Goal: Transaction & Acquisition: Purchase product/service

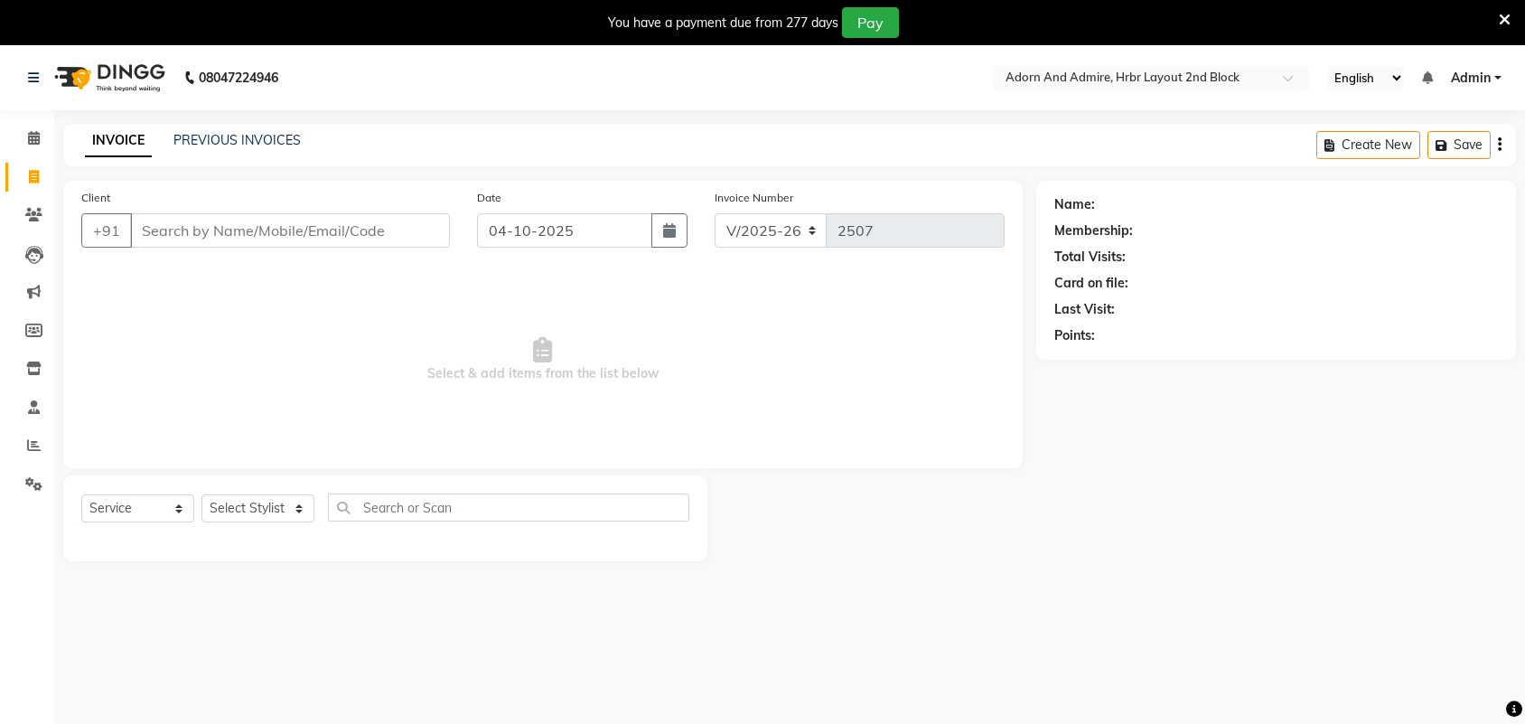
select select "7203"
select select "service"
click at [291, 515] on select "Select Stylist Adarsh ajay ALEXX anusiya Jos Lalit lavanya Lucy rita saroj Suni…" at bounding box center [257, 508] width 113 height 28
select select "92337"
click at [201, 494] on select "Select Stylist Adarsh ajay ALEXX anusiya Jos Lalit lavanya Lucy rita saroj Suni…" at bounding box center [257, 508] width 113 height 28
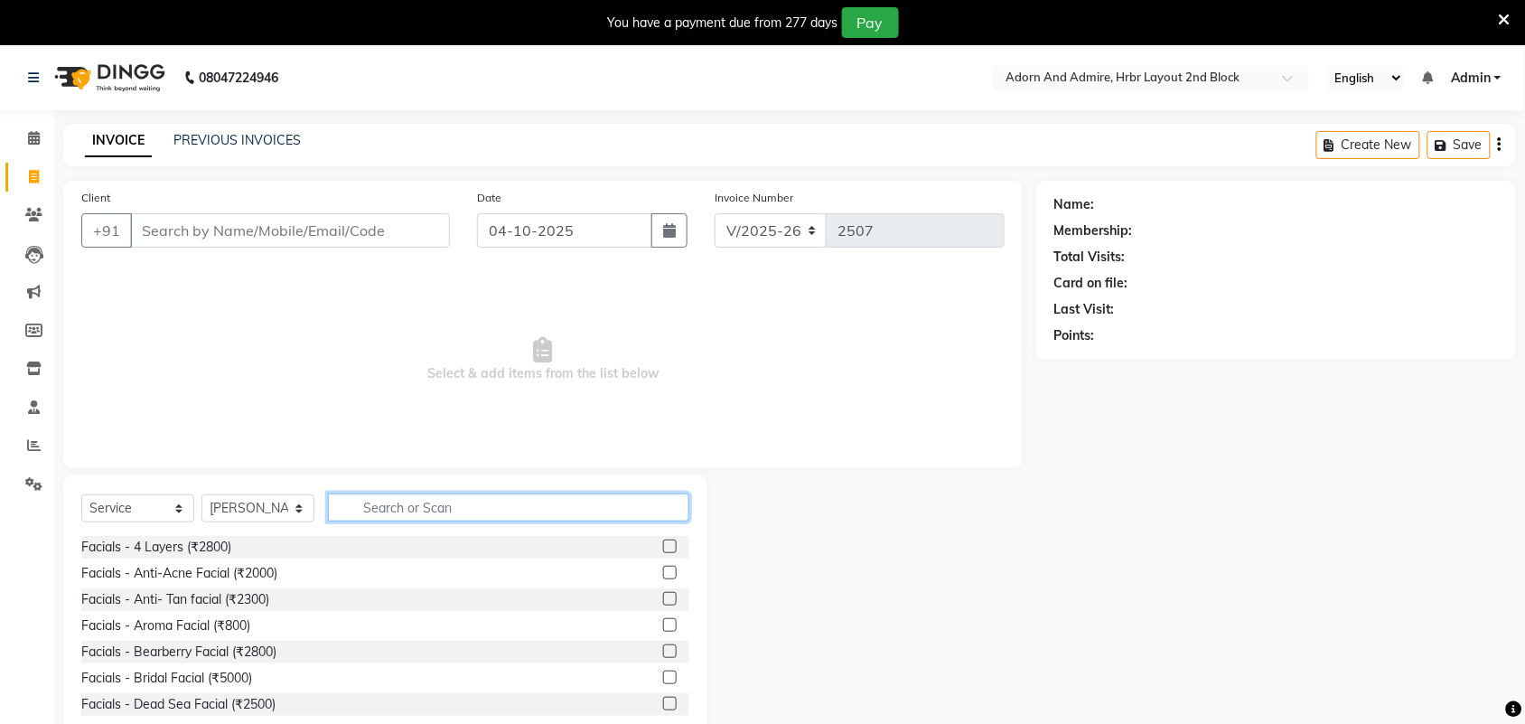
click at [414, 501] on input "text" at bounding box center [508, 507] width 361 height 28
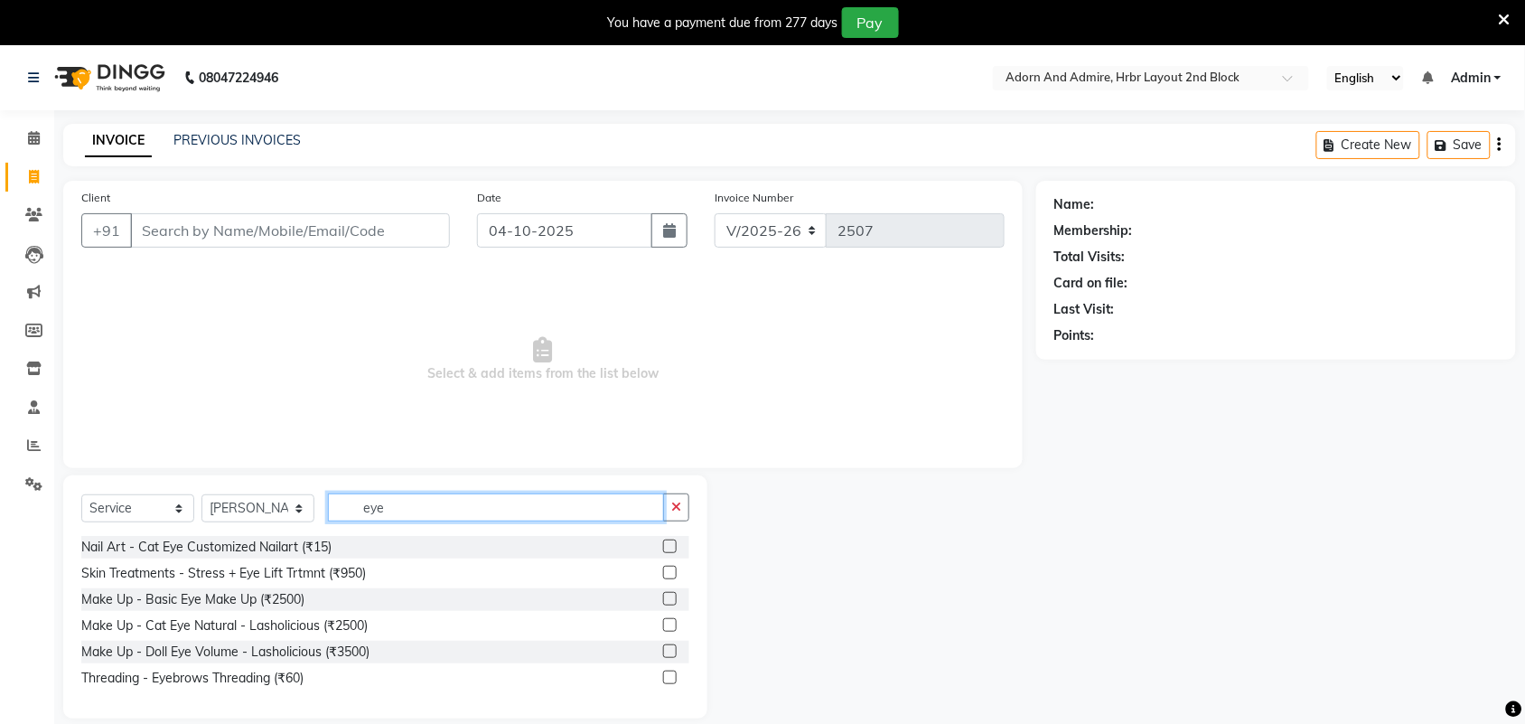
type input "eye"
click at [668, 680] on label at bounding box center [670, 677] width 14 height 14
click at [668, 680] on input "checkbox" at bounding box center [669, 678] width 12 height 12
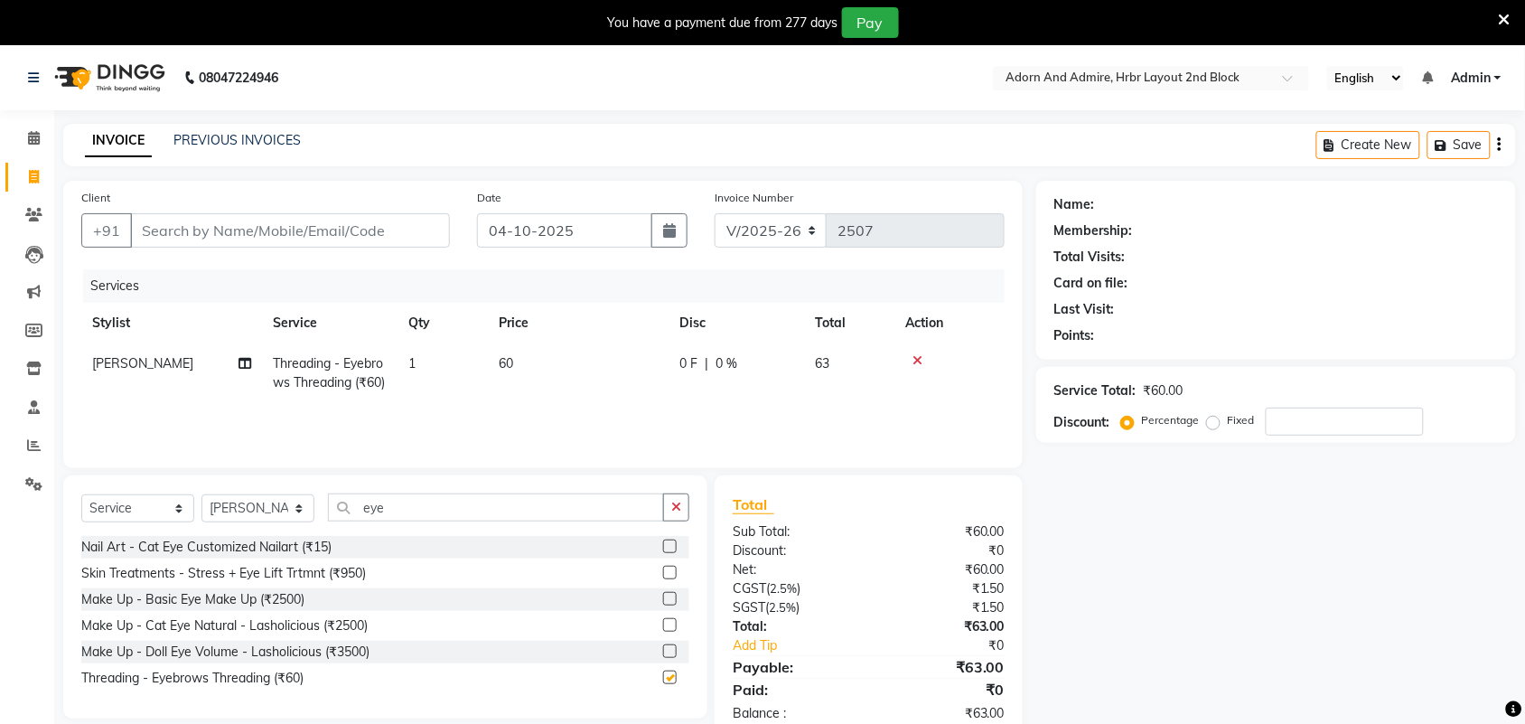
checkbox input "false"
drag, startPoint x: 439, startPoint y: 517, endPoint x: 471, endPoint y: 598, distance: 87.2
click at [313, 526] on div "Select Service Product Membership Package Voucher Prepaid Gift Card Select Styl…" at bounding box center [385, 514] width 608 height 42
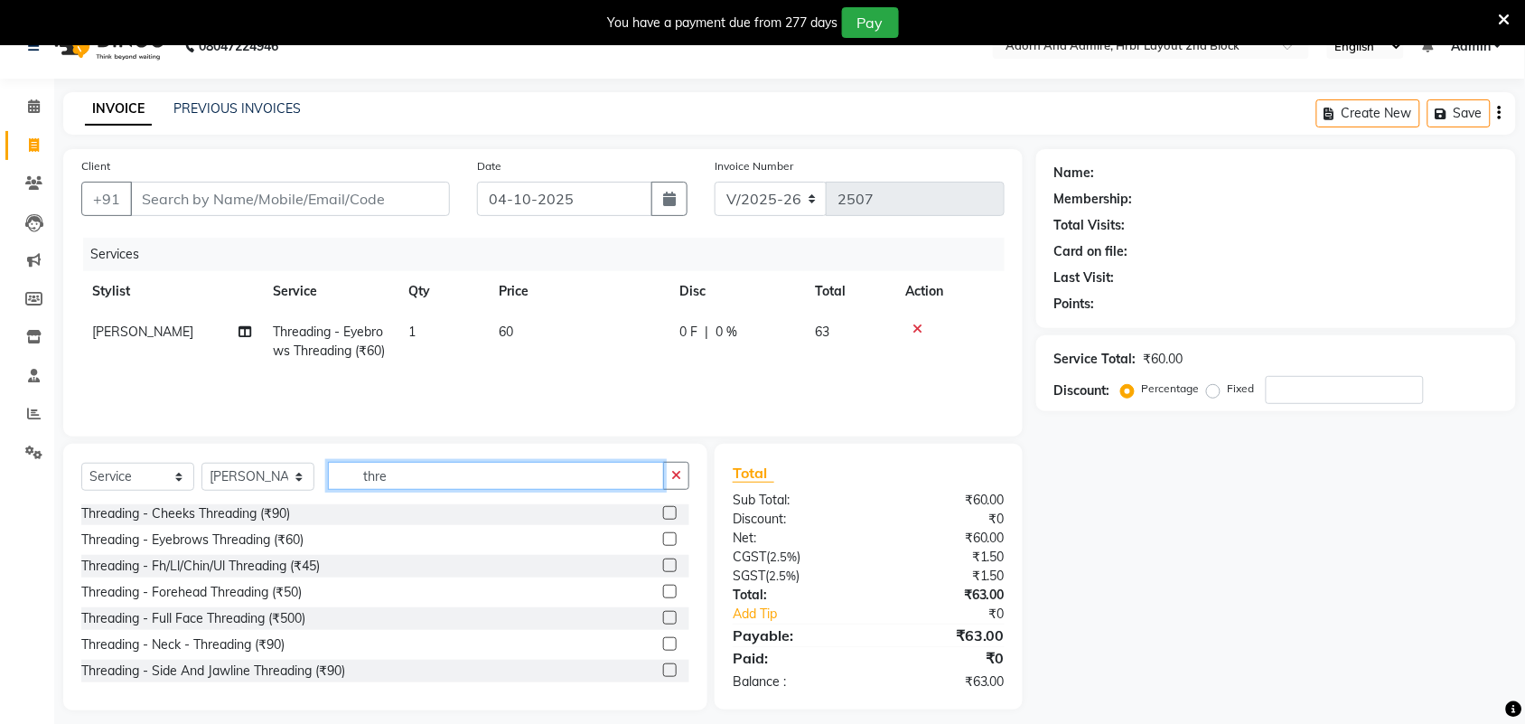
scroll to position [48, 0]
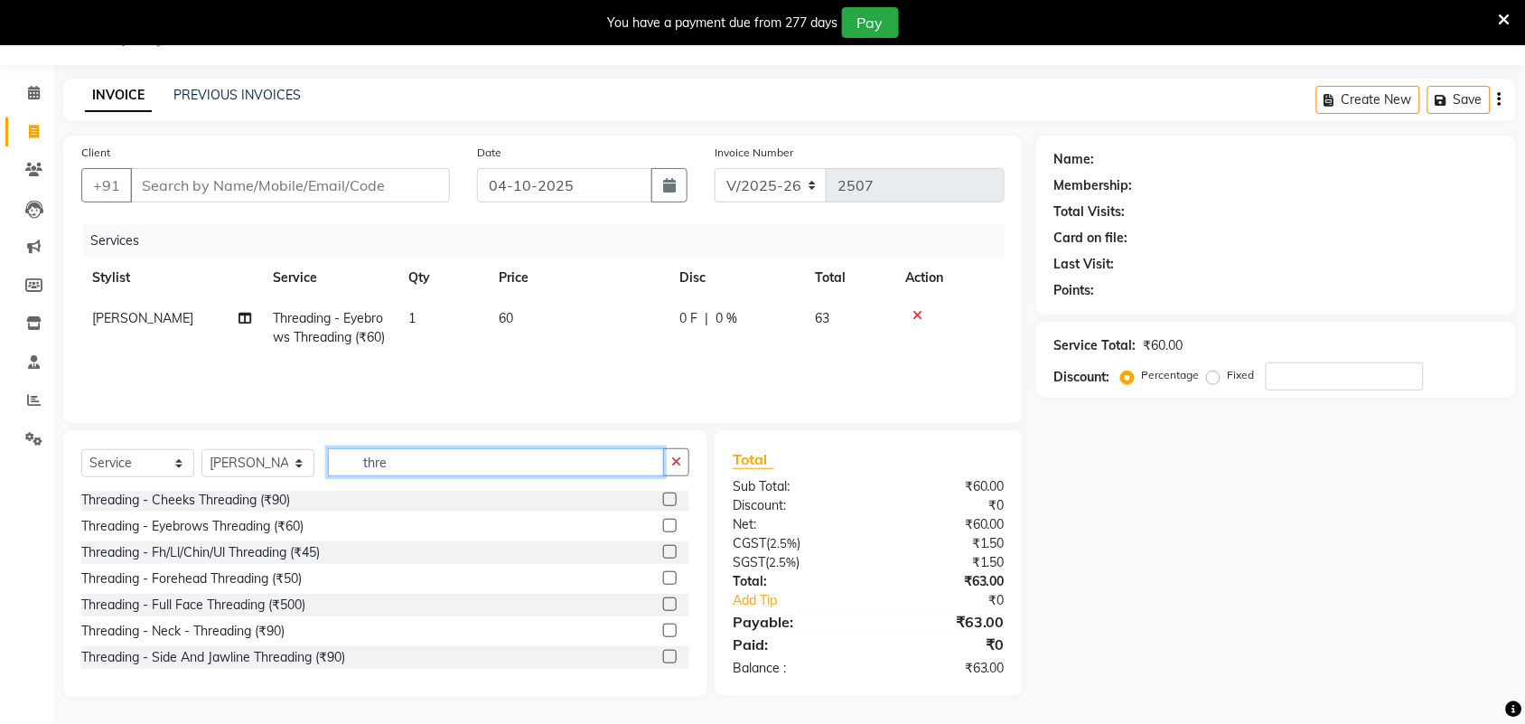
type input "thre"
click at [663, 554] on label at bounding box center [670, 552] width 14 height 14
click at [663, 554] on input "checkbox" at bounding box center [669, 553] width 12 height 12
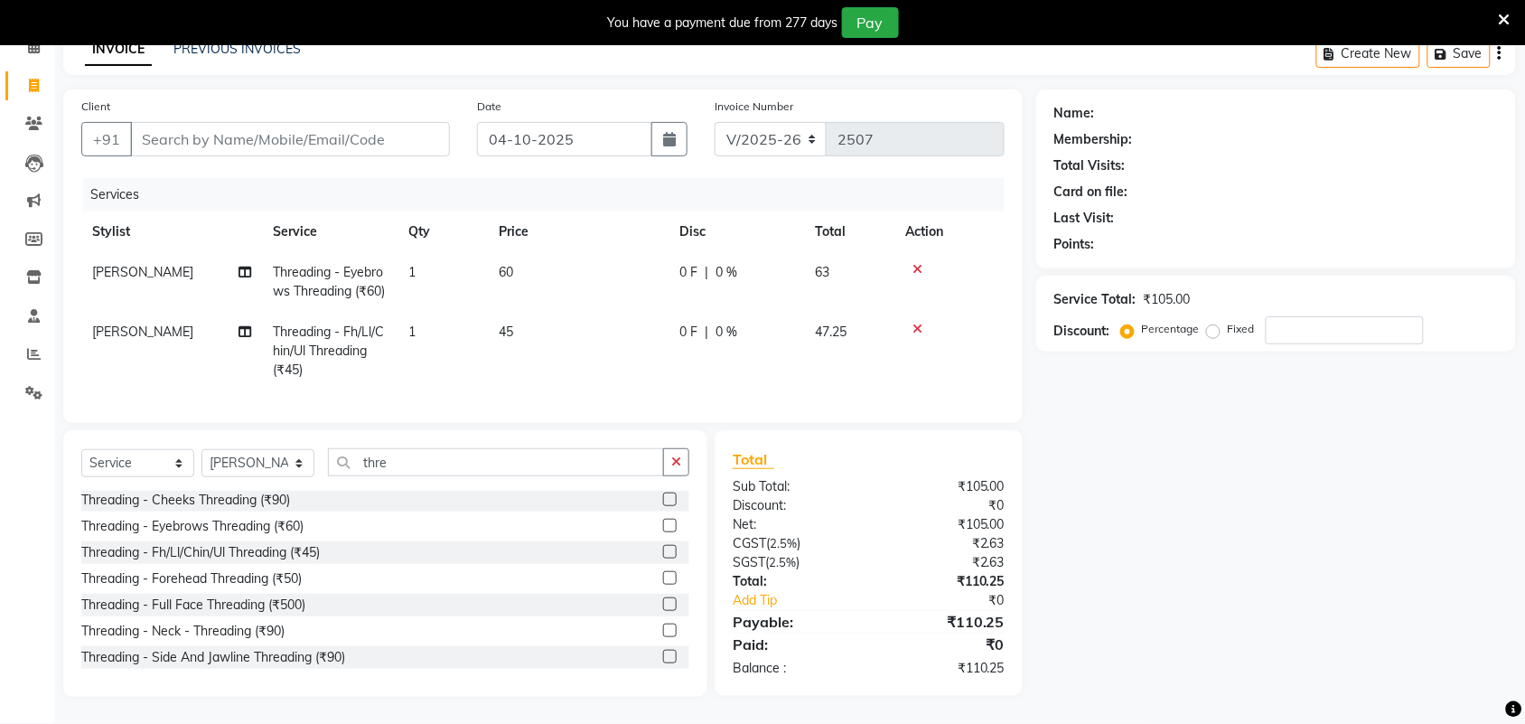
scroll to position [126, 0]
click at [663, 552] on label at bounding box center [670, 552] width 14 height 14
click at [663, 552] on input "checkbox" at bounding box center [669, 553] width 12 height 12
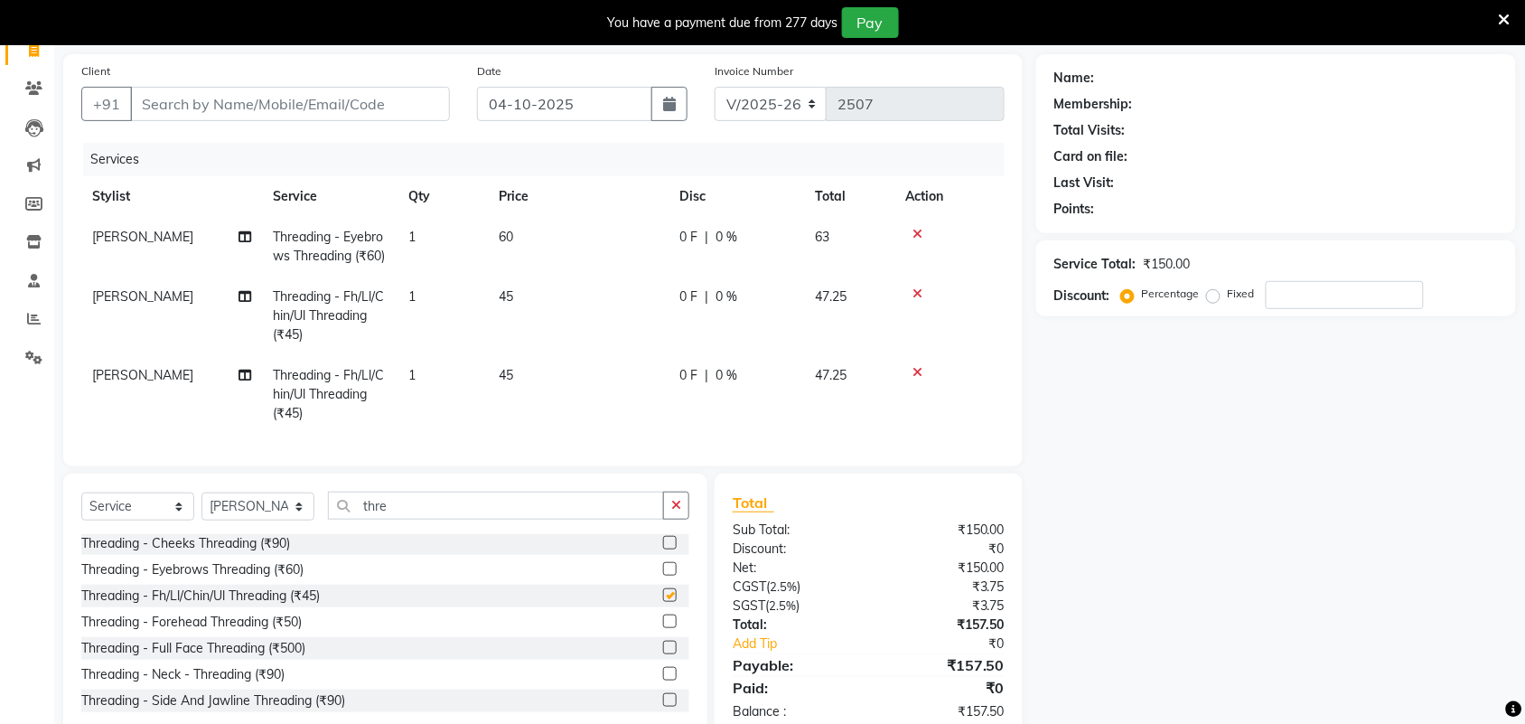
checkbox input "false"
click at [506, 239] on span "60" at bounding box center [506, 237] width 14 height 16
select select "92337"
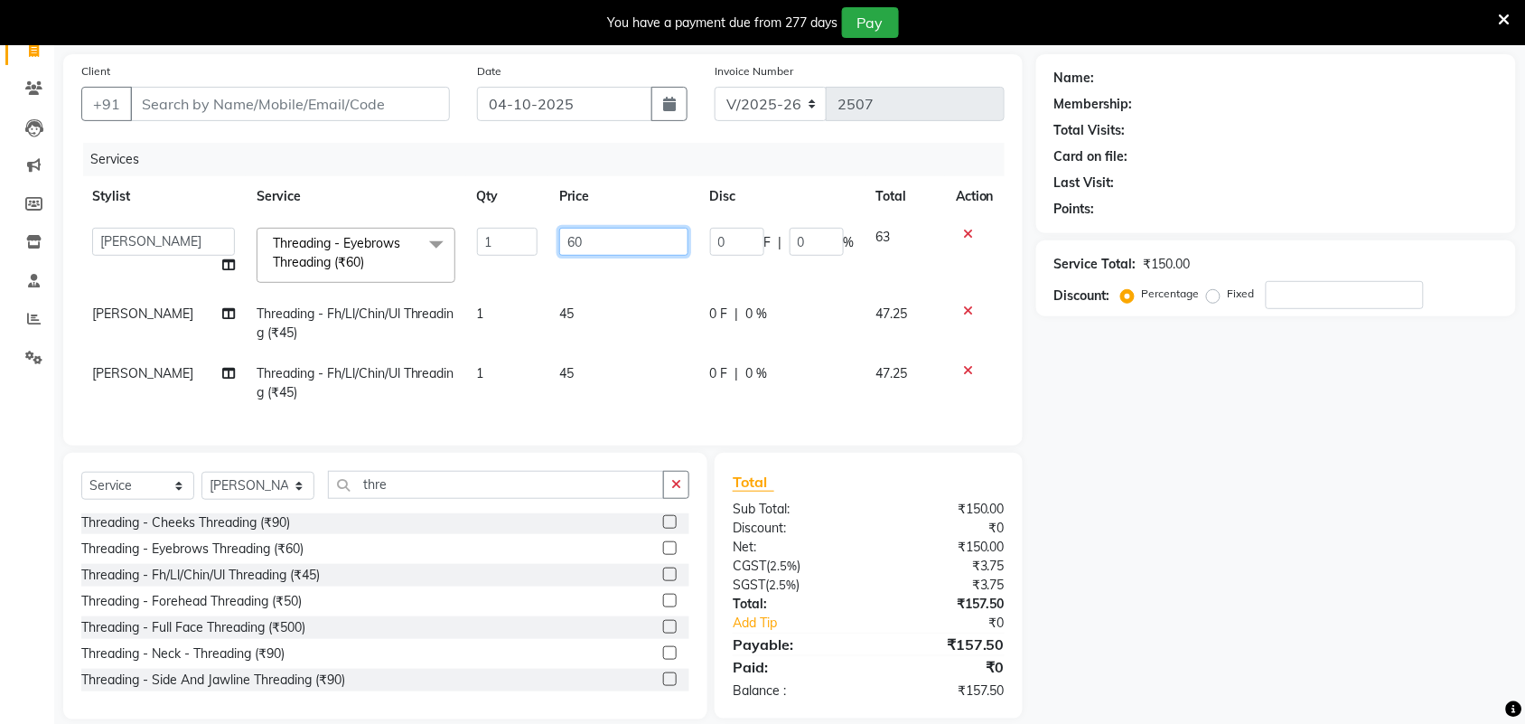
drag, startPoint x: 603, startPoint y: 245, endPoint x: 492, endPoint y: 257, distance: 111.8
click at [492, 256] on tr "Adarsh ajay ALEXX anusiya Jos Lalit lavanya Lucy rita saroj Sunitha Umesh Threa…" at bounding box center [542, 255] width 923 height 77
type input "65"
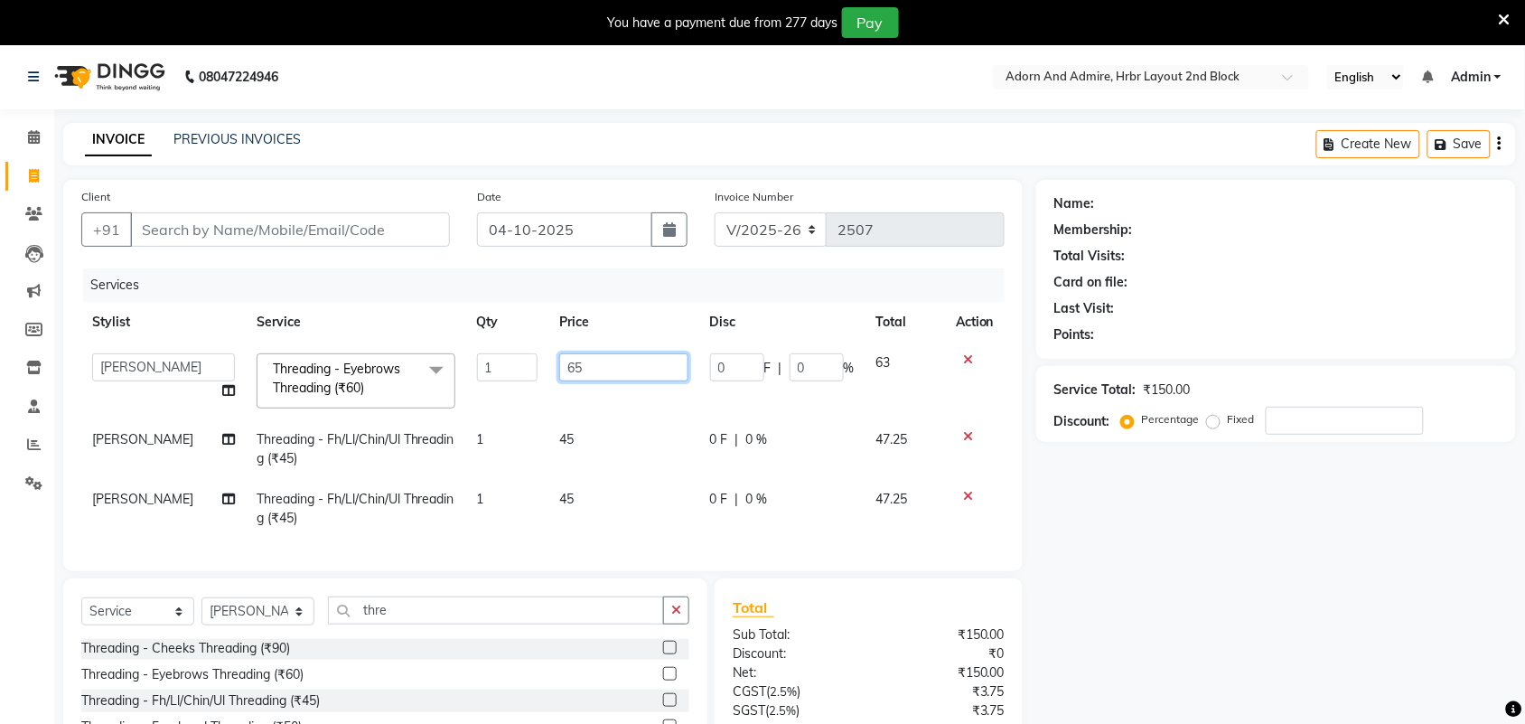
scroll to position [0, 0]
click at [567, 434] on td "45" at bounding box center [623, 450] width 151 height 60
select select "92337"
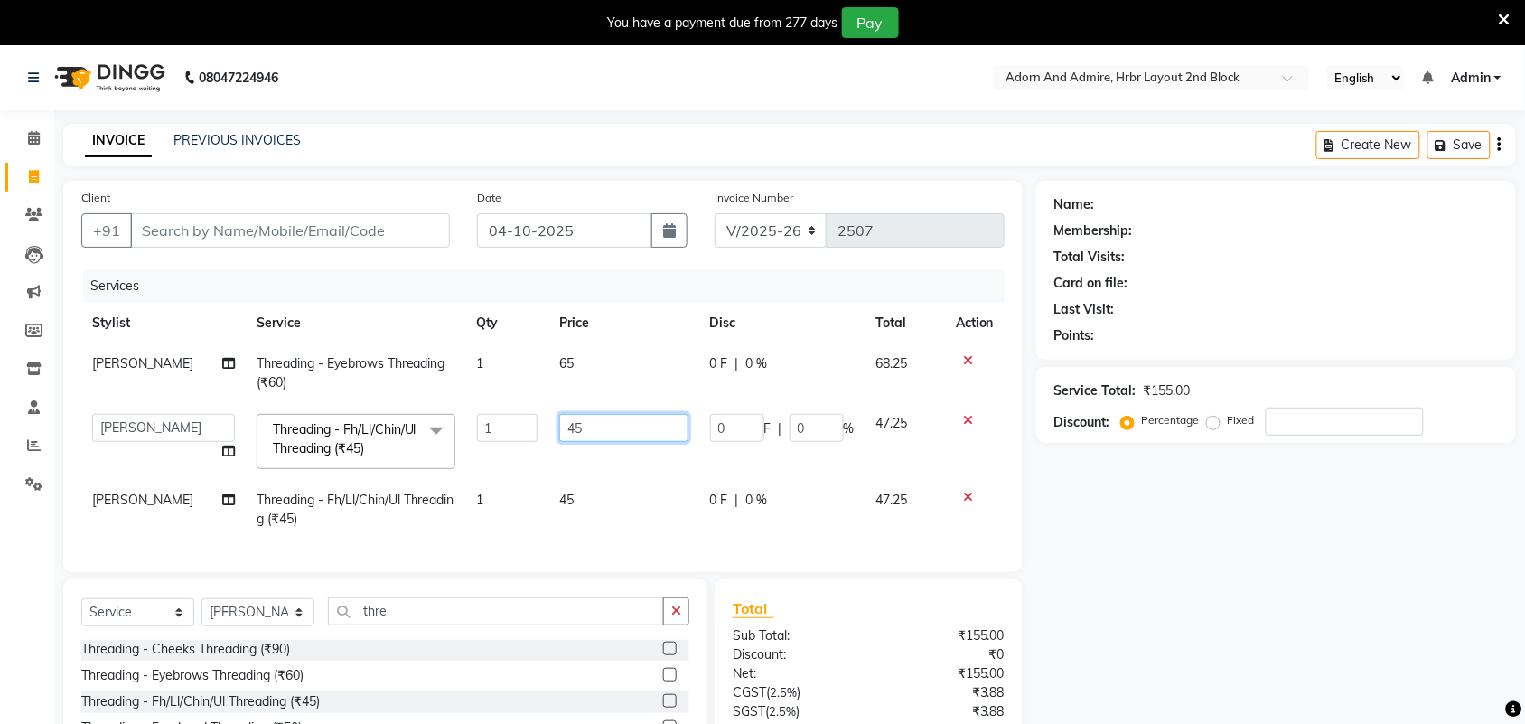
drag, startPoint x: 634, startPoint y: 430, endPoint x: 494, endPoint y: 444, distance: 140.8
click at [449, 432] on tr "Adarsh ajay ALEXX anusiya Jos Lalit lavanya Lucy rita saroj Sunitha Umesh Threa…" at bounding box center [542, 441] width 923 height 77
type input "50"
click at [574, 494] on tbody "lavanya Threading - Eyebrows Threading (₹60) 1 65 0 F | 0 % 68.25 Adarsh ajay A…" at bounding box center [542, 441] width 923 height 196
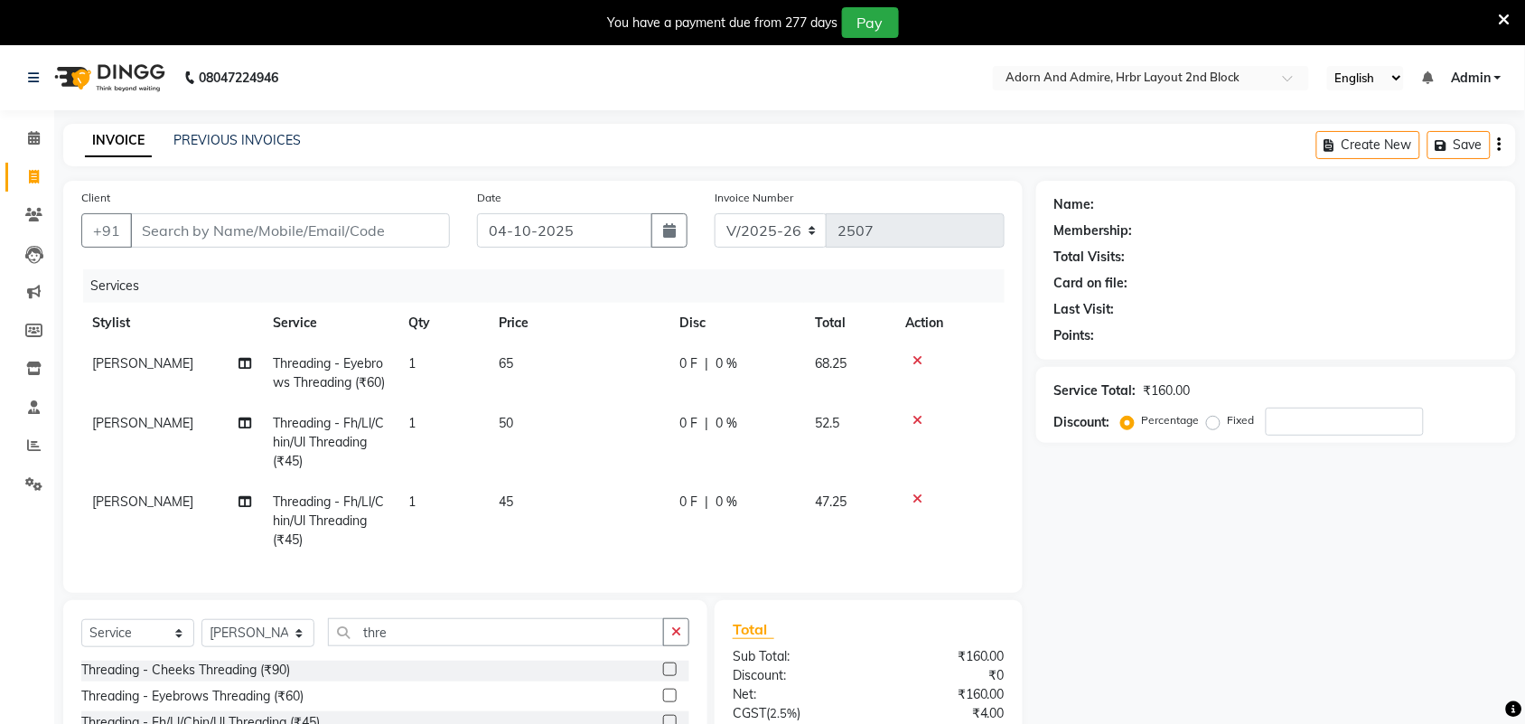
click at [520, 528] on td "45" at bounding box center [578, 520] width 181 height 79
select select "92337"
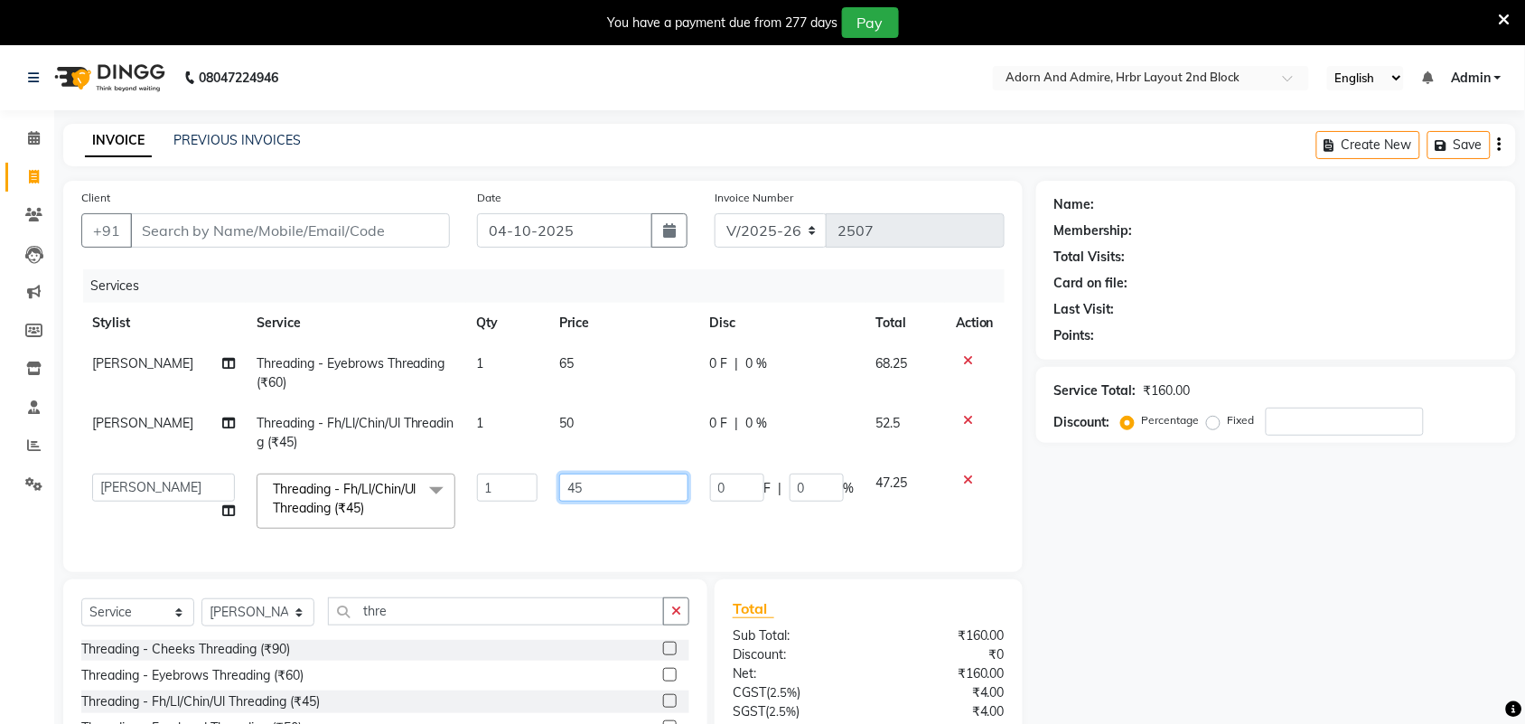
drag, startPoint x: 593, startPoint y: 494, endPoint x: 493, endPoint y: 506, distance: 101.0
click at [493, 503] on tr "Adarsh ajay ALEXX anusiya Jos Lalit lavanya Lucy rita saroj Sunitha Umesh Threa…" at bounding box center [542, 500] width 923 height 77
type input "50"
drag, startPoint x: 1281, startPoint y: 625, endPoint x: 1266, endPoint y: 629, distance: 15.8
click at [1280, 625] on div "Name: Membership: Total Visits: Card on file: Last Visit: Points: Service Total…" at bounding box center [1282, 513] width 493 height 665
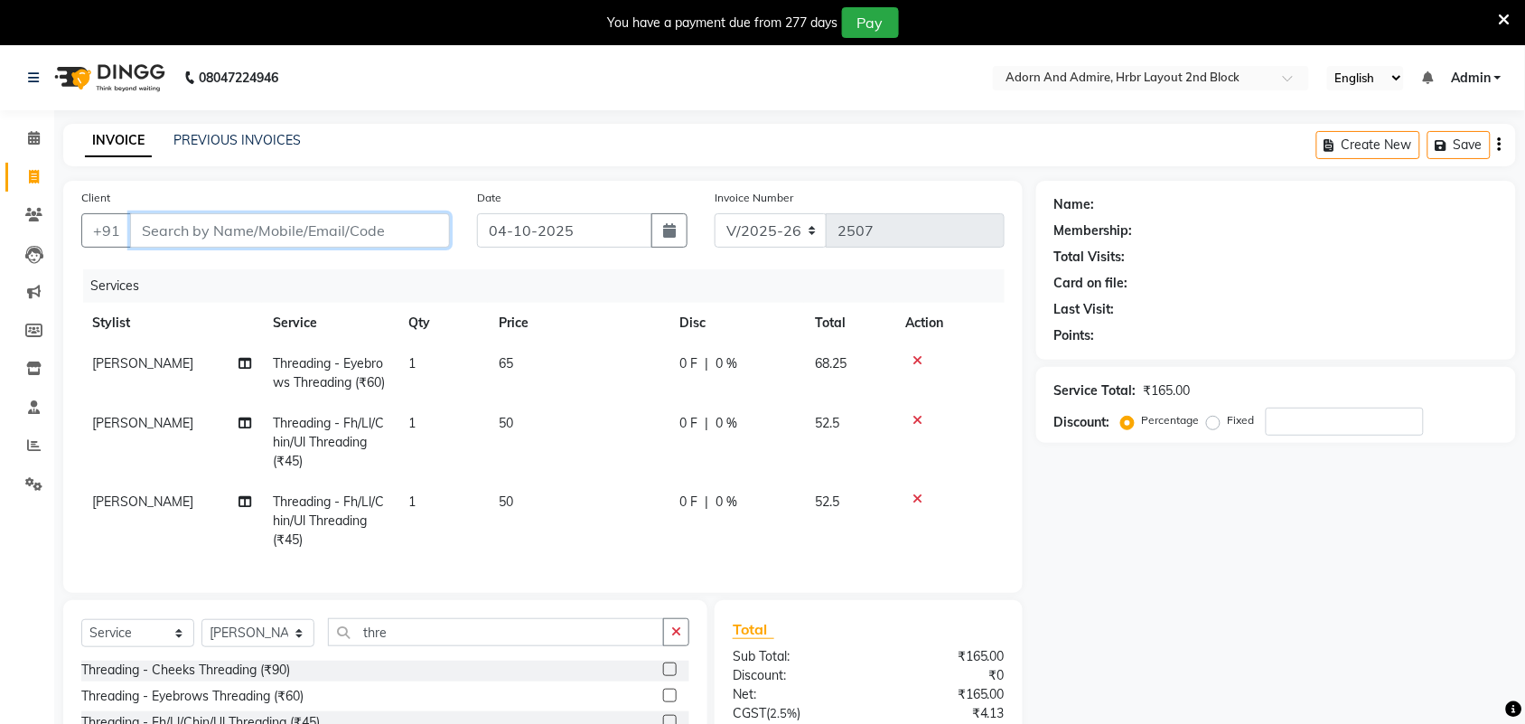
click at [316, 236] on input "Client" at bounding box center [290, 230] width 320 height 34
type input "8"
type input "0"
type input "8618431090"
click at [418, 232] on span "Add Client" at bounding box center [403, 230] width 71 height 18
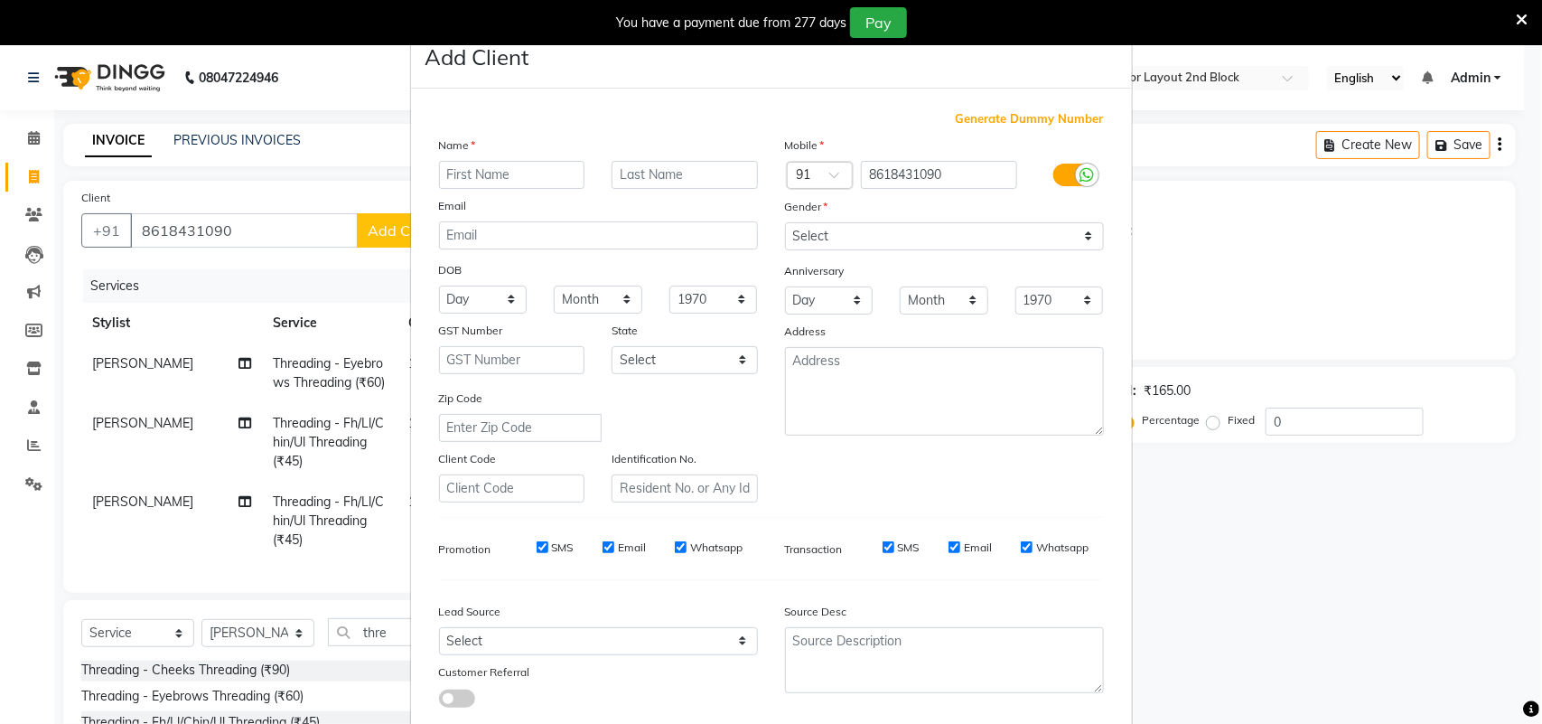
click at [477, 165] on input "text" at bounding box center [512, 175] width 146 height 28
type input "vanitha"
drag, startPoint x: 938, startPoint y: 242, endPoint x: 915, endPoint y: 246, distance: 22.9
click at [938, 242] on select "Select Male Female Other Prefer Not To Say" at bounding box center [944, 236] width 319 height 28
select select "female"
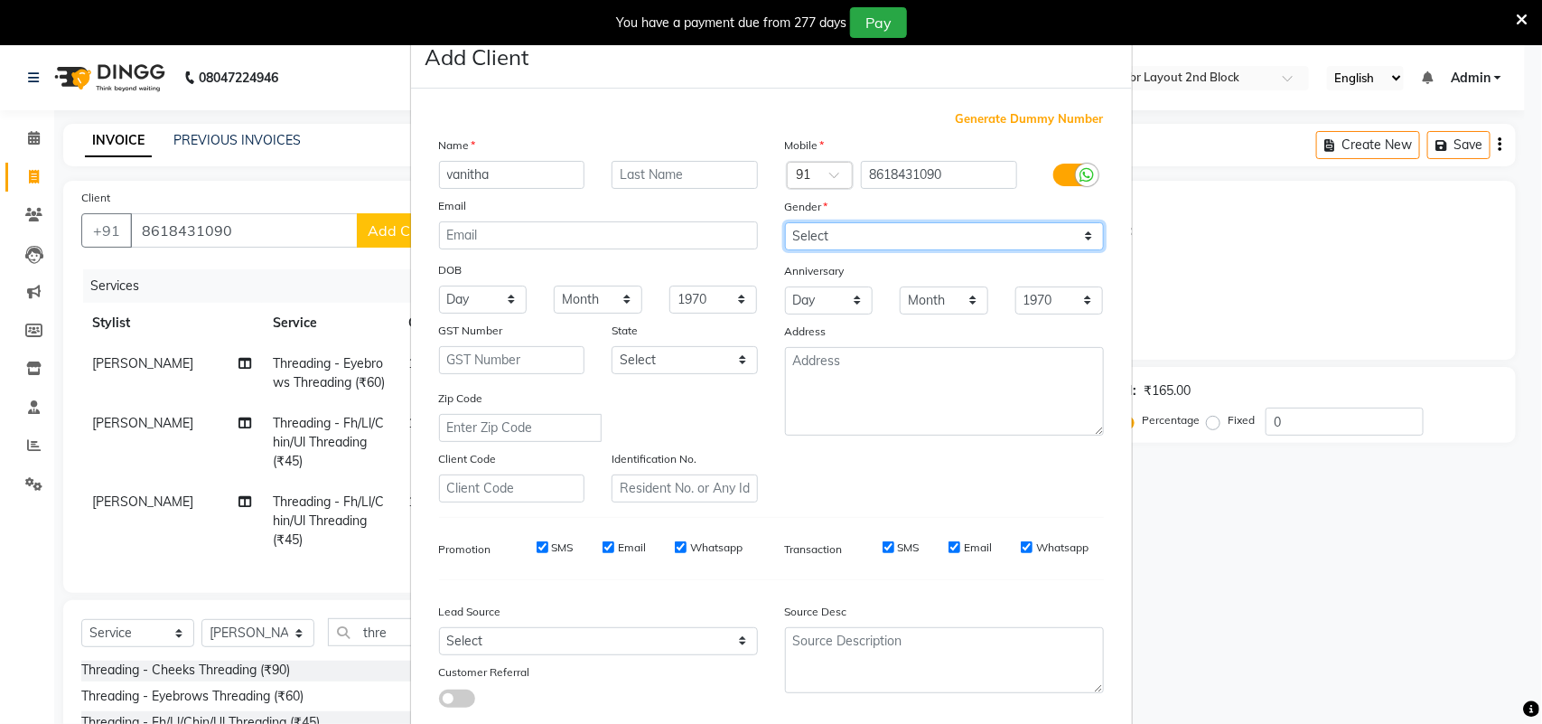
click at [785, 222] on select "Select Male Female Other Prefer Not To Say" at bounding box center [944, 236] width 319 height 28
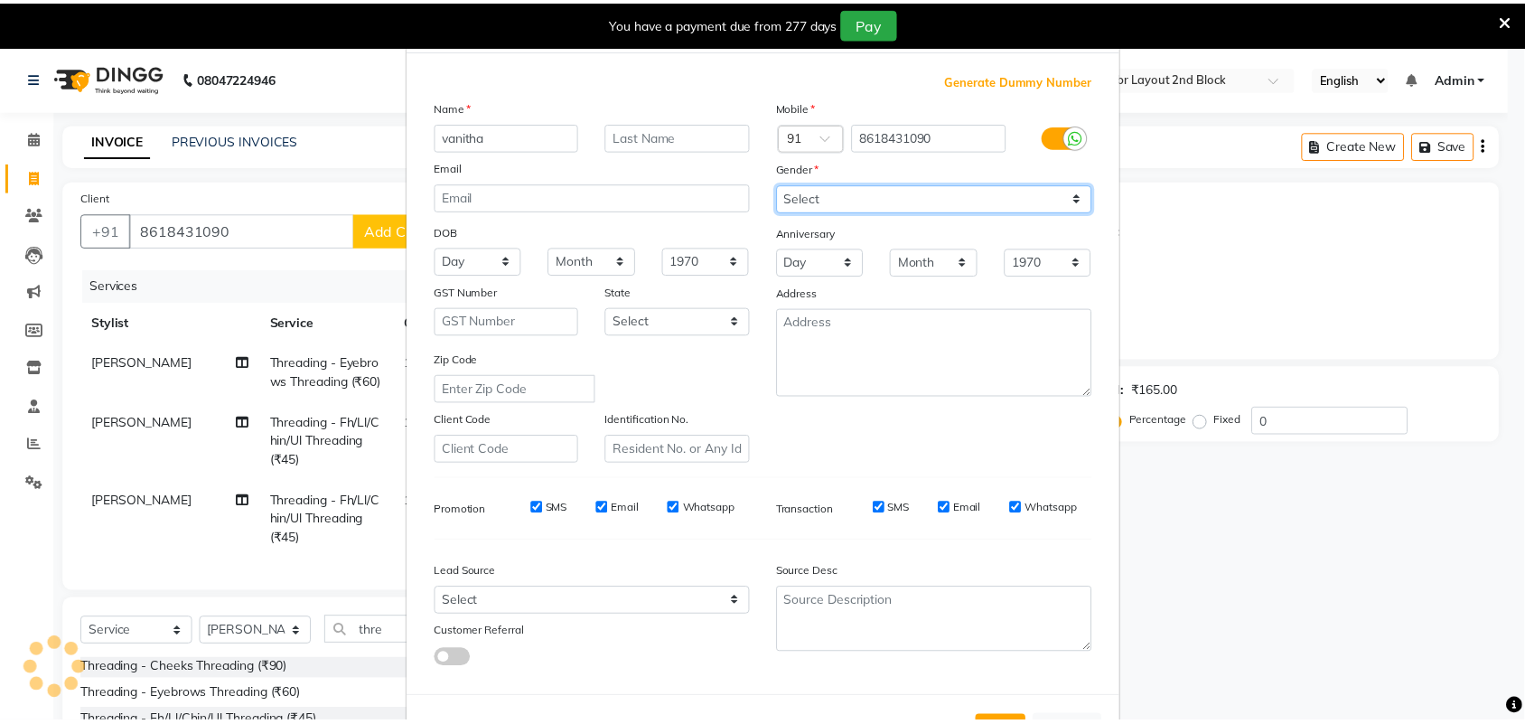
scroll to position [104, 0]
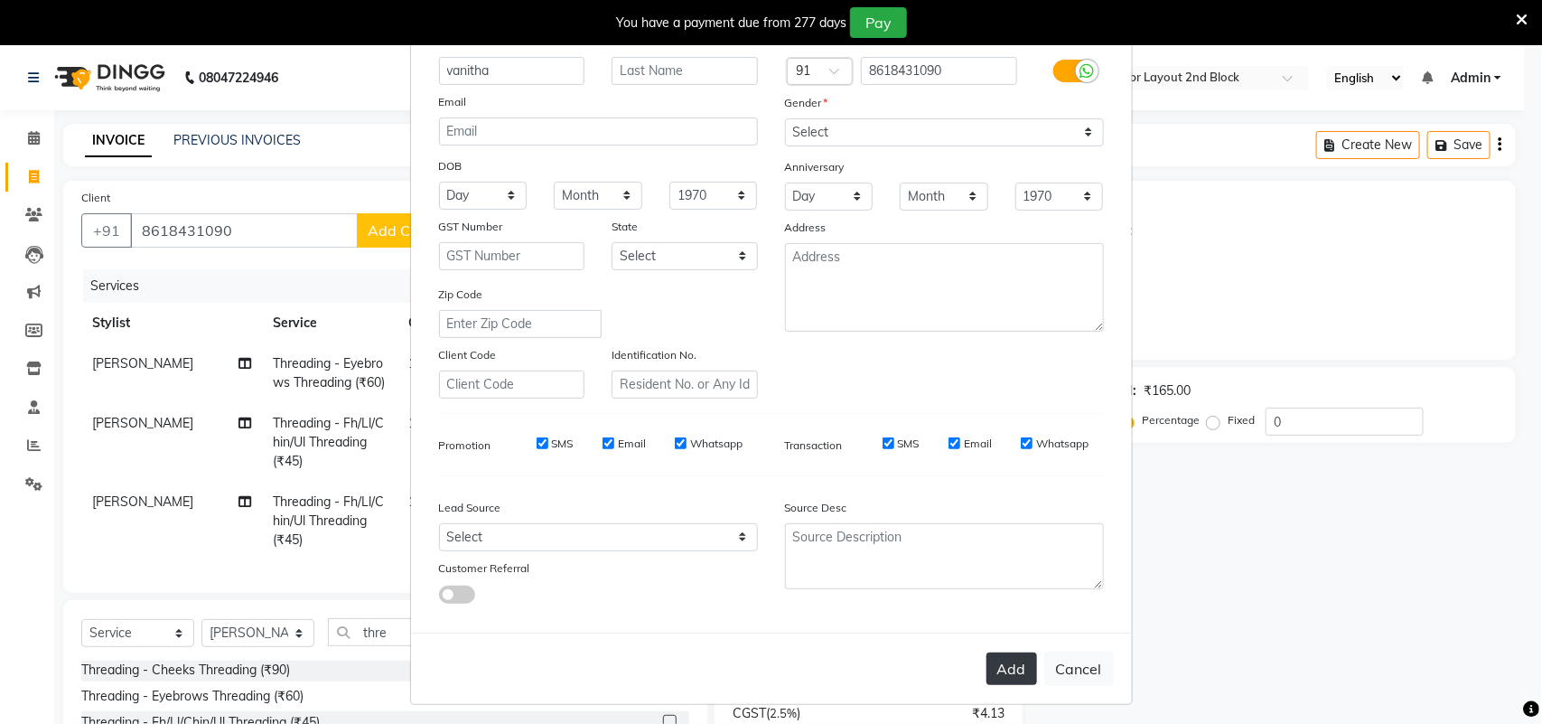
click at [1004, 660] on button "Add" at bounding box center [1011, 668] width 51 height 33
select select
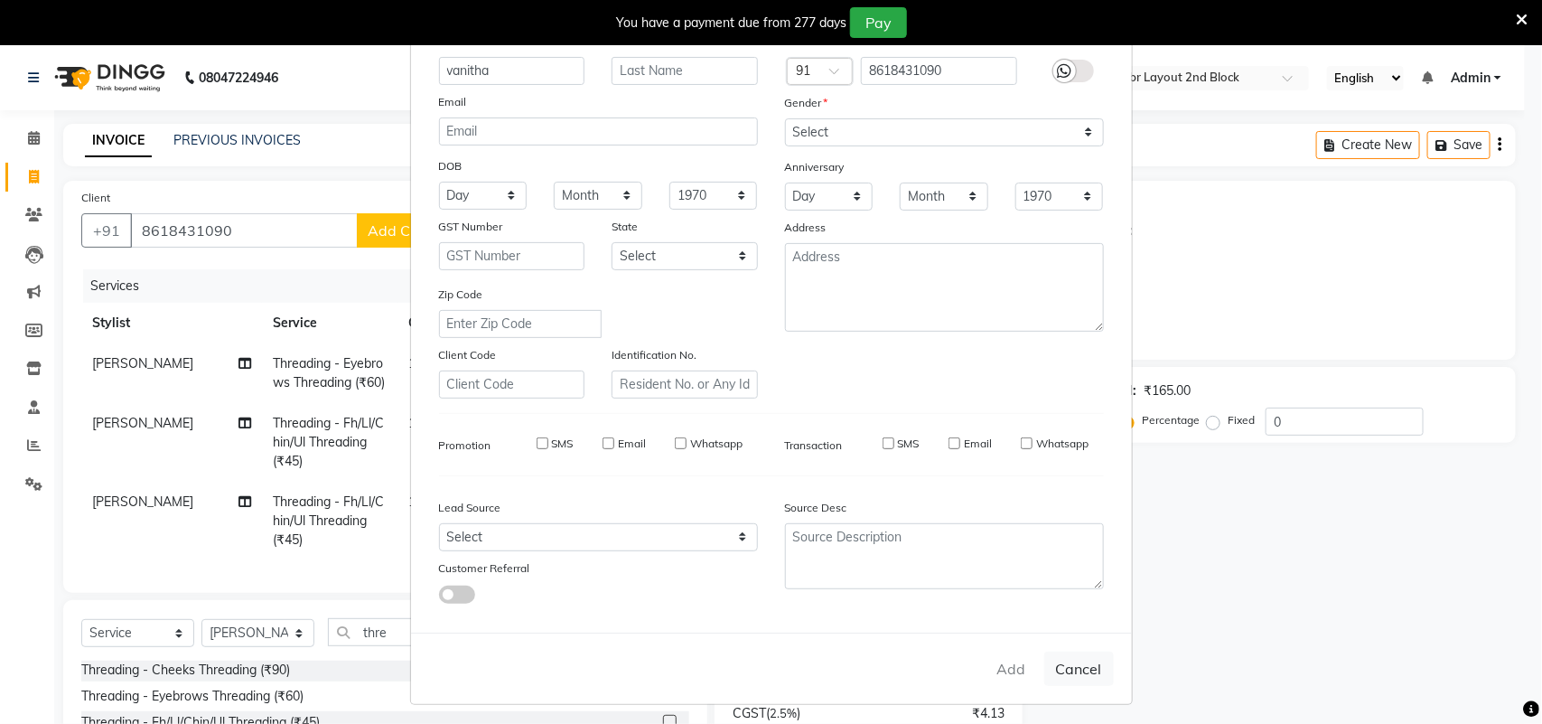
select select
checkbox input "false"
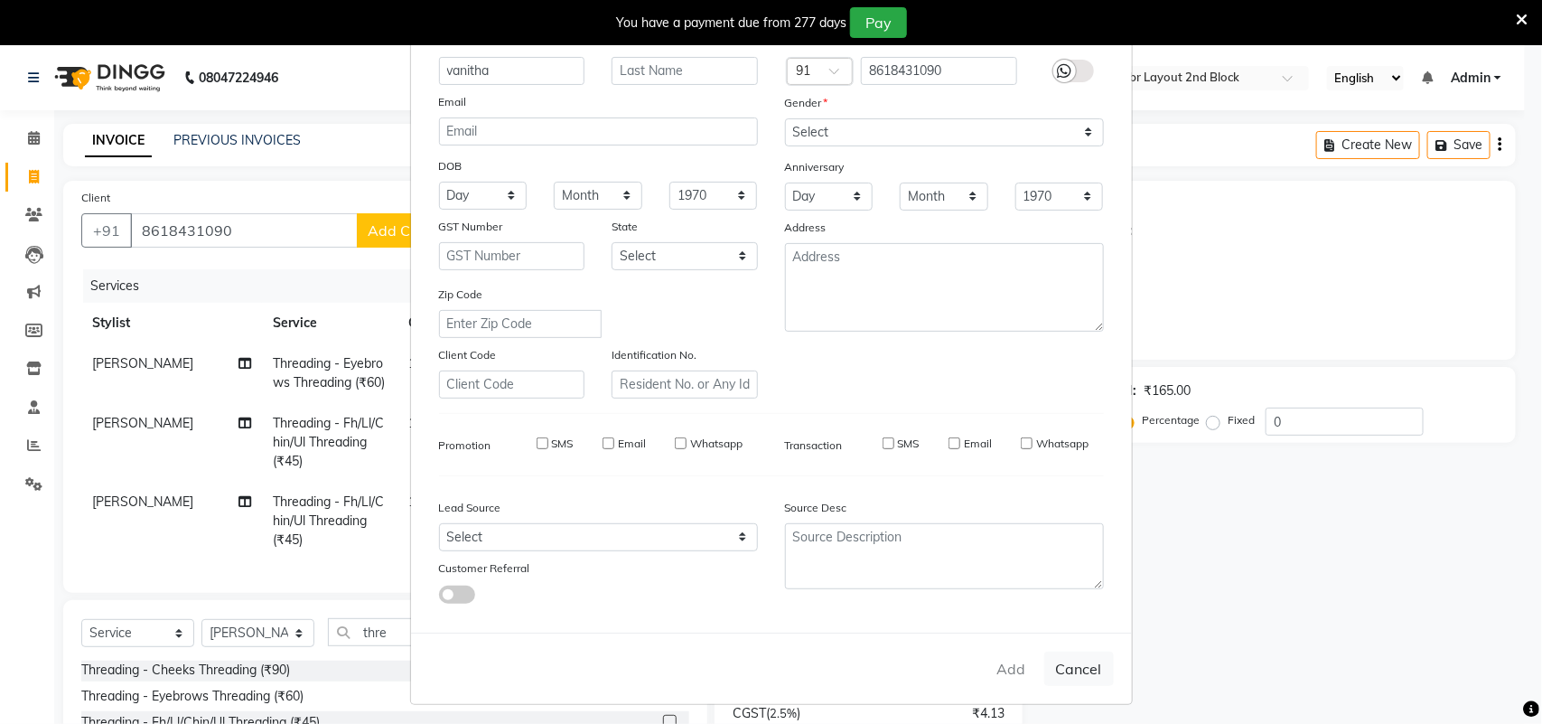
checkbox input "false"
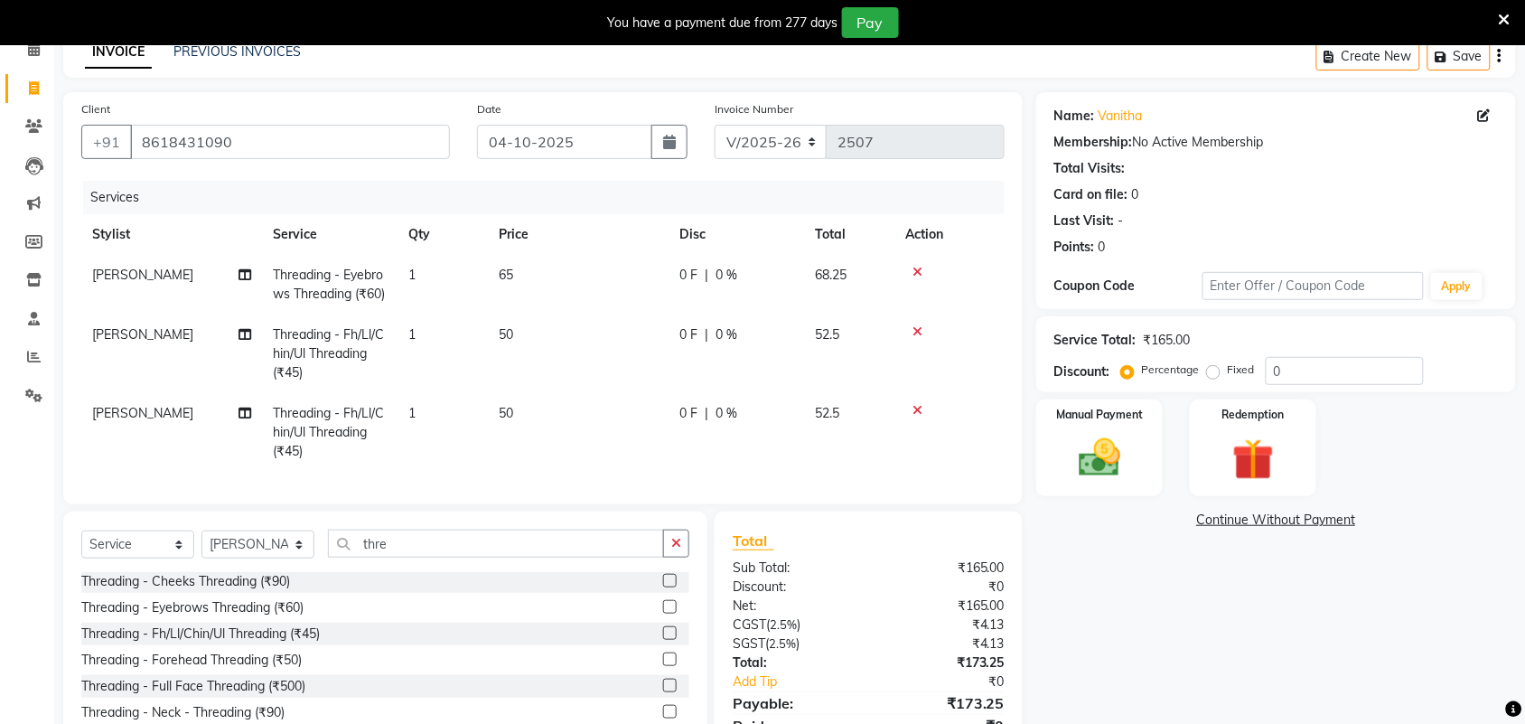
scroll to position [205, 0]
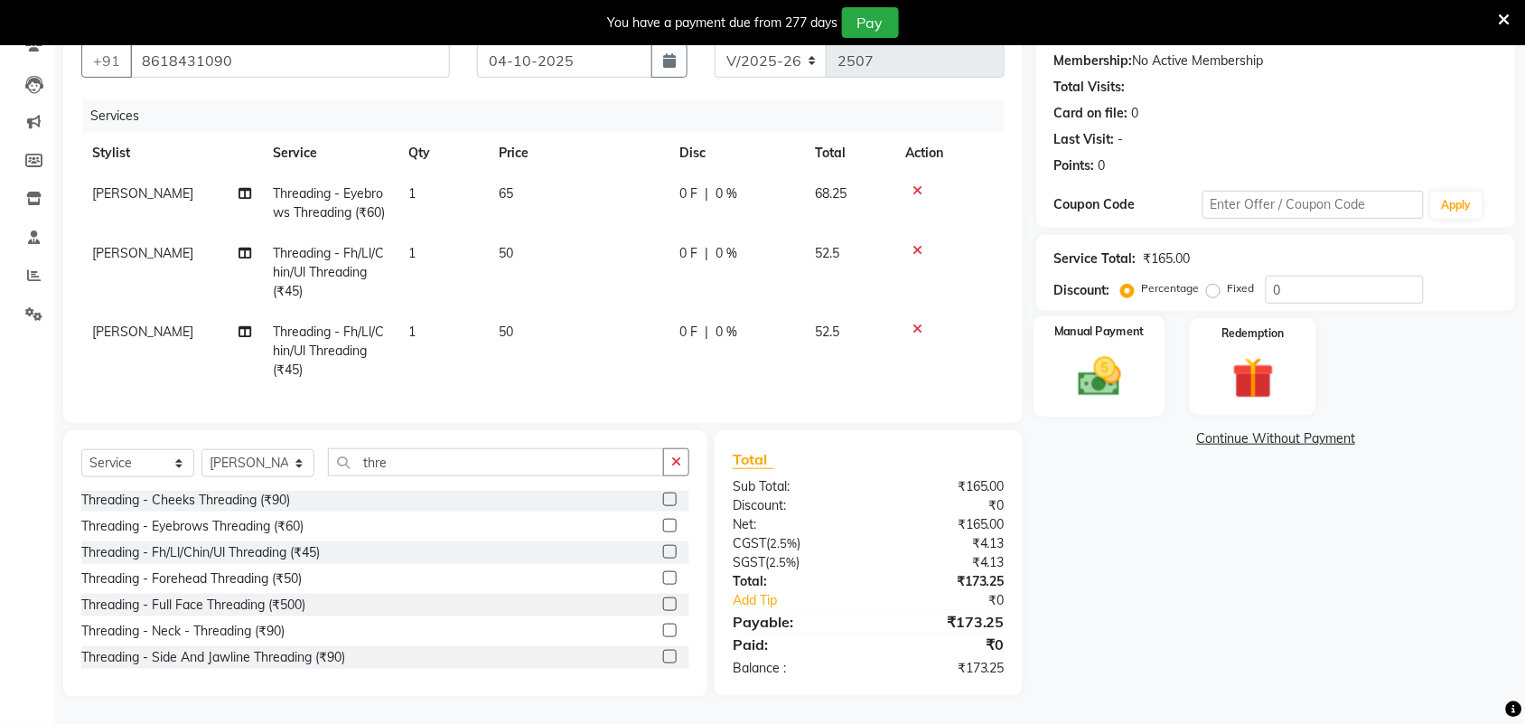
click at [1075, 351] on img at bounding box center [1099, 376] width 70 height 50
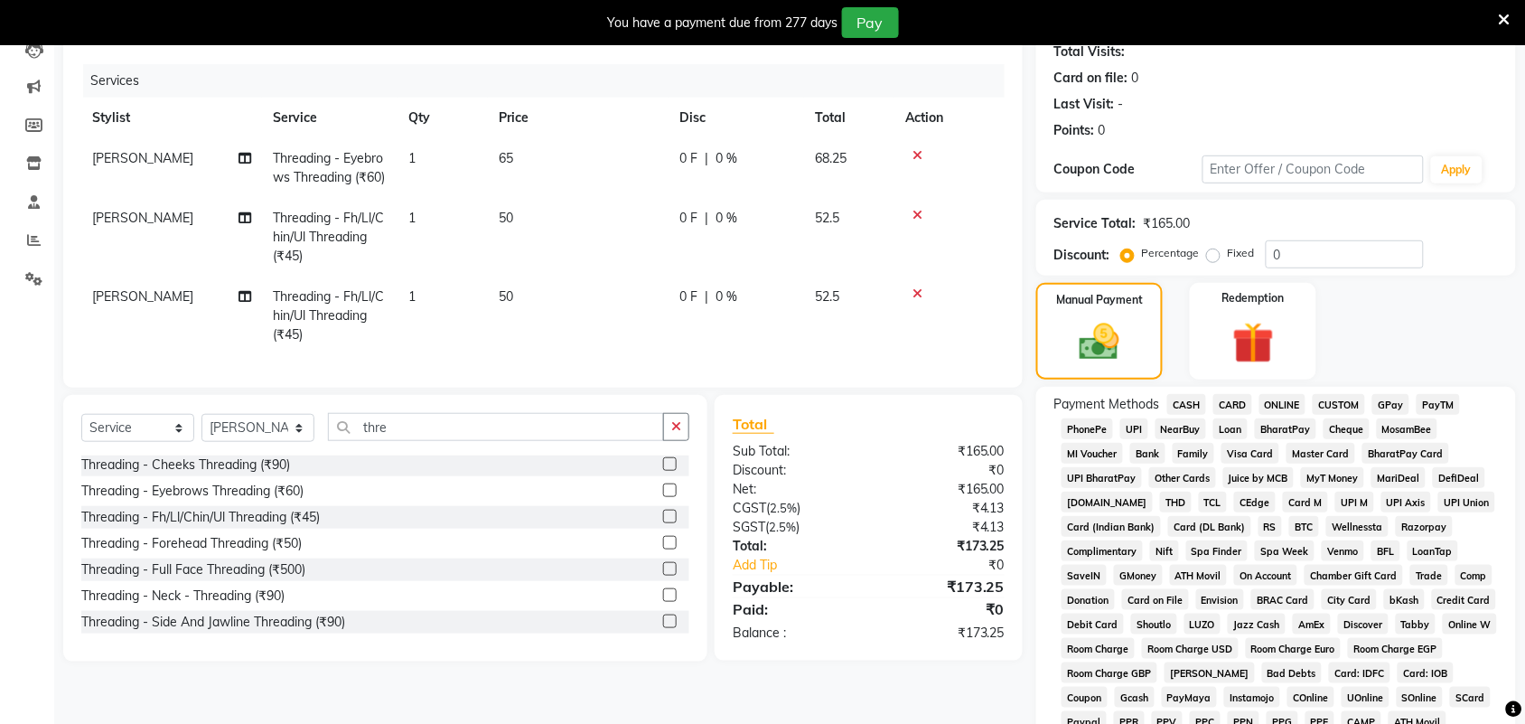
click at [1392, 406] on span "GPay" at bounding box center [1390, 404] width 37 height 21
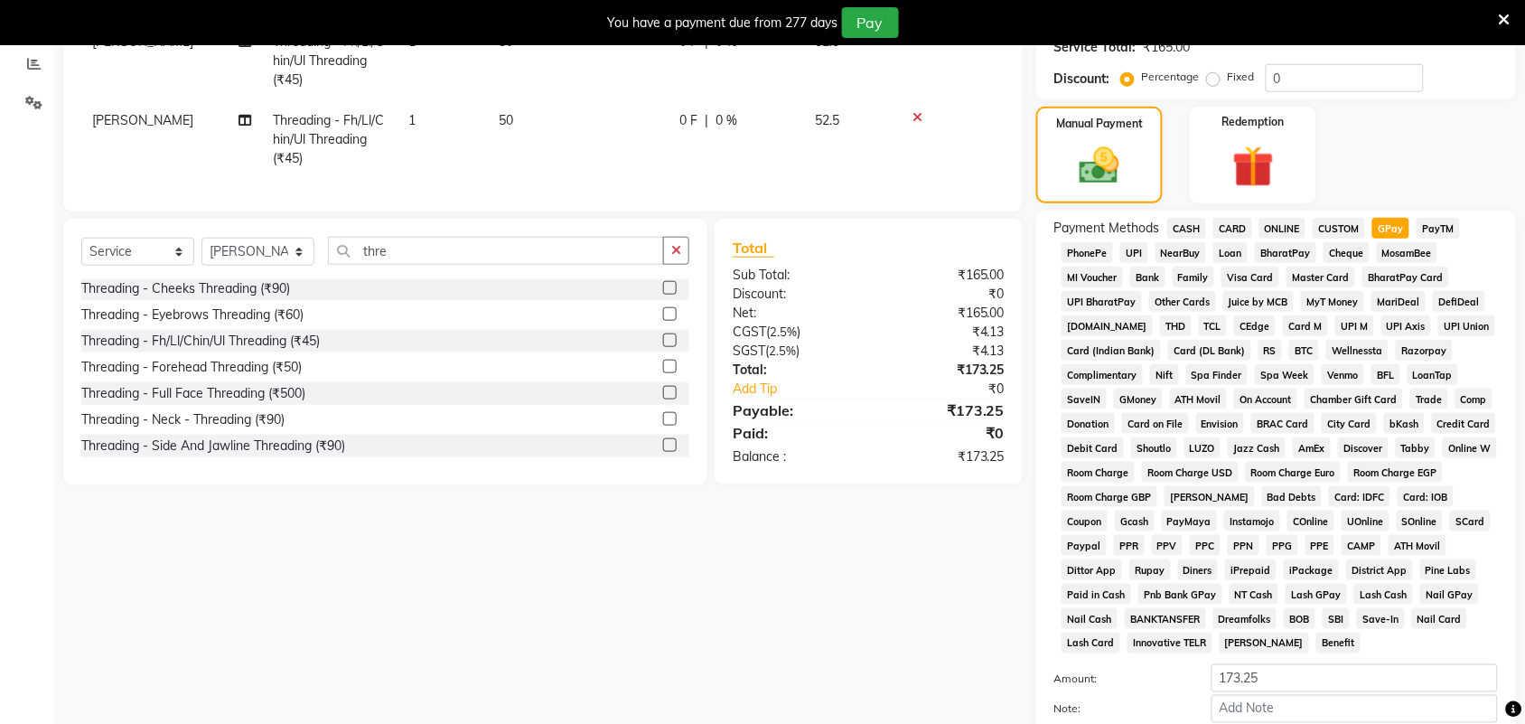
scroll to position [548, 0]
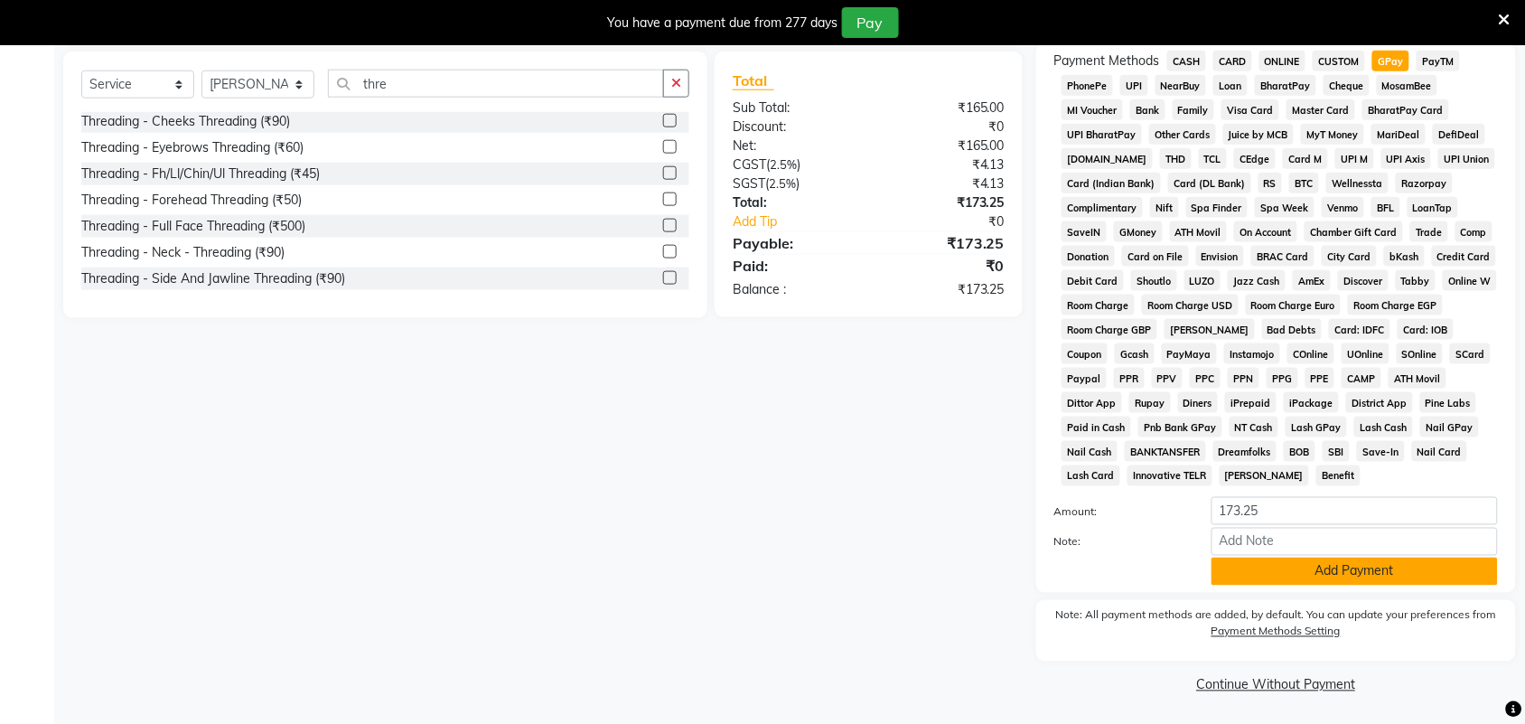
click at [1349, 580] on button "Add Payment" at bounding box center [1354, 571] width 286 height 28
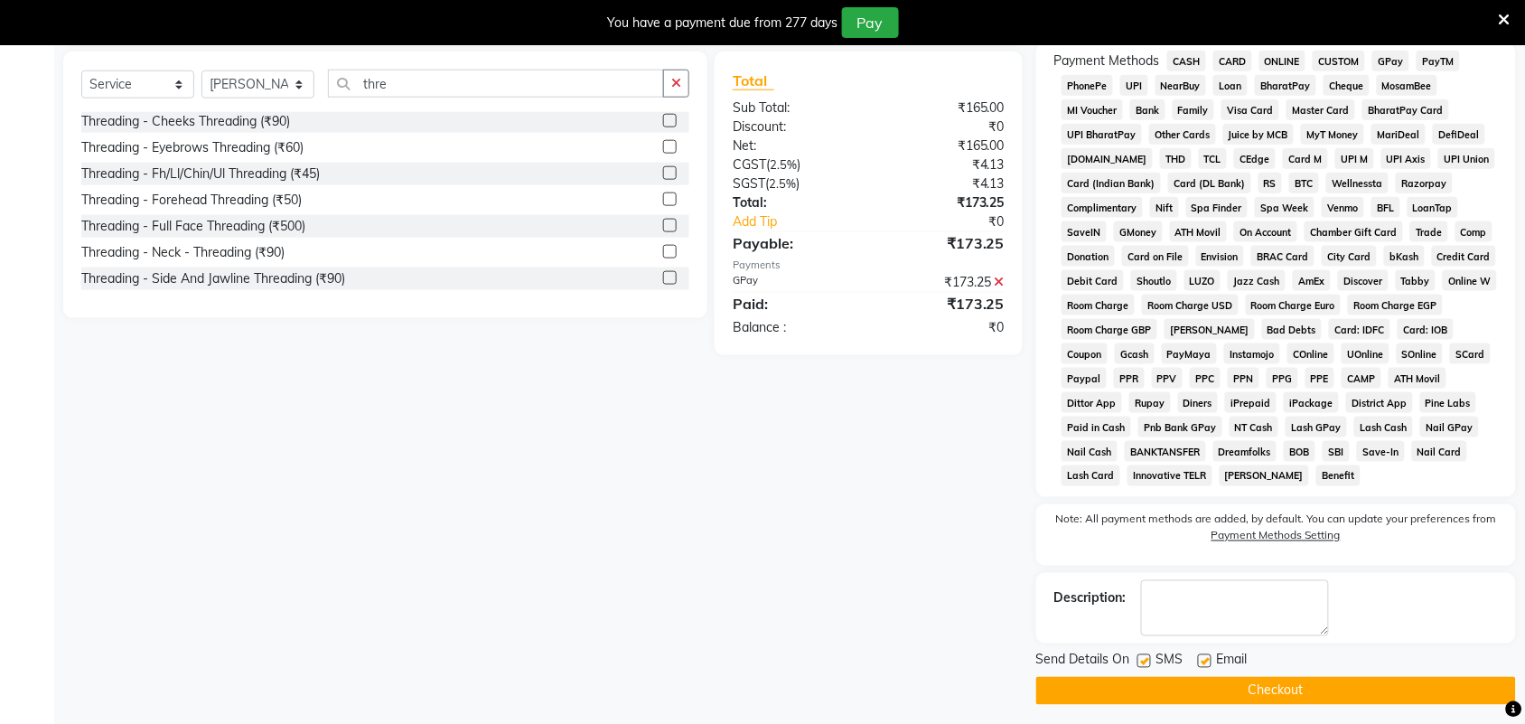
click at [1186, 697] on button "Checkout" at bounding box center [1276, 691] width 480 height 28
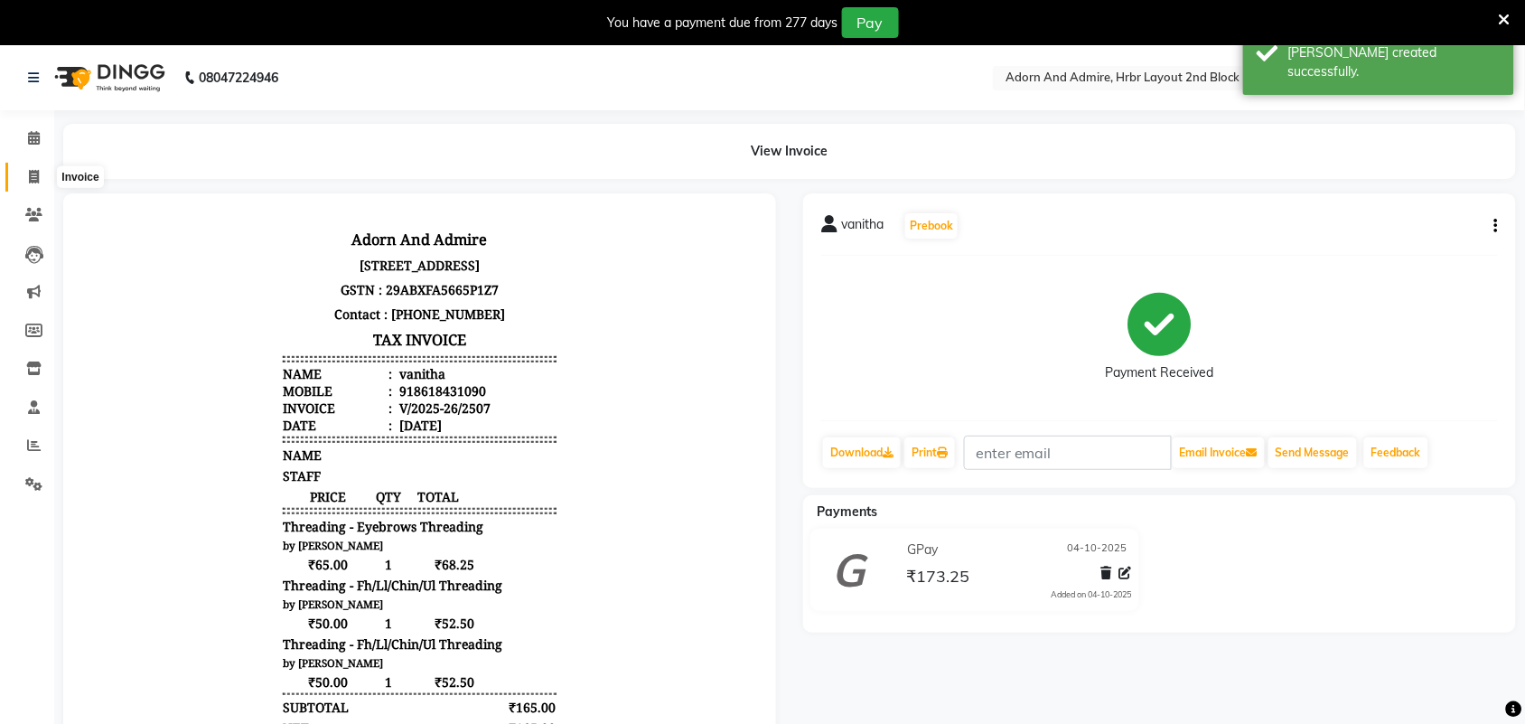
click at [32, 170] on icon at bounding box center [34, 177] width 10 height 14
select select "service"
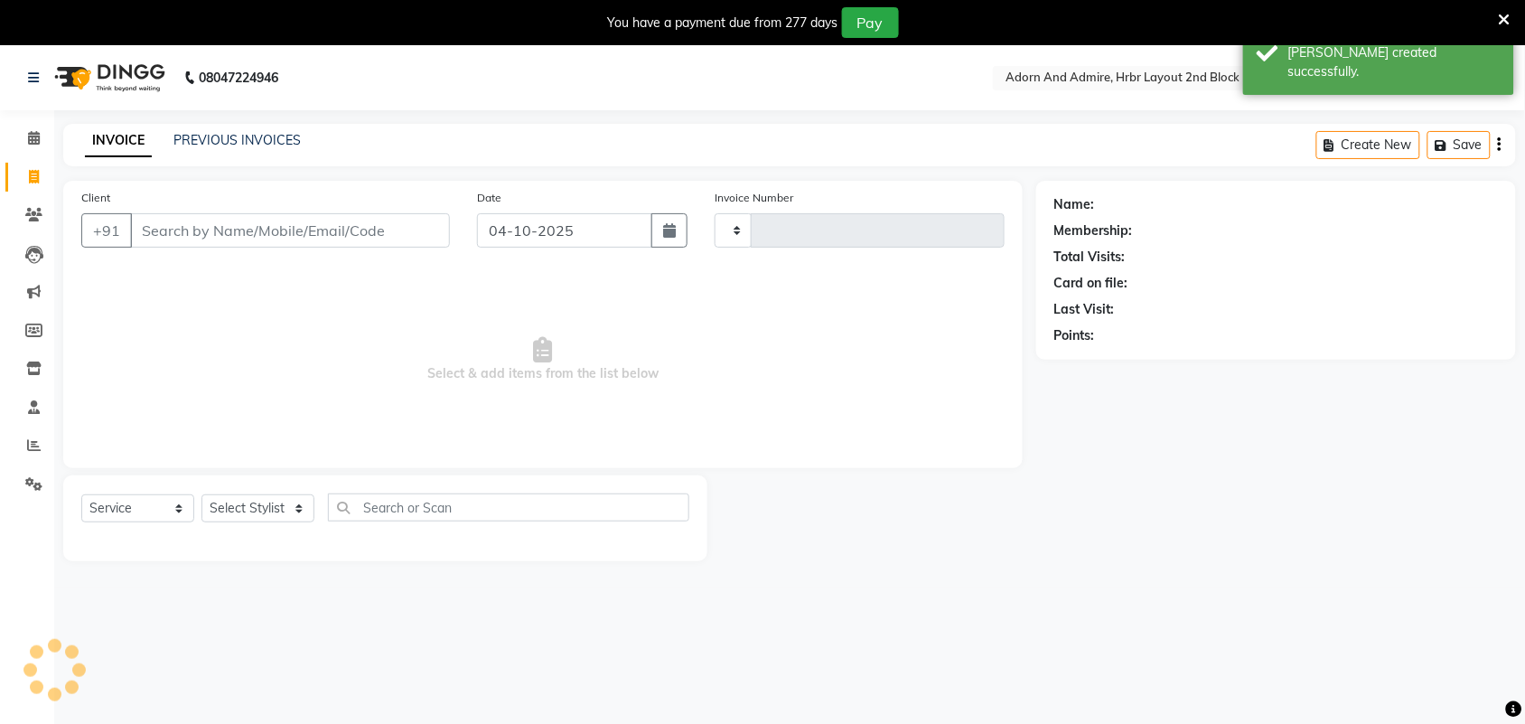
scroll to position [45, 0]
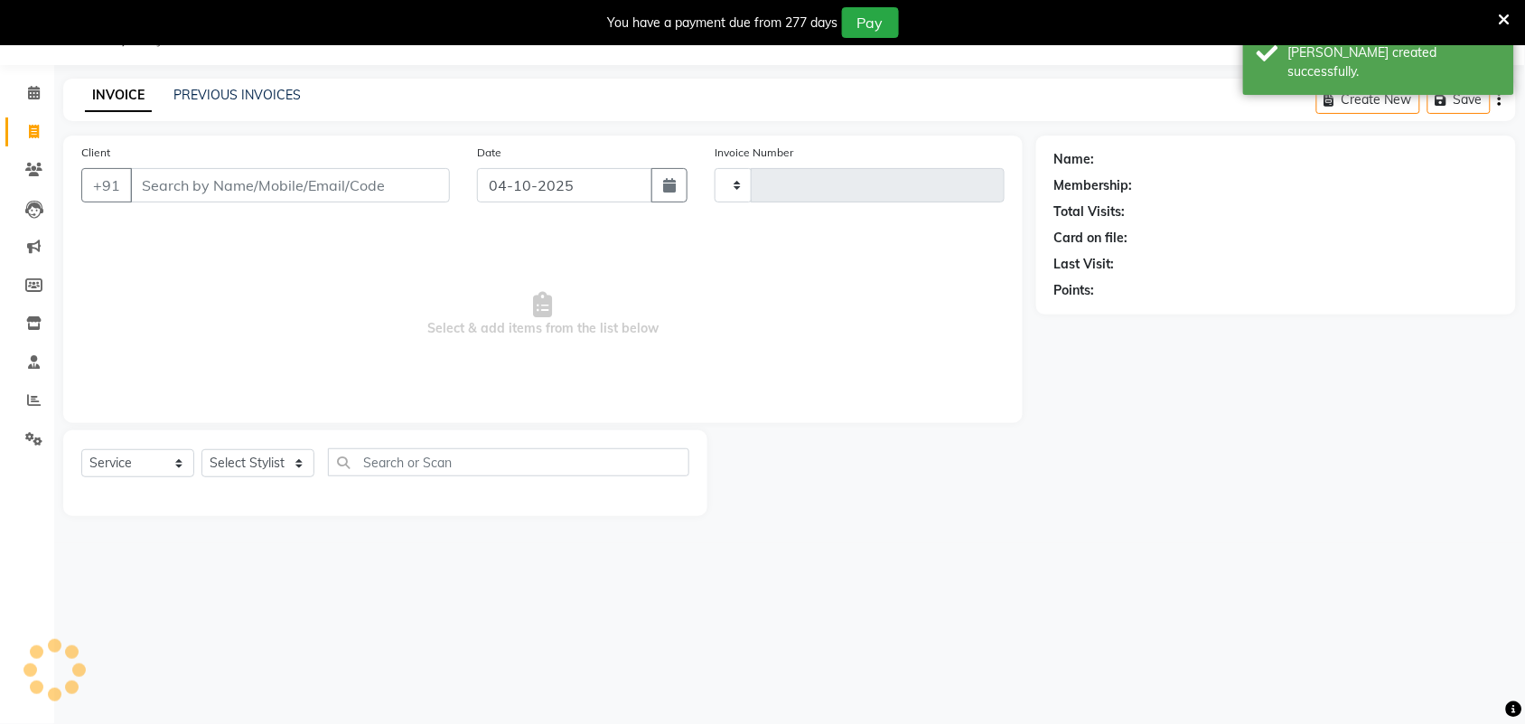
type input "2508"
select select "7203"
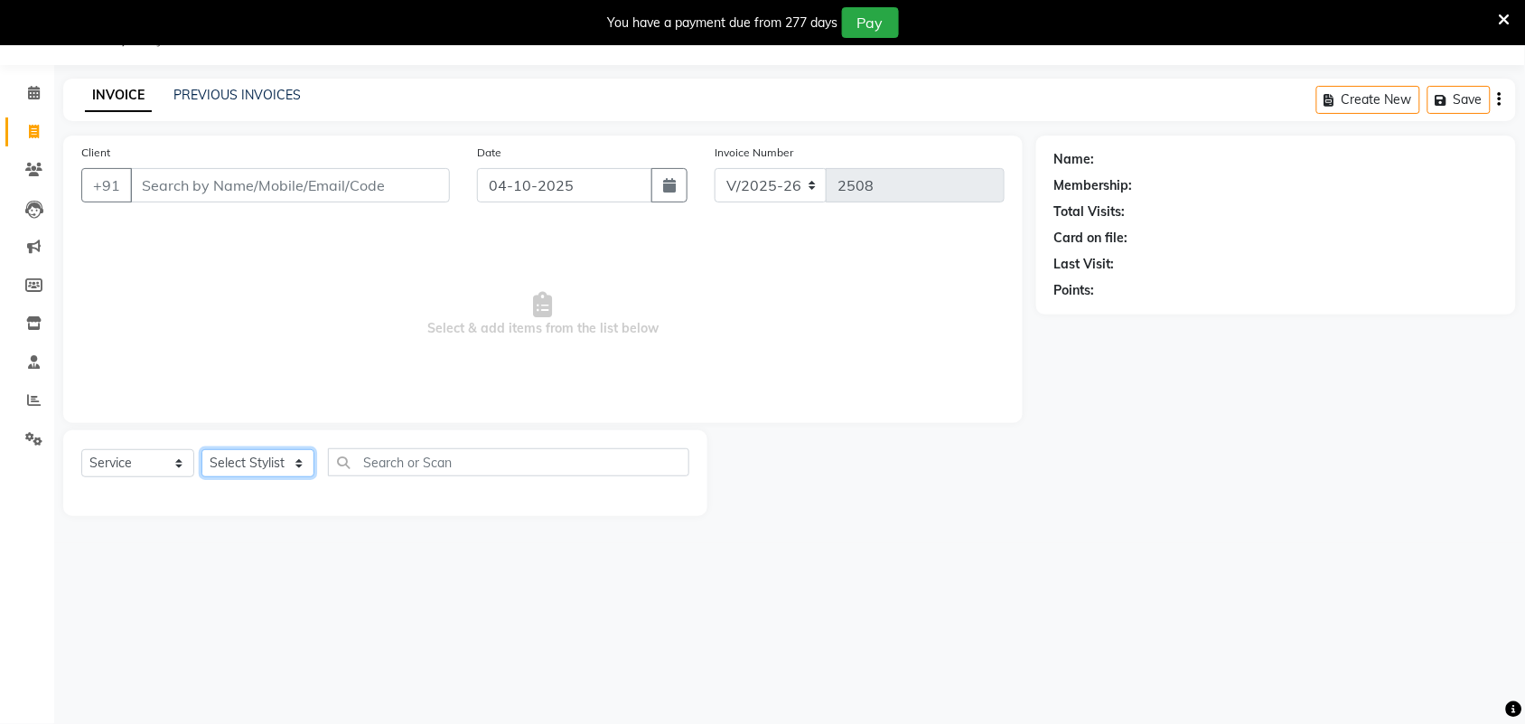
click at [277, 472] on select "Select Stylist Adarsh ajay ALEXX anusiya Jos Lalit lavanya Lucy rita saroj Suni…" at bounding box center [257, 463] width 113 height 28
select select "91499"
click at [201, 449] on select "Select Stylist Adarsh ajay ALEXX anusiya Jos Lalit lavanya Lucy rita saroj Suni…" at bounding box center [257, 463] width 113 height 28
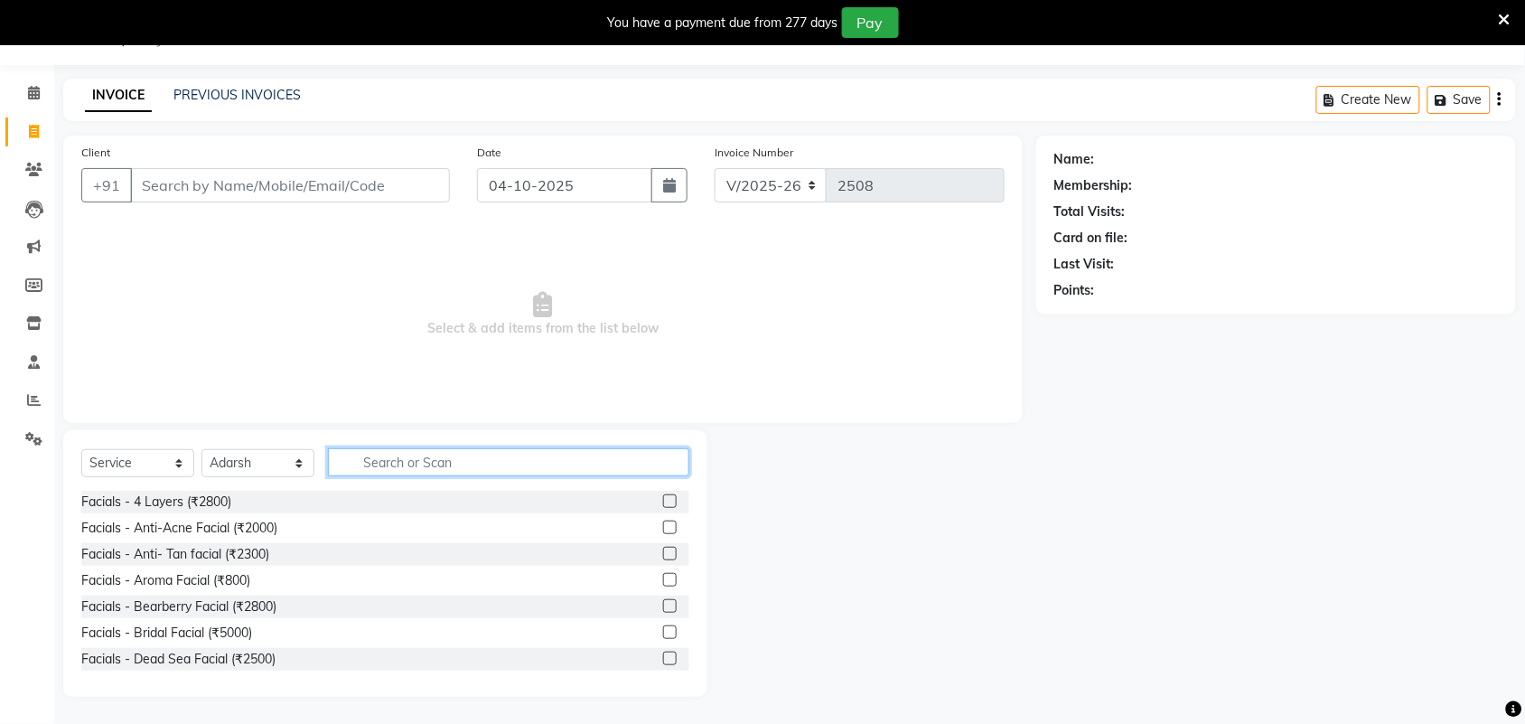
click at [438, 466] on input "text" at bounding box center [508, 462] width 361 height 28
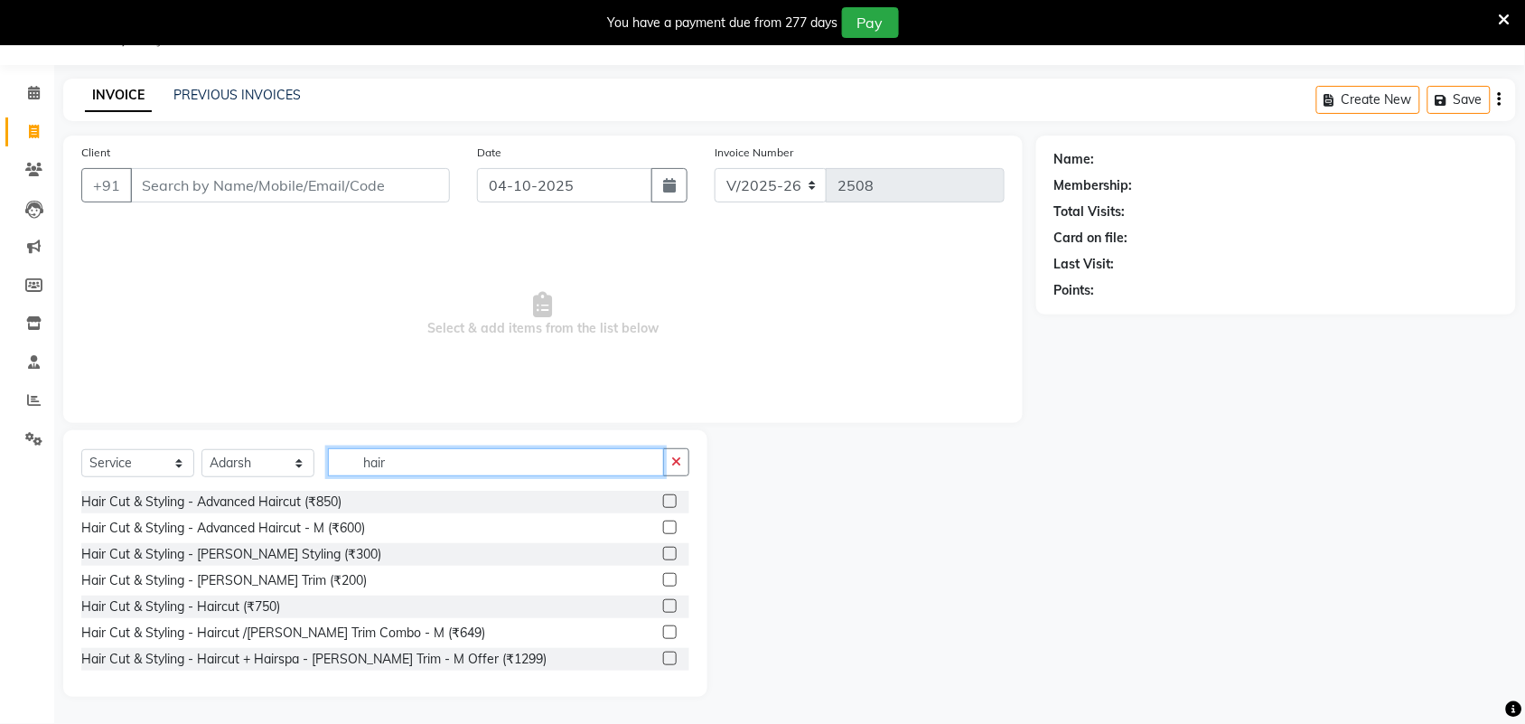
type input "hair"
click at [663, 504] on div at bounding box center [676, 501] width 26 height 23
click at [663, 504] on label at bounding box center [670, 501] width 14 height 14
click at [663, 504] on input "checkbox" at bounding box center [669, 502] width 12 height 12
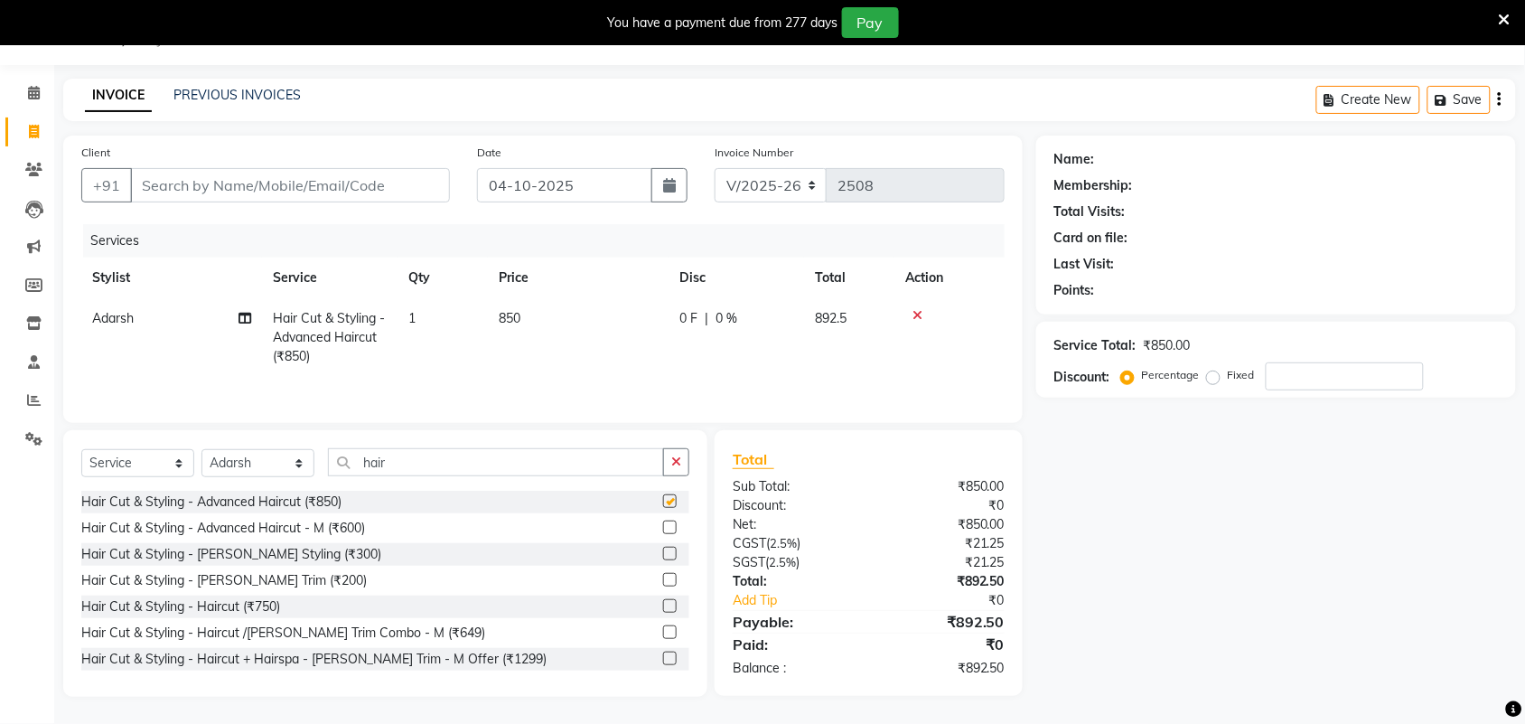
checkbox input "false"
click at [510, 318] on span "850" at bounding box center [510, 318] width 22 height 16
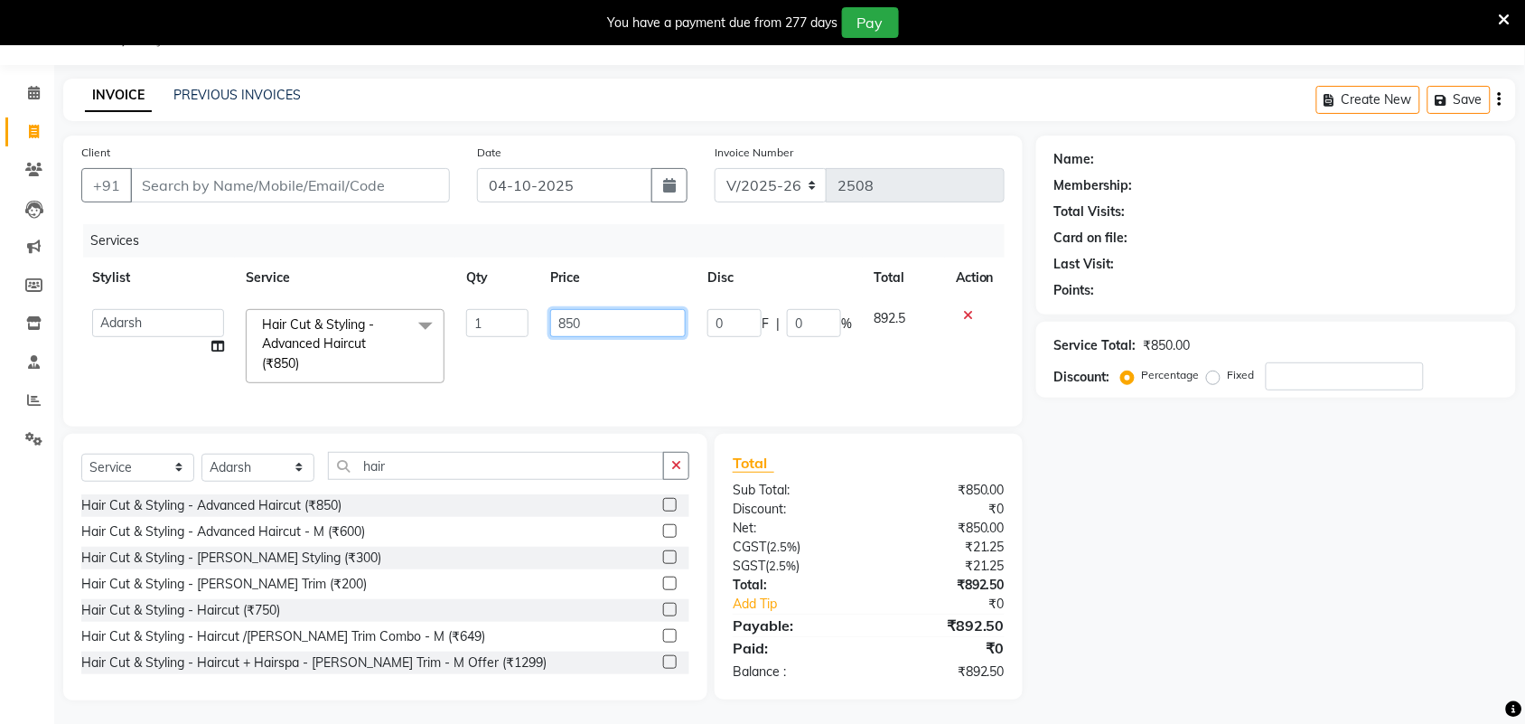
drag, startPoint x: 610, startPoint y: 323, endPoint x: 621, endPoint y: 429, distance: 106.3
click at [499, 336] on tr "Adarsh ajay ALEXX anusiya Jos Lalit lavanya Lucy rita saroj Sunitha Umesh Hair …" at bounding box center [542, 346] width 923 height 96
type input "800"
click at [1179, 576] on div "Name: Membership: Total Visits: Card on file: Last Visit: Points: Service Total…" at bounding box center [1282, 417] width 493 height 565
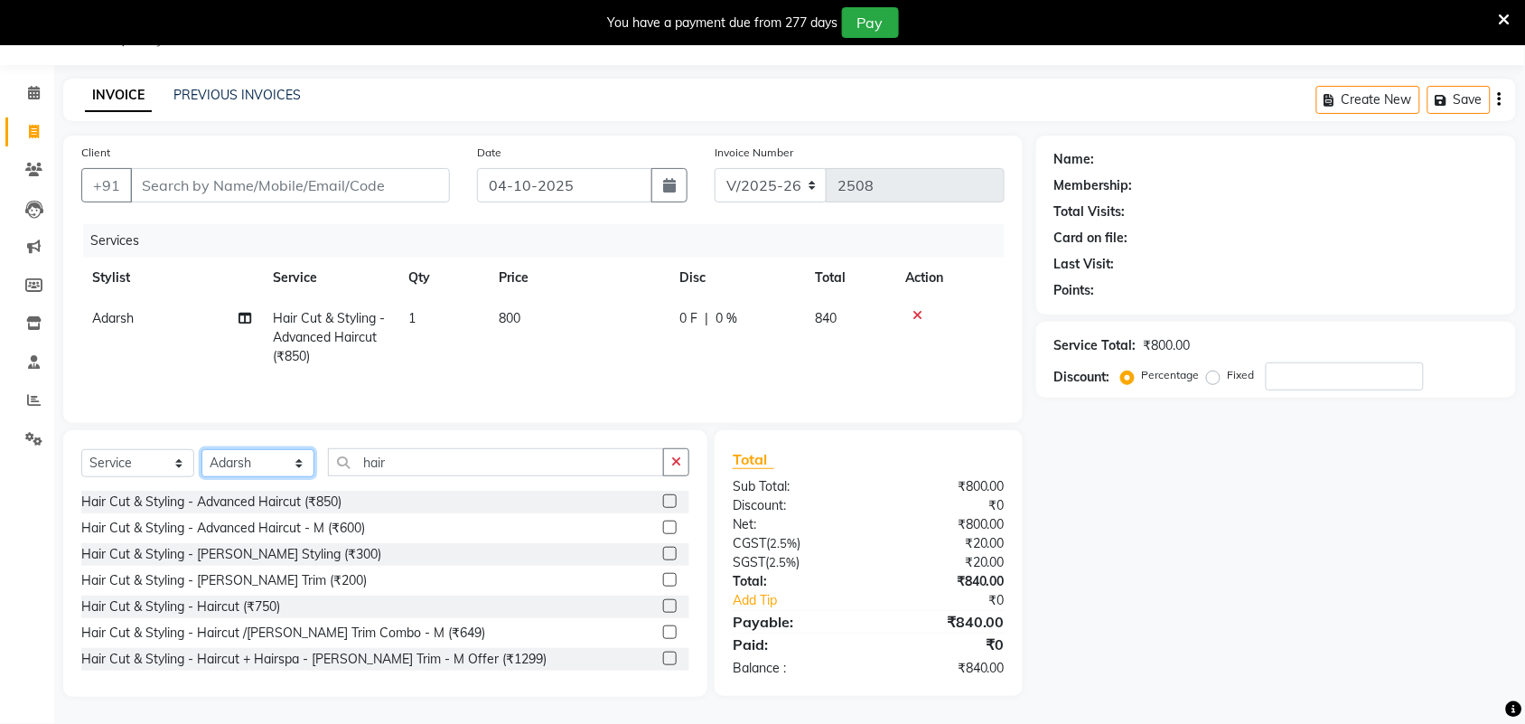
click at [301, 466] on select "Select Stylist Adarsh ajay ALEXX anusiya Jos Lalit lavanya Lucy rita saroj Suni…" at bounding box center [257, 463] width 113 height 28
select select "61576"
click at [201, 452] on select "Select Stylist Adarsh ajay ALEXX anusiya Jos Lalit lavanya Lucy rita saroj Suni…" at bounding box center [257, 463] width 113 height 28
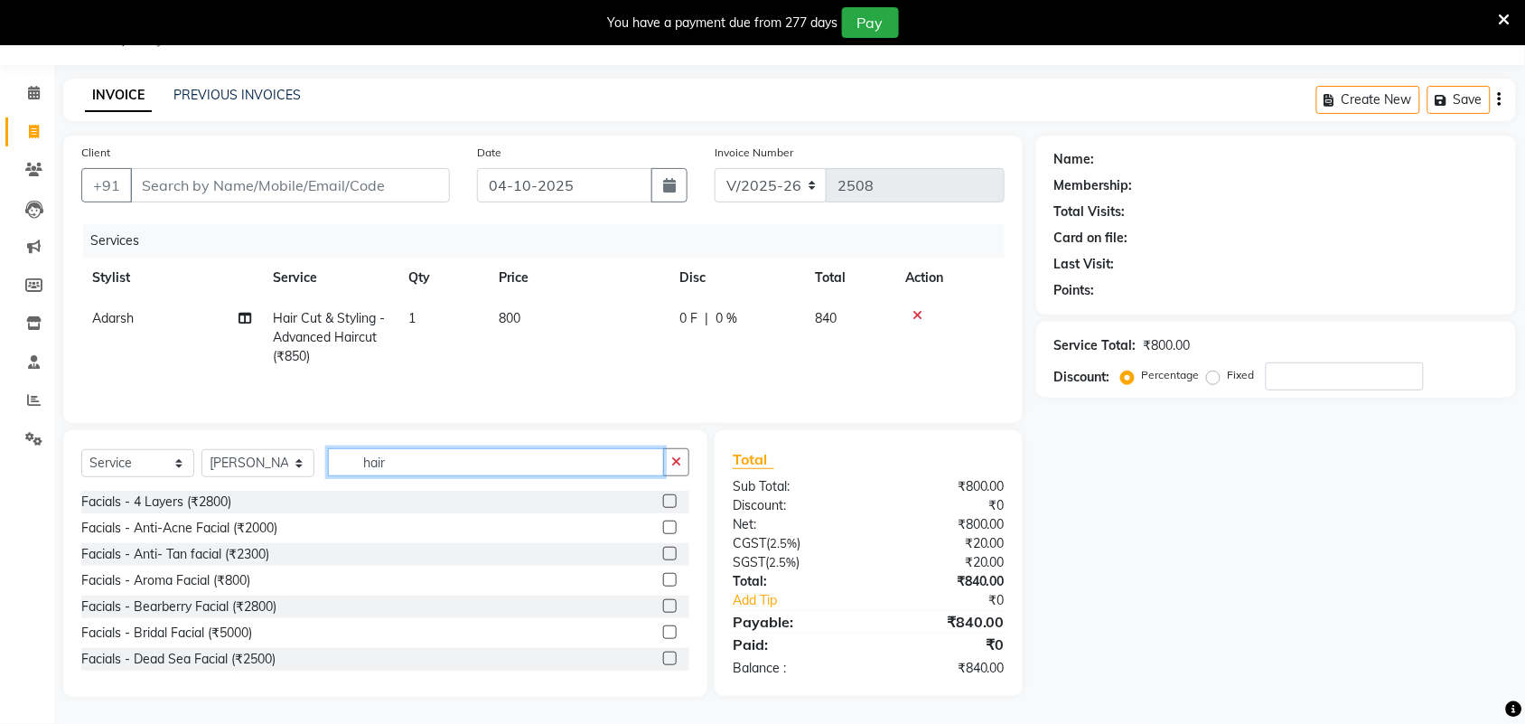
drag, startPoint x: 416, startPoint y: 467, endPoint x: 331, endPoint y: 475, distance: 86.2
click at [331, 475] on input "hair" at bounding box center [496, 462] width 336 height 28
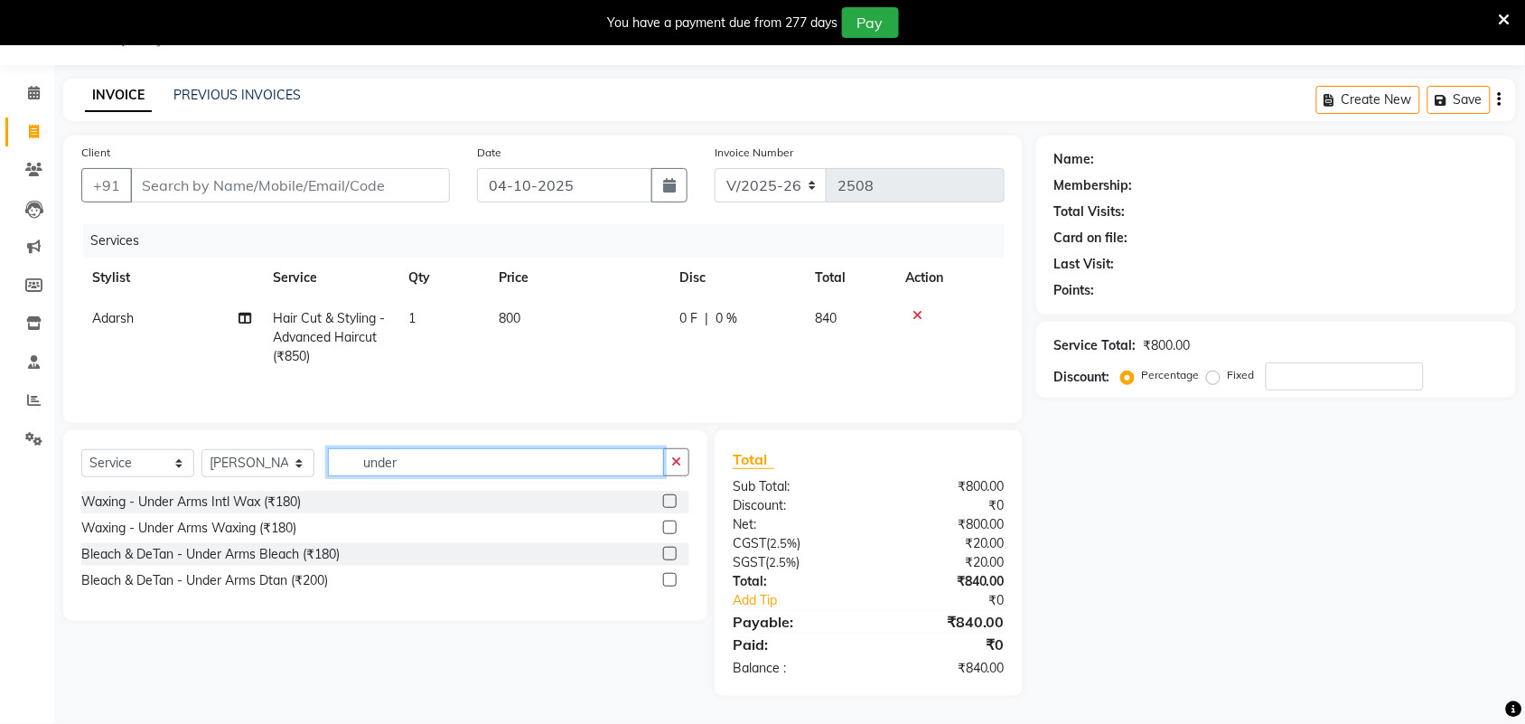
type input "under"
click at [666, 506] on label at bounding box center [670, 501] width 14 height 14
click at [666, 506] on input "checkbox" at bounding box center [669, 502] width 12 height 12
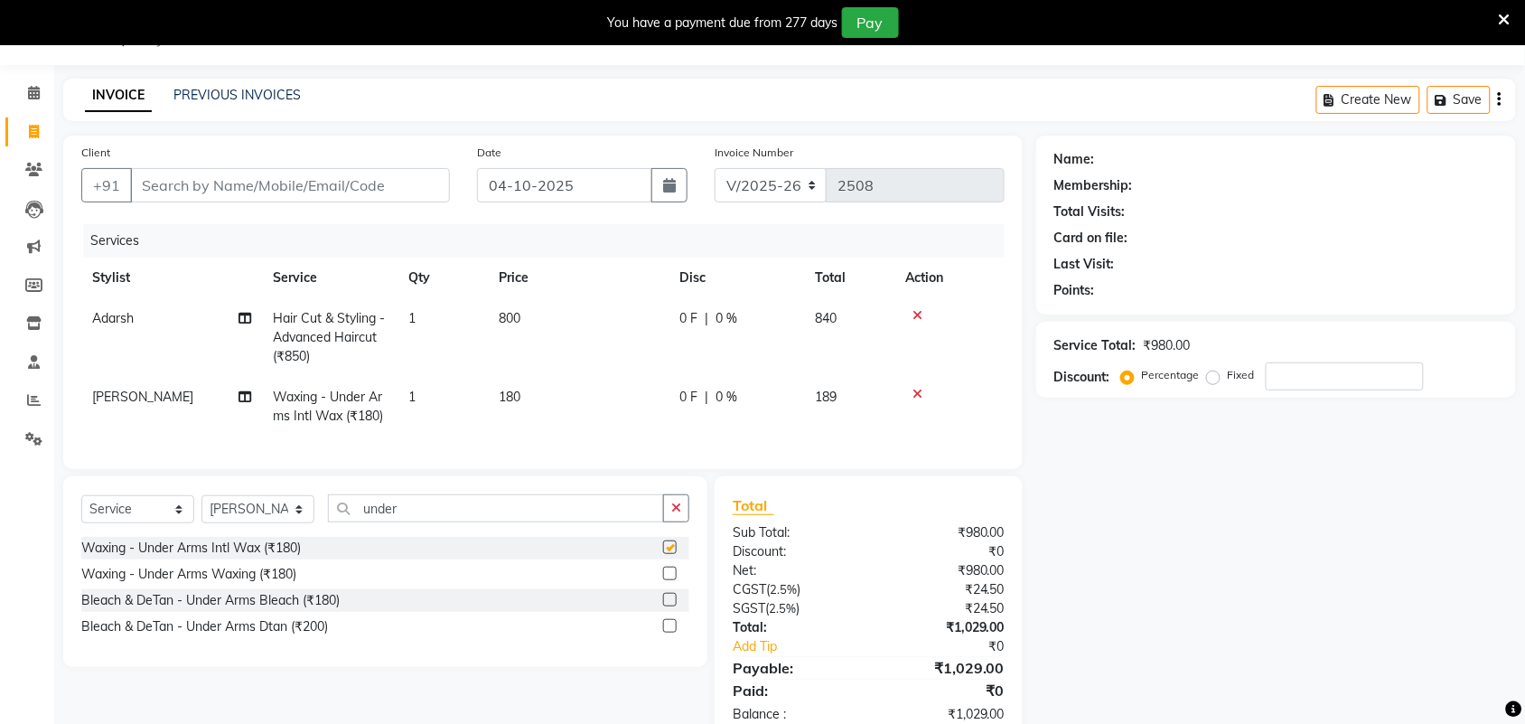
checkbox input "false"
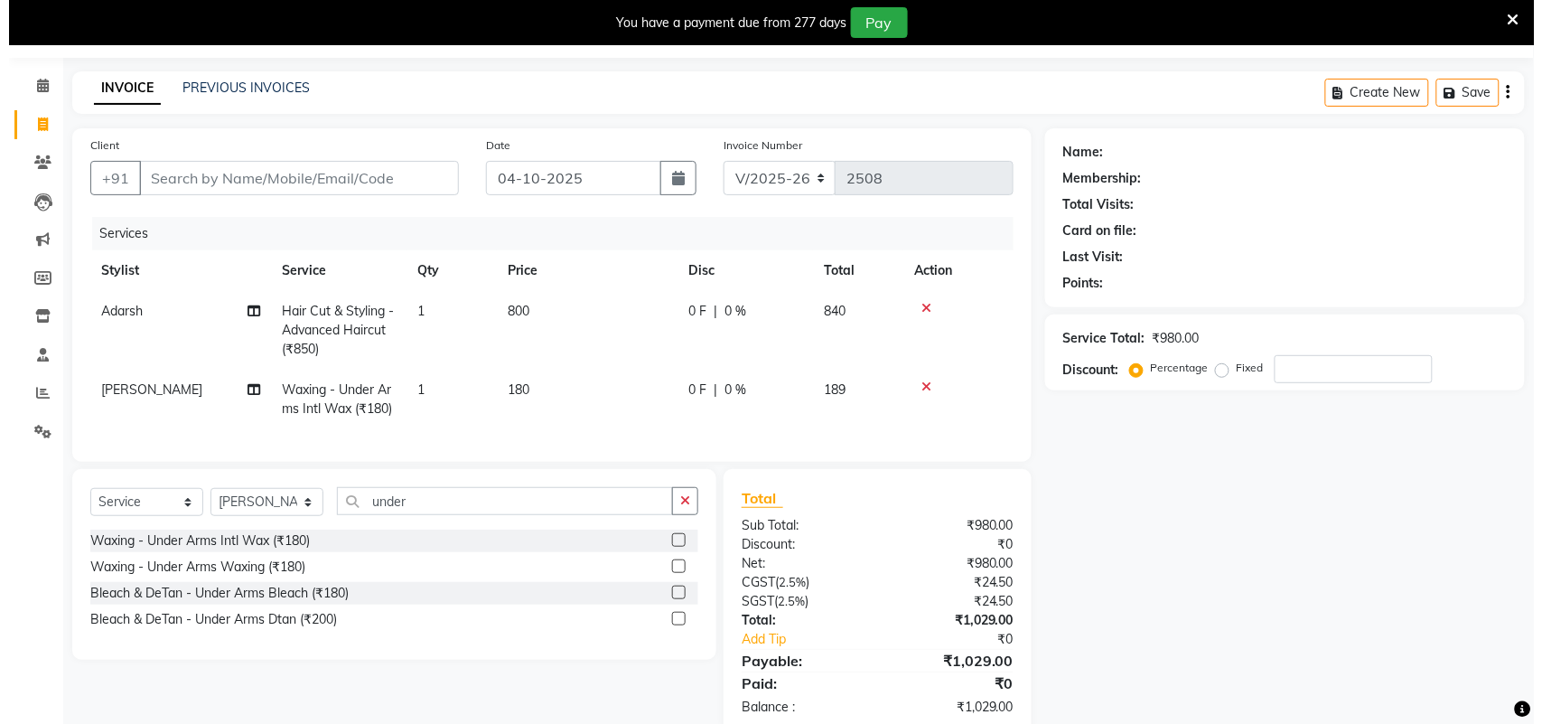
scroll to position [0, 0]
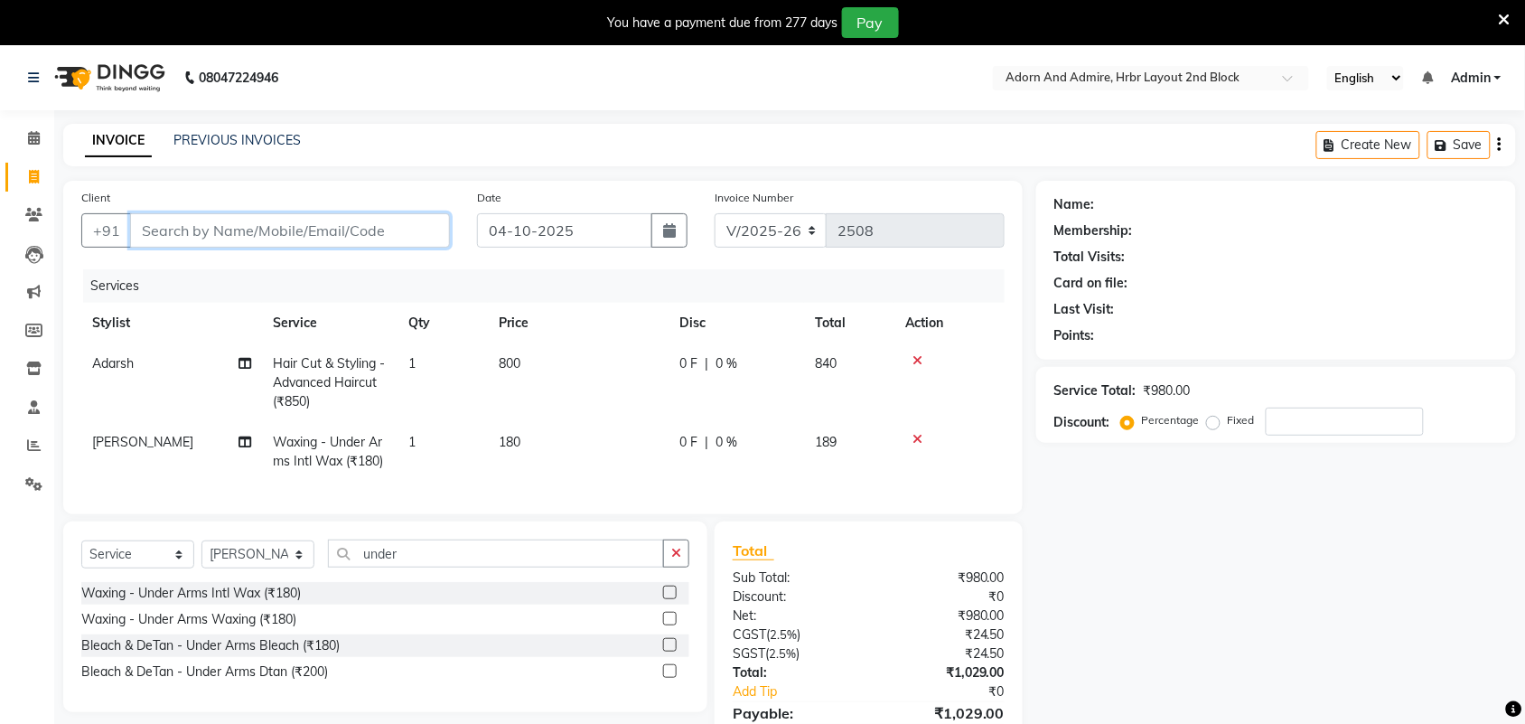
click at [267, 235] on input "Client" at bounding box center [290, 230] width 320 height 34
type input "6"
type input "0"
type input "6364408505"
click at [430, 227] on span "Add Client" at bounding box center [403, 230] width 71 height 18
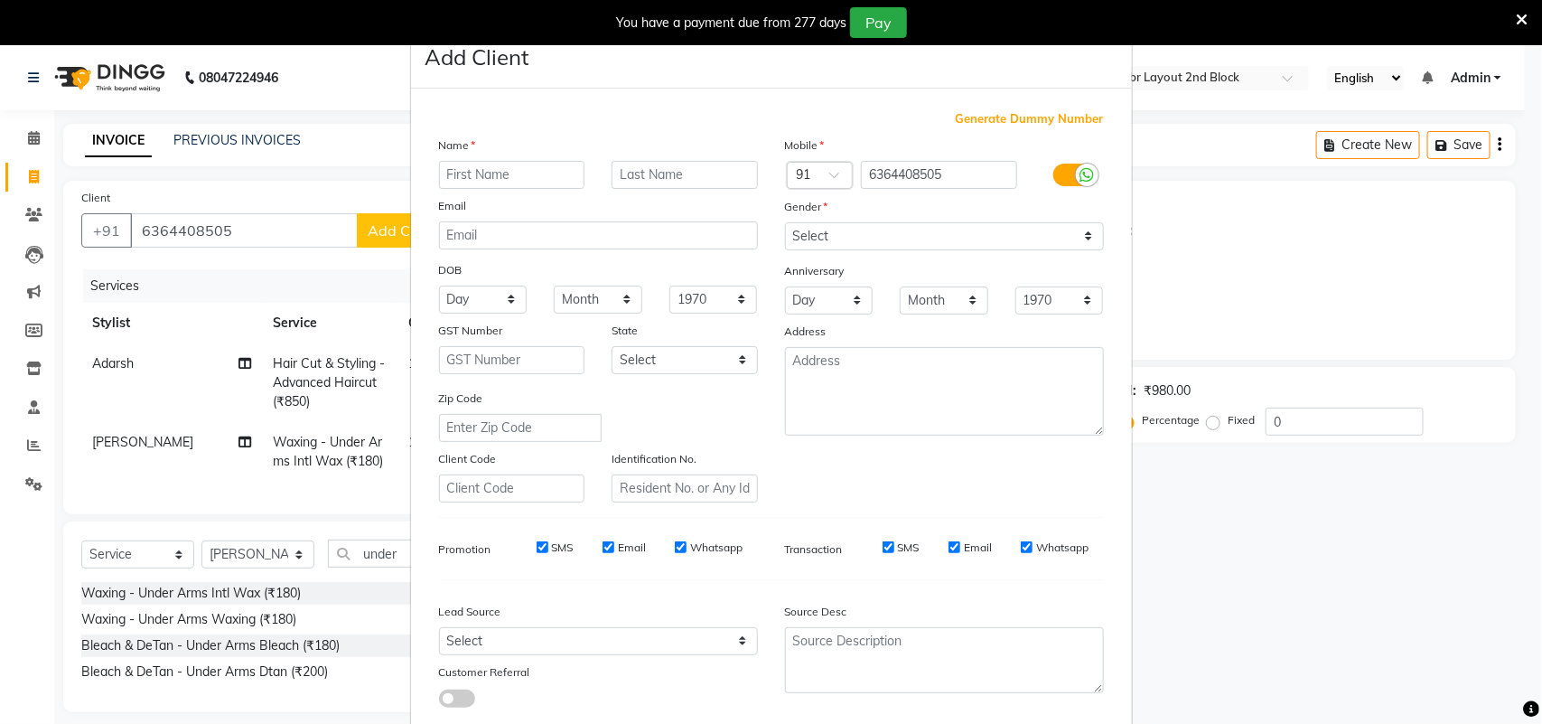
drag, startPoint x: 493, startPoint y: 176, endPoint x: 543, endPoint y: 205, distance: 57.5
click at [494, 174] on input "text" at bounding box center [512, 175] width 146 height 28
type input "ridha"
click at [992, 238] on select "Select Male Female Other Prefer Not To Say" at bounding box center [944, 236] width 319 height 28
select select "female"
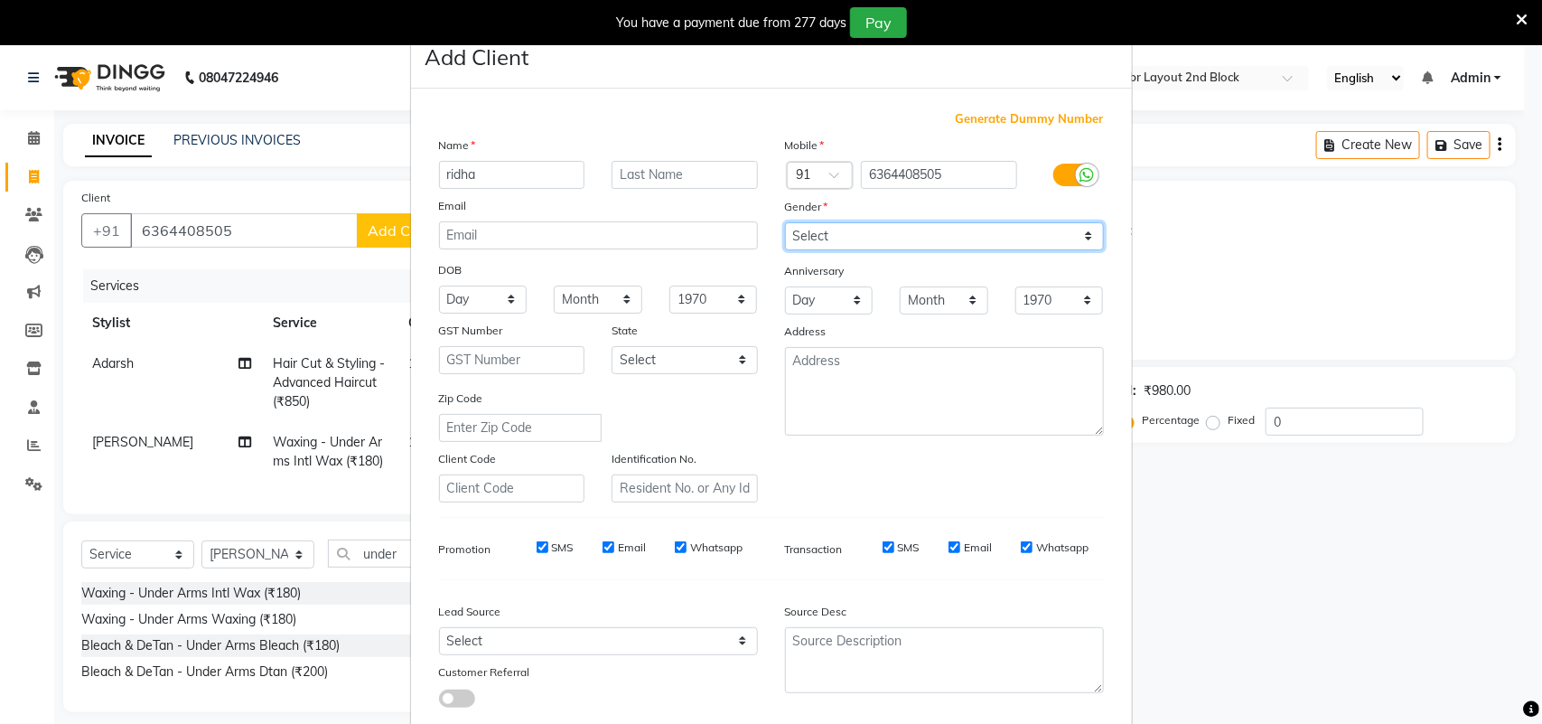
click at [785, 222] on select "Select Male Female Other Prefer Not To Say" at bounding box center [944, 236] width 319 height 28
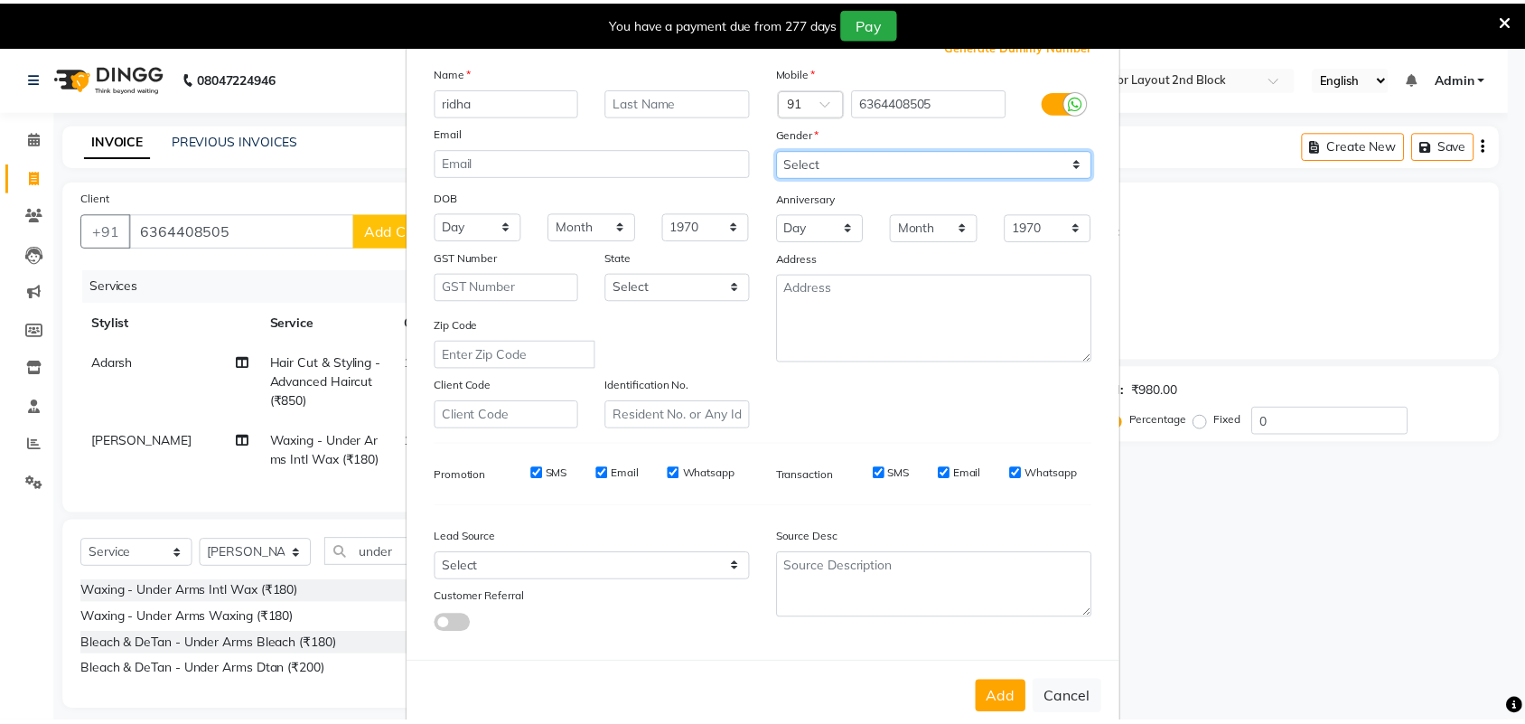
scroll to position [104, 0]
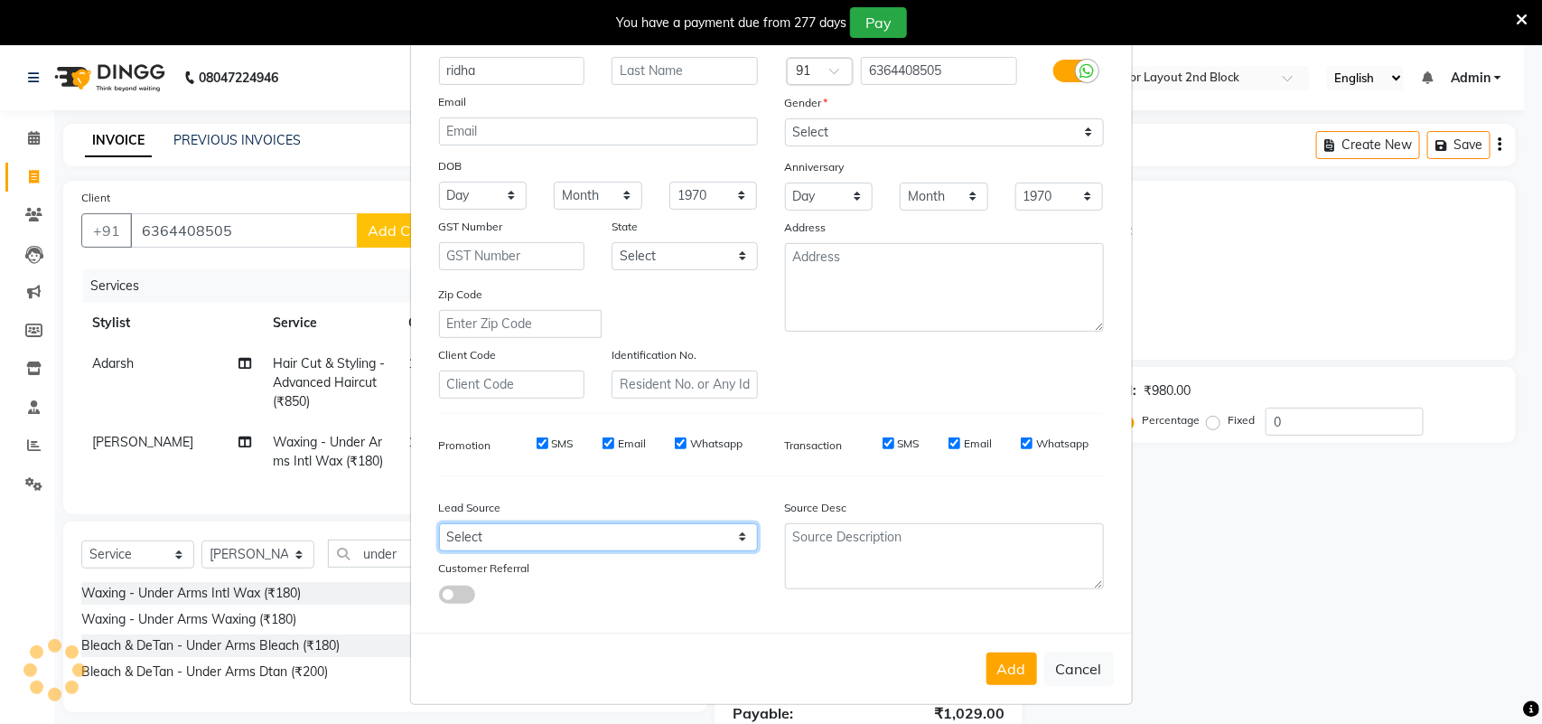
click at [721, 529] on select "Select Walk-in Referral Internet Friend Word of Mouth Advertisement Facebook Ju…" at bounding box center [598, 537] width 319 height 28
select select "49610"
click at [439, 523] on select "Select Walk-in Referral Internet Friend Word of Mouth Advertisement Facebook Ju…" at bounding box center [598, 537] width 319 height 28
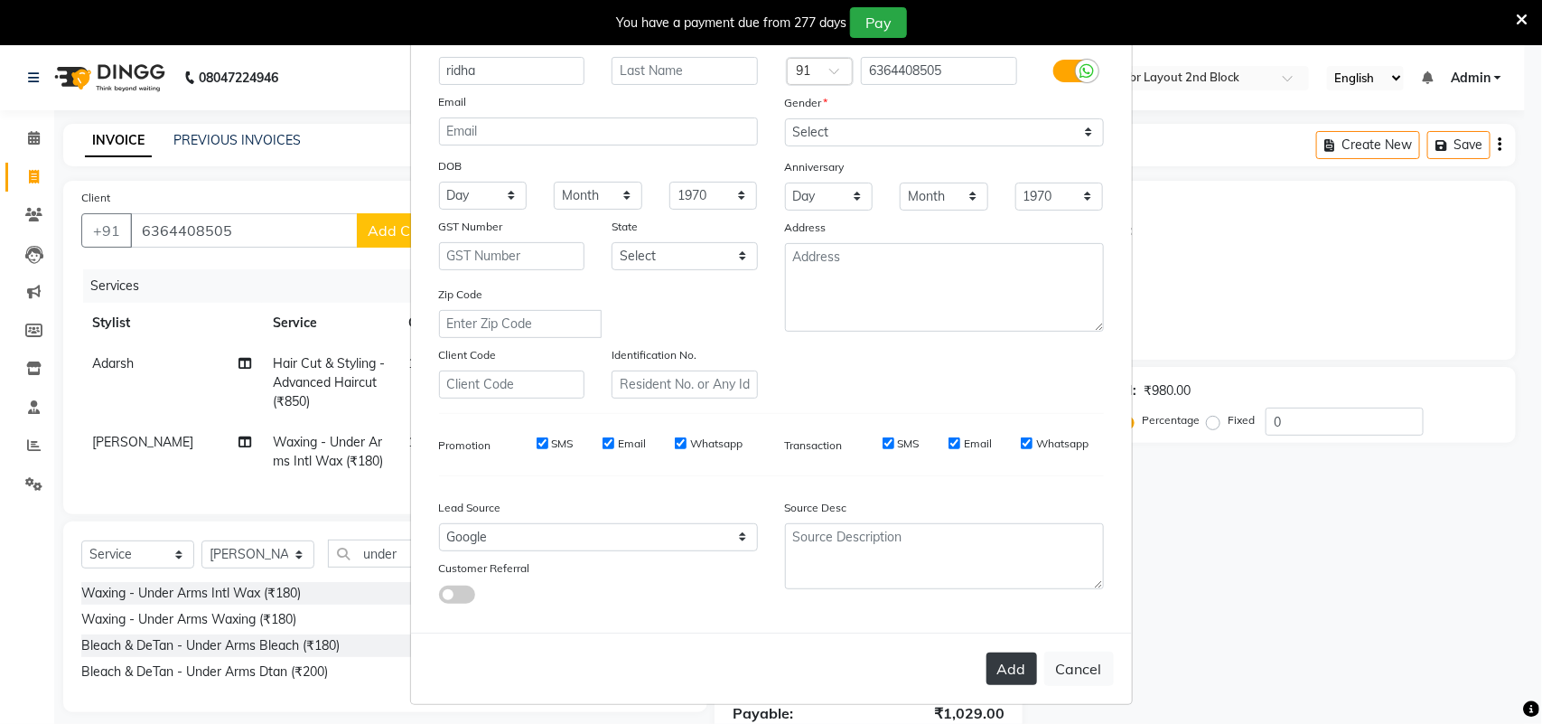
drag, startPoint x: 1001, startPoint y: 669, endPoint x: 1053, endPoint y: 660, distance: 53.2
click at [1001, 670] on button "Add" at bounding box center [1011, 668] width 51 height 33
select select
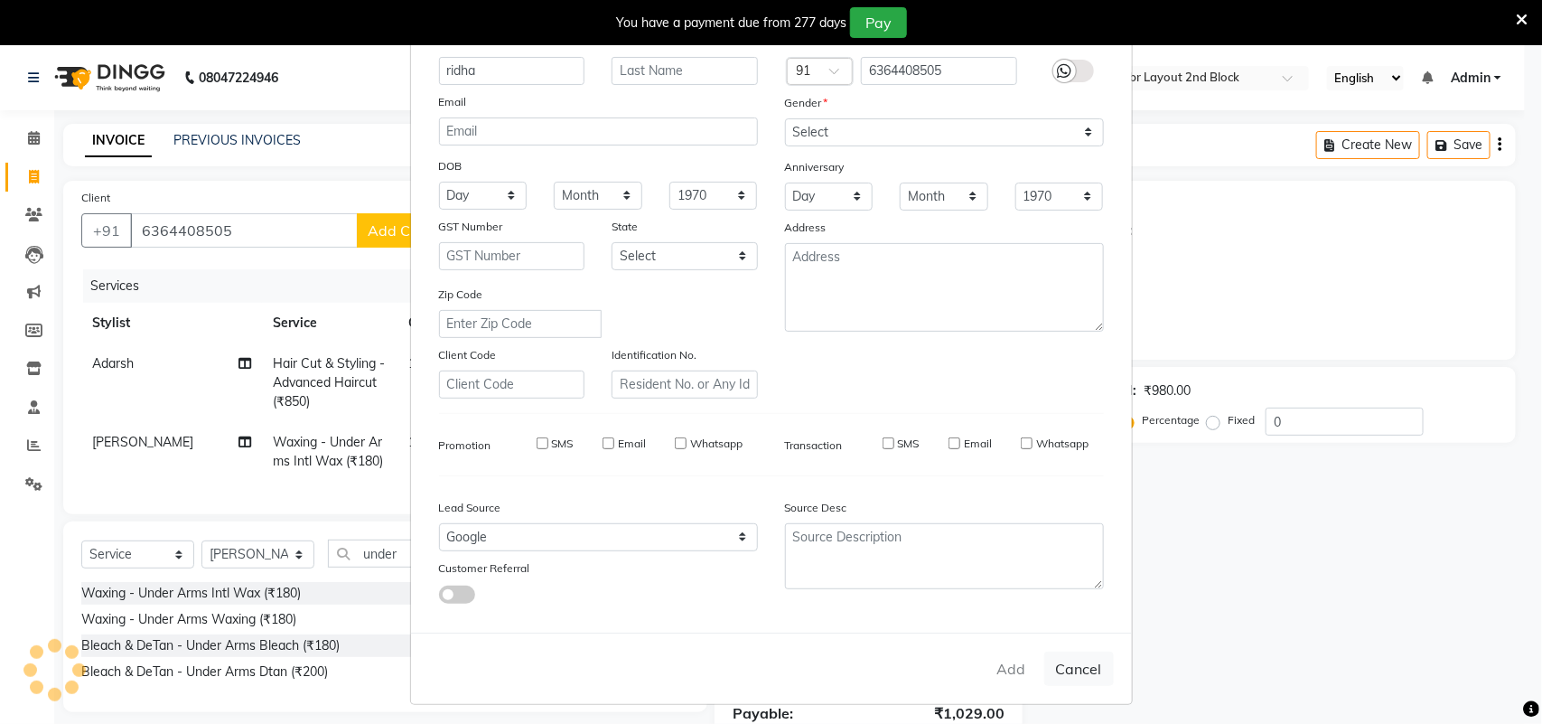
select select
checkbox input "false"
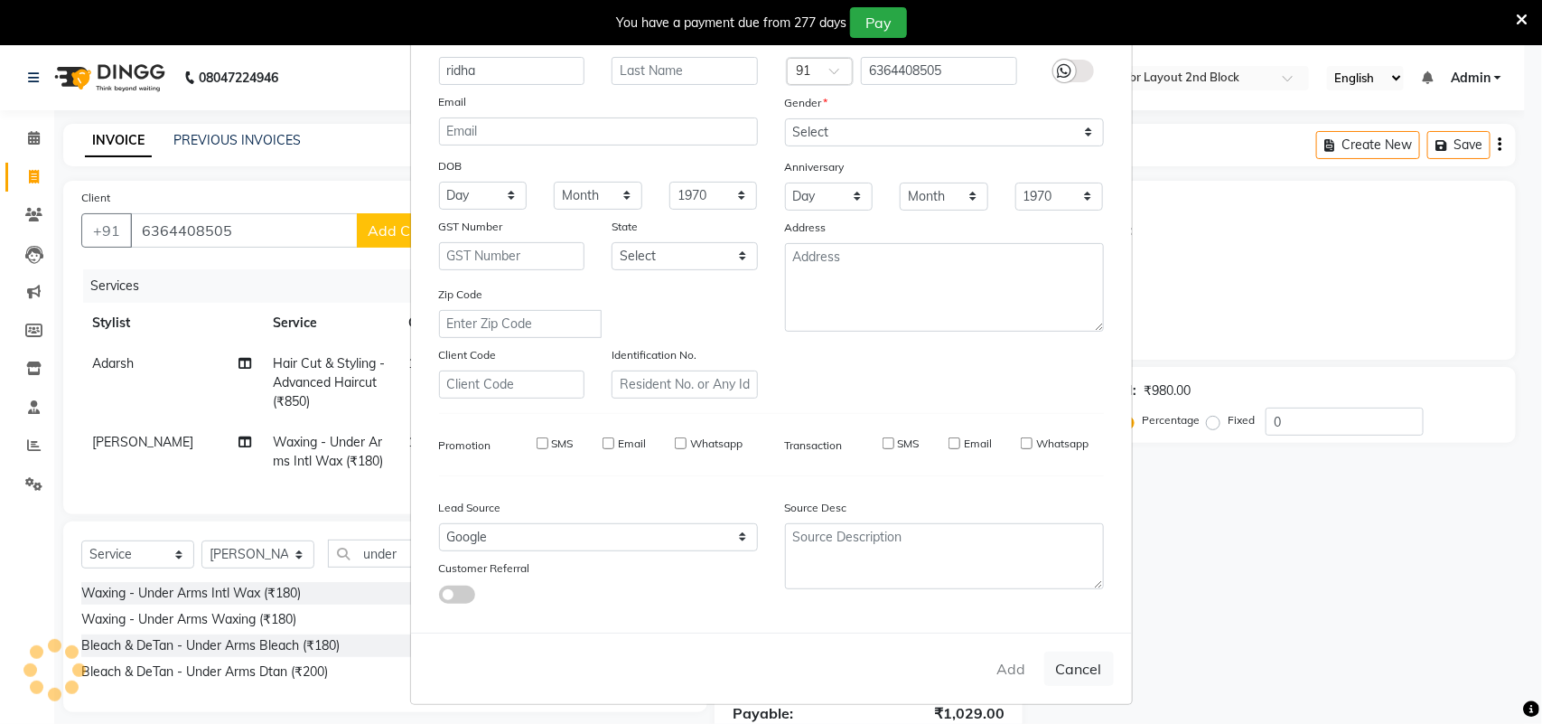
checkbox input "false"
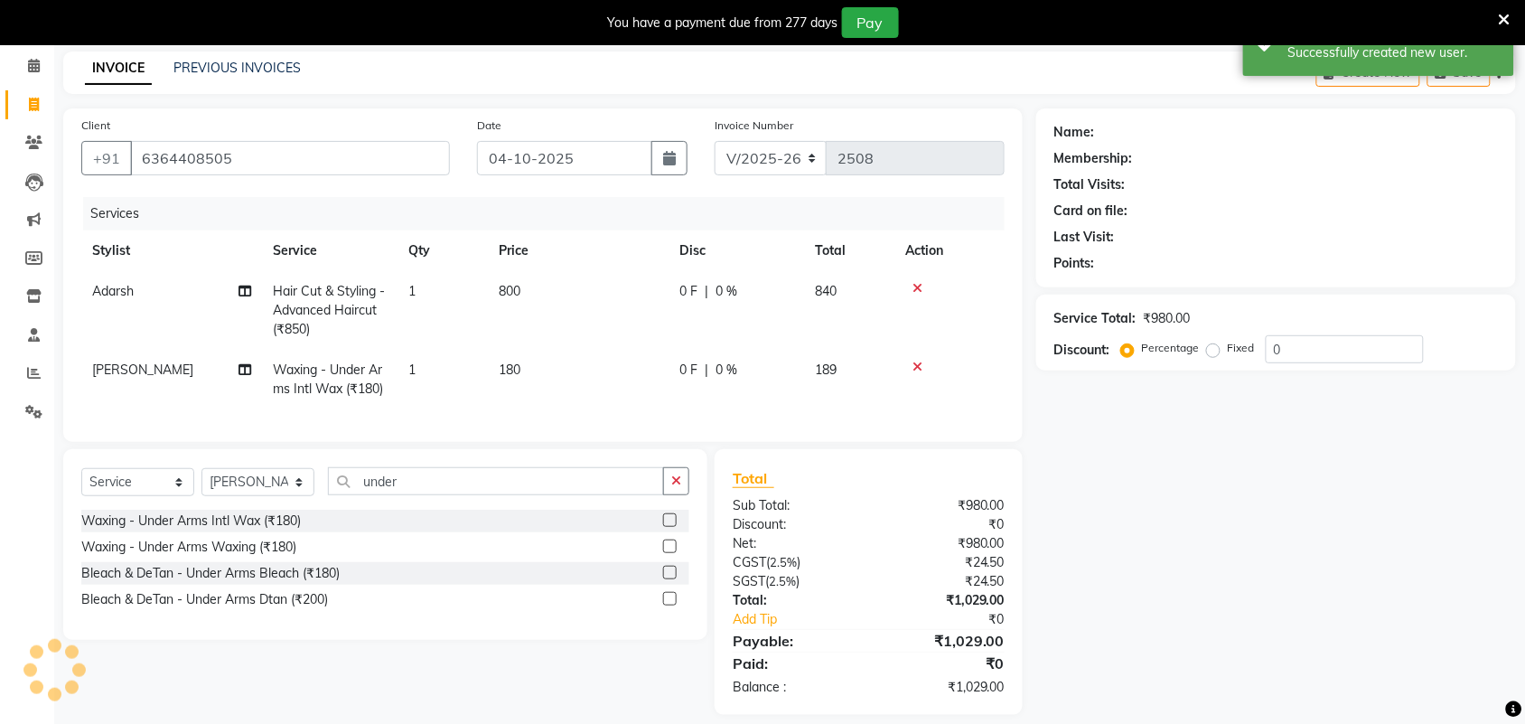
scroll to position [107, 0]
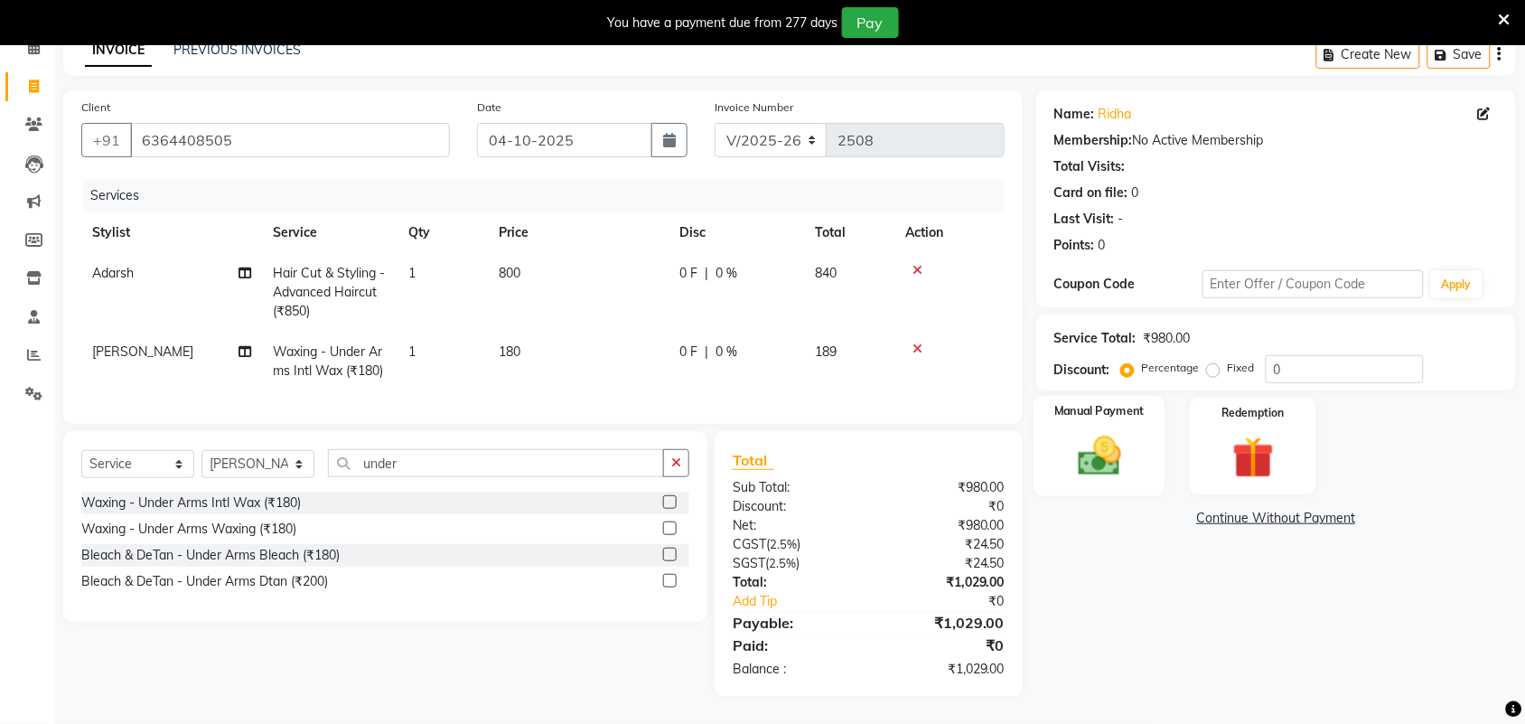
click at [1116, 444] on img at bounding box center [1099, 456] width 70 height 50
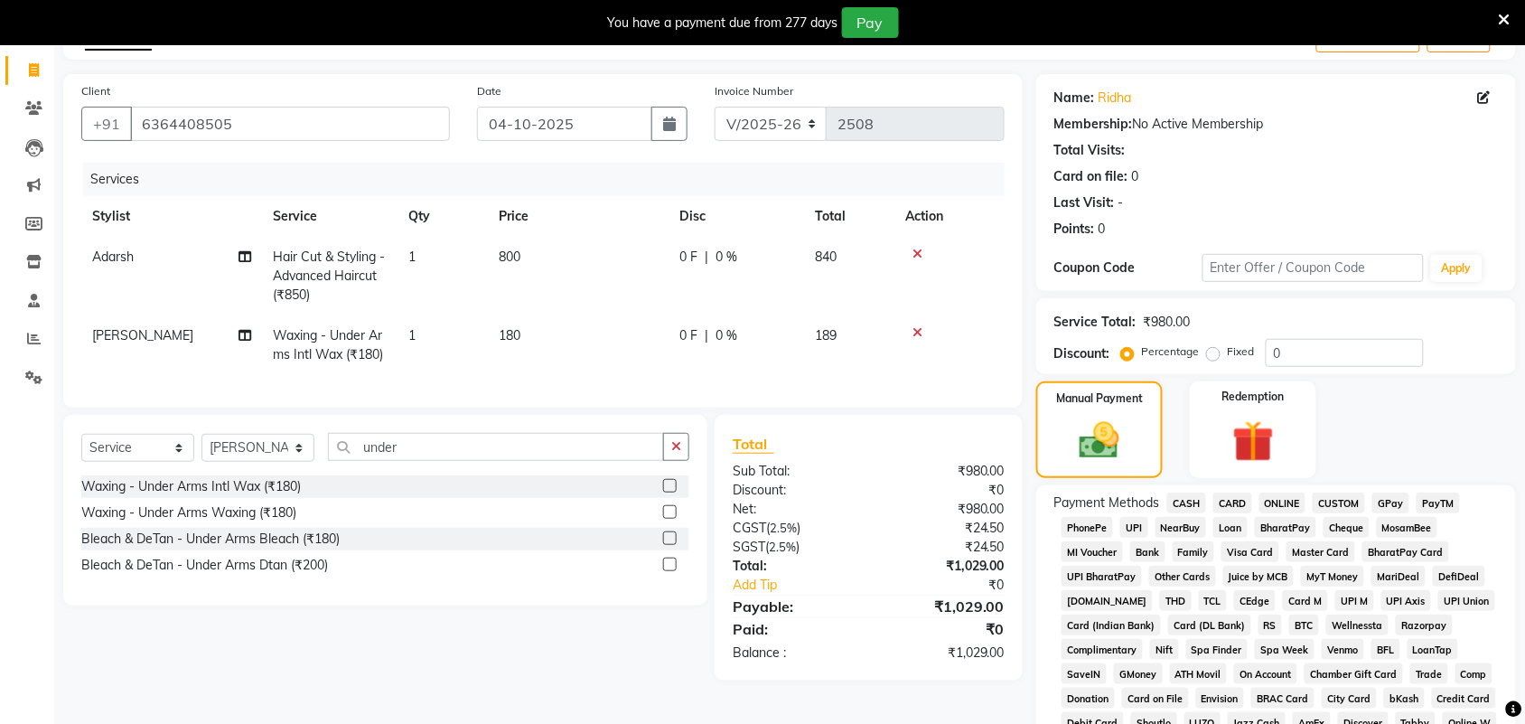
click at [1392, 498] on span "GPay" at bounding box center [1390, 502] width 37 height 21
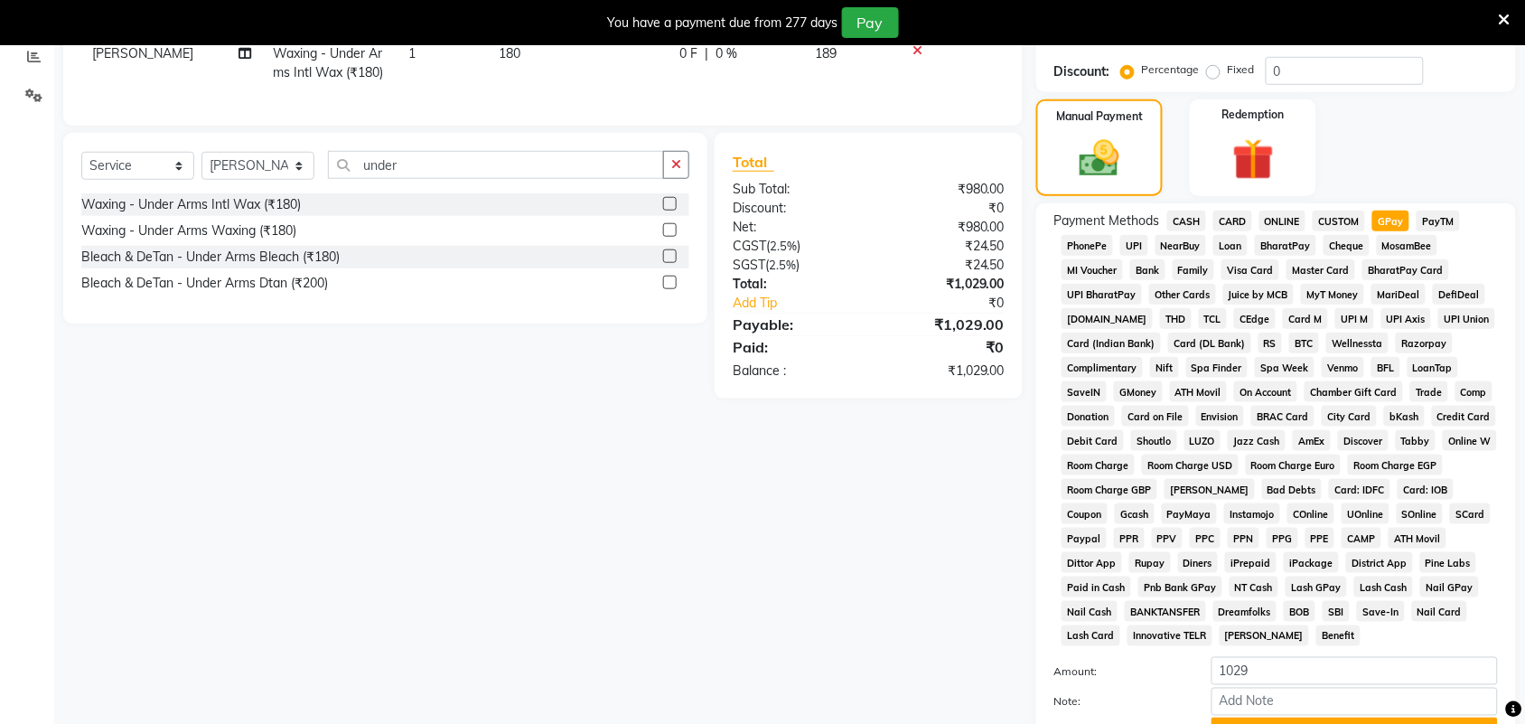
scroll to position [548, 0]
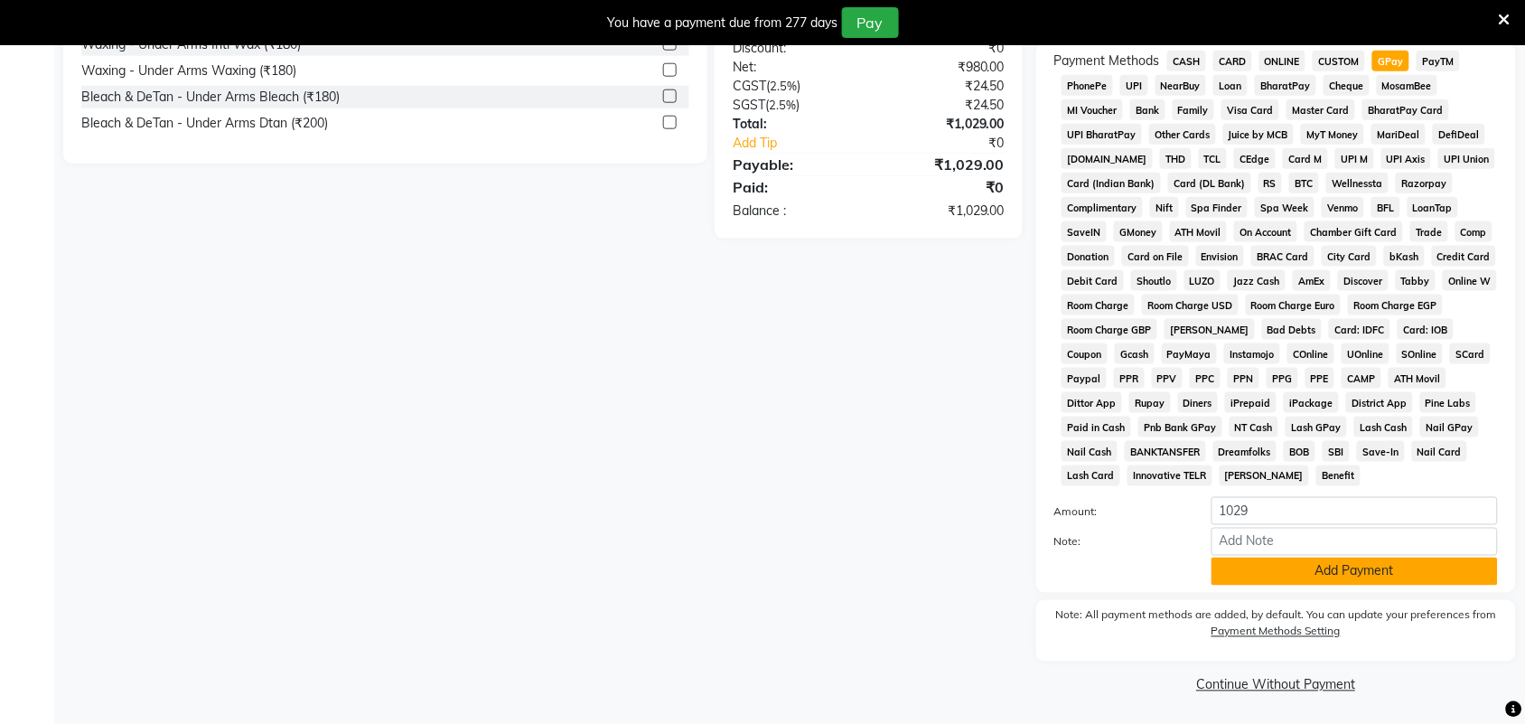
click at [1351, 576] on button "Add Payment" at bounding box center [1354, 571] width 286 height 28
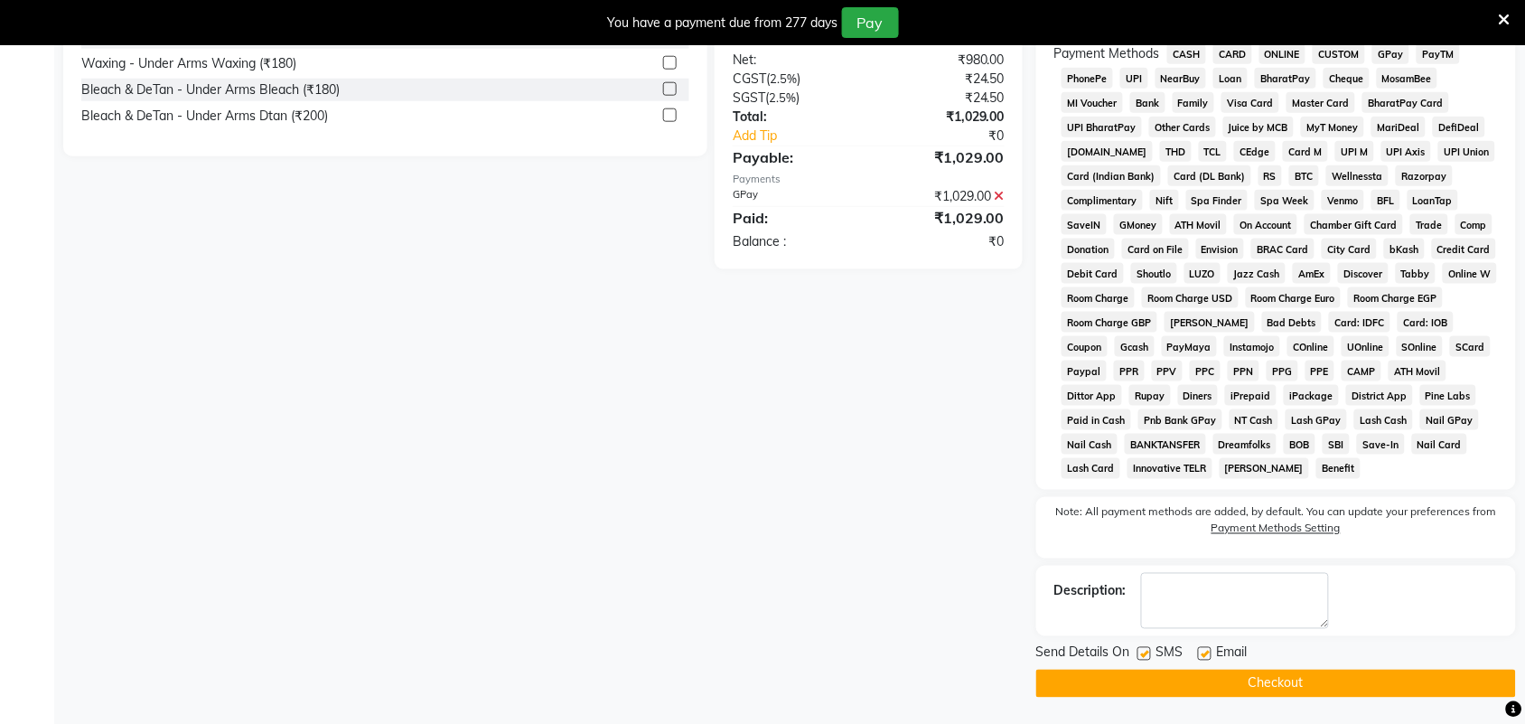
scroll to position [556, 0]
click at [1316, 688] on button "Checkout" at bounding box center [1276, 682] width 480 height 28
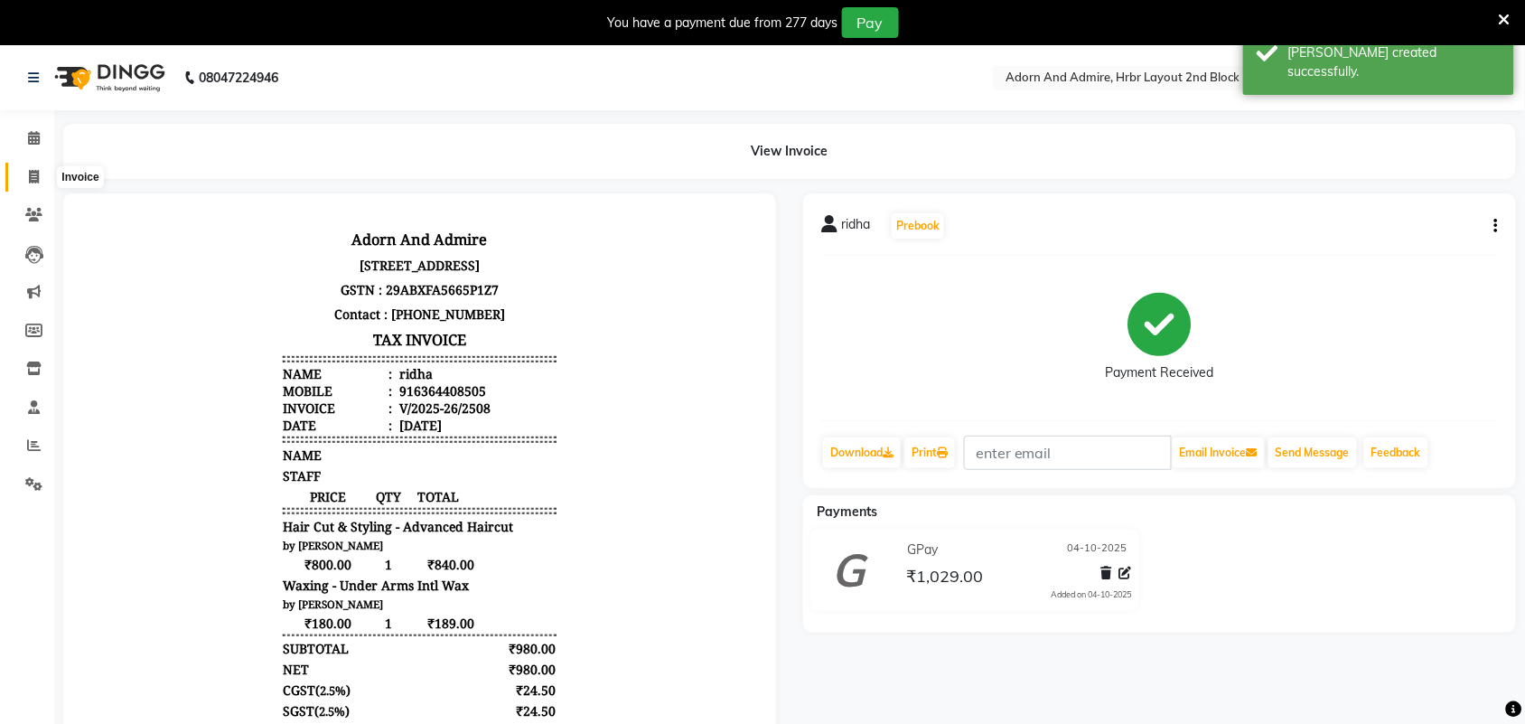
click at [36, 176] on icon at bounding box center [34, 177] width 10 height 14
select select "7203"
select select "service"
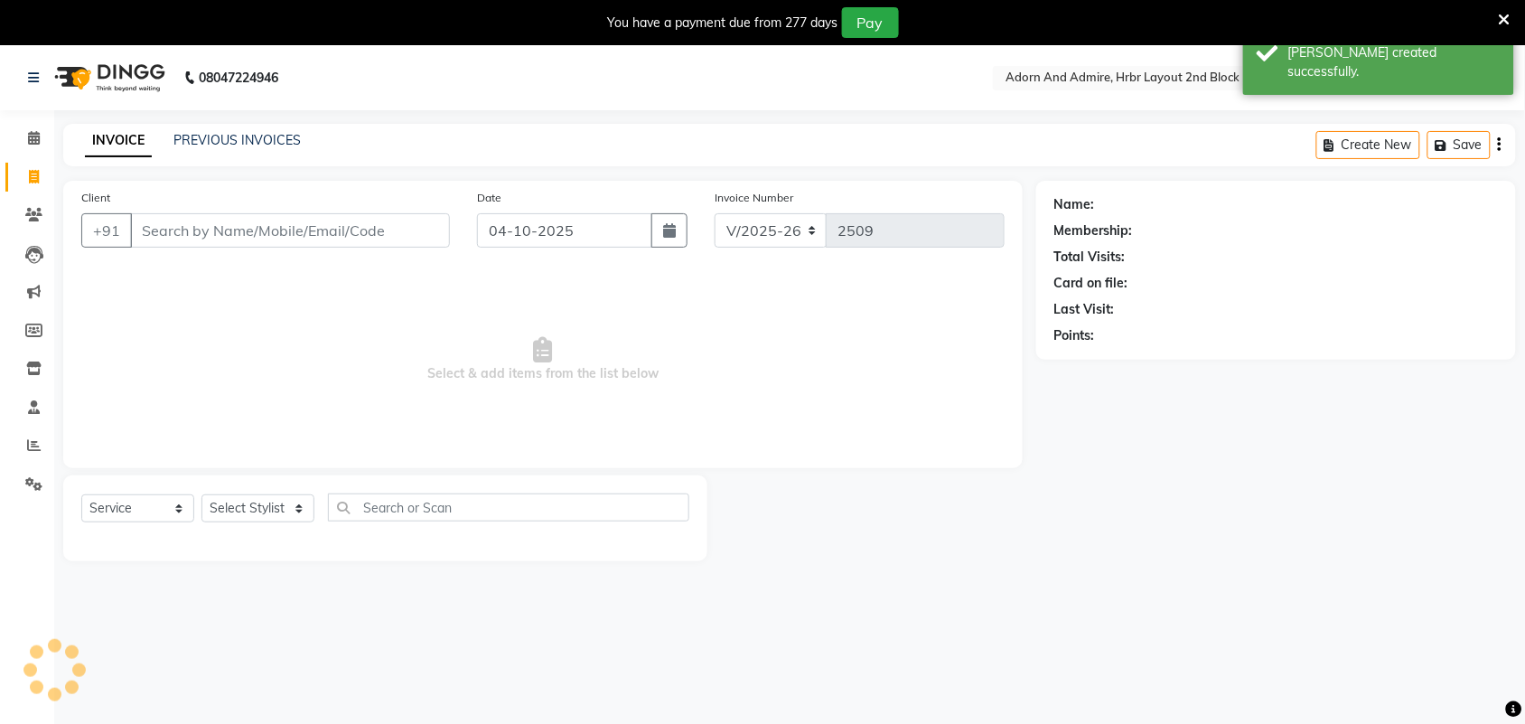
scroll to position [45, 0]
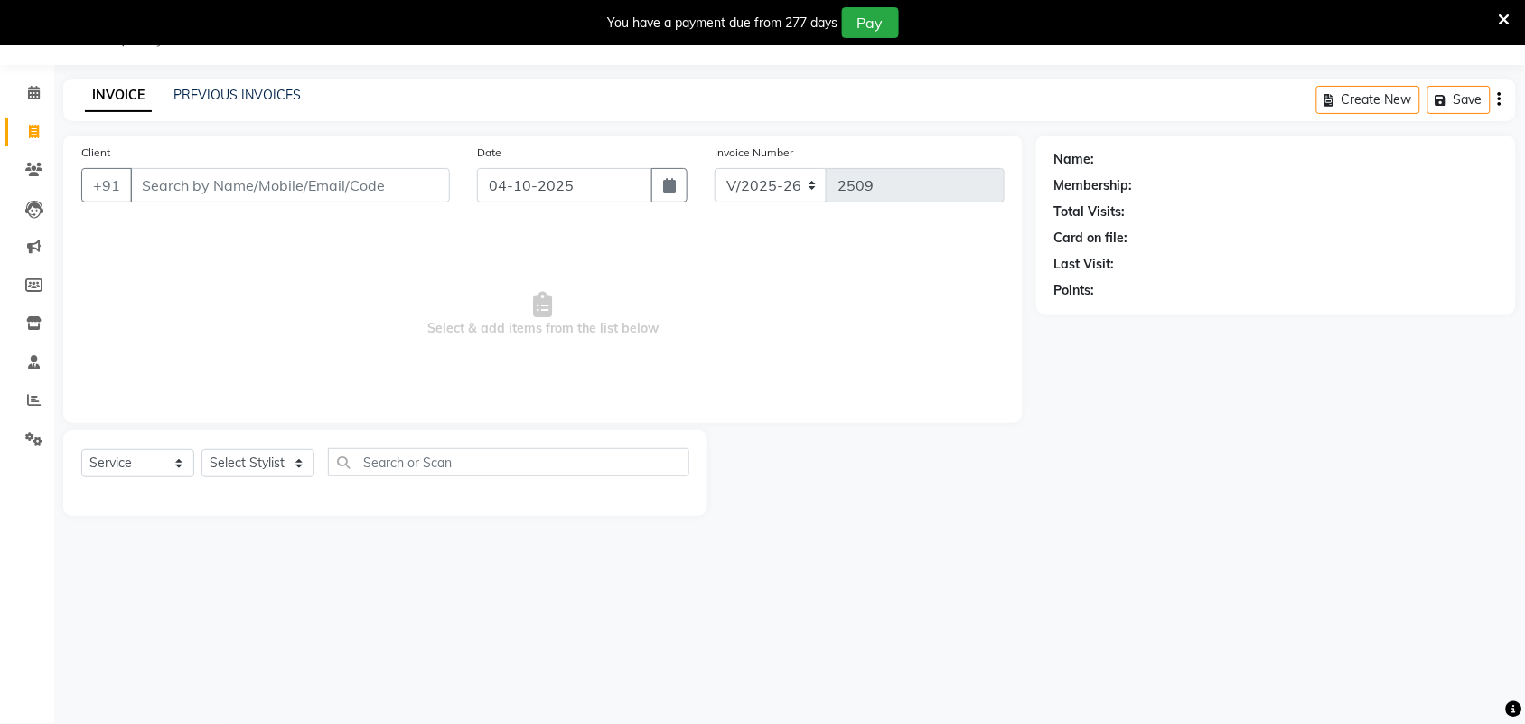
click at [304, 194] on input "Client" at bounding box center [290, 185] width 320 height 34
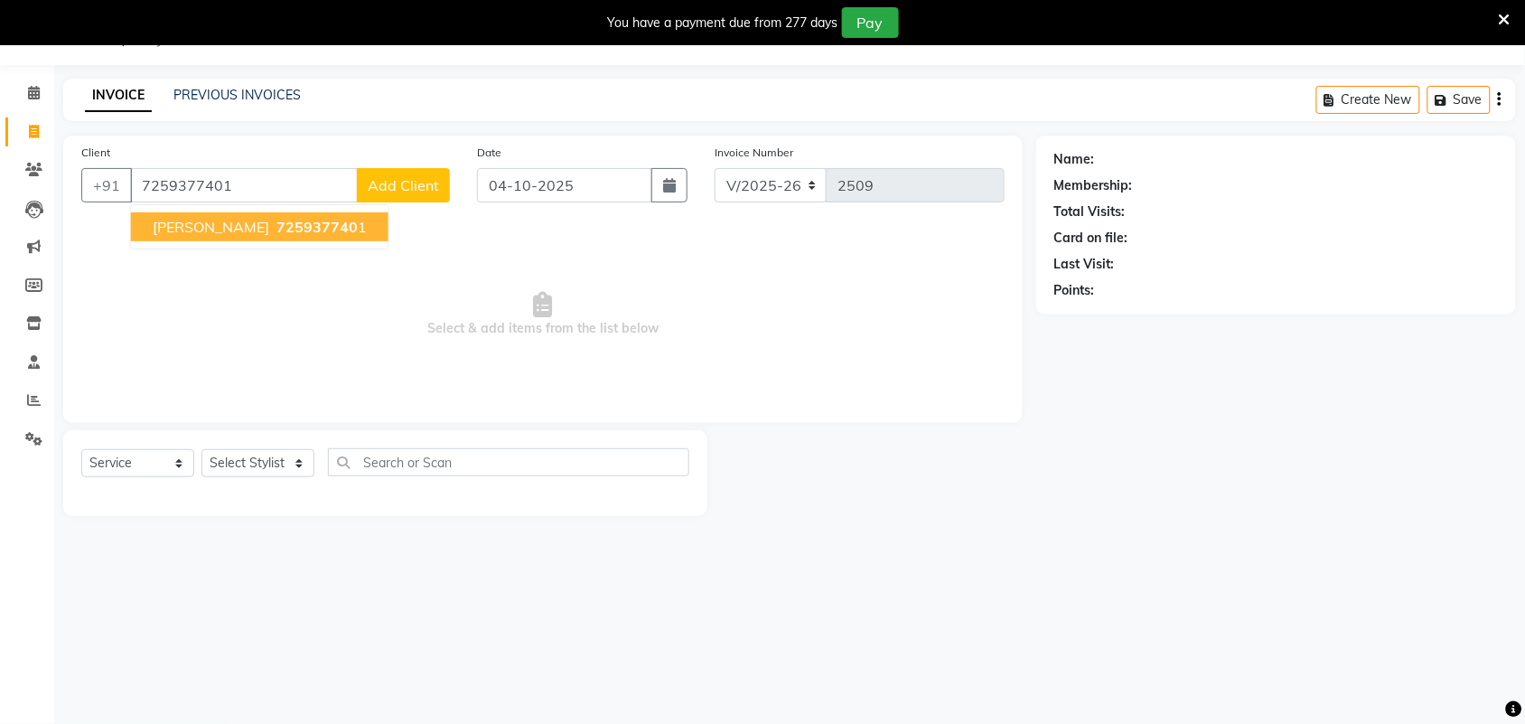
type input "7259377401"
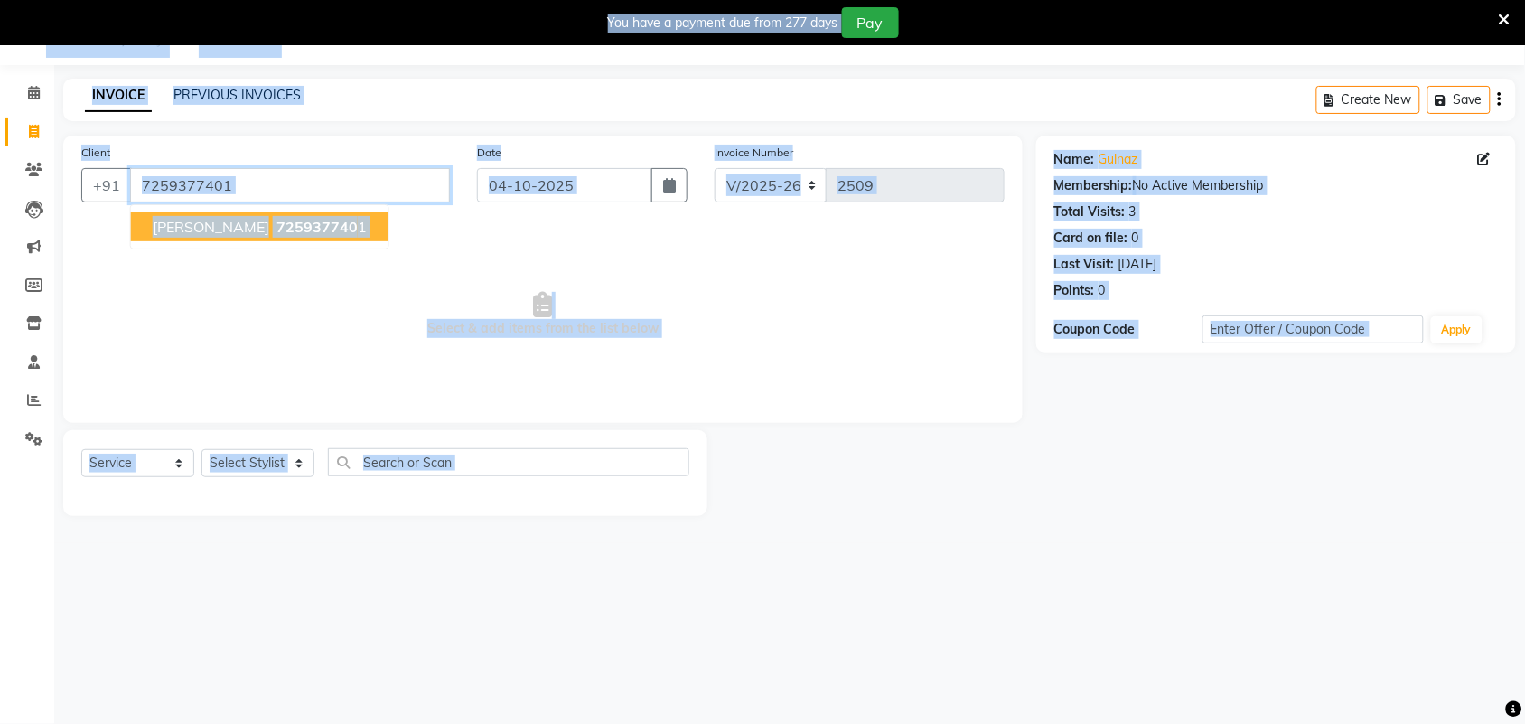
click at [310, 201] on input "7259377401" at bounding box center [290, 185] width 320 height 34
click at [339, 186] on input "7259377401" at bounding box center [290, 185] width 320 height 34
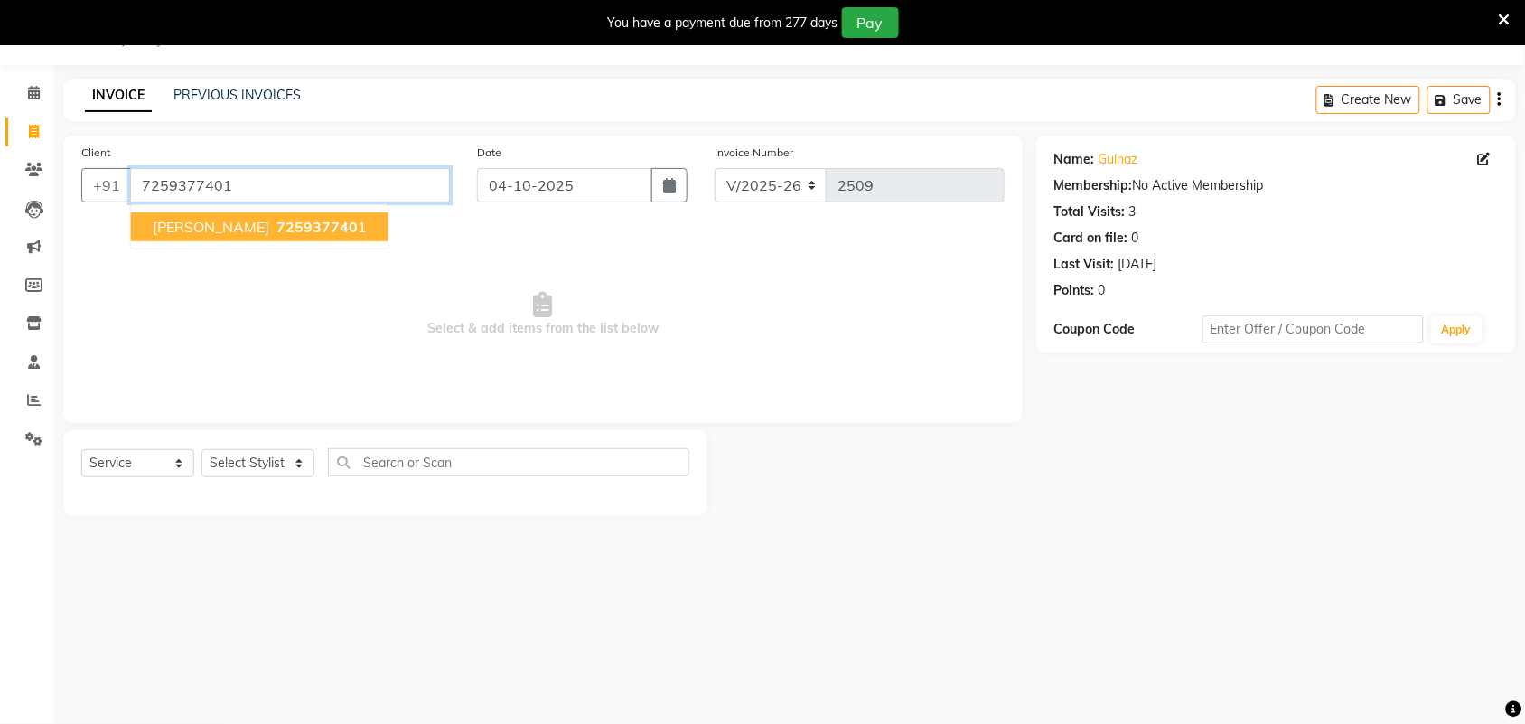
drag, startPoint x: 327, startPoint y: 186, endPoint x: 79, endPoint y: 194, distance: 248.5
click at [79, 192] on div "Client +91 7259377401 gulnaz 725937740 1" at bounding box center [266, 180] width 396 height 74
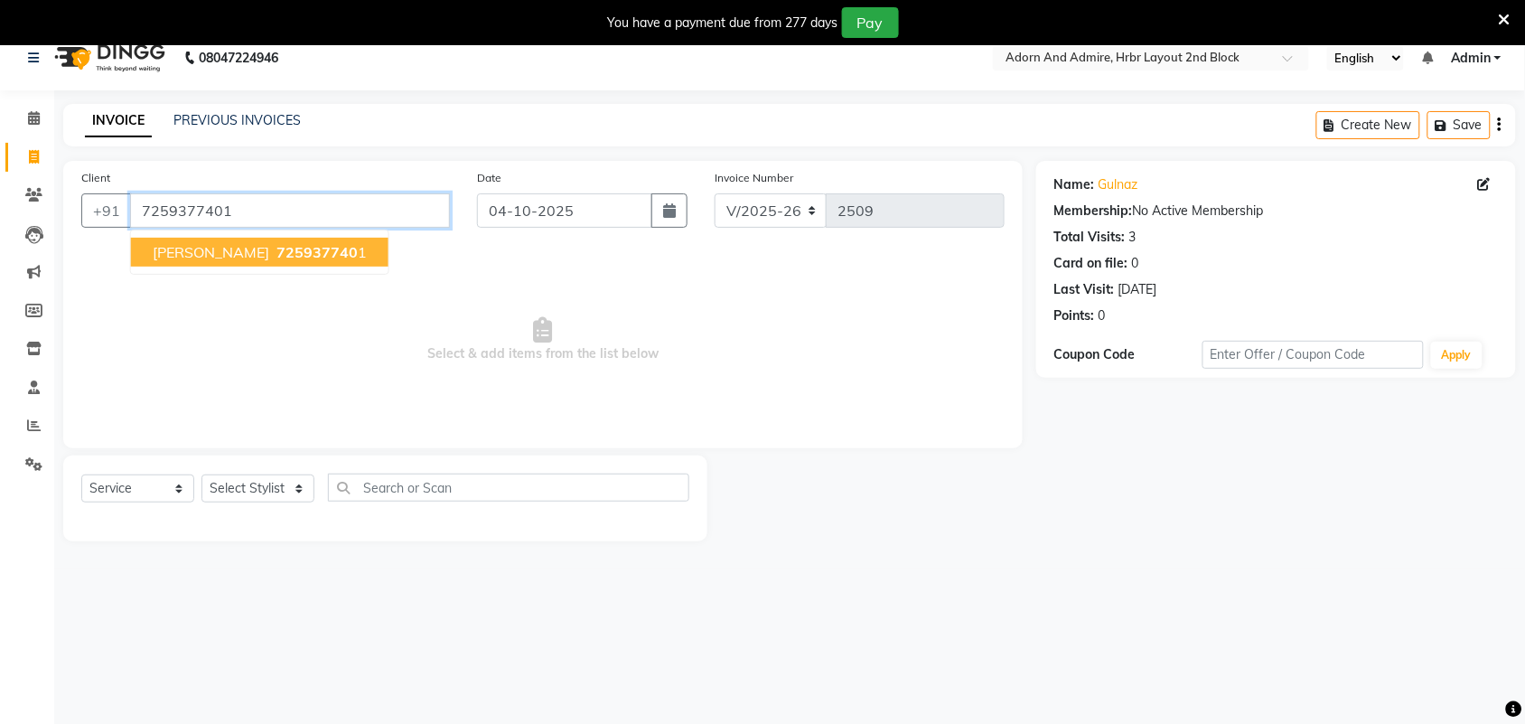
scroll to position [0, 0]
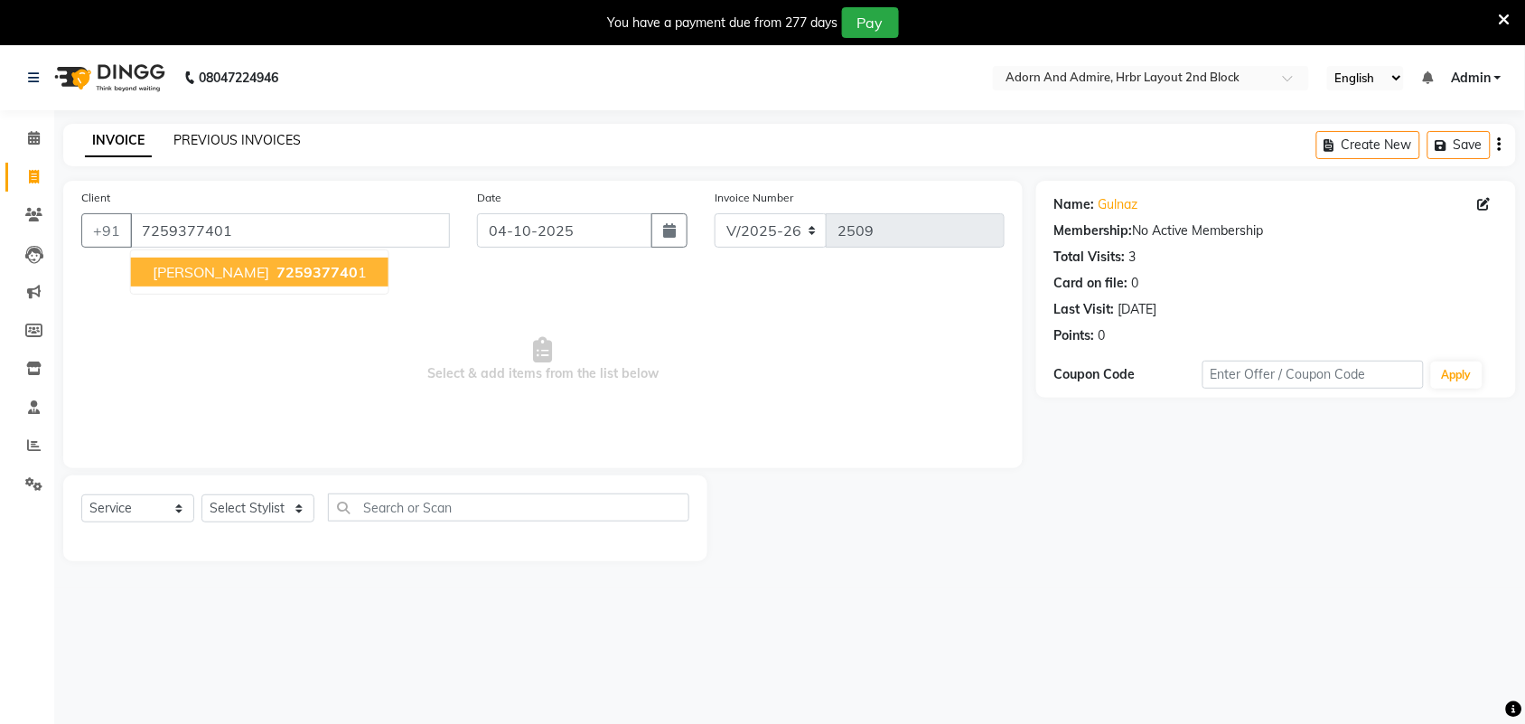
click at [255, 145] on link "PREVIOUS INVOICES" at bounding box center [236, 140] width 127 height 16
click at [258, 141] on link "PREVIOUS INVOICES" at bounding box center [236, 140] width 127 height 16
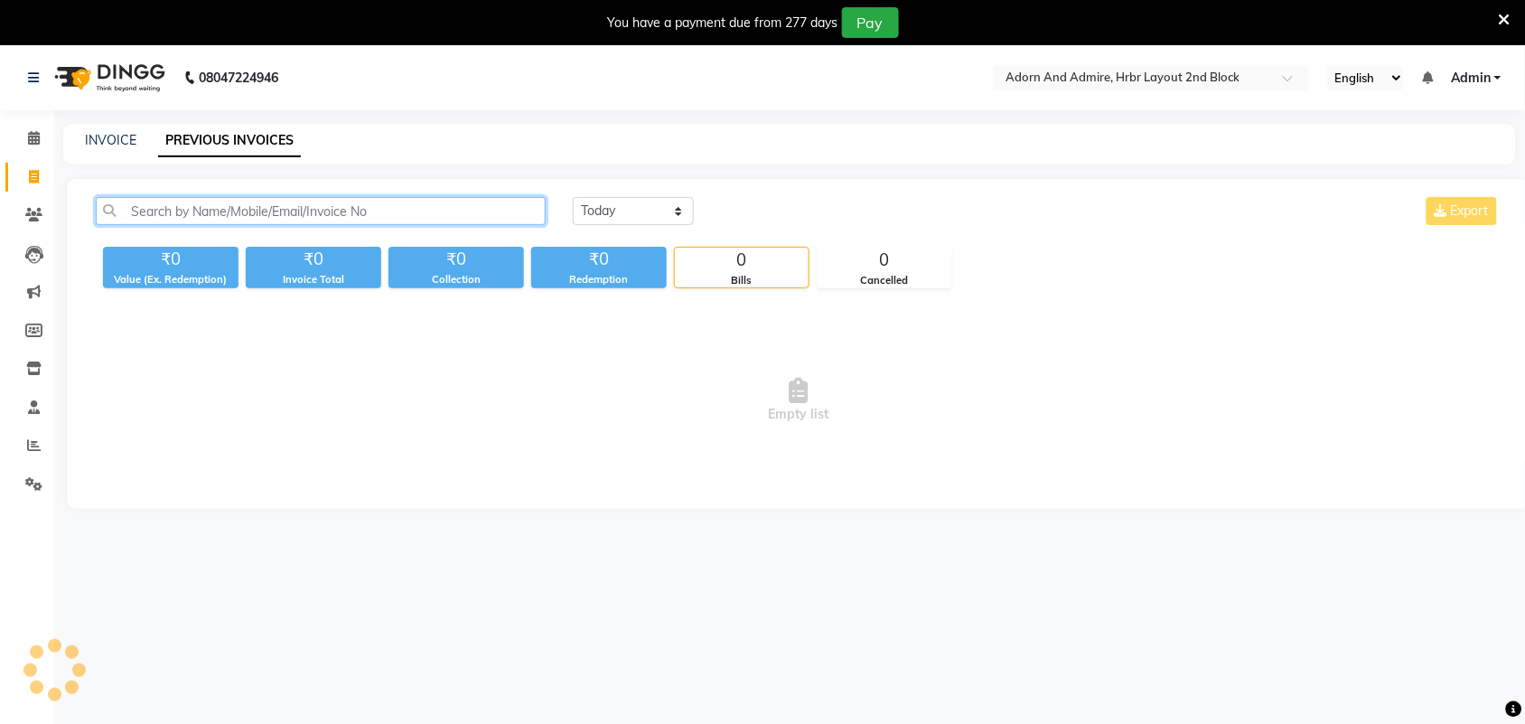
click at [323, 210] on input "text" at bounding box center [321, 211] width 450 height 28
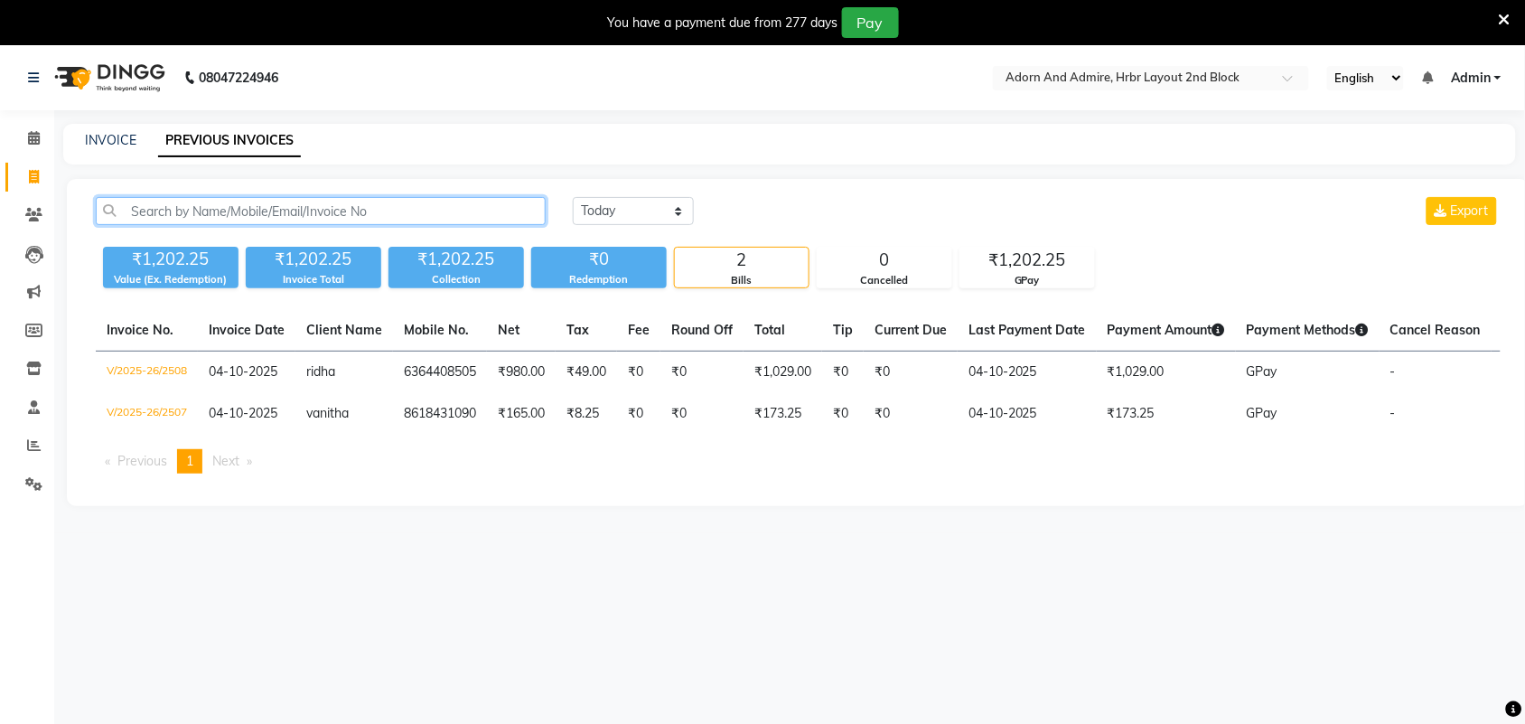
paste input "7259377401"
type input "7259377401"
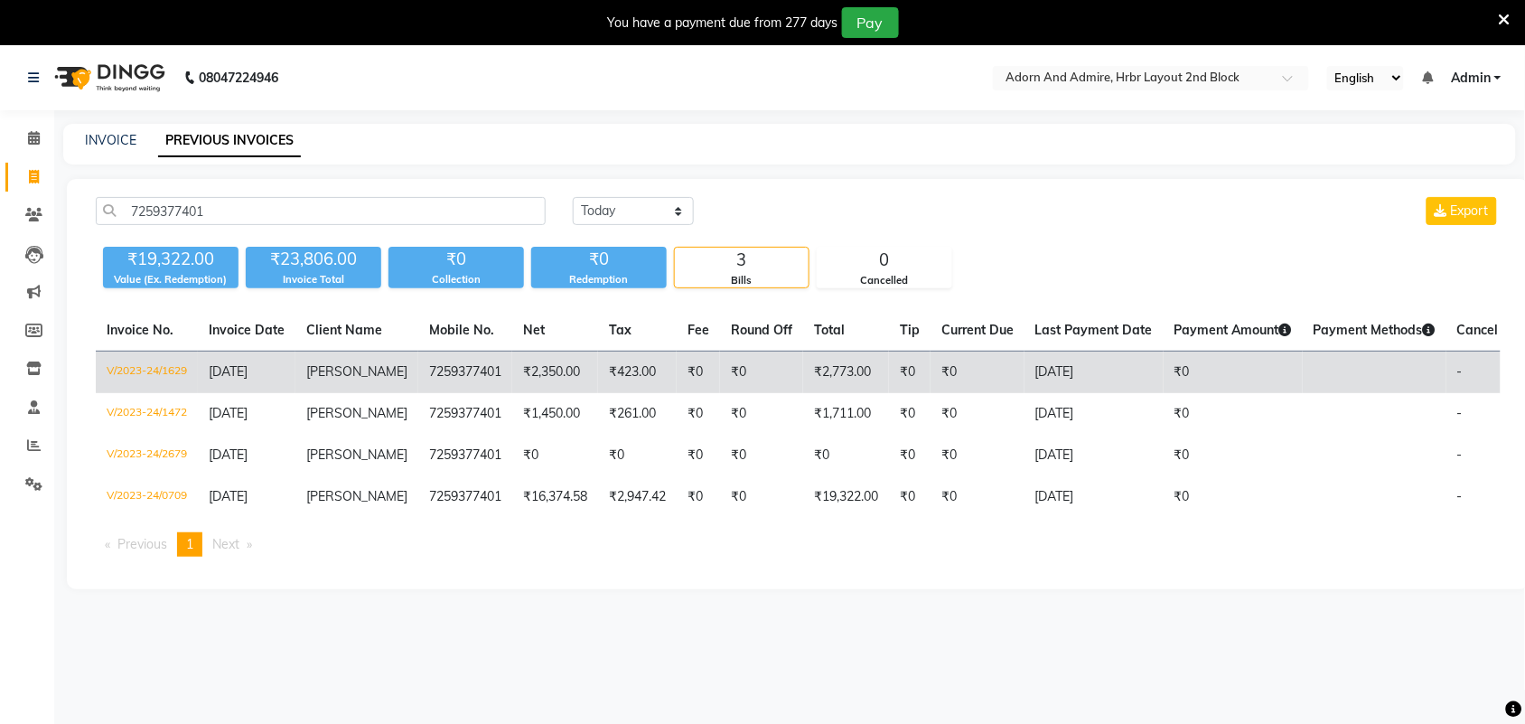
click at [345, 375] on span "[PERSON_NAME]" at bounding box center [356, 371] width 101 height 16
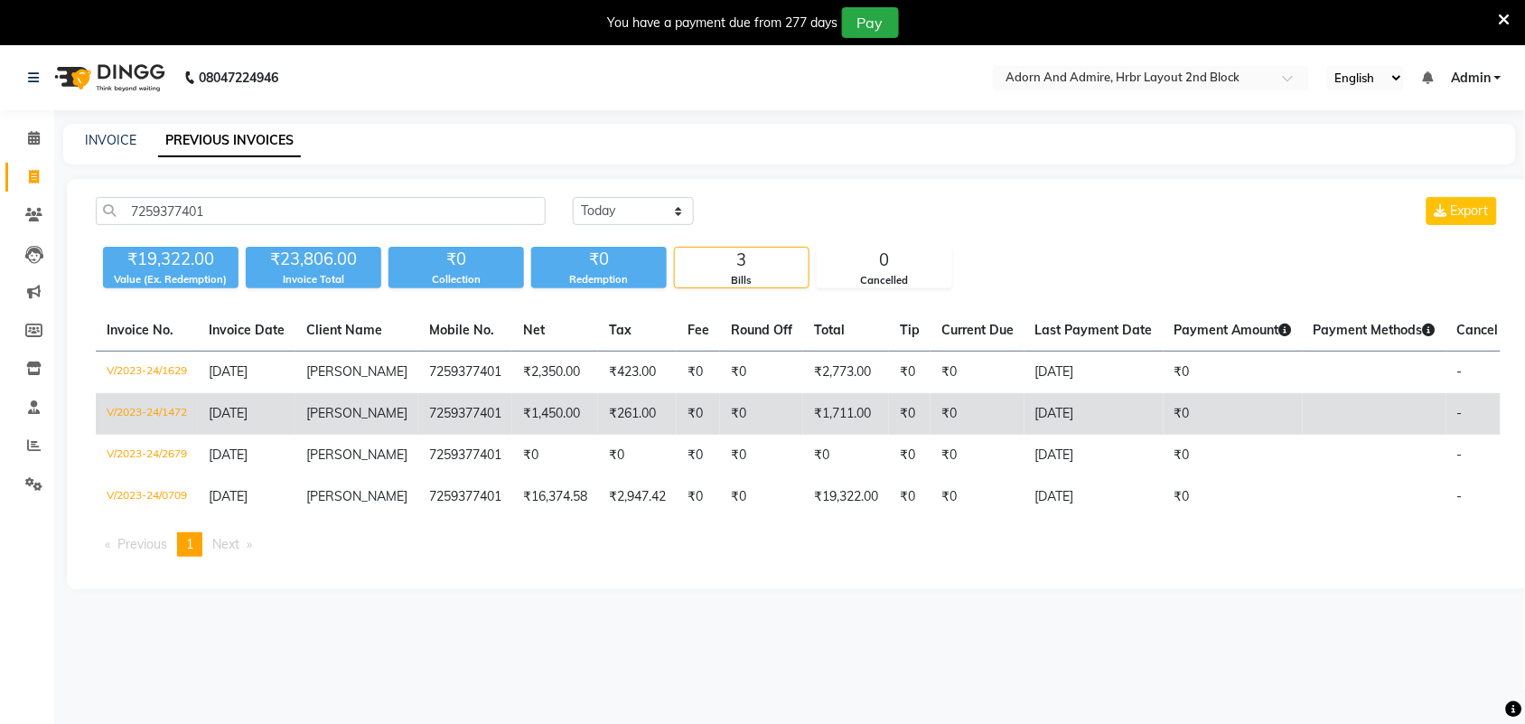
click at [335, 421] on td "[PERSON_NAME]" at bounding box center [356, 414] width 123 height 42
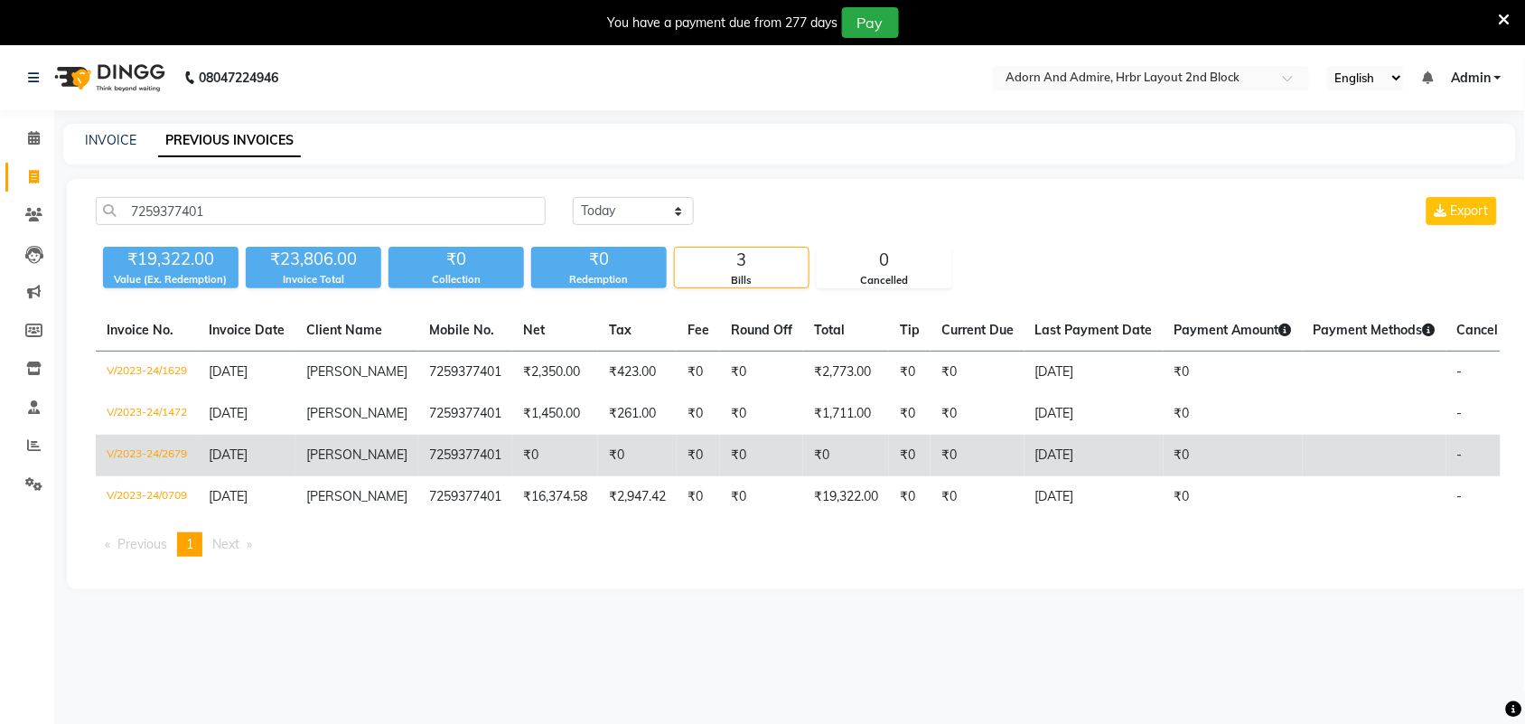
click at [348, 457] on td "[PERSON_NAME]" at bounding box center [356, 455] width 123 height 42
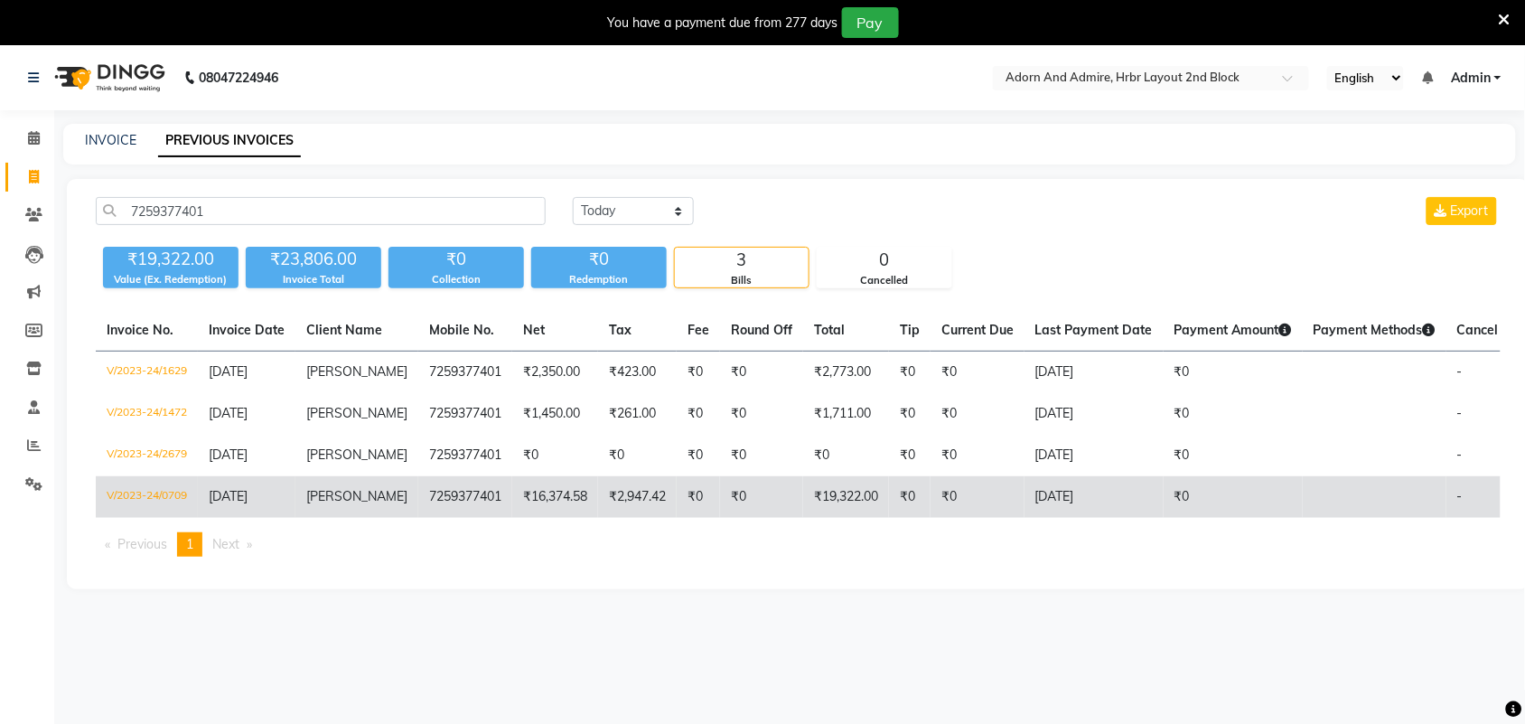
click at [326, 490] on span "[PERSON_NAME]" at bounding box center [356, 496] width 101 height 16
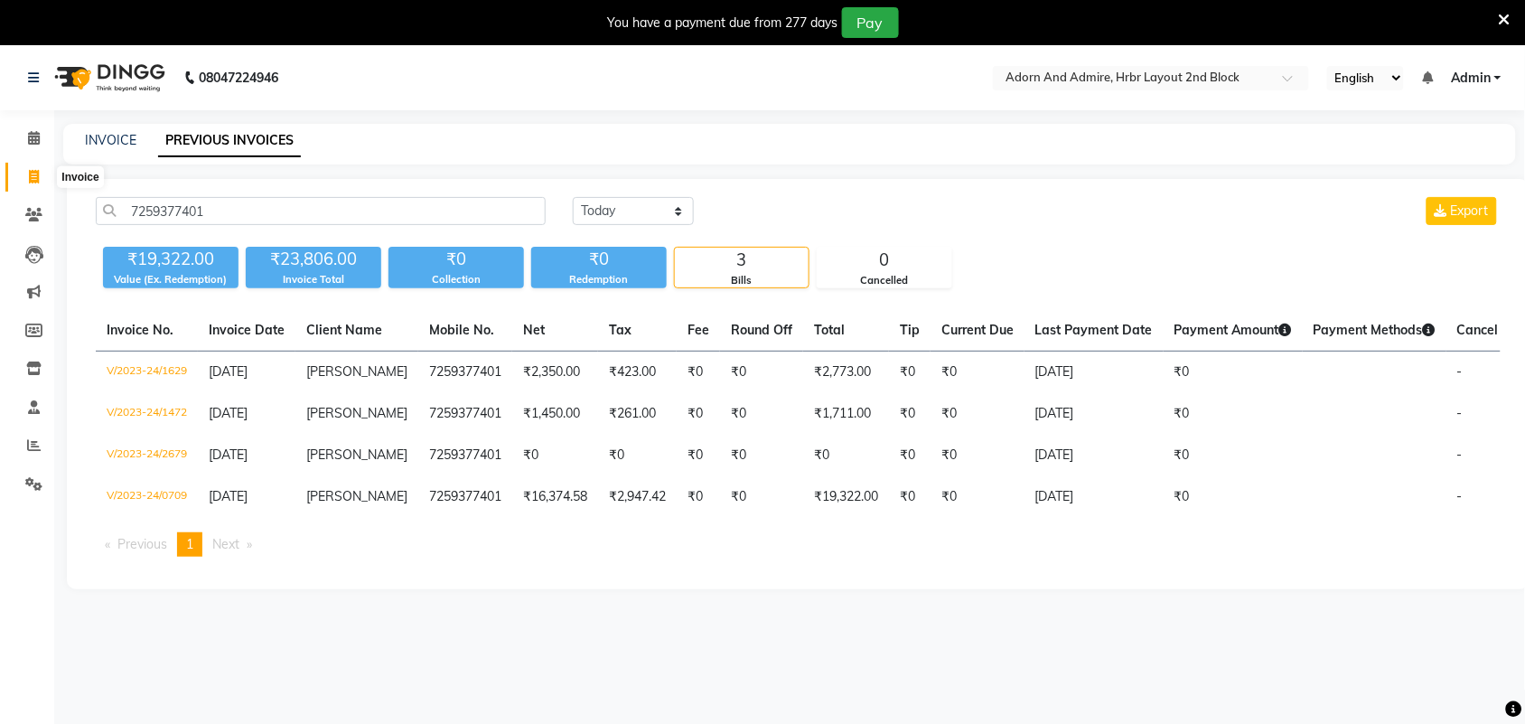
click at [29, 173] on icon at bounding box center [34, 177] width 10 height 14
select select "service"
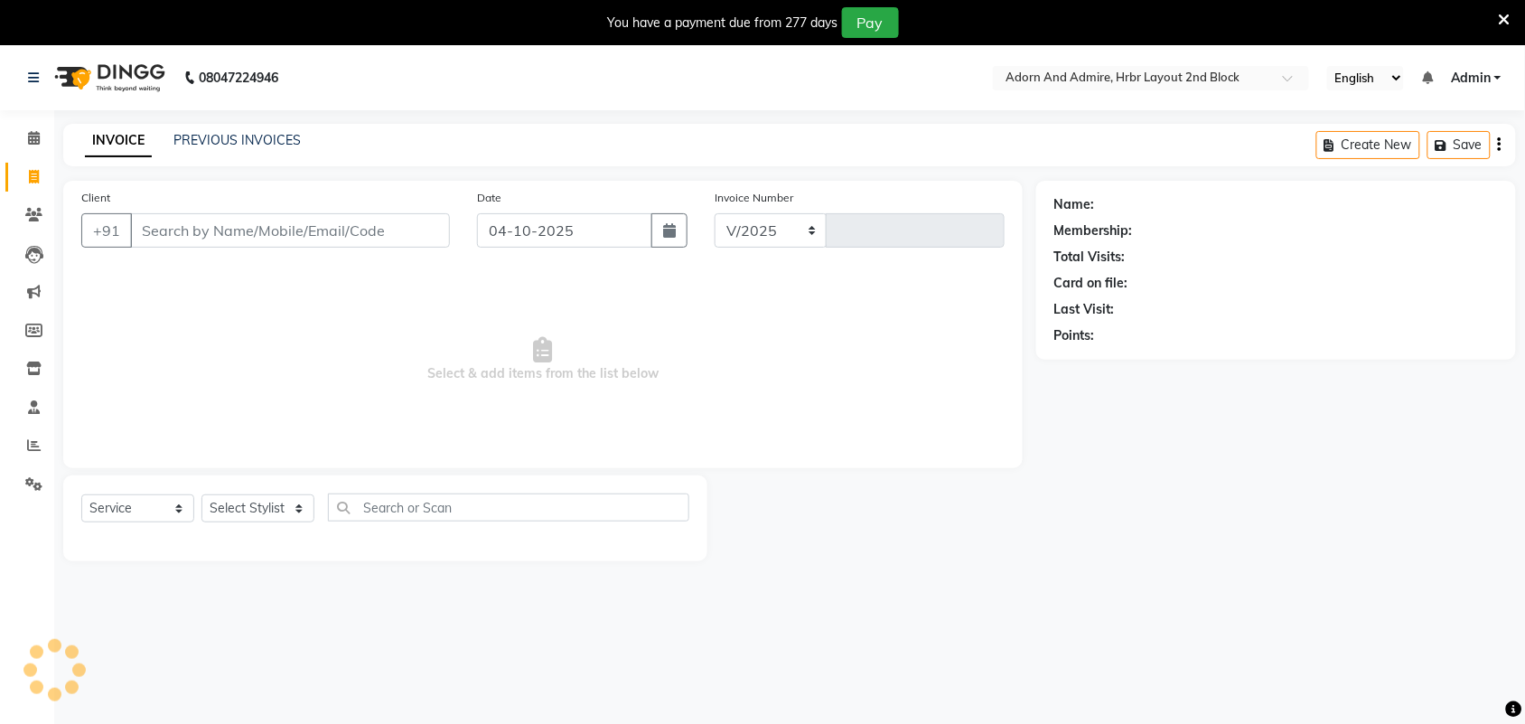
select select "7203"
type input "2509"
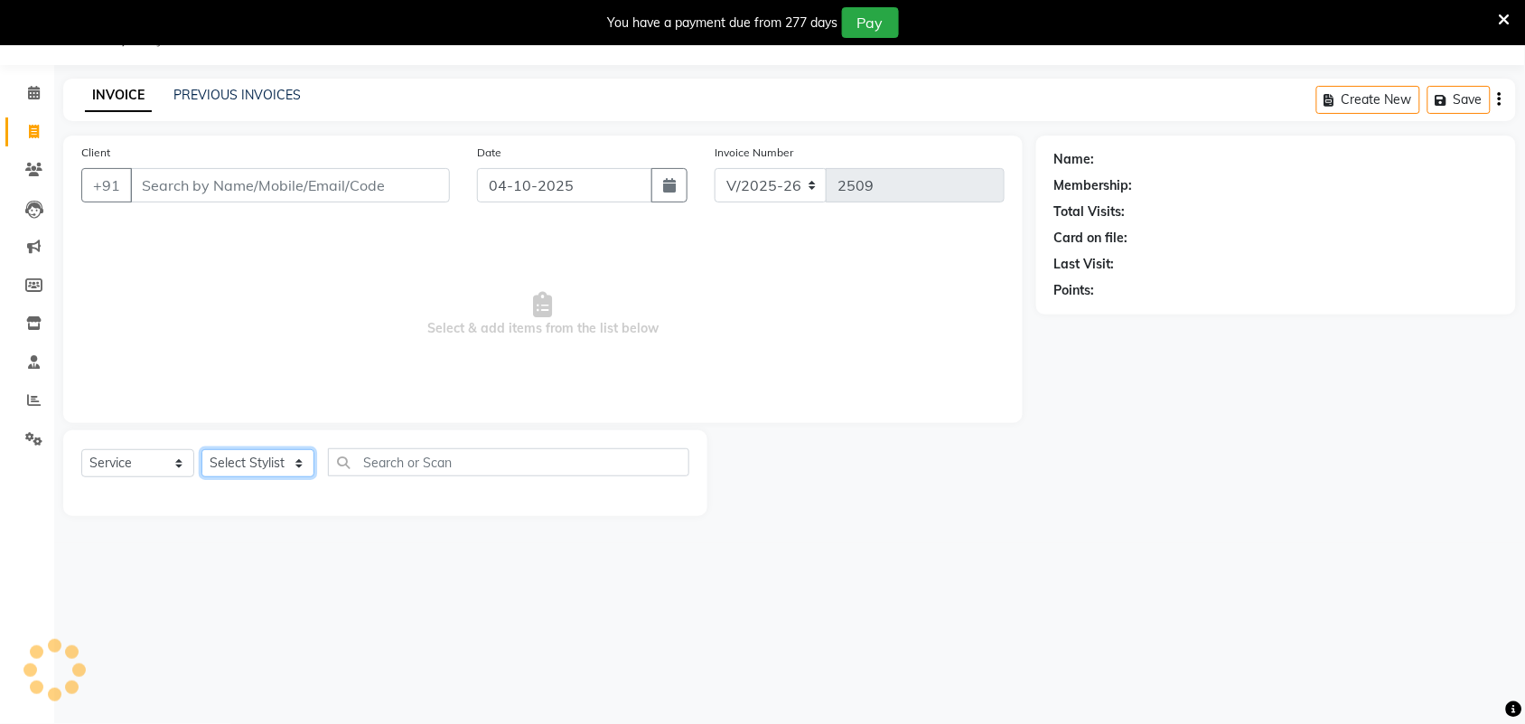
click at [276, 468] on select "Select Stylist" at bounding box center [257, 463] width 113 height 28
select select "61580"
click at [201, 449] on select "Select Stylist Adarsh ajay ALEXX anusiya Jos Lalit lavanya Lucy rita saroj Suni…" at bounding box center [257, 463] width 113 height 28
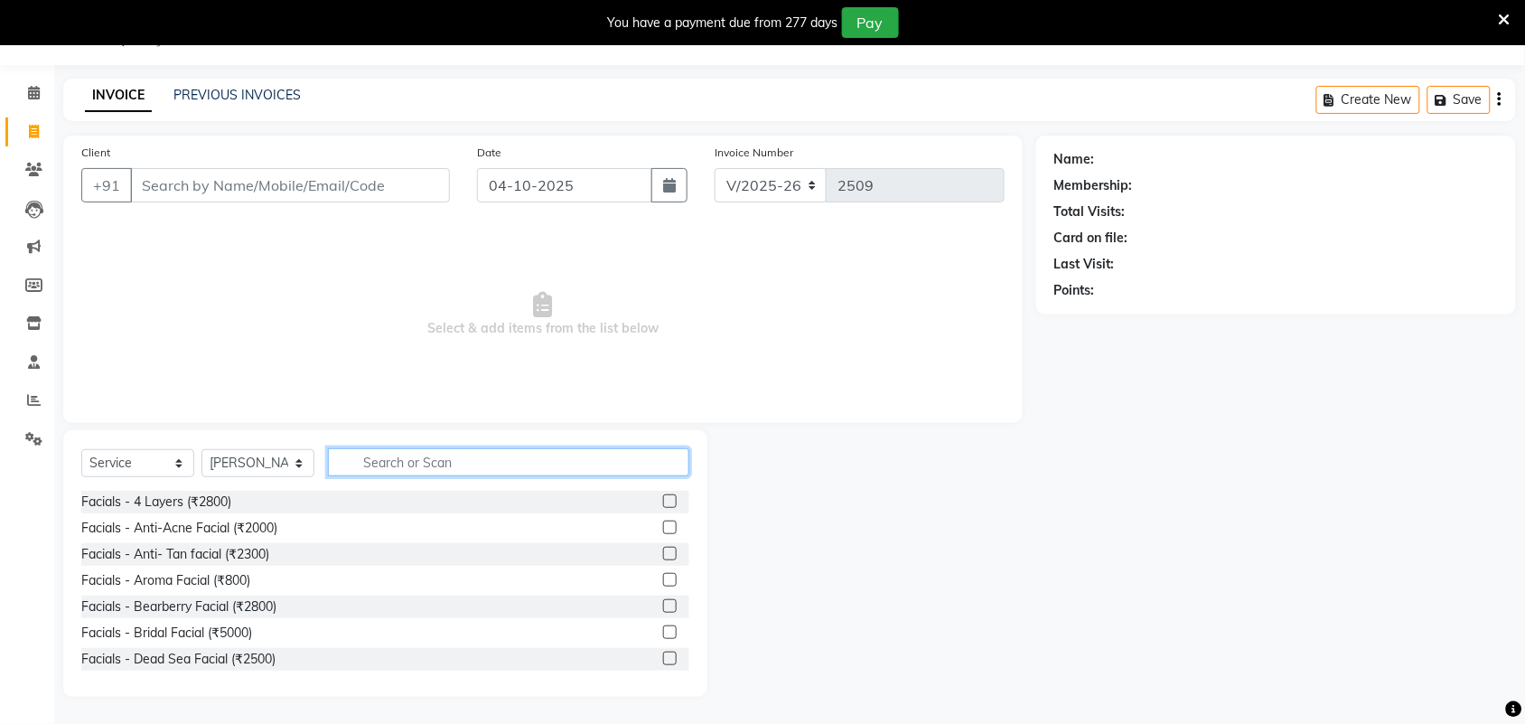
click at [417, 450] on input "text" at bounding box center [508, 462] width 361 height 28
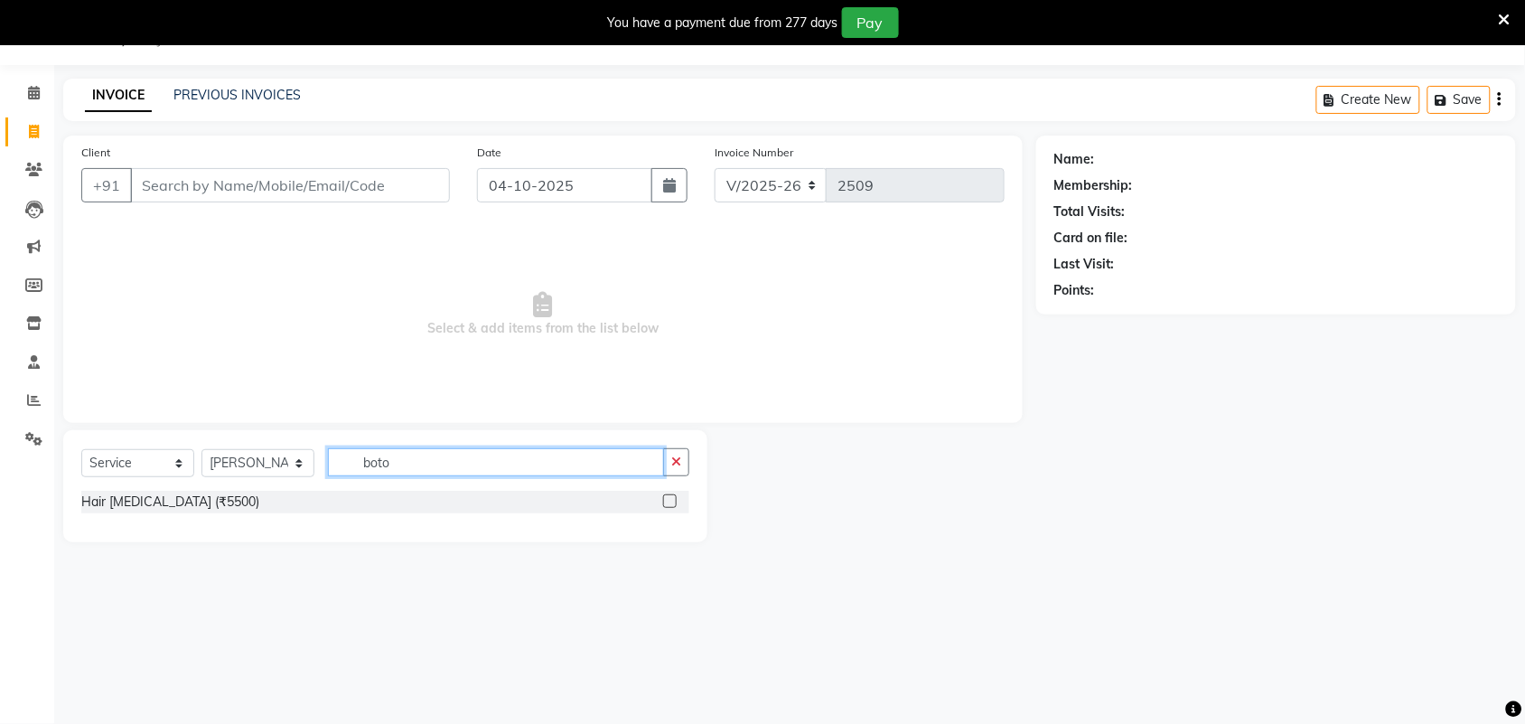
type input "boto"
click at [657, 498] on div "Hair Botox (₹5500)" at bounding box center [385, 501] width 608 height 23
click at [665, 501] on label at bounding box center [670, 501] width 14 height 14
click at [665, 501] on input "checkbox" at bounding box center [669, 502] width 12 height 12
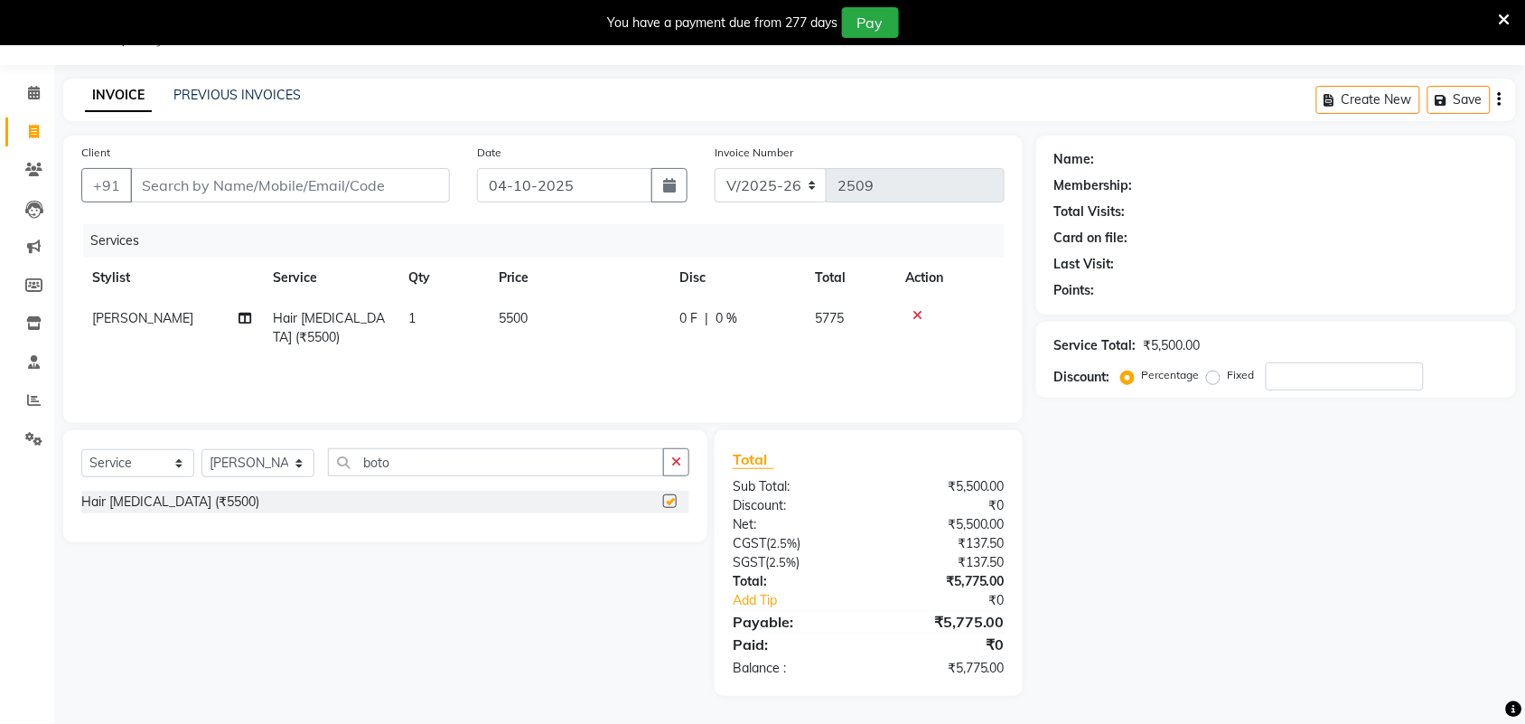
checkbox input "false"
drag, startPoint x: 485, startPoint y: 467, endPoint x: 475, endPoint y: 601, distance: 134.1
click at [271, 474] on div "Select Service Product Membership Package Voucher Prepaid Gift Card Select Styl…" at bounding box center [385, 469] width 608 height 42
click at [291, 461] on select "Select Stylist Adarsh ajay ALEXX anusiya Jos Lalit lavanya Lucy rita saroj Suni…" at bounding box center [257, 463] width 113 height 28
select select "92337"
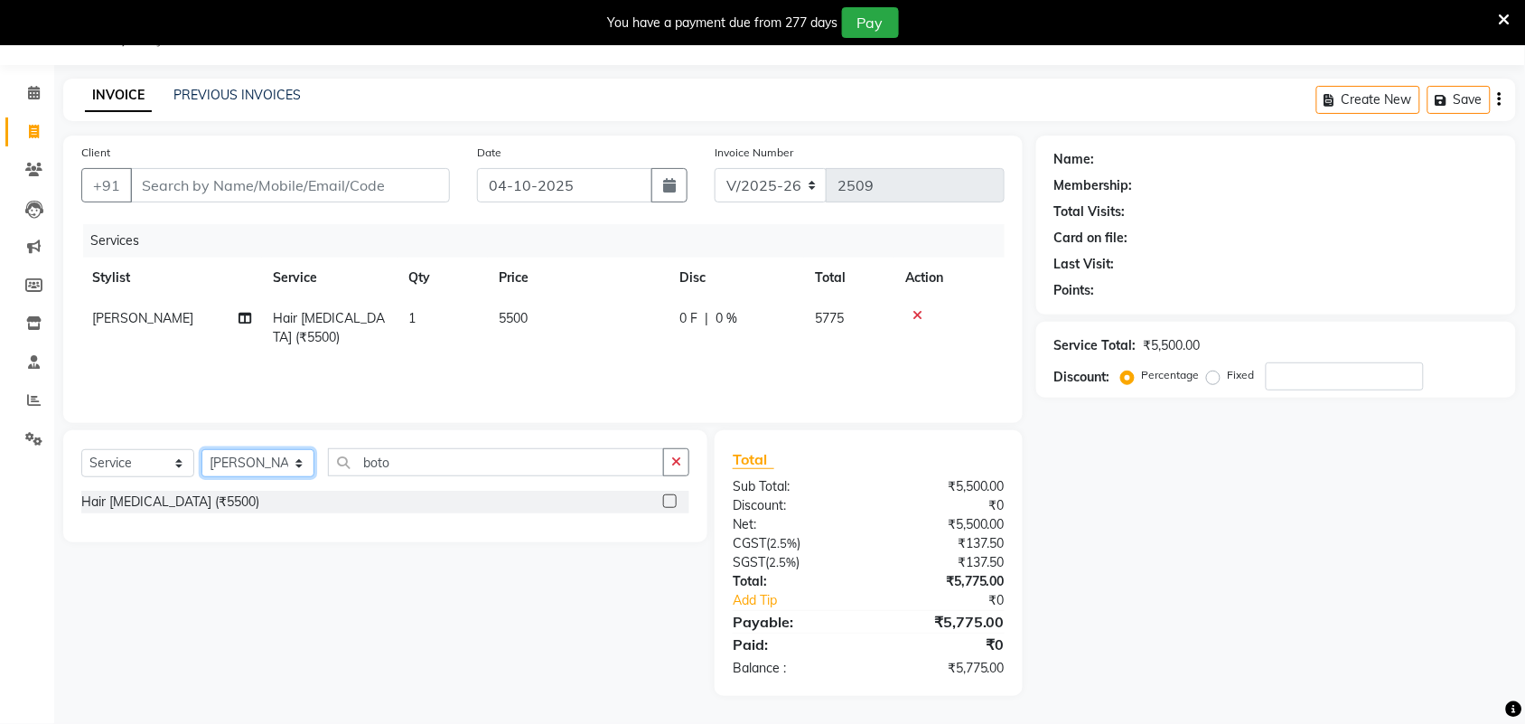
click at [201, 449] on select "Select Stylist Adarsh ajay ALEXX anusiya Jos Lalit lavanya Lucy rita saroj Suni…" at bounding box center [257, 463] width 113 height 28
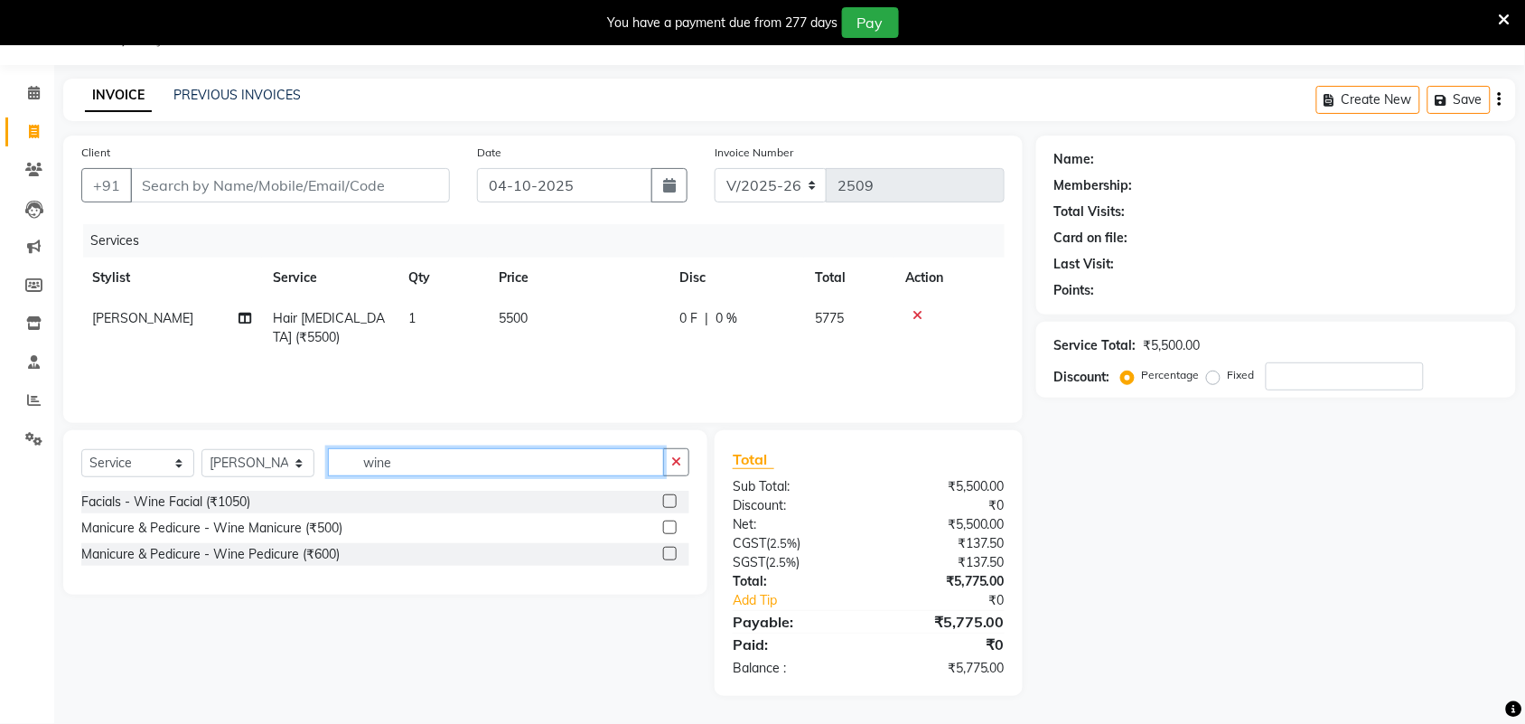
type input "wine"
click at [668, 527] on label at bounding box center [670, 527] width 14 height 14
click at [668, 527] on input "checkbox" at bounding box center [669, 528] width 12 height 12
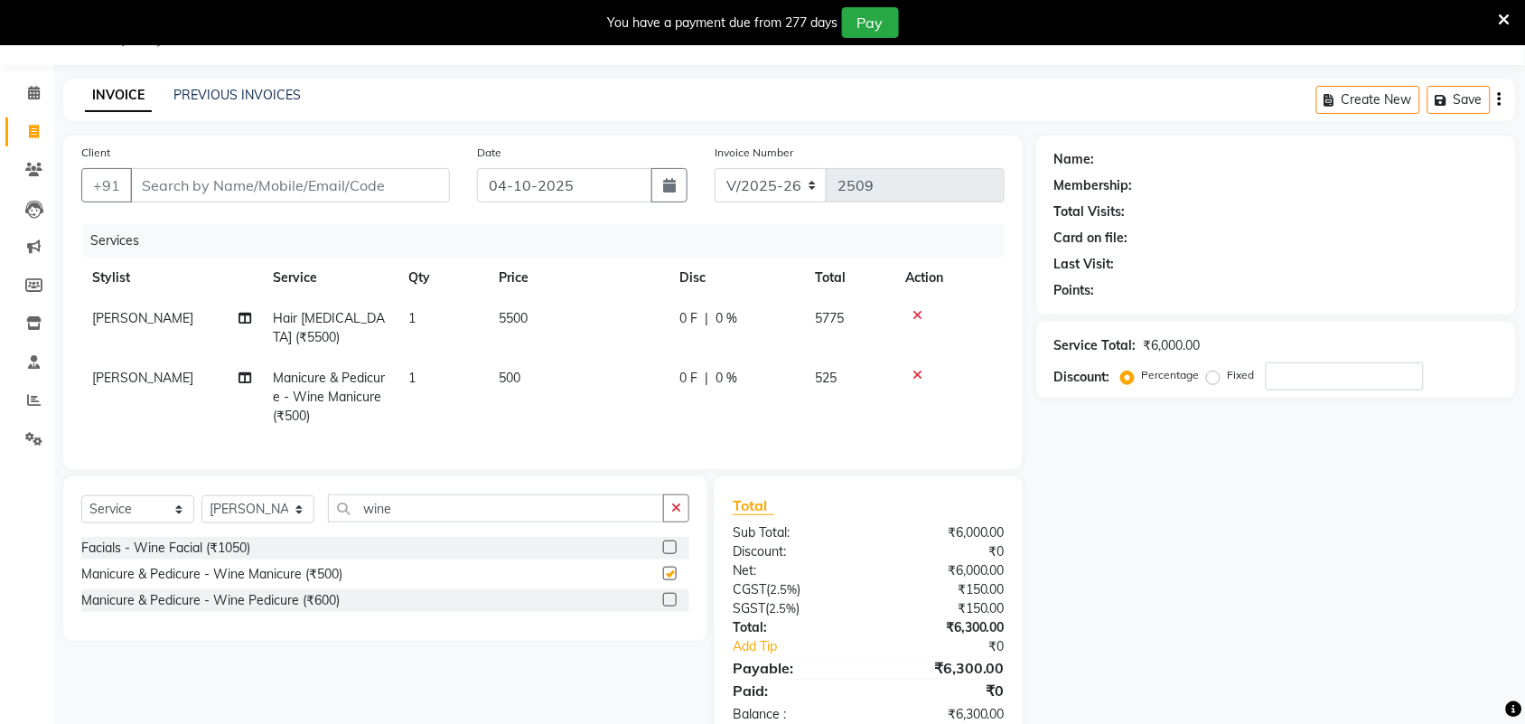
checkbox input "false"
click at [524, 364] on td "500" at bounding box center [578, 397] width 181 height 79
select select "92337"
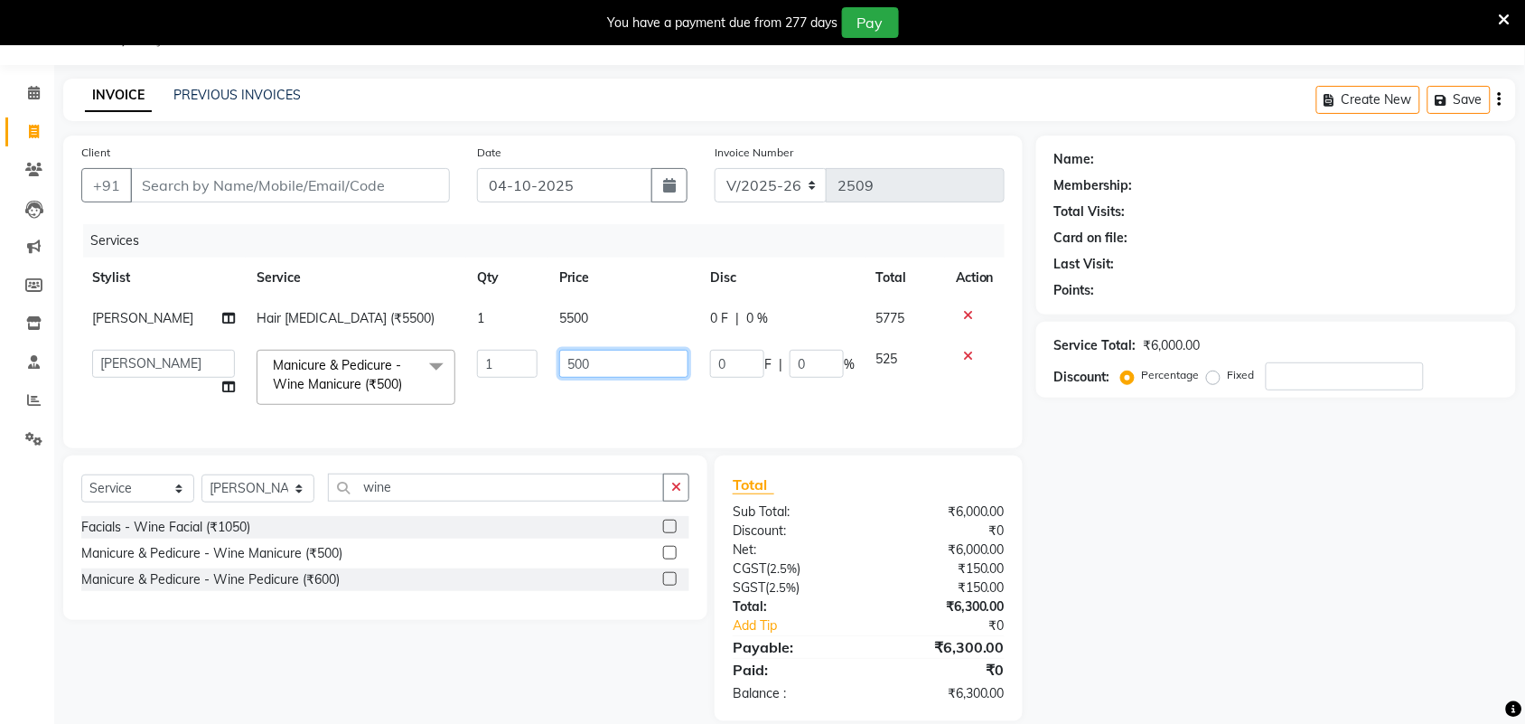
drag, startPoint x: 610, startPoint y: 361, endPoint x: 593, endPoint y: 414, distance: 55.1
click at [485, 373] on tr "Adarsh ajay ALEXX anusiya Jos Lalit lavanya Lucy rita saroj Sunitha Umesh Manic…" at bounding box center [542, 377] width 923 height 77
type input "550"
click at [1313, 538] on div "Name: Membership: Total Visits: Card on file: Last Visit: Points: Service Total…" at bounding box center [1282, 427] width 493 height 585
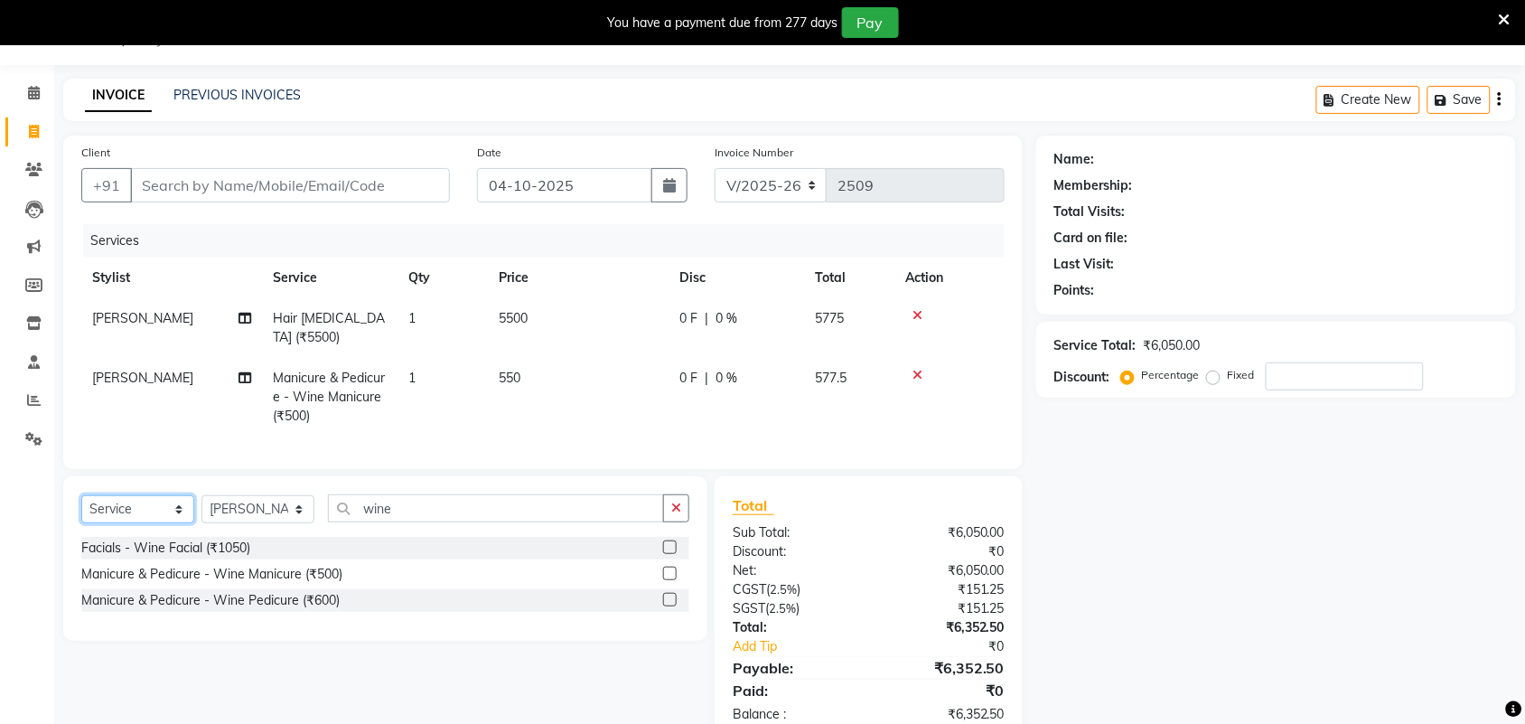
click at [185, 500] on select "Select Service Product Membership Package Voucher Prepaid Gift Card" at bounding box center [137, 509] width 113 height 28
click at [1272, 588] on div "Name: Membership: Total Visits: Card on file: Last Visit: Points: Service Total…" at bounding box center [1282, 438] width 493 height 606
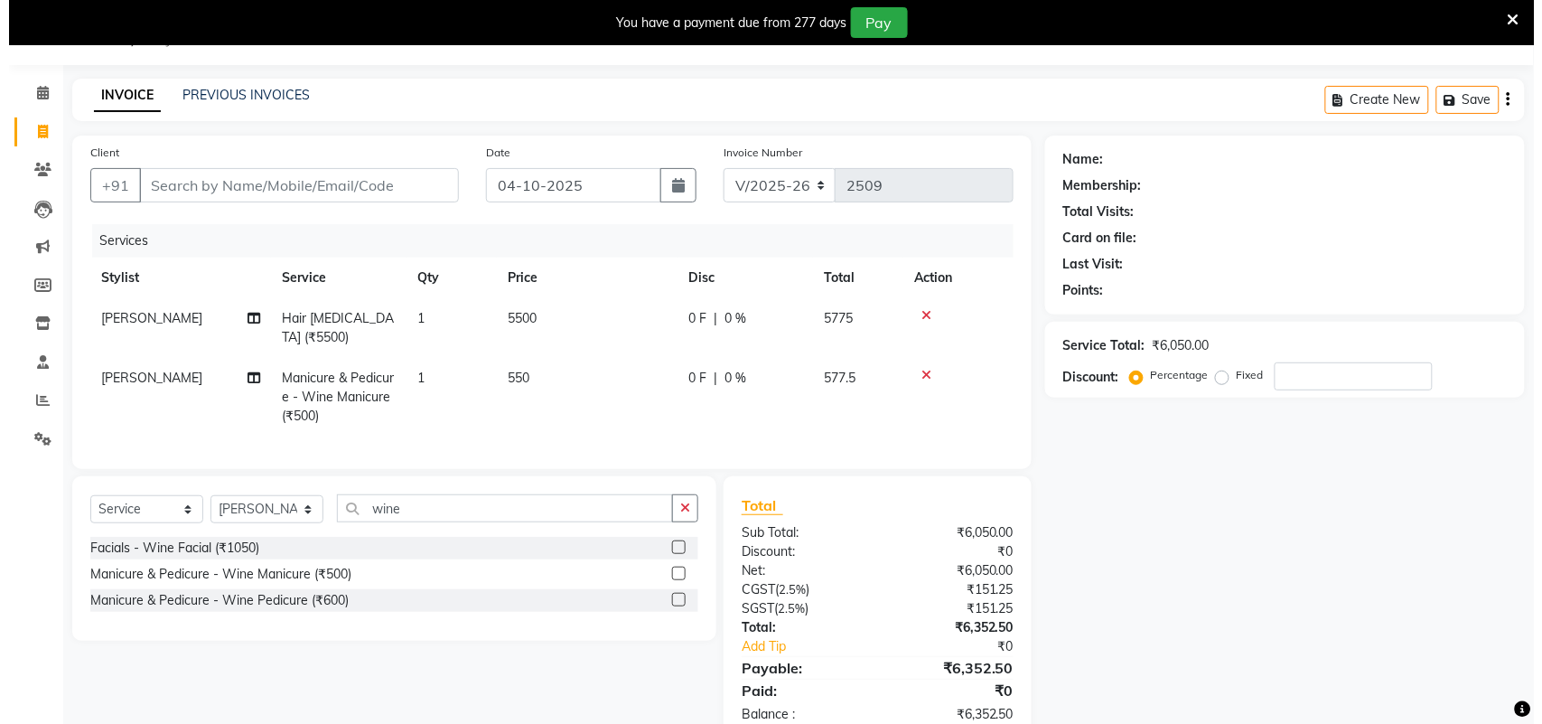
scroll to position [88, 0]
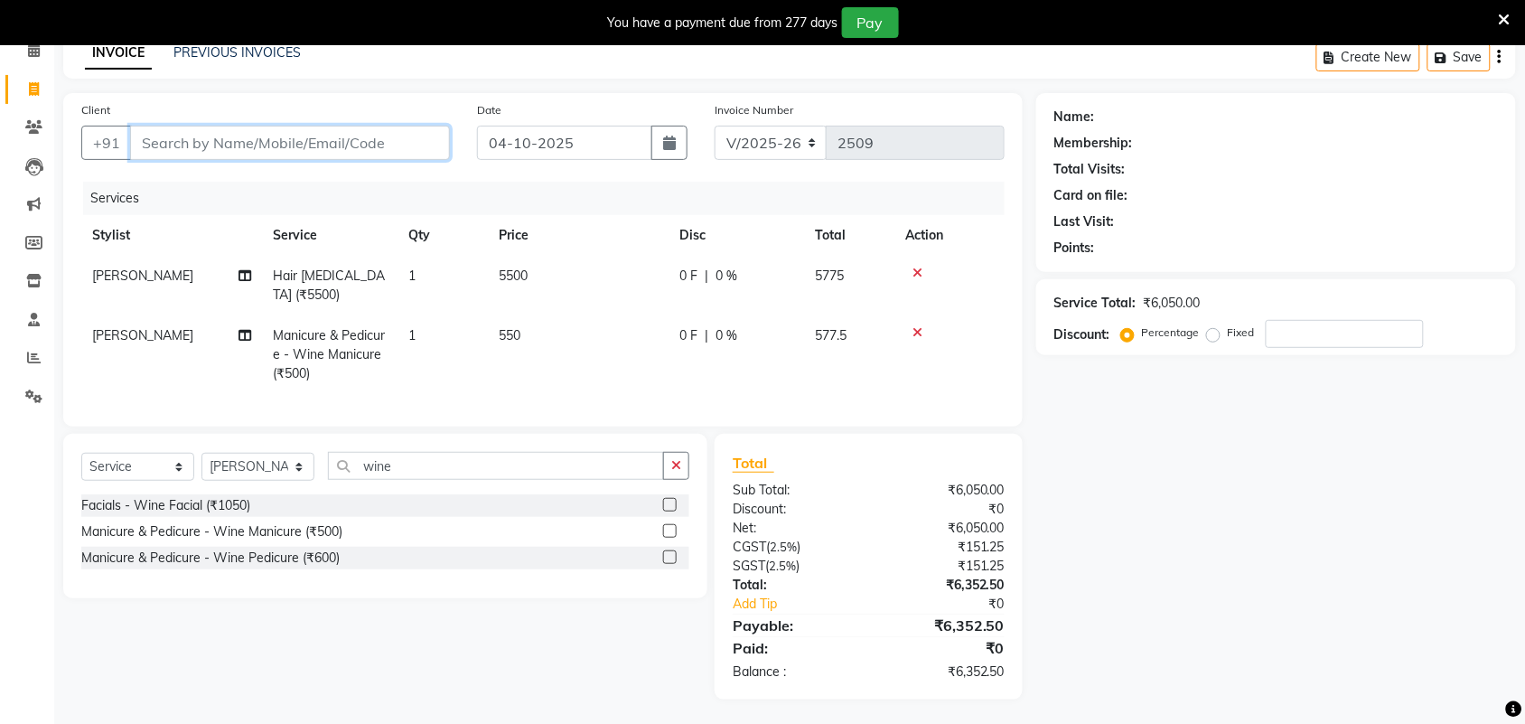
click at [257, 141] on input "Client" at bounding box center [290, 143] width 320 height 34
type input "9"
type input "0"
type input "9663193638"
click at [413, 154] on button "Add Client" at bounding box center [403, 143] width 93 height 34
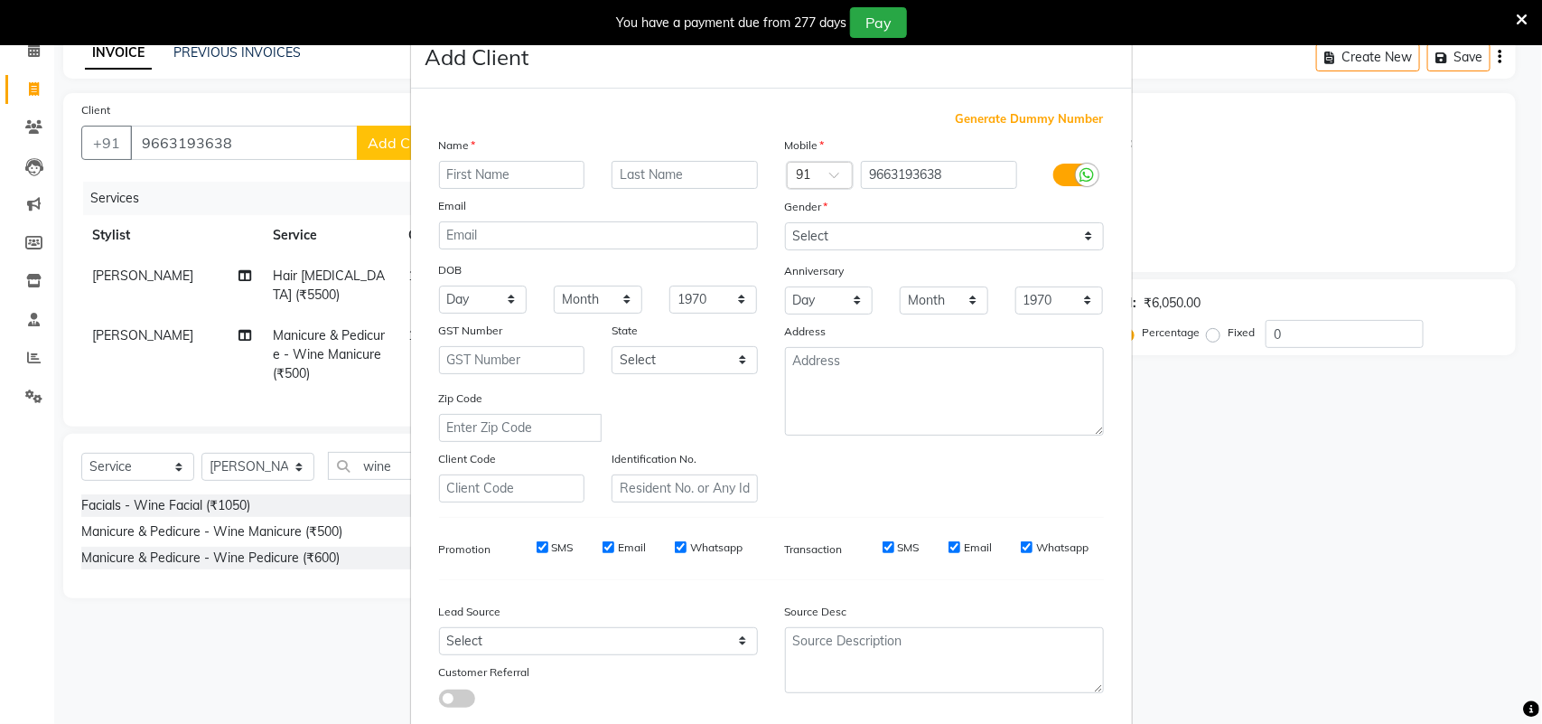
click at [510, 170] on input "text" at bounding box center [512, 175] width 146 height 28
type input "[PERSON_NAME]"
click at [950, 238] on select "Select Male Female Other Prefer Not To Say" at bounding box center [944, 236] width 319 height 28
select select "female"
click at [785, 222] on select "Select Male Female Other Prefer Not To Say" at bounding box center [944, 236] width 319 height 28
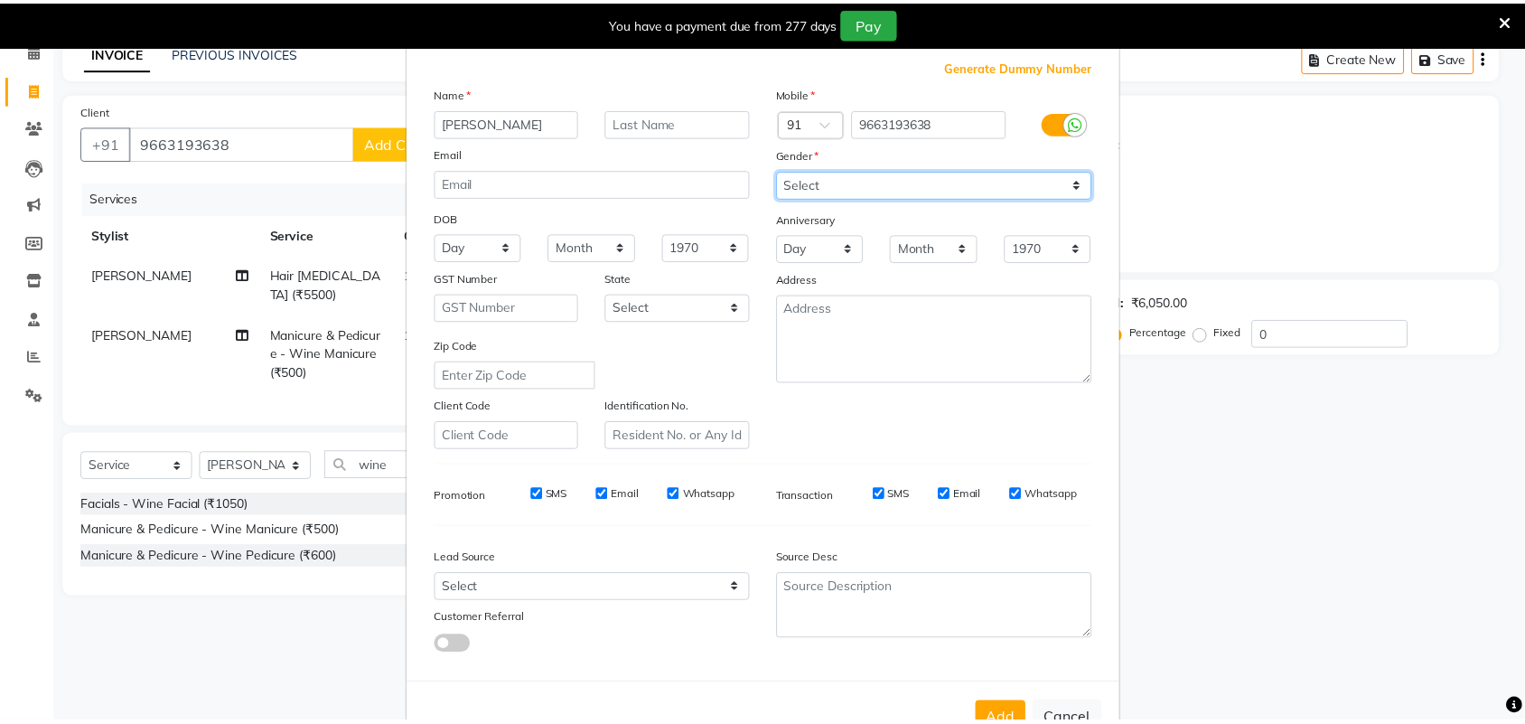
scroll to position [104, 0]
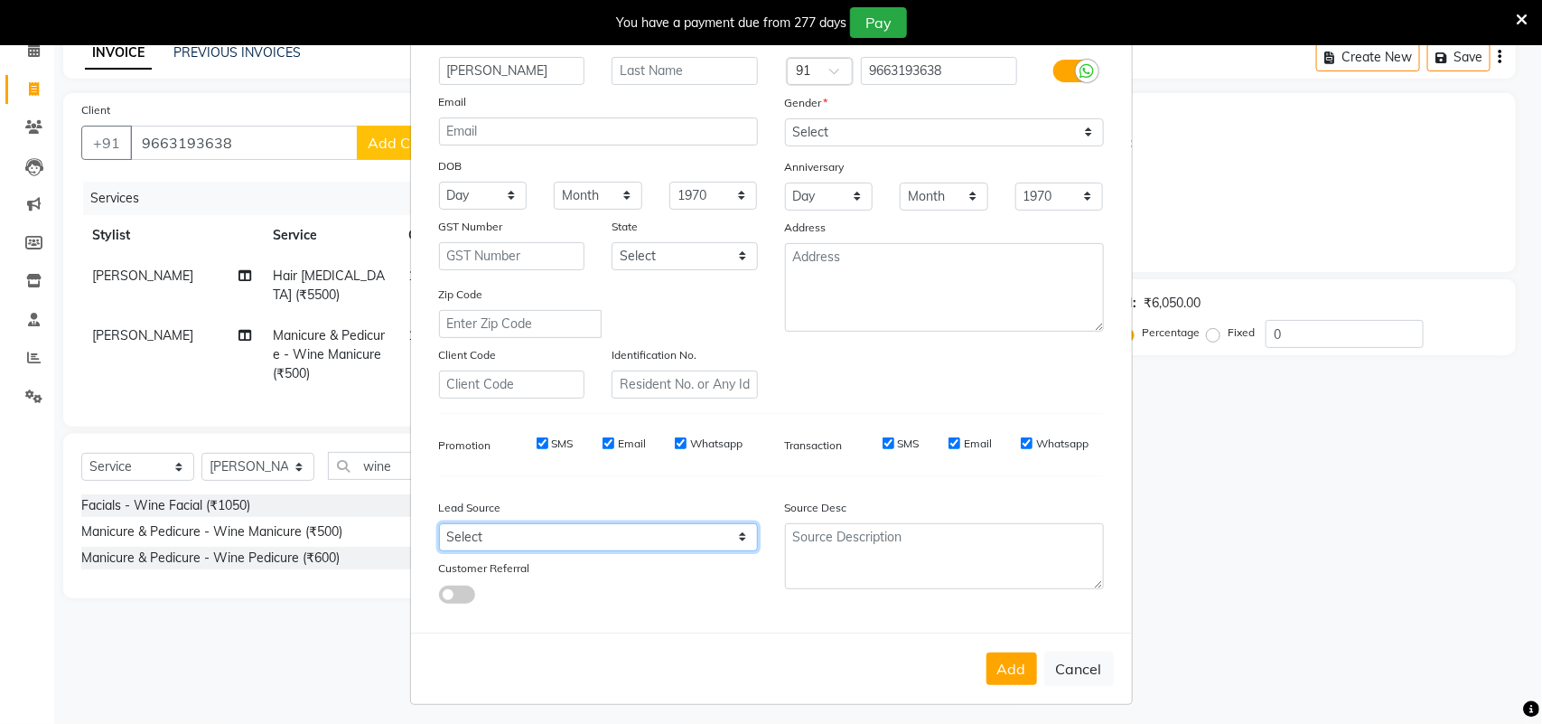
drag, startPoint x: 742, startPoint y: 533, endPoint x: 737, endPoint y: 525, distance: 9.3
click at [742, 533] on select "Select Walk-in Referral Internet Friend Word of Mouth Advertisement Facebook Ju…" at bounding box center [598, 537] width 319 height 28
select select "49610"
click at [439, 523] on select "Select Walk-in Referral Internet Friend Word of Mouth Advertisement Facebook Ju…" at bounding box center [598, 537] width 319 height 28
click at [1004, 666] on button "Add" at bounding box center [1011, 668] width 51 height 33
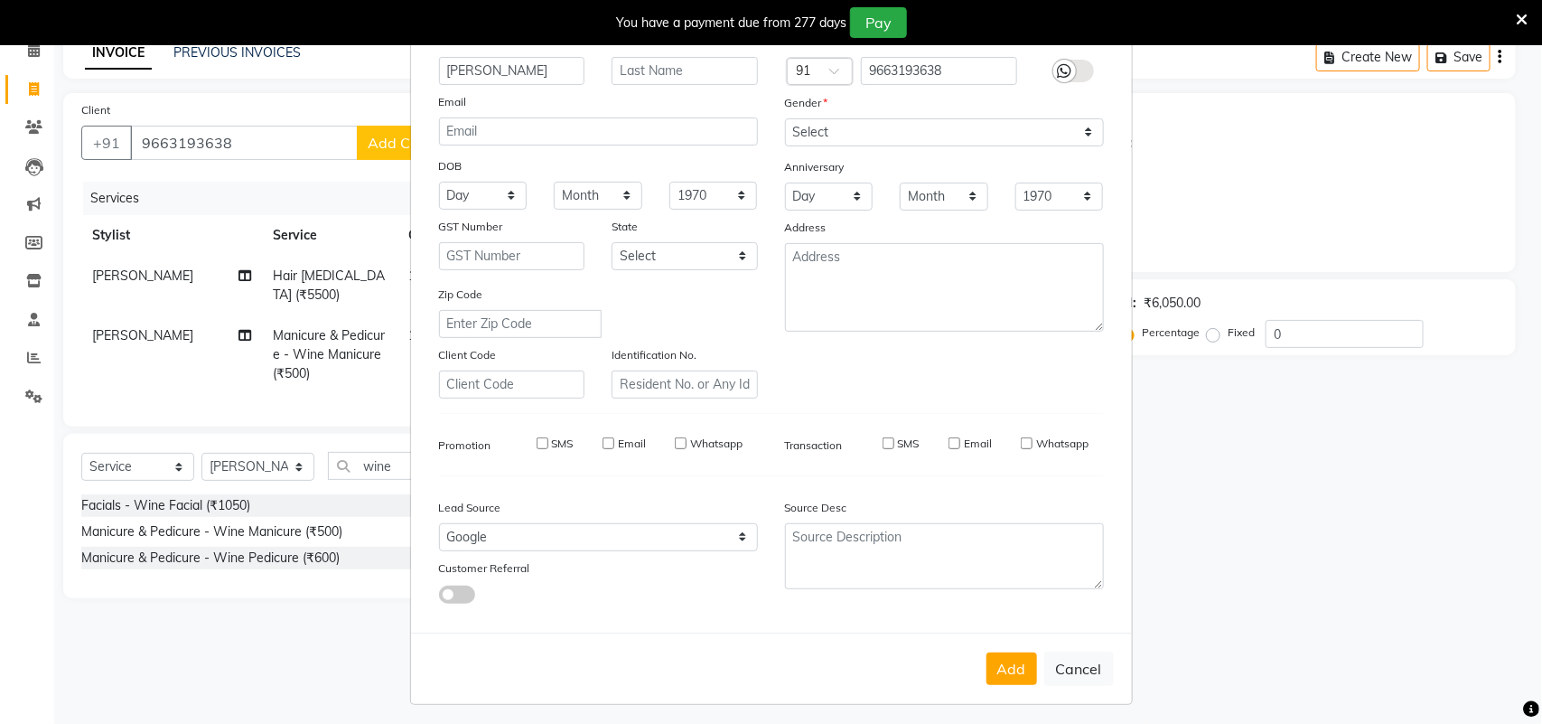
select select
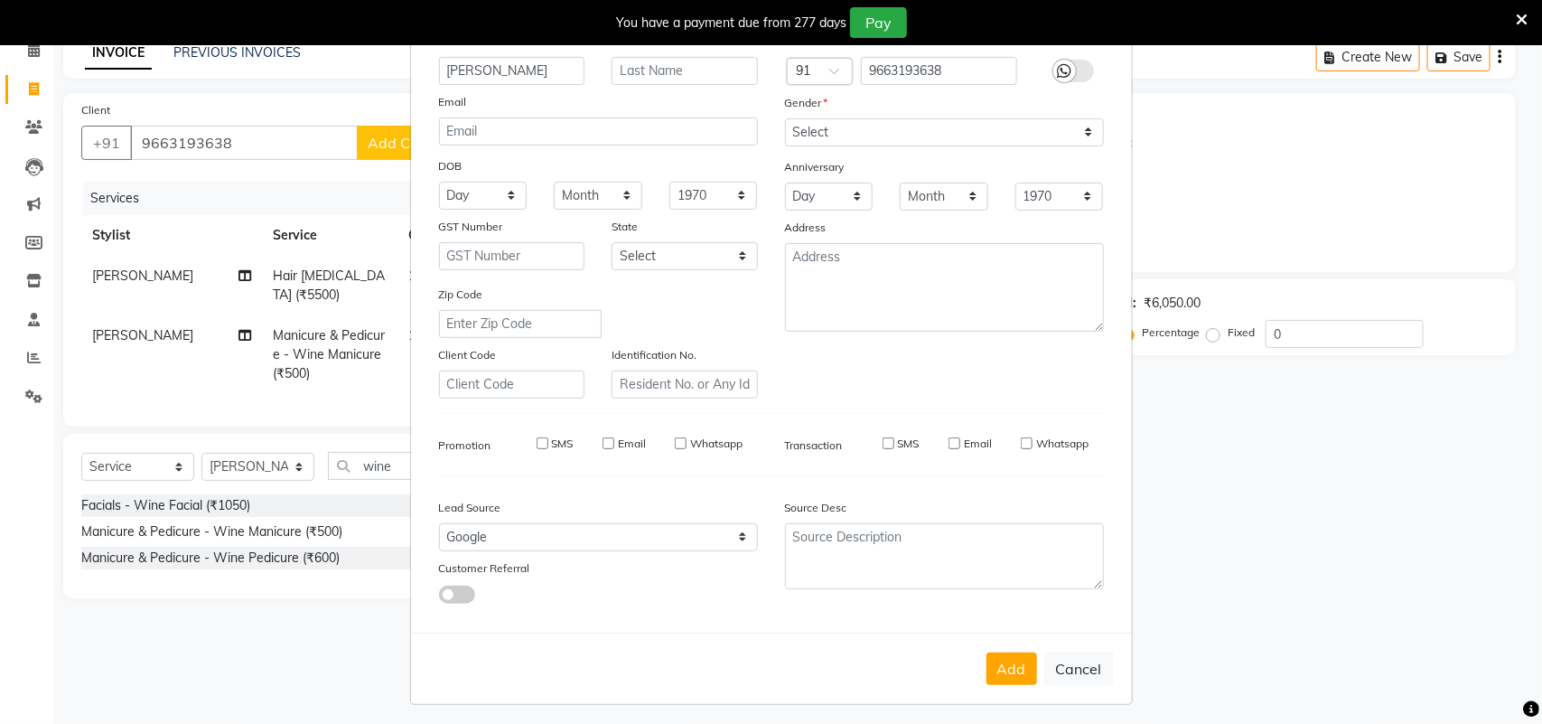
select select
checkbox input "false"
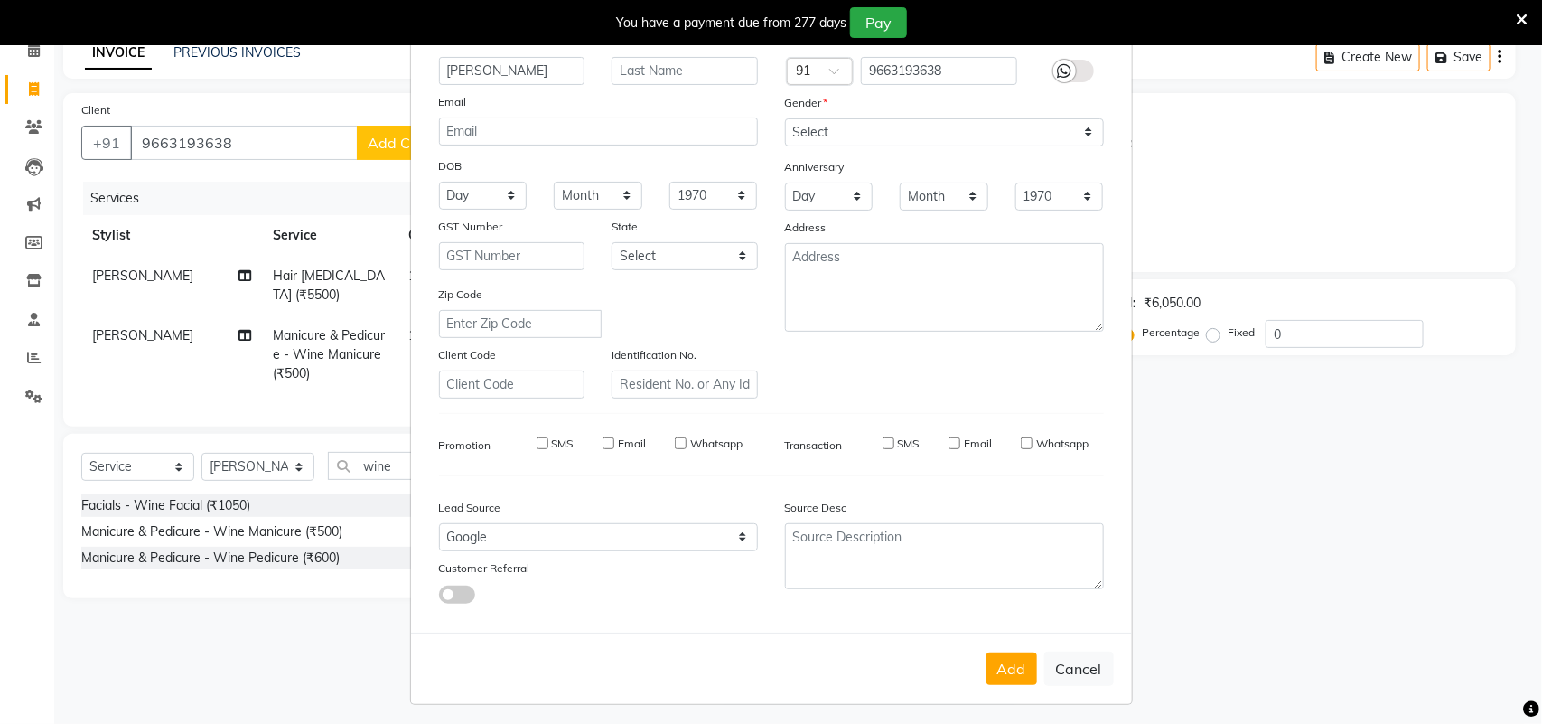
checkbox input "false"
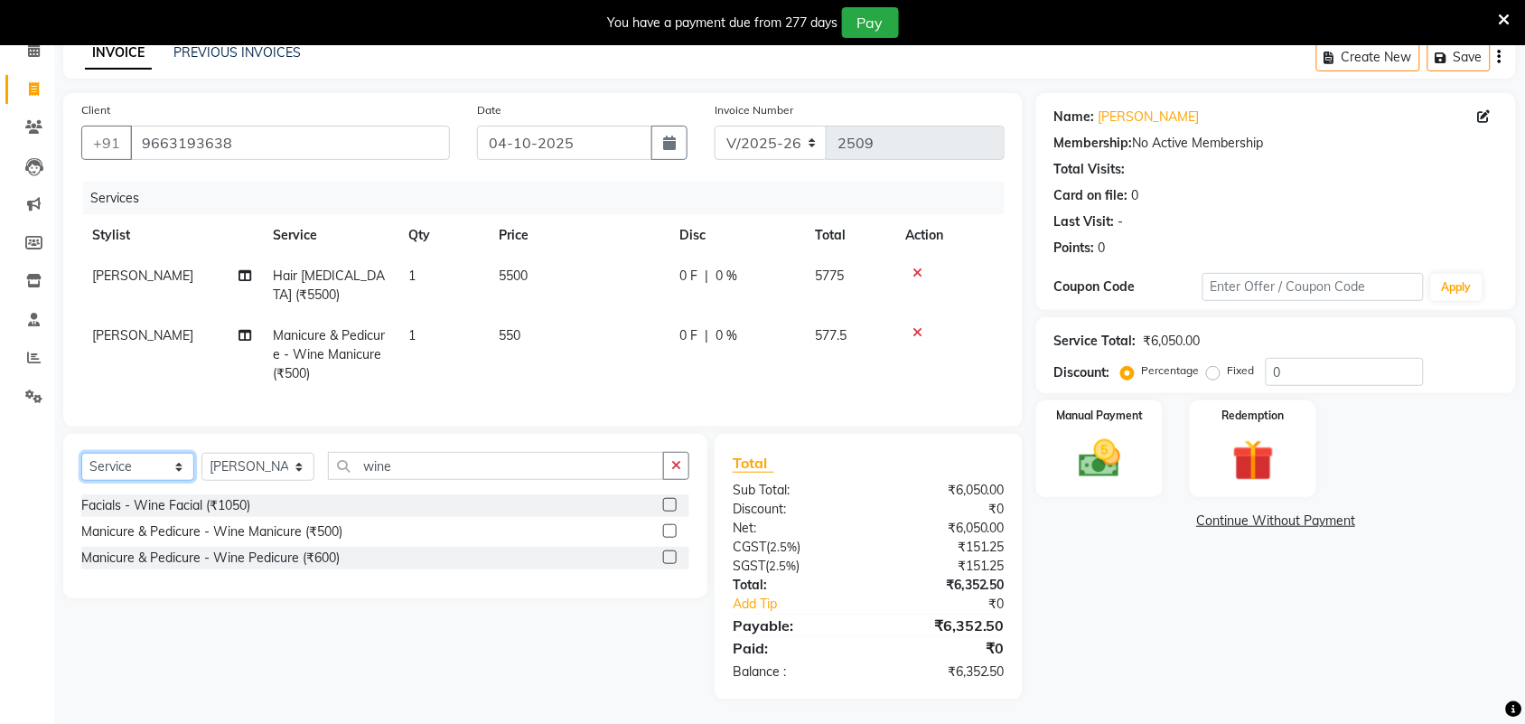
click at [160, 470] on select "Select Service Product Membership Package Voucher Prepaid Gift Card" at bounding box center [137, 467] width 113 height 28
select select "product"
click at [81, 453] on select "Select Service Product Membership Package Voucher Prepaid Gift Card" at bounding box center [137, 467] width 113 height 28
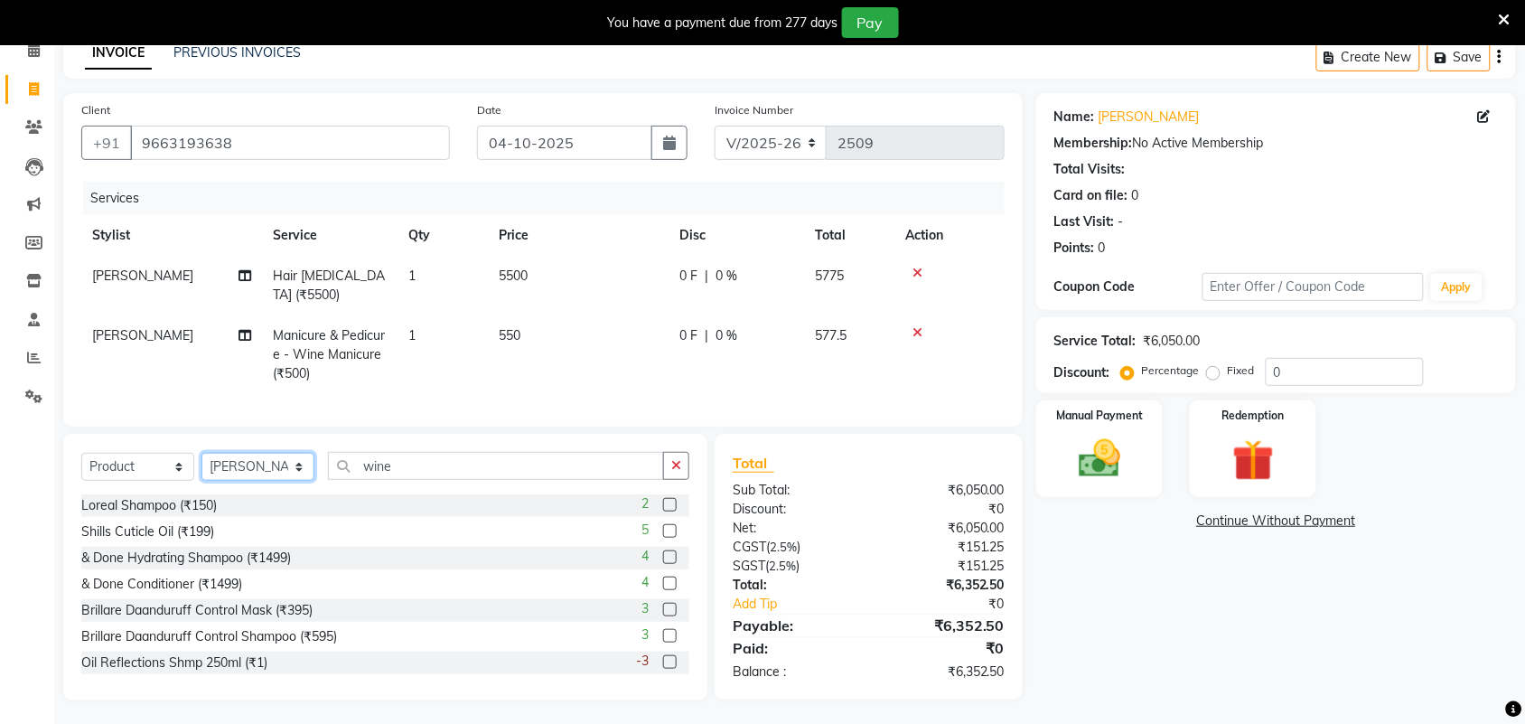
click at [281, 470] on select "Select Stylist Adarsh ajay ALEXX anusiya Jos Lalit lavanya Lucy rita saroj Suni…" at bounding box center [257, 467] width 113 height 28
select select "61580"
click at [201, 453] on select "Select Stylist Adarsh ajay ALEXX anusiya Jos Lalit lavanya Lucy rita saroj Suni…" at bounding box center [257, 467] width 113 height 28
click at [434, 467] on input "wine" at bounding box center [496, 466] width 336 height 28
drag, startPoint x: 450, startPoint y: 467, endPoint x: 314, endPoint y: 484, distance: 136.6
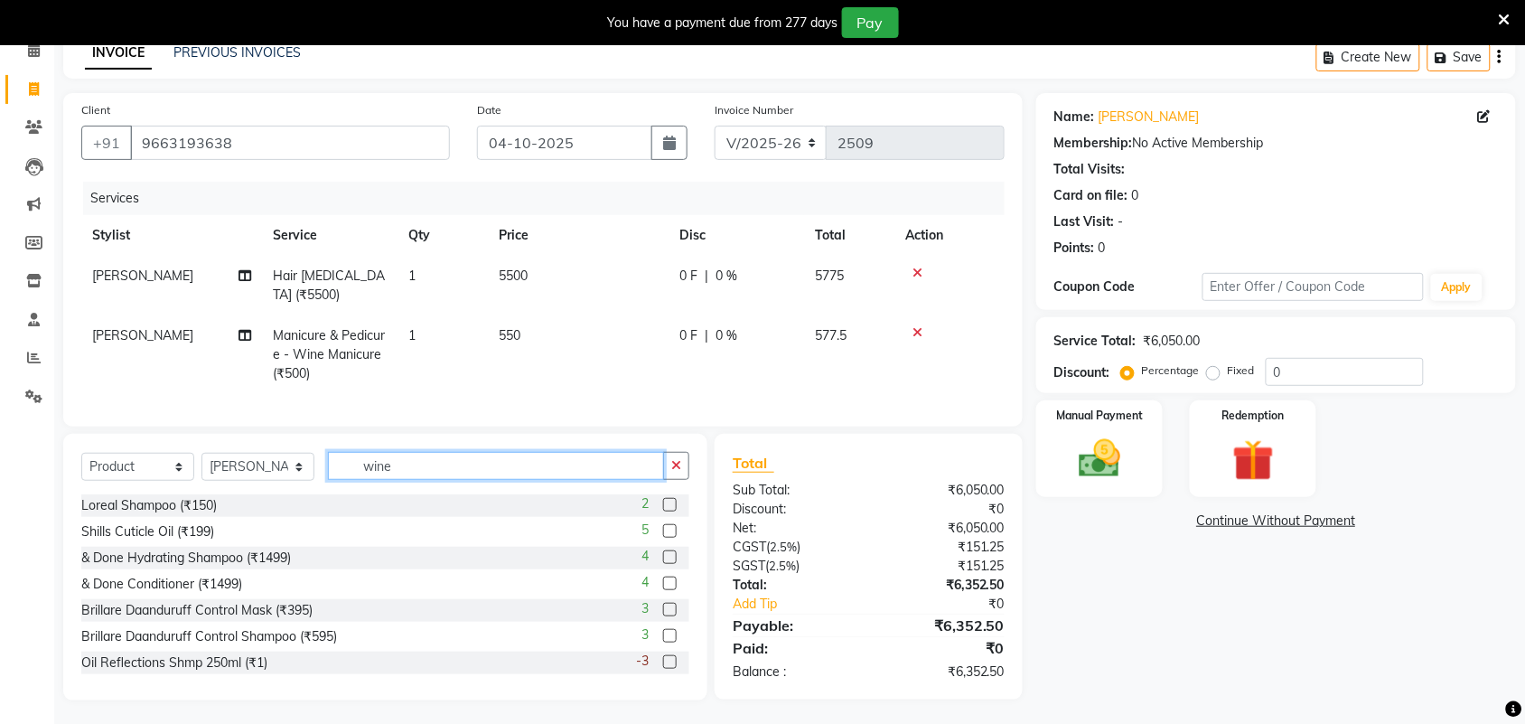
click at [314, 484] on div "Select Service Product Membership Package Voucher Prepaid Gift Card Select Styl…" at bounding box center [385, 473] width 608 height 42
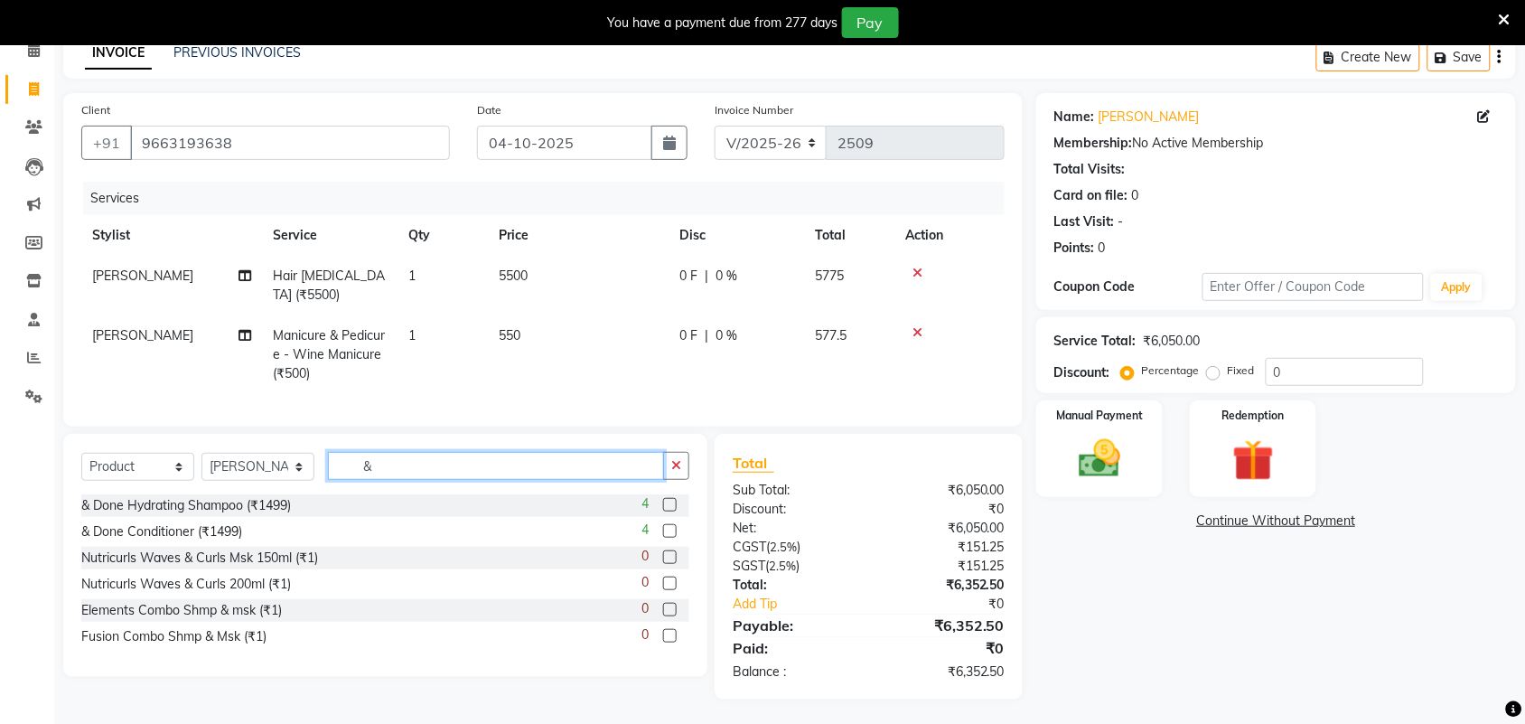
type input "&"
click at [668, 503] on label at bounding box center [670, 505] width 14 height 14
click at [668, 503] on input "checkbox" at bounding box center [669, 506] width 12 height 12
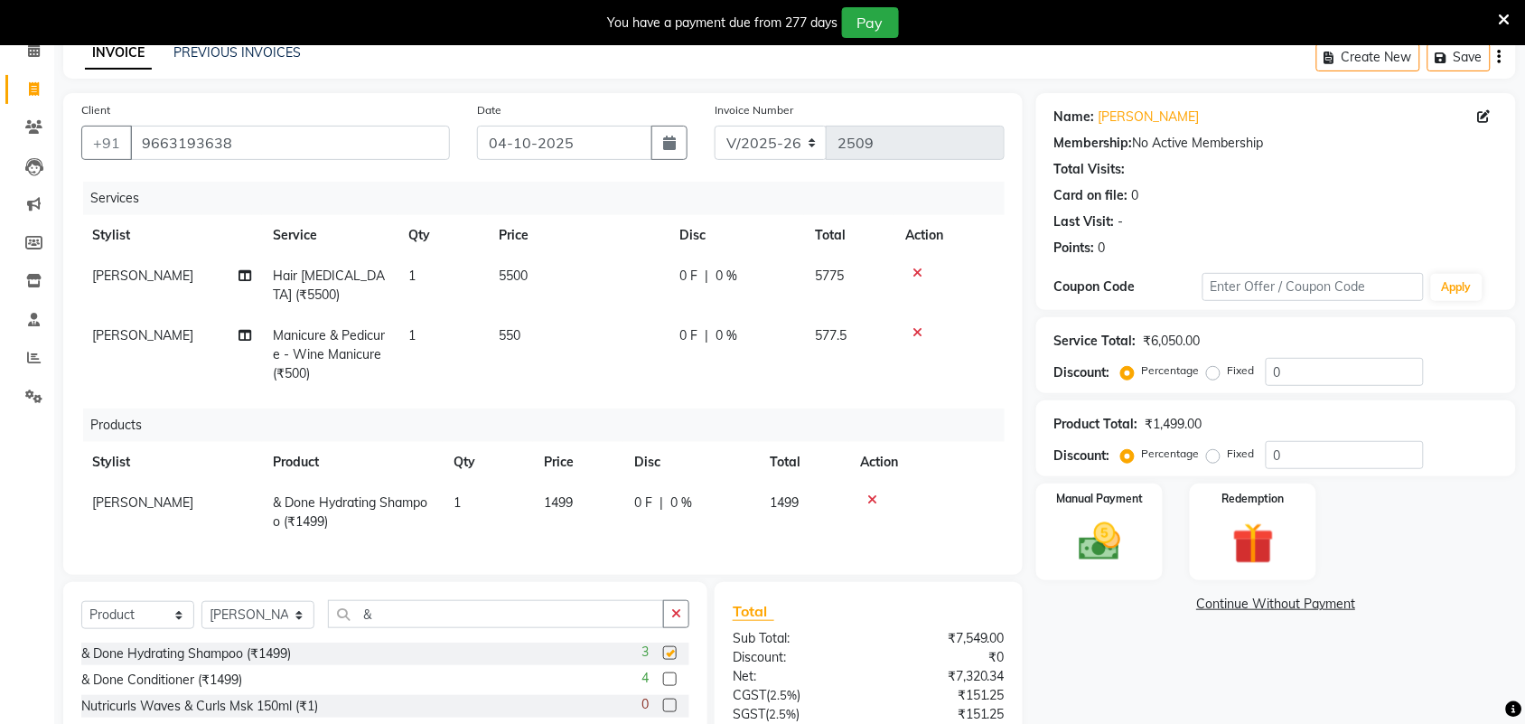
checkbox input "false"
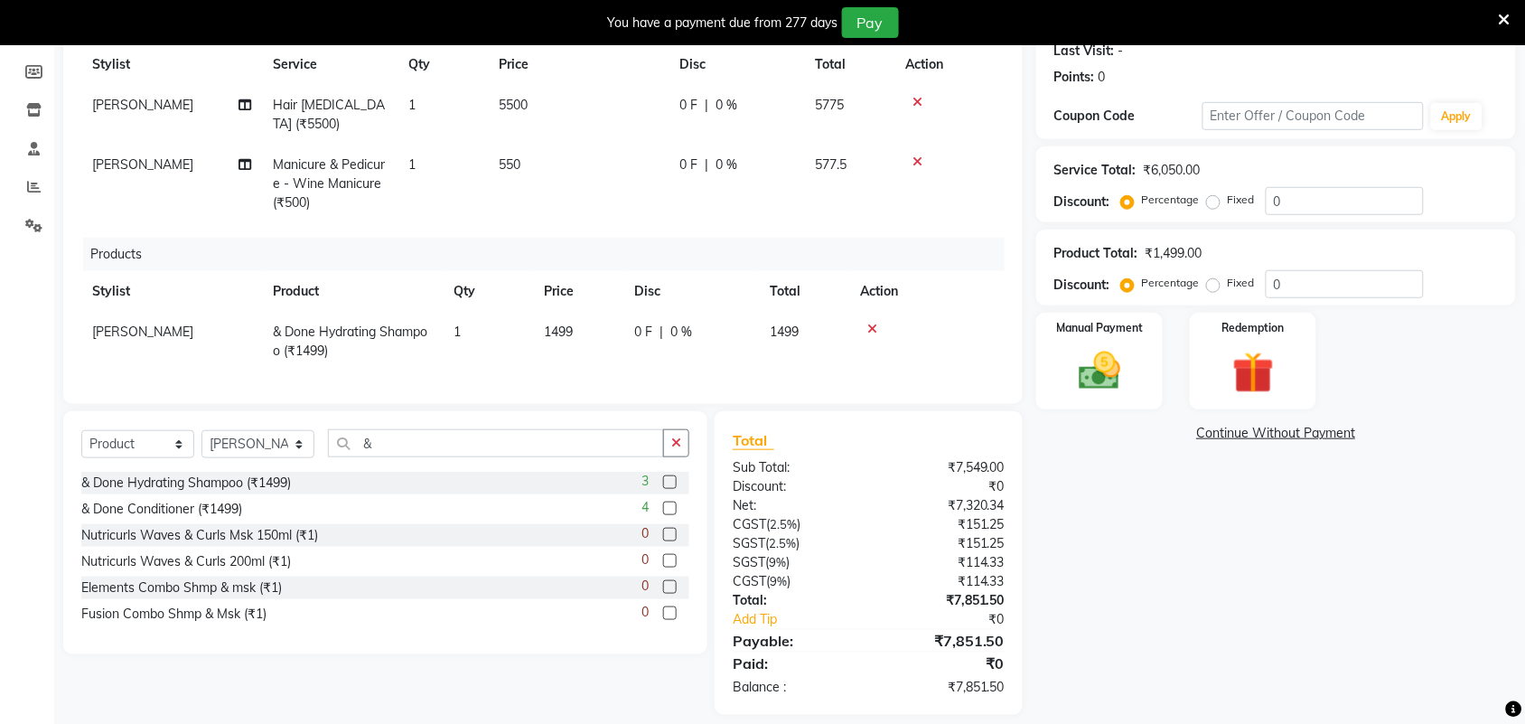
scroll to position [274, 0]
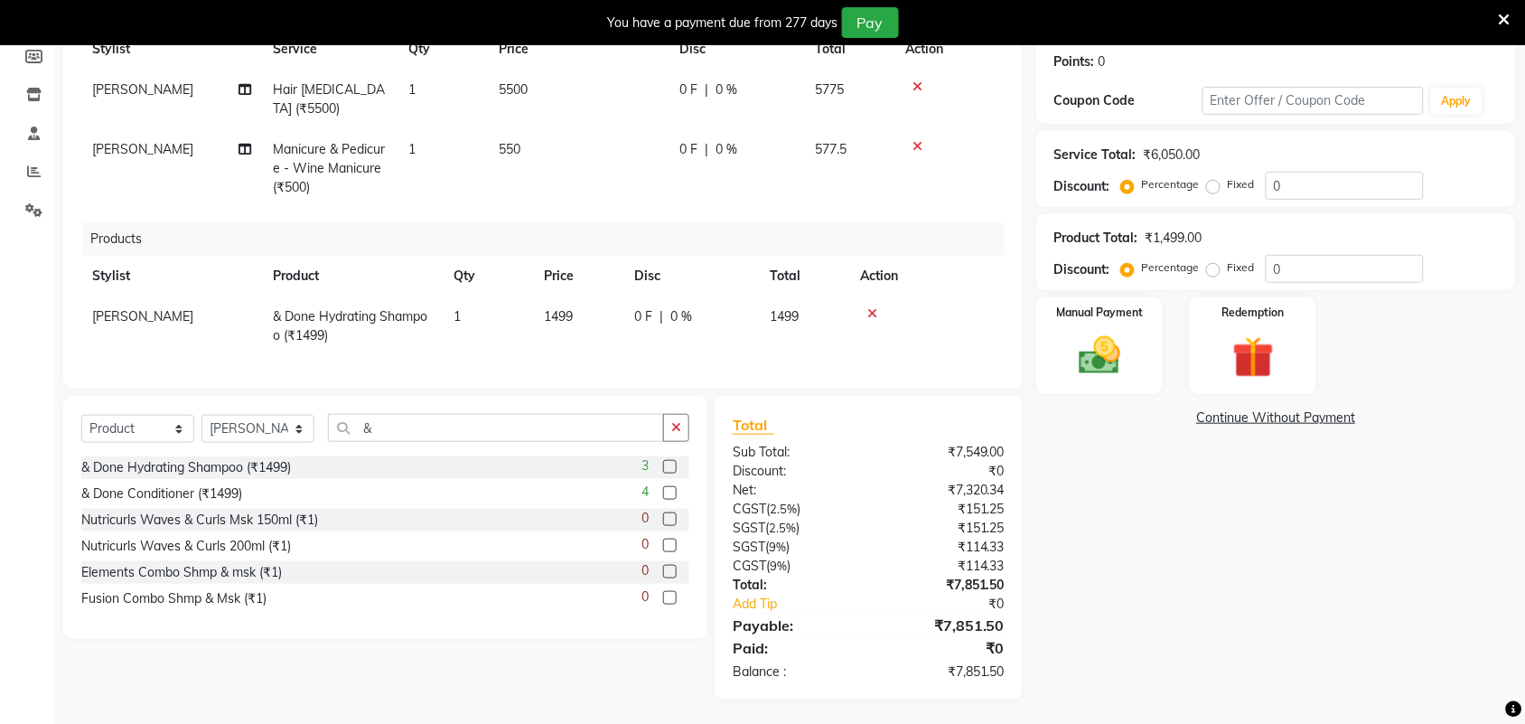
click at [673, 493] on label at bounding box center [670, 493] width 14 height 14
click at [673, 493] on input "checkbox" at bounding box center [669, 494] width 12 height 12
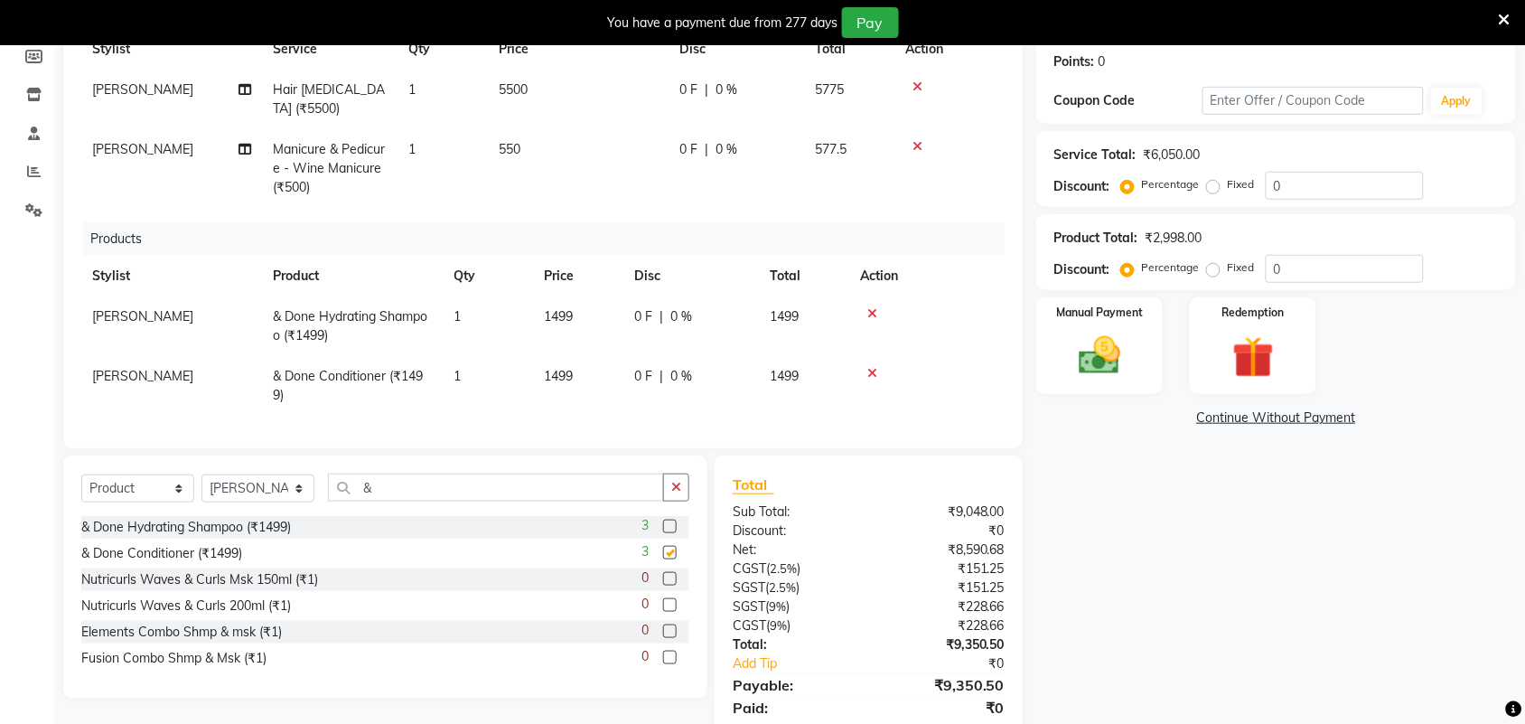
checkbox input "false"
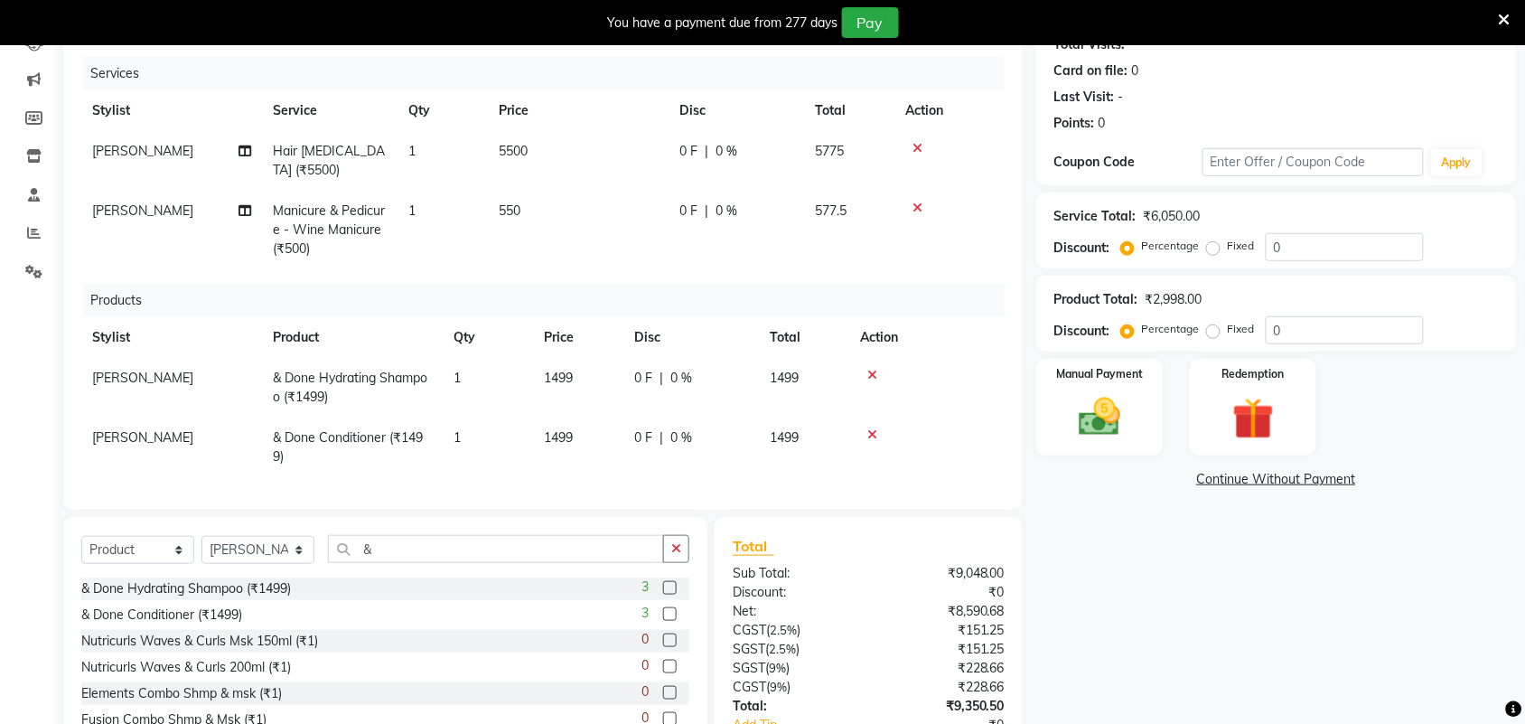
scroll to position [161, 0]
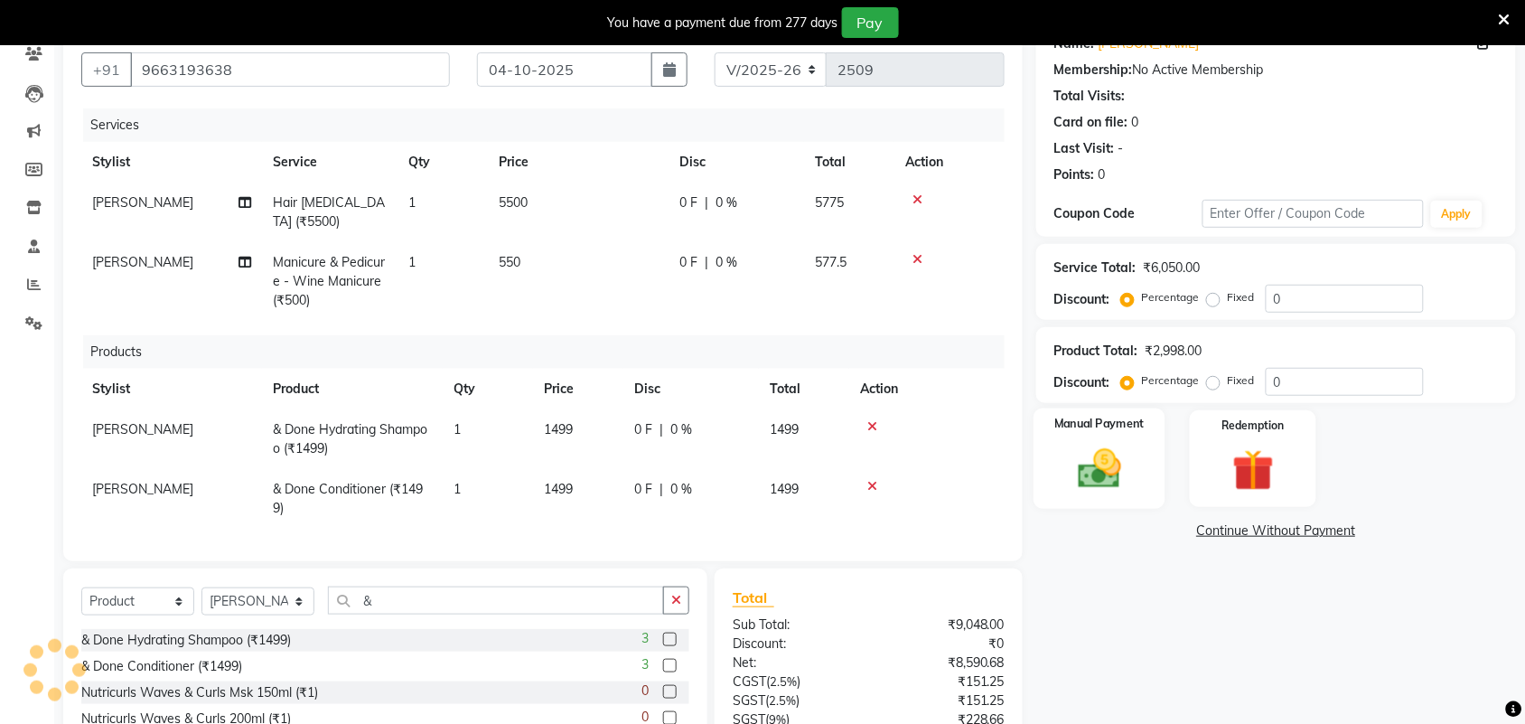
click at [1131, 463] on img at bounding box center [1099, 469] width 70 height 50
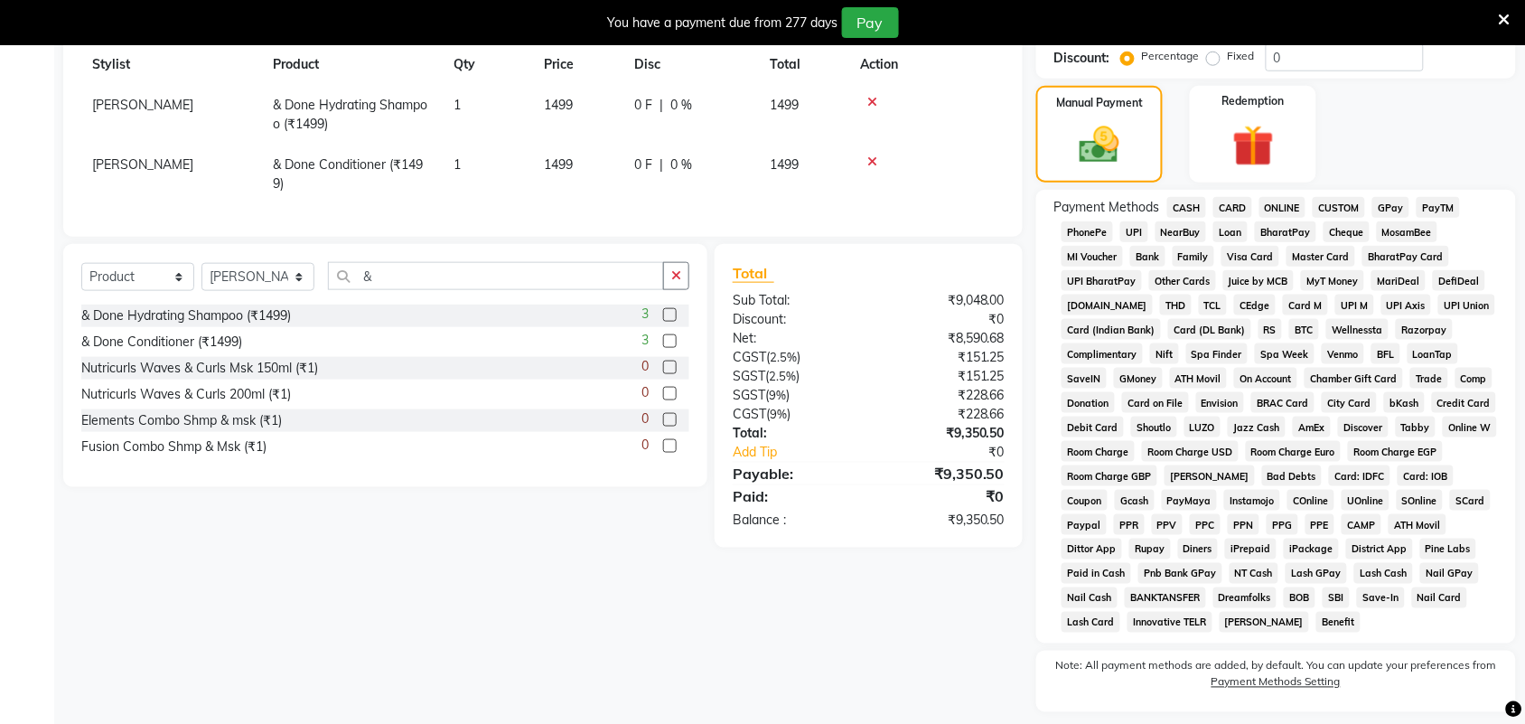
scroll to position [537, 0]
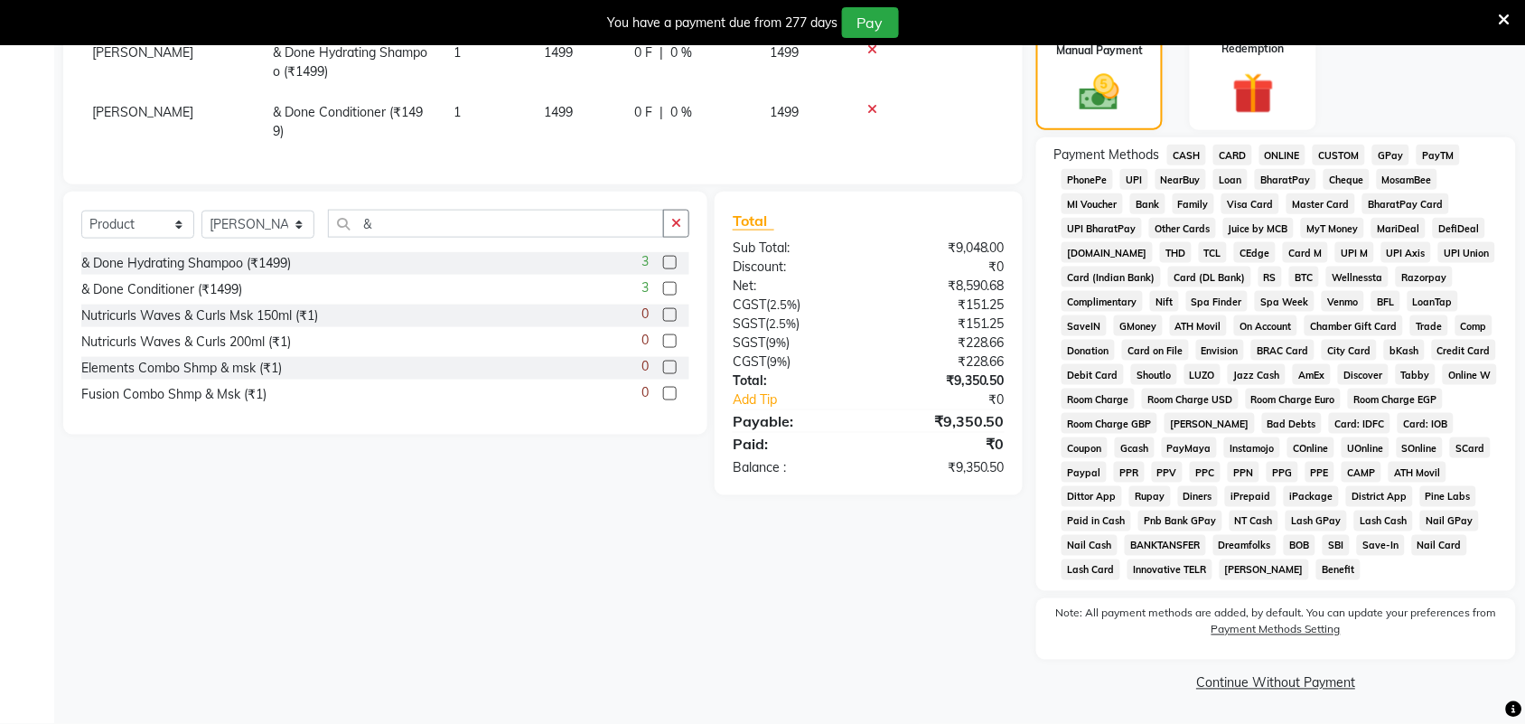
click at [1198, 151] on span "CASH" at bounding box center [1186, 155] width 39 height 21
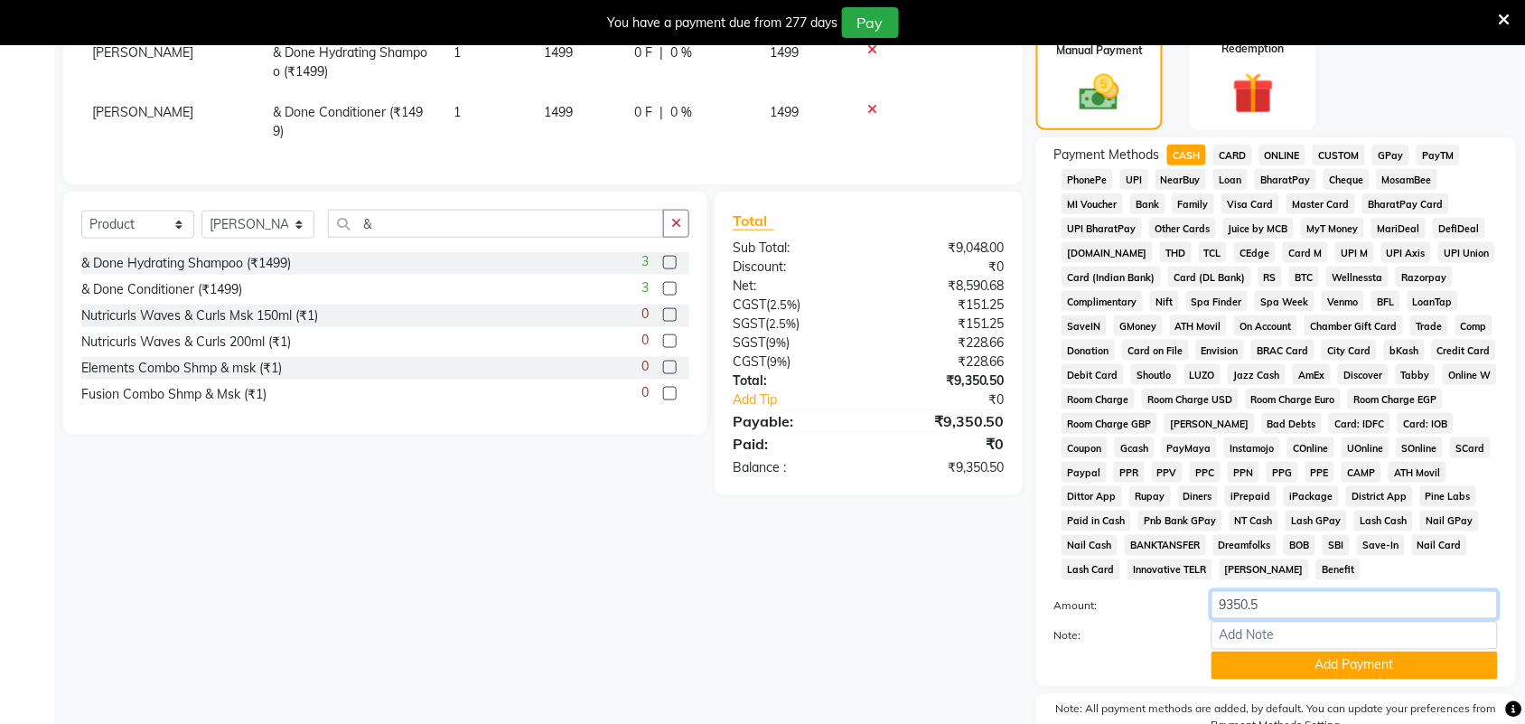
drag, startPoint x: 1319, startPoint y: 611, endPoint x: 1120, endPoint y: 647, distance: 202.0
click at [1120, 647] on div "Amount: 9350.5 Note: Add Payment" at bounding box center [1276, 635] width 444 height 89
type input "3000"
click at [1260, 671] on button "Add Payment" at bounding box center [1354, 665] width 286 height 28
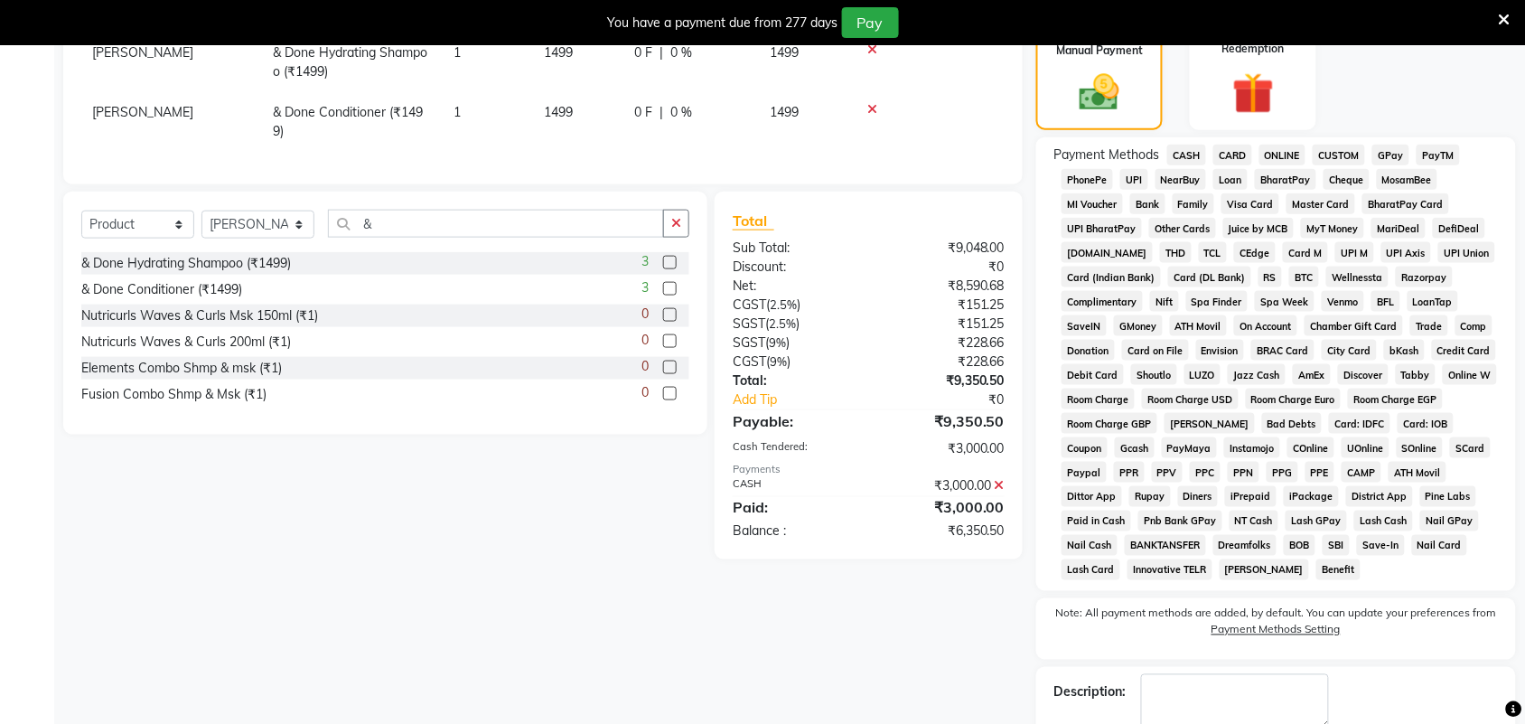
click at [1401, 159] on span "GPay" at bounding box center [1390, 155] width 37 height 21
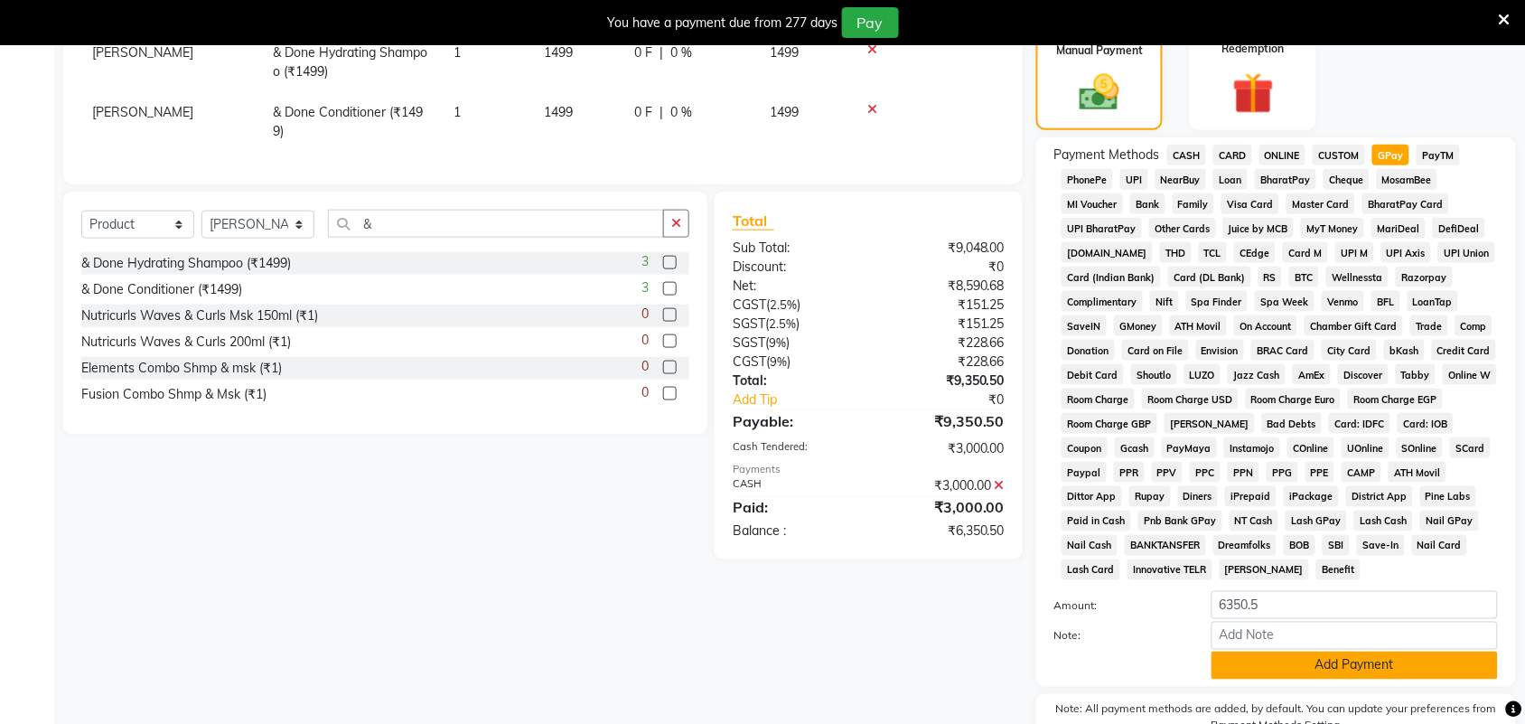
click at [1357, 669] on button "Add Payment" at bounding box center [1354, 665] width 286 height 28
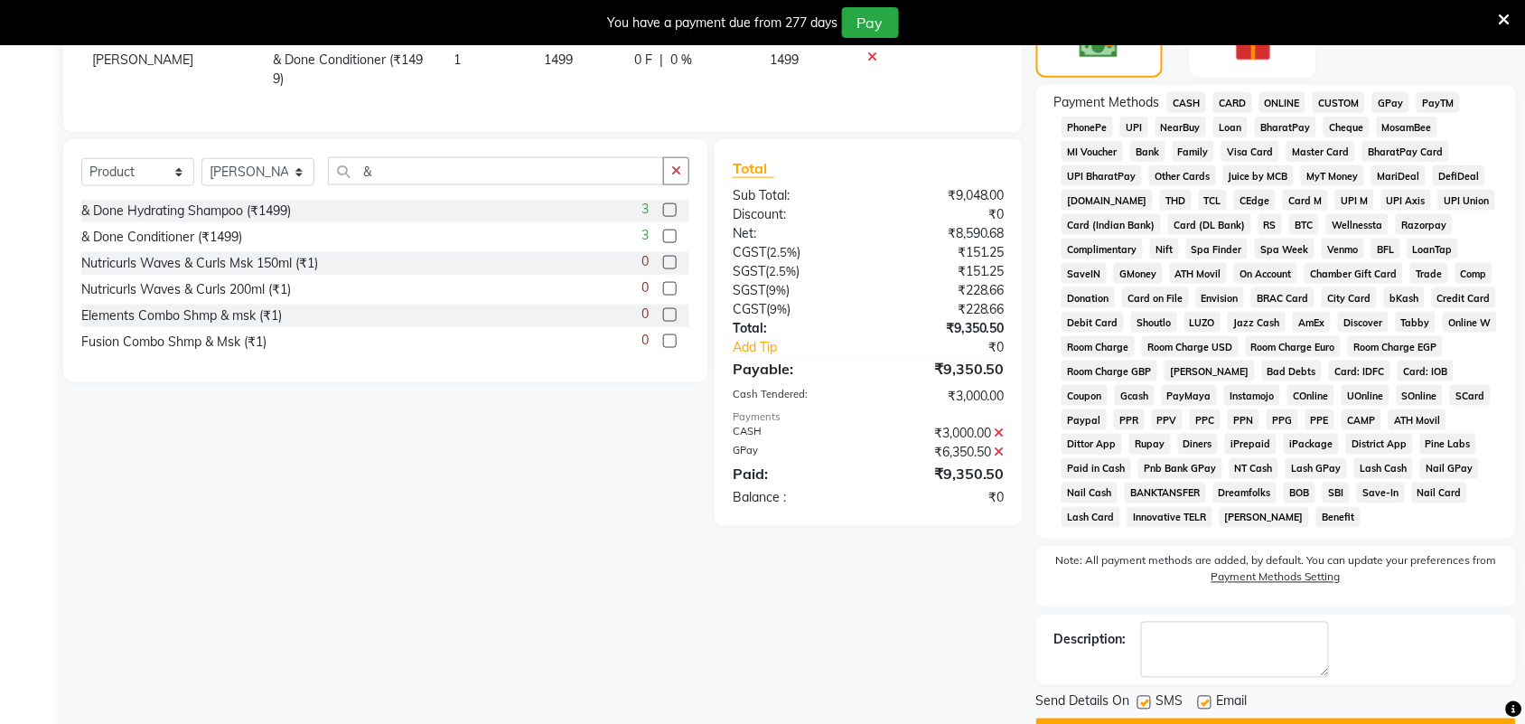
scroll to position [640, 0]
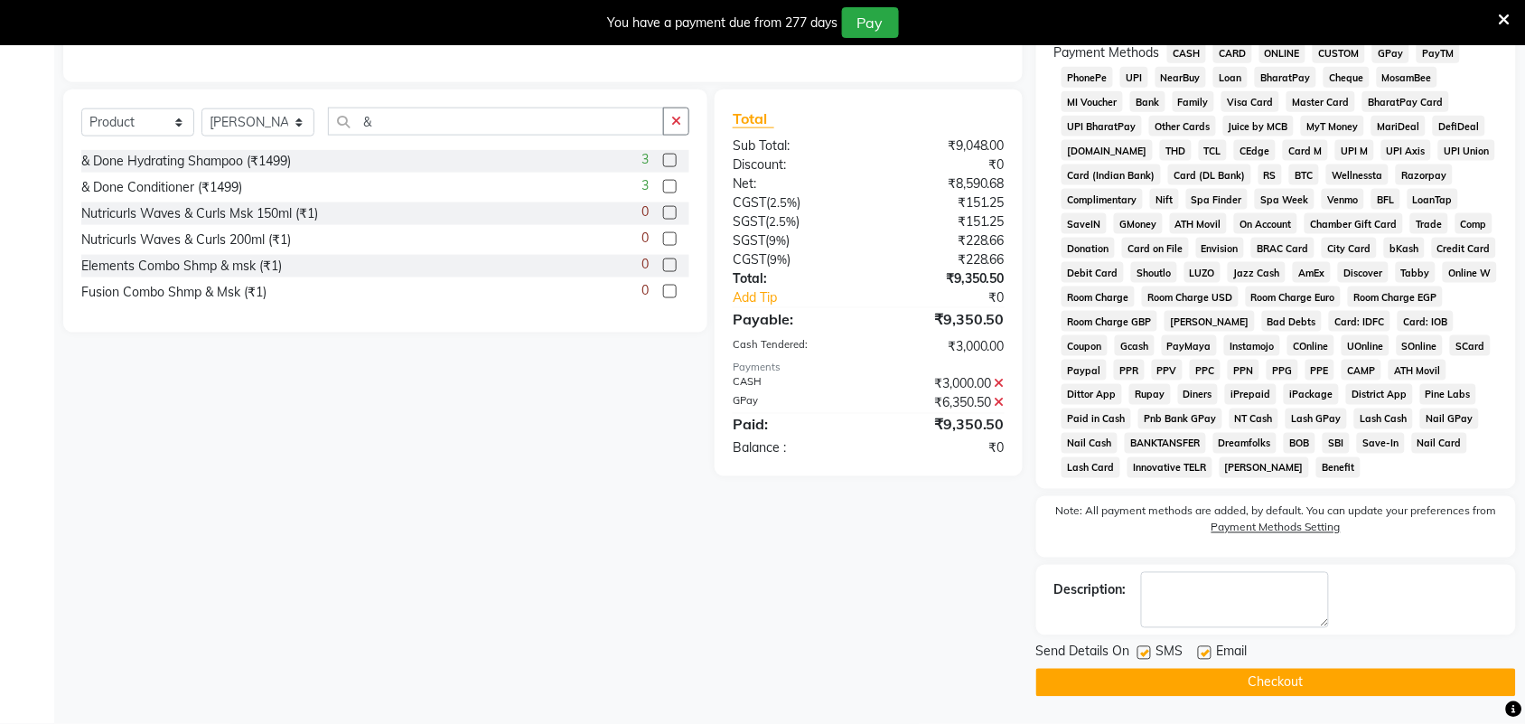
click at [1238, 687] on button "Checkout" at bounding box center [1276, 682] width 480 height 28
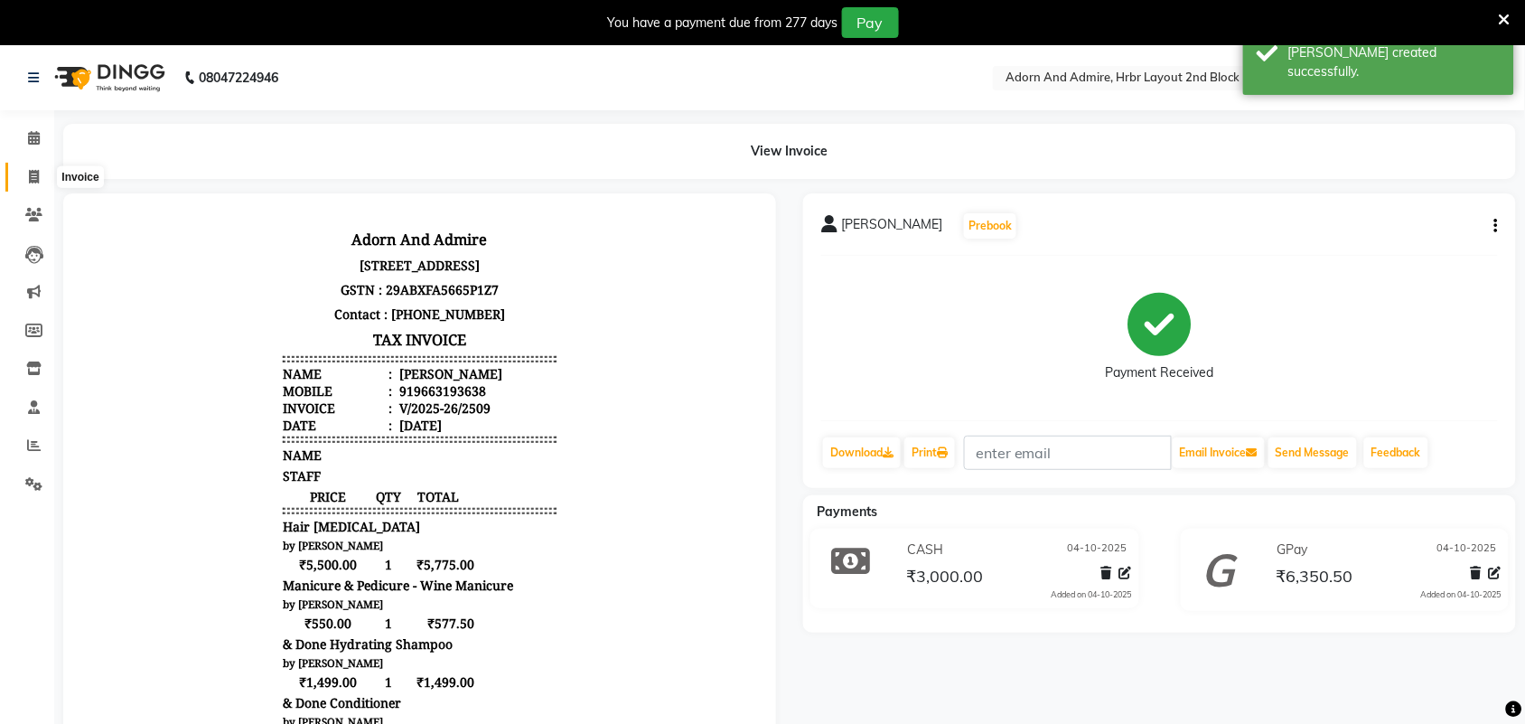
click at [41, 181] on span at bounding box center [34, 177] width 32 height 21
select select "7203"
select select "service"
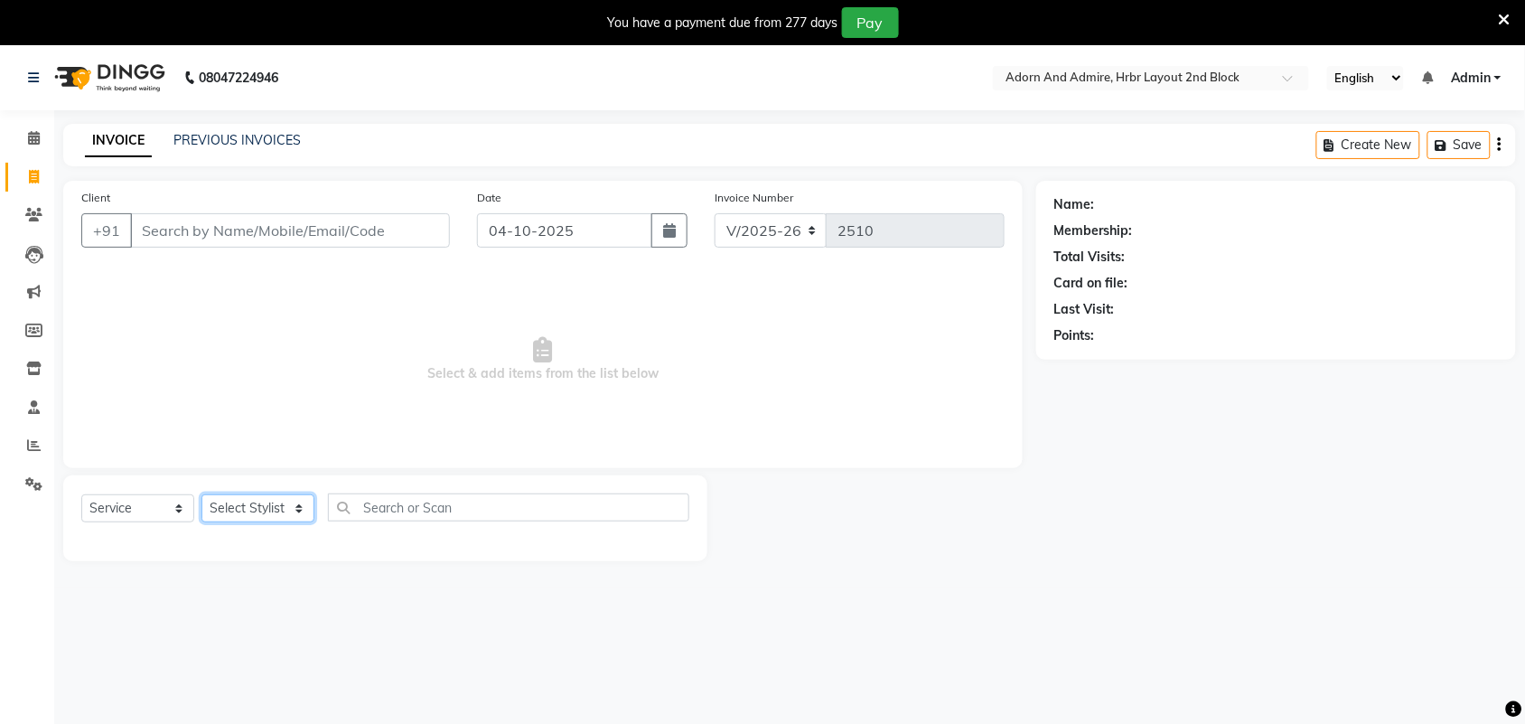
click at [281, 511] on select "Select Stylist Adarsh ajay ALEXX anusiya Jos Lalit lavanya Lucy rita saroj Suni…" at bounding box center [257, 508] width 113 height 28
select select "91499"
click at [201, 494] on select "Select Stylist Adarsh ajay ALEXX anusiya Jos Lalit lavanya Lucy rita saroj Suni…" at bounding box center [257, 508] width 113 height 28
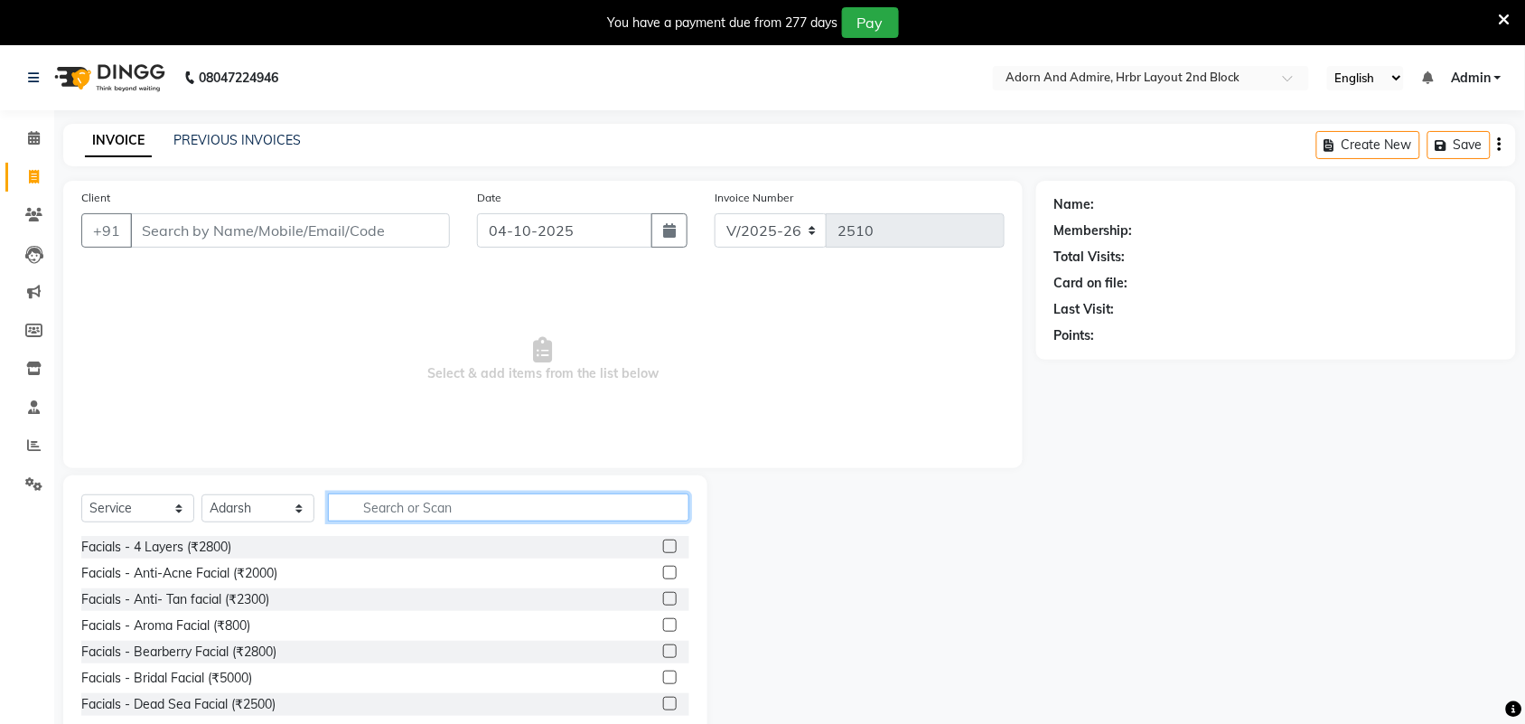
click at [416, 499] on input "text" at bounding box center [508, 507] width 361 height 28
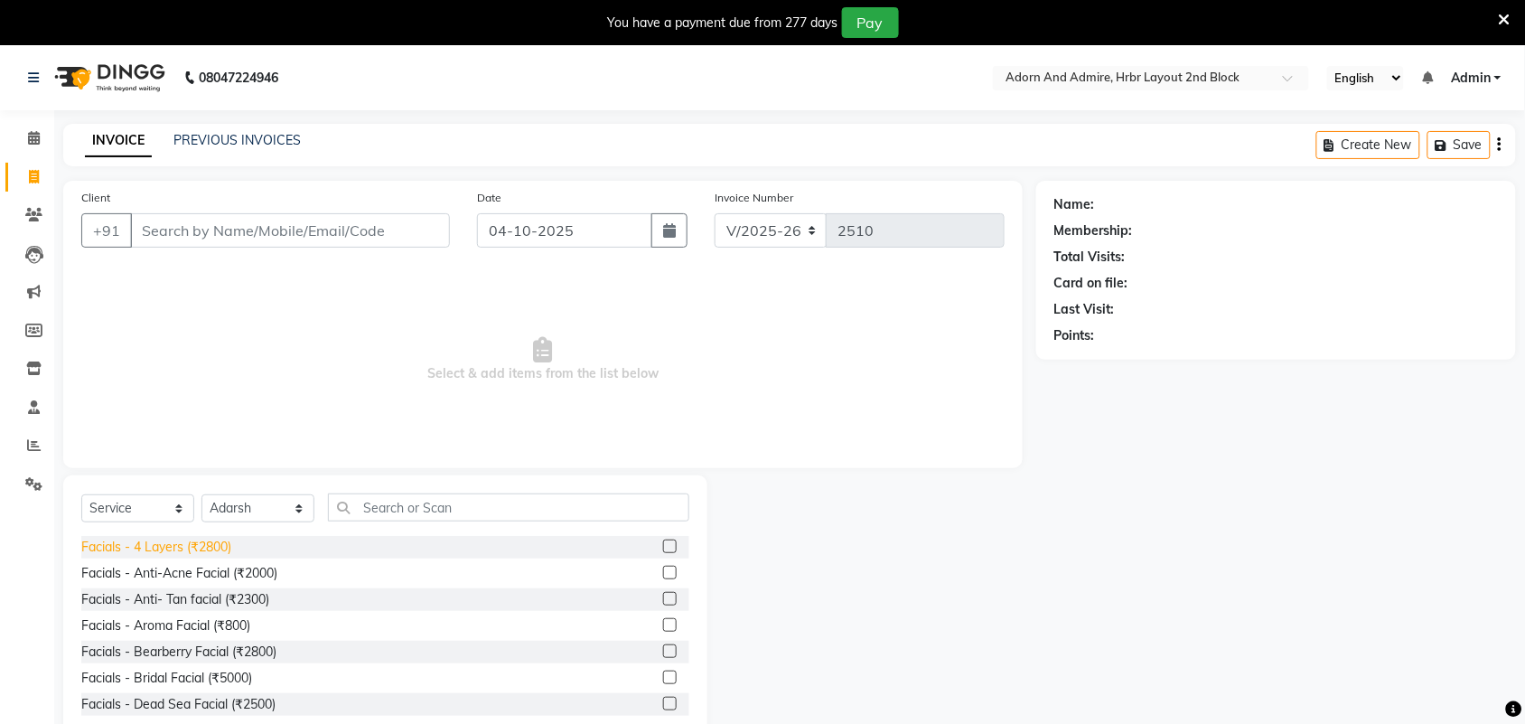
click at [215, 545] on div "Facials - 4 Layers (₹2800)" at bounding box center [156, 546] width 150 height 19
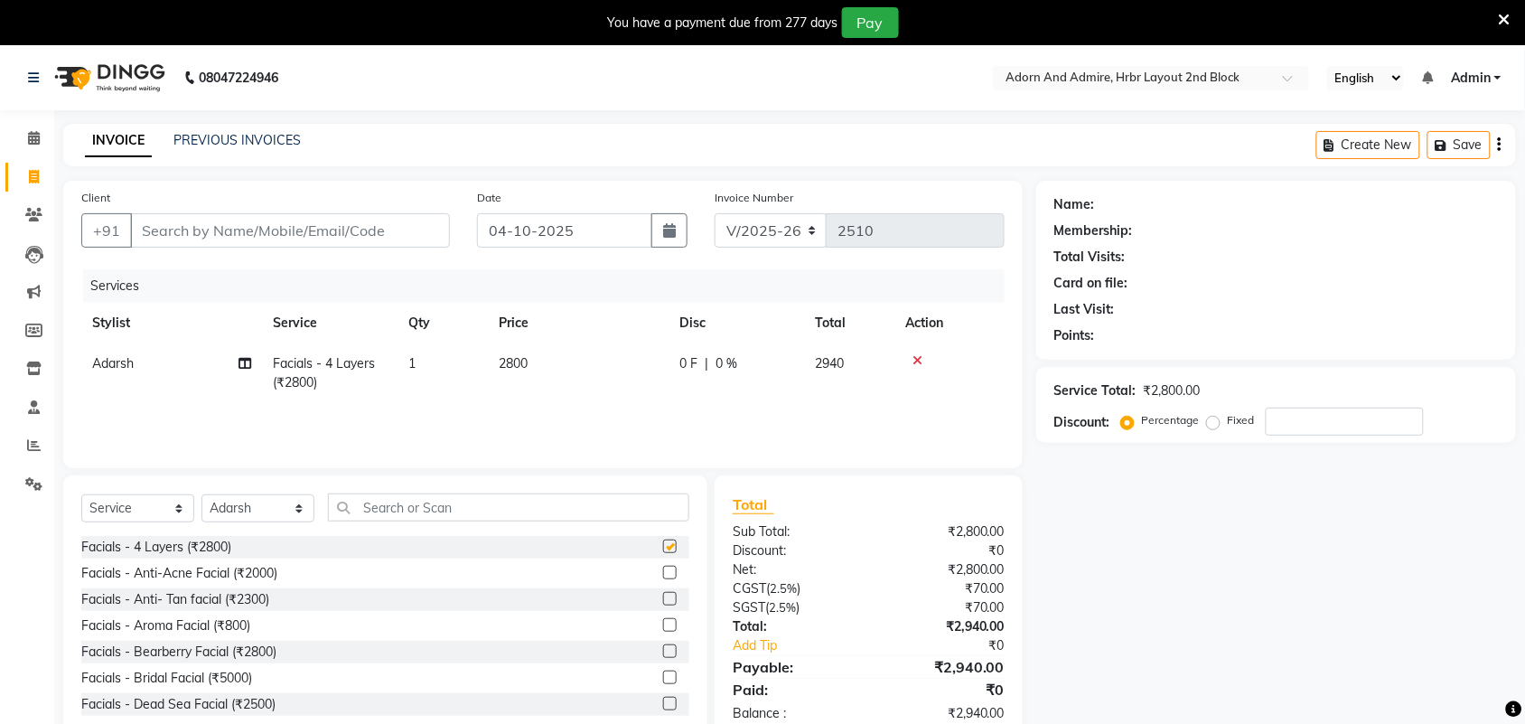
checkbox input "false"
click at [519, 361] on span "2800" at bounding box center [513, 363] width 29 height 16
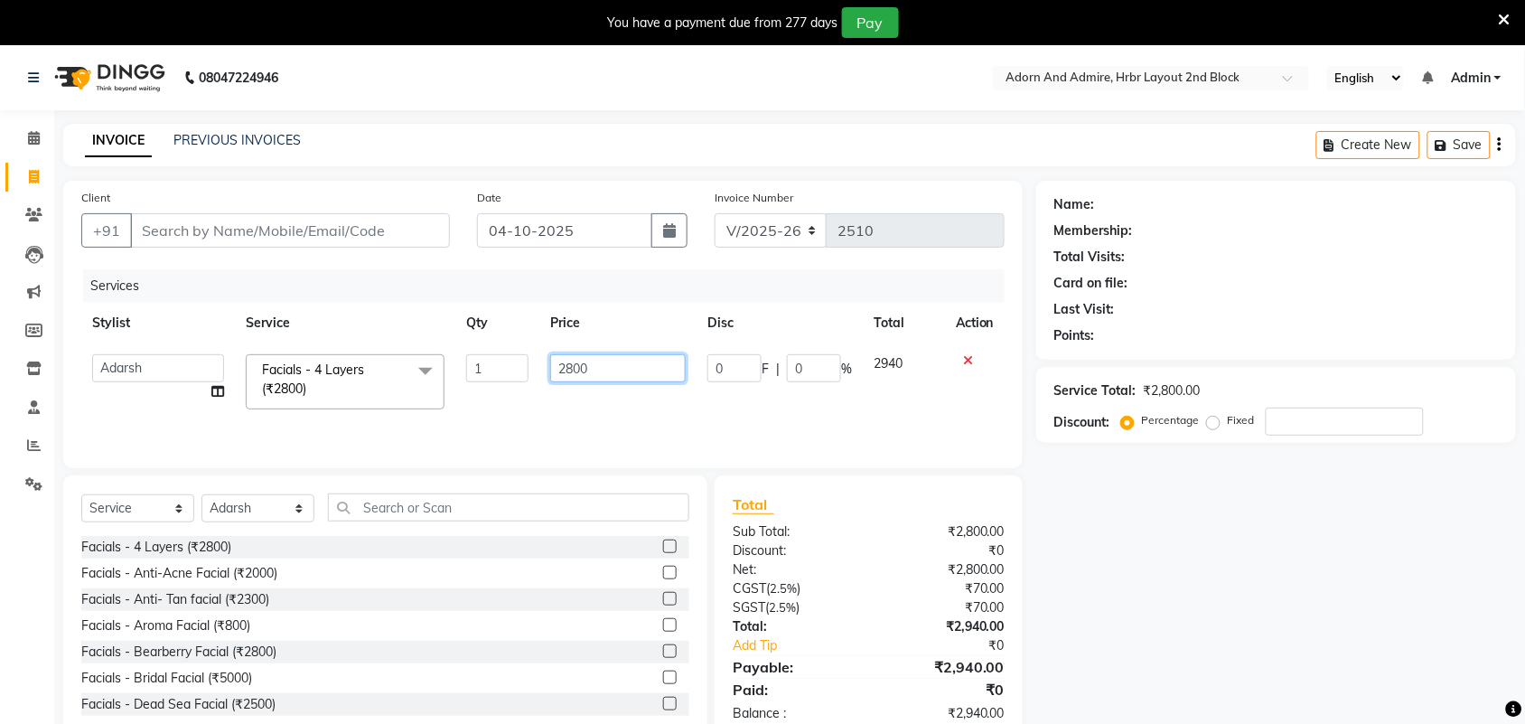
drag, startPoint x: 603, startPoint y: 372, endPoint x: 508, endPoint y: 376, distance: 95.8
click at [508, 376] on tr "Adarsh ajay ALEXX anusiya Jos Lalit lavanya Lucy rita saroj Sunitha Umesh Facia…" at bounding box center [542, 381] width 923 height 77
type input "700"
click at [1126, 517] on div "Name: Membership: Total Visits: Card on file: Last Visit: Points: Service Total…" at bounding box center [1282, 461] width 493 height 561
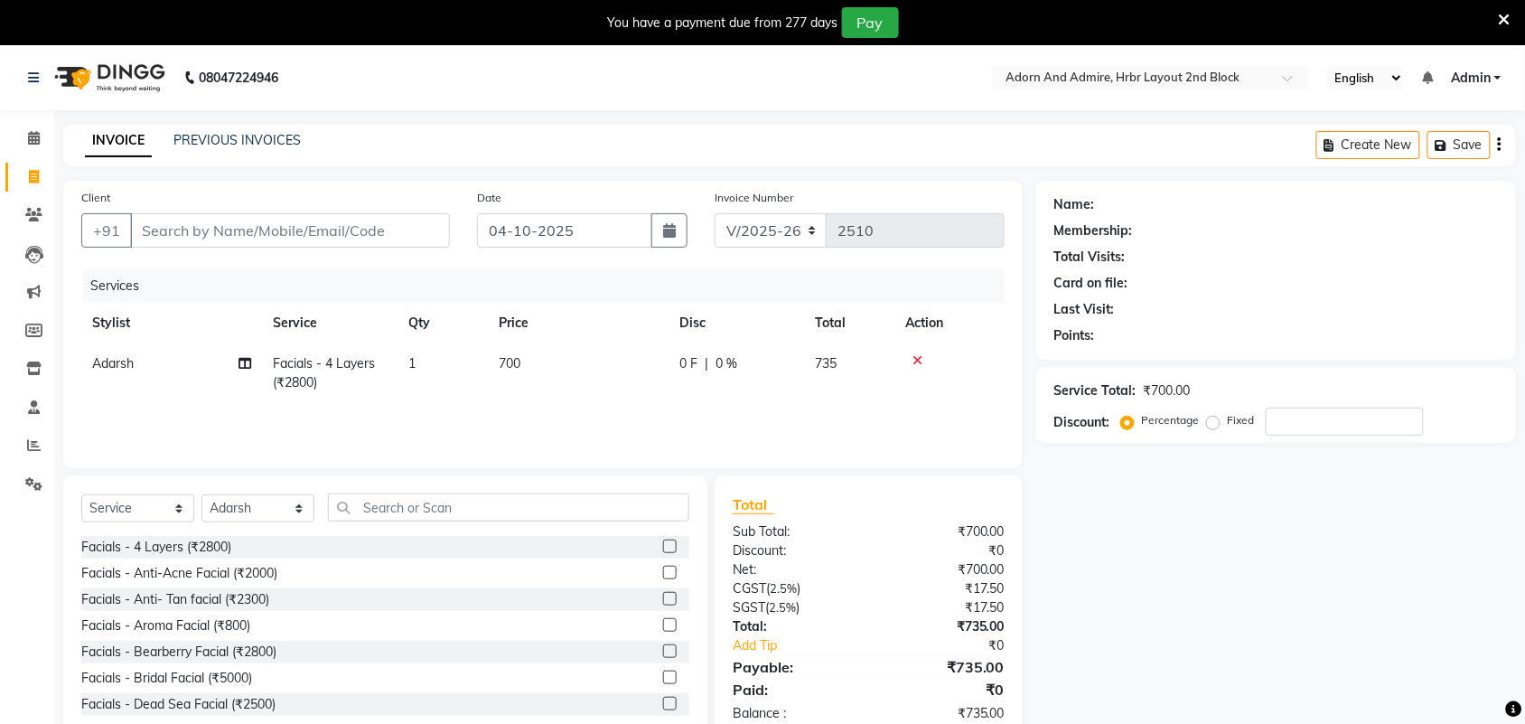
click at [913, 359] on icon at bounding box center [917, 360] width 10 height 13
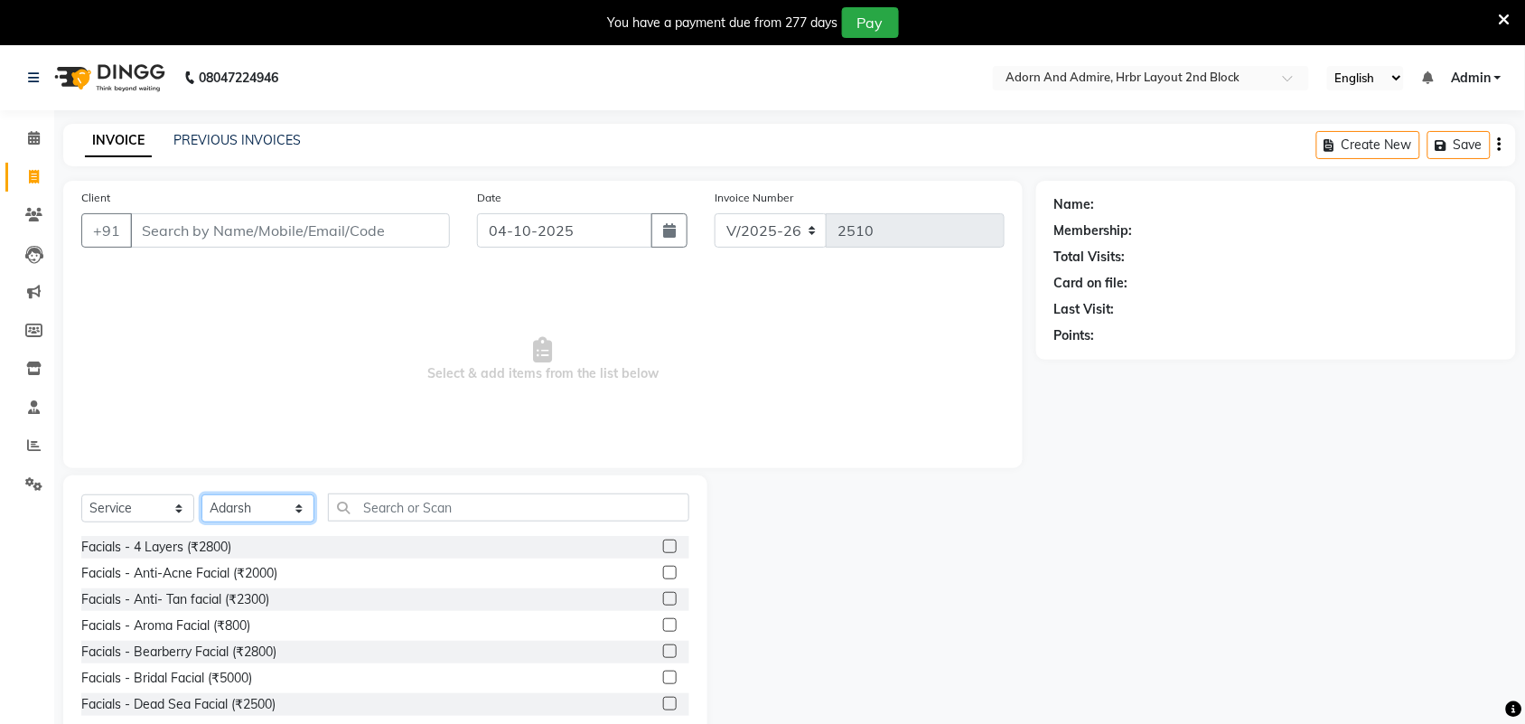
click at [287, 510] on select "Select Stylist Adarsh ajay ALEXX anusiya Jos Lalit lavanya Lucy rita saroj Suni…" at bounding box center [257, 508] width 113 height 28
select select "61580"
click at [201, 494] on select "Select Stylist Adarsh ajay ALEXX anusiya Jos Lalit lavanya Lucy rita saroj Suni…" at bounding box center [257, 508] width 113 height 28
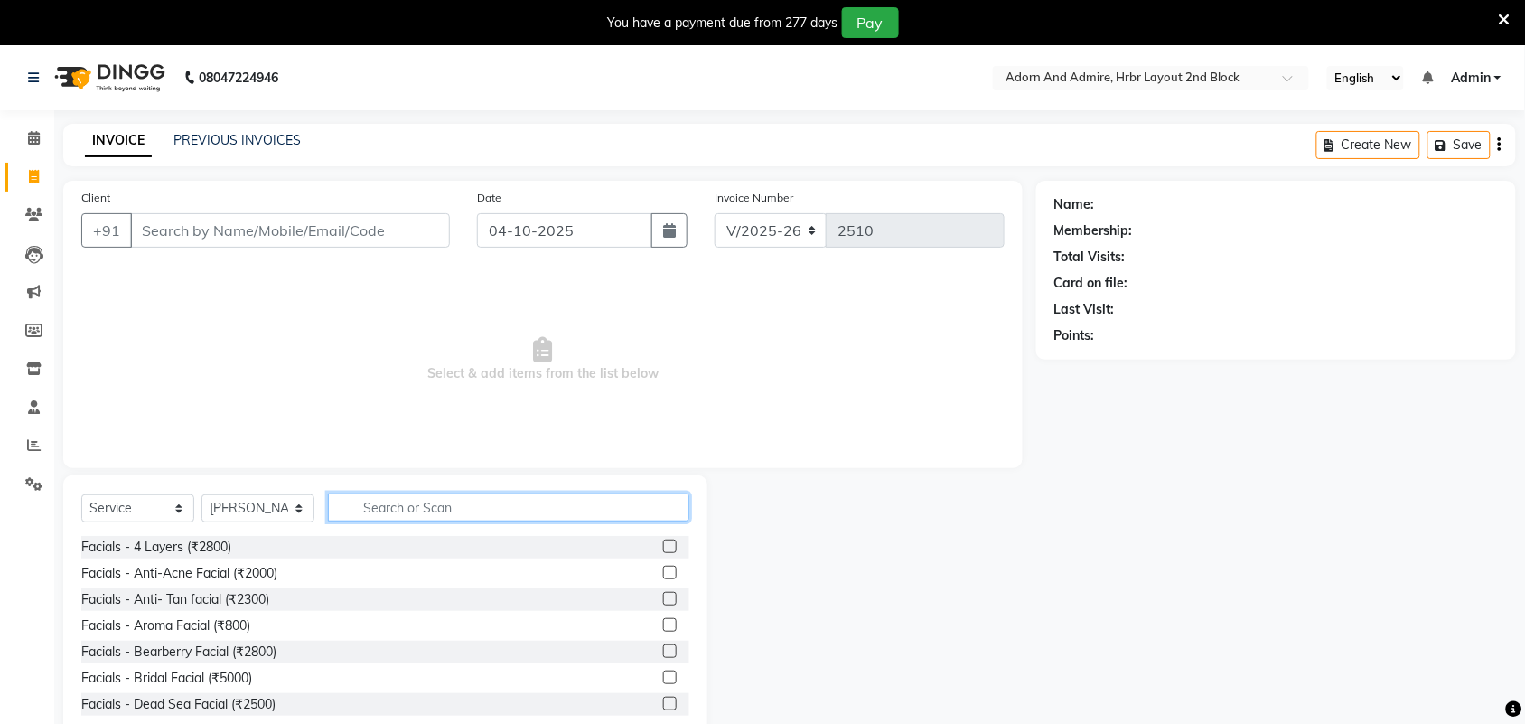
click at [448, 508] on input "text" at bounding box center [508, 507] width 361 height 28
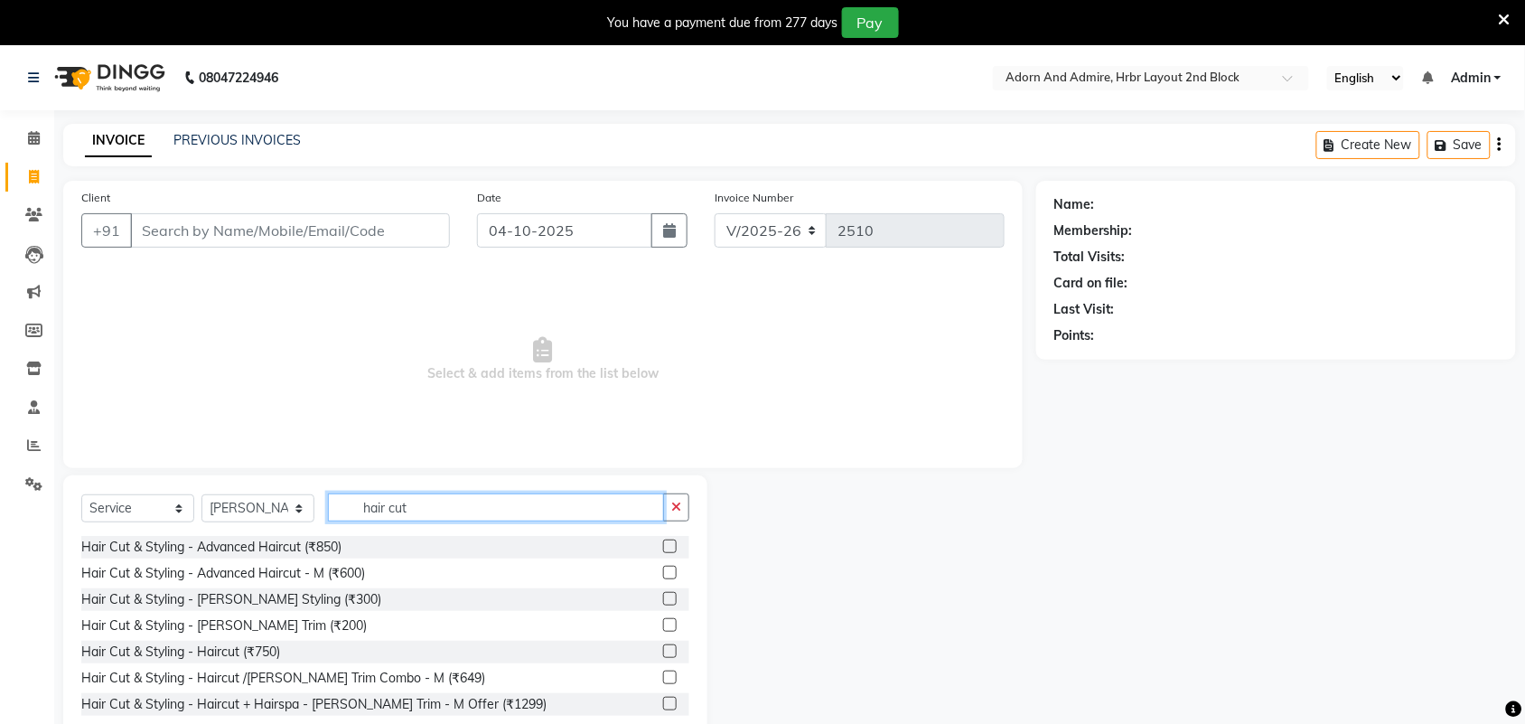
type input "hair cut"
click at [663, 548] on label at bounding box center [670, 546] width 14 height 14
click at [663, 548] on input "checkbox" at bounding box center [669, 547] width 12 height 12
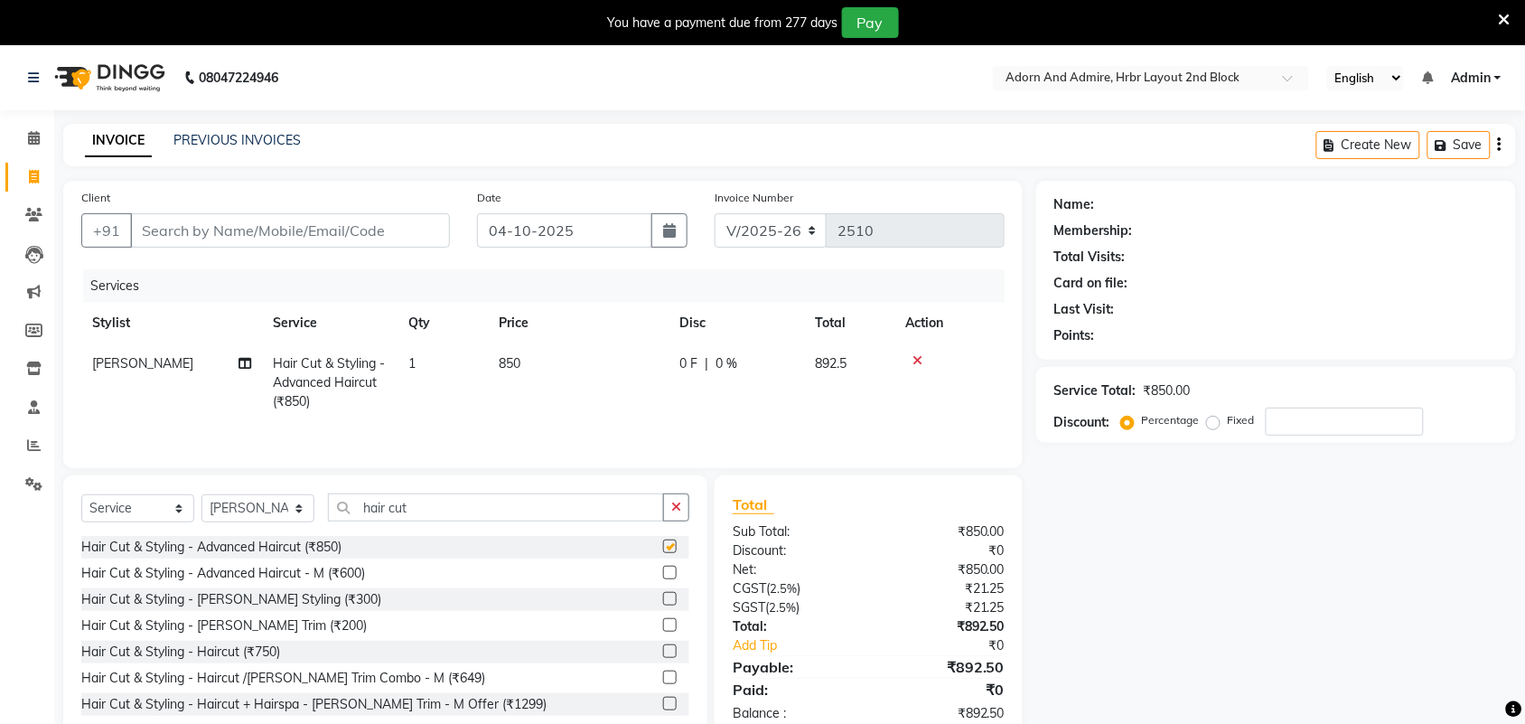
checkbox input "false"
click at [518, 366] on span "850" at bounding box center [510, 363] width 22 height 16
select select "61580"
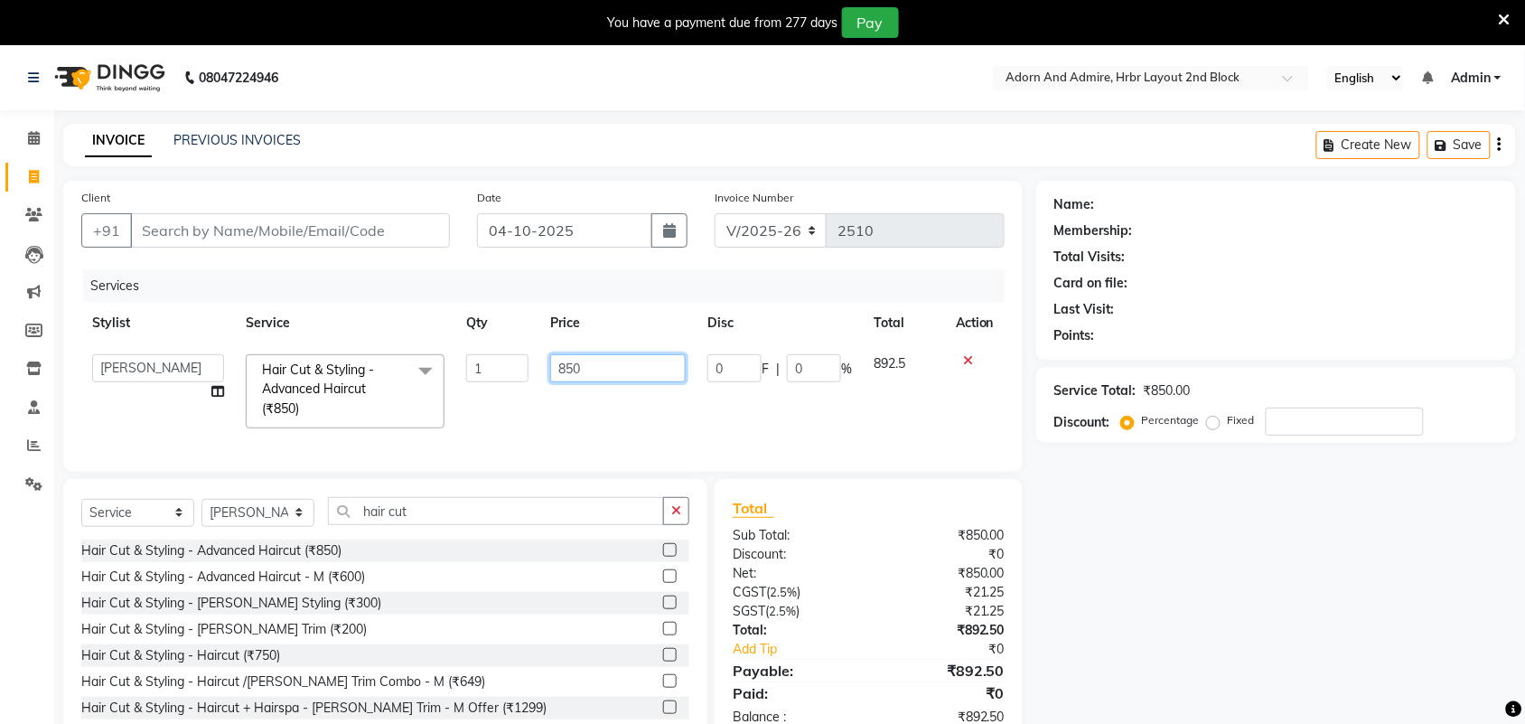
drag, startPoint x: 606, startPoint y: 357, endPoint x: 535, endPoint y: 394, distance: 80.4
click at [518, 373] on tr "Adarsh ajay ALEXX anusiya Jos Lalit lavanya Lucy rita saroj Sunitha Umesh Hair …" at bounding box center [542, 391] width 923 height 96
type input "1000"
drag, startPoint x: 1183, startPoint y: 581, endPoint x: 1163, endPoint y: 592, distance: 23.4
click at [1182, 581] on div "Name: Membership: Total Visits: Card on file: Last Visit: Points: Service Total…" at bounding box center [1282, 463] width 493 height 565
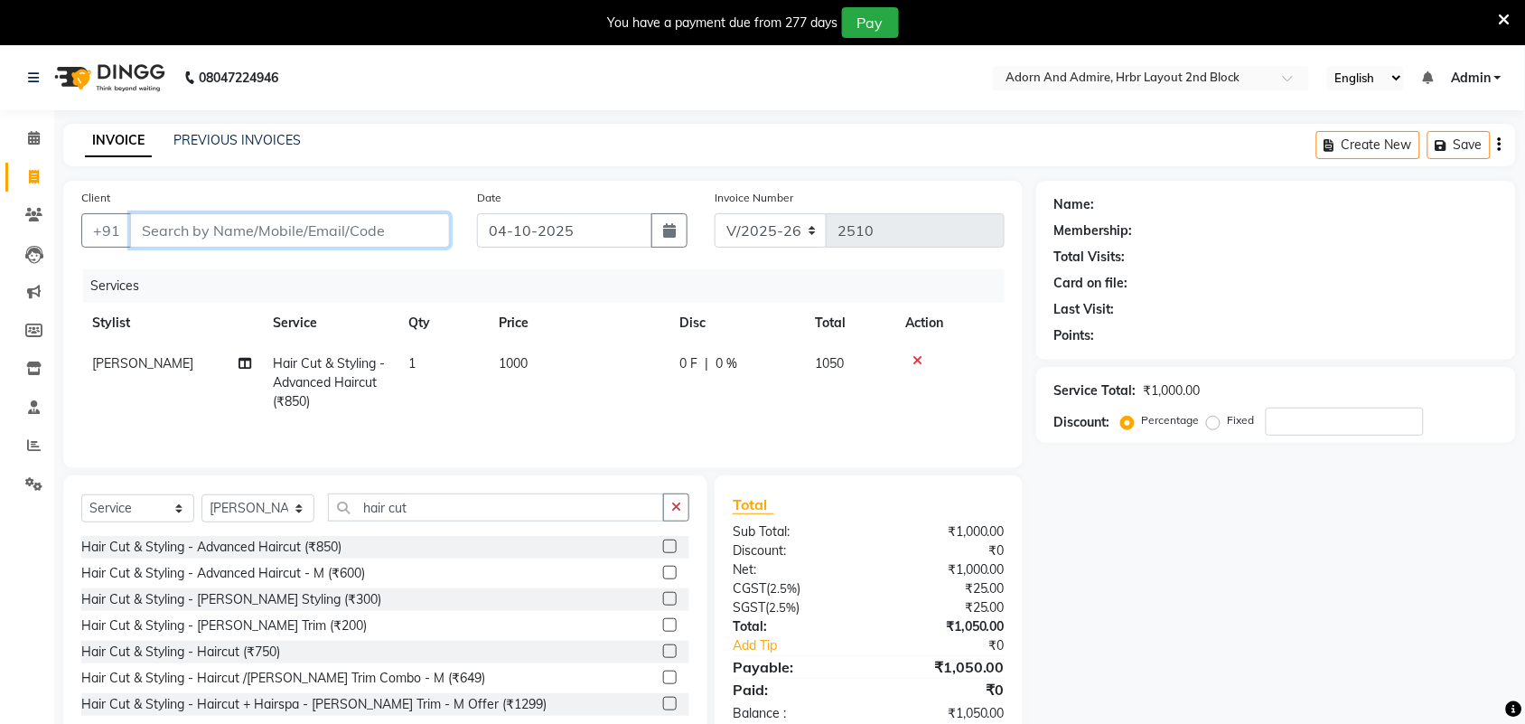
click at [263, 233] on input "Client" at bounding box center [290, 230] width 320 height 34
click at [289, 229] on input "Client" at bounding box center [290, 230] width 320 height 34
type input "8"
type input "0"
type input "8208920780"
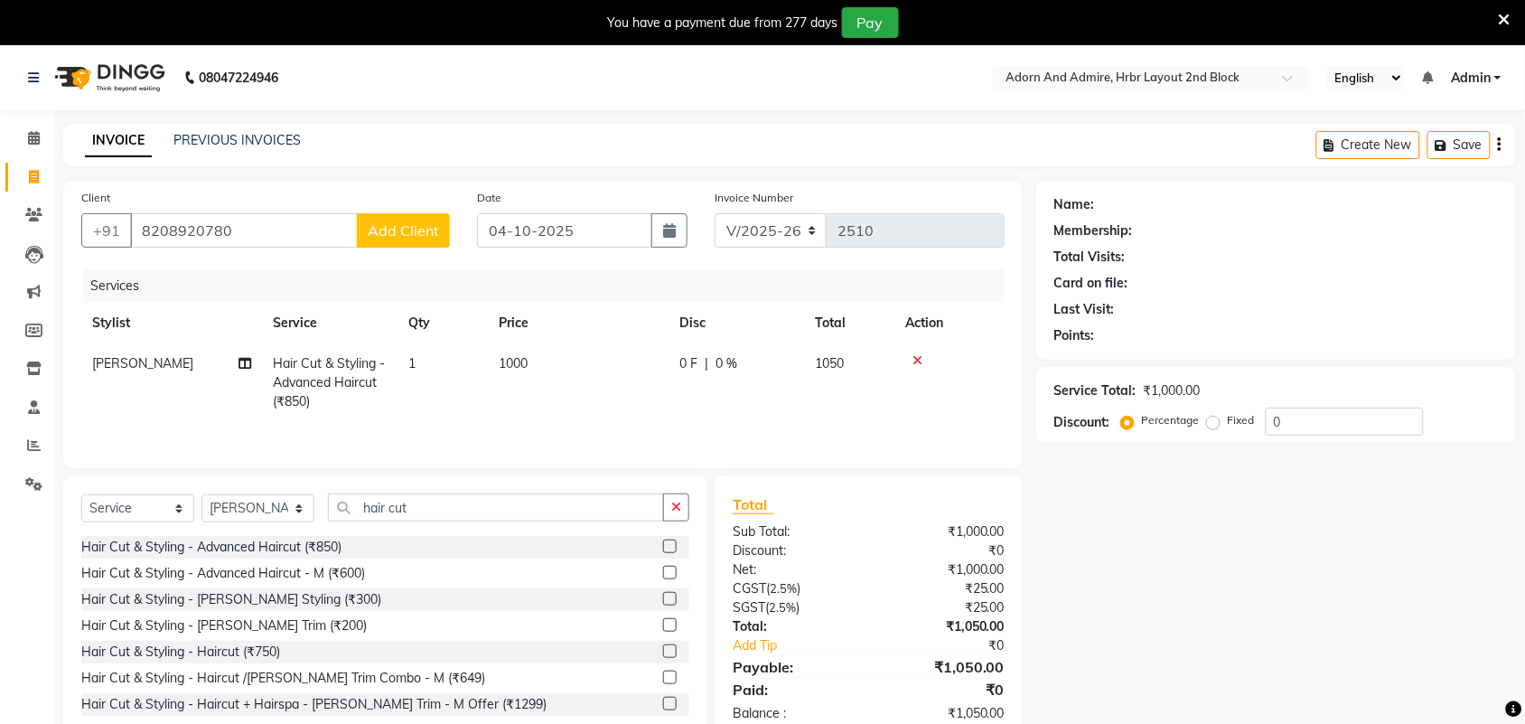
click at [391, 229] on span "Add Client" at bounding box center [403, 230] width 71 height 18
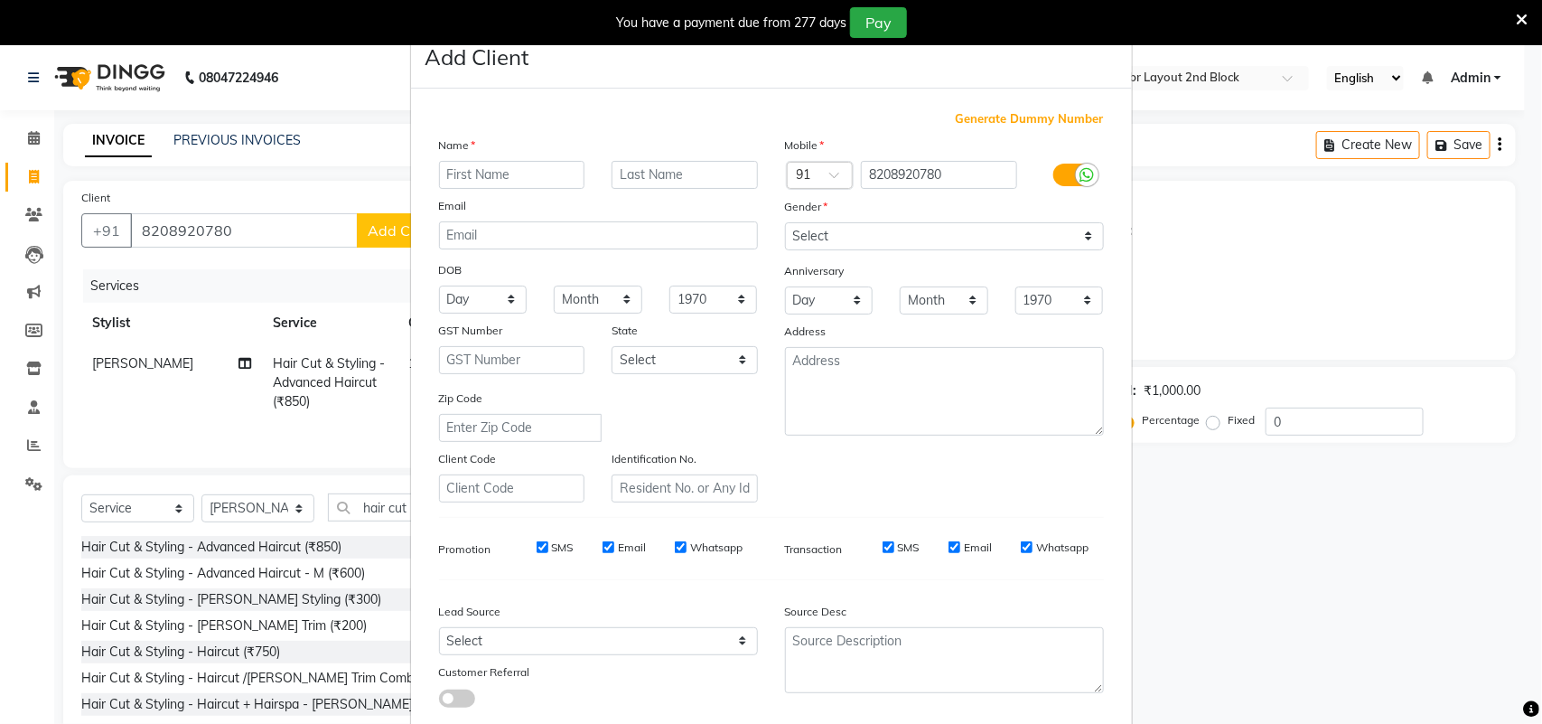
click at [535, 178] on input "text" at bounding box center [512, 175] width 146 height 28
type input "k"
type input "[PERSON_NAME]"
click at [863, 226] on select "Select Male Female Other Prefer Not To Say" at bounding box center [944, 236] width 319 height 28
select select "female"
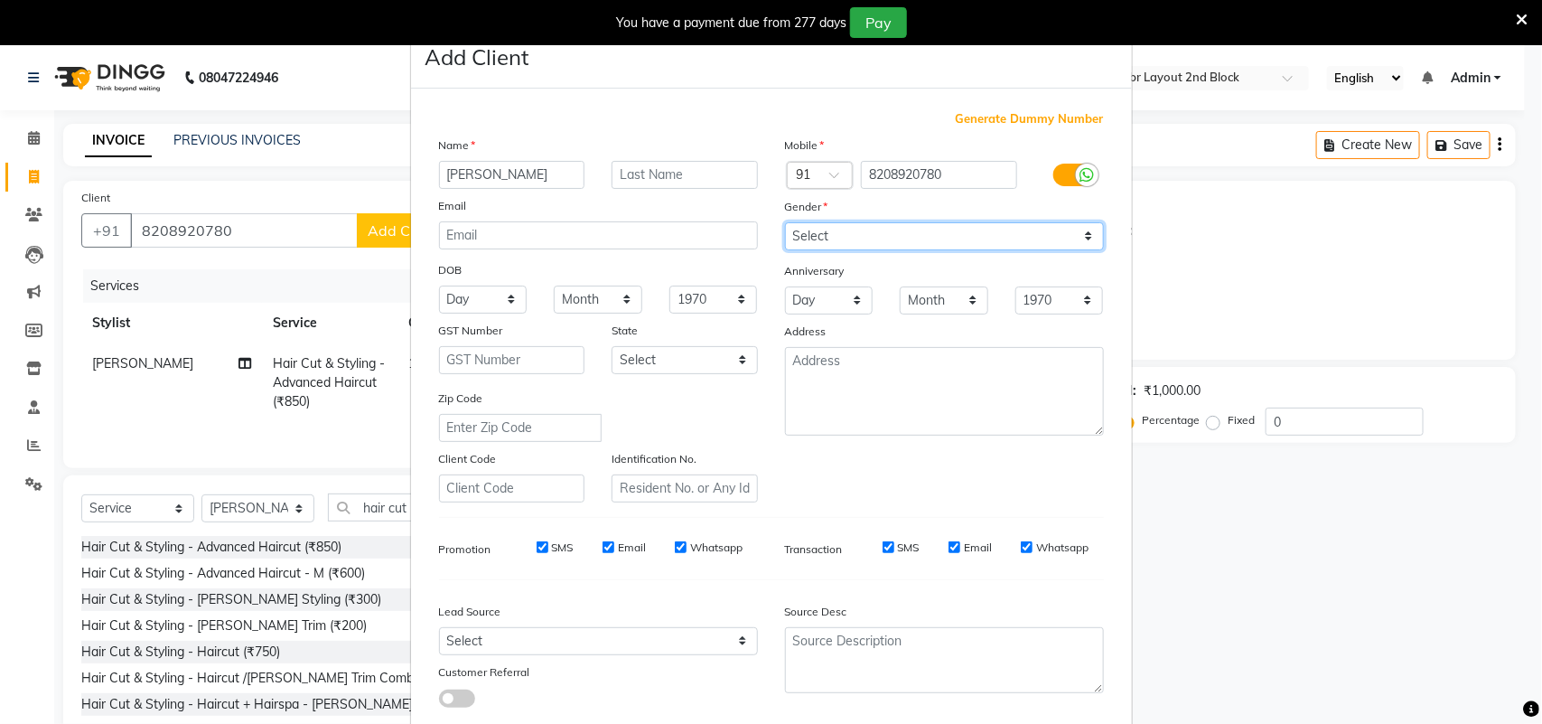
click at [785, 222] on select "Select Male Female Other Prefer Not To Say" at bounding box center [944, 236] width 319 height 28
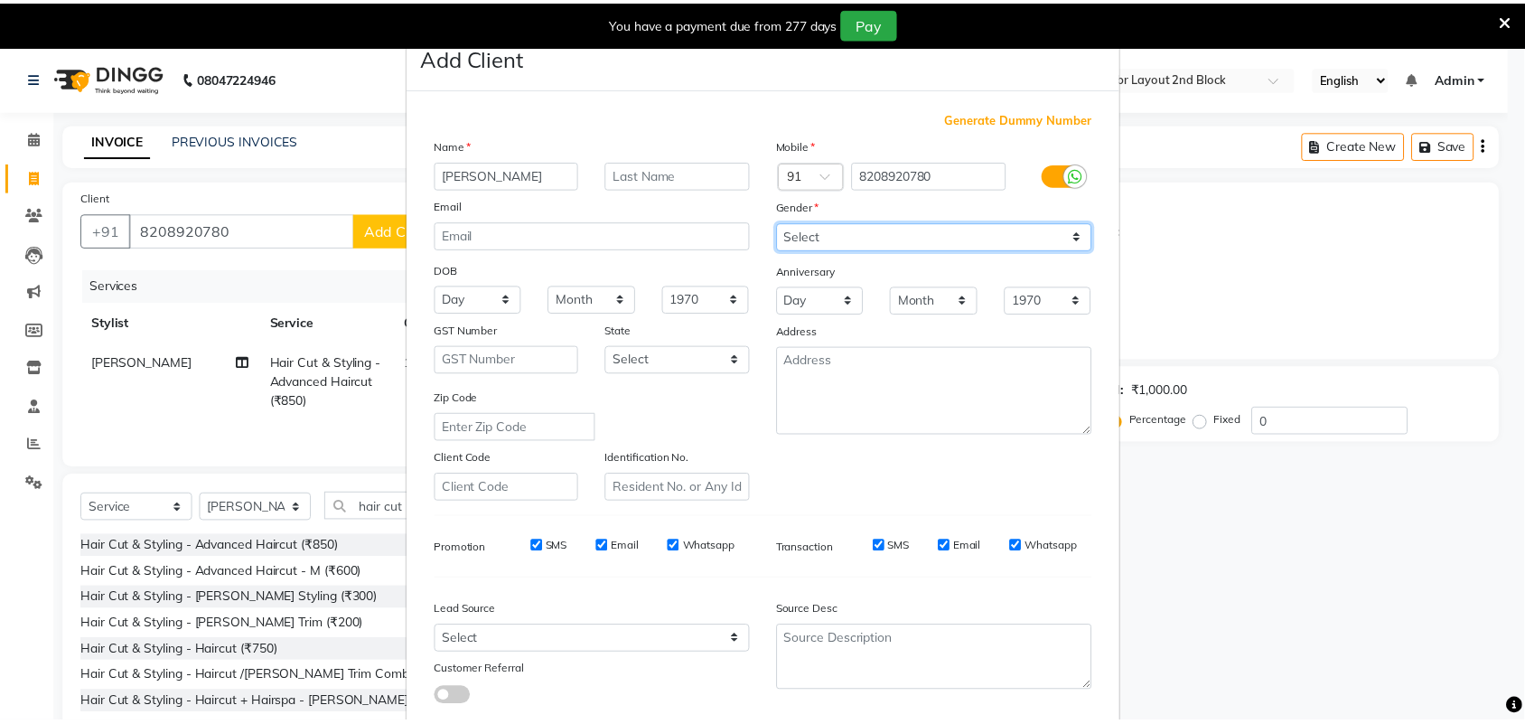
scroll to position [104, 0]
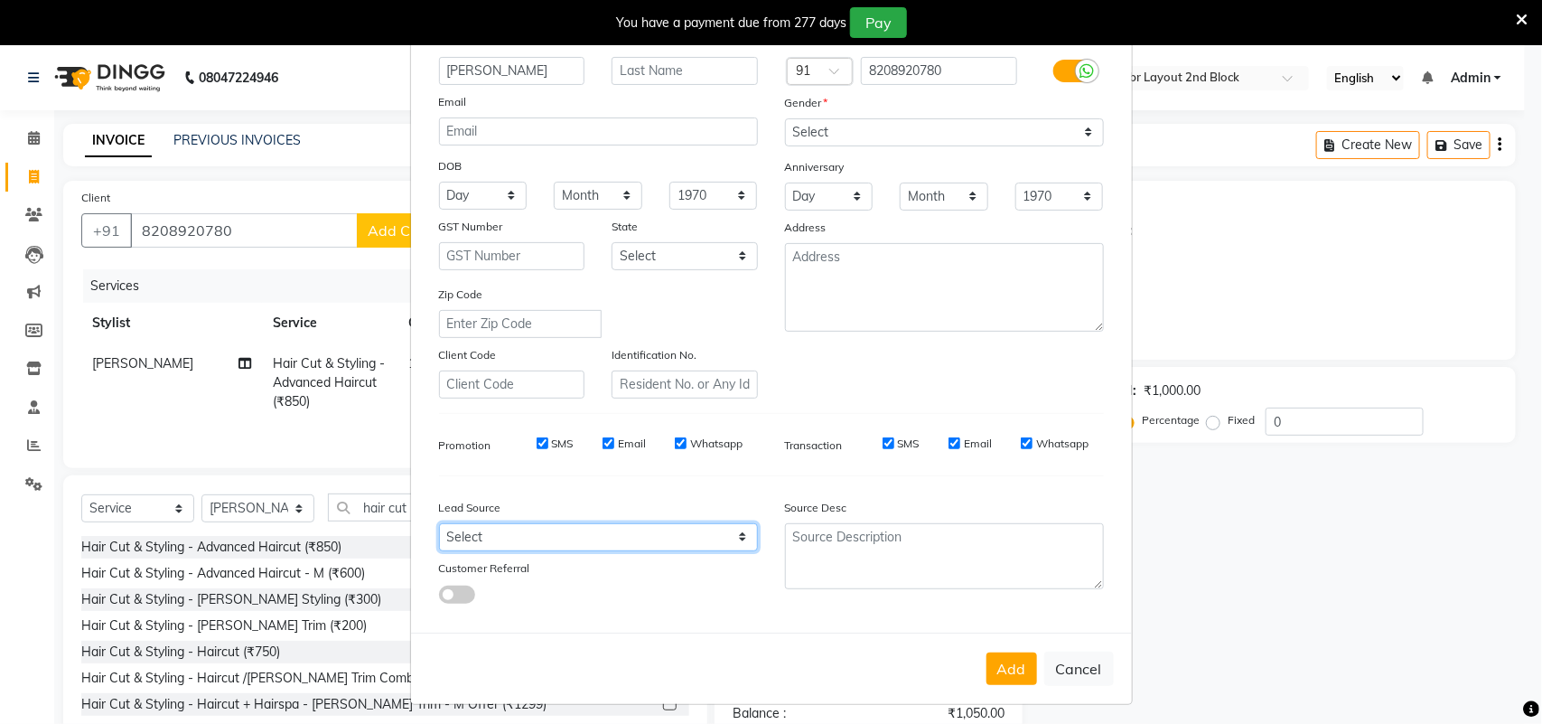
drag, startPoint x: 727, startPoint y: 538, endPoint x: 756, endPoint y: 416, distance: 126.2
click at [727, 538] on select "Select Walk-in Referral Internet Friend Word of Mouth Advertisement Facebook Ju…" at bounding box center [598, 537] width 319 height 28
select select "49602"
click at [439, 523] on select "Select Walk-in Referral Internet Friend Word of Mouth Advertisement Facebook Ju…" at bounding box center [598, 537] width 319 height 28
click at [994, 641] on div "Add Cancel" at bounding box center [771, 667] width 721 height 71
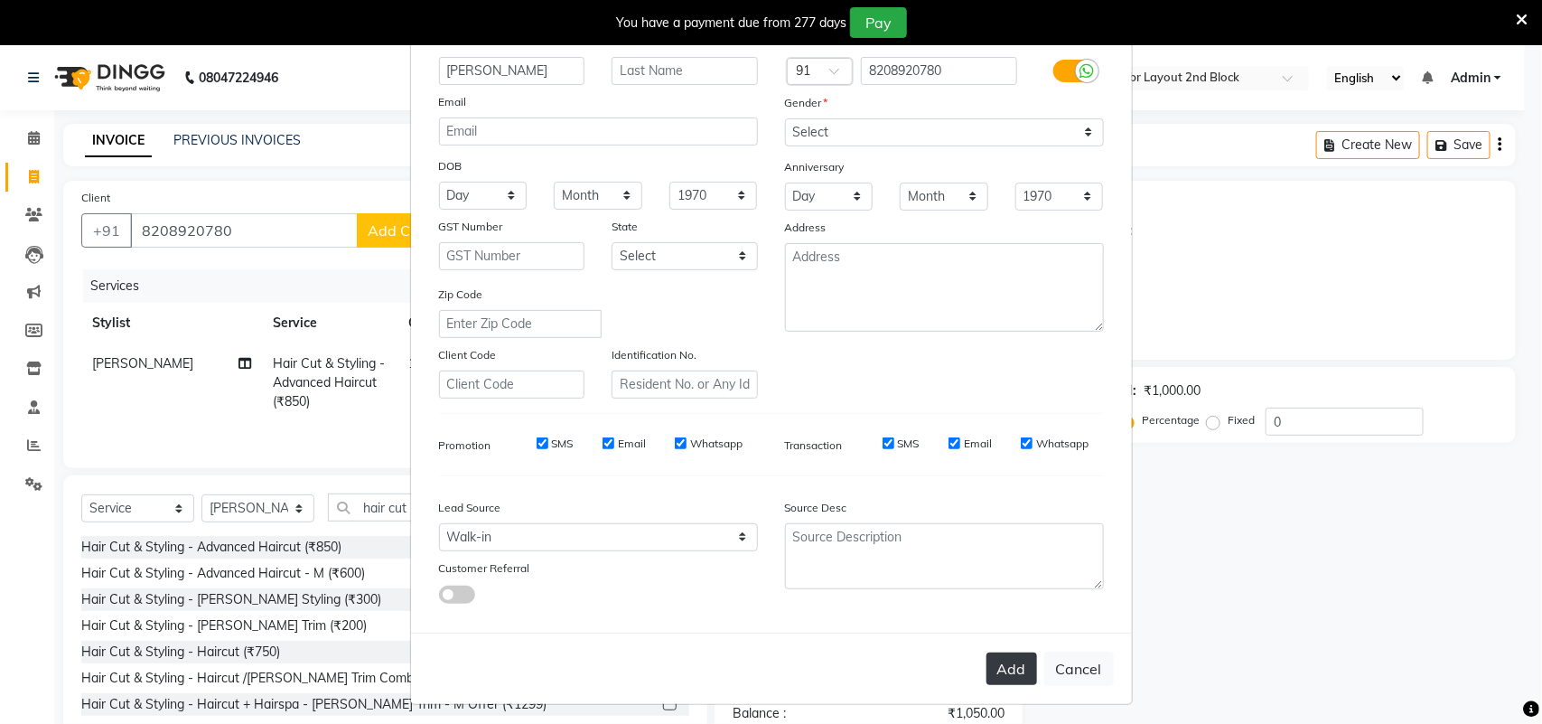
click at [1000, 660] on button "Add" at bounding box center [1011, 668] width 51 height 33
select select
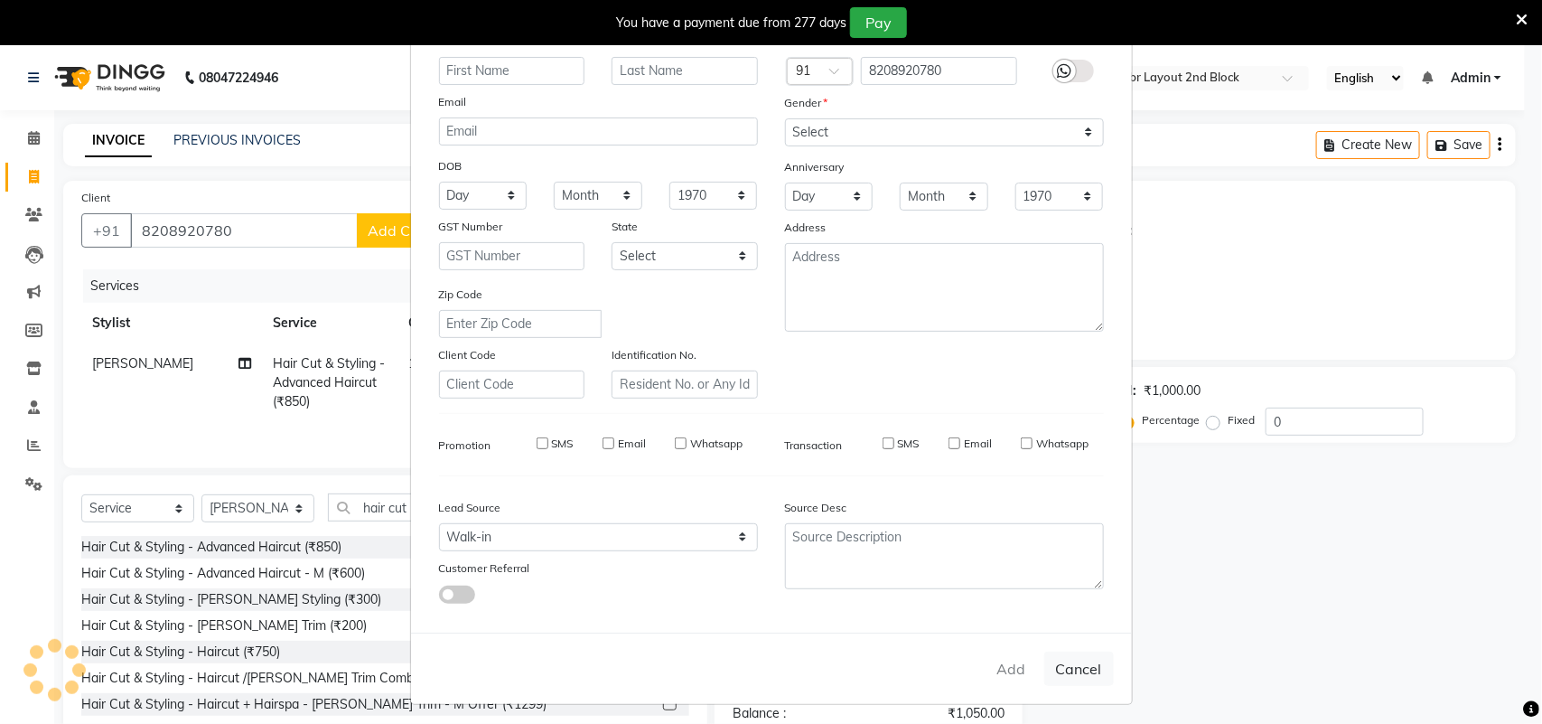
select select
checkbox input "false"
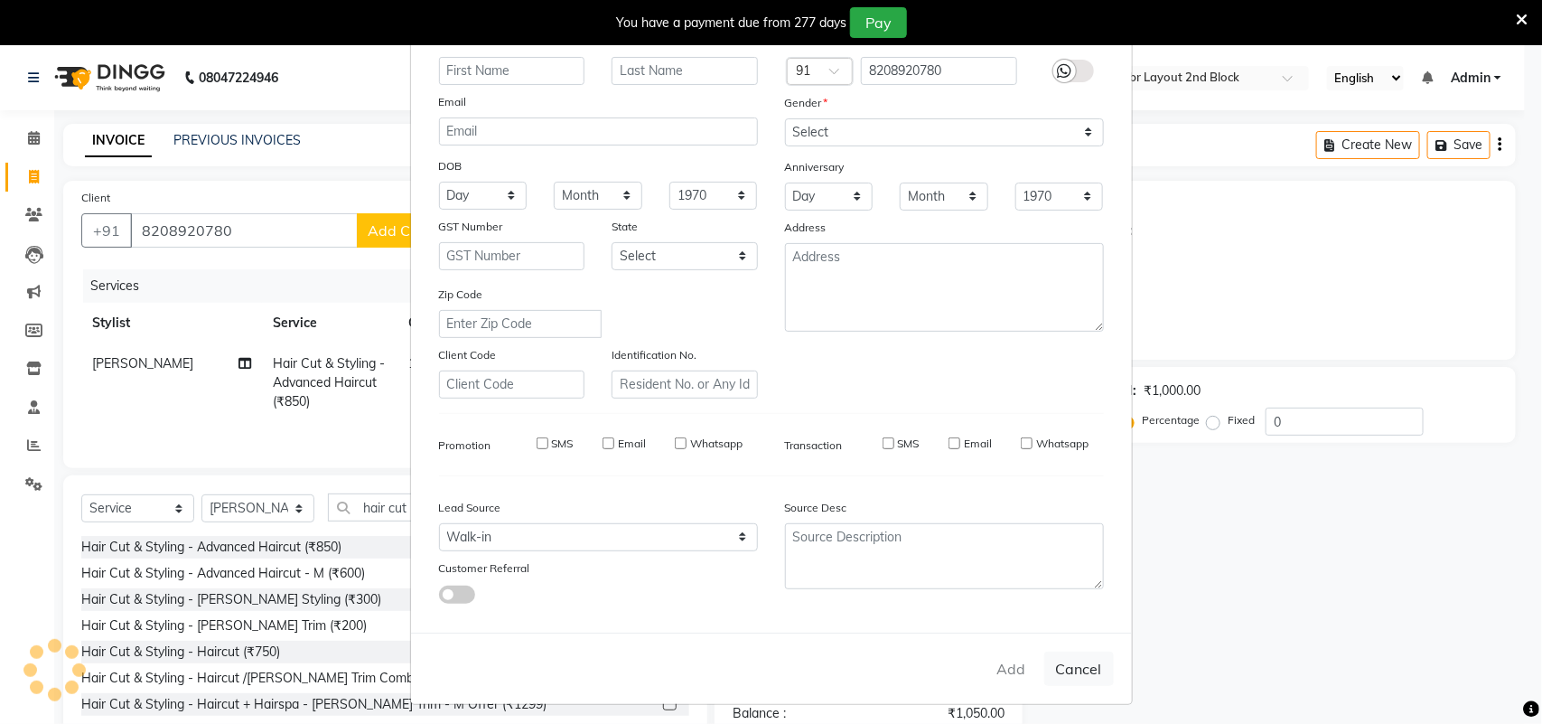
checkbox input "false"
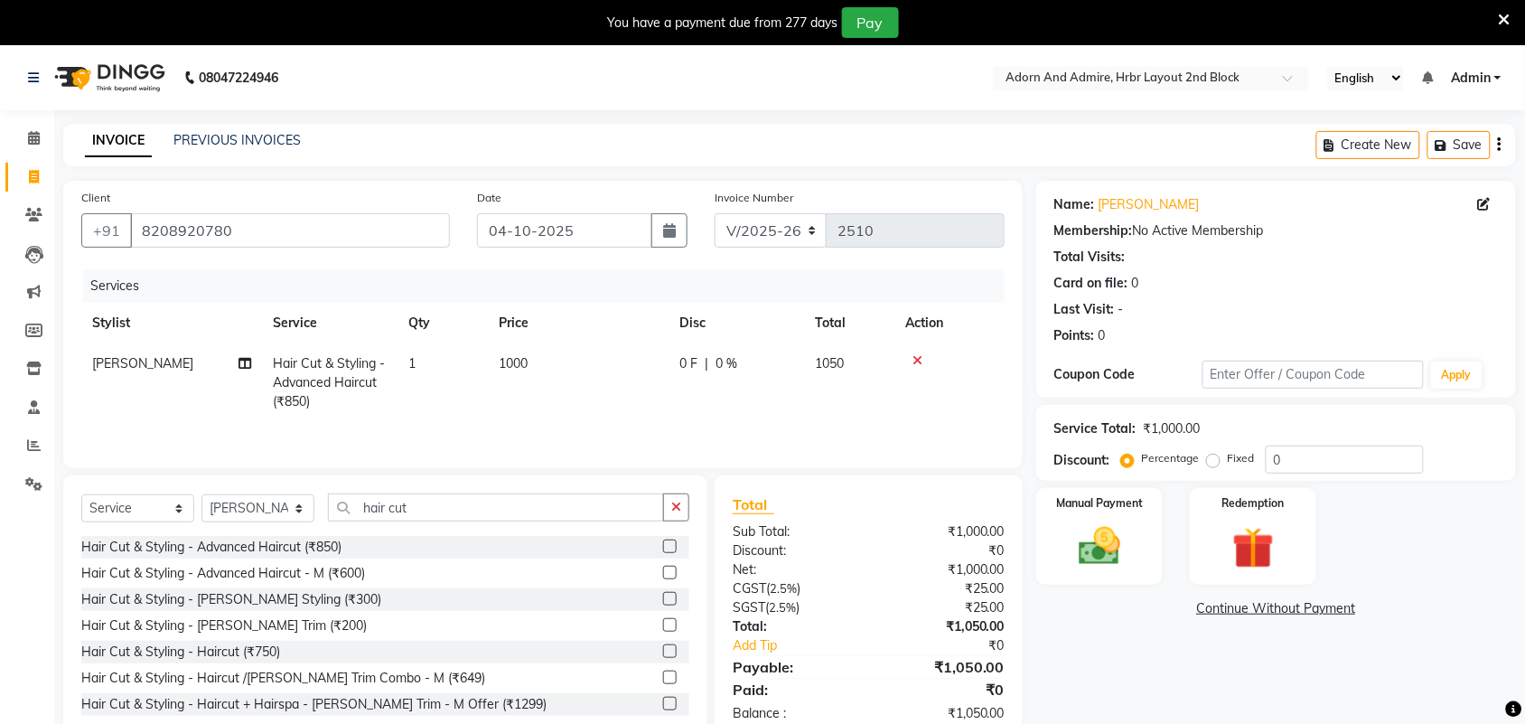
click at [544, 368] on td "1000" at bounding box center [578, 382] width 181 height 79
select select "61580"
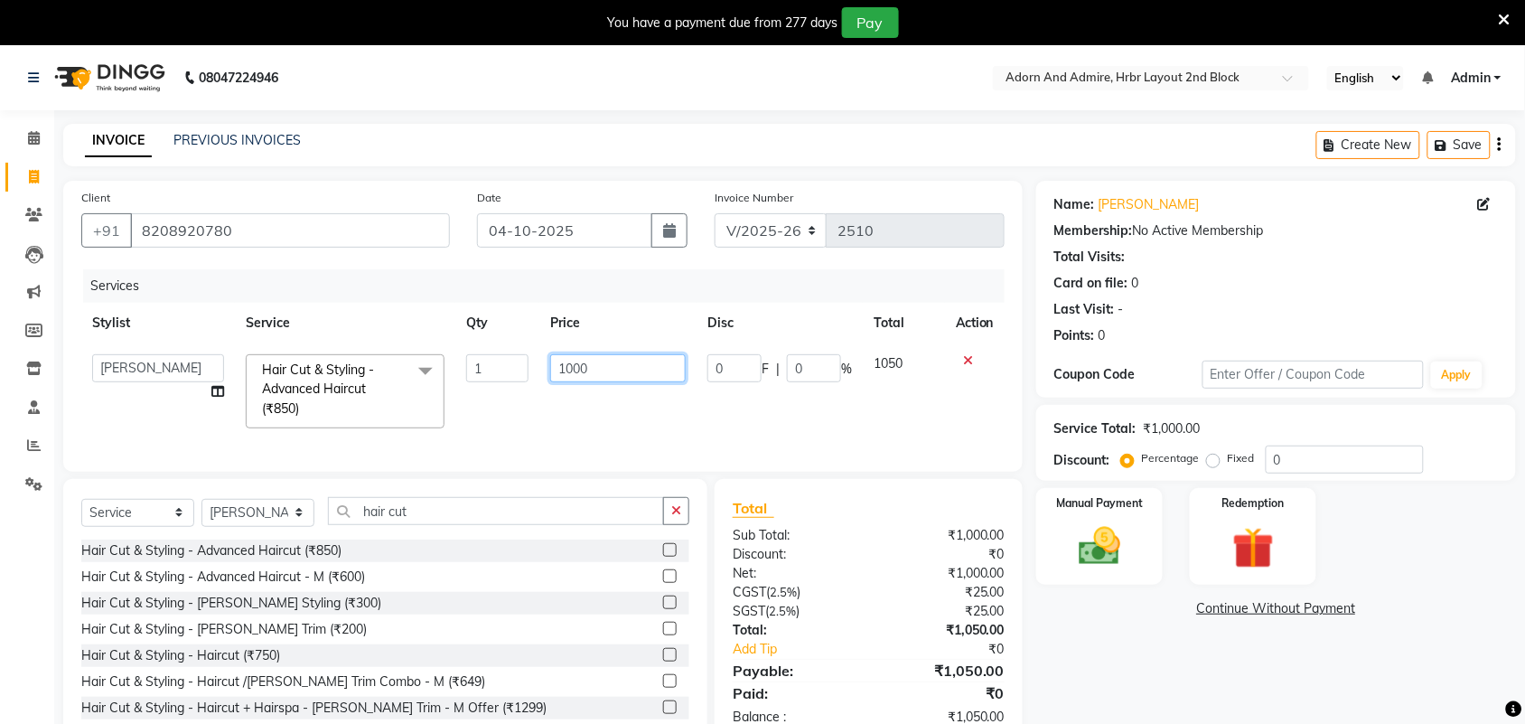
drag, startPoint x: 602, startPoint y: 375, endPoint x: 484, endPoint y: 377, distance: 117.4
click at [481, 373] on tr "Adarsh ajay ALEXX anusiya Jos Lalit lavanya Lucy rita saroj Sunitha Umesh Hair …" at bounding box center [542, 391] width 923 height 96
type input "850"
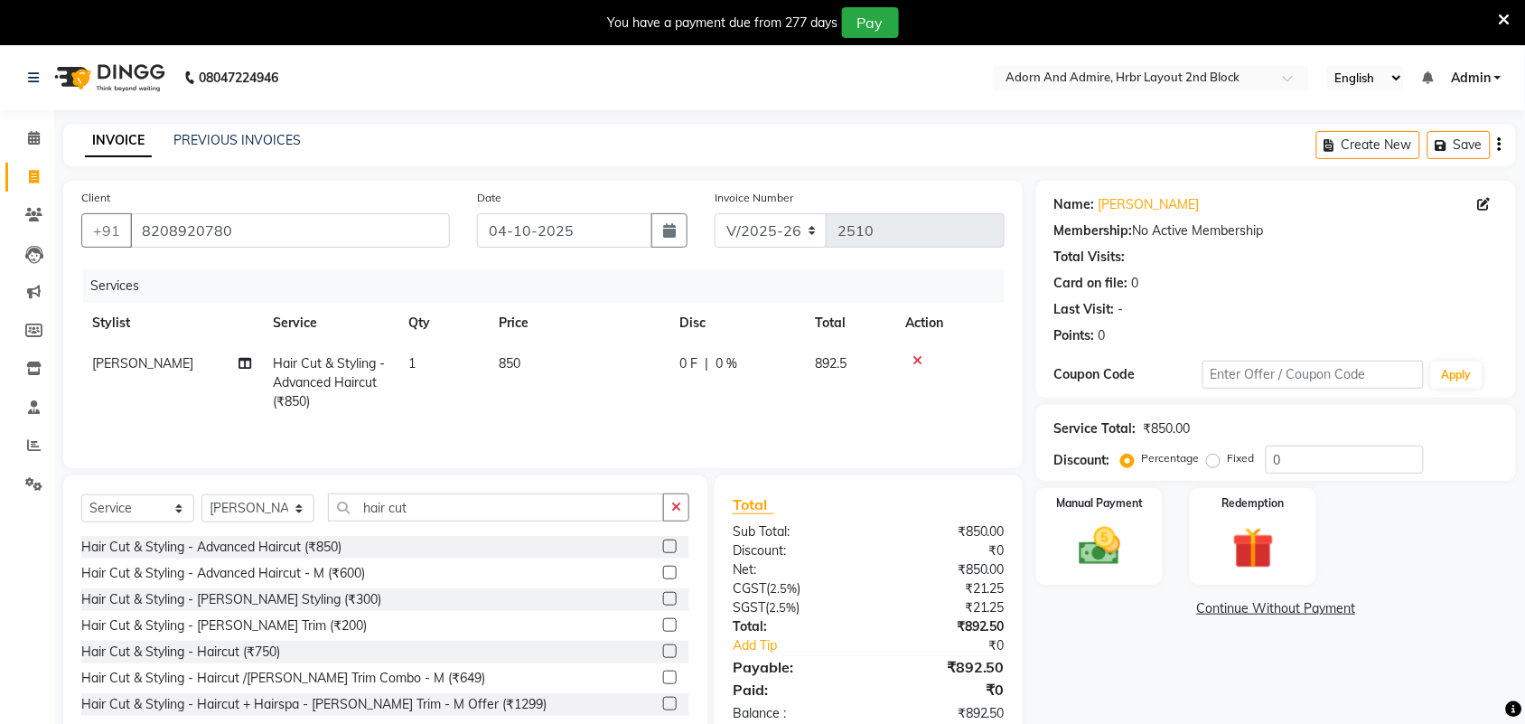
click at [1104, 649] on div "Name: Carrie Membership: No Active Membership Total Visits: Card on file: 0 Las…" at bounding box center [1282, 461] width 493 height 561
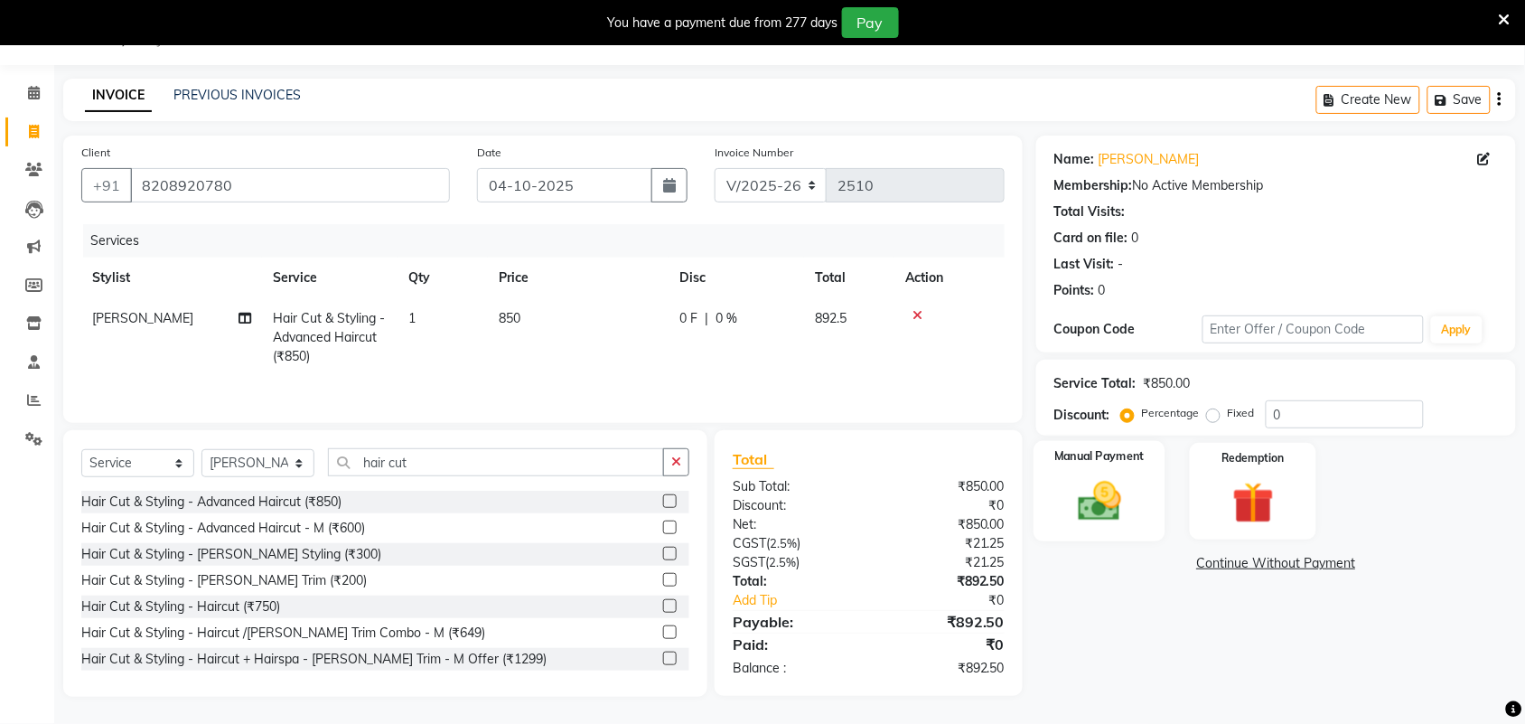
click at [1109, 494] on img at bounding box center [1099, 501] width 70 height 50
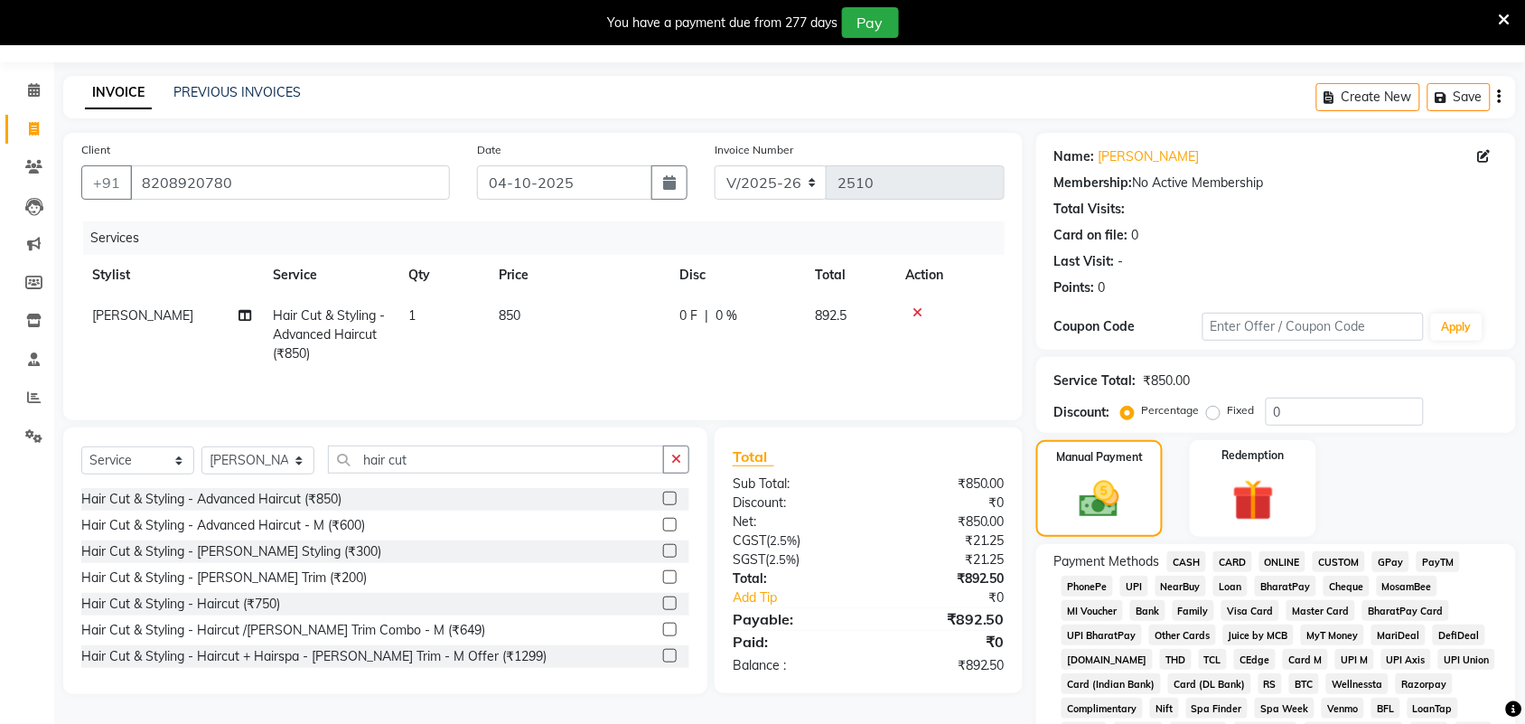
click at [1392, 560] on span "GPay" at bounding box center [1390, 561] width 37 height 21
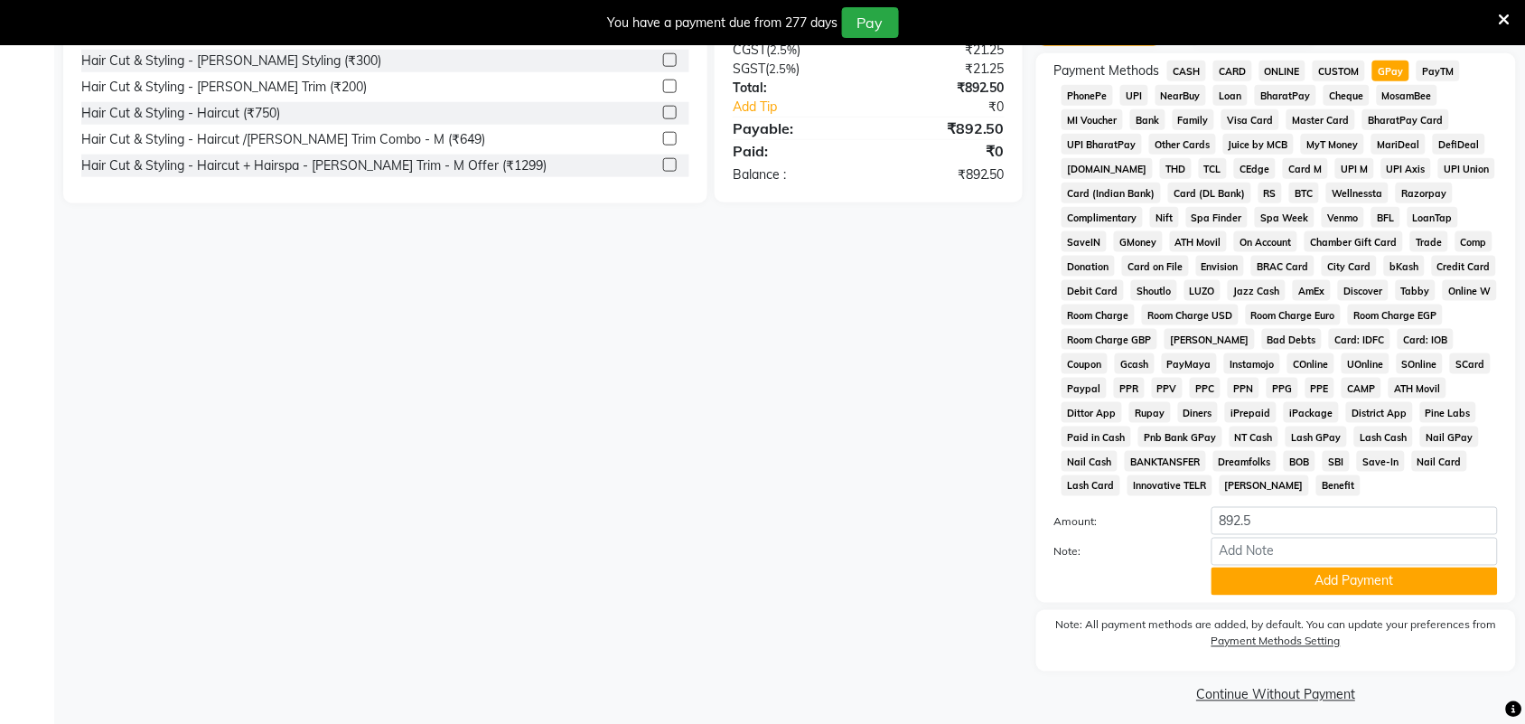
scroll to position [548, 0]
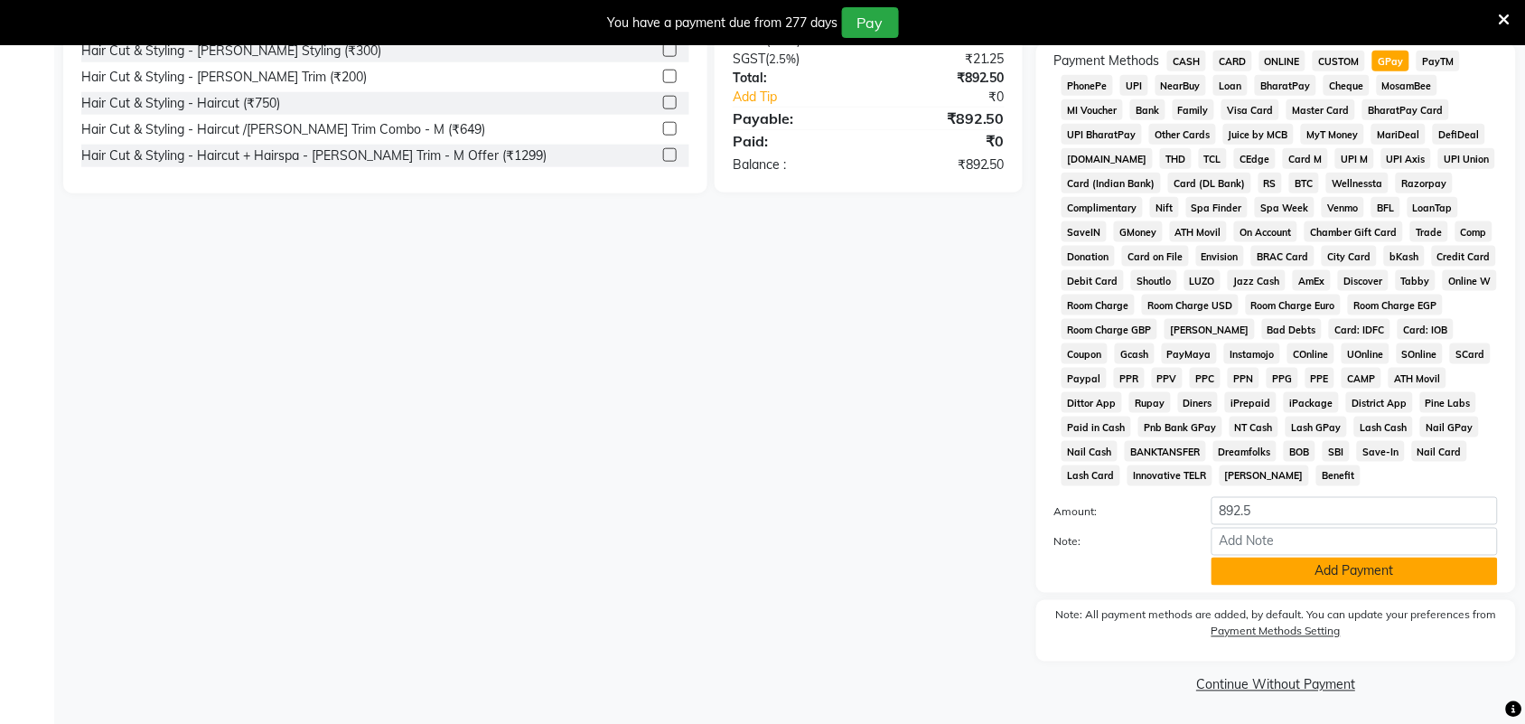
click at [1217, 575] on button "Add Payment" at bounding box center [1354, 571] width 286 height 28
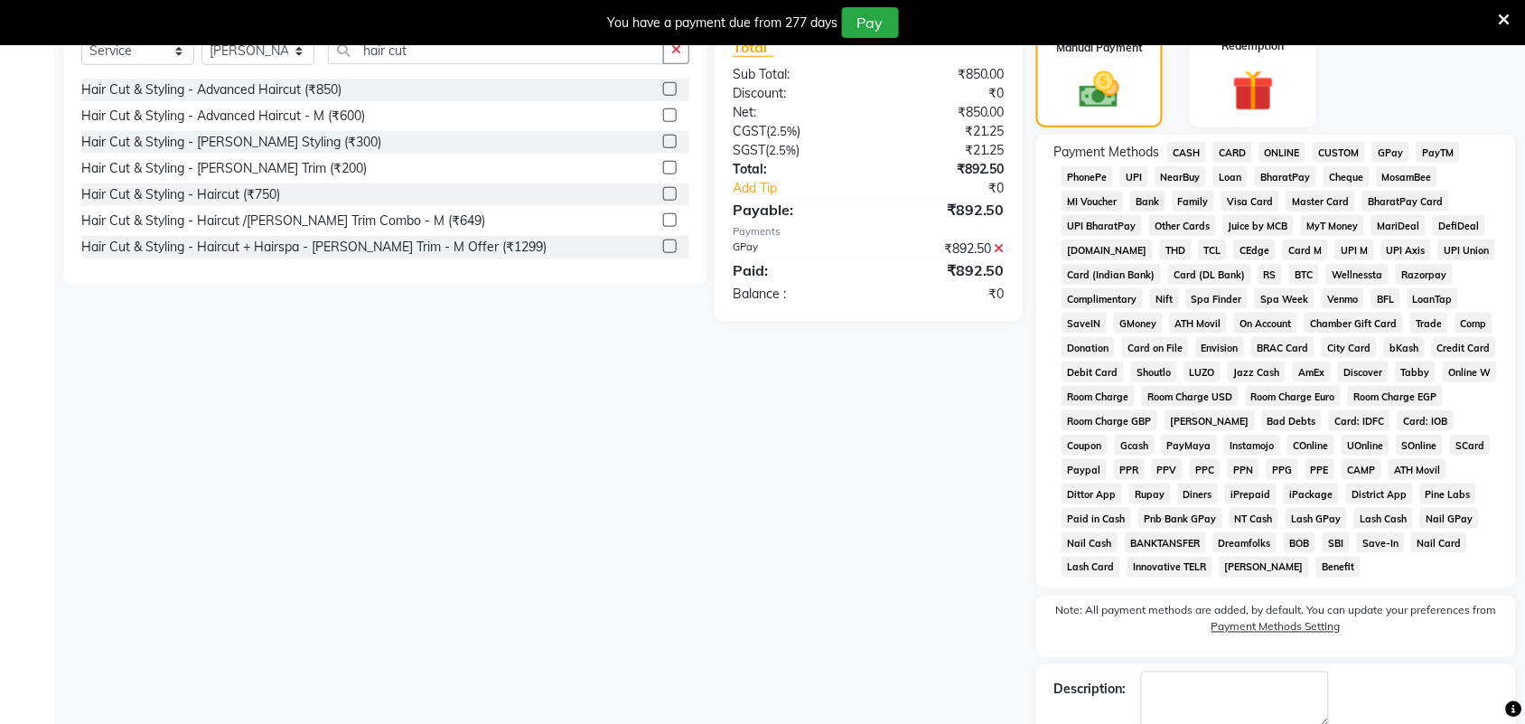
scroll to position [556, 0]
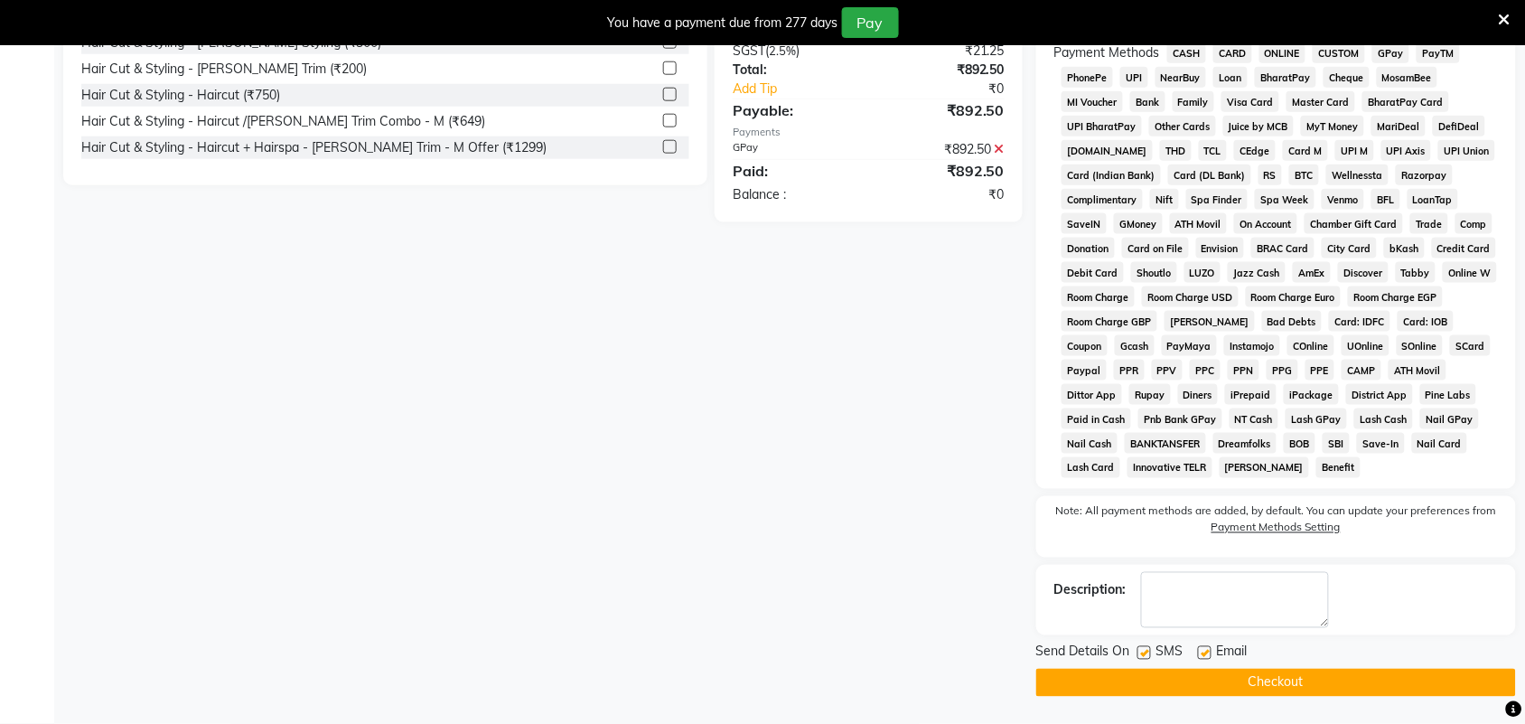
click at [1141, 685] on button "Checkout" at bounding box center [1276, 682] width 480 height 28
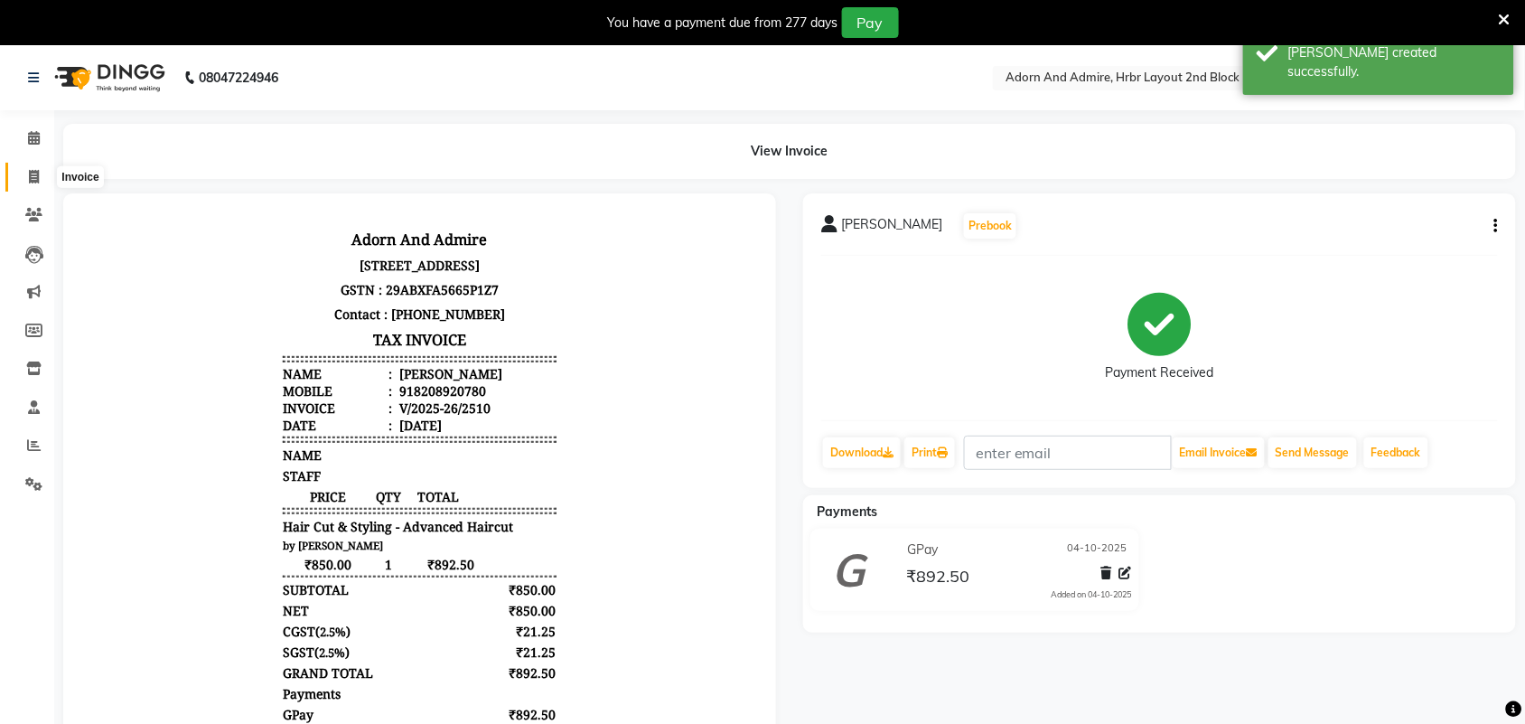
click at [29, 170] on icon at bounding box center [34, 177] width 10 height 14
select select "7203"
select select "service"
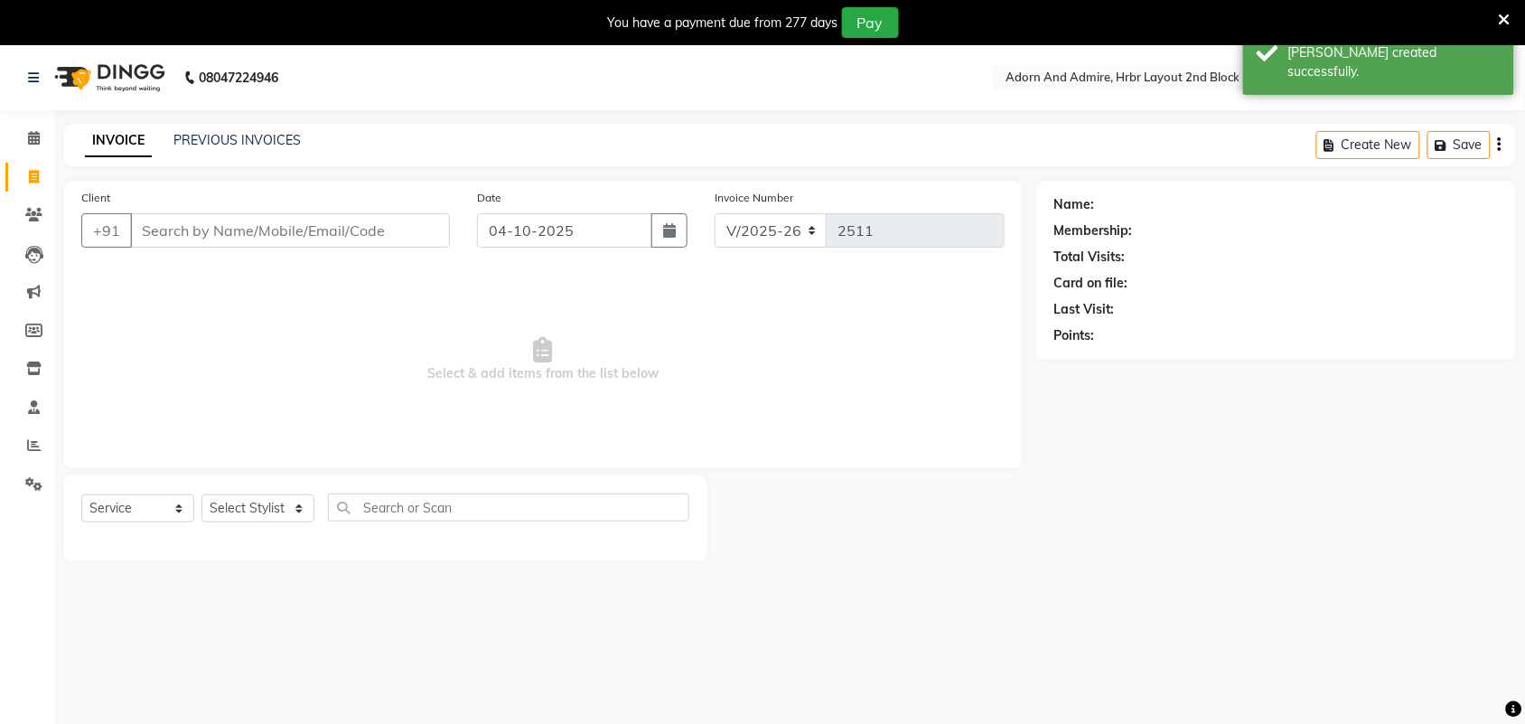
scroll to position [45, 0]
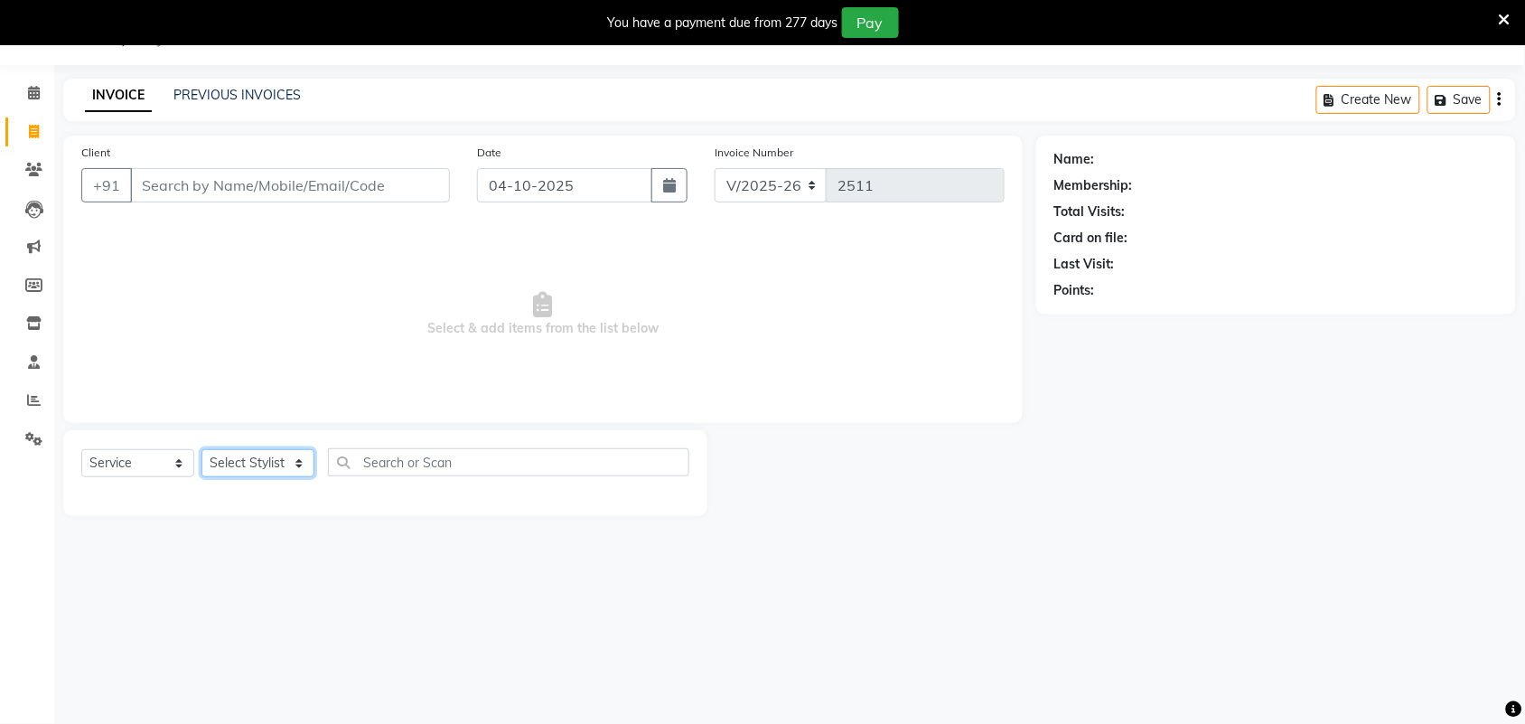
click at [285, 461] on select "Select Stylist Adarsh ajay ALEXX anusiya Jos Lalit lavanya Lucy rita saroj Suni…" at bounding box center [257, 463] width 113 height 28
select select "61576"
click at [201, 449] on select "Select Stylist Adarsh ajay ALEXX anusiya Jos Lalit lavanya Lucy rita saroj Suni…" at bounding box center [257, 463] width 113 height 28
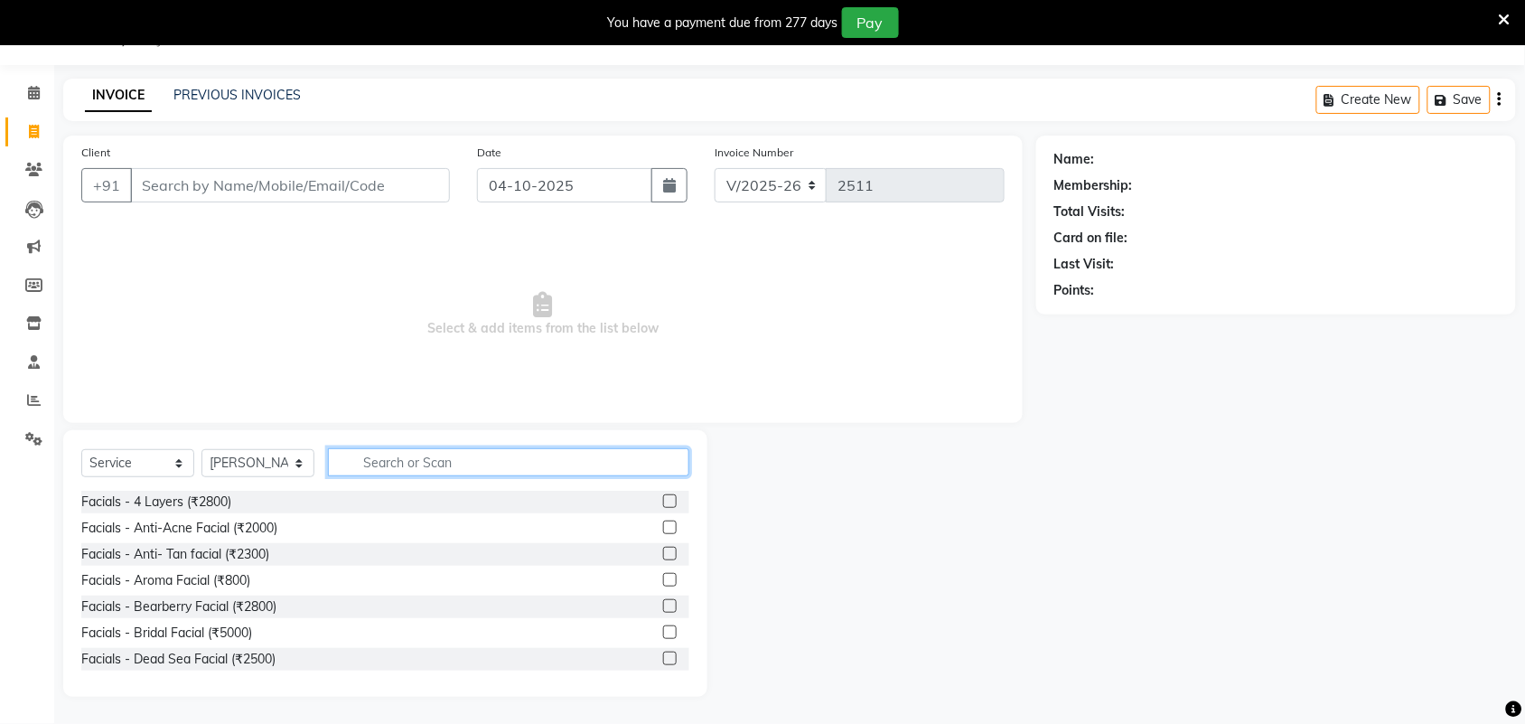
click at [426, 462] on input "text" at bounding box center [508, 462] width 361 height 28
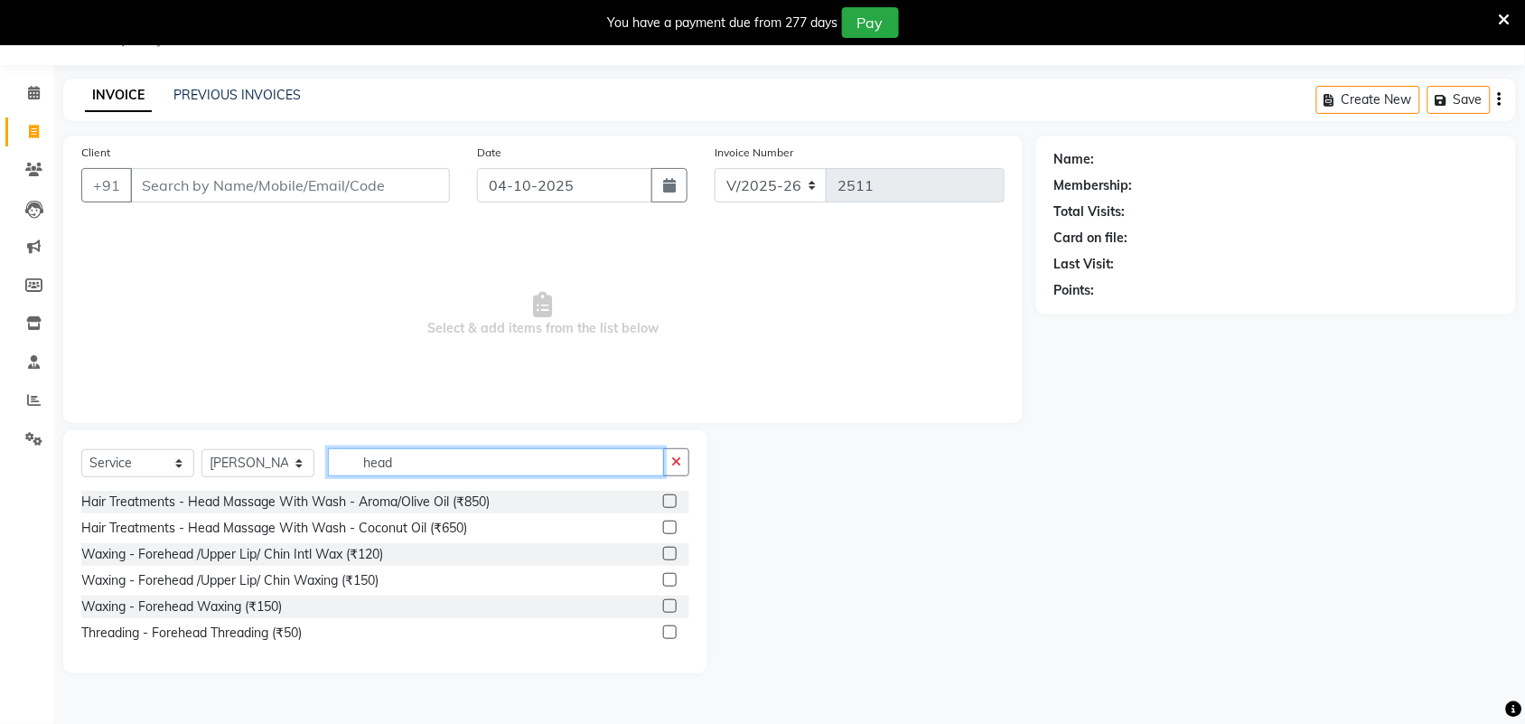
type input "head"
click at [673, 528] on label at bounding box center [670, 527] width 14 height 14
click at [673, 528] on input "checkbox" at bounding box center [669, 528] width 12 height 12
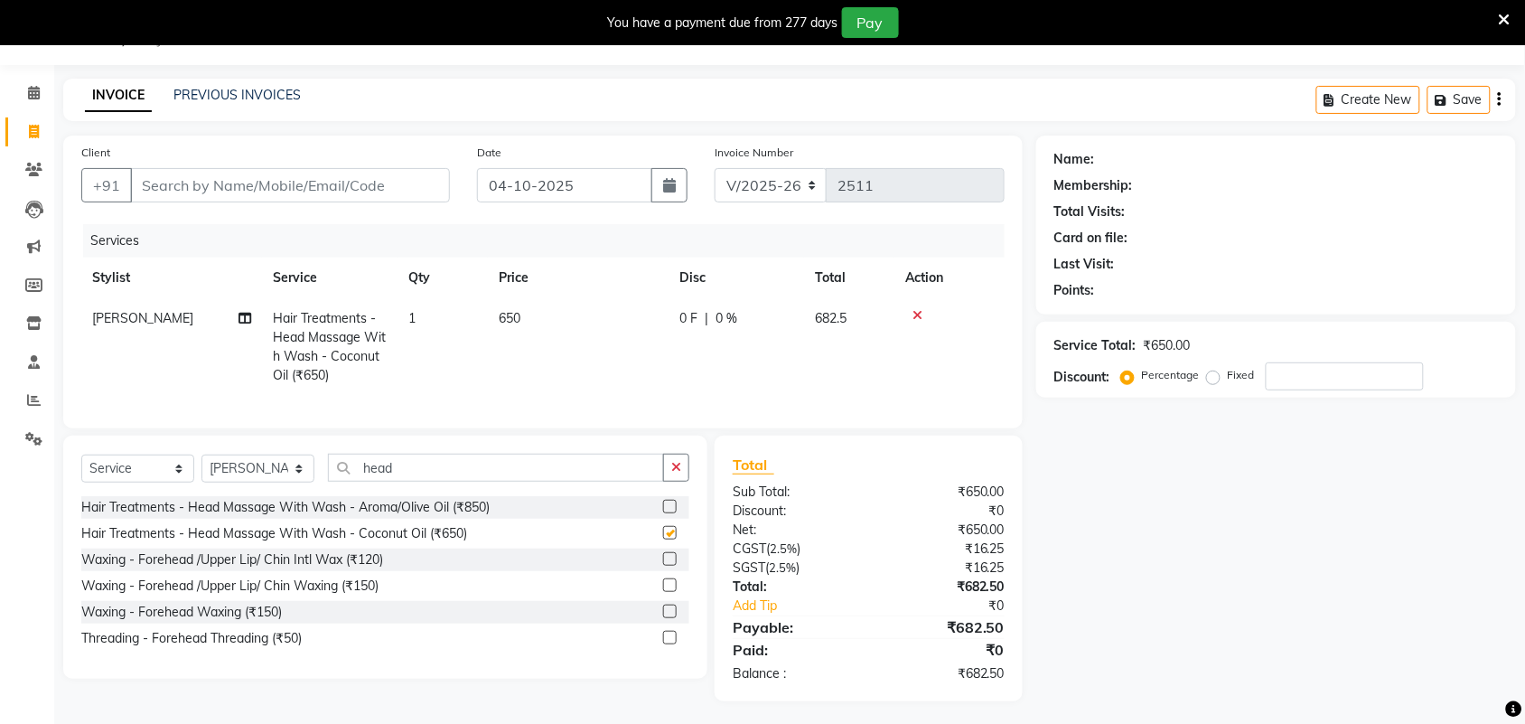
checkbox input "false"
drag, startPoint x: 509, startPoint y: 484, endPoint x: 255, endPoint y: 495, distance: 254.1
click at [255, 495] on div "Select Service Product Membership Package Voucher Prepaid Gift Card Select Styl…" at bounding box center [385, 474] width 608 height 42
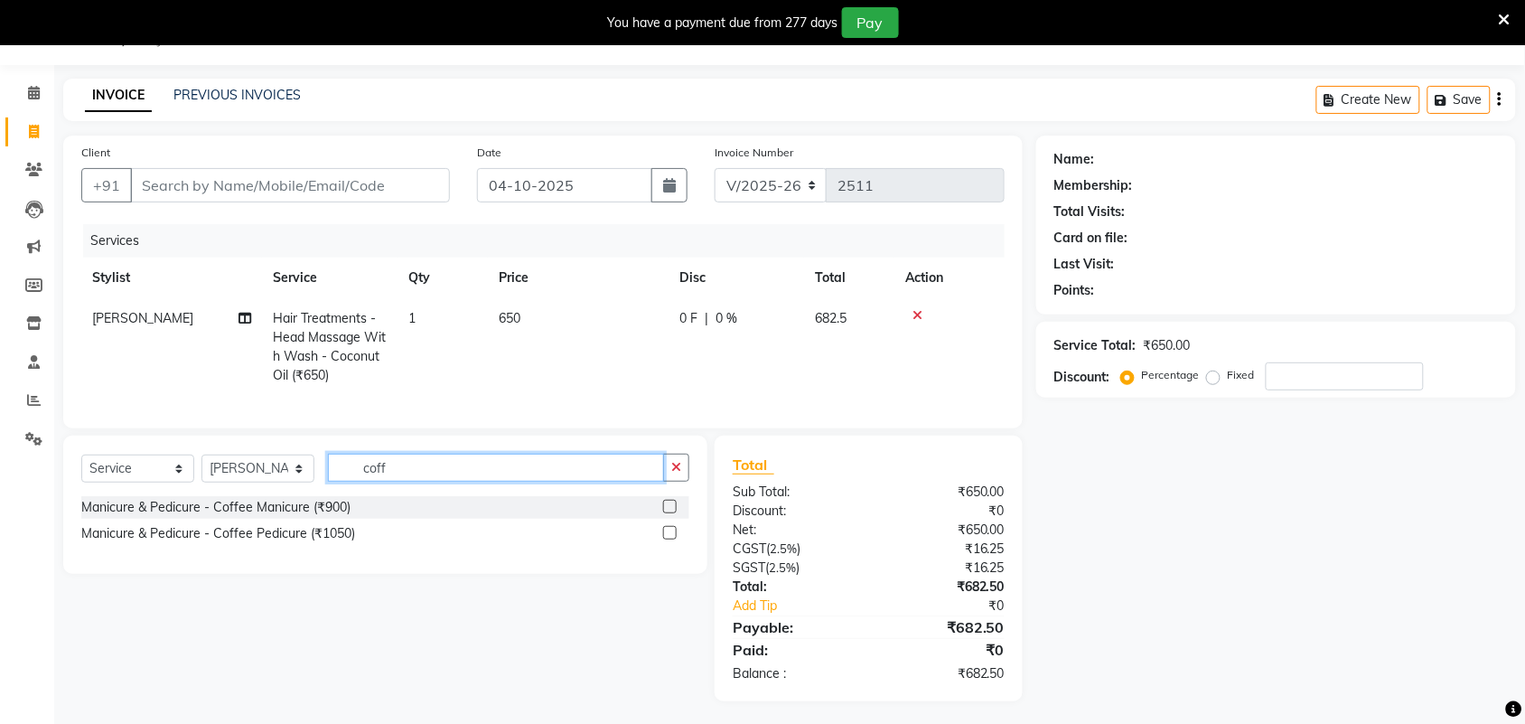
type input "coff"
click at [675, 539] on label at bounding box center [670, 533] width 14 height 14
click at [675, 539] on input "checkbox" at bounding box center [669, 534] width 12 height 12
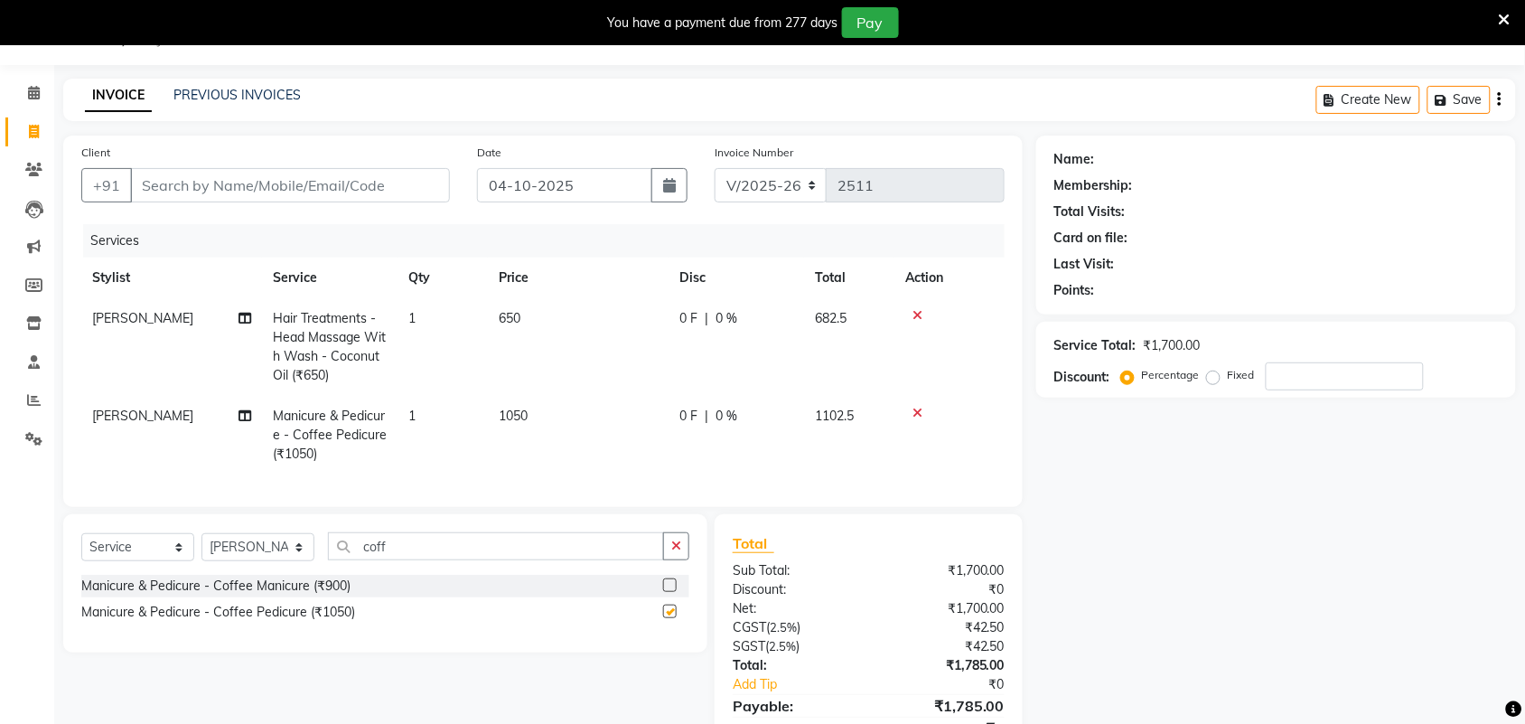
checkbox input "false"
drag, startPoint x: 448, startPoint y: 565, endPoint x: 266, endPoint y: 578, distance: 182.0
click at [244, 571] on div "Select Service Product Membership Package Voucher Prepaid Gift Card Select Styl…" at bounding box center [385, 553] width 608 height 42
drag, startPoint x: 285, startPoint y: 565, endPoint x: 285, endPoint y: 553, distance: 12.7
click at [285, 561] on select "Select Stylist Adarsh ajay ALEXX anusiya Jos Lalit lavanya Lucy rita saroj Suni…" at bounding box center [257, 547] width 113 height 28
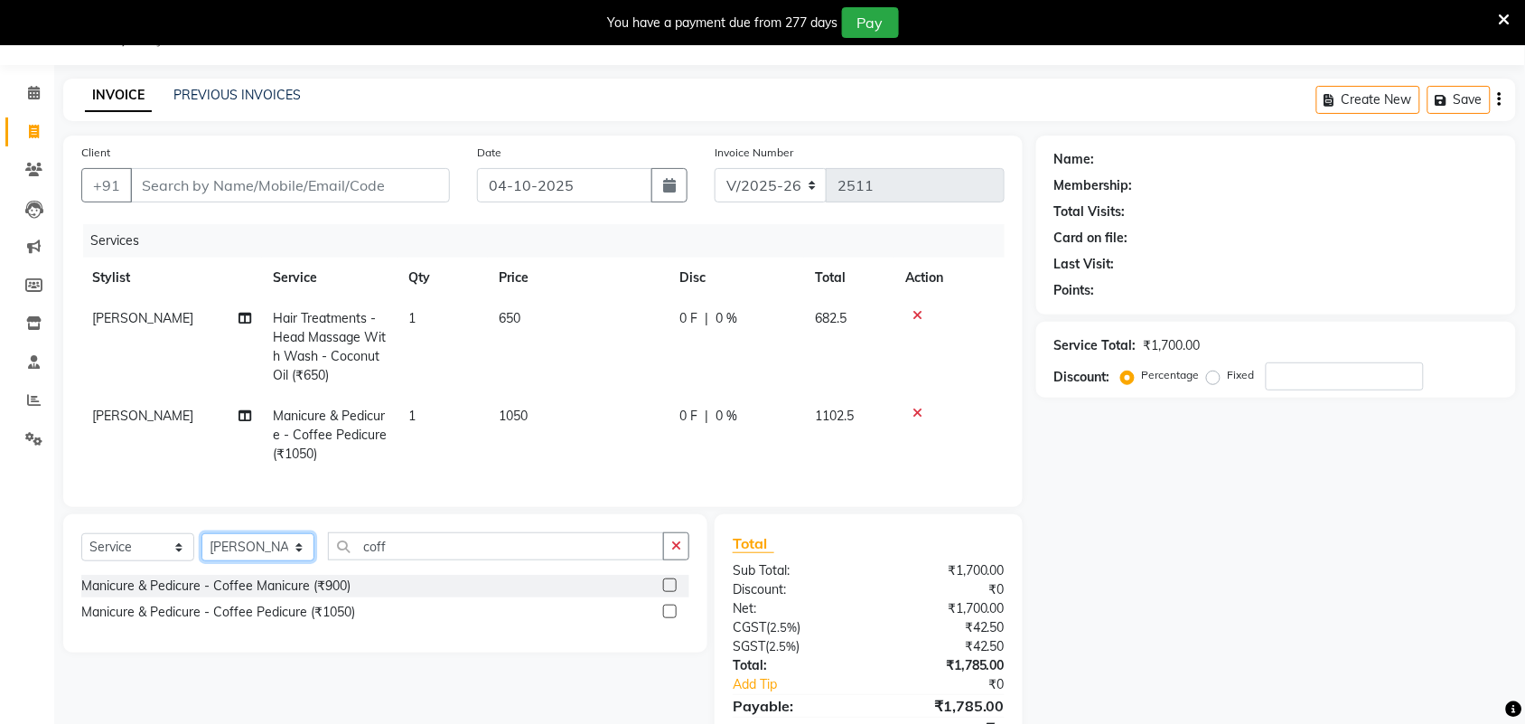
select select "61721"
click at [201, 549] on select "Select Stylist Adarsh ajay ALEXX anusiya Jos Lalit lavanya Lucy rita saroj Suni…" at bounding box center [257, 547] width 113 height 28
drag, startPoint x: 668, startPoint y: 603, endPoint x: 678, endPoint y: 649, distance: 46.2
click at [668, 592] on label at bounding box center [670, 585] width 14 height 14
click at [668, 592] on input "checkbox" at bounding box center [669, 586] width 12 height 12
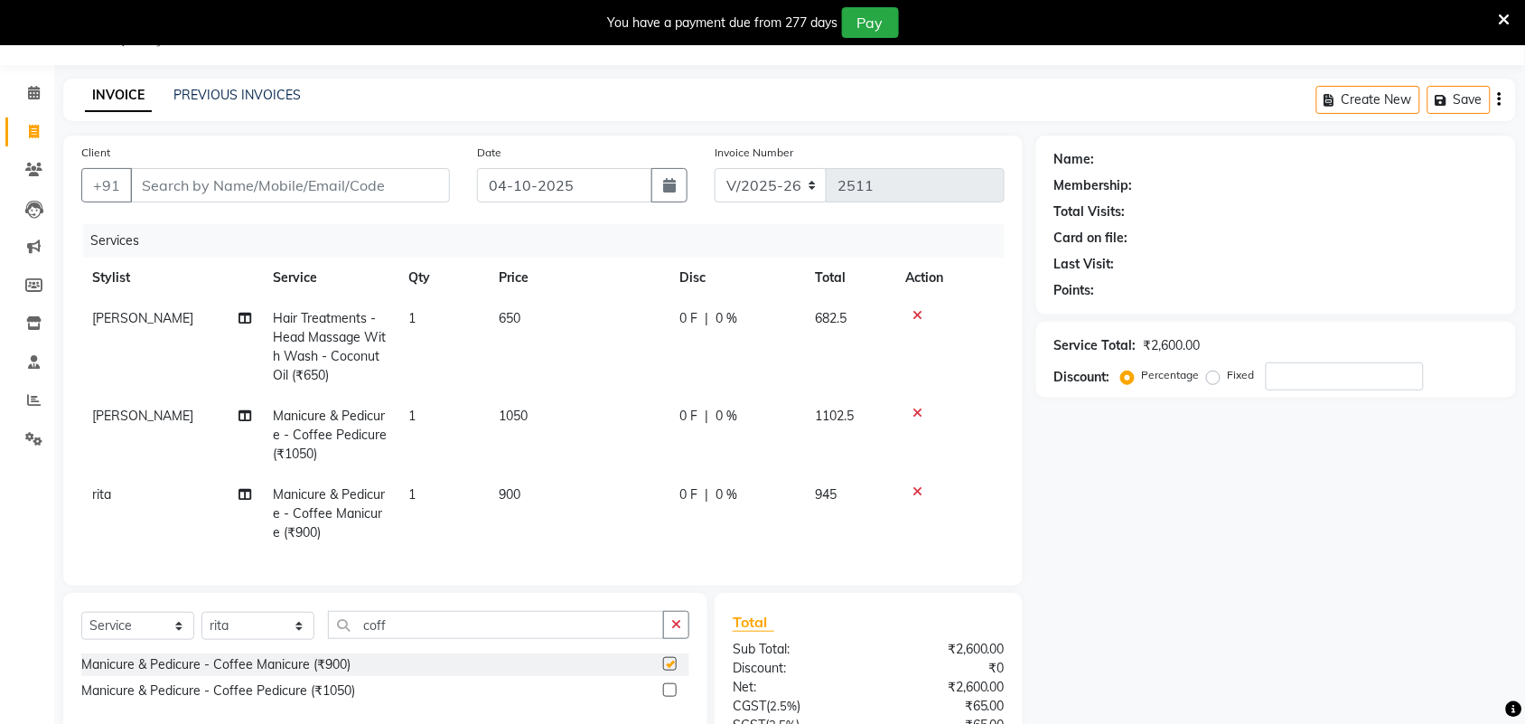
checkbox input "false"
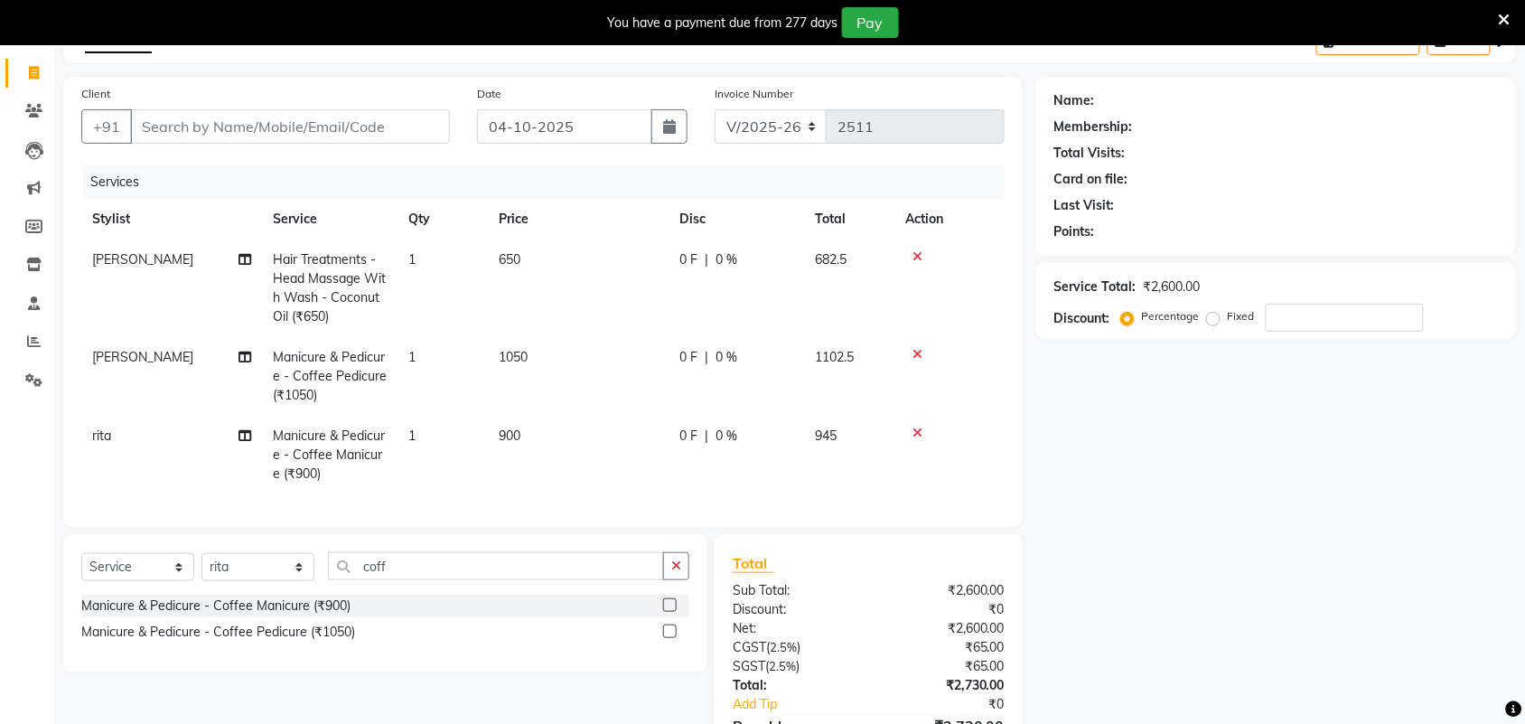
scroll to position [158, 0]
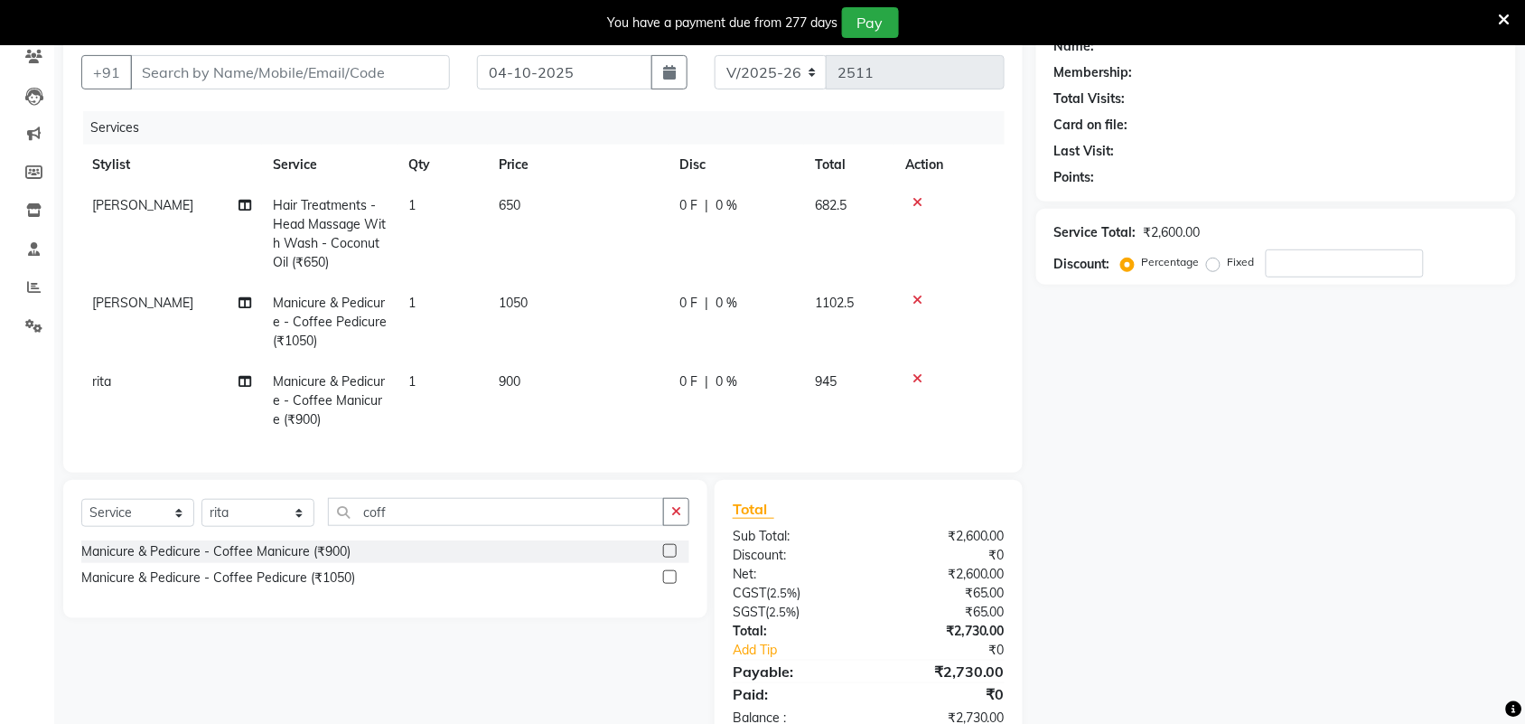
click at [673, 584] on label at bounding box center [670, 577] width 14 height 14
click at [673, 584] on input "checkbox" at bounding box center [669, 578] width 12 height 12
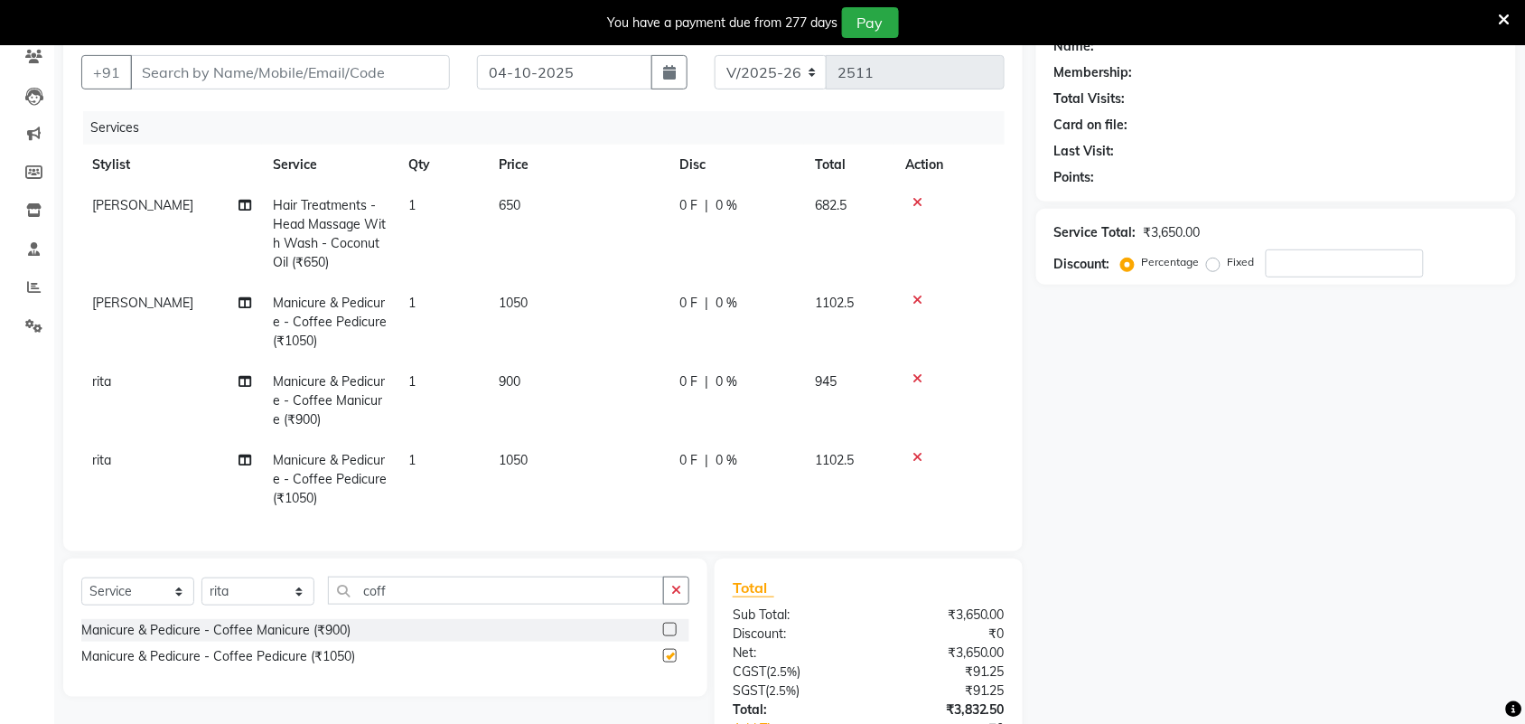
checkbox input "false"
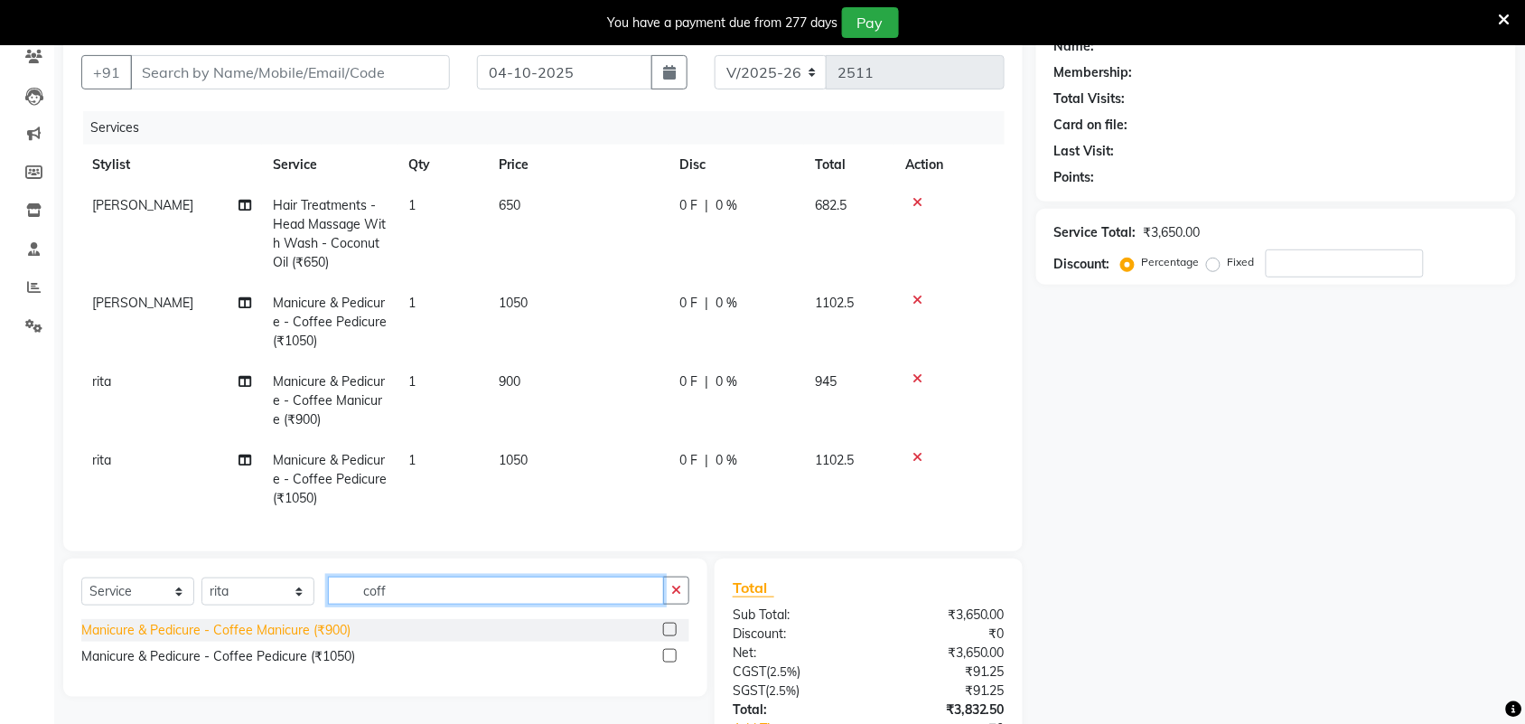
drag, startPoint x: 459, startPoint y: 608, endPoint x: 271, endPoint y: 637, distance: 190.1
click at [231, 614] on div "Select Service Product Membership Package Voucher Prepaid Gift Card Select Styl…" at bounding box center [385, 597] width 608 height 42
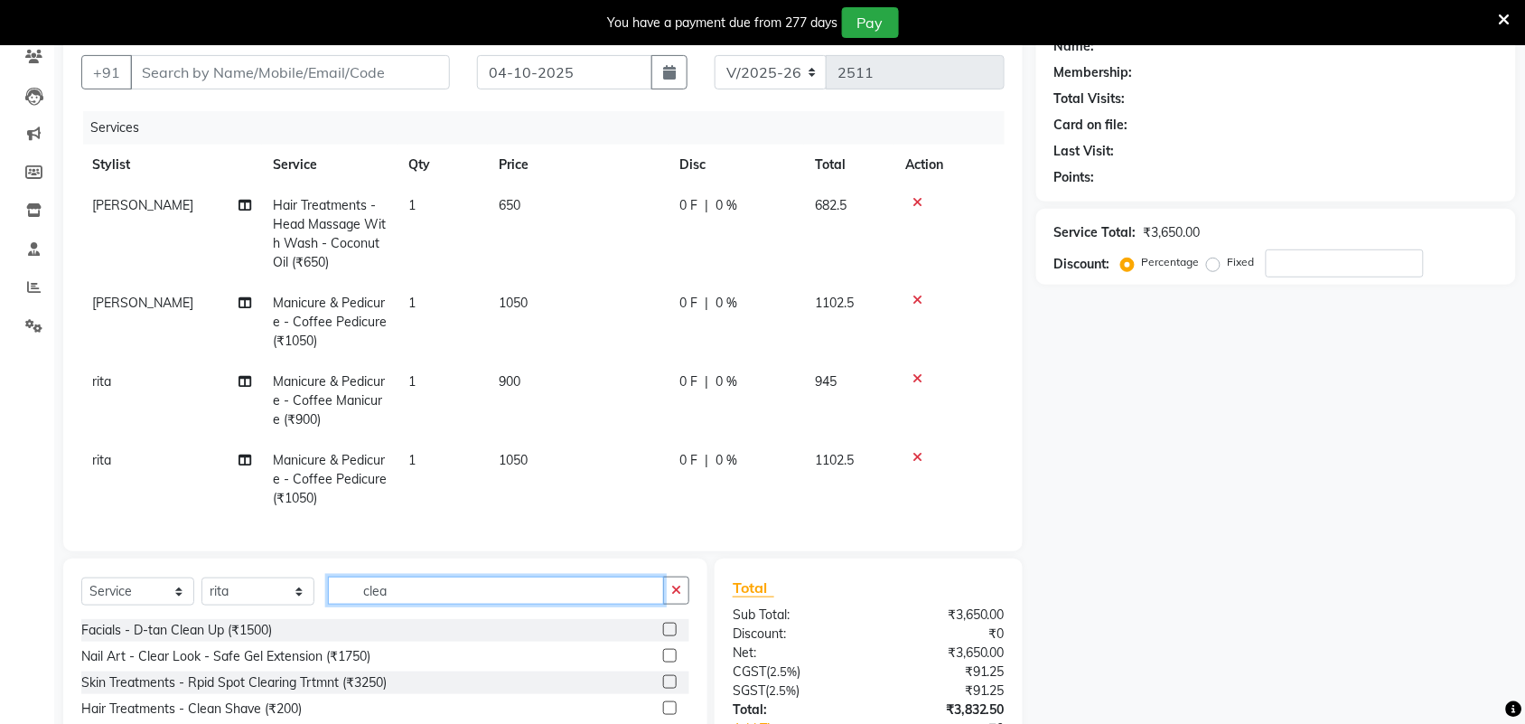
type input "clean"
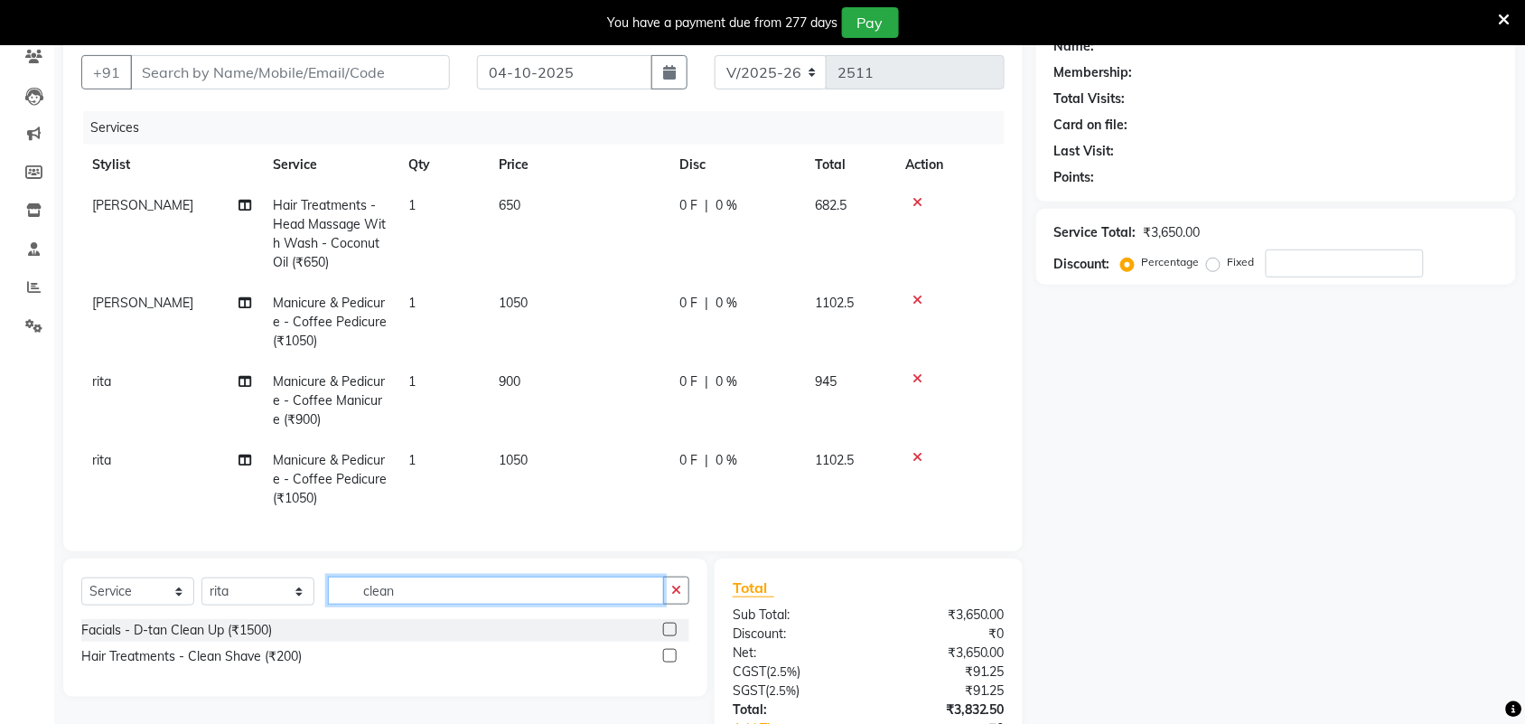
drag, startPoint x: 463, startPoint y: 616, endPoint x: 307, endPoint y: 621, distance: 156.4
click at [307, 619] on div "Select Service Product Membership Package Voucher Prepaid Gift Card Select Styl…" at bounding box center [385, 597] width 608 height 42
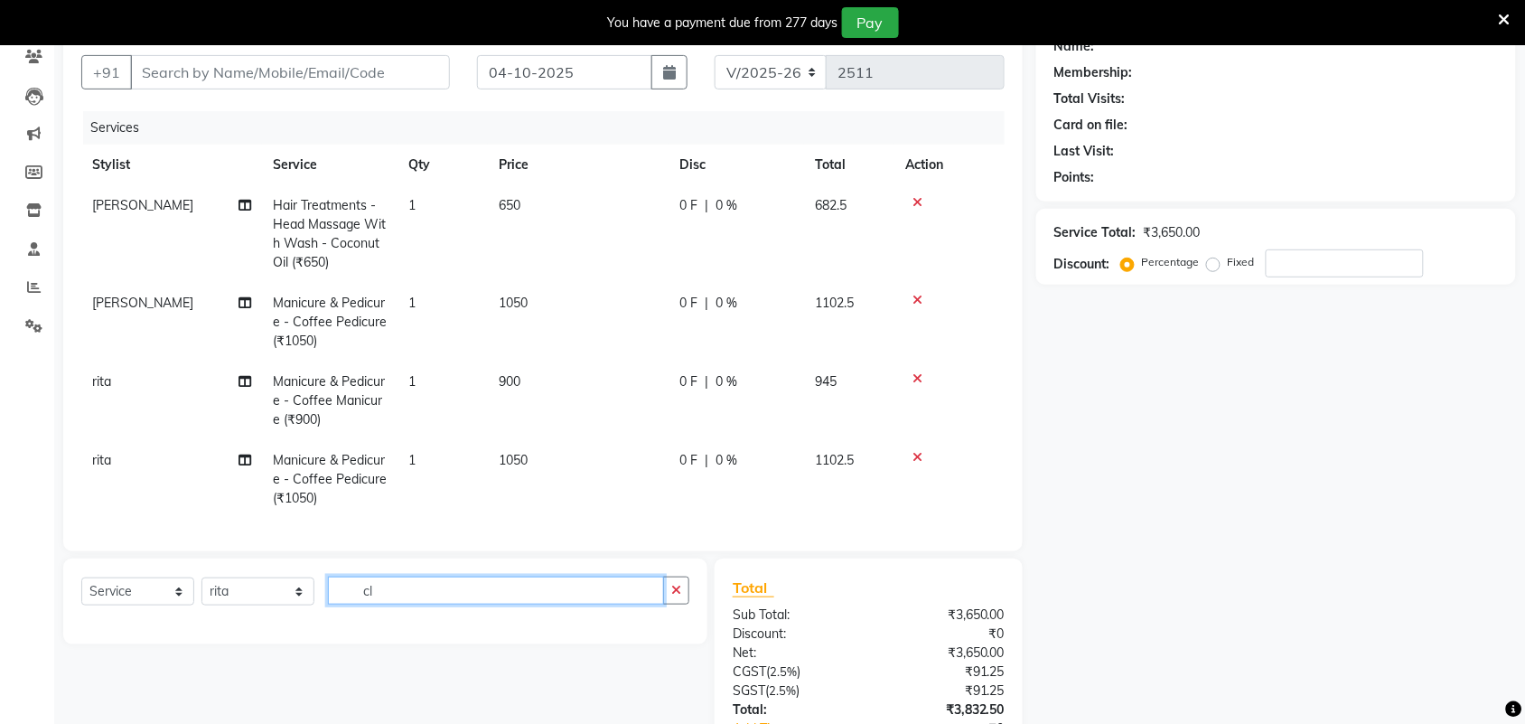
type input "c"
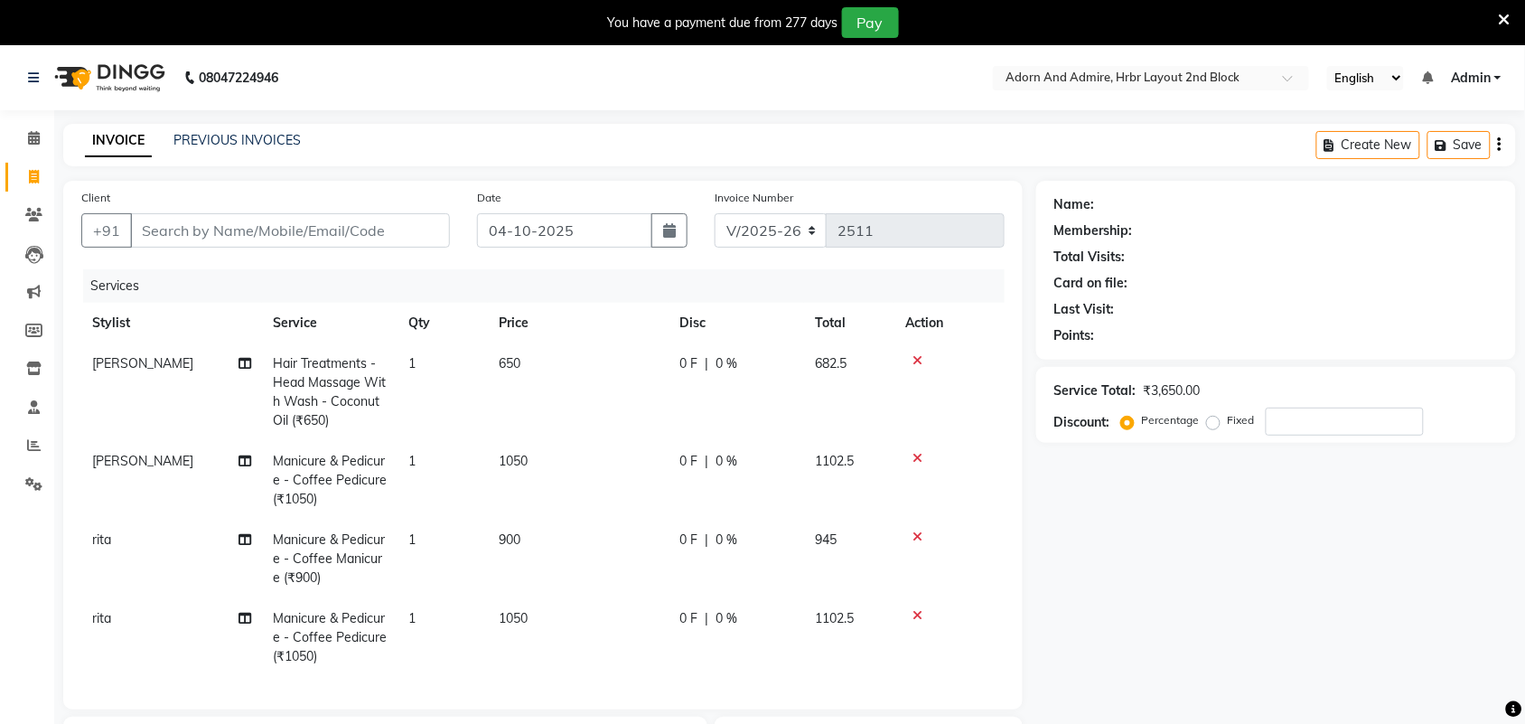
scroll to position [303, 0]
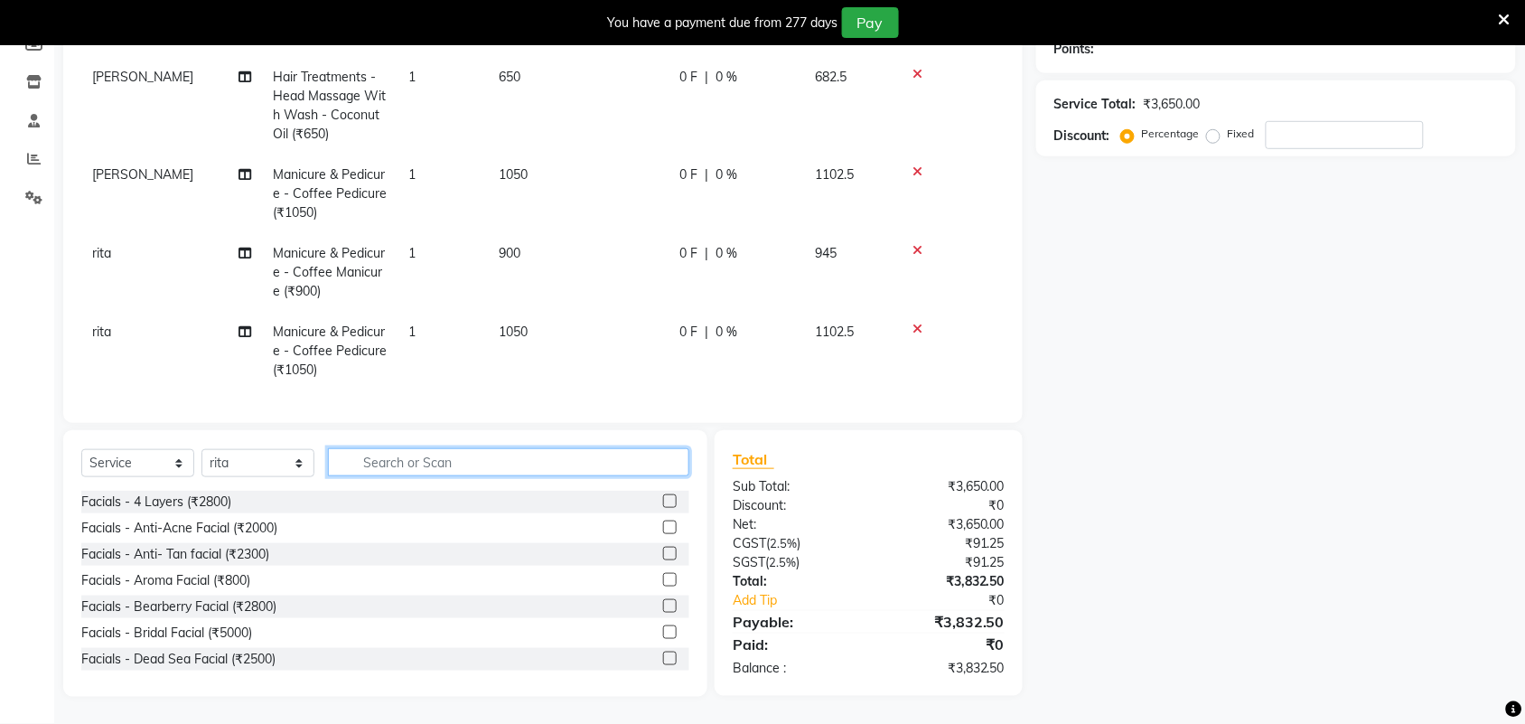
click at [454, 468] on input "text" at bounding box center [508, 462] width 361 height 28
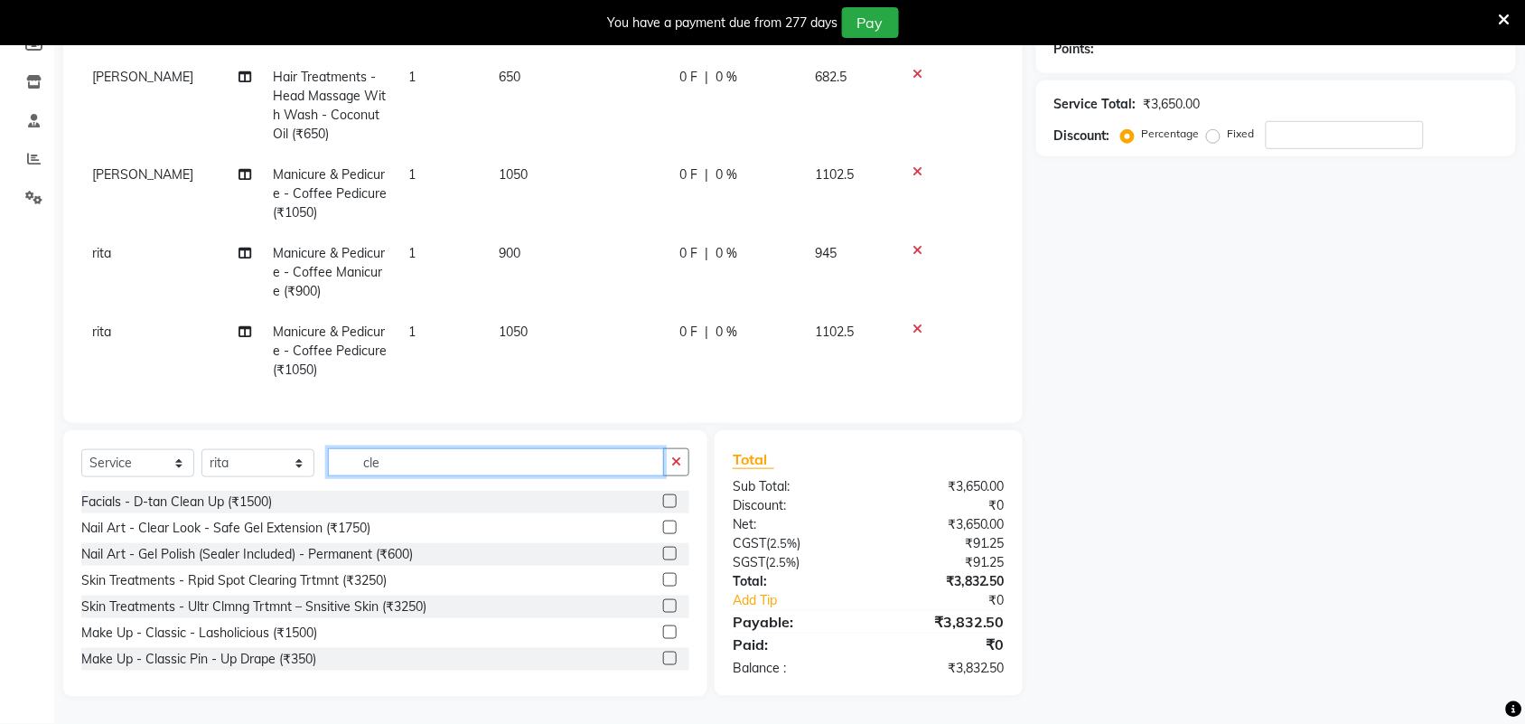
scroll to position [301, 0]
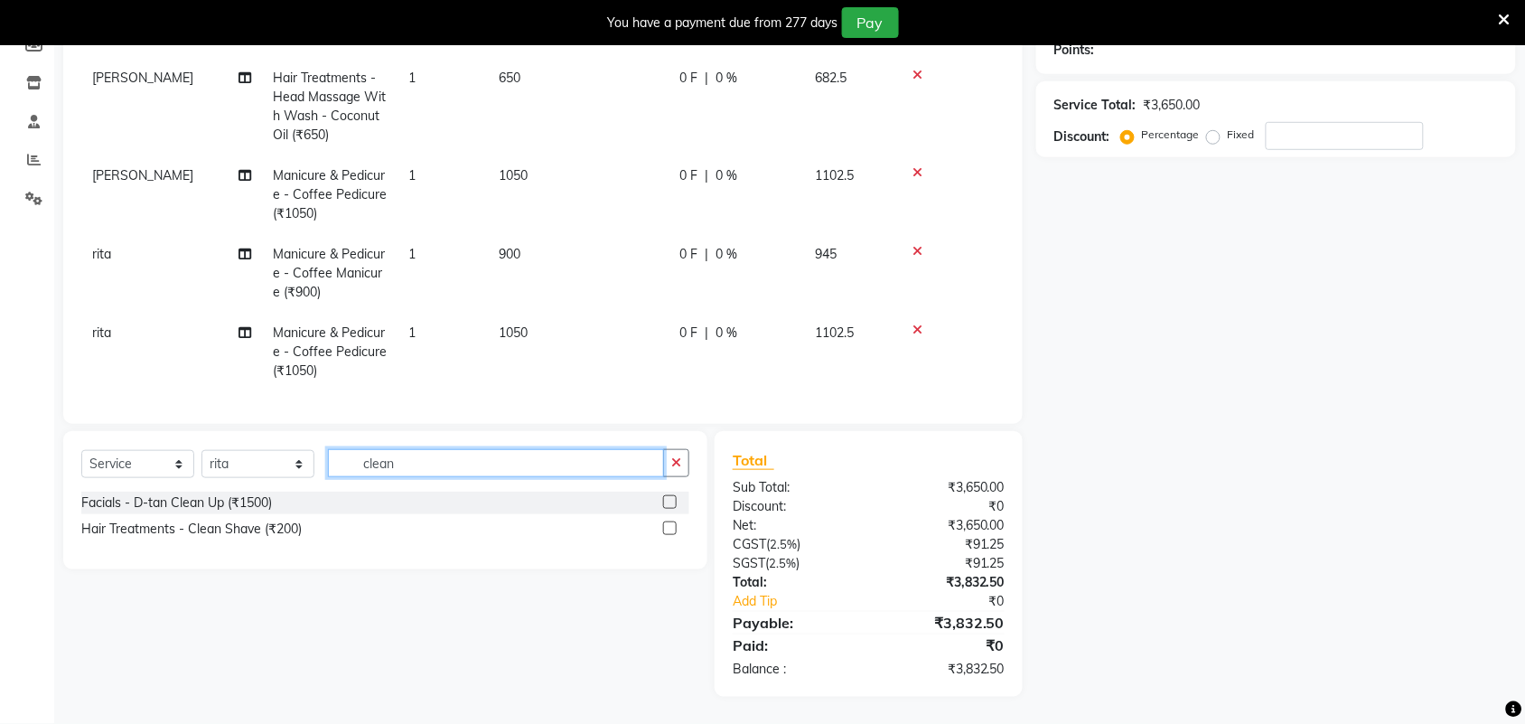
type input "clean"
click at [668, 499] on label at bounding box center [670, 502] width 14 height 14
click at [668, 499] on input "checkbox" at bounding box center [669, 503] width 12 height 12
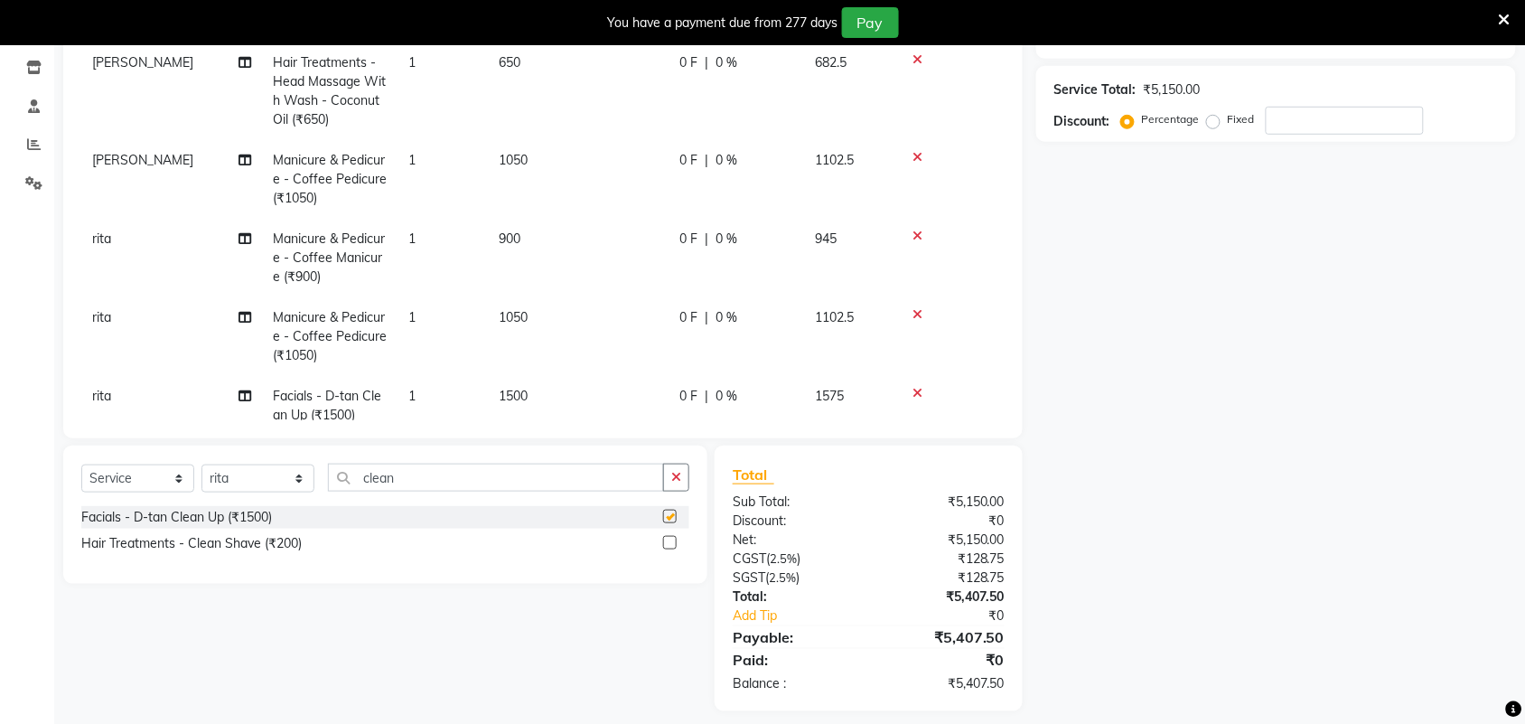
checkbox input "false"
click at [540, 391] on td "1500" at bounding box center [578, 406] width 181 height 60
select select "61721"
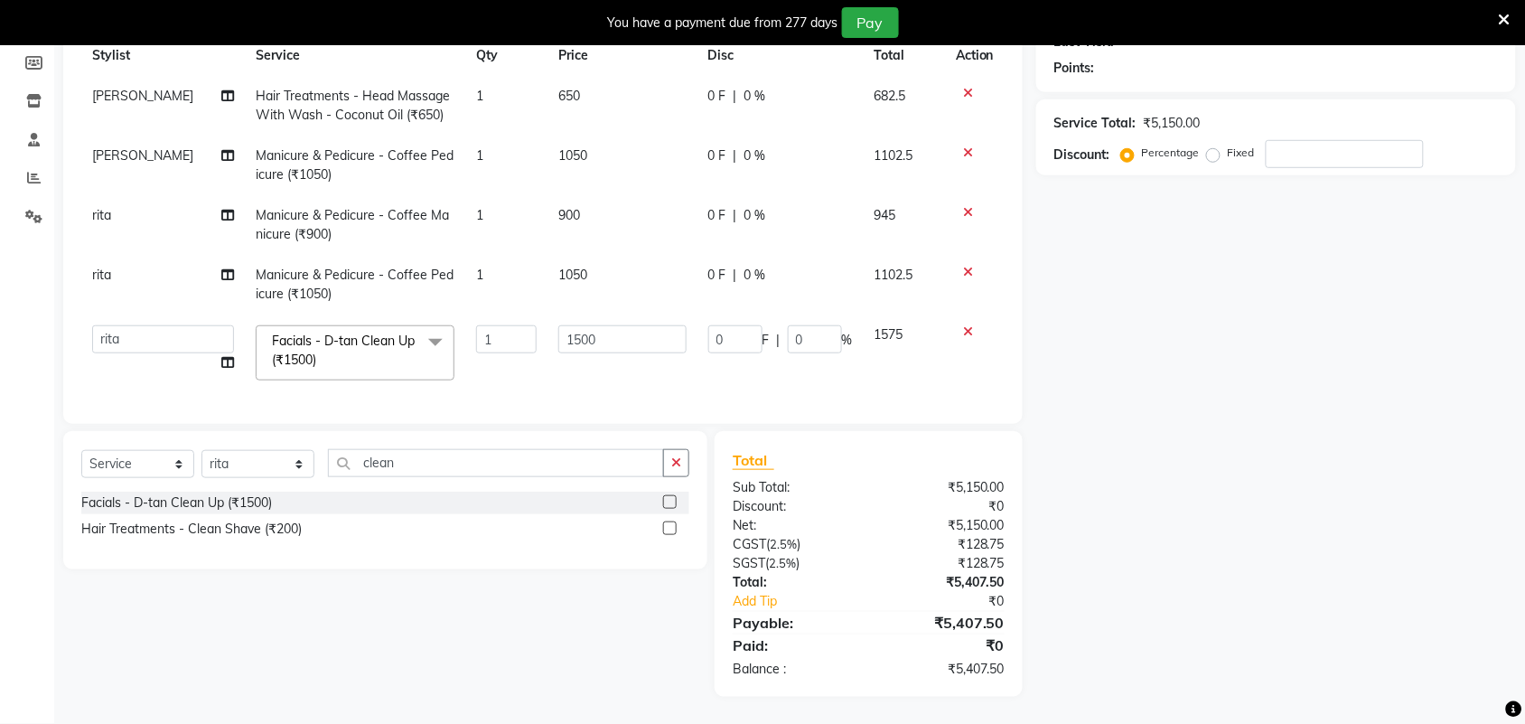
scroll to position [285, 0]
drag, startPoint x: 628, startPoint y: 341, endPoint x: 515, endPoint y: 359, distance: 114.3
click at [515, 359] on tr "Adarsh ajay ALEXX anusiya Jos Lalit lavanya Lucy rita saroj Sunitha Umesh Facia…" at bounding box center [542, 352] width 923 height 77
type input "1200"
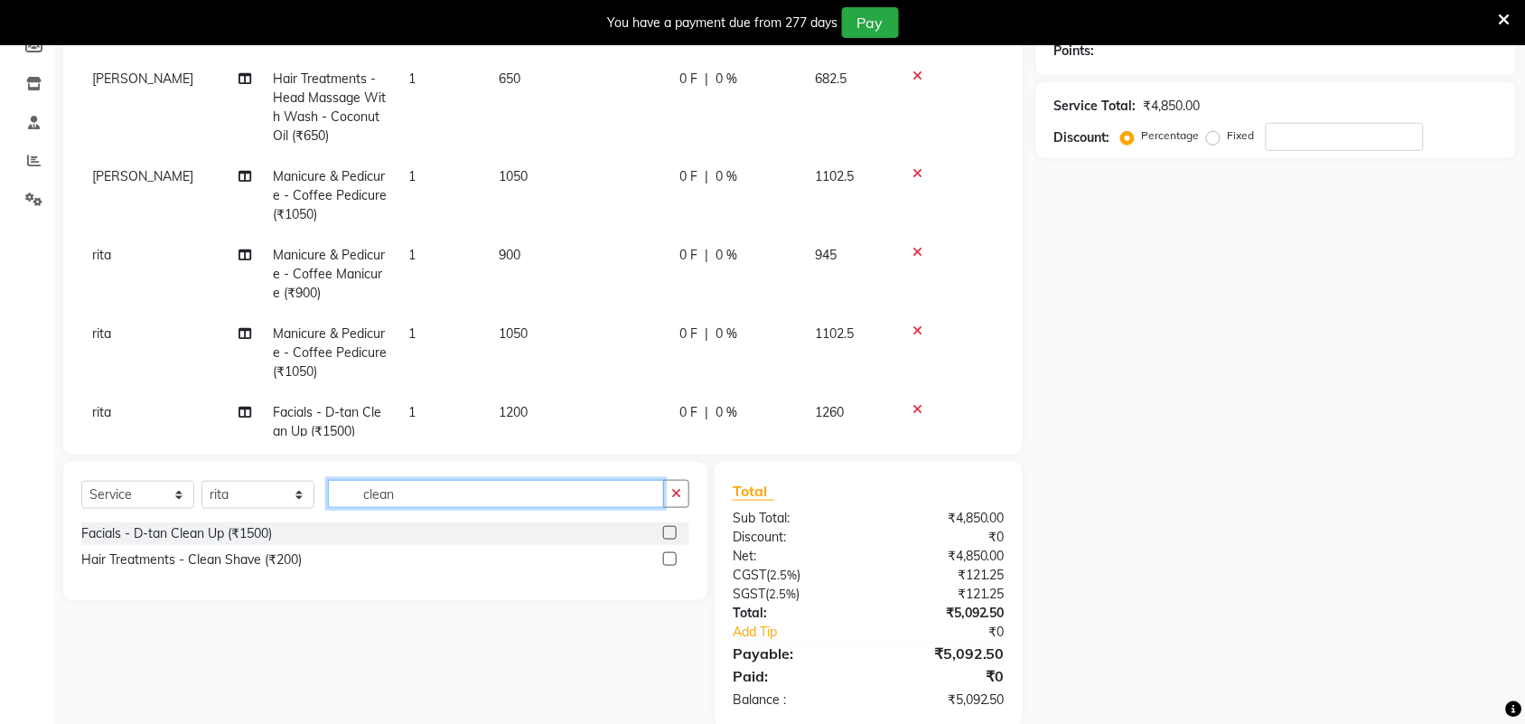
drag, startPoint x: 450, startPoint y: 467, endPoint x: 387, endPoint y: 525, distance: 85.7
click at [303, 480] on div "Select Service Product Membership Package Voucher Prepaid Gift Card Select Styl…" at bounding box center [385, 501] width 608 height 42
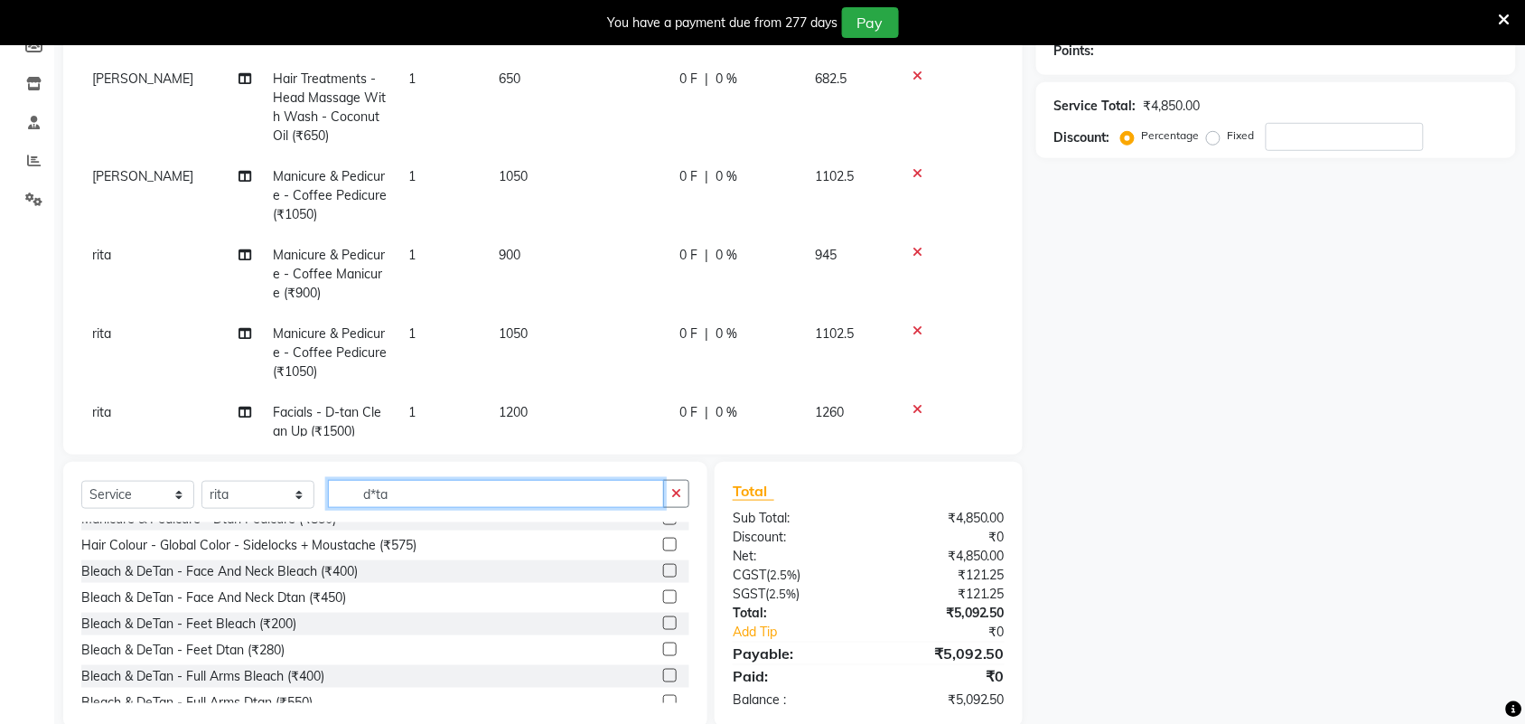
scroll to position [226, 0]
type input "d*ta"
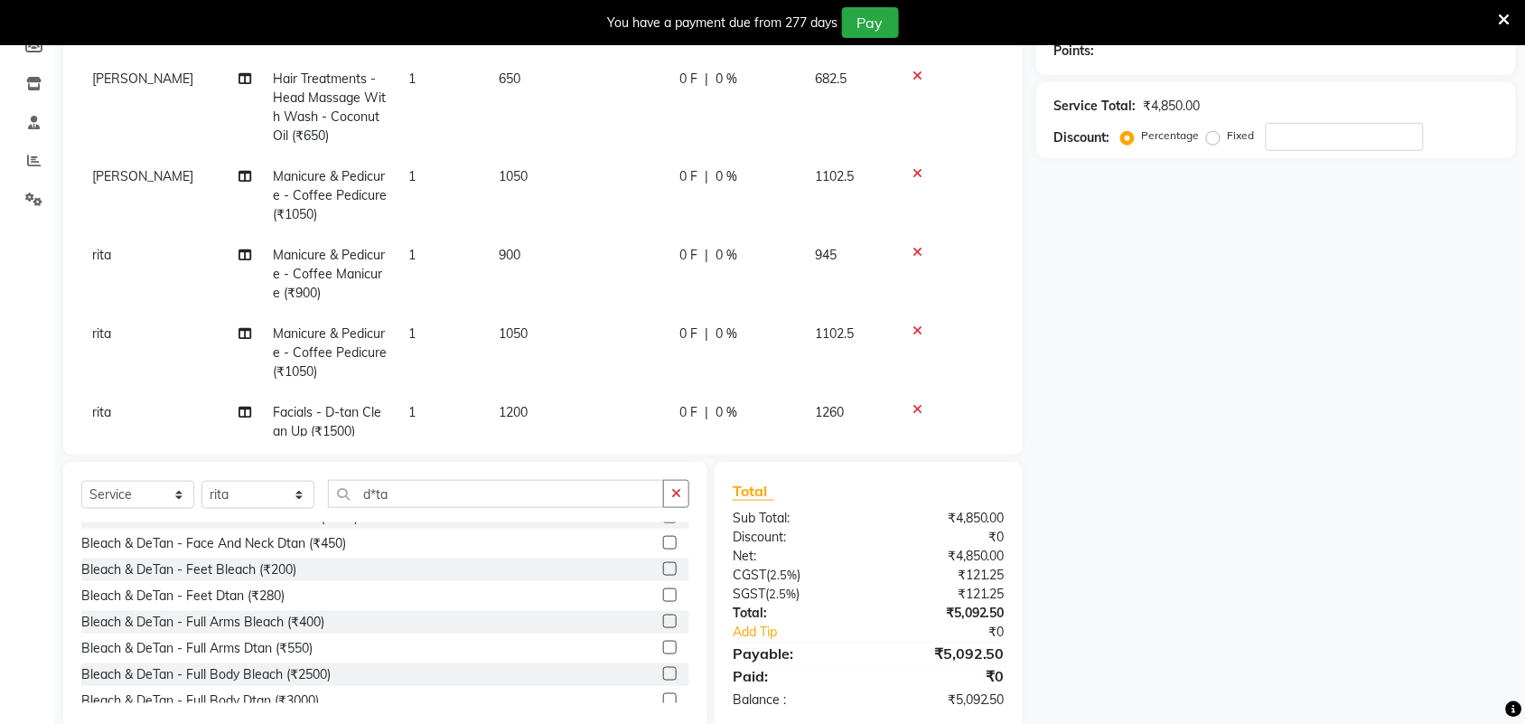
click at [663, 547] on label at bounding box center [670, 543] width 14 height 14
click at [663, 547] on input "checkbox" at bounding box center [669, 543] width 12 height 12
checkbox input "false"
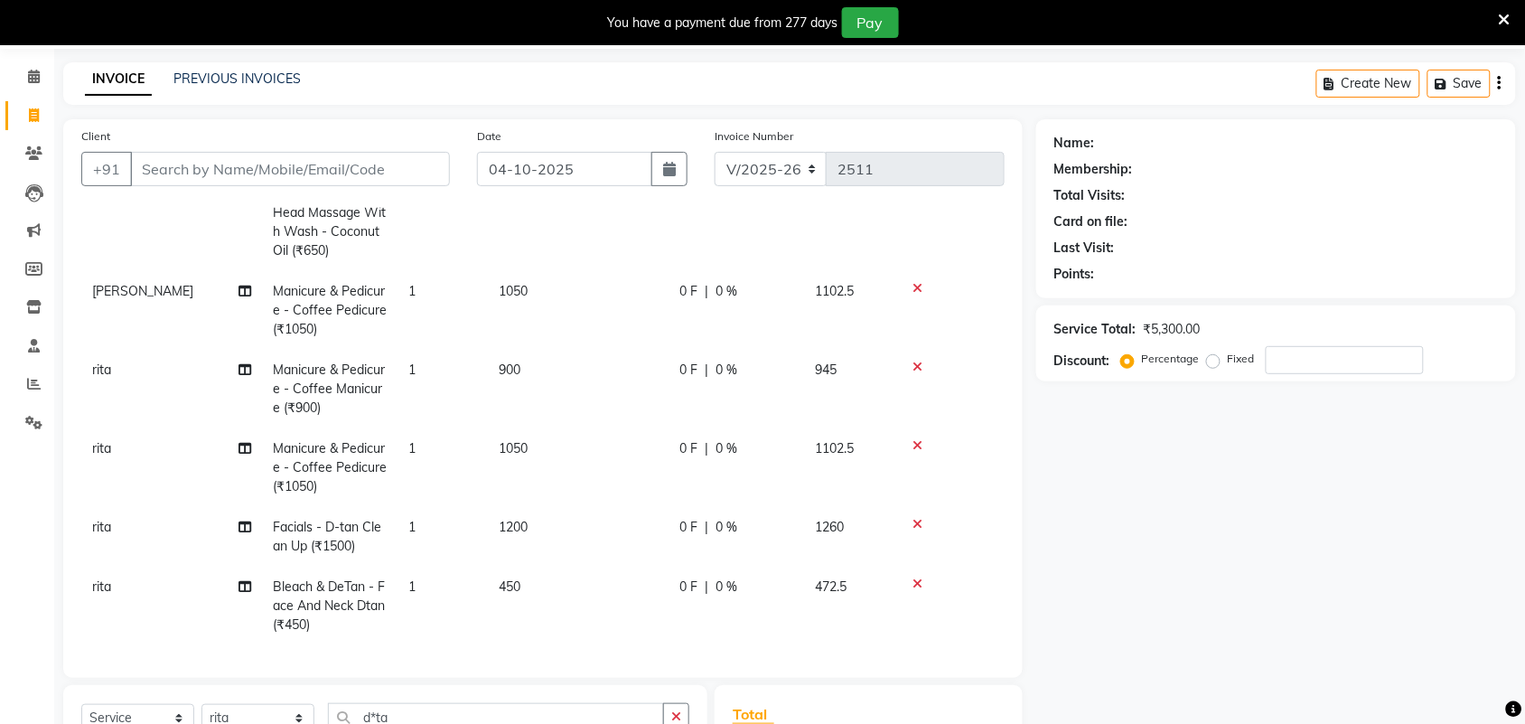
scroll to position [113, 0]
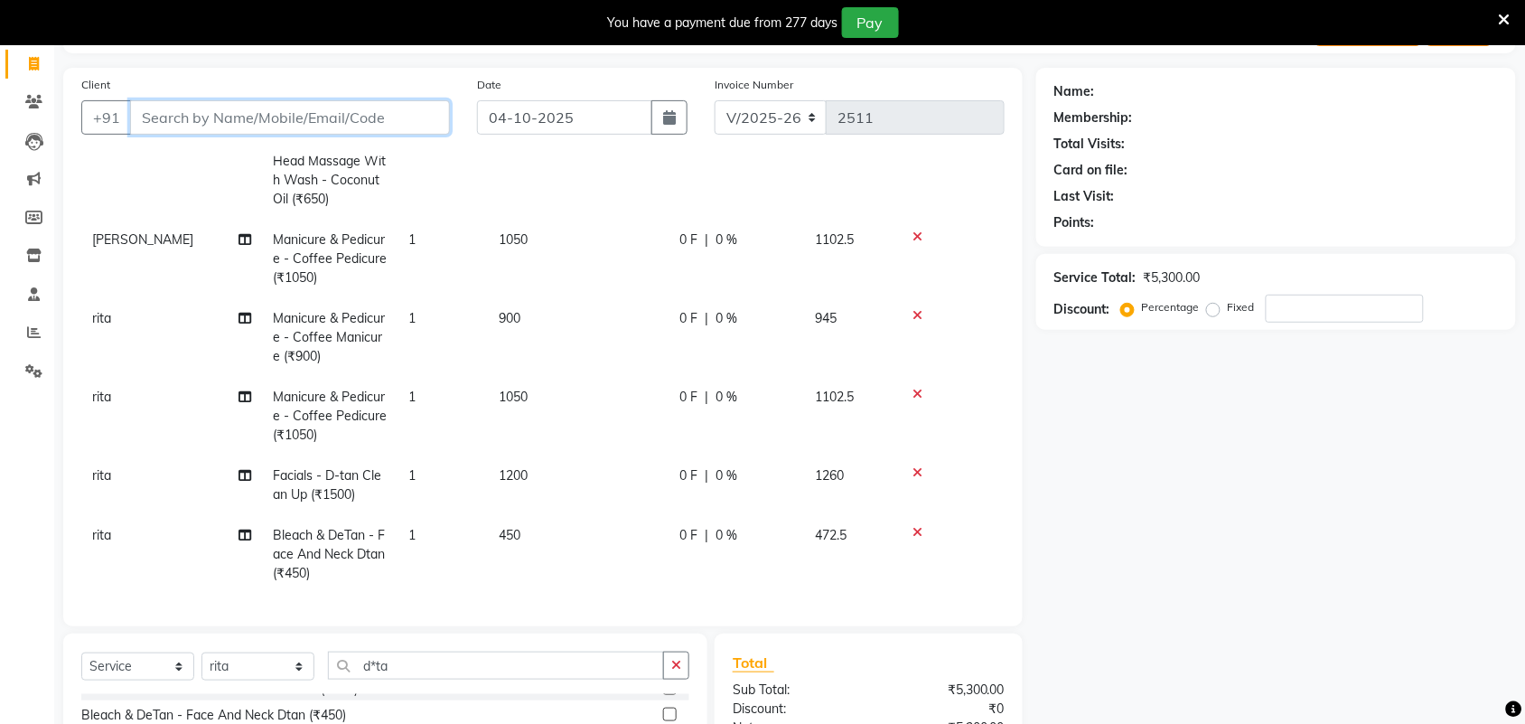
click at [282, 114] on input "Client" at bounding box center [290, 117] width 320 height 34
type input "7"
type input "0"
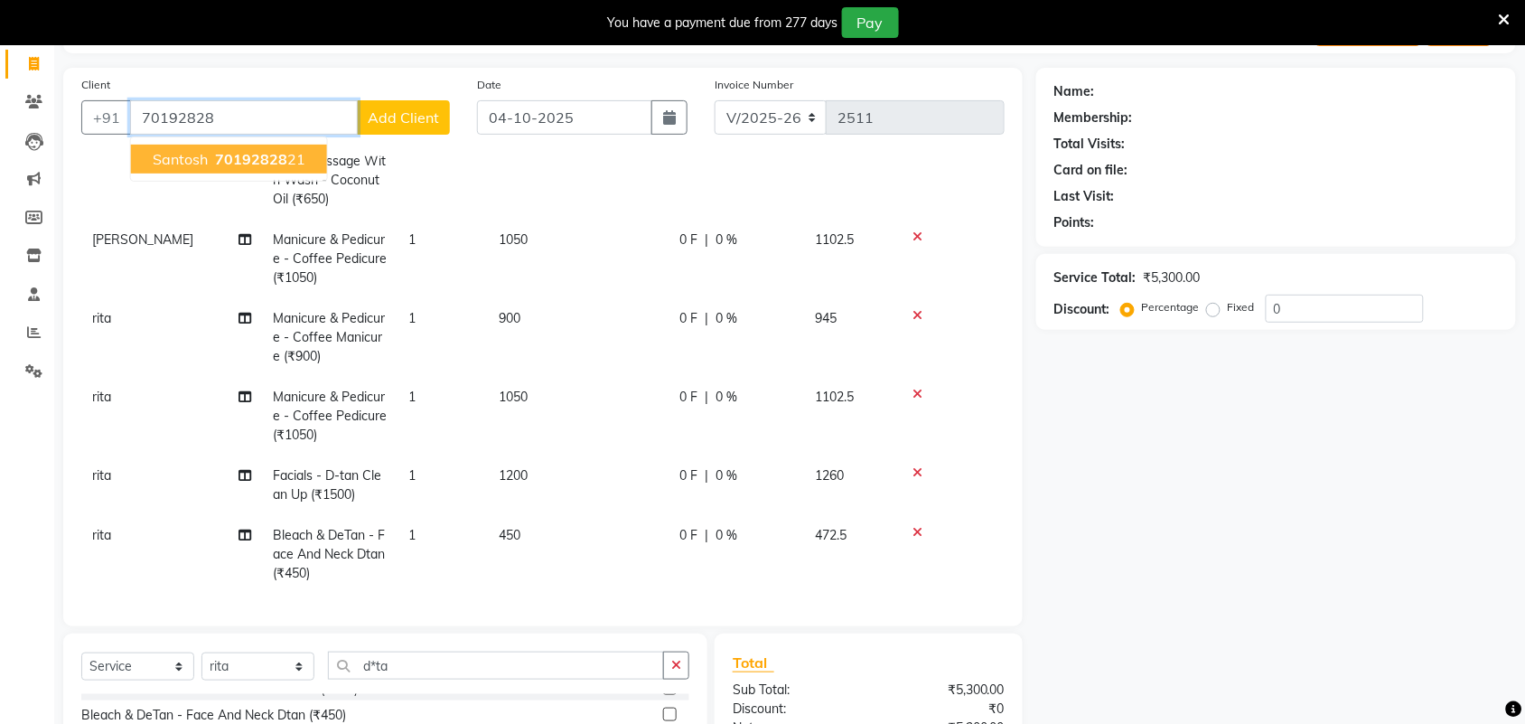
click at [276, 150] on span "70192828" at bounding box center [251, 159] width 72 height 18
type input "7019282821"
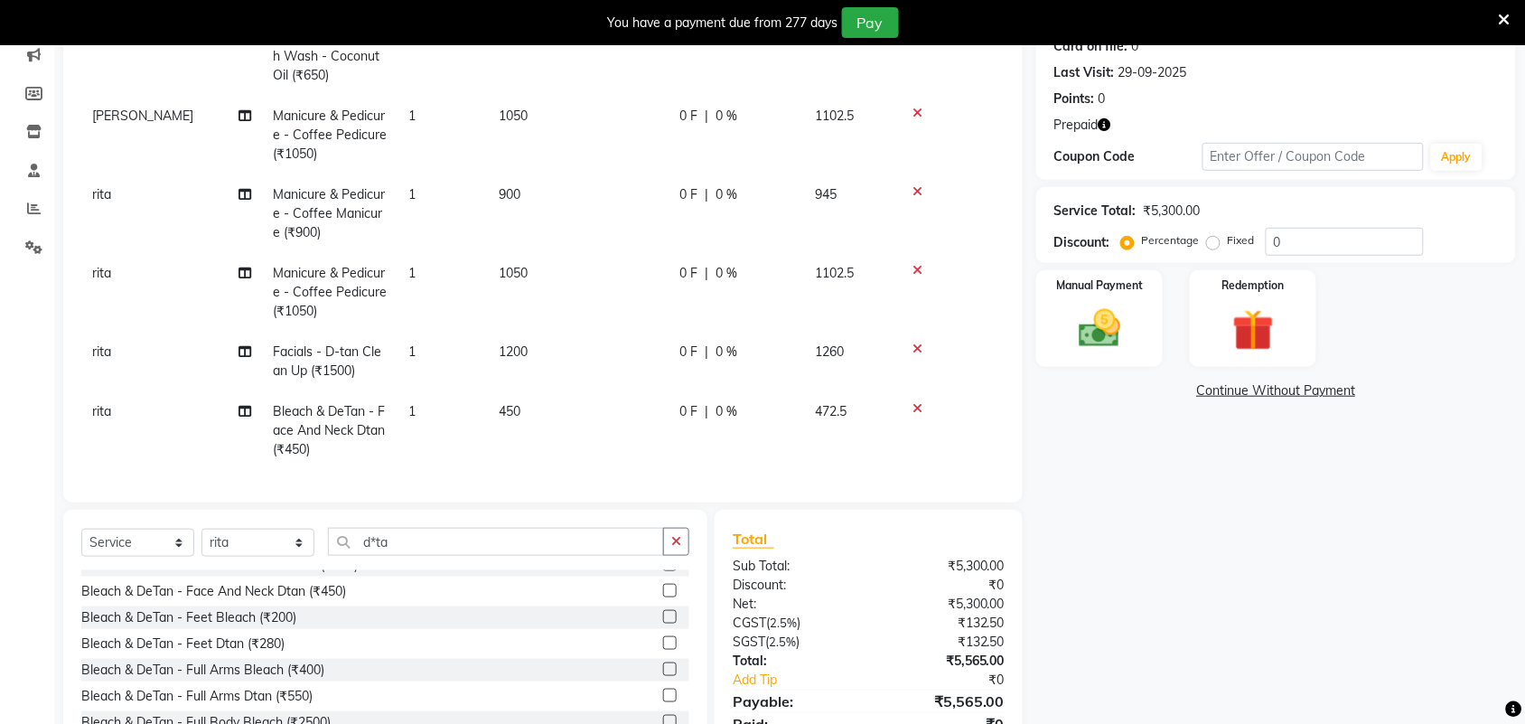
scroll to position [316, 0]
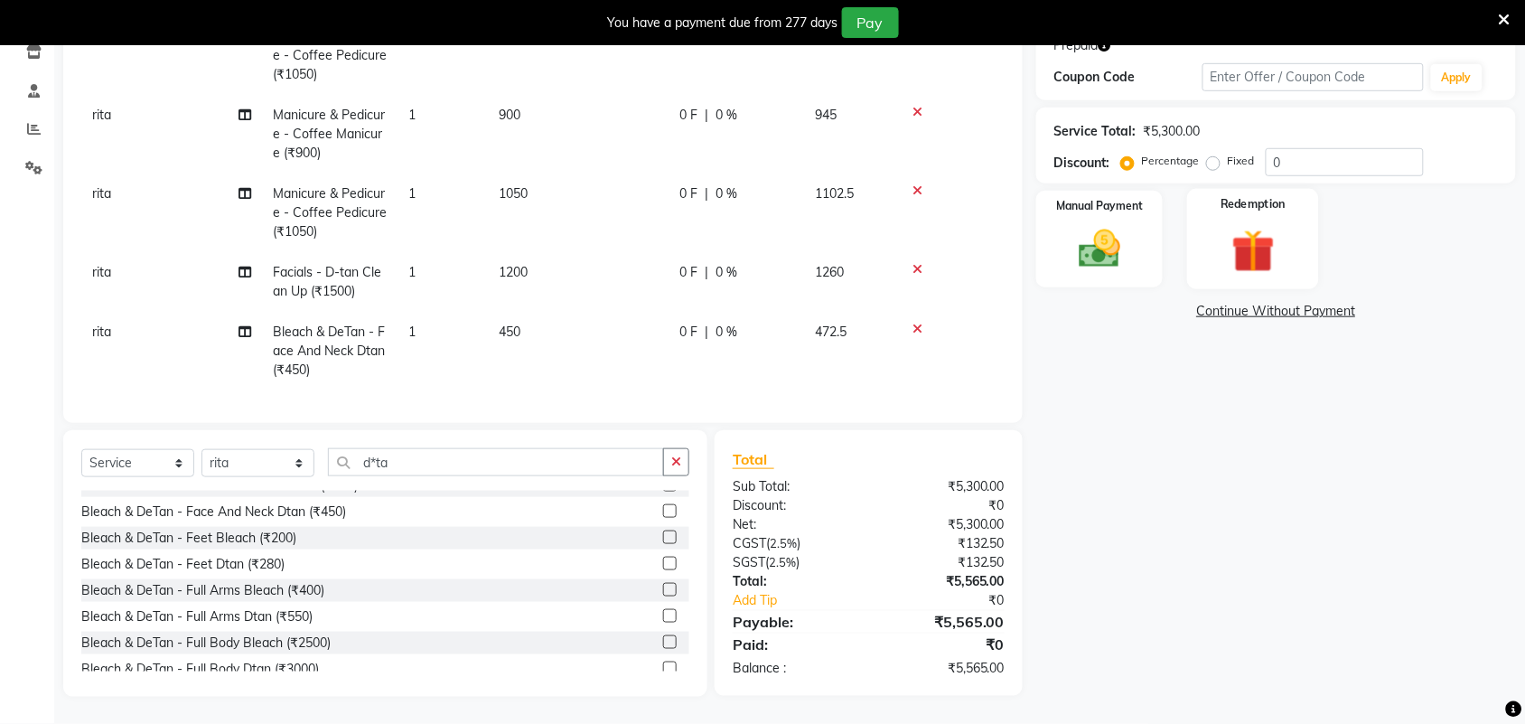
click at [1251, 259] on img at bounding box center [1253, 251] width 70 height 54
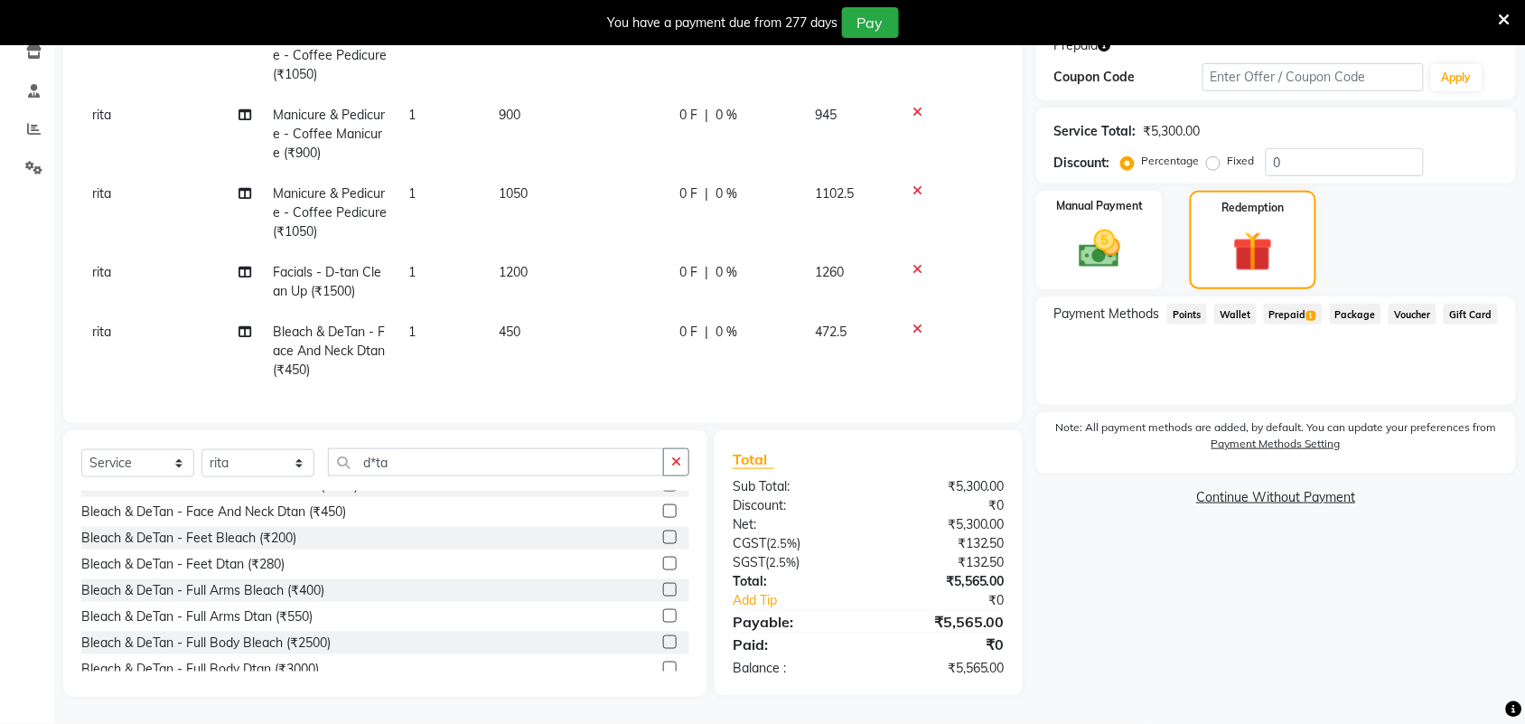
click at [1301, 309] on span "Prepaid 1" at bounding box center [1293, 314] width 59 height 21
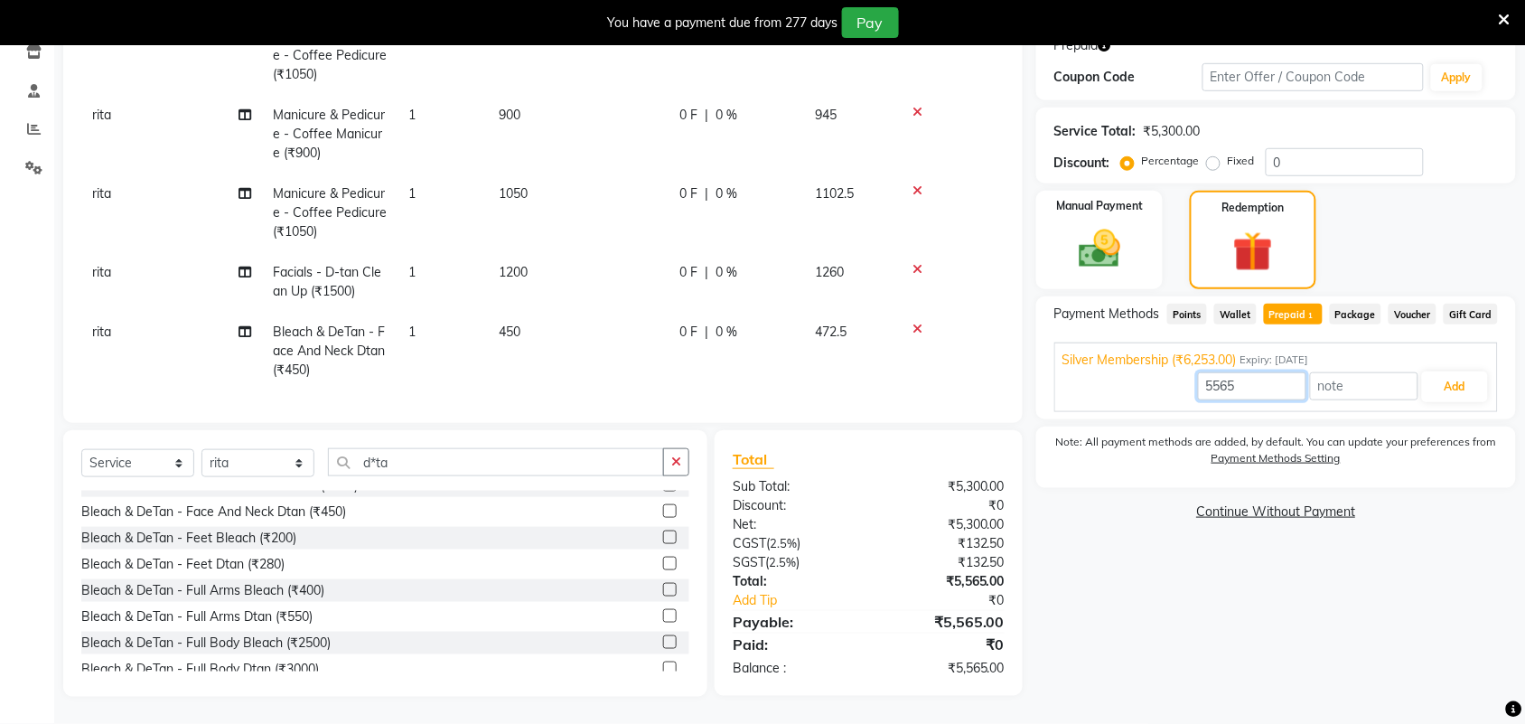
click at [1263, 391] on input "5565" at bounding box center [1252, 386] width 108 height 28
click at [1468, 386] on button "Add" at bounding box center [1455, 386] width 66 height 31
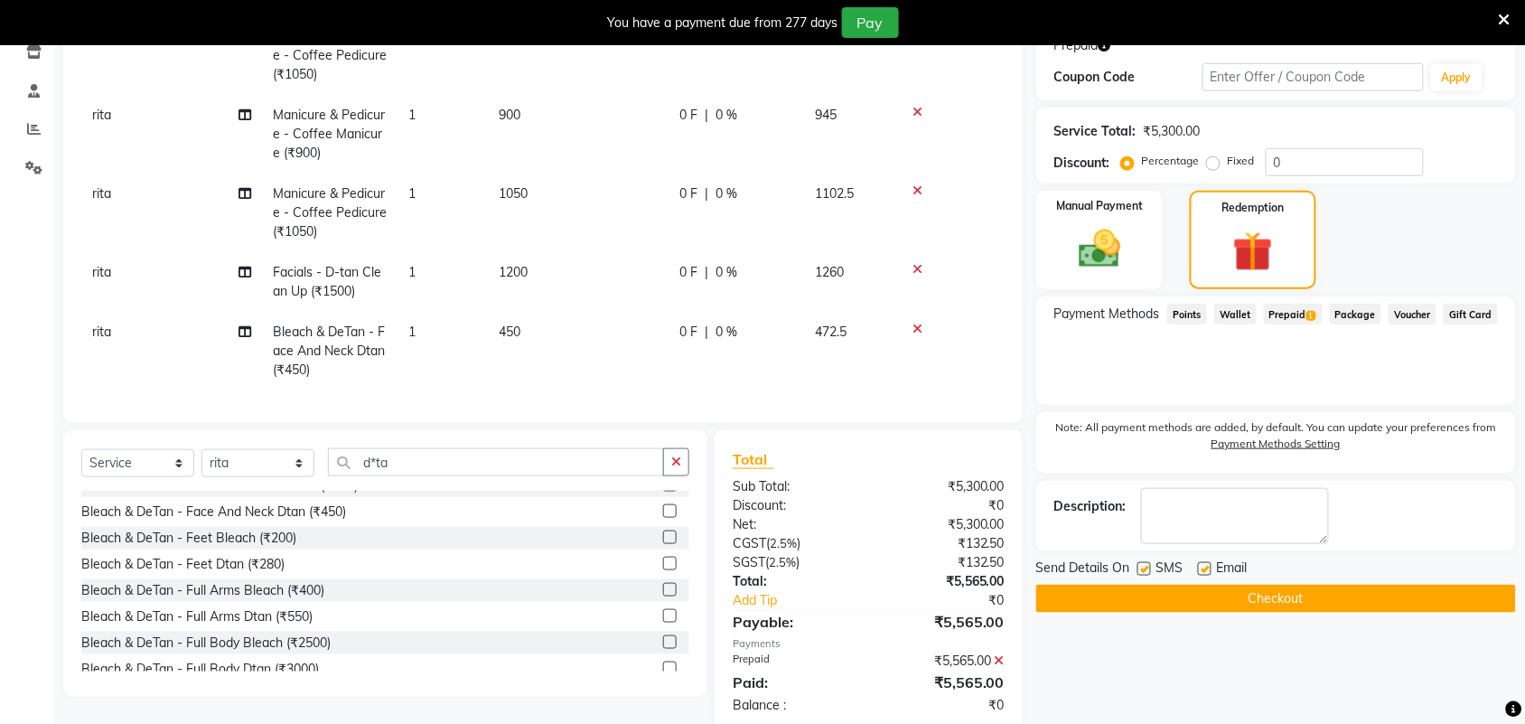
scroll to position [352, 0]
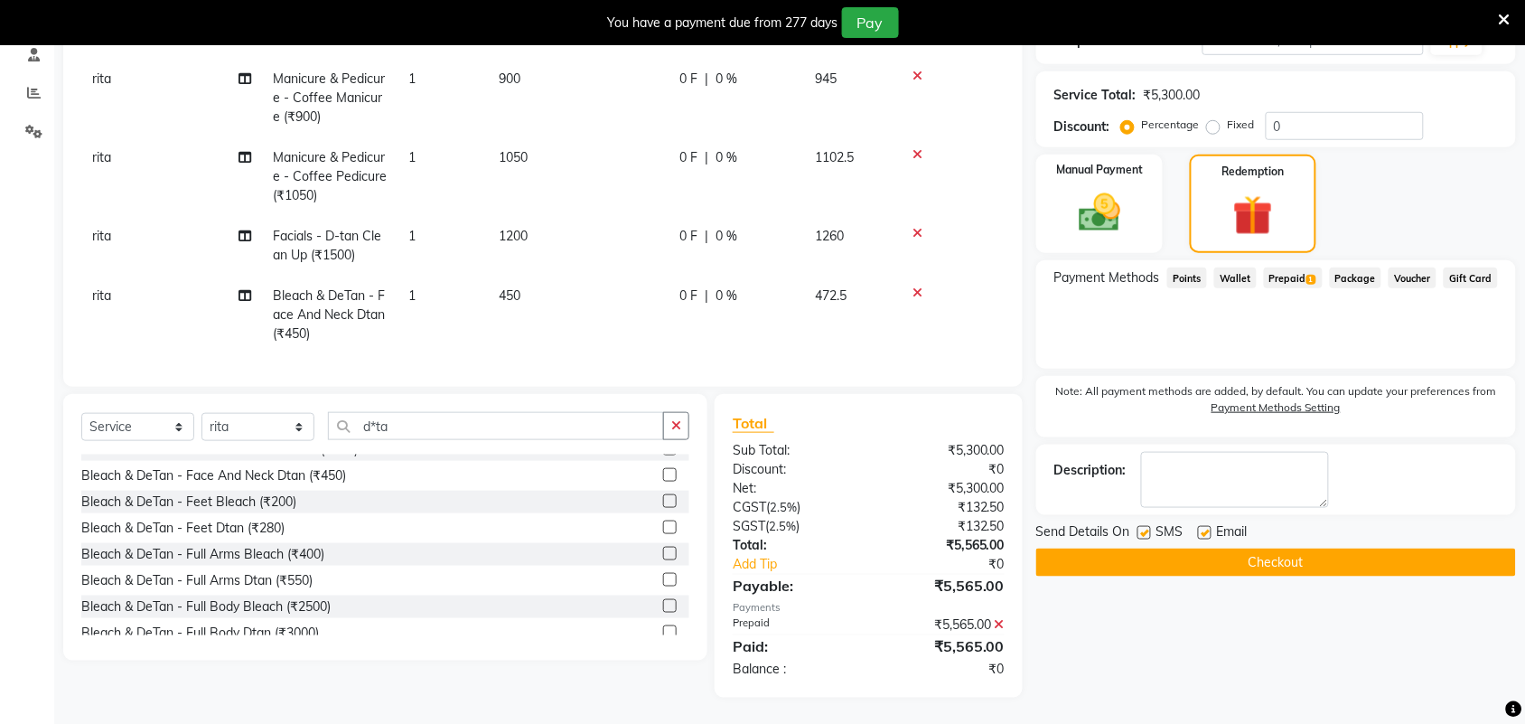
click at [1302, 276] on span "Prepaid 1" at bounding box center [1293, 277] width 59 height 21
click at [1360, 640] on div "Name: Santosh Membership: No Active Membership Total Visits: 3 Card on file: 0 …" at bounding box center [1282, 262] width 493 height 869
click at [1293, 566] on button "Checkout" at bounding box center [1276, 562] width 480 height 28
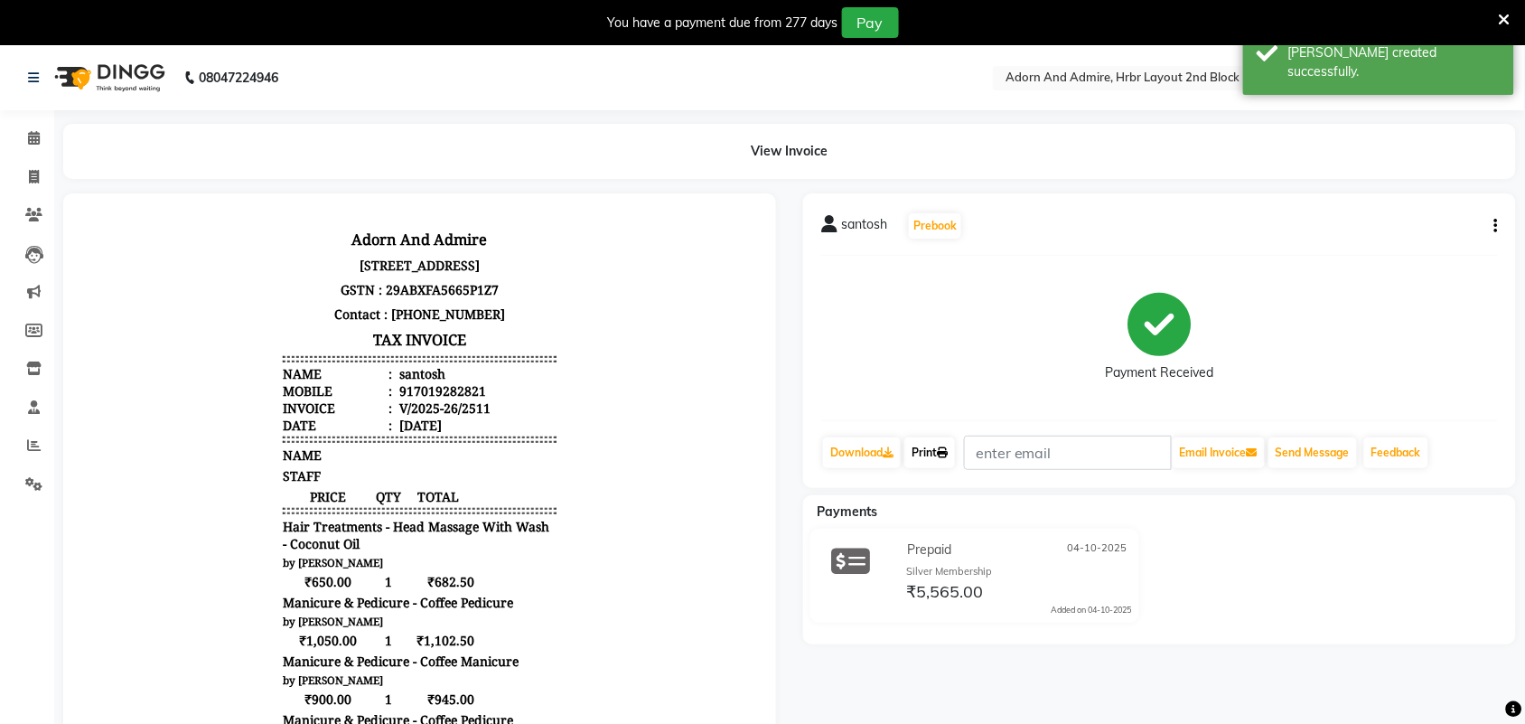
click at [936, 456] on link "Print" at bounding box center [929, 452] width 51 height 31
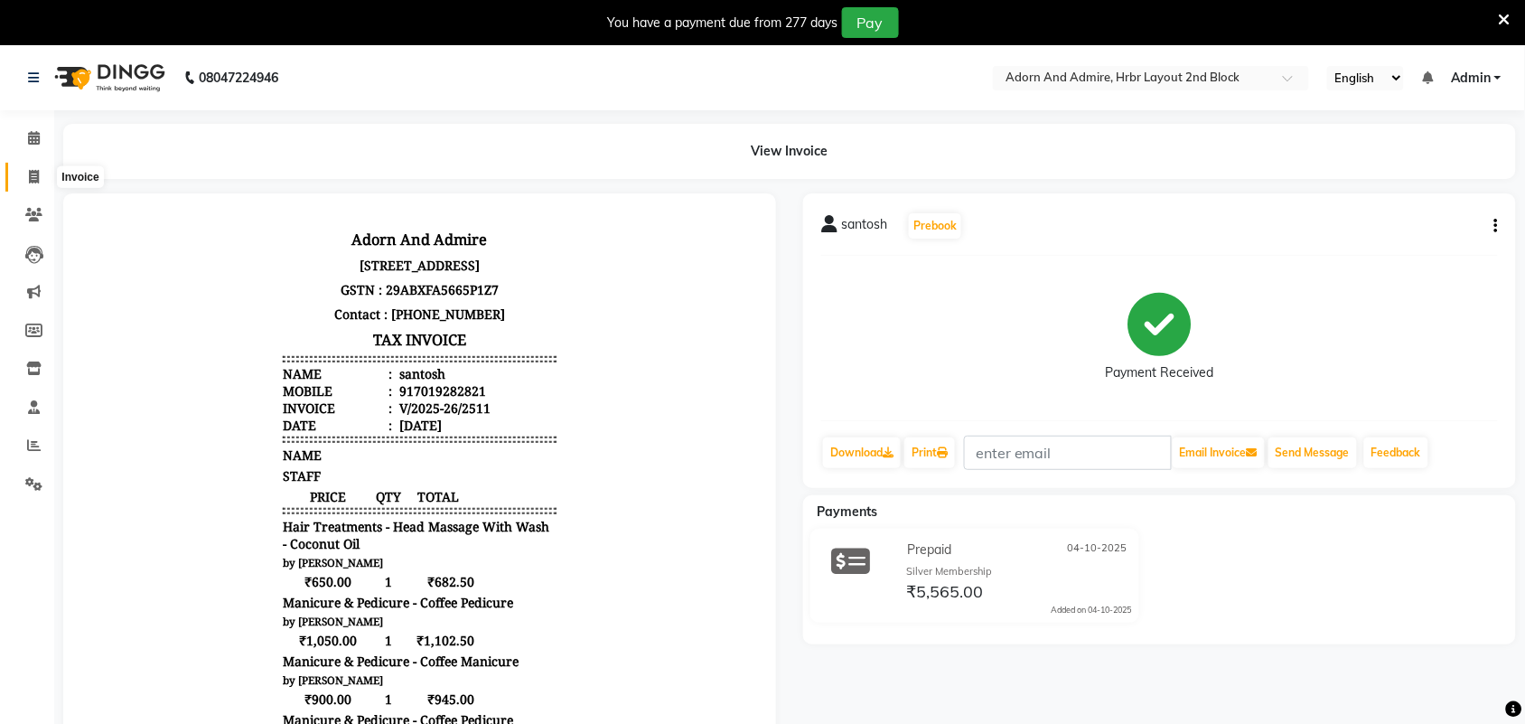
click at [23, 182] on span at bounding box center [34, 177] width 32 height 21
select select "service"
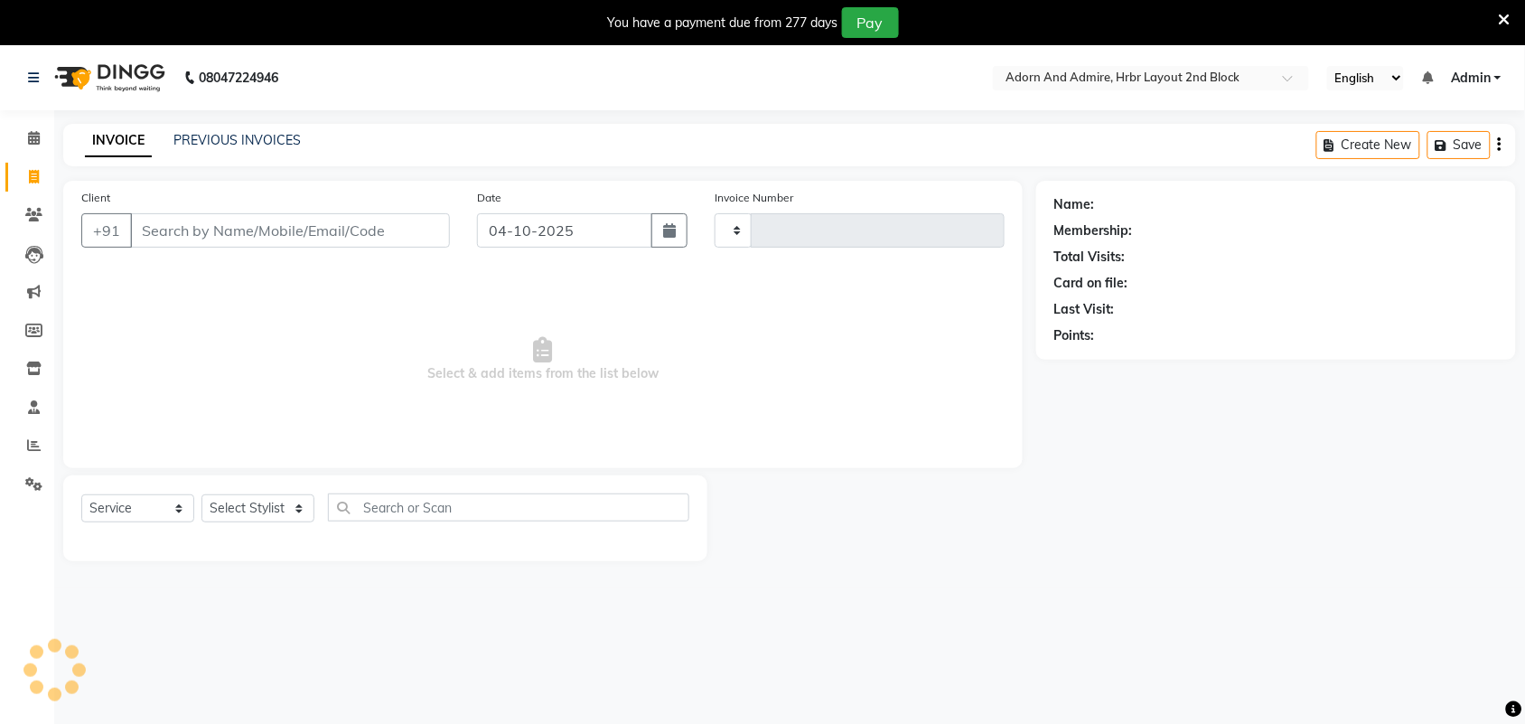
type input "2512"
select select "7203"
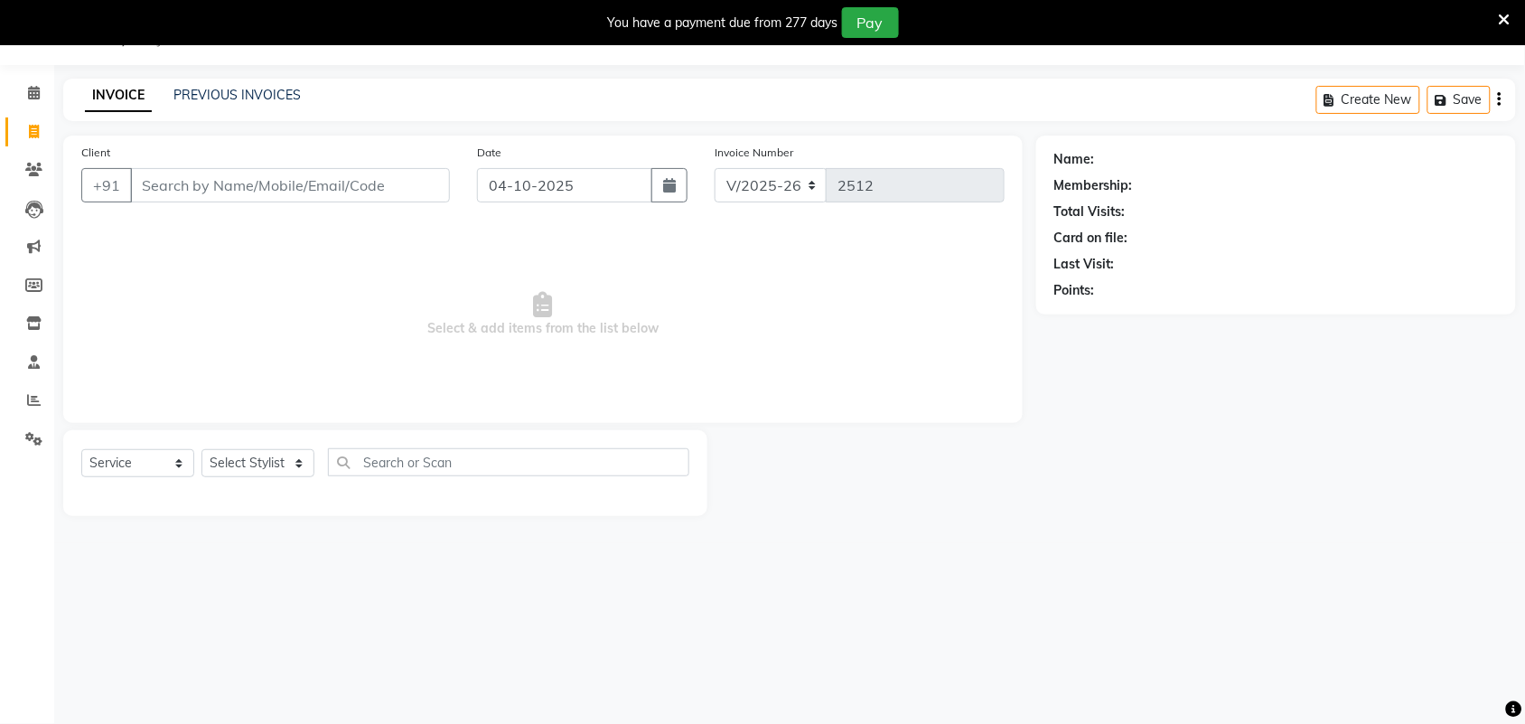
click at [367, 192] on input "Client" at bounding box center [290, 185] width 320 height 34
drag, startPoint x: 287, startPoint y: 458, endPoint x: 294, endPoint y: 450, distance: 10.3
click at [287, 458] on select "Select Stylist Adarsh ajay ALEXX anusiya Jos Lalit lavanya Lucy rita saroj Suni…" at bounding box center [257, 463] width 113 height 28
select select "61720"
click at [201, 449] on select "Select Stylist Adarsh ajay ALEXX anusiya Jos Lalit lavanya Lucy rita saroj Suni…" at bounding box center [257, 463] width 113 height 28
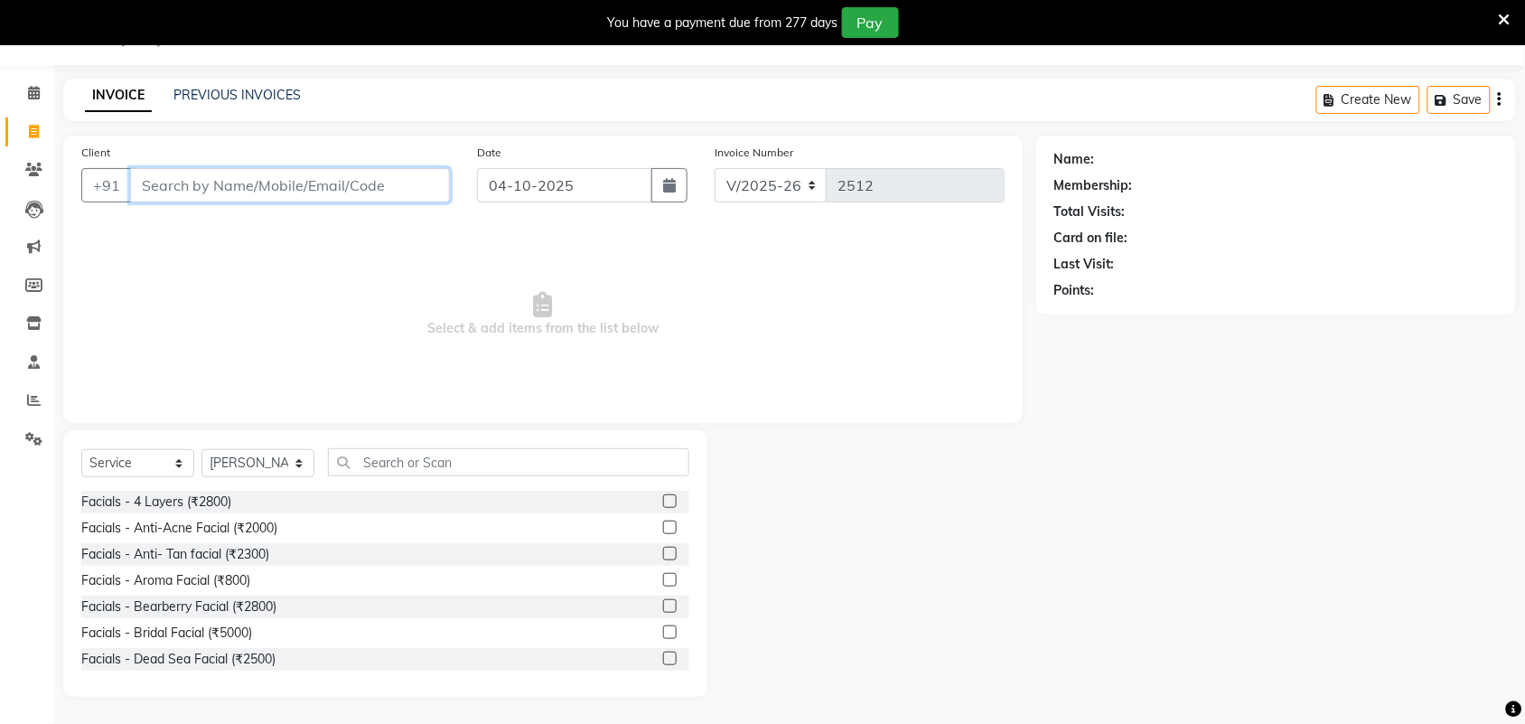
click at [262, 190] on input "Client" at bounding box center [290, 185] width 320 height 34
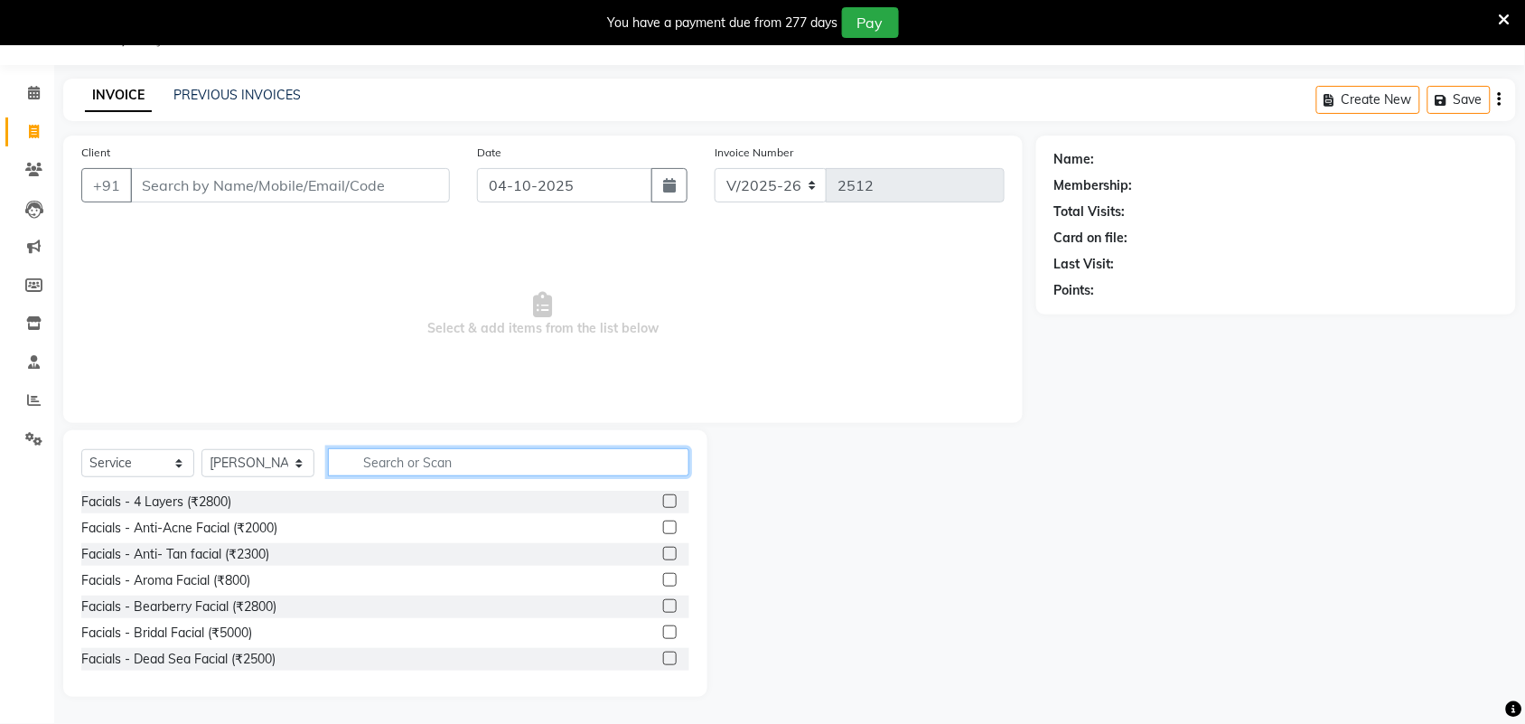
click at [413, 462] on input "text" at bounding box center [508, 462] width 361 height 28
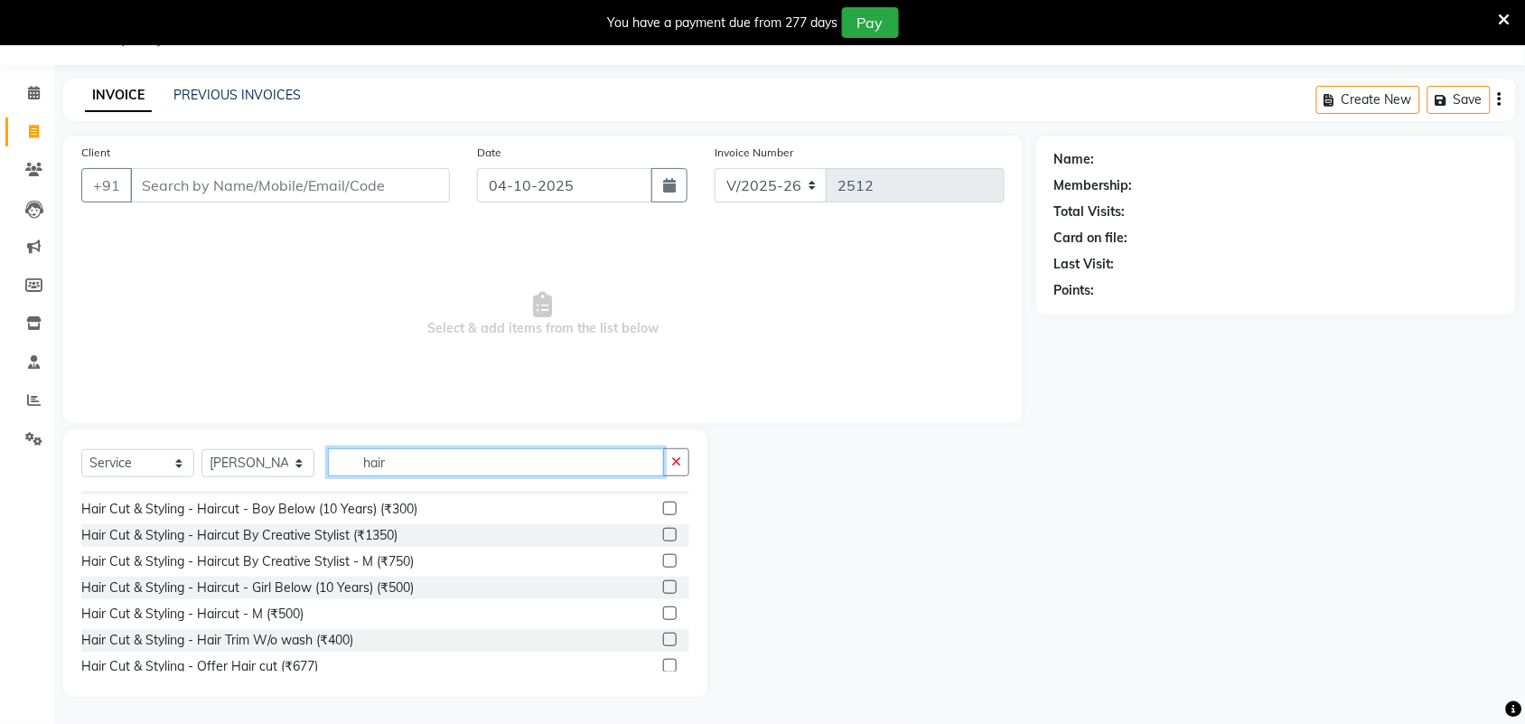
scroll to position [226, 0]
drag, startPoint x: 450, startPoint y: 466, endPoint x: 434, endPoint y: 506, distance: 42.6
click at [336, 468] on input "hair" at bounding box center [496, 462] width 336 height 28
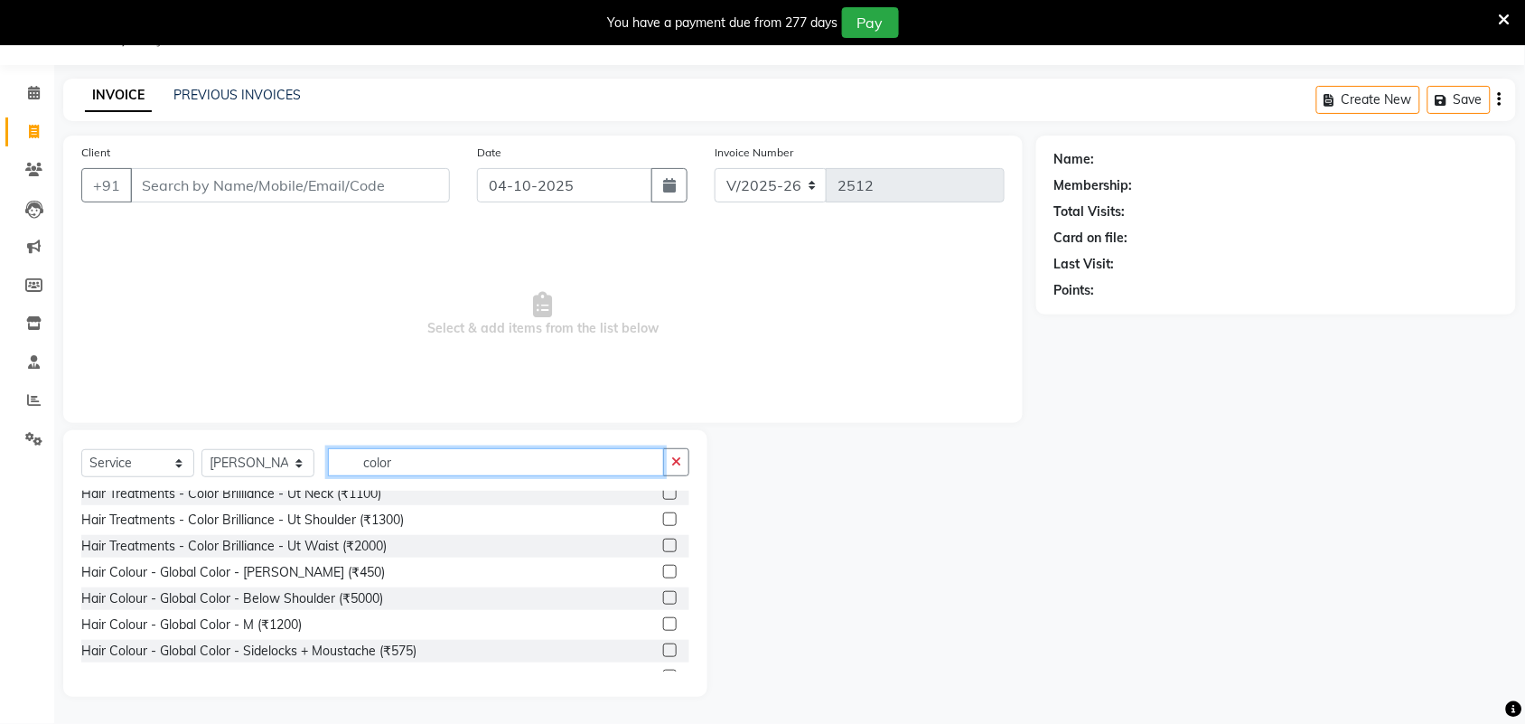
type input "color"
click at [663, 599] on label at bounding box center [670, 598] width 14 height 14
click at [663, 599] on input "checkbox" at bounding box center [669, 599] width 12 height 12
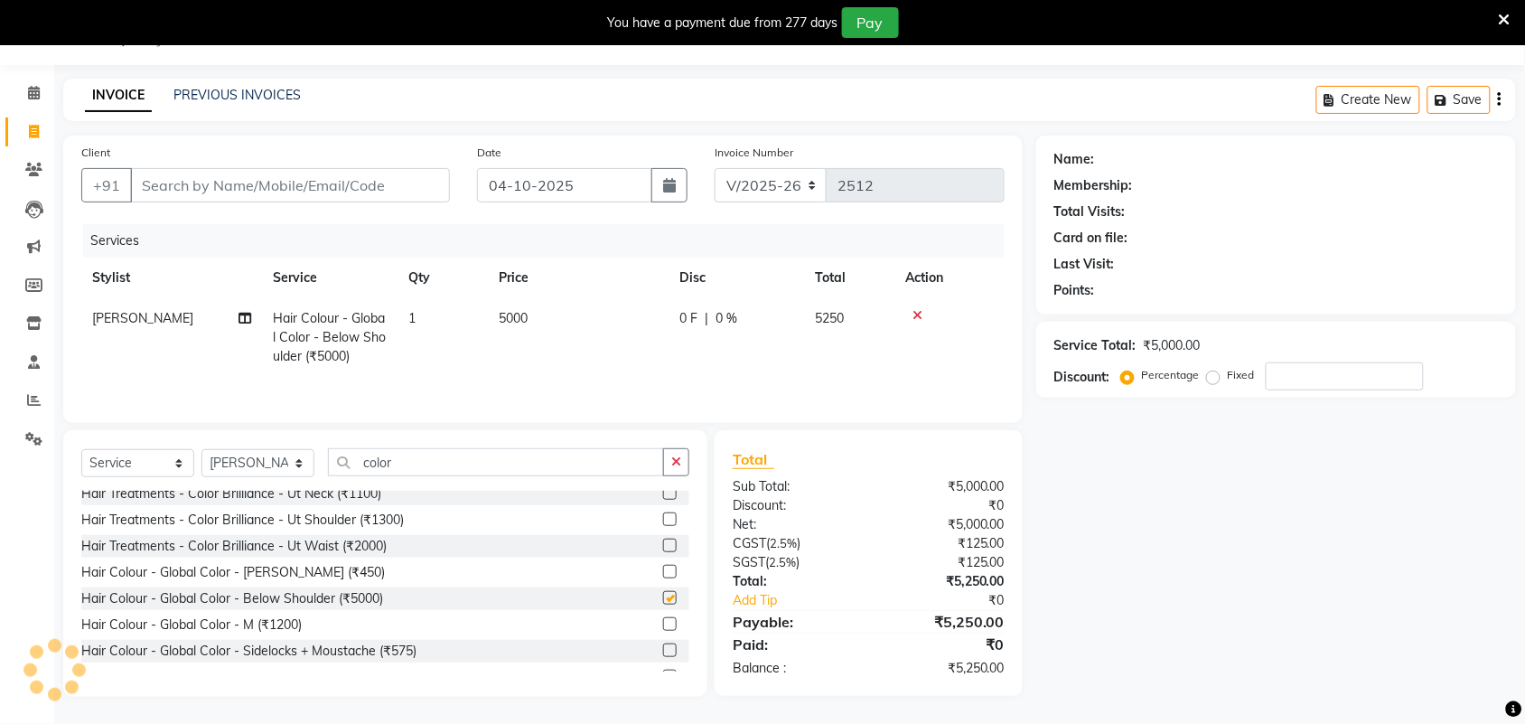
checkbox input "false"
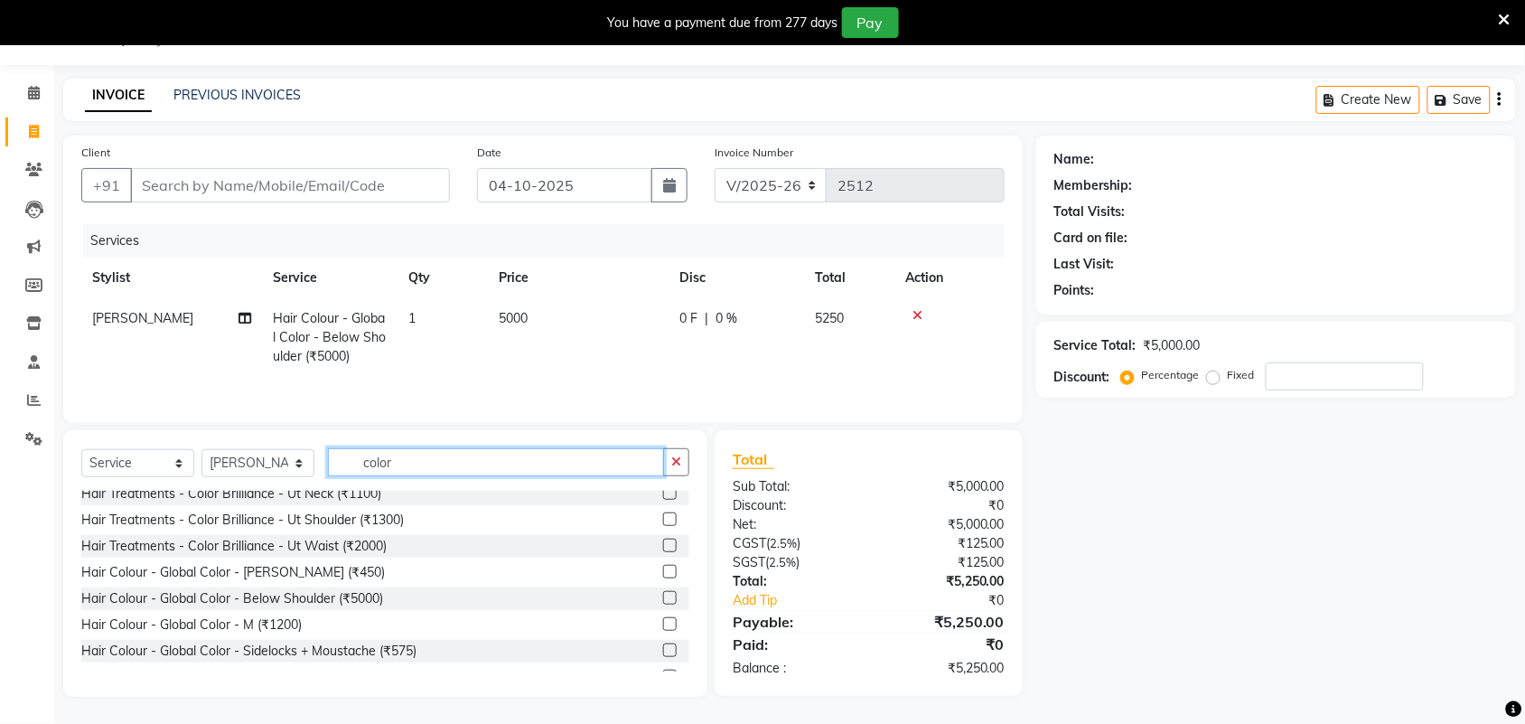
drag, startPoint x: 549, startPoint y: 459, endPoint x: 352, endPoint y: 462, distance: 196.9
click at [352, 462] on input "color" at bounding box center [496, 462] width 336 height 28
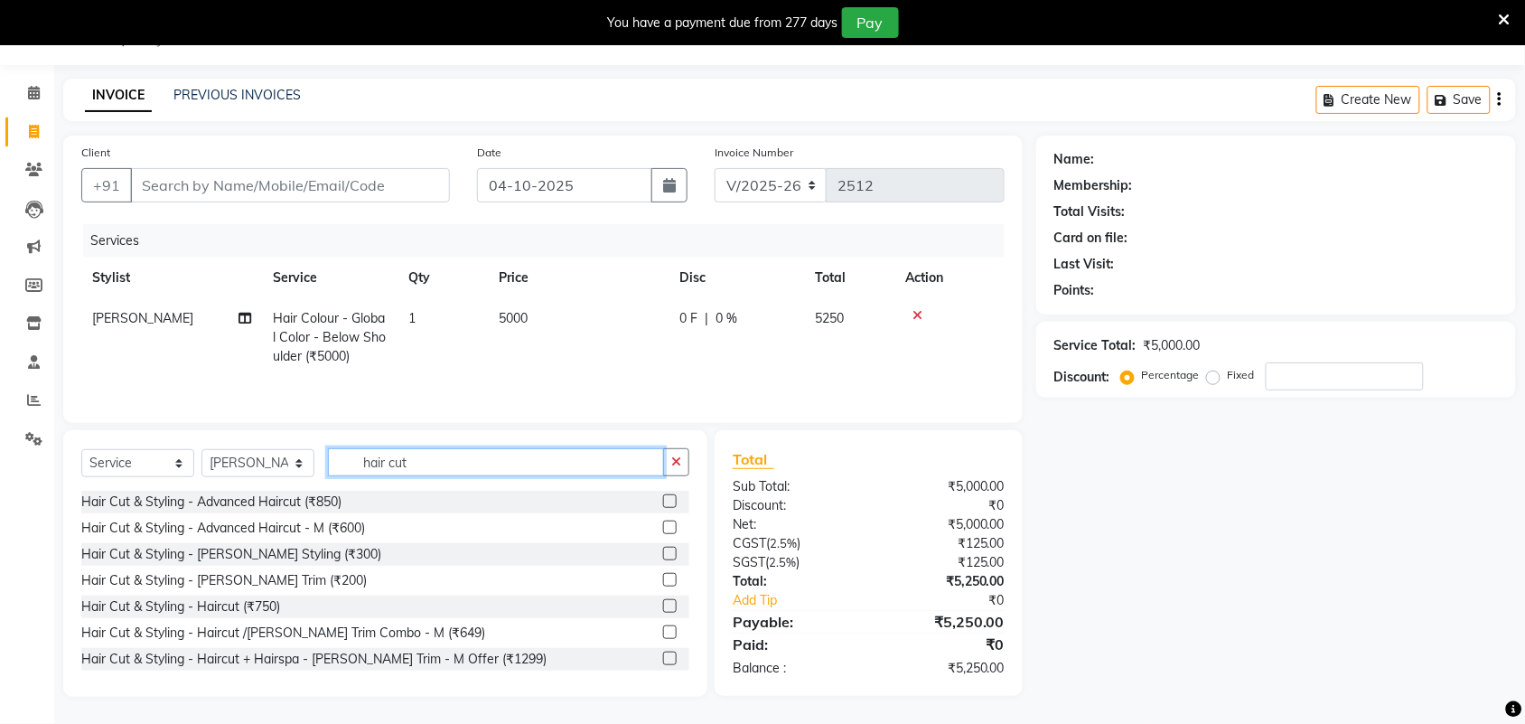
scroll to position [0, 0]
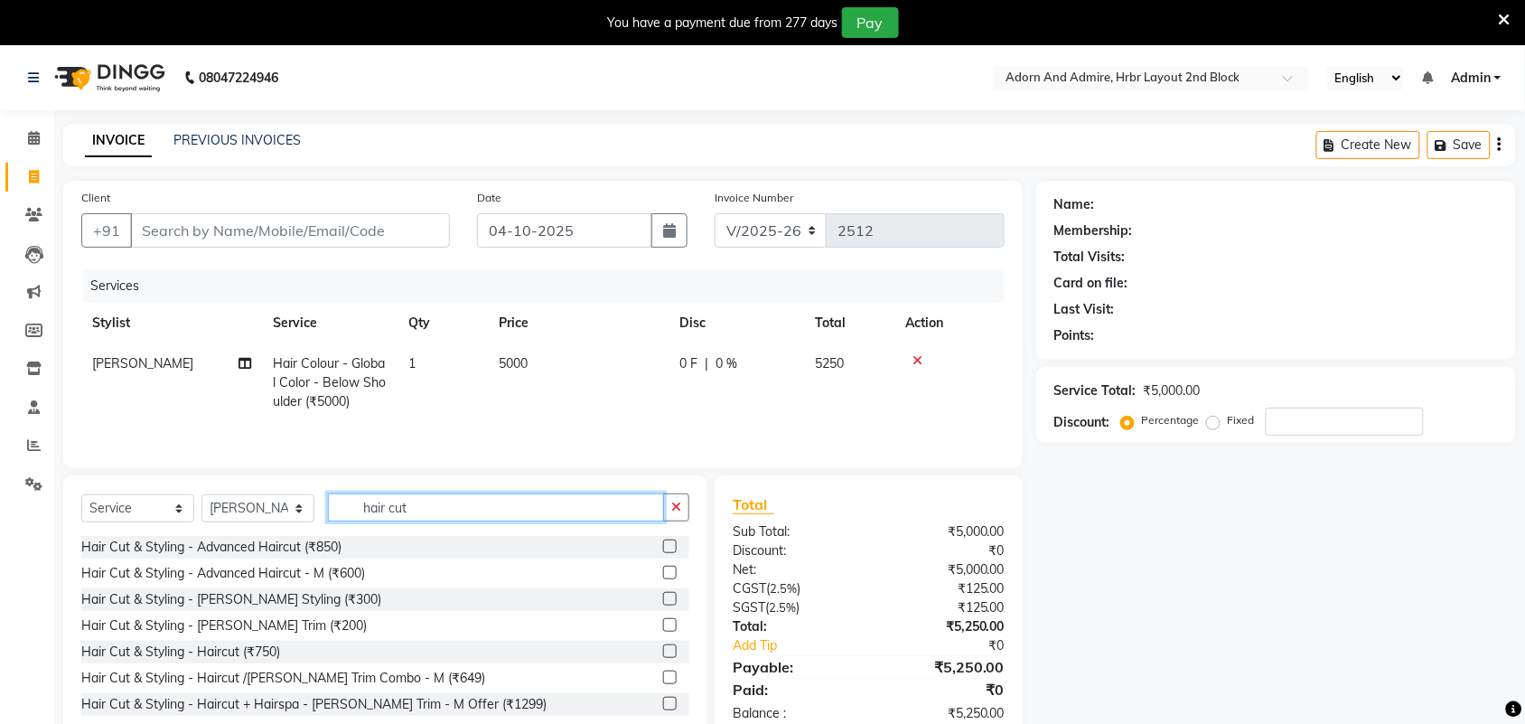
type input "hair cut"
click at [663, 553] on label at bounding box center [670, 546] width 14 height 14
click at [663, 553] on input "checkbox" at bounding box center [669, 547] width 12 height 12
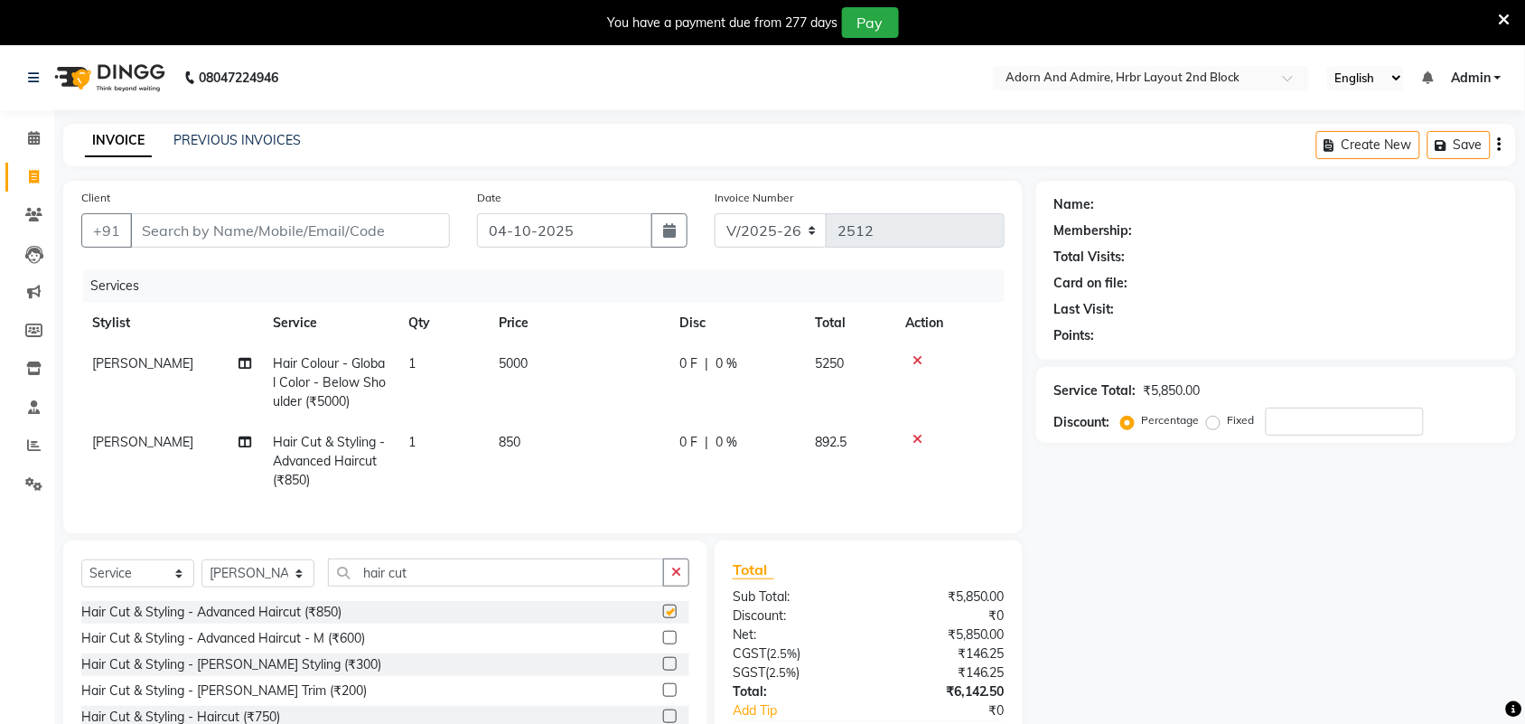
checkbox input "false"
click at [291, 233] on input "Client" at bounding box center [290, 230] width 320 height 34
type input "9"
type input "0"
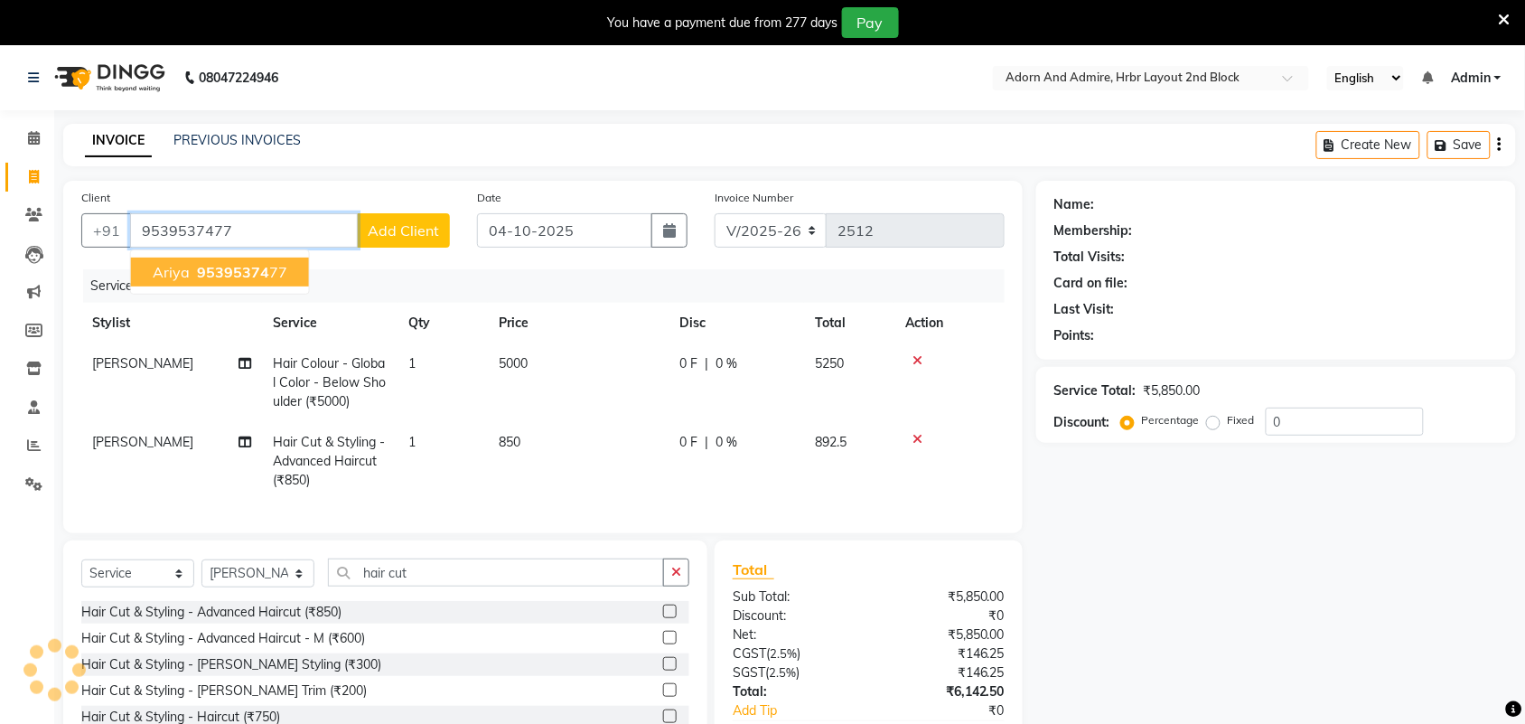
type input "9539537477"
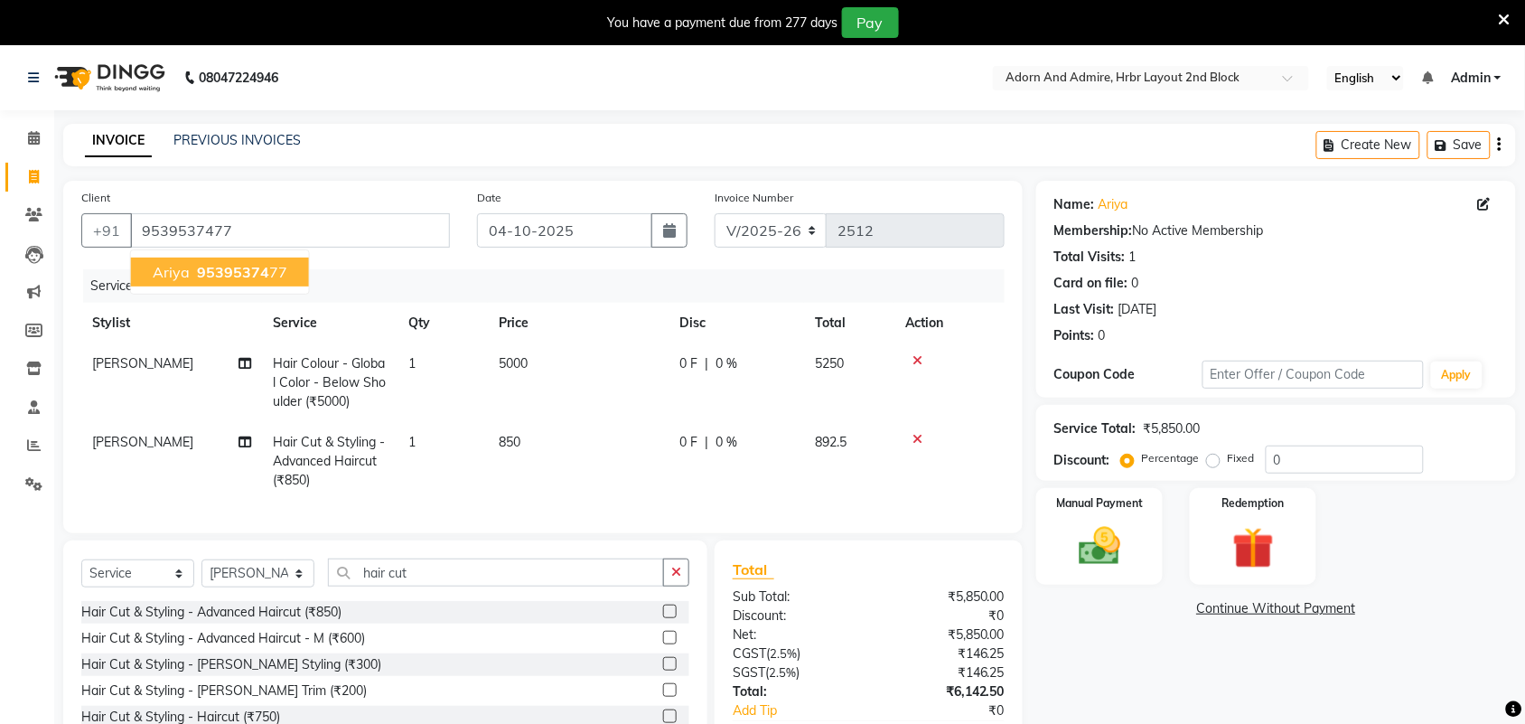
click at [244, 267] on span "95395374" at bounding box center [233, 272] width 72 height 18
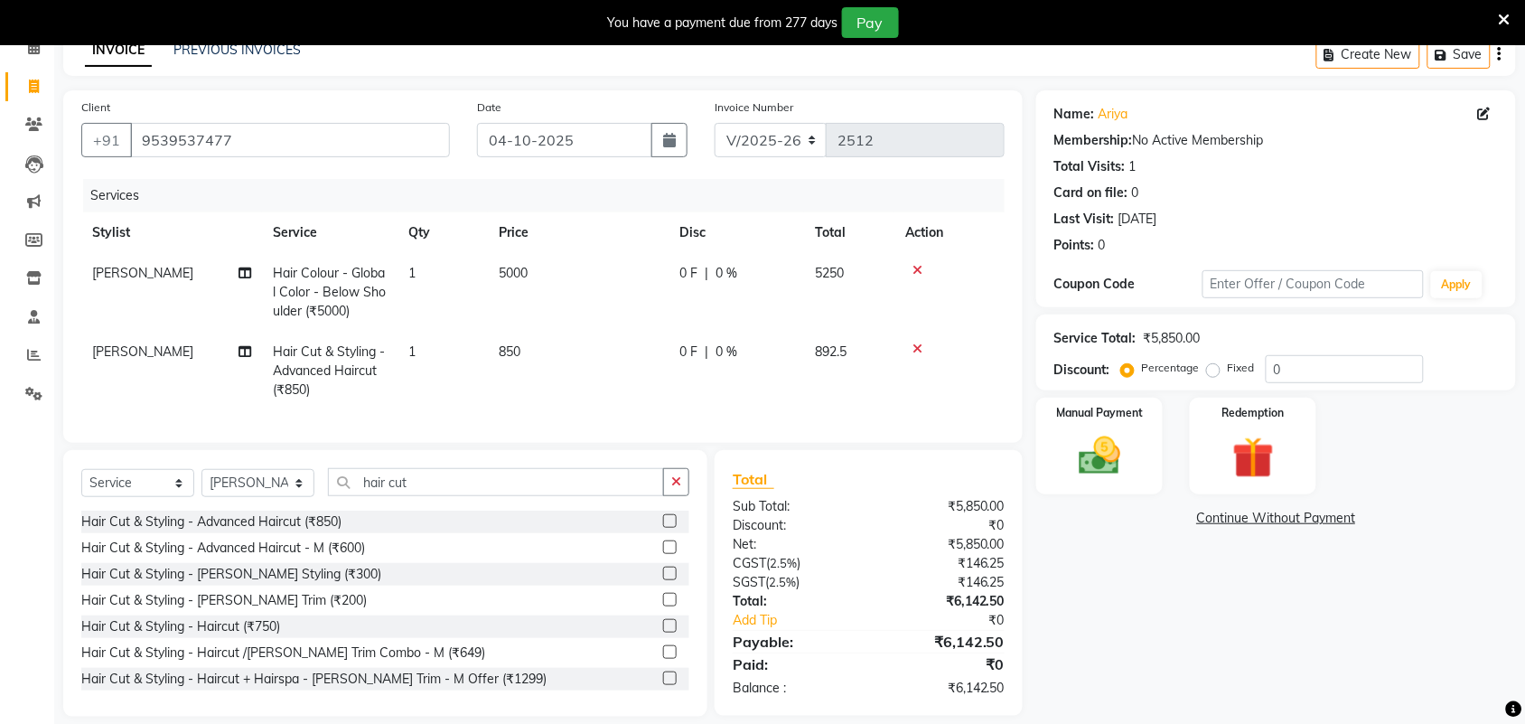
scroll to position [126, 0]
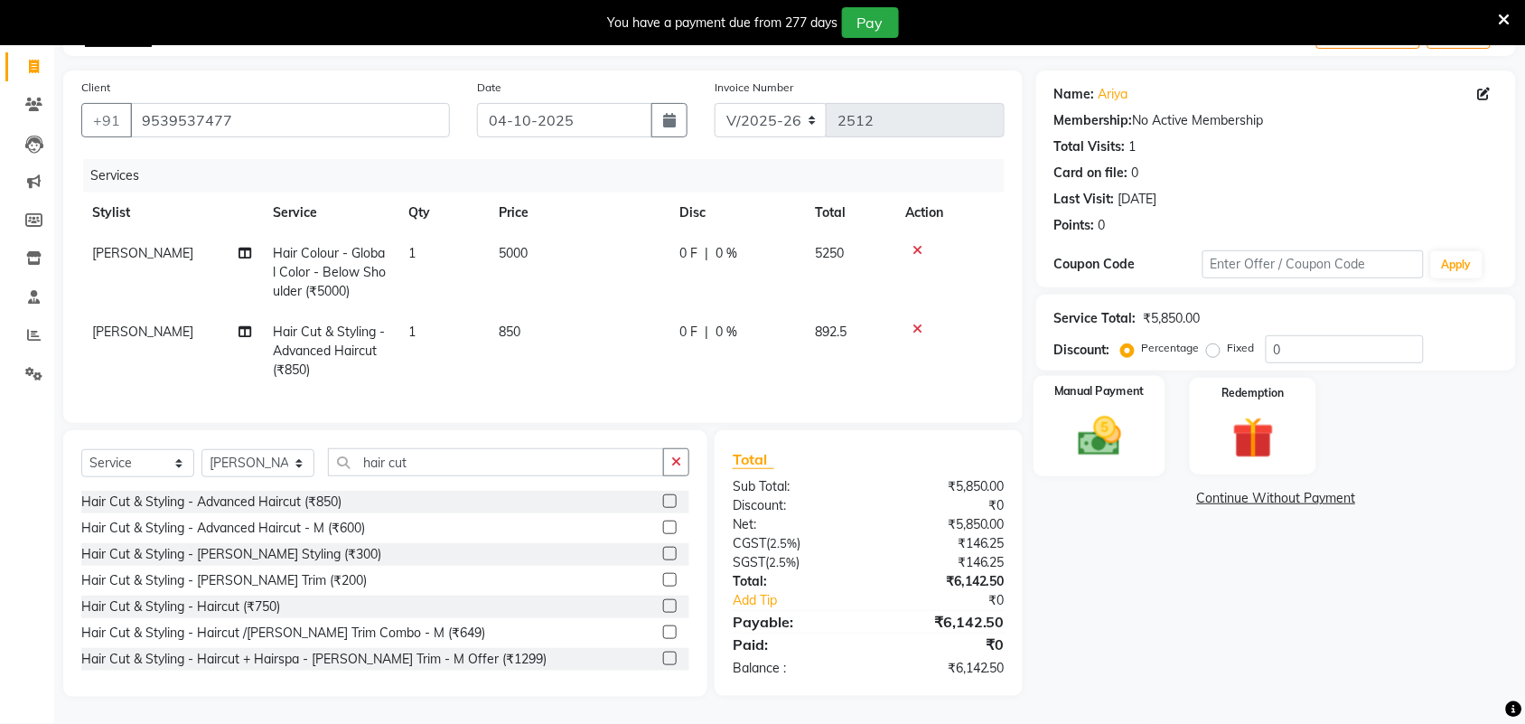
click at [1094, 434] on img at bounding box center [1099, 436] width 70 height 50
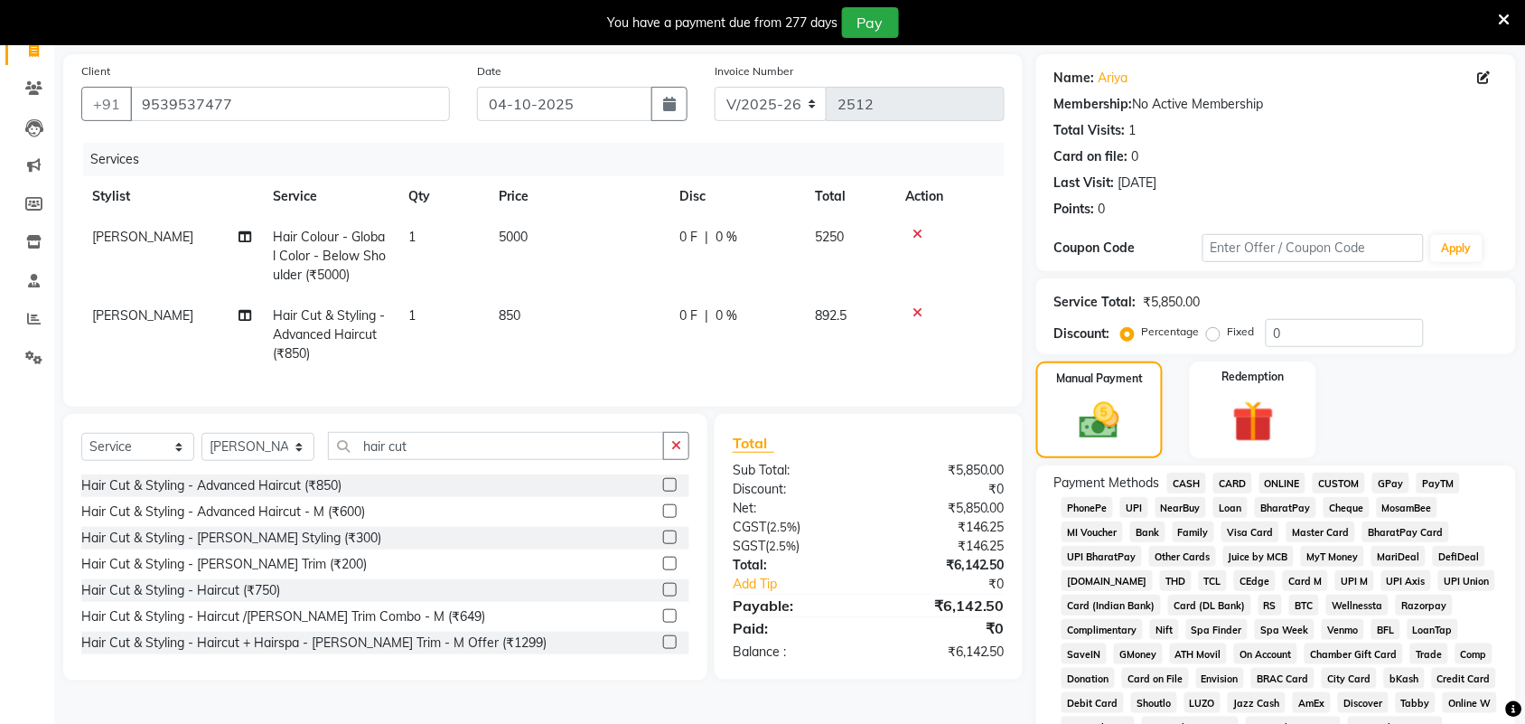
click at [1387, 483] on span "GPay" at bounding box center [1390, 482] width 37 height 21
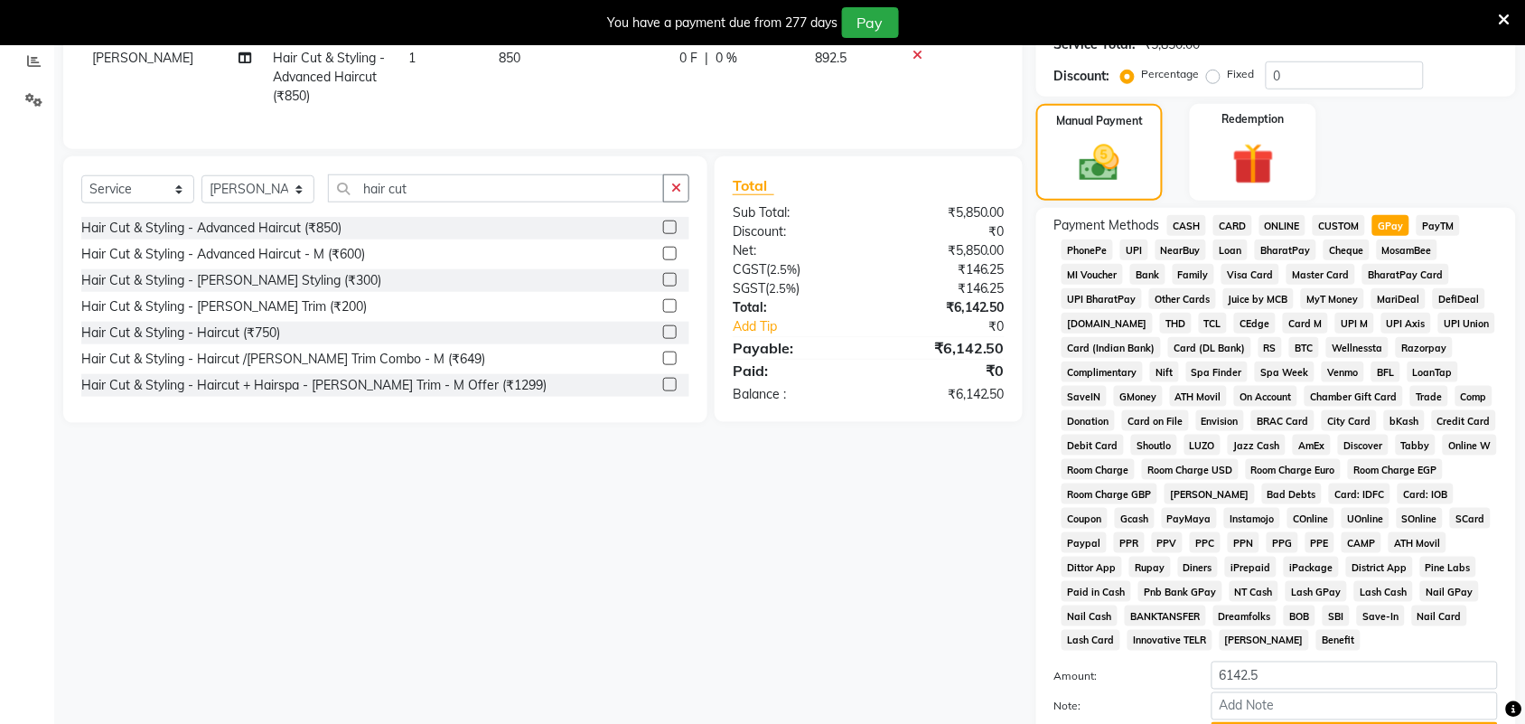
scroll to position [548, 0]
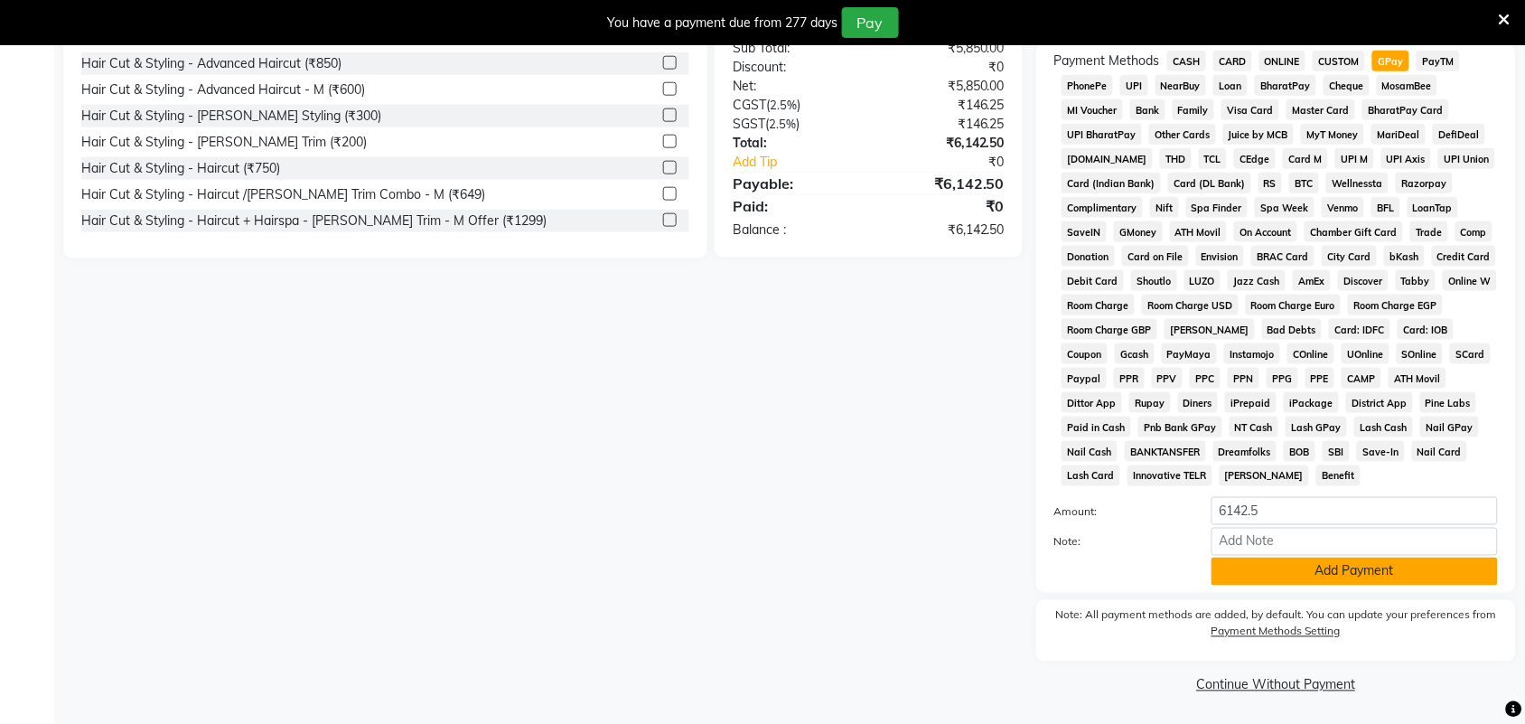
click at [1356, 572] on button "Add Payment" at bounding box center [1354, 571] width 286 height 28
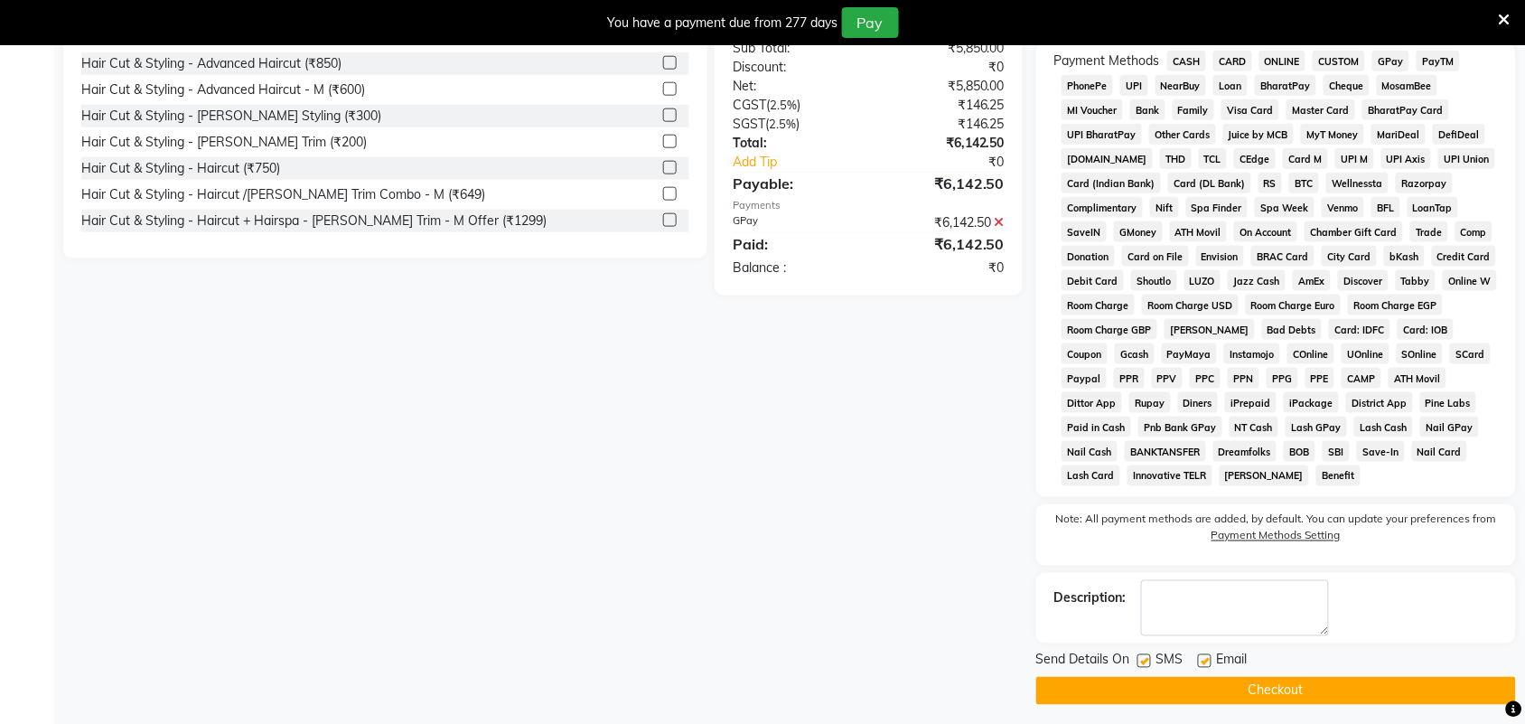
scroll to position [556, 0]
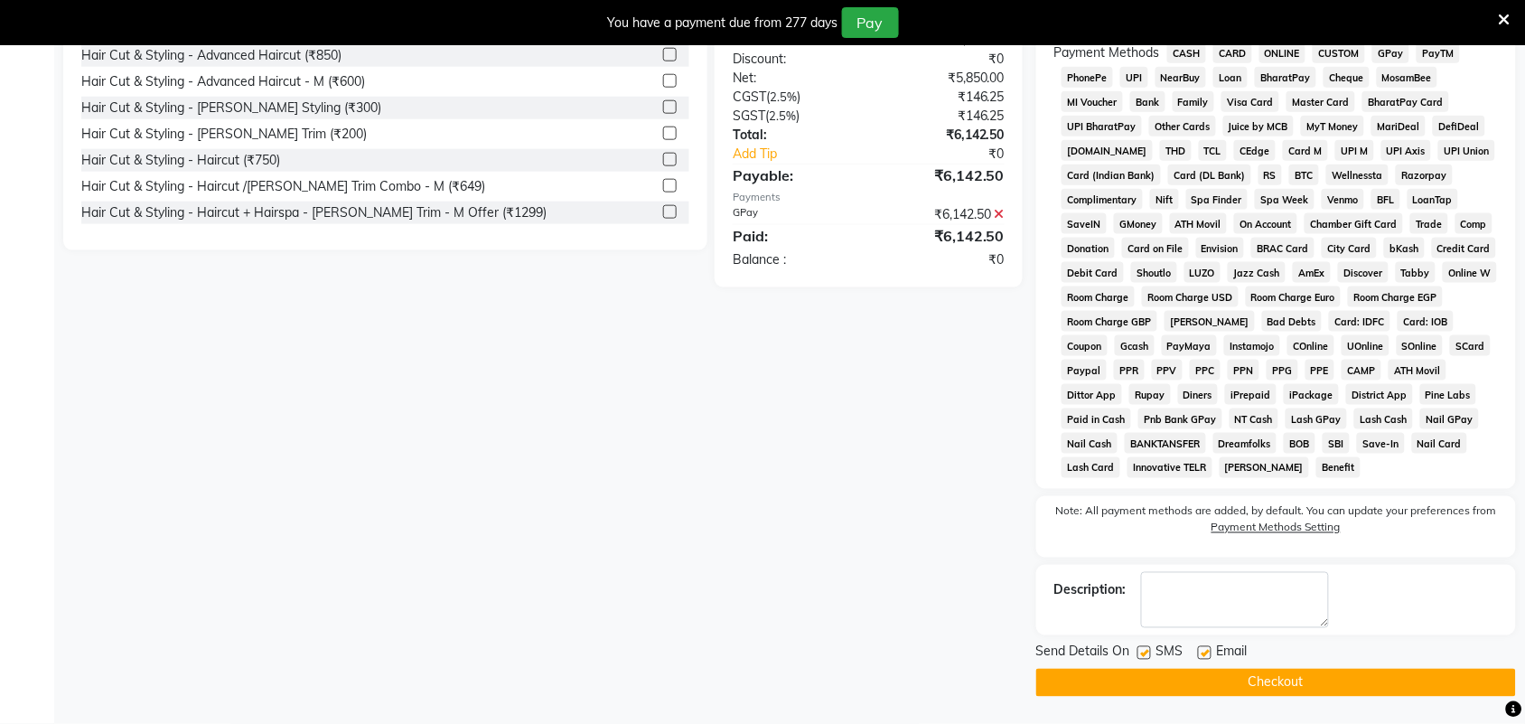
drag, startPoint x: 1245, startPoint y: 693, endPoint x: 1239, endPoint y: 718, distance: 25.9
click at [1243, 692] on button "Checkout" at bounding box center [1276, 682] width 480 height 28
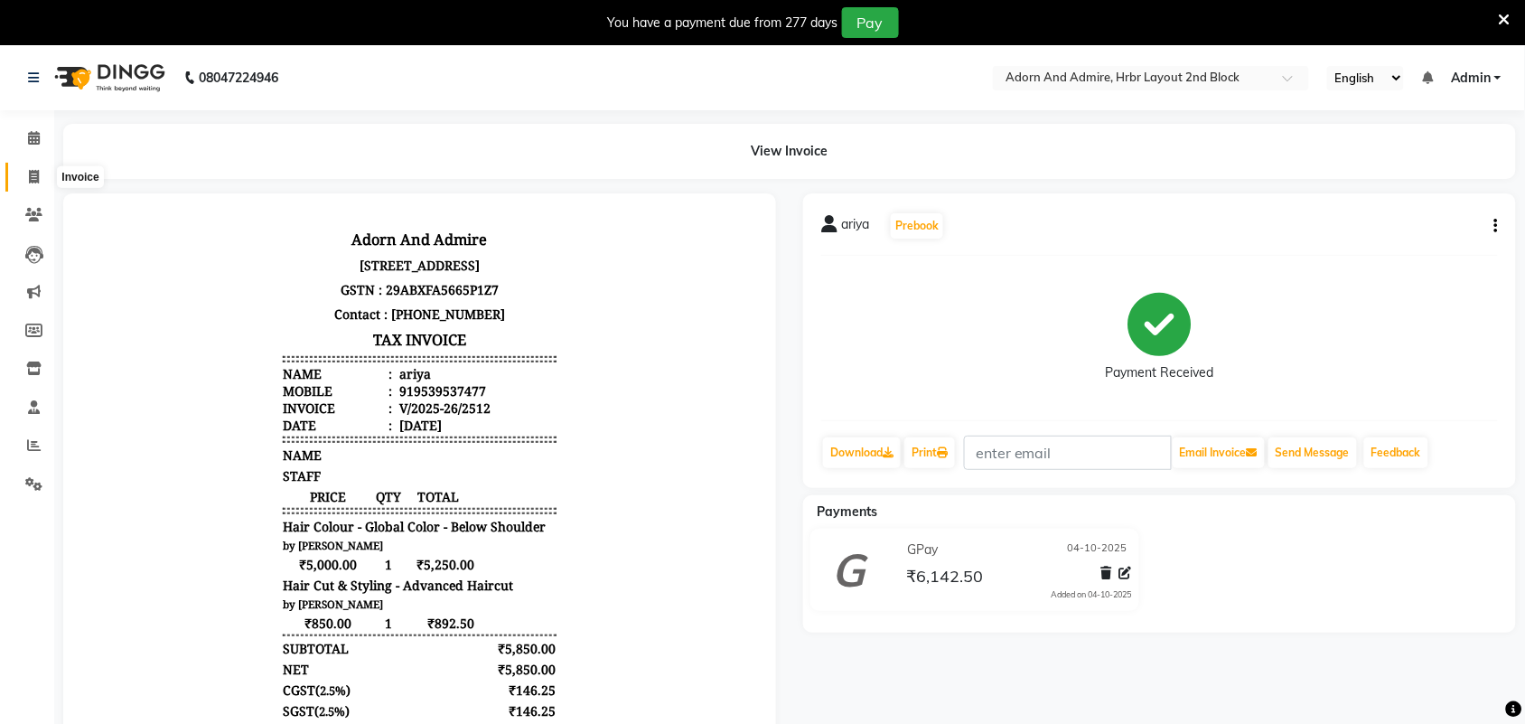
click at [33, 168] on span at bounding box center [34, 177] width 32 height 21
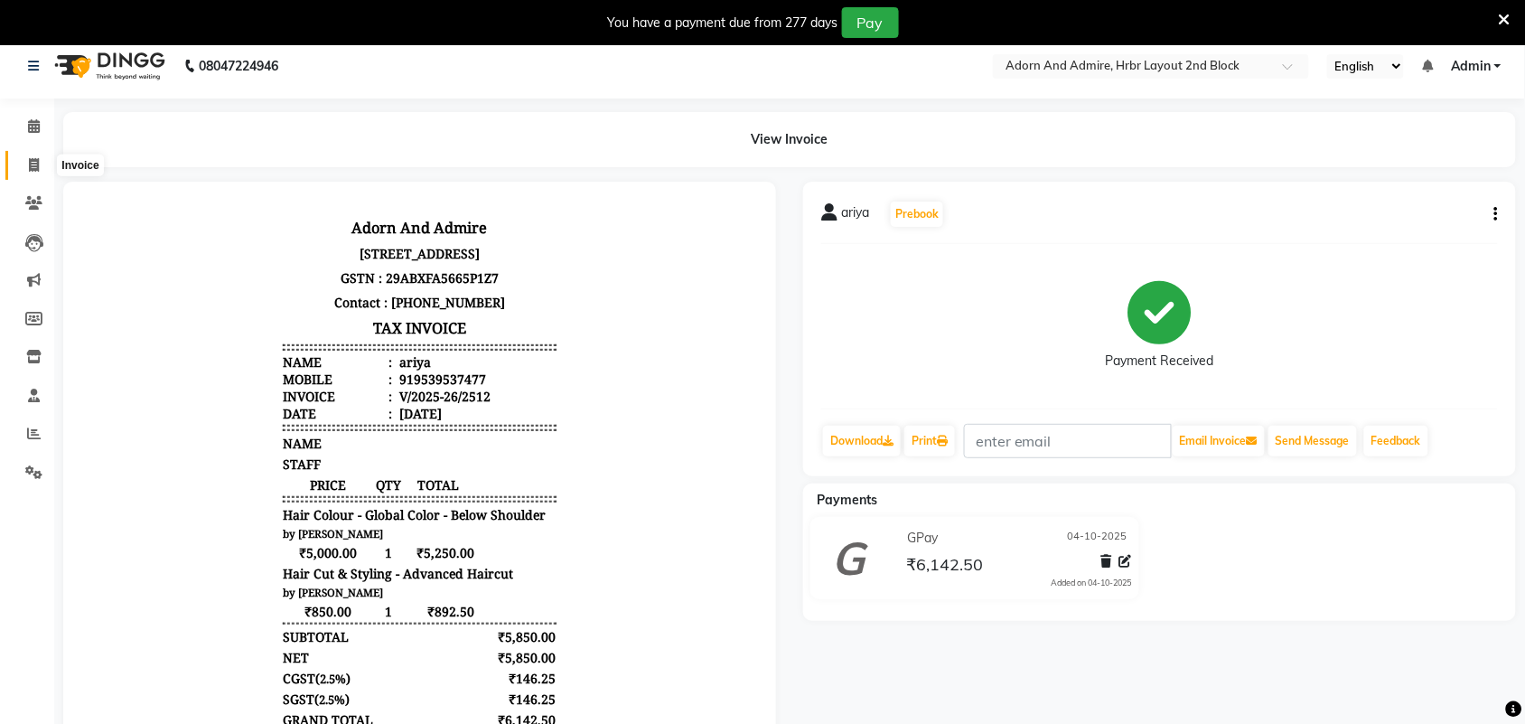
select select "service"
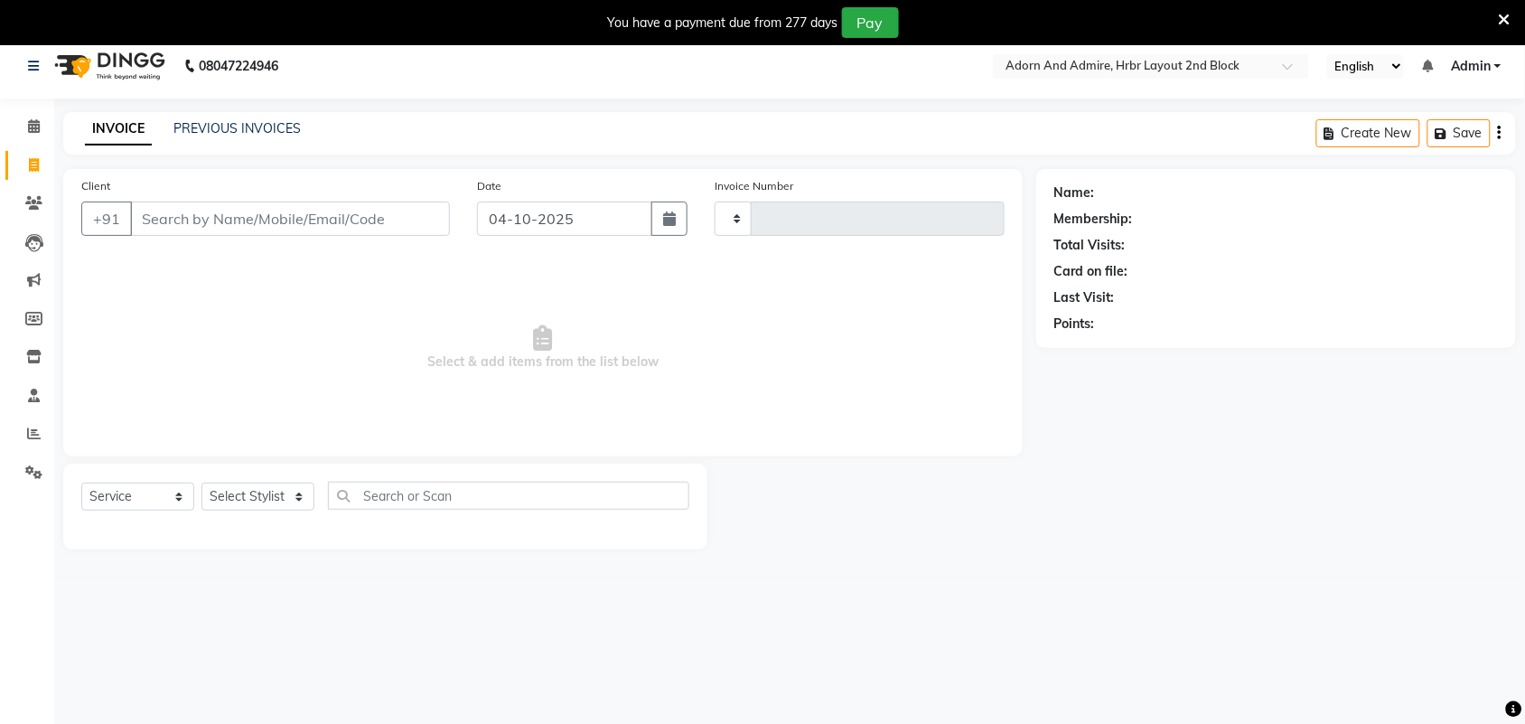
scroll to position [45, 0]
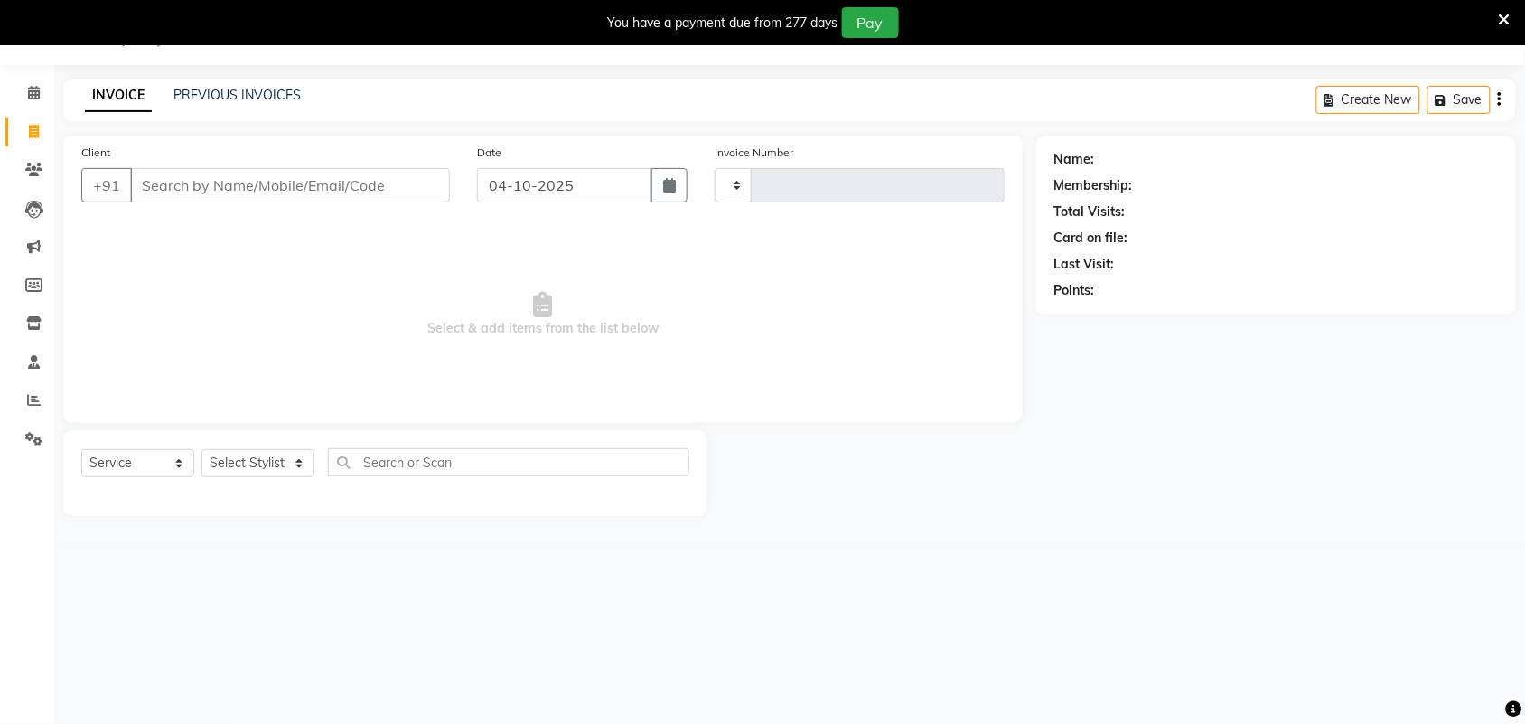
type input "2513"
select select "7203"
drag, startPoint x: 295, startPoint y: 461, endPoint x: 316, endPoint y: 461, distance: 20.8
click at [295, 461] on select "Select Stylist Adarsh ajay ALEXX anusiya Jos Lalit lavanya Lucy rita saroj Suni…" at bounding box center [257, 463] width 113 height 28
select select "61720"
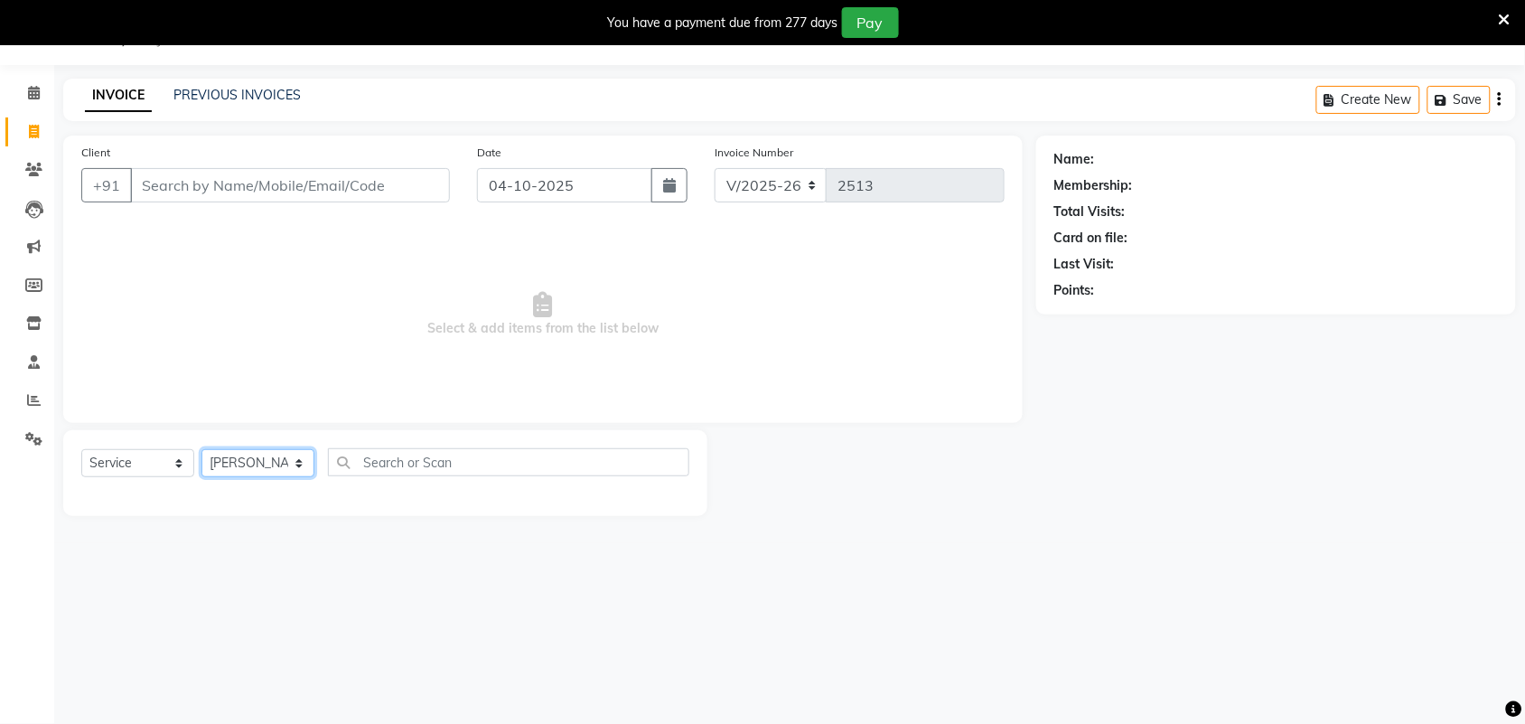
click at [201, 449] on select "Select Stylist Adarsh ajay ALEXX anusiya Jos Lalit lavanya Lucy rita saroj Suni…" at bounding box center [257, 463] width 113 height 28
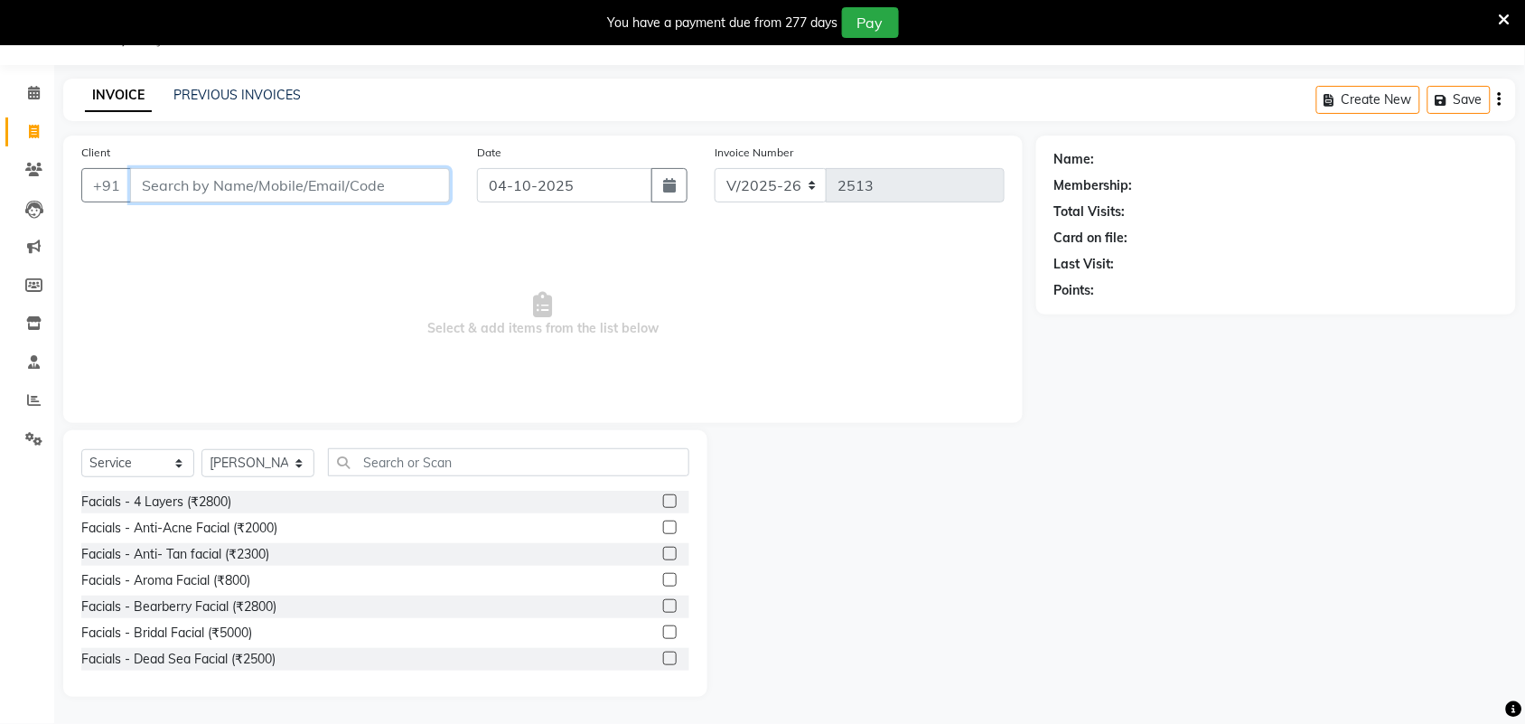
click at [300, 195] on input "Client" at bounding box center [290, 185] width 320 height 34
paste input "917019282821"
type input "917019282821"
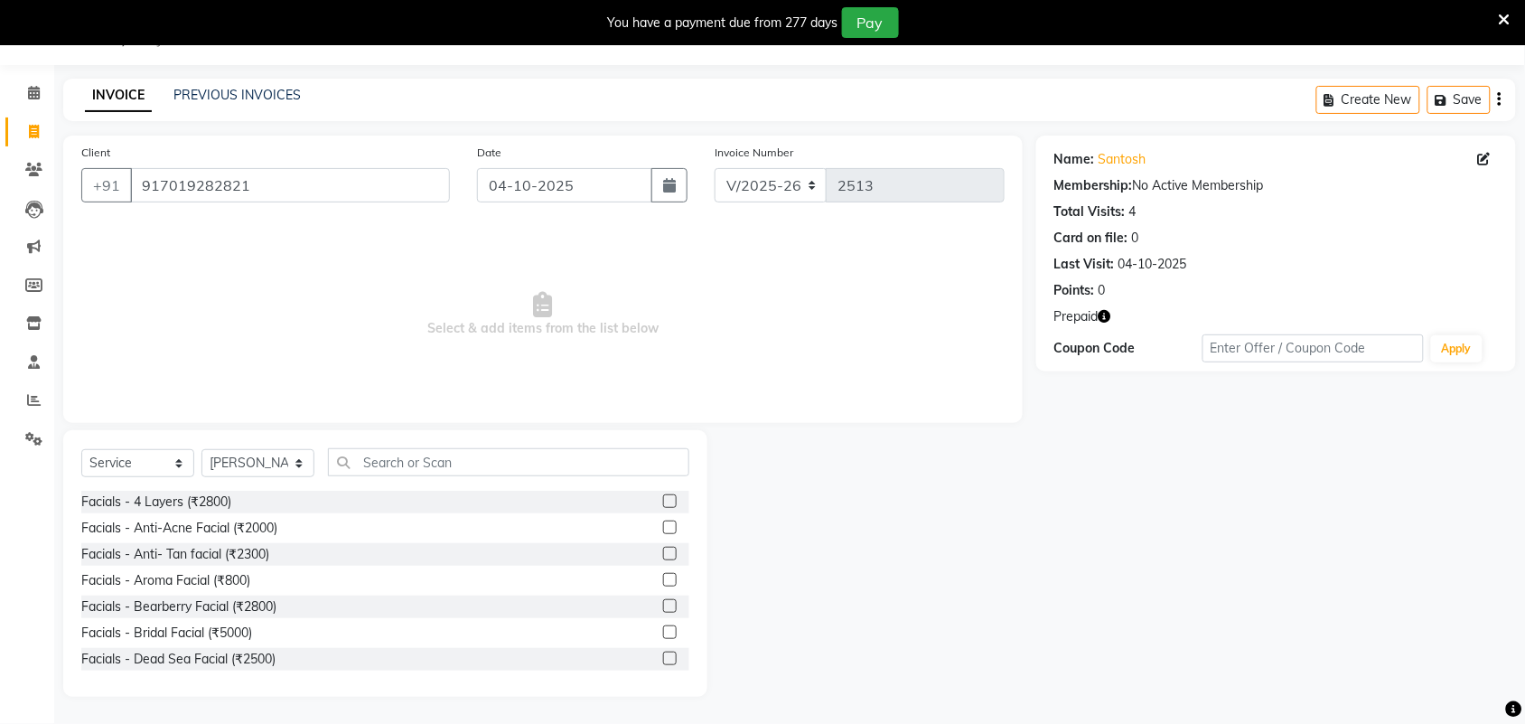
click at [1107, 317] on icon "button" at bounding box center [1104, 316] width 13 height 13
click at [1062, 377] on div "Name: Santosh Membership: No Active Membership Total Visits: 4 Card on file: 0 …" at bounding box center [1282, 415] width 493 height 561
drag, startPoint x: 301, startPoint y: 183, endPoint x: 25, endPoint y: 201, distance: 276.1
click at [27, 199] on app-home "08047224946 Select Location × Adorn And Admire, Hrbr Layout 2nd Block English E…" at bounding box center [762, 362] width 1525 height 724
click at [1016, 534] on div at bounding box center [871, 563] width 329 height 266
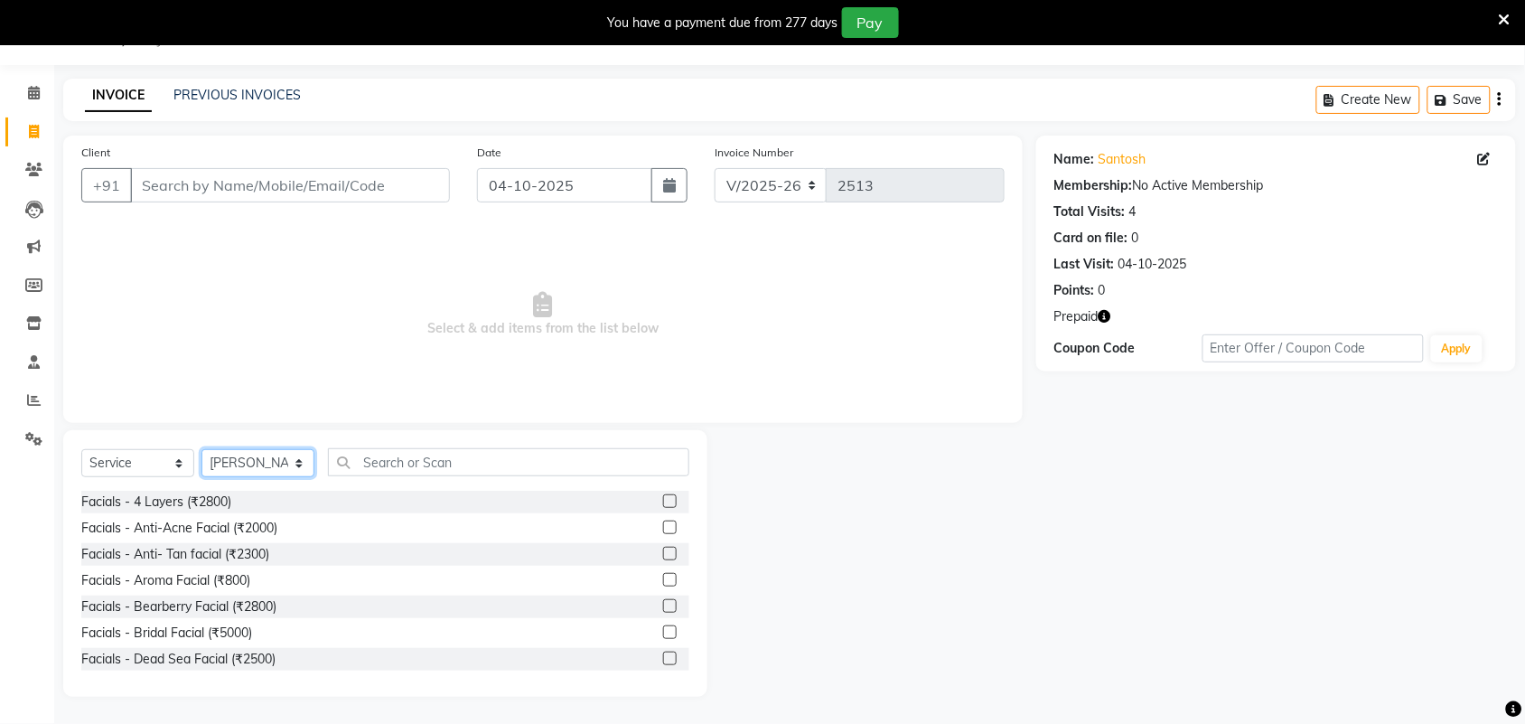
click at [294, 459] on select "Select Stylist Adarsh ajay ALEXX anusiya Jos Lalit lavanya Lucy rita saroj Suni…" at bounding box center [257, 463] width 113 height 28
select select "88808"
click at [201, 449] on select "Select Stylist Adarsh ajay ALEXX anusiya Jos Lalit lavanya Lucy rita saroj Suni…" at bounding box center [257, 463] width 113 height 28
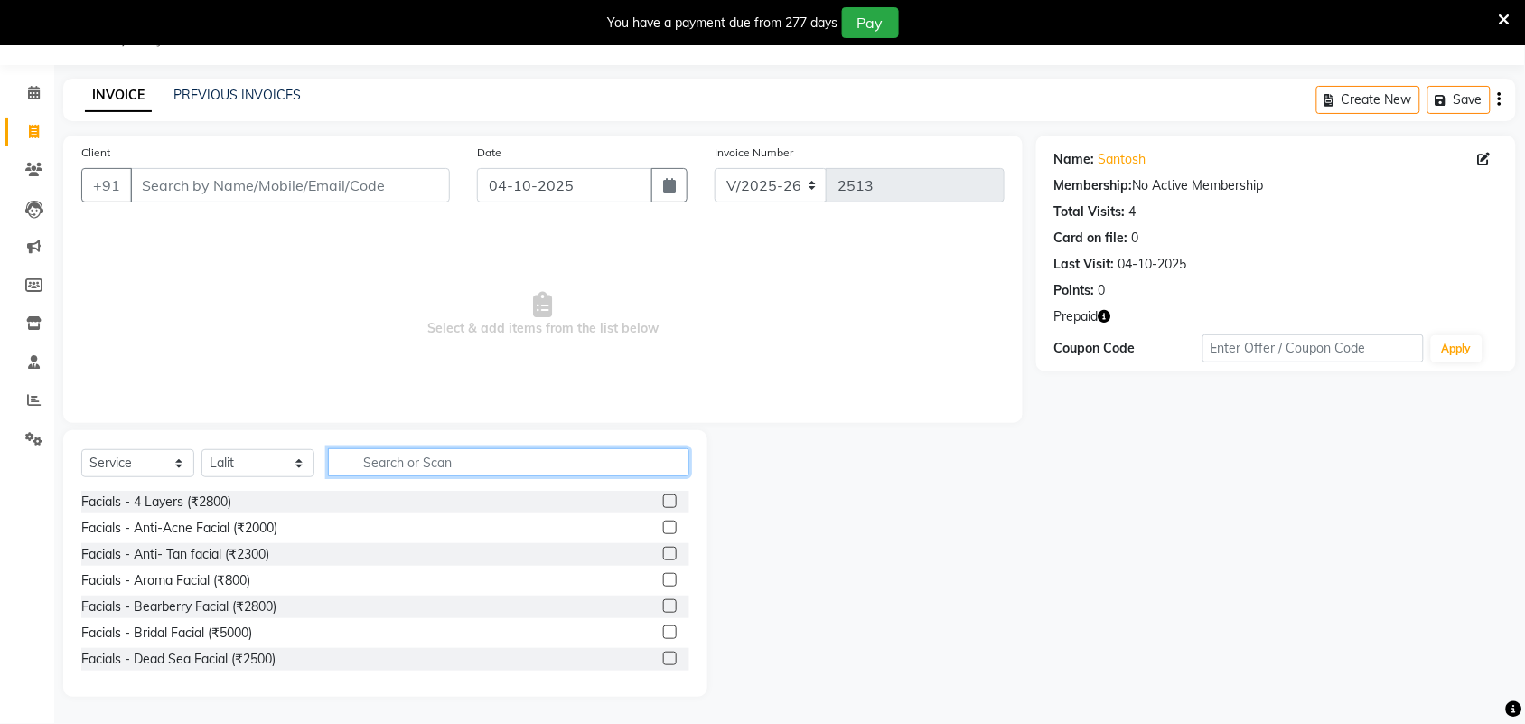
click at [411, 453] on input "text" at bounding box center [508, 462] width 361 height 28
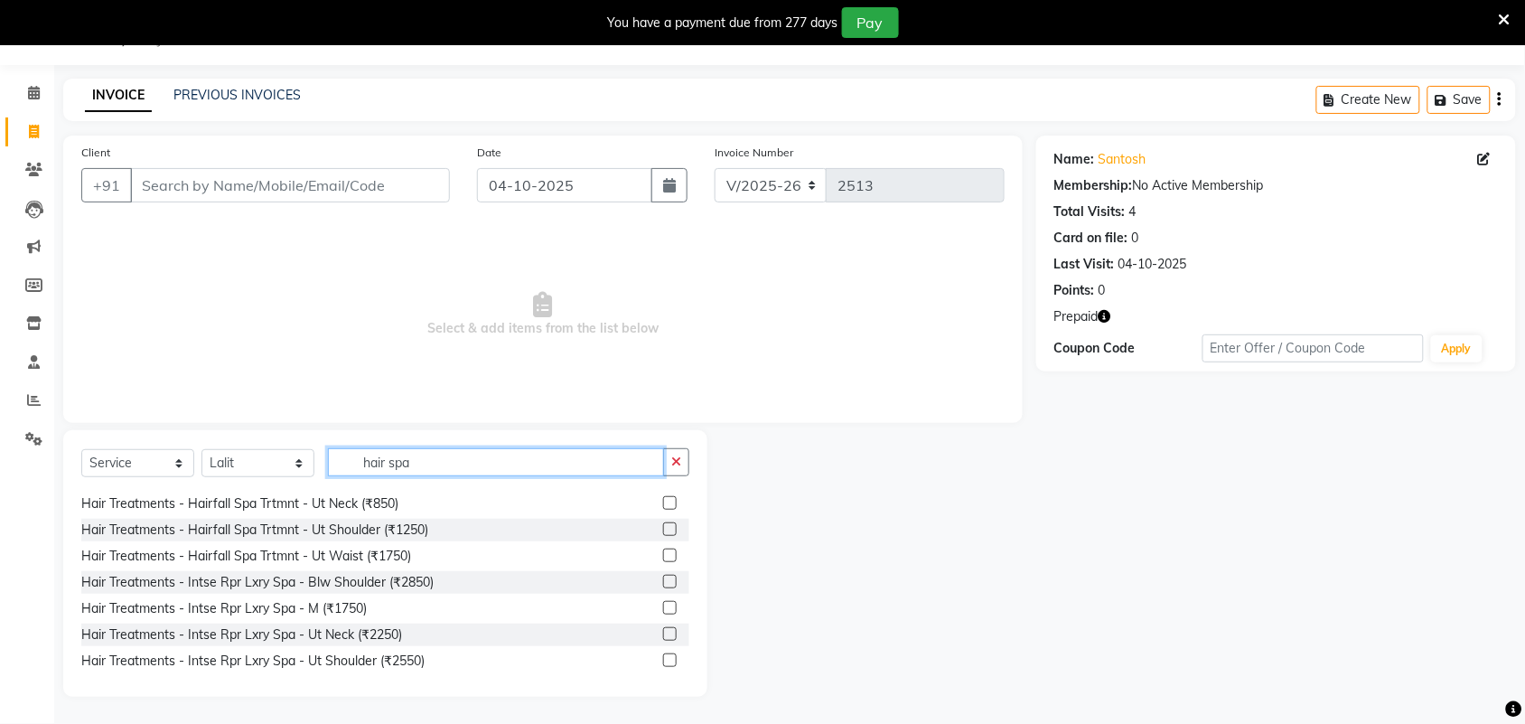
scroll to position [452, 0]
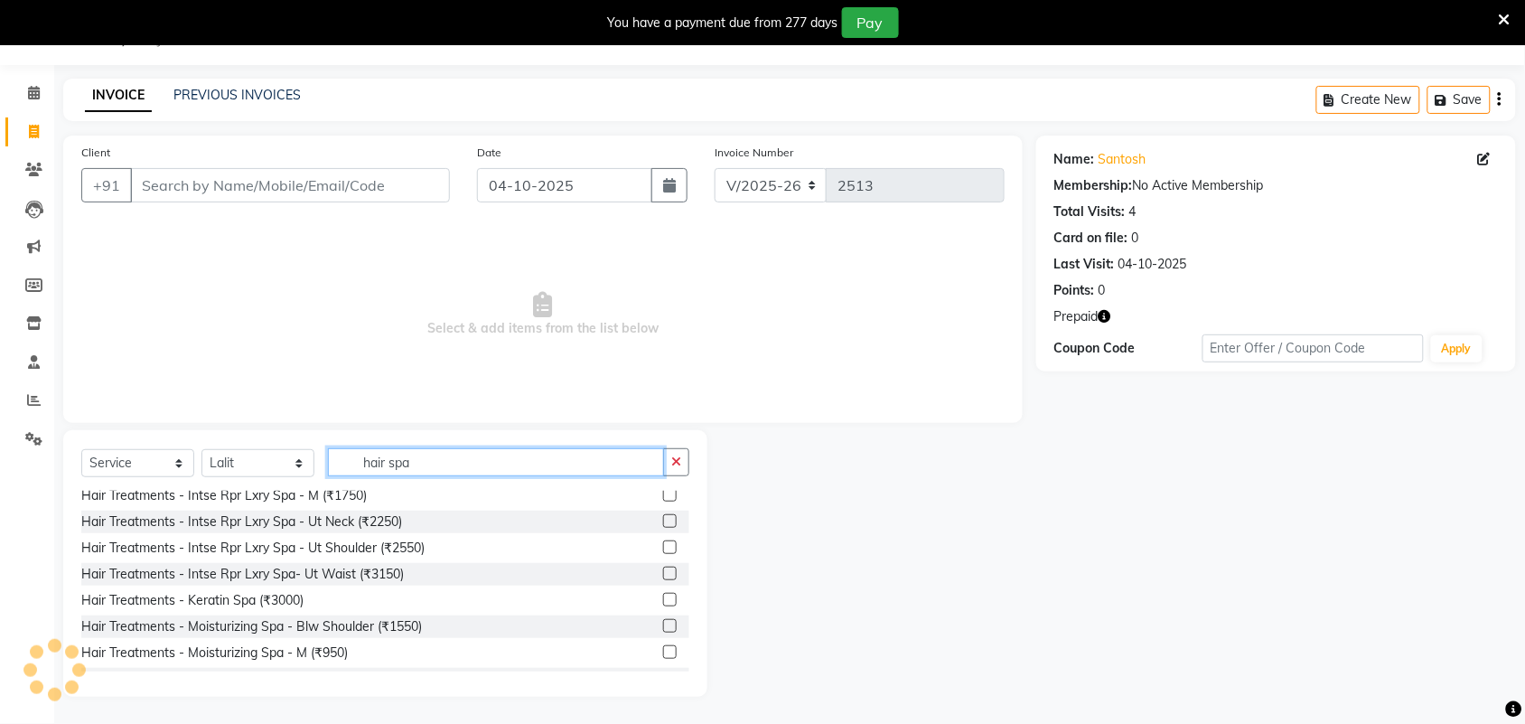
type input "hair spa"
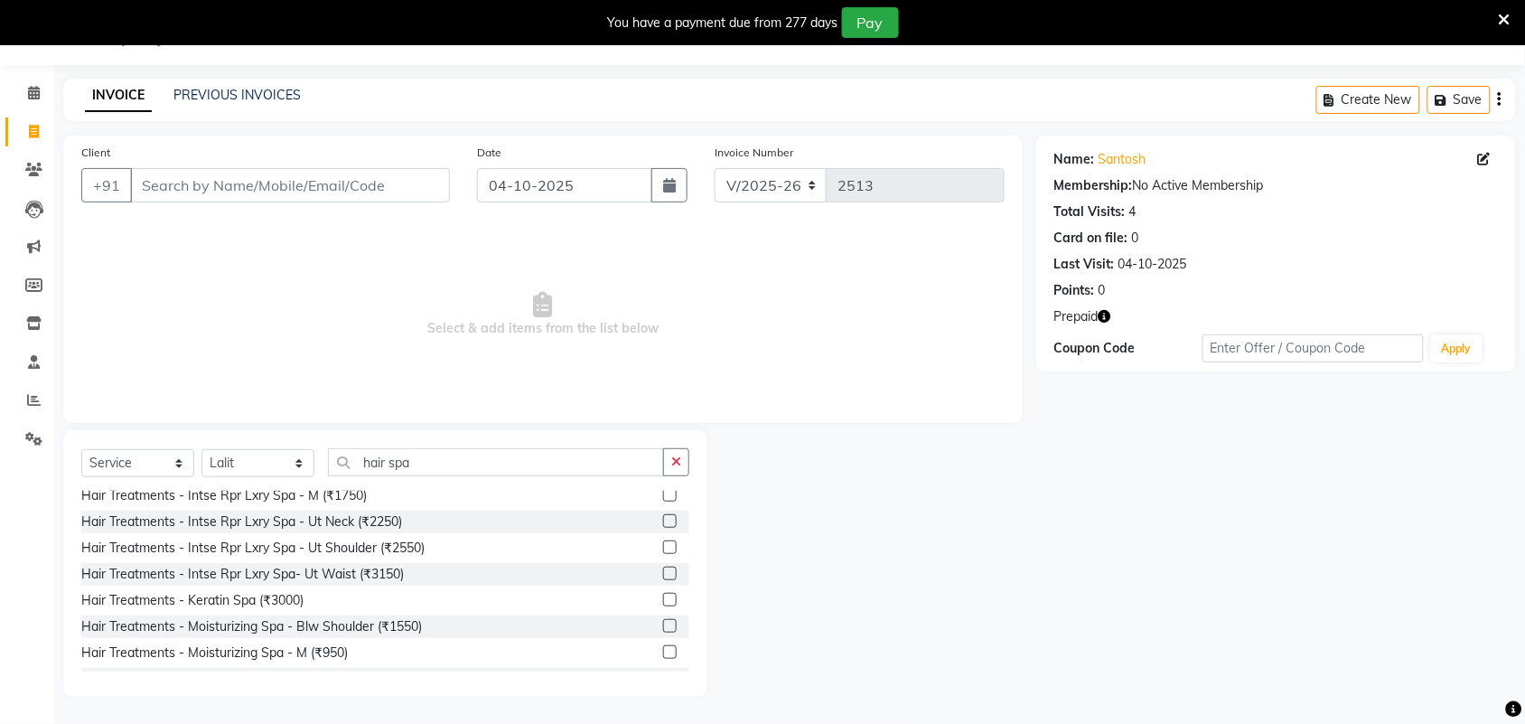
click at [663, 624] on label at bounding box center [670, 626] width 14 height 14
click at [663, 624] on input "checkbox" at bounding box center [669, 627] width 12 height 12
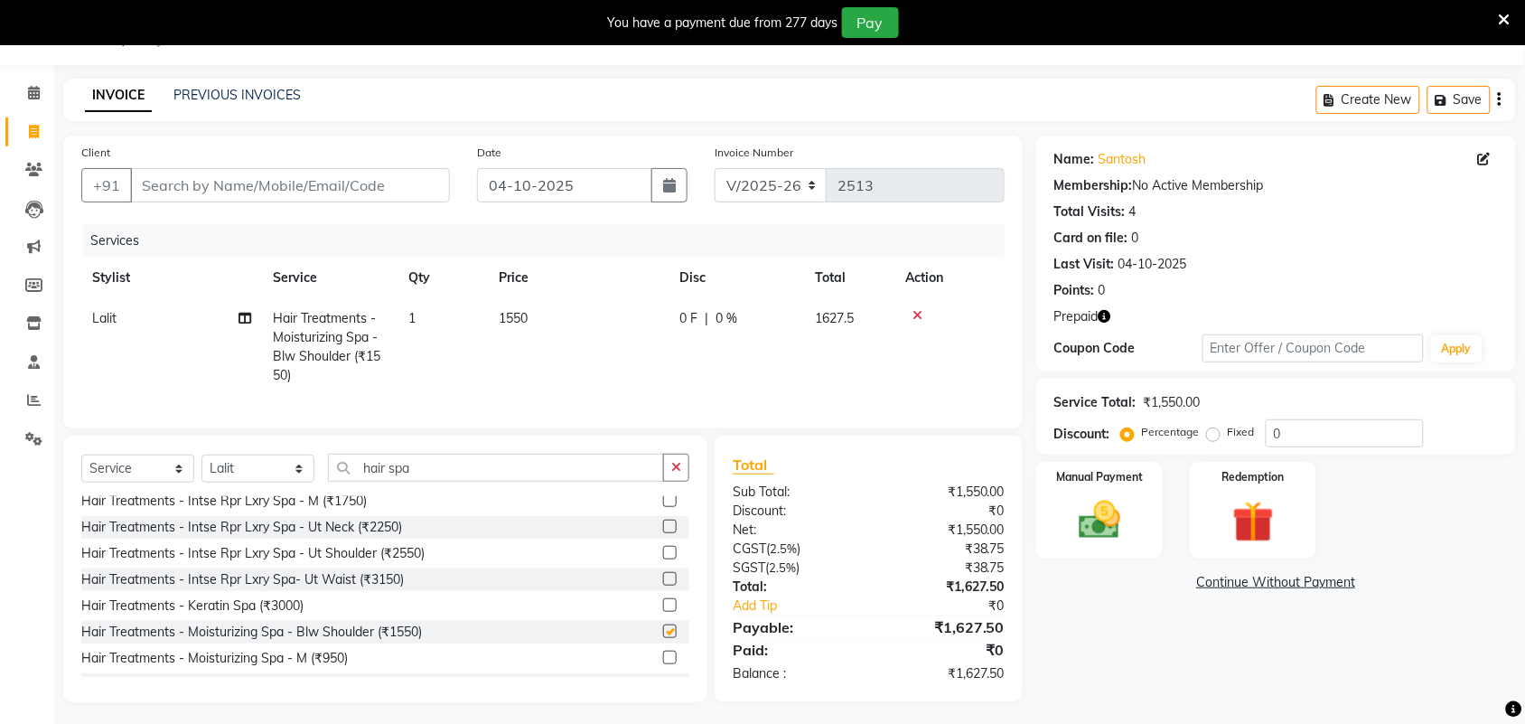
checkbox input "false"
click at [528, 317] on span "1550" at bounding box center [513, 318] width 29 height 16
select select "88808"
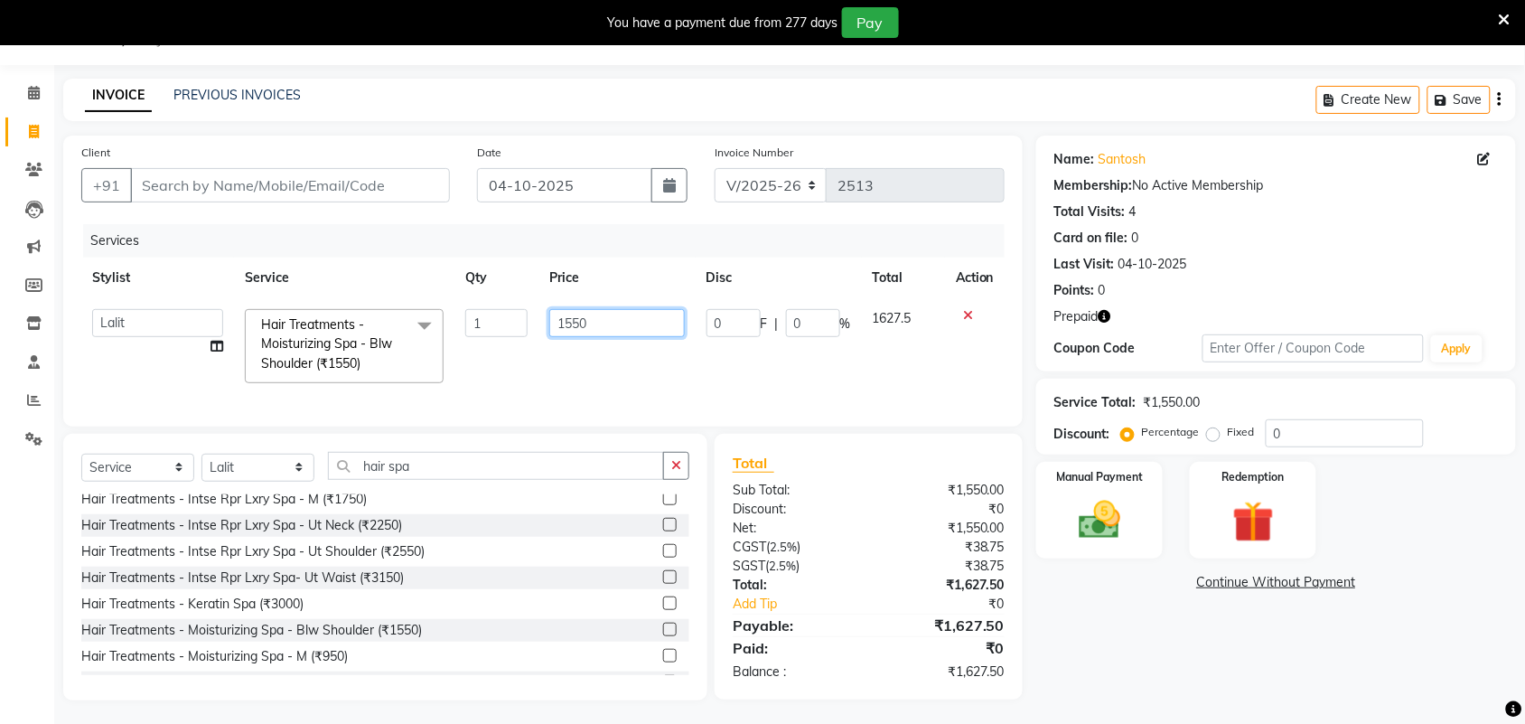
drag, startPoint x: 637, startPoint y: 328, endPoint x: 466, endPoint y: 337, distance: 171.0
click at [466, 336] on tr "Adarsh ajay ALEXX anusiya Jos Lalit lavanya Lucy rita saroj Sunitha Umesh Hair …" at bounding box center [542, 346] width 923 height 96
type input "1500"
click at [1049, 633] on div "Name: Santosh Membership: No Active Membership Total Visits: 4 Card on file: 0 …" at bounding box center [1282, 417] width 493 height 565
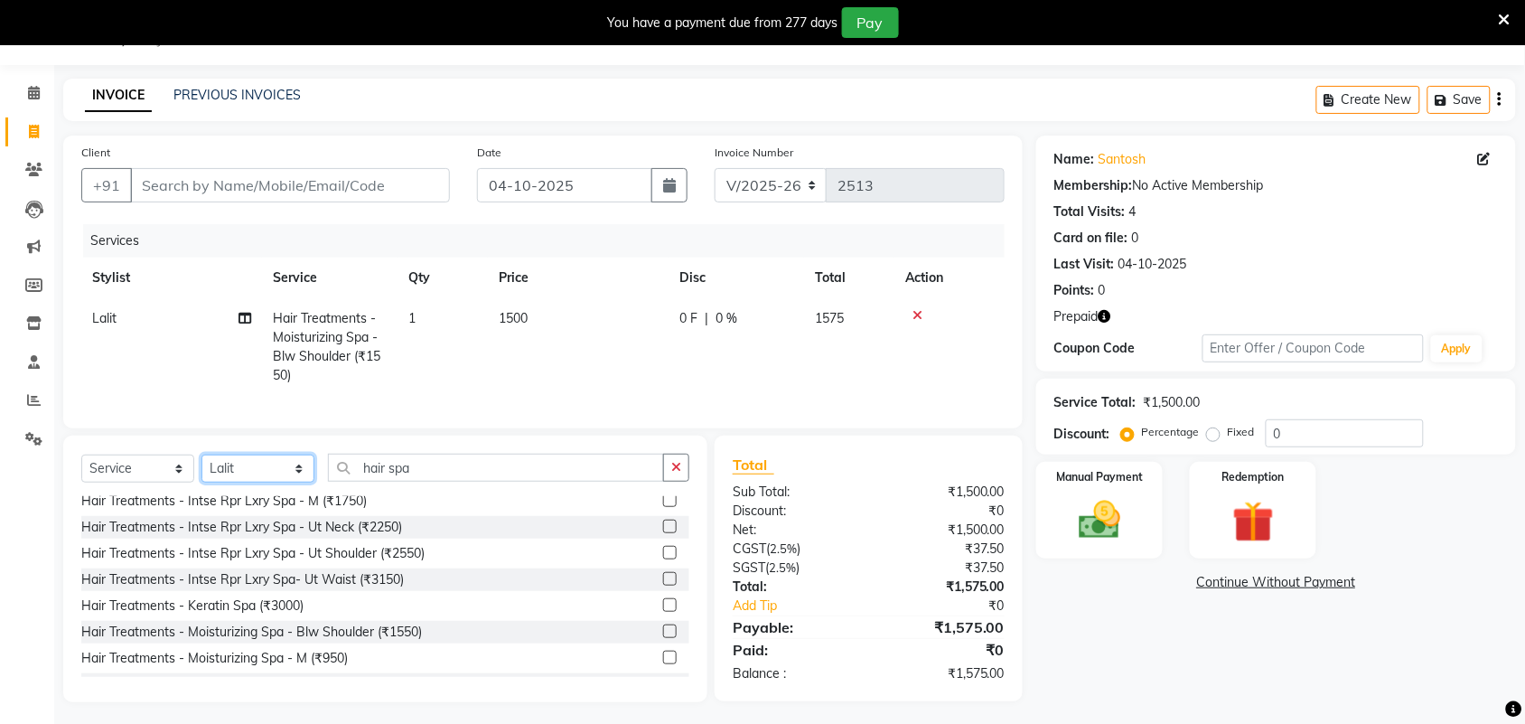
click at [303, 482] on select "Select Stylist Adarsh ajay ALEXX anusiya Jos Lalit lavanya Lucy rita saroj Suni…" at bounding box center [257, 468] width 113 height 28
select select "61580"
click at [201, 471] on select "Select Stylist Adarsh ajay ALEXX anusiya Jos Lalit lavanya Lucy rita saroj Suni…" at bounding box center [257, 468] width 113 height 28
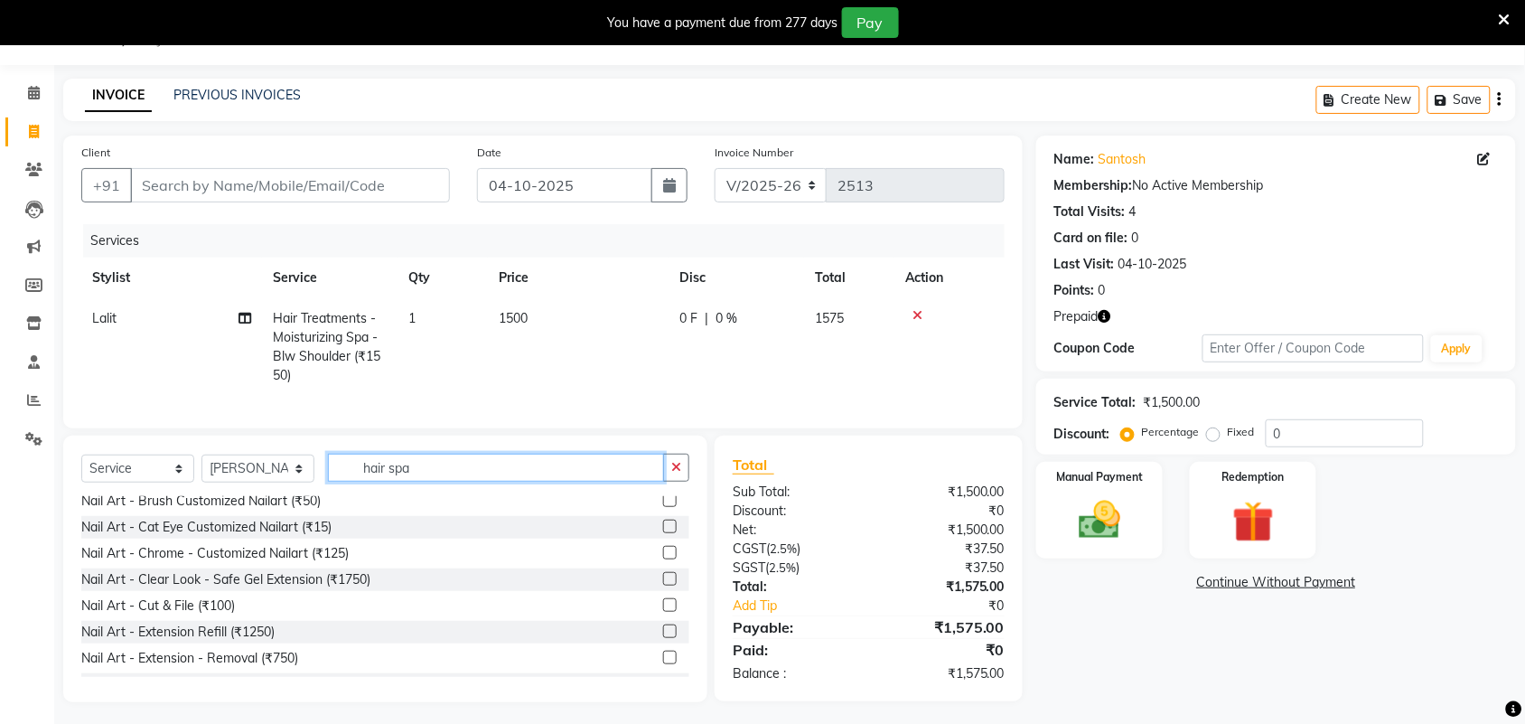
click at [440, 481] on input "hair spa" at bounding box center [496, 467] width 336 height 28
drag, startPoint x: 445, startPoint y: 486, endPoint x: 340, endPoint y: 495, distance: 106.1
click at [340, 481] on input "hair spa" at bounding box center [496, 467] width 336 height 28
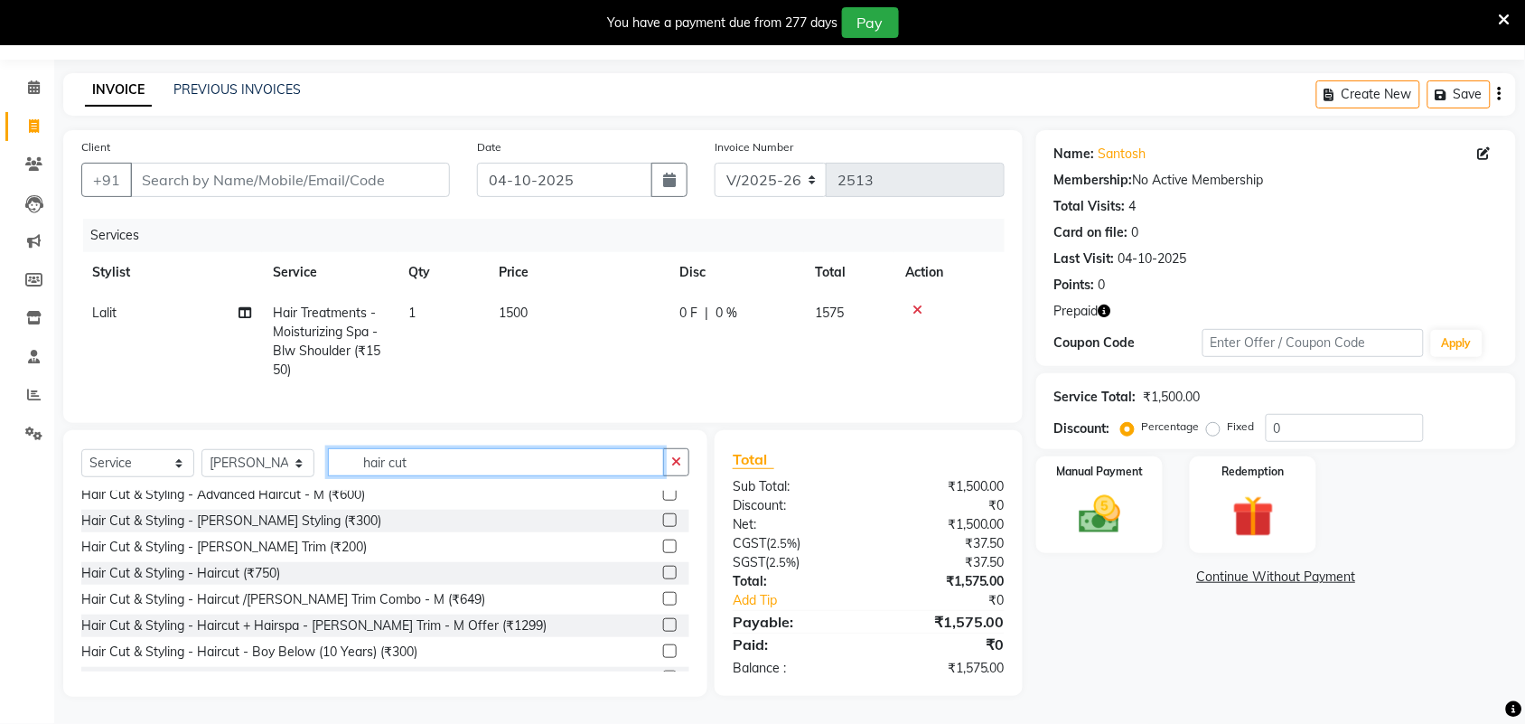
scroll to position [0, 0]
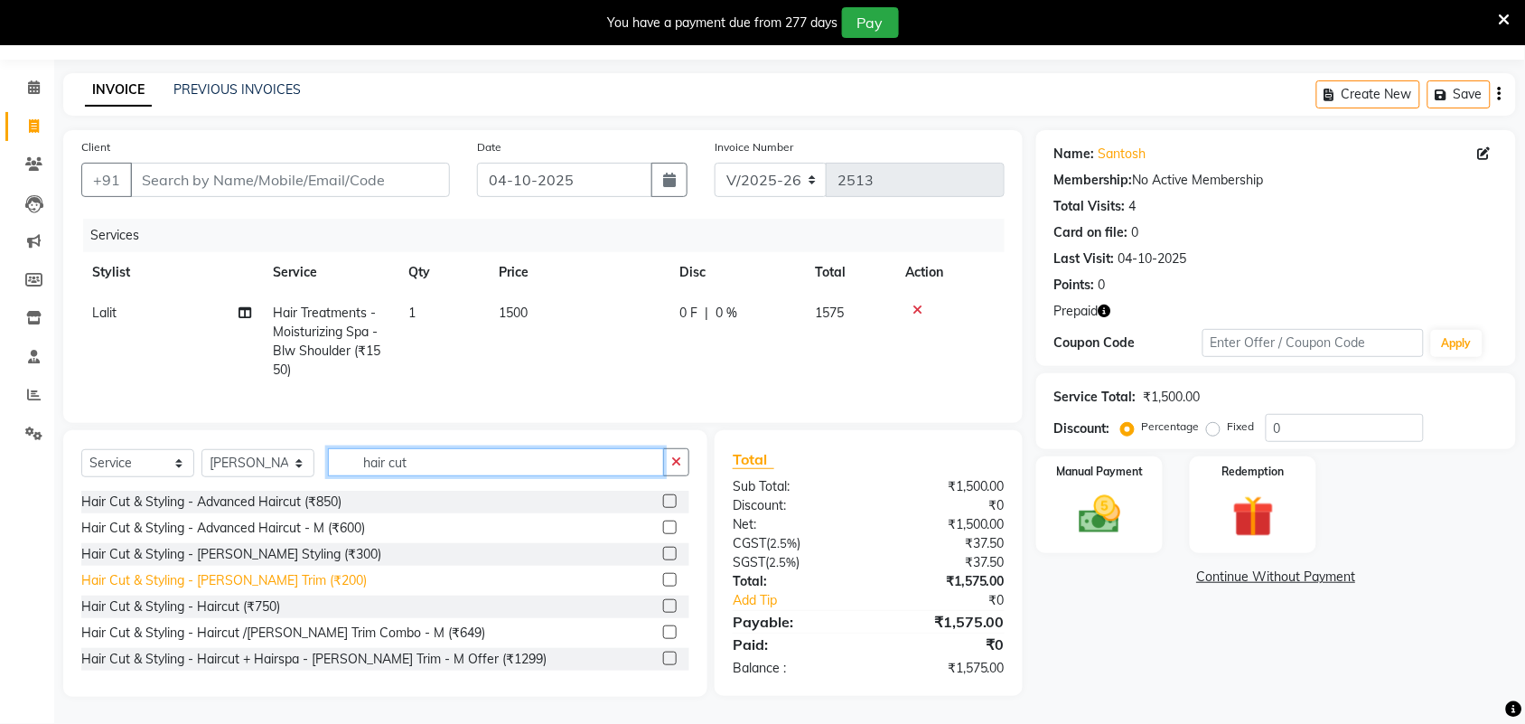
type input "hair cut"
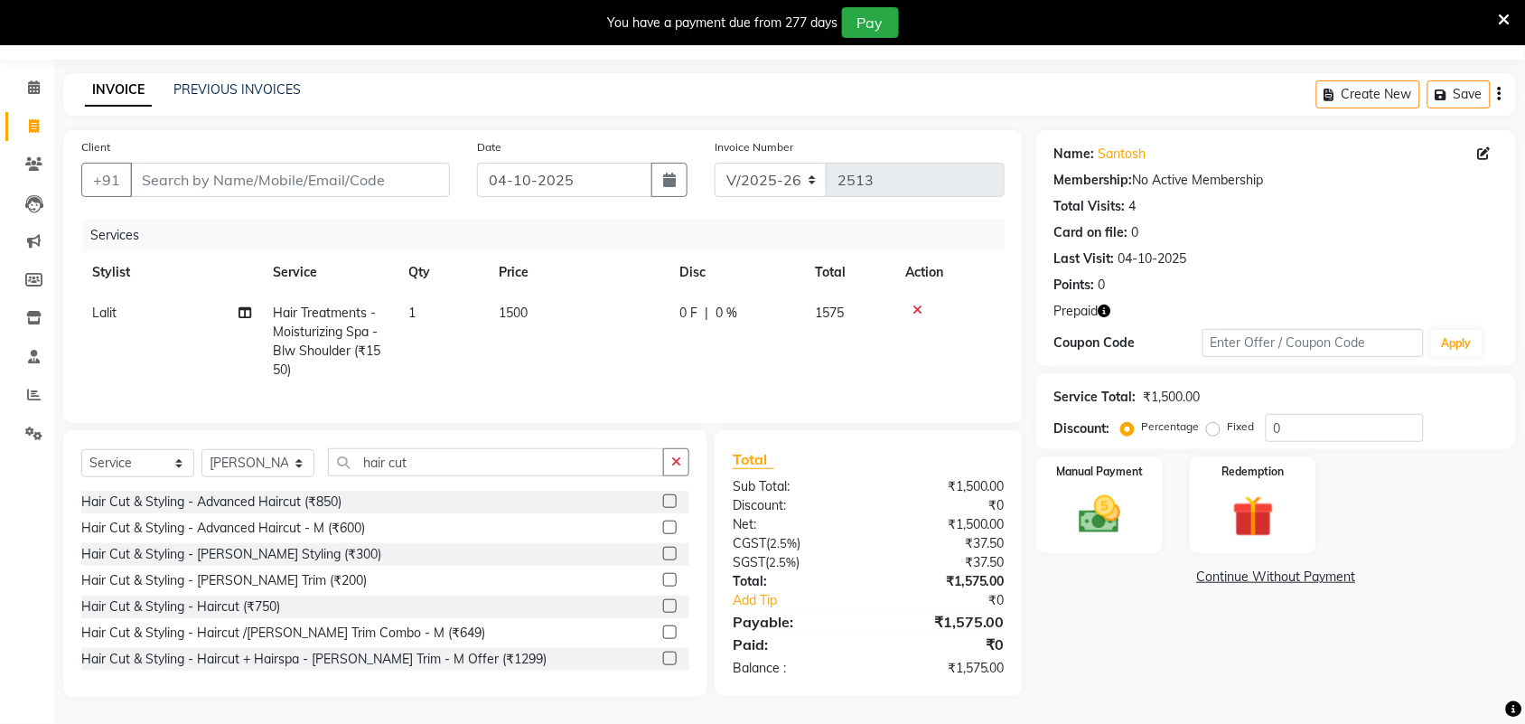
drag, startPoint x: 258, startPoint y: 574, endPoint x: 408, endPoint y: 574, distance: 149.9
click at [259, 574] on div "Hair Cut & Styling - Beard Trim (₹200)" at bounding box center [223, 580] width 285 height 19
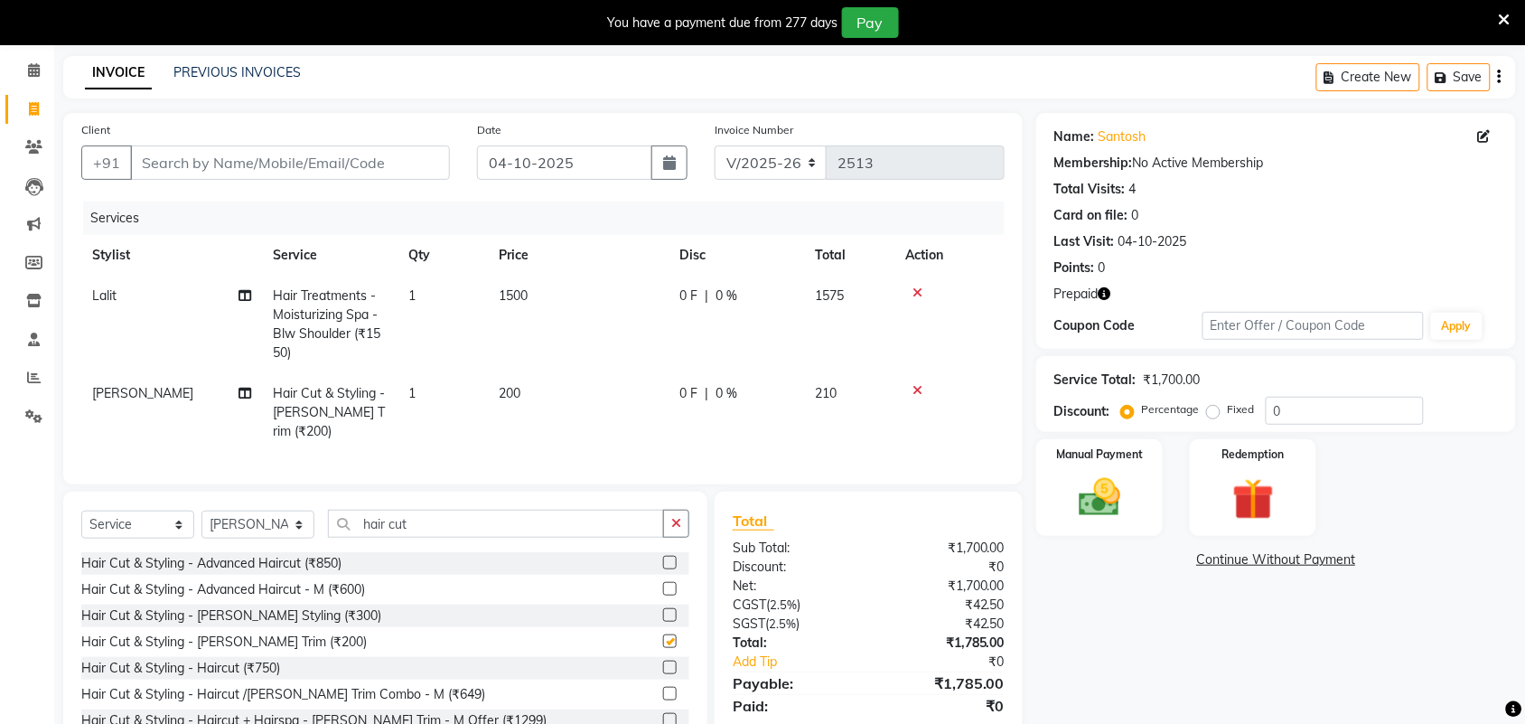
checkbox input "false"
click at [533, 391] on td "200" at bounding box center [578, 412] width 181 height 79
select select "61580"
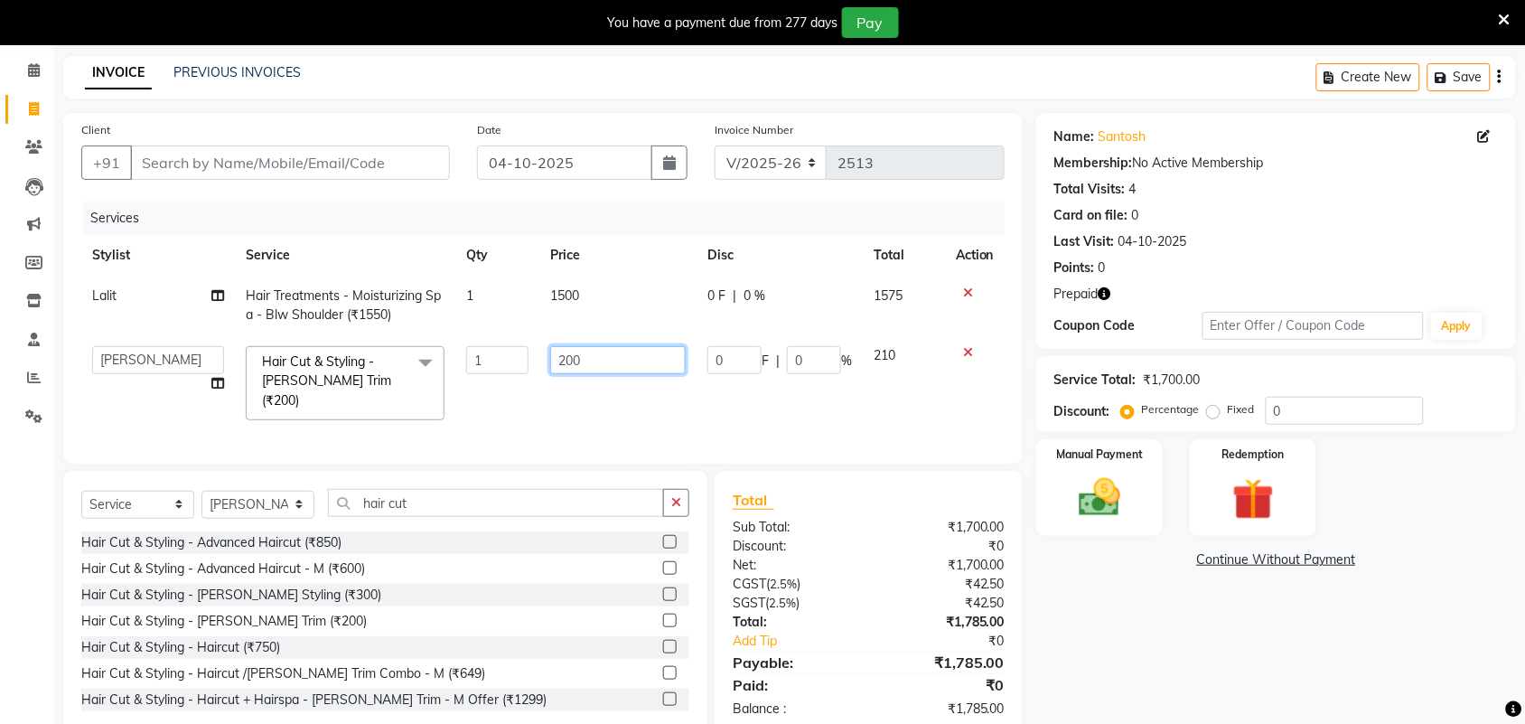
drag, startPoint x: 598, startPoint y: 362, endPoint x: 463, endPoint y: 376, distance: 135.3
click at [463, 376] on tr "Adarsh ajay ALEXX anusiya Jos Lalit lavanya Lucy rita saroj Sunitha Umesh Hair …" at bounding box center [542, 383] width 923 height 96
type input "250"
click at [1186, 641] on div "Name: Santosh Membership: No Active Membership Total Visits: 4 Card on file: 0 …" at bounding box center [1282, 425] width 493 height 624
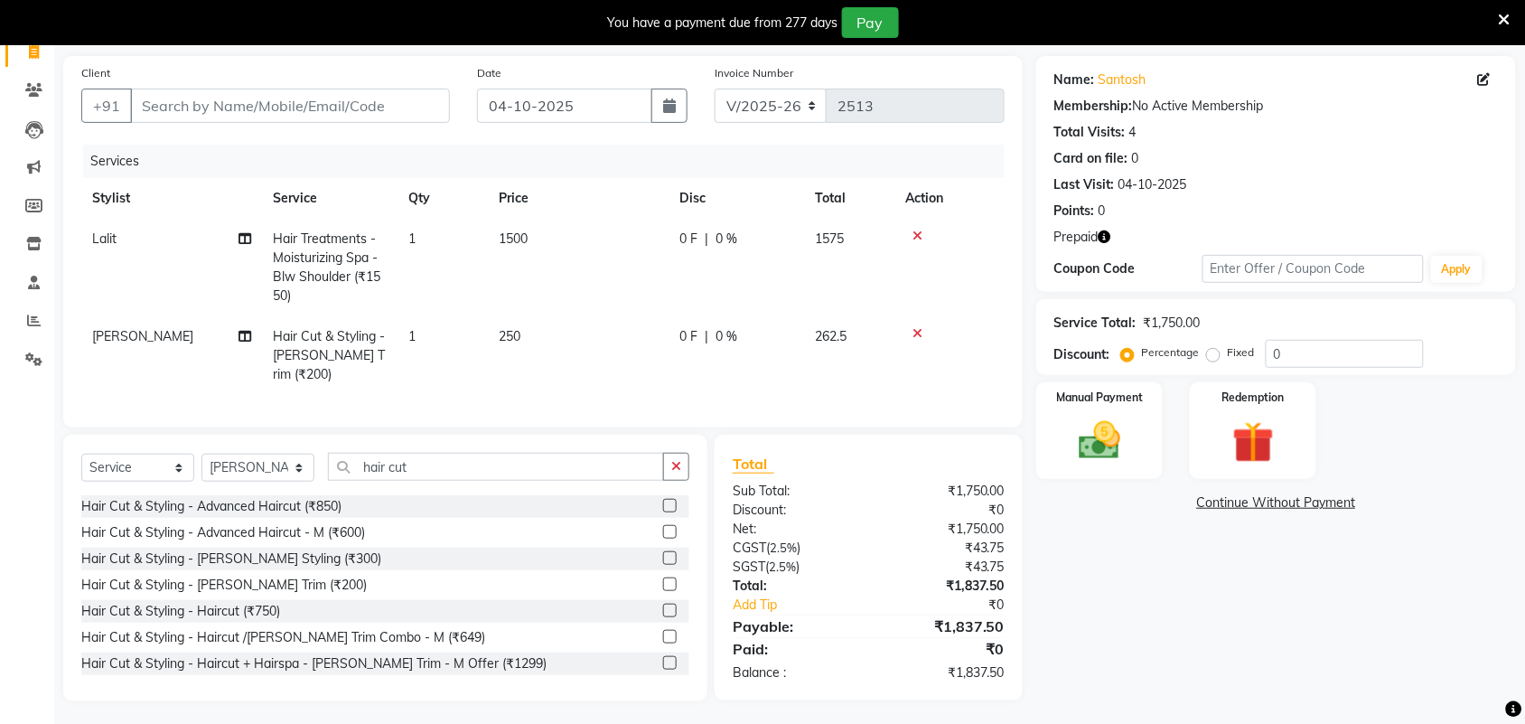
scroll to position [126, 0]
click at [267, 101] on input "Client" at bounding box center [290, 104] width 320 height 34
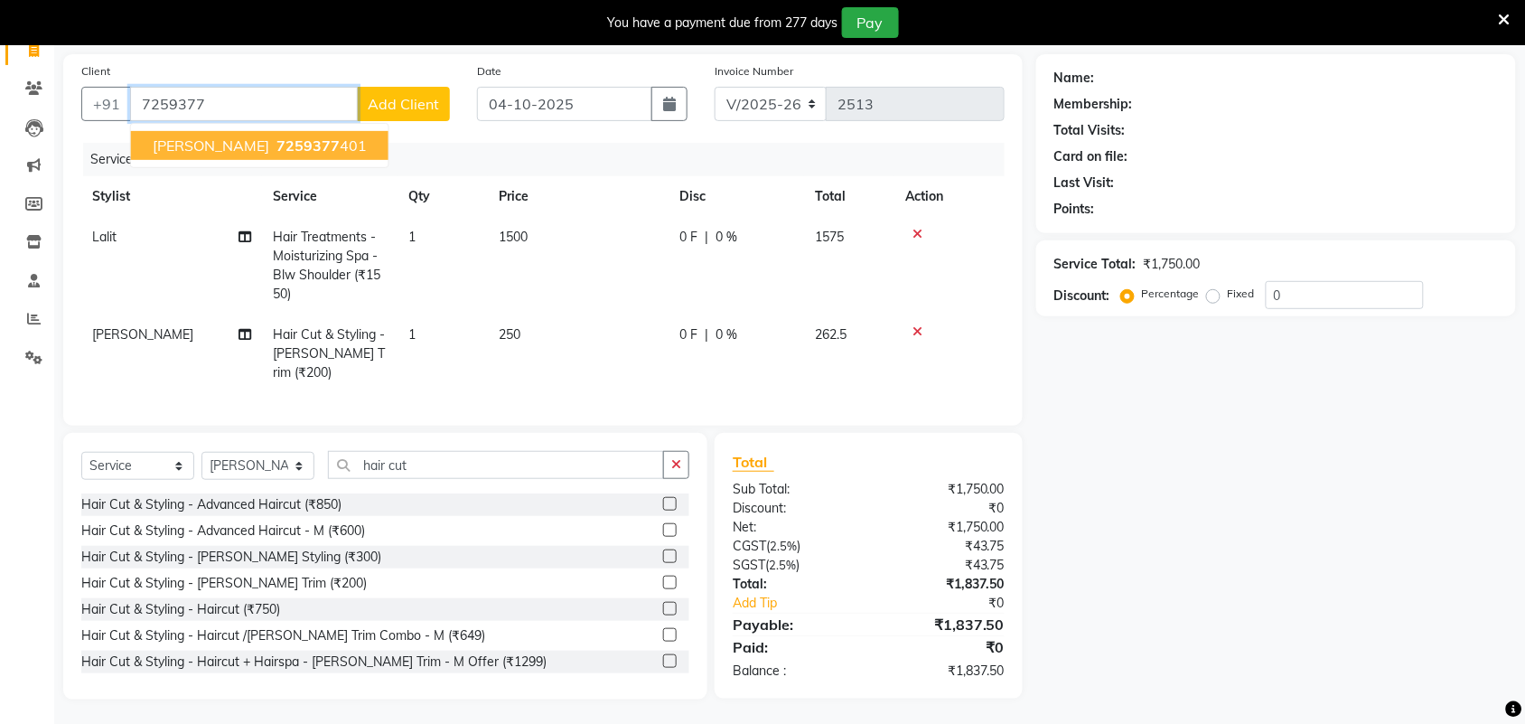
click at [276, 145] on span "7259377" at bounding box center [307, 145] width 63 height 18
type input "7259377401"
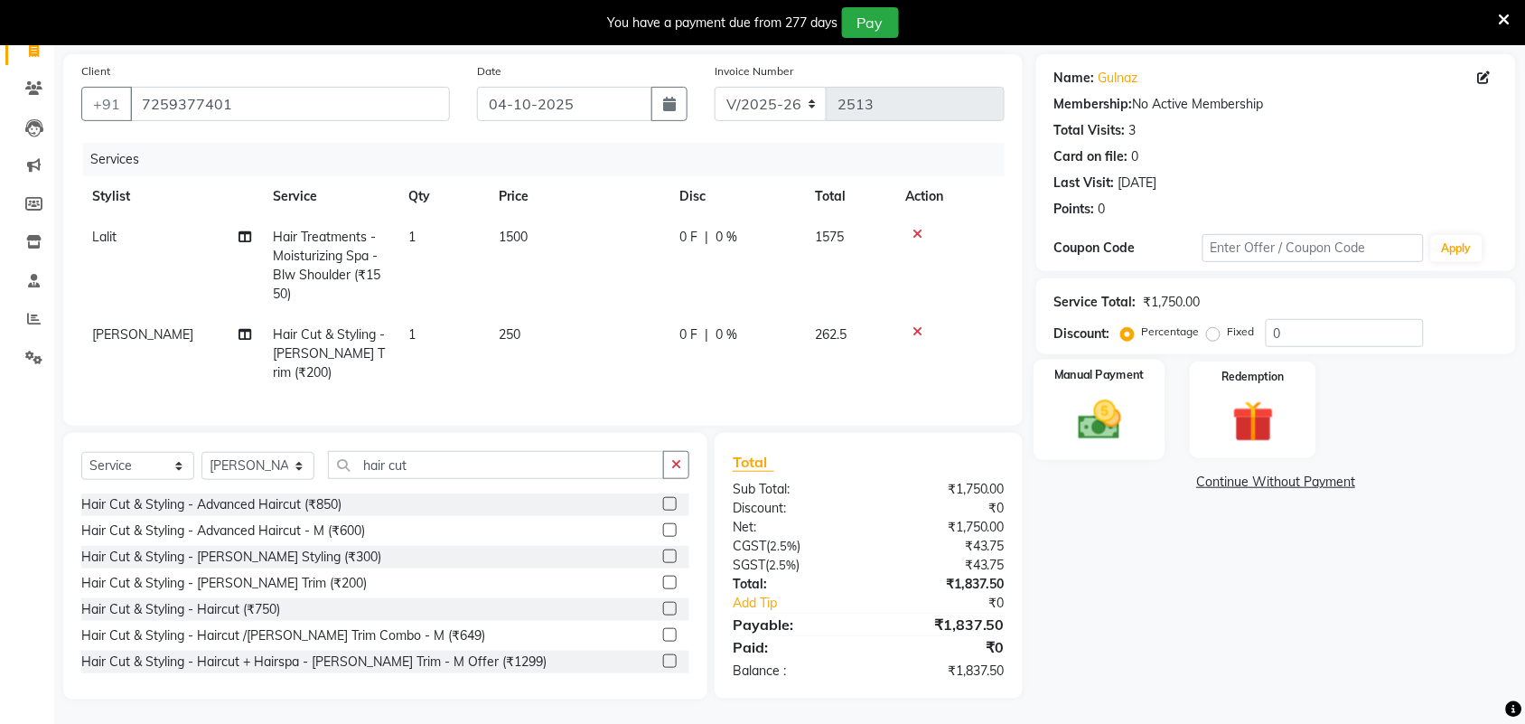
click at [1107, 445] on div "Manual Payment" at bounding box center [1099, 410] width 132 height 101
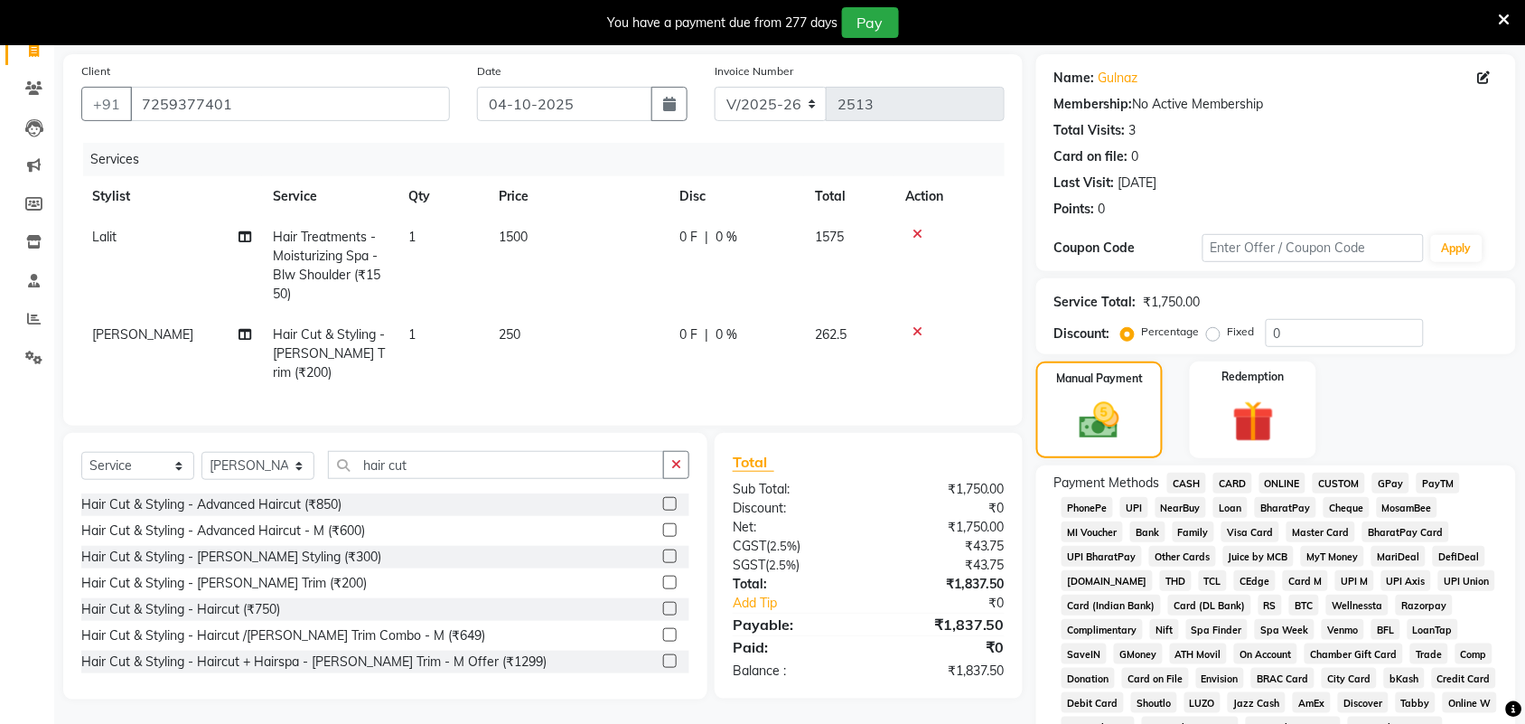
click at [1192, 481] on span "CASH" at bounding box center [1186, 482] width 39 height 21
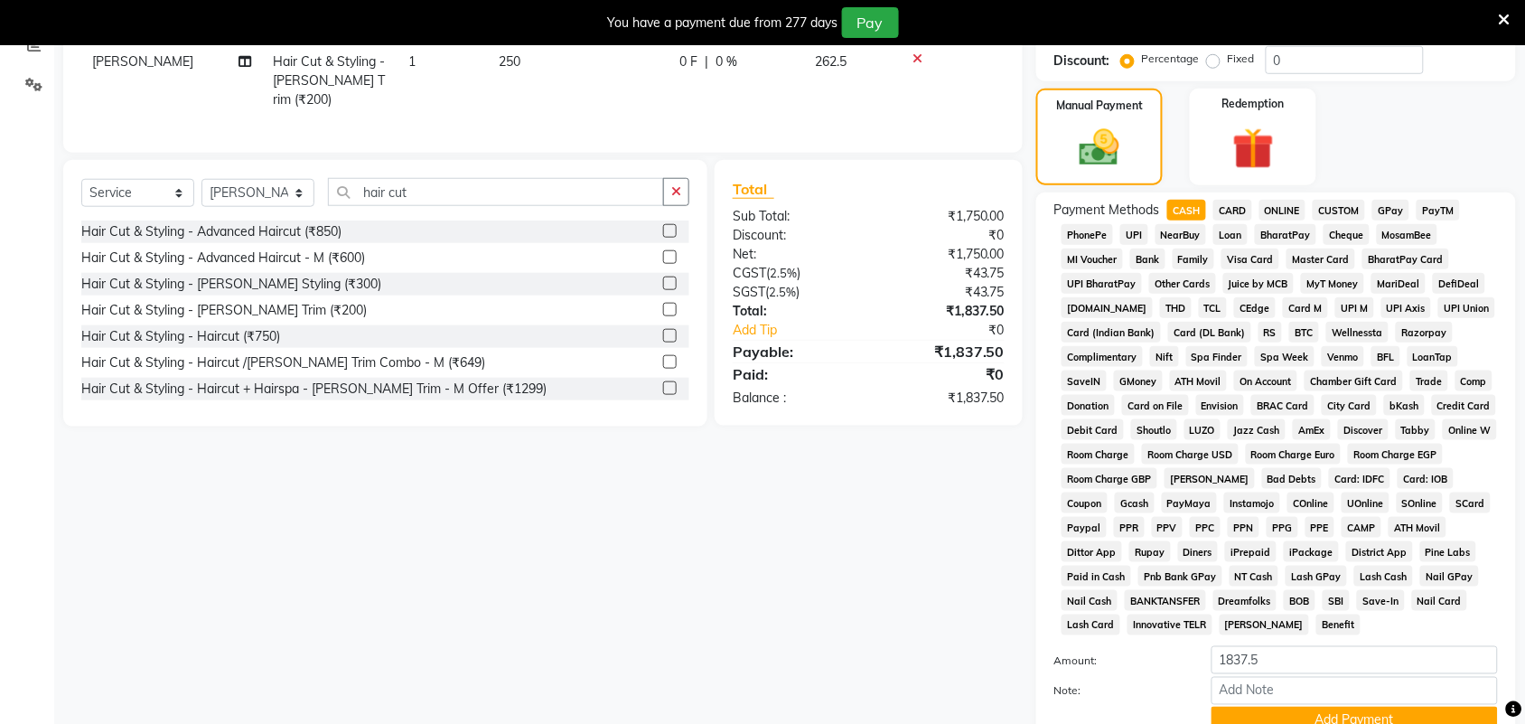
scroll to position [548, 0]
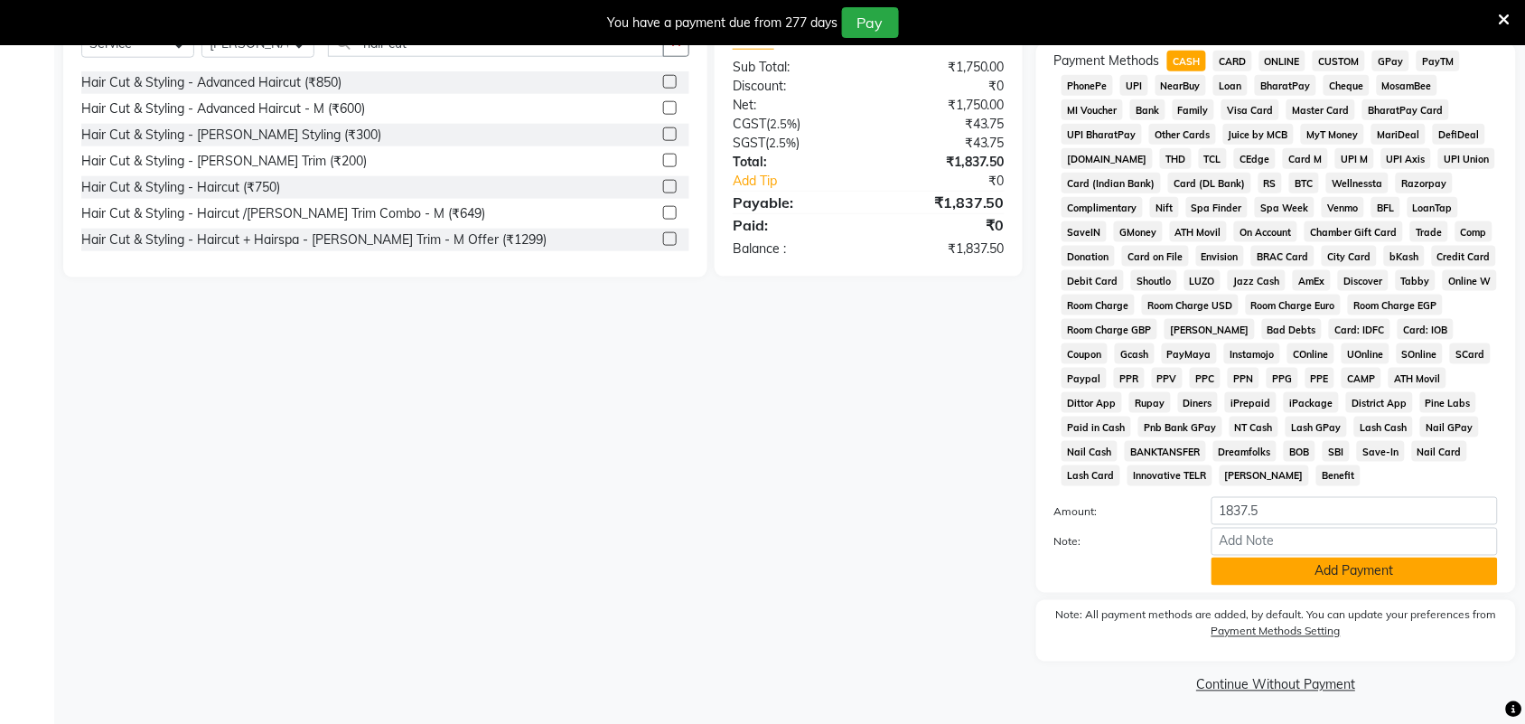
click at [1325, 576] on button "Add Payment" at bounding box center [1354, 571] width 286 height 28
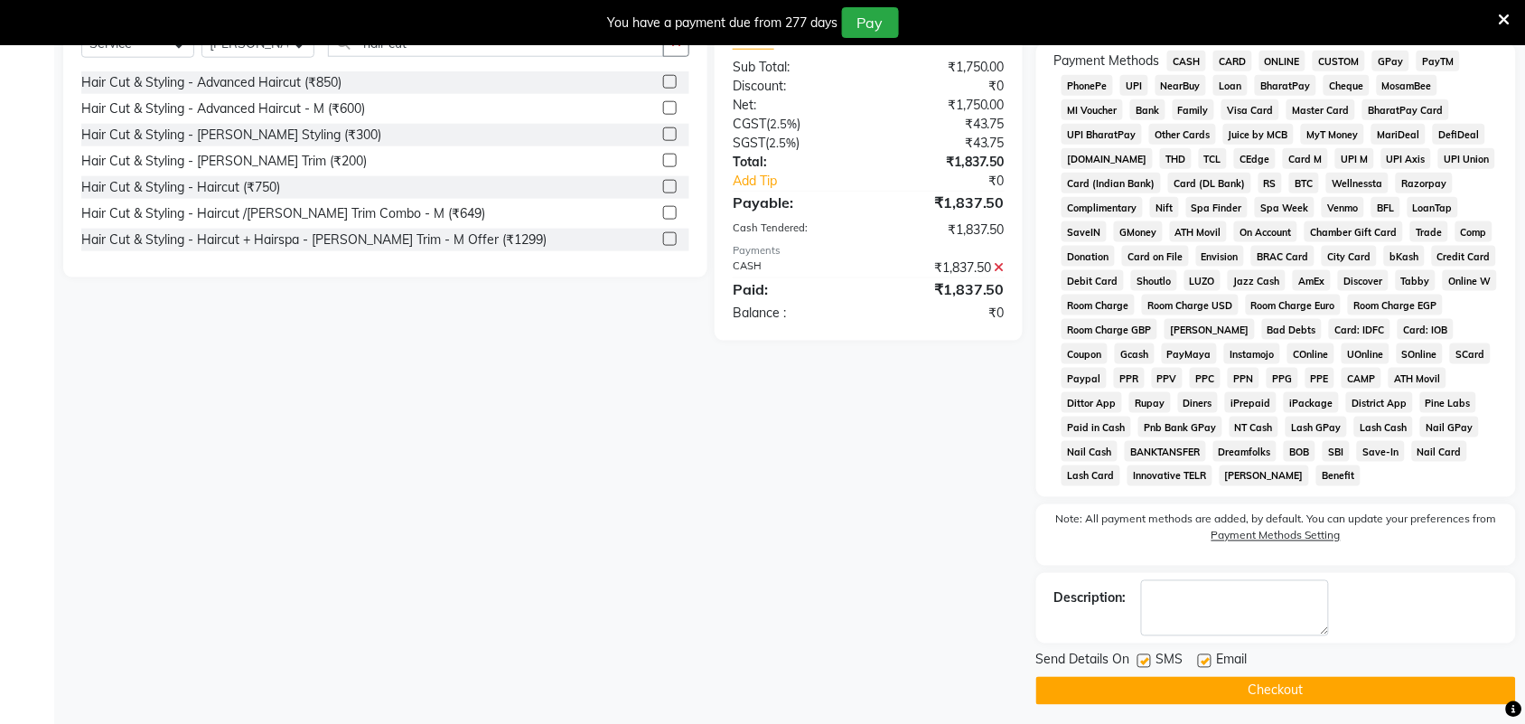
click at [1220, 684] on button "Checkout" at bounding box center [1276, 691] width 480 height 28
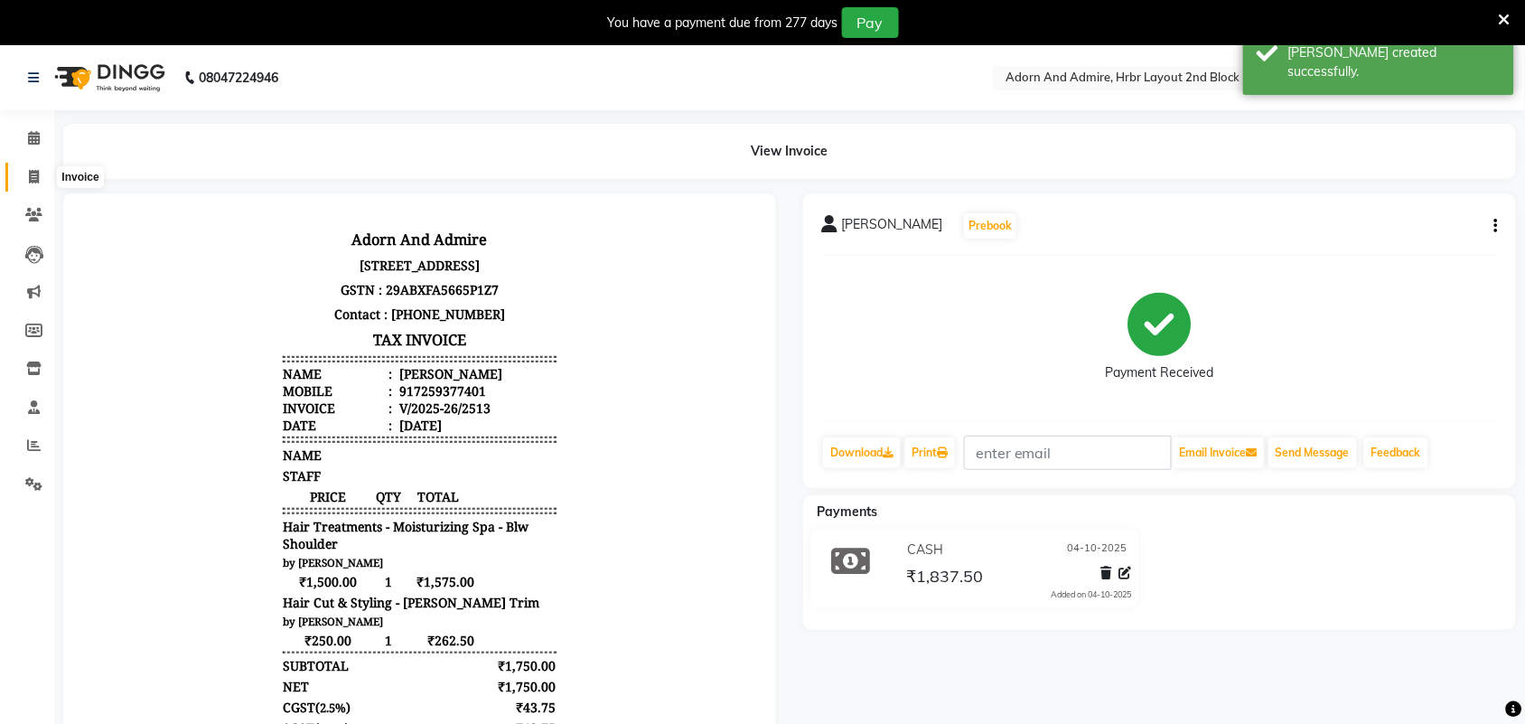
click at [29, 170] on icon at bounding box center [34, 177] width 10 height 14
select select "service"
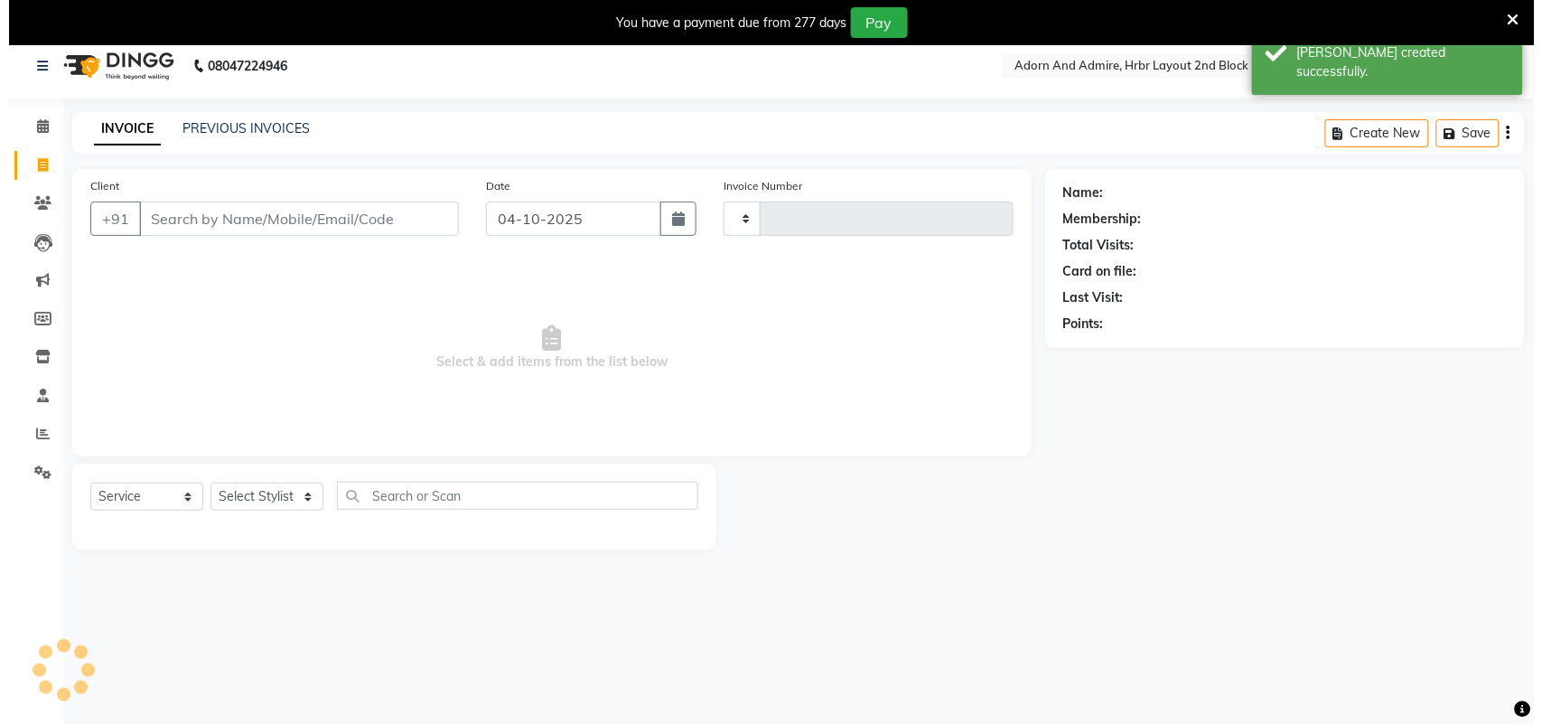
scroll to position [45, 0]
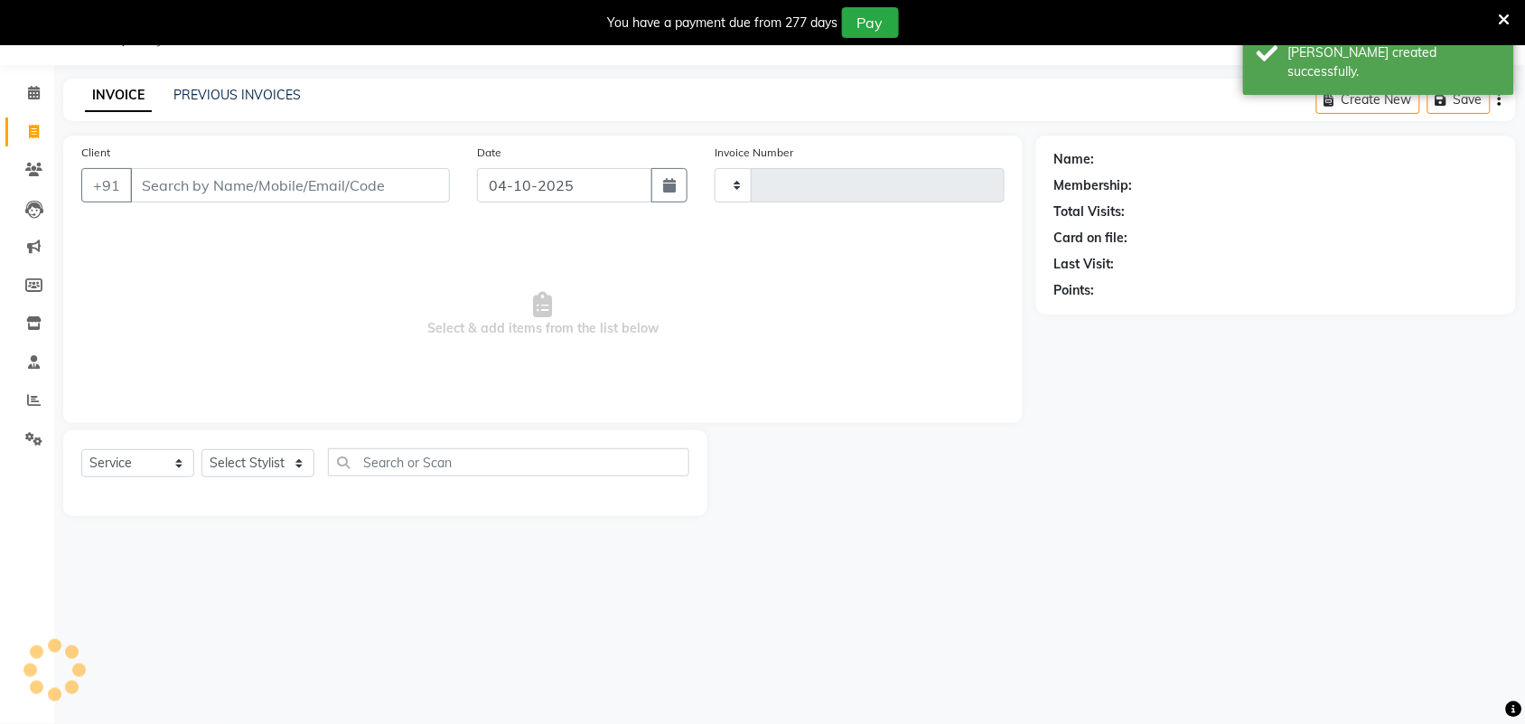
type input "2514"
select select "7203"
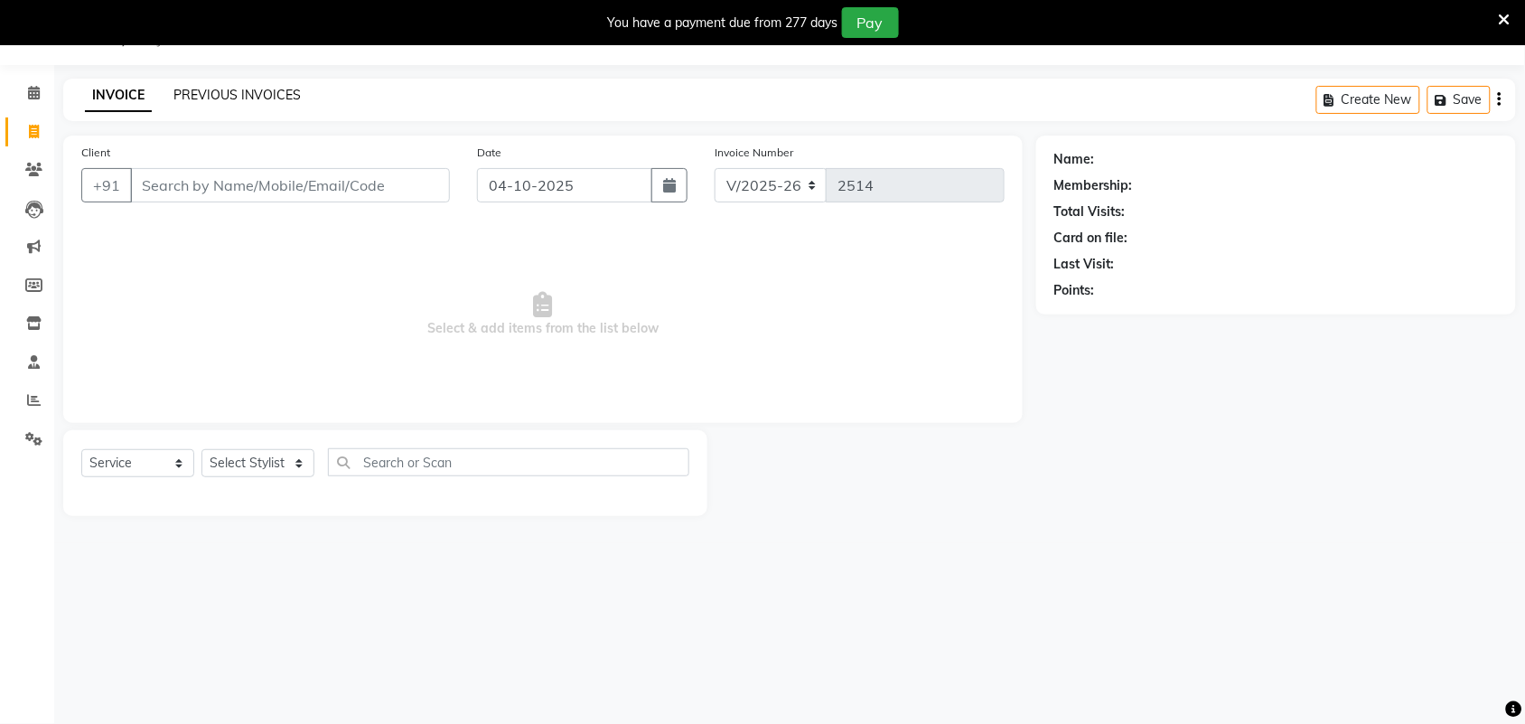
click at [246, 89] on link "PREVIOUS INVOICES" at bounding box center [236, 95] width 127 height 16
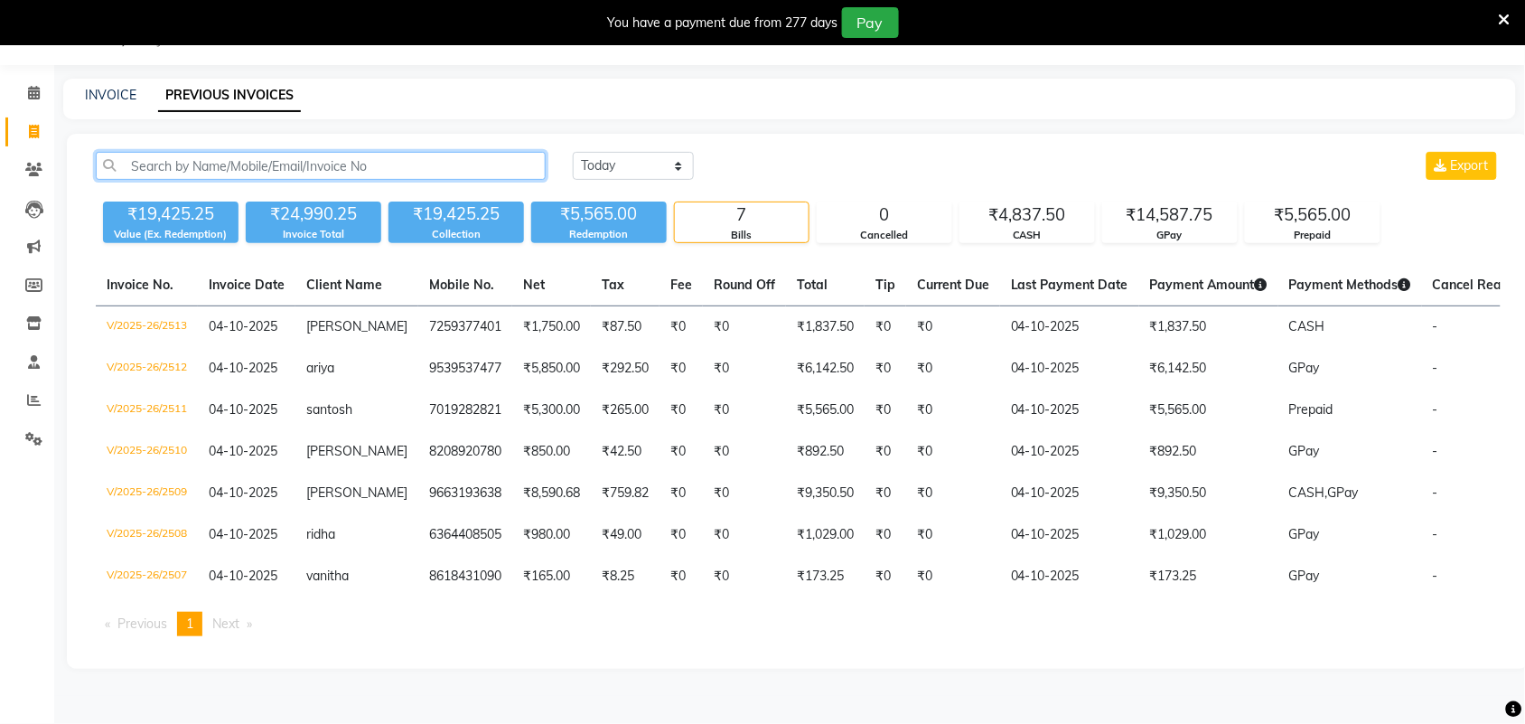
click at [294, 170] on input "text" at bounding box center [321, 166] width 450 height 28
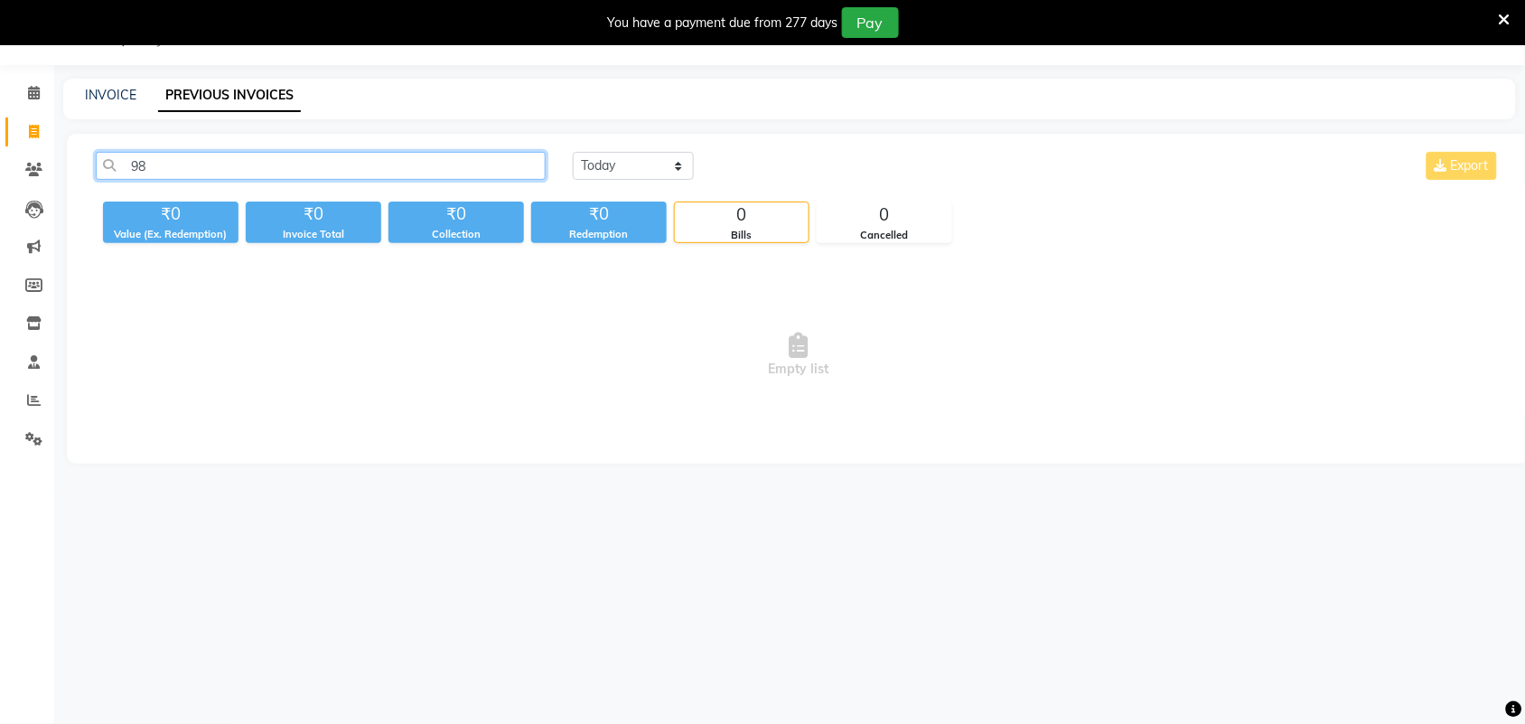
type input "9"
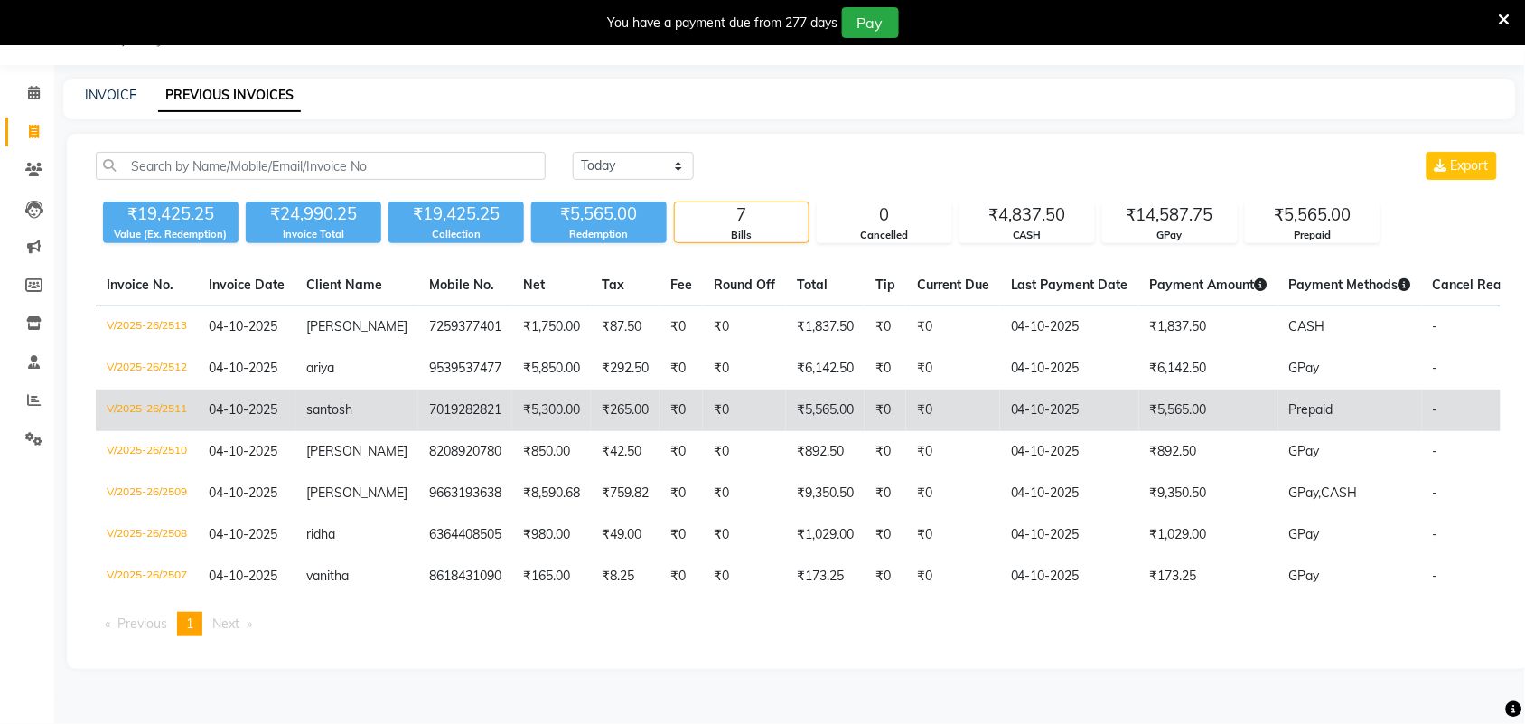
click at [430, 413] on td "7019282821" at bounding box center [465, 410] width 94 height 42
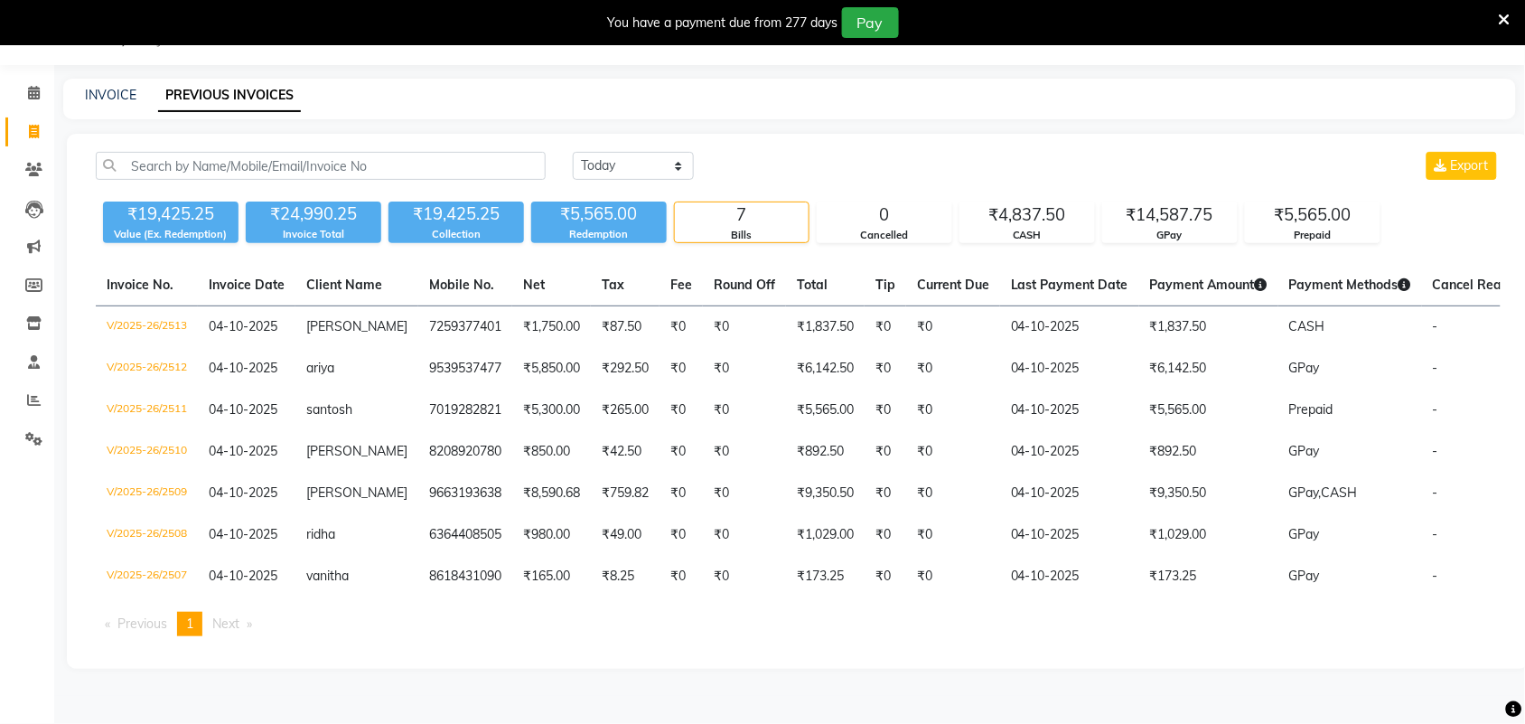
drag, startPoint x: 258, startPoint y: 98, endPoint x: 240, endPoint y: 96, distance: 18.2
click at [240, 96] on link "PREVIOUS INVOICES" at bounding box center [229, 95] width 143 height 33
click at [313, 161] on input "text" at bounding box center [321, 166] width 450 height 28
paste input "917259377401"
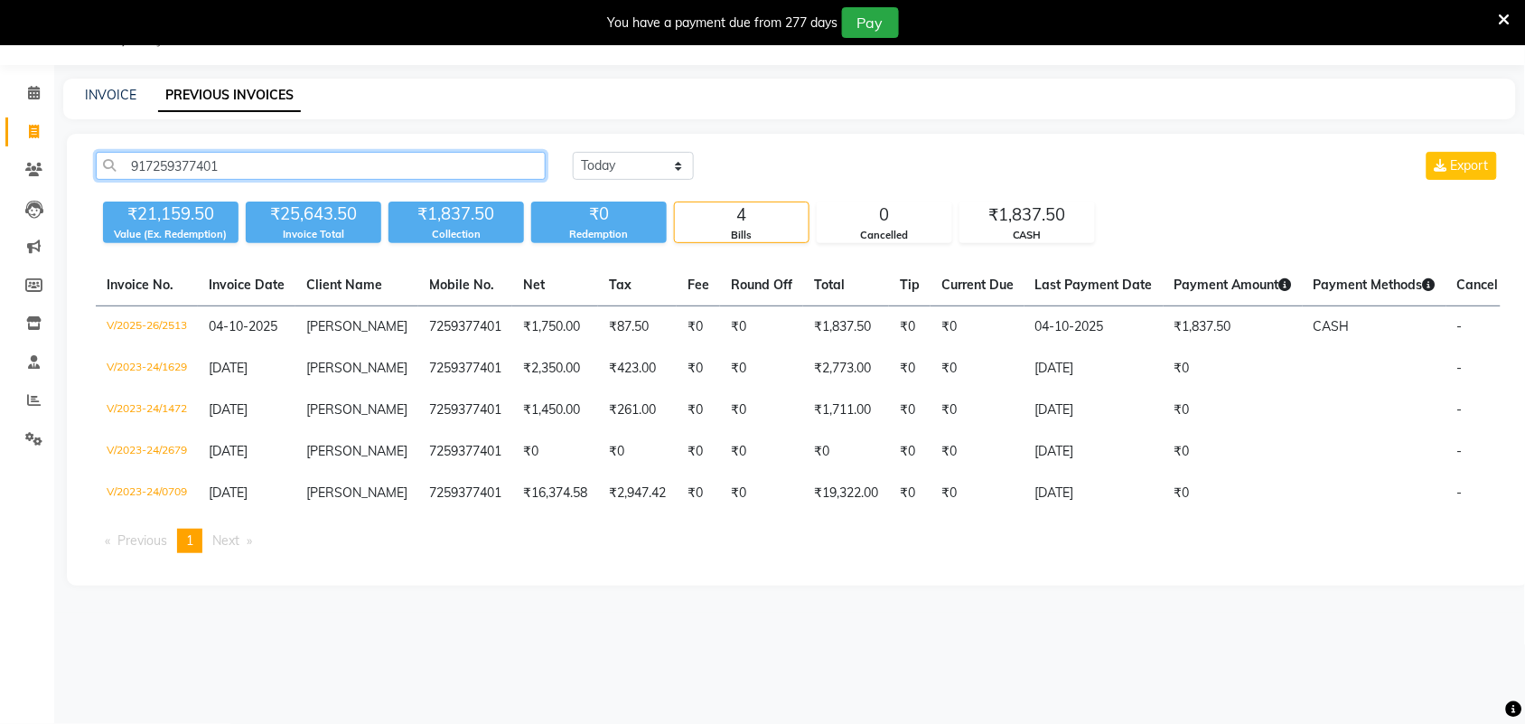
drag, startPoint x: 266, startPoint y: 165, endPoint x: 75, endPoint y: 161, distance: 191.6
click at [75, 161] on div "917259377401 Today Yesterday Custom Range Export ₹21,159.50 Value (Ex. Redempti…" at bounding box center [798, 360] width 1462 height 452
paste input "01928282"
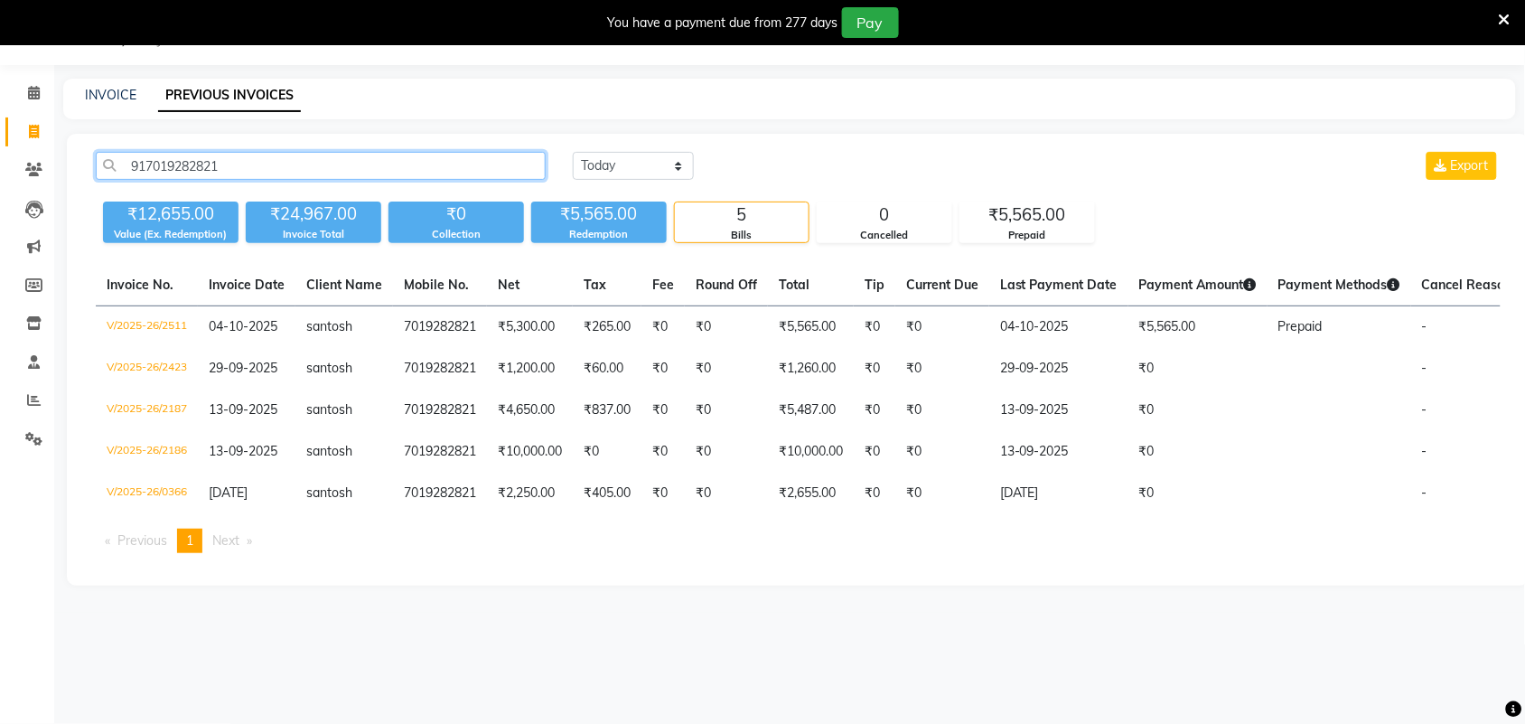
type input "917019282821"
click at [93, 89] on link "INVOICE" at bounding box center [110, 95] width 51 height 16
select select "7203"
select select "service"
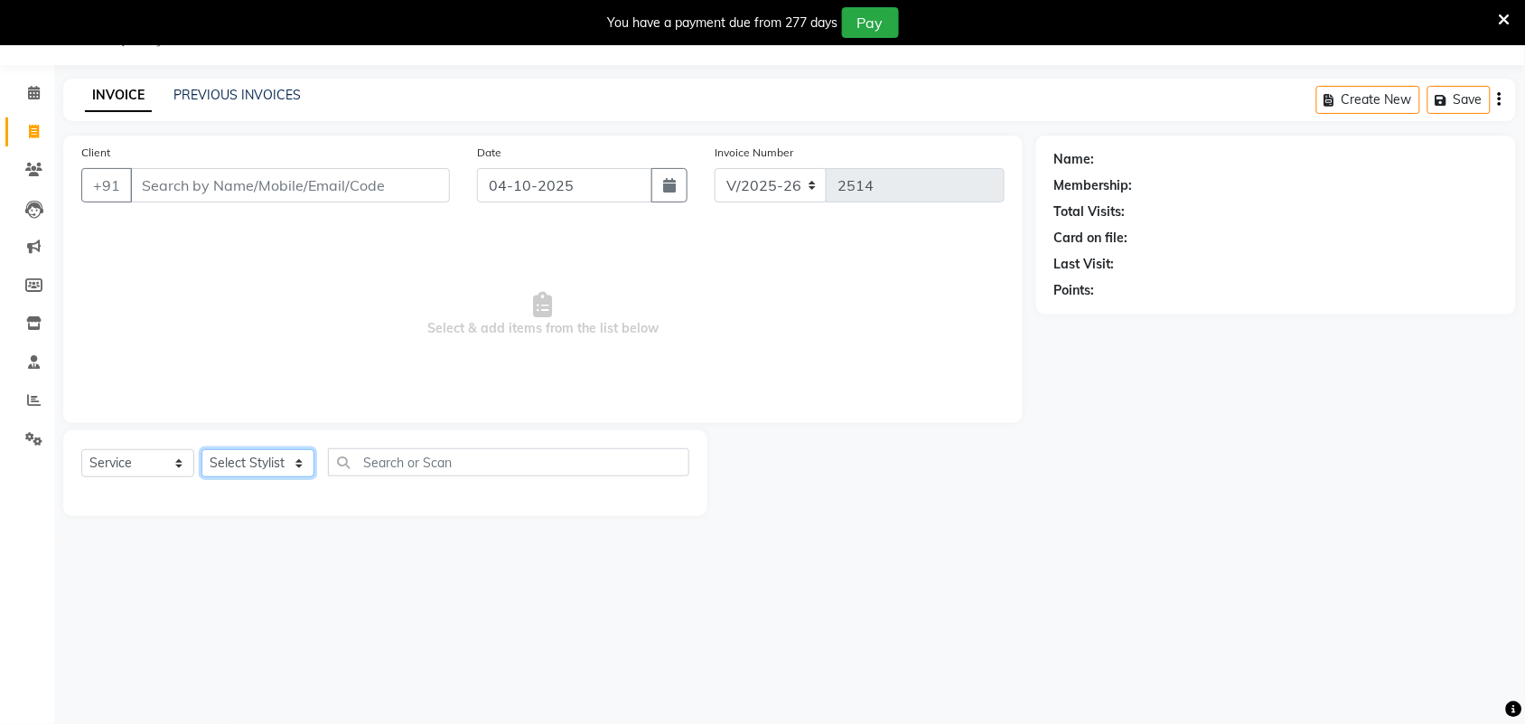
click at [292, 463] on select "Select Stylist Adarsh ajay ALEXX anusiya Jos Lalit lavanya Lucy rita saroj Suni…" at bounding box center [257, 463] width 113 height 28
select select "91499"
click at [201, 449] on select "Select Stylist Adarsh ajay ALEXX anusiya Jos Lalit lavanya Lucy rita saroj Suni…" at bounding box center [257, 463] width 113 height 28
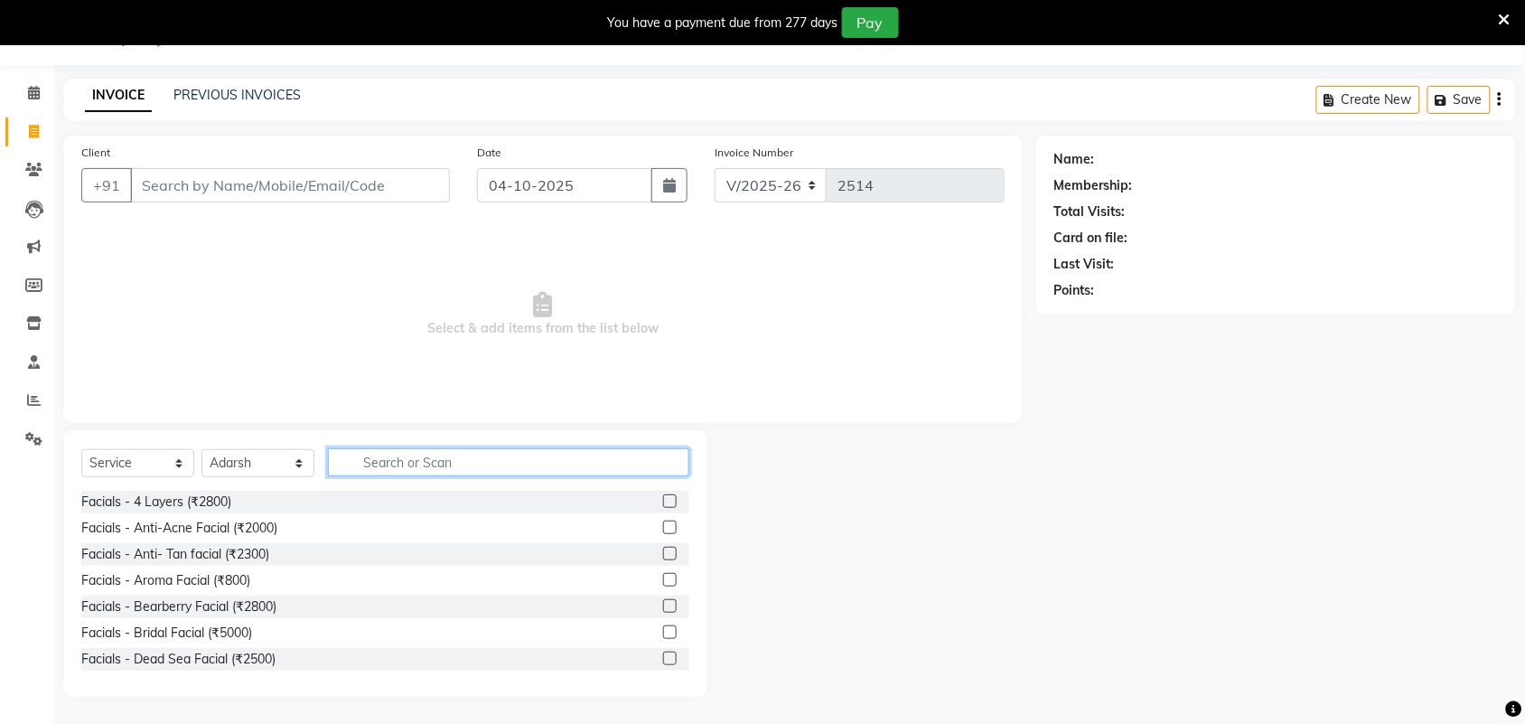
click at [458, 454] on input "text" at bounding box center [508, 462] width 361 height 28
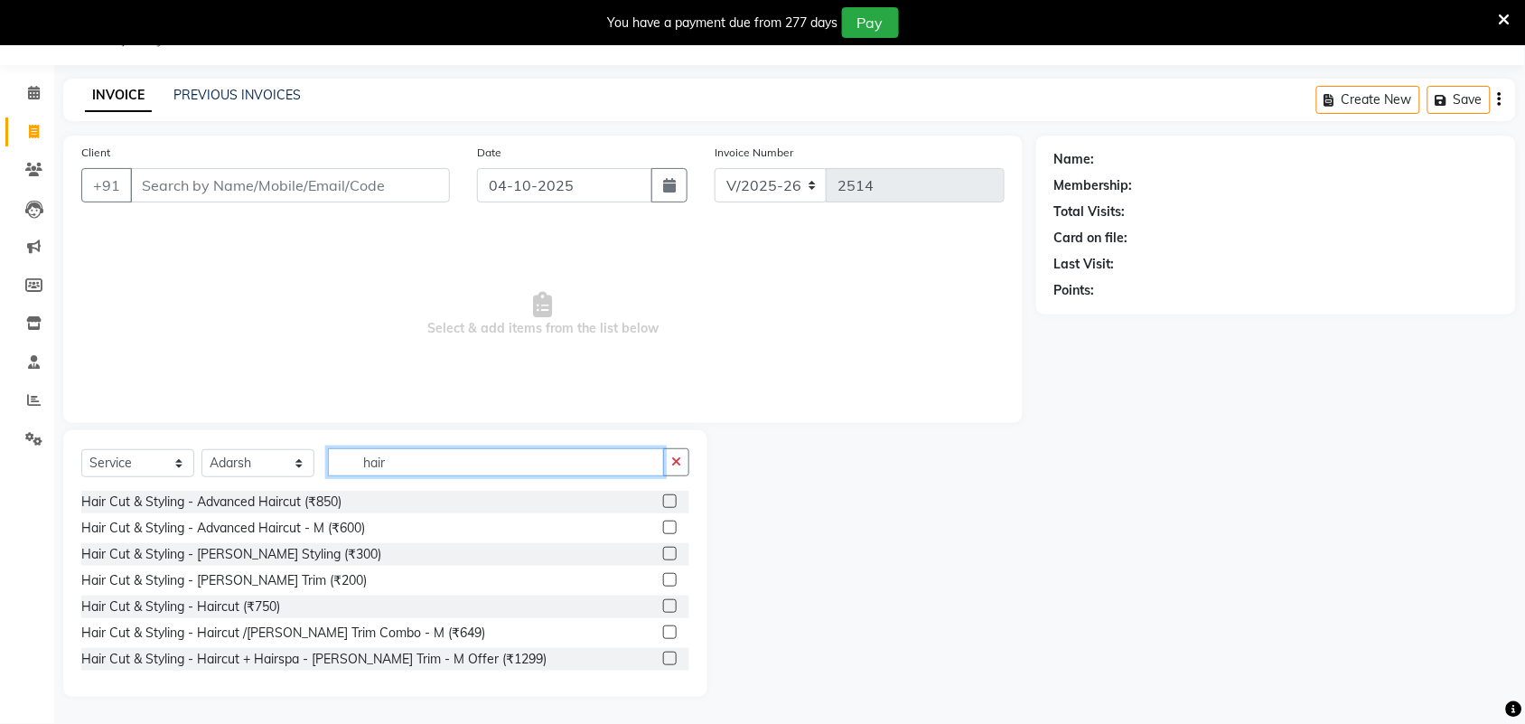
type input "hair"
click at [663, 498] on label at bounding box center [670, 501] width 14 height 14
click at [663, 498] on input "checkbox" at bounding box center [669, 502] width 12 height 12
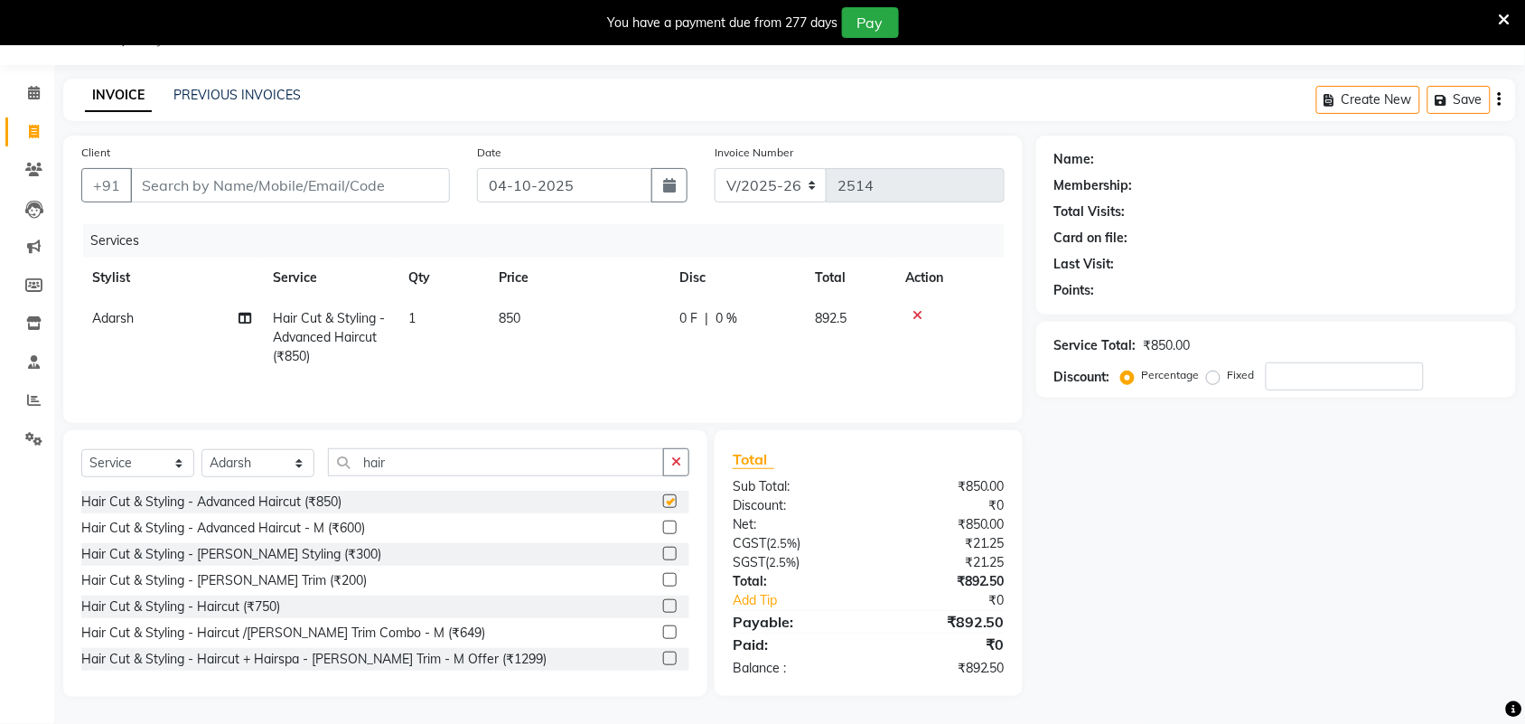
checkbox input "false"
click at [525, 322] on td "850" at bounding box center [578, 337] width 181 height 79
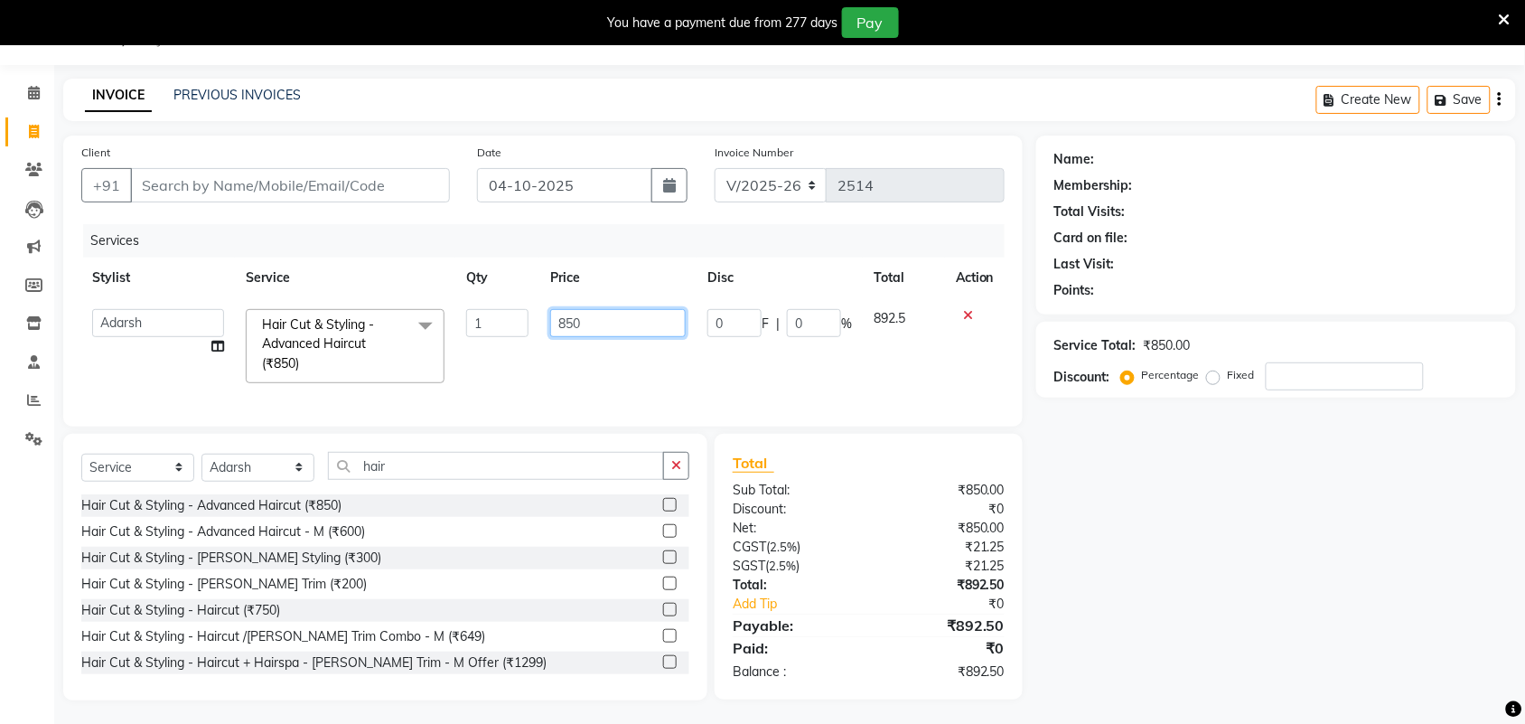
drag, startPoint x: 666, startPoint y: 327, endPoint x: 445, endPoint y: 350, distance: 221.6
click at [462, 344] on tr "Adarsh ajay ALEXX anusiya Jos Lalit lavanya Lucy rita saroj Sunitha Umesh Hair …" at bounding box center [542, 346] width 923 height 96
type input "1000"
click at [1157, 527] on div "Name: Membership: Total Visits: Card on file: Last Visit: Points: Service Total…" at bounding box center [1282, 417] width 493 height 565
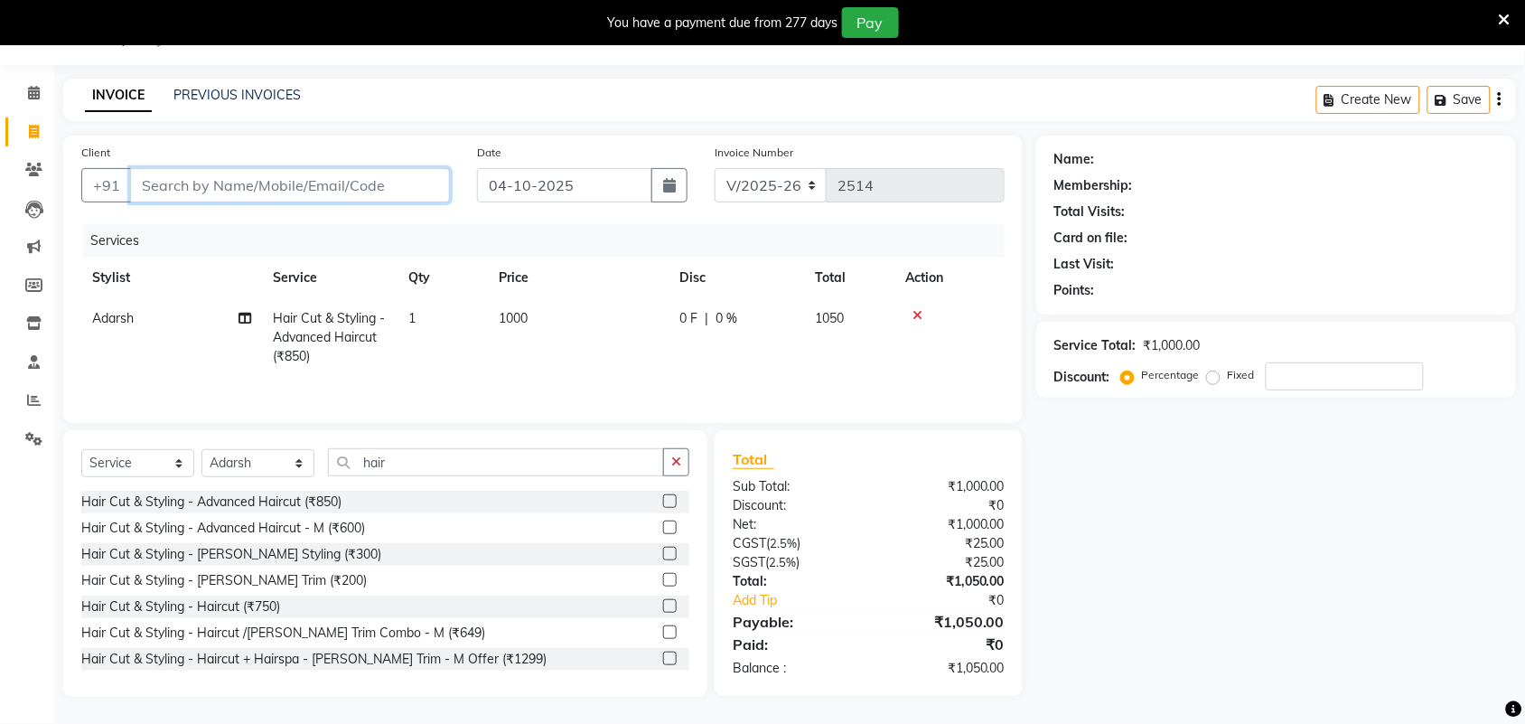
click at [305, 181] on input "Client" at bounding box center [290, 185] width 320 height 34
click at [321, 190] on input "Client" at bounding box center [290, 185] width 320 height 34
type input "9"
type input "0"
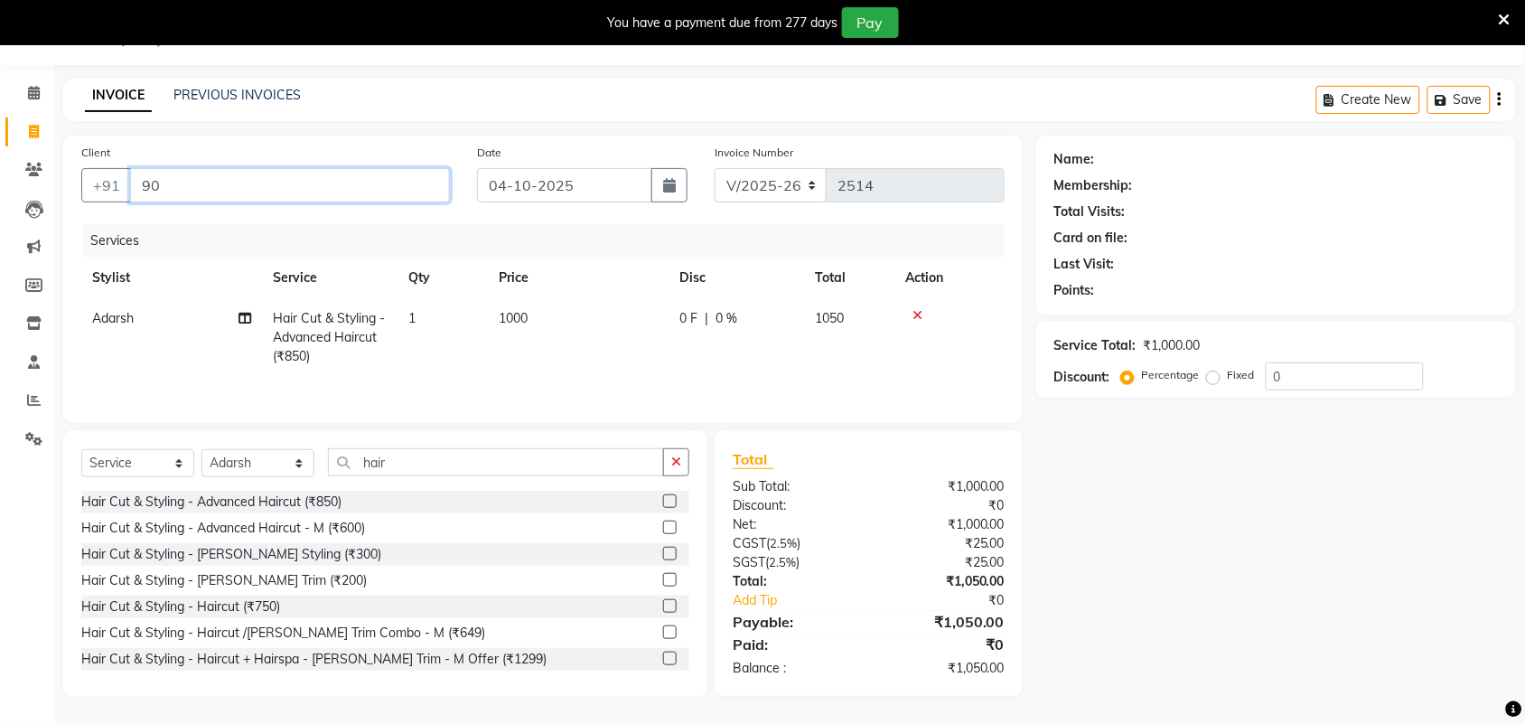
type input "9"
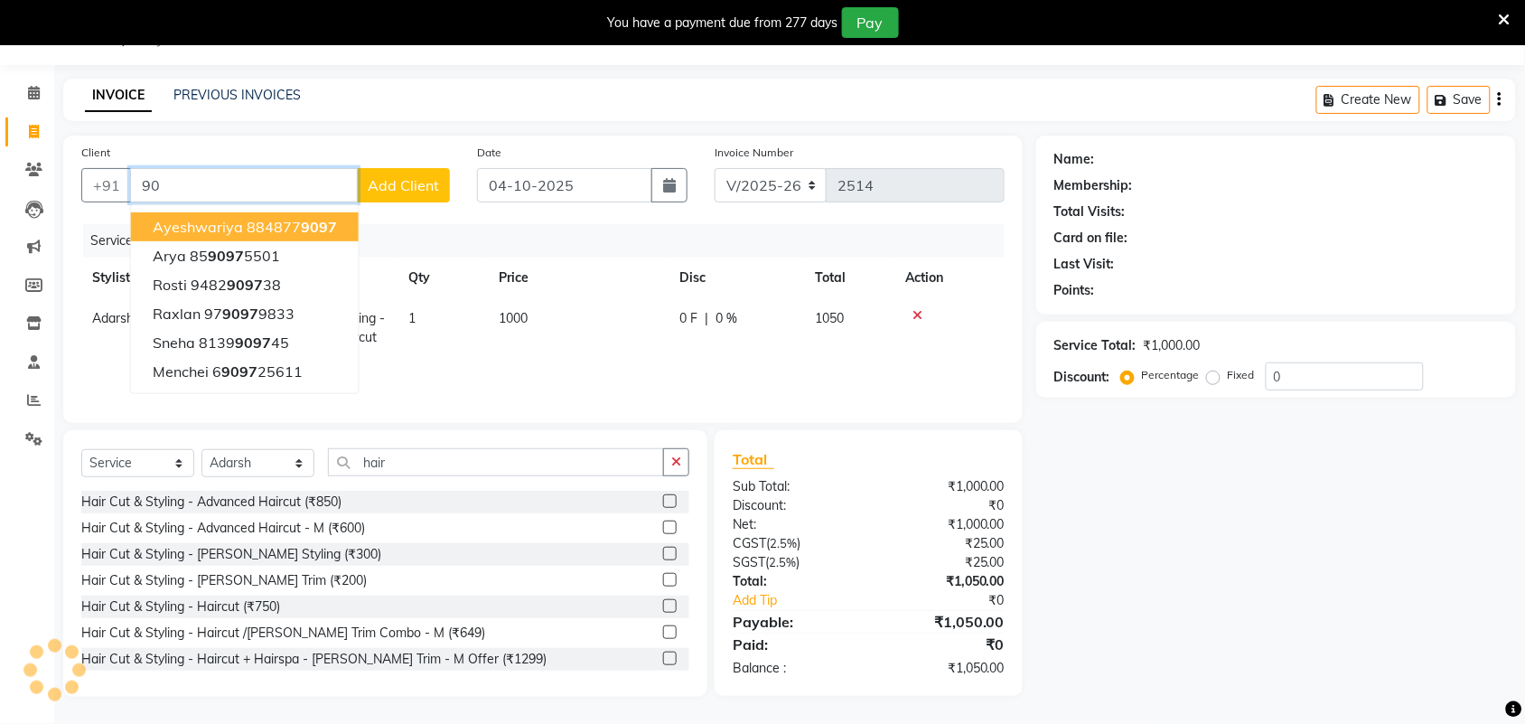
type input "9"
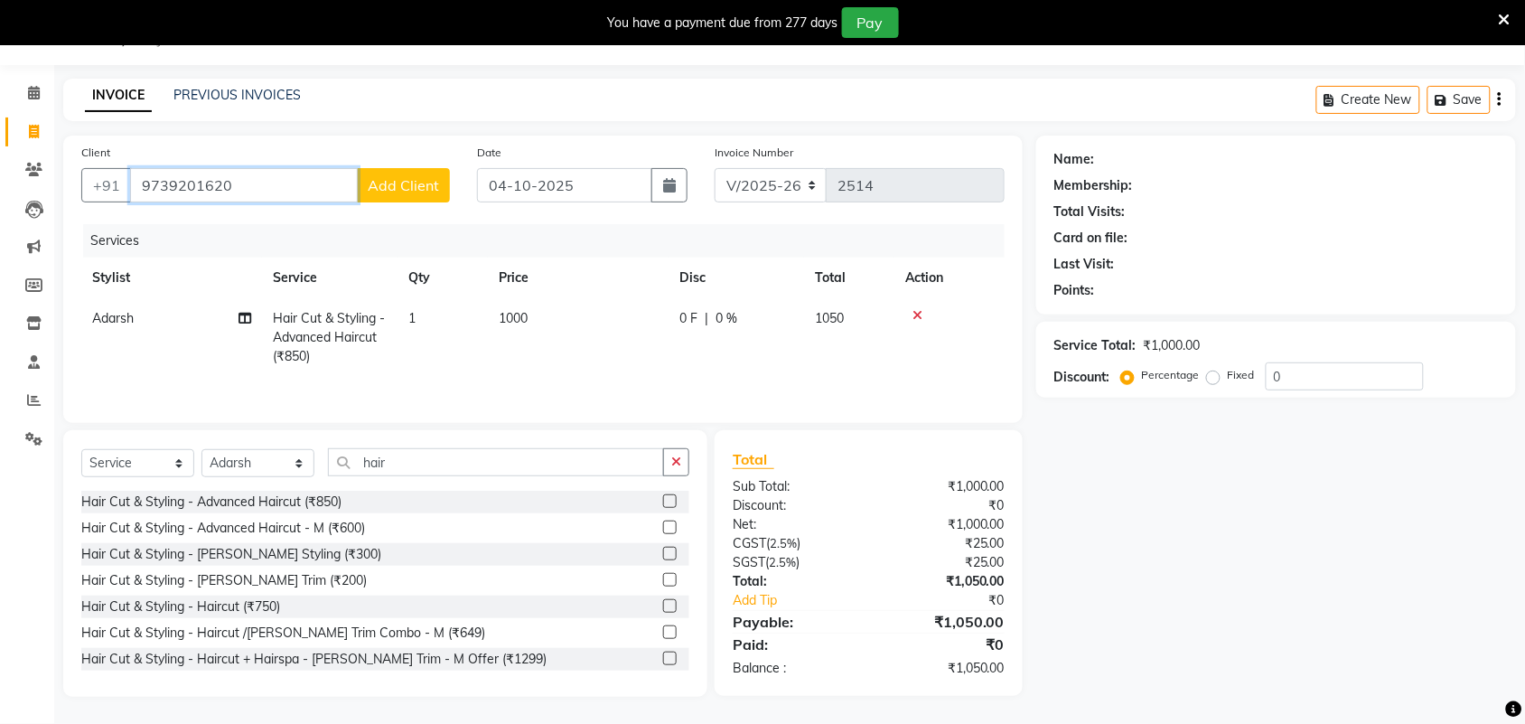
type input "9739201620"
click at [416, 177] on span "Add Client" at bounding box center [403, 185] width 71 height 18
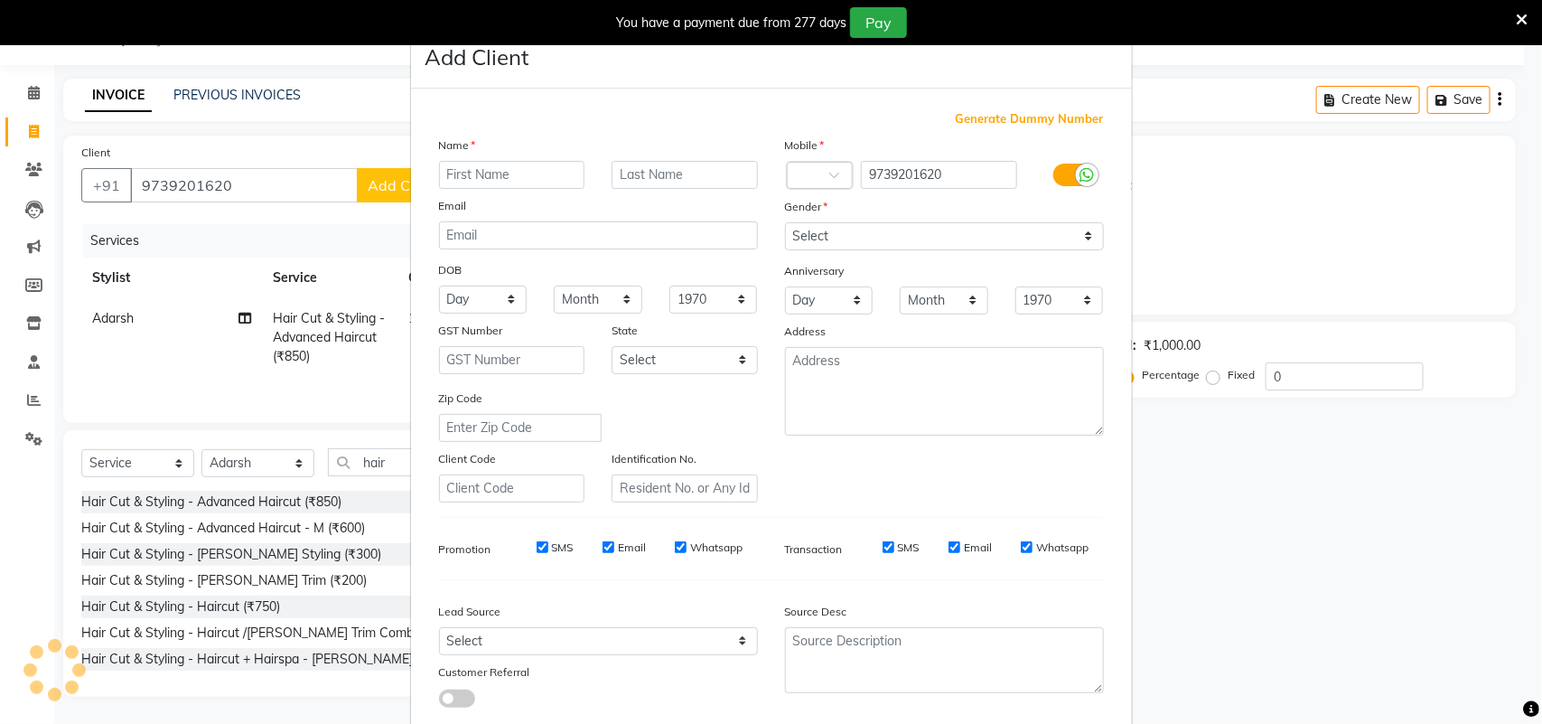
click at [525, 179] on input "text" at bounding box center [512, 175] width 146 height 28
type input "suriya"
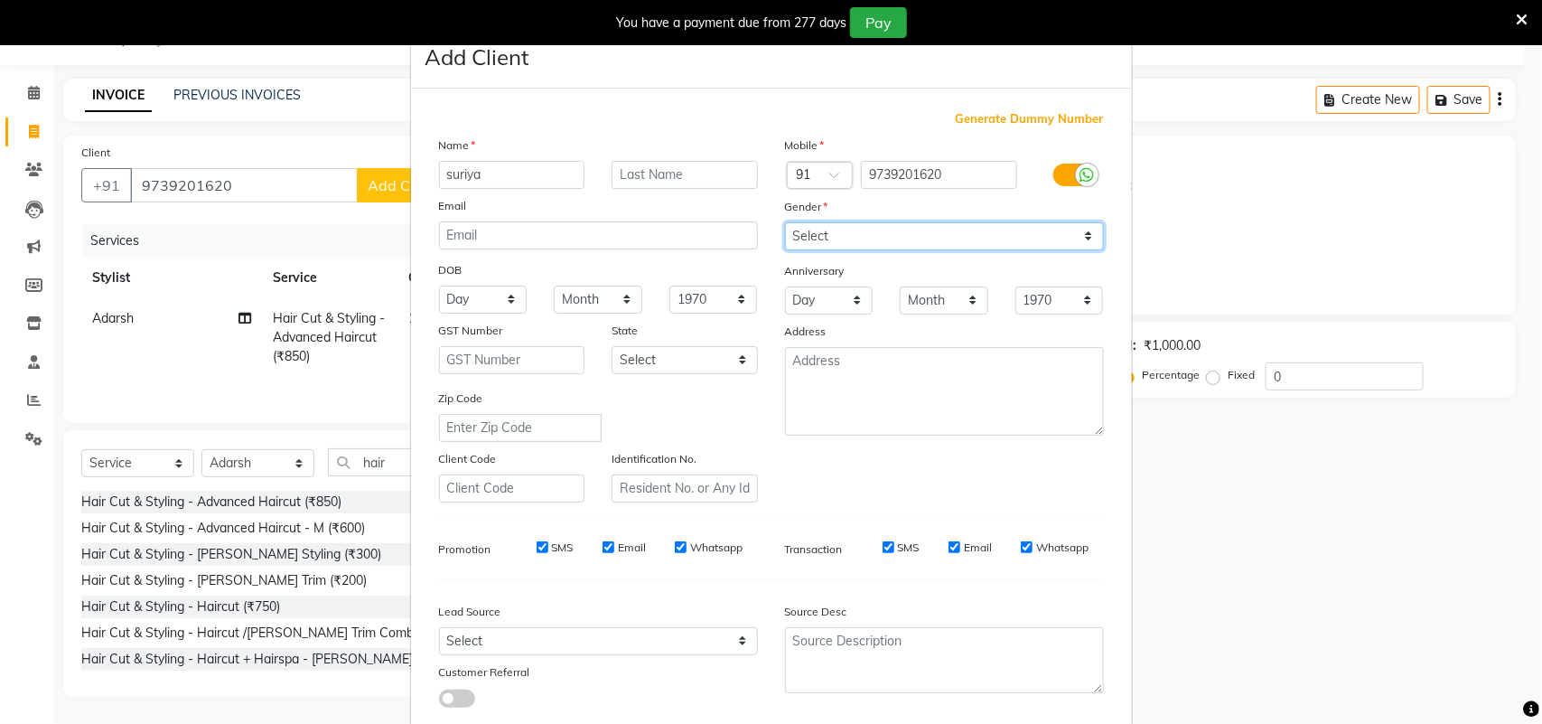
click at [1034, 240] on select "Select Male Female Other Prefer Not To Say" at bounding box center [944, 236] width 319 height 28
select select "male"
click at [785, 222] on select "Select Male Female Other Prefer Not To Say" at bounding box center [944, 236] width 319 height 28
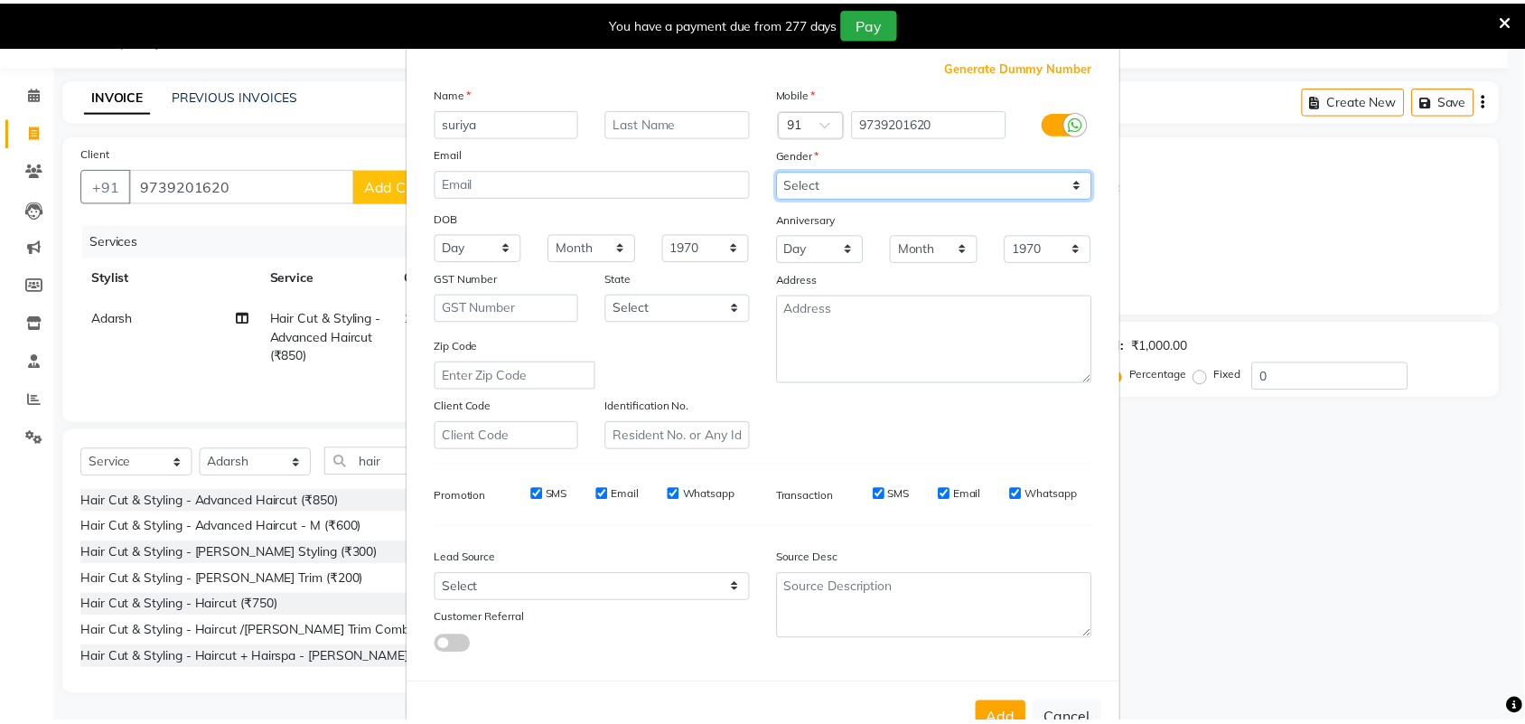
scroll to position [104, 0]
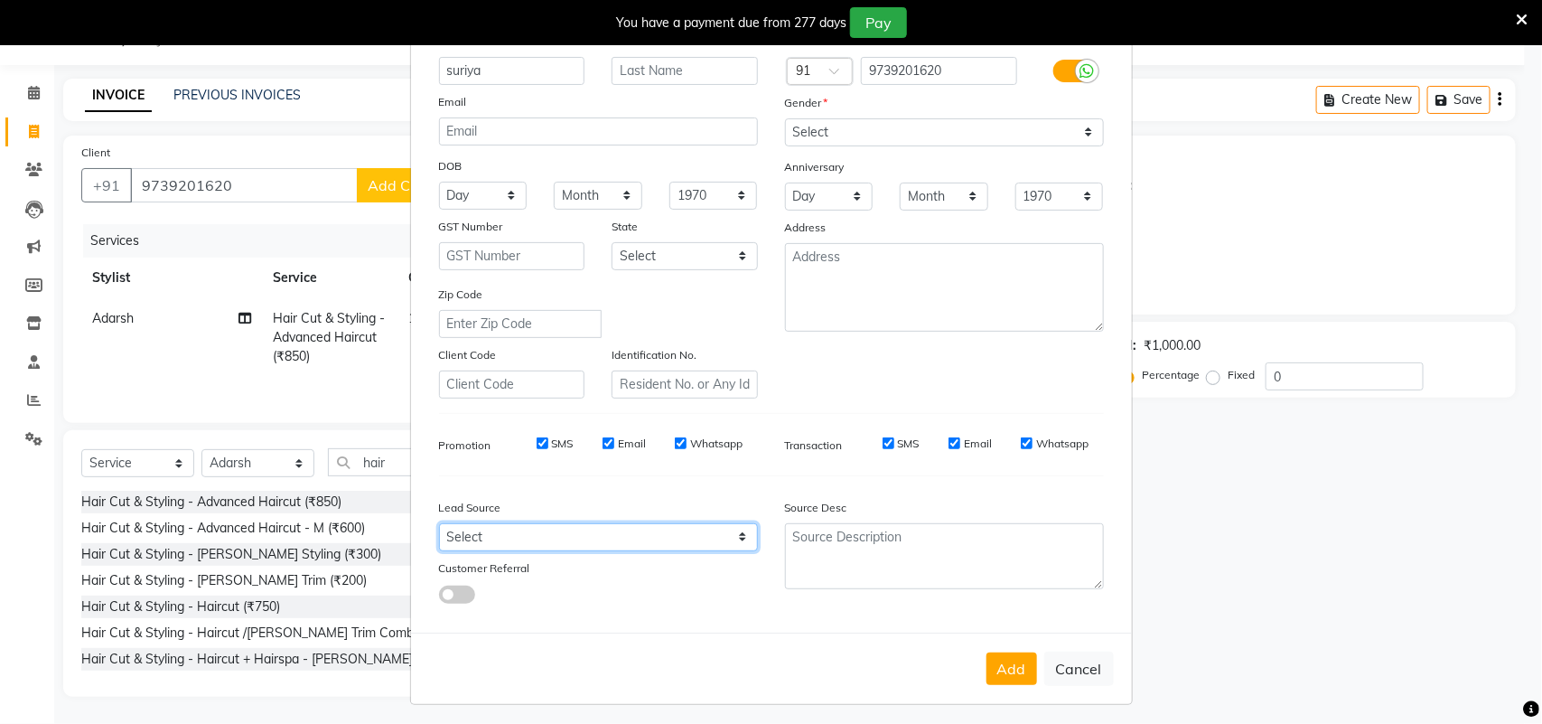
drag, startPoint x: 734, startPoint y: 537, endPoint x: 734, endPoint y: 524, distance: 13.5
click at [734, 537] on select "Select Walk-in Referral Internet Friend Word of Mouth Advertisement Facebook Ju…" at bounding box center [598, 537] width 319 height 28
select select "49602"
click at [439, 523] on select "Select Walk-in Referral Internet Friend Word of Mouth Advertisement Facebook Ju…" at bounding box center [598, 537] width 319 height 28
click at [1004, 661] on button "Add" at bounding box center [1011, 668] width 51 height 33
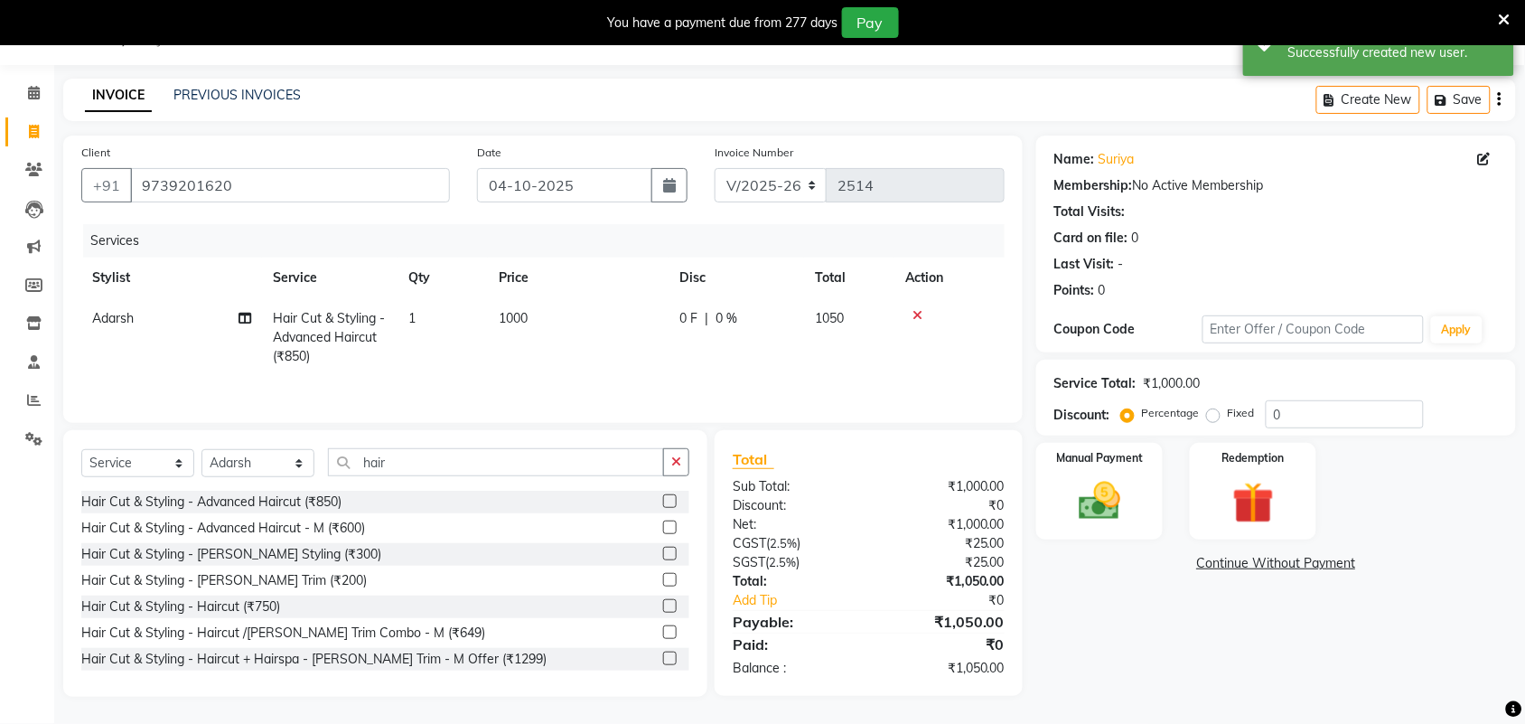
scroll to position [0, 0]
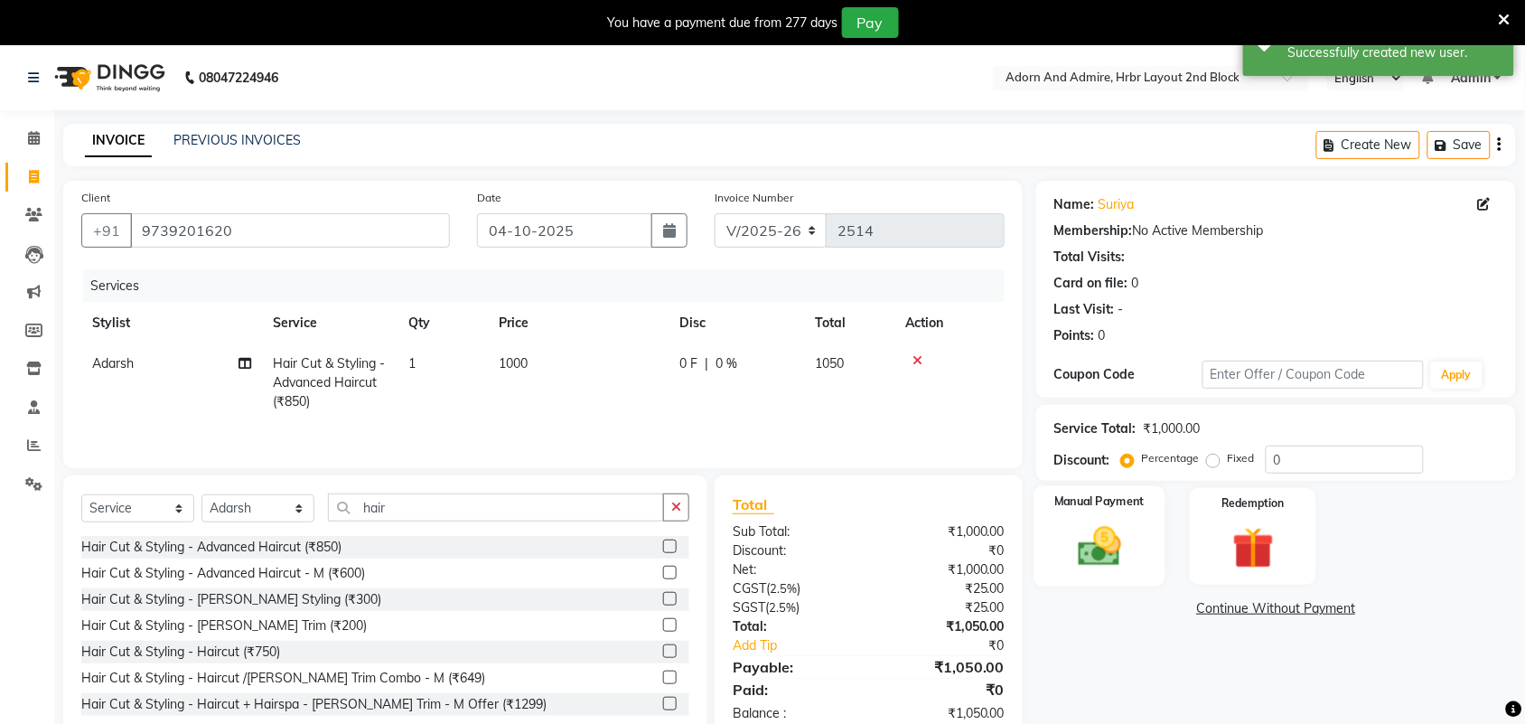
click at [1111, 548] on img at bounding box center [1099, 546] width 70 height 50
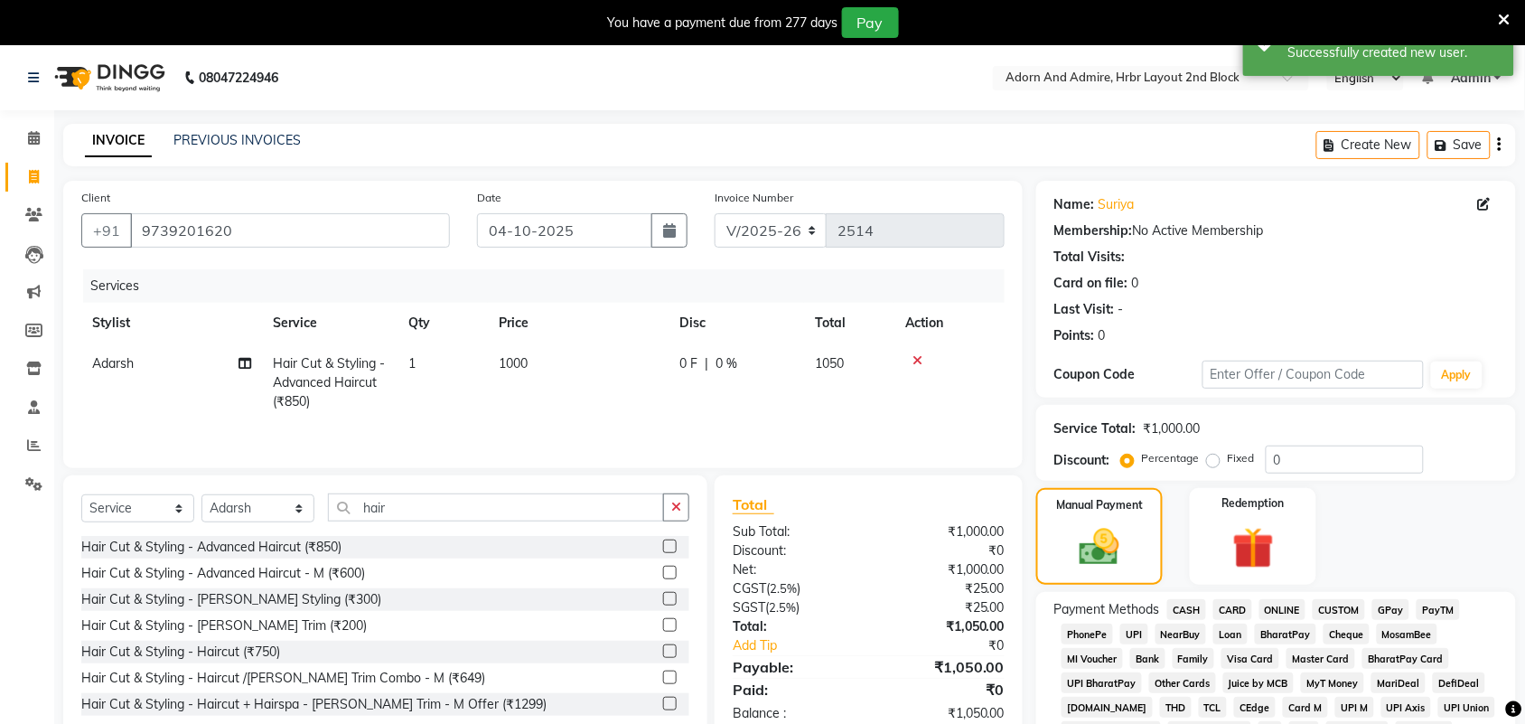
scroll to position [452, 0]
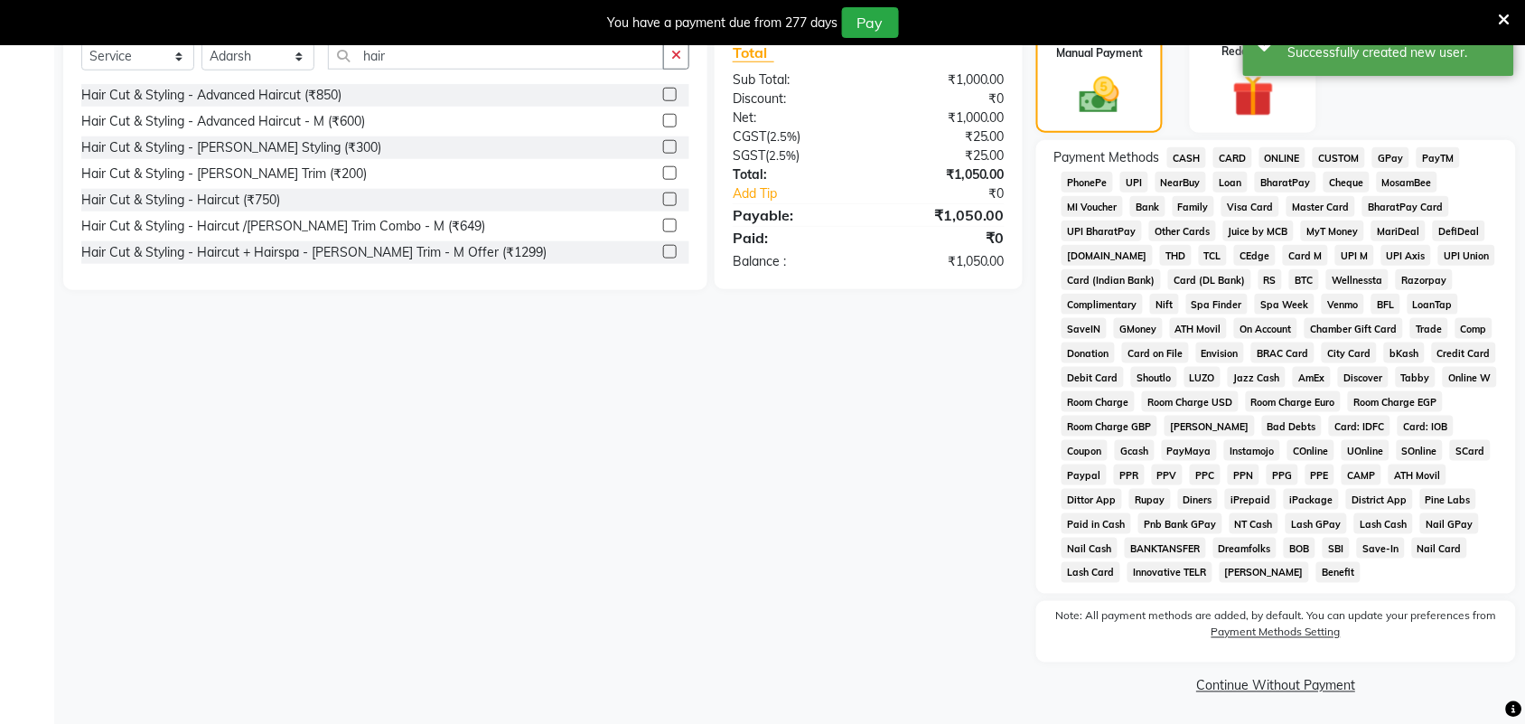
click at [1400, 154] on span "GPay" at bounding box center [1390, 157] width 37 height 21
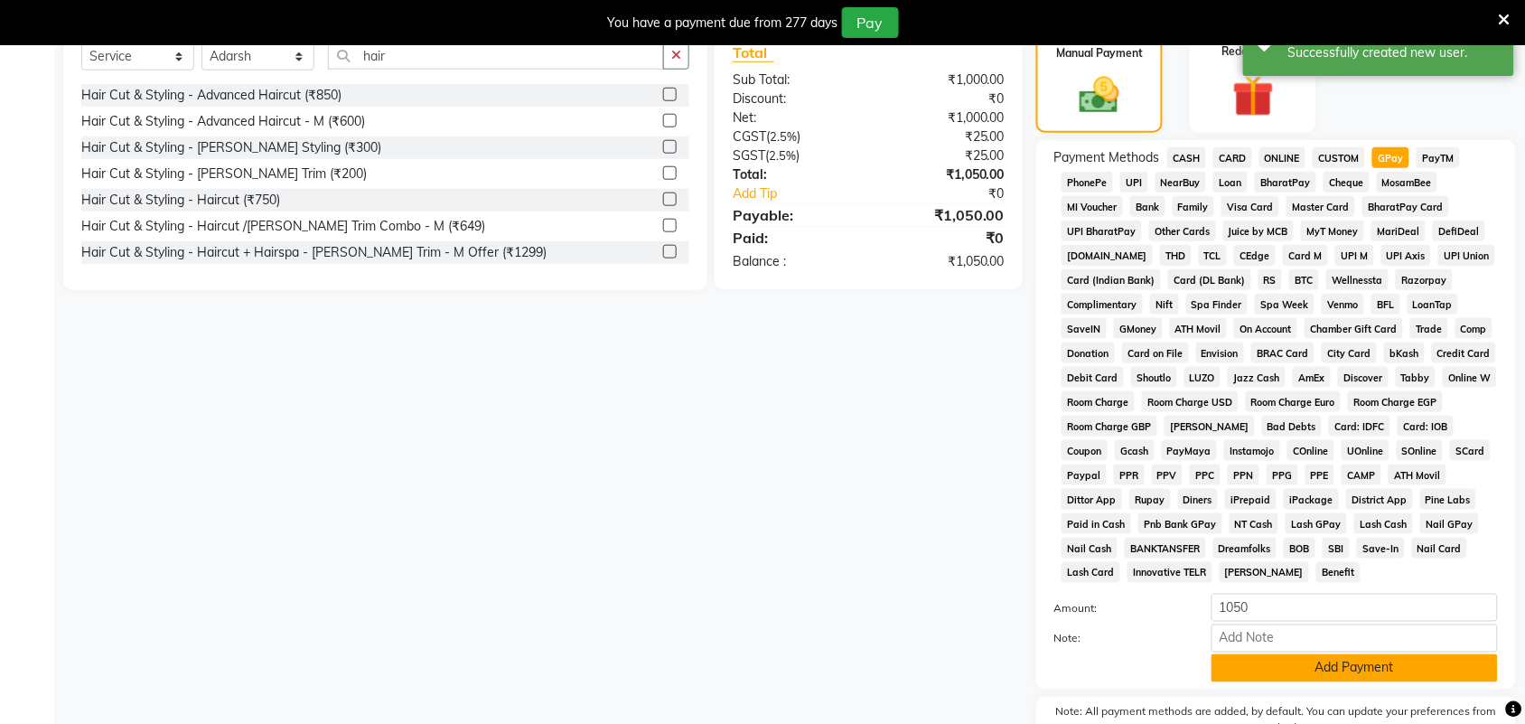
click at [1297, 667] on button "Add Payment" at bounding box center [1354, 668] width 286 height 28
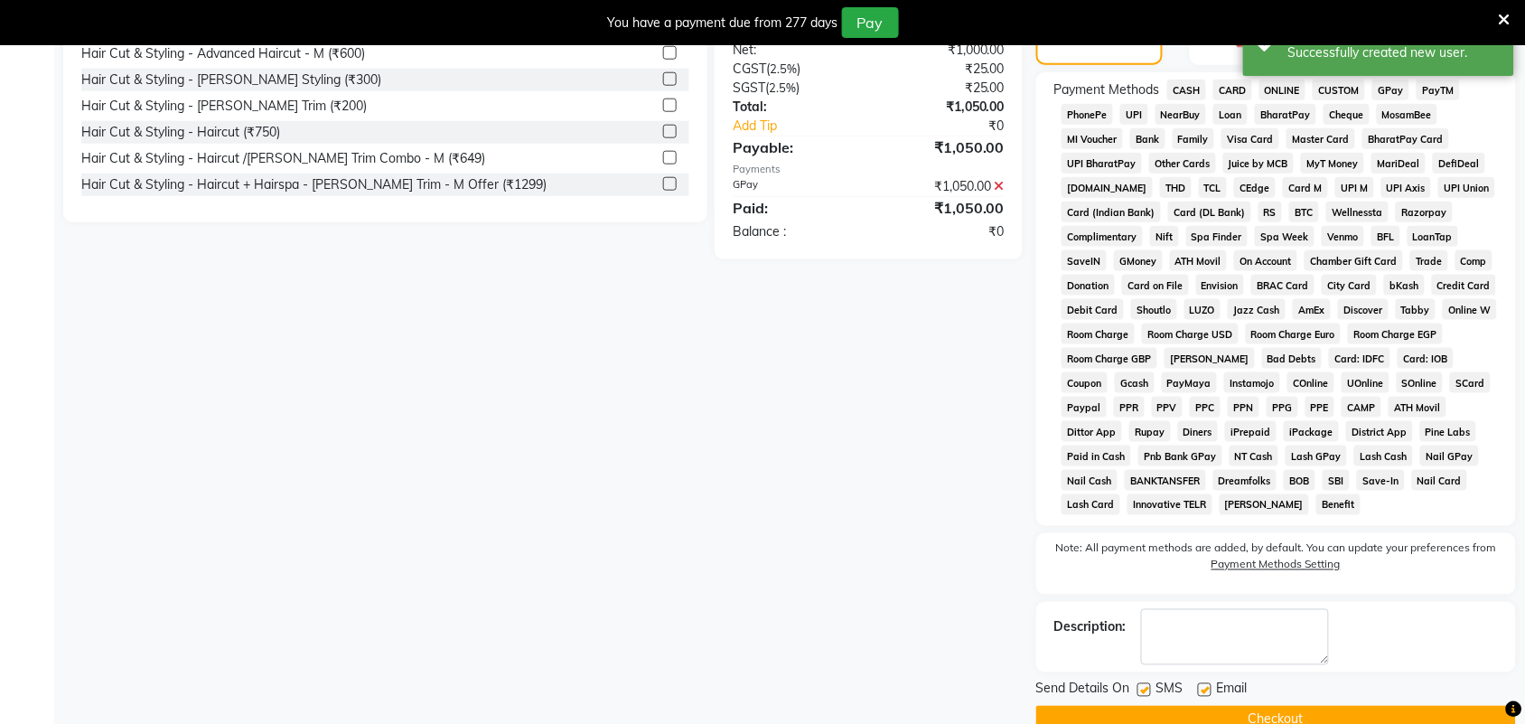
scroll to position [556, 0]
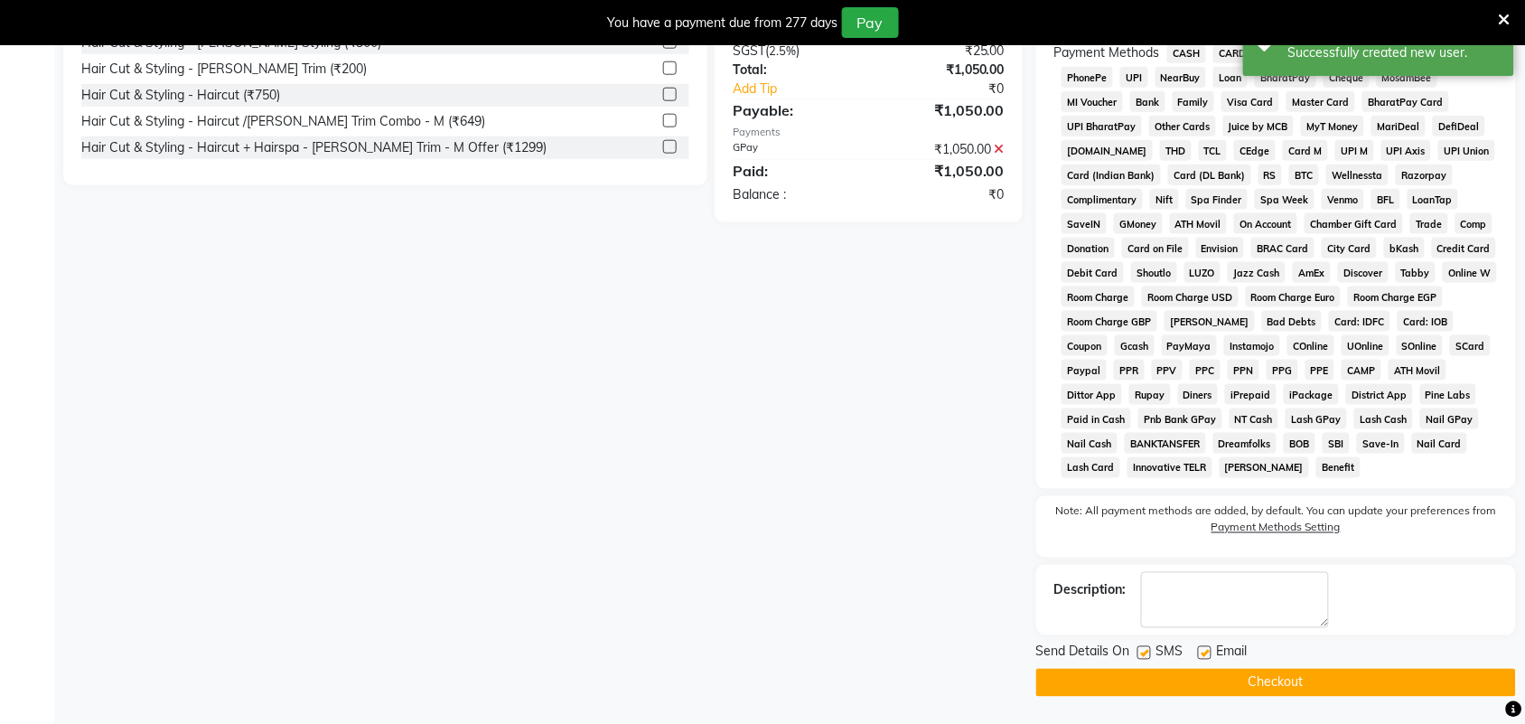
click at [1254, 685] on button "Checkout" at bounding box center [1276, 682] width 480 height 28
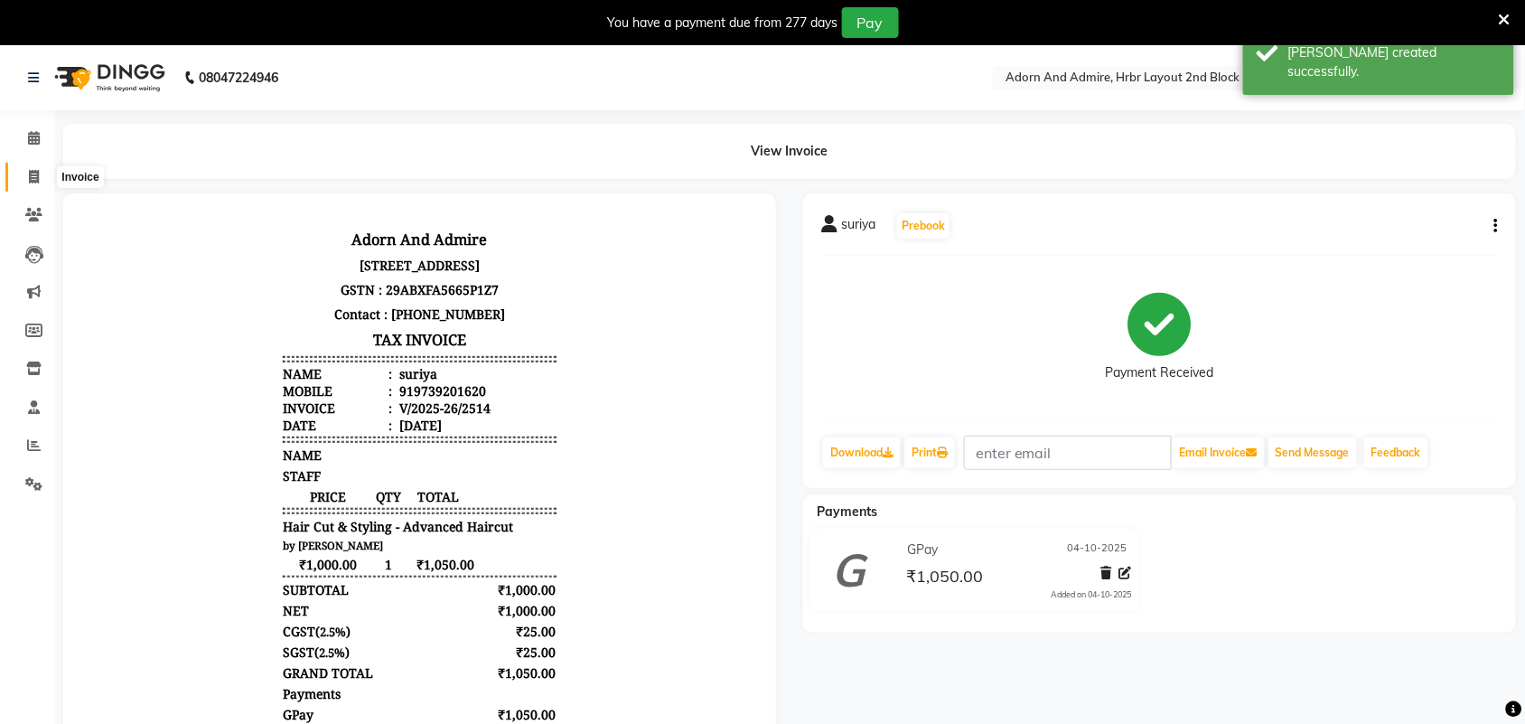
click at [33, 173] on icon at bounding box center [34, 177] width 10 height 14
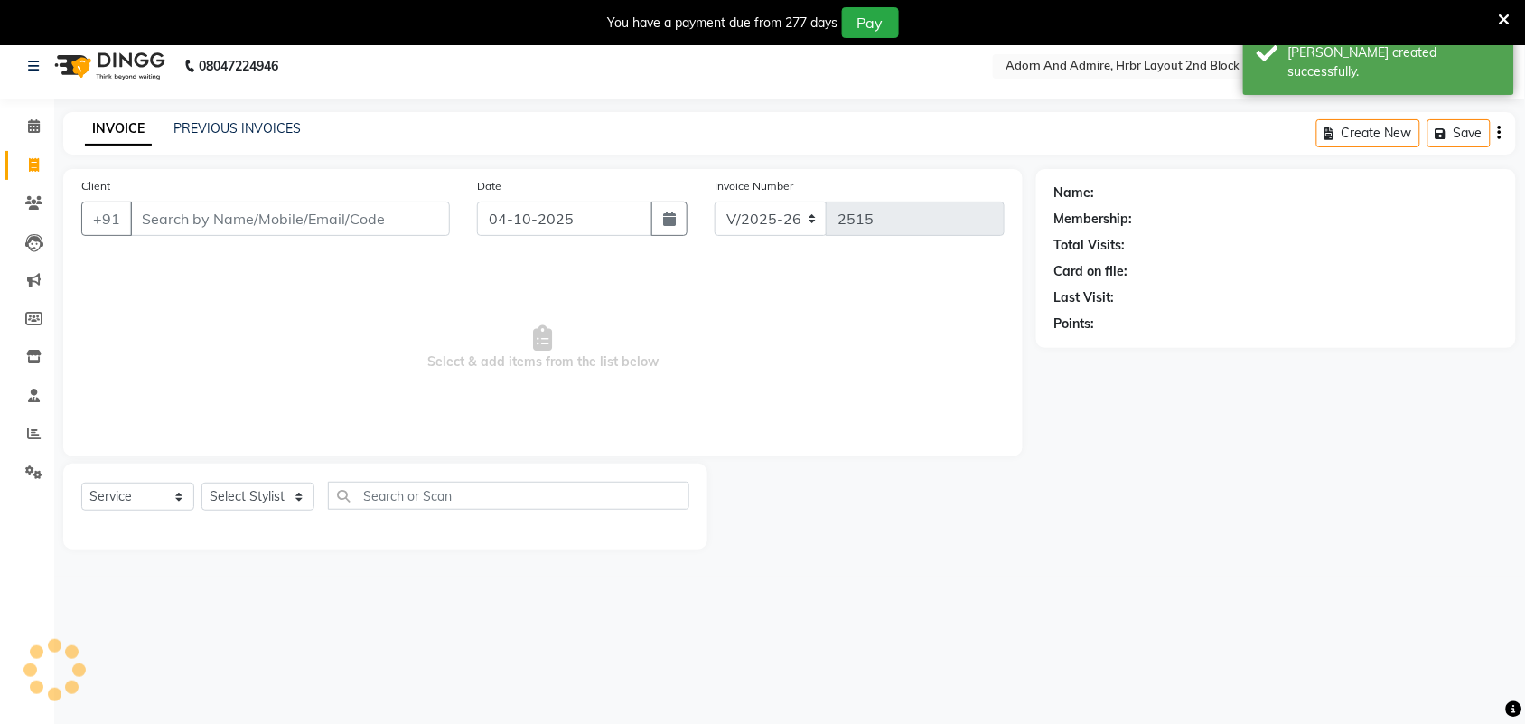
scroll to position [45, 0]
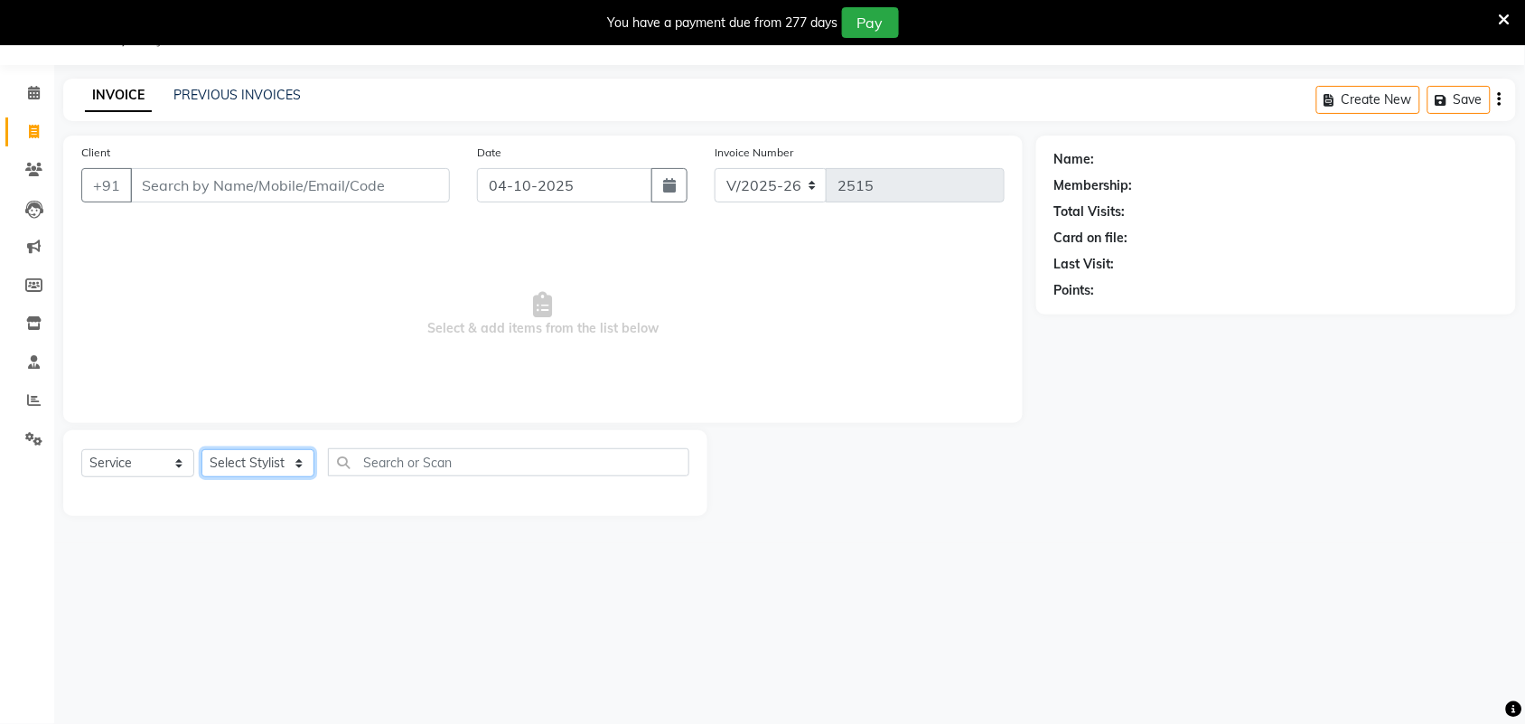
click at [295, 468] on select "Select Stylist Adarsh ajay ALEXX anusiya Jos Lalit lavanya Lucy rita saroj Suni…" at bounding box center [257, 463] width 113 height 28
drag, startPoint x: 516, startPoint y: 304, endPoint x: 319, endPoint y: 237, distance: 208.2
click at [512, 304] on span "Select & add items from the list below" at bounding box center [542, 314] width 923 height 181
click at [294, 192] on input "Client" at bounding box center [290, 185] width 320 height 34
paste input "917019282821"
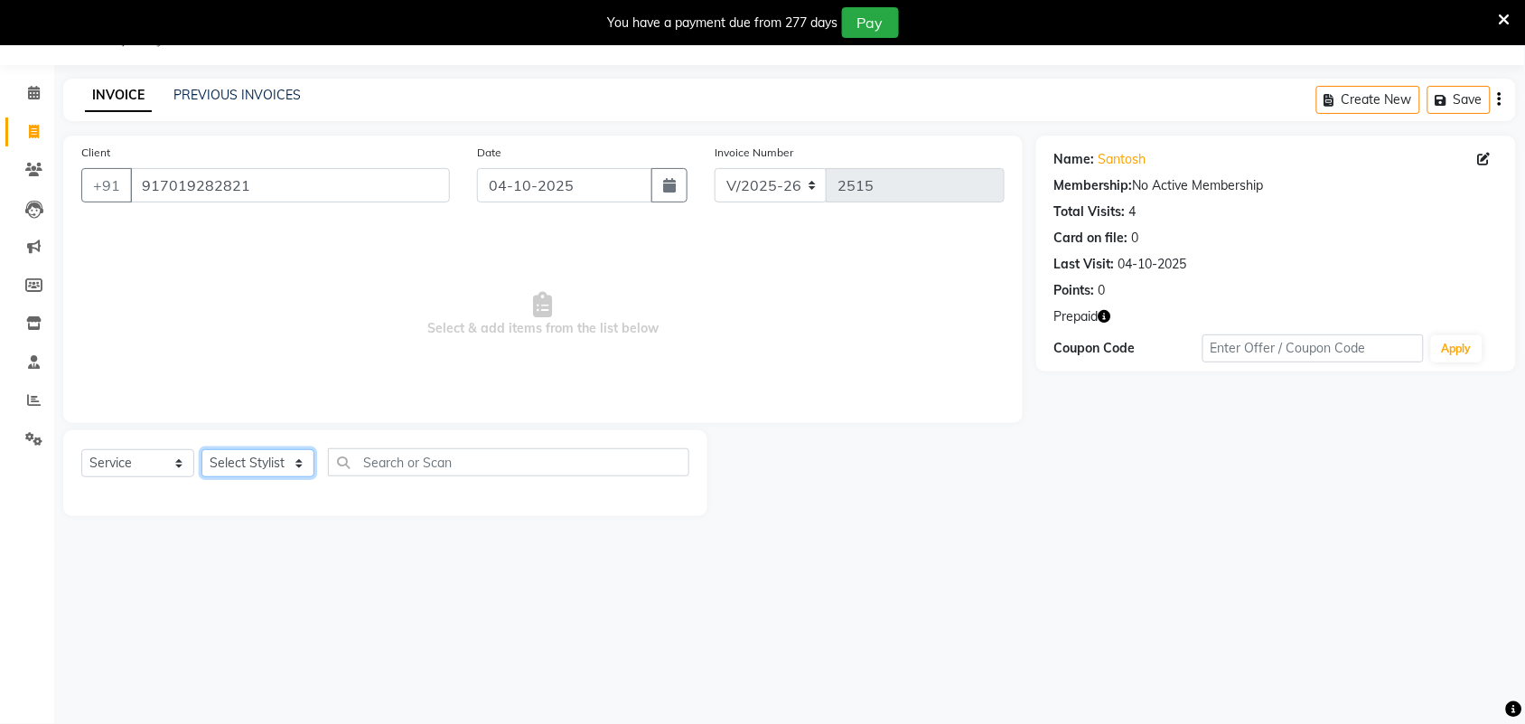
click at [295, 466] on select "Select Stylist Adarsh ajay ALEXX anusiya Jos Lalit lavanya Lucy rita saroj Suni…" at bounding box center [257, 463] width 113 height 28
click at [562, 344] on span "Select & add items from the list below" at bounding box center [542, 314] width 923 height 181
click at [227, 93] on link "PREVIOUS INVOICES" at bounding box center [236, 95] width 127 height 16
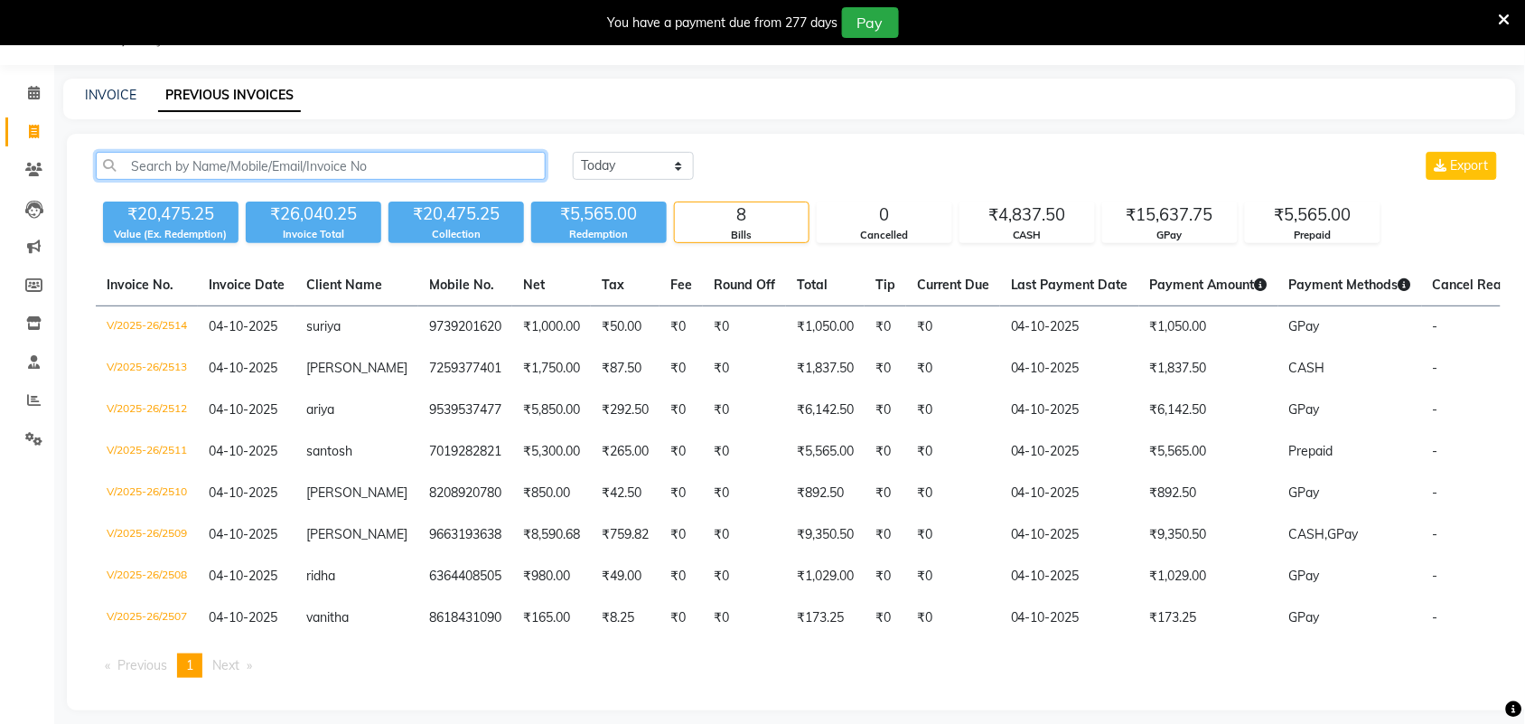
click at [328, 170] on input "text" at bounding box center [321, 166] width 450 height 28
paste input "917019282821"
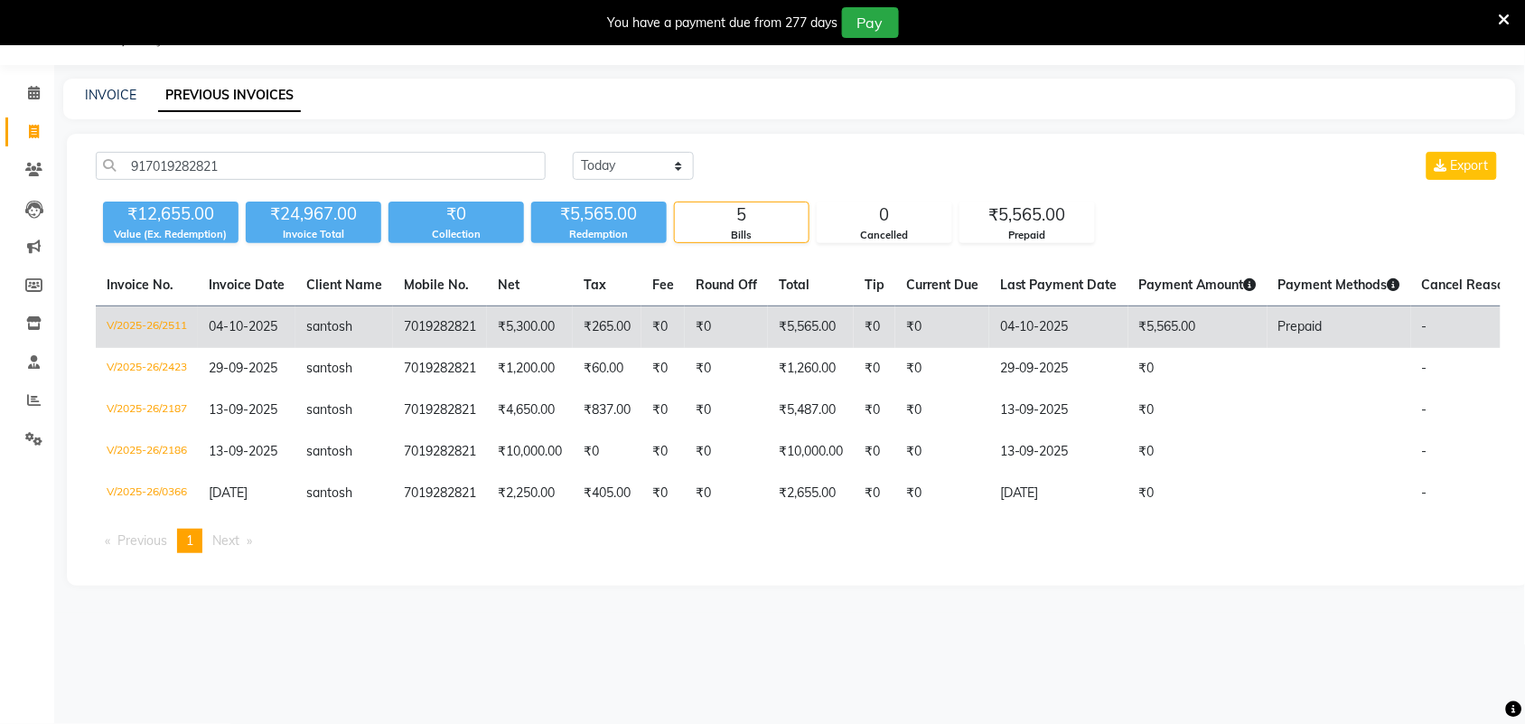
click at [358, 331] on td "santosh" at bounding box center [344, 327] width 98 height 42
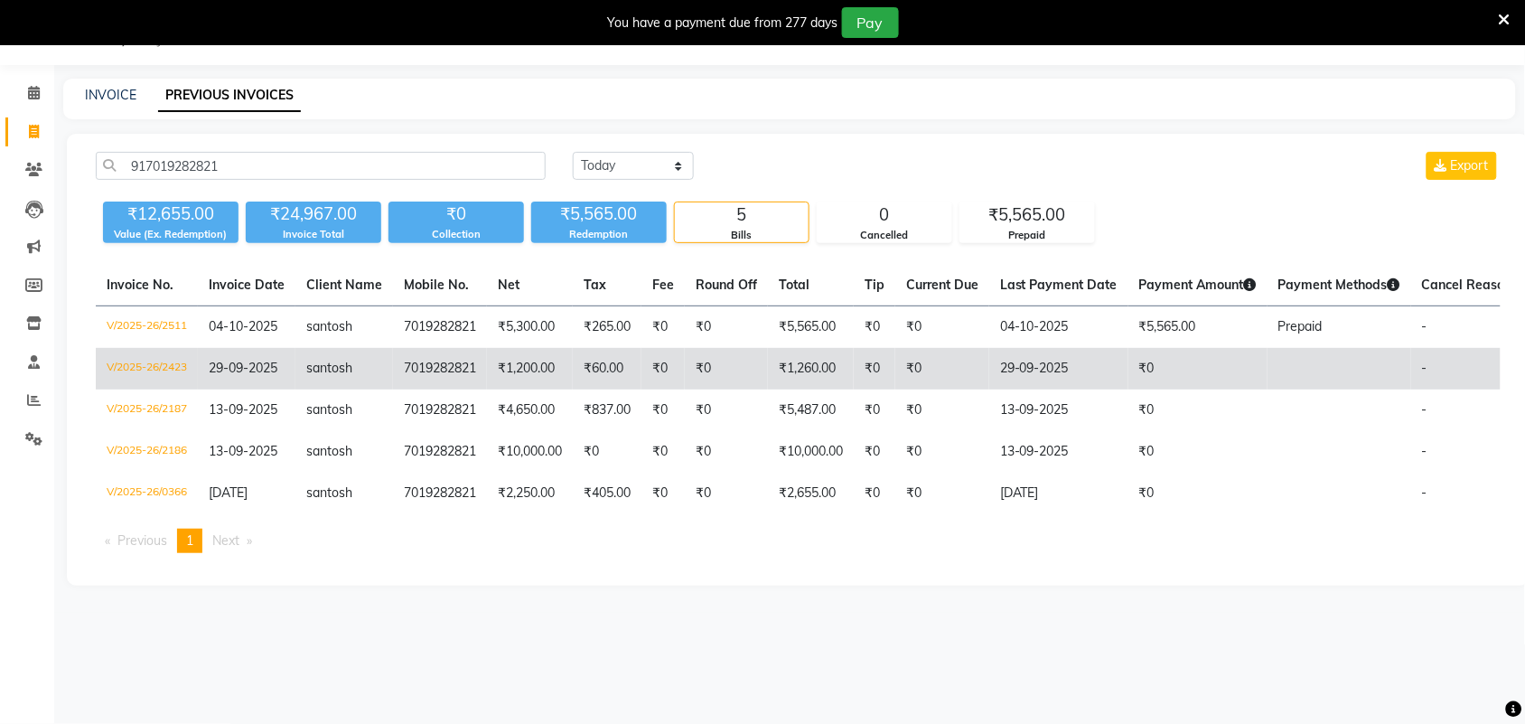
click at [475, 370] on td "7019282821" at bounding box center [440, 369] width 94 height 42
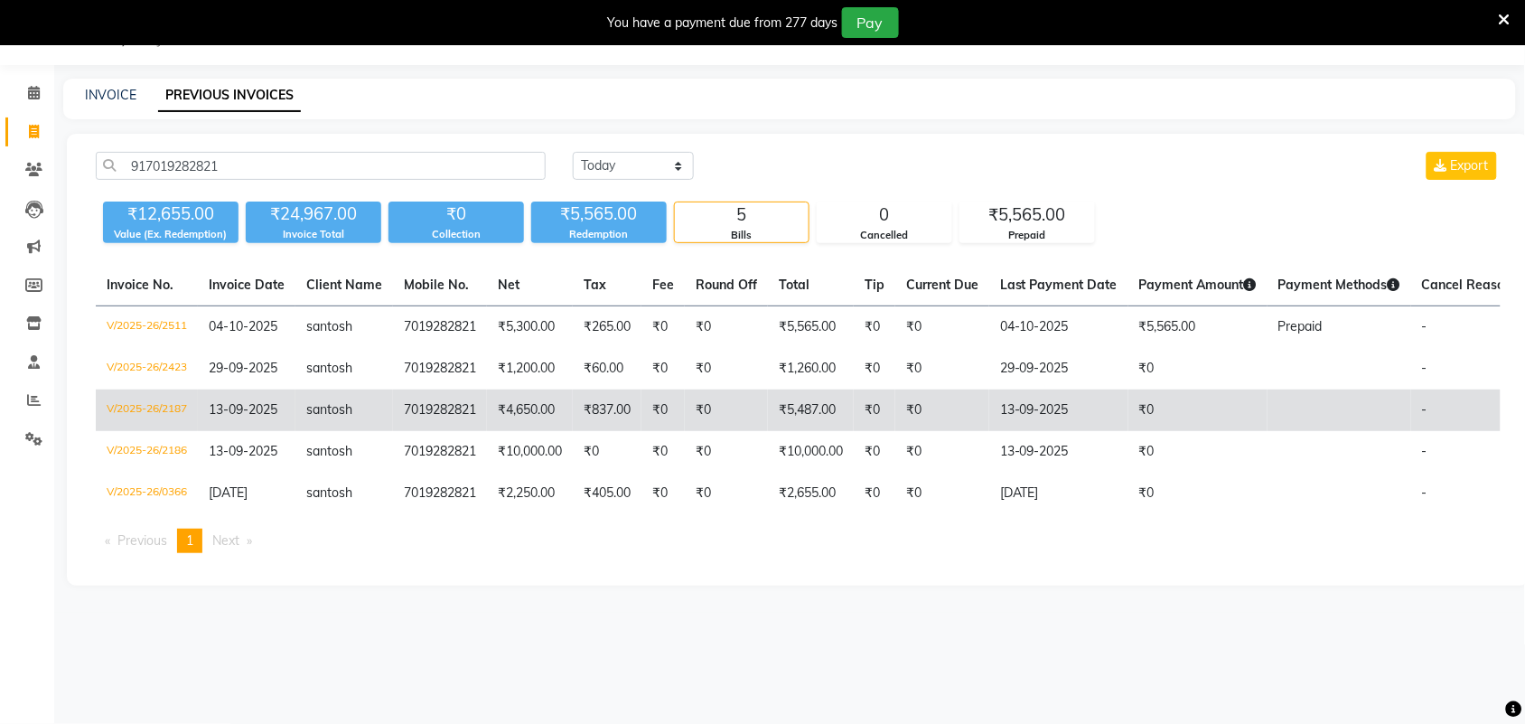
click at [459, 407] on td "7019282821" at bounding box center [440, 410] width 94 height 42
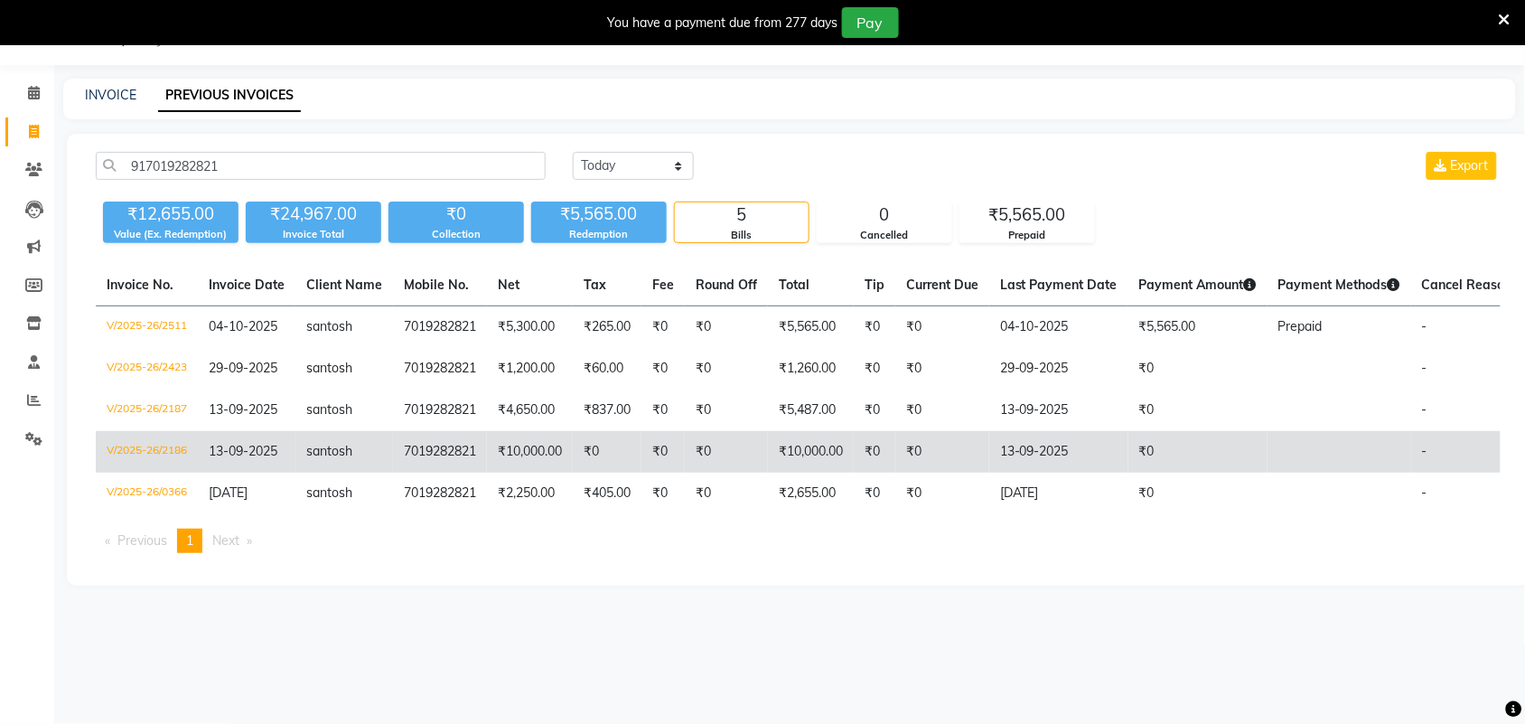
click at [432, 453] on td "7019282821" at bounding box center [440, 452] width 94 height 42
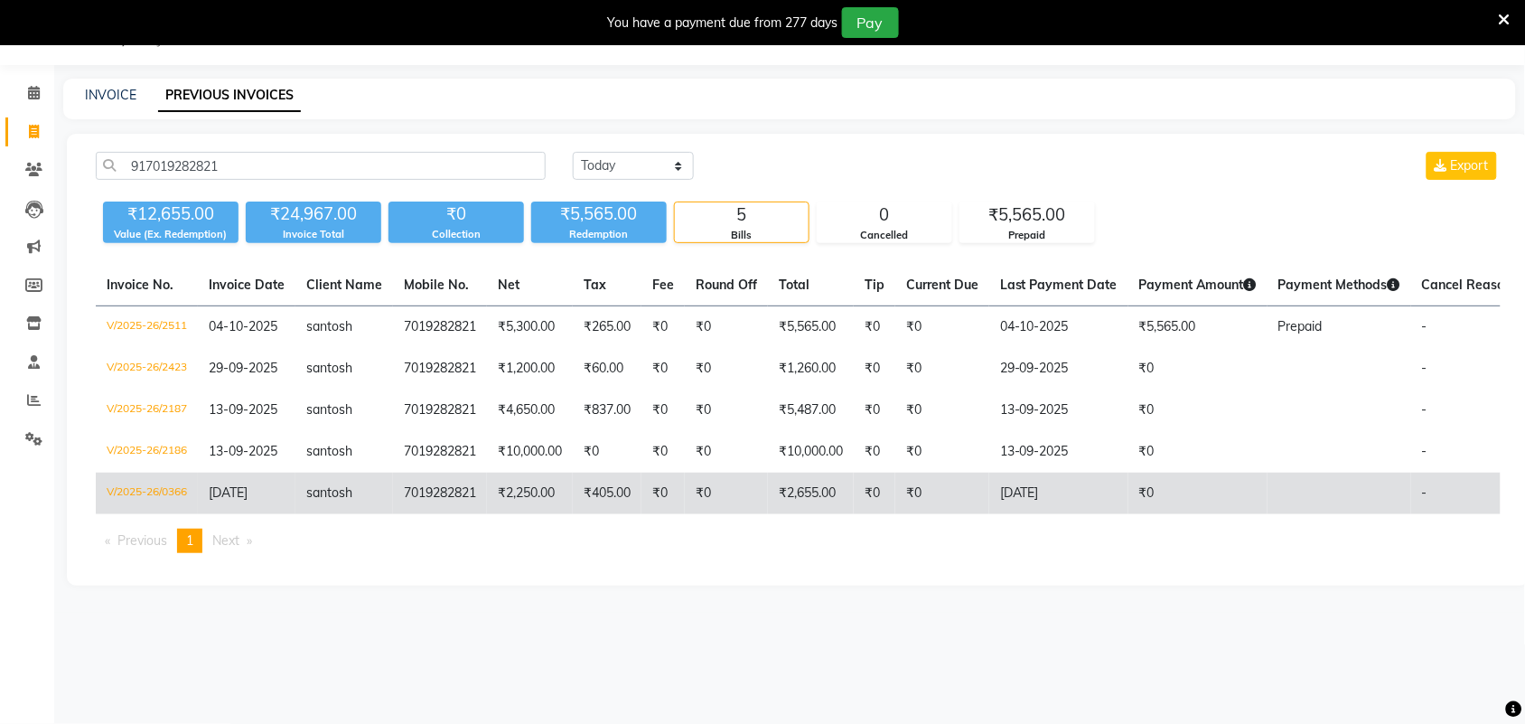
click at [468, 489] on td "7019282821" at bounding box center [440, 493] width 94 height 42
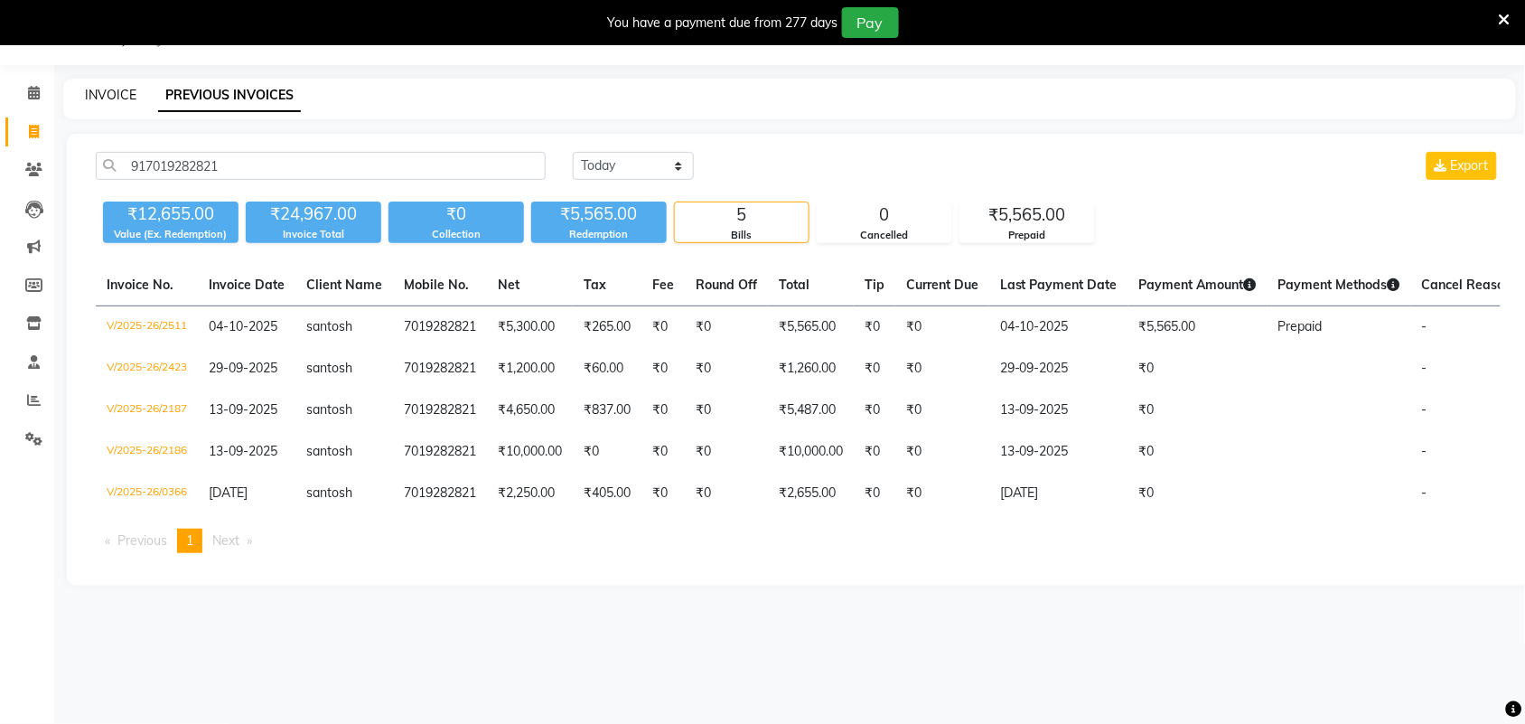
click at [114, 96] on link "INVOICE" at bounding box center [110, 95] width 51 height 16
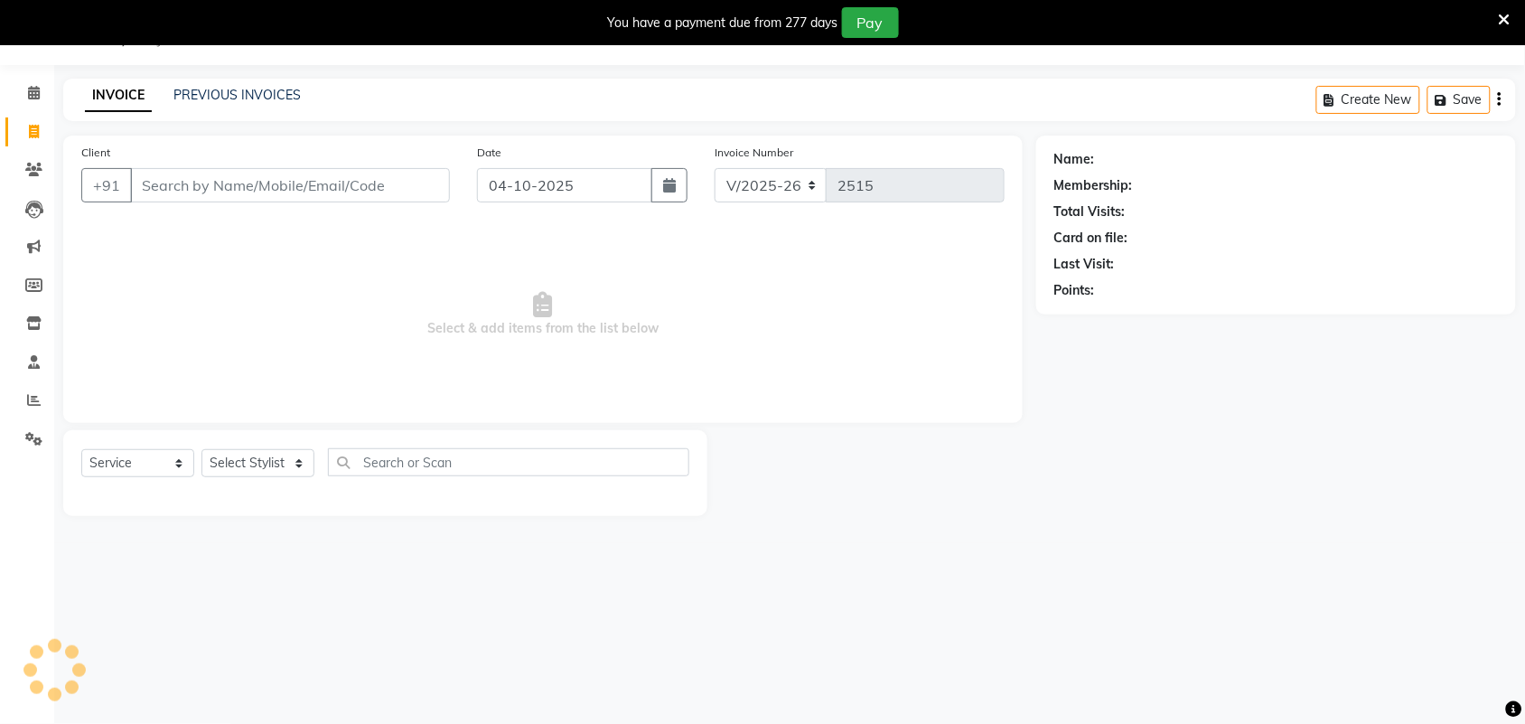
click at [281, 186] on input "Client" at bounding box center [290, 185] width 320 height 34
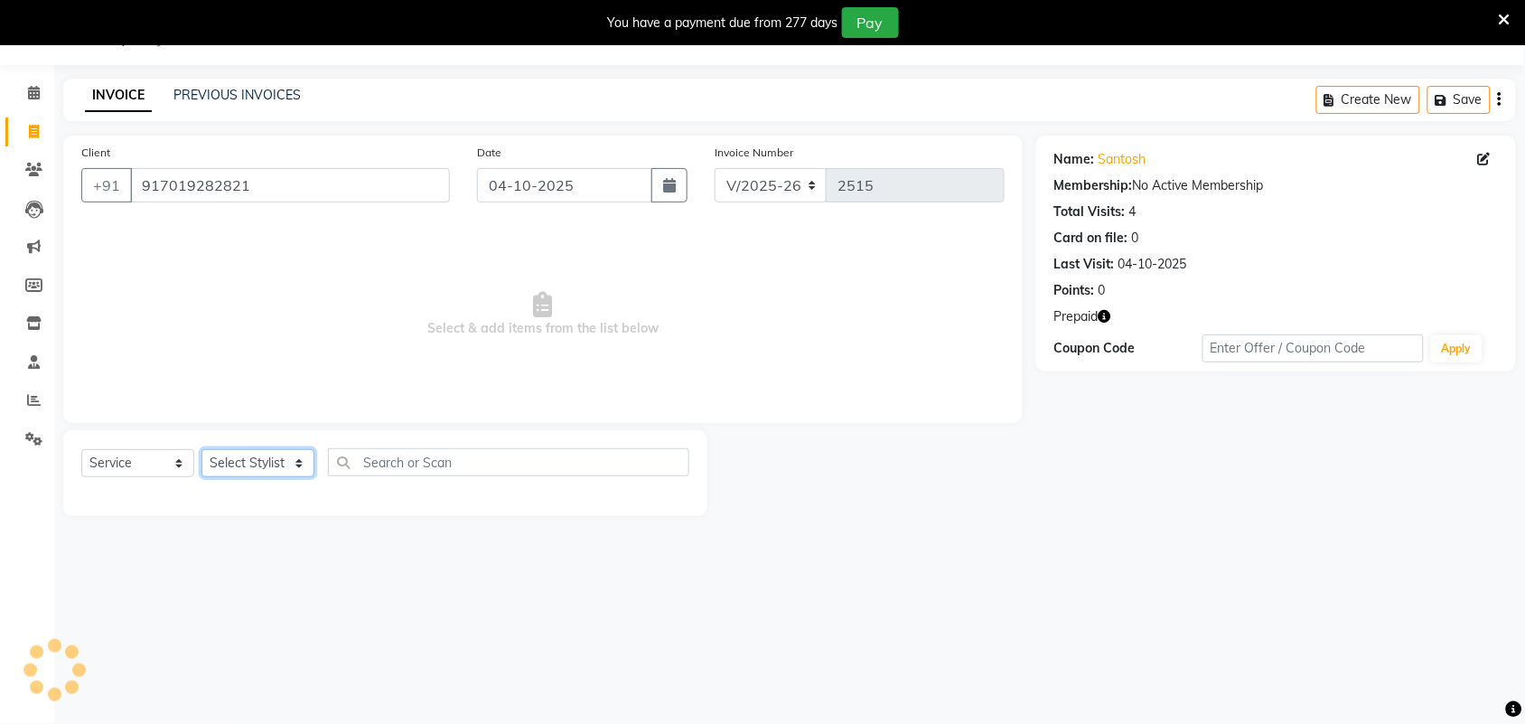
click at [298, 461] on select "Select Stylist Adarsh ajay ALEXX anusiya Jos Lalit lavanya Lucy rita saroj Suni…" at bounding box center [257, 463] width 113 height 28
click at [201, 449] on select "Select Stylist Adarsh ajay ALEXX anusiya Jos Lalit lavanya Lucy rita saroj Suni…" at bounding box center [257, 463] width 113 height 28
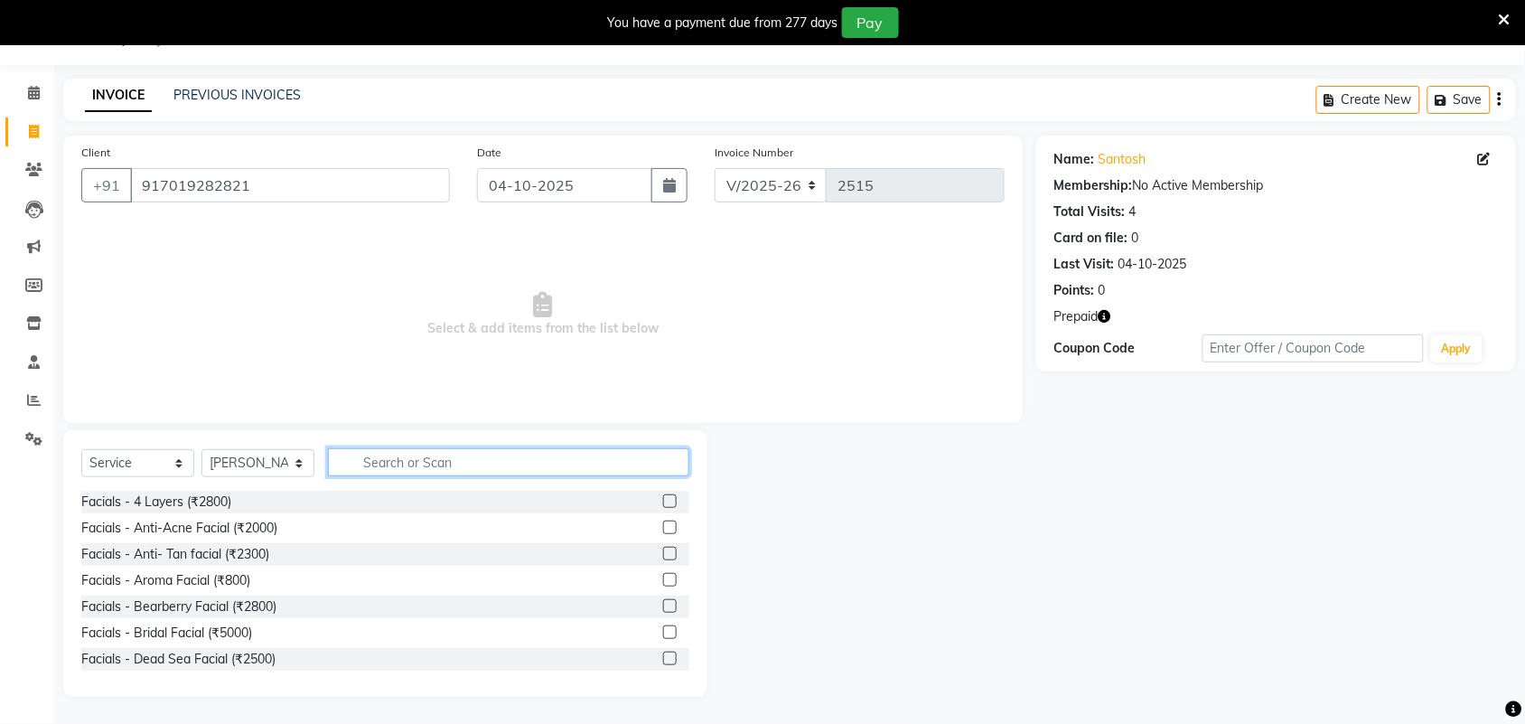
click at [444, 468] on input "text" at bounding box center [508, 462] width 361 height 28
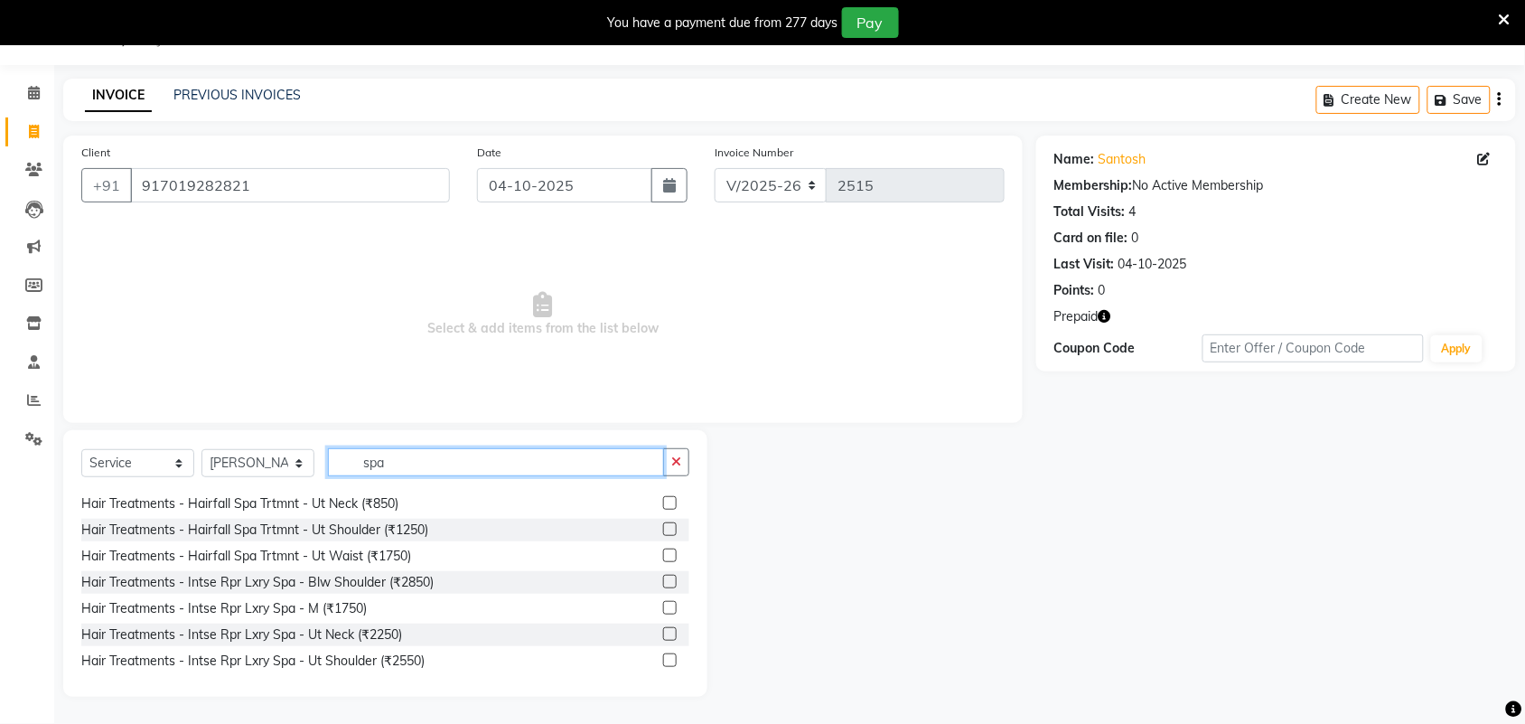
scroll to position [452, 0]
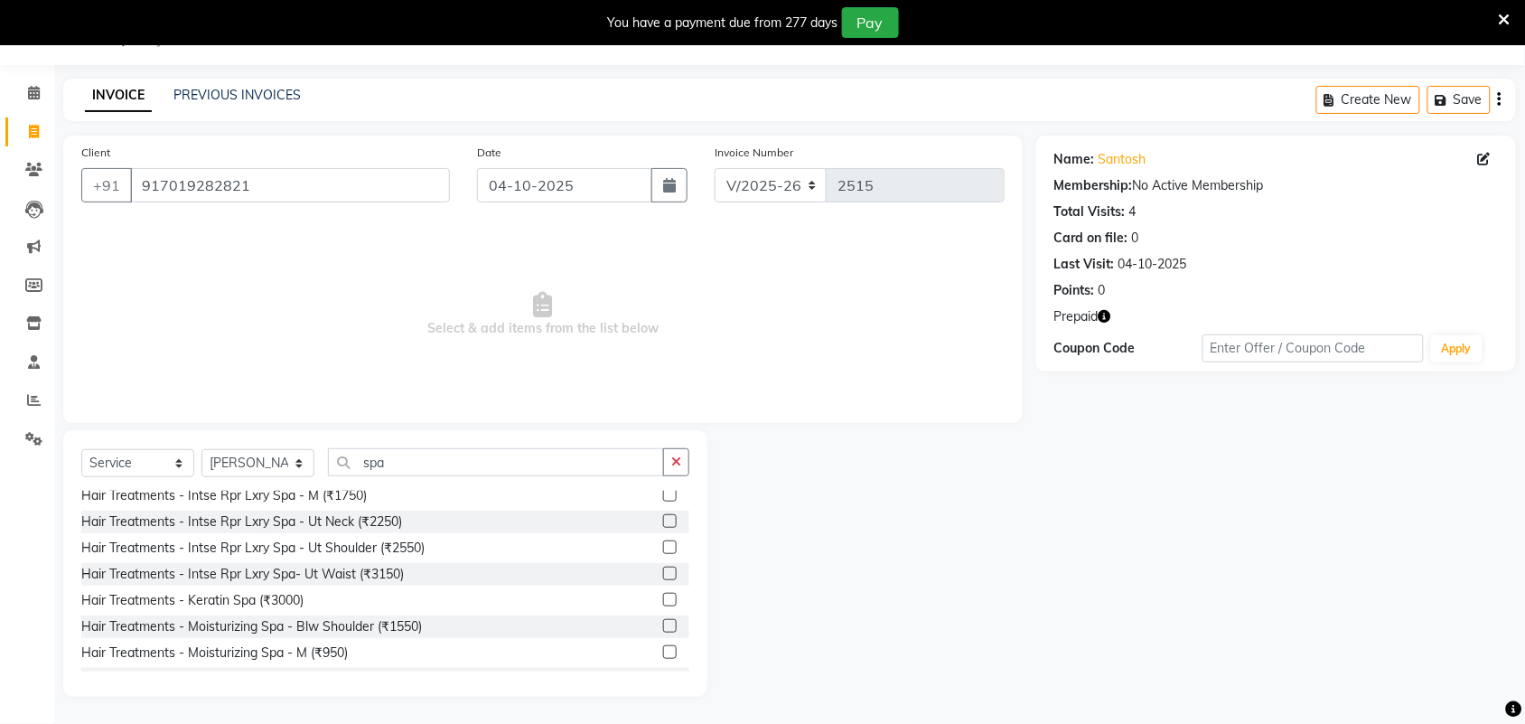
click at [663, 625] on label at bounding box center [670, 626] width 14 height 14
click at [663, 625] on input "checkbox" at bounding box center [669, 627] width 12 height 12
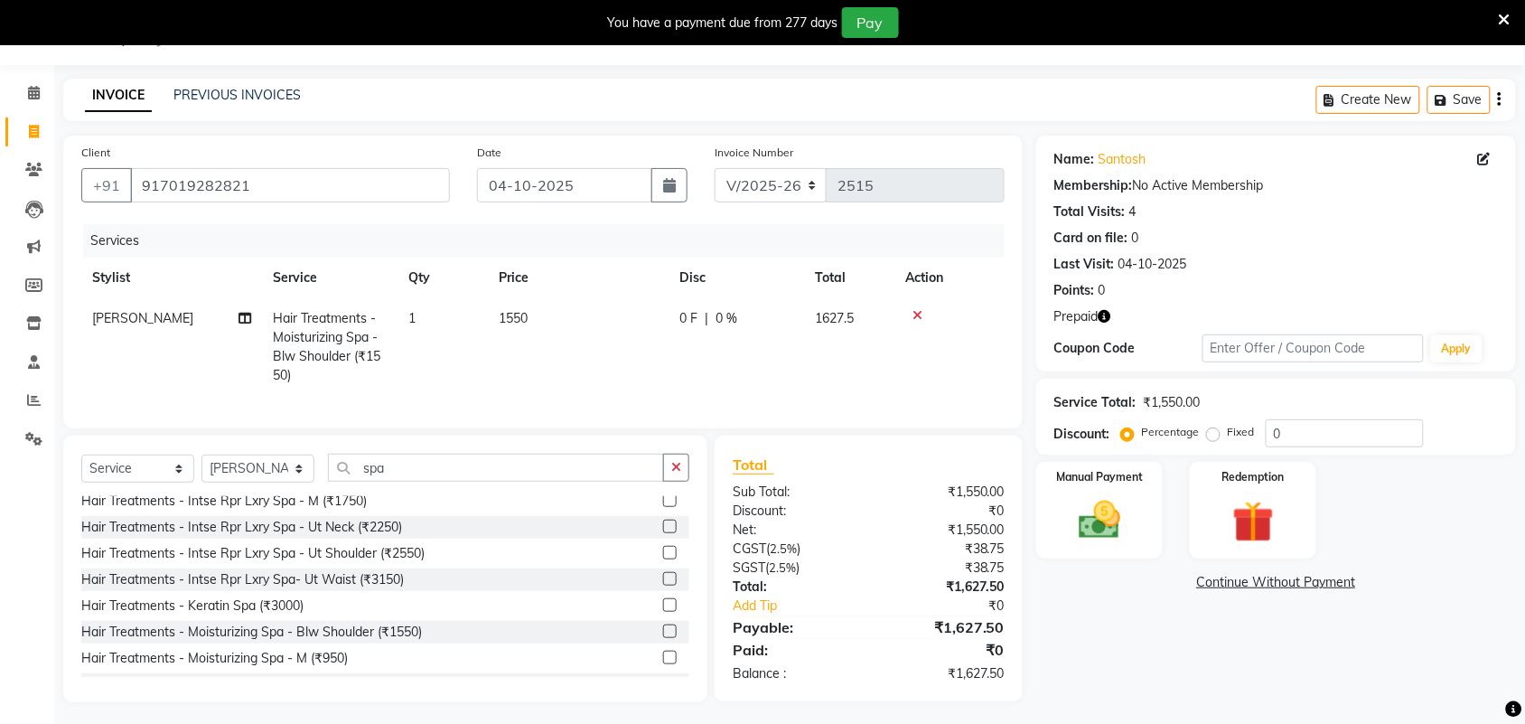
click at [519, 321] on span "1550" at bounding box center [513, 318] width 29 height 16
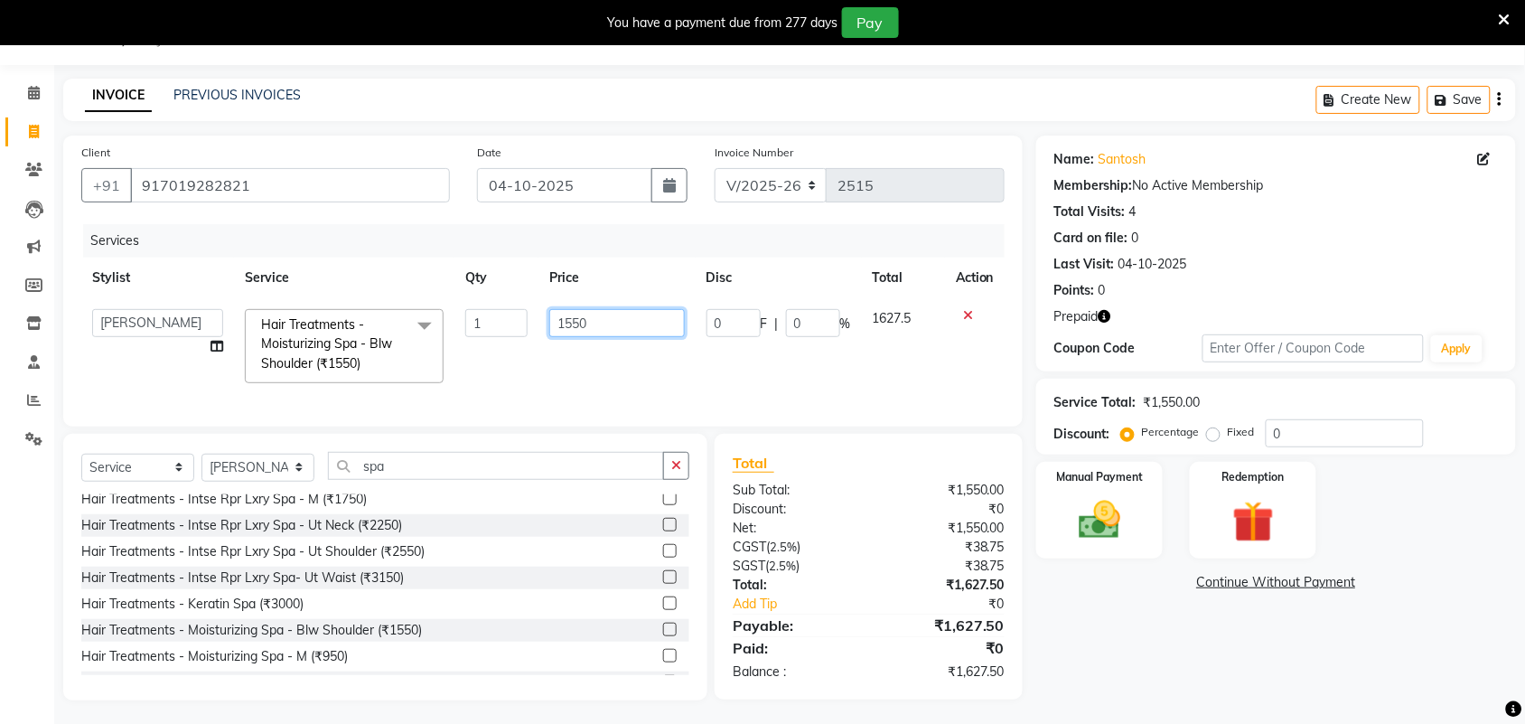
click at [517, 337] on tr "Adarsh ajay ALEXX anusiya Jos Lalit lavanya Lucy rita saroj Sunitha Umesh Hair …" at bounding box center [542, 346] width 923 height 96
click at [1130, 647] on div "Name: Santosh Membership: No Active Membership Total Visits: 4 Card on file: 0 …" at bounding box center [1282, 417] width 493 height 565
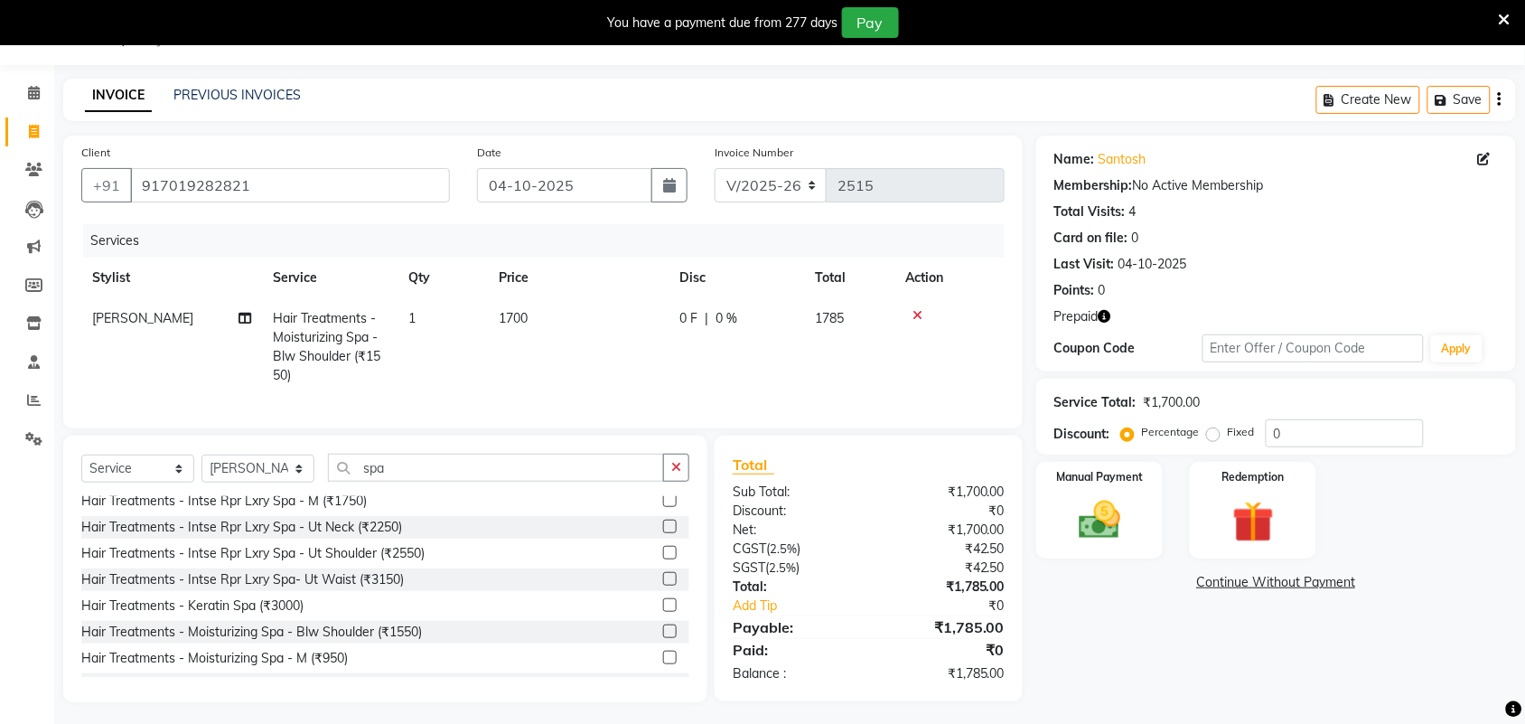
scroll to position [68, 0]
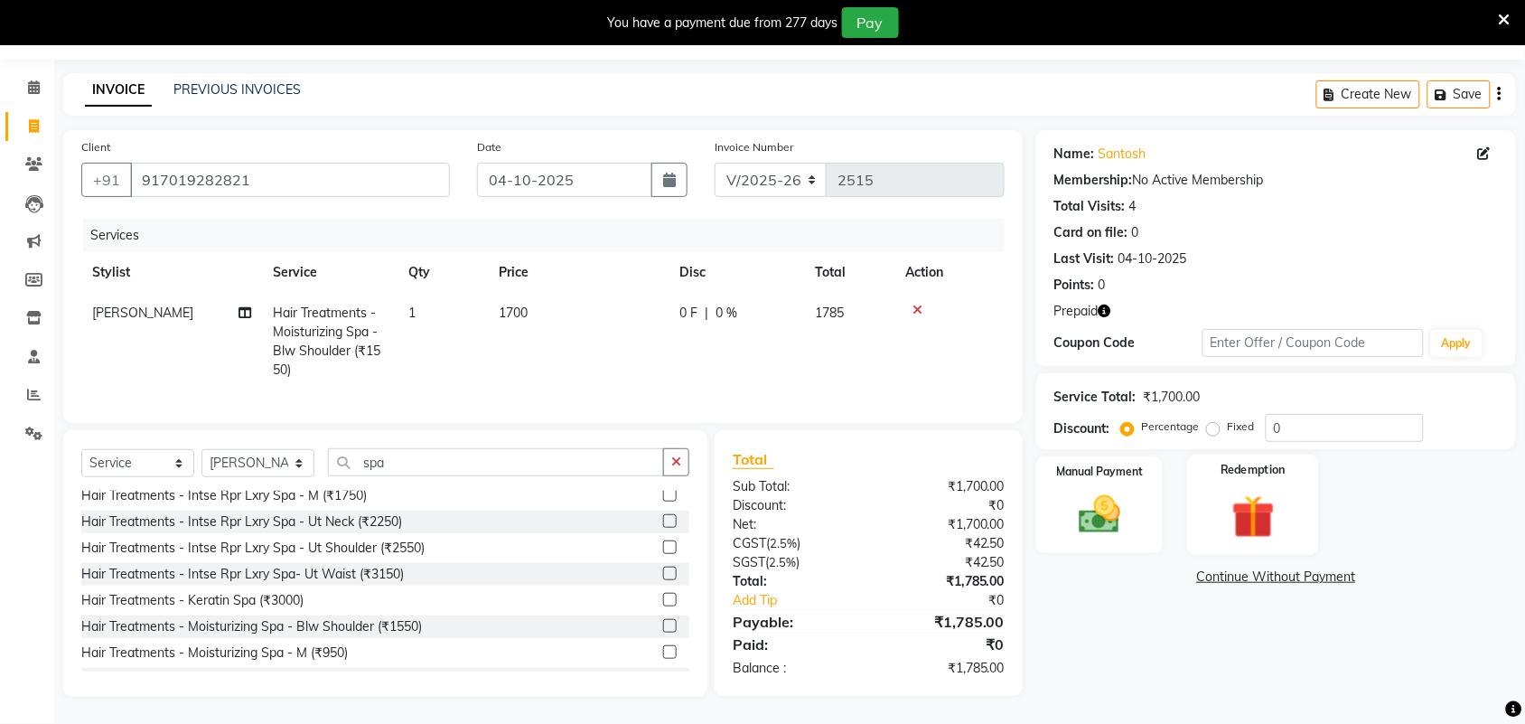
click at [1239, 492] on img at bounding box center [1253, 517] width 70 height 54
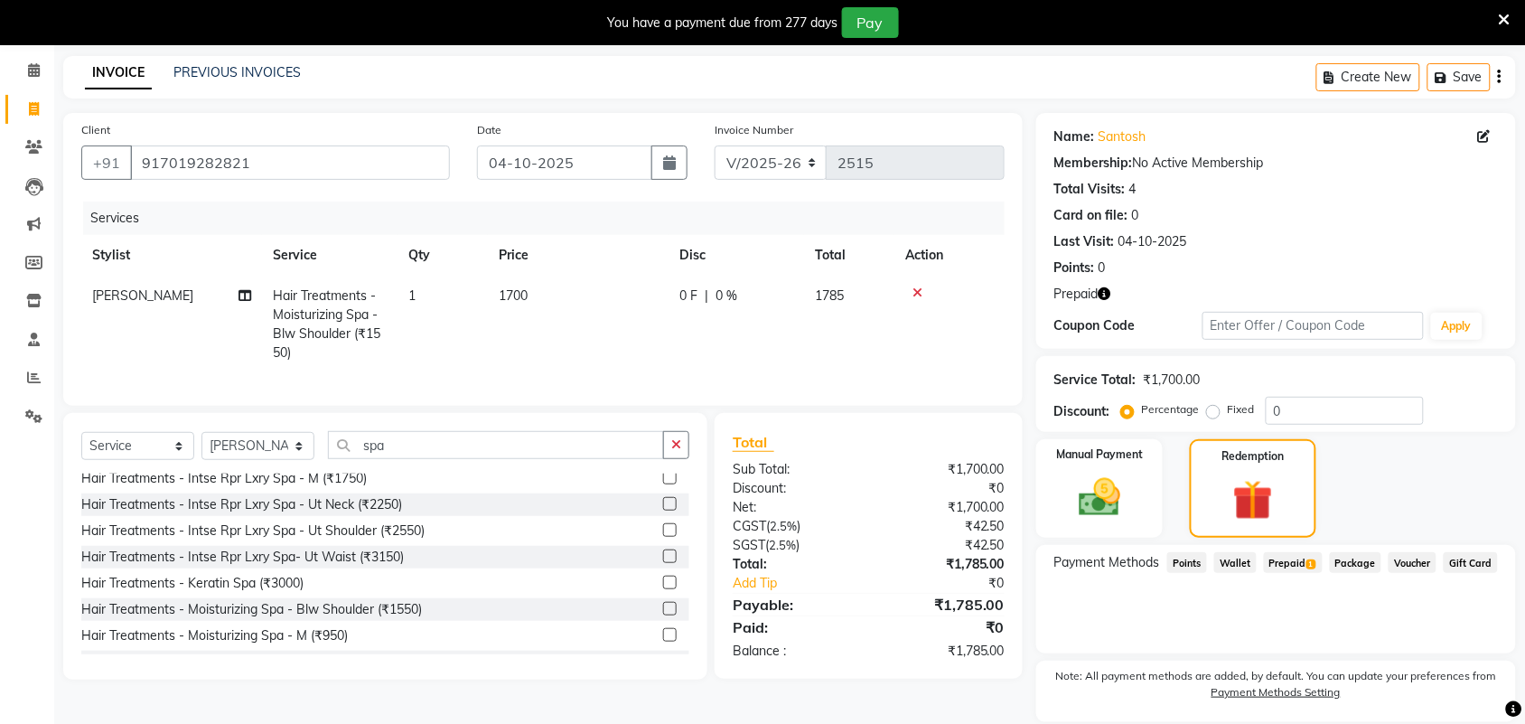
click at [1307, 560] on span "1" at bounding box center [1311, 564] width 10 height 11
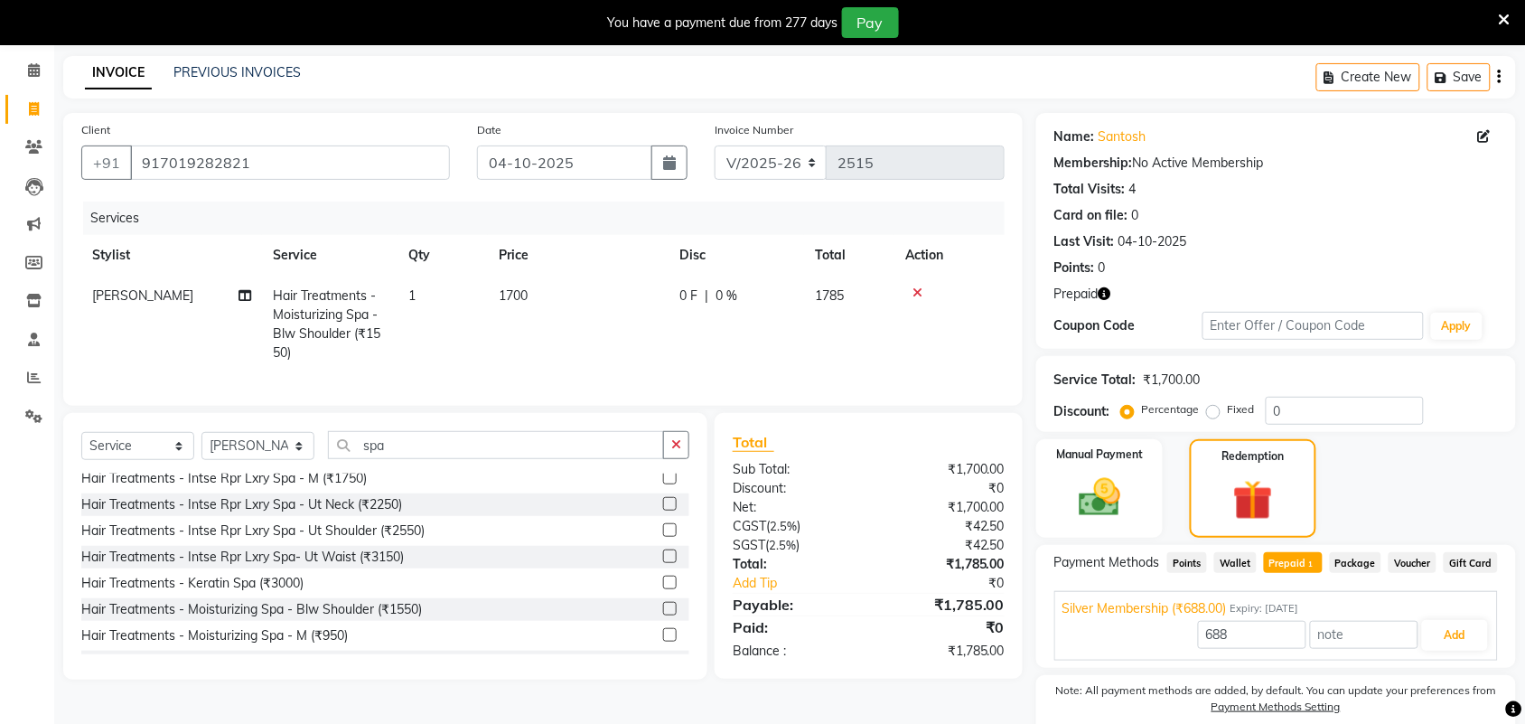
scroll to position [145, 0]
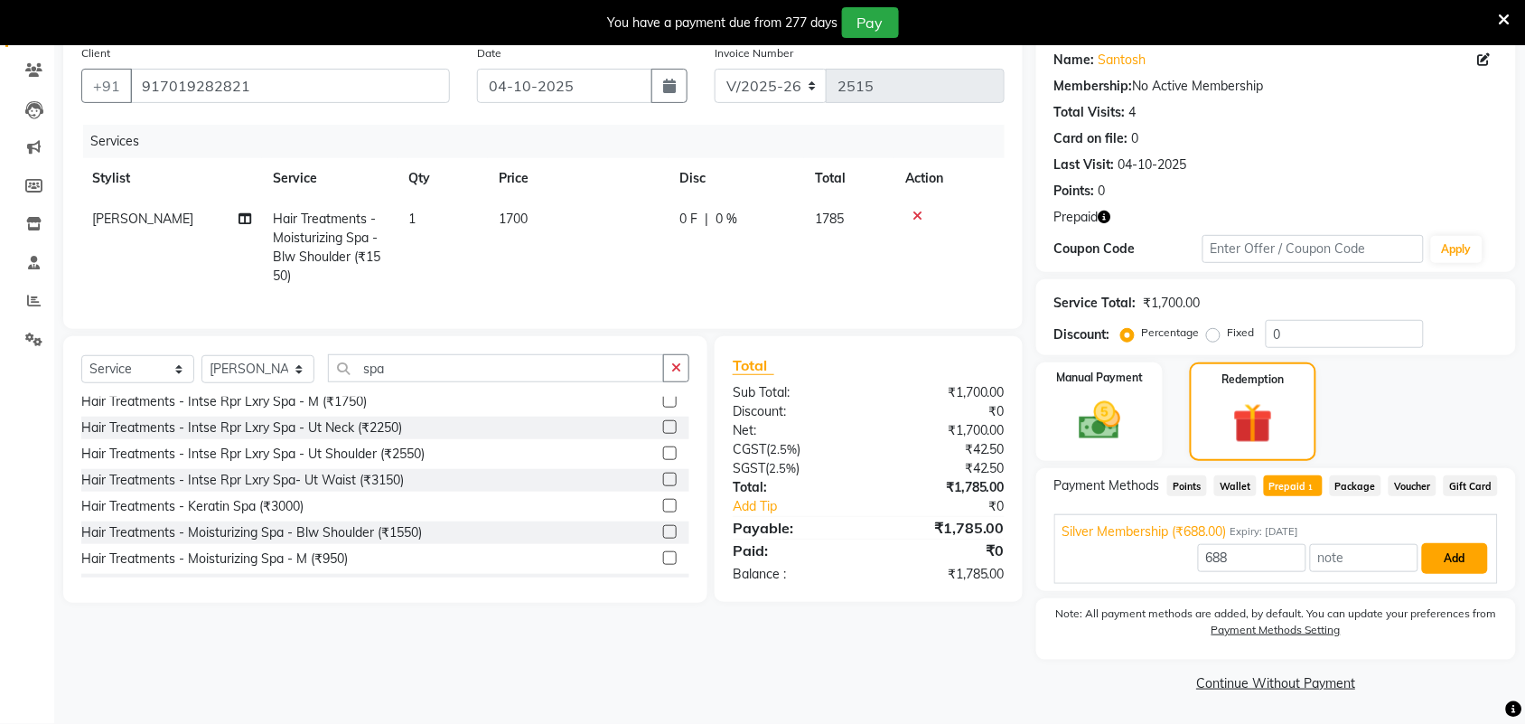
click at [1464, 561] on button "Add" at bounding box center [1455, 558] width 66 height 31
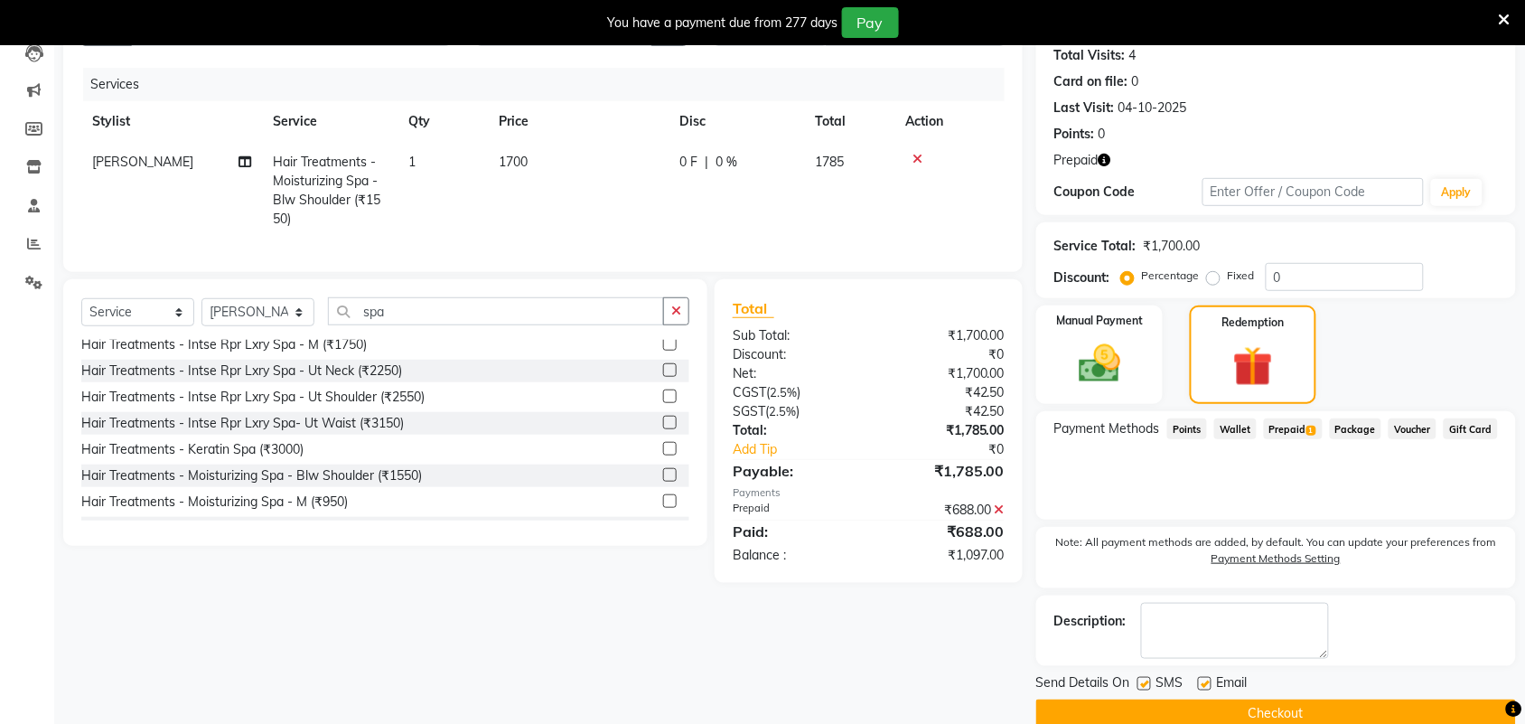
scroll to position [232, 0]
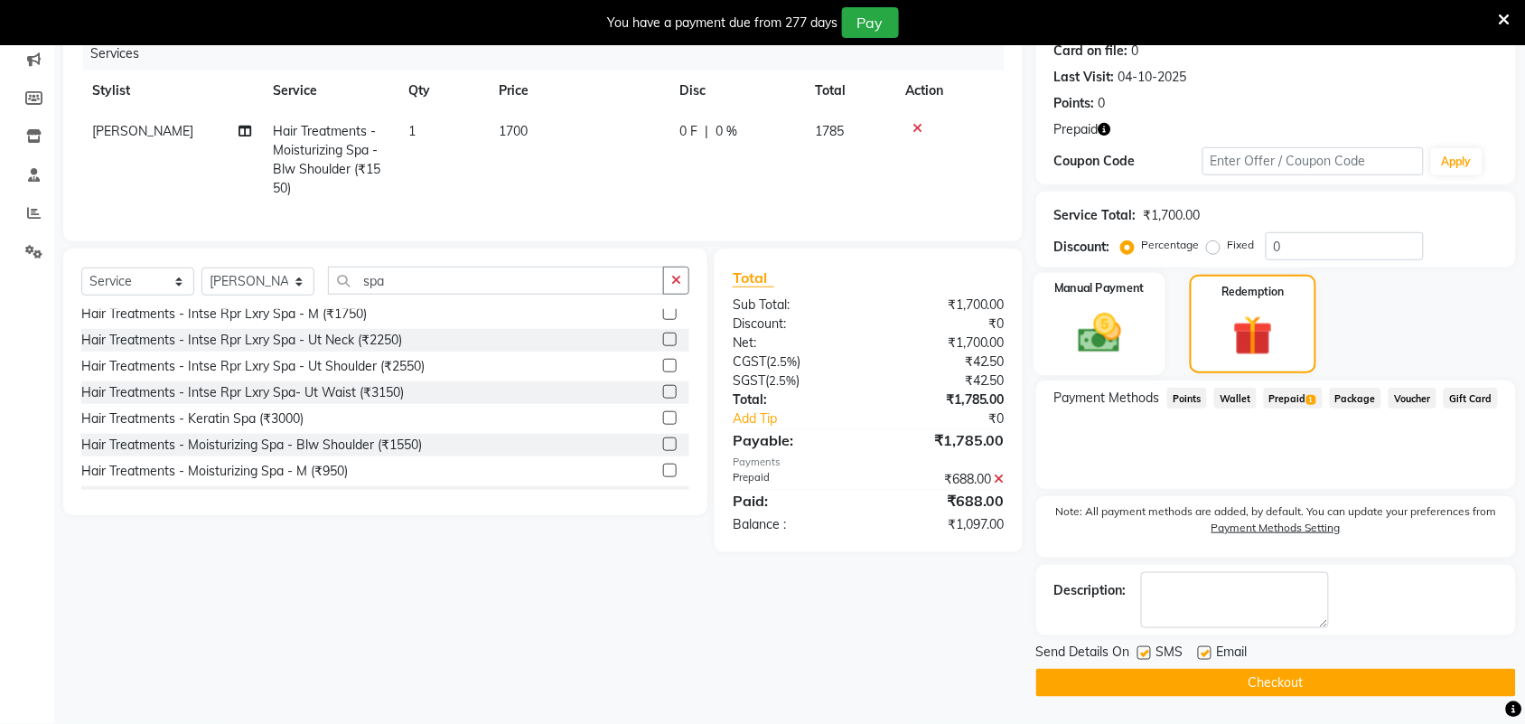
drag, startPoint x: 1126, startPoint y: 309, endPoint x: 1131, endPoint y: 317, distance: 9.3
click at [1126, 309] on img at bounding box center [1099, 333] width 70 height 50
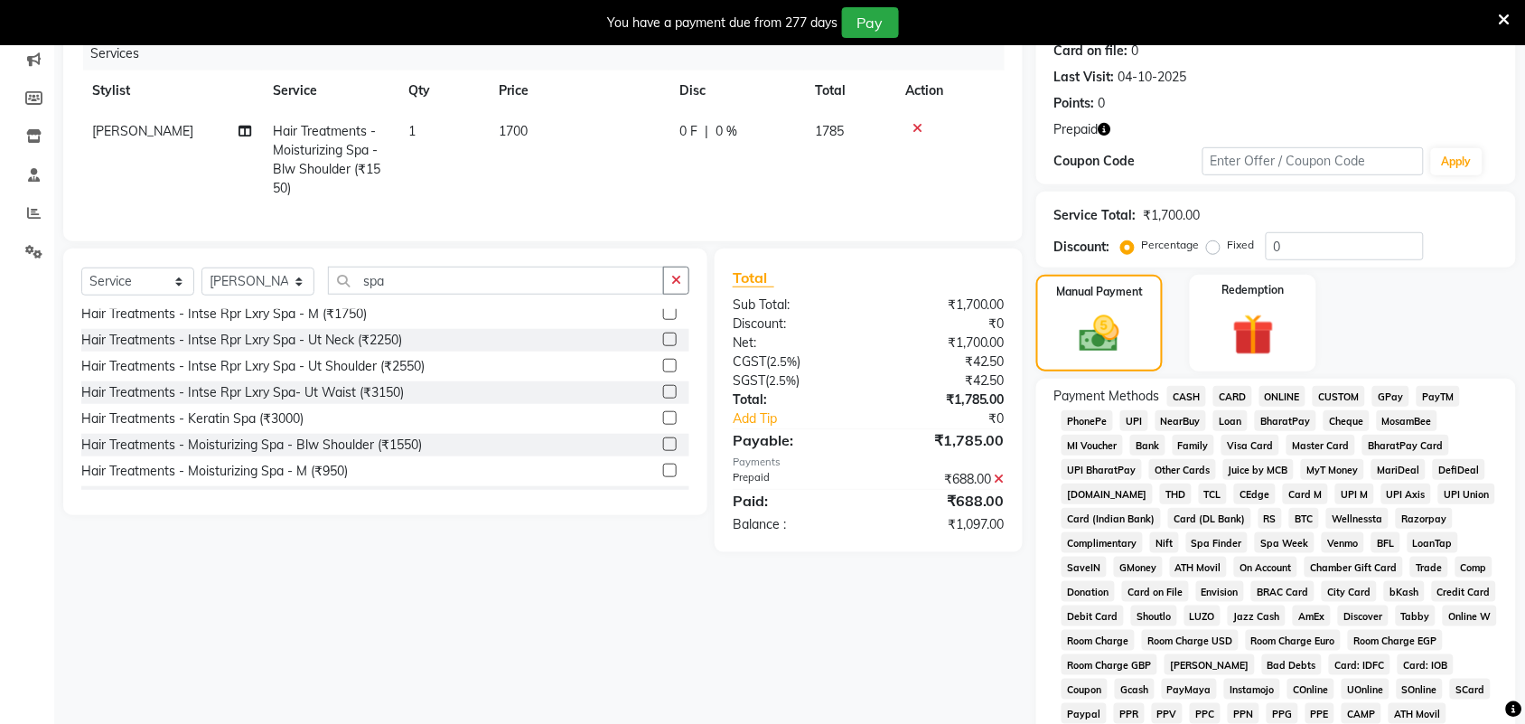
click at [1238, 390] on span "CARD" at bounding box center [1232, 396] width 39 height 21
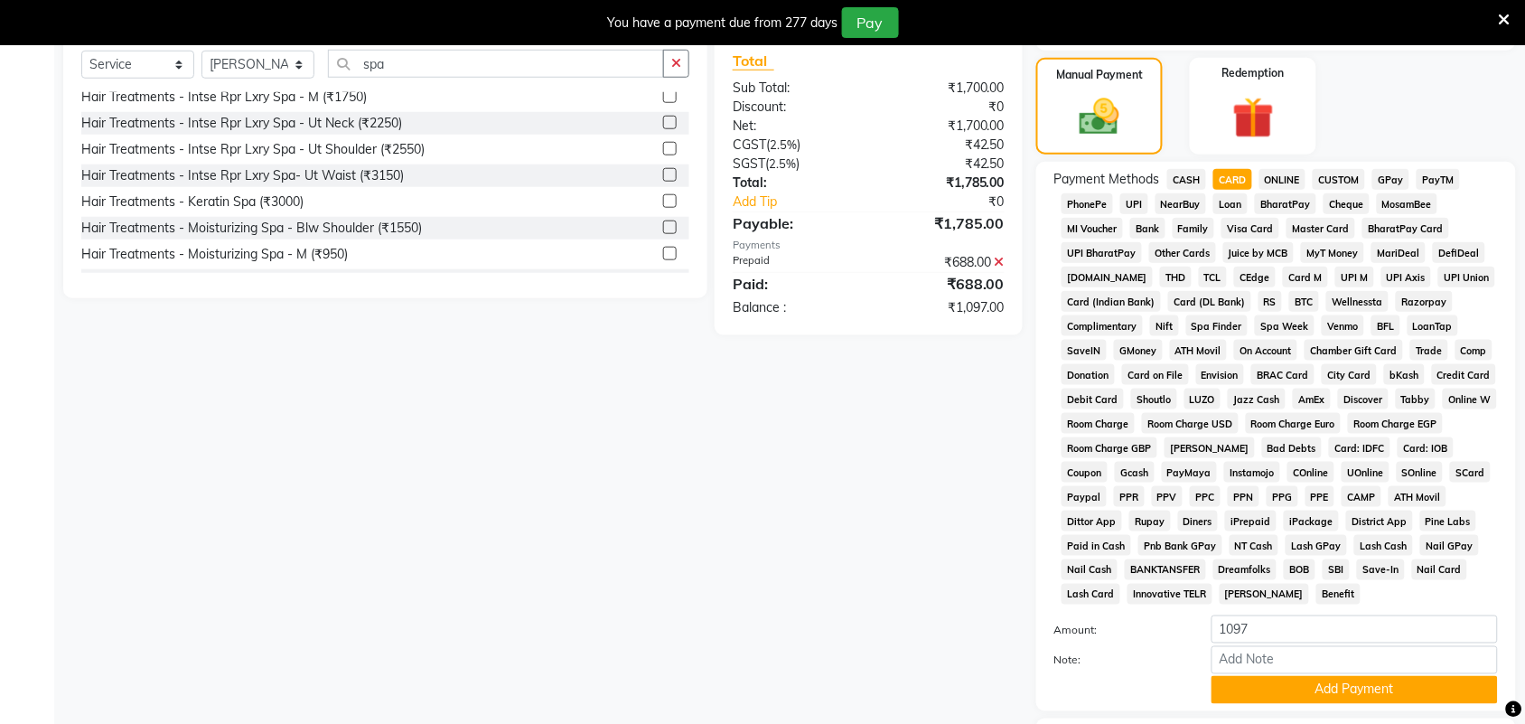
scroll to position [670, 0]
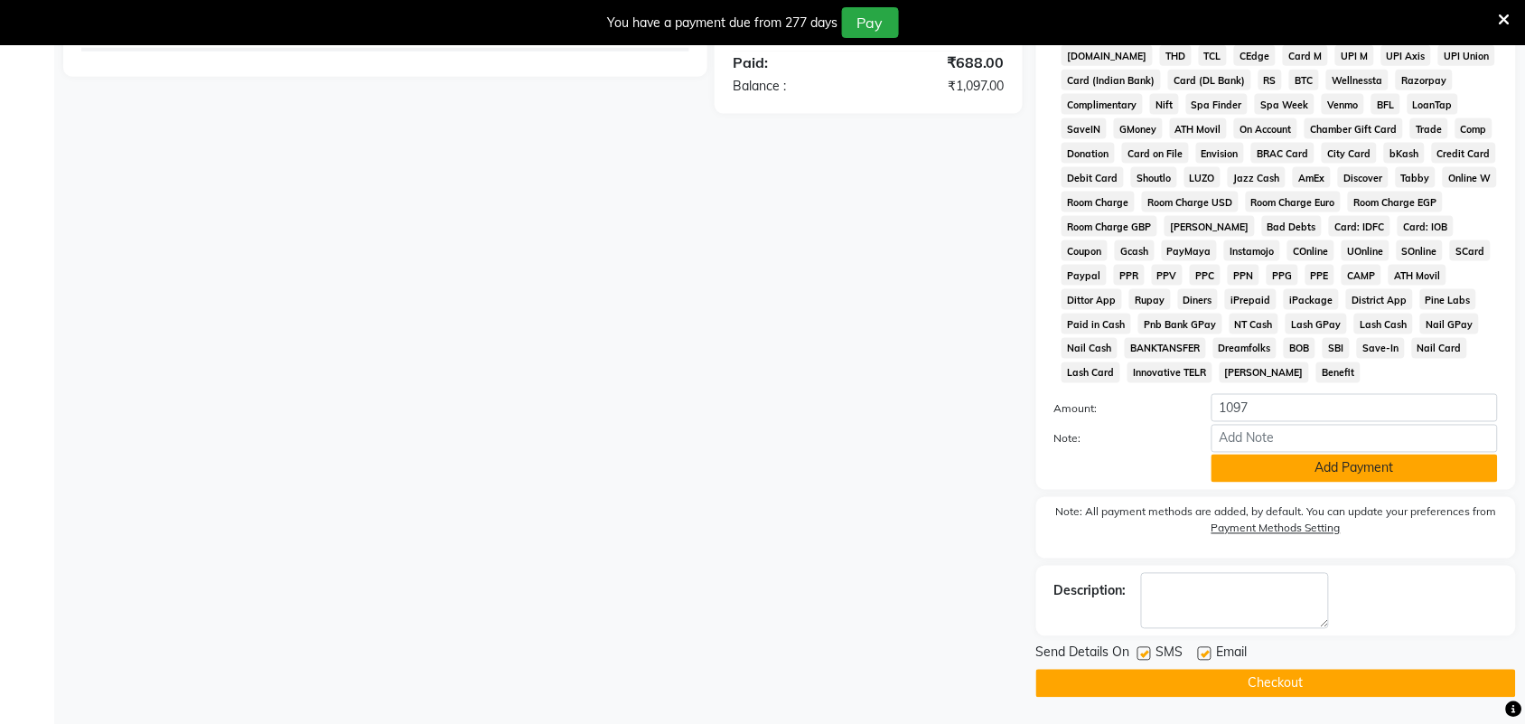
click at [1305, 472] on button "Add Payment" at bounding box center [1354, 468] width 286 height 28
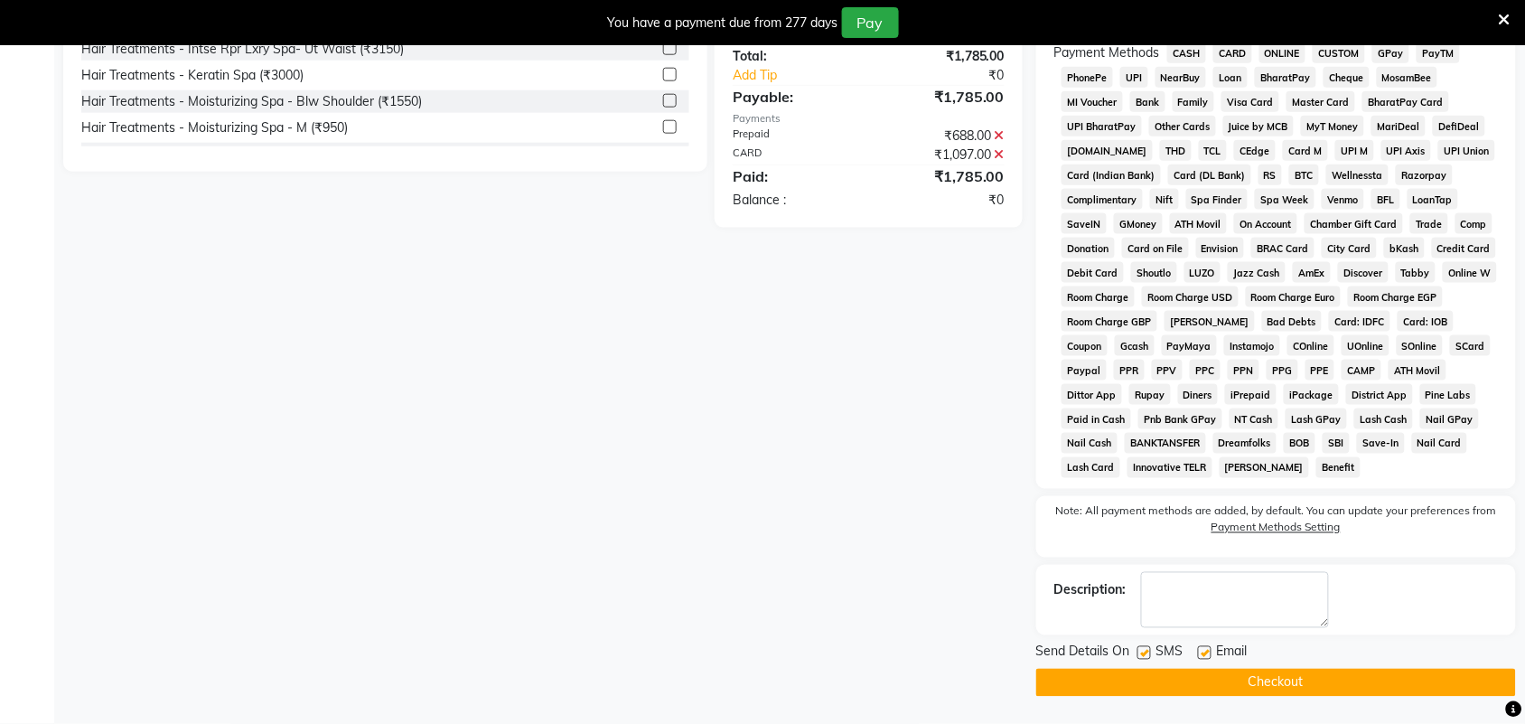
click at [1275, 683] on button "Checkout" at bounding box center [1276, 682] width 480 height 28
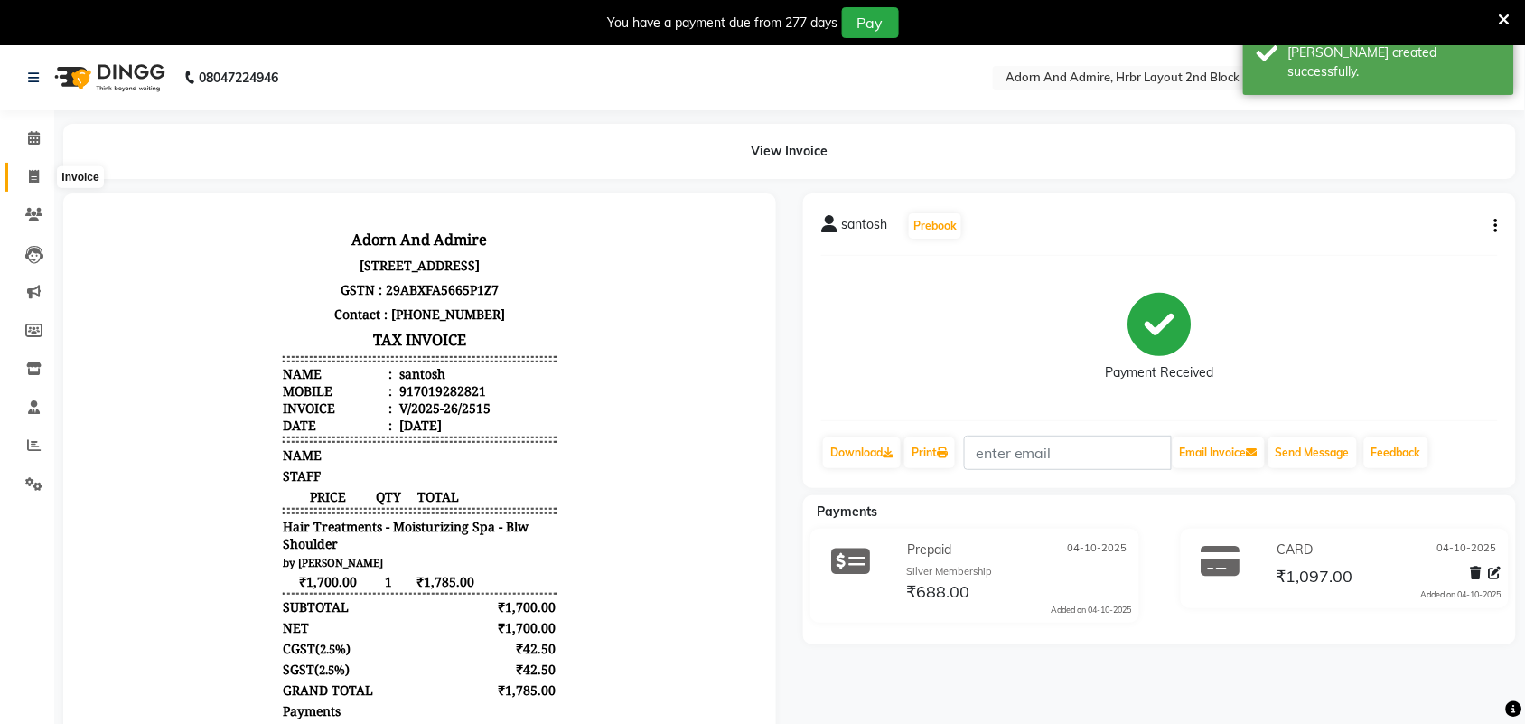
click at [39, 177] on span at bounding box center [34, 177] width 32 height 21
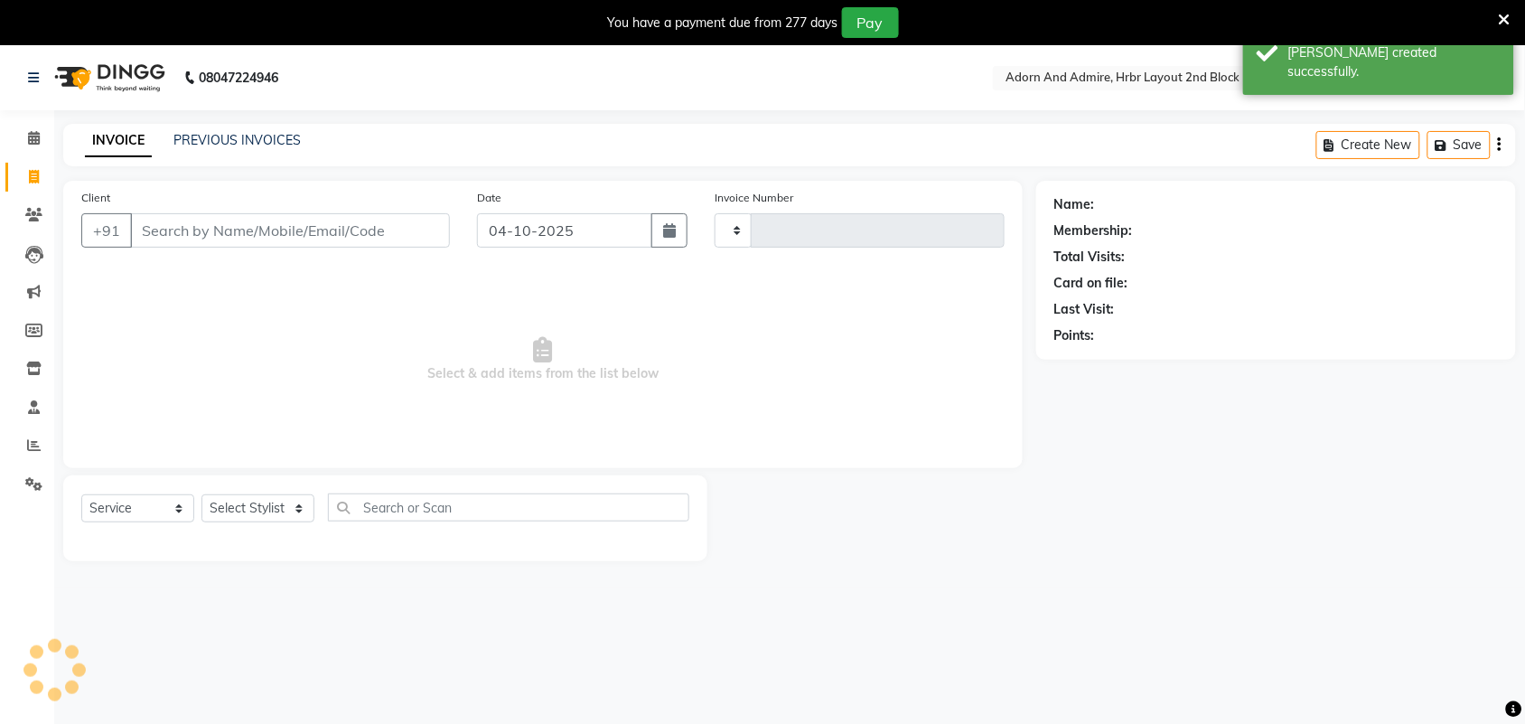
scroll to position [45, 0]
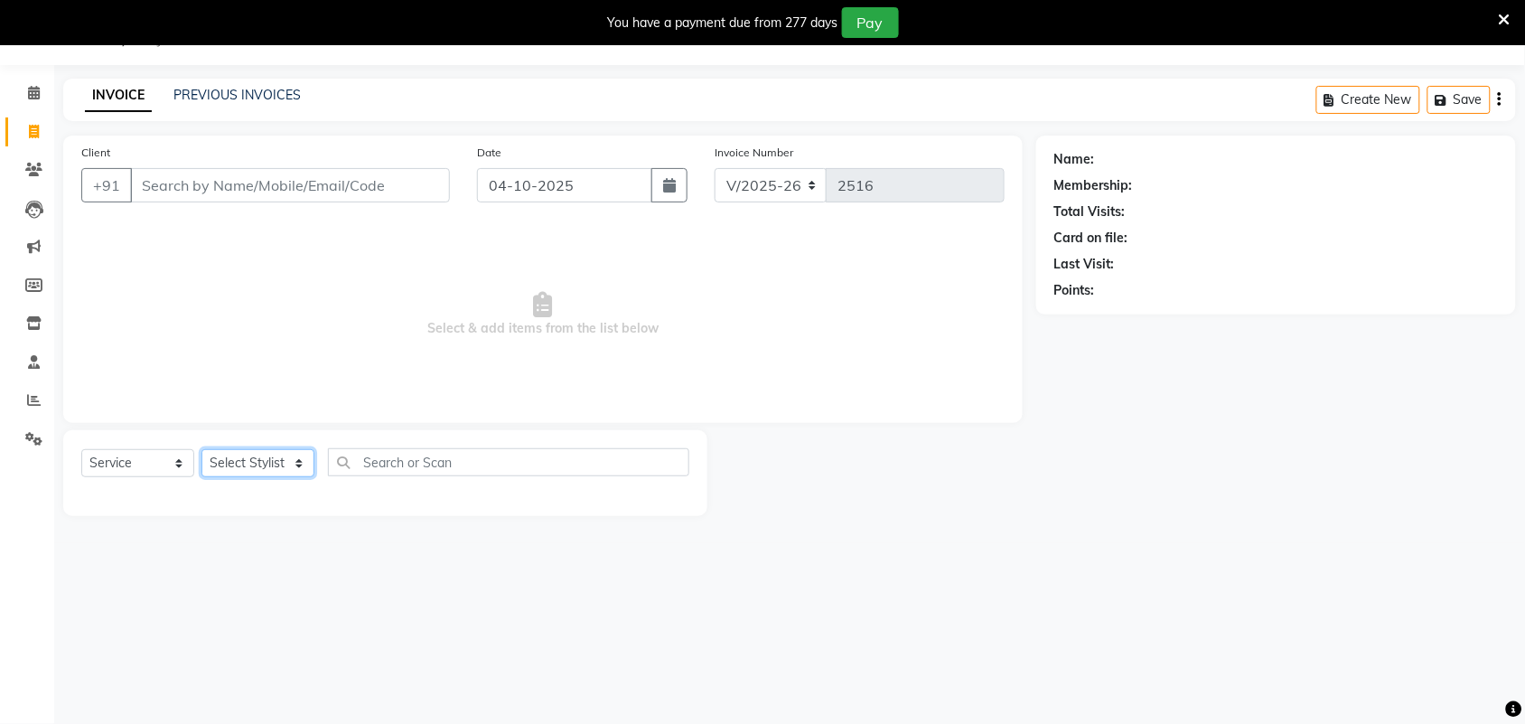
click at [295, 465] on select "Select Stylist Adarsh ajay ALEXX anusiya Jos Lalit lavanya Lucy rita saroj Suni…" at bounding box center [257, 463] width 113 height 28
click at [201, 449] on select "Select Stylist Adarsh ajay ALEXX anusiya Jos Lalit lavanya Lucy rita saroj Suni…" at bounding box center [257, 463] width 113 height 28
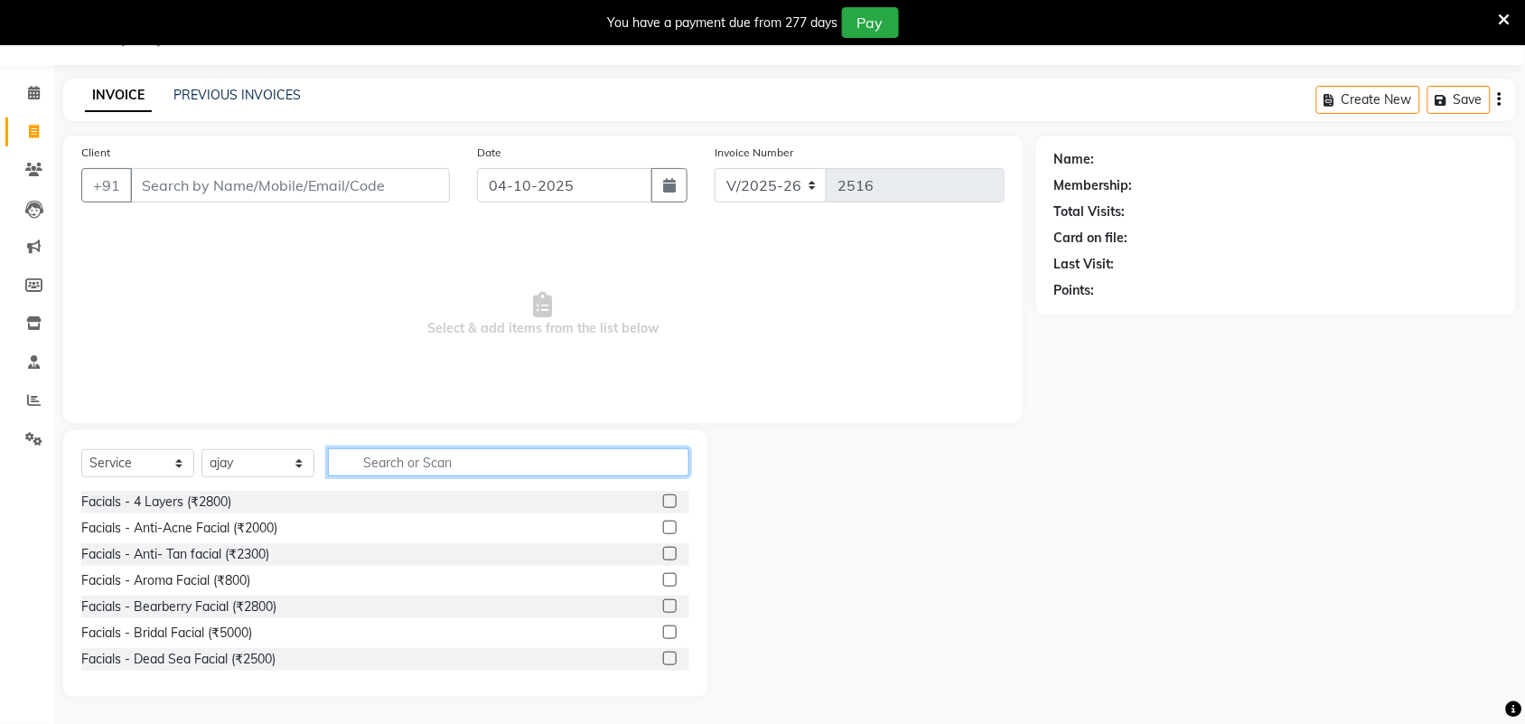
click at [413, 453] on input "text" at bounding box center [508, 462] width 361 height 28
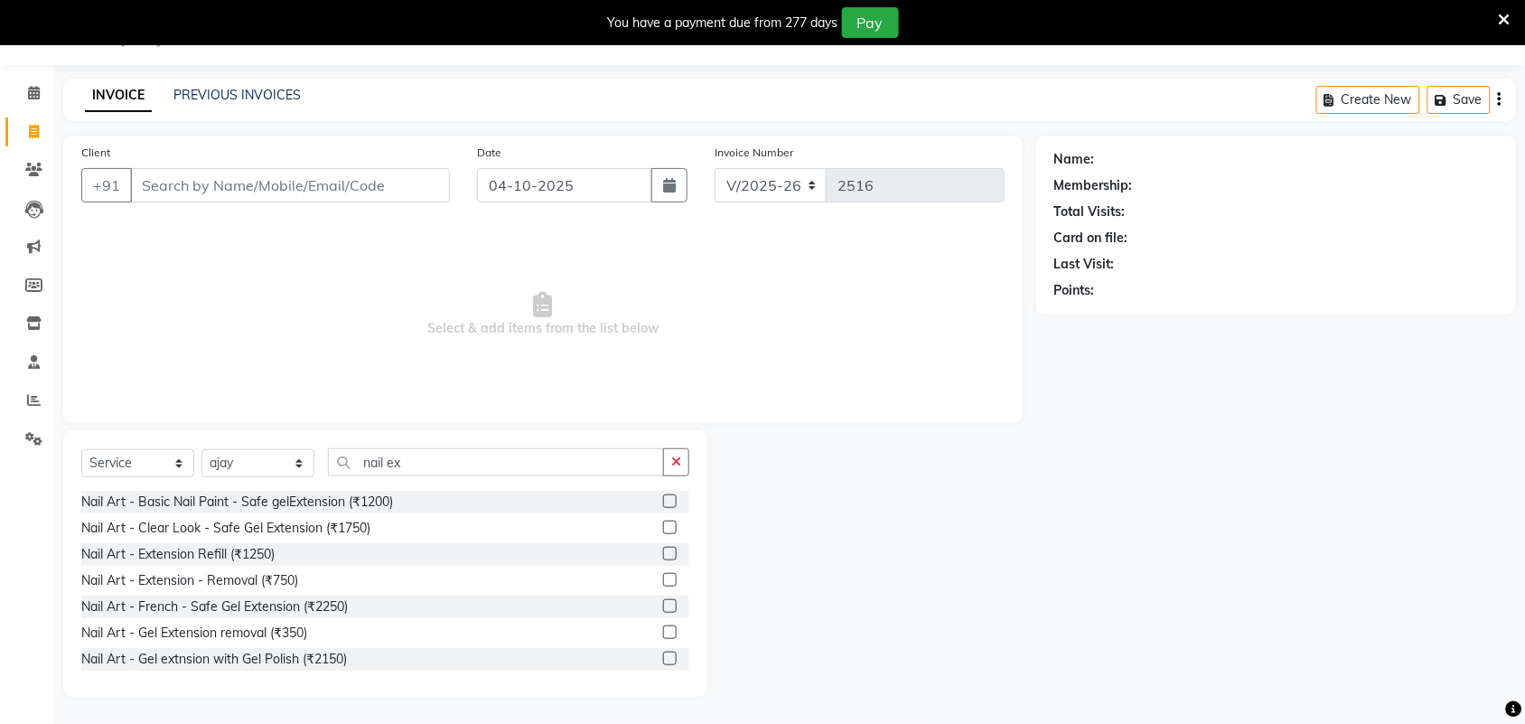
click at [663, 501] on label at bounding box center [670, 501] width 14 height 14
click at [663, 501] on input "checkbox" at bounding box center [669, 502] width 12 height 12
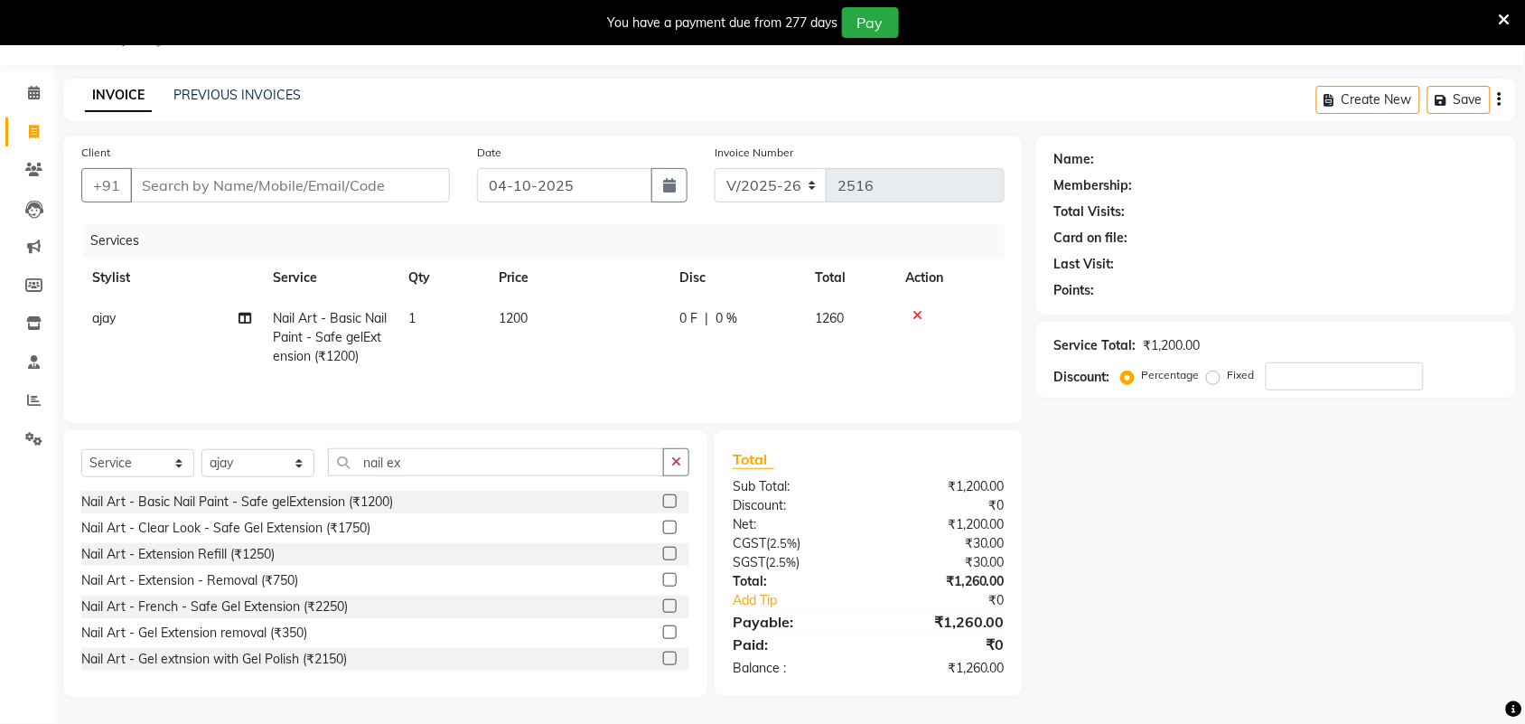
click at [519, 322] on span "1200" at bounding box center [513, 318] width 29 height 16
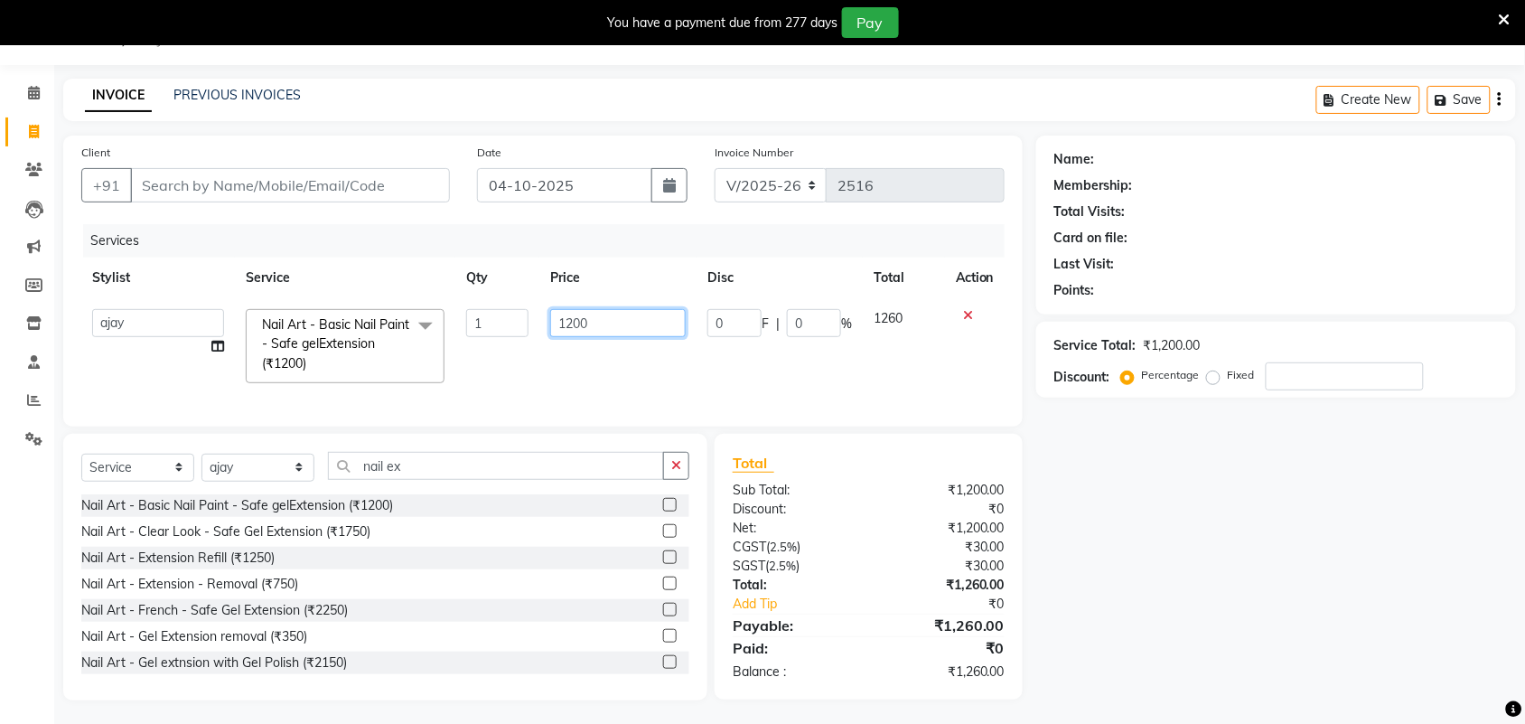
drag, startPoint x: 624, startPoint y: 322, endPoint x: 470, endPoint y: 336, distance: 155.1
click at [470, 336] on tr "Adarsh ajay ALEXX anusiya Jos Lalit lavanya Lucy rita saroj Sunitha Umesh Nail …" at bounding box center [542, 346] width 923 height 96
drag, startPoint x: 1263, startPoint y: 558, endPoint x: 1247, endPoint y: 563, distance: 16.0
click at [1263, 560] on div "Name: Membership: Total Visits: Card on file: Last Visit: Points: Service Total…" at bounding box center [1282, 417] width 493 height 565
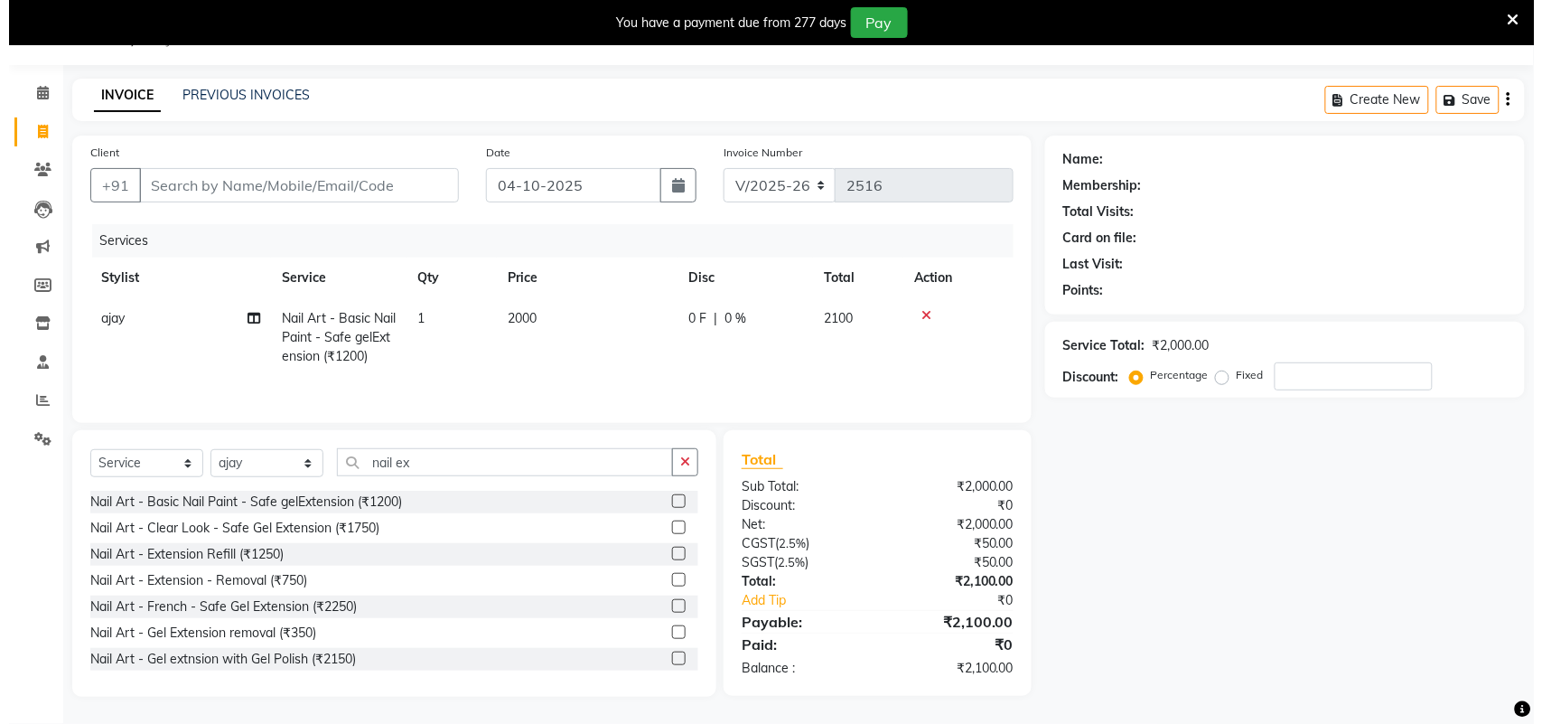
scroll to position [48, 0]
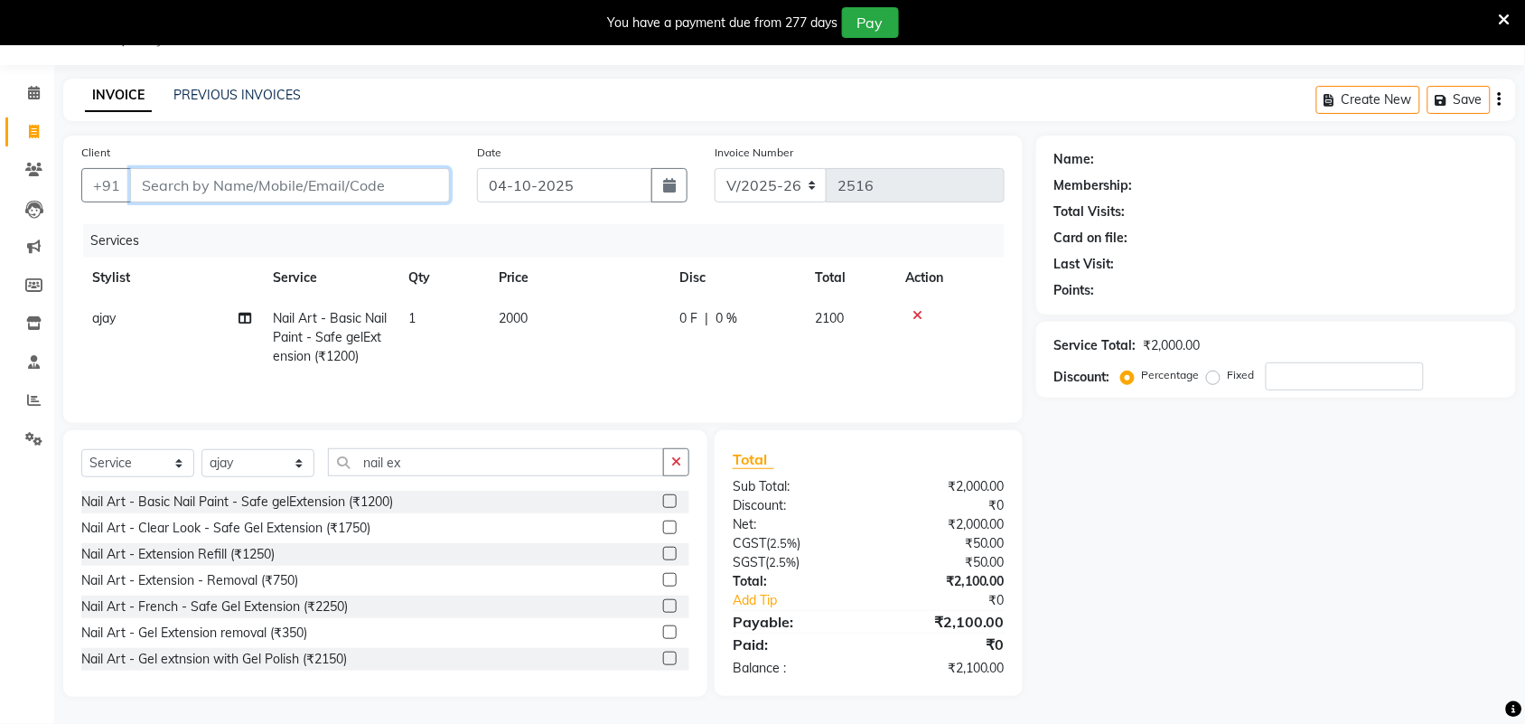
click at [354, 188] on input "Client" at bounding box center [290, 185] width 320 height 34
click at [407, 176] on span "Add Client" at bounding box center [403, 185] width 71 height 18
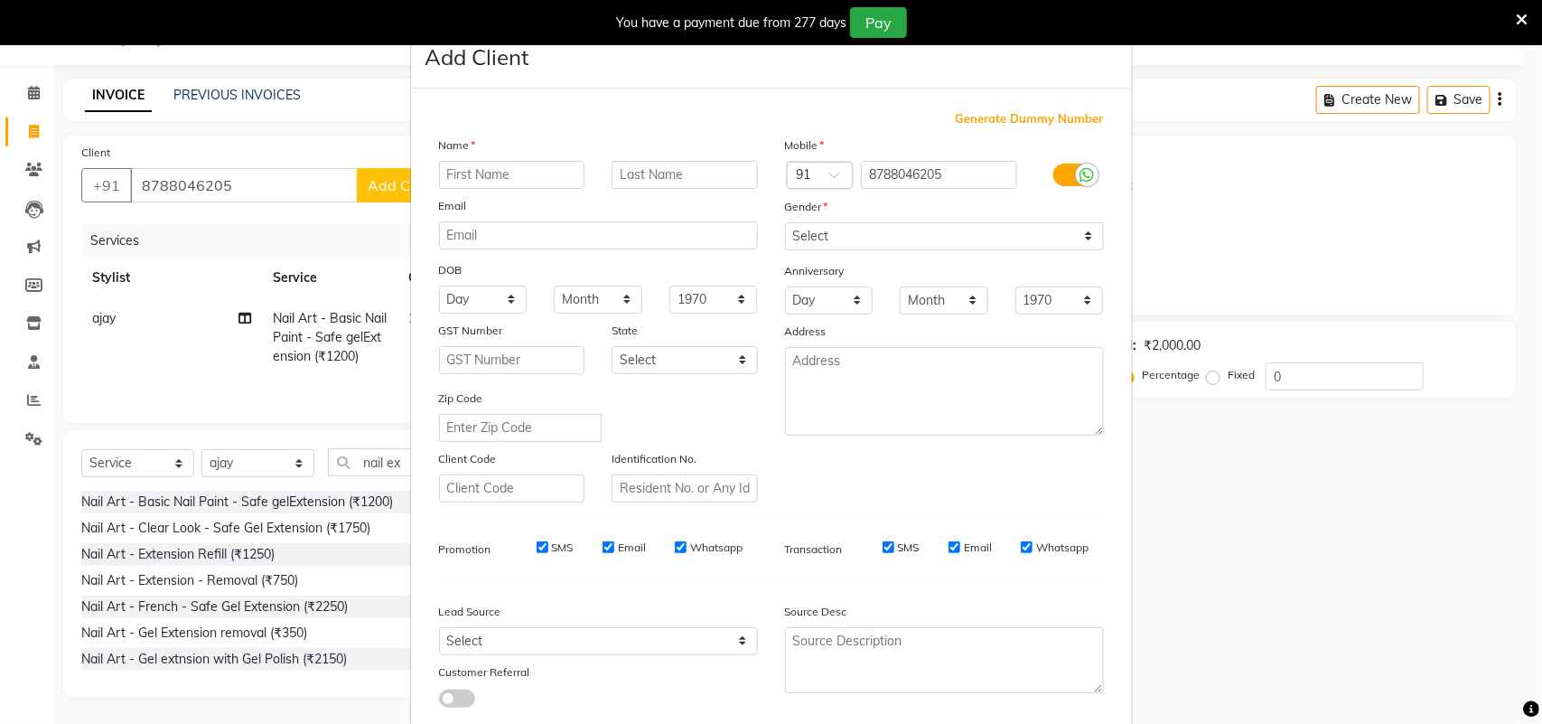
click at [533, 176] on input "text" at bounding box center [512, 175] width 146 height 28
click at [1019, 232] on select "Select Male Female Other Prefer Not To Say" at bounding box center [944, 236] width 319 height 28
click at [785, 222] on select "Select Male Female Other Prefer Not To Say" at bounding box center [944, 236] width 319 height 28
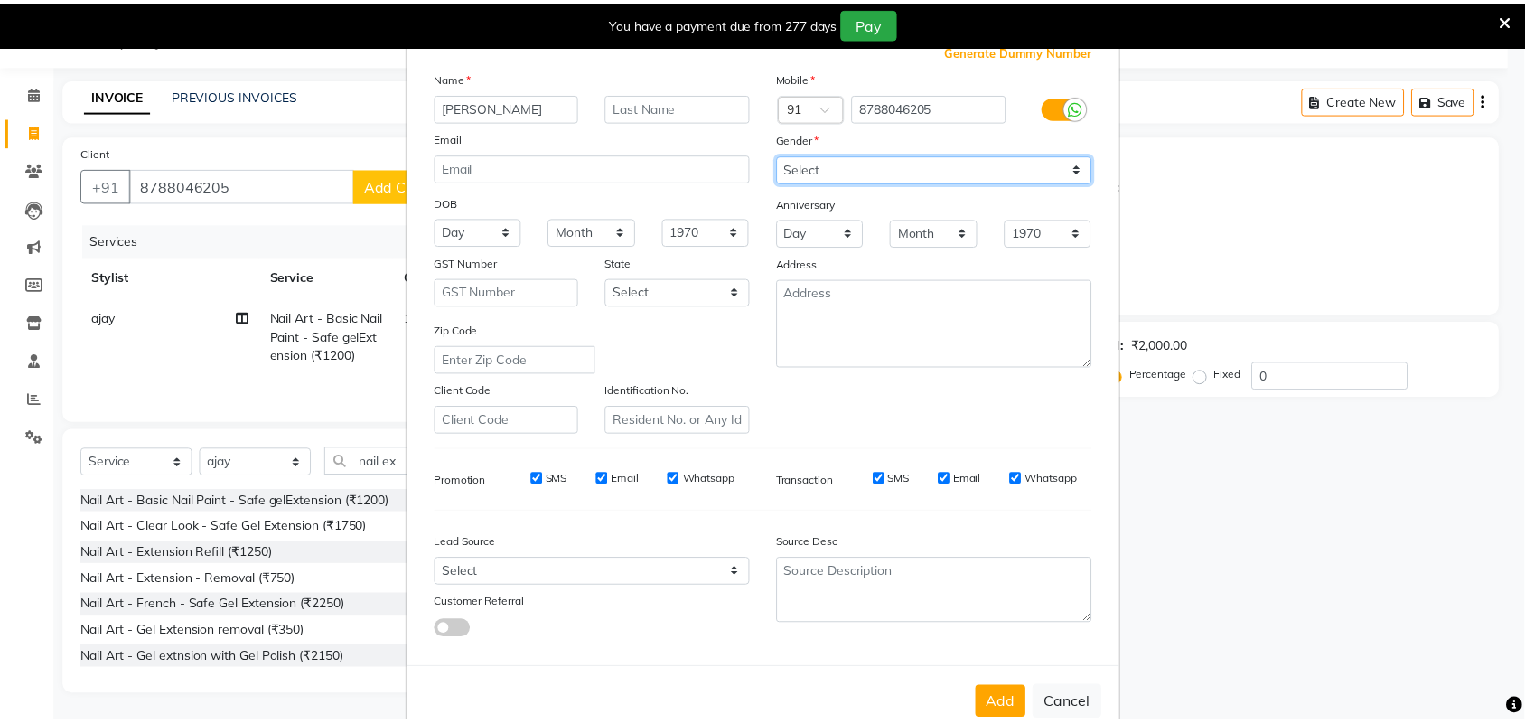
scroll to position [104, 0]
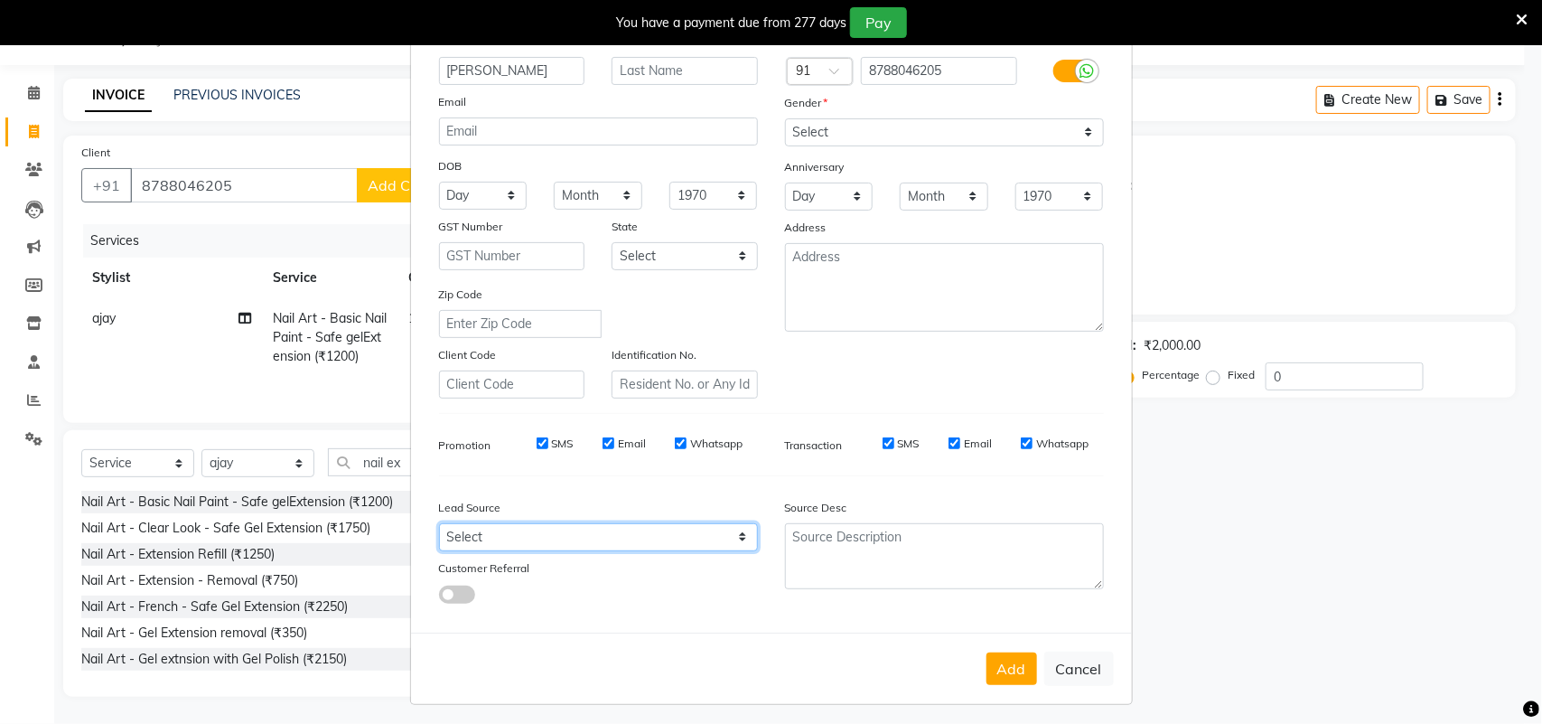
click at [724, 534] on select "Select Walk-in Referral Internet Friend Word of Mouth Advertisement Facebook Ju…" at bounding box center [598, 537] width 319 height 28
click at [439, 523] on select "Select Walk-in Referral Internet Friend Word of Mouth Advertisement Facebook Ju…" at bounding box center [598, 537] width 319 height 28
click at [1003, 657] on button "Add" at bounding box center [1011, 668] width 51 height 33
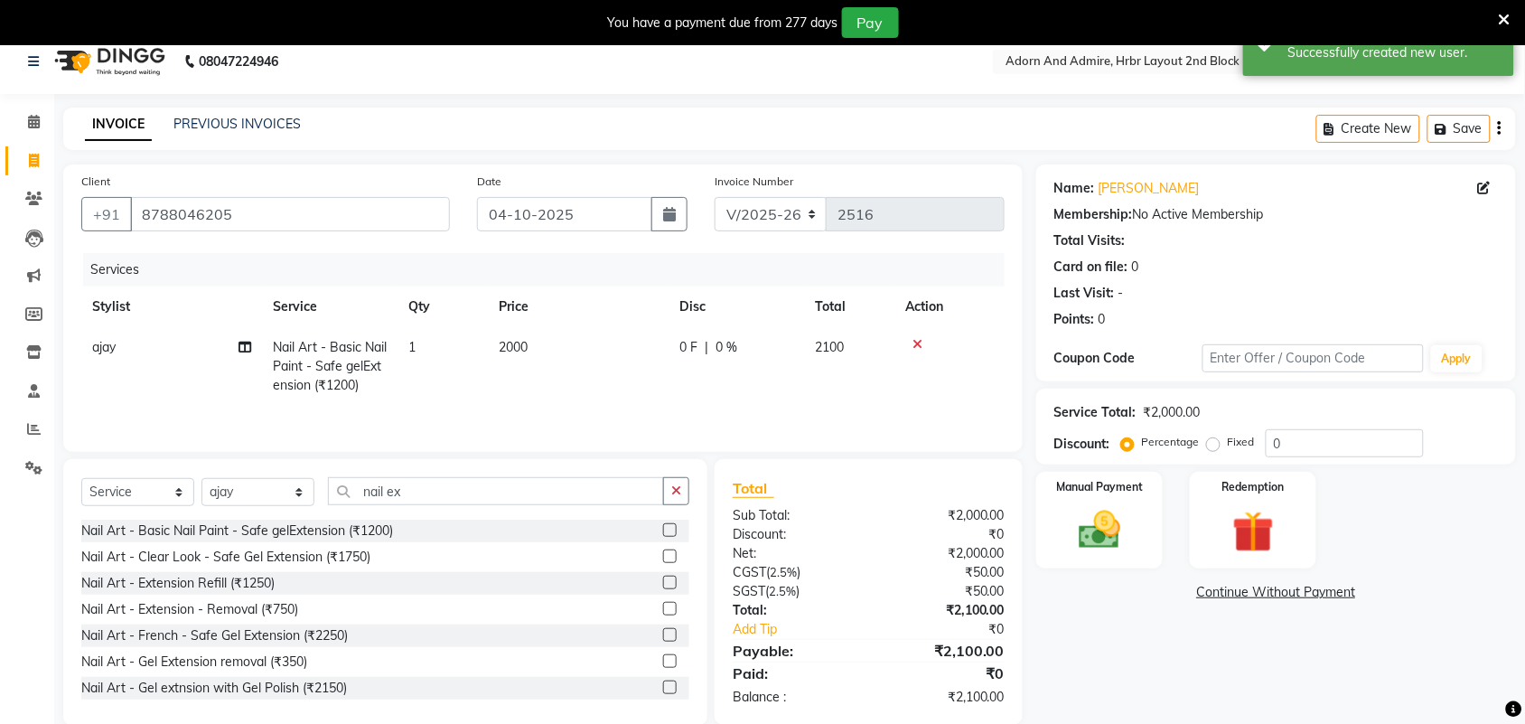
scroll to position [0, 0]
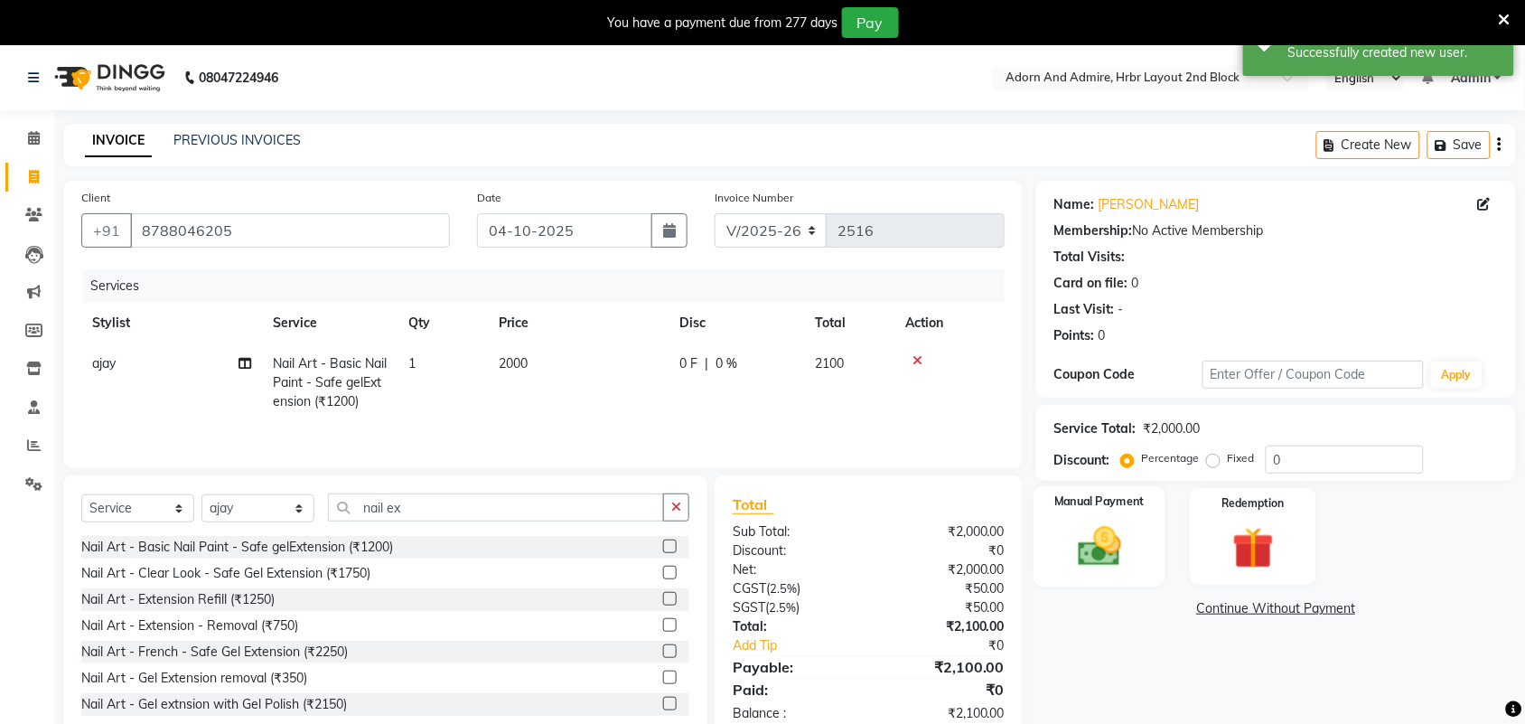
click at [1104, 570] on img at bounding box center [1099, 546] width 70 height 50
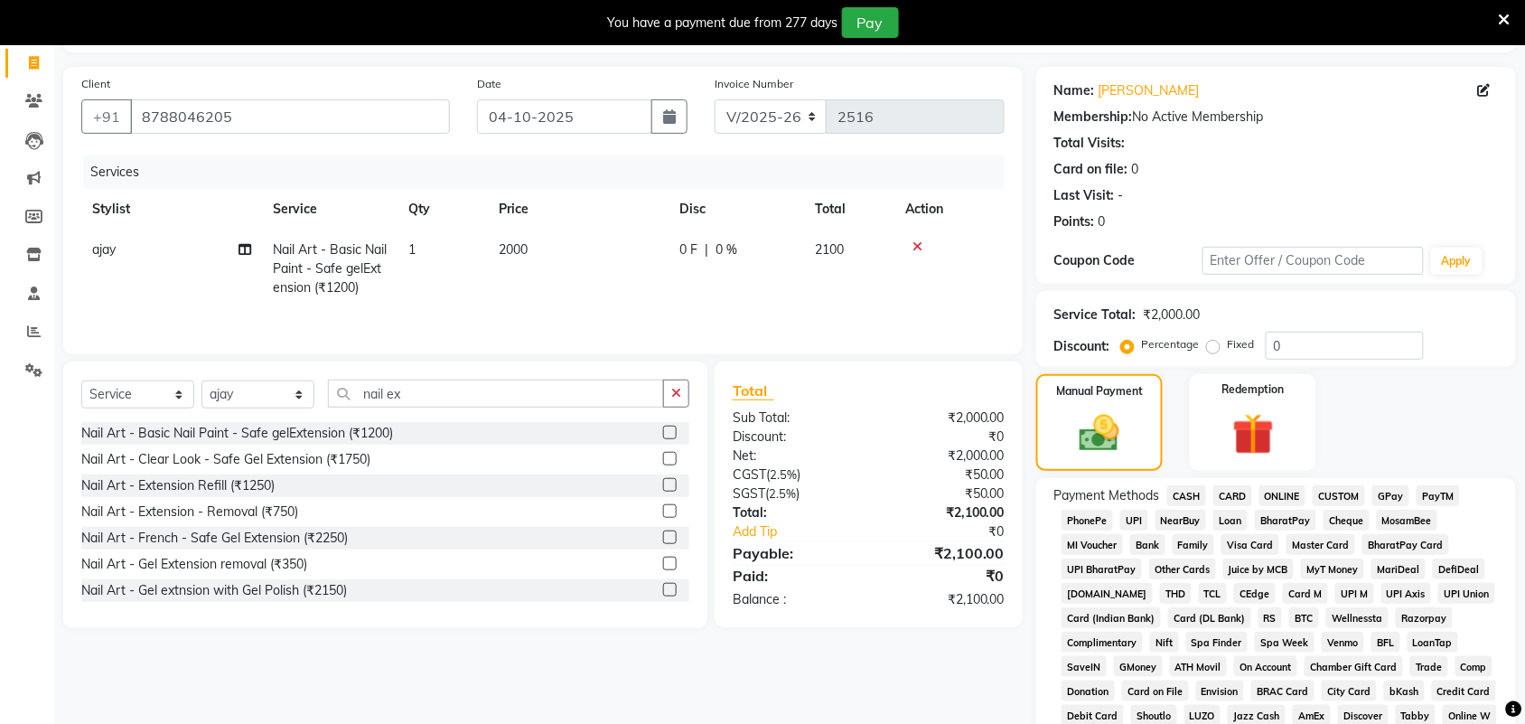
scroll to position [113, 0]
click at [1107, 449] on img at bounding box center [1100, 434] width 68 height 48
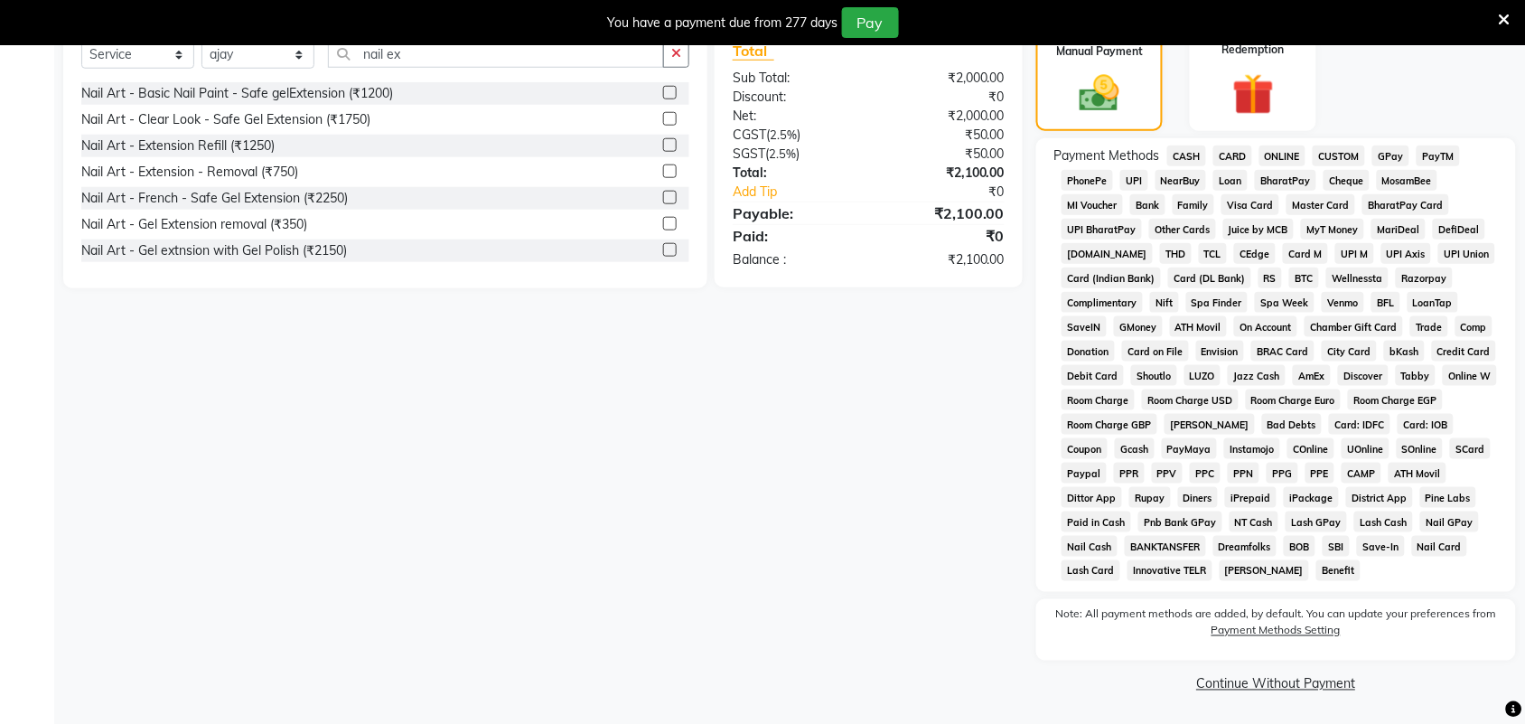
scroll to position [341, 0]
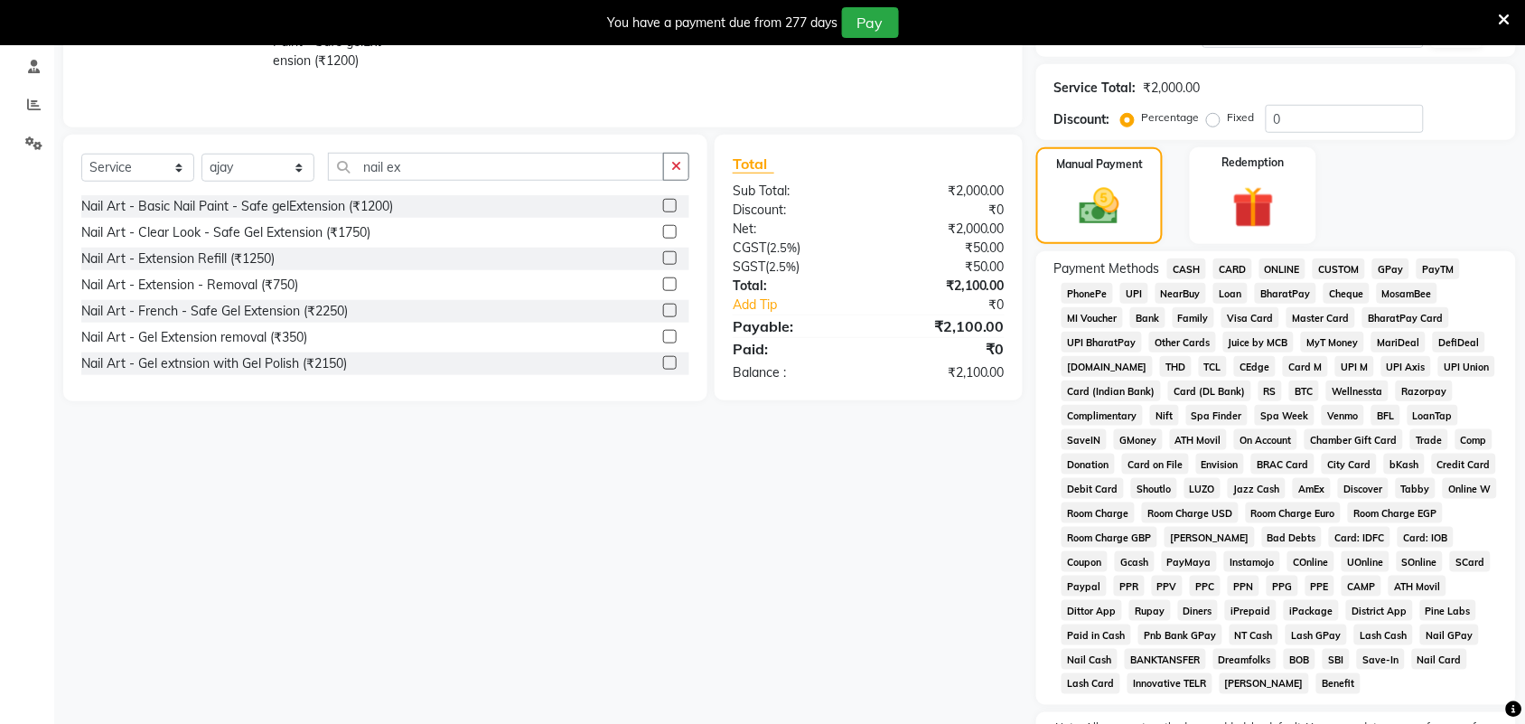
click at [1394, 273] on span "GPay" at bounding box center [1390, 268] width 37 height 21
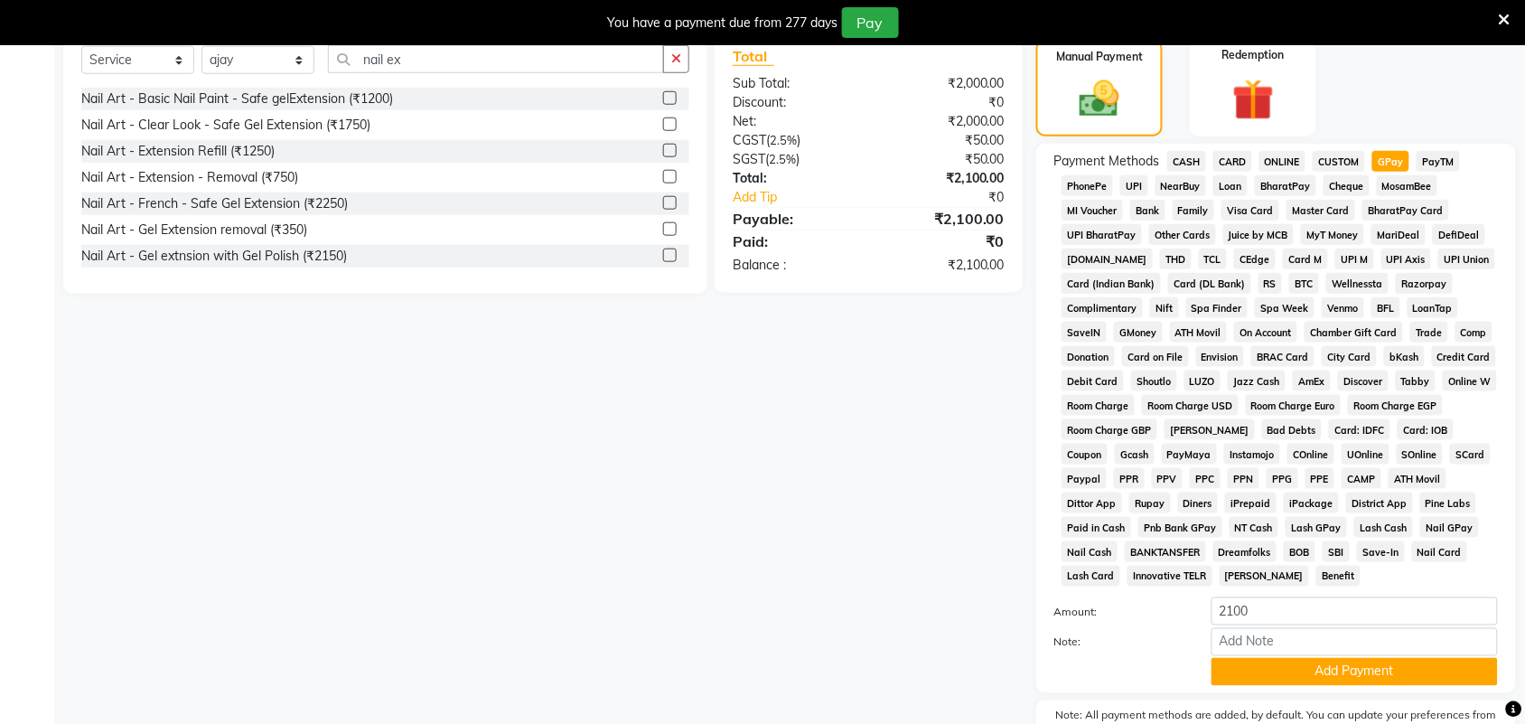
scroll to position [548, 0]
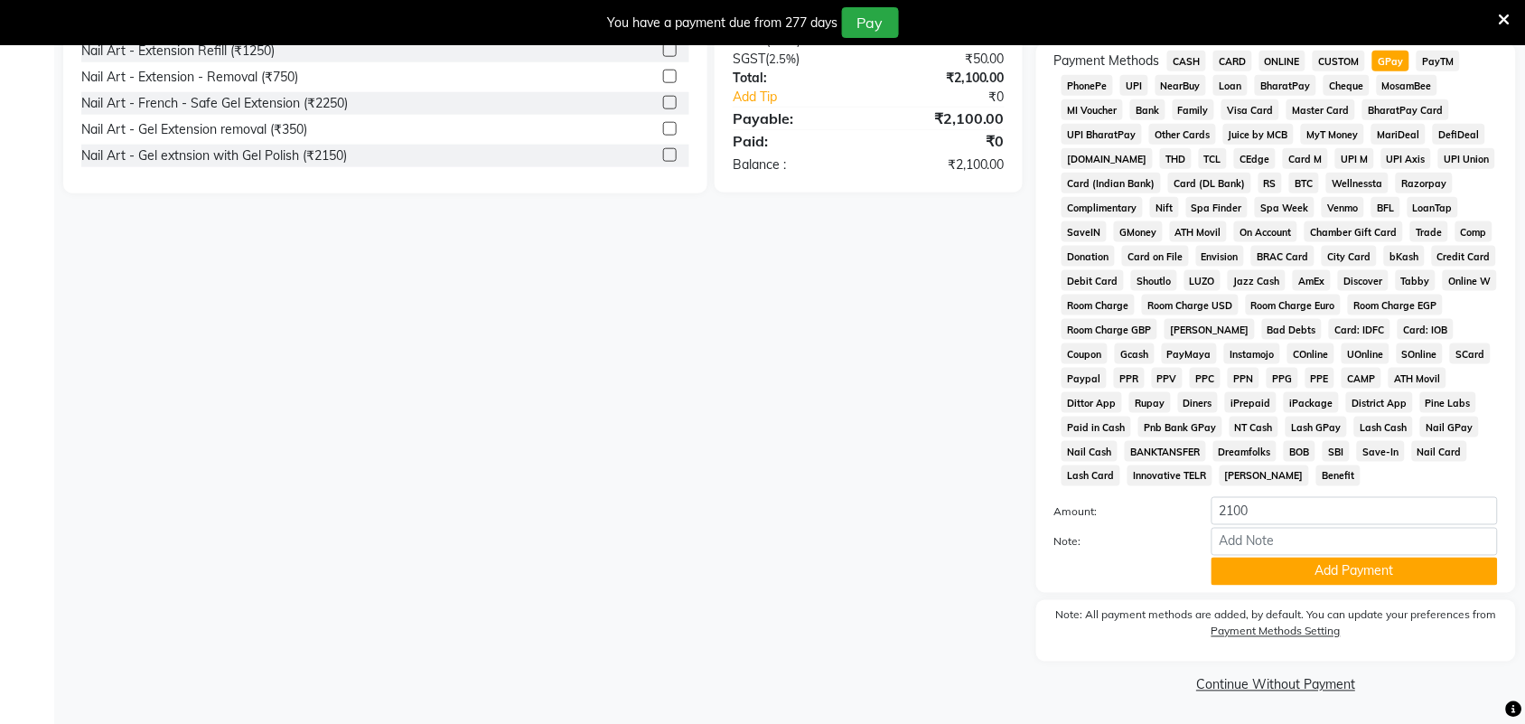
click at [1289, 569] on button "Add Payment" at bounding box center [1354, 571] width 286 height 28
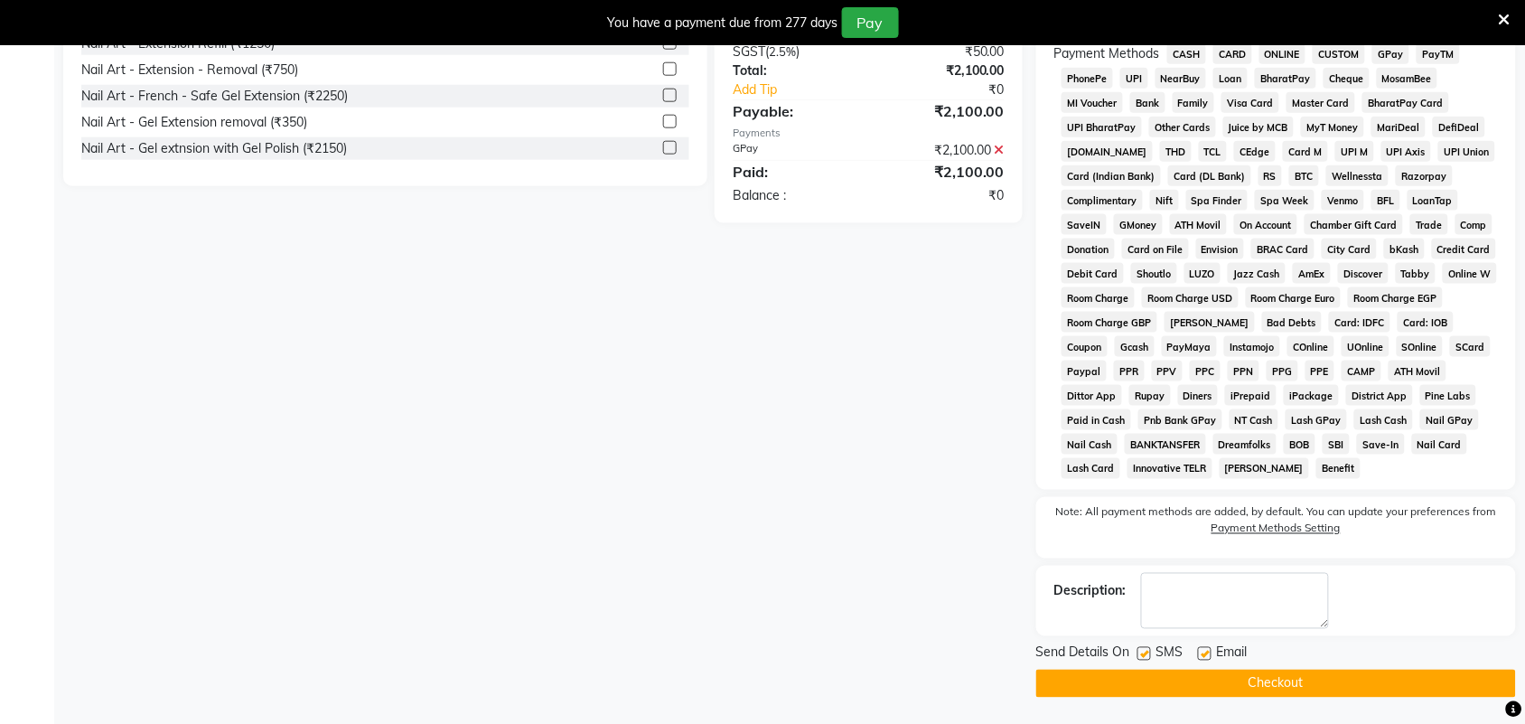
scroll to position [556, 0]
click at [1215, 682] on button "Checkout" at bounding box center [1276, 682] width 480 height 28
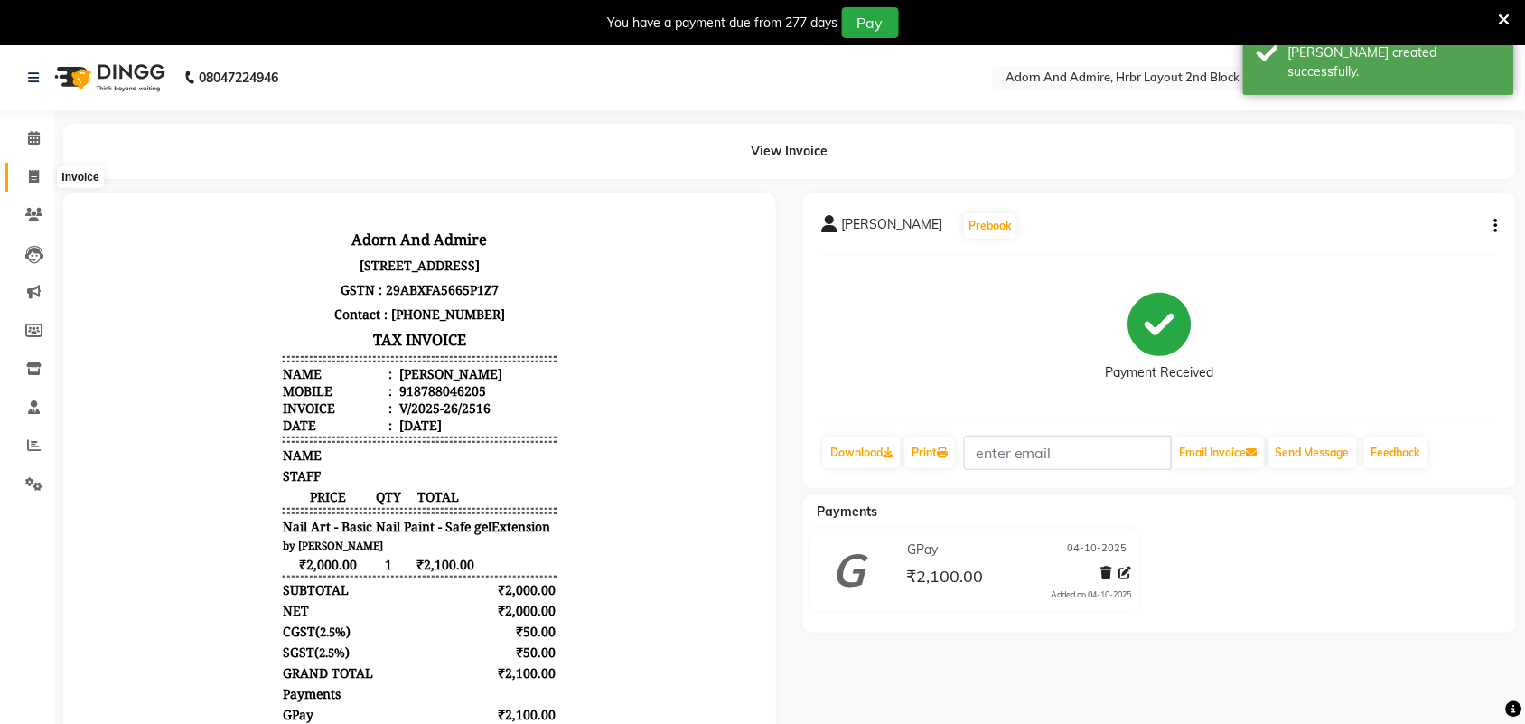
click at [29, 182] on icon at bounding box center [34, 177] width 10 height 14
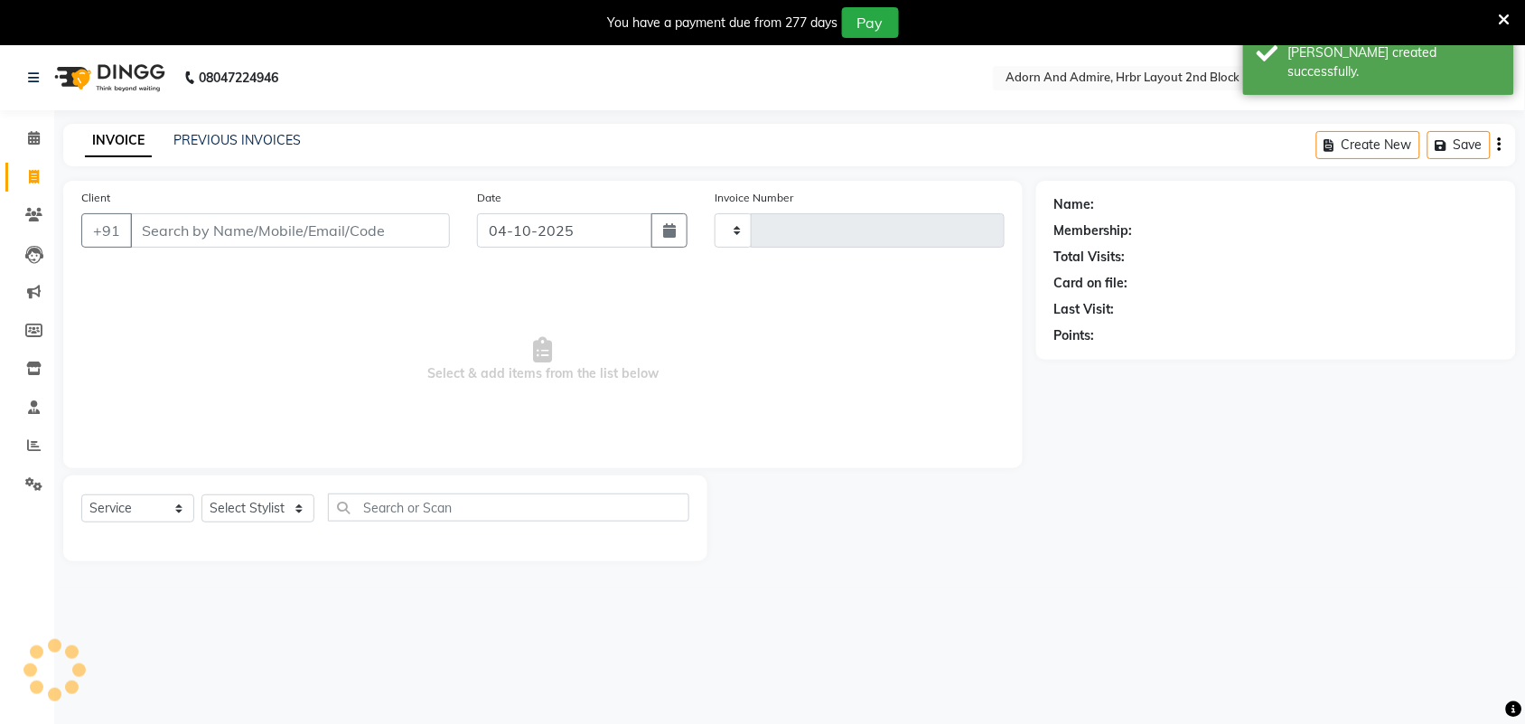
scroll to position [45, 0]
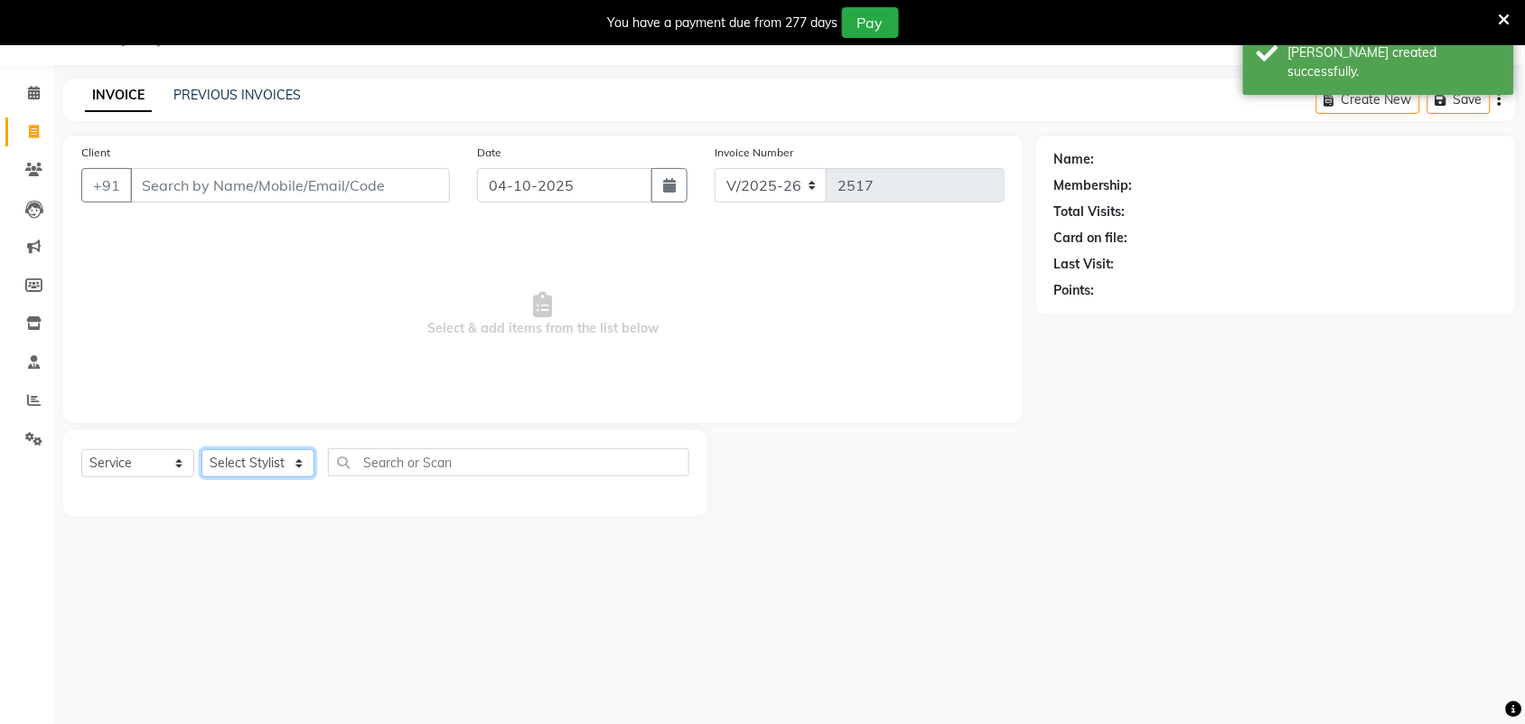
click at [290, 459] on select "Select Stylist" at bounding box center [257, 463] width 113 height 28
click at [435, 554] on div "08047224946 Select Location × Adorn And Admire, Hrbr Layout 2nd Block English E…" at bounding box center [762, 362] width 1525 height 724
click at [312, 466] on select "Select Stylist" at bounding box center [257, 463] width 113 height 28
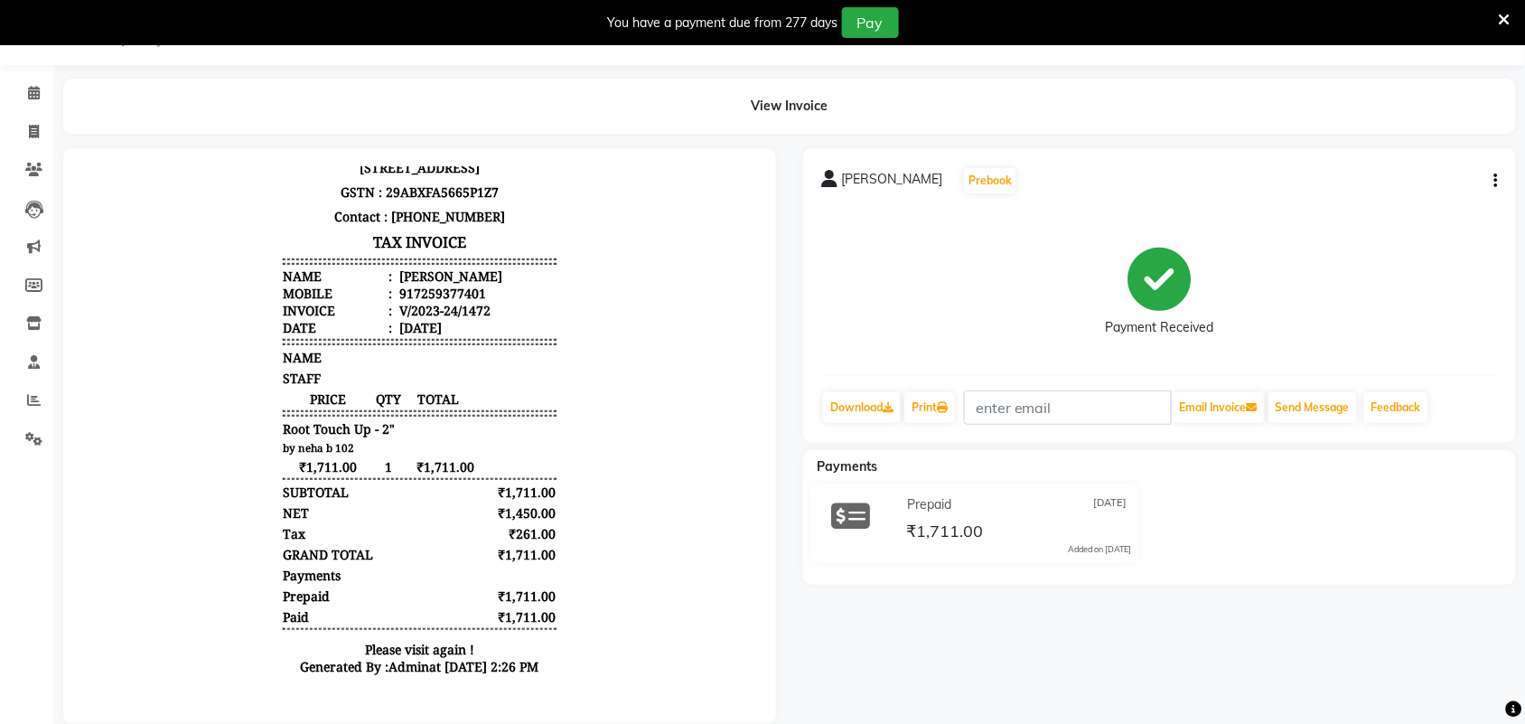
scroll to position [89, 0]
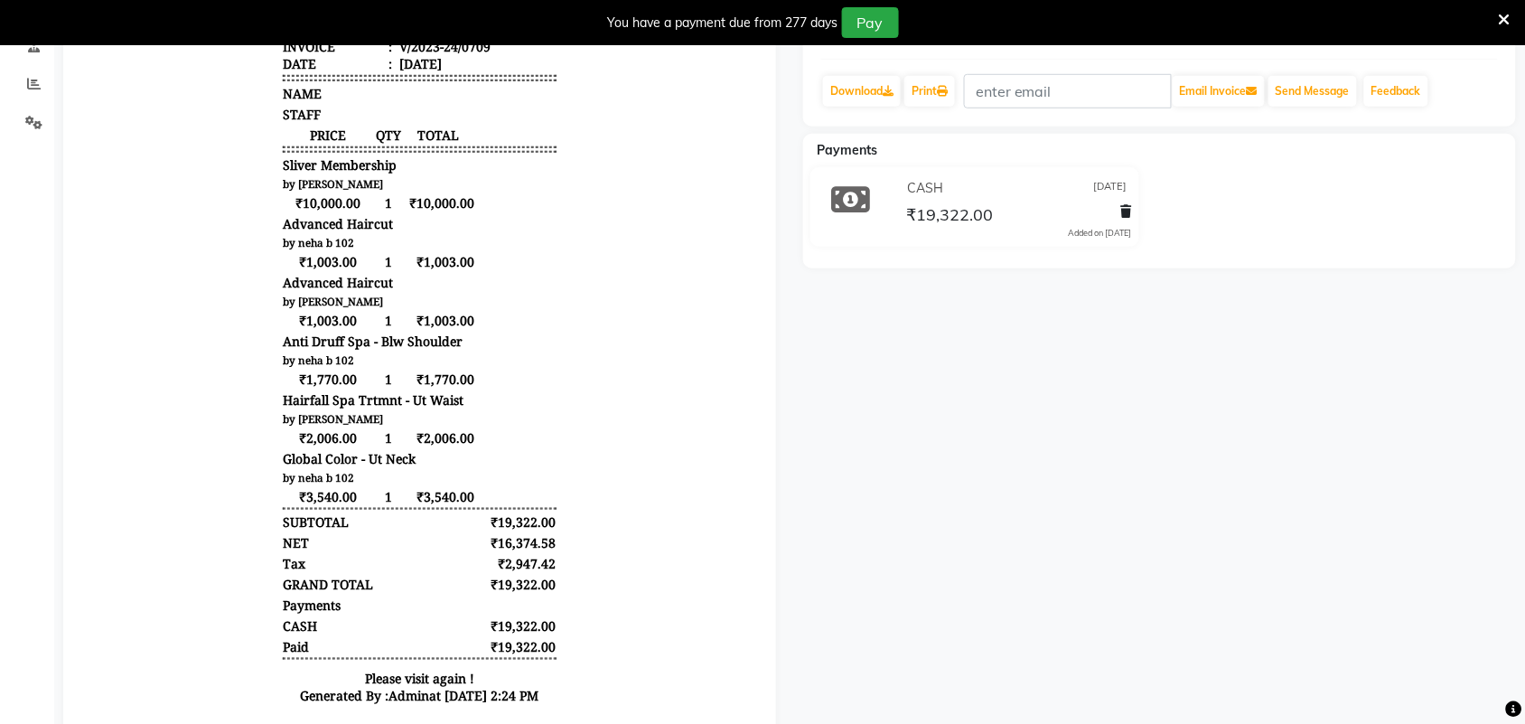
scroll to position [14, 0]
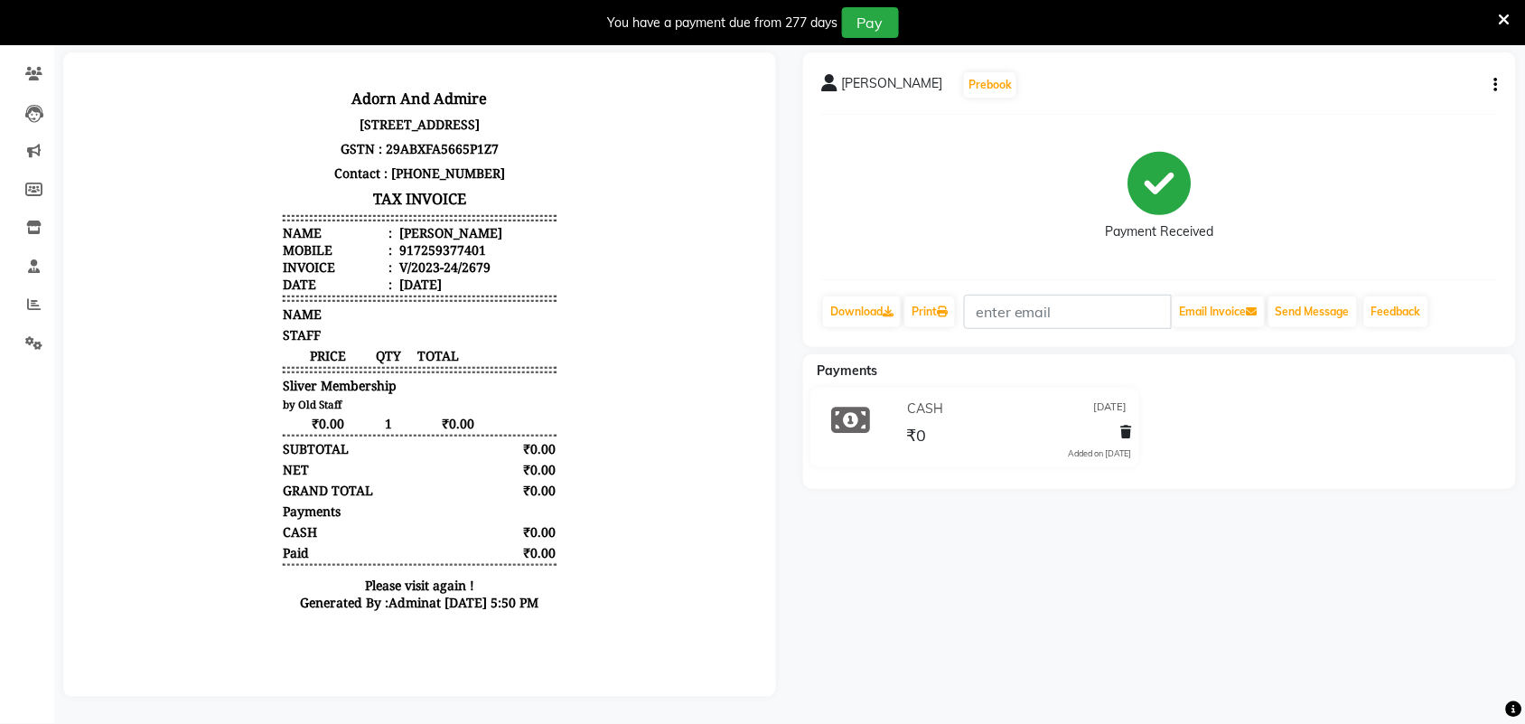
scroll to position [158, 0]
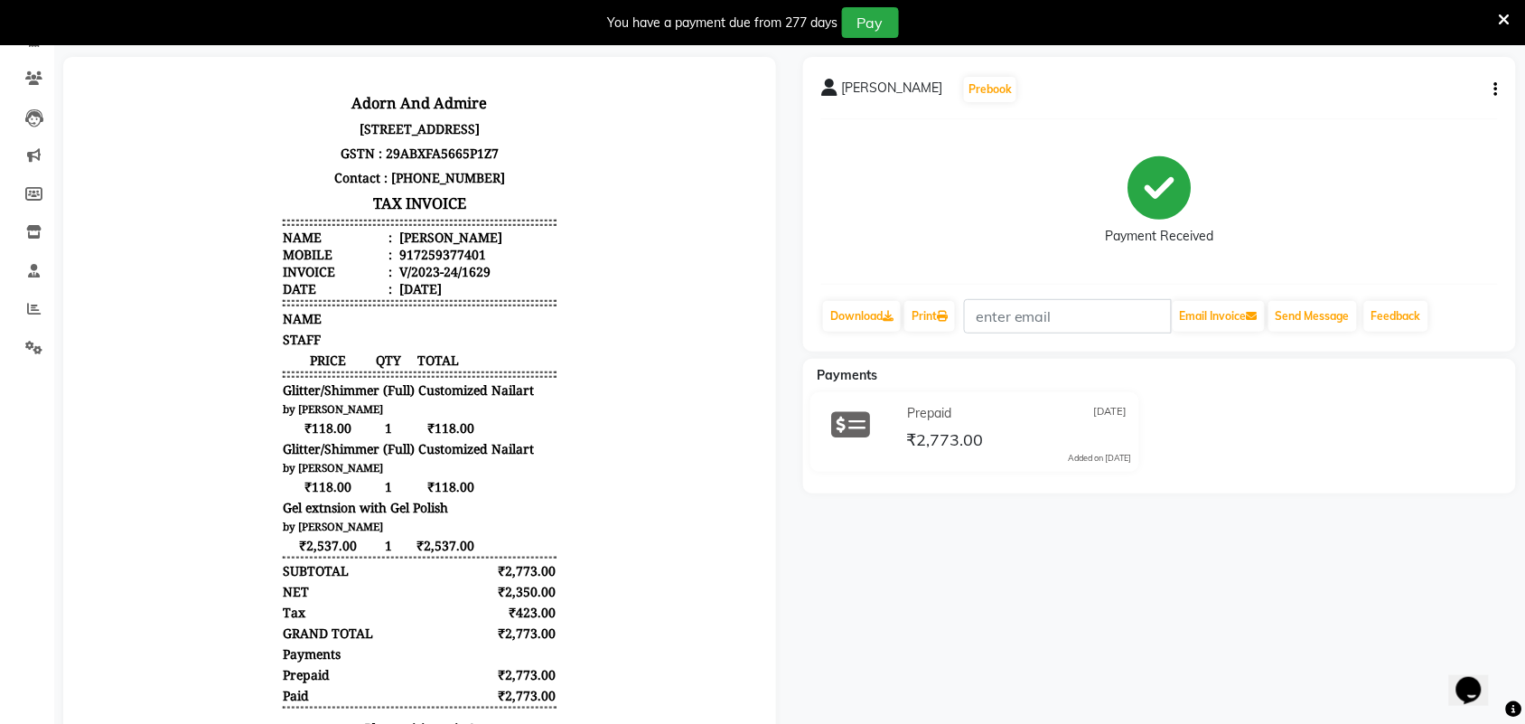
scroll to position [226, 0]
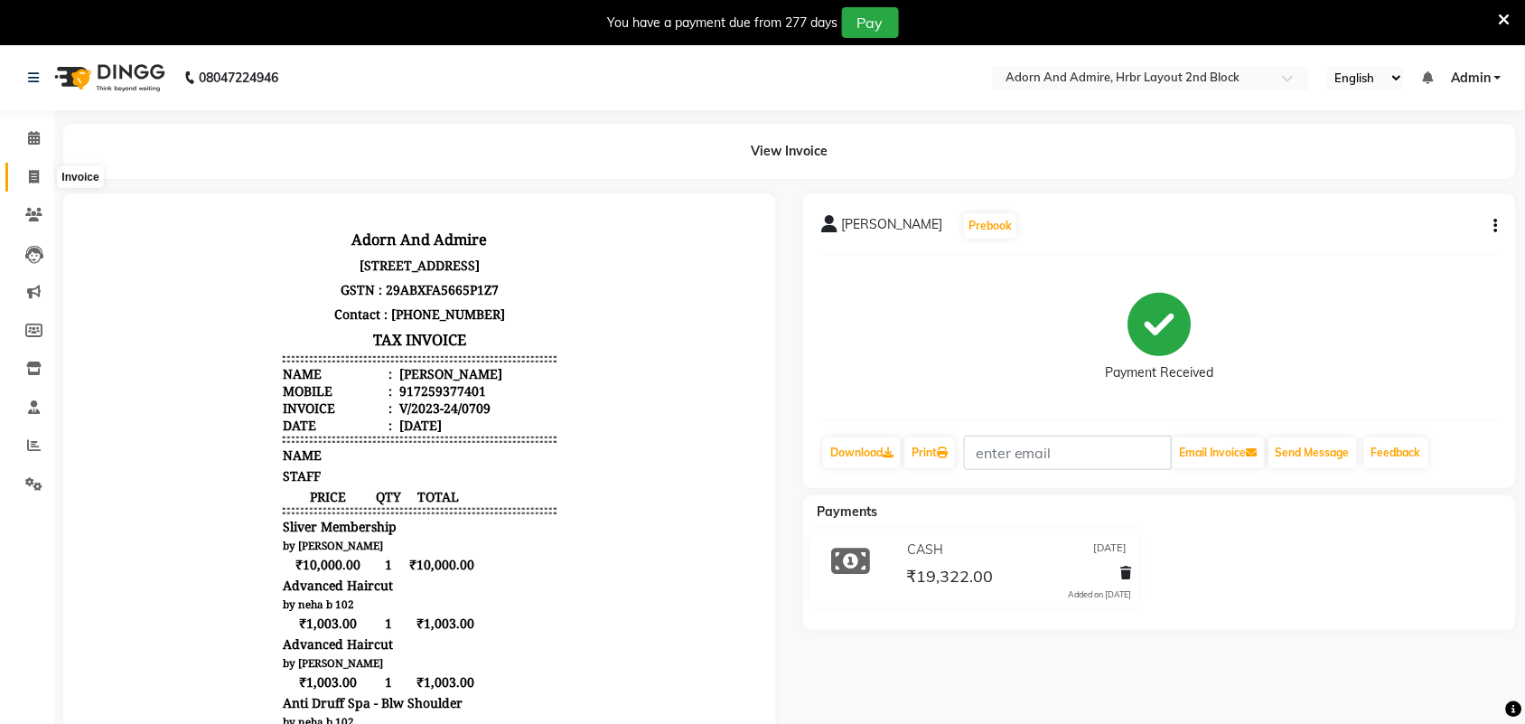
click at [30, 179] on icon at bounding box center [34, 177] width 10 height 14
select select "7203"
select select "service"
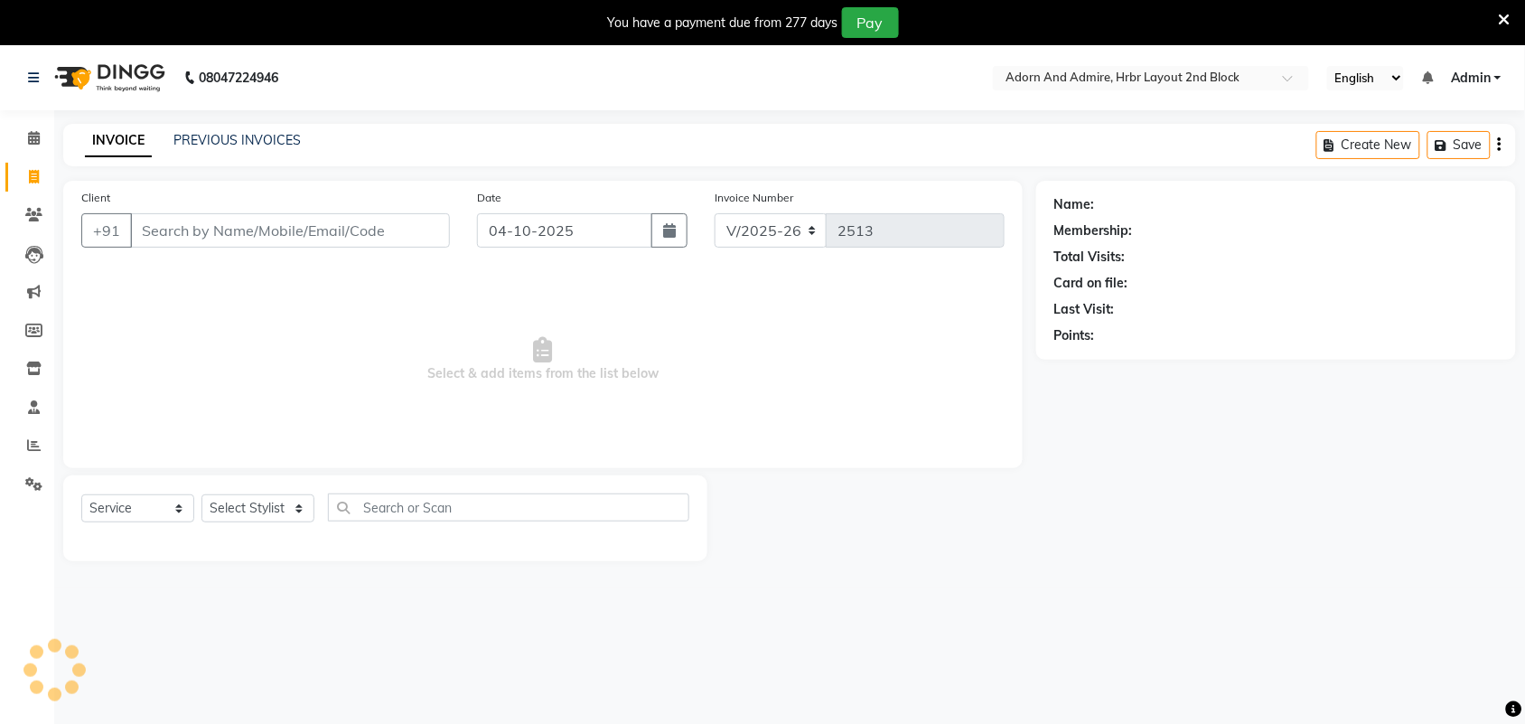
scroll to position [45, 0]
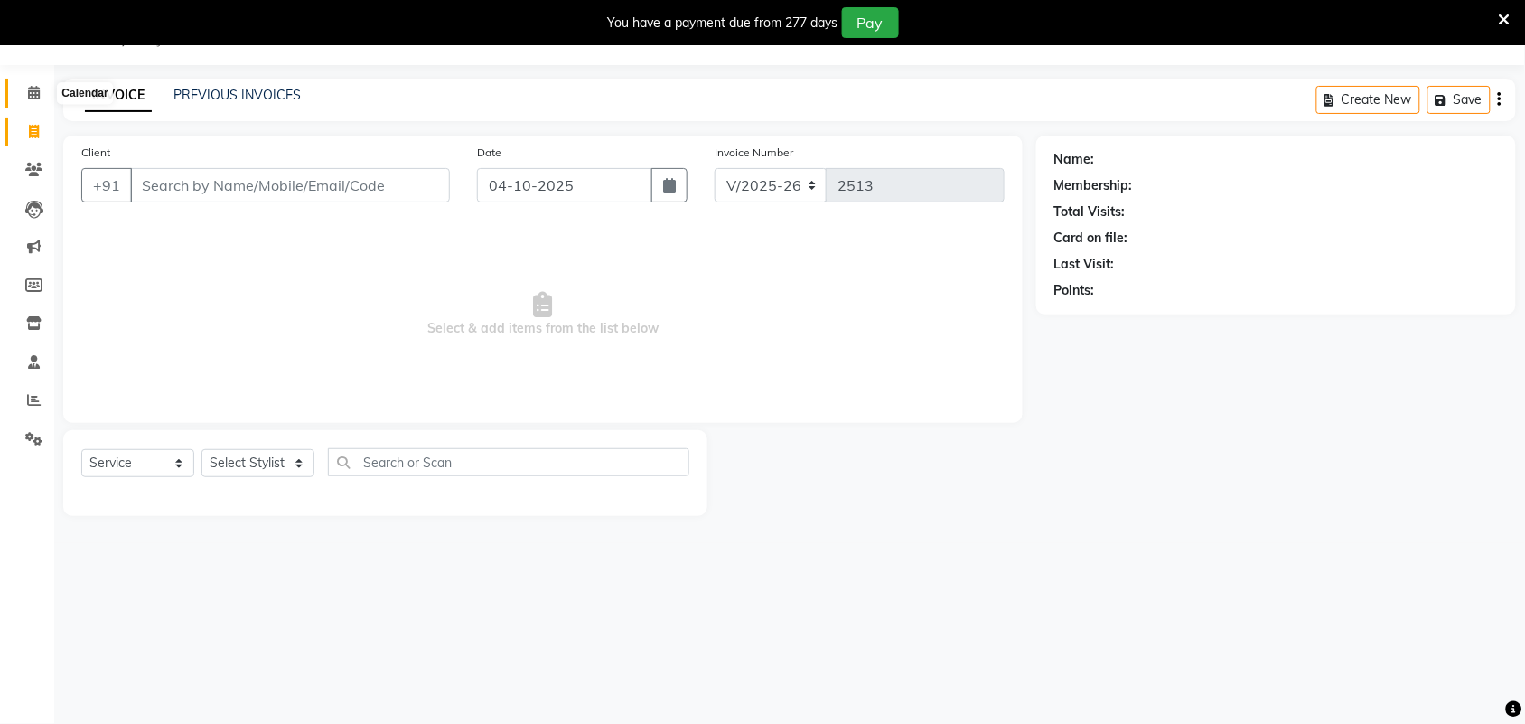
click at [33, 100] on span at bounding box center [34, 93] width 32 height 21
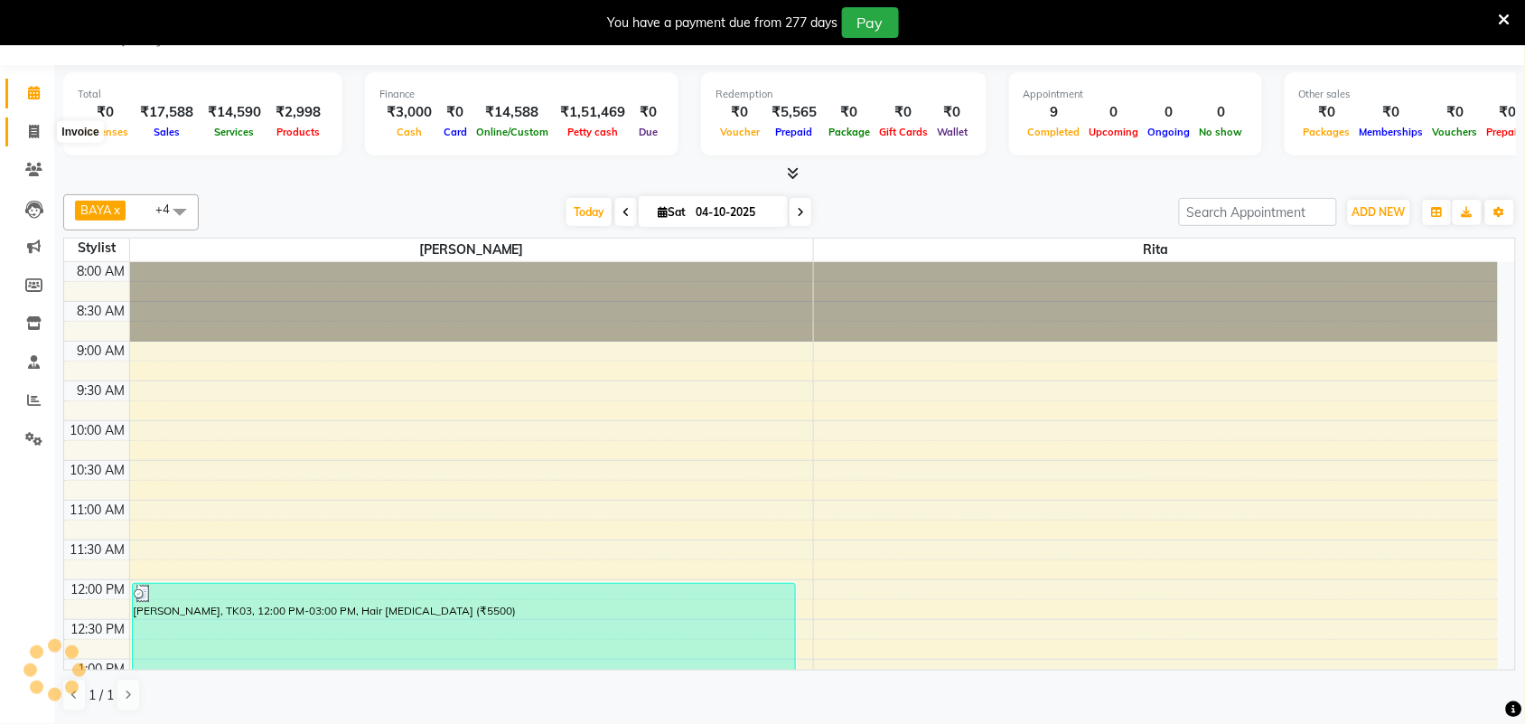
click at [25, 137] on span at bounding box center [34, 132] width 32 height 21
select select "service"
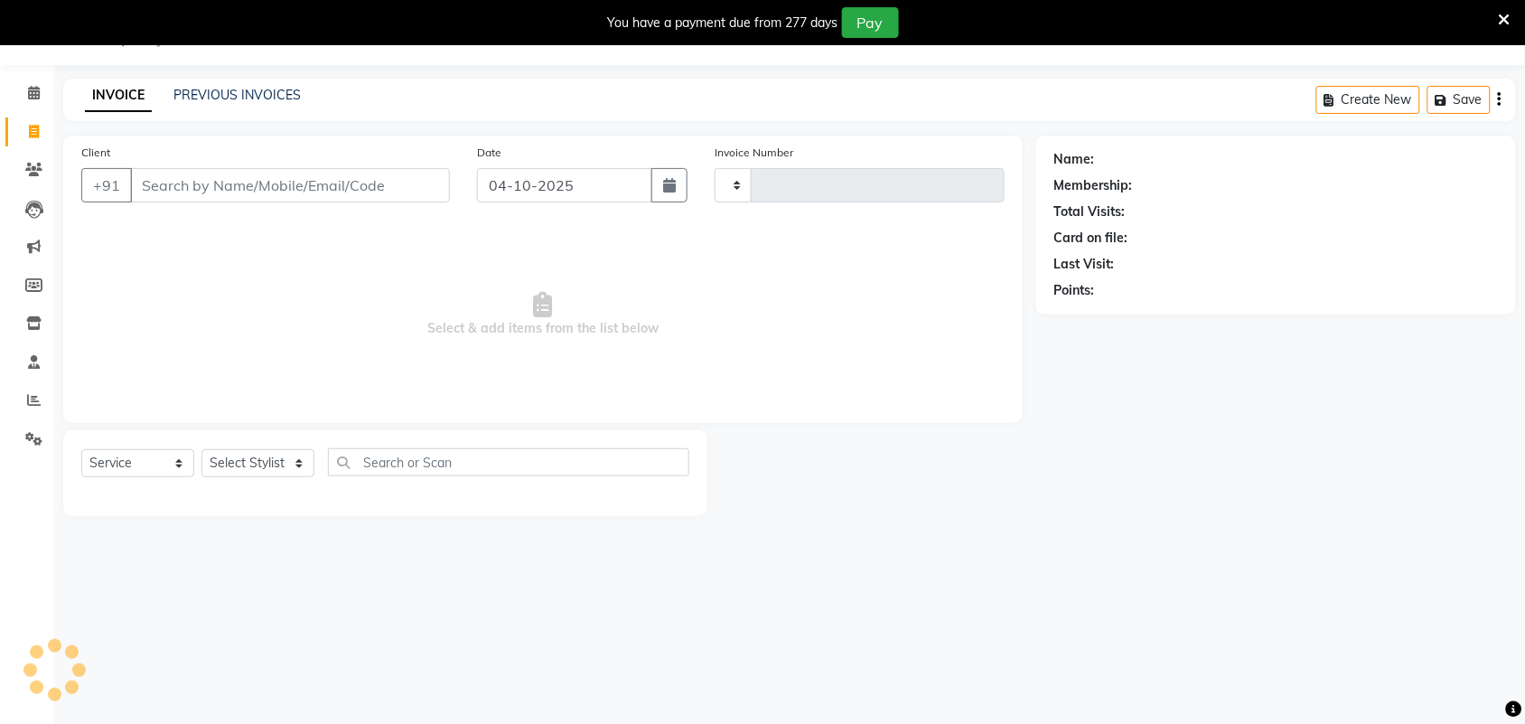
type input "2513"
select select "7203"
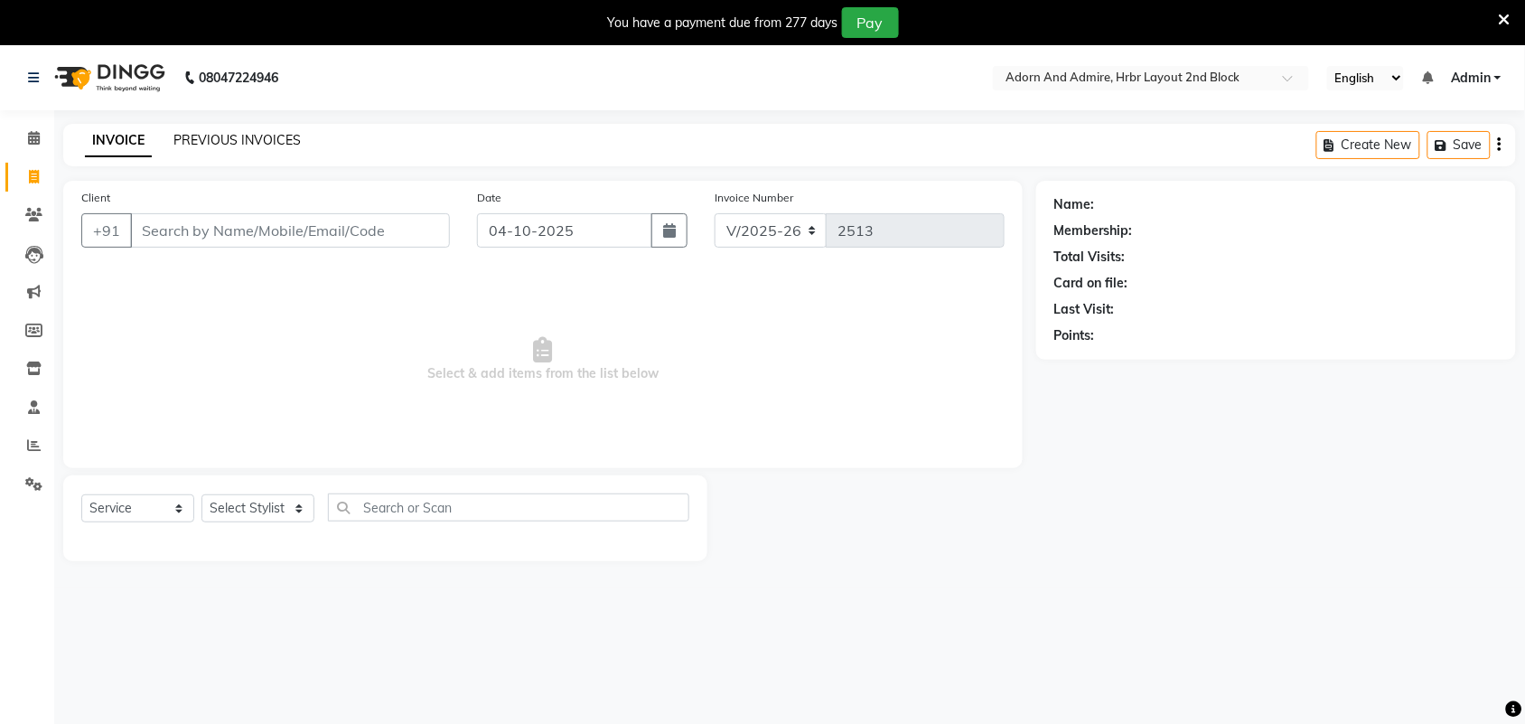
click at [223, 141] on link "PREVIOUS INVOICES" at bounding box center [236, 140] width 127 height 16
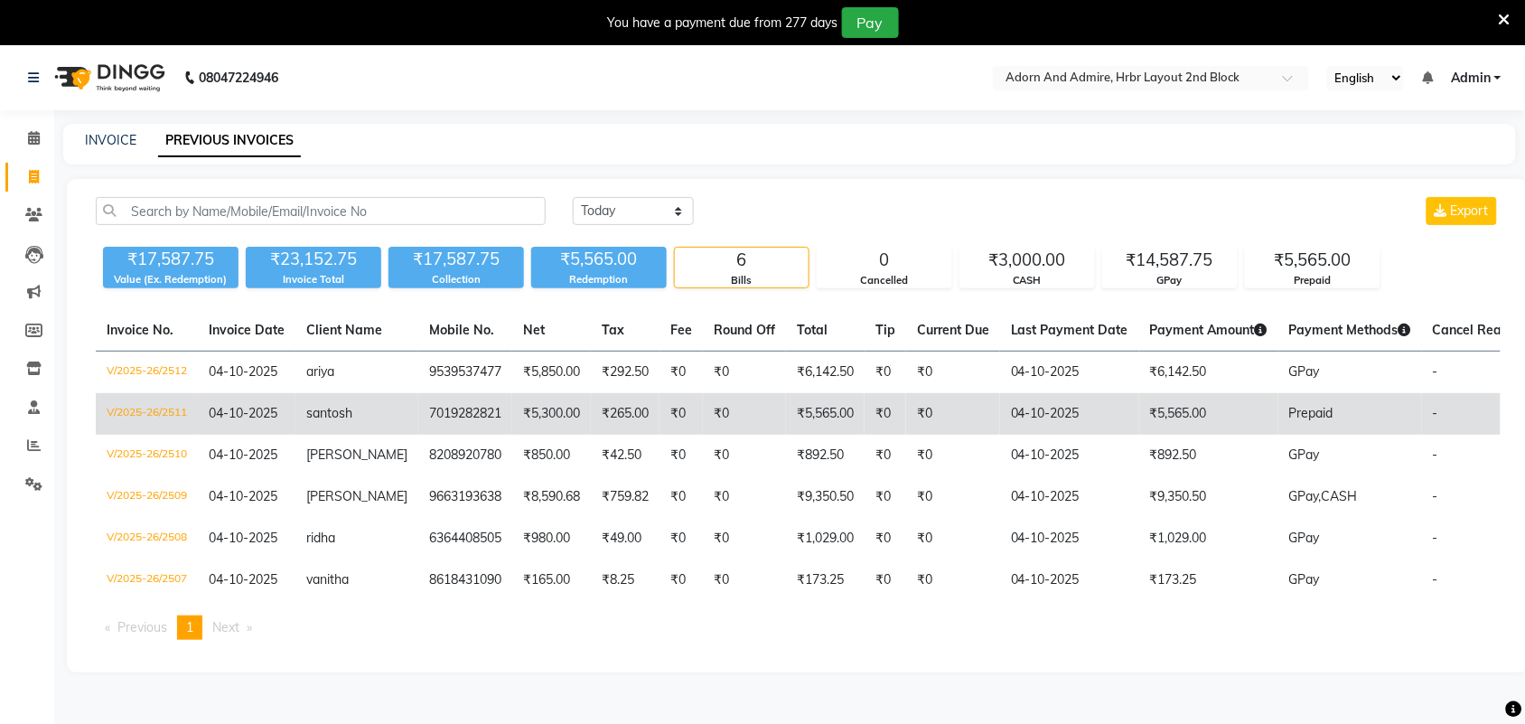
click at [332, 416] on span "santosh" at bounding box center [329, 413] width 46 height 16
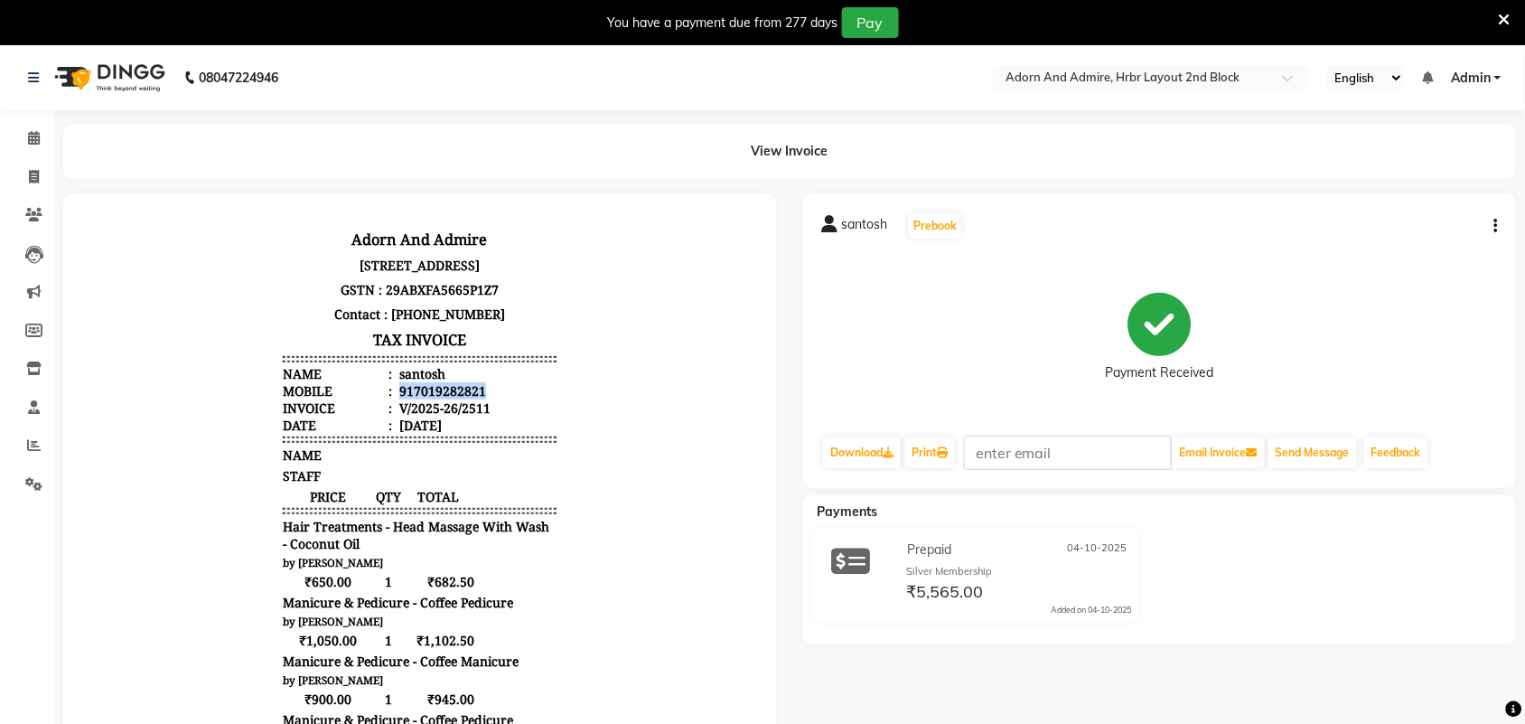
drag, startPoint x: 384, startPoint y: 421, endPoint x: 519, endPoint y: 421, distance: 135.5
click at [519, 398] on li "Mobile : 917019282821" at bounding box center [418, 389] width 273 height 17
copy div "917019282821"
drag, startPoint x: 383, startPoint y: 425, endPoint x: 534, endPoint y: 428, distance: 150.9
click at [534, 398] on li "Mobile : 917019282821" at bounding box center [418, 389] width 273 height 17
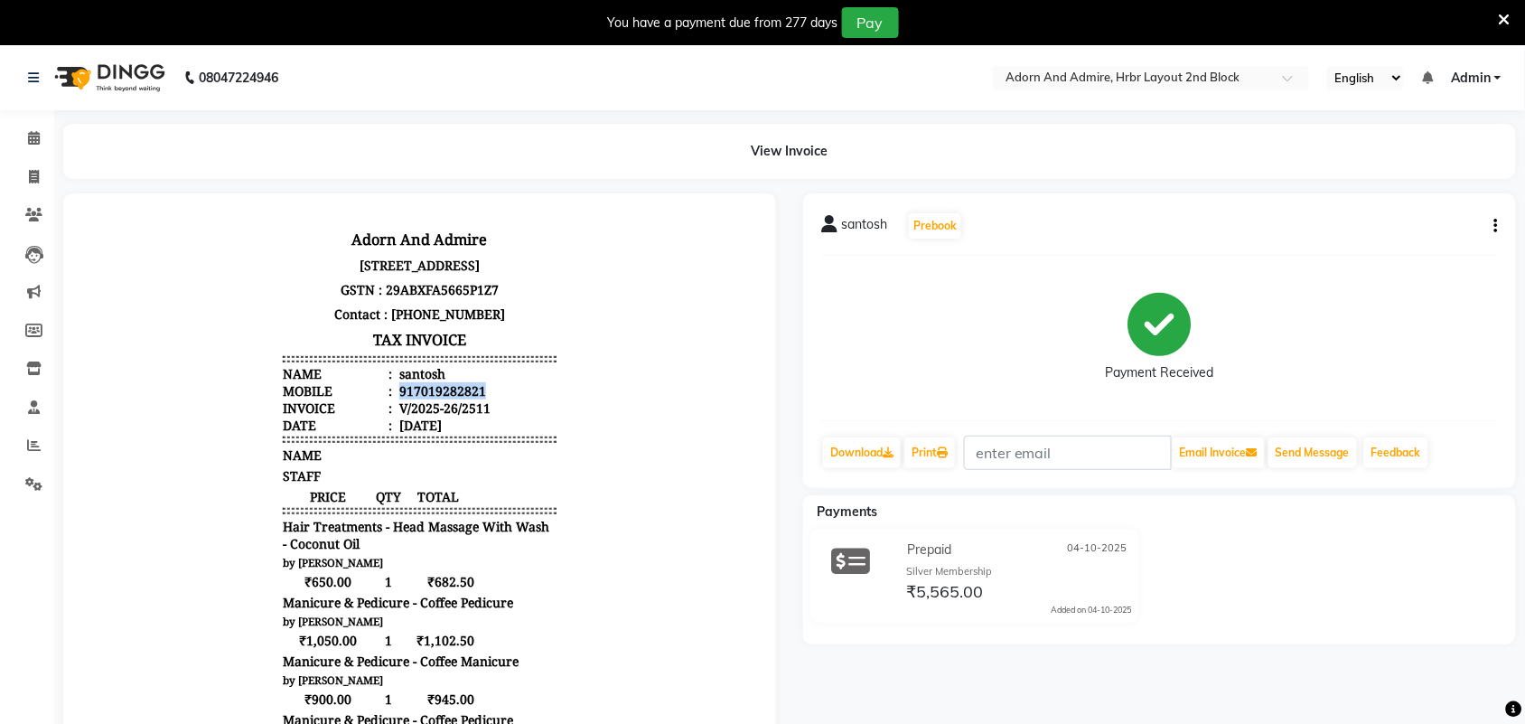
copy div "917019282821"
click at [39, 179] on span at bounding box center [34, 177] width 32 height 21
select select "7203"
select select "service"
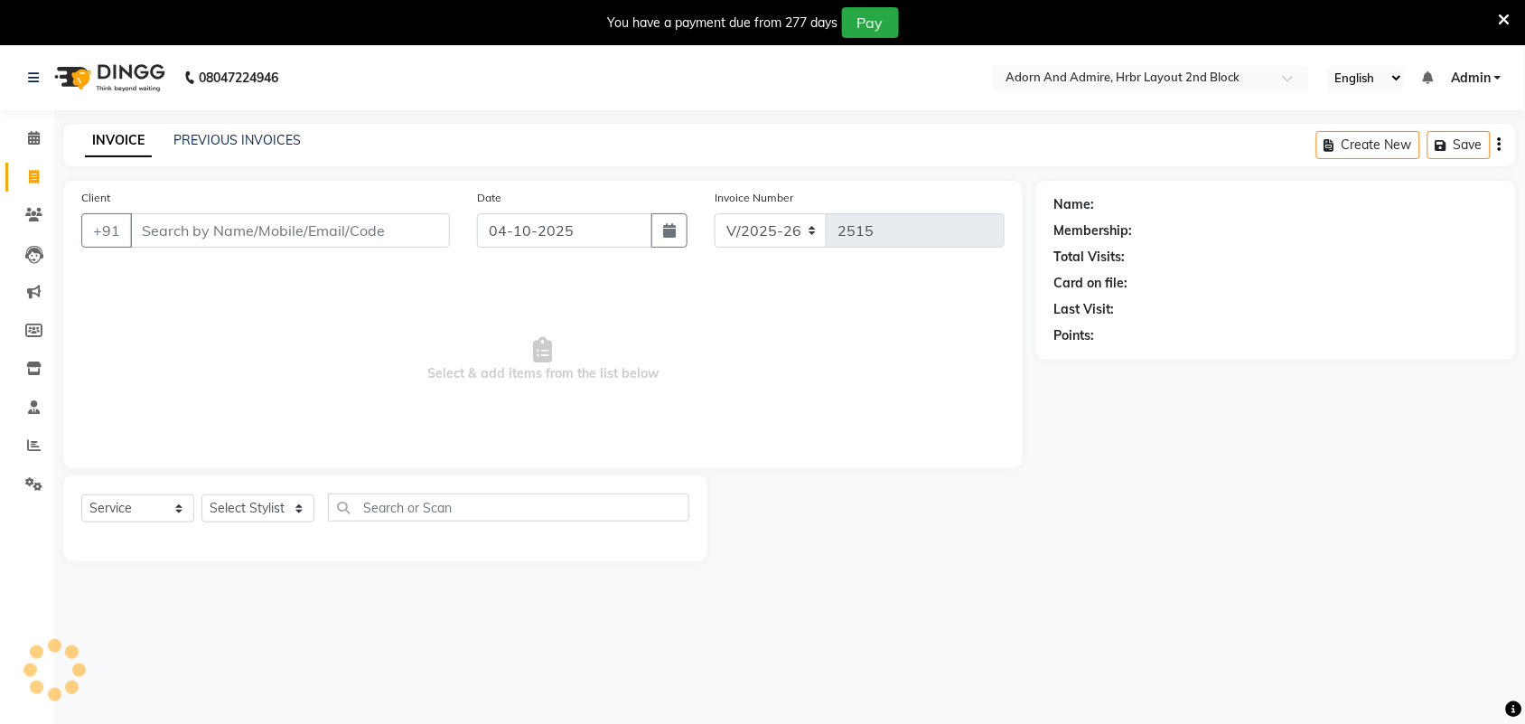
scroll to position [45, 0]
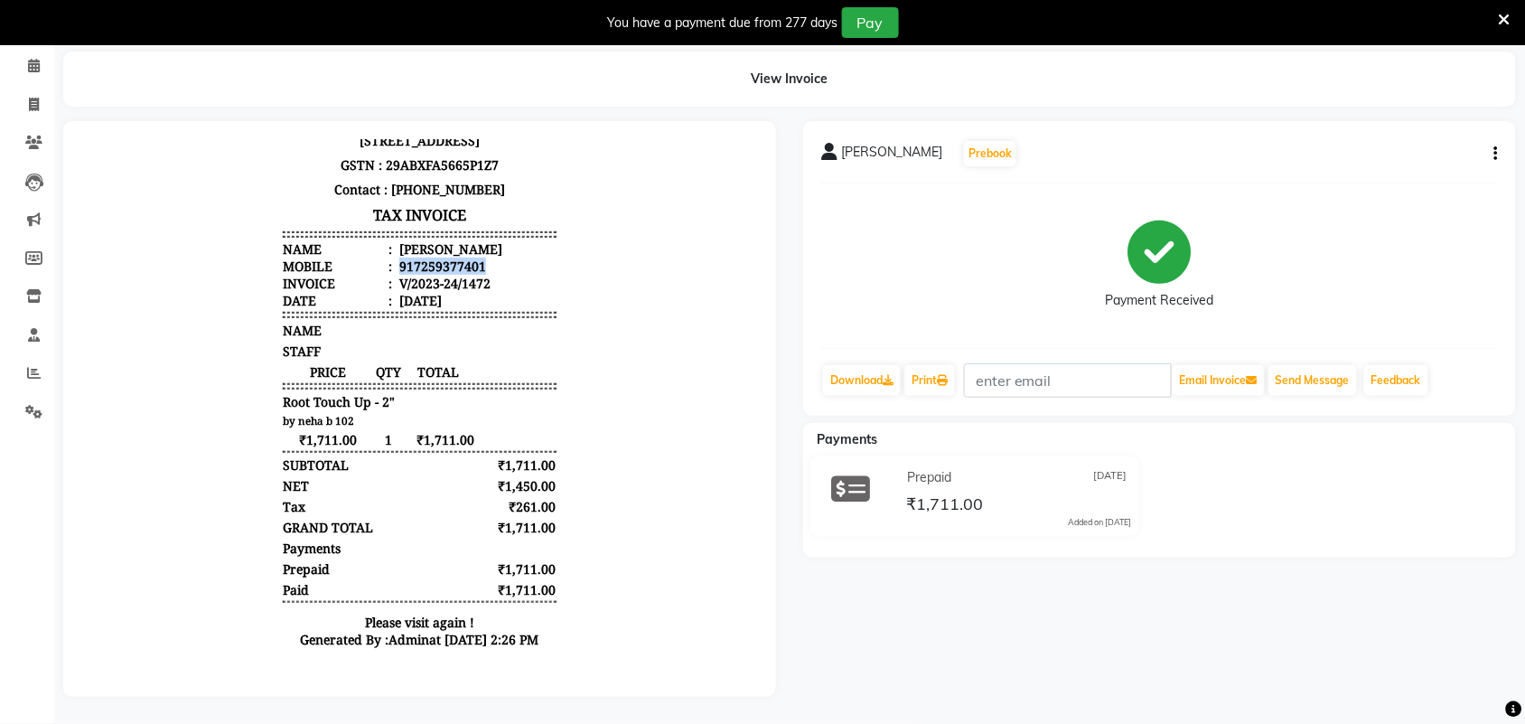
drag, startPoint x: 381, startPoint y: 246, endPoint x: 484, endPoint y: 248, distance: 103.0
click at [484, 257] on li "Mobile : 917259377401" at bounding box center [418, 265] width 273 height 17
copy div "917259377401"
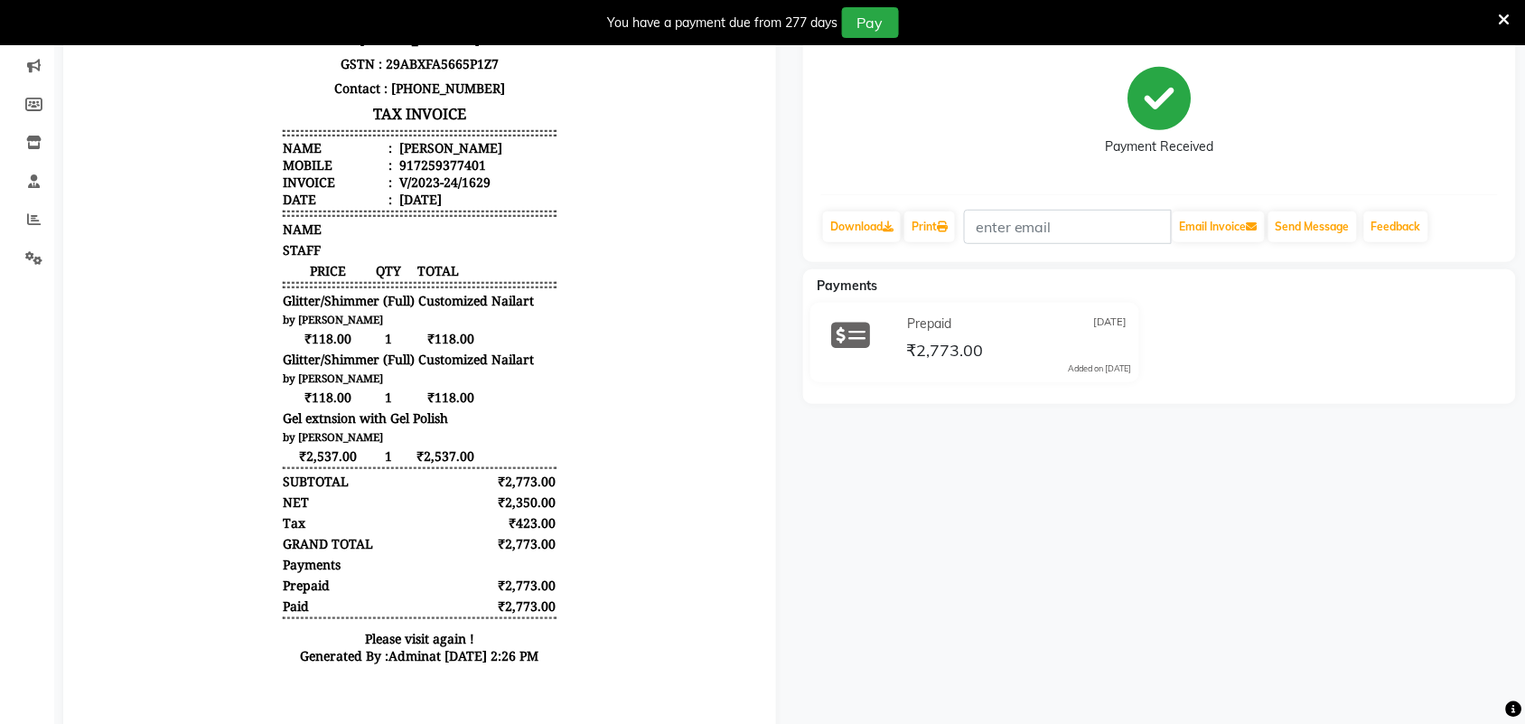
scroll to position [226, 0]
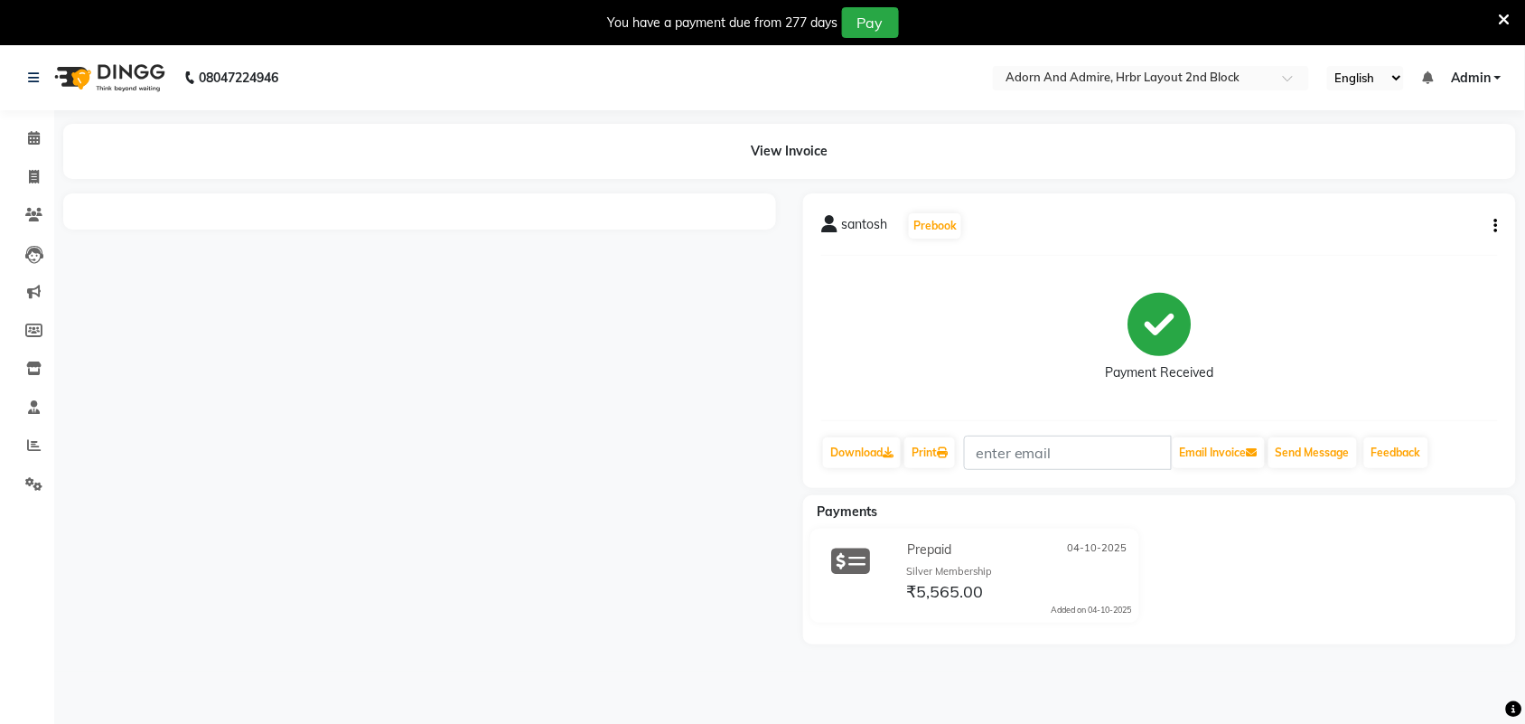
click at [647, 214] on div at bounding box center [419, 211] width 713 height 36
click at [646, 219] on div at bounding box center [419, 211] width 713 height 36
click at [784, 149] on div "View Invoice" at bounding box center [789, 151] width 1453 height 55
click at [873, 450] on link "Download" at bounding box center [862, 452] width 78 height 31
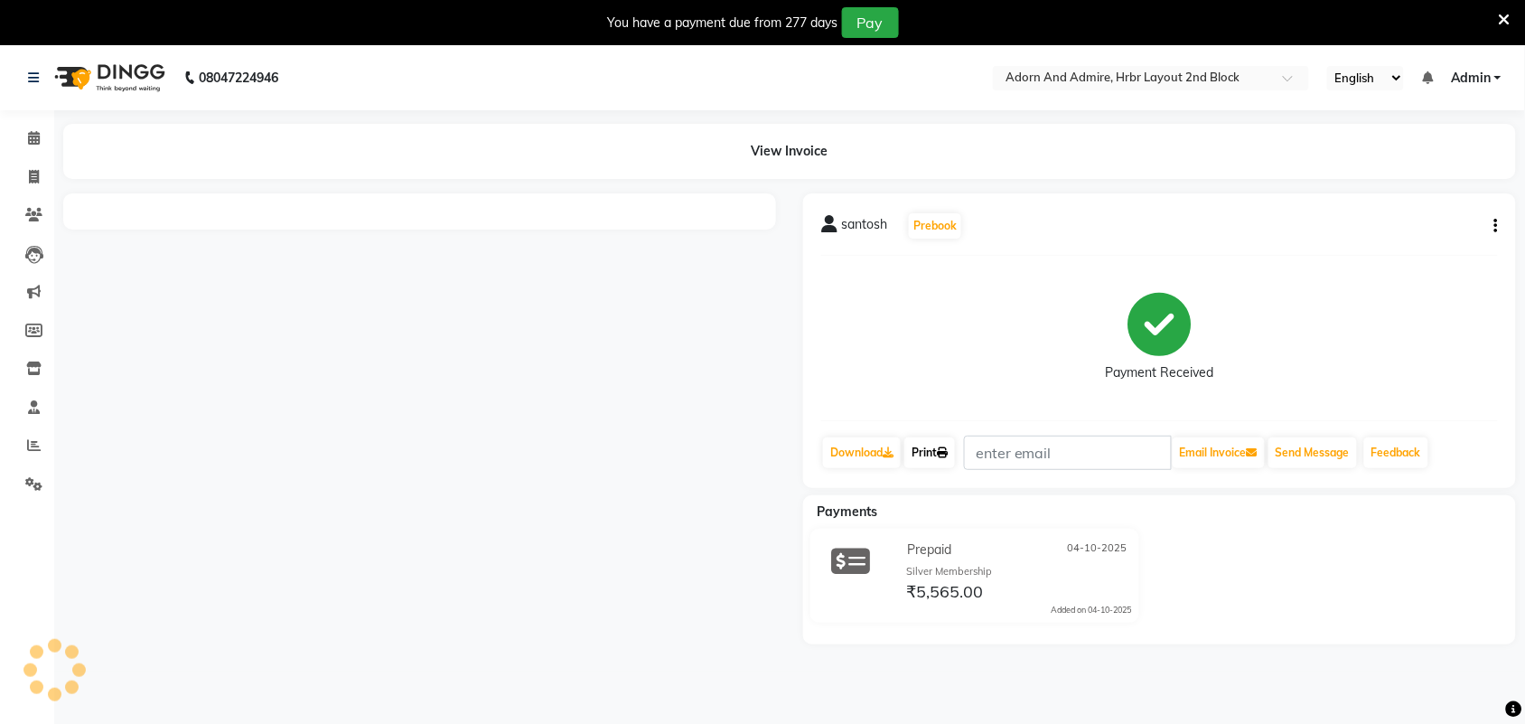
click at [938, 441] on link "Print" at bounding box center [929, 452] width 51 height 31
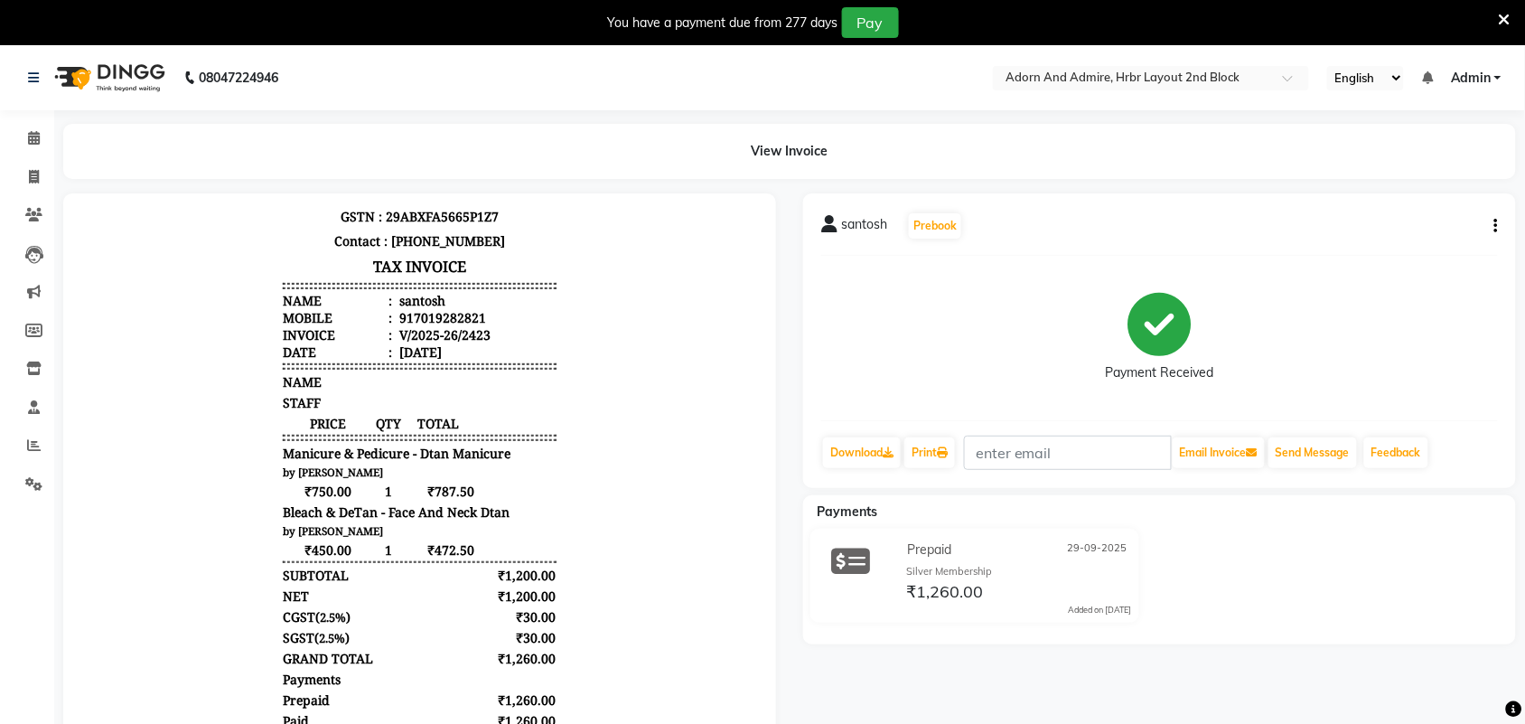
scroll to position [113, 0]
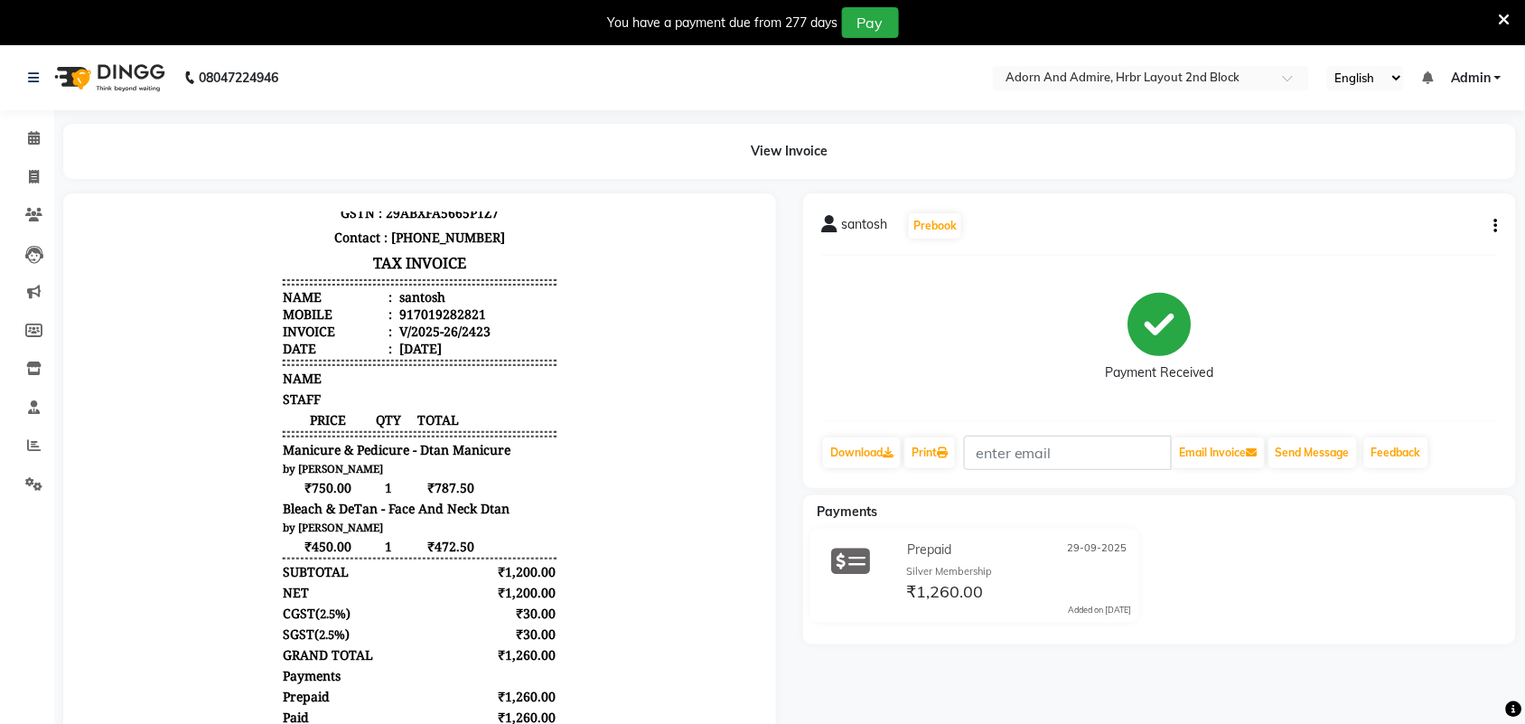
drag, startPoint x: 406, startPoint y: 485, endPoint x: 483, endPoint y: 485, distance: 76.8
click at [483, 485] on div "₹750.00 1 ₹787.50" at bounding box center [418, 486] width 273 height 17
drag, startPoint x: 284, startPoint y: 528, endPoint x: 352, endPoint y: 529, distance: 68.7
click at [352, 537] on span "₹450.00" at bounding box center [327, 545] width 90 height 17
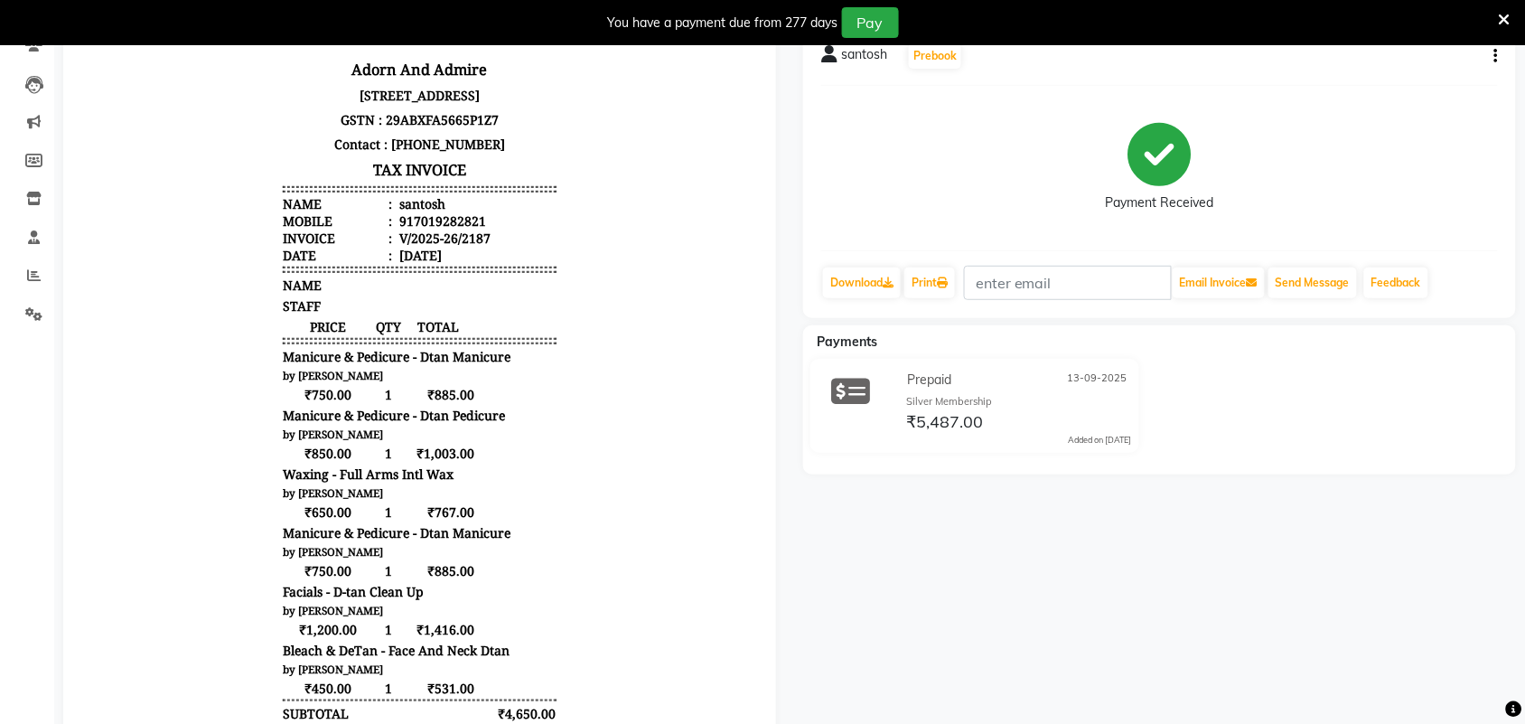
scroll to position [226, 0]
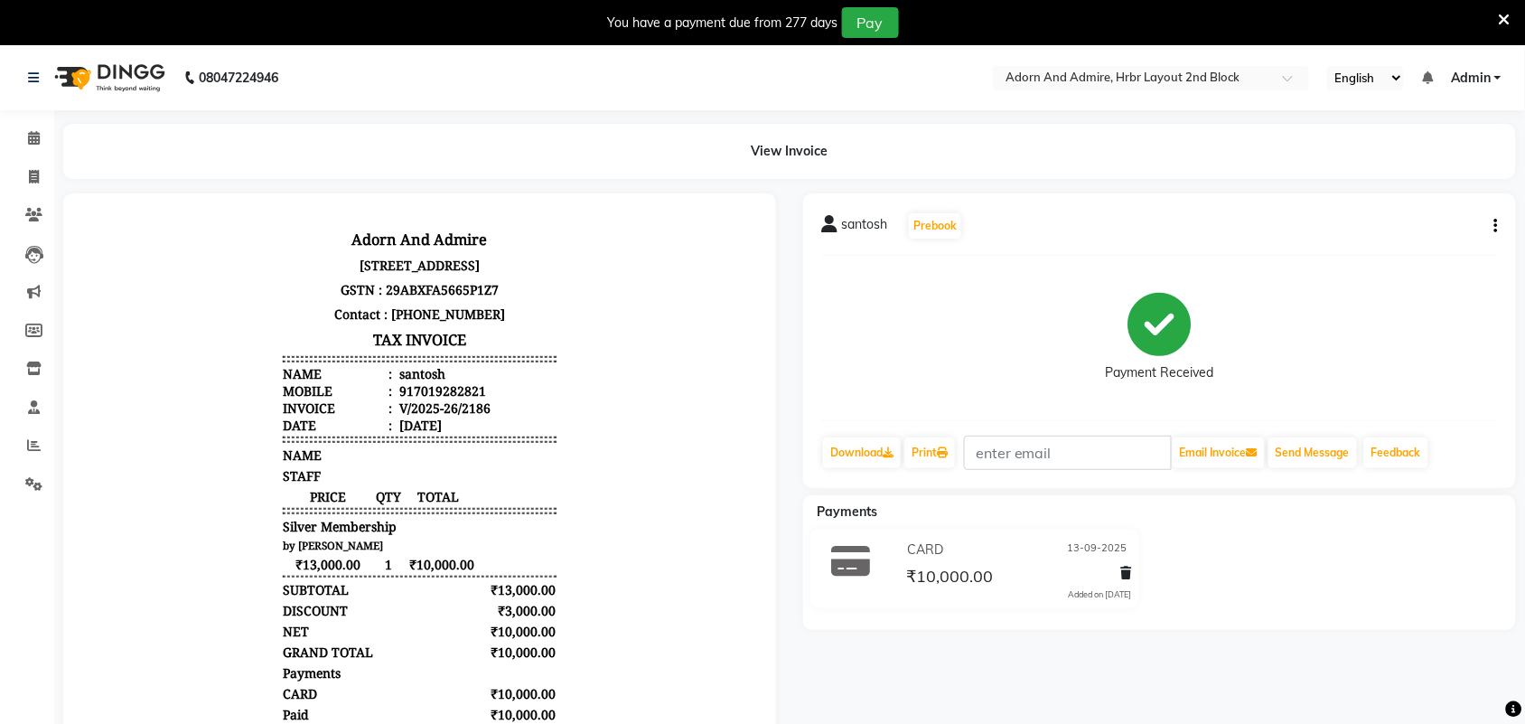
scroll to position [14, 0]
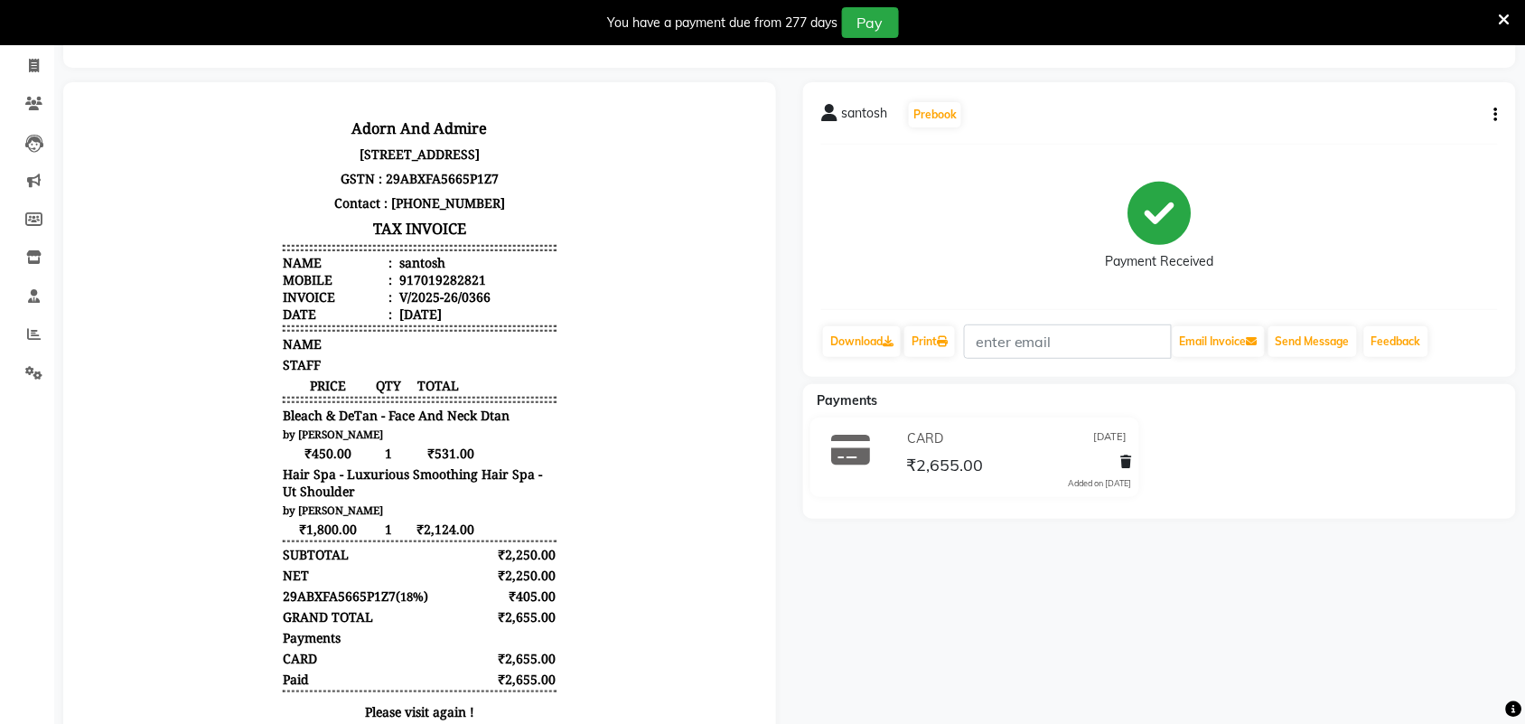
scroll to position [113, 0]
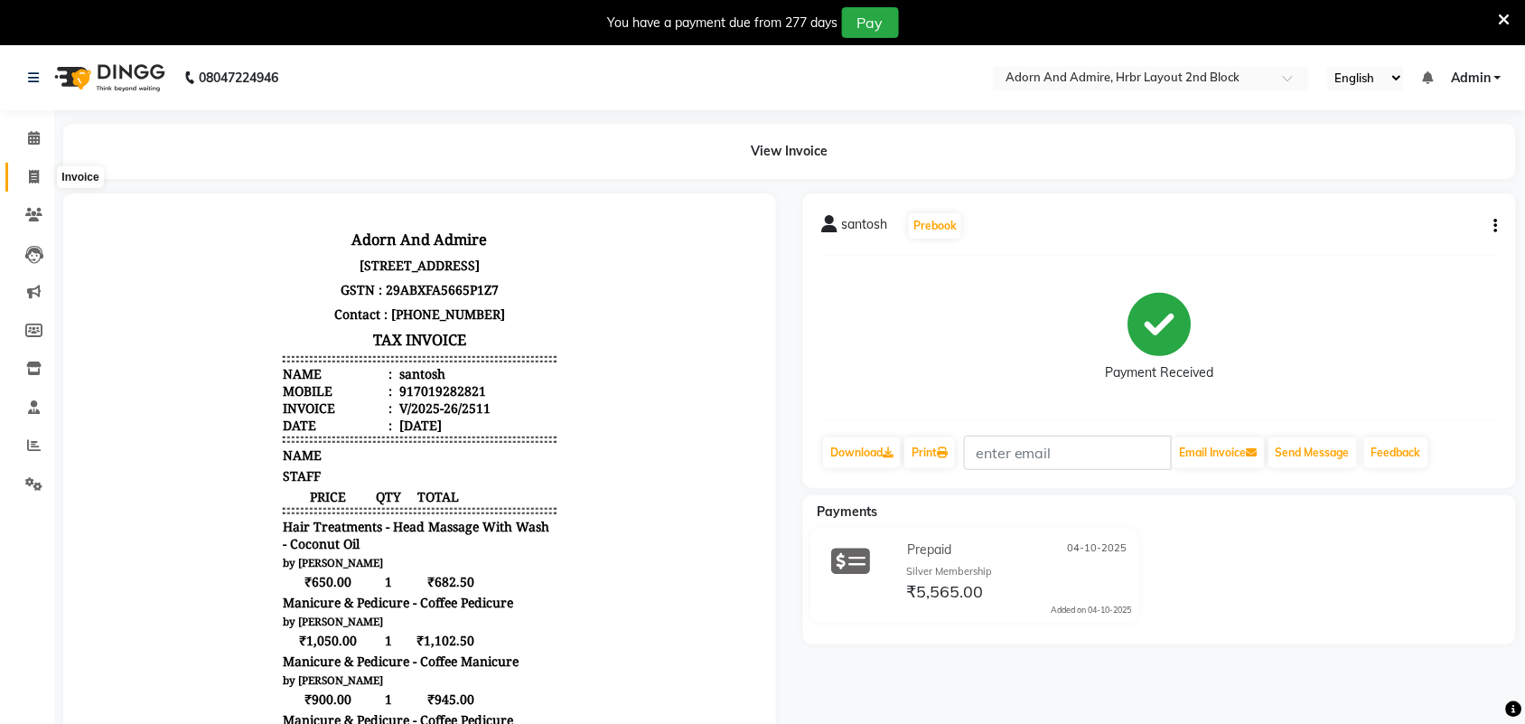
click at [38, 170] on icon at bounding box center [34, 177] width 10 height 14
select select "service"
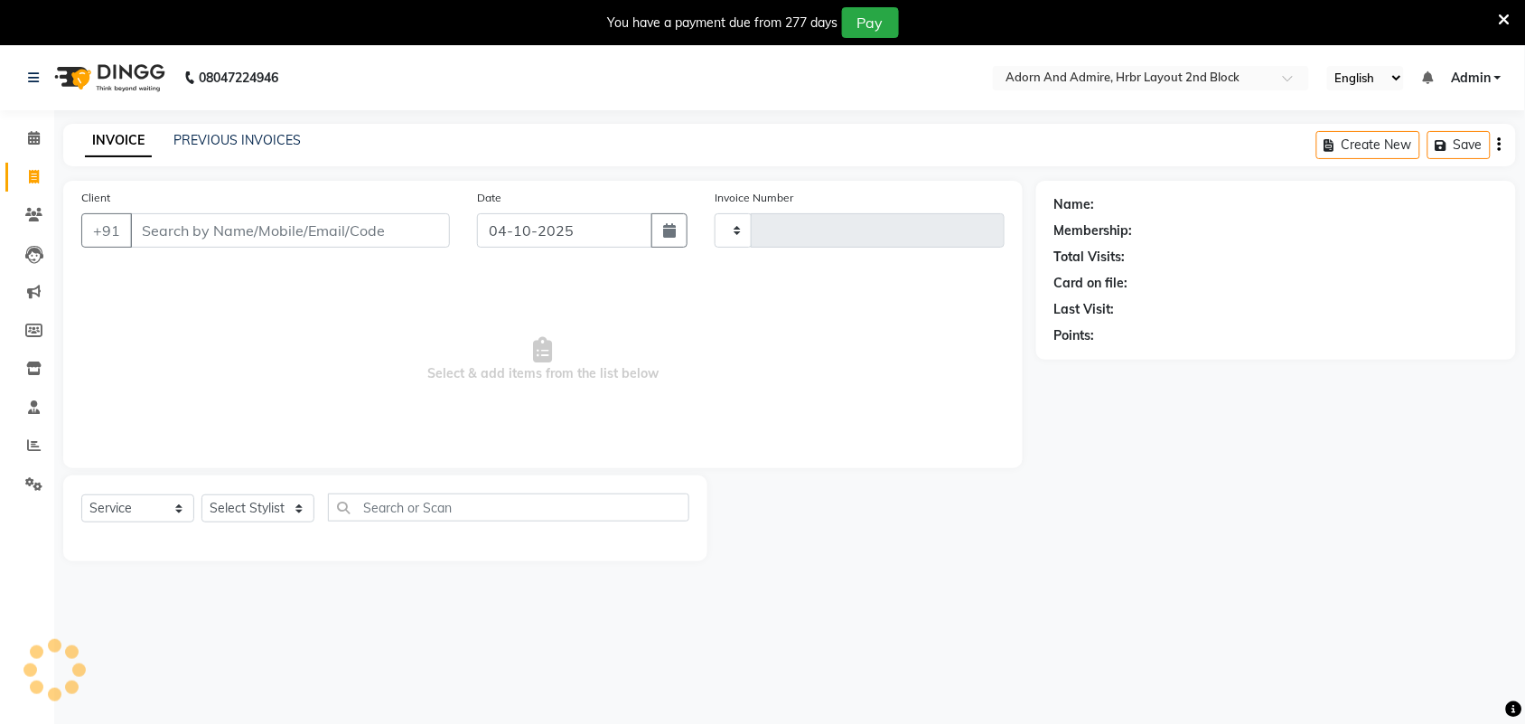
type input "2517"
select select "7203"
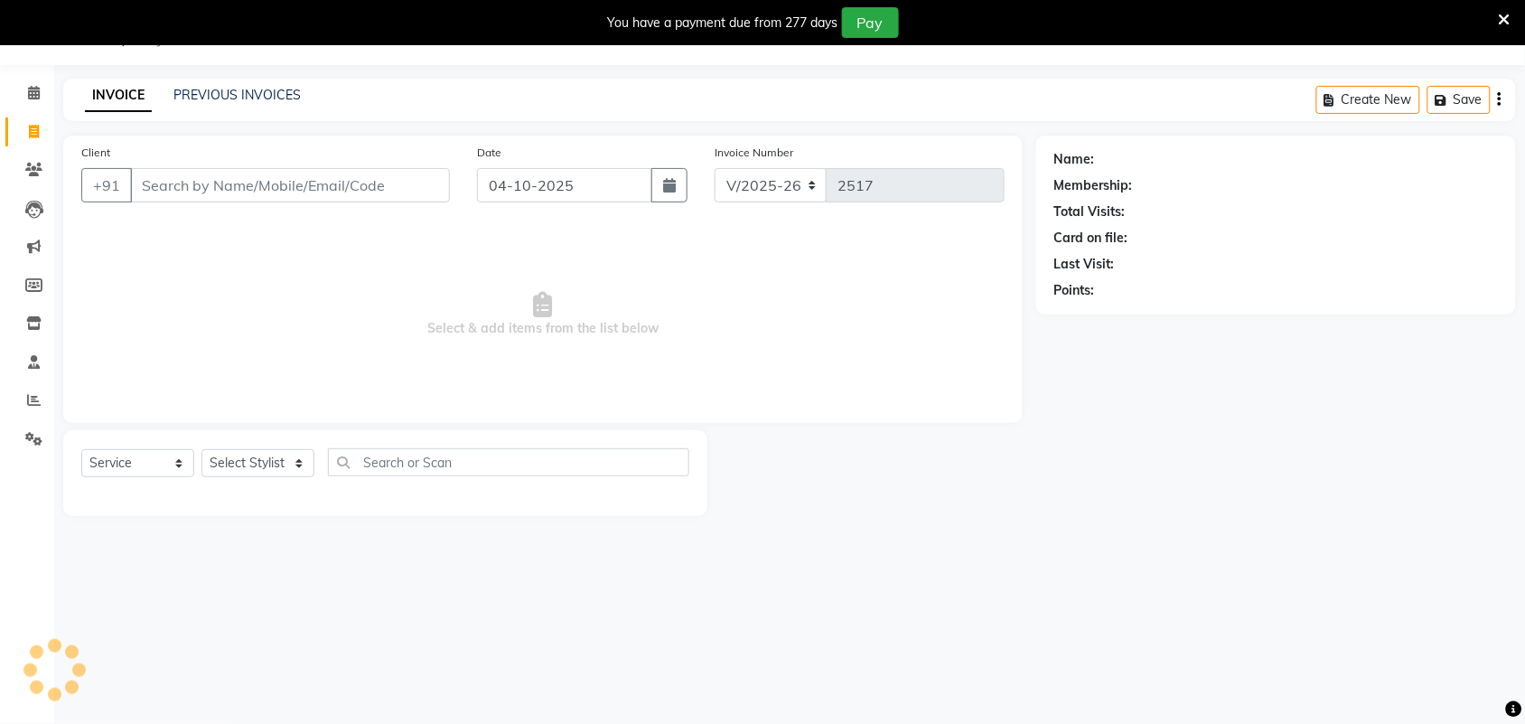
click at [250, 79] on div "INVOICE PREVIOUS INVOICES Create New Save" at bounding box center [789, 100] width 1453 height 42
click at [255, 88] on link "PREVIOUS INVOICES" at bounding box center [236, 95] width 127 height 16
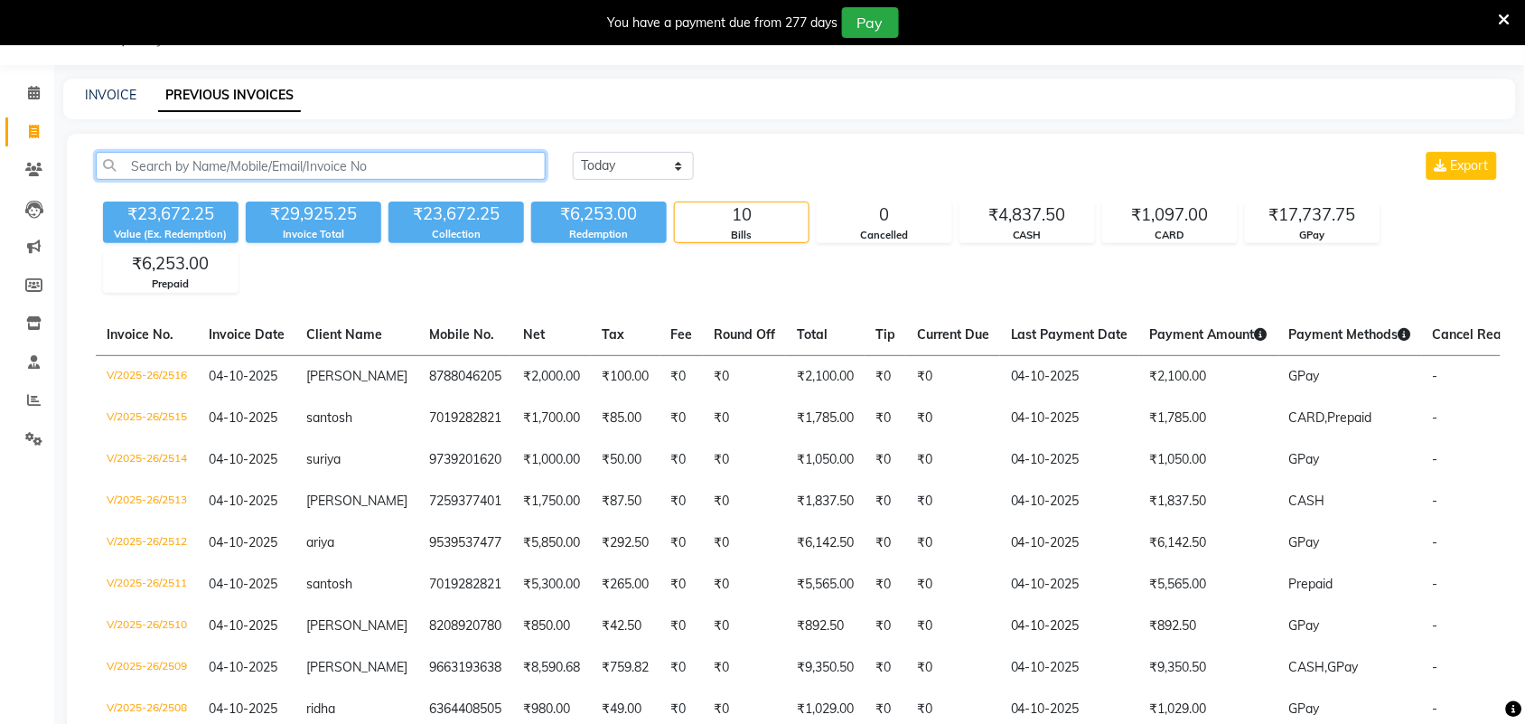
click at [299, 173] on input "text" at bounding box center [321, 166] width 450 height 28
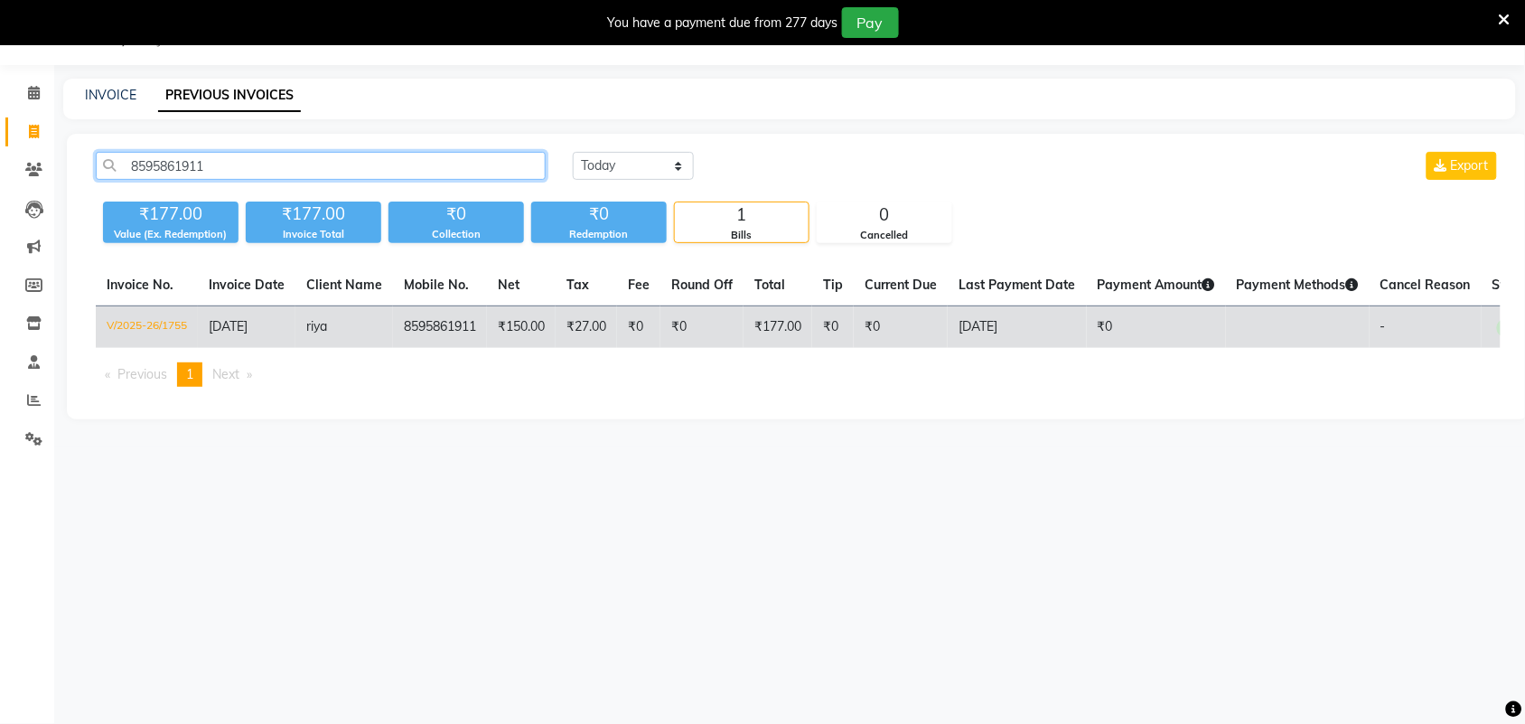
type input "8595861911"
click at [461, 325] on td "8595861911" at bounding box center [440, 327] width 94 height 42
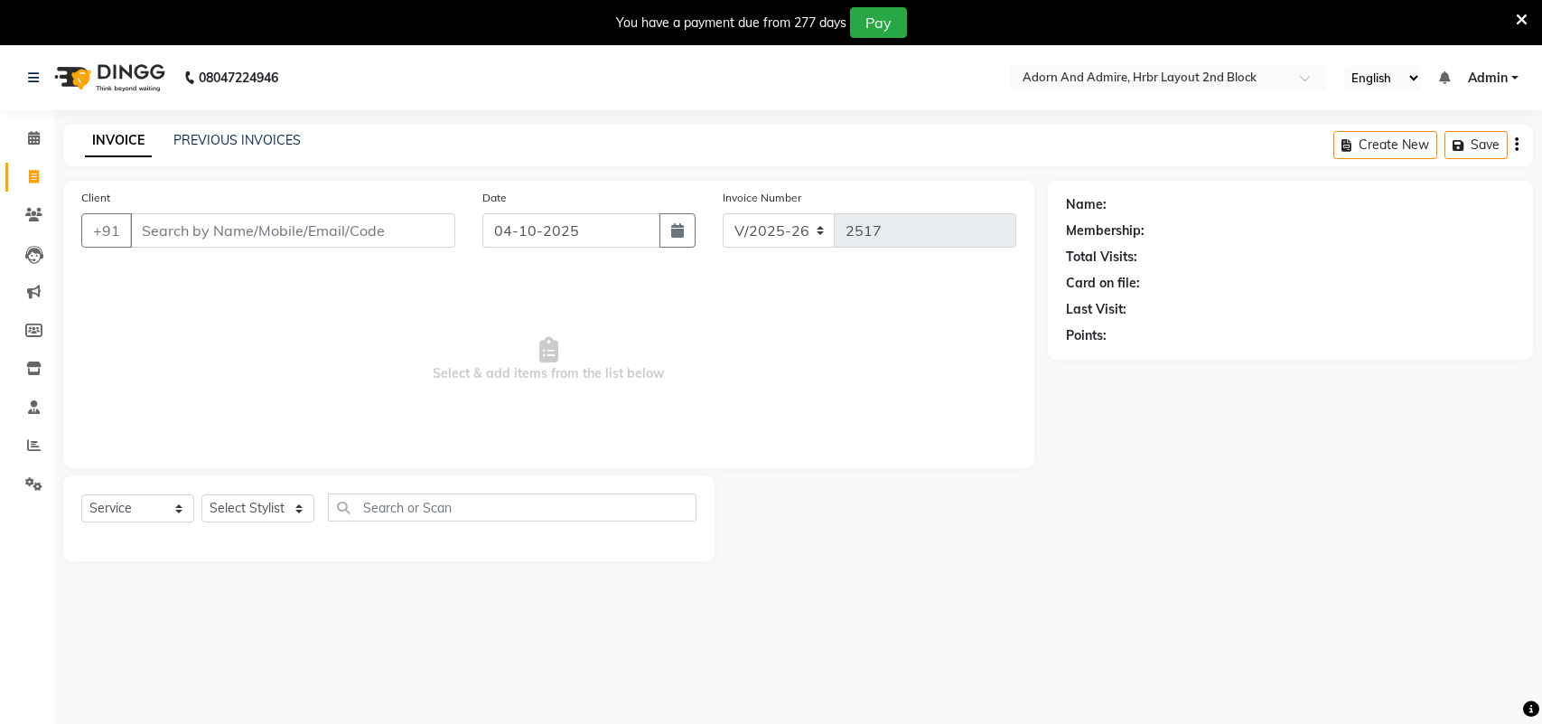
select select "7203"
select select "service"
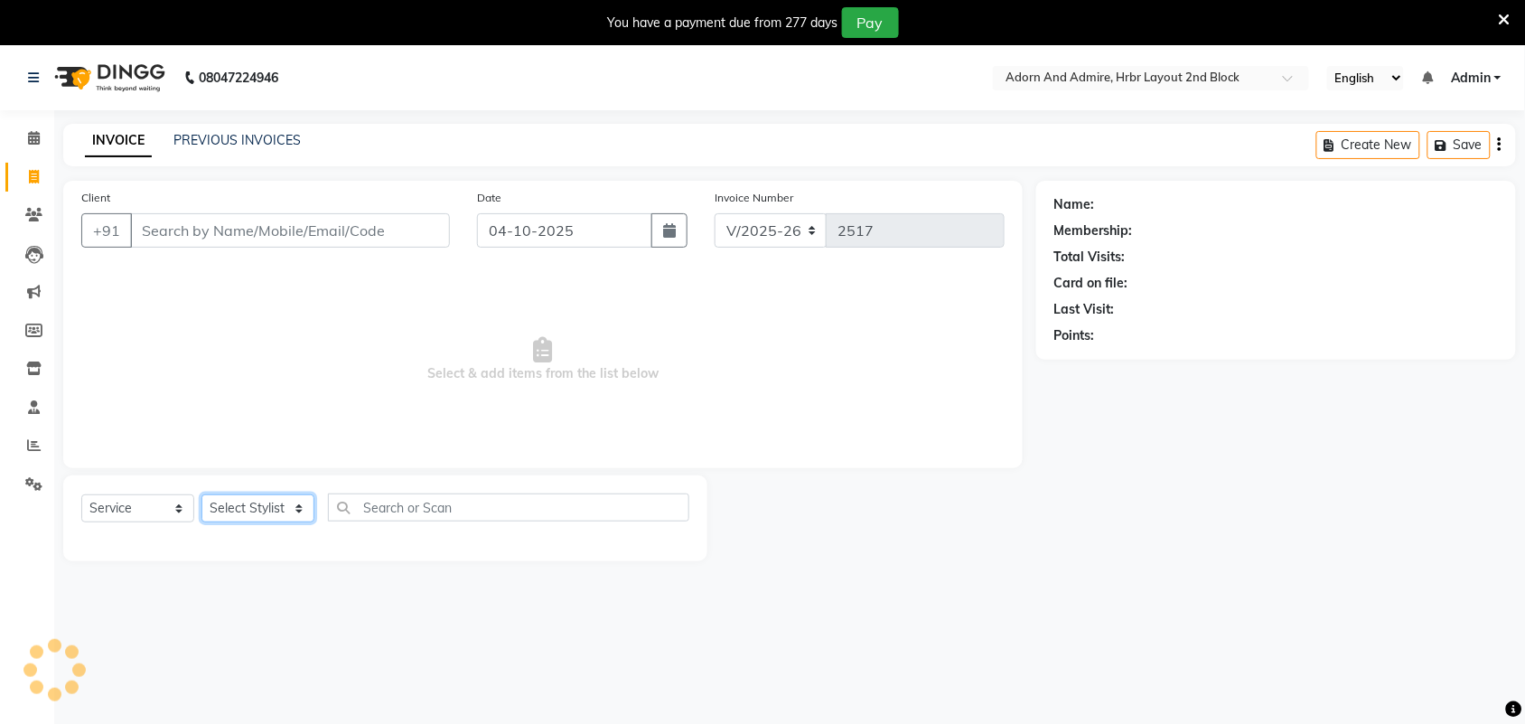
click at [280, 508] on select "Select Stylist" at bounding box center [257, 508] width 113 height 28
select select "61576"
click at [201, 494] on select "Select Stylist [PERSON_NAME] [PERSON_NAME] [PERSON_NAME] [PERSON_NAME] [PERSON_…" at bounding box center [257, 508] width 113 height 28
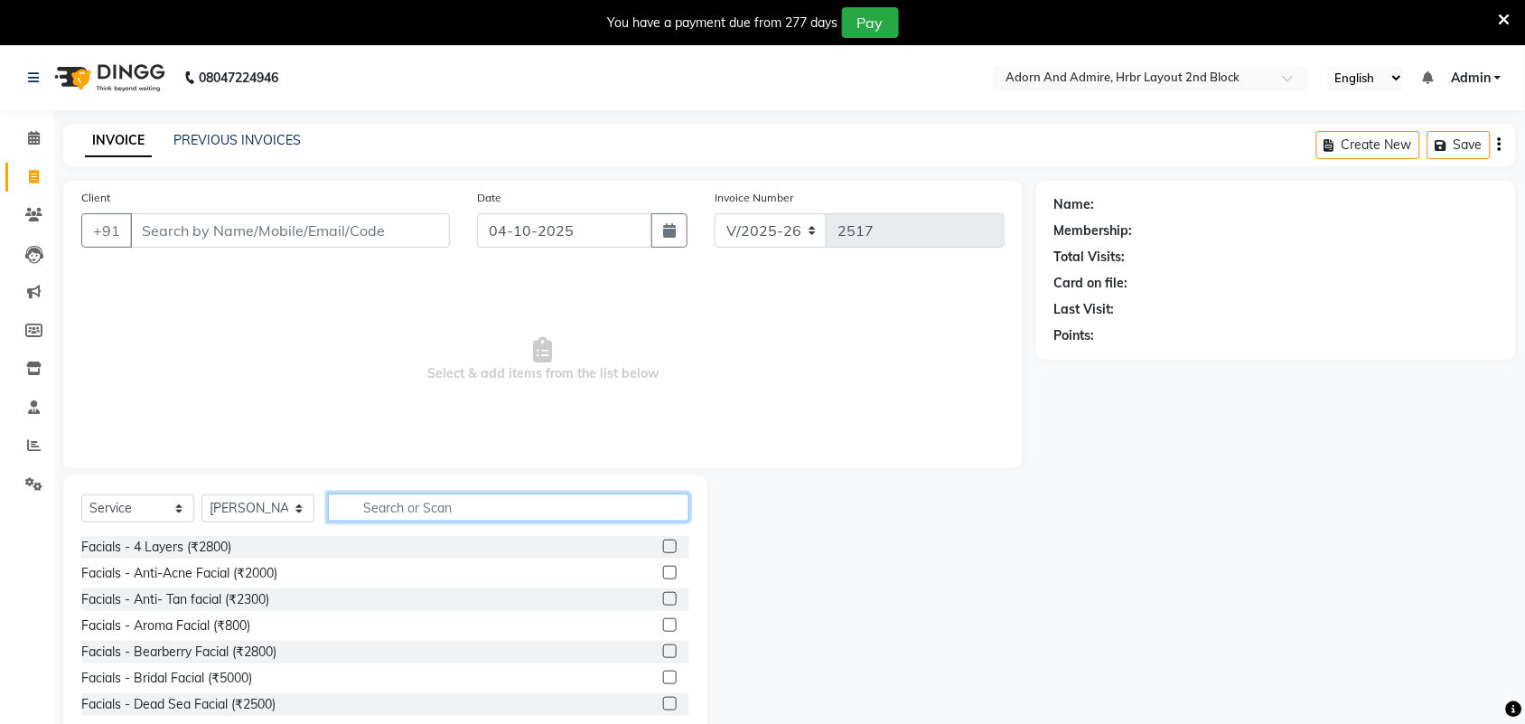
click at [417, 509] on input "text" at bounding box center [508, 507] width 361 height 28
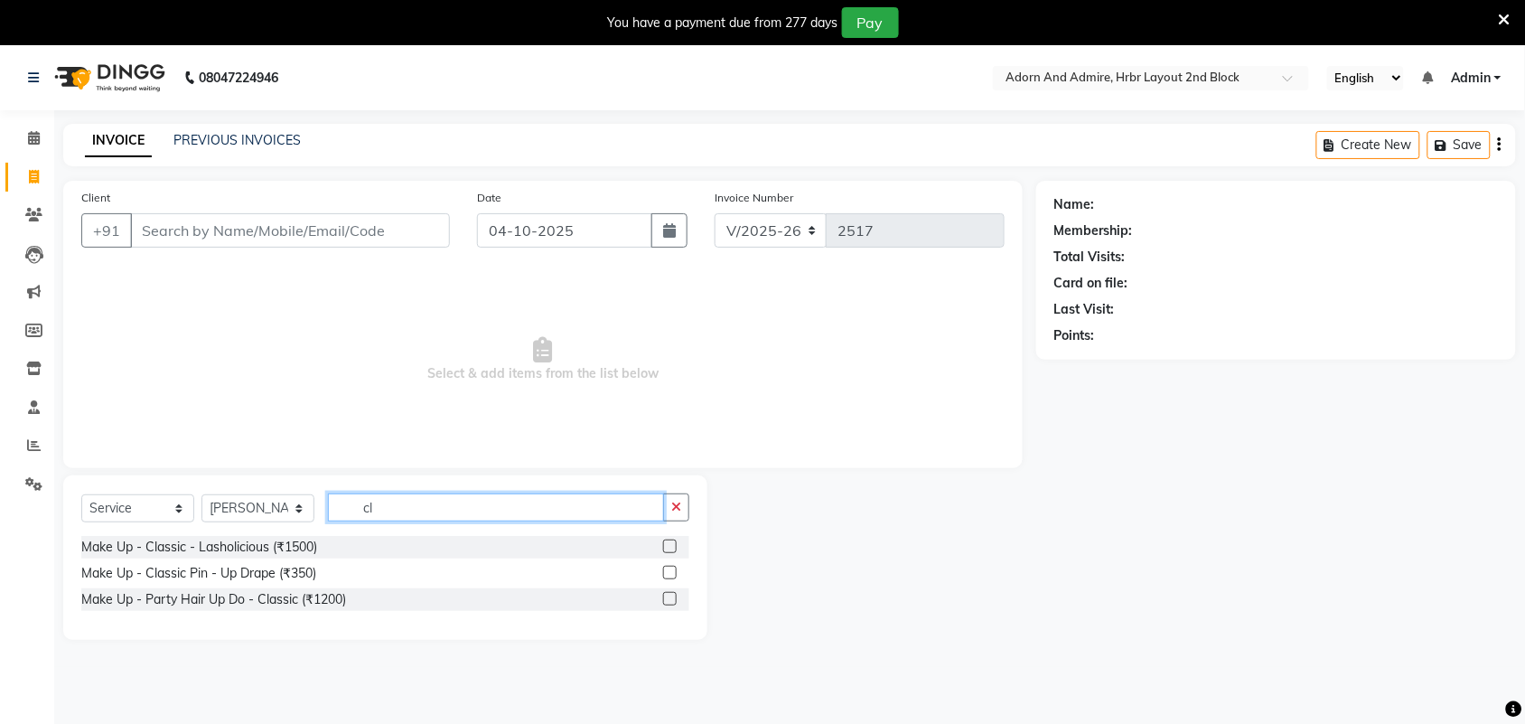
type input "c"
type input "wine"
click at [667, 569] on label at bounding box center [670, 572] width 14 height 14
click at [667, 569] on input "checkbox" at bounding box center [669, 573] width 12 height 12
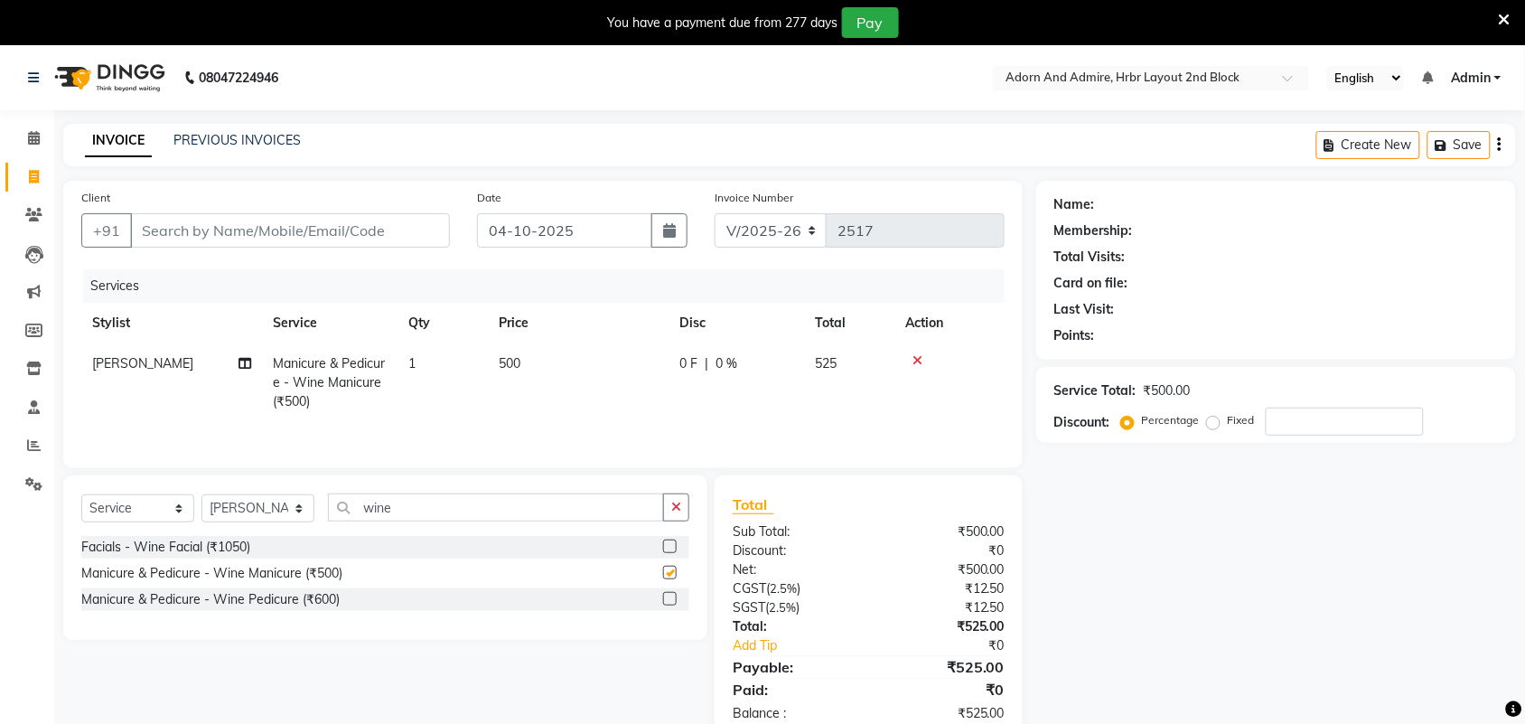
checkbox input "false"
click at [669, 603] on label at bounding box center [670, 599] width 14 height 14
click at [669, 603] on input "checkbox" at bounding box center [669, 599] width 12 height 12
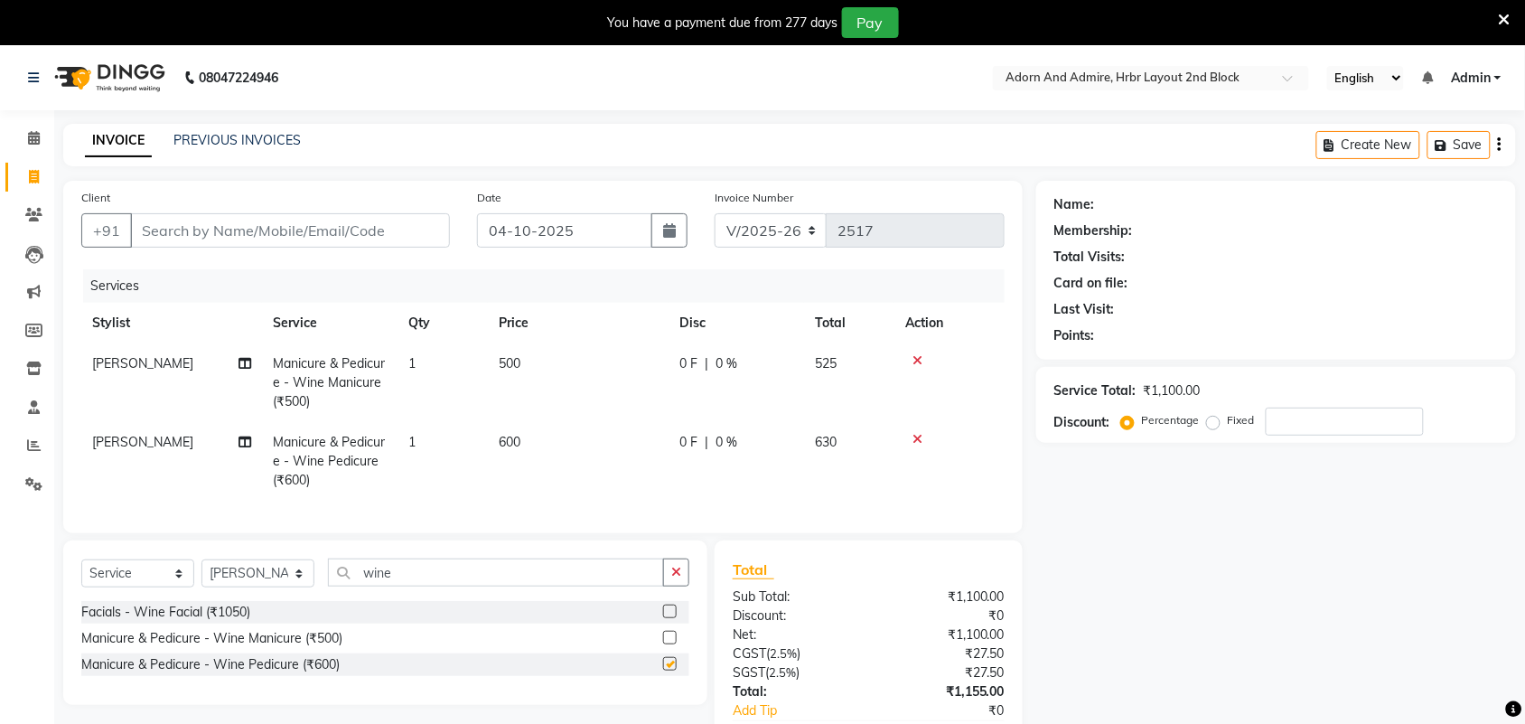
checkbox input "false"
click at [536, 360] on td "500" at bounding box center [578, 382] width 181 height 79
select select "61576"
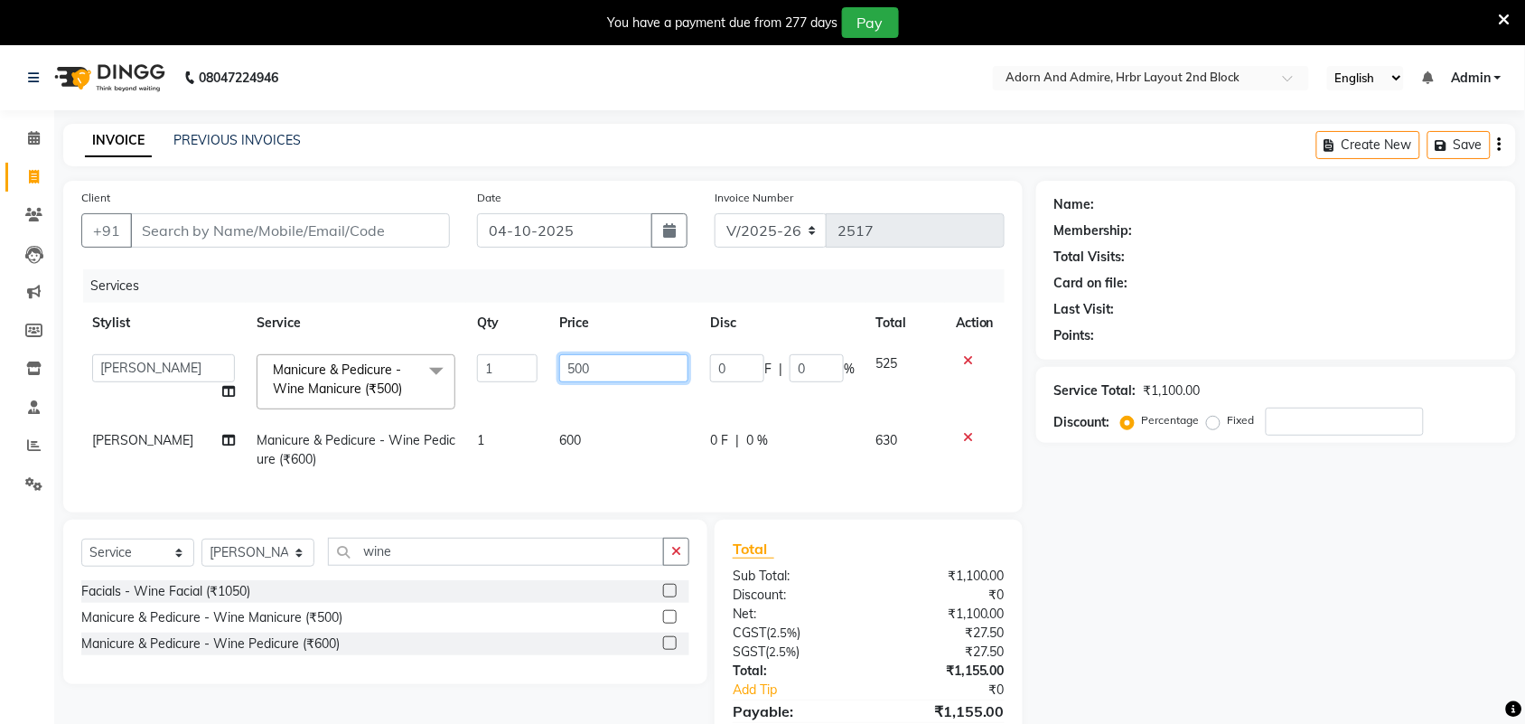
drag, startPoint x: 626, startPoint y: 372, endPoint x: 556, endPoint y: 380, distance: 70.9
click at [559, 380] on input "500" at bounding box center [623, 368] width 129 height 28
type input "450"
click at [560, 444] on td "600" at bounding box center [623, 450] width 151 height 60
select select "61576"
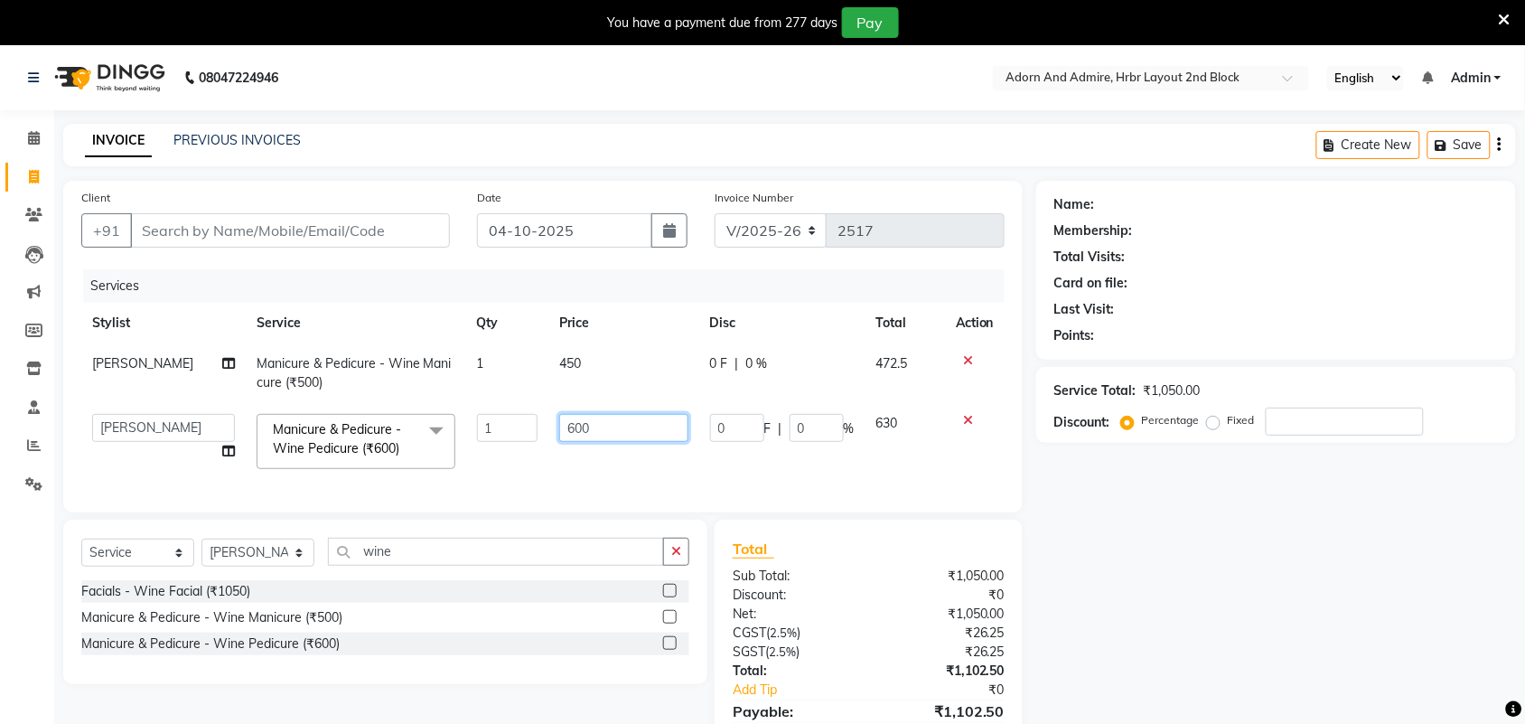
drag, startPoint x: 621, startPoint y: 423, endPoint x: 629, endPoint y: 456, distance: 34.4
click at [504, 429] on tr "Adarsh ajay ALEXX anusiya Jos Lalit lavanya Lucy rita saroj Sunitha Umesh Manic…" at bounding box center [542, 441] width 923 height 77
type input "550"
click at [1338, 626] on div "Name: Membership: Total Visits: Card on file: Last Visit: Points: Service Total…" at bounding box center [1282, 483] width 493 height 604
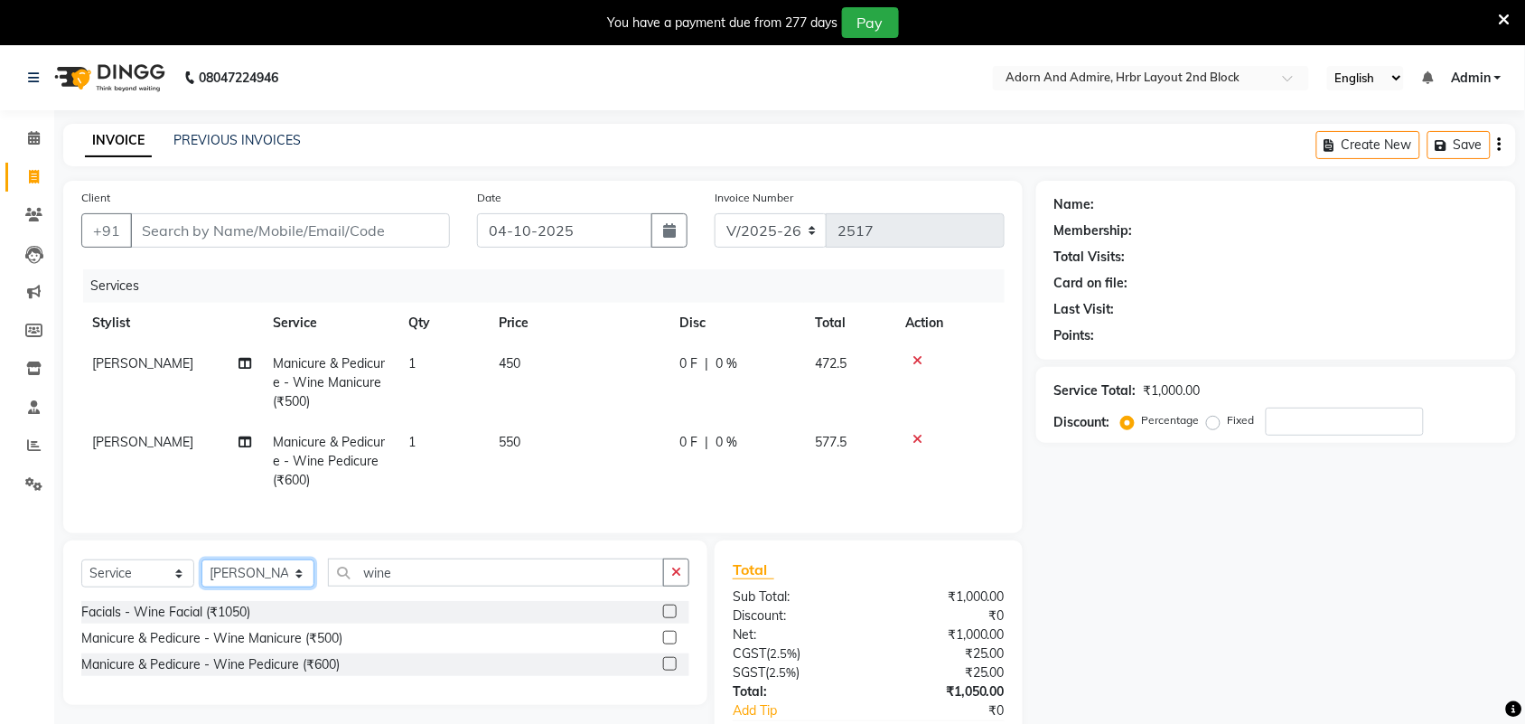
drag, startPoint x: 303, startPoint y: 592, endPoint x: 298, endPoint y: 576, distance: 16.0
click at [303, 587] on select "Select Stylist Adarsh ajay ALEXX anusiya Jos Lalit lavanya Lucy rita saroj Suni…" at bounding box center [257, 573] width 113 height 28
select select "91499"
click at [201, 575] on select "Select Stylist Adarsh ajay ALEXX anusiya Jos Lalit lavanya Lucy rita saroj Suni…" at bounding box center [257, 573] width 113 height 28
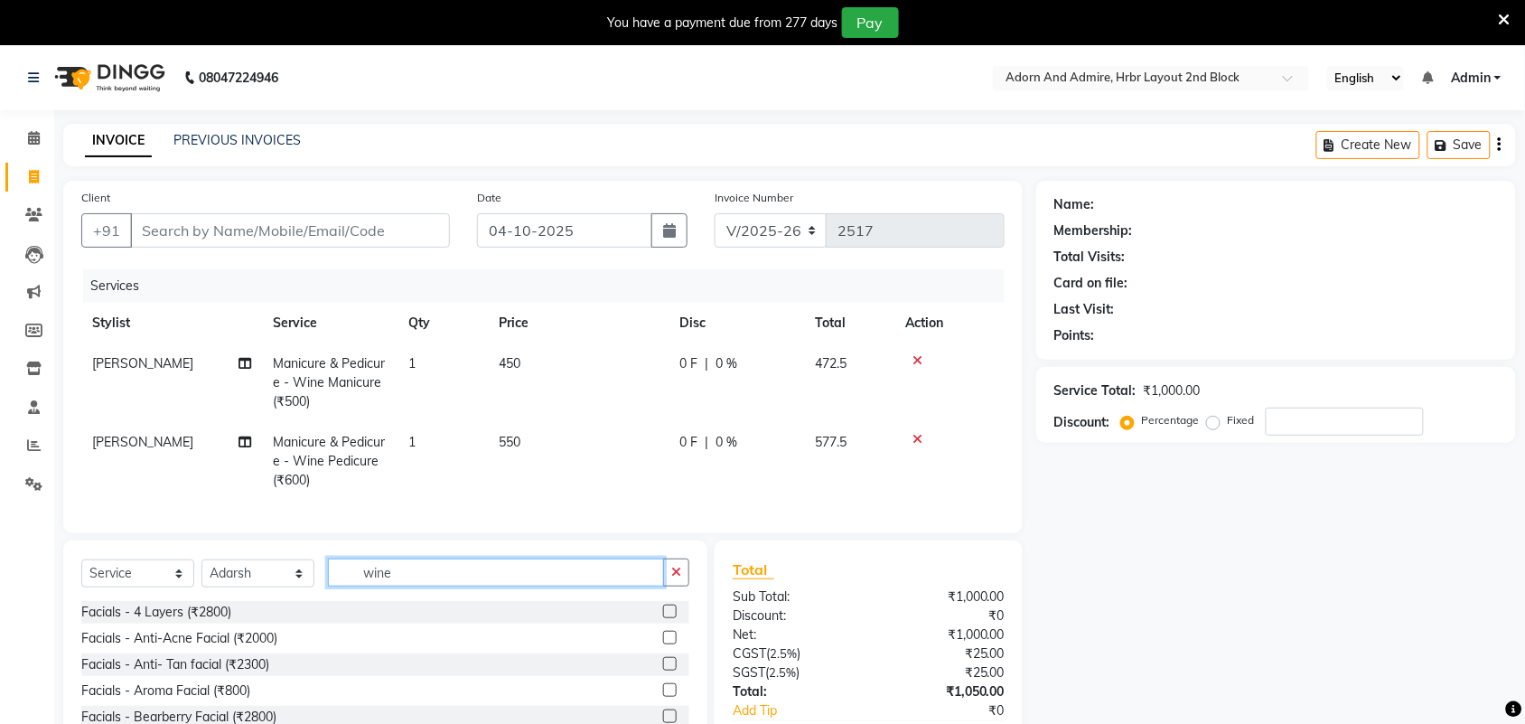
drag, startPoint x: 497, startPoint y: 592, endPoint x: 353, endPoint y: 592, distance: 143.6
click at [353, 586] on input "wine" at bounding box center [496, 572] width 336 height 28
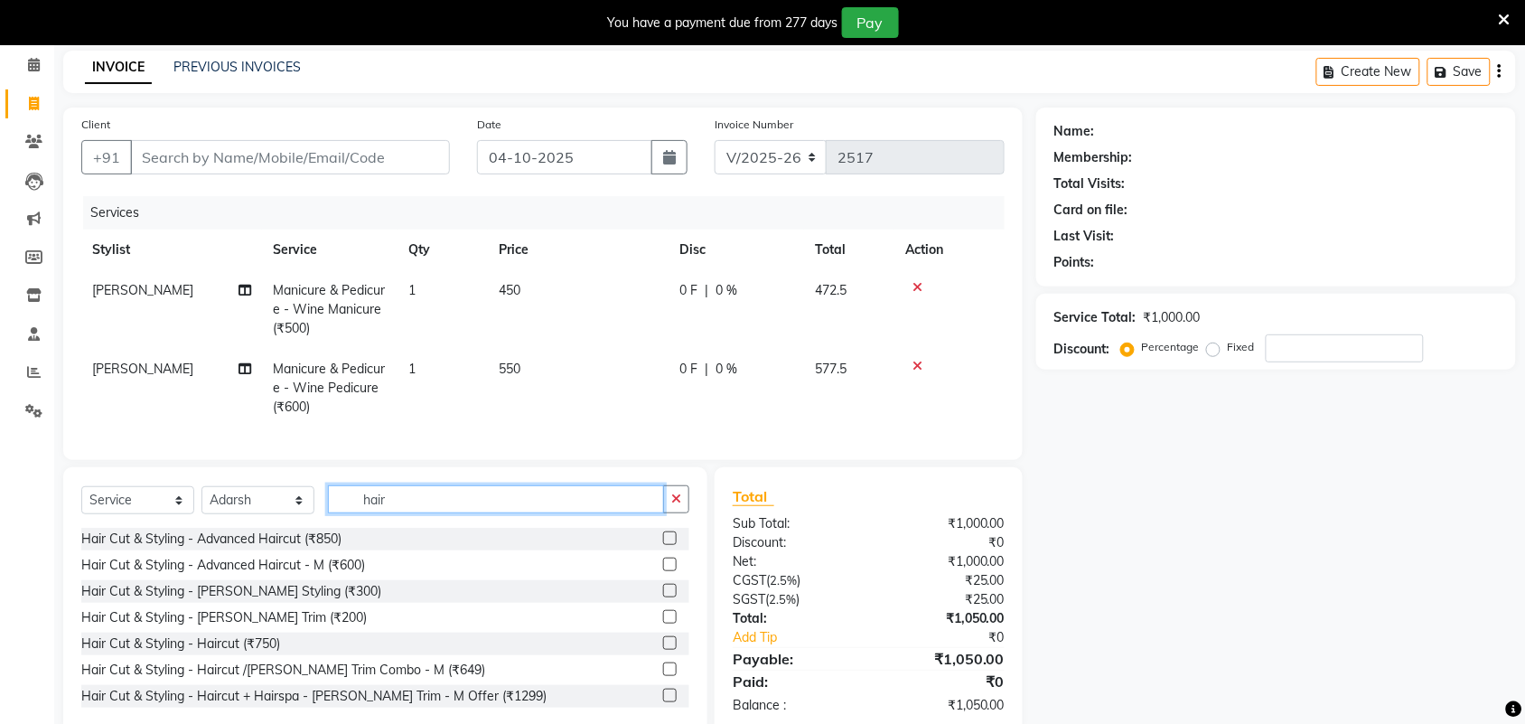
scroll to position [113, 0]
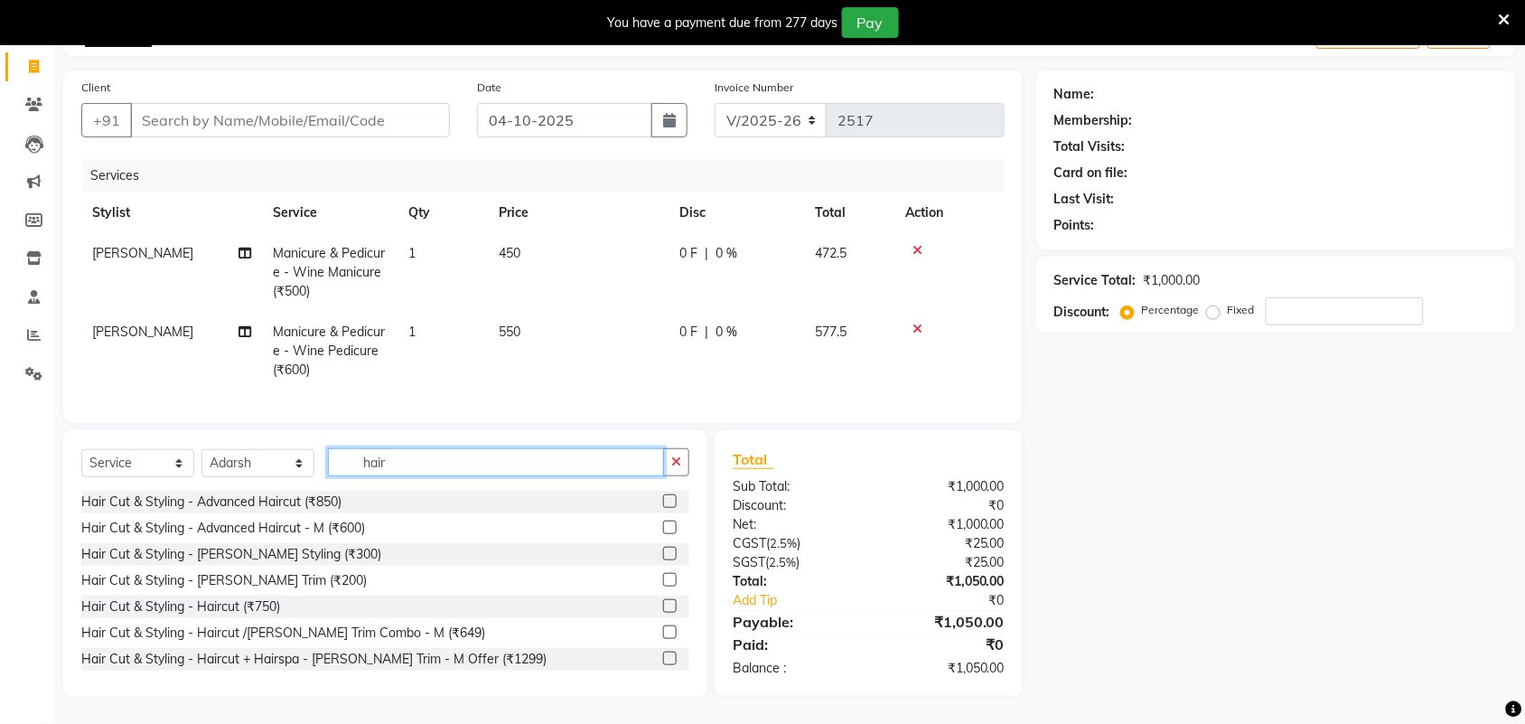
drag, startPoint x: 508, startPoint y: 486, endPoint x: 380, endPoint y: 508, distance: 129.2
click at [332, 490] on div "Select Service Product Membership Package Voucher Prepaid Gift Card Select Styl…" at bounding box center [385, 469] width 608 height 42
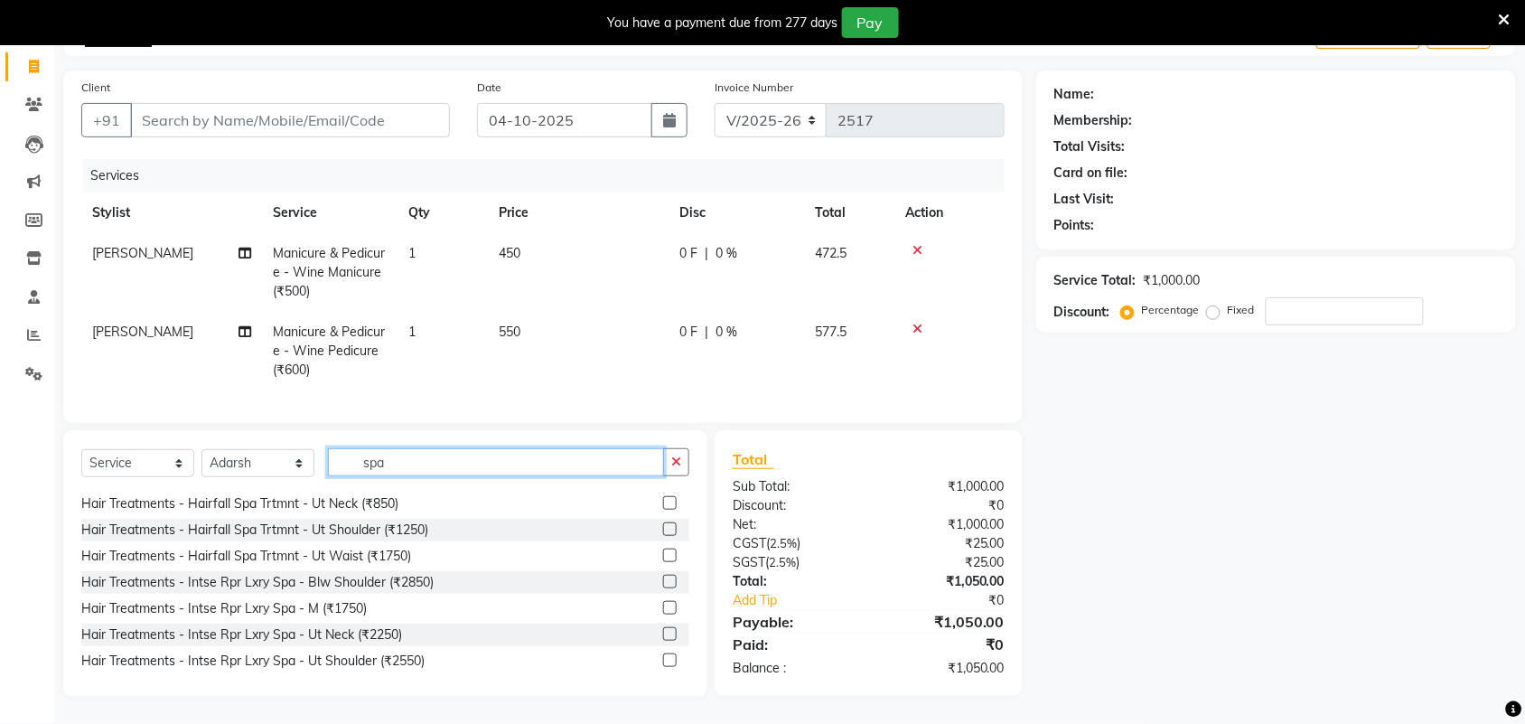
scroll to position [452, 0]
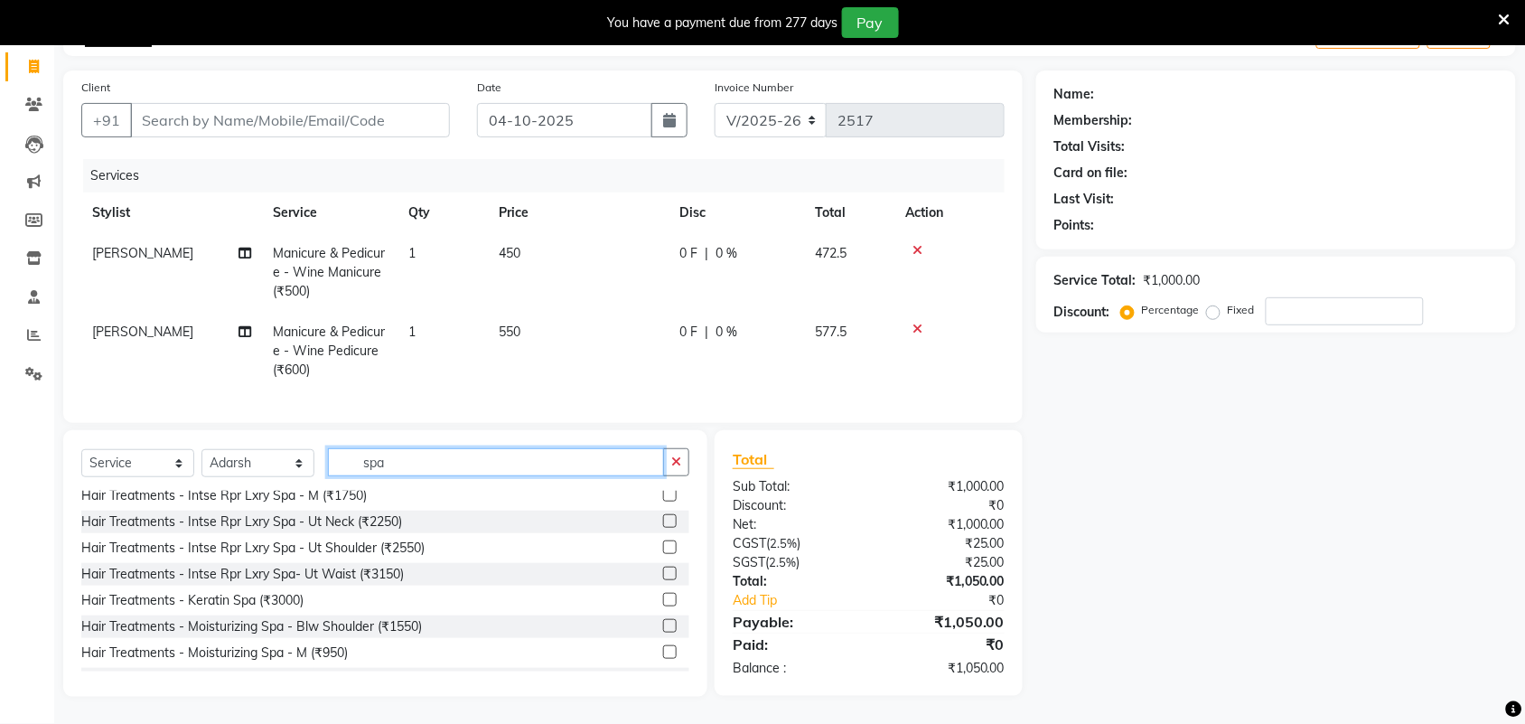
type input "spa"
click at [663, 632] on label at bounding box center [670, 626] width 14 height 14
click at [663, 632] on input "checkbox" at bounding box center [669, 627] width 12 height 12
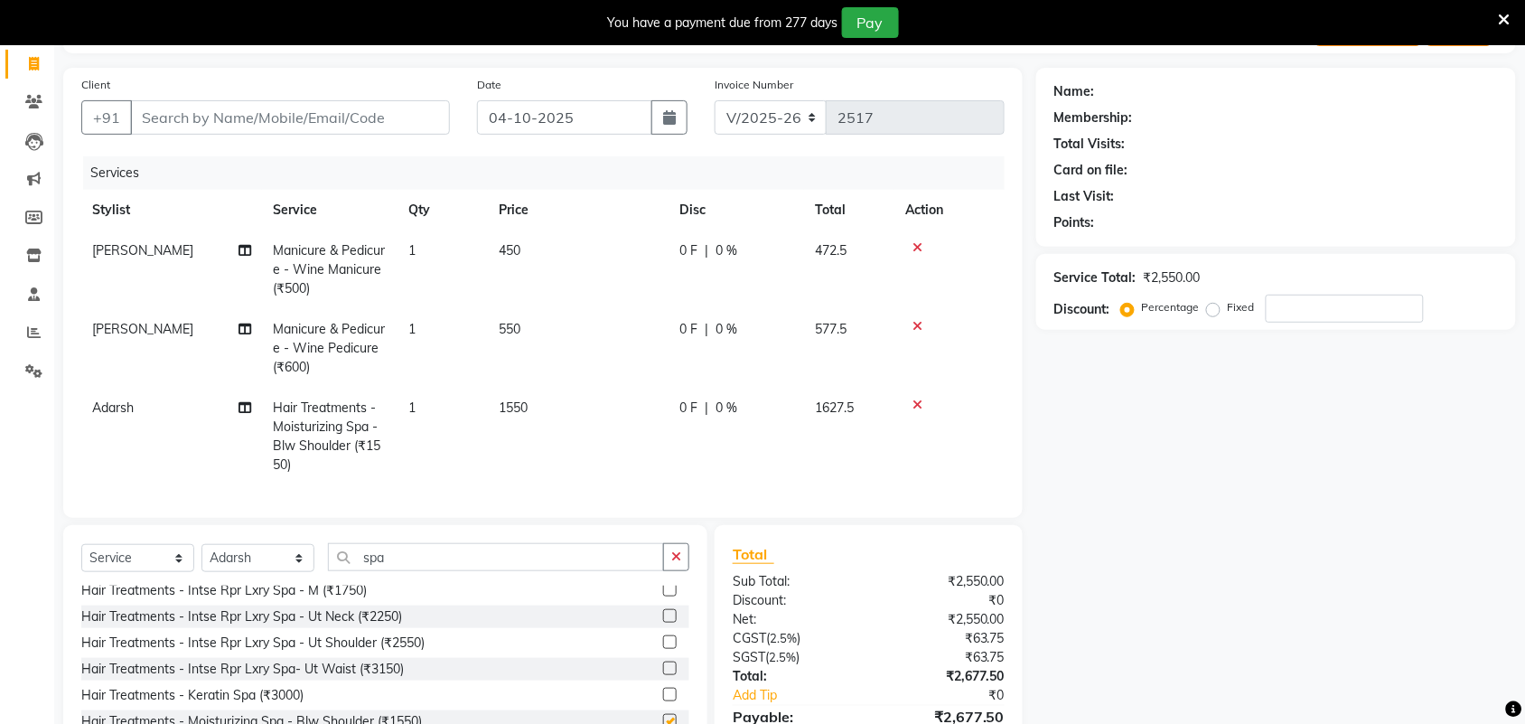
checkbox input "false"
click at [520, 414] on span "1550" at bounding box center [513, 407] width 29 height 16
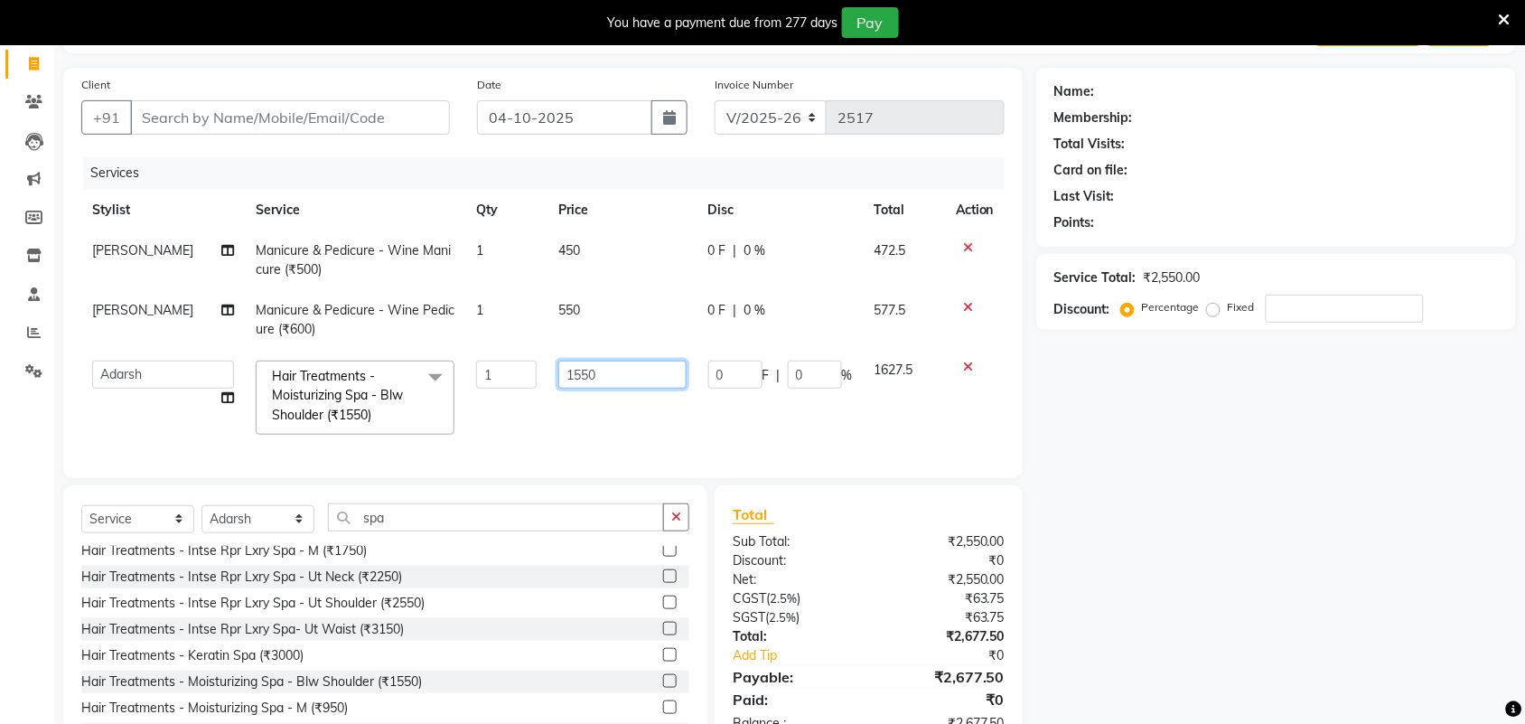
drag, startPoint x: 621, startPoint y: 381, endPoint x: 515, endPoint y: 390, distance: 107.0
click at [513, 387] on tr "Adarsh ajay ALEXX anusiya Jos Lalit lavanya Lucy rita saroj Sunitha Umesh Hair …" at bounding box center [542, 398] width 923 height 96
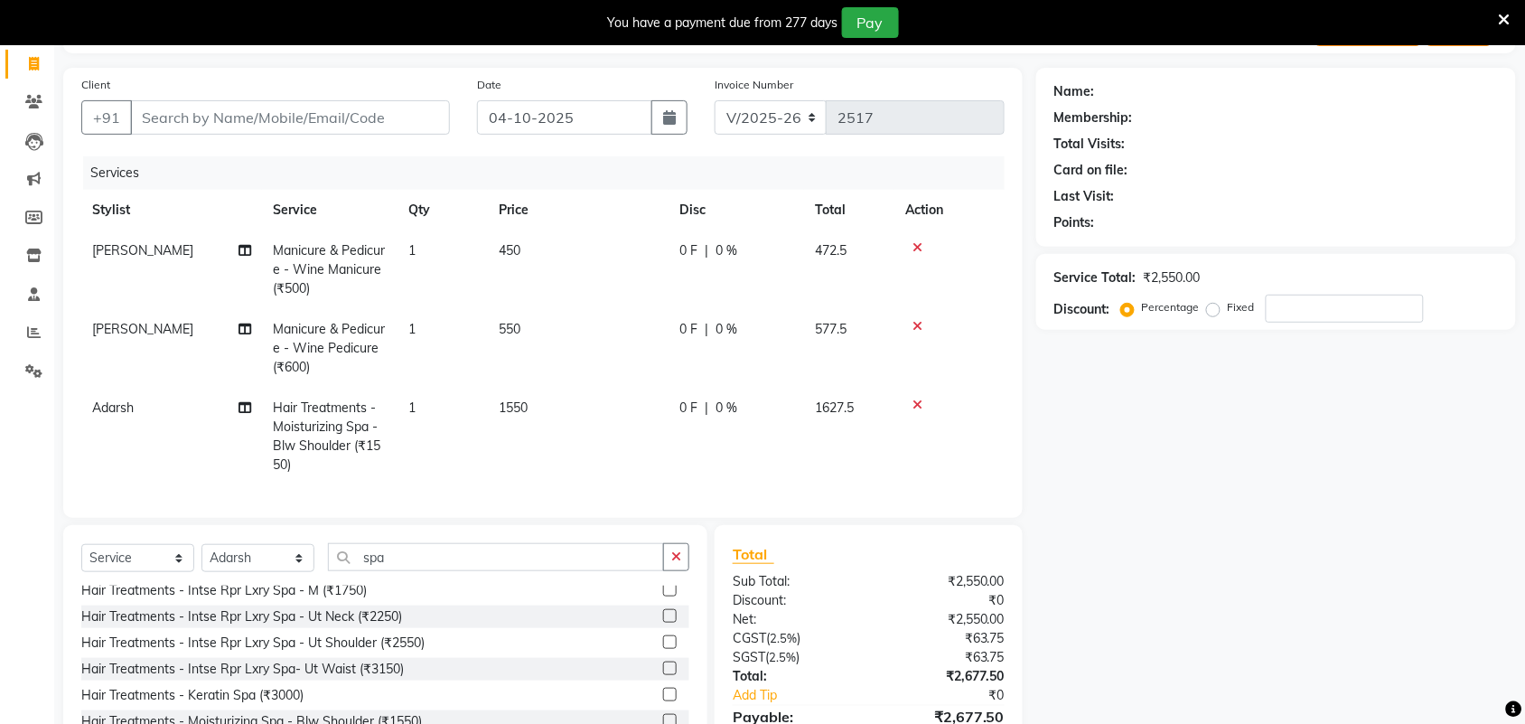
click at [520, 403] on span "1550" at bounding box center [513, 407] width 29 height 16
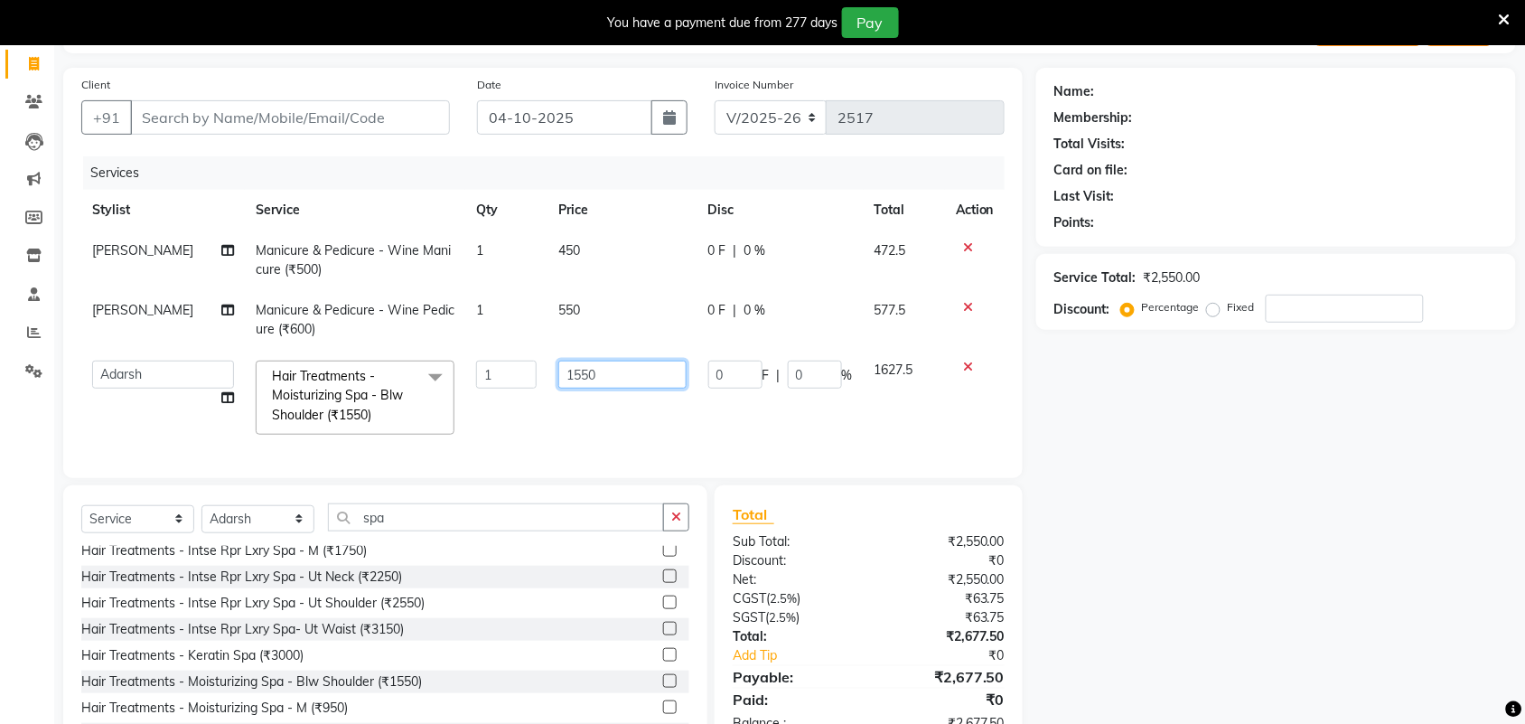
drag, startPoint x: 557, startPoint y: 376, endPoint x: 603, endPoint y: 376, distance: 45.2
click at [603, 376] on input "1550" at bounding box center [622, 374] width 128 height 28
paste input "3333.33"
type input "3333.33"
click at [1204, 509] on div "Name: Membership: Total Visits: Card on file: Last Visit: Points: Service Total…" at bounding box center [1282, 410] width 493 height 684
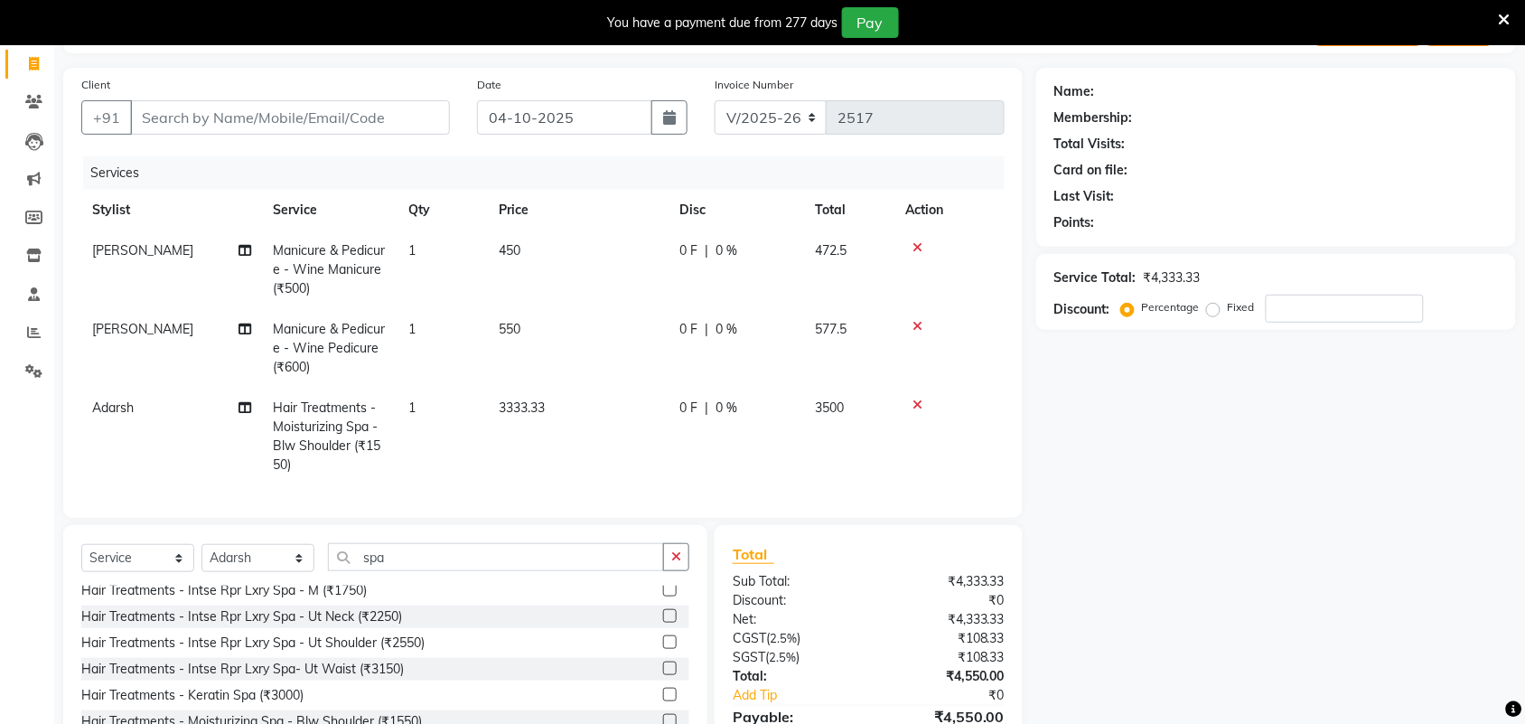
click at [917, 245] on icon at bounding box center [917, 247] width 10 height 13
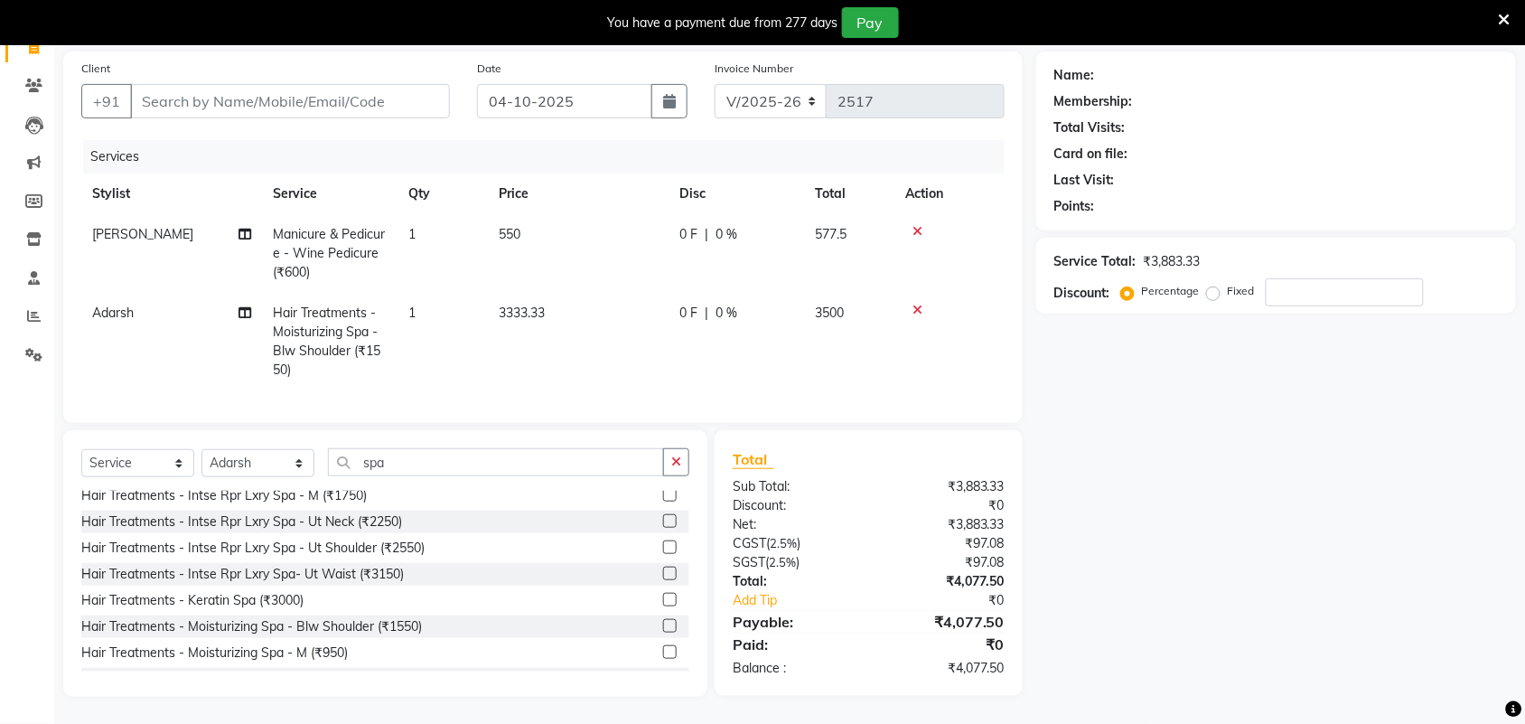
scroll to position [145, 0]
click at [918, 304] on icon at bounding box center [917, 310] width 10 height 13
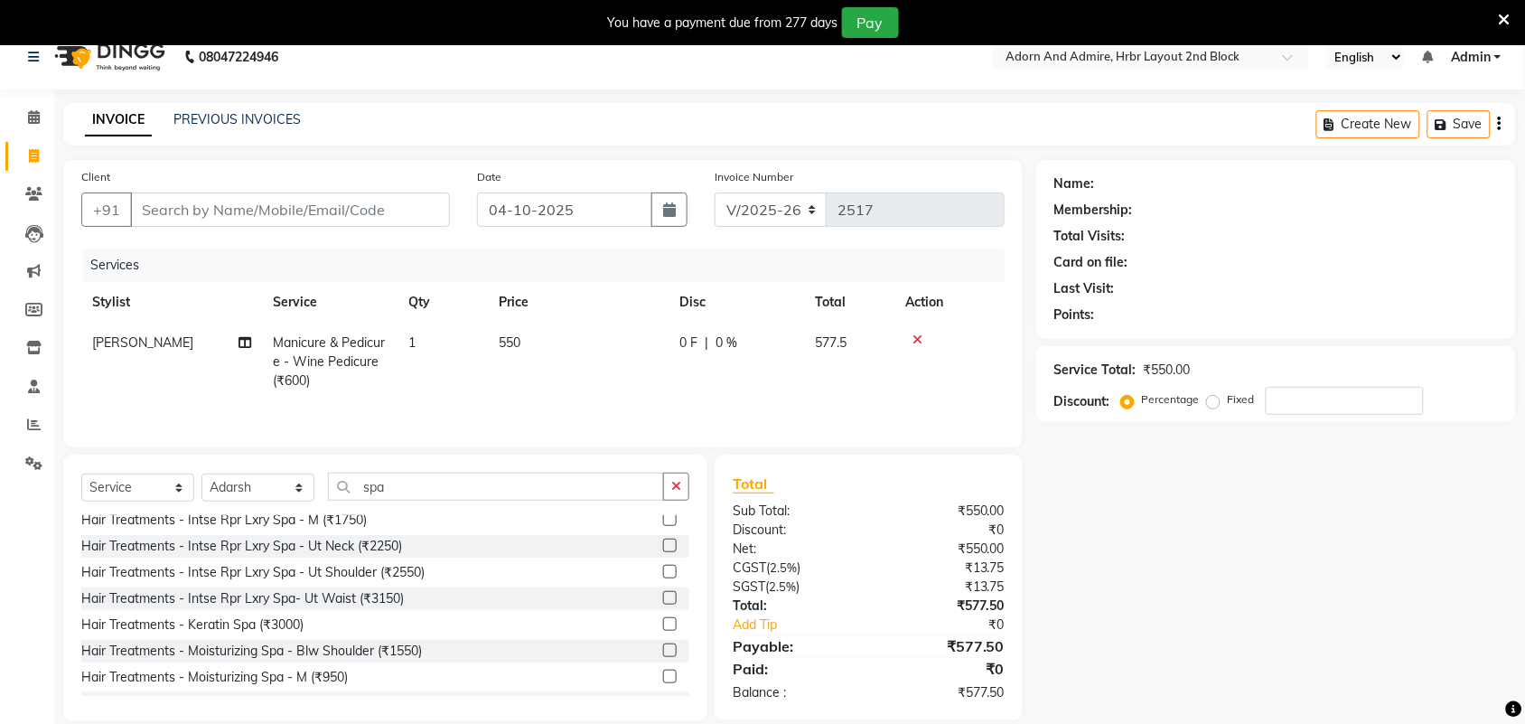
scroll to position [0, 0]
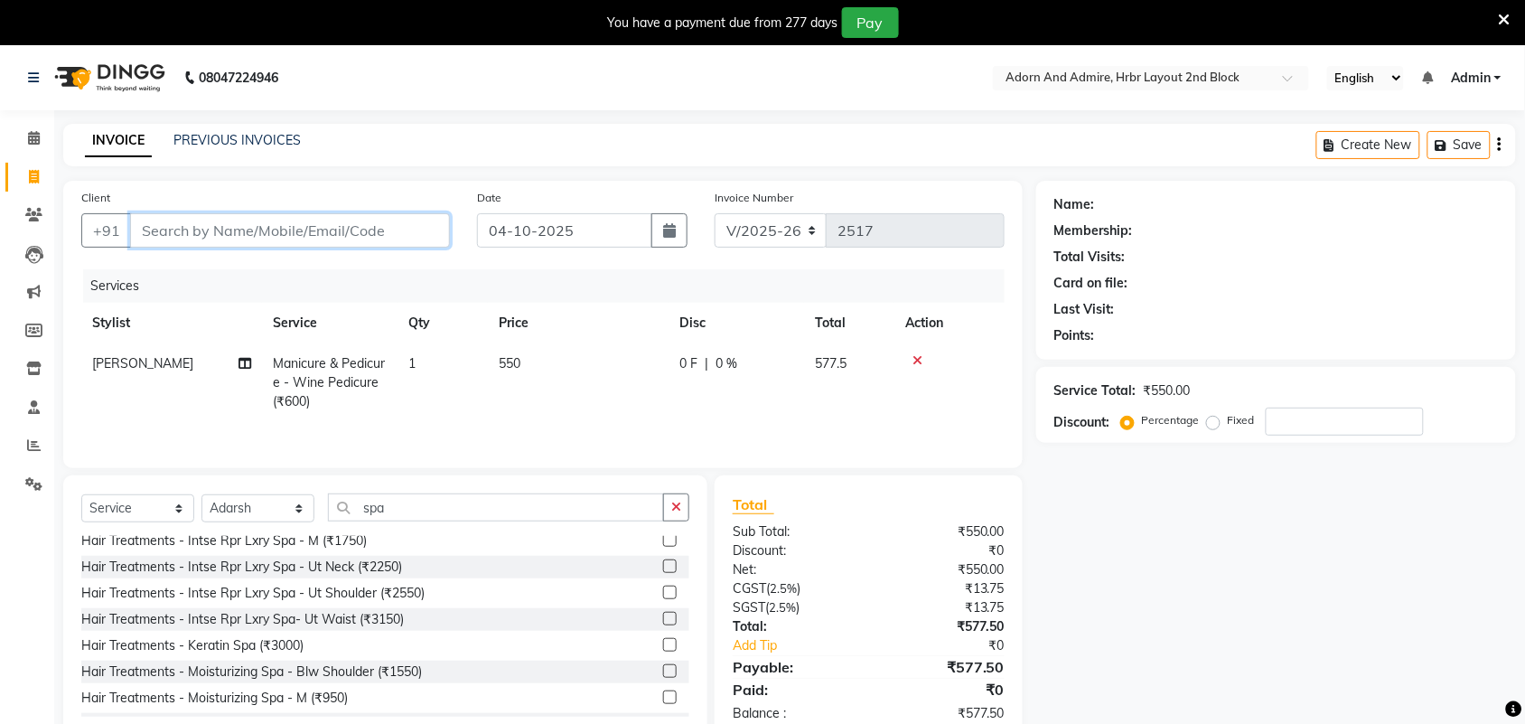
click at [350, 239] on input "Client" at bounding box center [290, 230] width 320 height 34
type input "9"
type input "0"
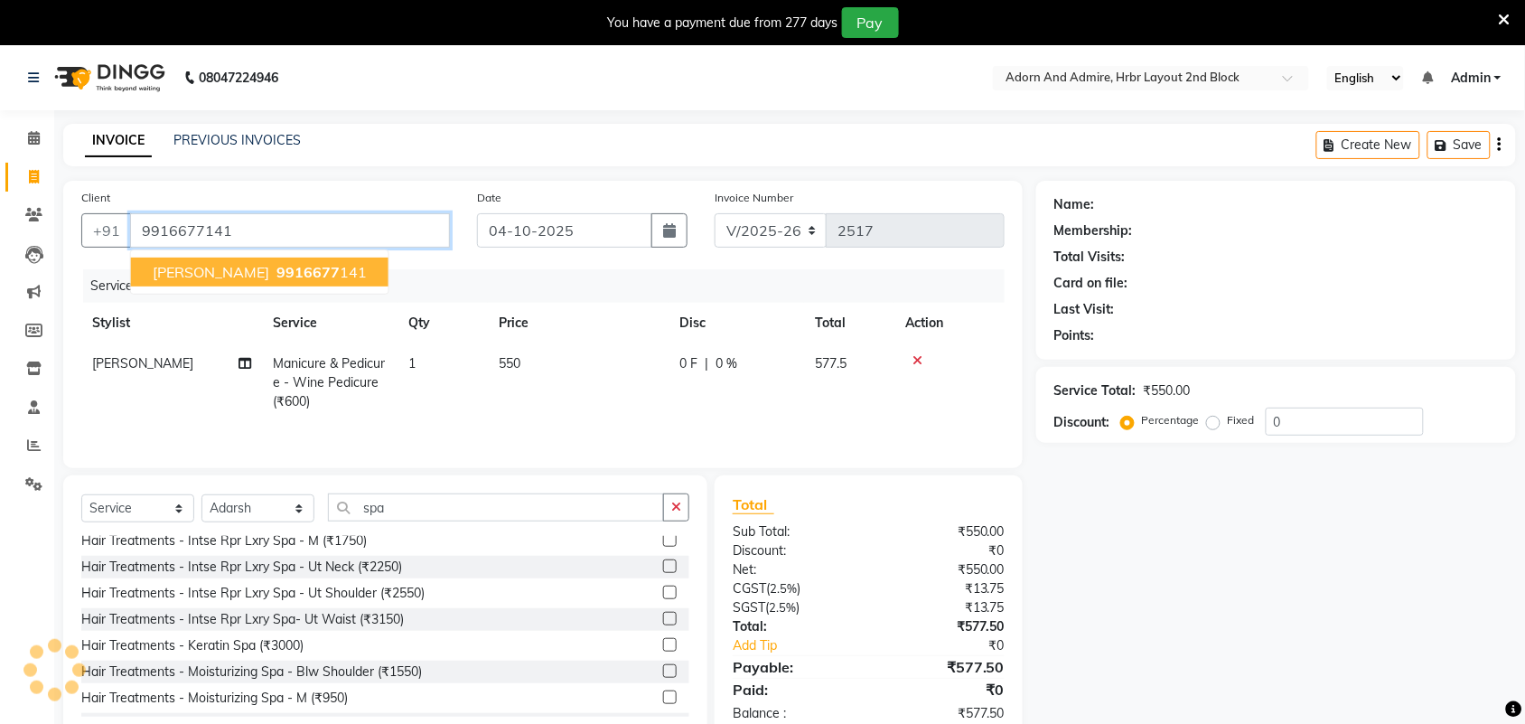
type input "9916677141"
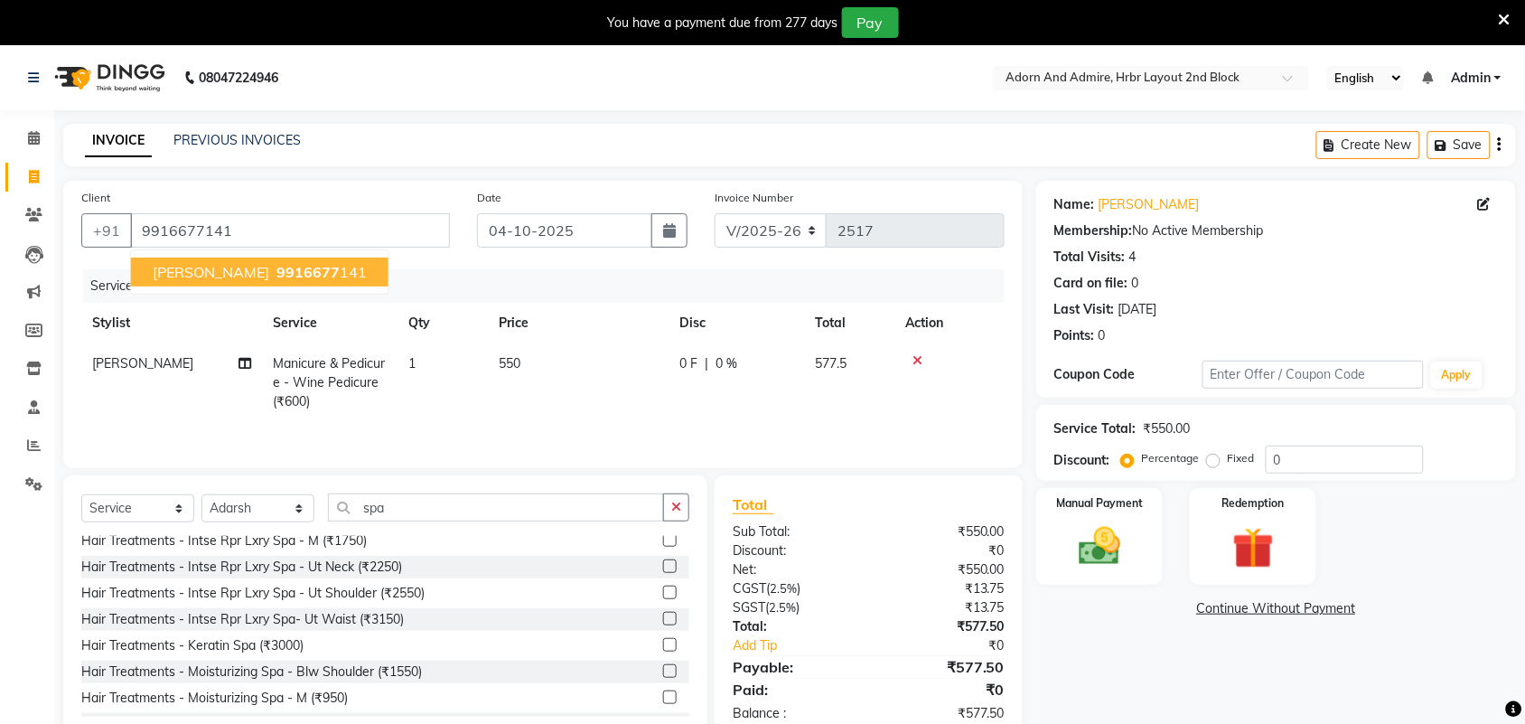
click at [273, 274] on ngb-highlight "9916677 141" at bounding box center [320, 272] width 94 height 18
click at [1107, 552] on img at bounding box center [1099, 546] width 70 height 50
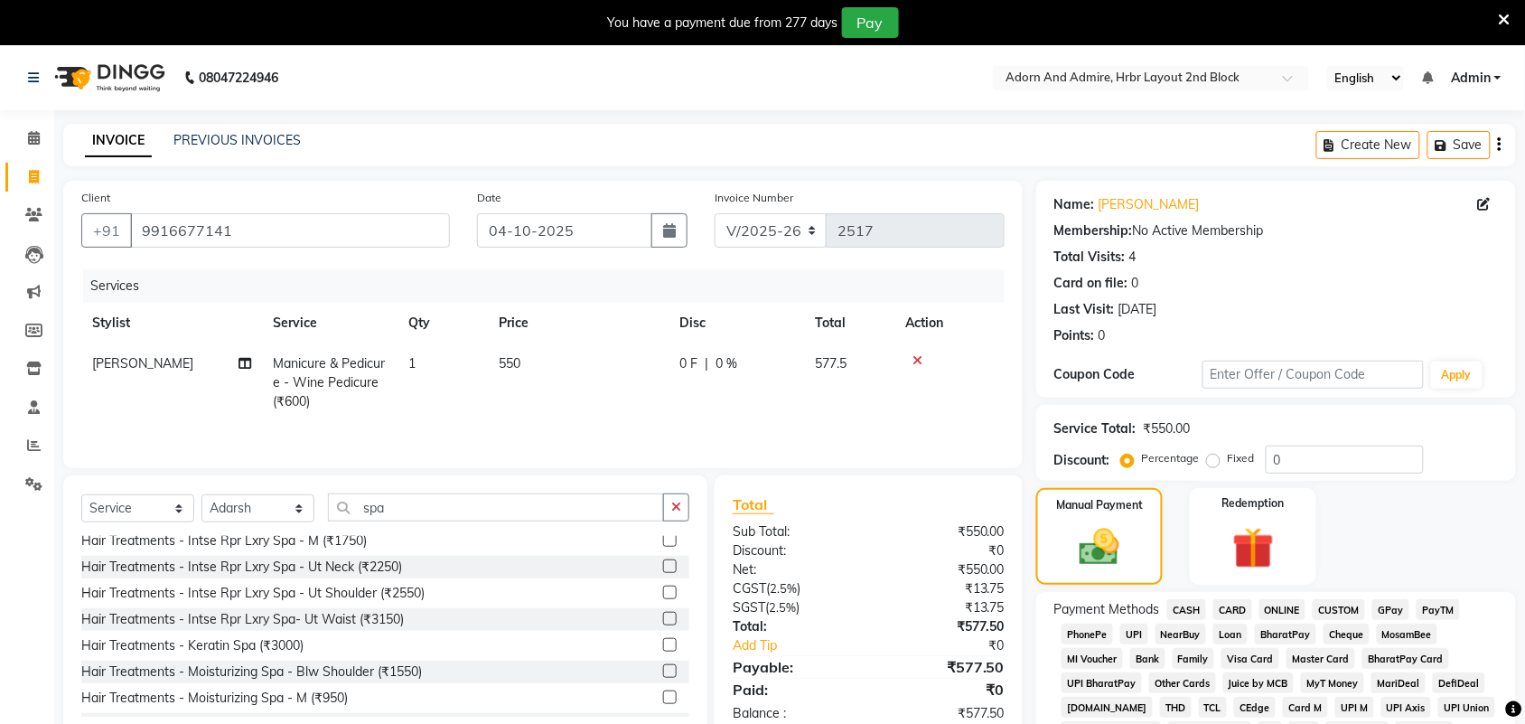
click at [1236, 614] on span "CARD" at bounding box center [1232, 609] width 39 height 21
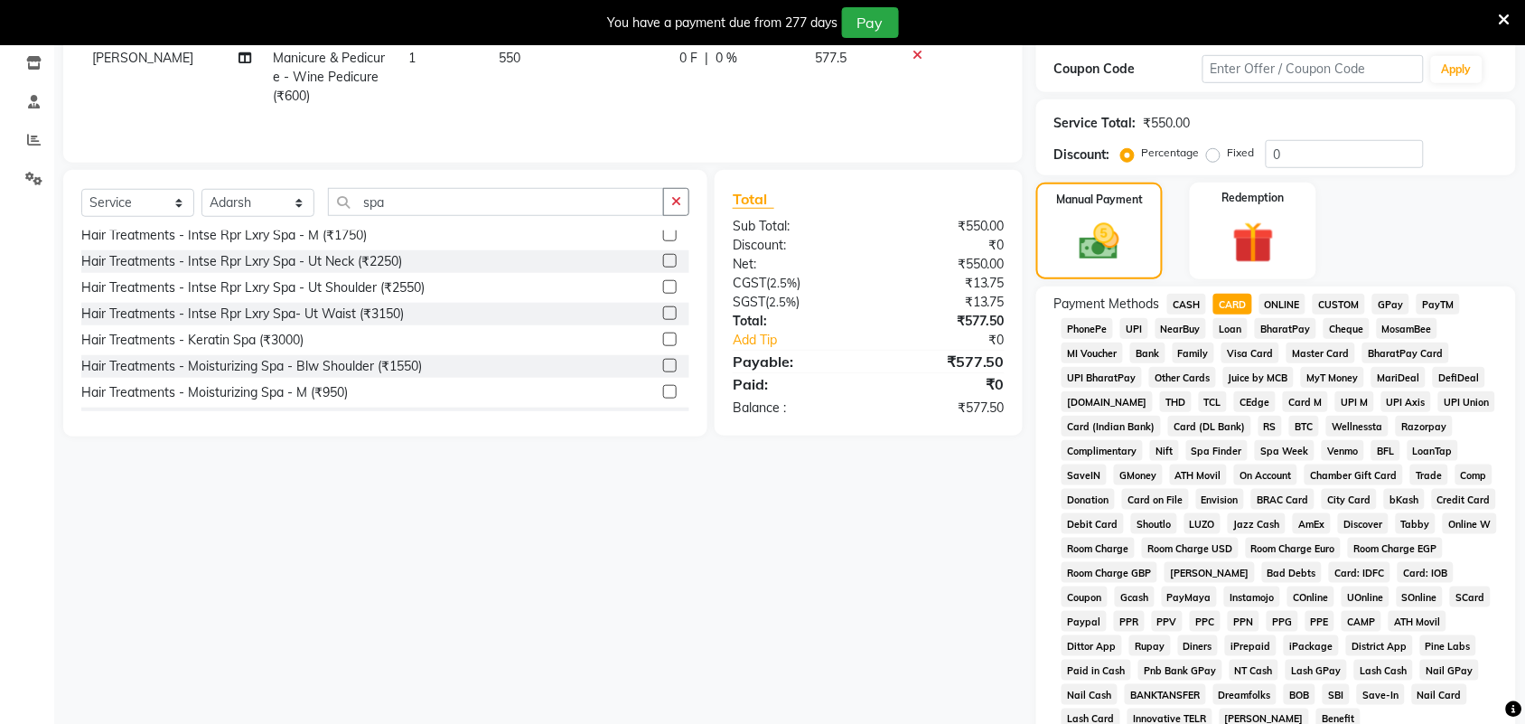
scroll to position [548, 0]
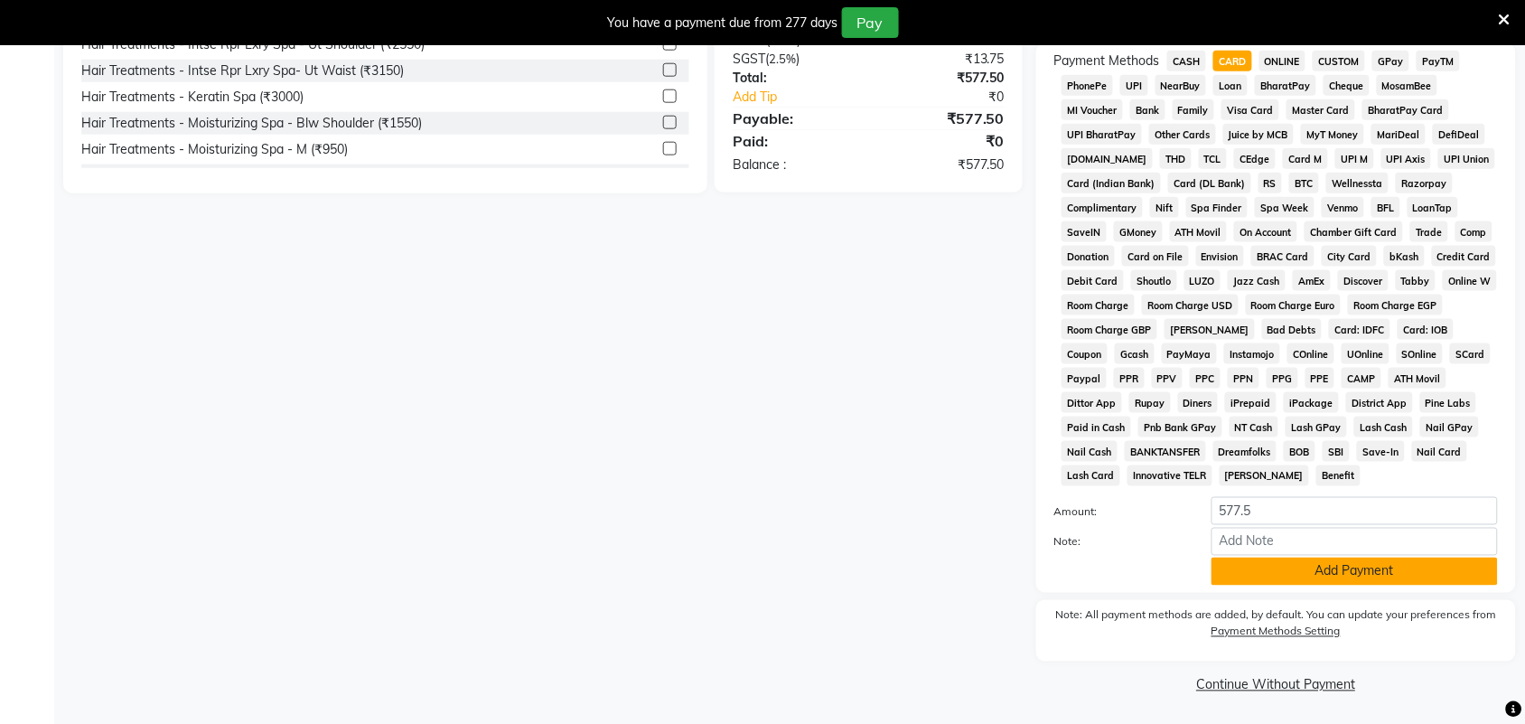
click at [1352, 574] on button "Add Payment" at bounding box center [1354, 571] width 286 height 28
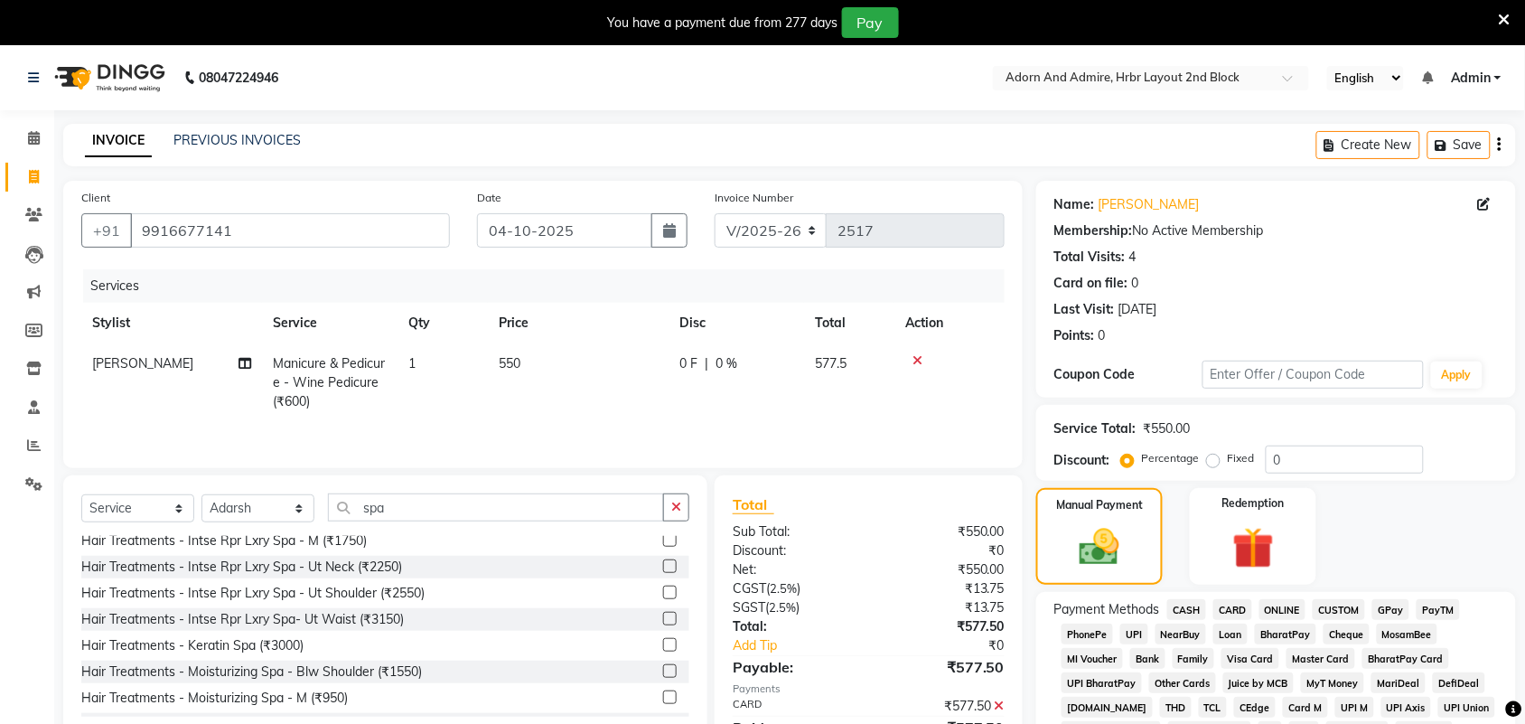
scroll to position [556, 0]
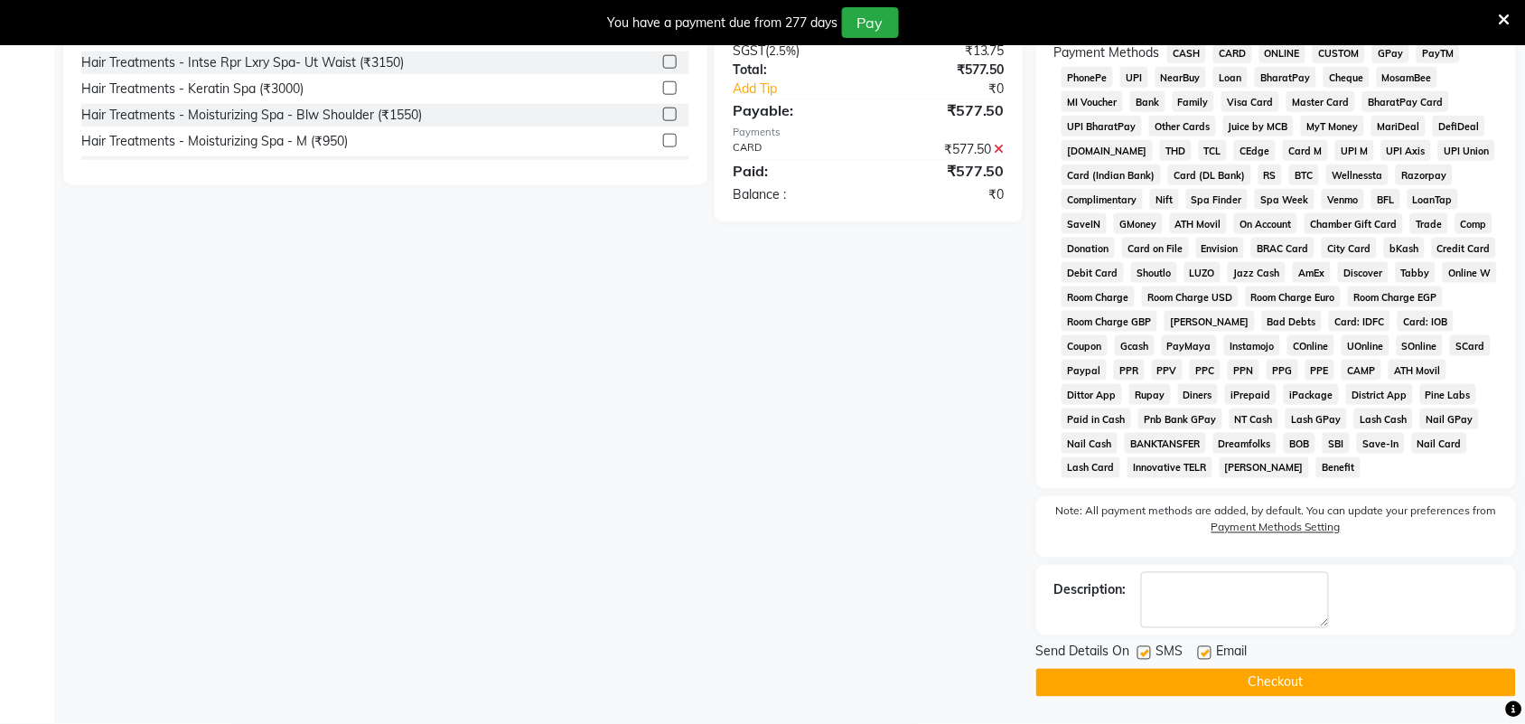
click at [1215, 682] on button "Checkout" at bounding box center [1276, 682] width 480 height 28
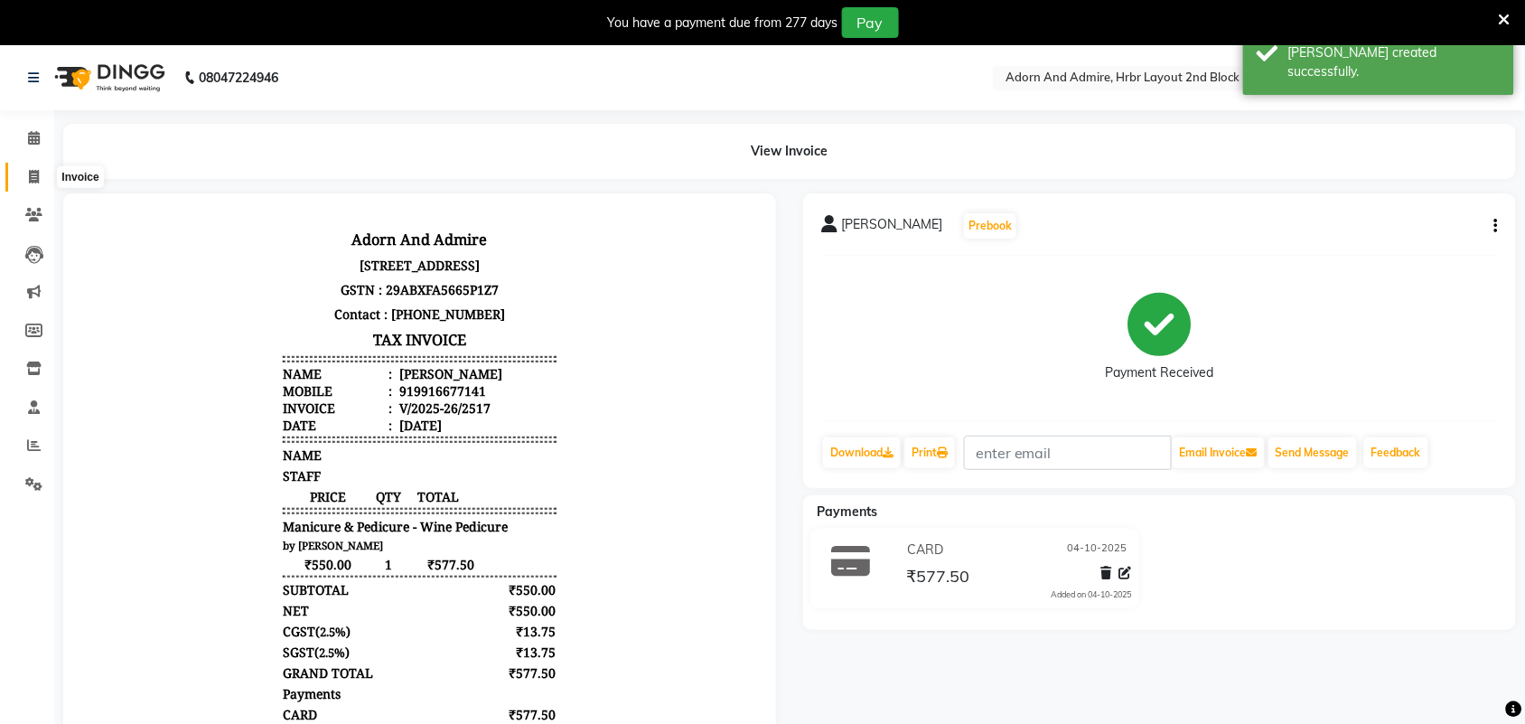
click at [33, 168] on span at bounding box center [34, 177] width 32 height 21
select select "service"
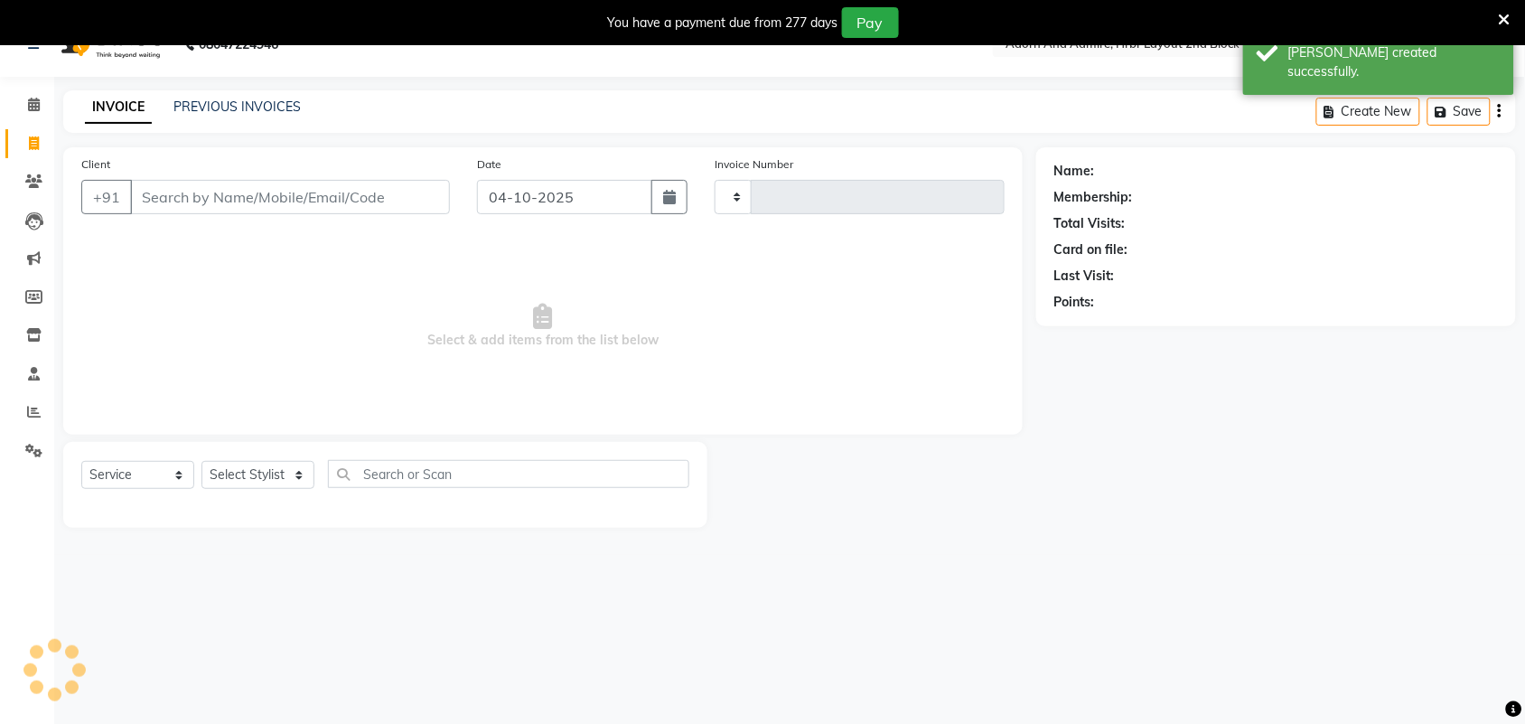
type input "2518"
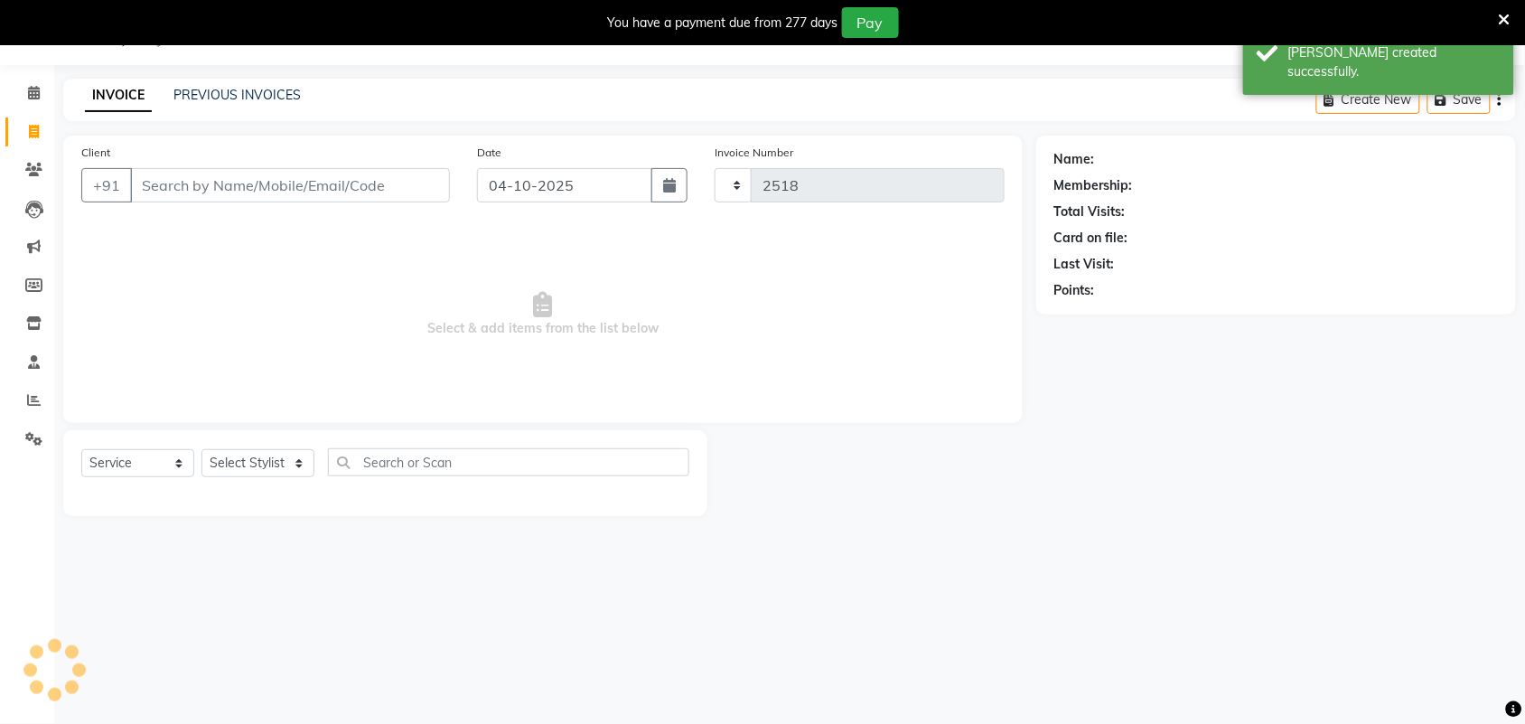
select select "7203"
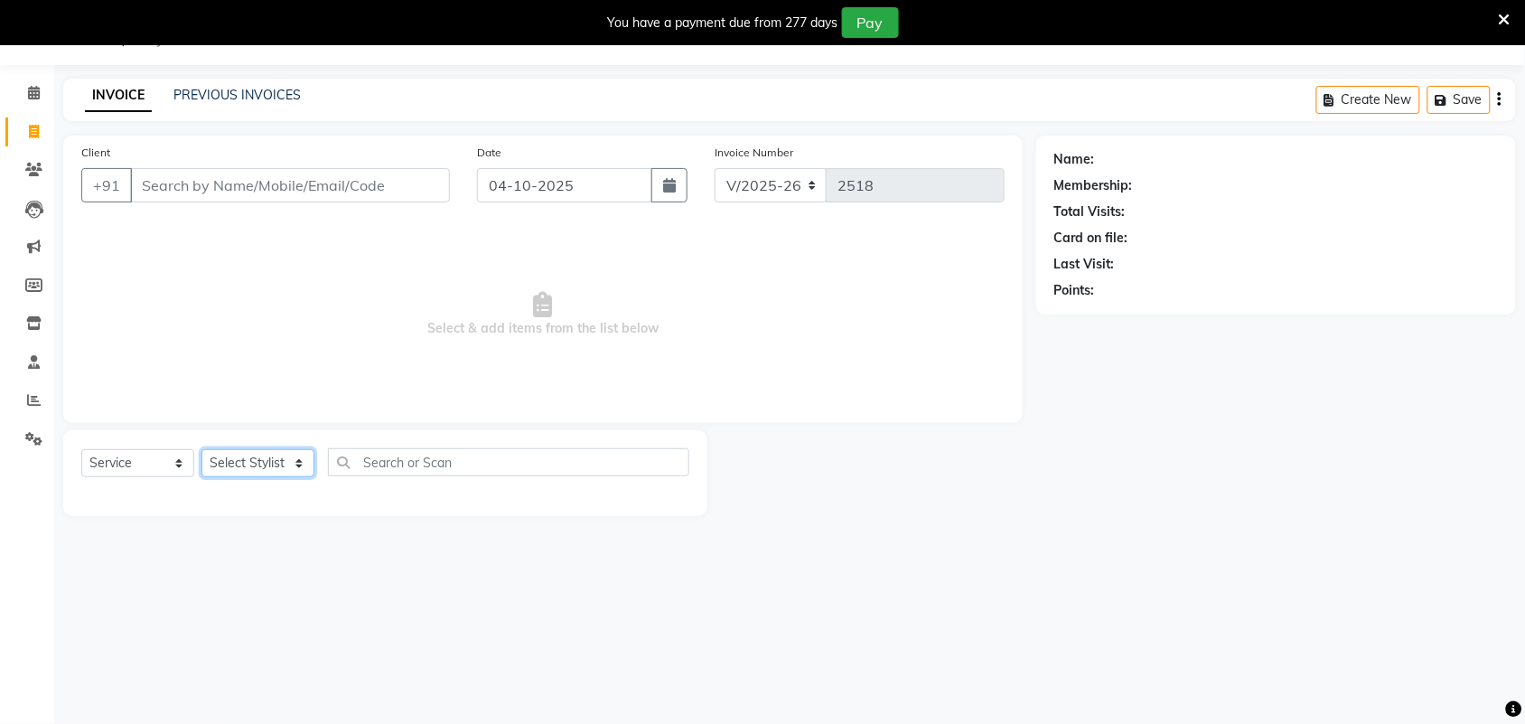
click at [299, 465] on select "Select Stylist Adarsh ajay ALEXX anusiya Jos Lalit lavanya Lucy rita saroj Suni…" at bounding box center [257, 463] width 113 height 28
select select "61720"
click at [201, 449] on select "Select Stylist Adarsh ajay ALEXX anusiya Jos Lalit lavanya Lucy rita saroj Suni…" at bounding box center [257, 463] width 113 height 28
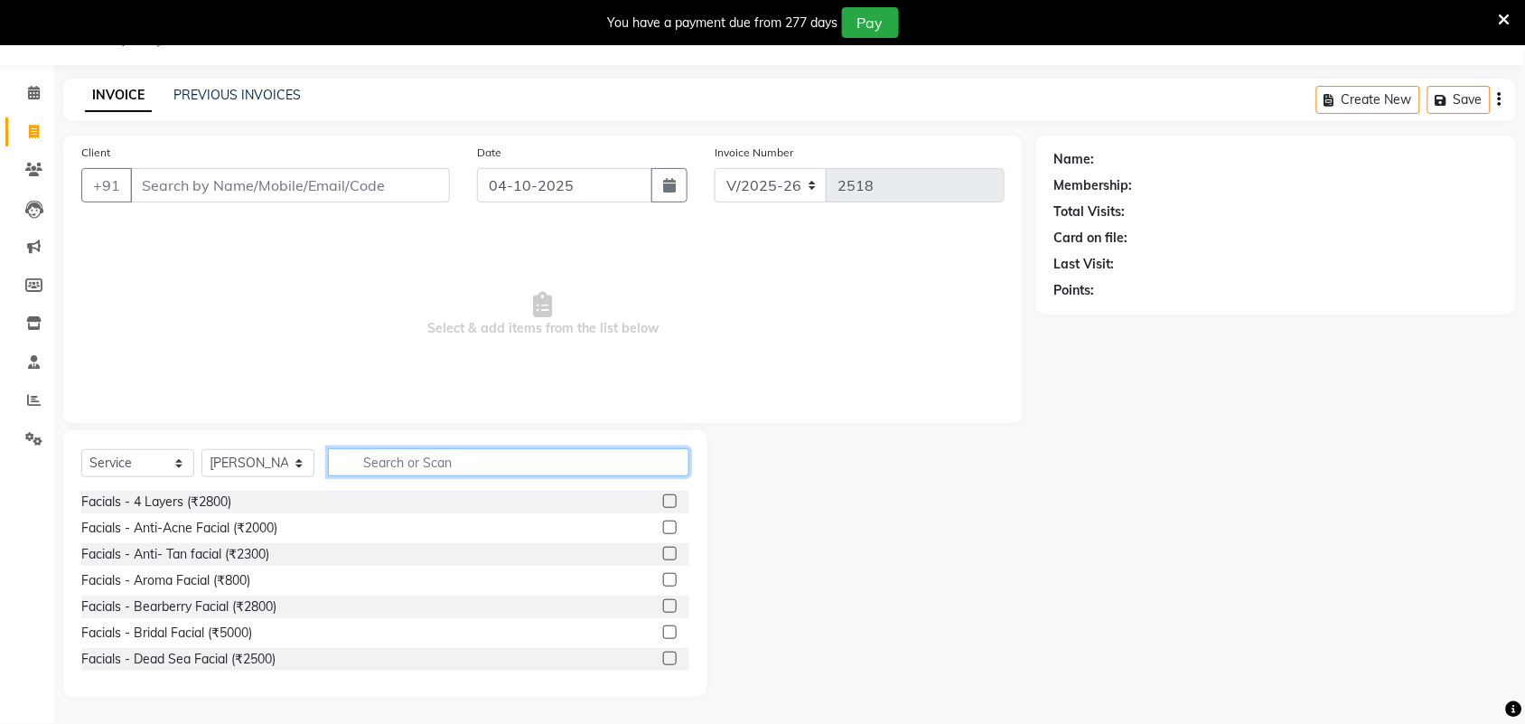
click at [416, 459] on input "text" at bounding box center [508, 462] width 361 height 28
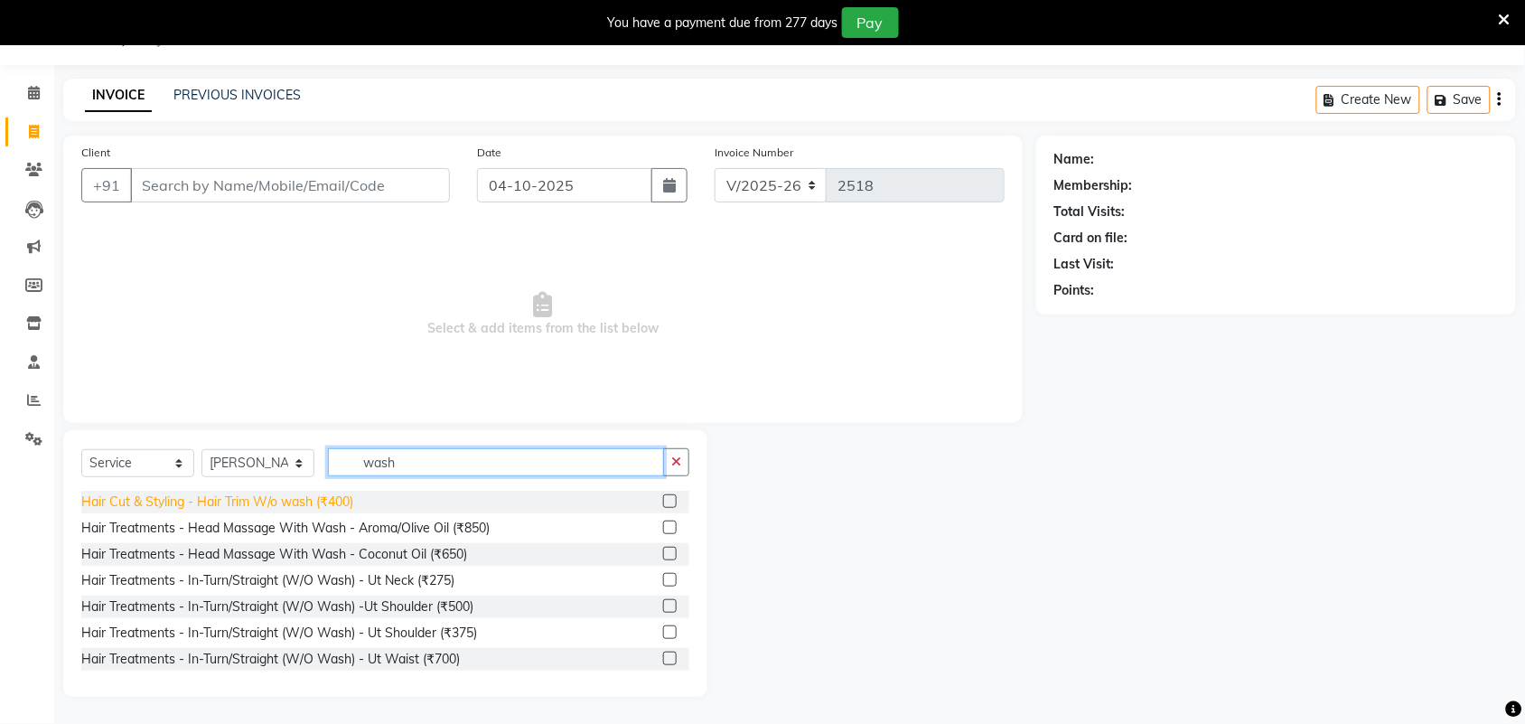
type input "wash"
click at [328, 494] on div "Hair Cut & Styling - Hair Trim W/o wash (₹400)" at bounding box center [217, 501] width 272 height 19
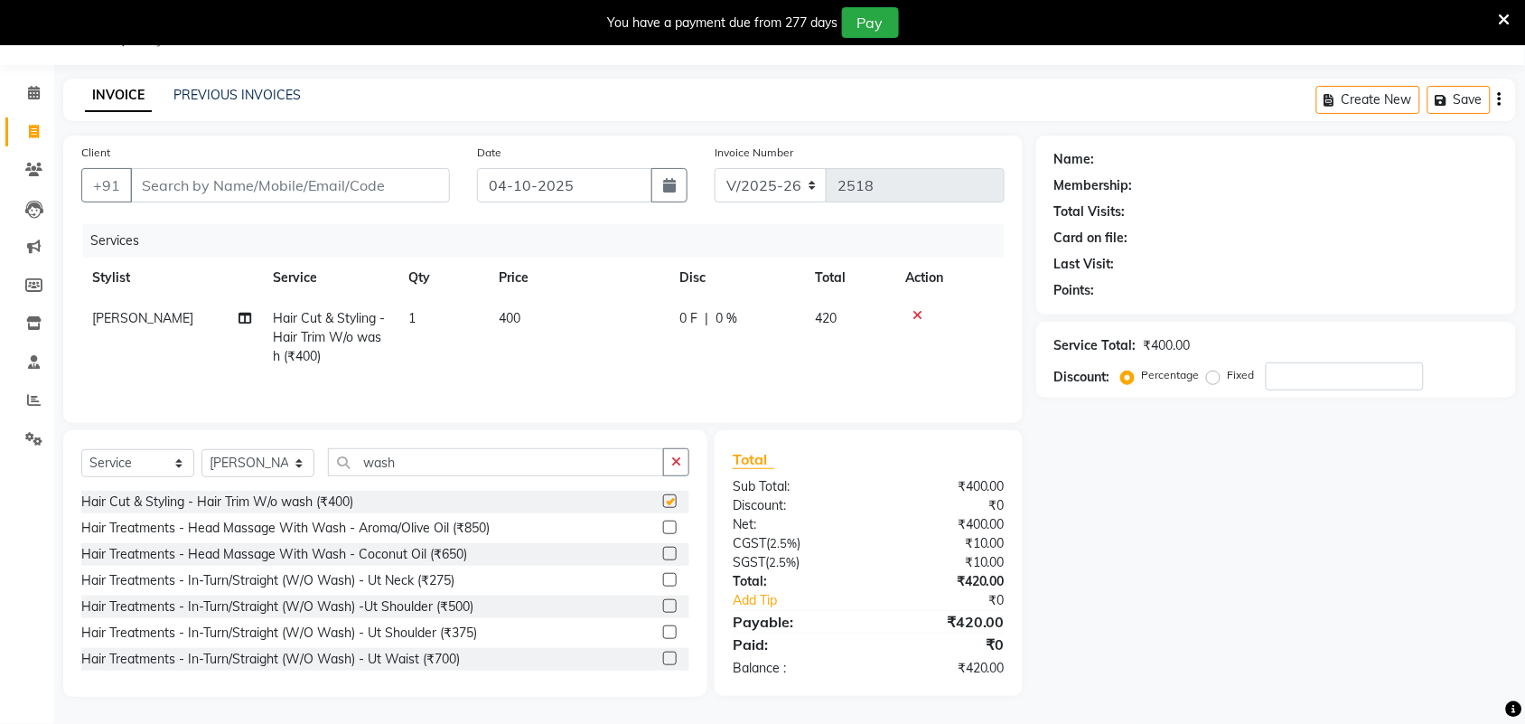
checkbox input "false"
click at [519, 321] on span "400" at bounding box center [510, 318] width 22 height 16
select select "61720"
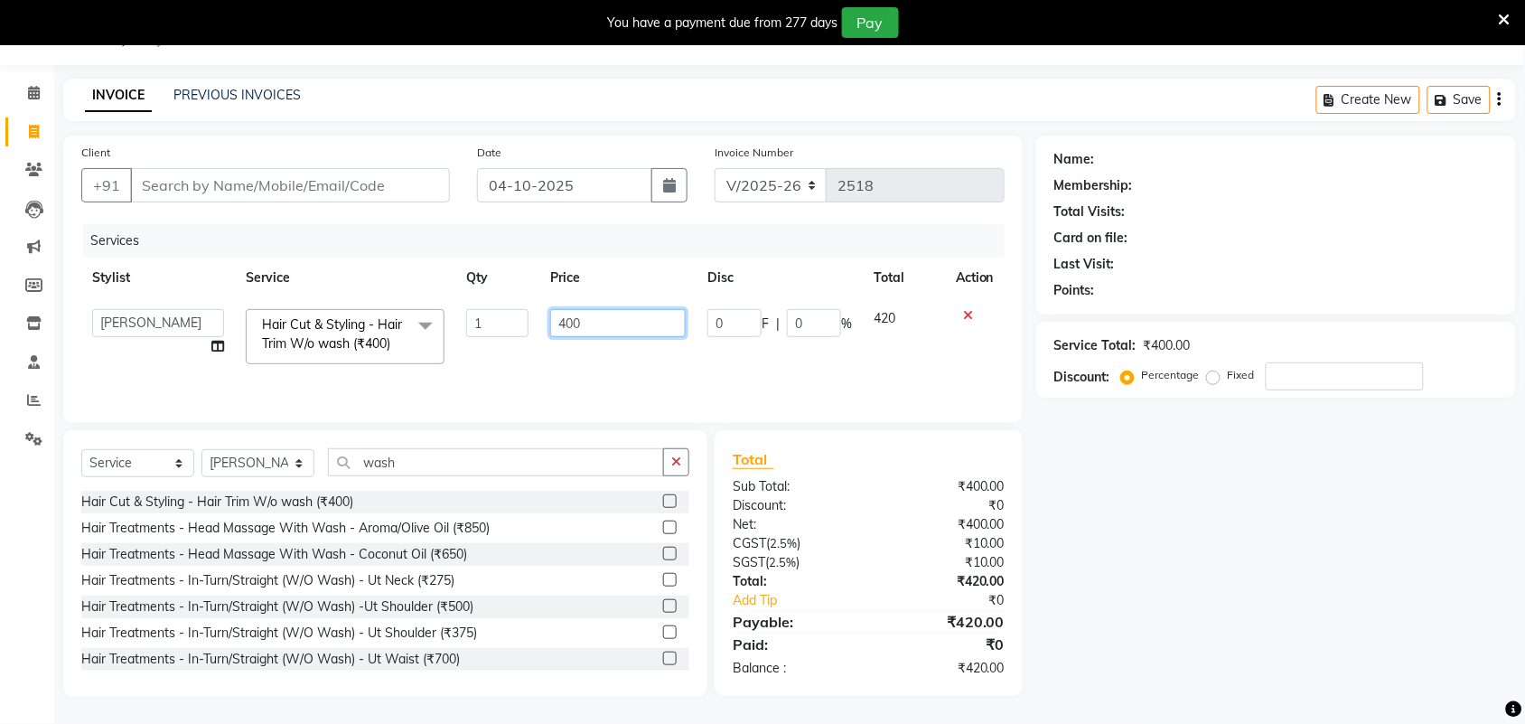
drag, startPoint x: 621, startPoint y: 334, endPoint x: 516, endPoint y: 352, distance: 107.2
click at [516, 352] on tr "Adarsh ajay ALEXX anusiya Jos Lalit lavanya Lucy rita saroj Sunitha Umesh Hair …" at bounding box center [542, 336] width 923 height 77
type input "500"
click at [1145, 580] on div "Name: Membership: Total Visits: Card on file: Last Visit: Points: Service Total…" at bounding box center [1282, 415] width 493 height 561
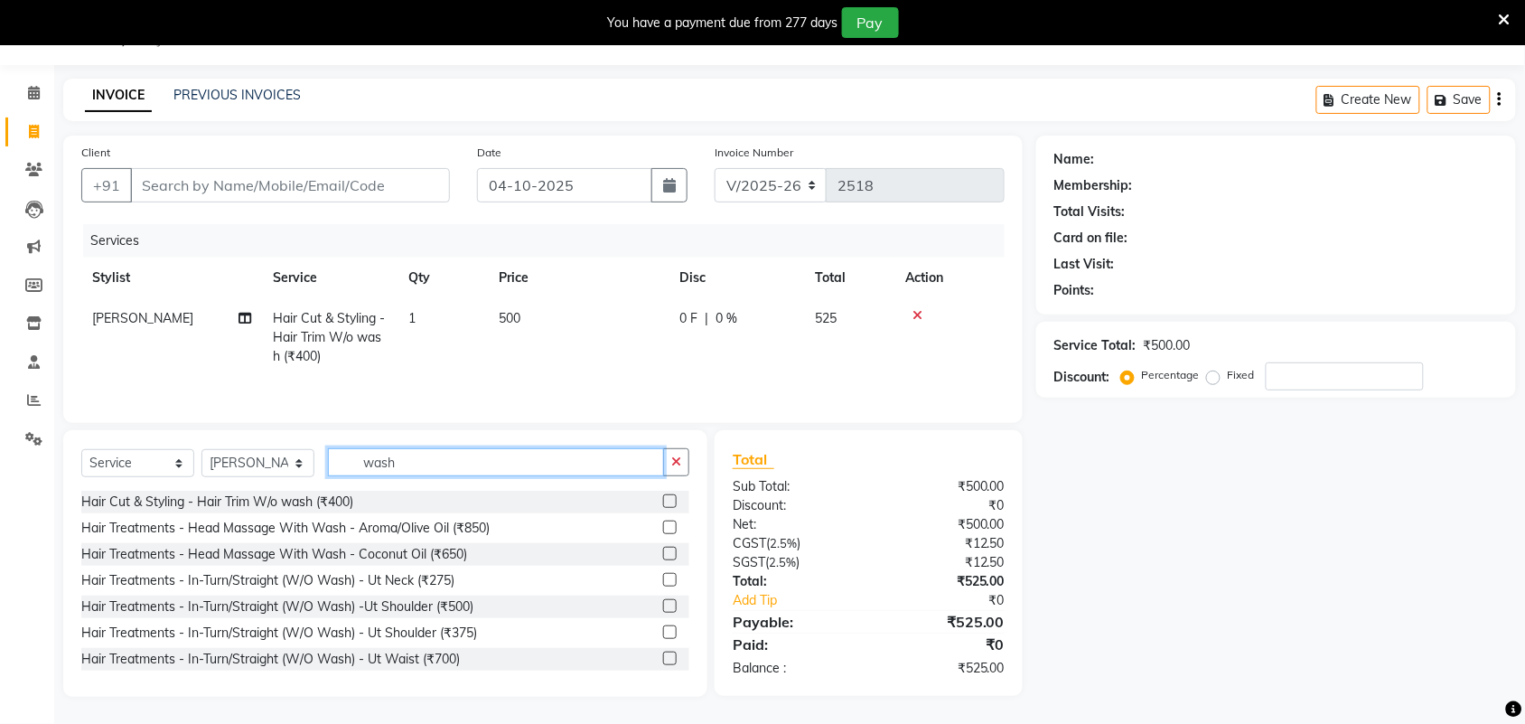
drag, startPoint x: 486, startPoint y: 470, endPoint x: 230, endPoint y: 471, distance: 255.6
click at [230, 471] on div "Select Service Product Membership Package Voucher Prepaid Gift Card Select Styl…" at bounding box center [385, 469] width 608 height 42
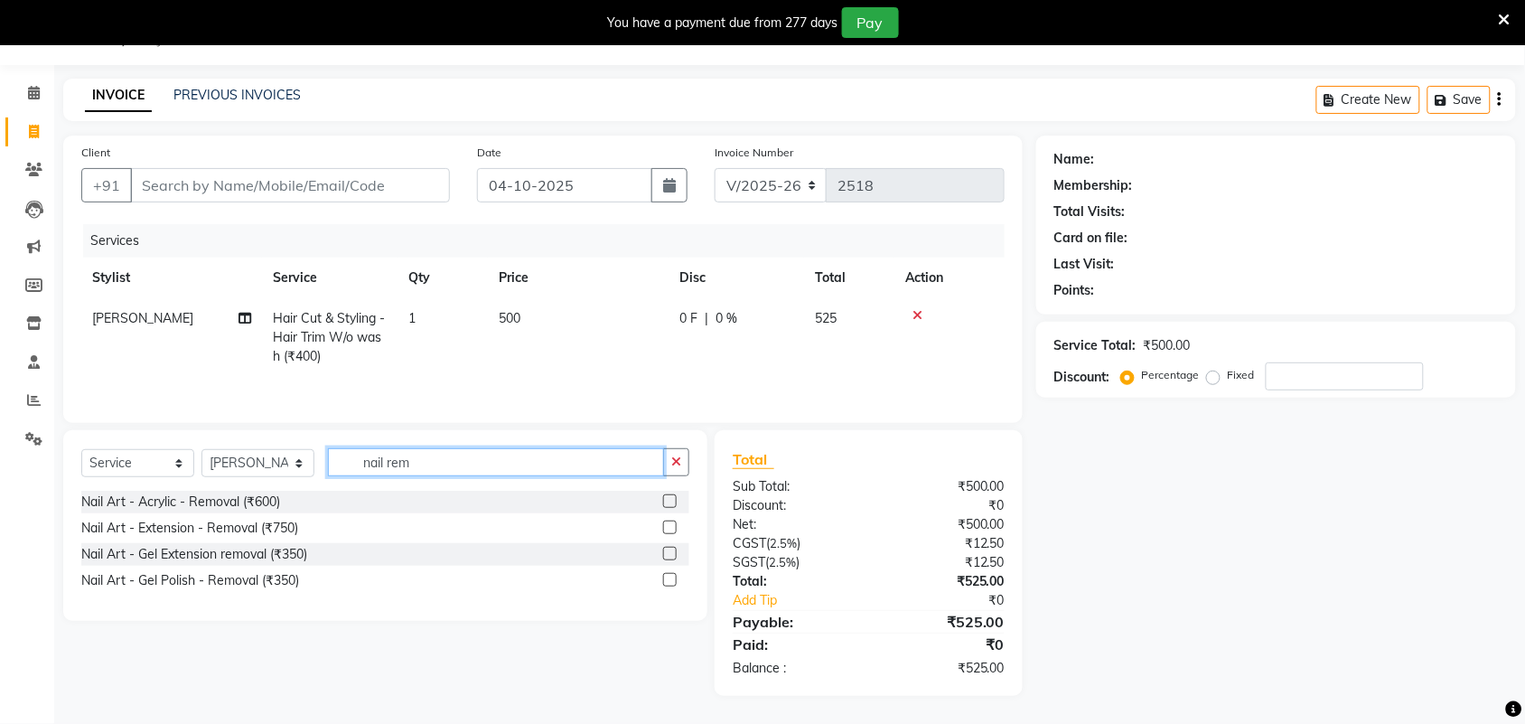
type input "nail rem"
click at [668, 503] on label at bounding box center [670, 501] width 14 height 14
click at [668, 503] on input "checkbox" at bounding box center [669, 502] width 12 height 12
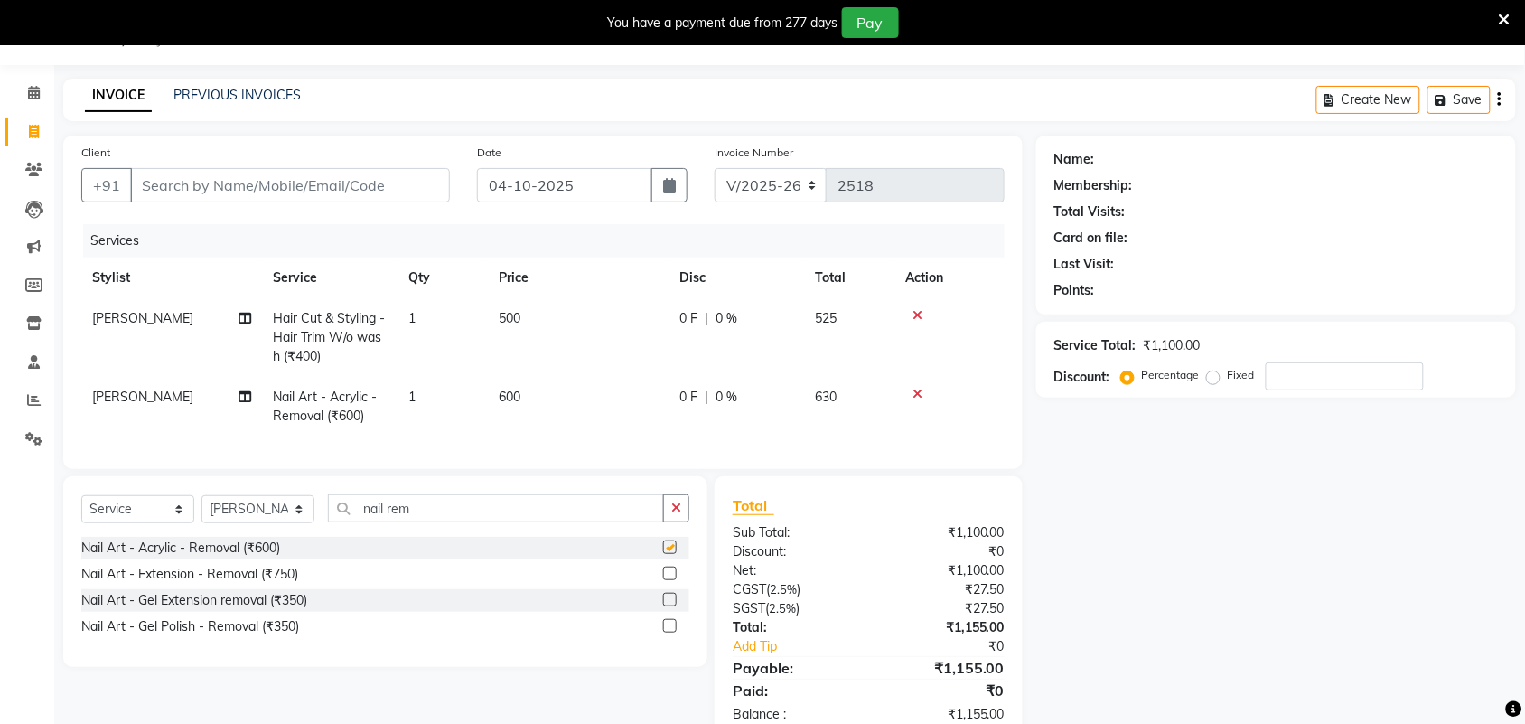
checkbox input "false"
click at [542, 397] on td "600" at bounding box center [578, 407] width 181 height 60
select select "61720"
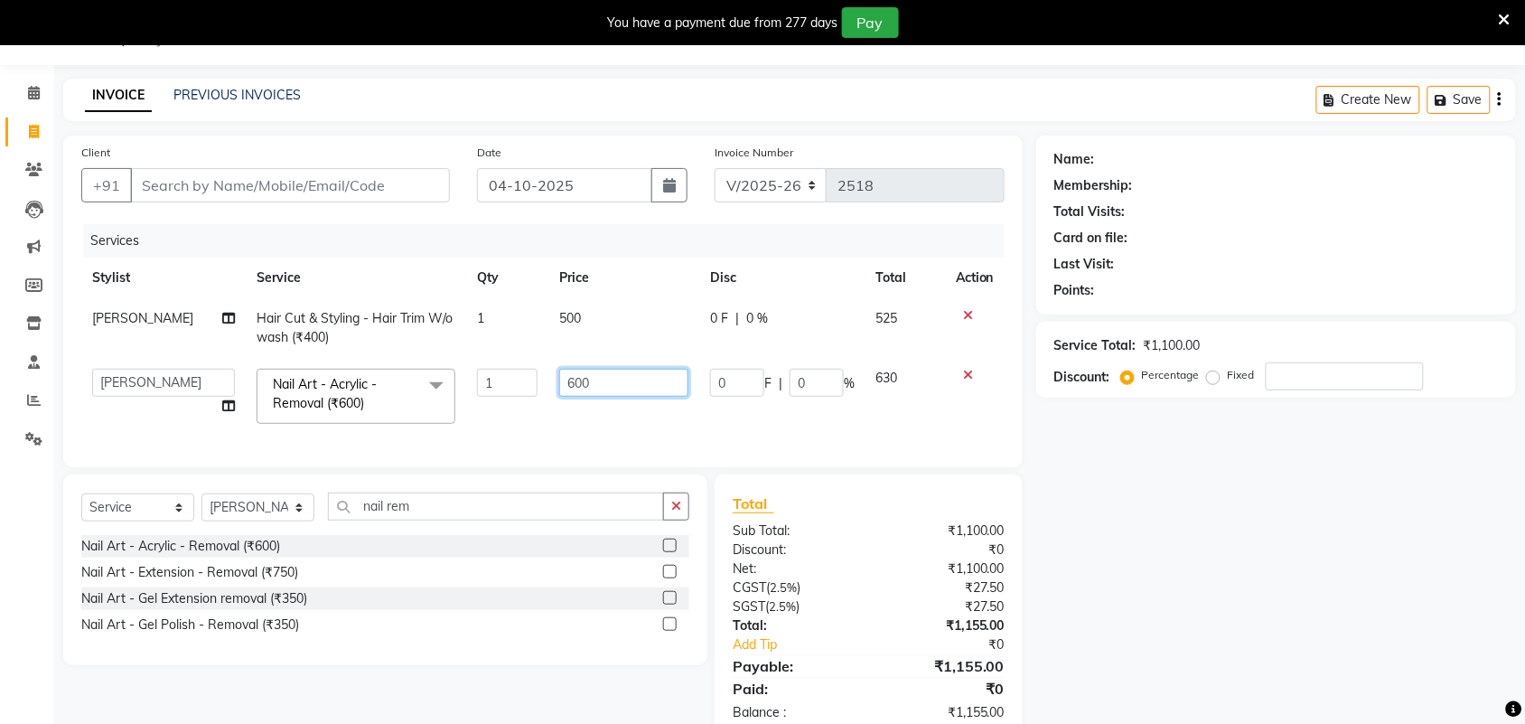
drag, startPoint x: 625, startPoint y: 380, endPoint x: 448, endPoint y: 414, distance: 180.2
click at [445, 413] on tr "Adarsh ajay ALEXX anusiya Jos Lalit lavanya Lucy rita saroj Sunitha Umesh Nail …" at bounding box center [542, 396] width 923 height 77
drag, startPoint x: 637, startPoint y: 380, endPoint x: 470, endPoint y: 402, distance: 168.5
click at [470, 402] on tr "Adarsh ajay ALEXX anusiya Jos Lalit lavanya Lucy rita saroj Sunitha Umesh Nail …" at bounding box center [542, 396] width 923 height 77
type input "800"
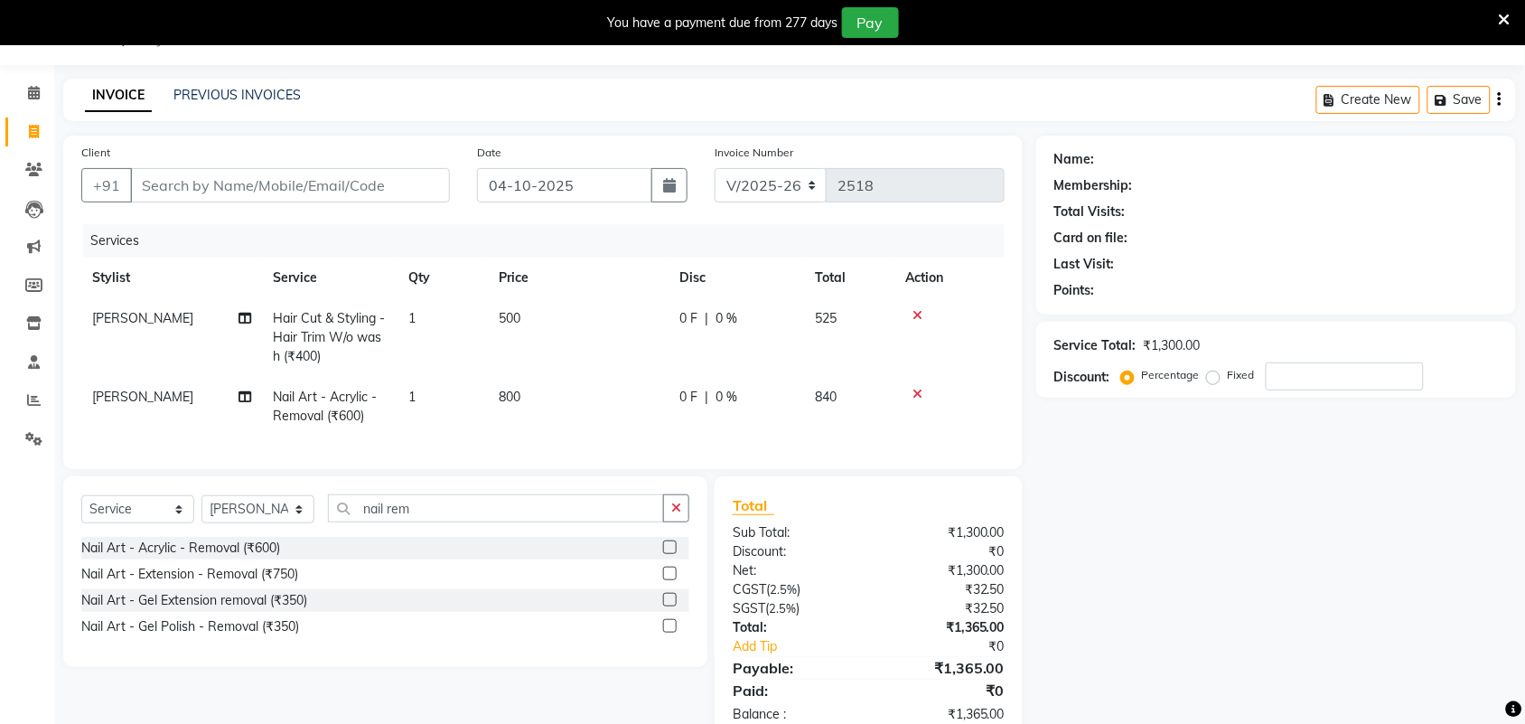
drag, startPoint x: 1190, startPoint y: 524, endPoint x: 1172, endPoint y: 522, distance: 18.2
click at [1188, 524] on div "Name: Membership: Total Visits: Card on file: Last Visit: Points: Service Total…" at bounding box center [1282, 438] width 493 height 606
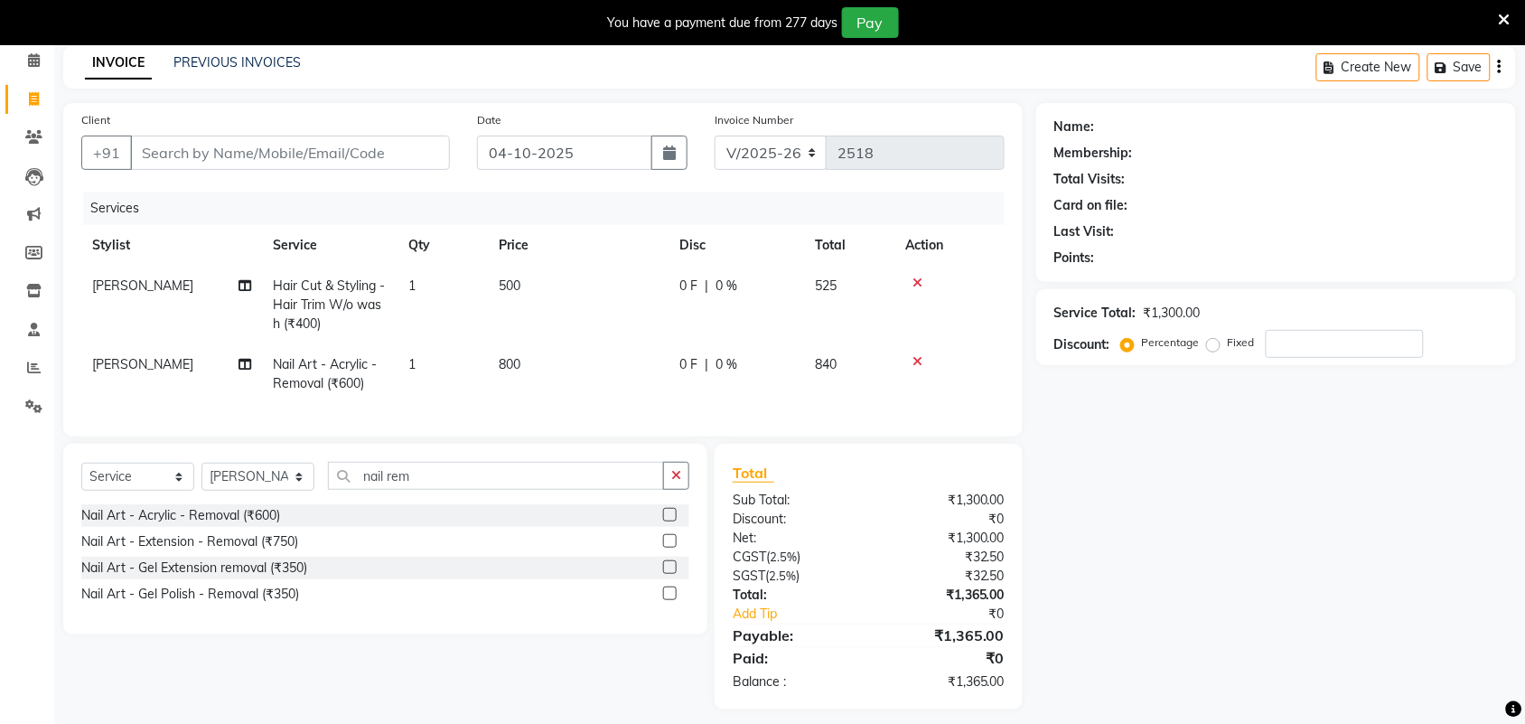
scroll to position [107, 0]
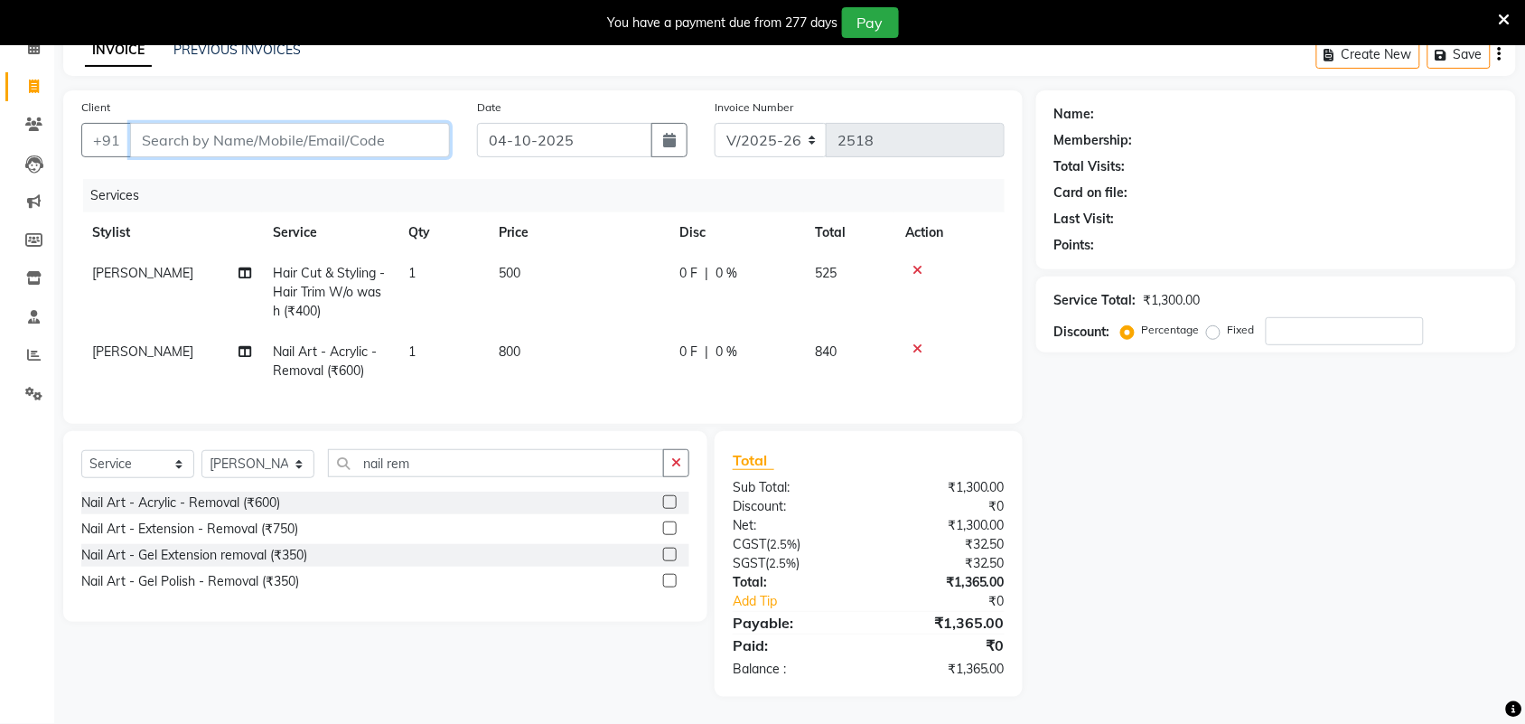
click at [200, 125] on input "Client" at bounding box center [290, 140] width 320 height 34
type input "9"
type input "0"
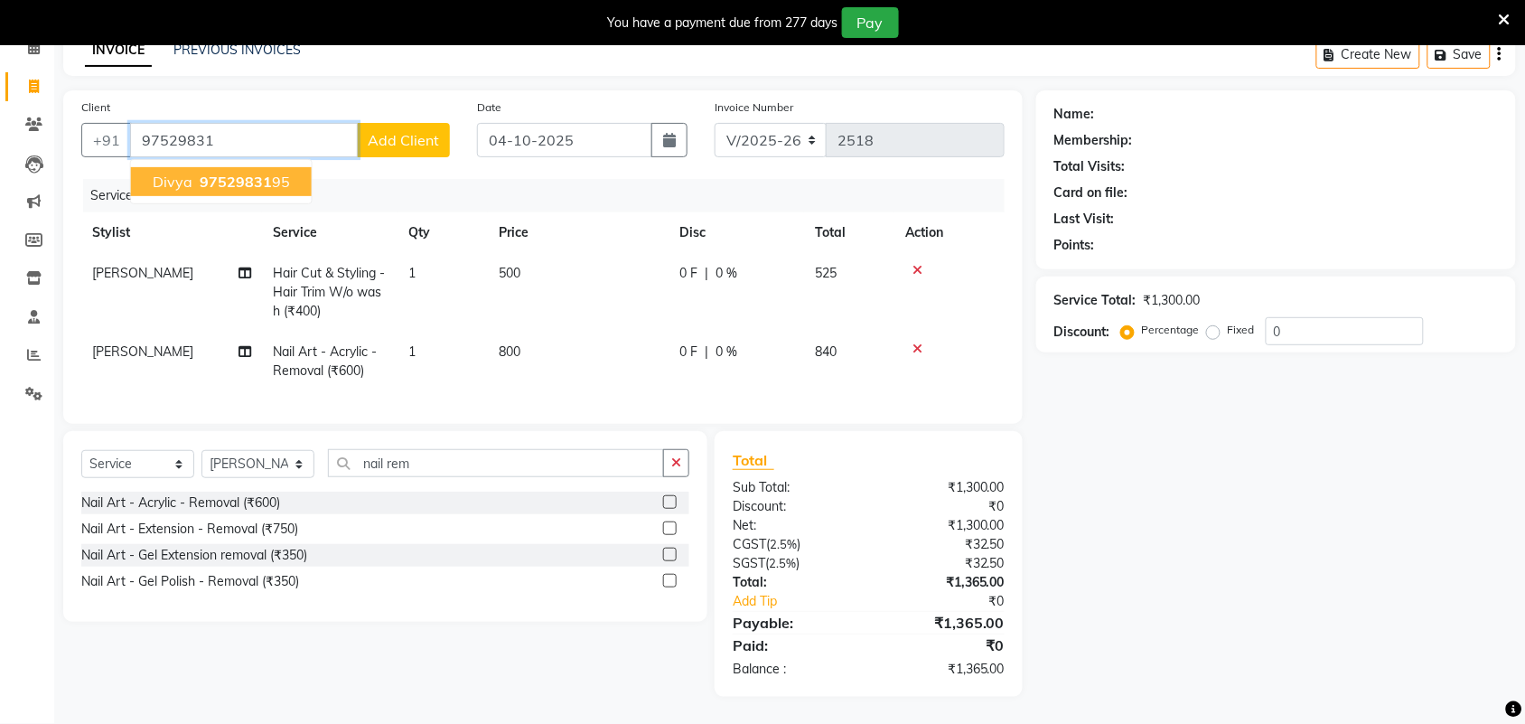
drag, startPoint x: 220, startPoint y: 163, endPoint x: 236, endPoint y: 178, distance: 21.8
click at [221, 173] on span "97529831" at bounding box center [236, 182] width 72 height 18
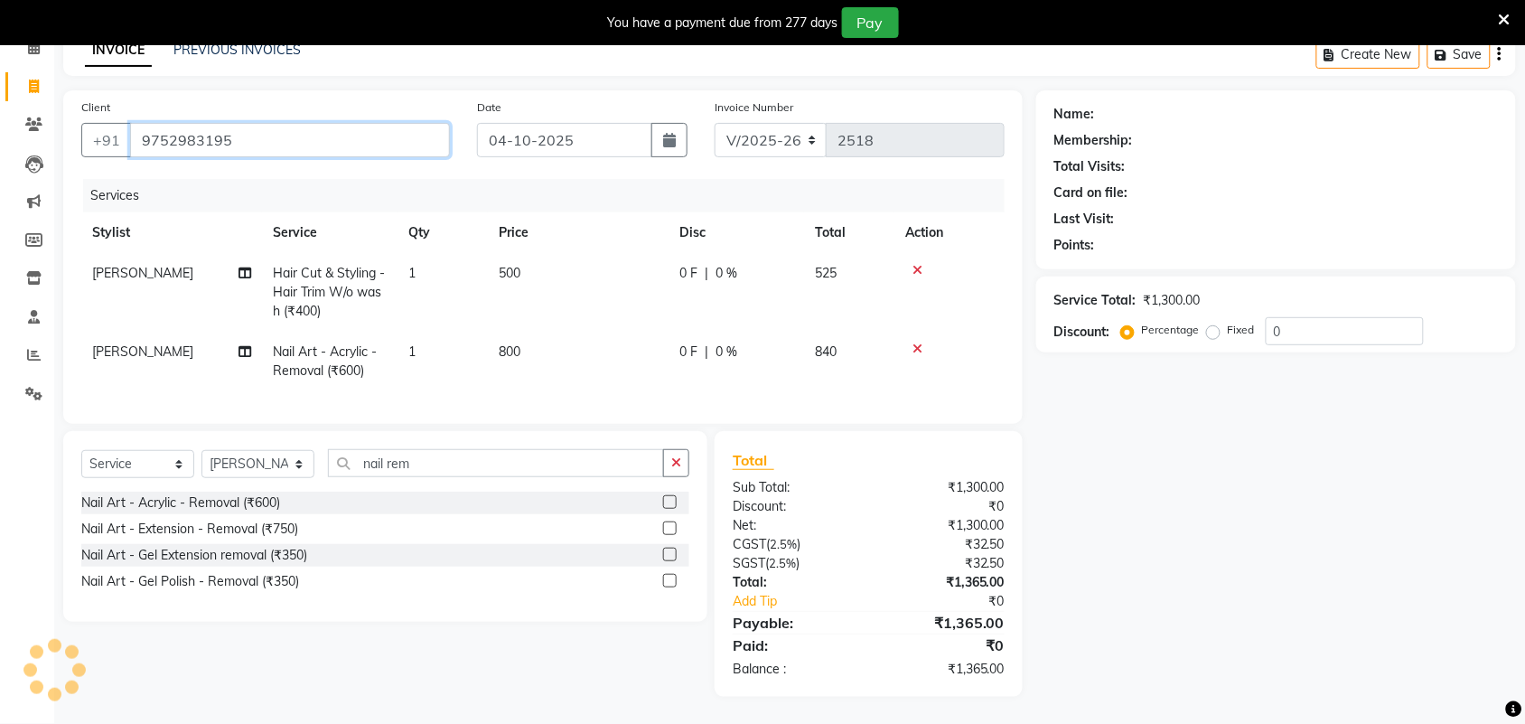
type input "9752983195"
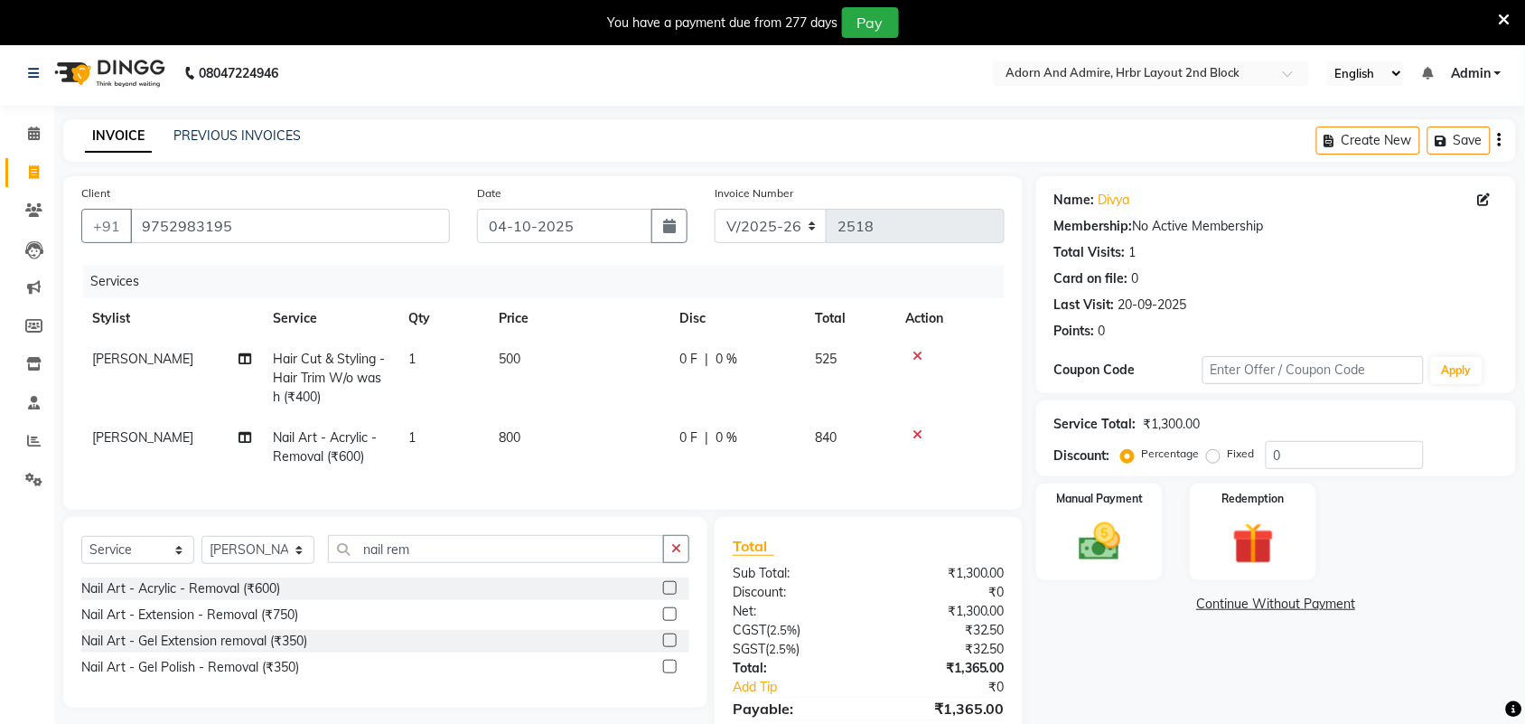
scroll to position [0, 0]
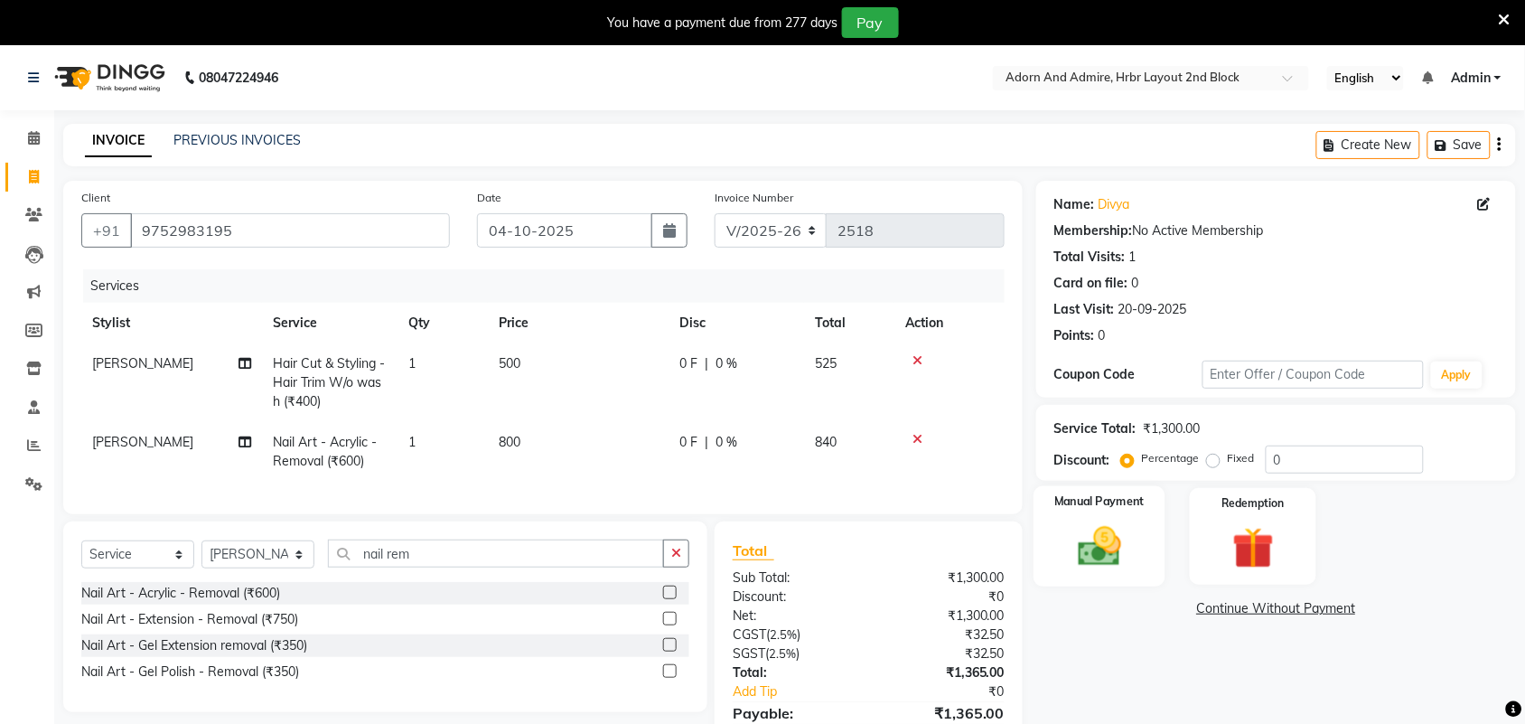
click at [1091, 524] on img at bounding box center [1099, 546] width 70 height 50
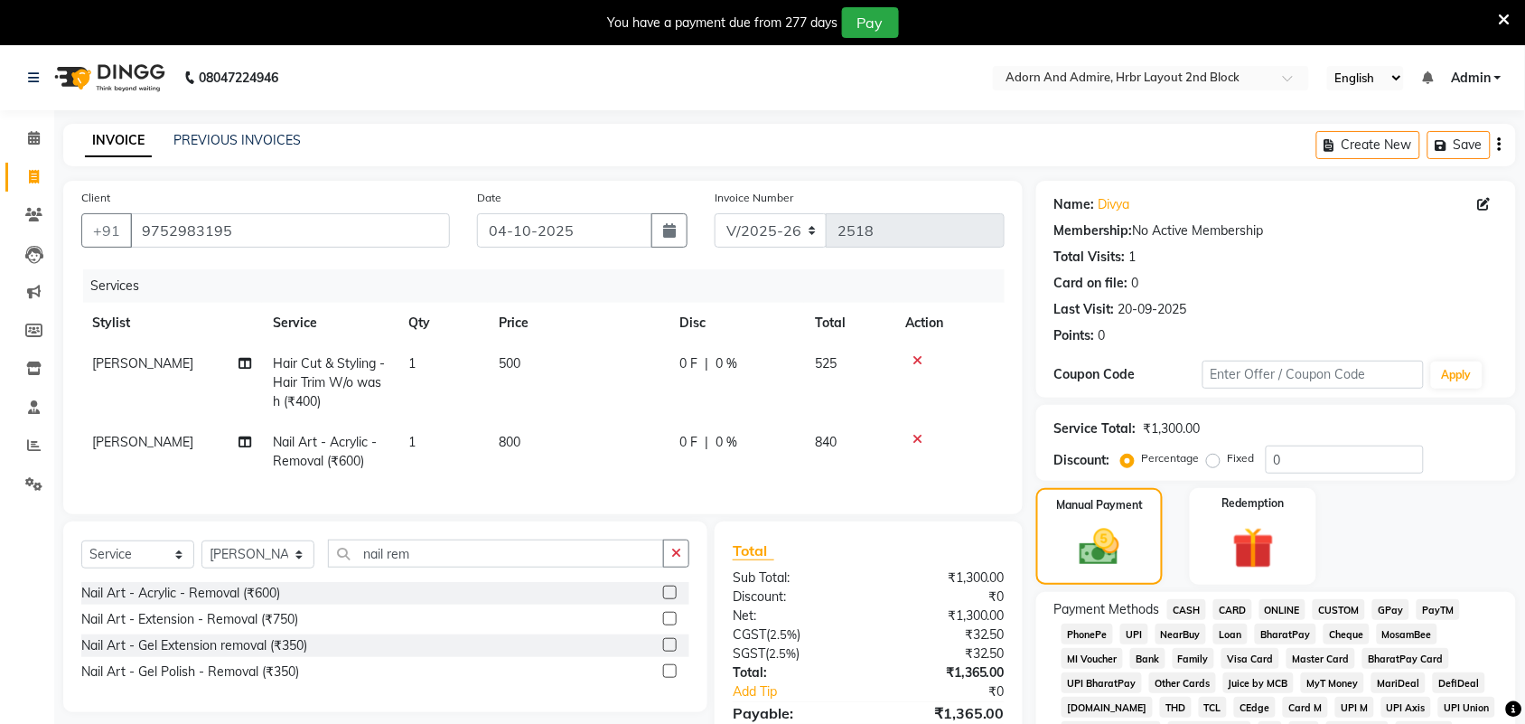
click at [1393, 608] on span "GPay" at bounding box center [1390, 609] width 37 height 21
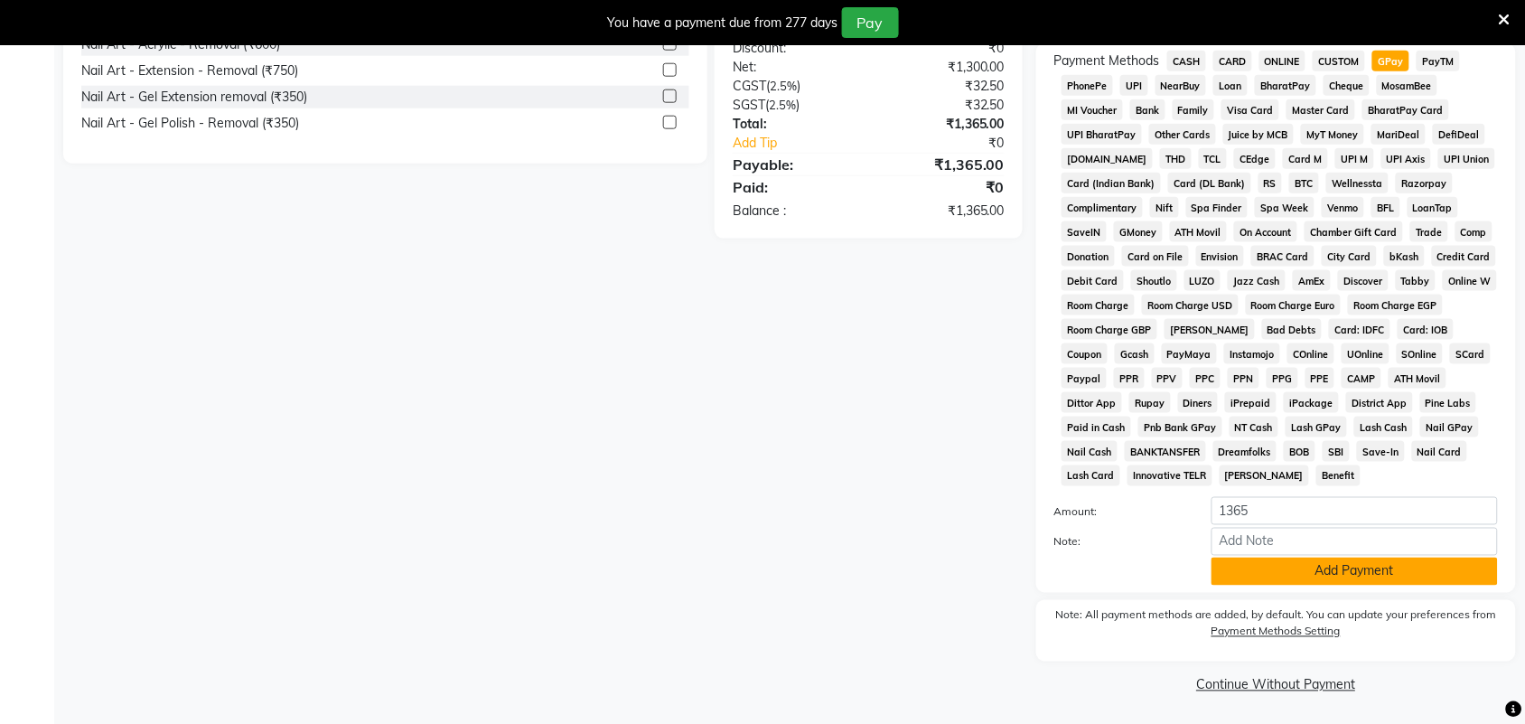
click at [1365, 578] on button "Add Payment" at bounding box center [1354, 571] width 286 height 28
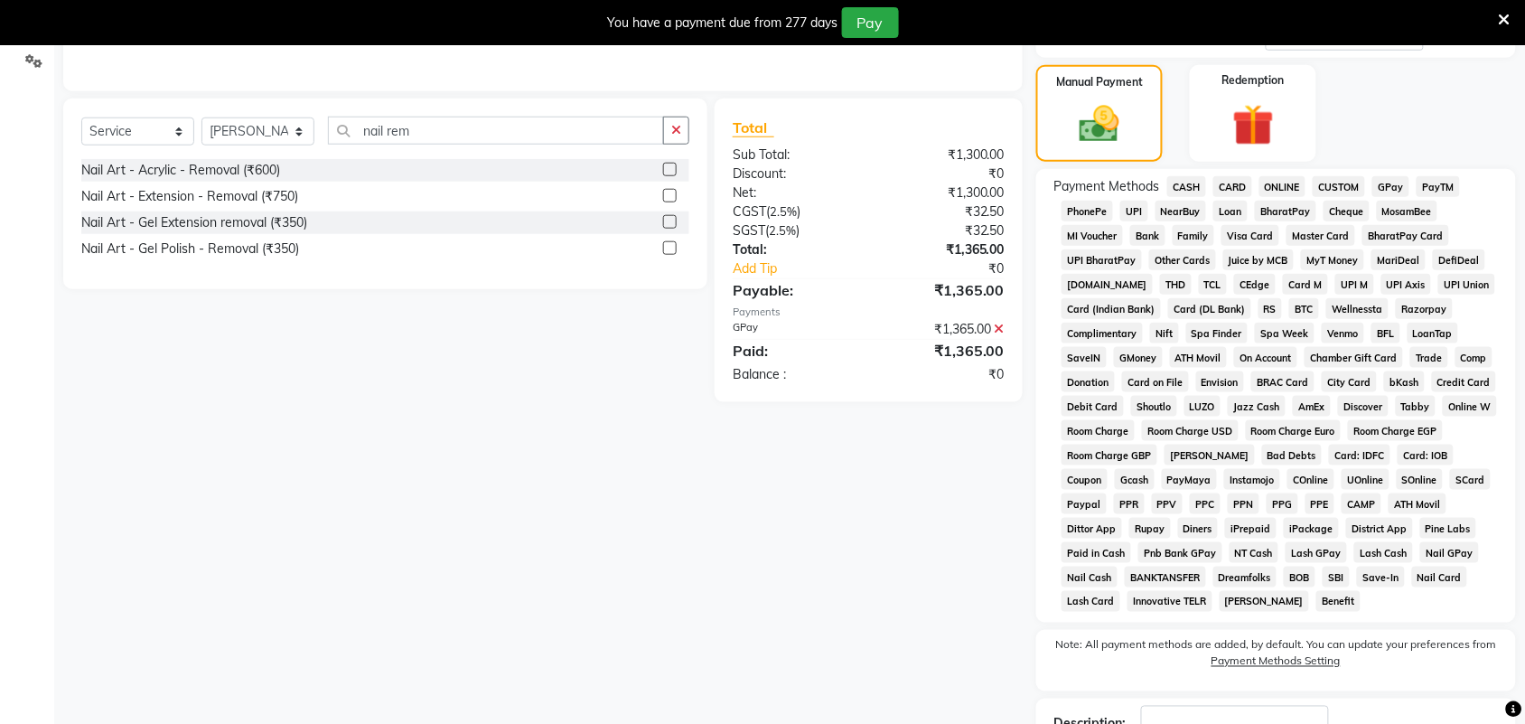
scroll to position [97, 0]
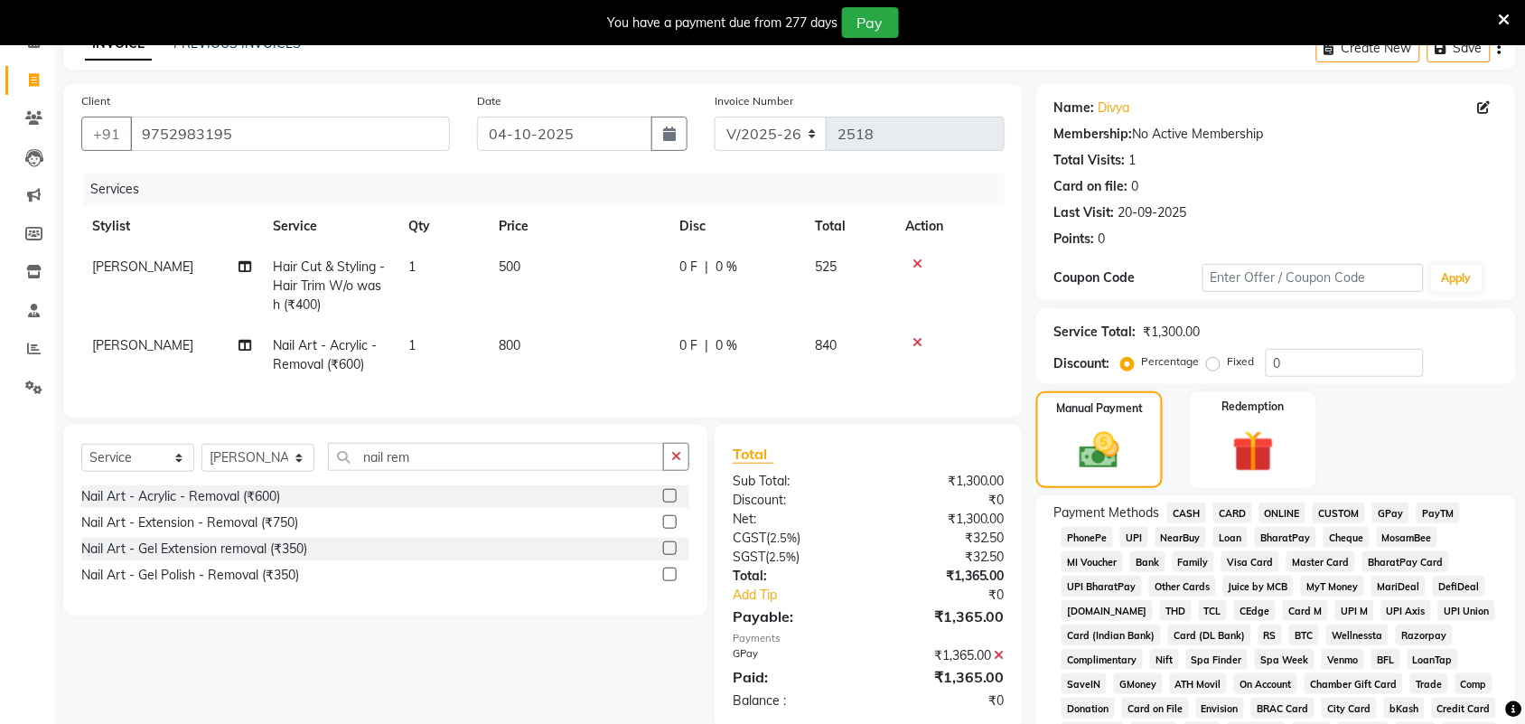
click at [1393, 517] on span "GPay" at bounding box center [1390, 512] width 37 height 21
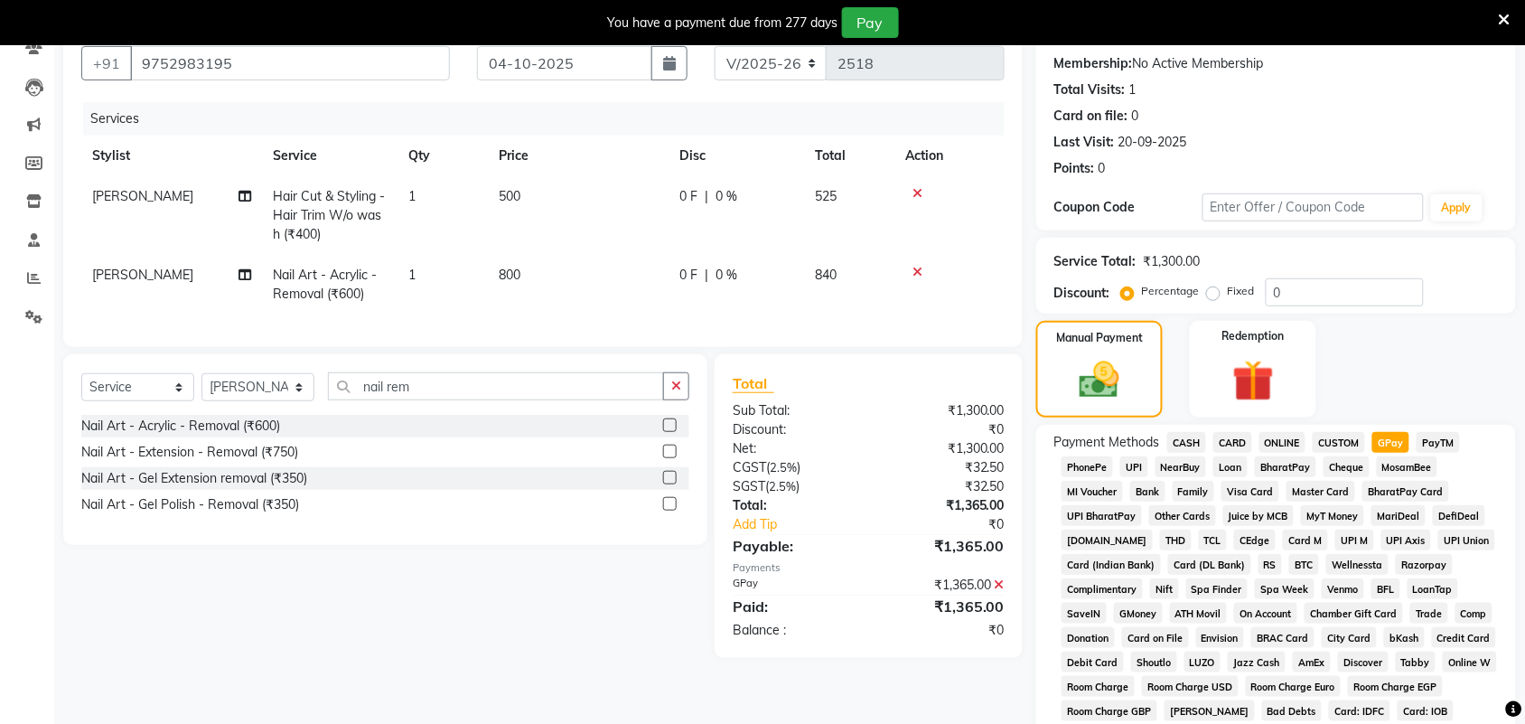
scroll to position [548, 0]
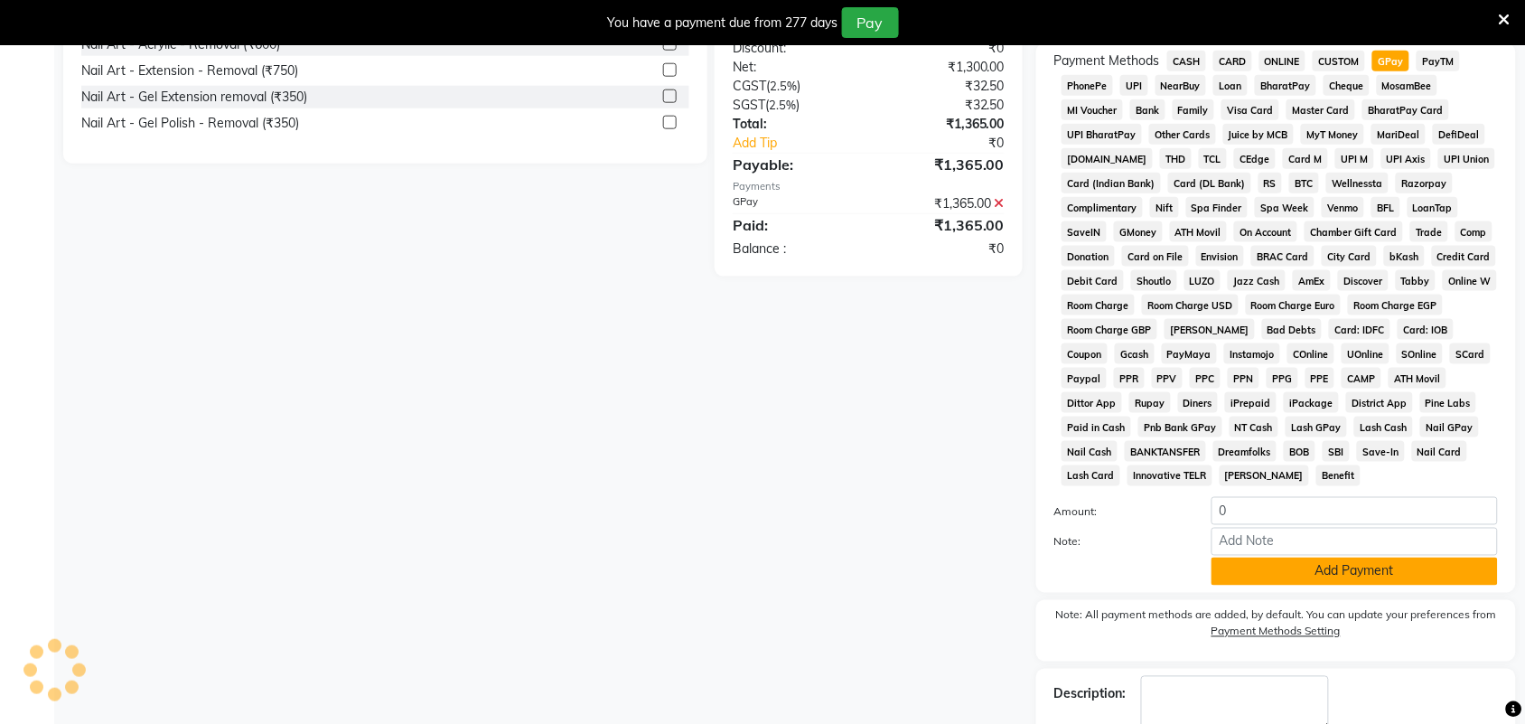
click at [1369, 574] on button "Add Payment" at bounding box center [1354, 571] width 286 height 28
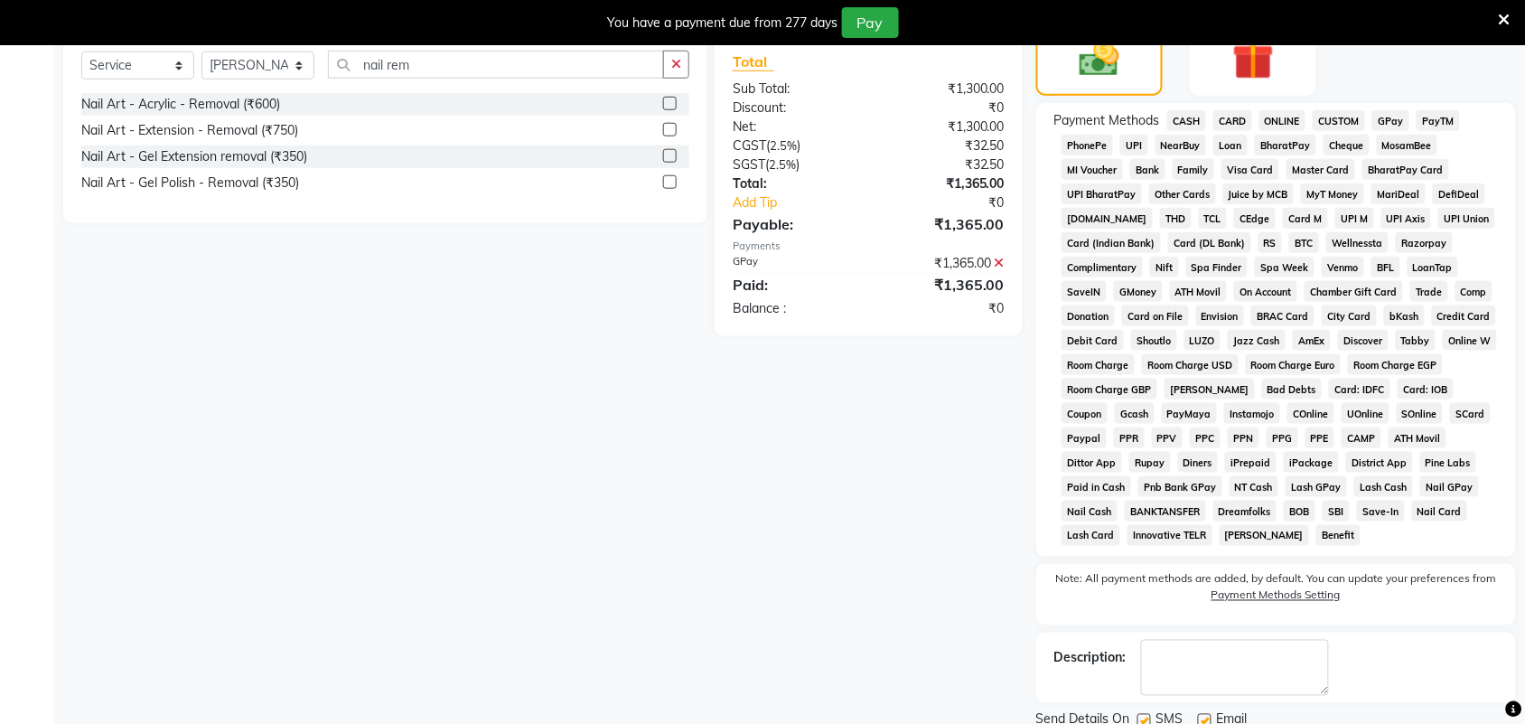
scroll to position [556, 0]
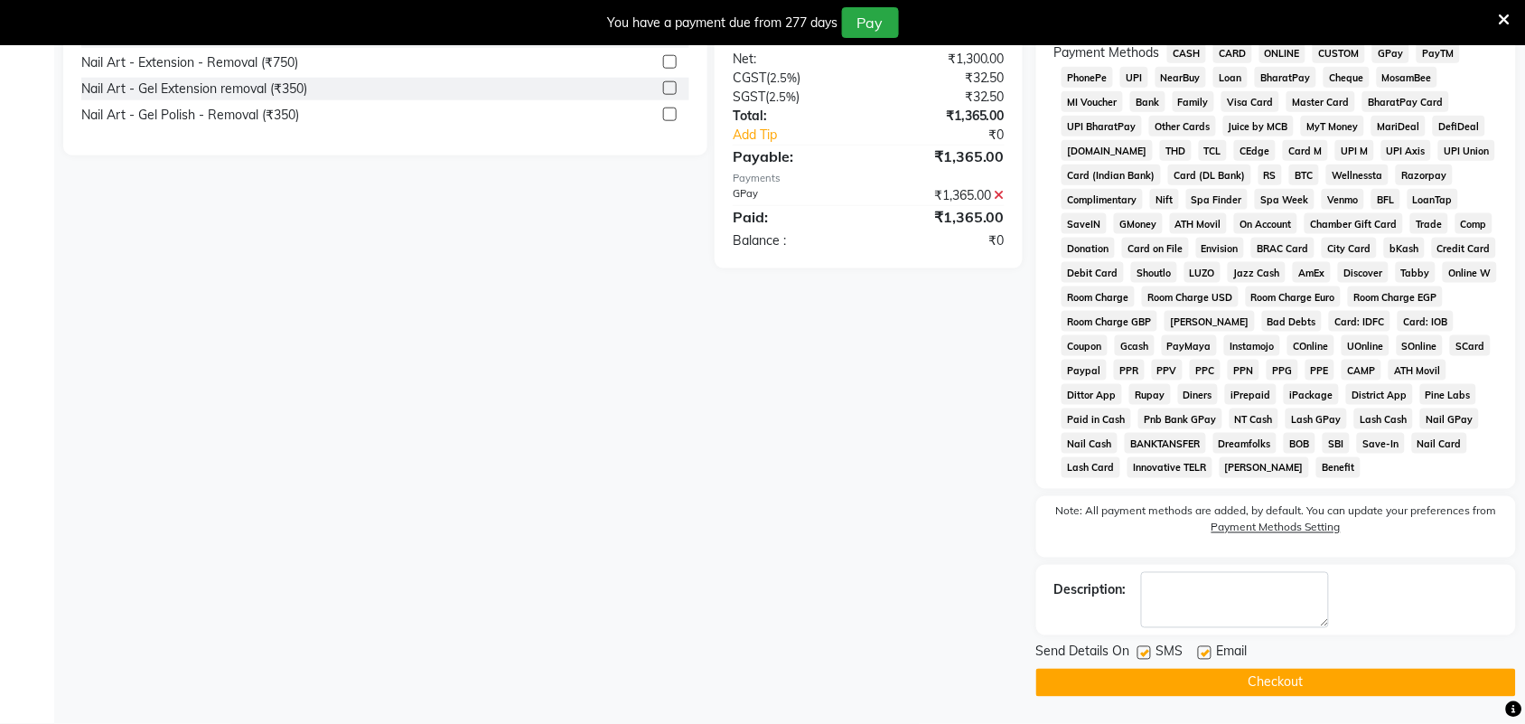
click at [1075, 680] on button "Checkout" at bounding box center [1276, 682] width 480 height 28
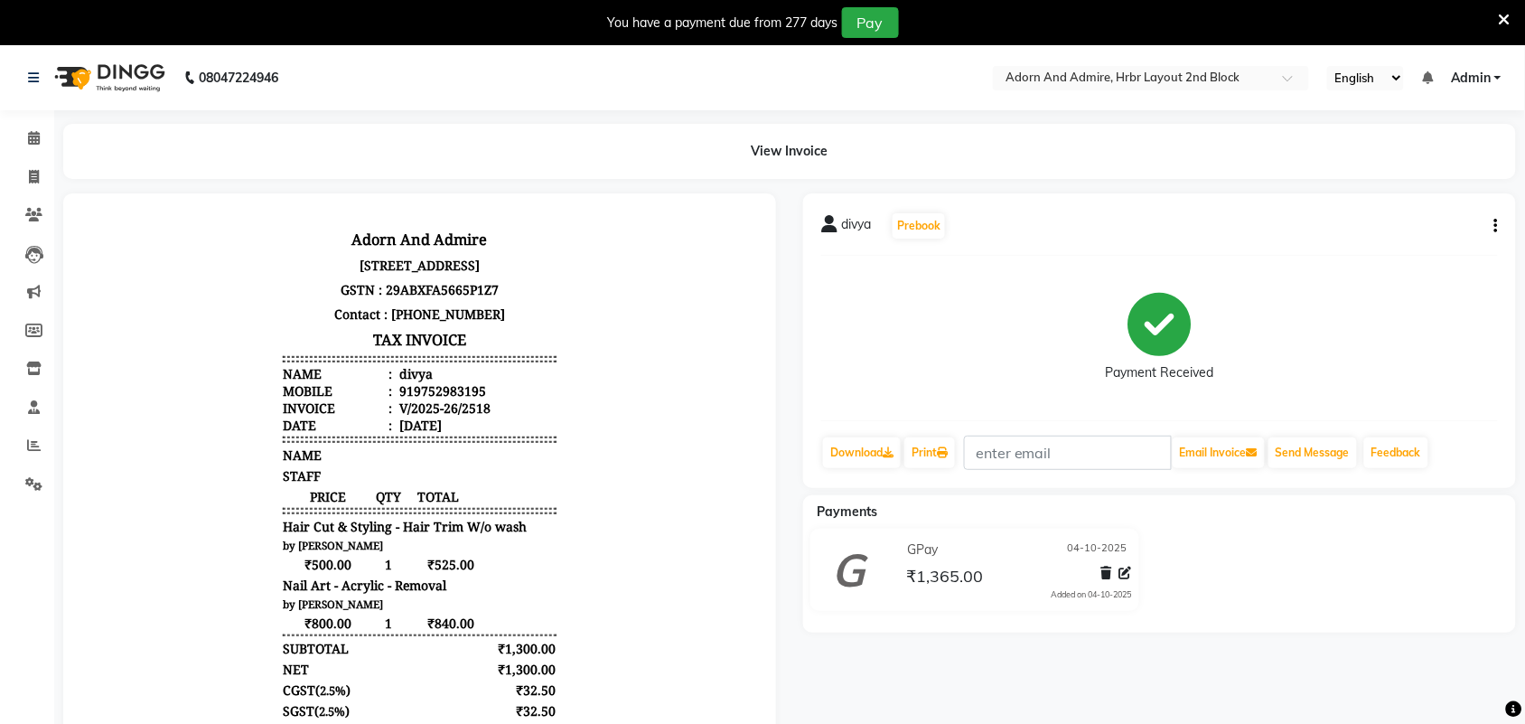
click at [1491, 221] on button "button" at bounding box center [1492, 226] width 11 height 19
click at [1427, 227] on div "Edit Item Staff" at bounding box center [1406, 226] width 124 height 23
select select
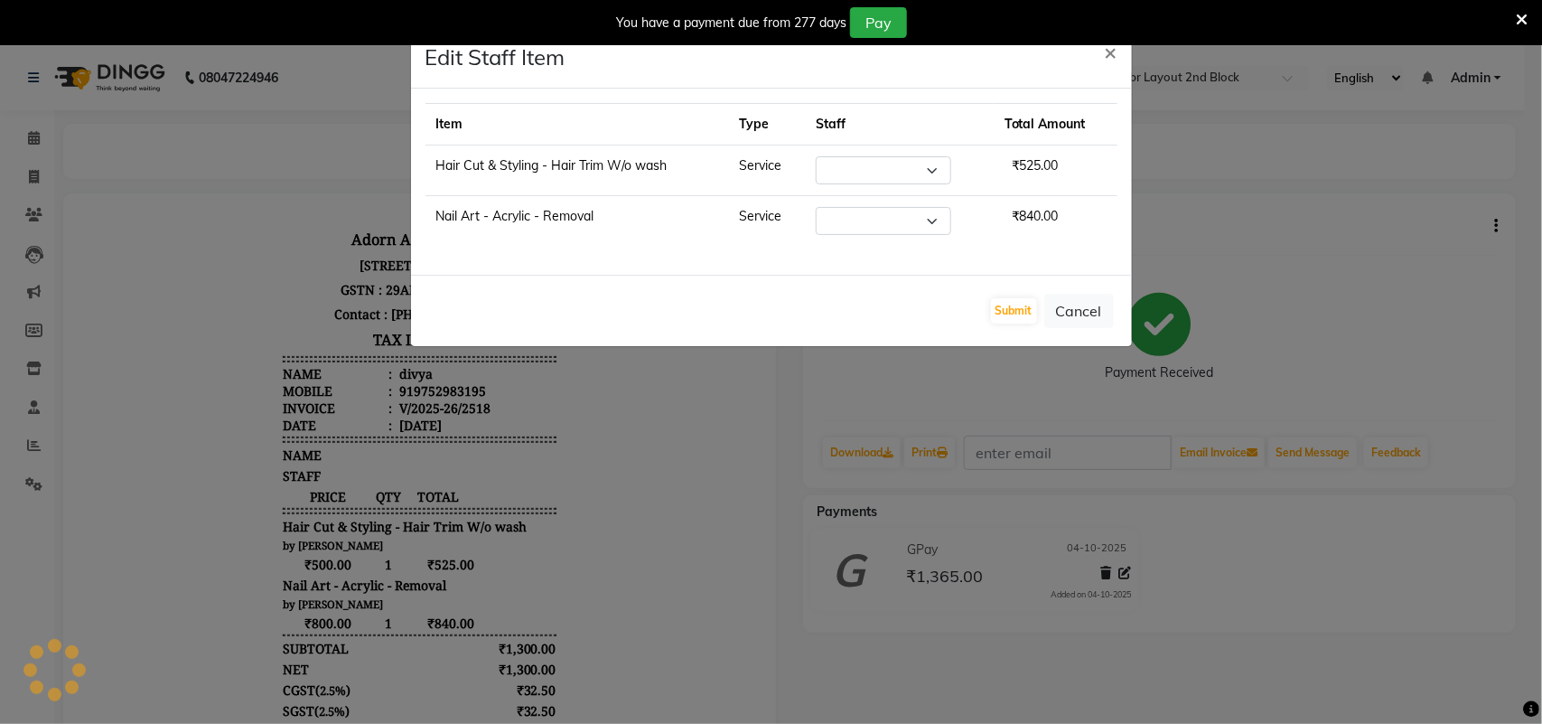
select select "61720"
drag, startPoint x: 931, startPoint y: 228, endPoint x: 922, endPoint y: 231, distance: 9.7
click at [931, 228] on select "Select Adarsh ajay ALEXX anusiya Jos Lalit lavanya Lucy rita saroj Sunitha Umesh" at bounding box center [874, 221] width 135 height 28
select select "88808"
click at [816, 208] on select "Select Adarsh ajay ALEXX anusiya Jos Lalit lavanya Lucy rita saroj Sunitha Umesh" at bounding box center [874, 221] width 135 height 28
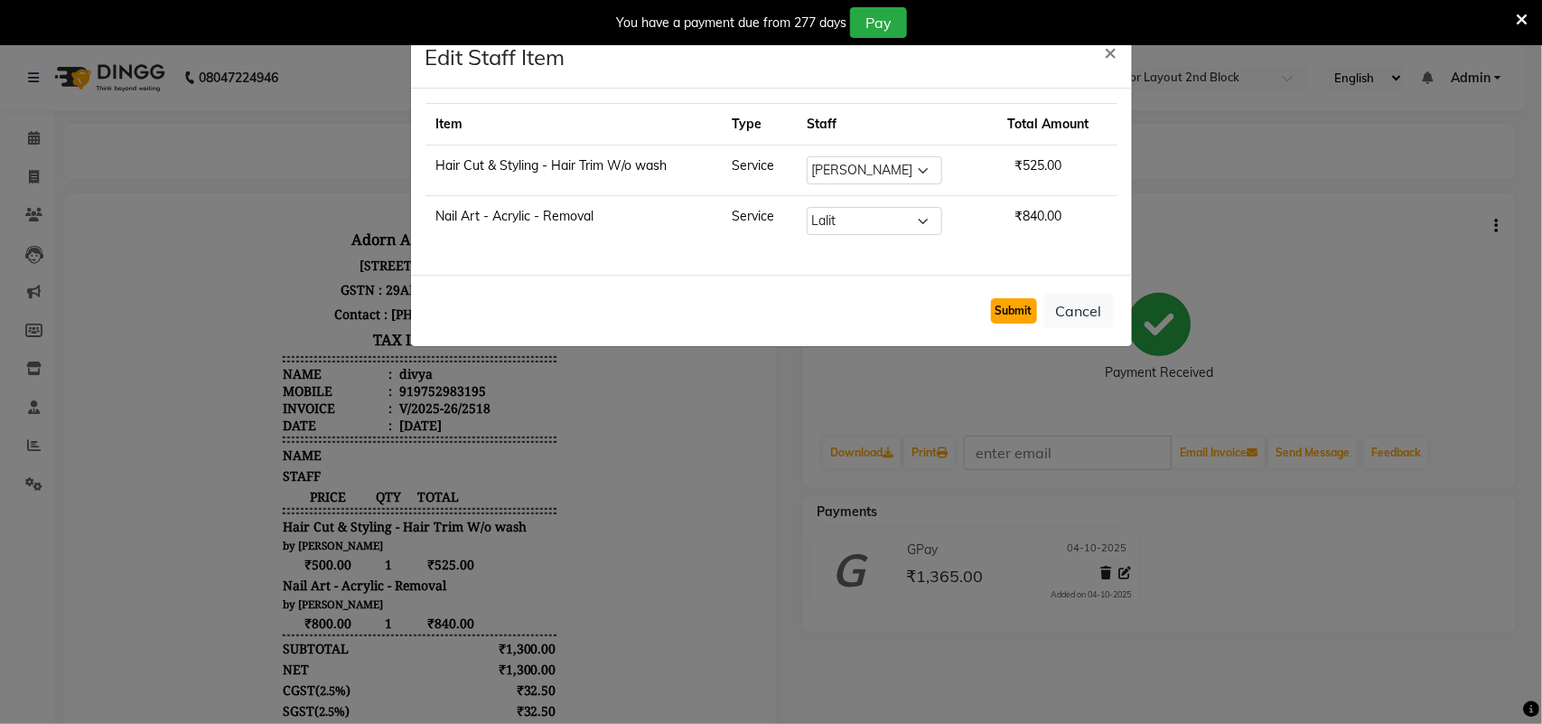
click at [1003, 314] on button "Submit" at bounding box center [1014, 310] width 46 height 25
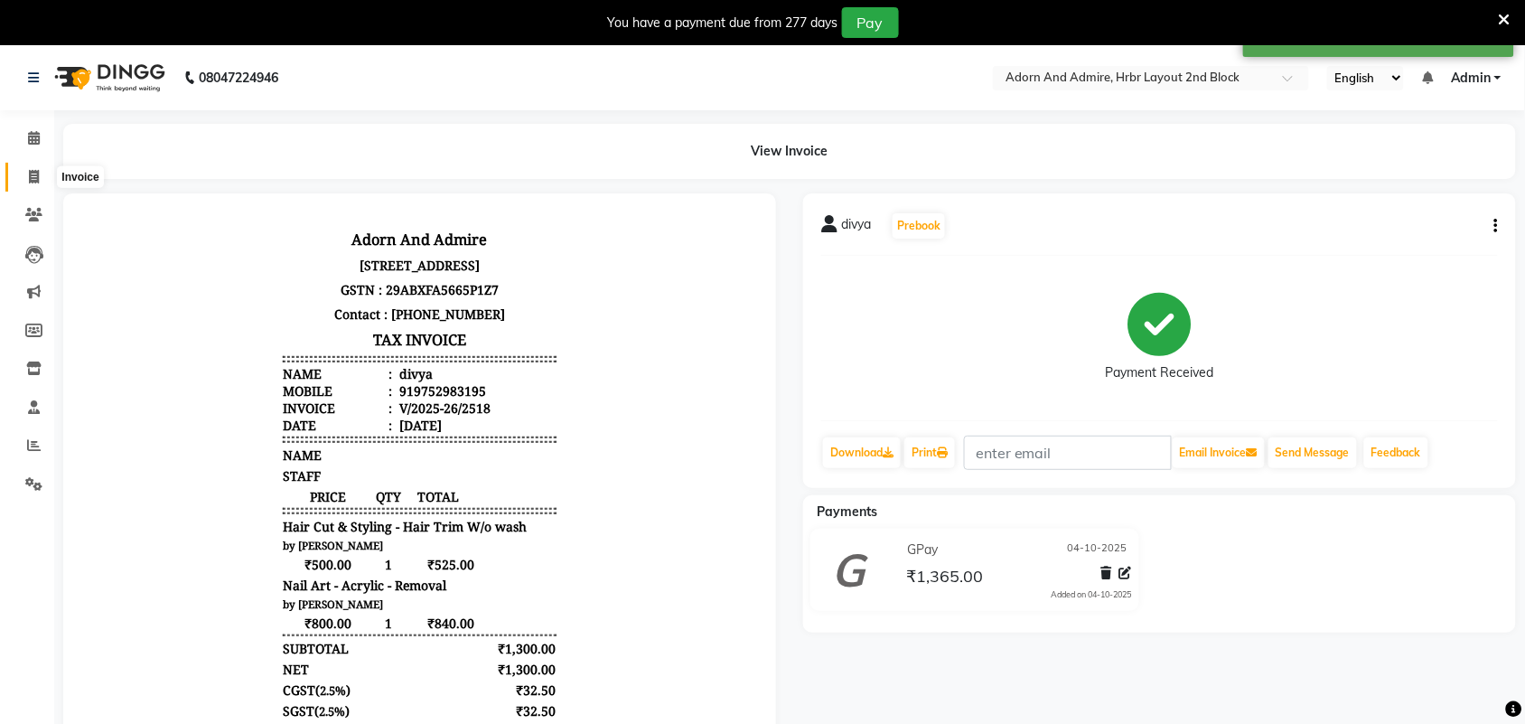
click at [29, 179] on icon at bounding box center [34, 177] width 10 height 14
select select "7203"
select select "service"
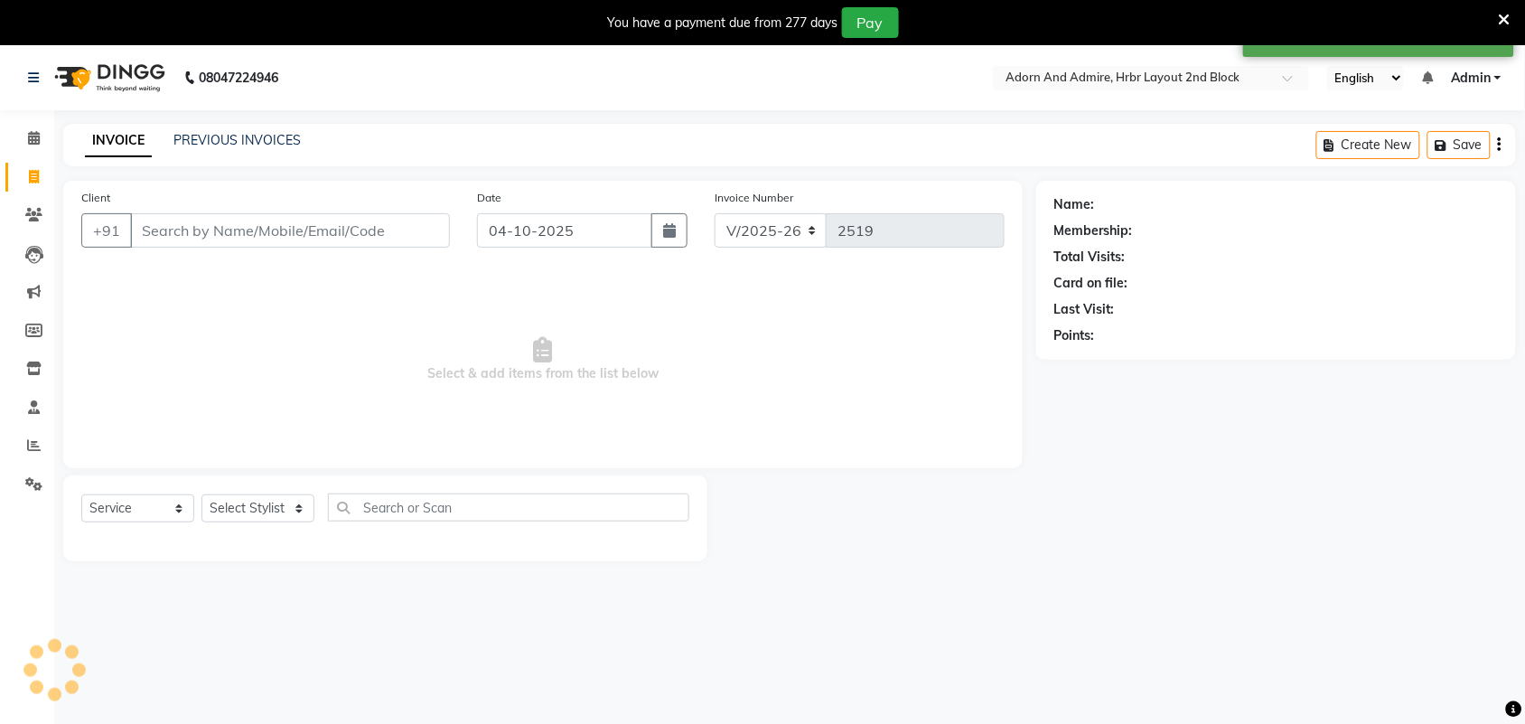
scroll to position [45, 0]
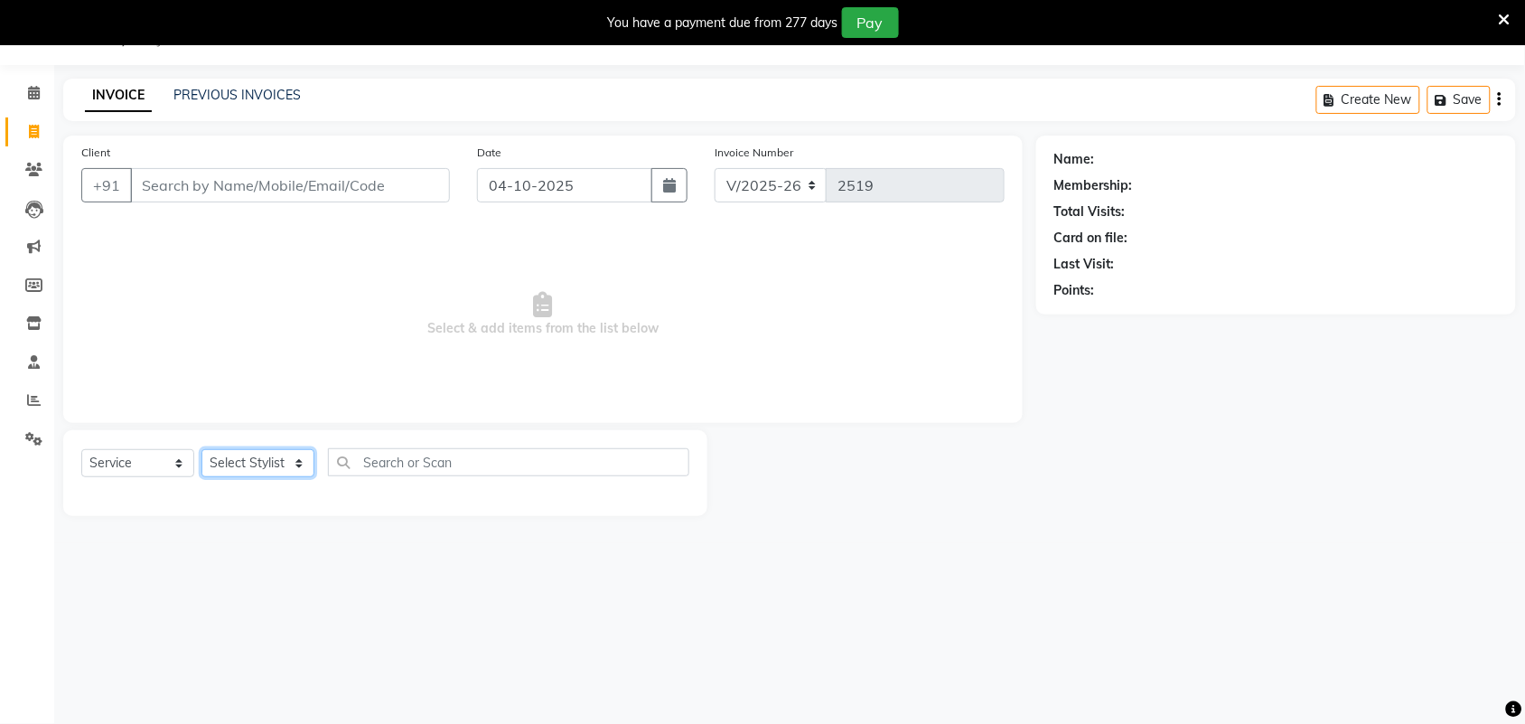
drag, startPoint x: 294, startPoint y: 463, endPoint x: 352, endPoint y: 421, distance: 71.7
click at [294, 463] on select "Select Stylist Adarsh ajay ALEXX anusiya Jos Lalit lavanya Lucy rita saroj Suni…" at bounding box center [257, 463] width 113 height 28
select select "91499"
click at [201, 449] on select "Select Stylist Adarsh ajay ALEXX anusiya Jos Lalit lavanya Lucy rita saroj Suni…" at bounding box center [257, 463] width 113 height 28
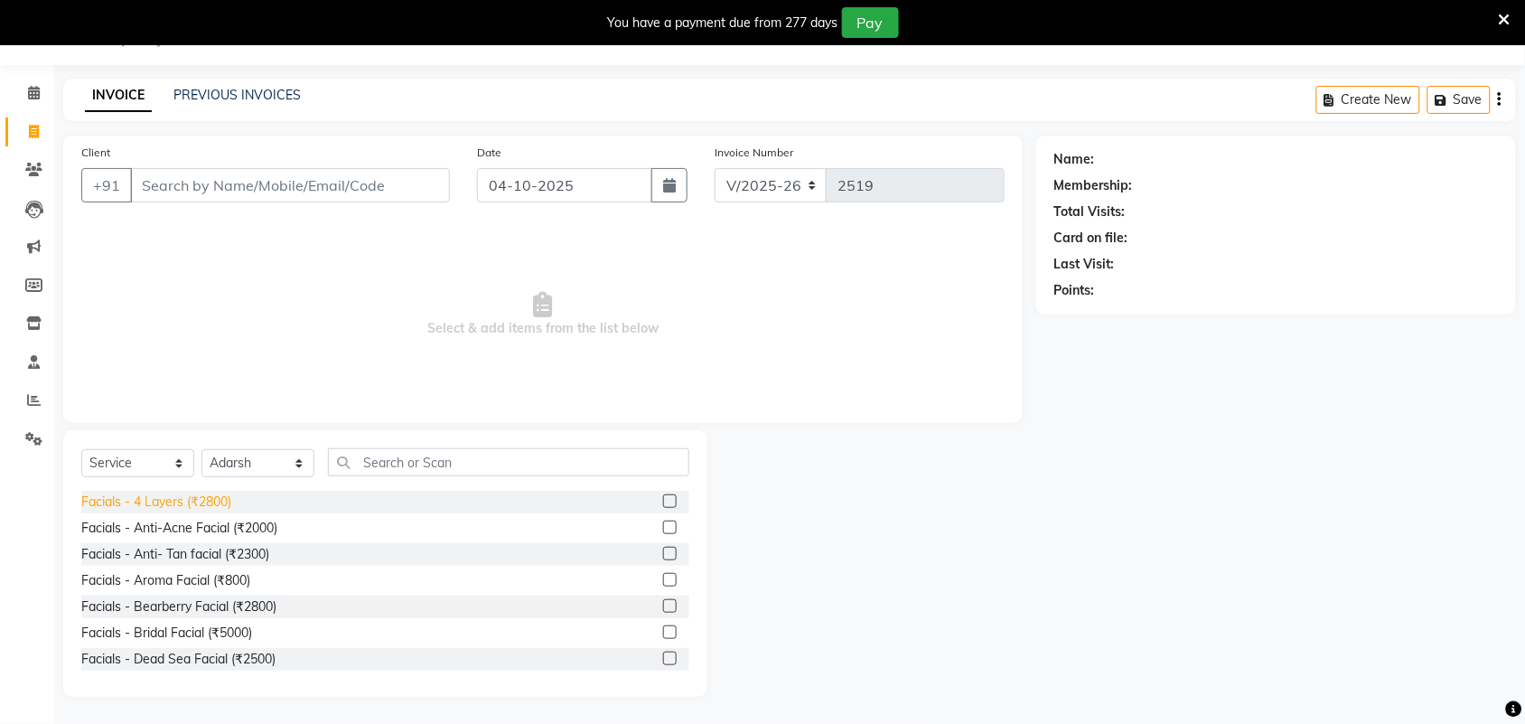
click at [224, 502] on div "Facials - 4 Layers (₹2800)" at bounding box center [156, 501] width 150 height 19
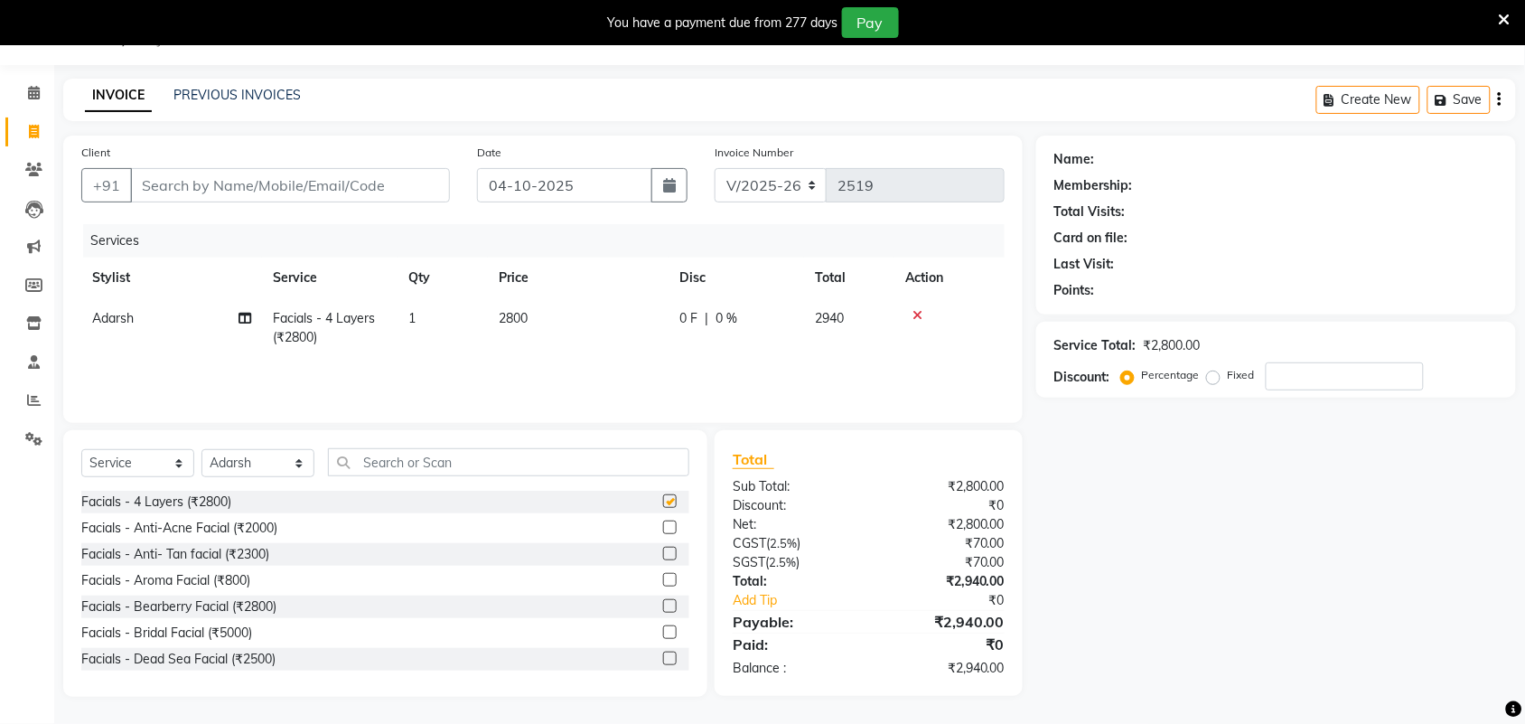
checkbox input "false"
drag, startPoint x: 520, startPoint y: 321, endPoint x: 540, endPoint y: 319, distance: 20.0
click at [520, 319] on span "2800" at bounding box center [513, 318] width 29 height 16
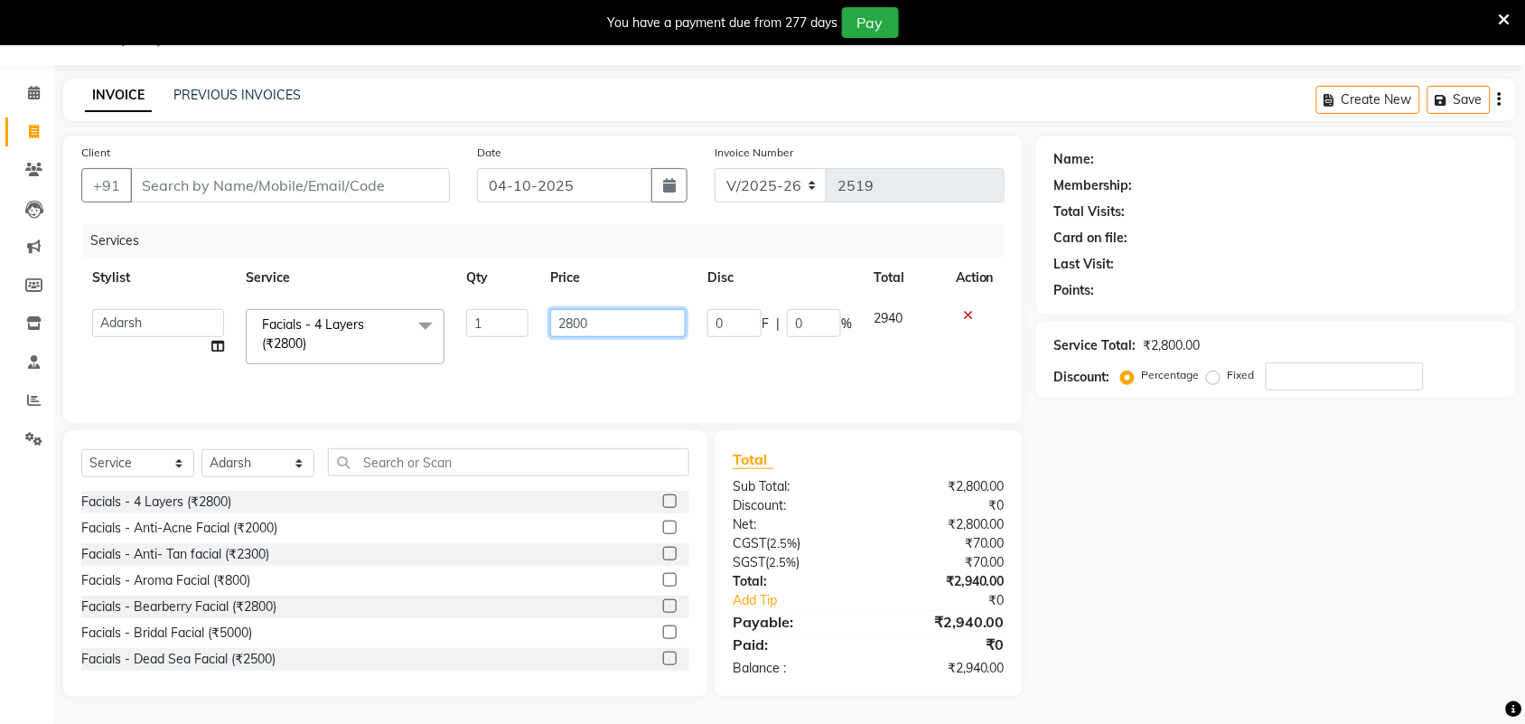
drag, startPoint x: 602, startPoint y: 323, endPoint x: 549, endPoint y: 362, distance: 65.2
click at [519, 341] on tr "Adarsh ajay ALEXX anusiya Jos Lalit lavanya Lucy rita saroj Sunitha Umesh Facia…" at bounding box center [542, 336] width 923 height 77
type input "6500"
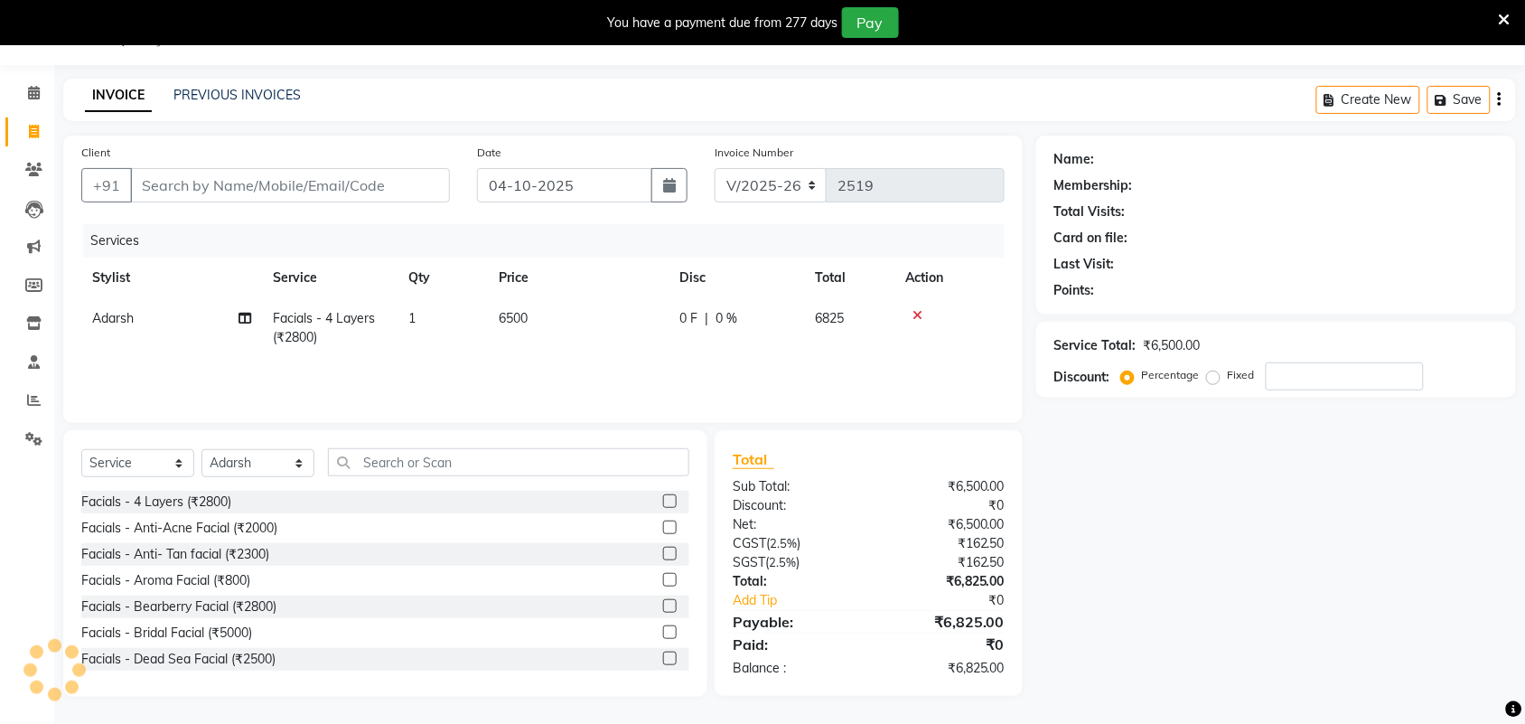
click at [1243, 585] on div "Name: Membership: Total Visits: Card on file: Last Visit: Points: Service Total…" at bounding box center [1282, 415] width 493 height 561
click at [918, 313] on icon at bounding box center [917, 315] width 10 height 13
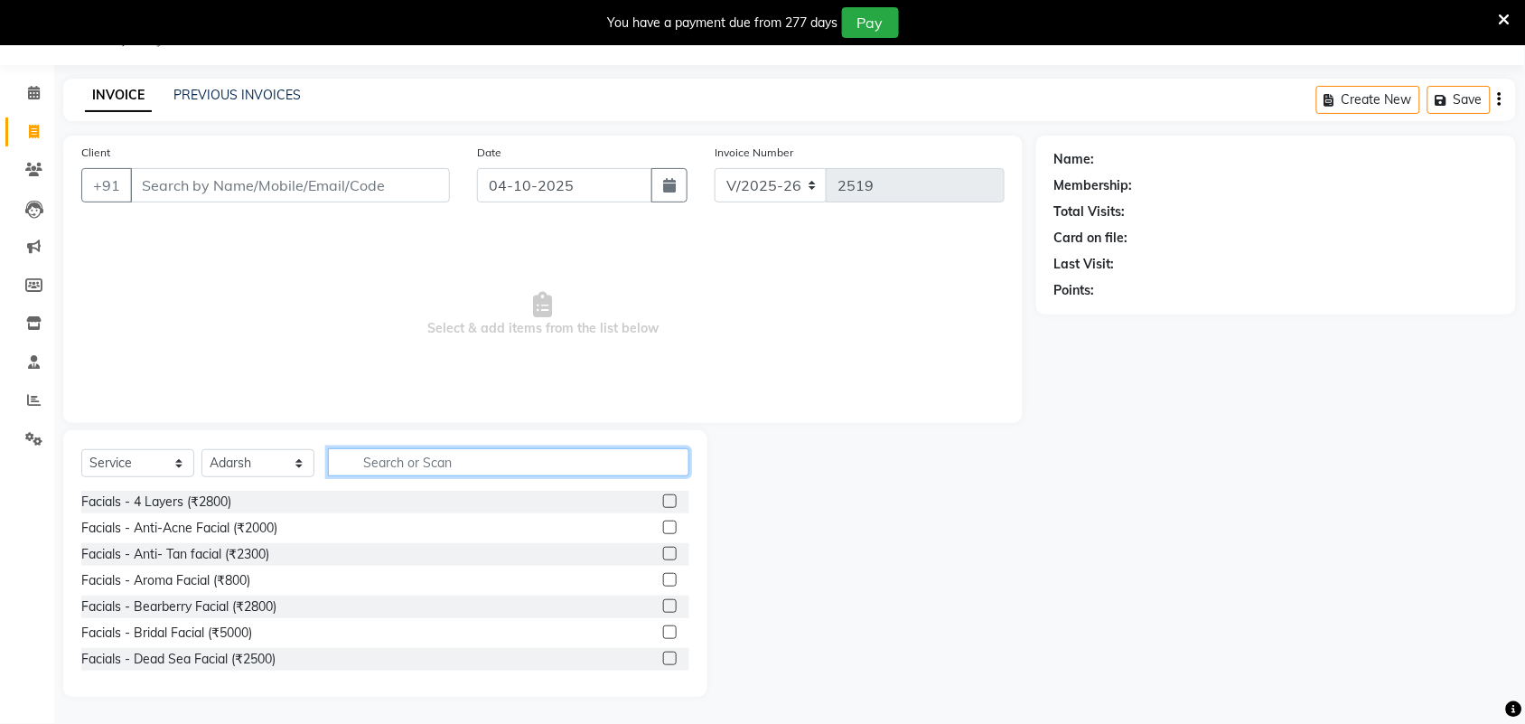
click at [394, 463] on input "text" at bounding box center [508, 462] width 361 height 28
drag, startPoint x: 417, startPoint y: 466, endPoint x: 361, endPoint y: 472, distance: 56.4
click at [328, 466] on input "faci" at bounding box center [496, 462] width 336 height 28
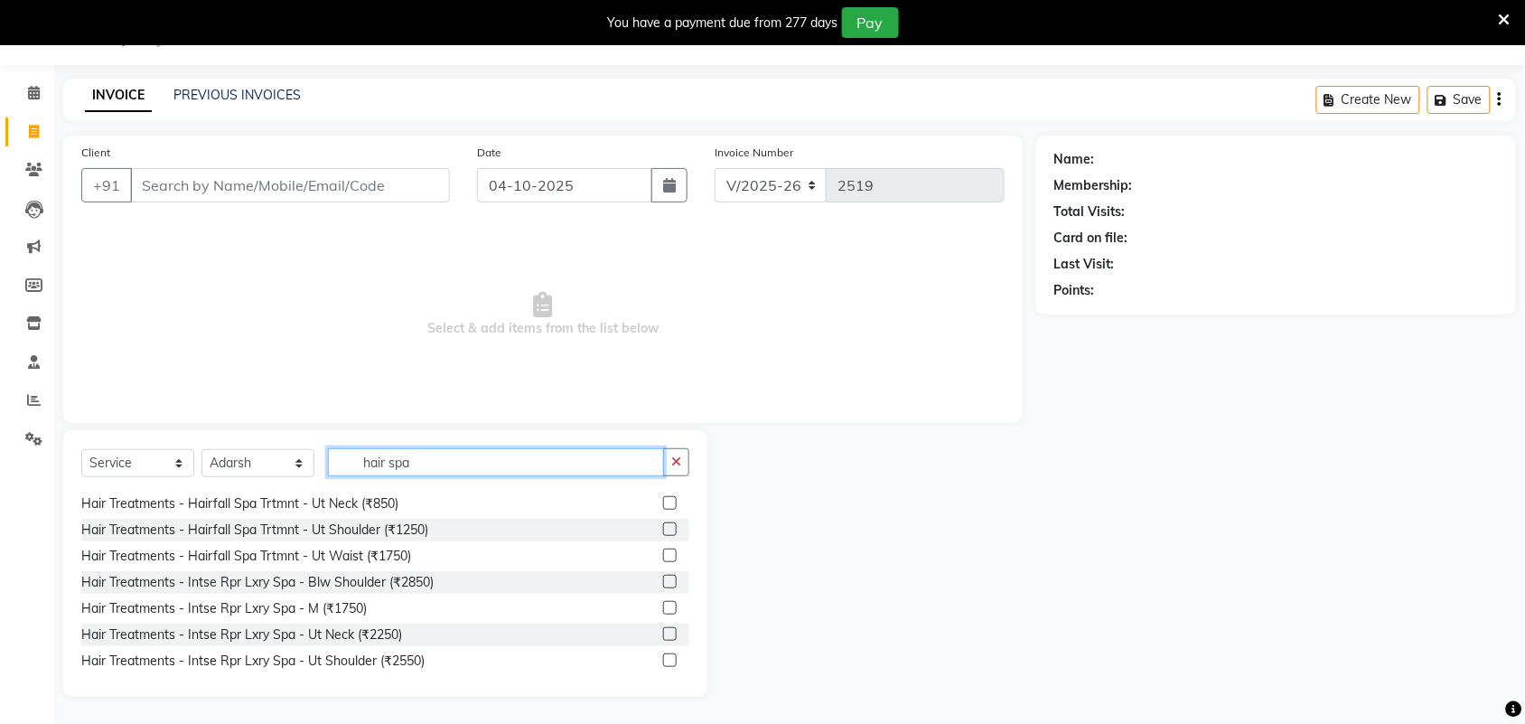
scroll to position [452, 0]
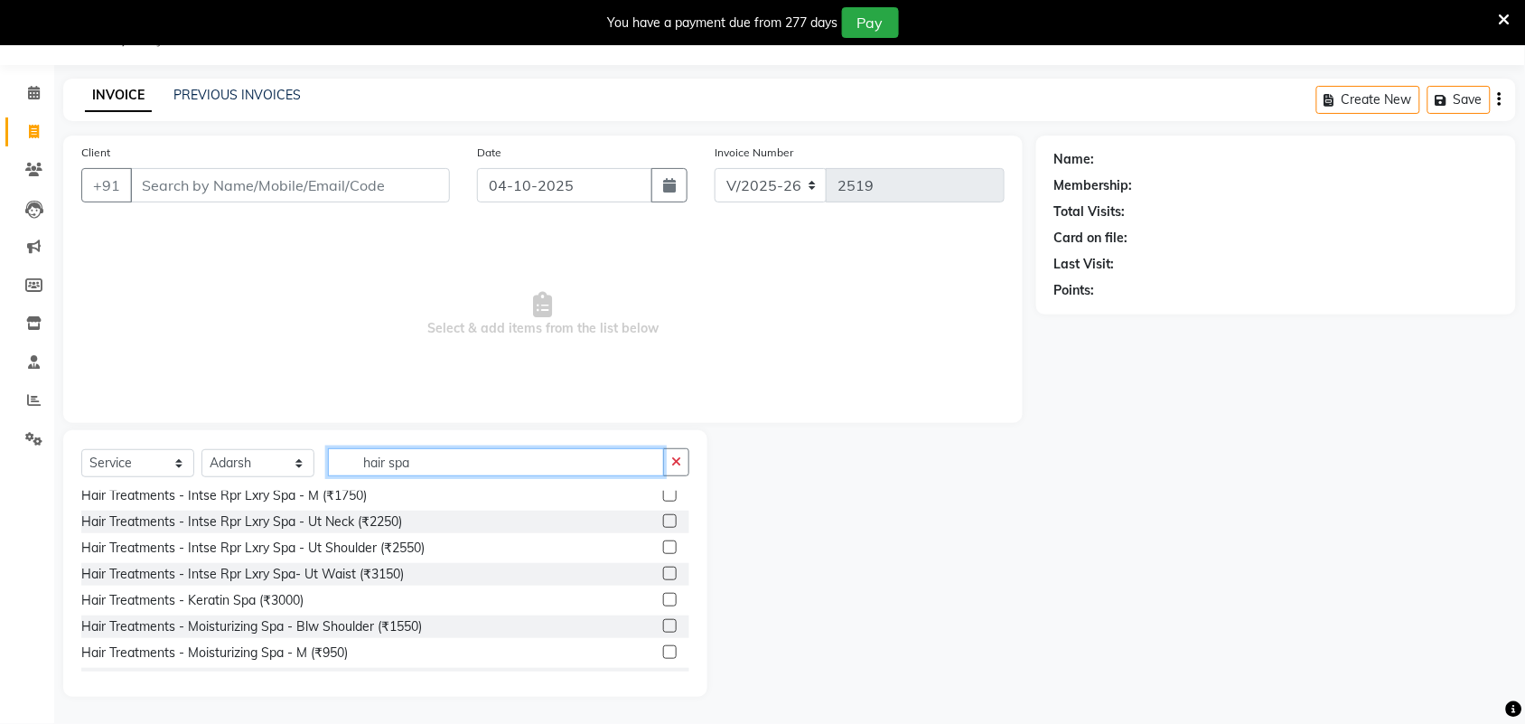
type input "hair spa"
click at [861, 617] on div at bounding box center [871, 563] width 329 height 266
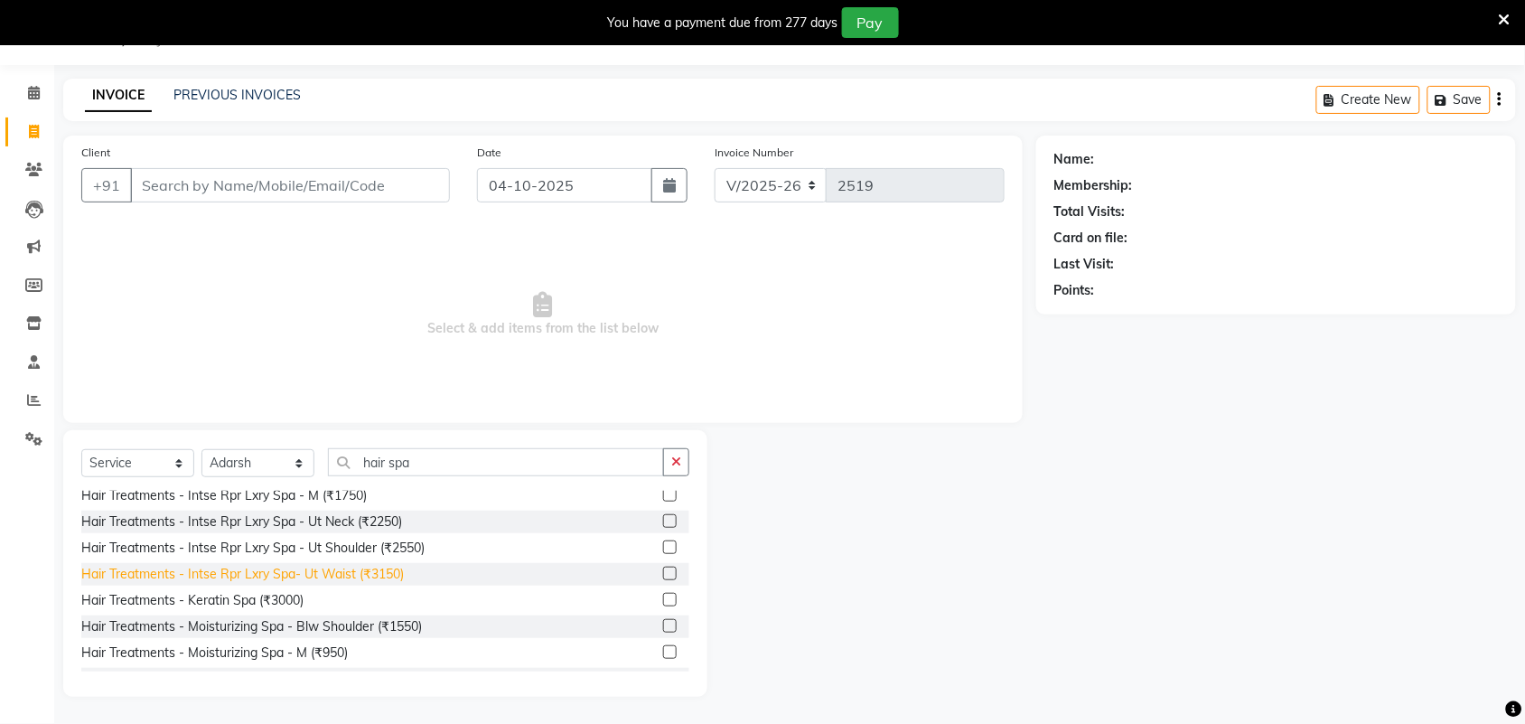
click at [395, 572] on div "Hair Treatments - Intse Rpr Lxry Spa- Ut Waist (₹3150)" at bounding box center [242, 574] width 322 height 19
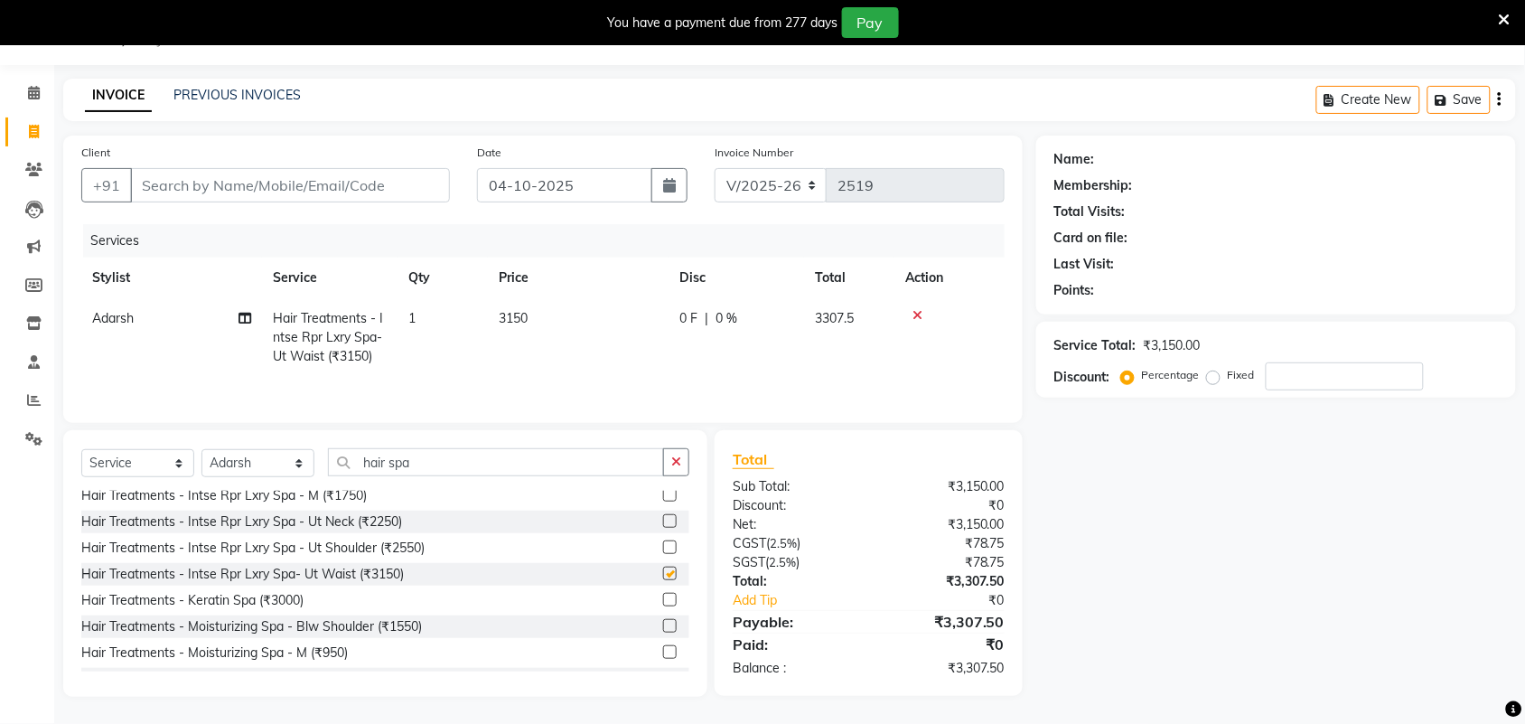
checkbox input "false"
click at [528, 330] on td "3150" at bounding box center [578, 337] width 181 height 79
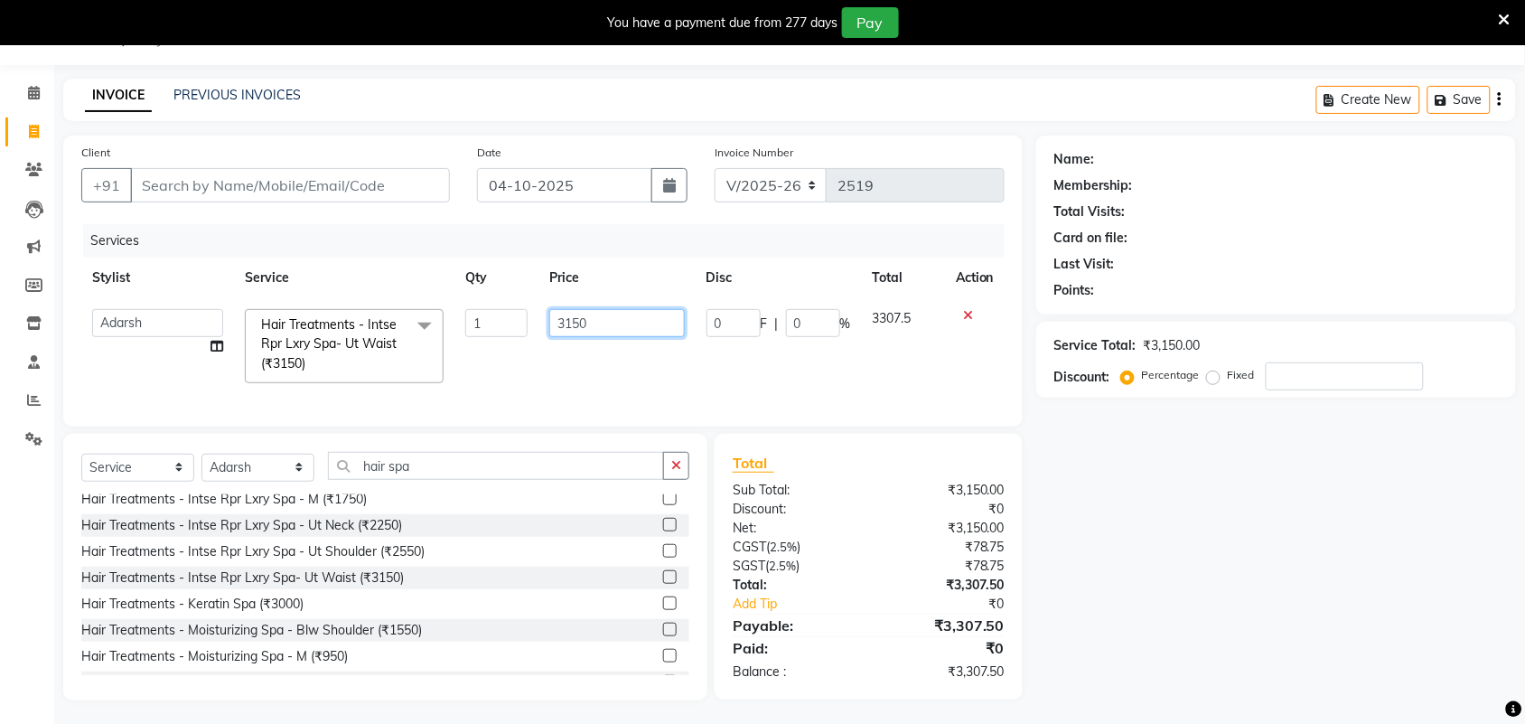
drag, startPoint x: 481, startPoint y: 348, endPoint x: 506, endPoint y: 355, distance: 25.4
click at [483, 350] on tr "Adarsh ajay ALEXX anusiya Jos Lalit lavanya Lucy rita saroj Sunitha Umesh Hair …" at bounding box center [542, 346] width 923 height 96
type input "3800"
click at [1231, 554] on div "Name: Membership: Total Visits: Card on file: Last Visit: Points: Service Total…" at bounding box center [1282, 417] width 493 height 565
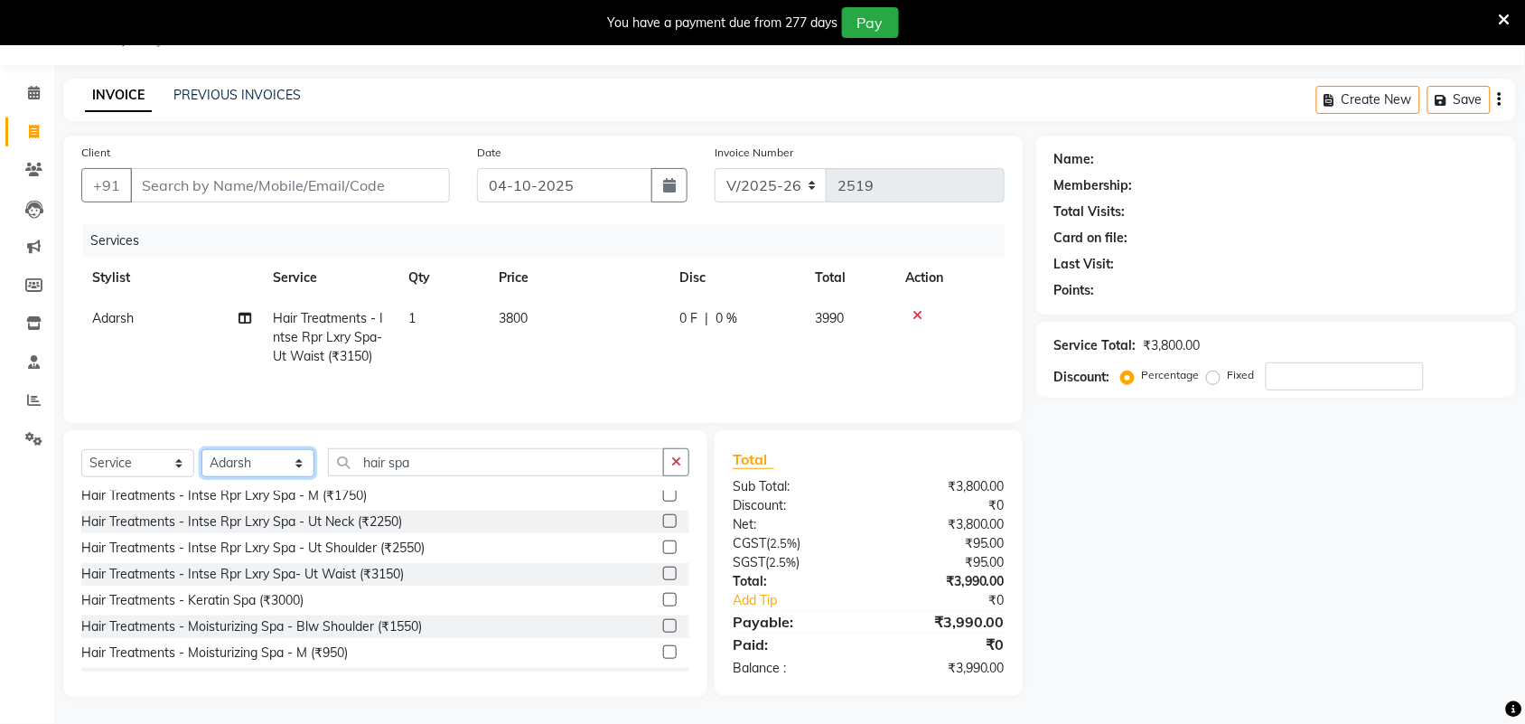
click at [295, 468] on select "Select Stylist Adarsh ajay ALEXX anusiya Jos Lalit lavanya Lucy rita saroj Suni…" at bounding box center [257, 463] width 113 height 28
select select "92337"
click at [201, 452] on select "Select Stylist Adarsh ajay ALEXX anusiya Jos Lalit lavanya Lucy rita saroj Suni…" at bounding box center [257, 463] width 113 height 28
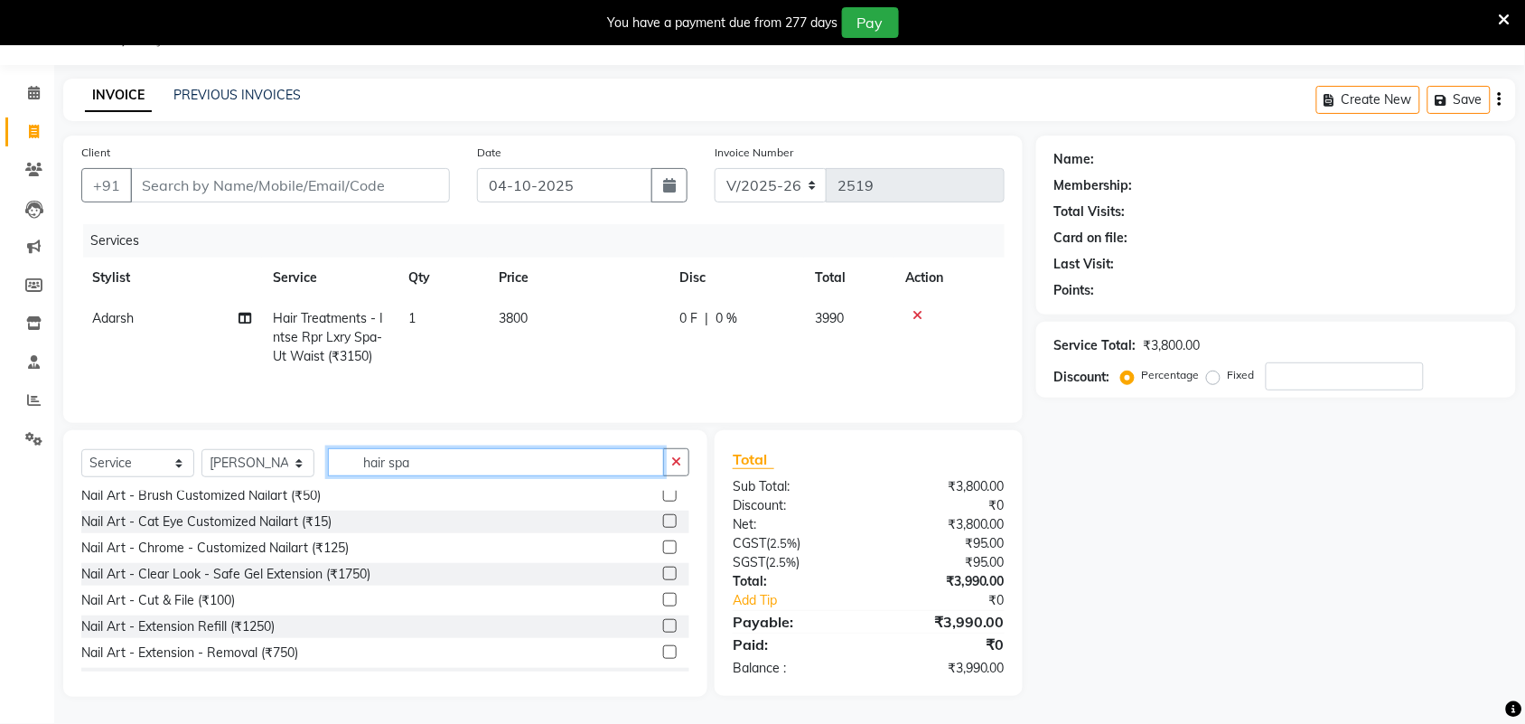
drag, startPoint x: 498, startPoint y: 459, endPoint x: 393, endPoint y: 488, distance: 108.7
click at [325, 467] on div "Select Service Product Membership Package Voucher Prepaid Gift Card Select Styl…" at bounding box center [385, 469] width 608 height 42
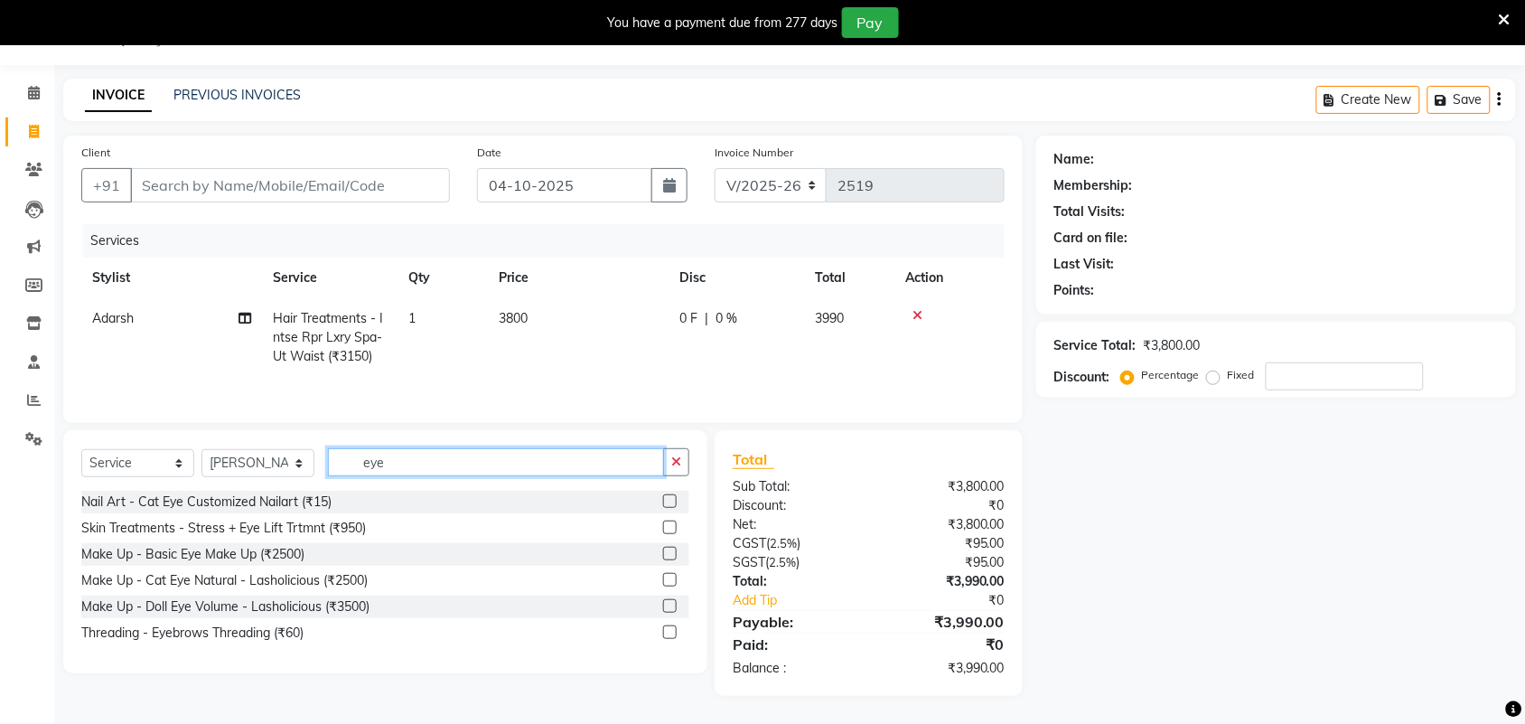
type input "eye"
click at [673, 639] on label at bounding box center [670, 632] width 14 height 14
click at [673, 639] on input "checkbox" at bounding box center [669, 633] width 12 height 12
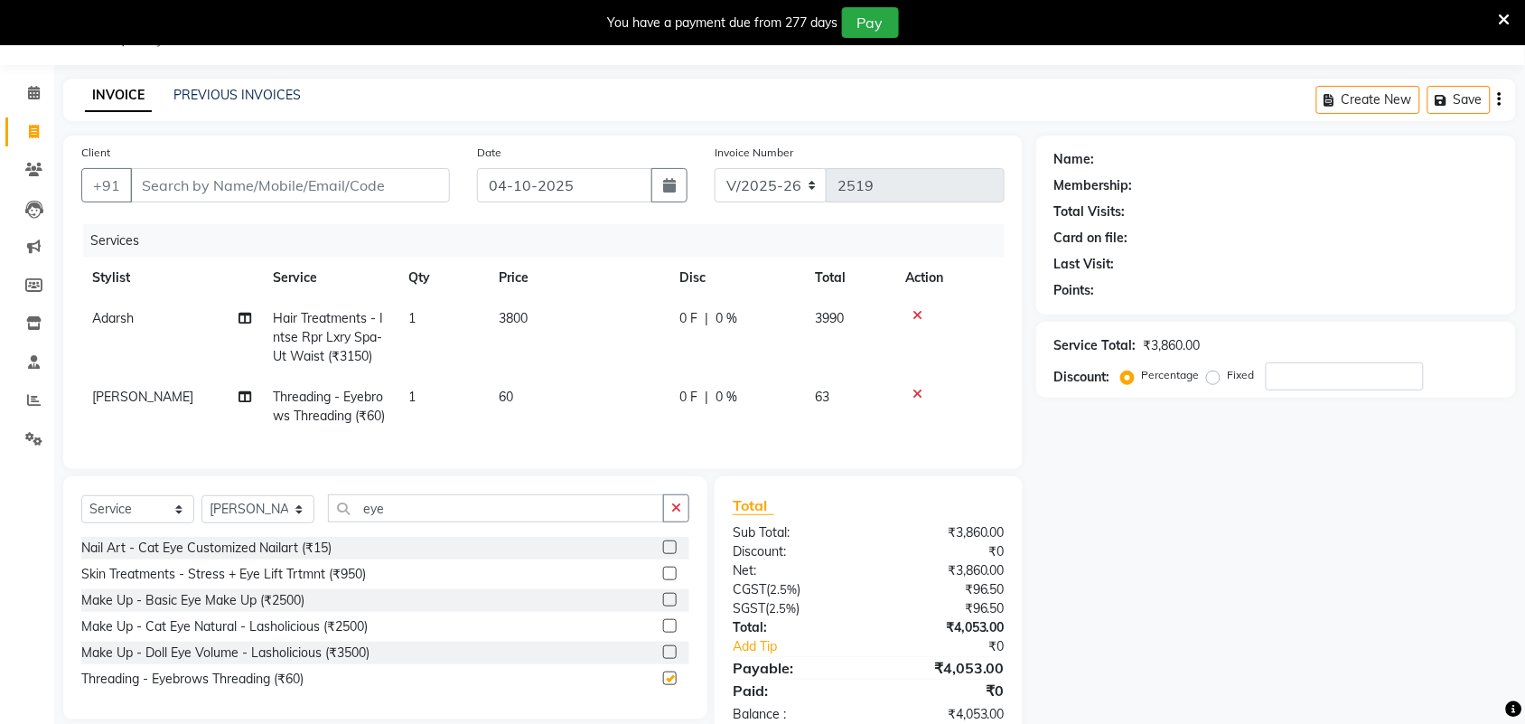
checkbox input "false"
click at [520, 385] on td "60" at bounding box center [578, 407] width 181 height 60
select select "92337"
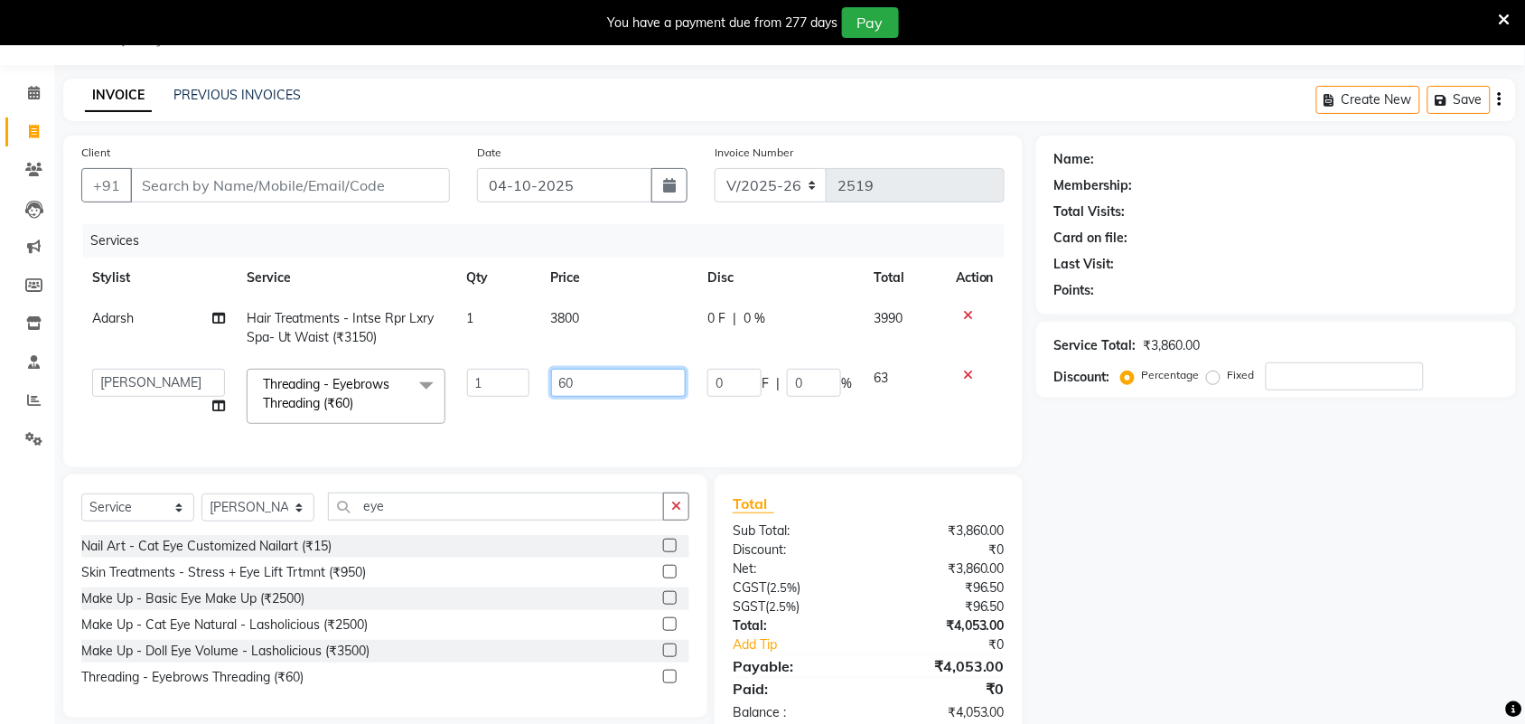
drag, startPoint x: 638, startPoint y: 386, endPoint x: 547, endPoint y: 402, distance: 92.7
click at [547, 402] on td "60" at bounding box center [618, 396] width 157 height 77
type input "65"
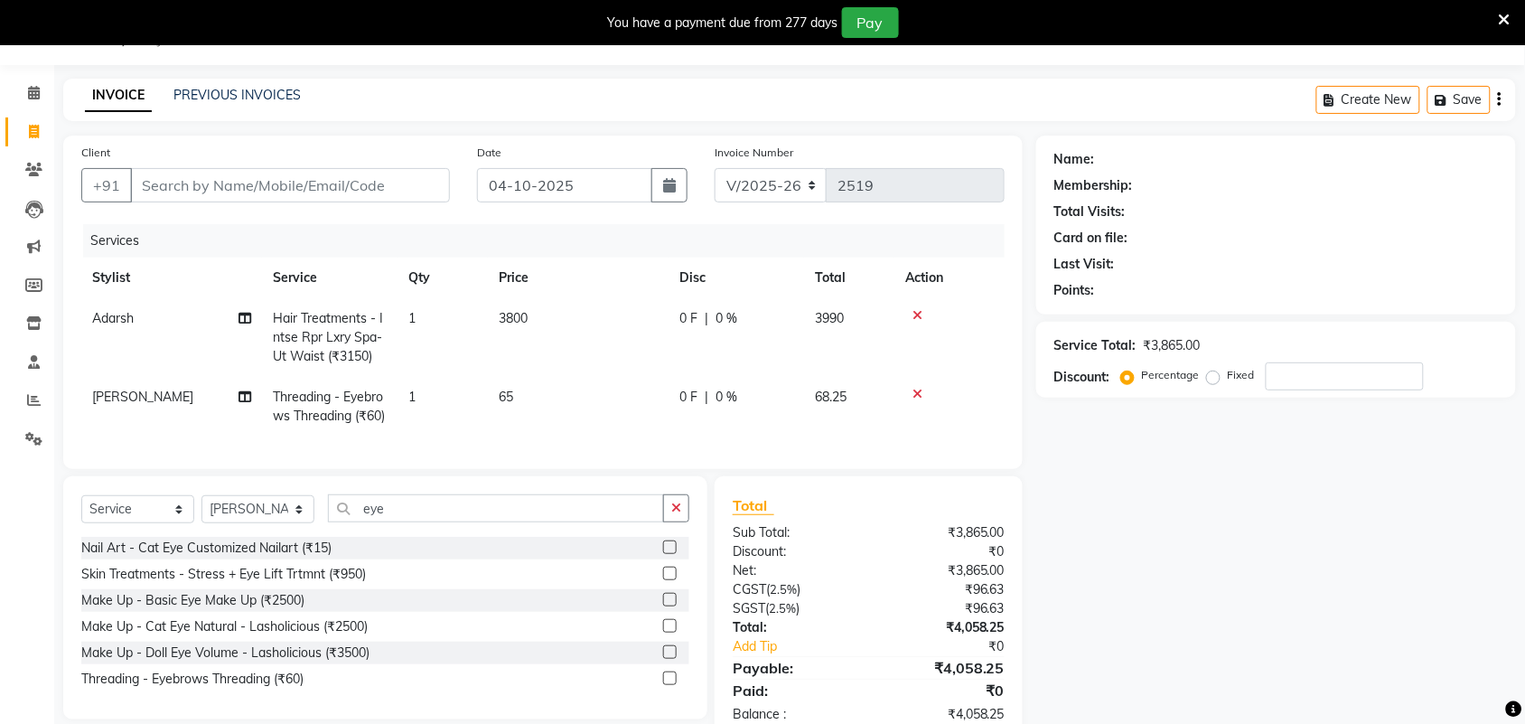
click at [1131, 522] on div "Name: Membership: Total Visits: Card on file: Last Visit: Points: Service Total…" at bounding box center [1282, 438] width 493 height 606
drag, startPoint x: 435, startPoint y: 547, endPoint x: 268, endPoint y: 552, distance: 167.2
click at [263, 537] on div "Select Service Product Membership Package Voucher Prepaid Gift Card Select Styl…" at bounding box center [385, 515] width 608 height 42
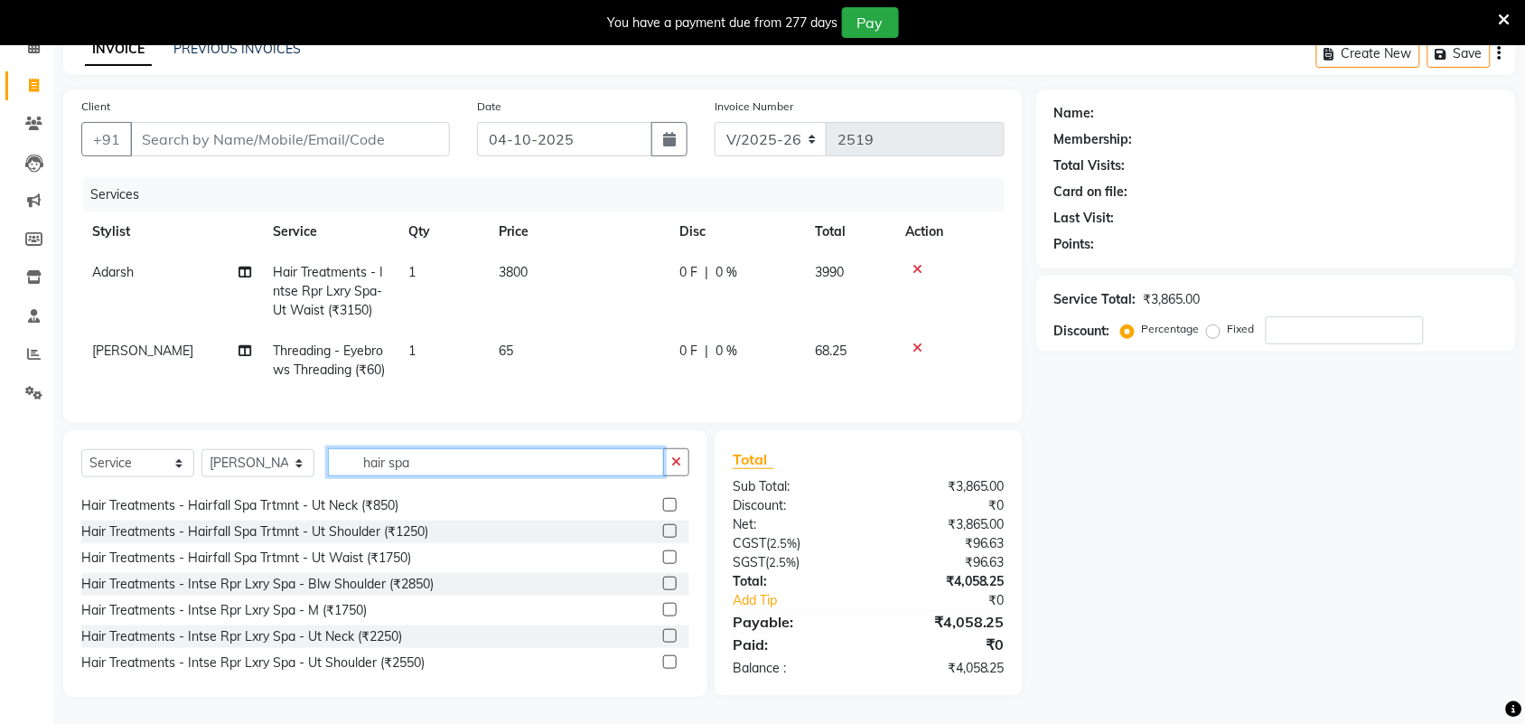
scroll to position [339, 0]
type input "hair spa"
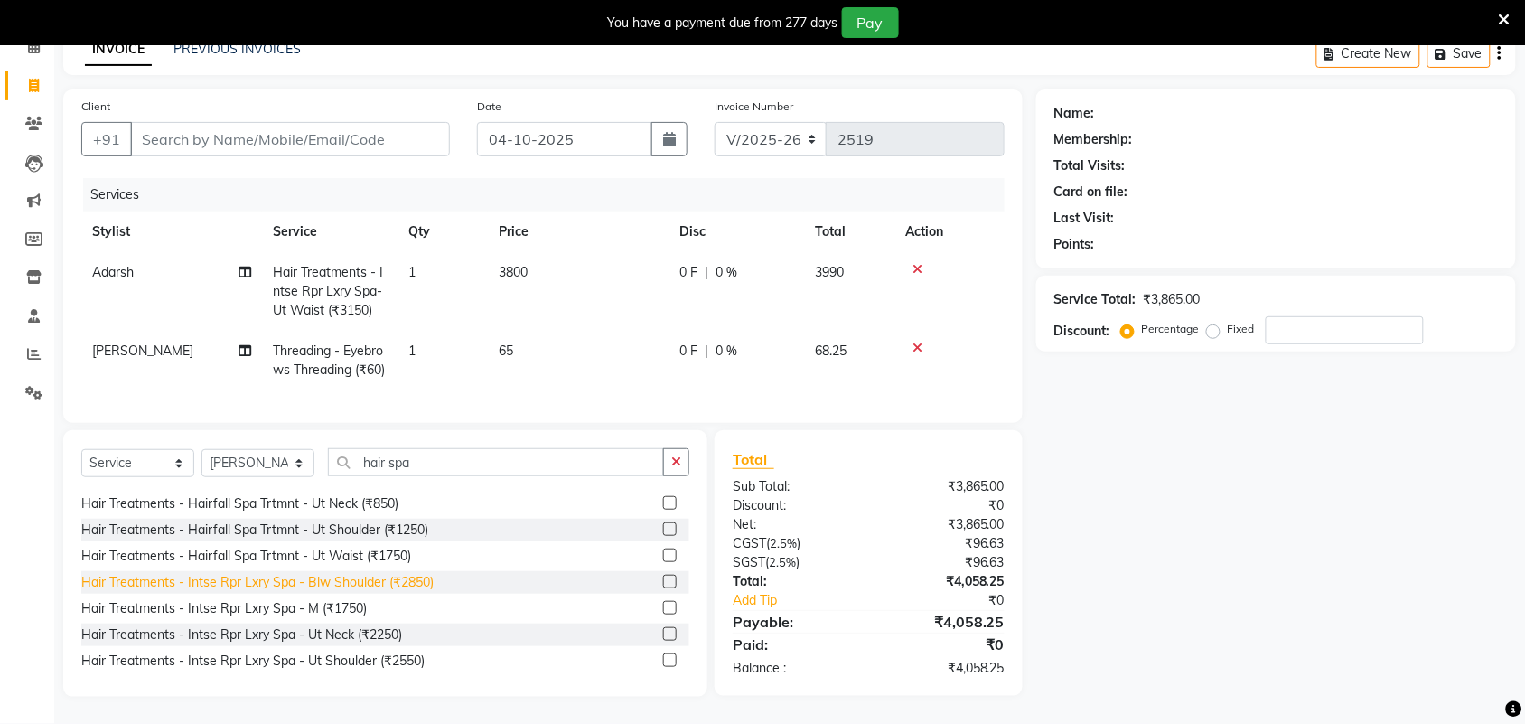
click at [407, 585] on div "Hair Treatments - Intse Rpr Lxry Spa - Blw Shoulder (₹2850)" at bounding box center [257, 582] width 352 height 19
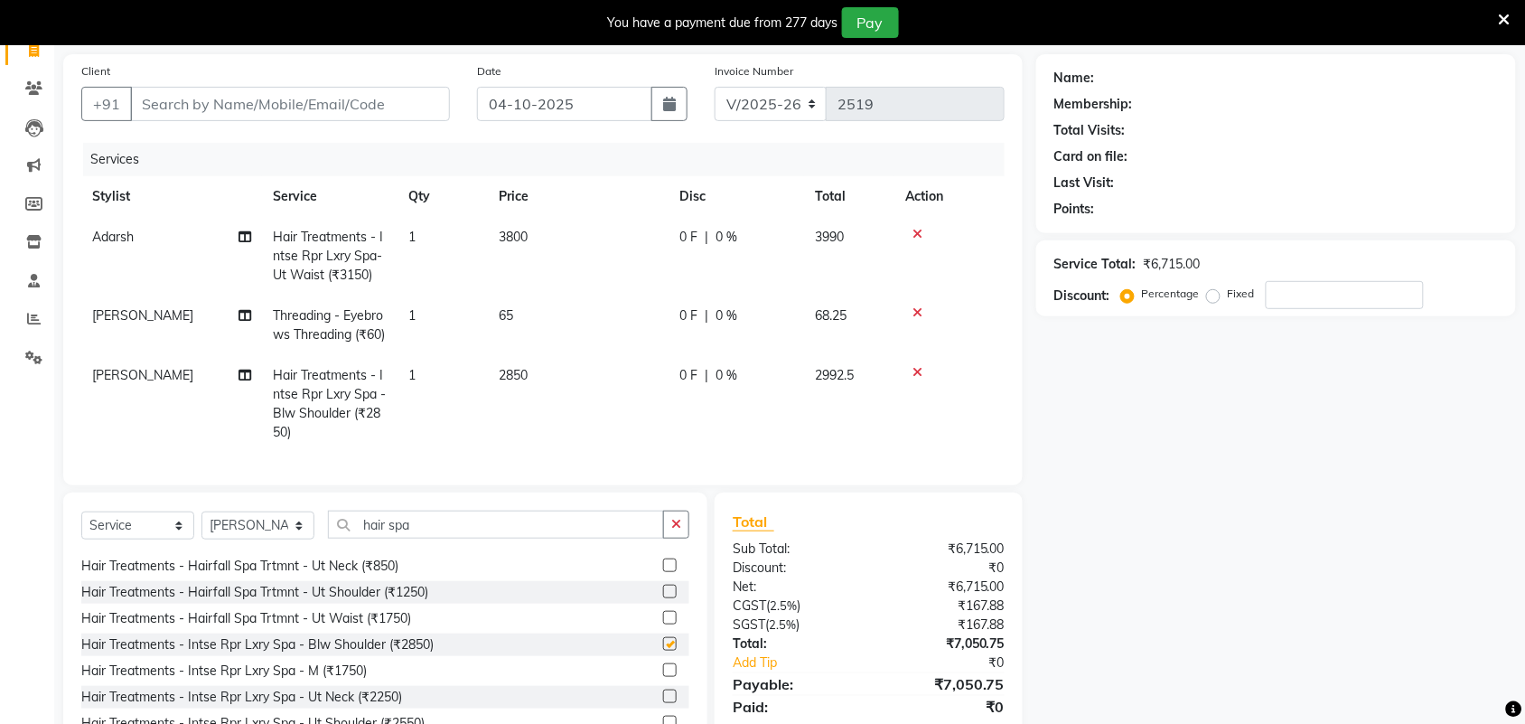
checkbox input "false"
click at [919, 378] on icon at bounding box center [917, 372] width 10 height 13
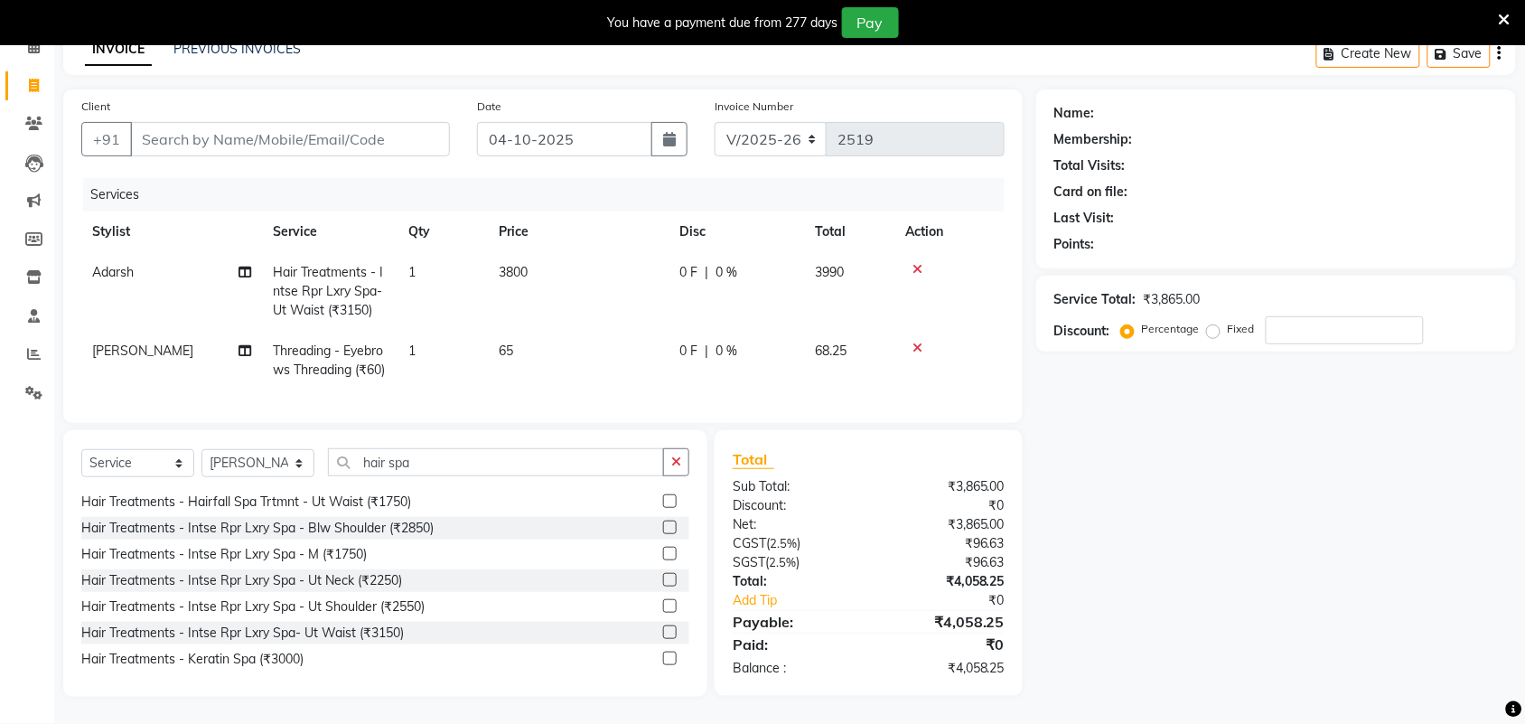
scroll to position [337, 0]
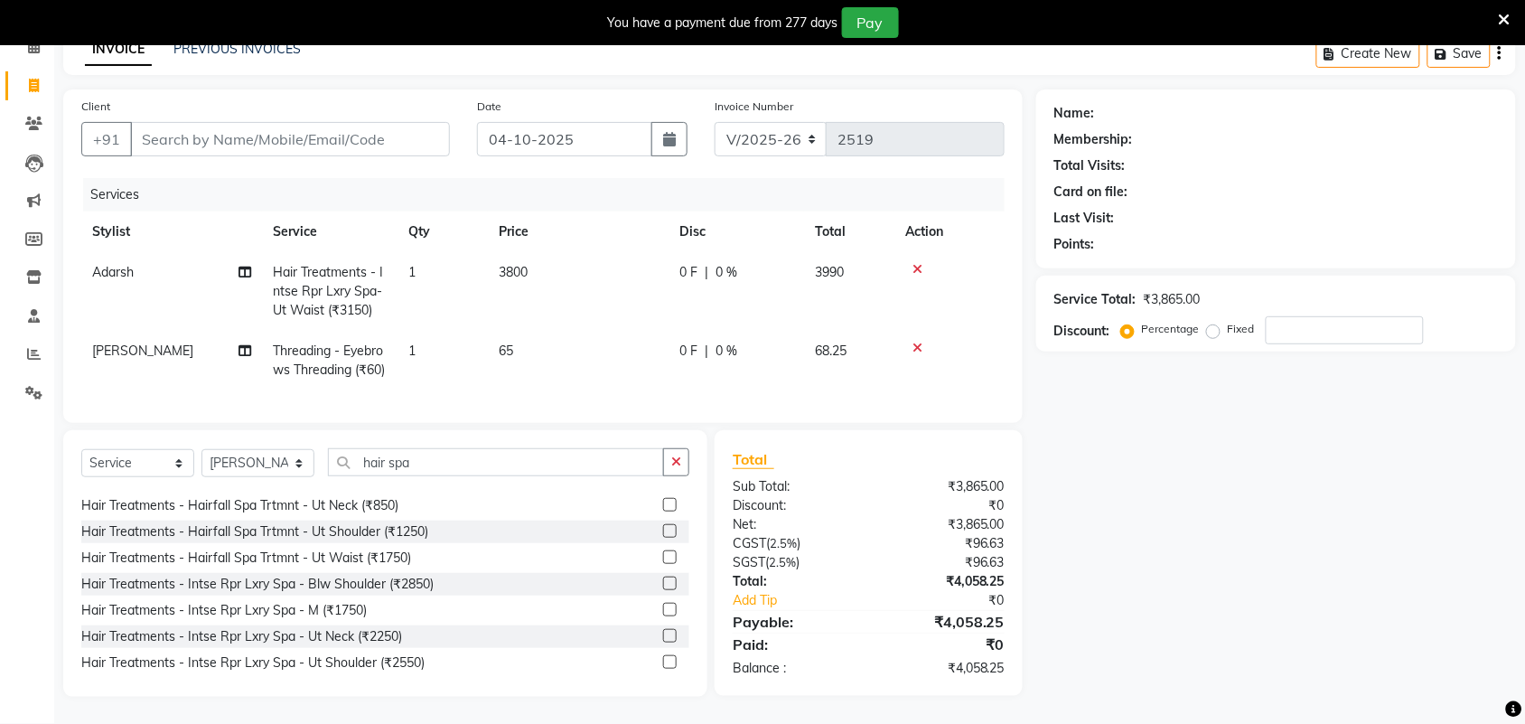
click at [330, 267] on span "Hair Treatments - Intse Rpr Lxry Spa- Ut Waist (₹3150)" at bounding box center [328, 291] width 110 height 54
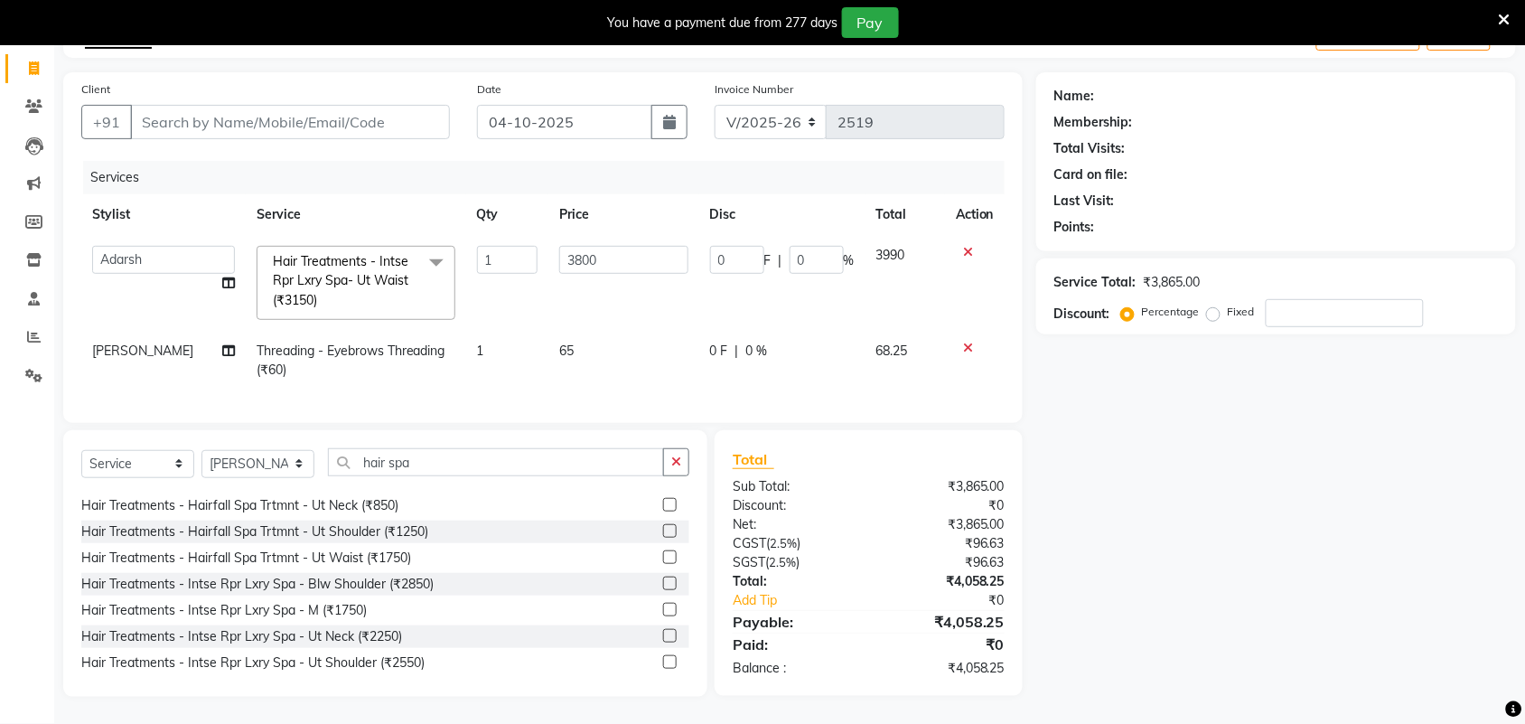
click at [309, 287] on span "Hair Treatments - Intse Rpr Lxry Spa- Ut Waist (₹3150)" at bounding box center [340, 280] width 135 height 55
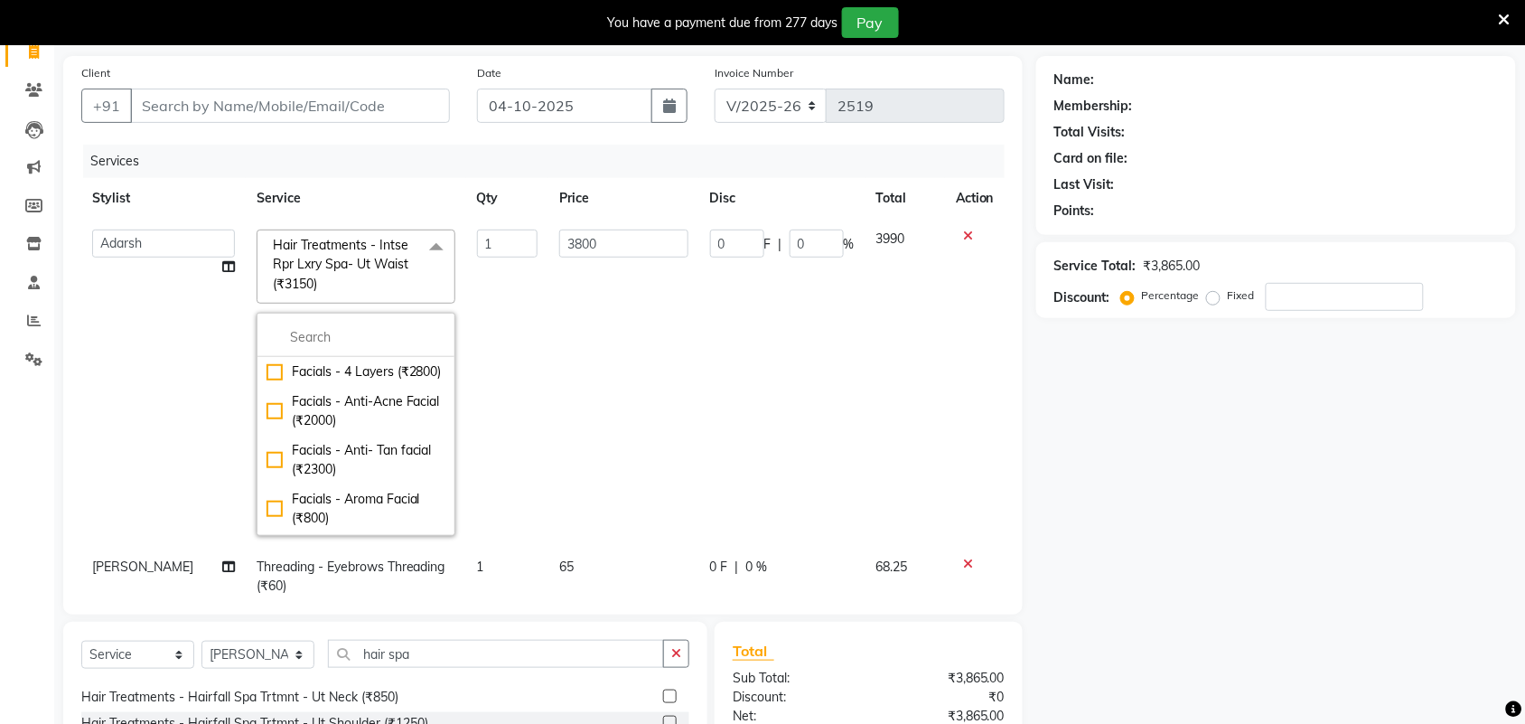
click at [326, 280] on span "Hair Treatments - Intse Rpr Lxry Spa- Ut Waist (₹3150) x" at bounding box center [347, 265] width 159 height 58
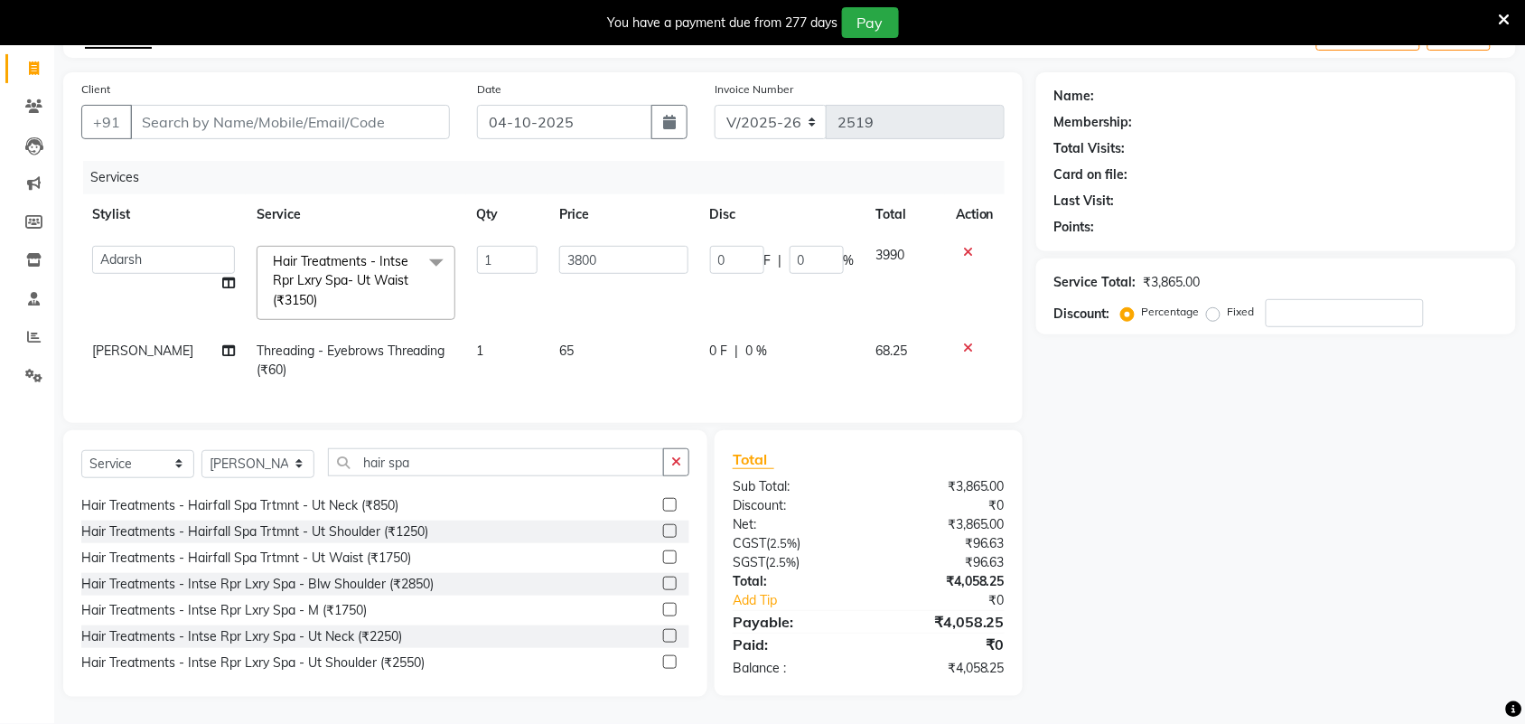
click at [317, 292] on link "x" at bounding box center [321, 300] width 8 height 16
type input "0"
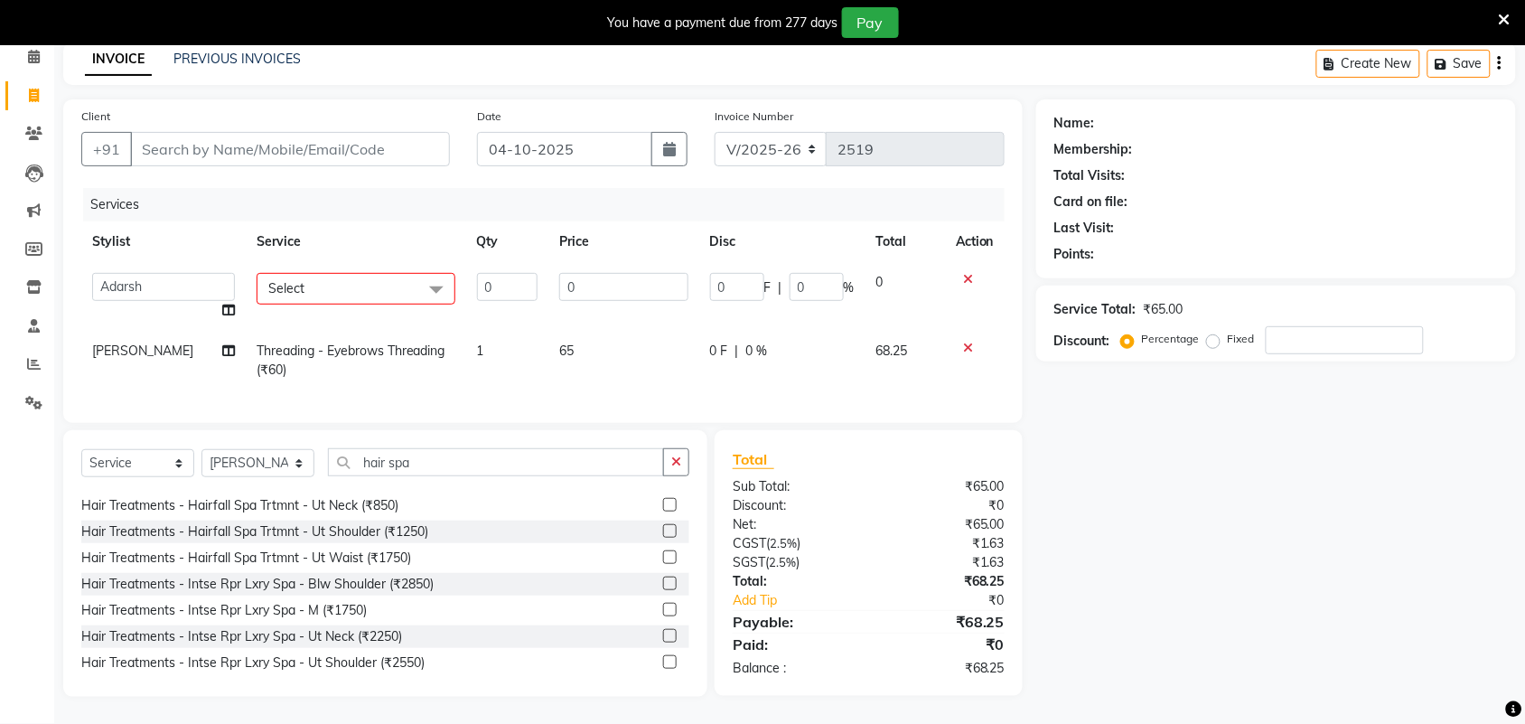
scroll to position [81, 0]
click at [1325, 524] on div "Name: Membership: Total Visits: Card on file: Last Visit: Points: Service Total…" at bounding box center [1282, 397] width 493 height 597
drag, startPoint x: 969, startPoint y: 276, endPoint x: 948, endPoint y: 328, distance: 56.4
click at [968, 276] on icon at bounding box center [968, 279] width 10 height 13
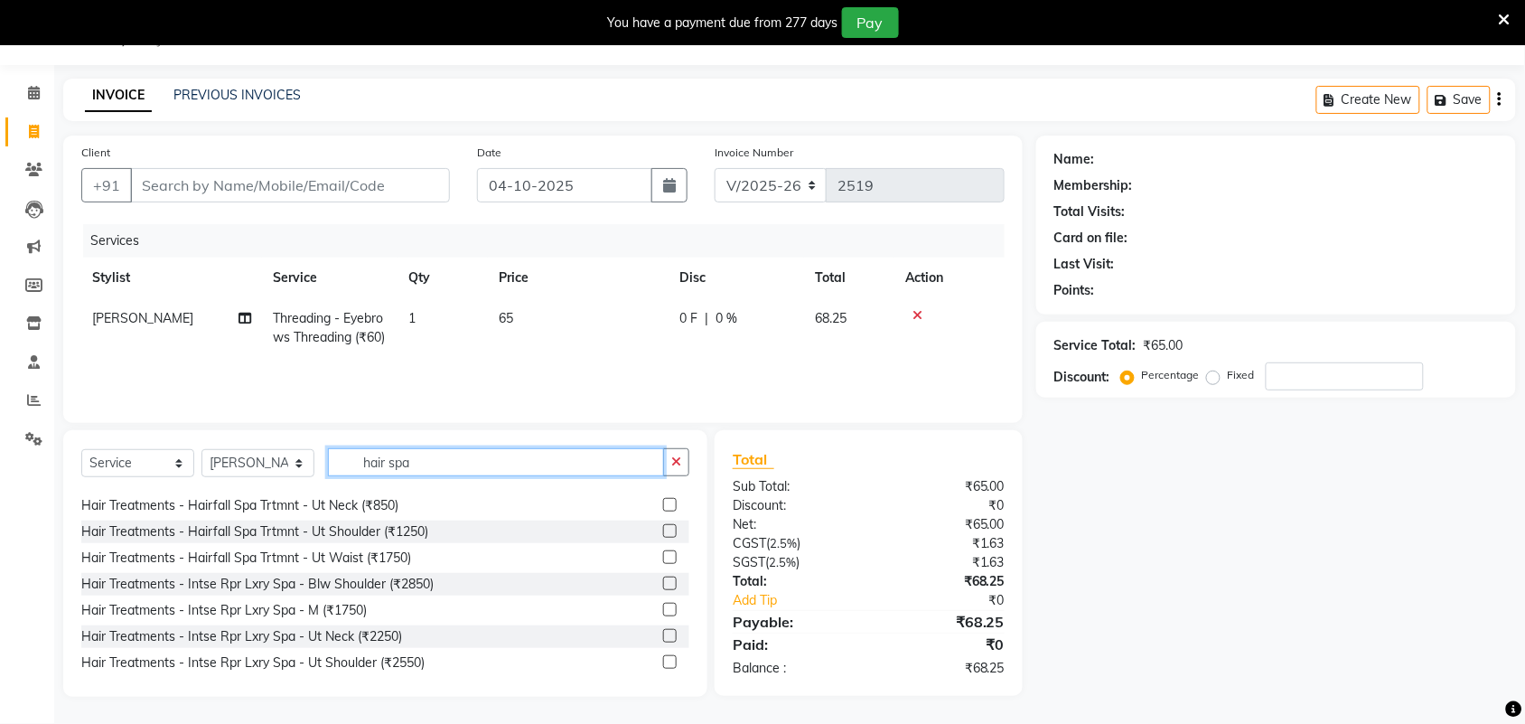
click at [453, 462] on input "hair spa" at bounding box center [496, 462] width 336 height 28
click at [556, 468] on input "hair spa" at bounding box center [496, 462] width 336 height 28
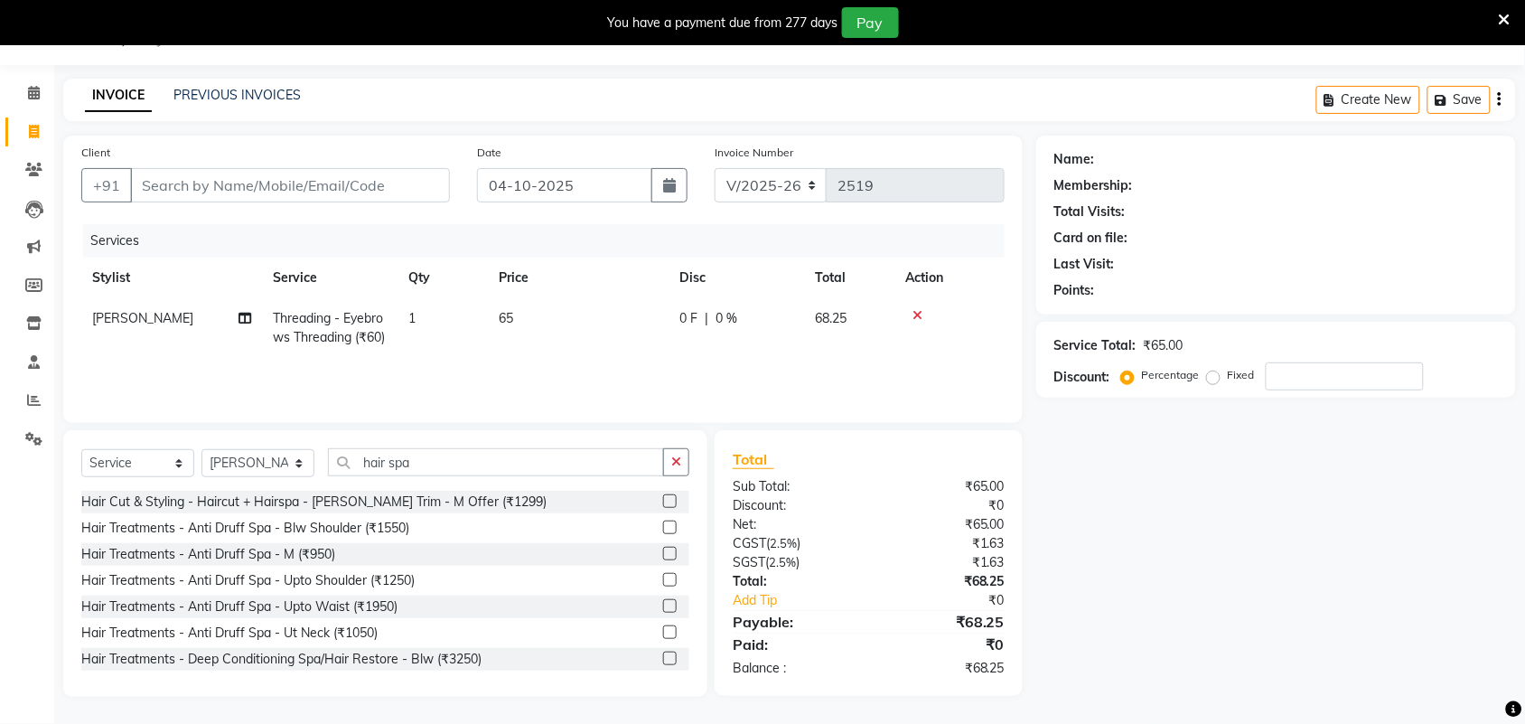
click at [663, 658] on label at bounding box center [670, 658] width 14 height 14
click at [663, 658] on input "checkbox" at bounding box center [669, 659] width 12 height 12
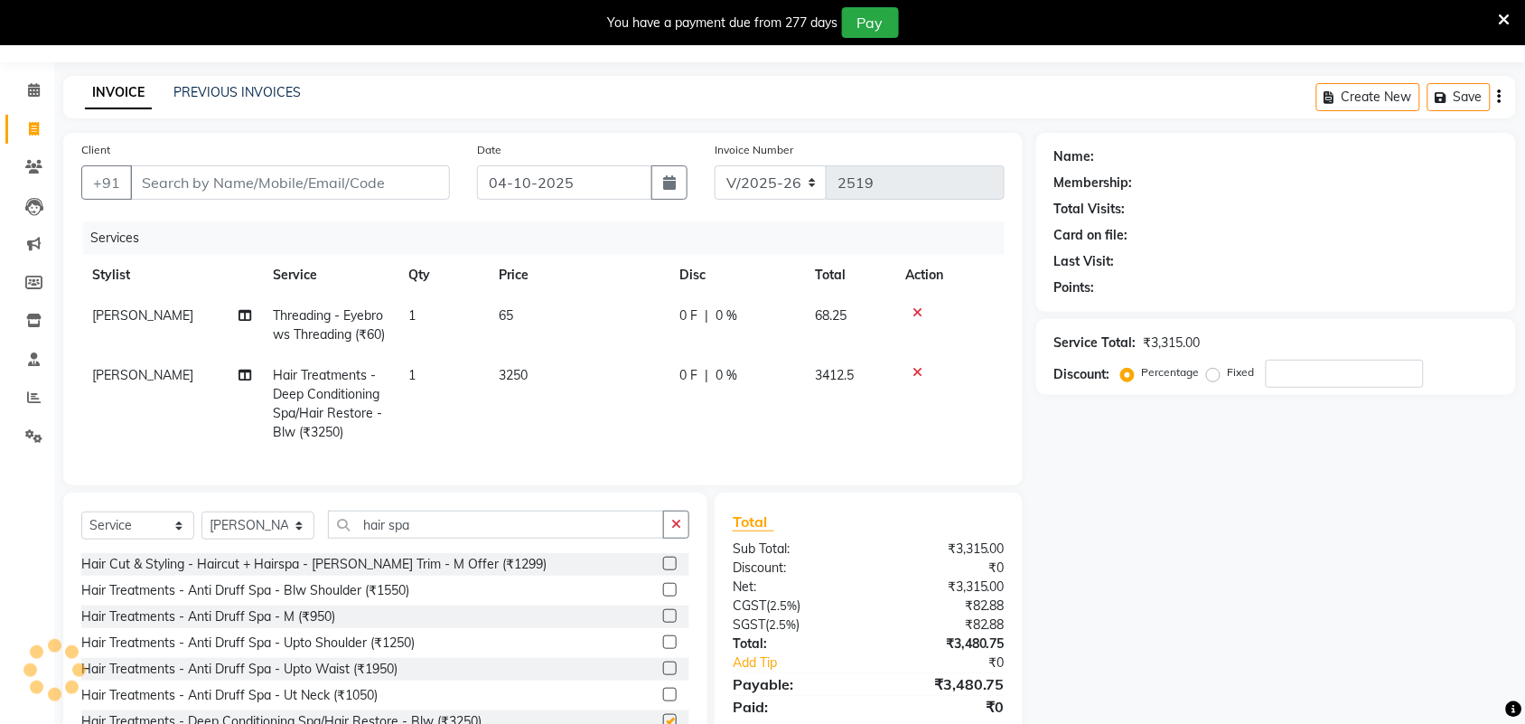
checkbox input "false"
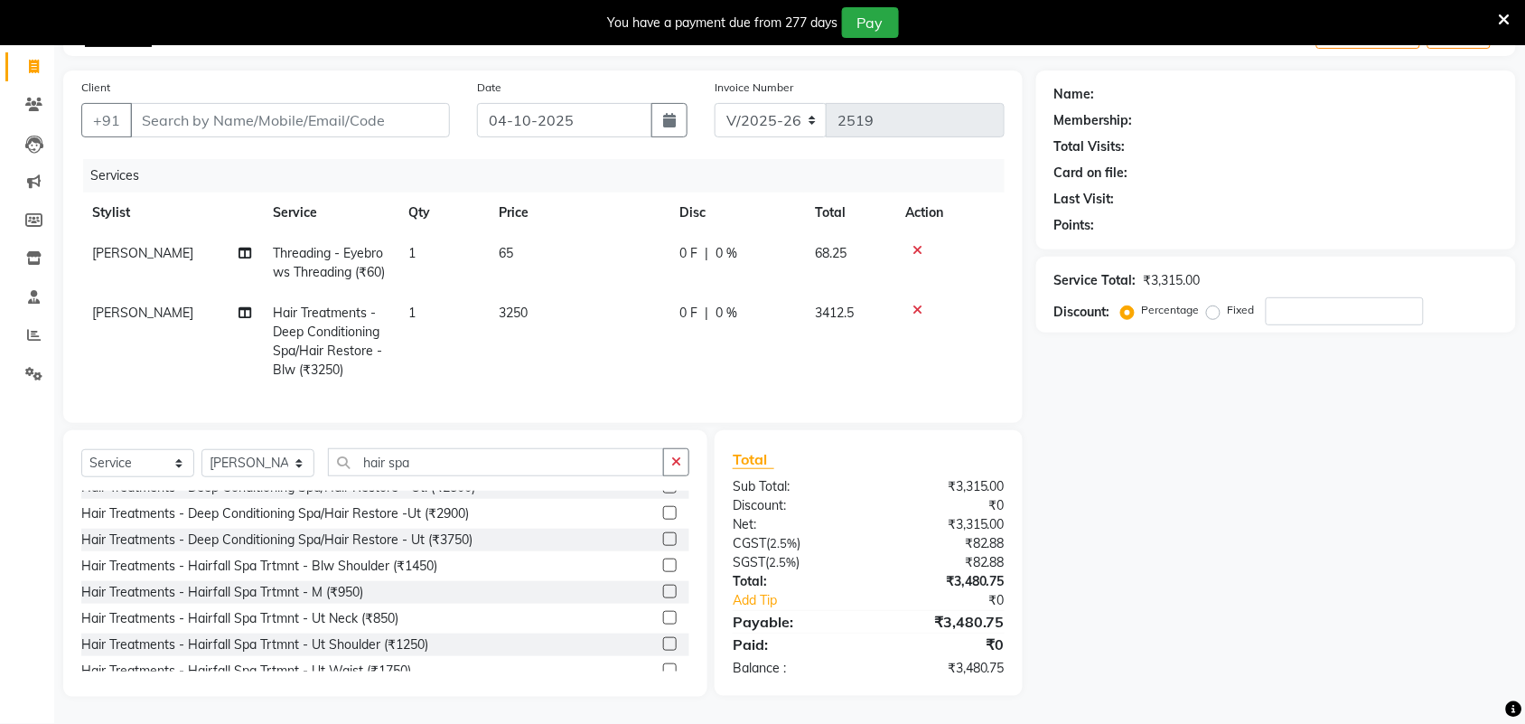
scroll to position [226, 0]
click at [663, 538] on label at bounding box center [670, 537] width 14 height 14
click at [663, 538] on input "checkbox" at bounding box center [669, 538] width 12 height 12
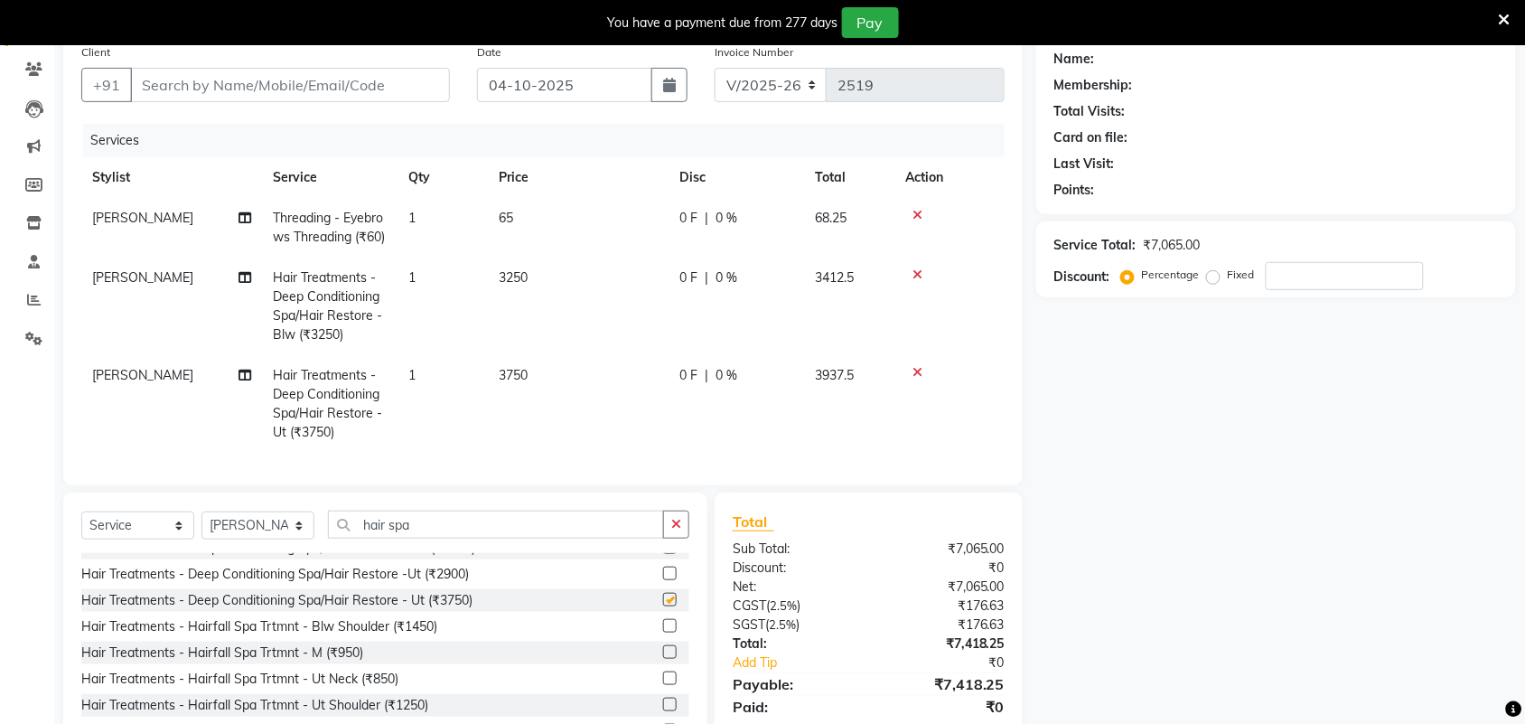
checkbox input "false"
click at [920, 281] on icon at bounding box center [917, 274] width 10 height 13
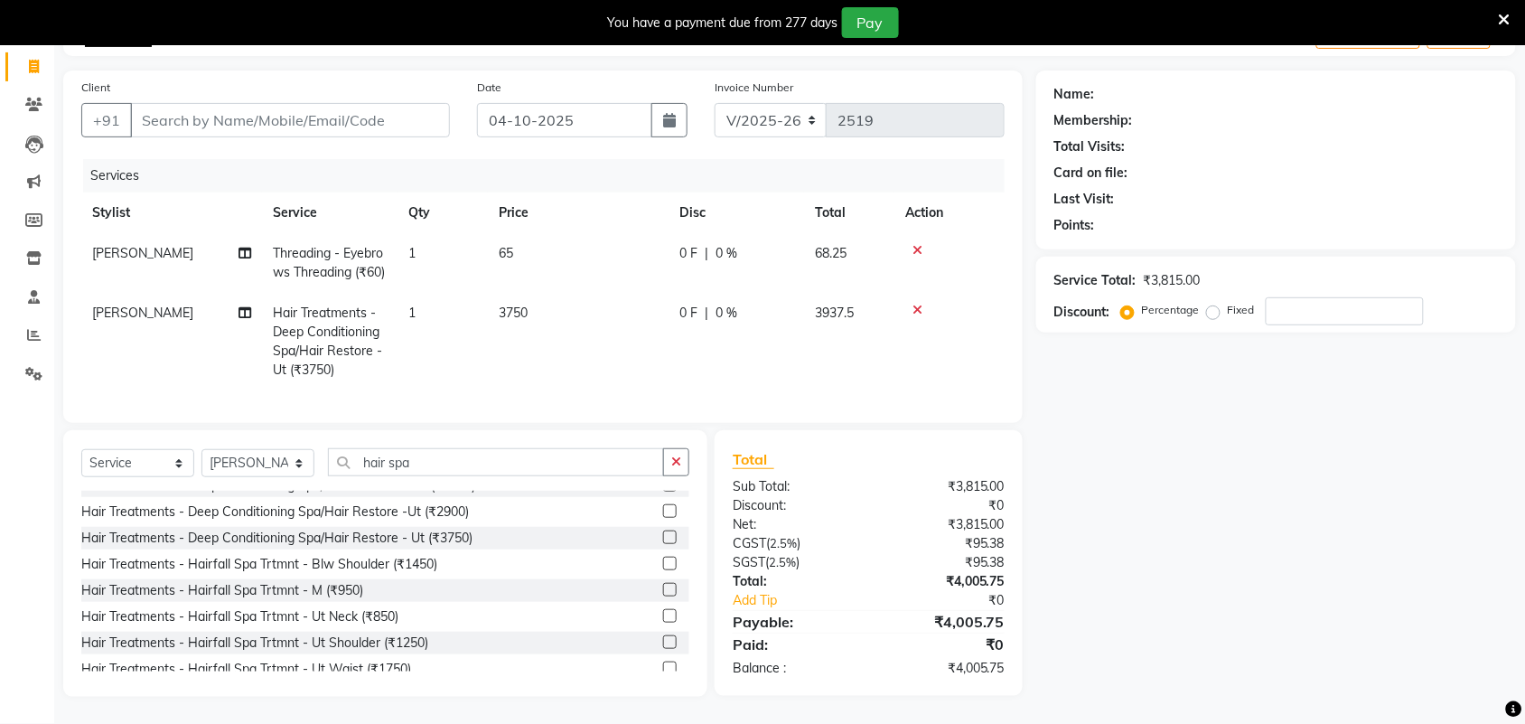
click at [538, 293] on td "3750" at bounding box center [578, 342] width 181 height 98
select select "92337"
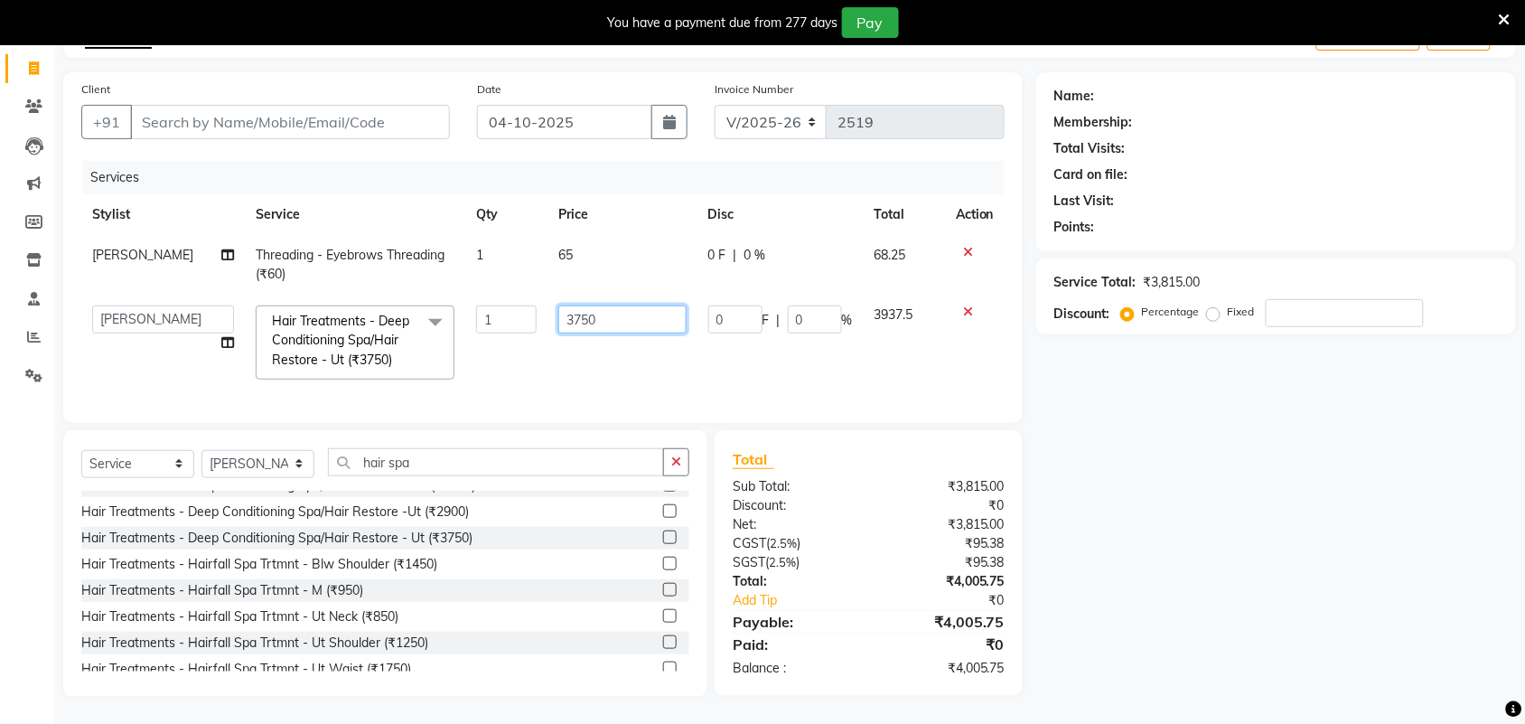
drag, startPoint x: 587, startPoint y: 300, endPoint x: 489, endPoint y: 312, distance: 99.2
click at [486, 308] on tr "Adarsh ajay ALEXX anusiya Jos Lalit lavanya Lucy rita saroj Sunitha Umesh Hair …" at bounding box center [542, 342] width 923 height 96
type input "3800"
click at [1297, 524] on div "Name: Membership: Total Visits: Card on file: Last Visit: Points: Service Total…" at bounding box center [1282, 384] width 493 height 624
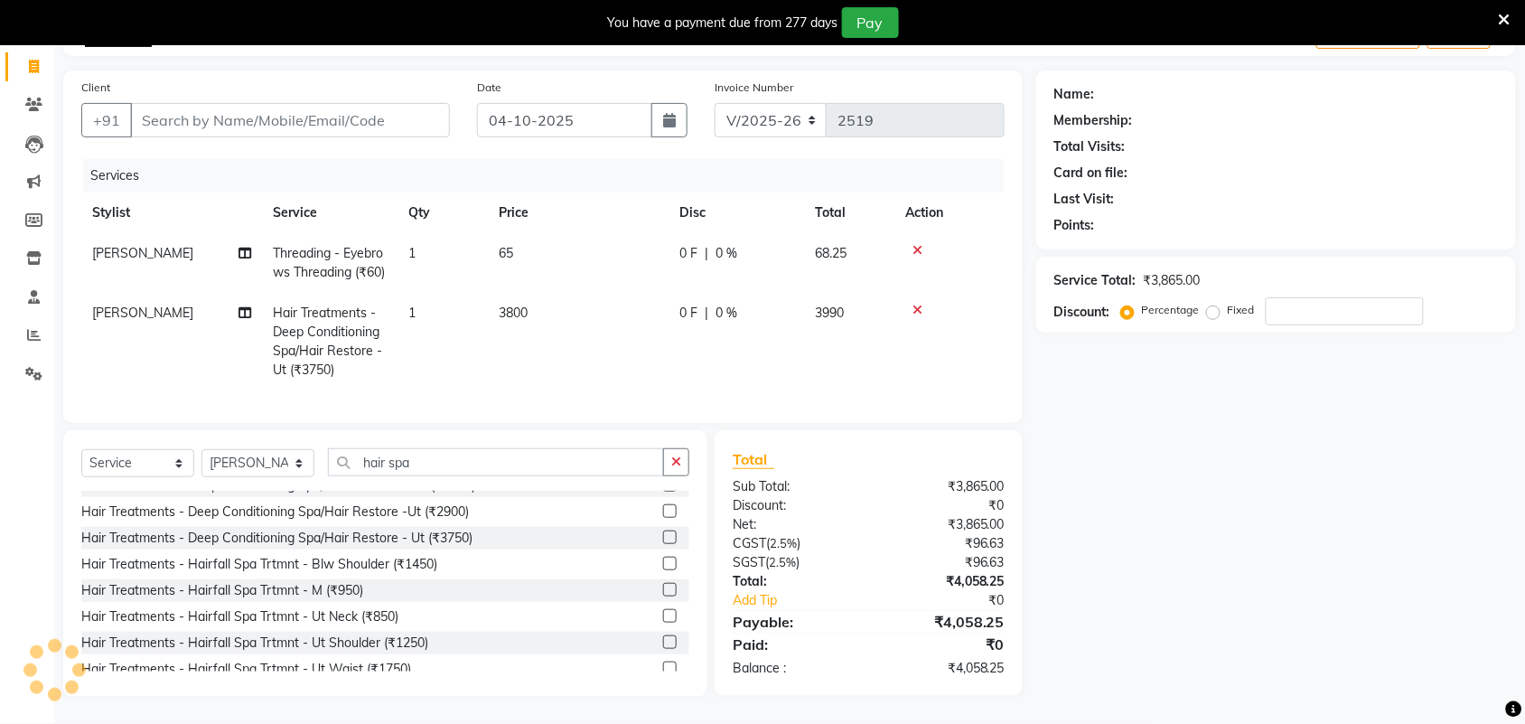
click at [137, 321] on span "lavanya" at bounding box center [142, 312] width 101 height 16
select select "92337"
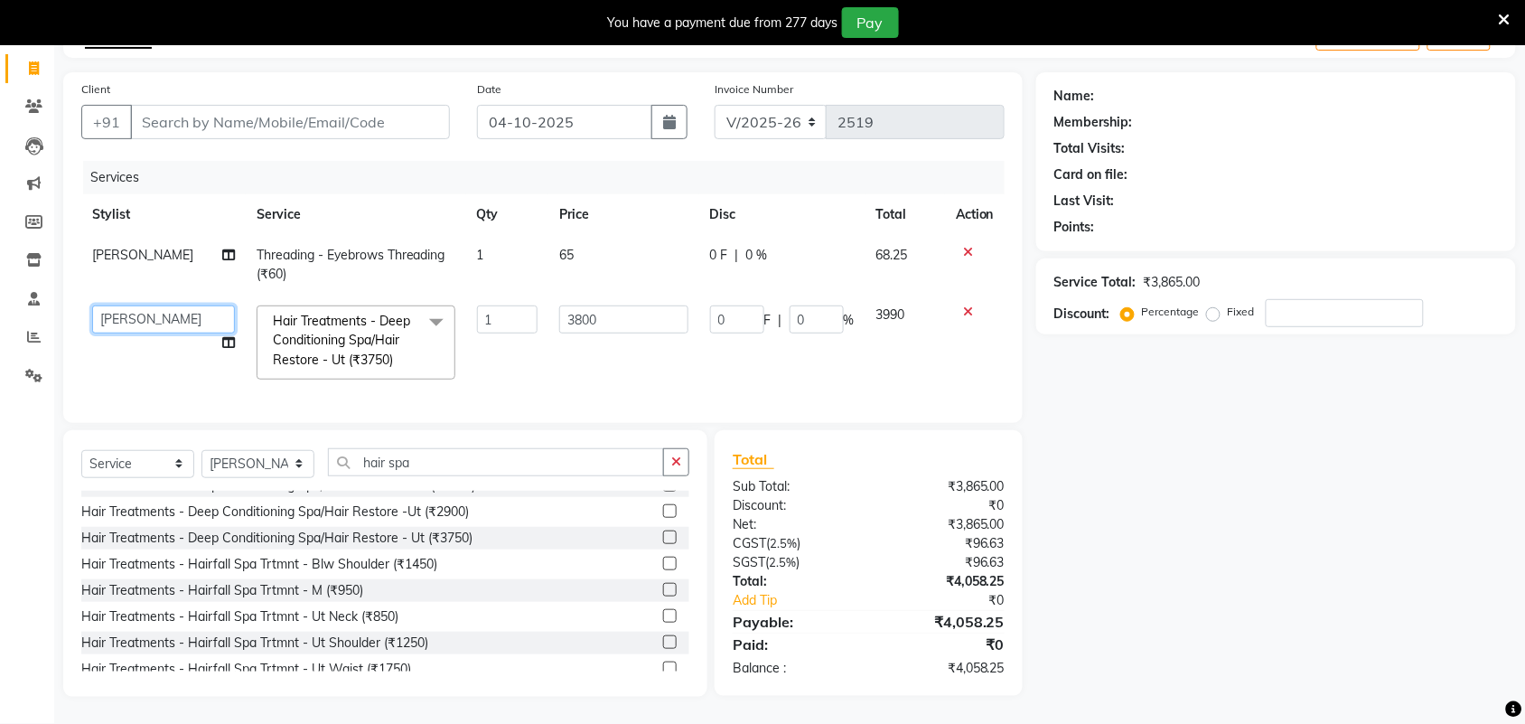
click at [200, 305] on select "Adarsh ajay ALEXX anusiya Jos Lalit lavanya Lucy rita saroj Sunitha Umesh" at bounding box center [163, 319] width 143 height 28
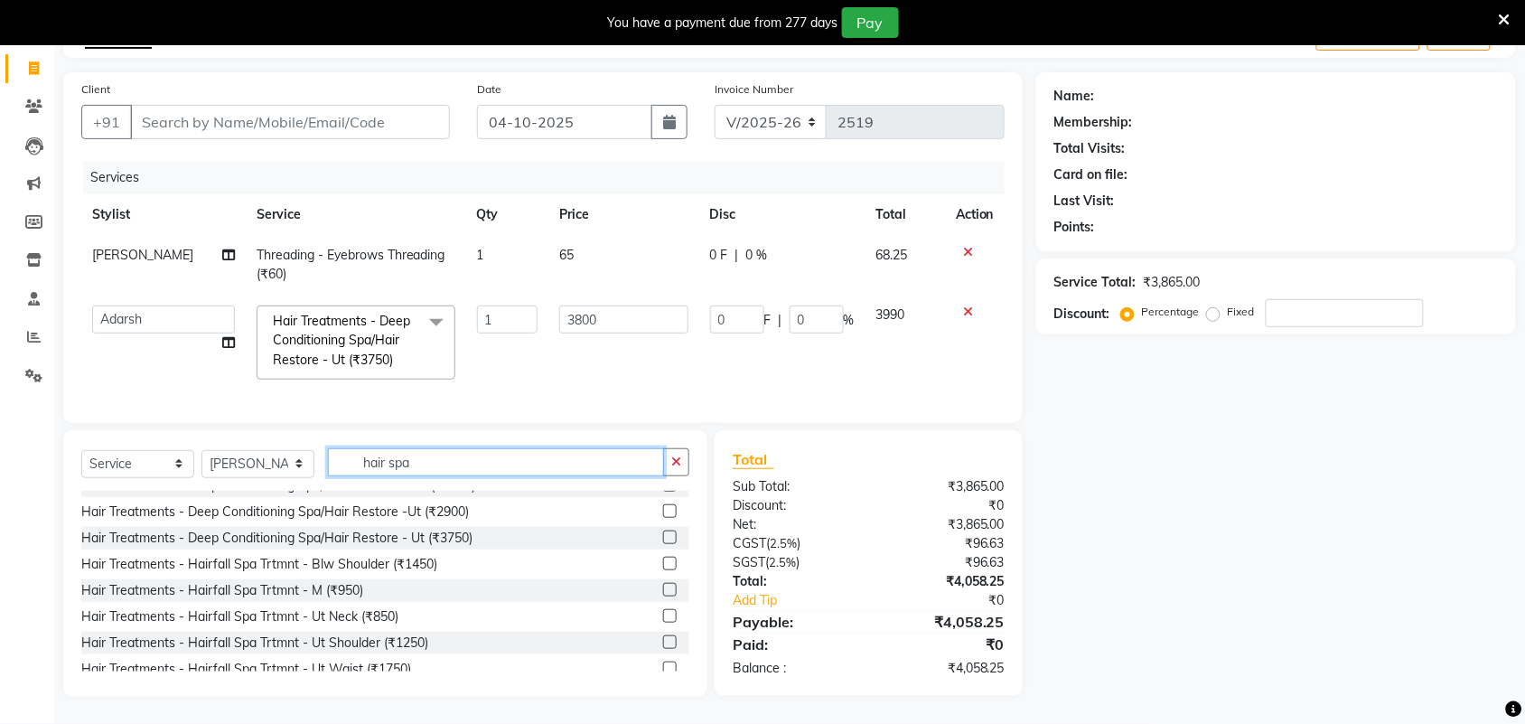
click at [432, 466] on input "hair spa" at bounding box center [496, 462] width 336 height 28
drag, startPoint x: 497, startPoint y: 467, endPoint x: 317, endPoint y: 468, distance: 179.8
click at [317, 468] on div "Select Service Product Membership Package Voucher Prepaid Gift Card Select Styl…" at bounding box center [385, 469] width 608 height 42
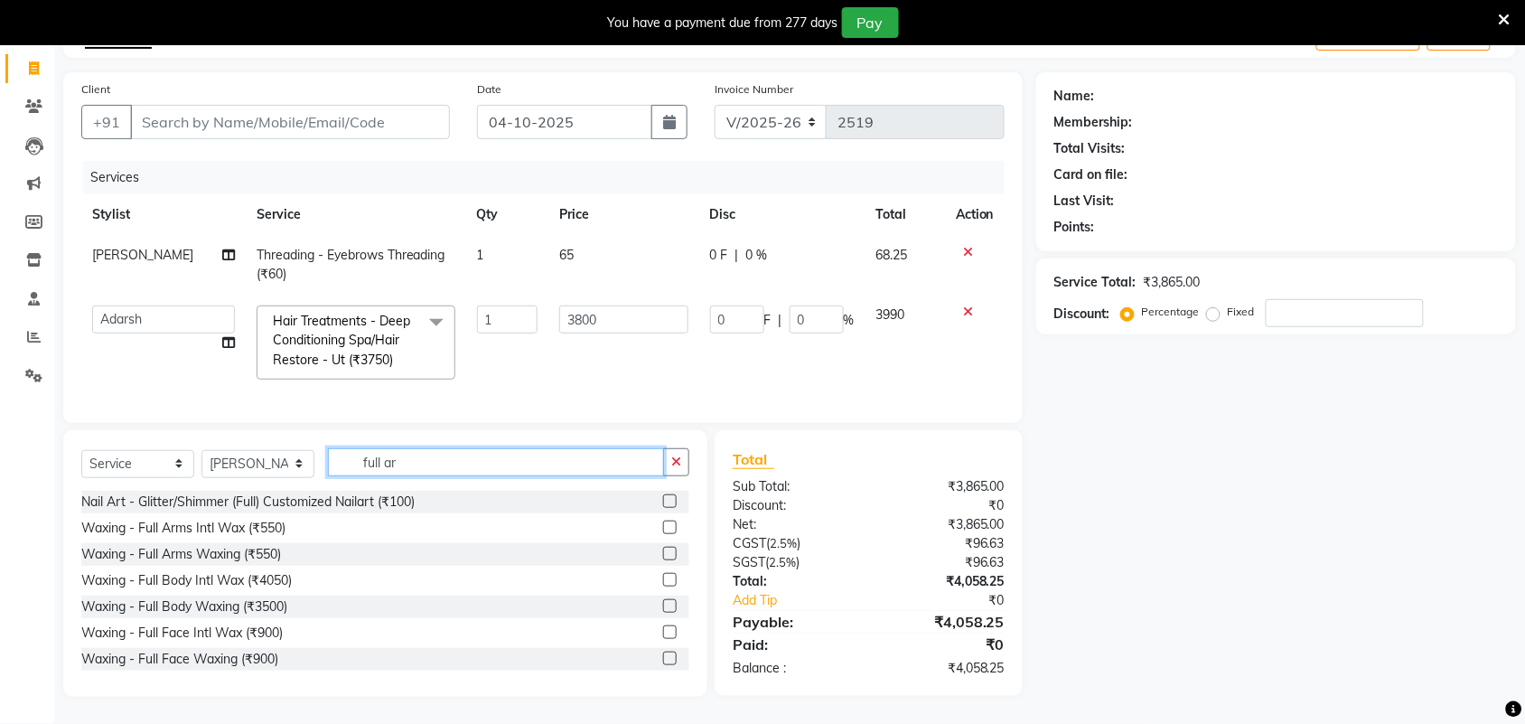
scroll to position [124, 0]
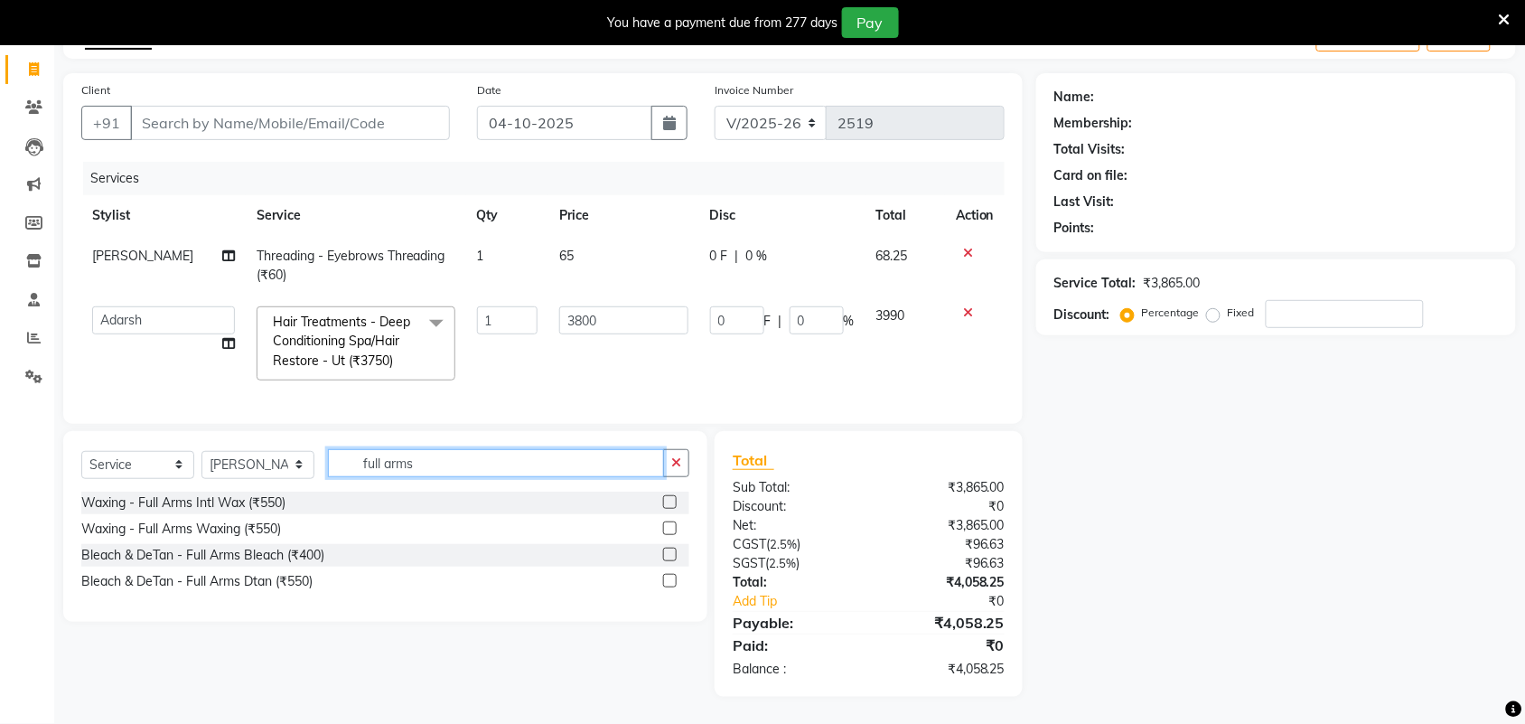
type input "full arms"
click at [675, 500] on label at bounding box center [670, 502] width 14 height 14
click at [675, 500] on input "checkbox" at bounding box center [669, 503] width 12 height 12
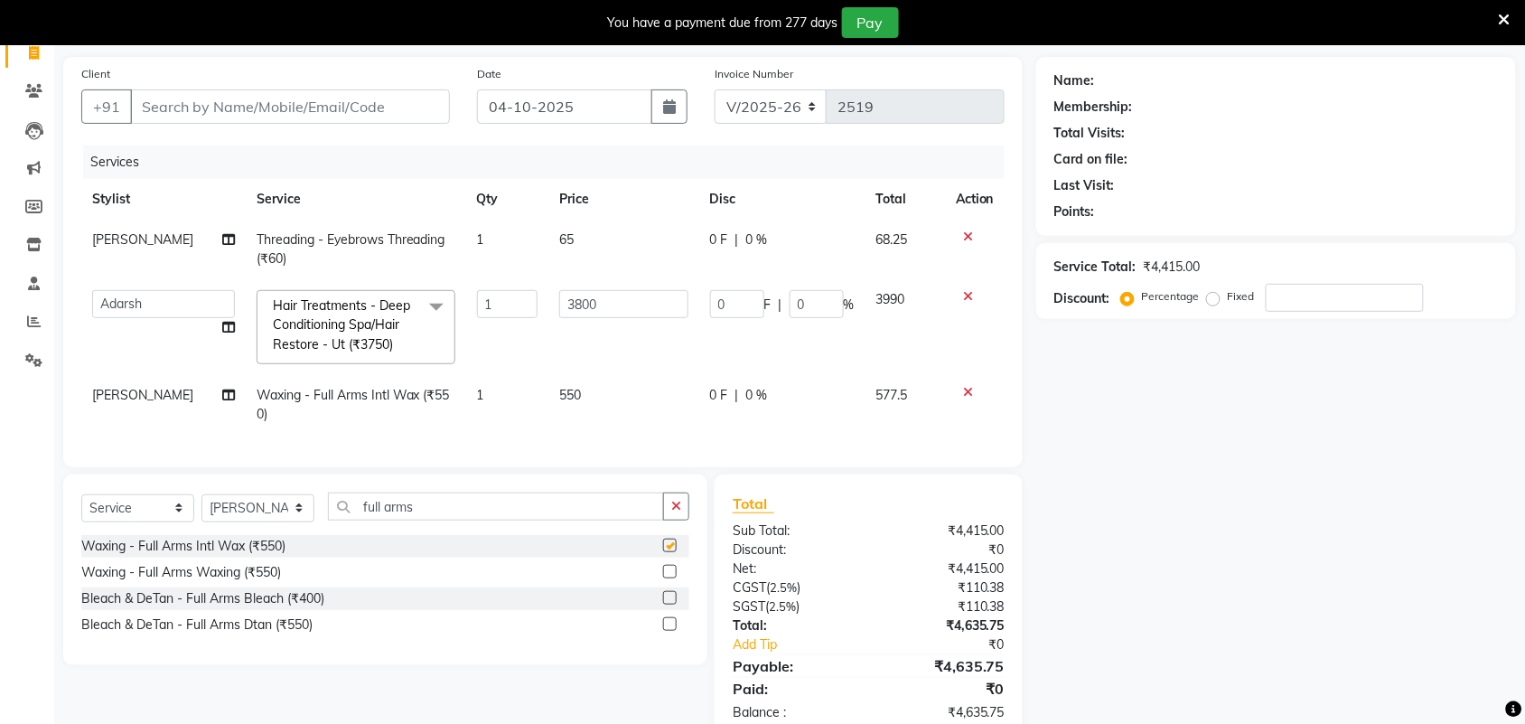
checkbox input "false"
drag, startPoint x: 513, startPoint y: 534, endPoint x: 229, endPoint y: 534, distance: 284.5
click at [229, 534] on div "Select Service Product Membership Package Voucher Prepaid Gift Card Select Styl…" at bounding box center [385, 513] width 608 height 42
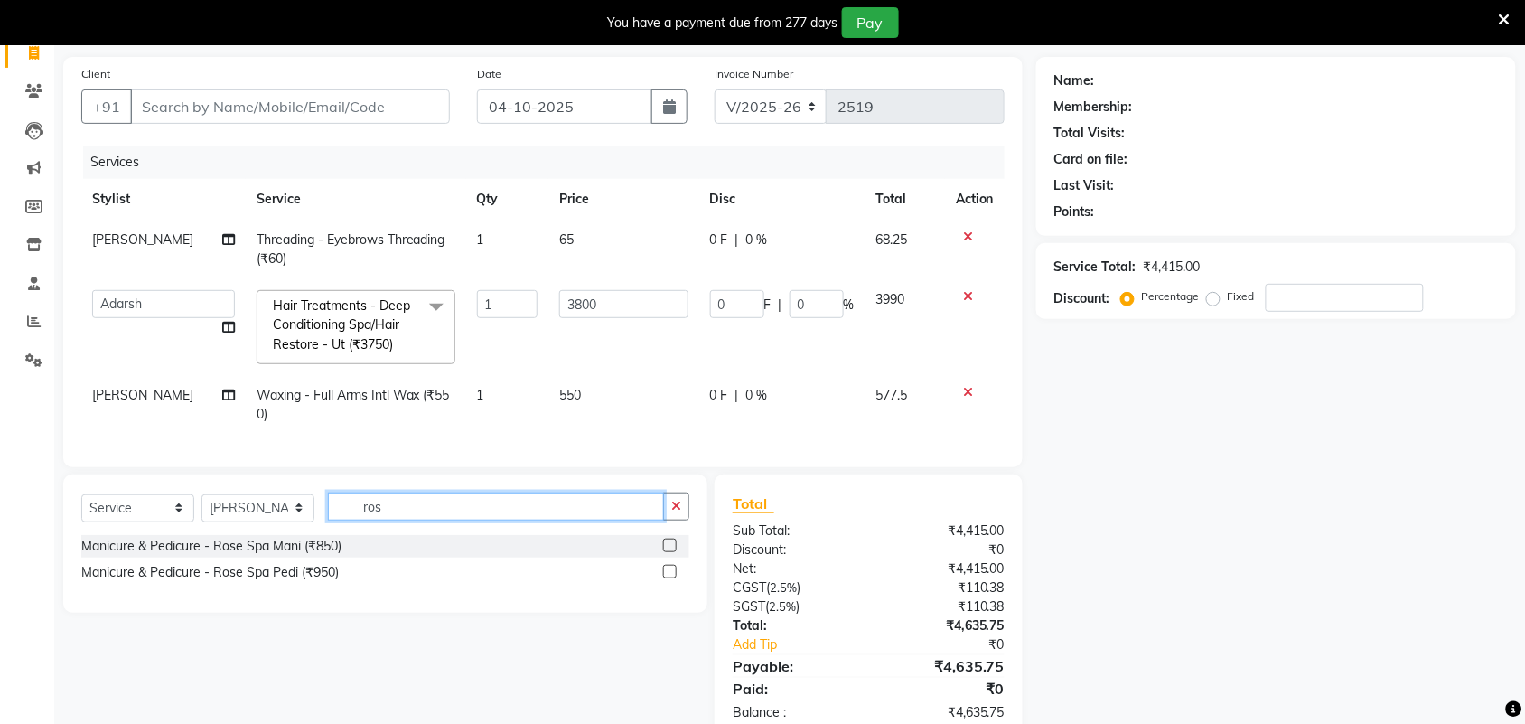
type input "ros"
drag, startPoint x: 664, startPoint y: 563, endPoint x: 676, endPoint y: 596, distance: 35.4
click at [664, 552] on label at bounding box center [670, 545] width 14 height 14
click at [664, 552] on input "checkbox" at bounding box center [669, 546] width 12 height 12
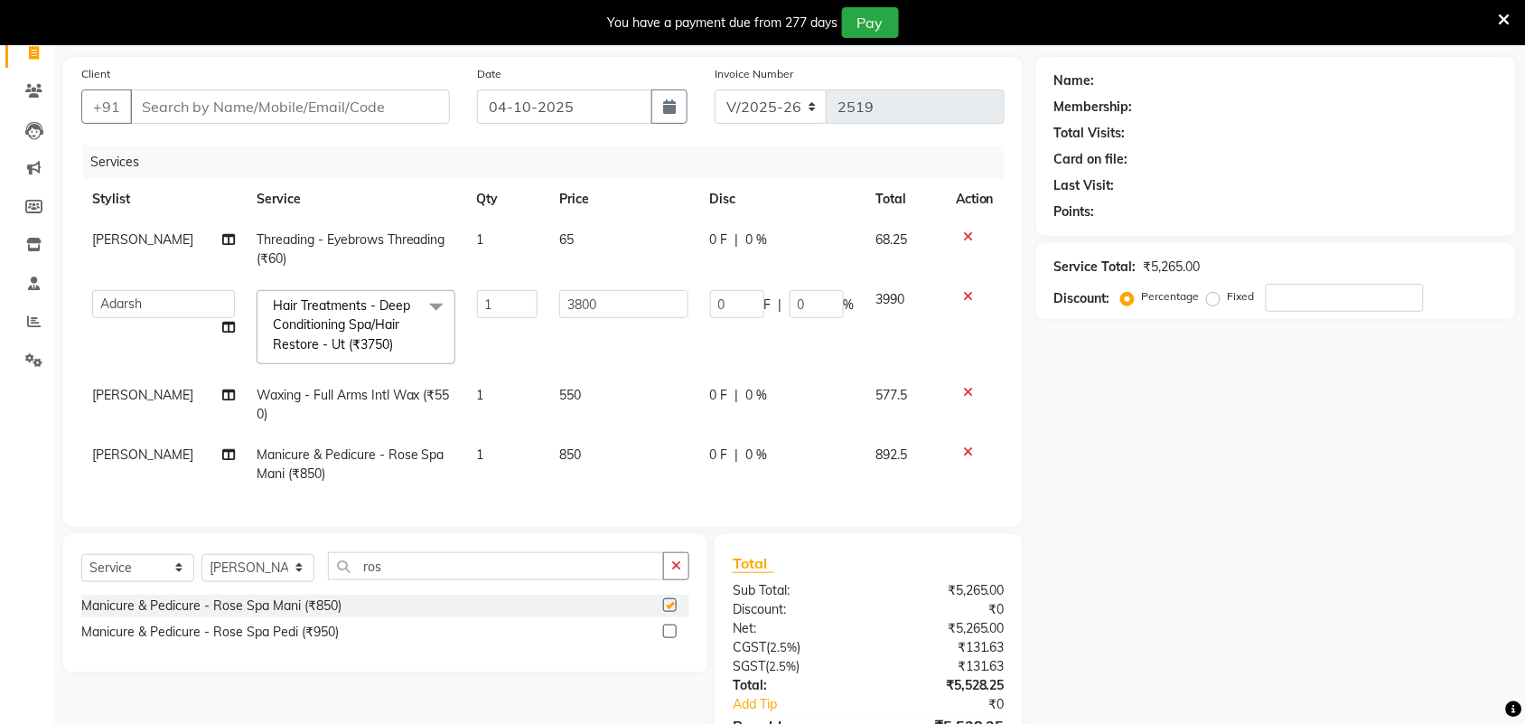
checkbox input "false"
click at [669, 638] on label at bounding box center [670, 631] width 14 height 14
click at [669, 638] on input "checkbox" at bounding box center [669, 632] width 12 height 12
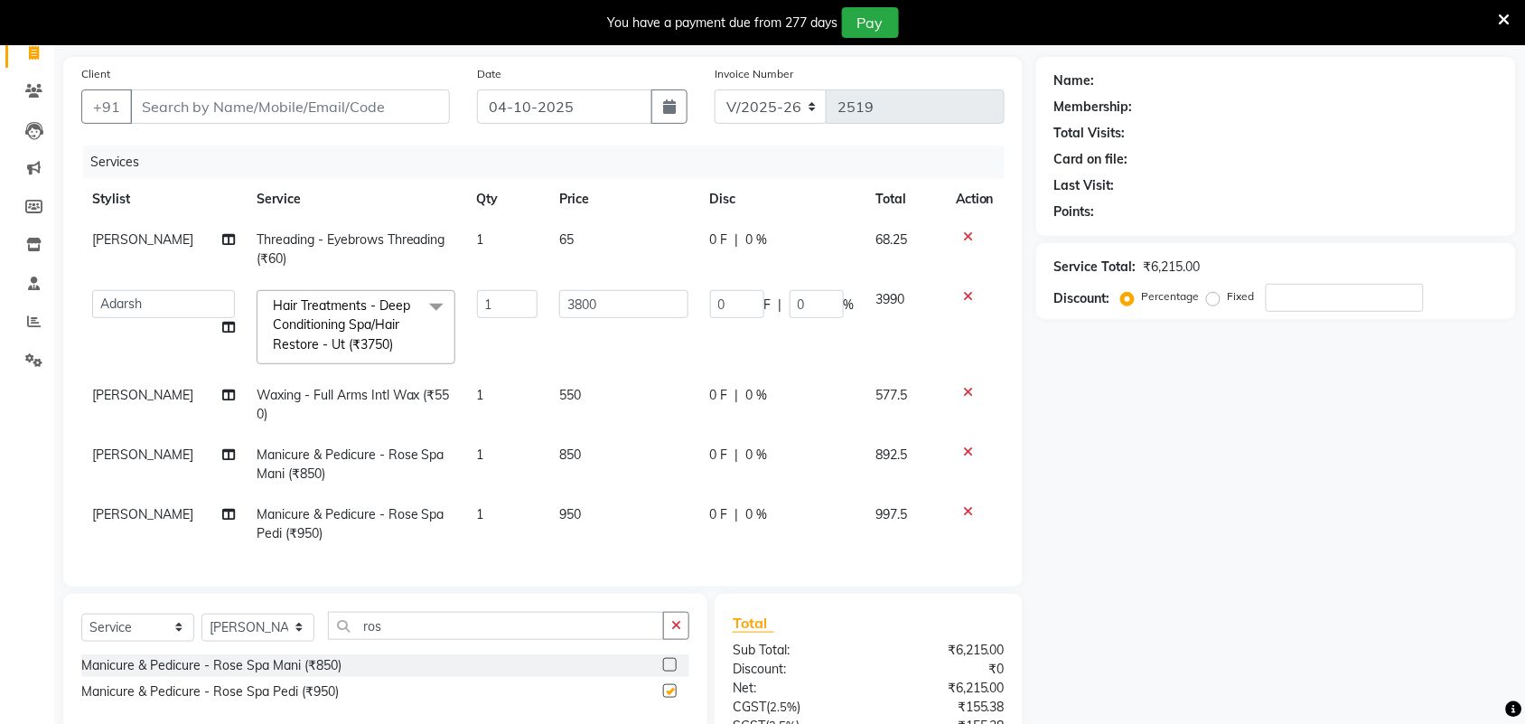
checkbox input "false"
click at [1149, 520] on div "Name: Membership: Total Visits: Card on file: Last Visit: Points: Service Total…" at bounding box center [1282, 458] width 493 height 802
drag, startPoint x: 557, startPoint y: 303, endPoint x: 625, endPoint y: 304, distance: 67.8
click at [625, 304] on input "3800" at bounding box center [623, 304] width 129 height 28
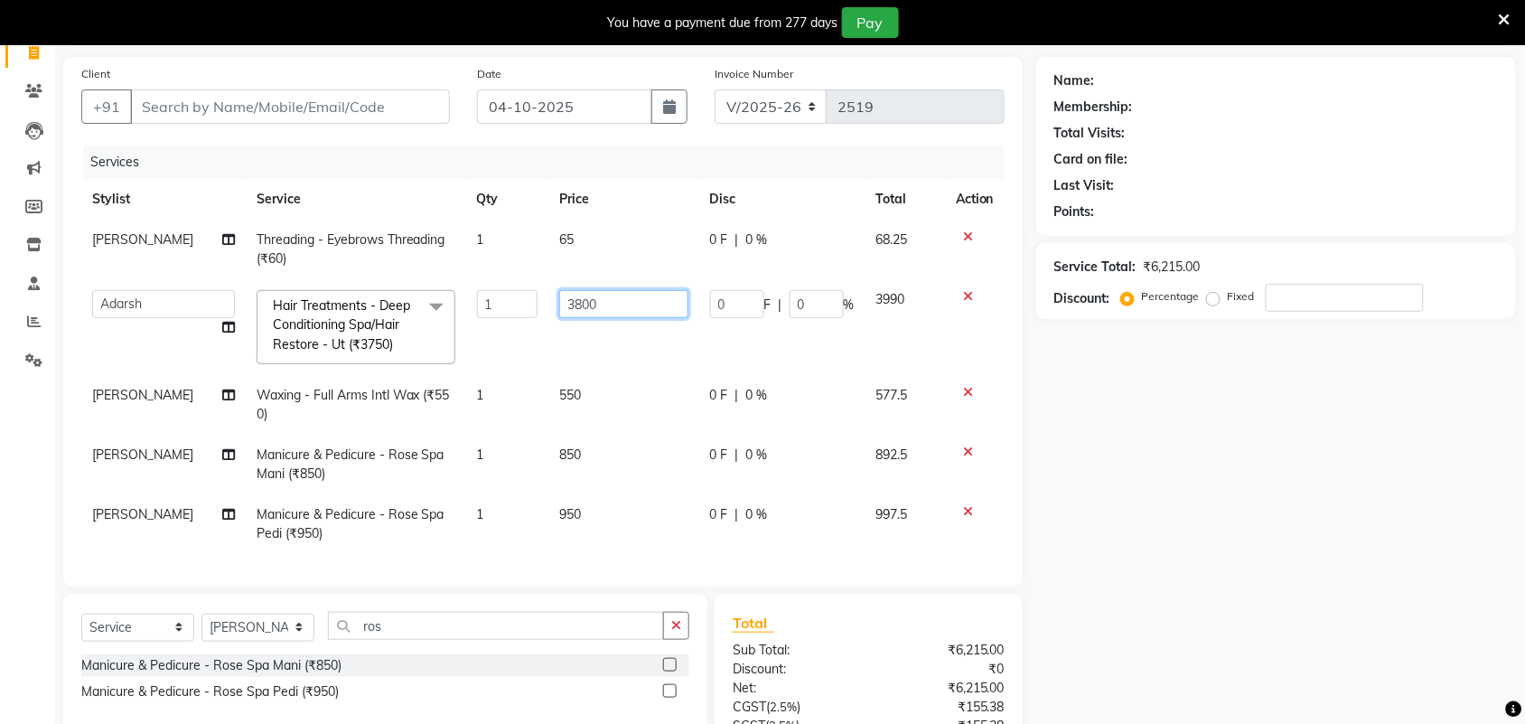
paste input "333.33"
type input "3333.33"
click at [1195, 545] on div "Name: Membership: Total Visits: Card on file: Last Visit: Points: Service Total…" at bounding box center [1282, 458] width 493 height 802
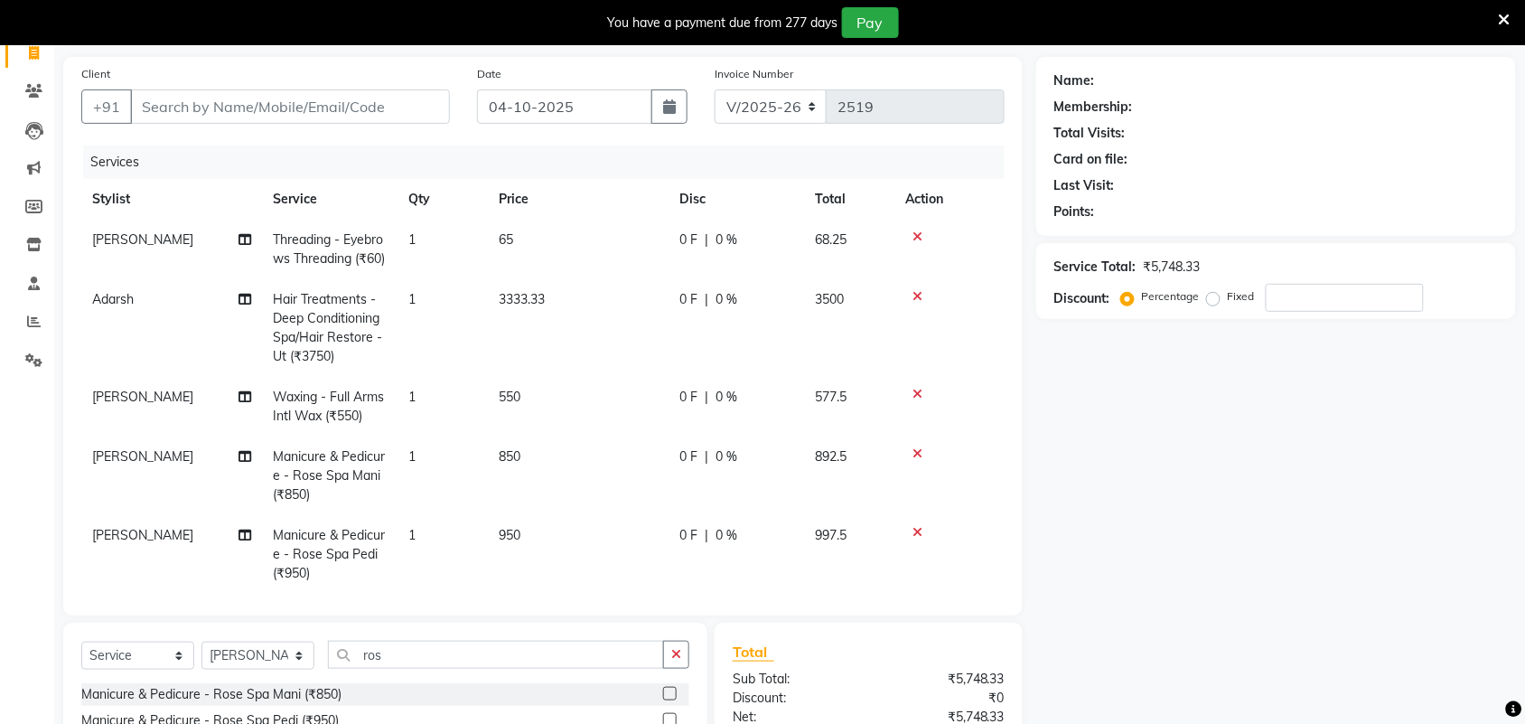
click at [1227, 511] on div "Name: Membership: Total Visits: Card on file: Last Visit: Points: Service Total…" at bounding box center [1282, 472] width 493 height 831
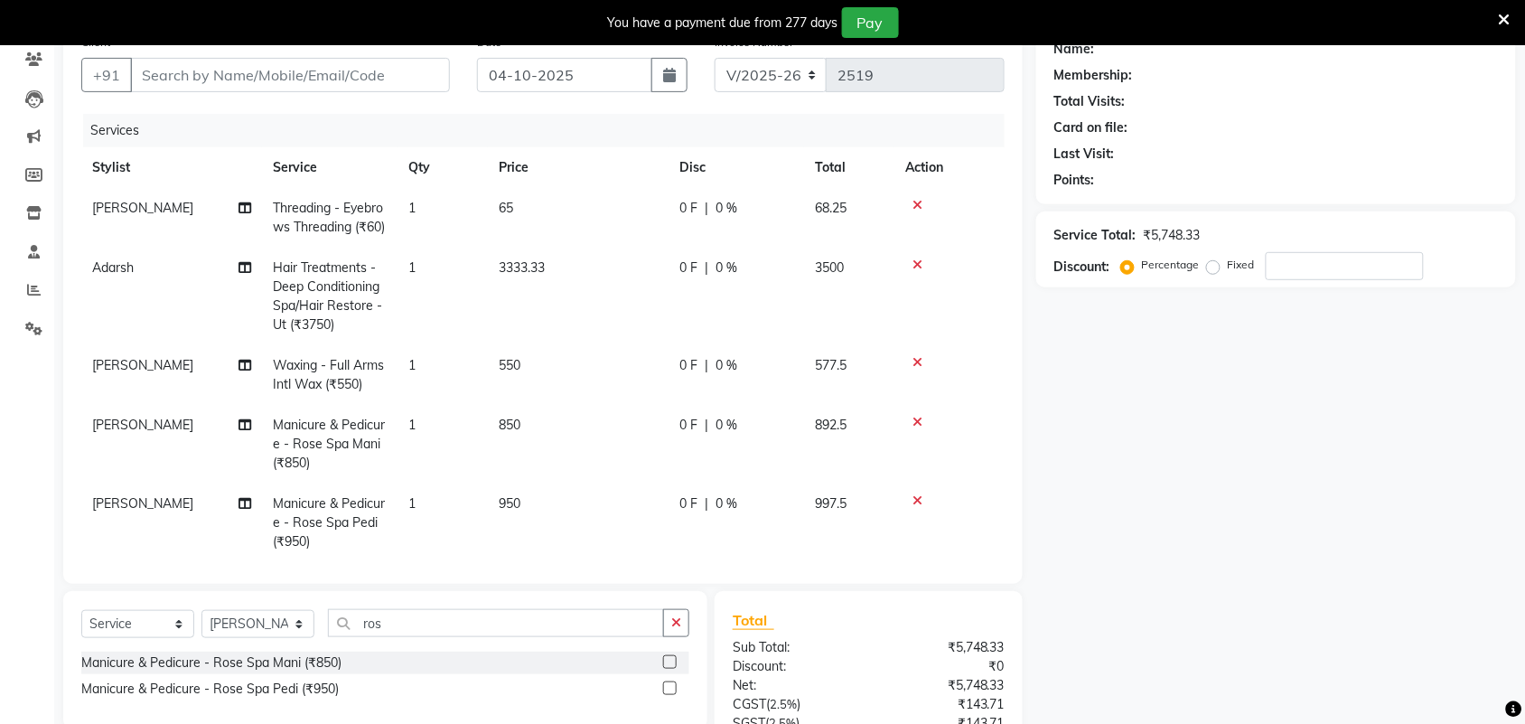
scroll to position [0, 0]
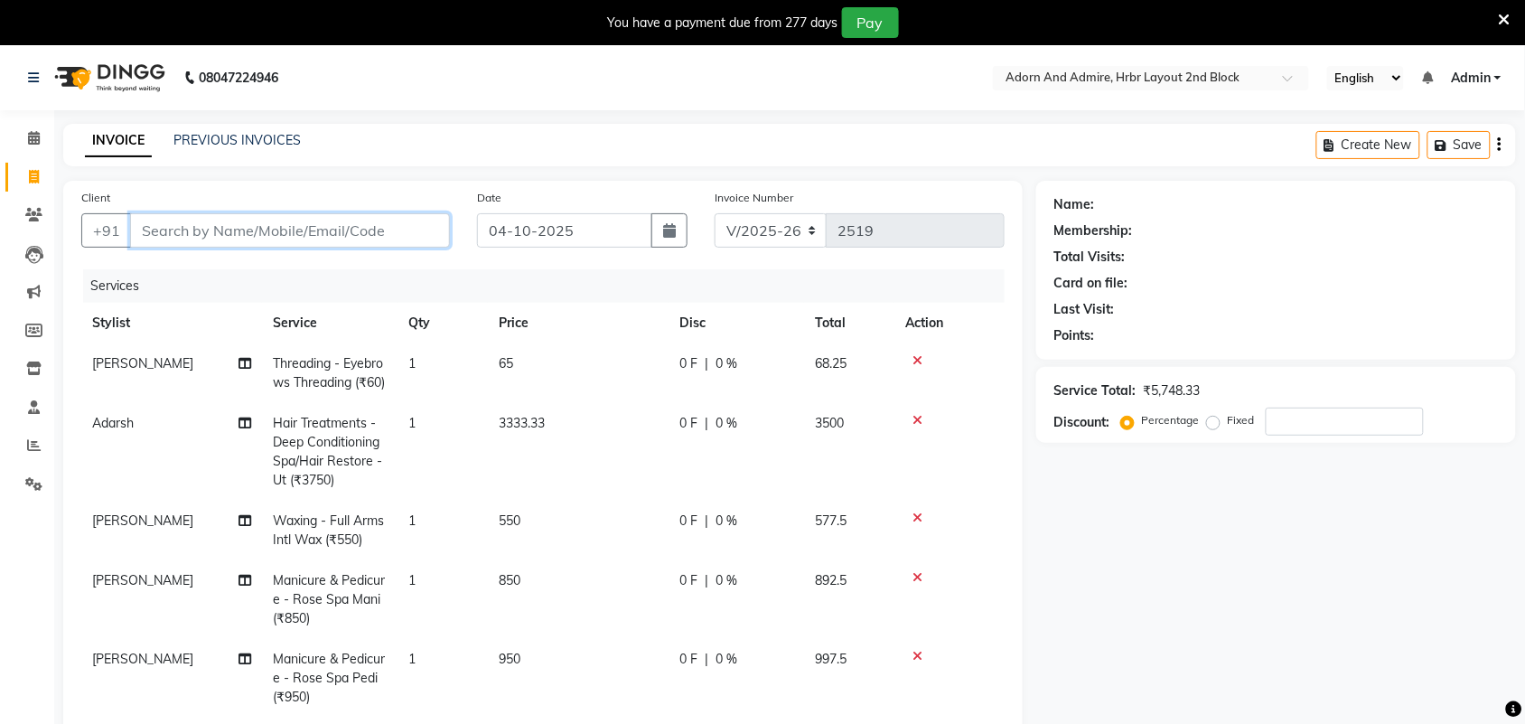
click at [294, 228] on input "Client" at bounding box center [290, 230] width 320 height 34
type input "8"
type input "0"
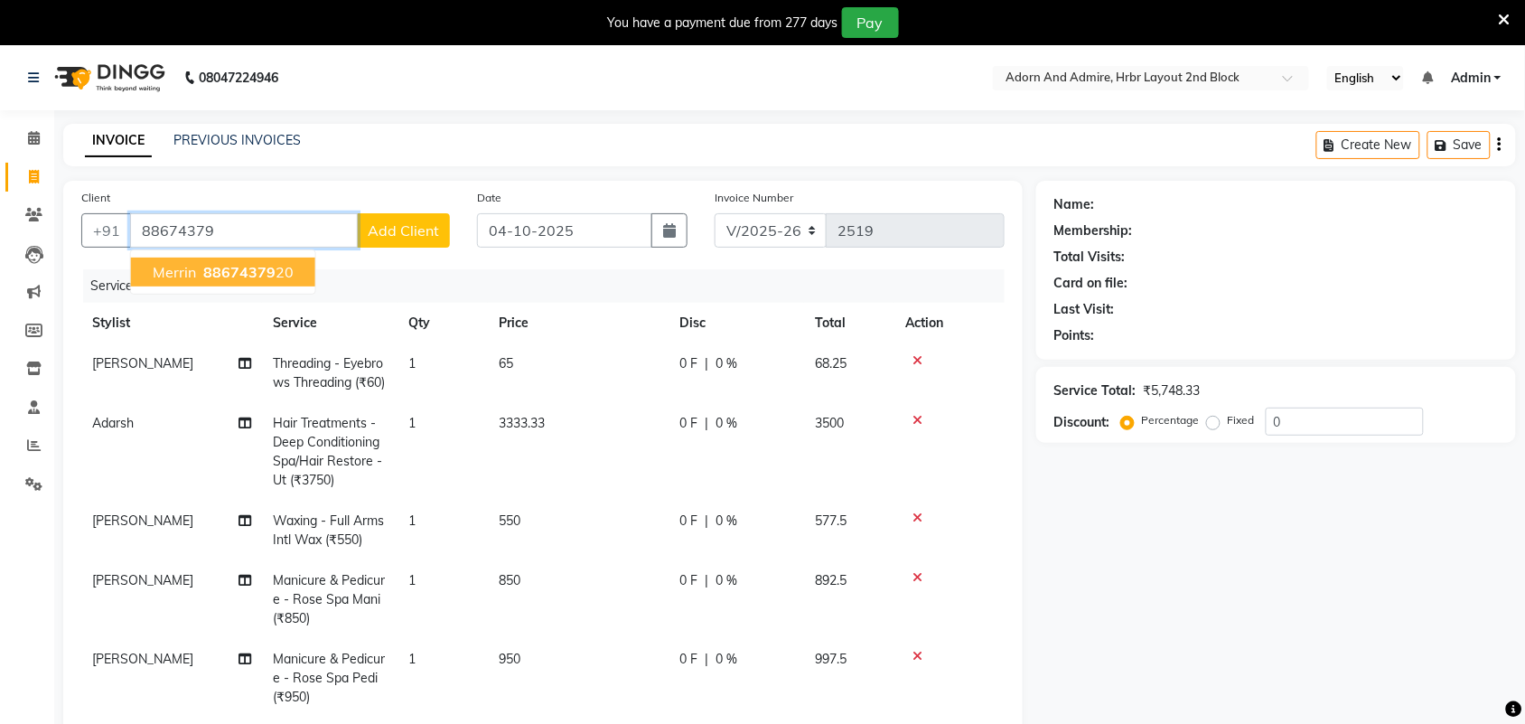
click at [276, 271] on ngb-highlight "88674379 20" at bounding box center [247, 272] width 94 height 18
type input "8867437920"
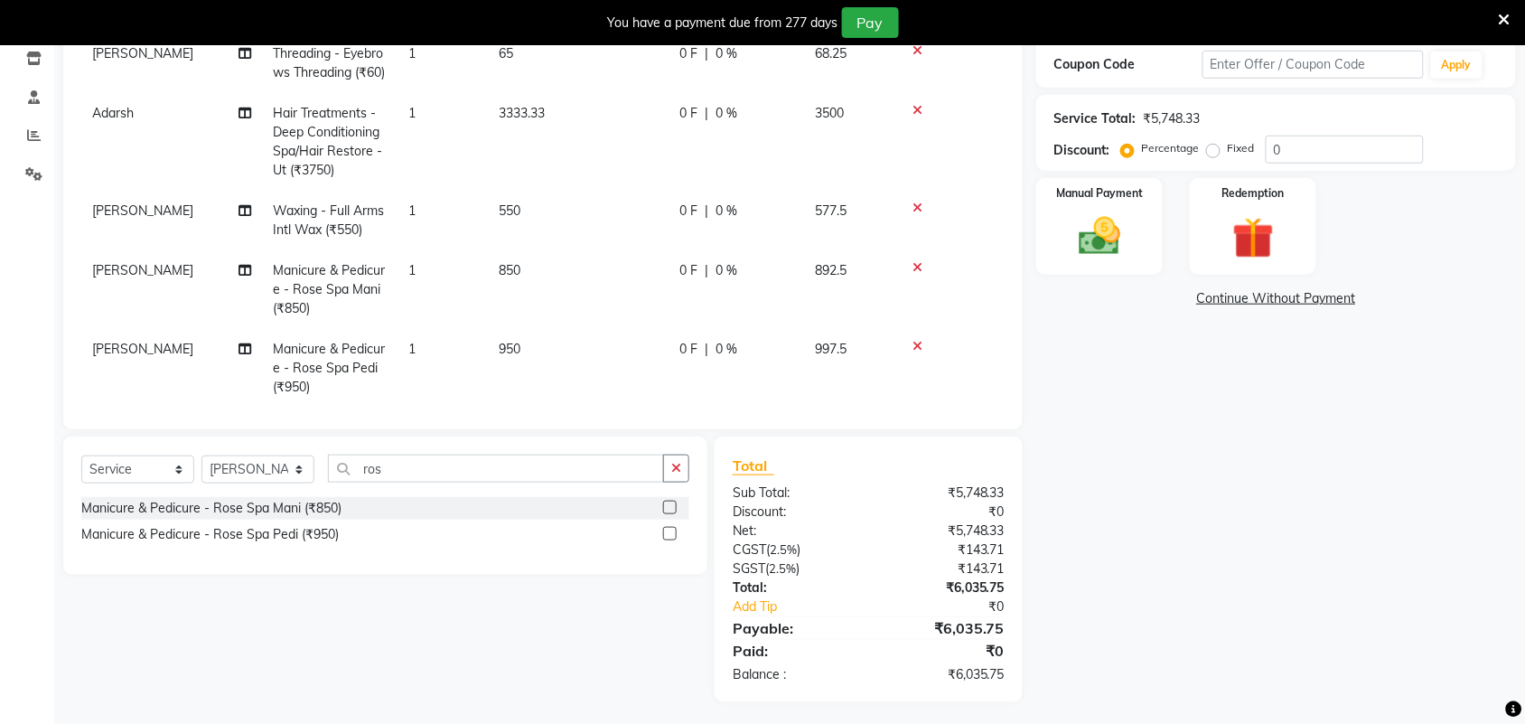
scroll to position [314, 0]
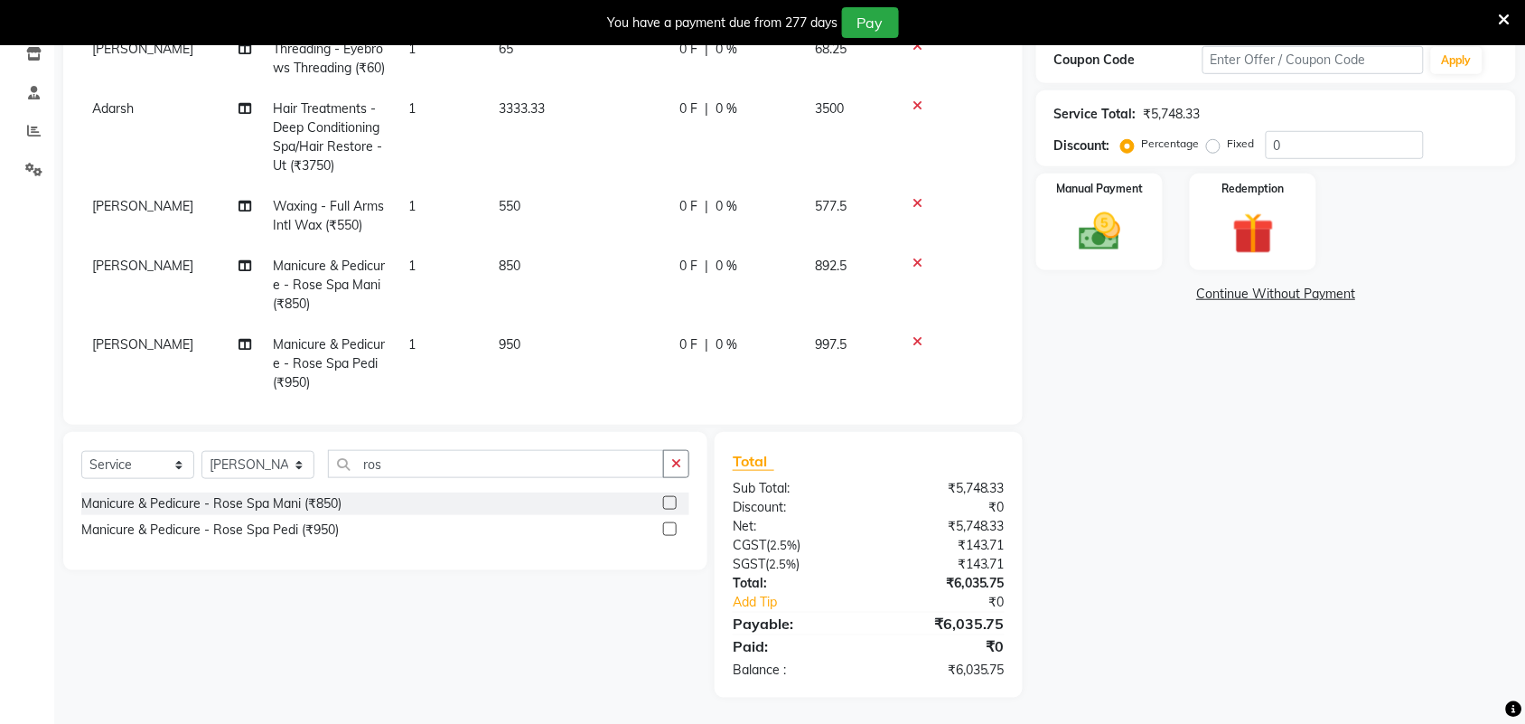
drag, startPoint x: 533, startPoint y: 123, endPoint x: 547, endPoint y: 129, distance: 15.0
click at [533, 117] on span "3333.33" at bounding box center [522, 108] width 46 height 16
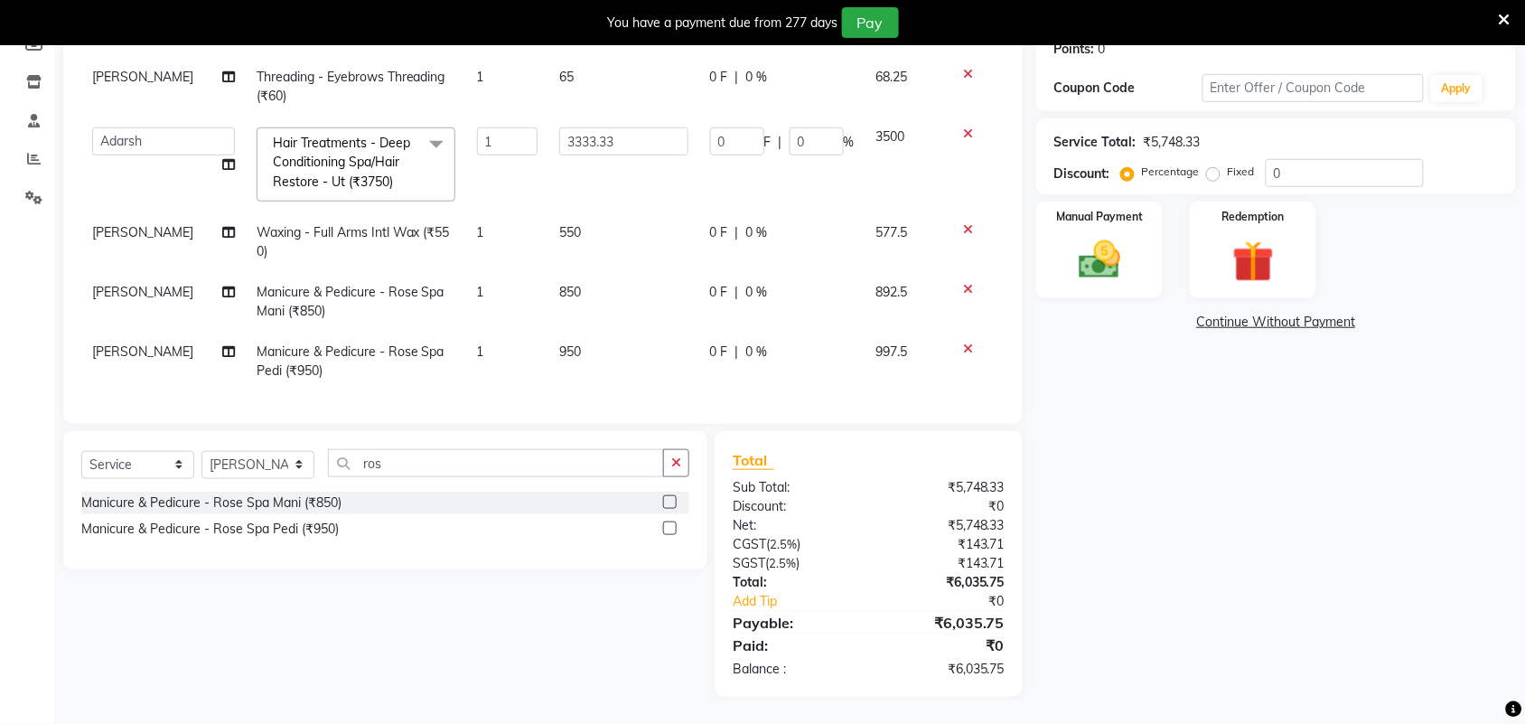
scroll to position [304, 0]
drag, startPoint x: 562, startPoint y: 122, endPoint x: 611, endPoint y: 124, distance: 48.8
click at [611, 127] on input "3333.33" at bounding box center [623, 141] width 129 height 28
paste input "166.67"
type input "3166.67"
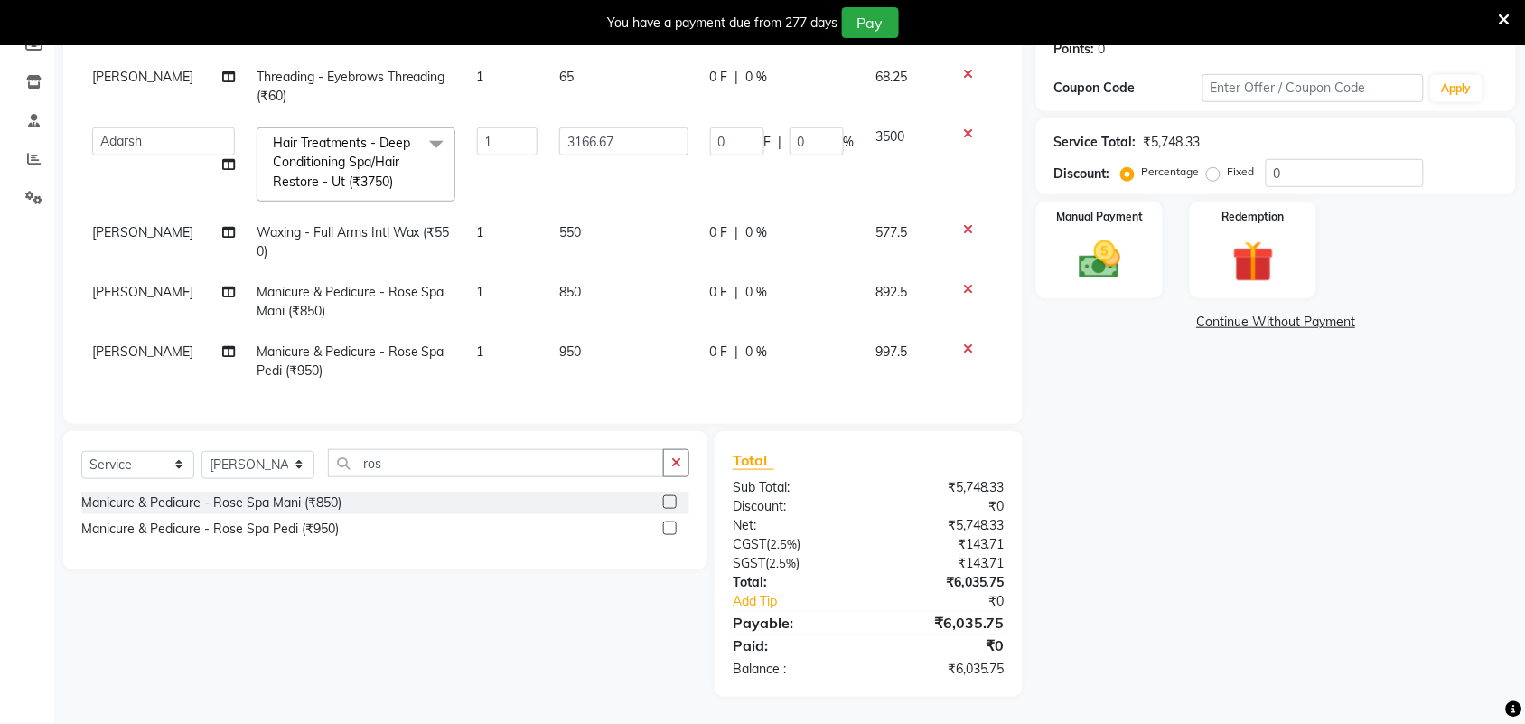
click at [1310, 519] on div "Name: Merrin Membership: No Active Membership Total Visits: 1 Card on file: 0 L…" at bounding box center [1282, 295] width 493 height 802
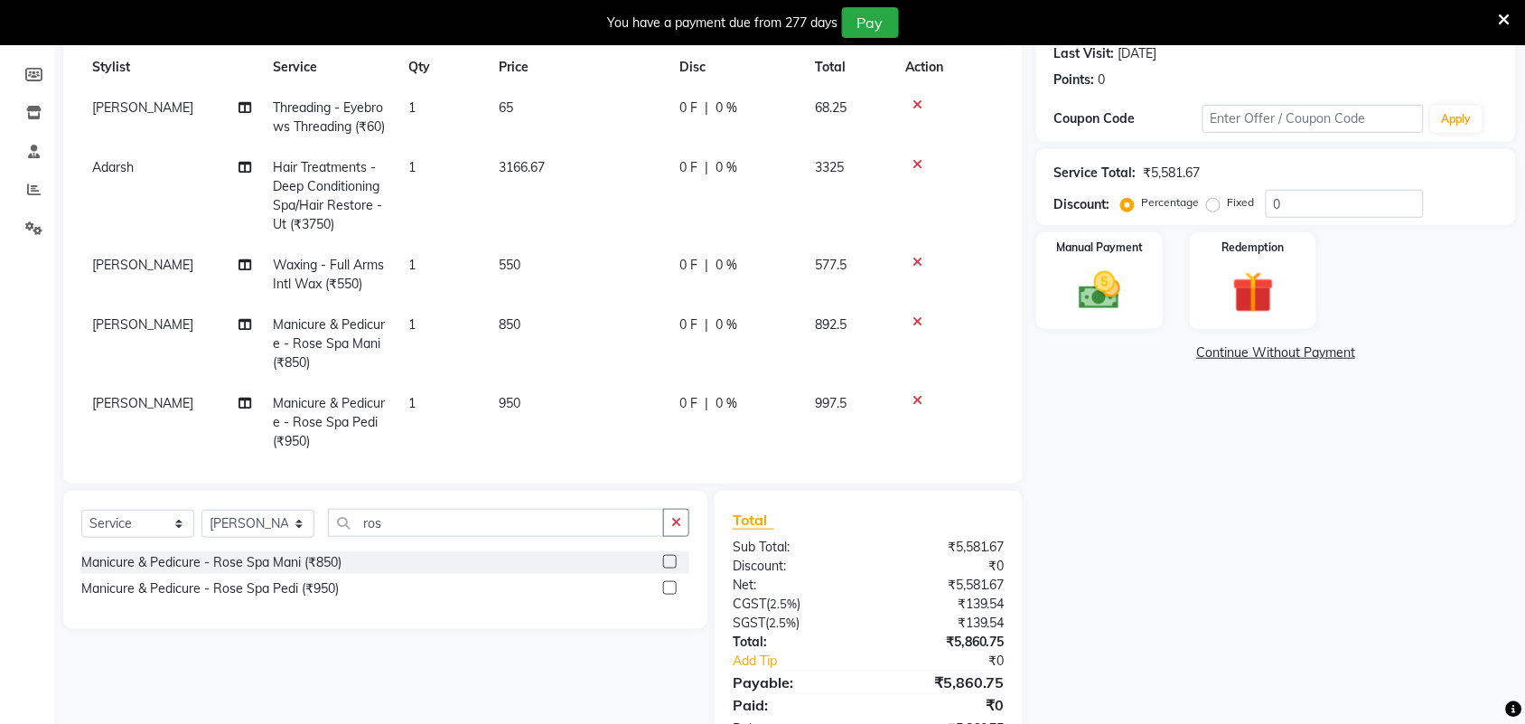
scroll to position [251, 0]
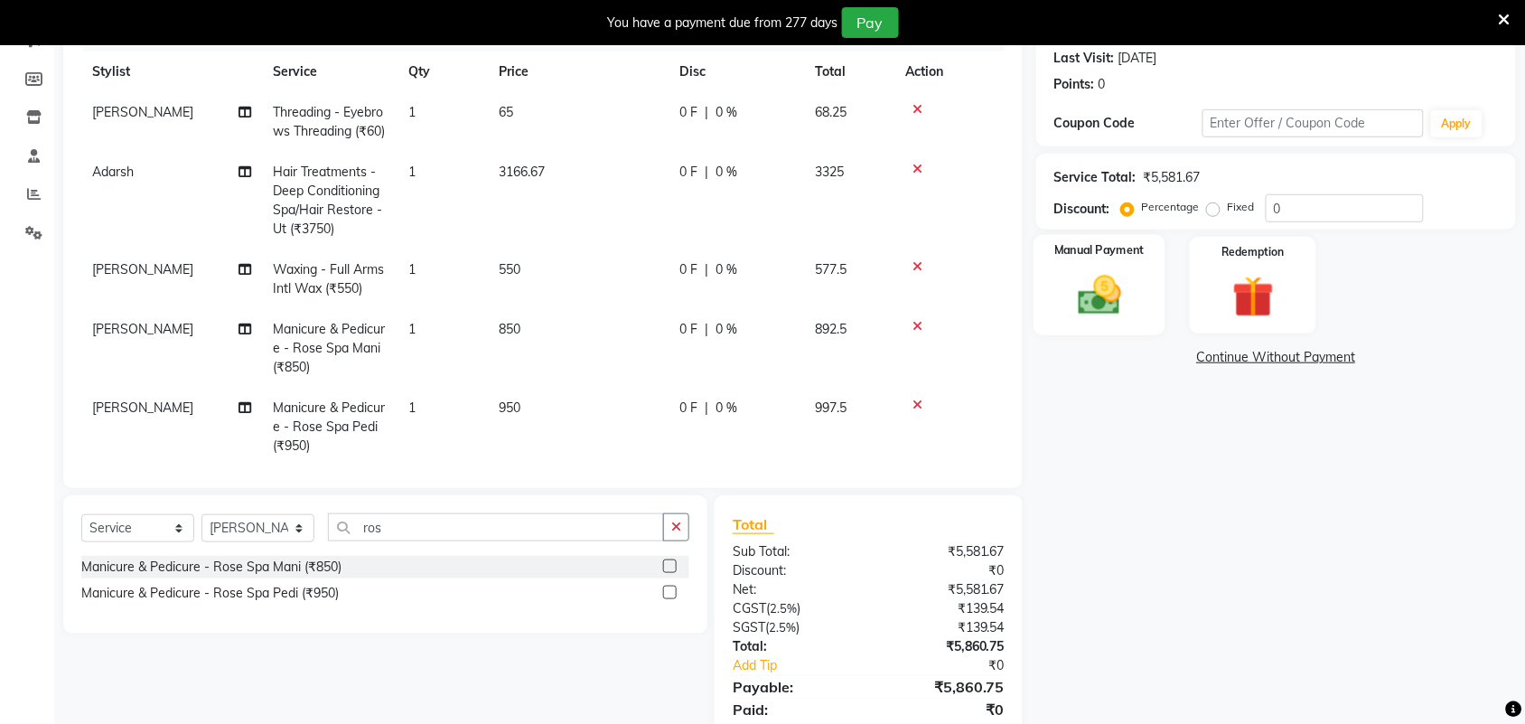
click at [1080, 304] on img at bounding box center [1099, 295] width 70 height 50
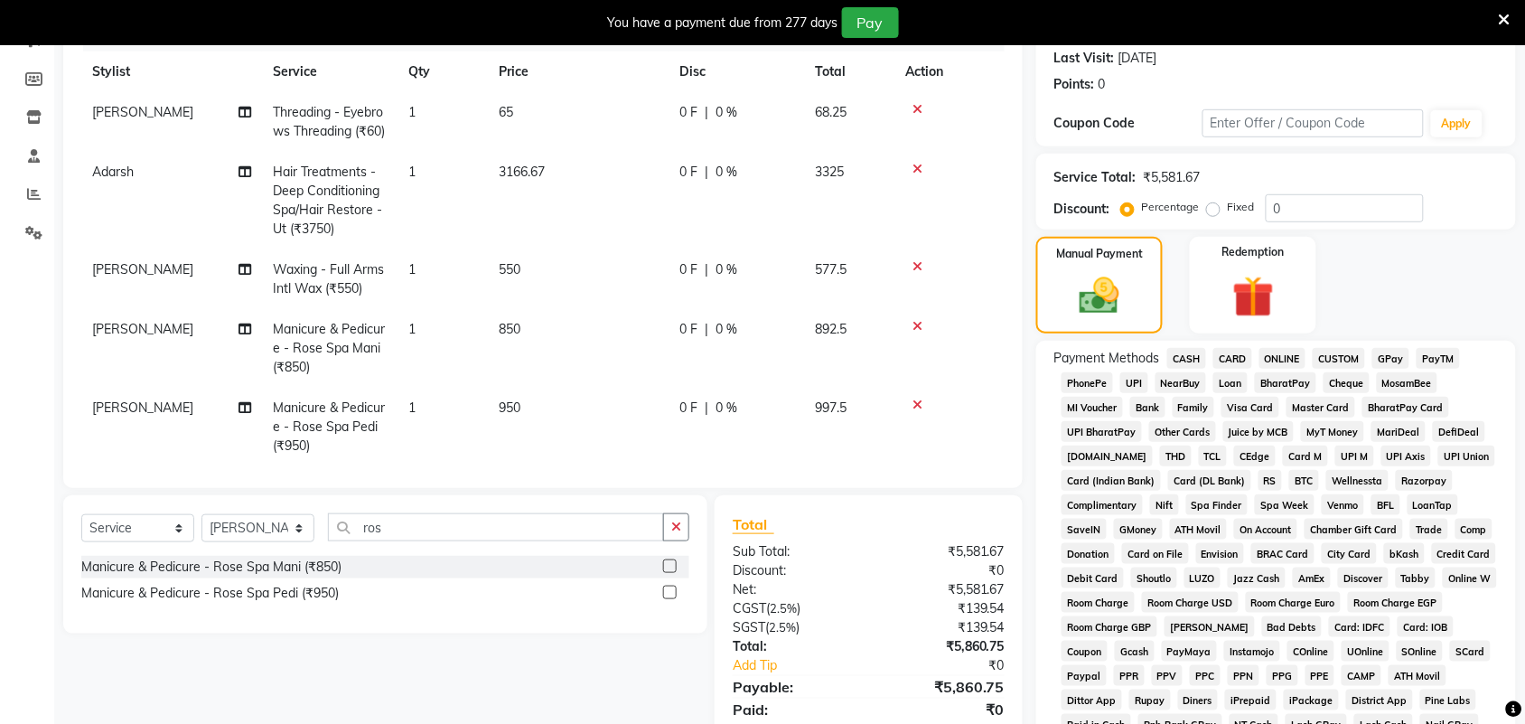
click at [1391, 354] on span "GPay" at bounding box center [1390, 358] width 37 height 21
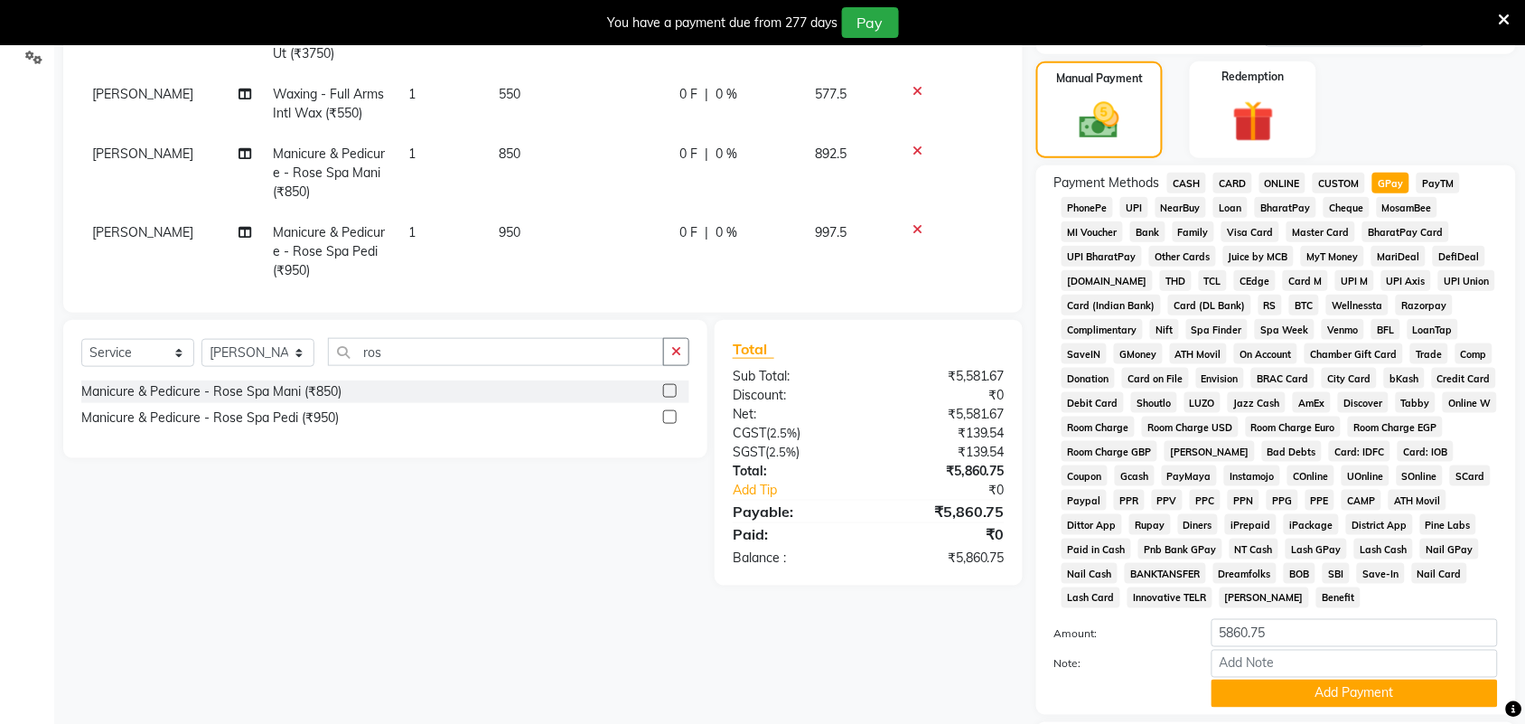
scroll to position [548, 0]
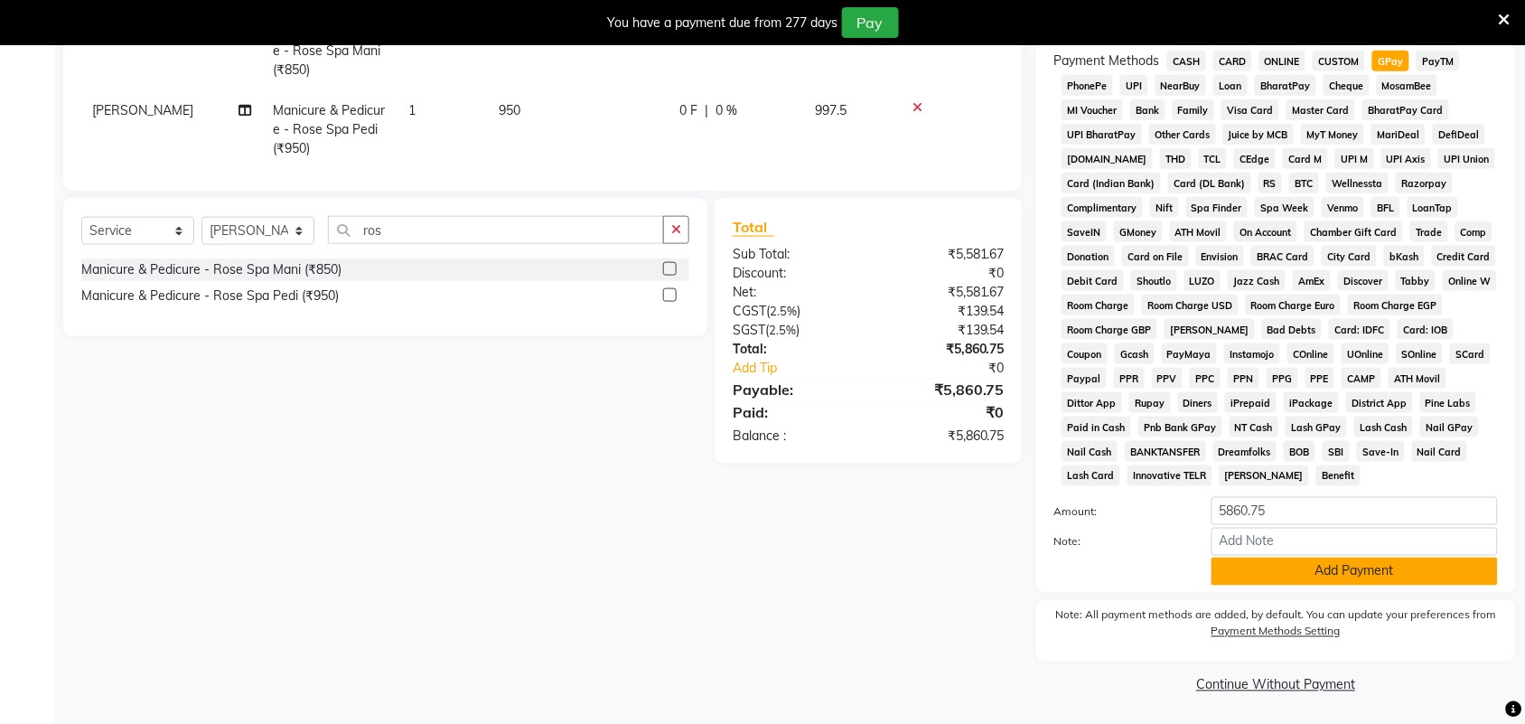
click at [1337, 575] on button "Add Payment" at bounding box center [1354, 571] width 286 height 28
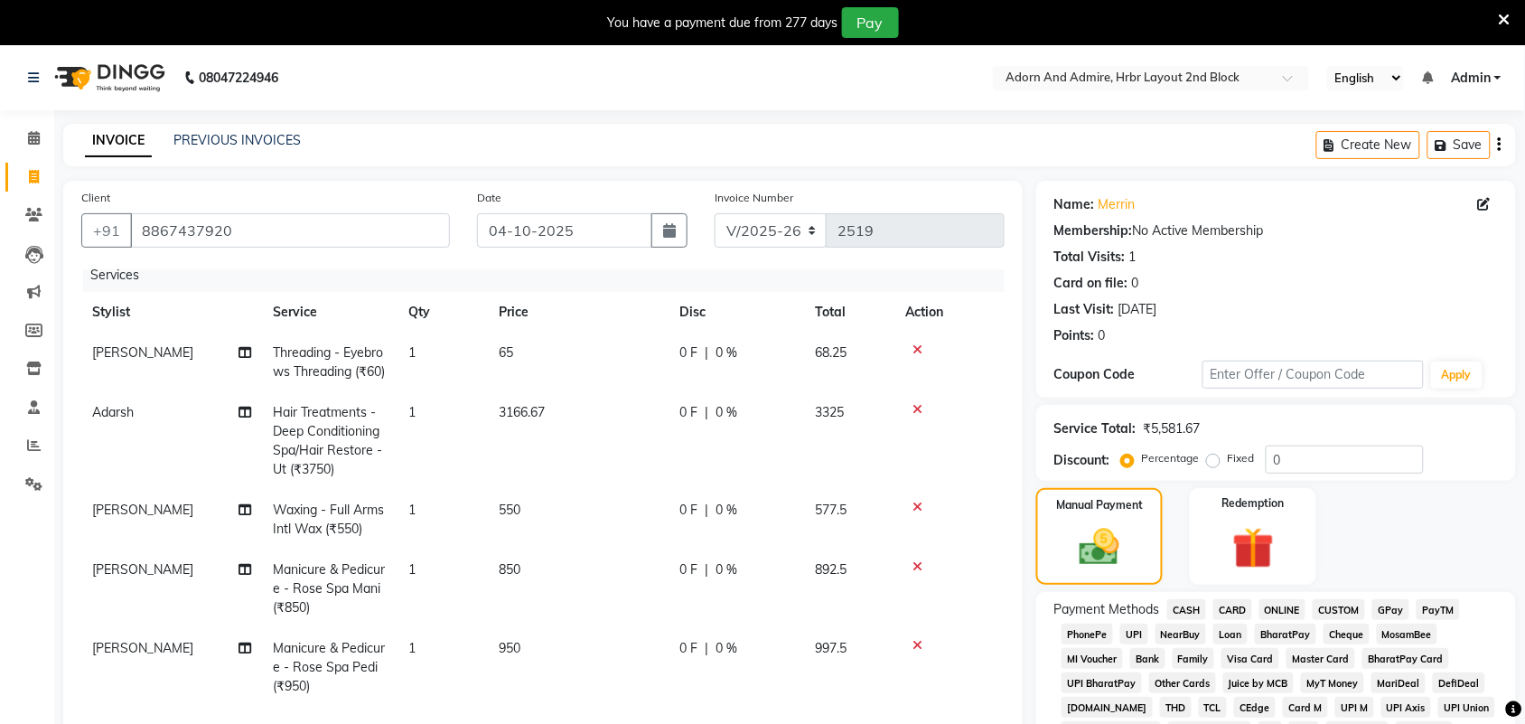
scroll to position [556, 0]
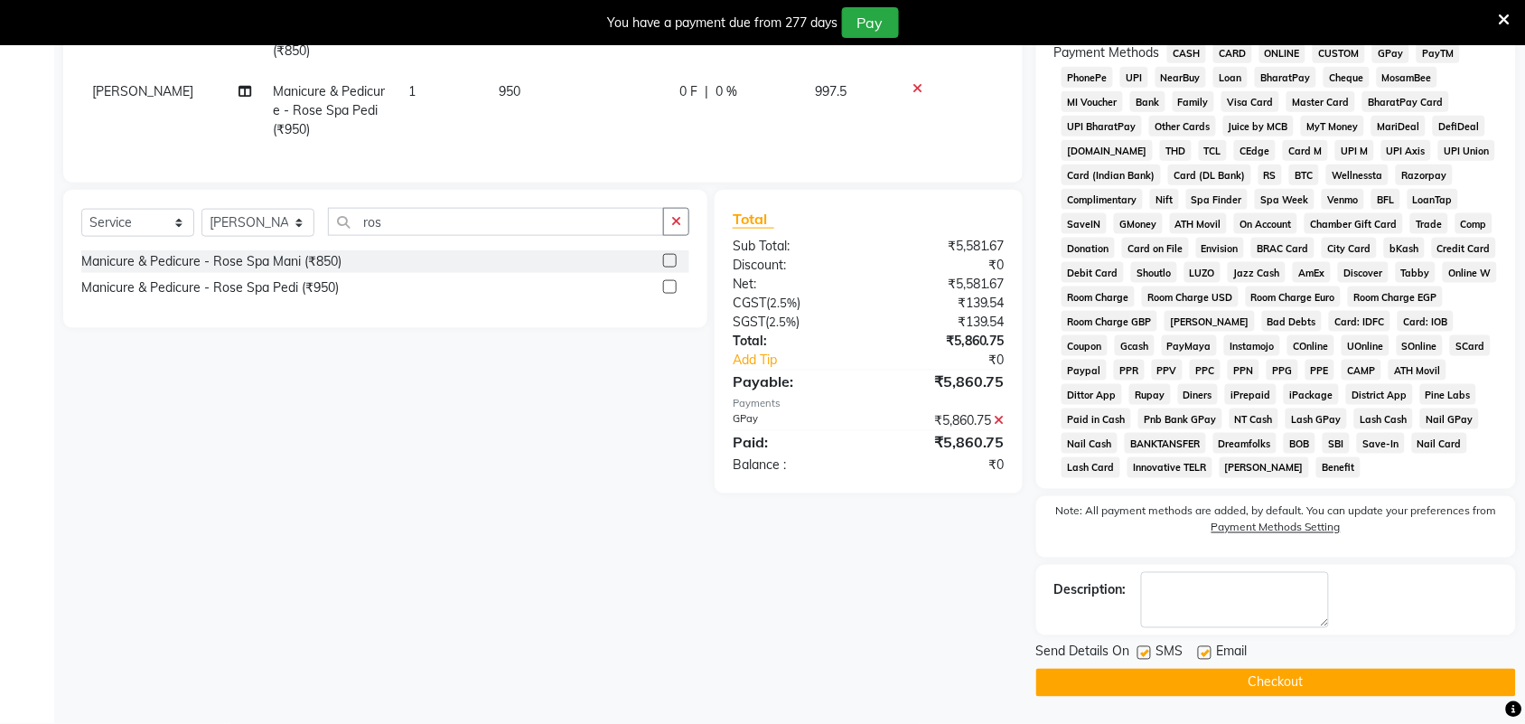
click at [1238, 691] on button "Checkout" at bounding box center [1276, 682] width 480 height 28
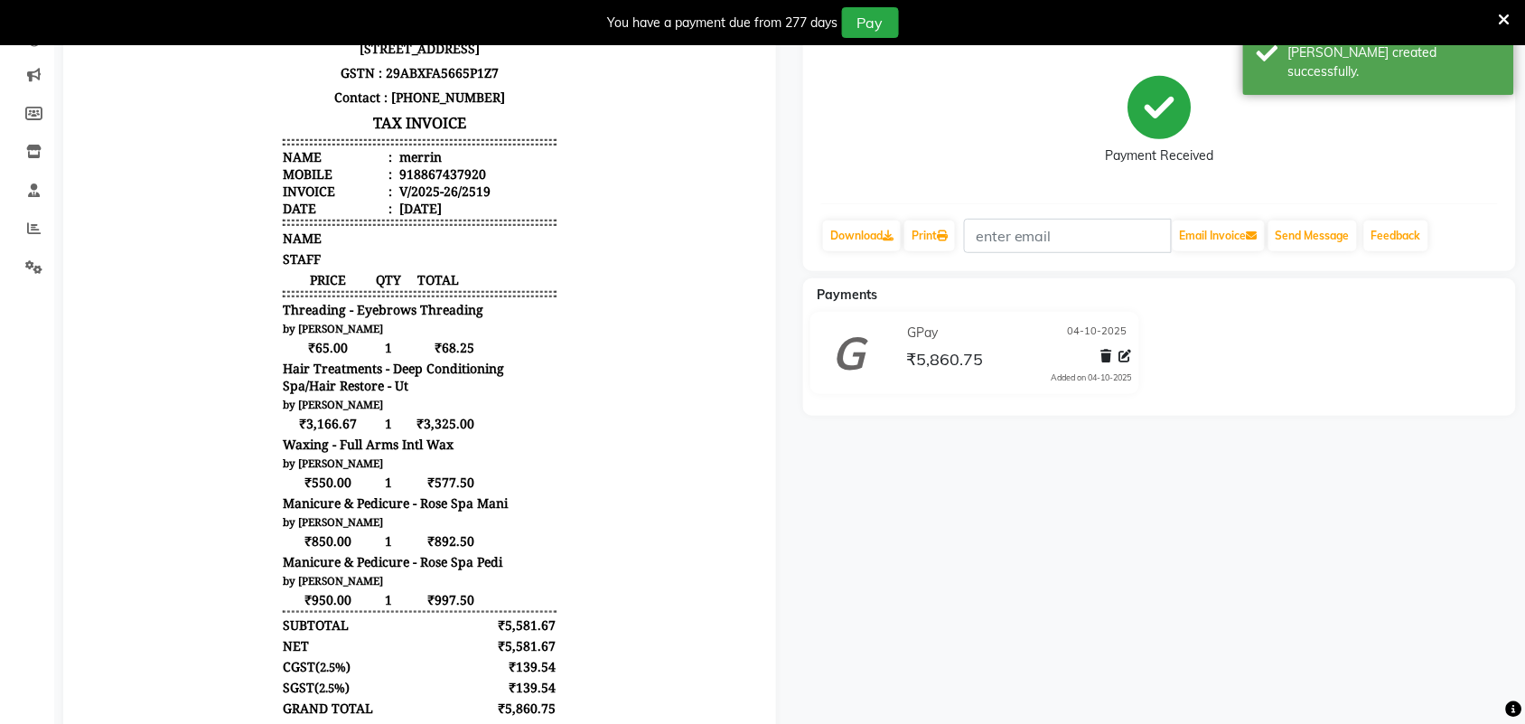
scroll to position [114, 0]
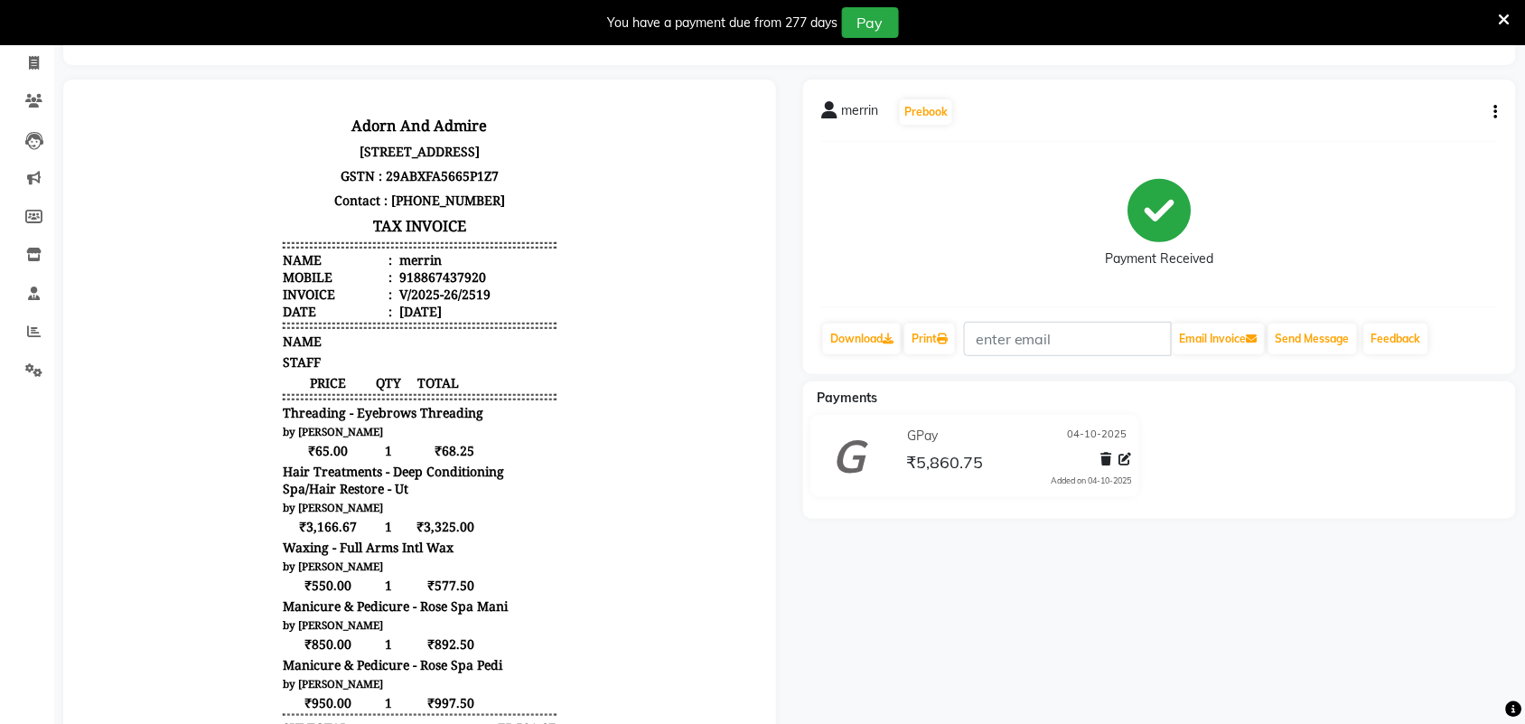
click at [888, 606] on div "merrin Prebook Payment Received Download Print Email Invoice Send Message Feedb…" at bounding box center [1159, 548] width 740 height 939
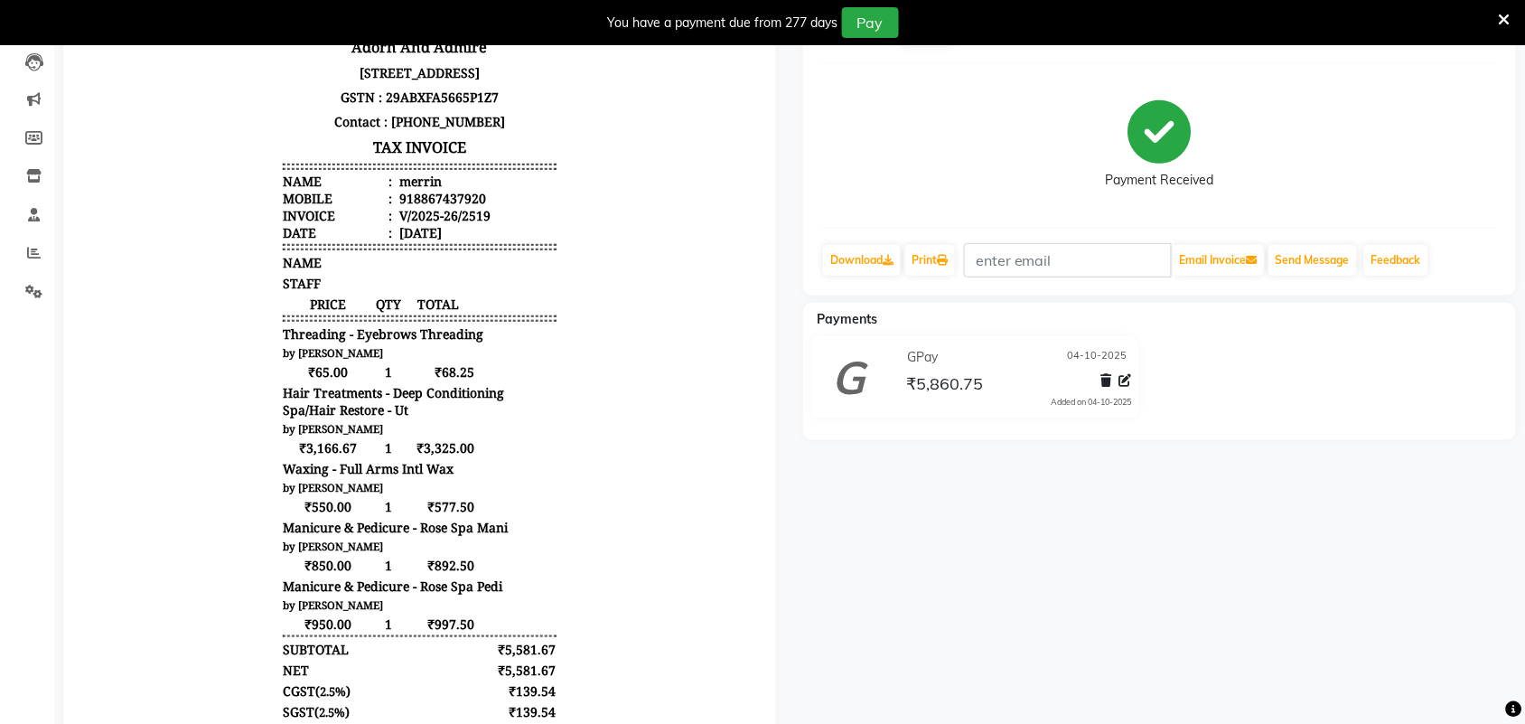
scroll to position [0, 0]
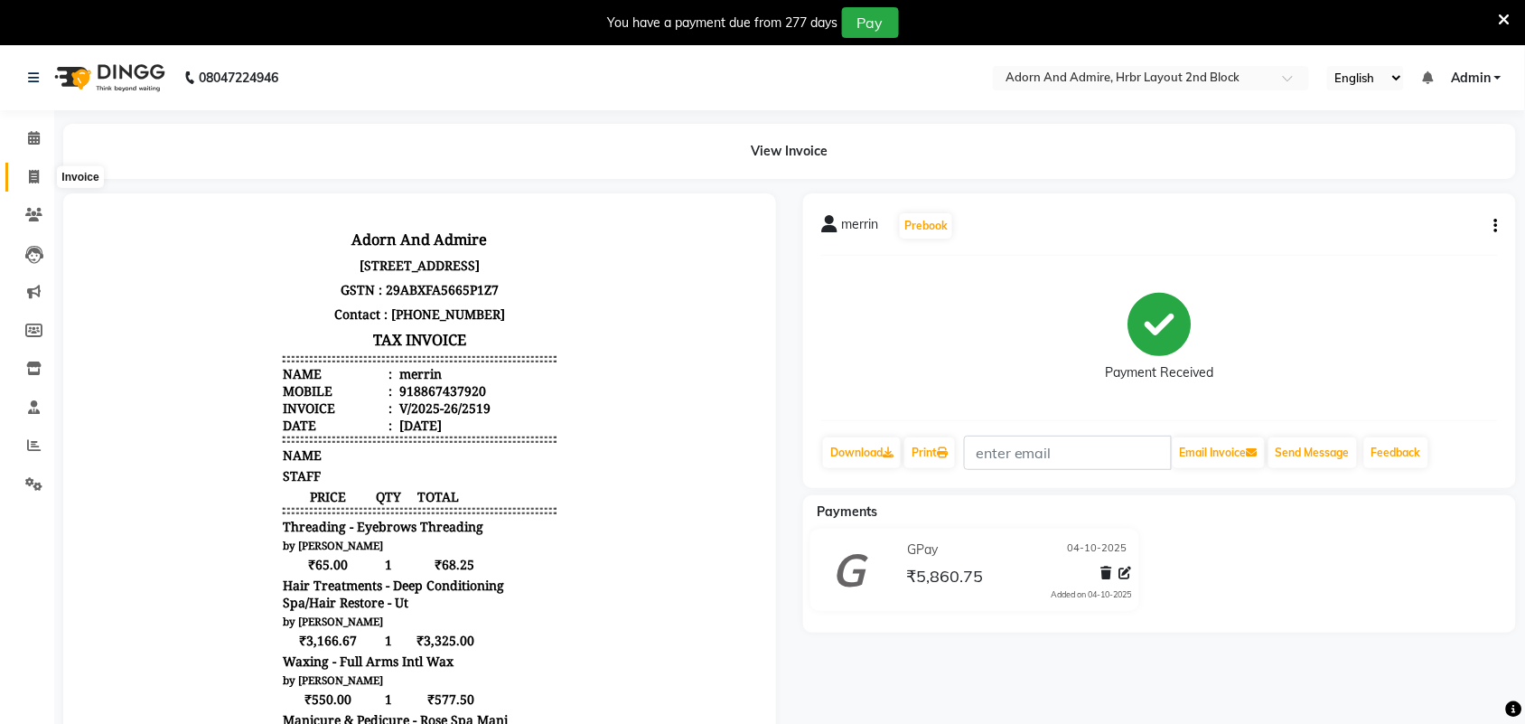
click at [33, 173] on icon at bounding box center [34, 177] width 10 height 14
select select "service"
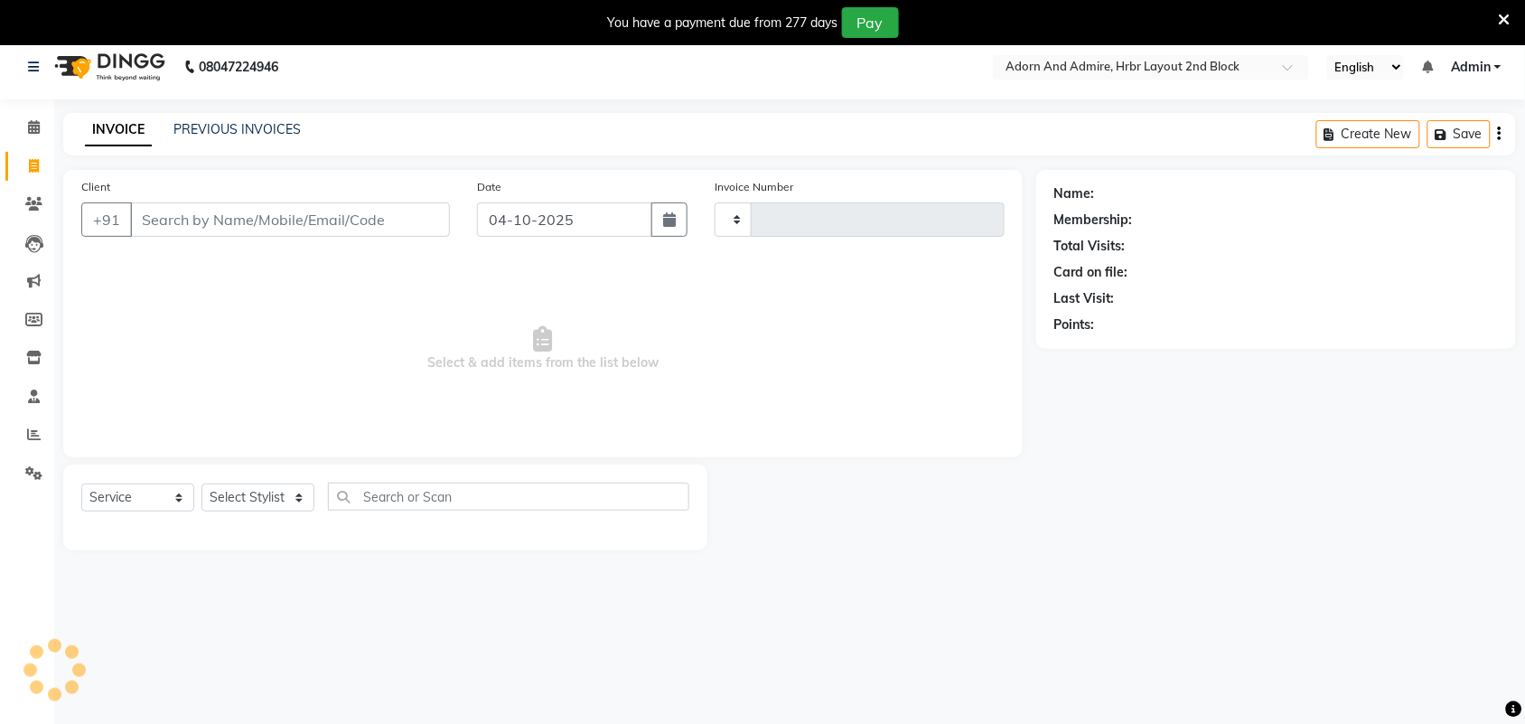
type input "2520"
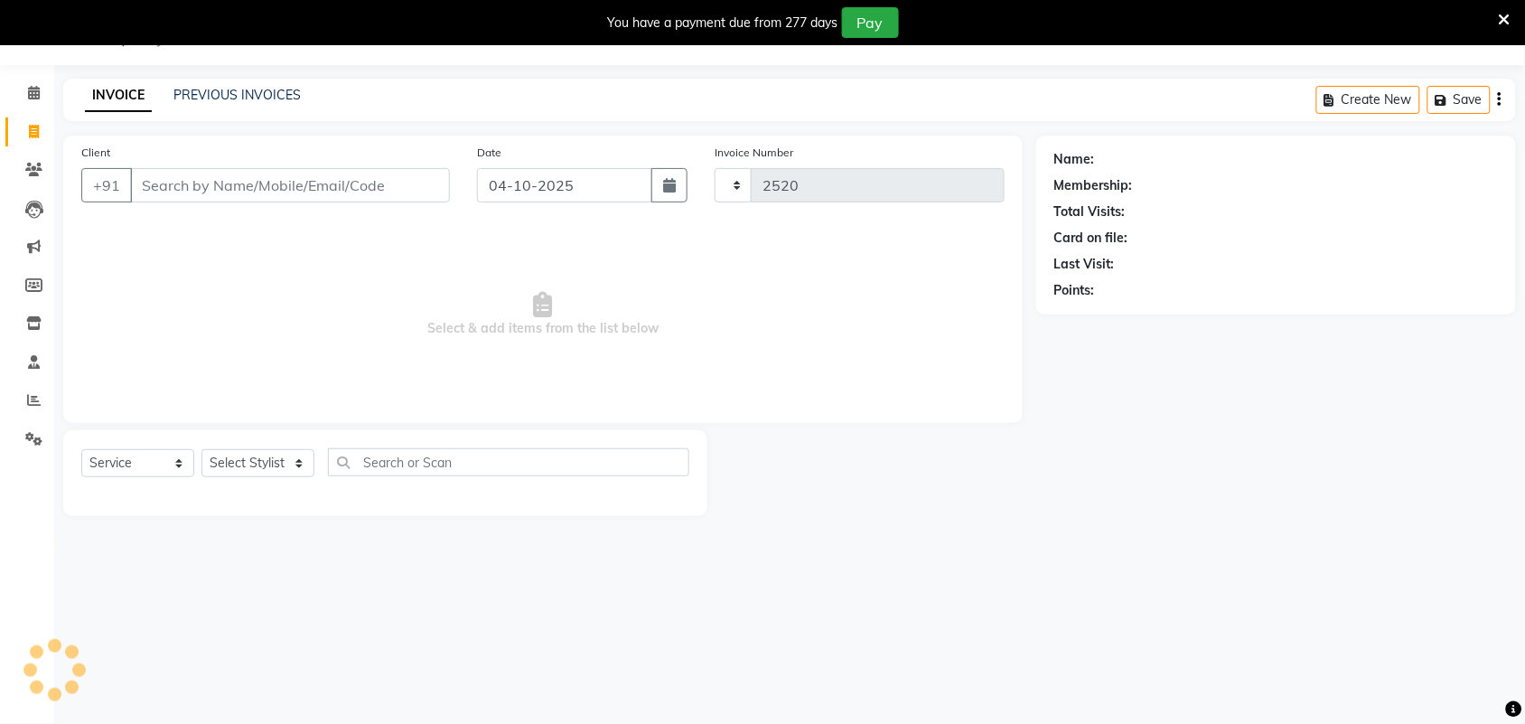
select select "7203"
click at [291, 468] on select "Select Stylist Adarsh ajay ALEXX anusiya Jos Lalit lavanya Lucy rita saroj Suni…" at bounding box center [257, 463] width 113 height 28
select select "92337"
click at [201, 449] on select "Select Stylist Adarsh ajay ALEXX anusiya Jos Lalit lavanya Lucy rita saroj Suni…" at bounding box center [257, 463] width 113 height 28
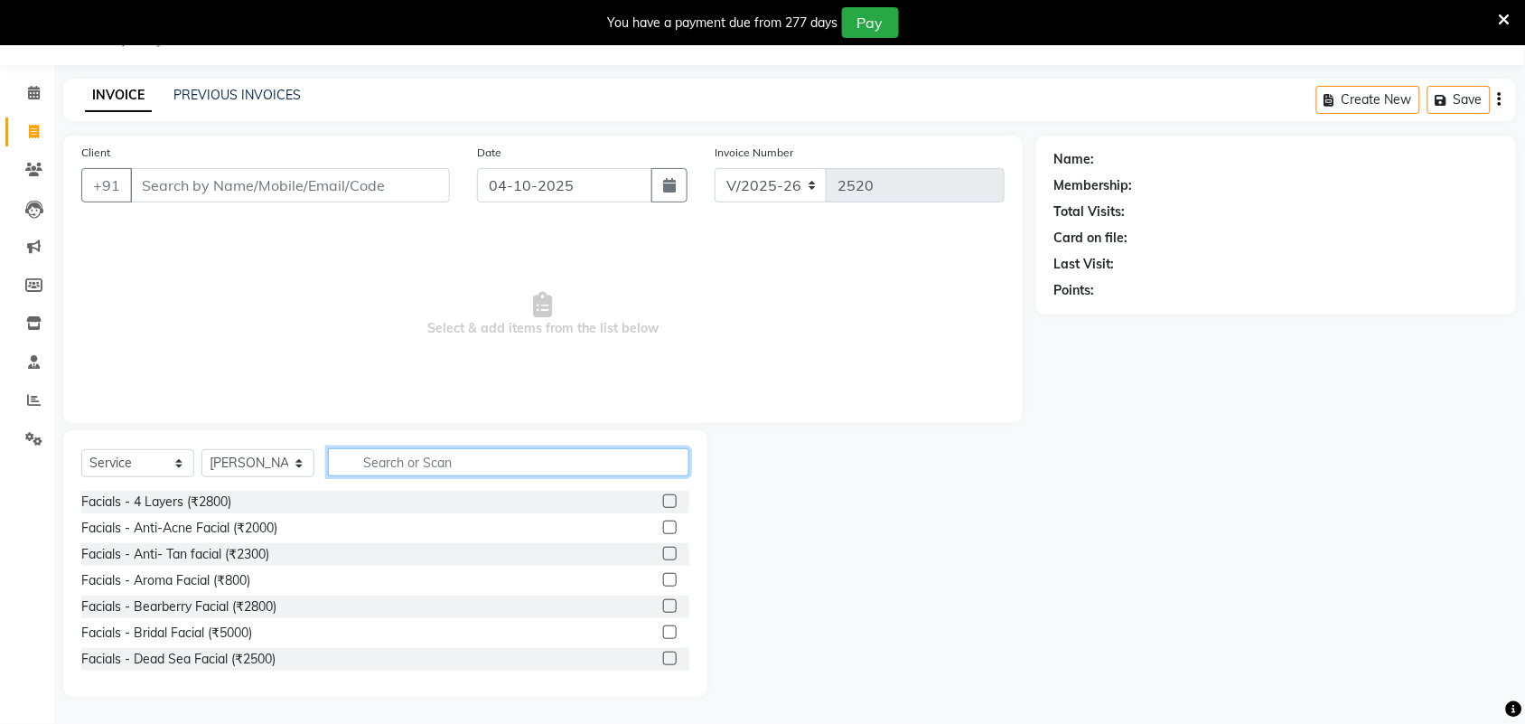
click at [439, 466] on input "text" at bounding box center [508, 462] width 361 height 28
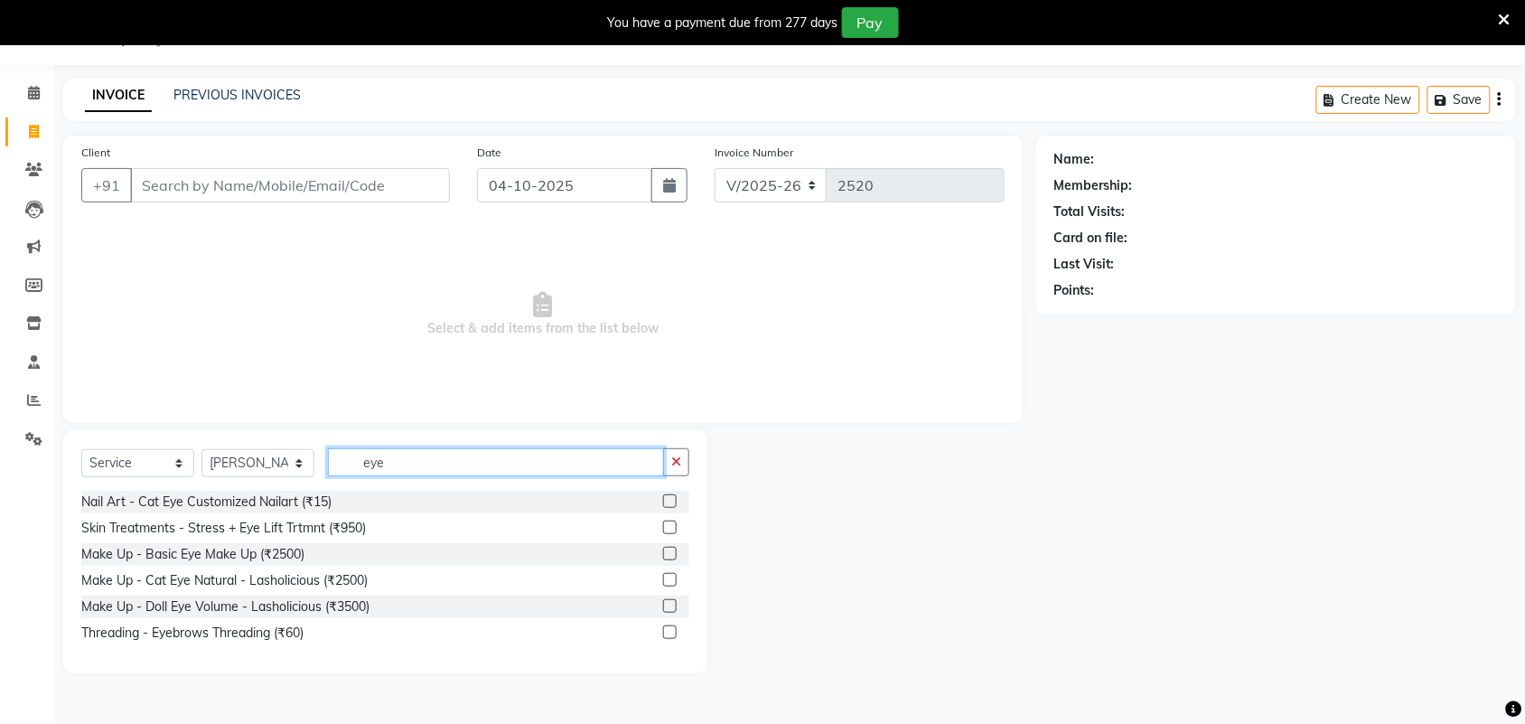
type input "eye"
click at [668, 634] on label at bounding box center [670, 632] width 14 height 14
click at [668, 634] on input "checkbox" at bounding box center [669, 633] width 12 height 12
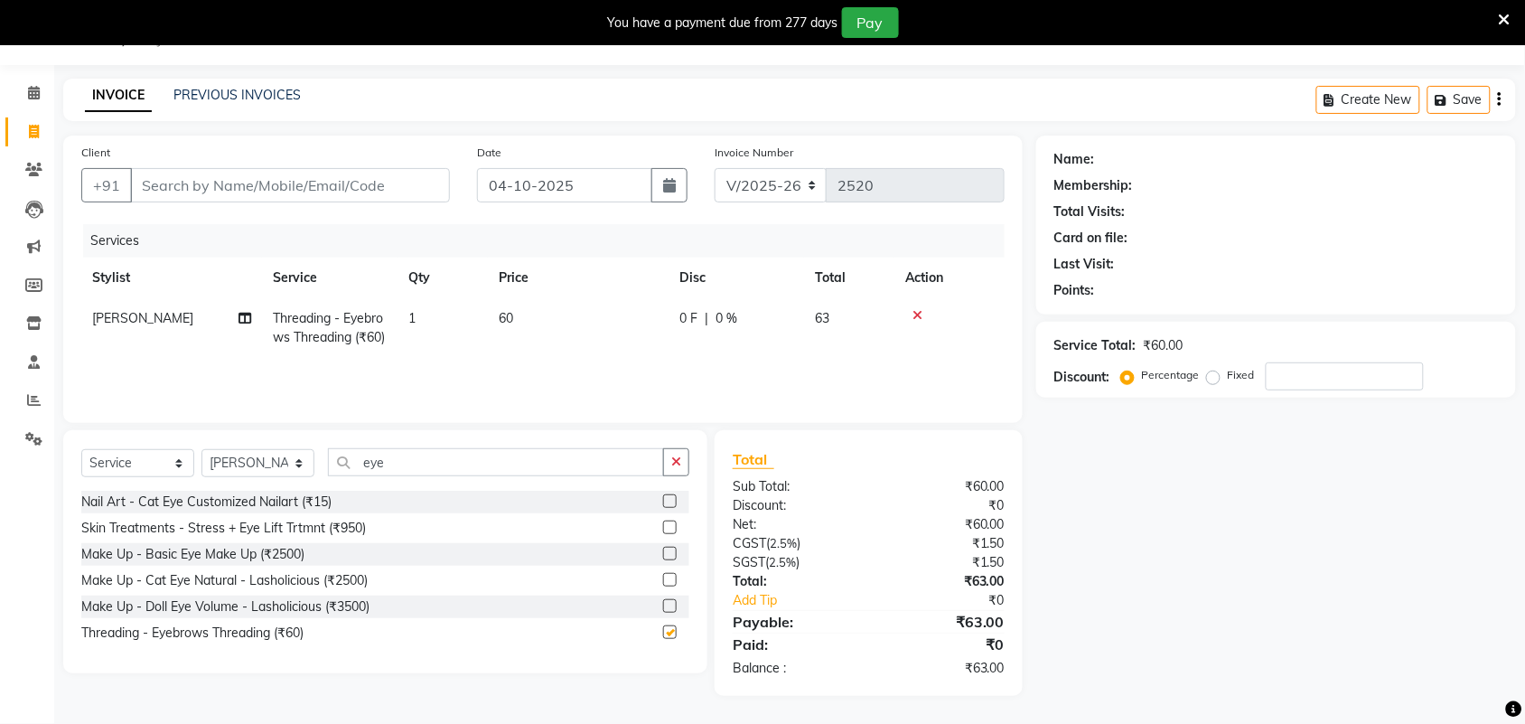
checkbox input "false"
drag, startPoint x: 512, startPoint y: 326, endPoint x: 539, endPoint y: 326, distance: 27.1
click at [515, 326] on td "60" at bounding box center [578, 328] width 181 height 60
select select "92337"
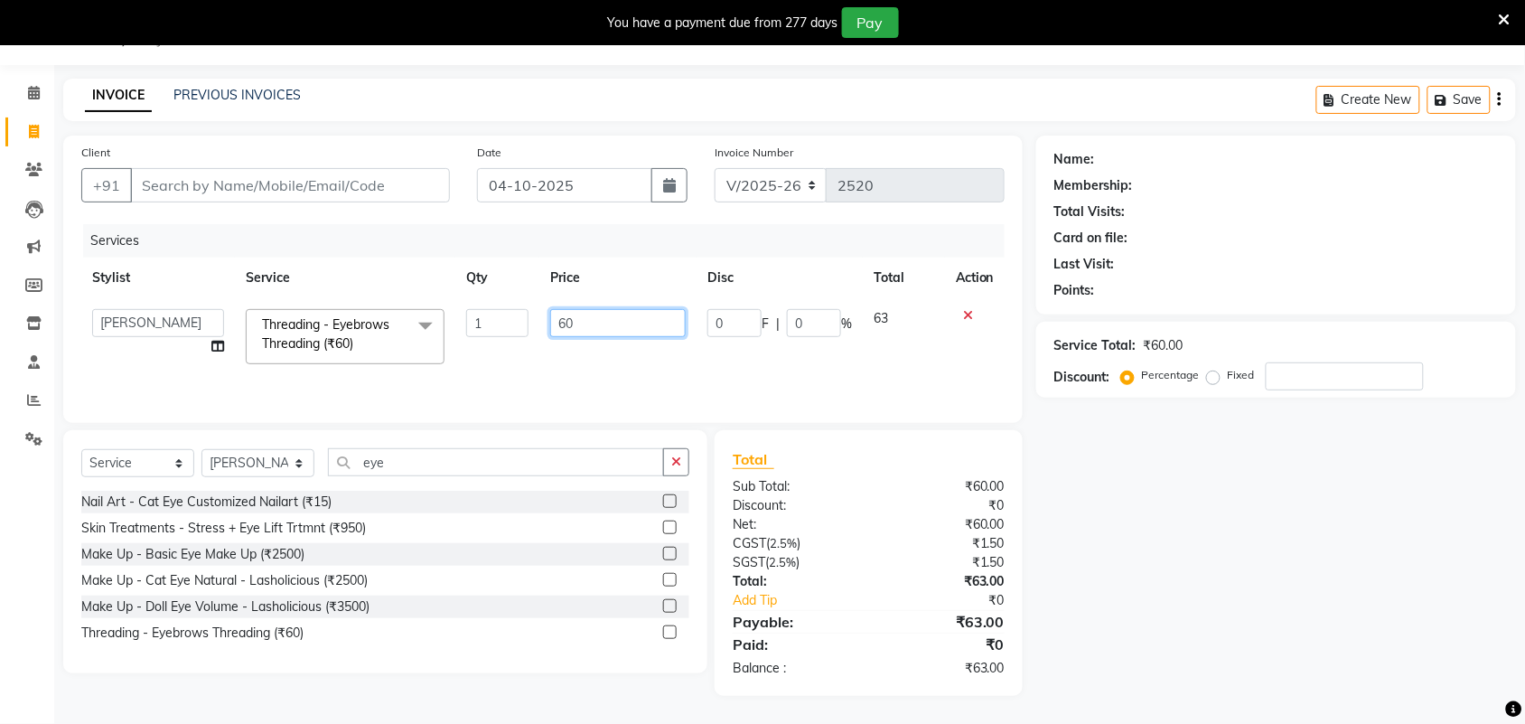
drag, startPoint x: 588, startPoint y: 322, endPoint x: 535, endPoint y: 341, distance: 56.3
click at [537, 339] on tr "Adarsh ajay ALEXX anusiya Jos Lalit lavanya Lucy rita saroj Sunitha Umesh Threa…" at bounding box center [542, 336] width 923 height 77
type input "65"
click at [1299, 601] on div "Name: Membership: Total Visits: Card on file: Last Visit: Points: Service Total…" at bounding box center [1282, 415] width 493 height 560
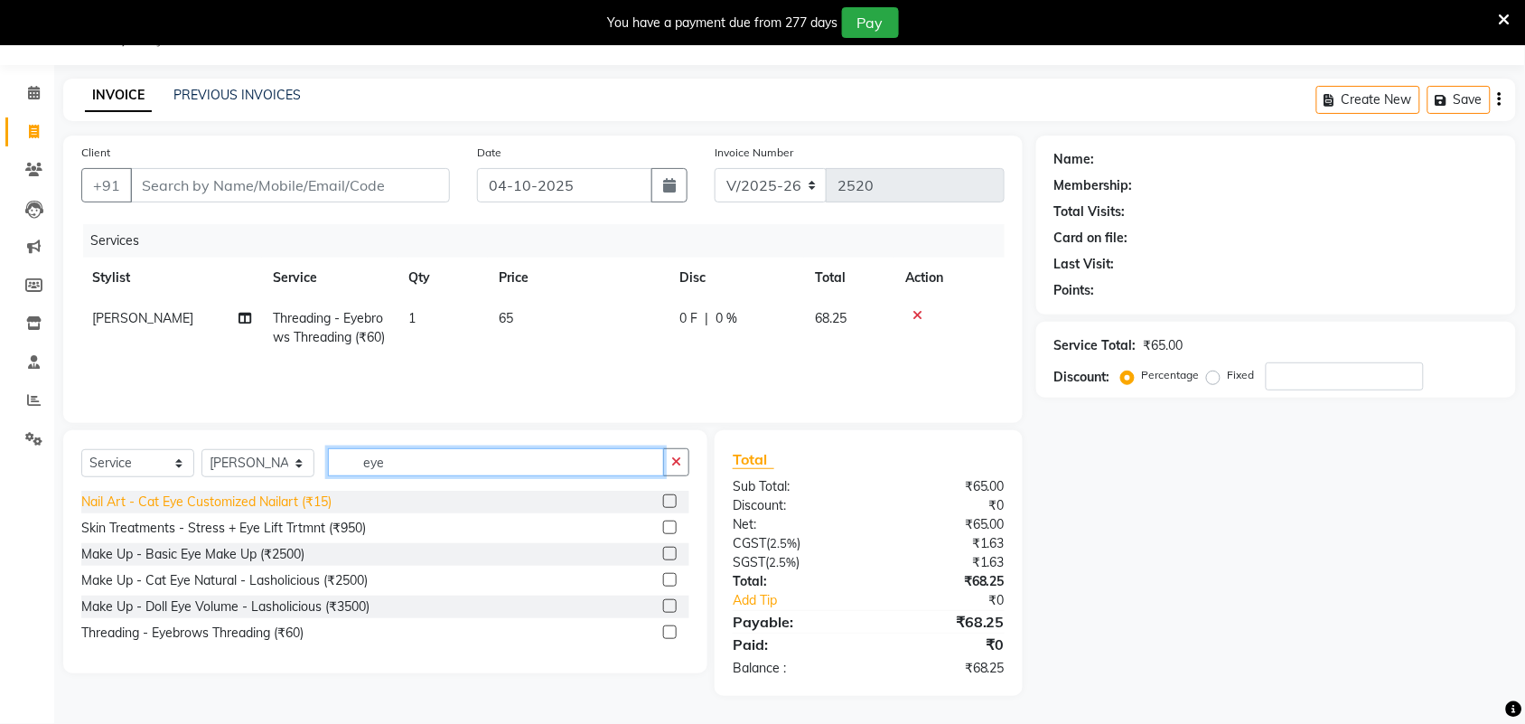
drag, startPoint x: 452, startPoint y: 465, endPoint x: 268, endPoint y: 497, distance: 186.1
click at [268, 494] on div "Select Service Product Membership Package Voucher Prepaid Gift Card Select Styl…" at bounding box center [385, 551] width 644 height 243
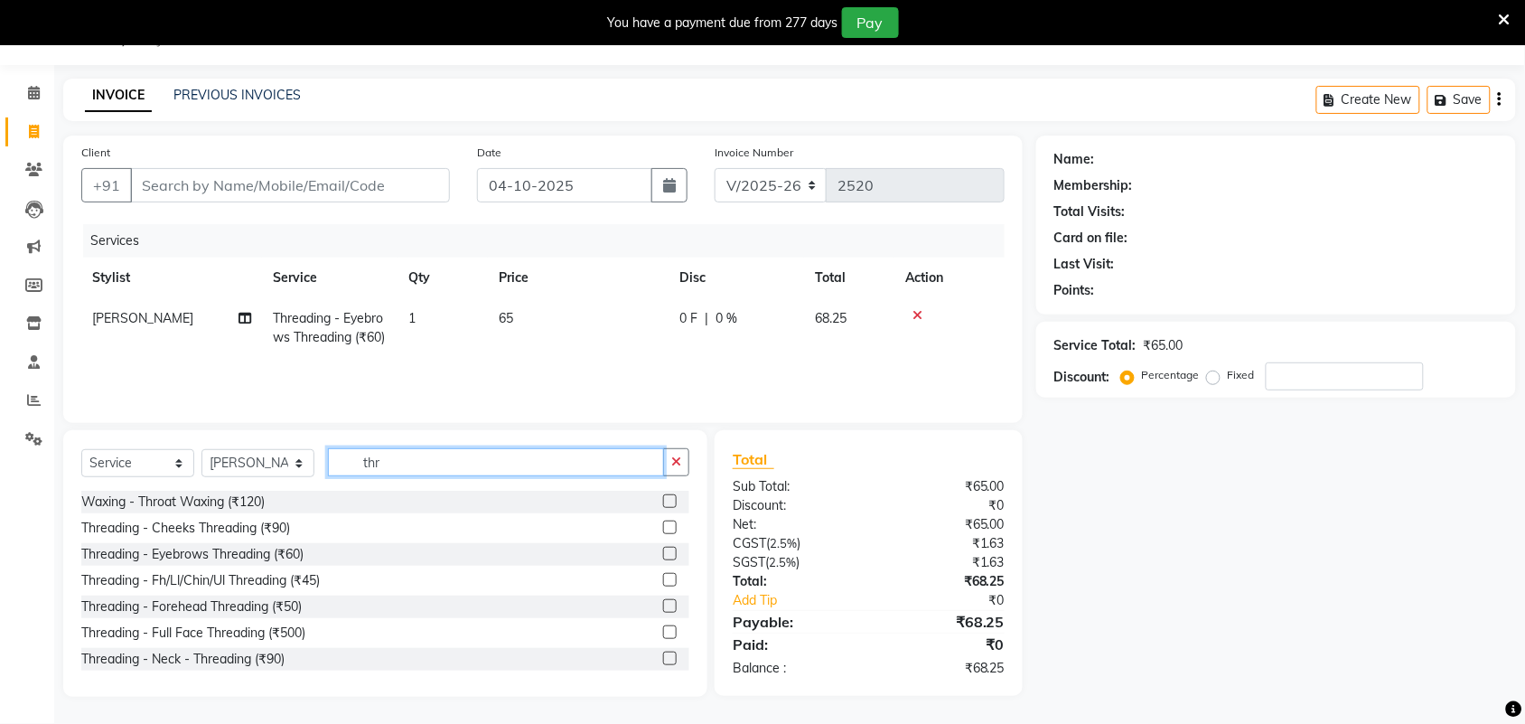
type input "thr"
click at [663, 584] on label at bounding box center [670, 580] width 14 height 14
click at [663, 584] on input "checkbox" at bounding box center [669, 581] width 12 height 12
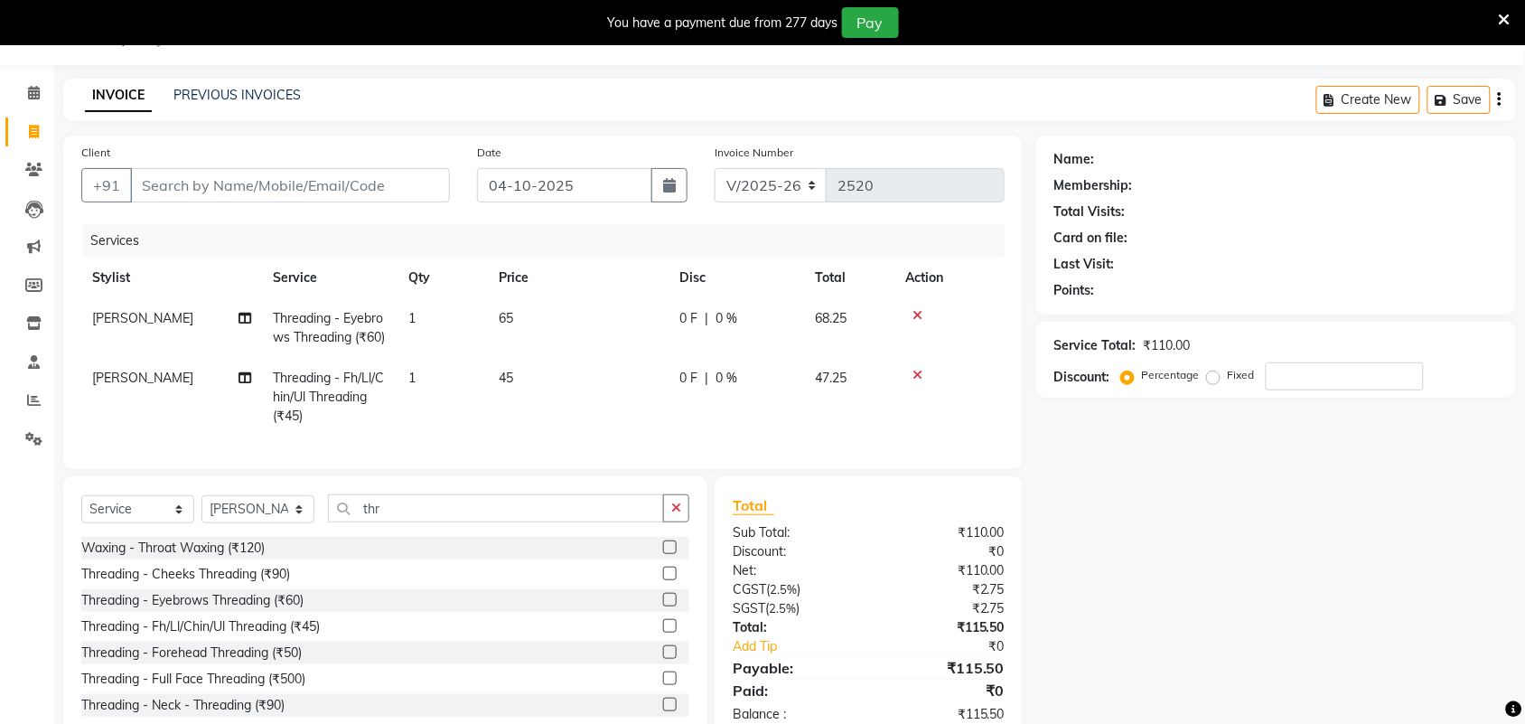
click at [663, 632] on label at bounding box center [670, 626] width 14 height 14
click at [663, 632] on input "checkbox" at bounding box center [669, 627] width 12 height 12
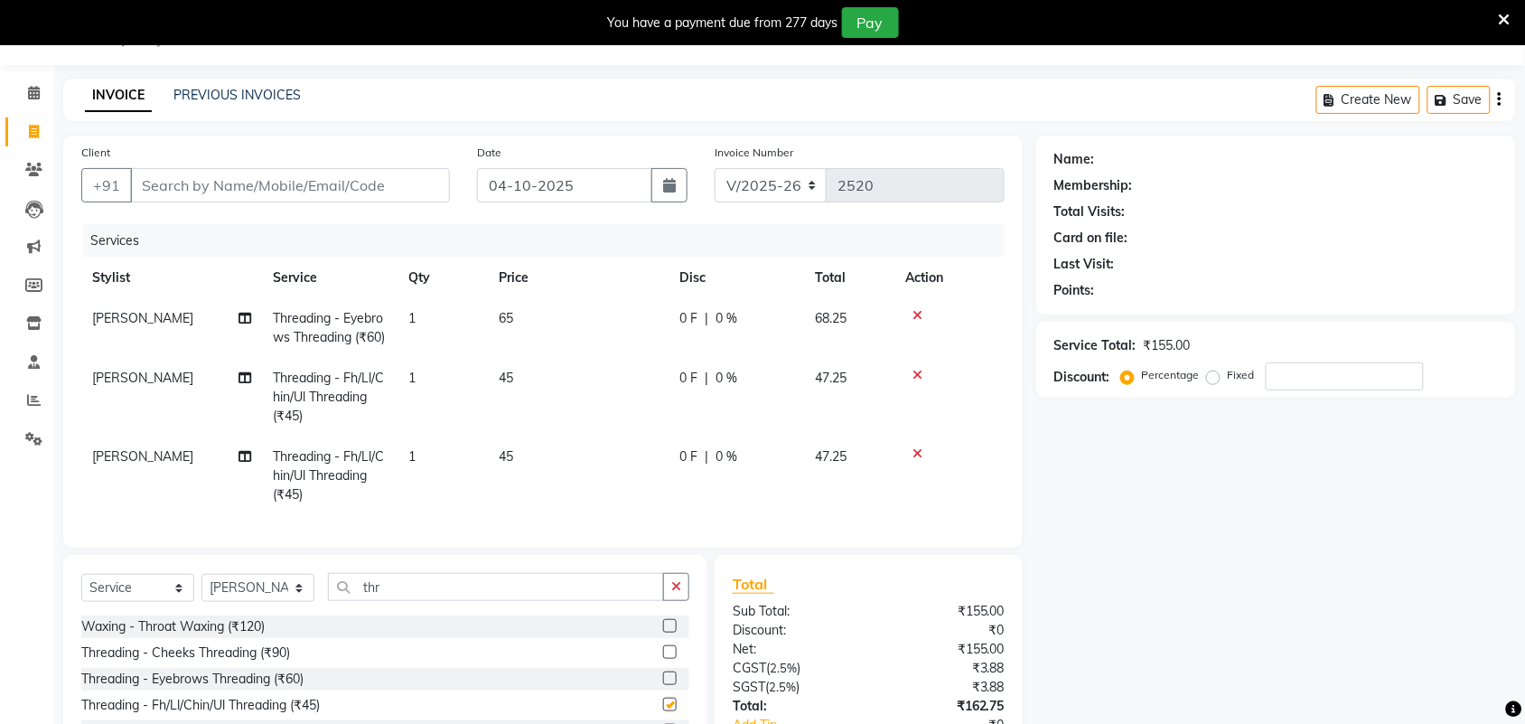
checkbox input "false"
click at [518, 395] on td "45" at bounding box center [578, 397] width 181 height 79
select select "92337"
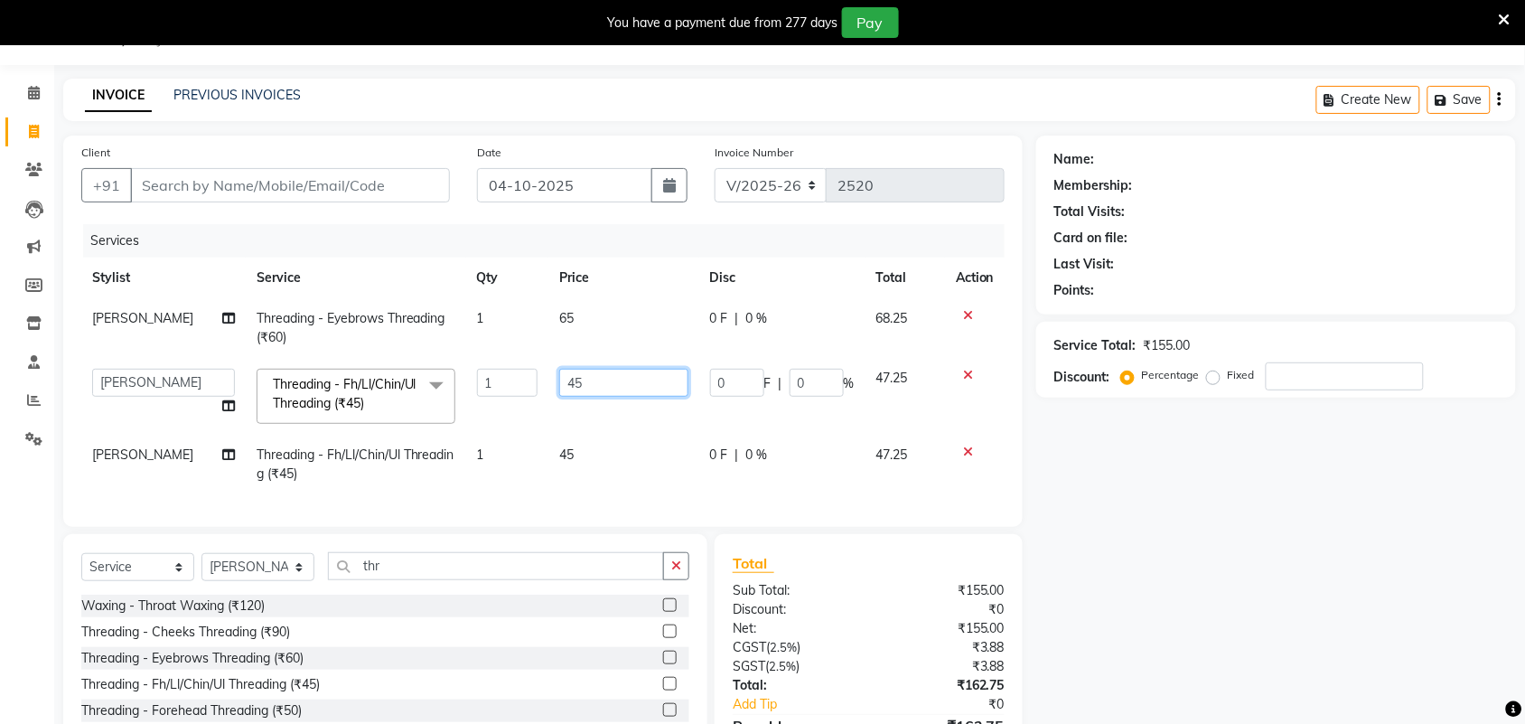
drag, startPoint x: 623, startPoint y: 379, endPoint x: 535, endPoint y: 399, distance: 90.7
click at [535, 399] on tr "Adarsh ajay ALEXX anusiya Jos Lalit lavanya Lucy rita saroj Sunitha Umesh Threa…" at bounding box center [542, 396] width 923 height 77
type input "50"
click at [565, 453] on tbody "lavanya Threading - Eyebrows Threading (₹60) 1 65 0 F | 0 % 68.25 Adarsh ajay A…" at bounding box center [542, 396] width 923 height 196
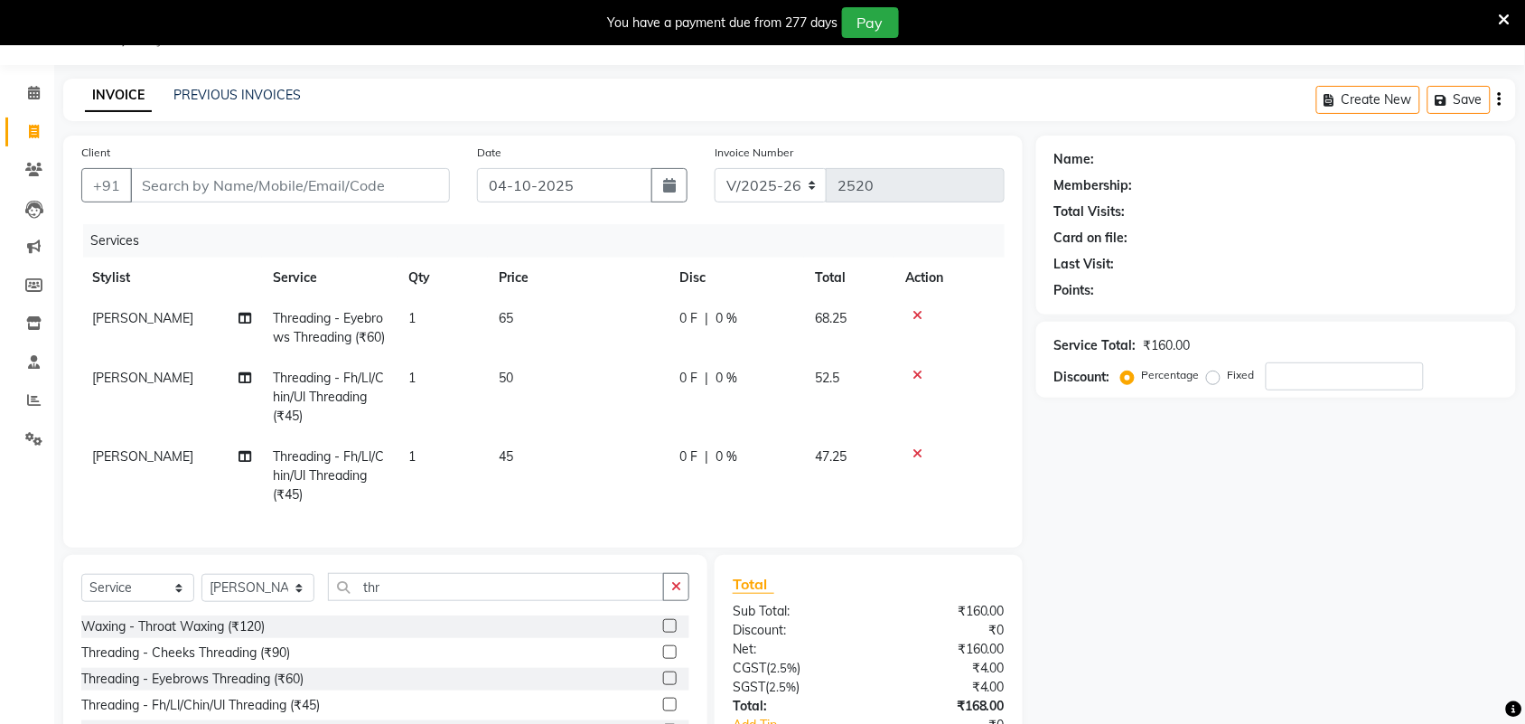
click at [535, 468] on td "45" at bounding box center [578, 475] width 181 height 79
select select "92337"
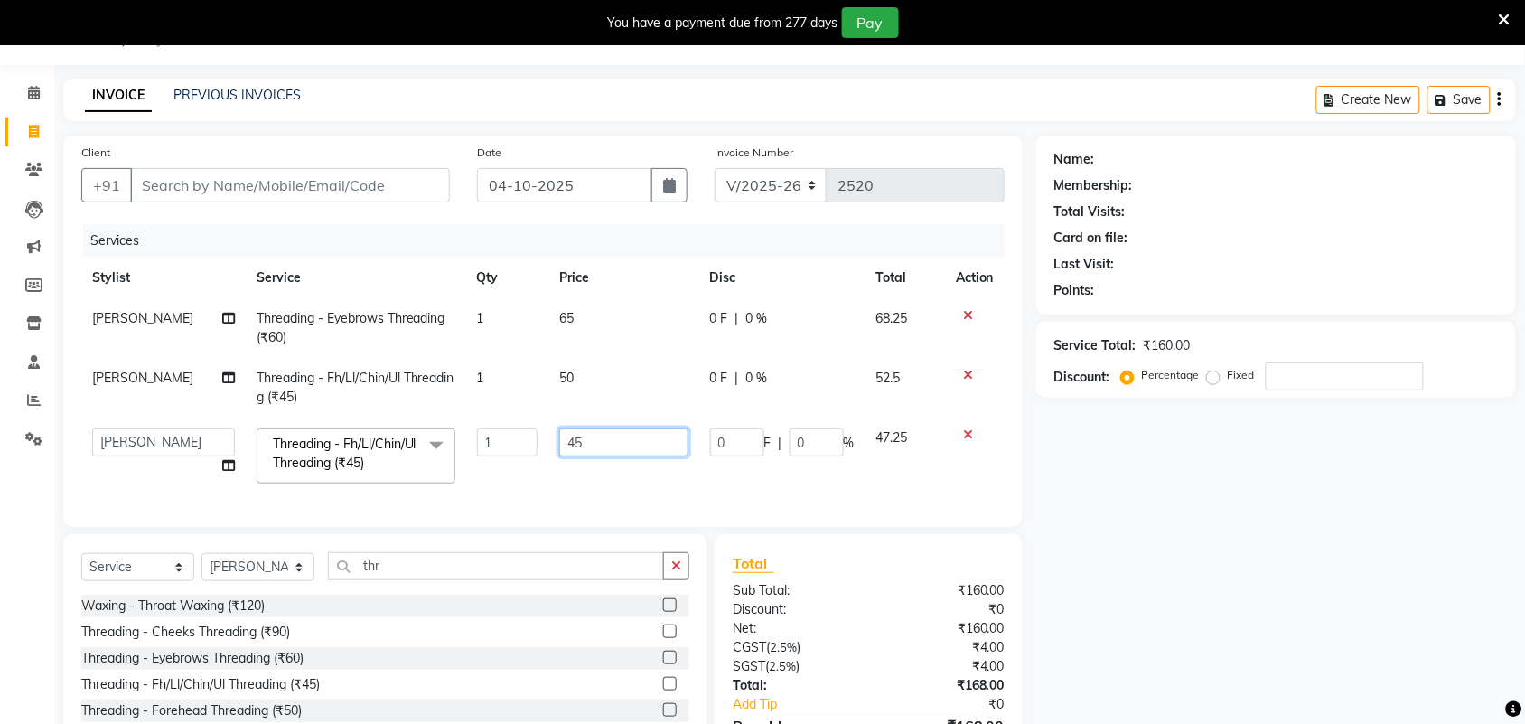
drag, startPoint x: 575, startPoint y: 444, endPoint x: 543, endPoint y: 453, distance: 32.9
click at [548, 449] on td "45" at bounding box center [623, 455] width 151 height 77
type input "50"
click at [1203, 538] on div "Name: Membership: Total Visits: Card on file: Last Visit: Points: Service Total…" at bounding box center [1282, 467] width 493 height 665
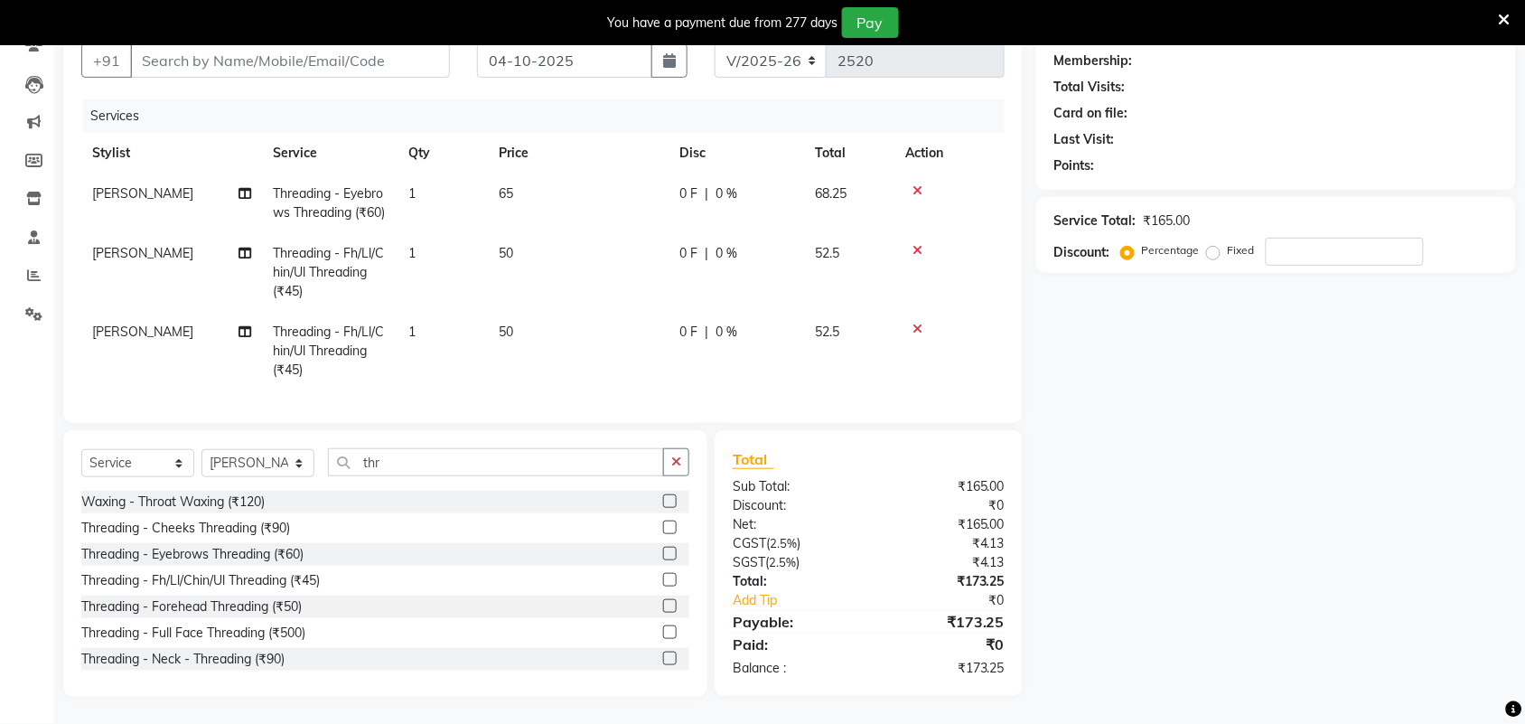
scroll to position [205, 0]
drag, startPoint x: 427, startPoint y: 462, endPoint x: 457, endPoint y: 531, distance: 74.8
click at [326, 472] on div "Select Service Product Membership Package Voucher Prepaid Gift Card Select Styl…" at bounding box center [385, 469] width 608 height 42
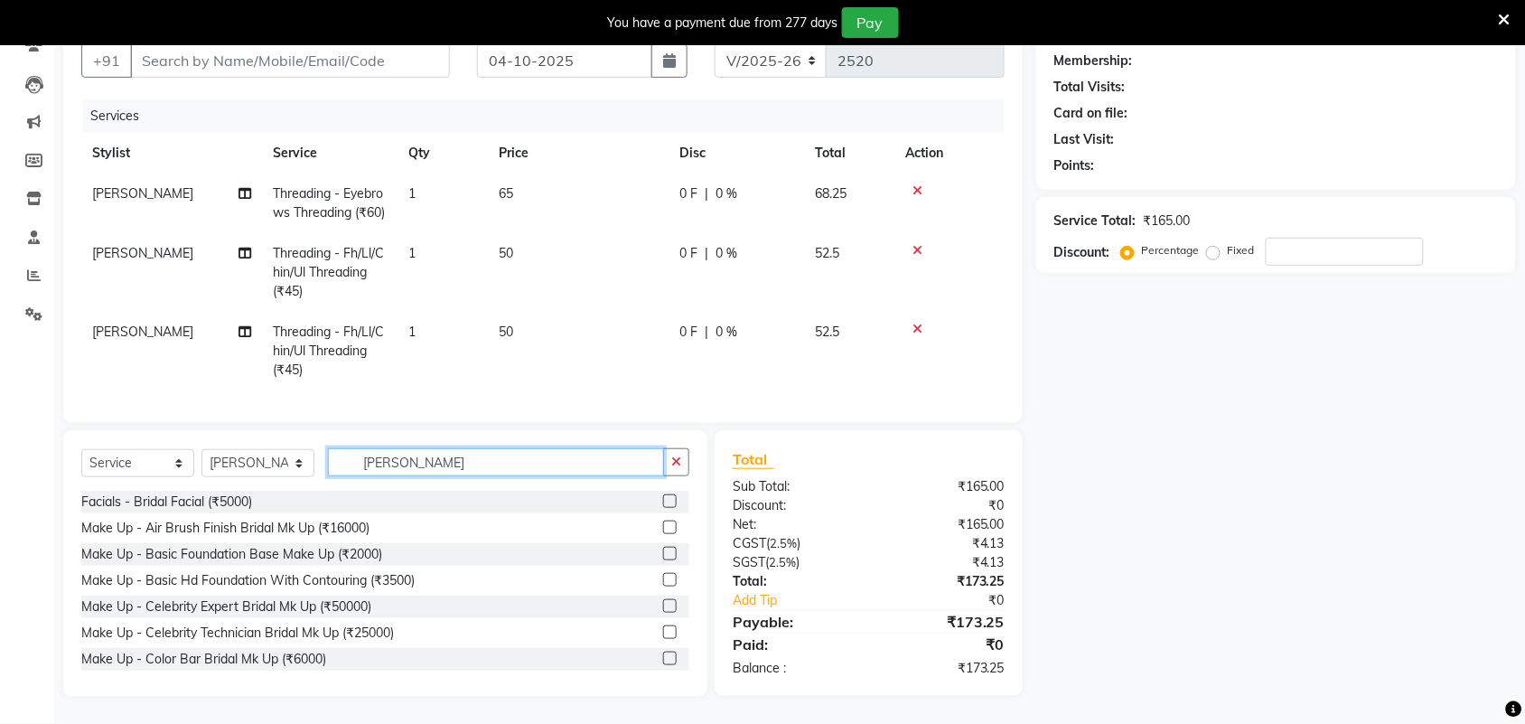
scroll to position [204, 0]
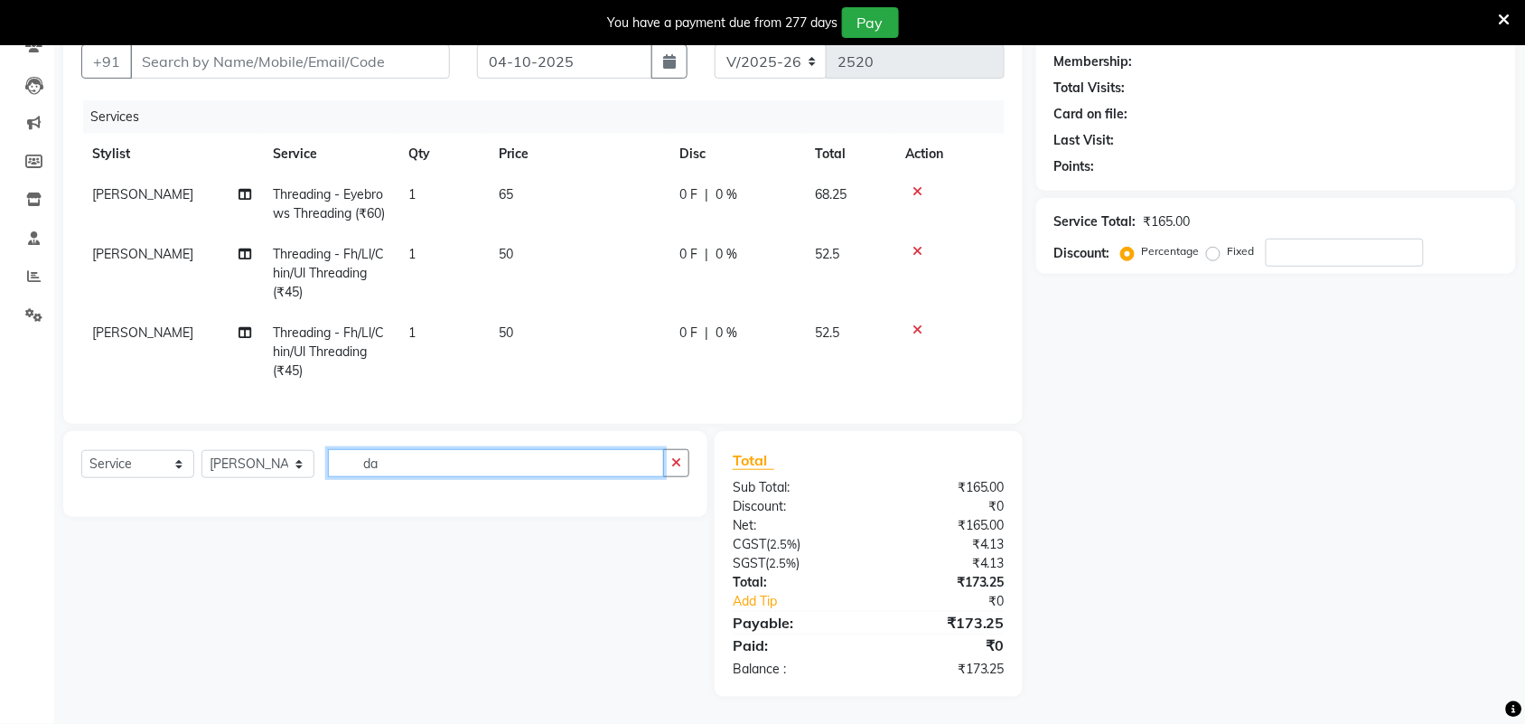
type input "d"
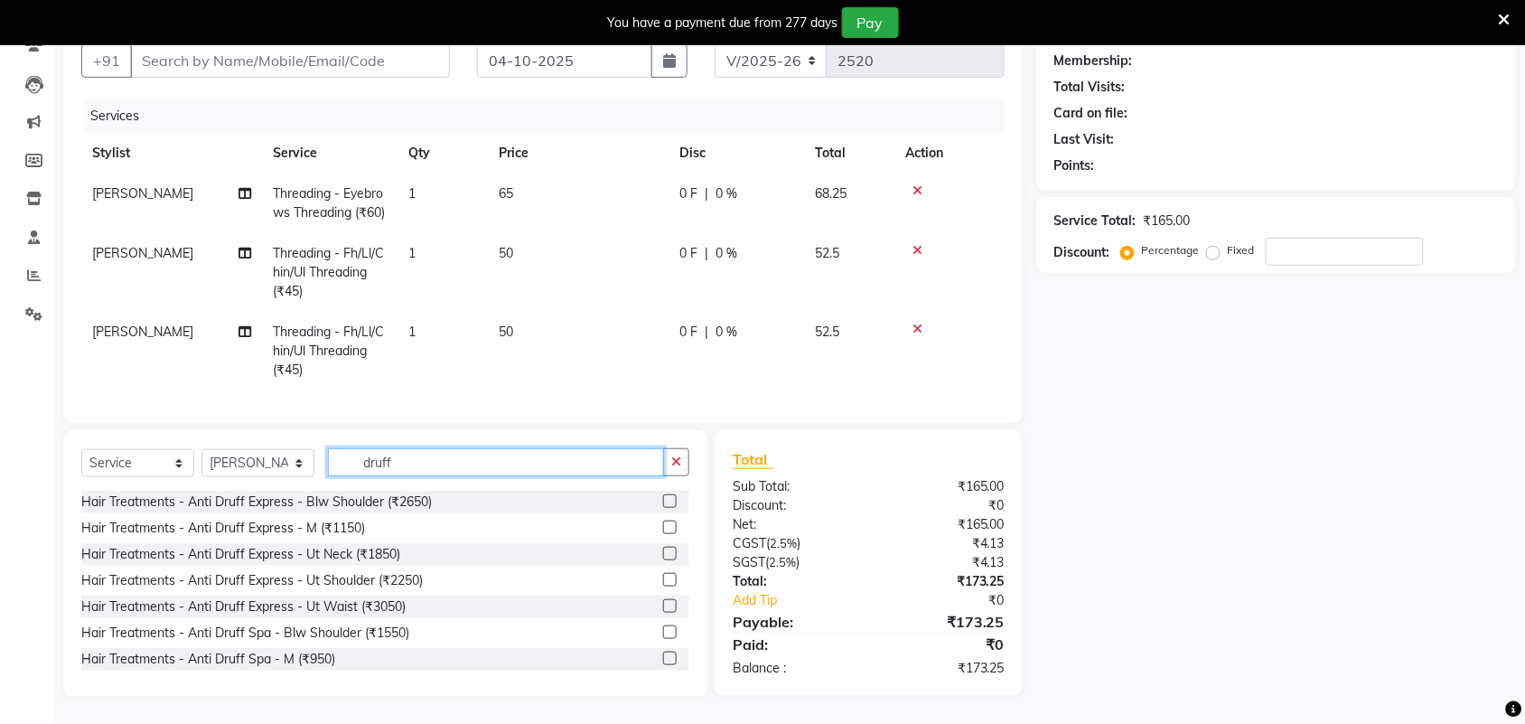
type input "druff"
click at [663, 501] on label at bounding box center [670, 501] width 14 height 14
click at [663, 501] on input "checkbox" at bounding box center [669, 502] width 12 height 12
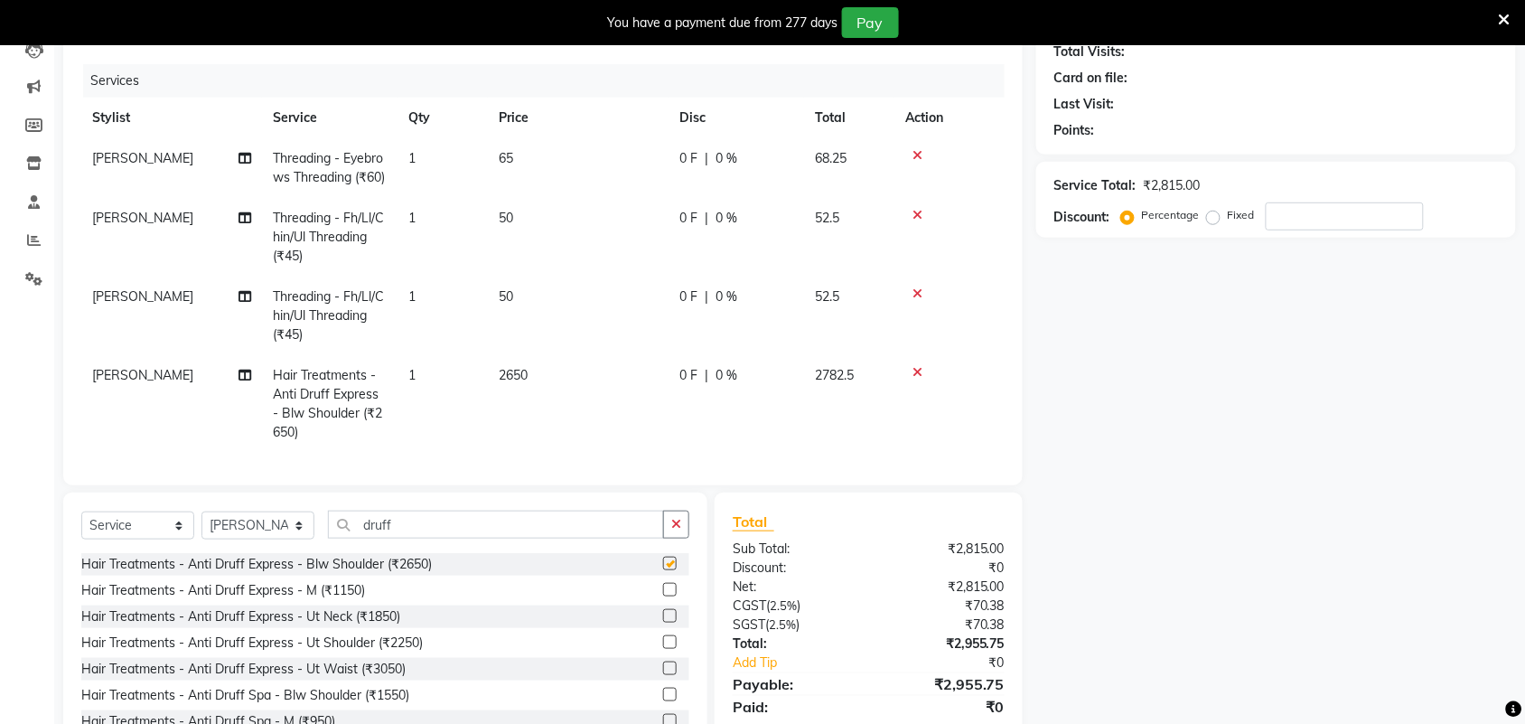
checkbox input "false"
click at [556, 394] on td "2650" at bounding box center [578, 404] width 181 height 98
select select "92337"
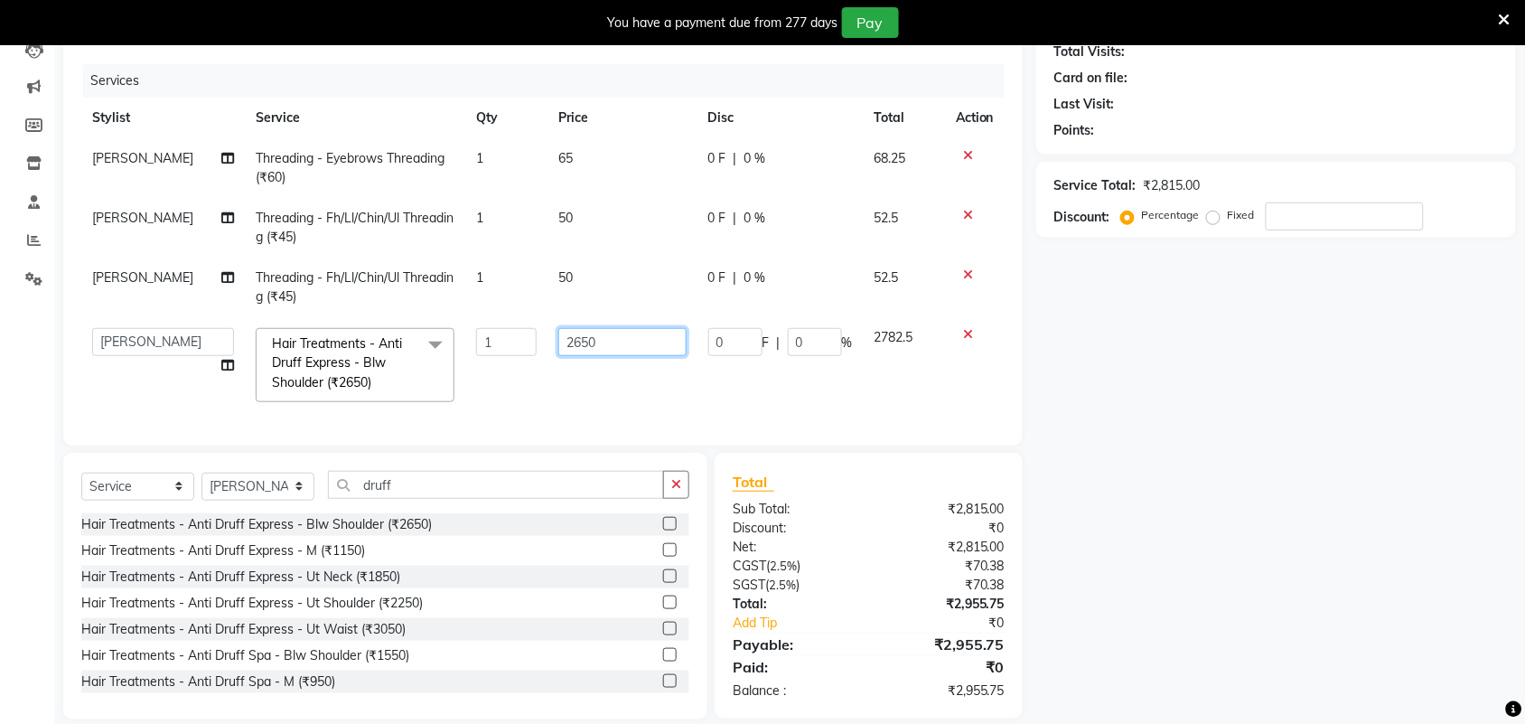
drag, startPoint x: 608, startPoint y: 348, endPoint x: 623, endPoint y: 377, distance: 32.7
click at [502, 357] on tr "Adarsh ajay ALEXX anusiya Jos Lalit lavanya Lucy rita saroj Sunitha Umesh Hair …" at bounding box center [542, 365] width 923 height 96
type input "2500"
click at [1159, 513] on div "Name: Membership: Total Visits: Card on file: Last Visit: Points: Service Total…" at bounding box center [1282, 347] width 493 height 743
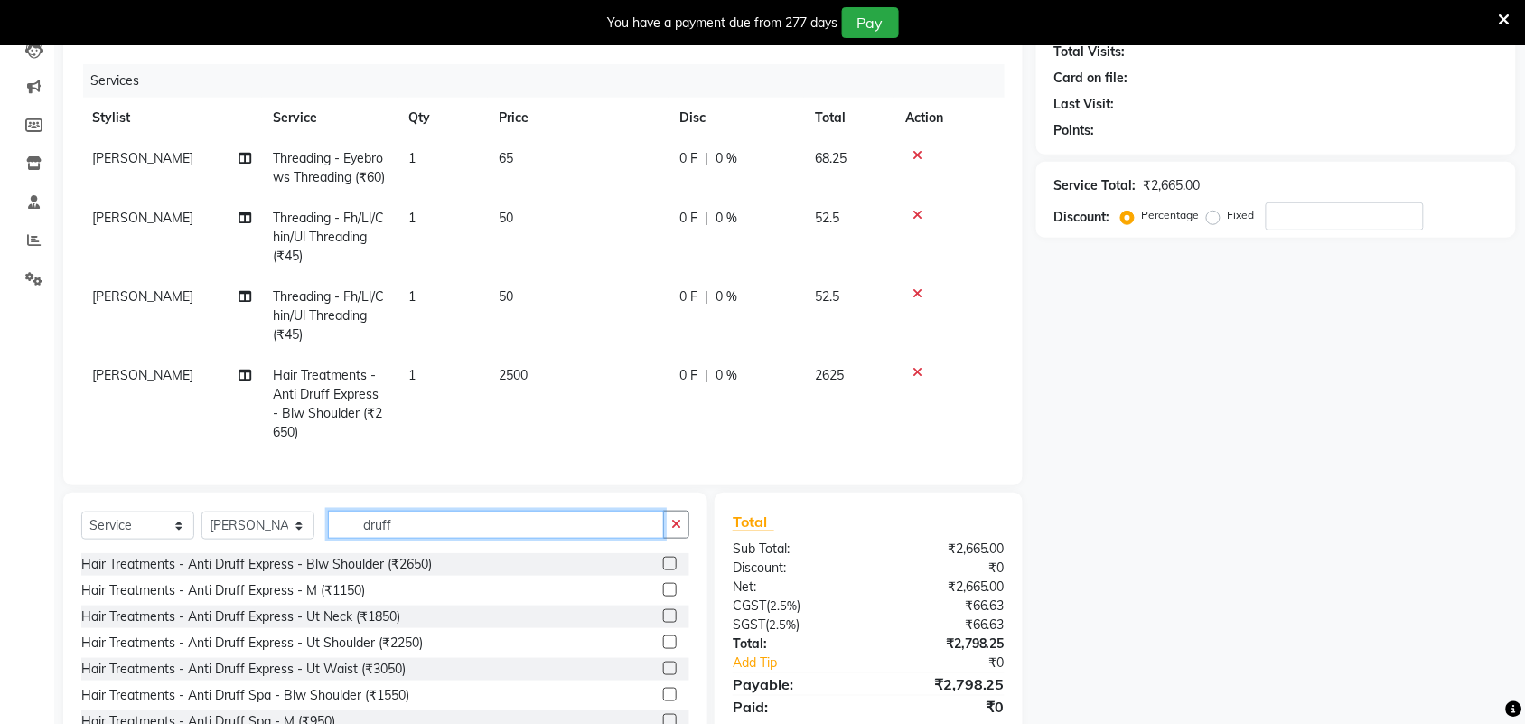
drag, startPoint x: 416, startPoint y: 563, endPoint x: 343, endPoint y: 565, distance: 72.3
click at [318, 553] on div "Select Service Product Membership Package Voucher Prepaid Gift Card Select Styl…" at bounding box center [385, 531] width 608 height 42
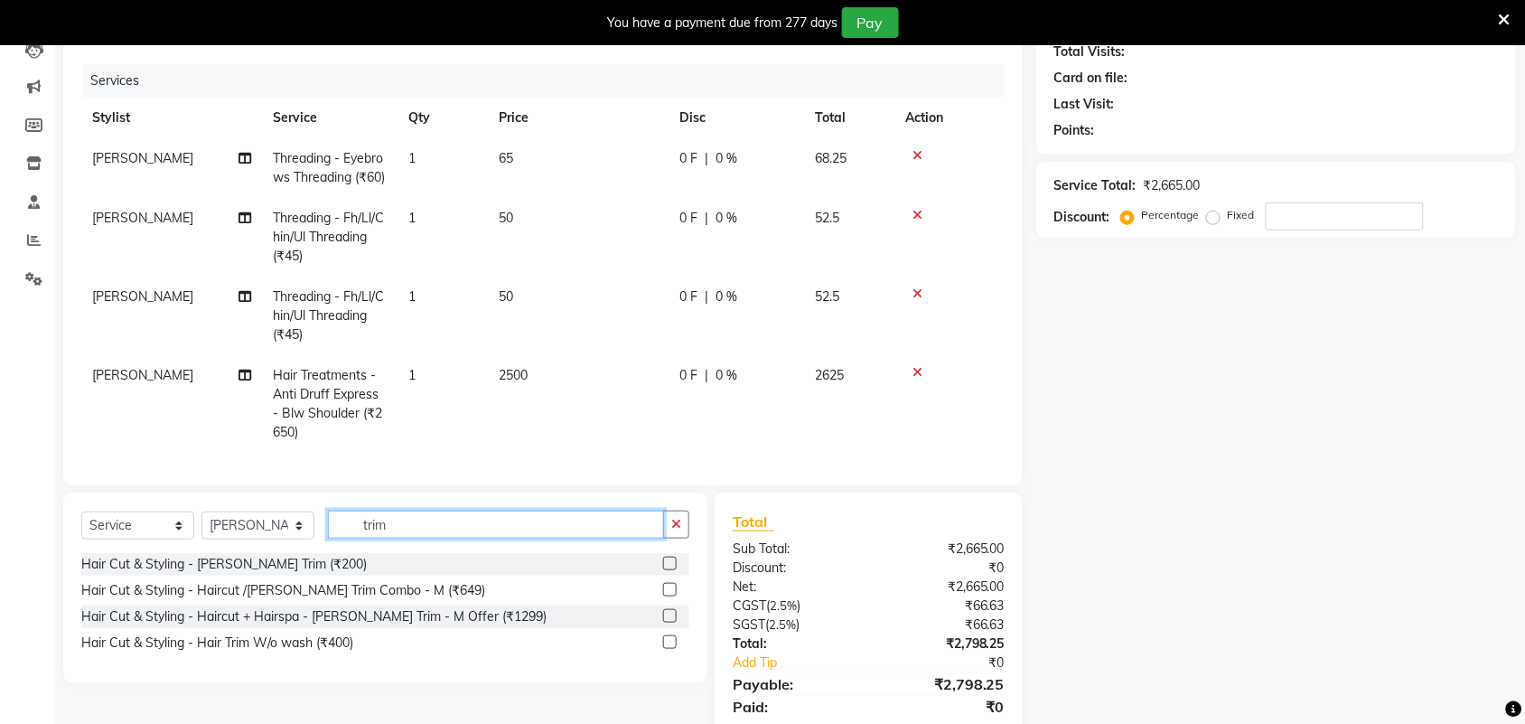
type input "trim"
drag, startPoint x: 670, startPoint y: 599, endPoint x: 660, endPoint y: 597, distance: 10.1
click at [669, 570] on label at bounding box center [670, 563] width 14 height 14
click at [669, 570] on input "checkbox" at bounding box center [669, 564] width 12 height 12
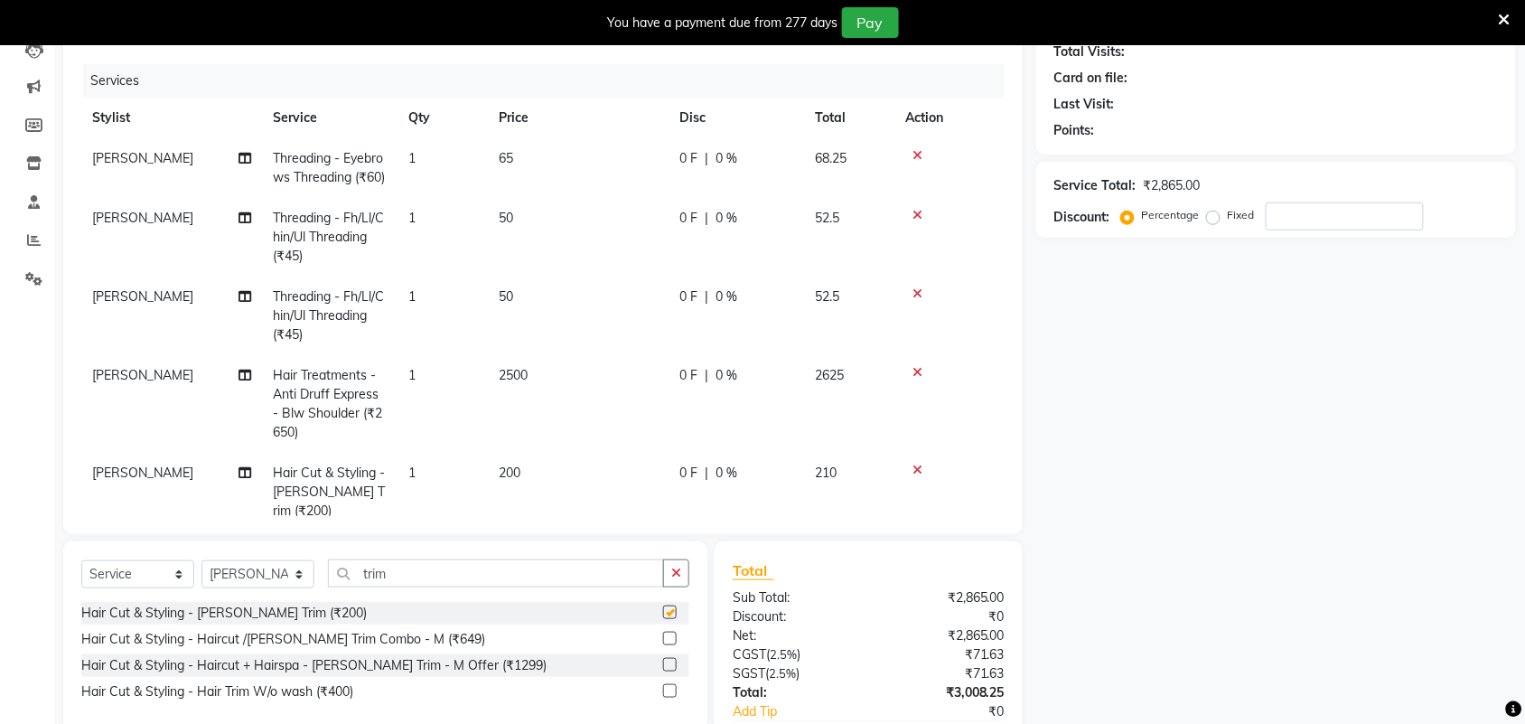
checkbox input "false"
drag, startPoint x: 530, startPoint y: 481, endPoint x: 545, endPoint y: 481, distance: 14.5
click at [530, 483] on td "200" at bounding box center [578, 492] width 181 height 79
select select "92337"
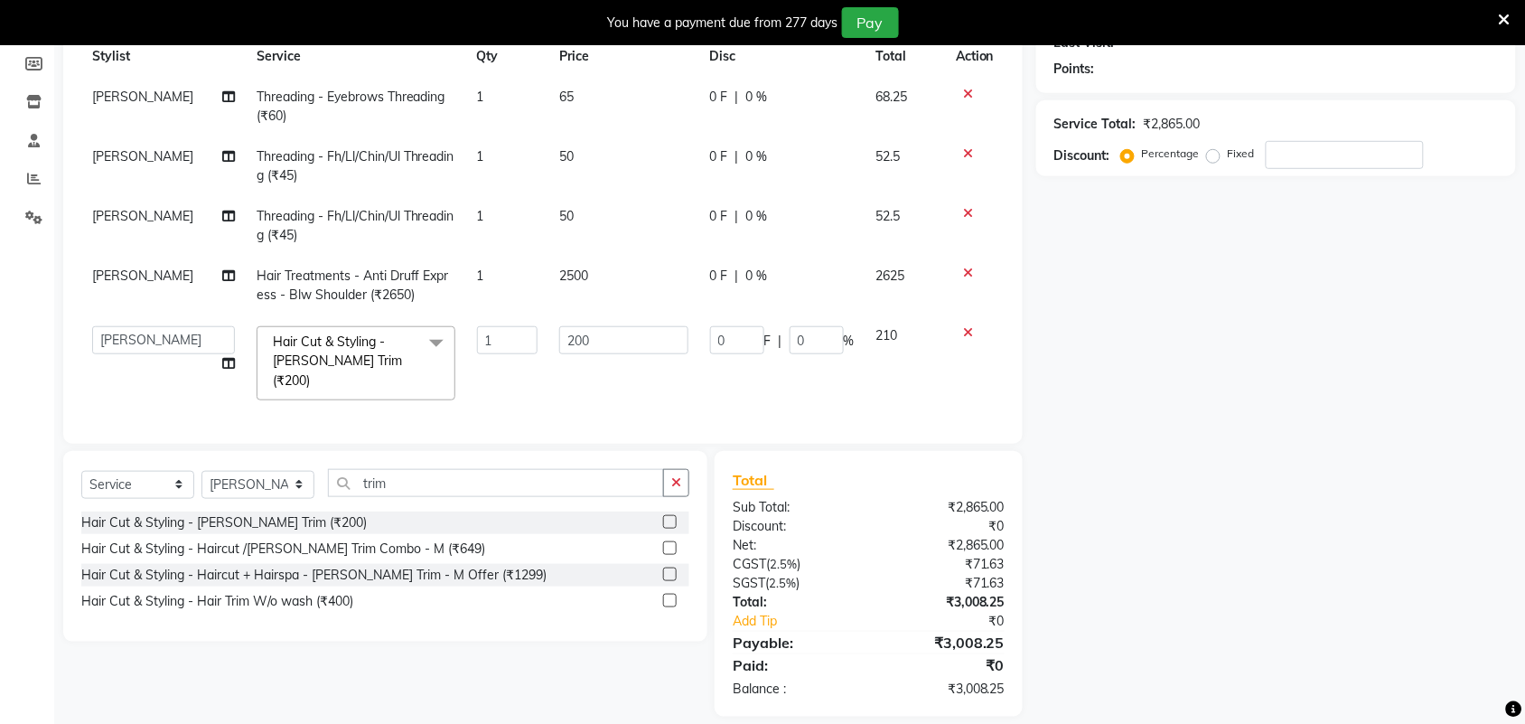
scroll to position [267, 0]
drag, startPoint x: 623, startPoint y: 341, endPoint x: 607, endPoint y: 380, distance: 42.1
click at [516, 350] on tr "Adarsh ajay ALEXX anusiya Jos Lalit lavanya Lucy rita saroj Sunitha Umesh Hair …" at bounding box center [542, 362] width 923 height 96
type input "400"
click at [336, 601] on div "Hair Cut & Styling - Beard Trim (₹200) Hair Cut & Styling - Haircut /Beard Trim…" at bounding box center [385, 562] width 608 height 105
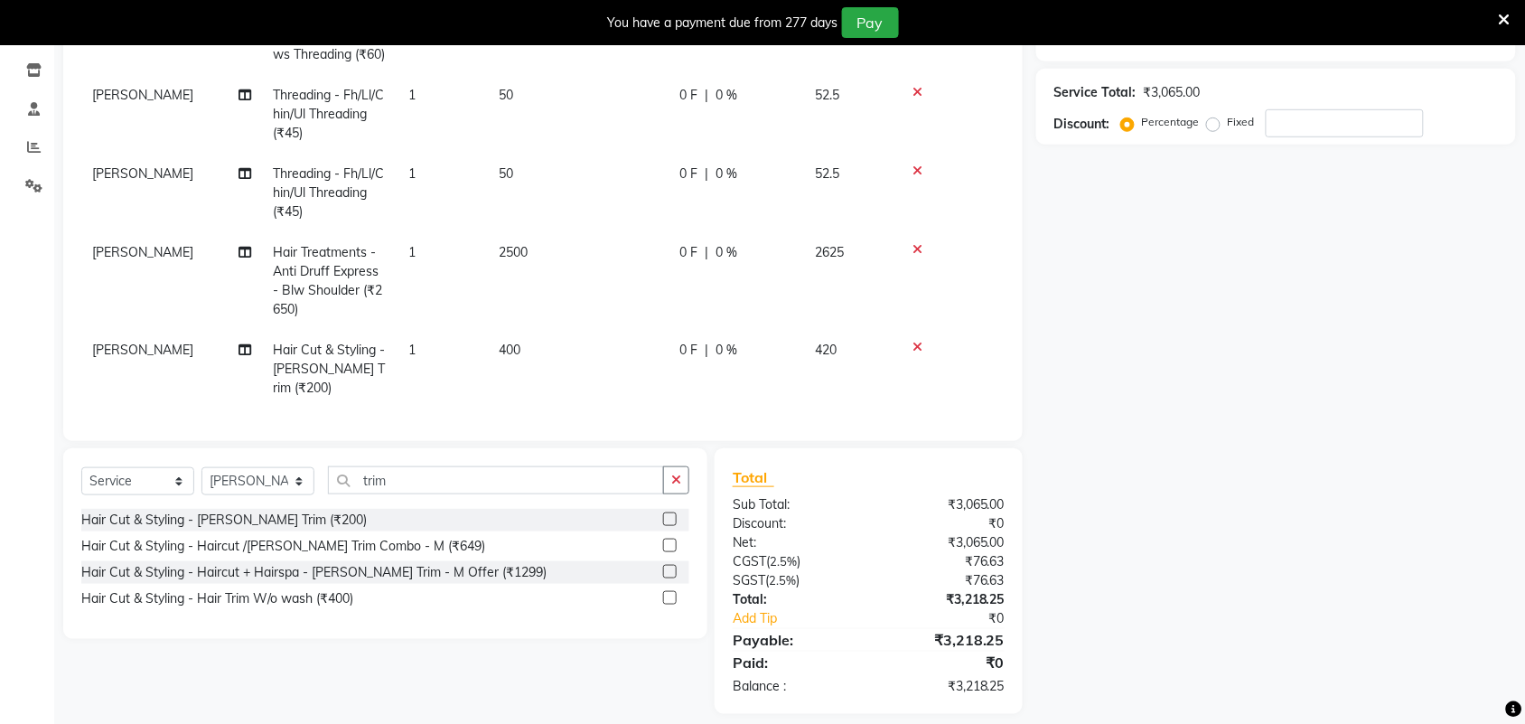
scroll to position [314, 0]
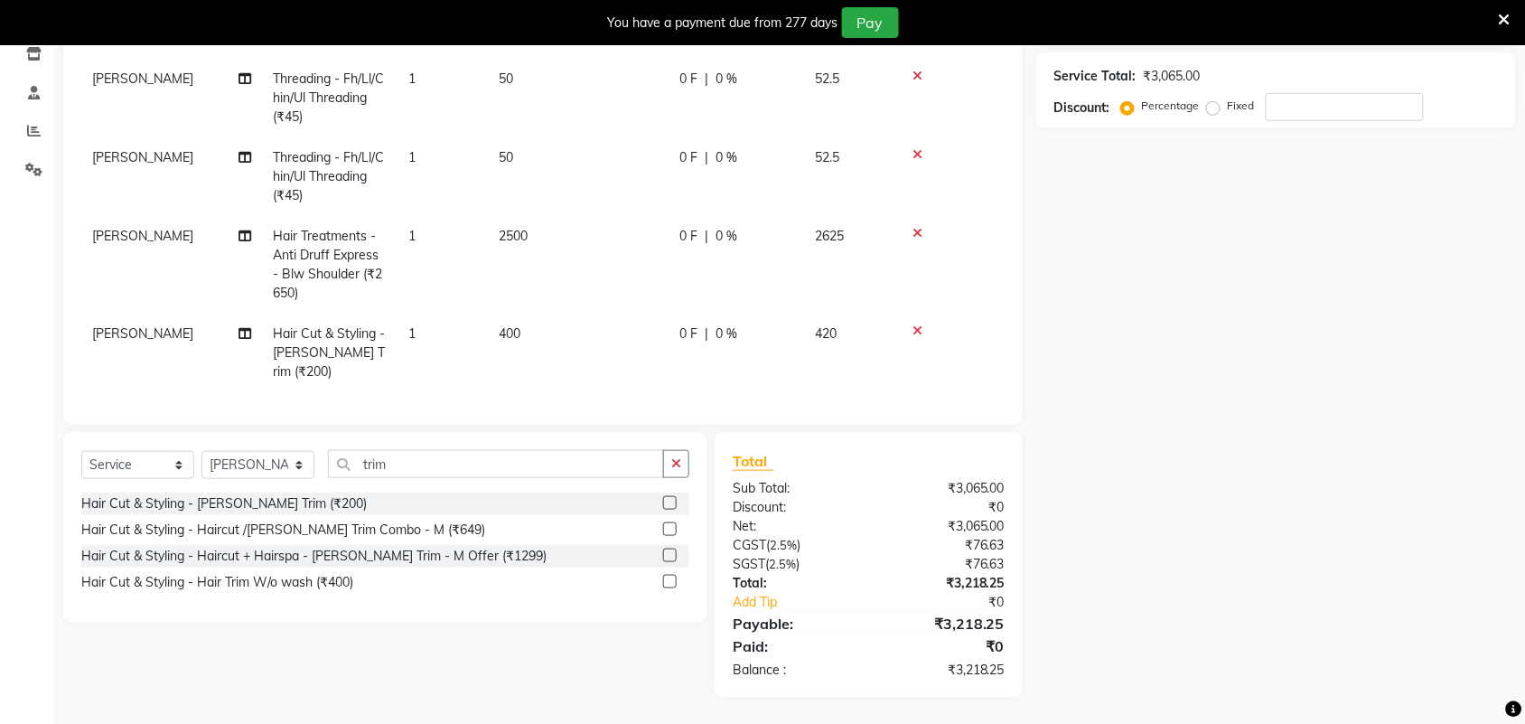
click at [668, 580] on label at bounding box center [670, 582] width 14 height 14
click at [668, 580] on input "checkbox" at bounding box center [669, 582] width 12 height 12
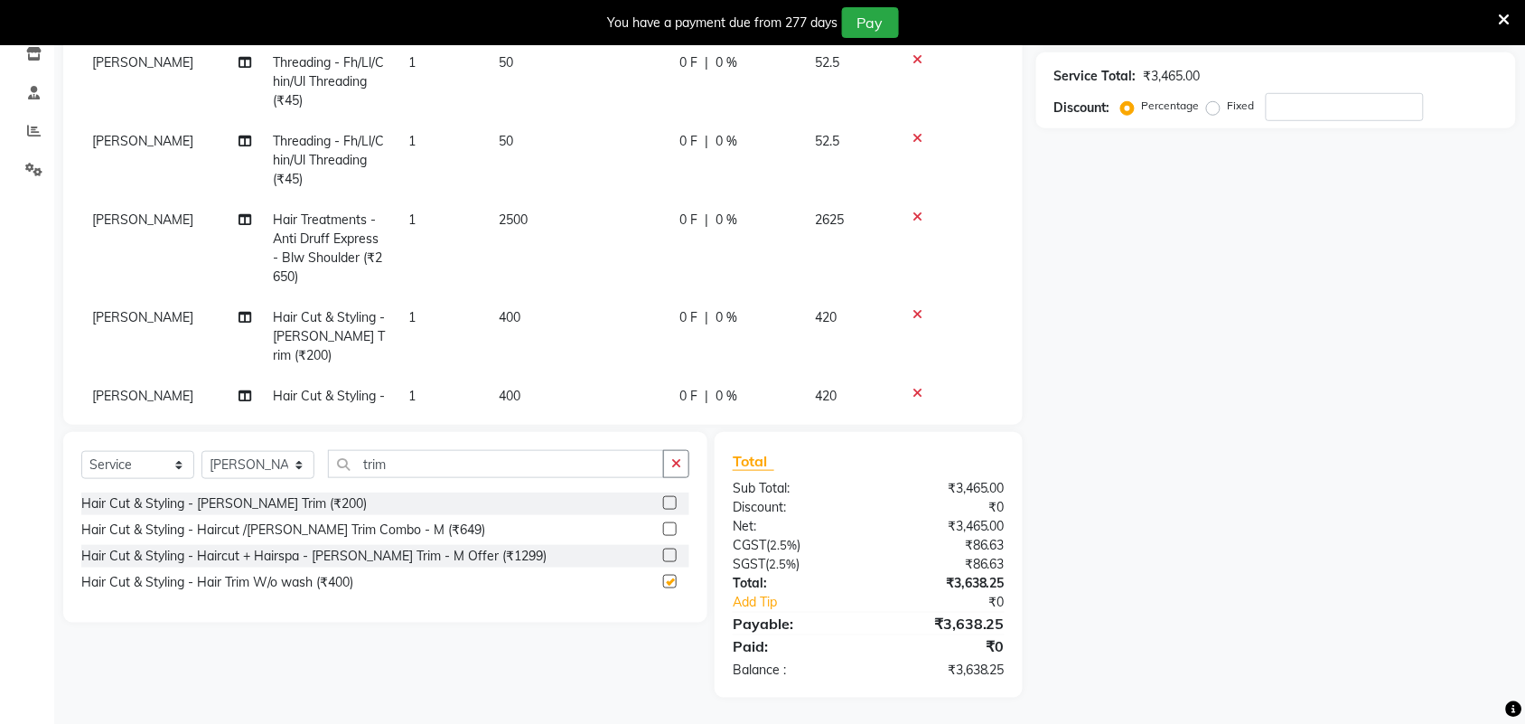
checkbox input "false"
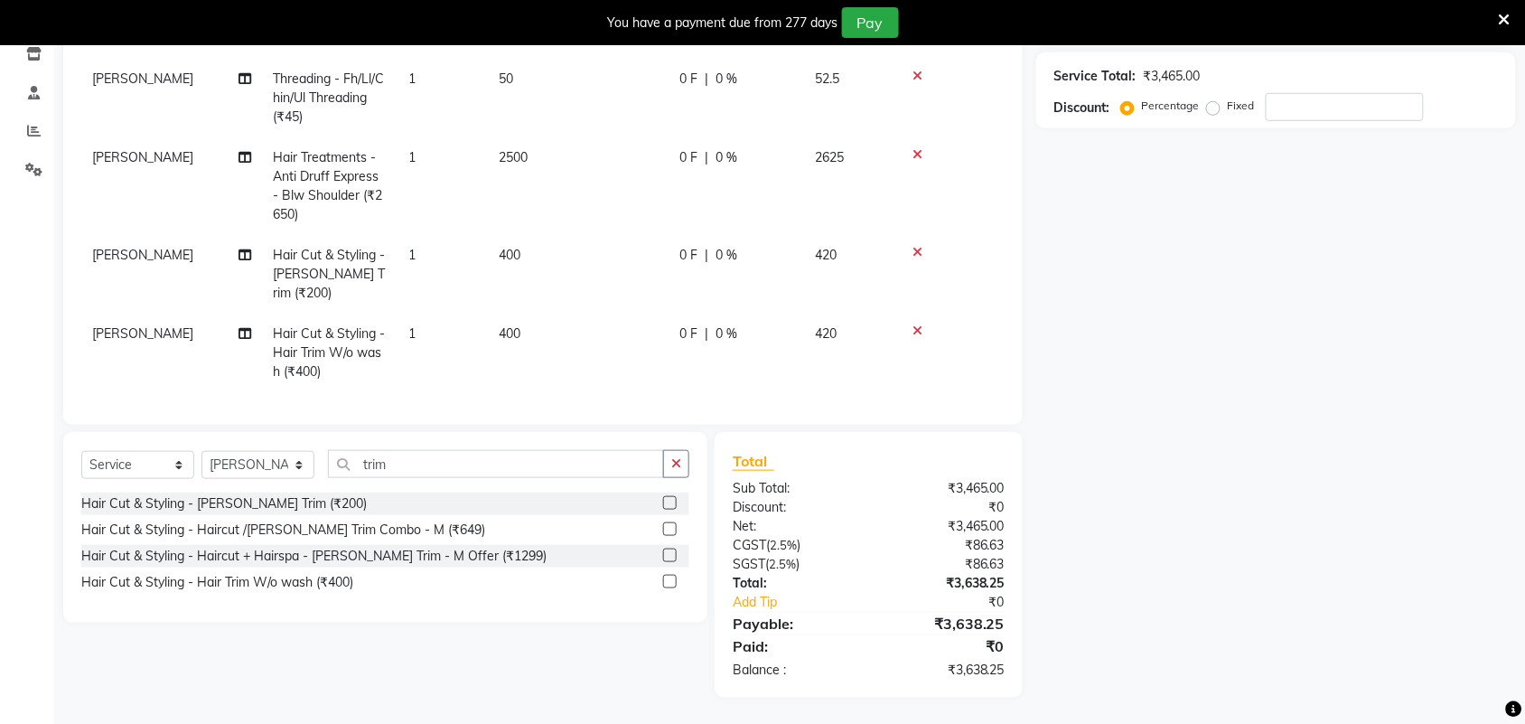
click at [920, 255] on icon at bounding box center [917, 252] width 10 height 13
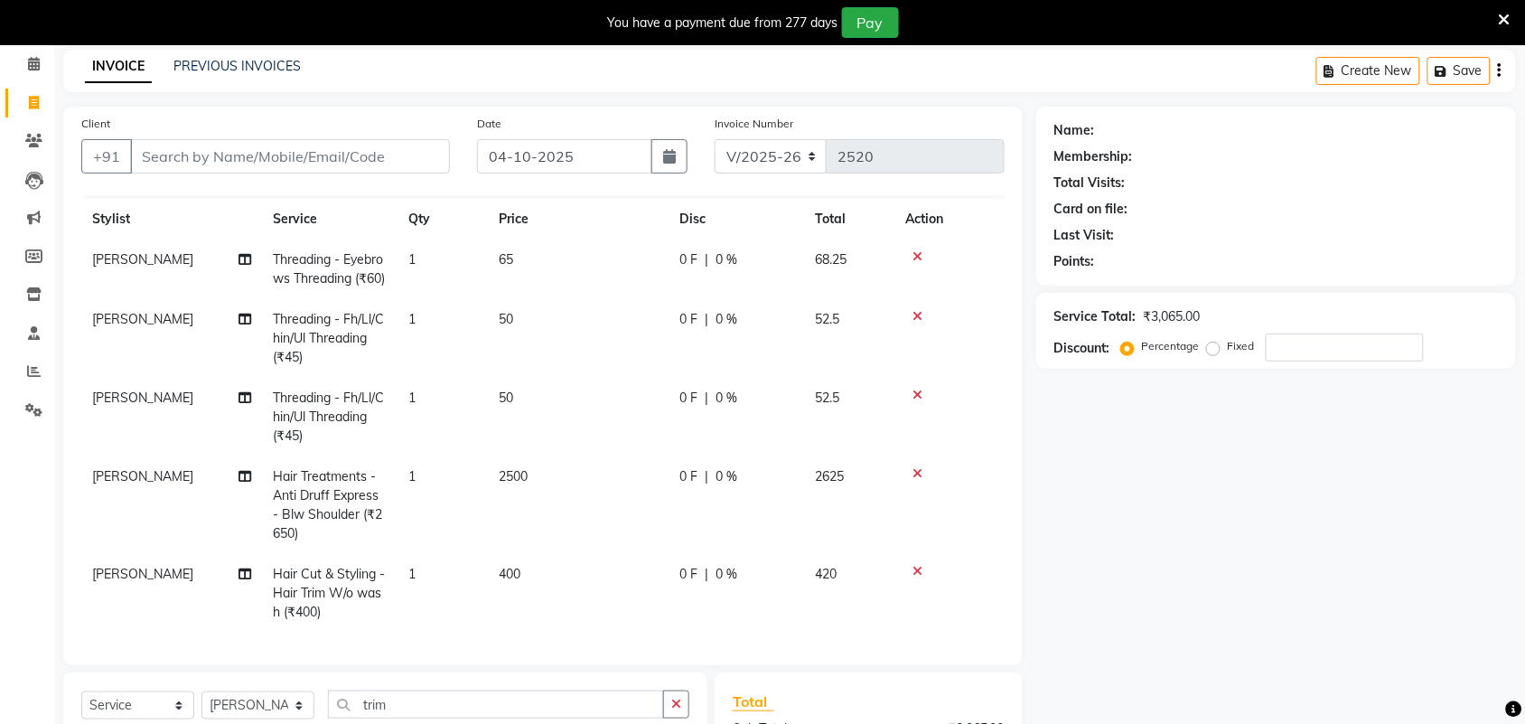
scroll to position [113, 0]
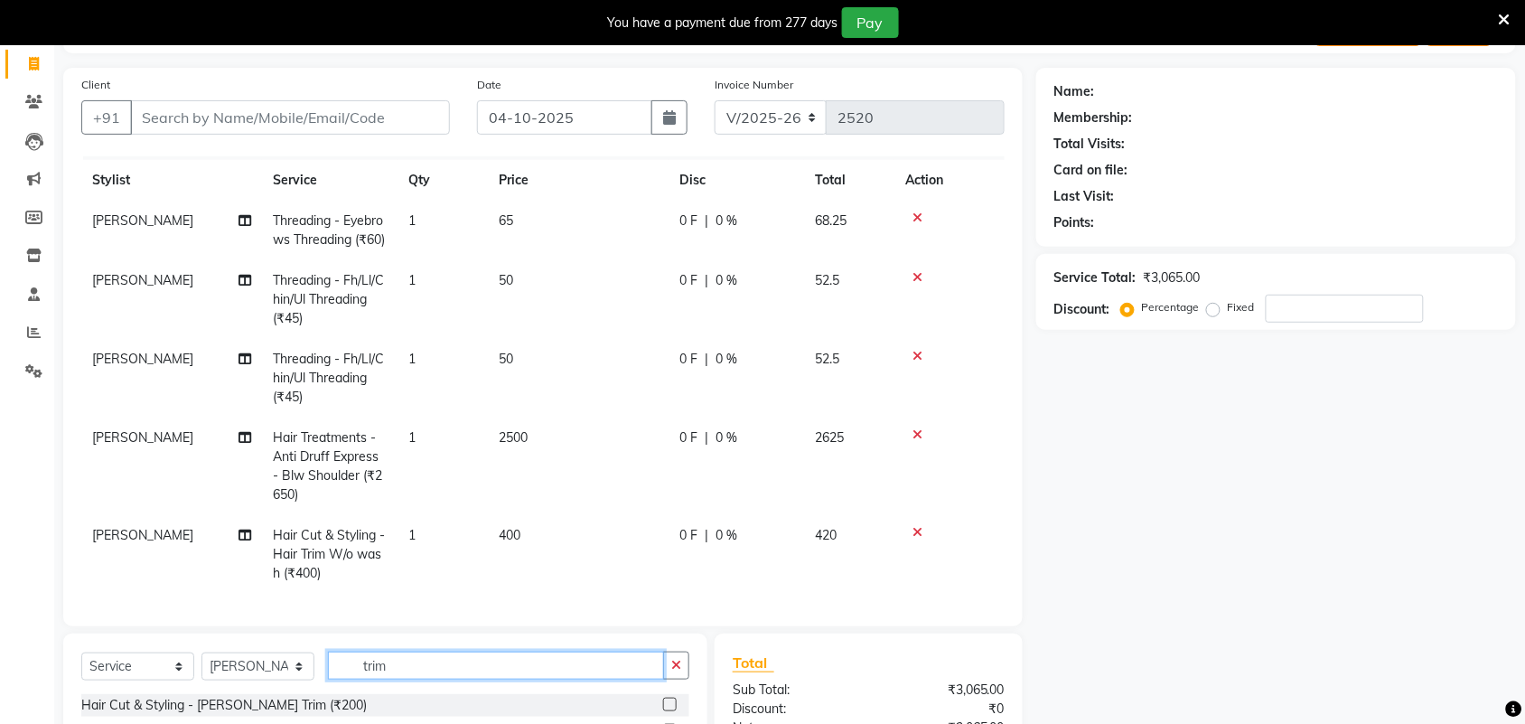
click at [499, 670] on input "trim" at bounding box center [496, 665] width 336 height 28
drag, startPoint x: 499, startPoint y: 670, endPoint x: 395, endPoint y: 669, distance: 103.9
click at [395, 669] on input "trim" at bounding box center [496, 665] width 336 height 28
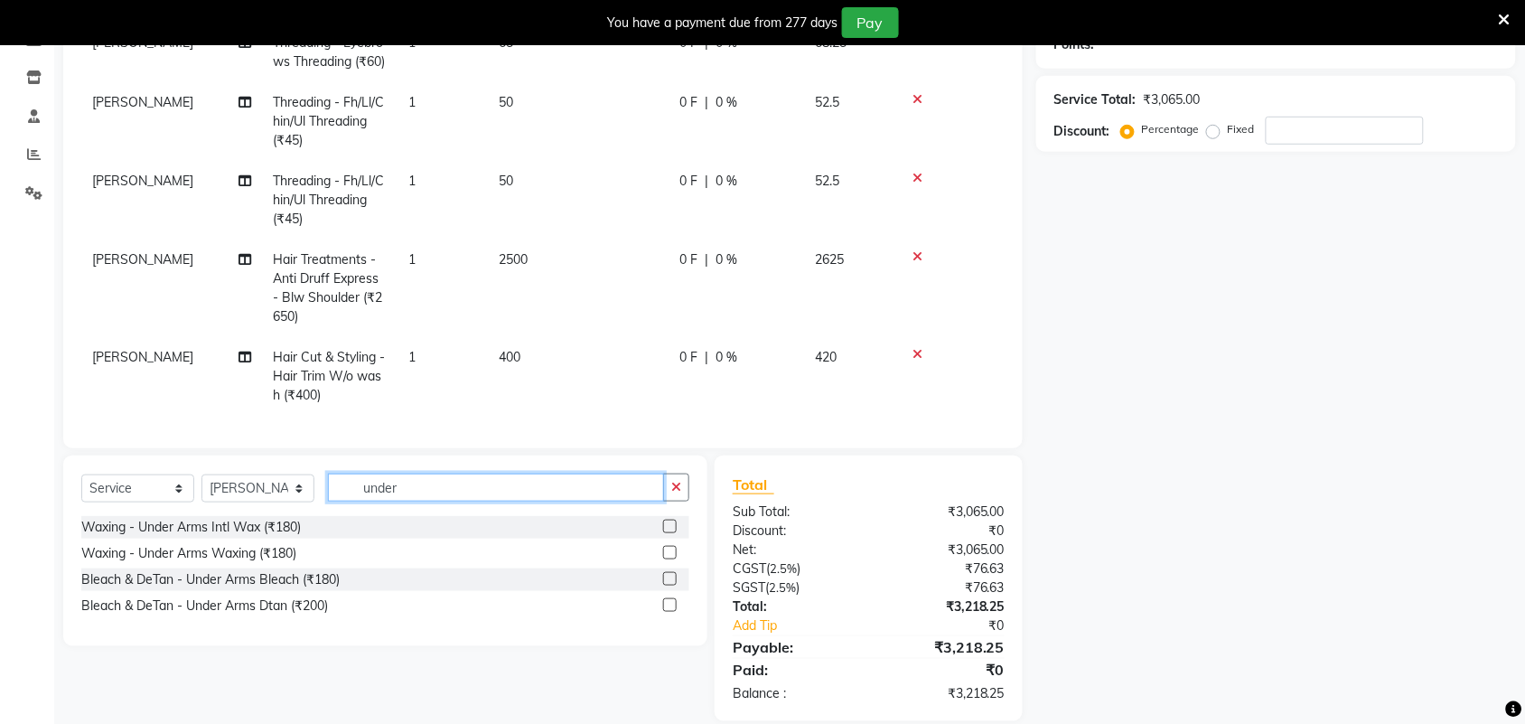
scroll to position [314, 0]
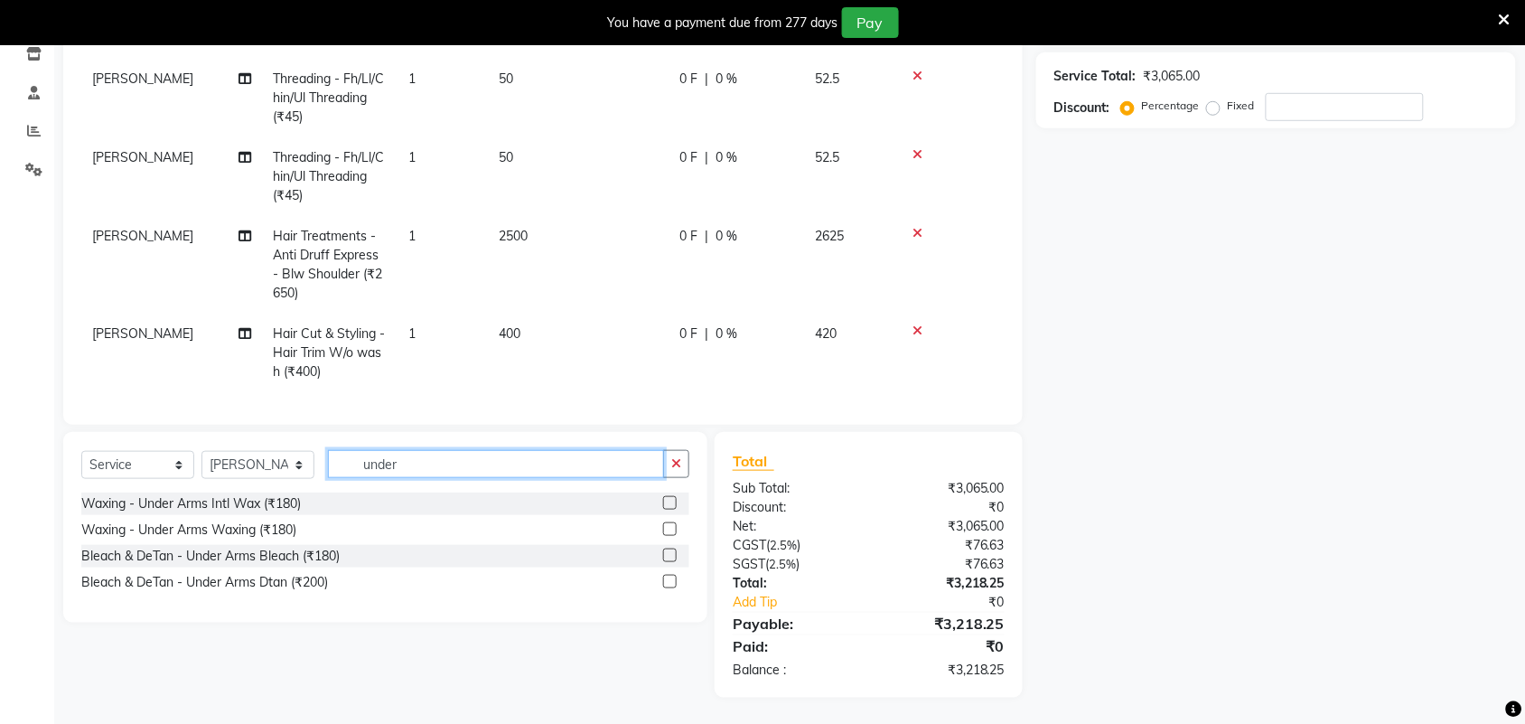
type input "under"
click at [671, 503] on label at bounding box center [670, 503] width 14 height 14
click at [671, 503] on input "checkbox" at bounding box center [669, 504] width 12 height 12
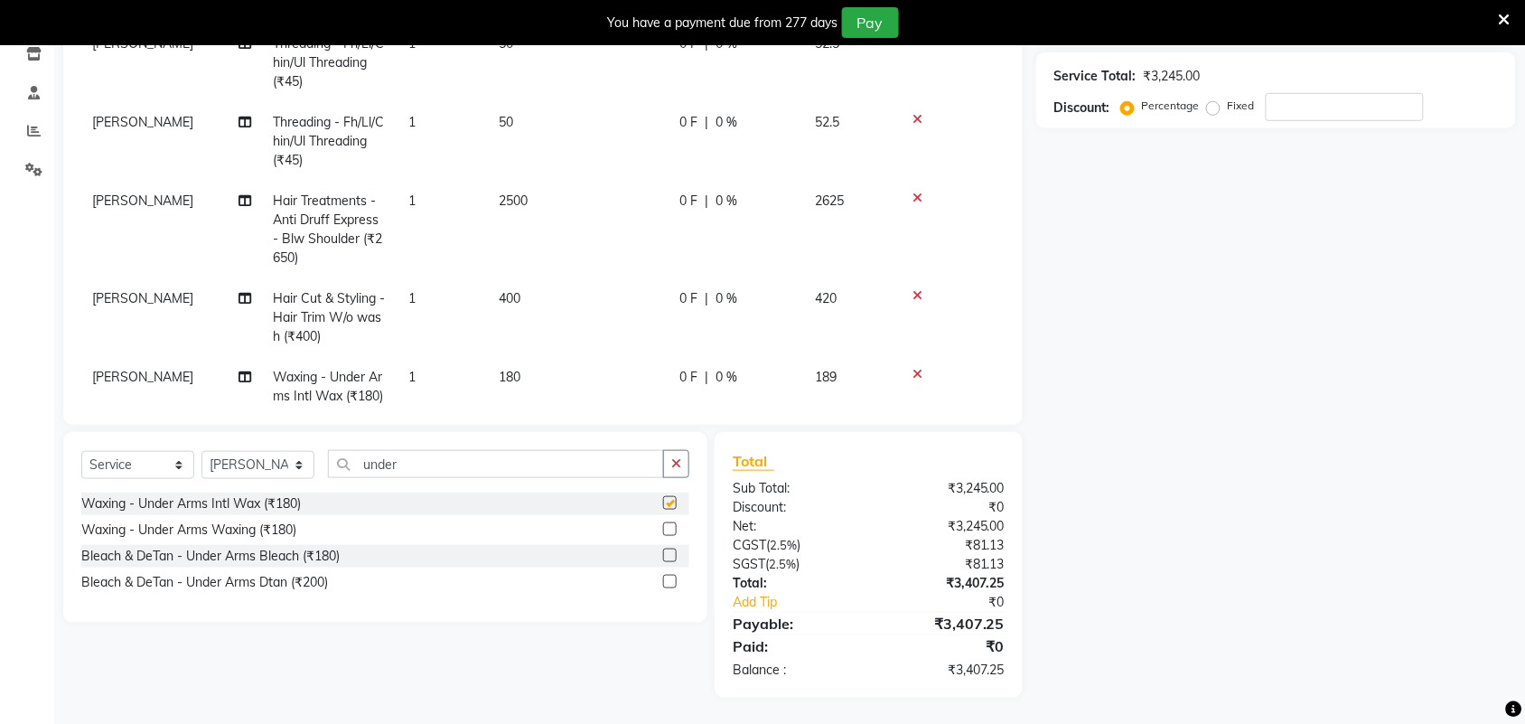
checkbox input "false"
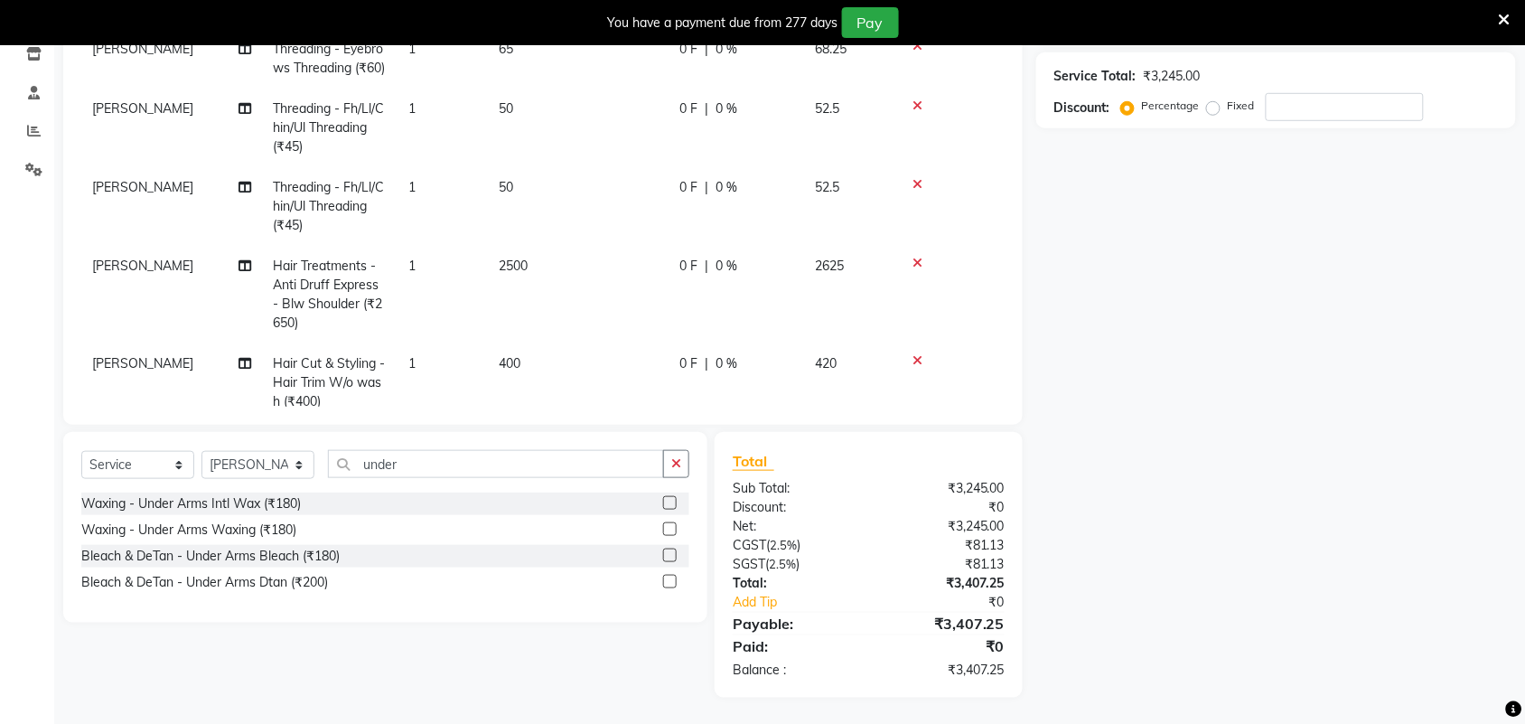
scroll to position [113, 0]
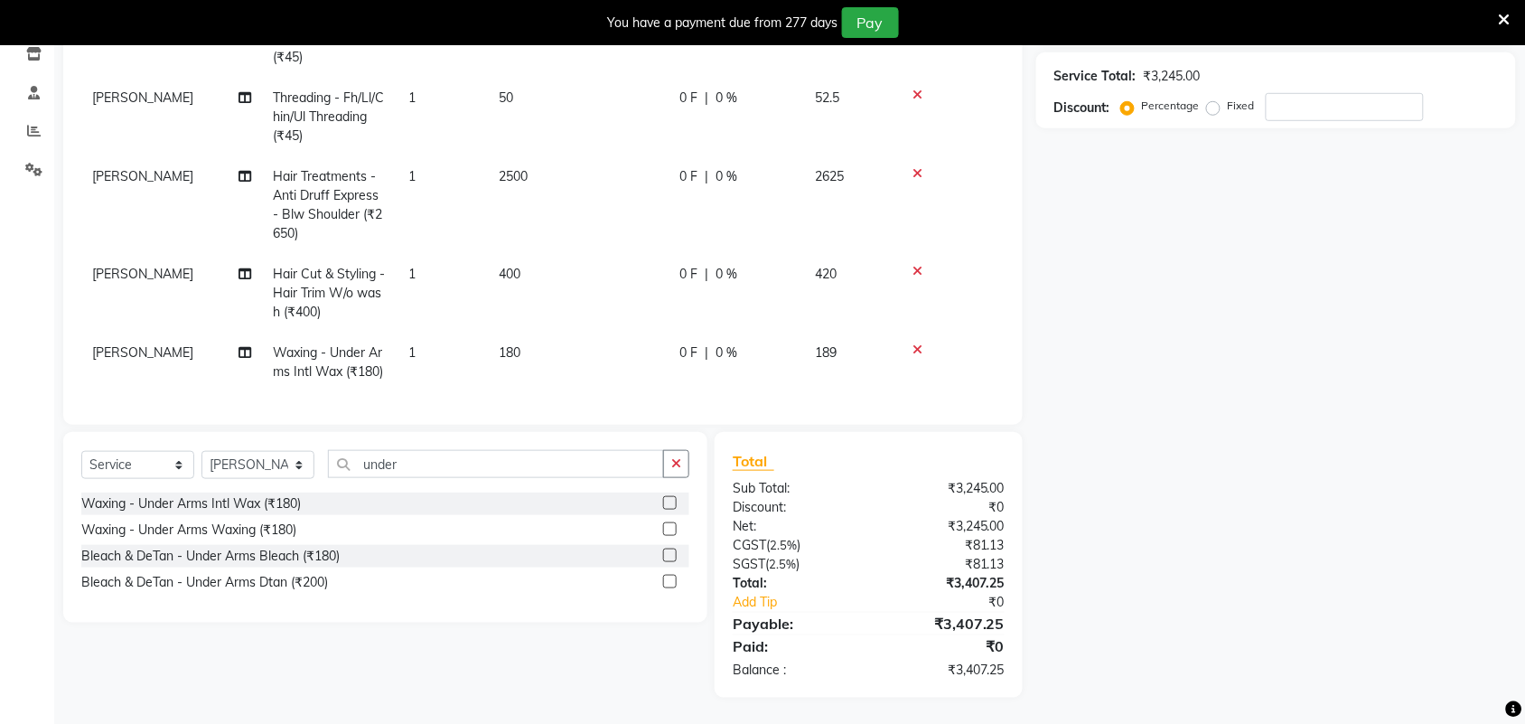
click at [108, 169] on span "lavanya" at bounding box center [142, 176] width 101 height 16
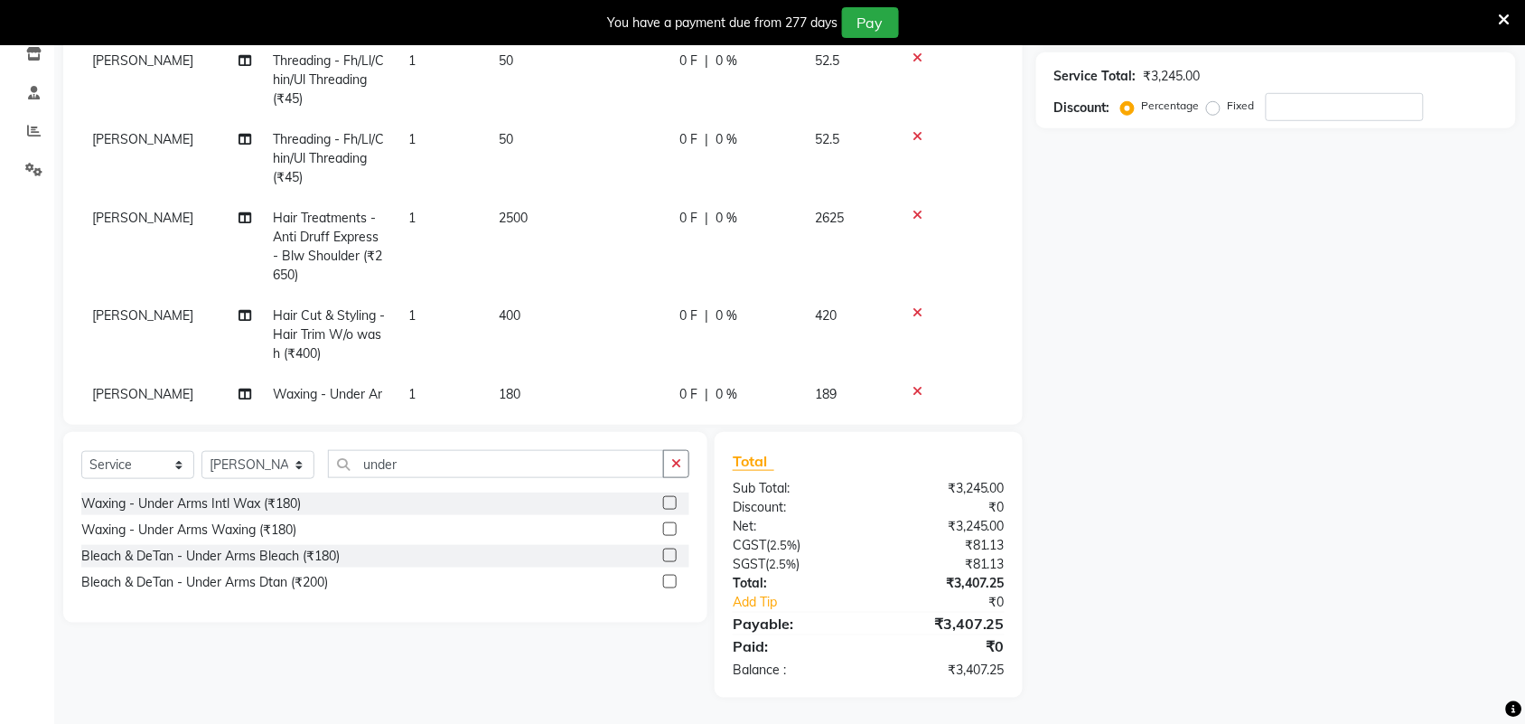
select select "92337"
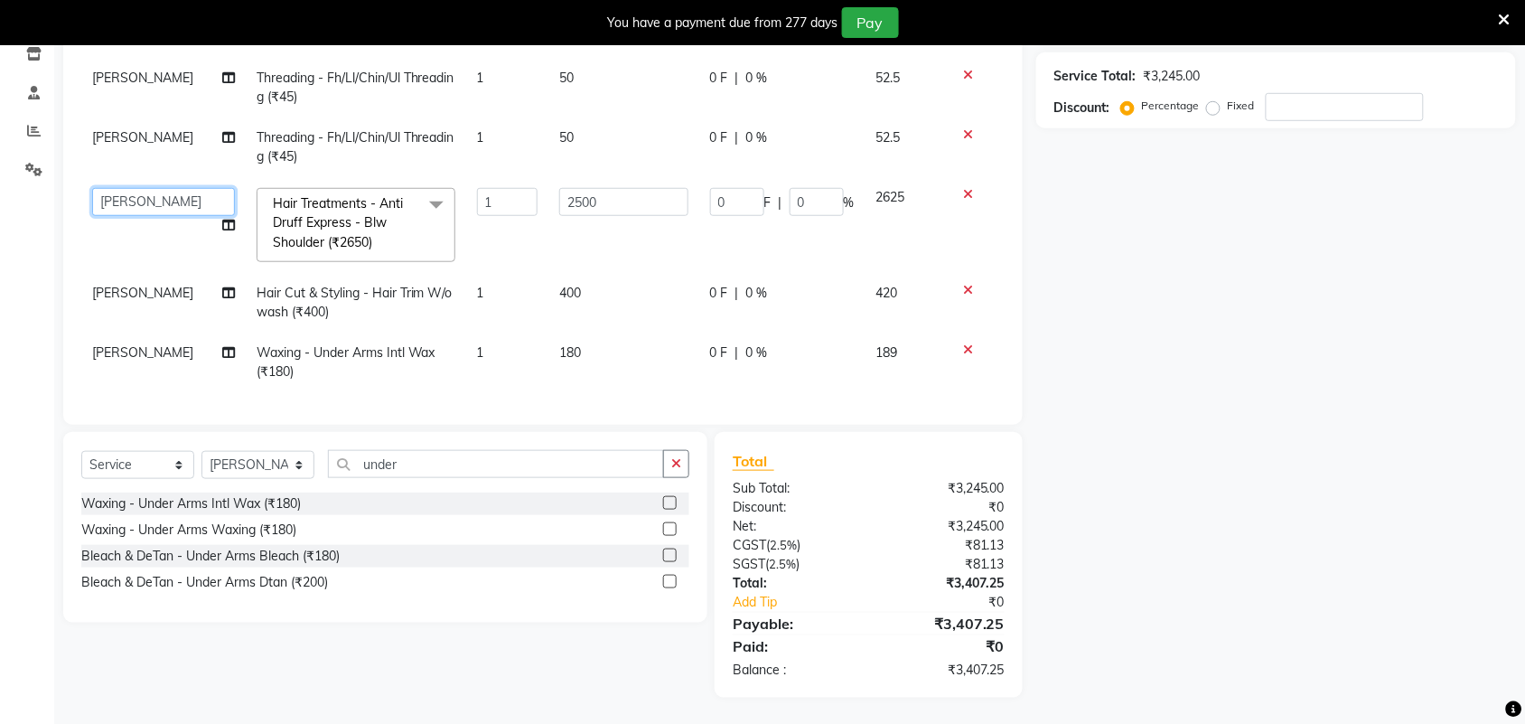
click at [182, 188] on select "Adarsh ajay ALEXX anusiya Jos Lalit lavanya Lucy rita saroj Sunitha Umesh" at bounding box center [163, 202] width 143 height 28
select select "61580"
drag, startPoint x: 1102, startPoint y: 444, endPoint x: 1107, endPoint y: 435, distance: 10.1
click at [1103, 444] on div "Name: Membership: Total Visits: Card on file: Last Visit: Points: Service Total…" at bounding box center [1282, 281] width 493 height 831
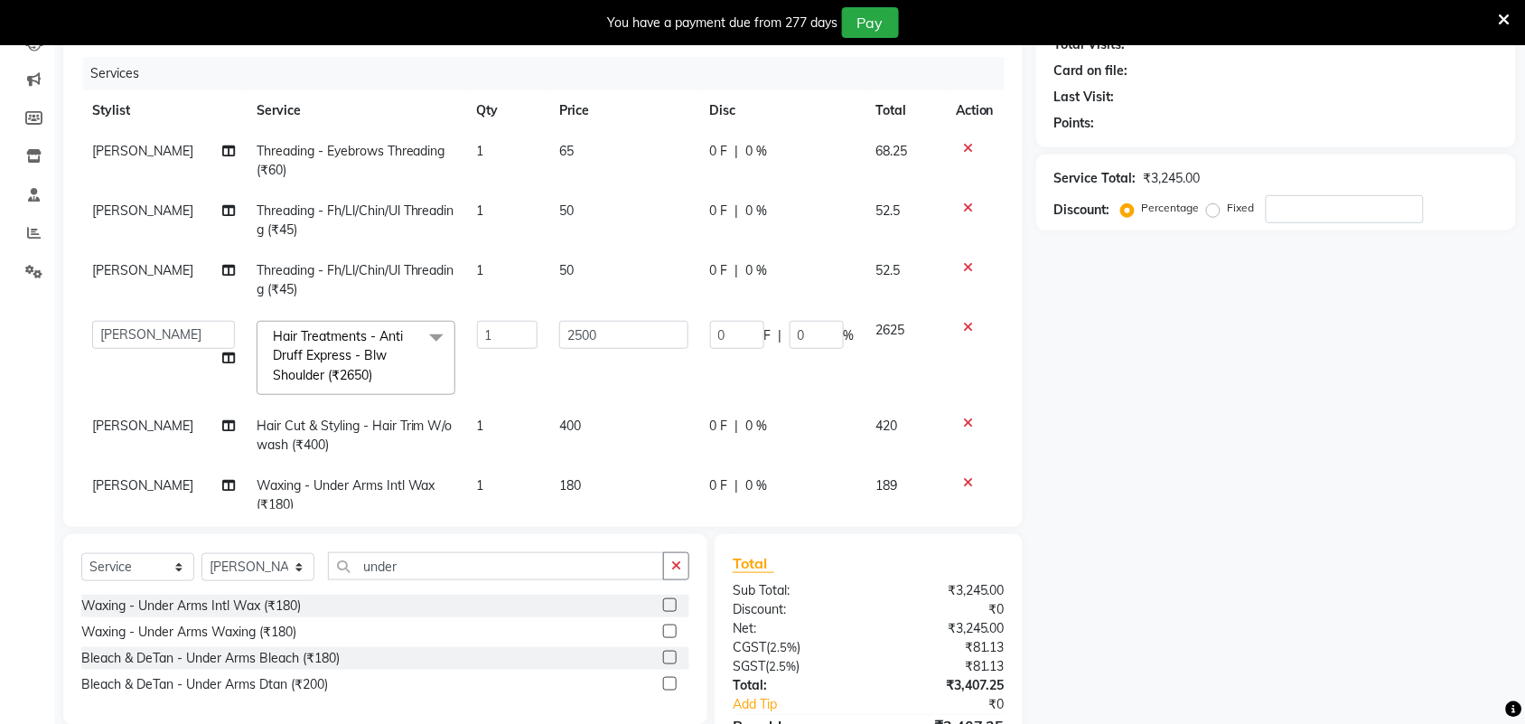
scroll to position [0, 0]
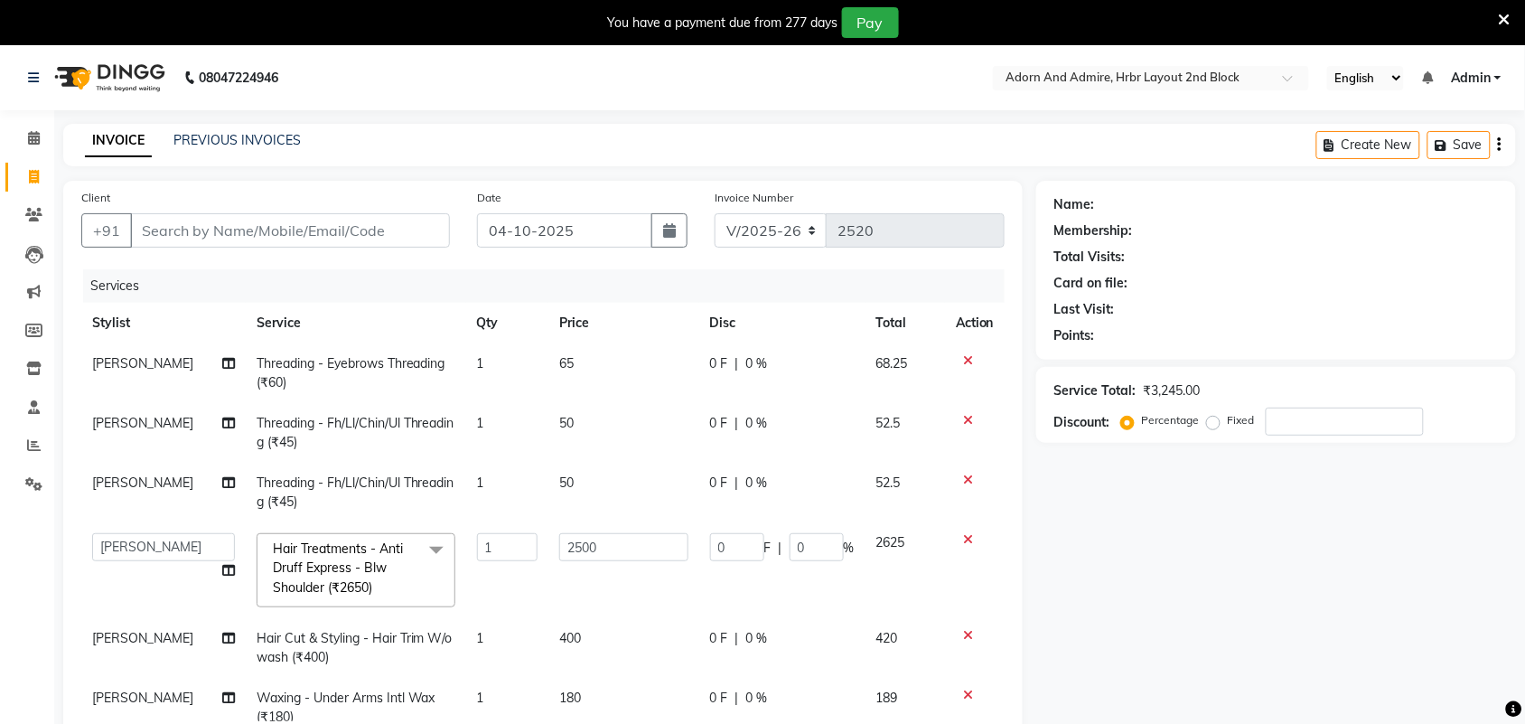
click at [963, 420] on icon at bounding box center [968, 420] width 10 height 13
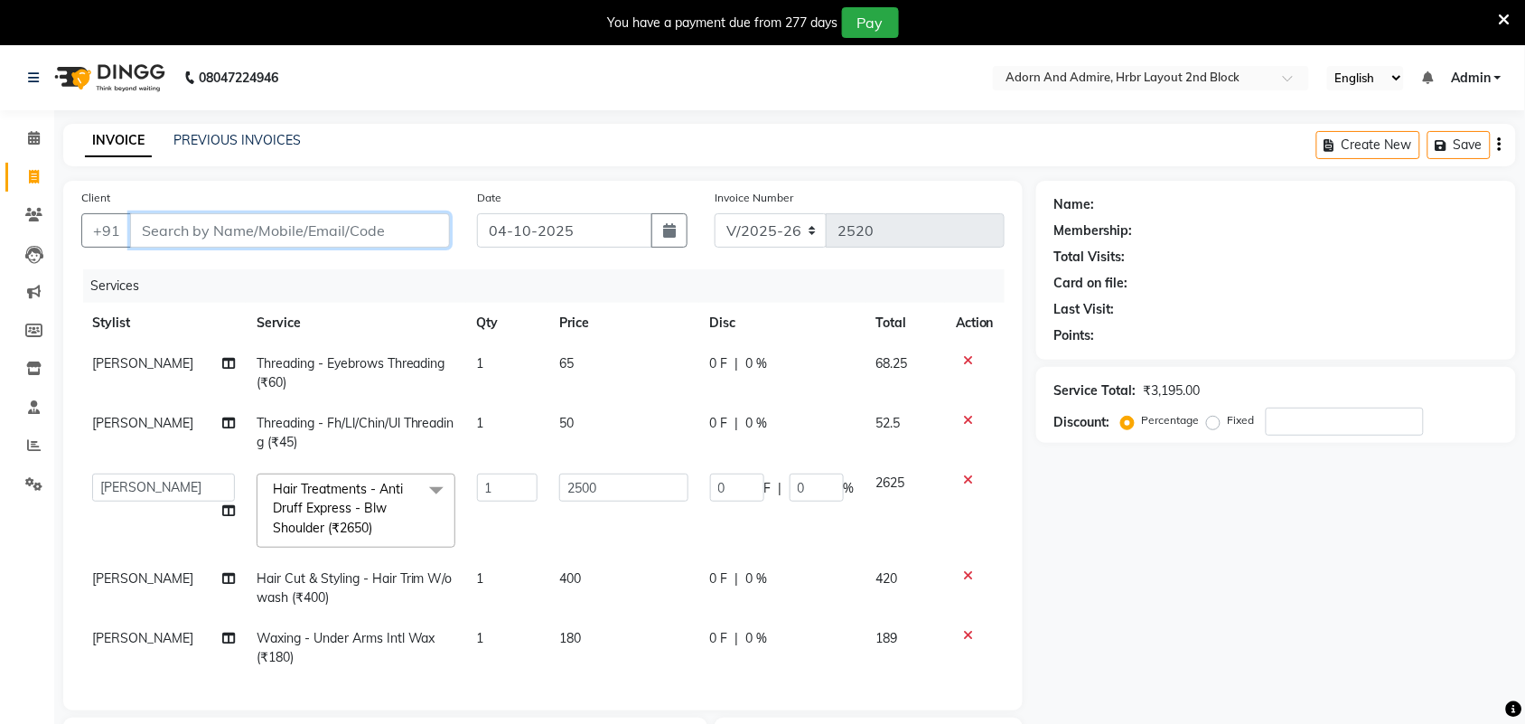
click at [200, 235] on input "Client" at bounding box center [290, 230] width 320 height 34
type input "7"
type input "0"
type input "7906731661"
click at [429, 226] on span "Add Client" at bounding box center [403, 230] width 71 height 18
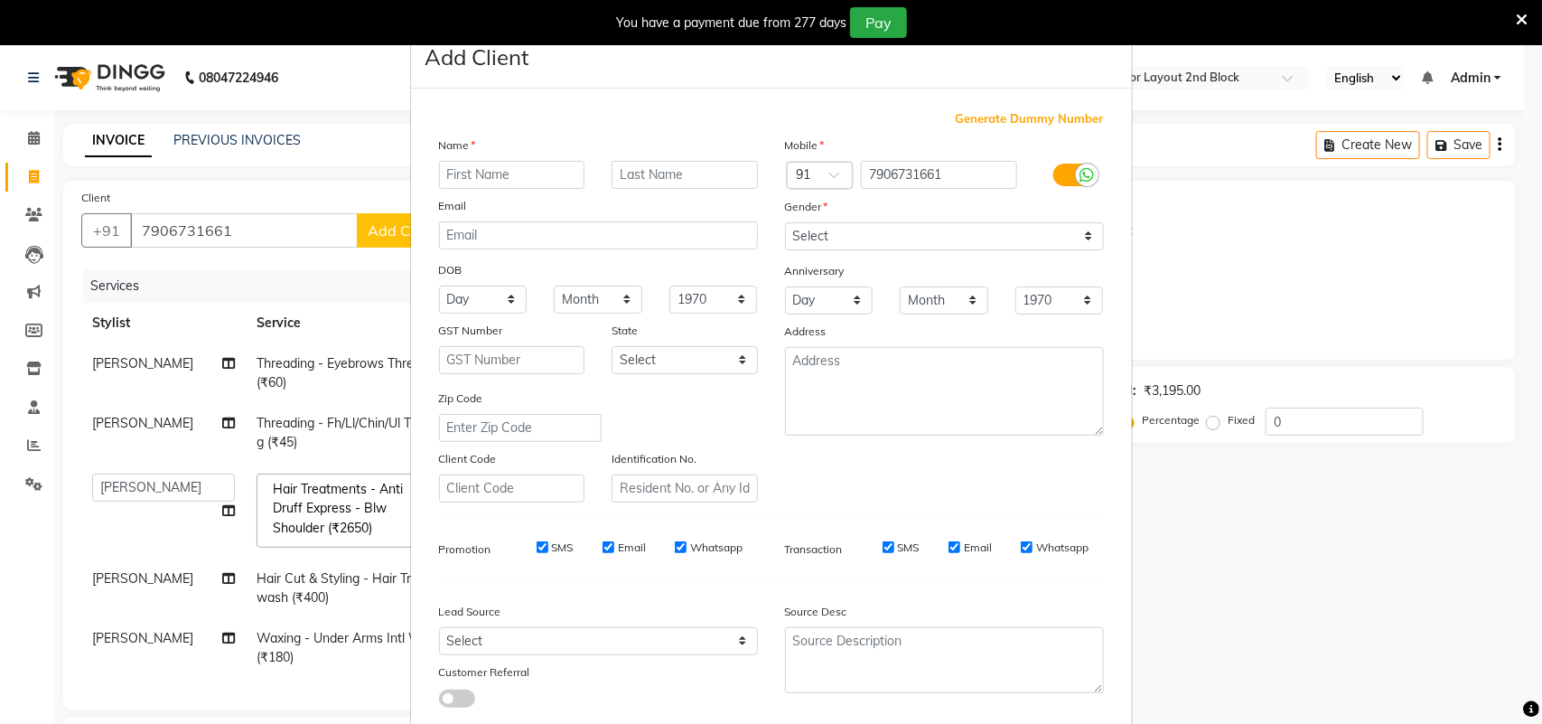
click at [530, 173] on input "text" at bounding box center [512, 175] width 146 height 28
type input "kushi"
click at [865, 229] on select "Select Male Female Other Prefer Not To Say" at bounding box center [944, 236] width 319 height 28
select select "female"
click at [785, 222] on select "Select Male Female Other Prefer Not To Say" at bounding box center [944, 236] width 319 height 28
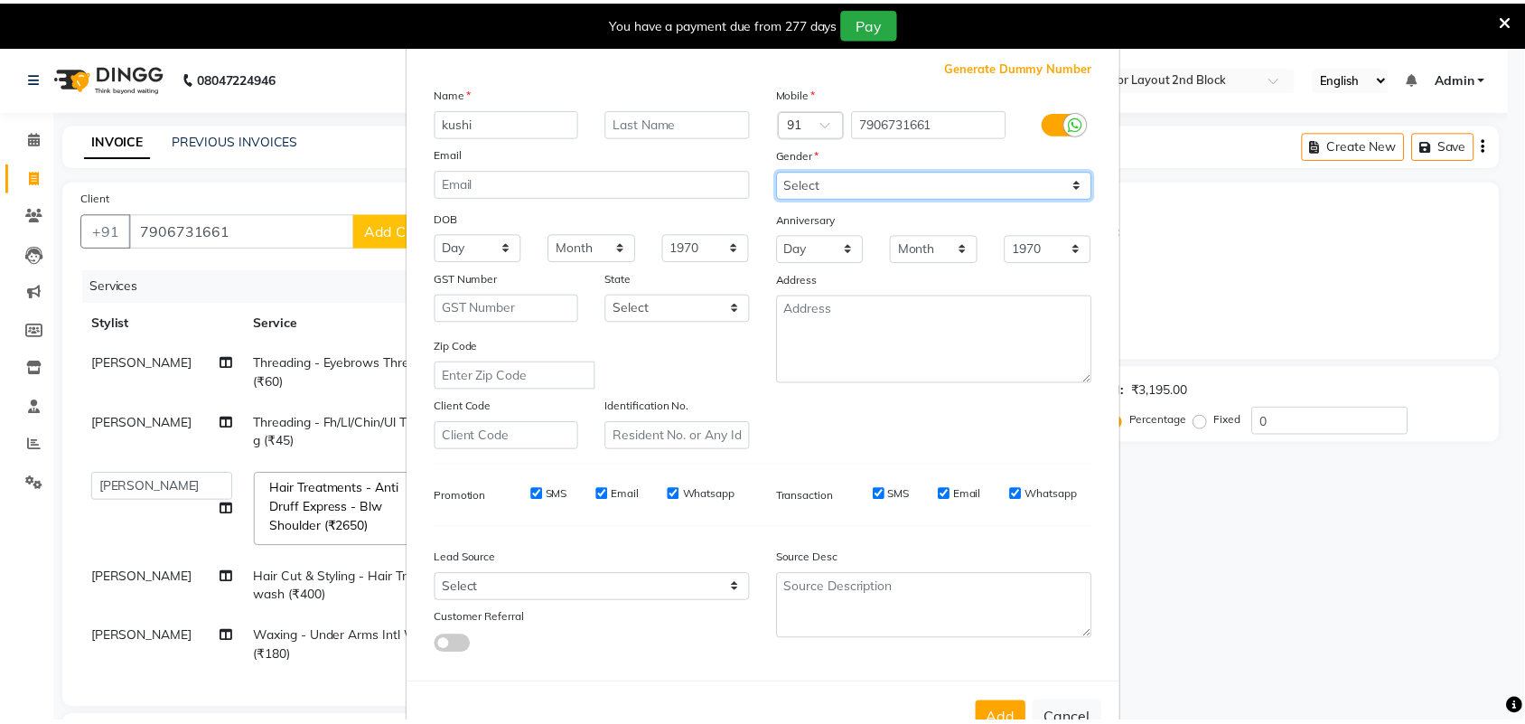
scroll to position [104, 0]
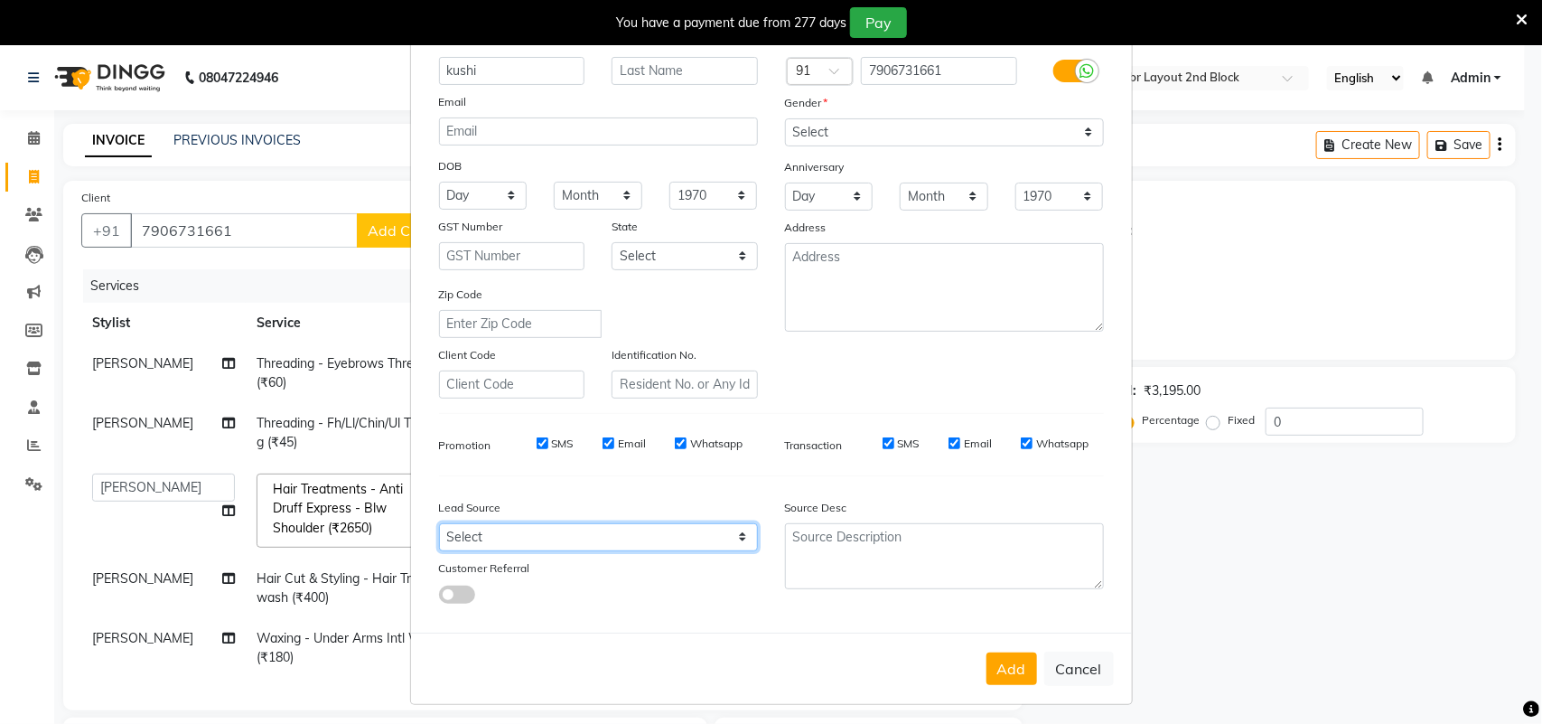
click at [721, 533] on select "Select Walk-in Referral Internet Friend Word of Mouth Advertisement Facebook Ju…" at bounding box center [598, 537] width 319 height 28
select select "49610"
click at [439, 523] on select "Select Walk-in Referral Internet Friend Word of Mouth Advertisement Facebook Ju…" at bounding box center [598, 537] width 319 height 28
click at [1014, 659] on button "Add" at bounding box center [1011, 668] width 51 height 33
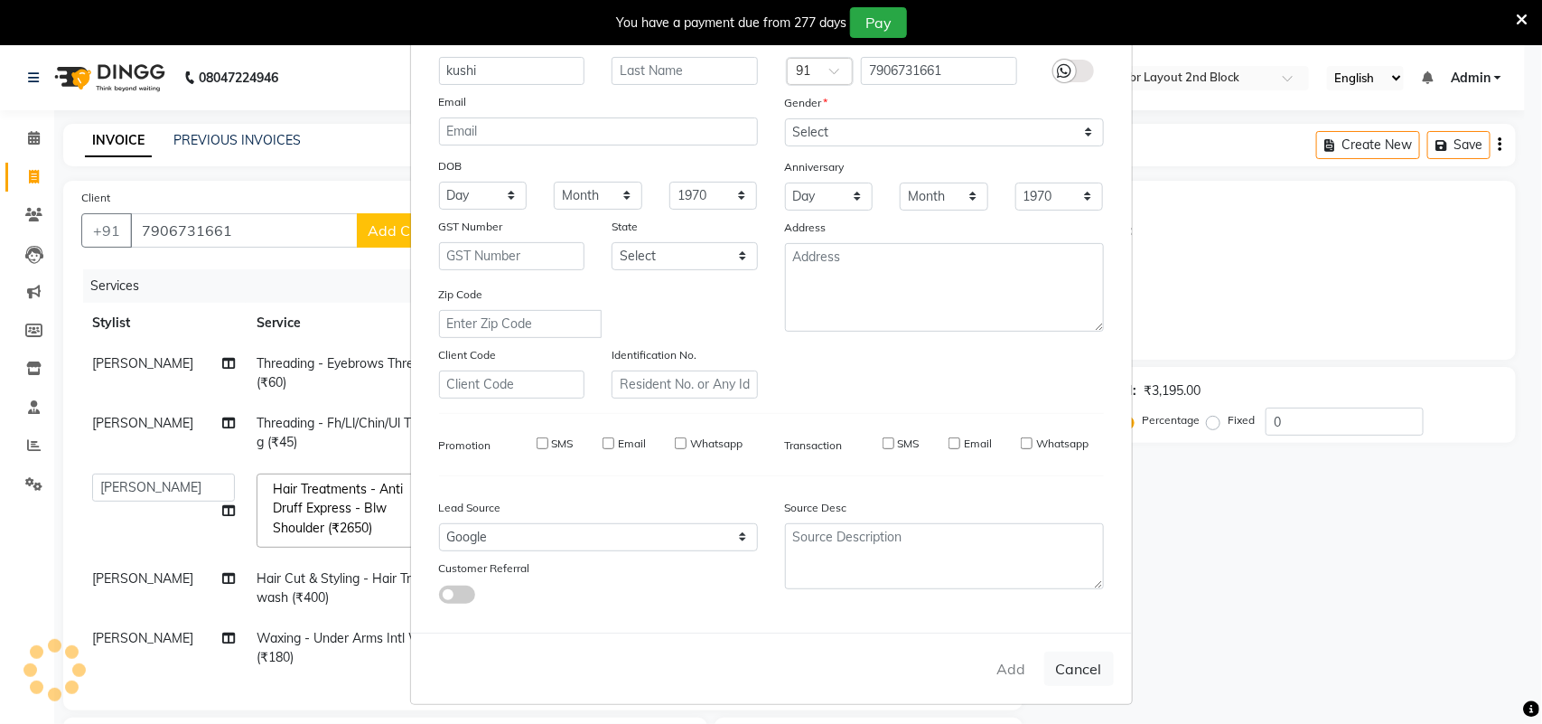
select select
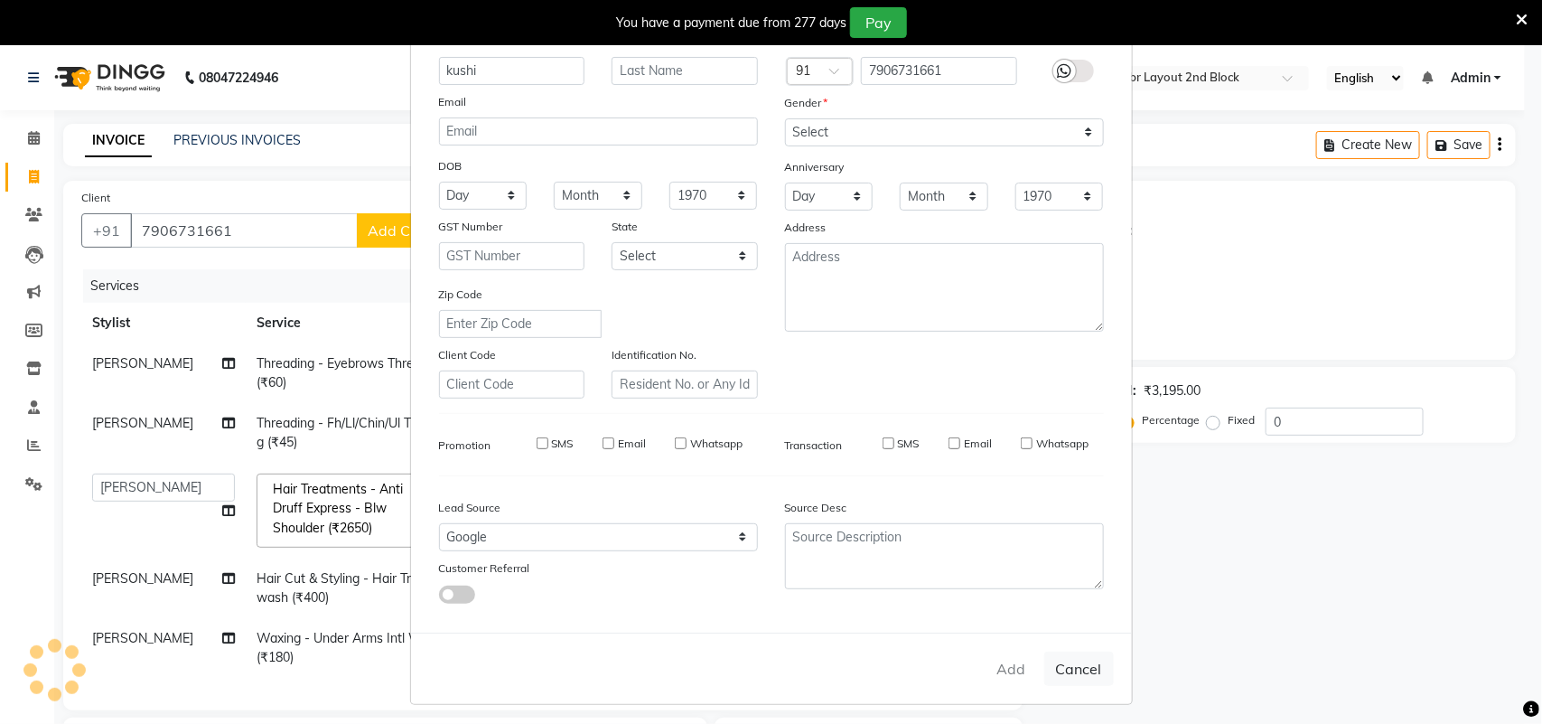
select select
checkbox input "false"
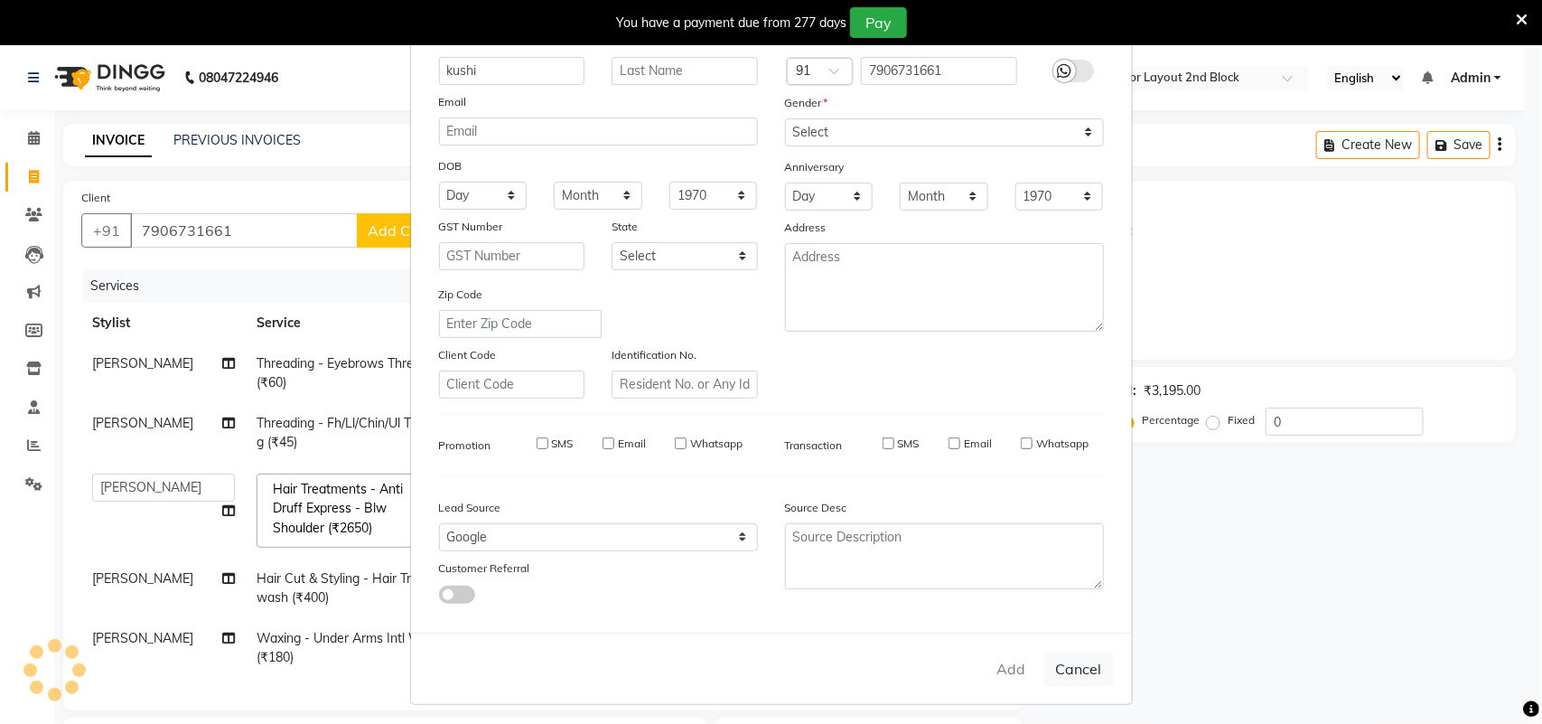
checkbox input "false"
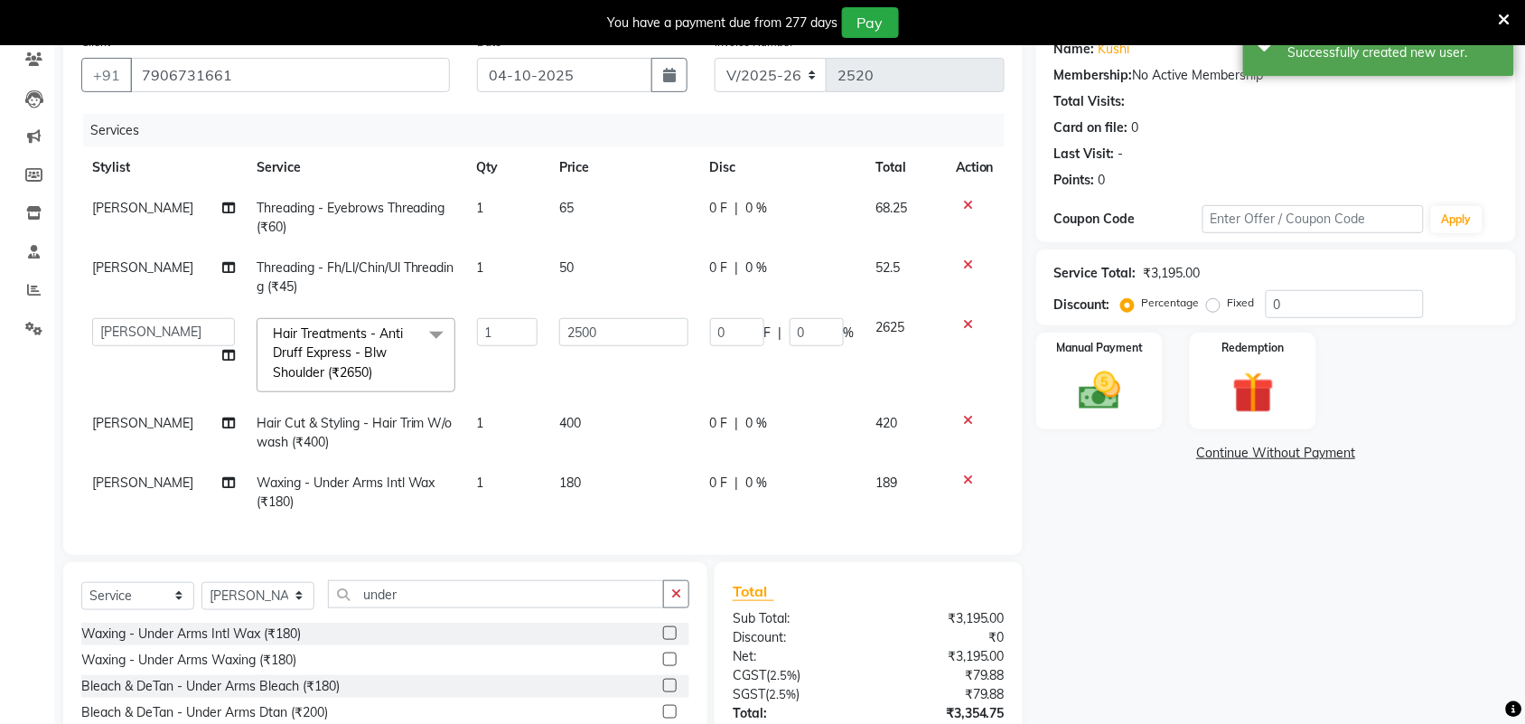
scroll to position [304, 0]
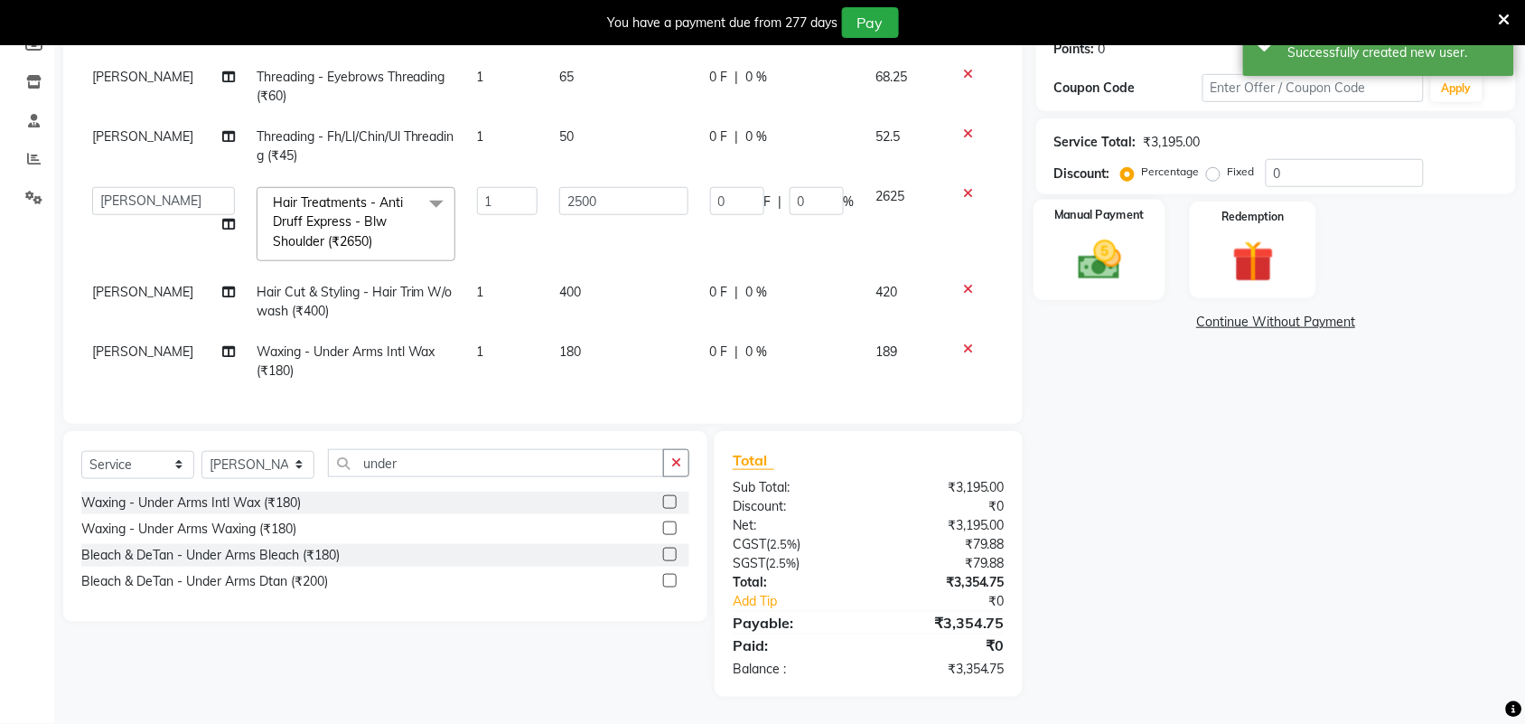
click at [1107, 259] on img at bounding box center [1099, 260] width 70 height 50
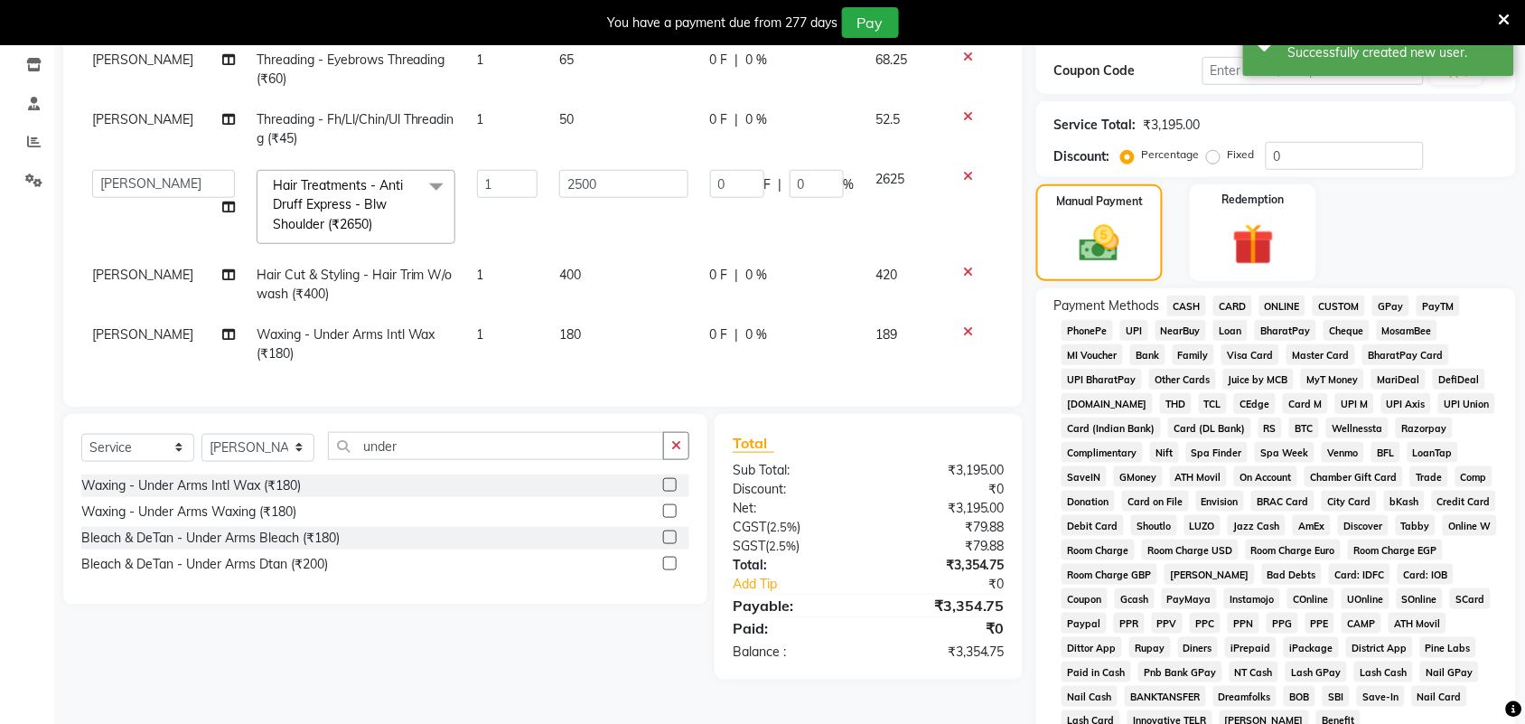
click at [1392, 305] on span "GPay" at bounding box center [1390, 305] width 37 height 21
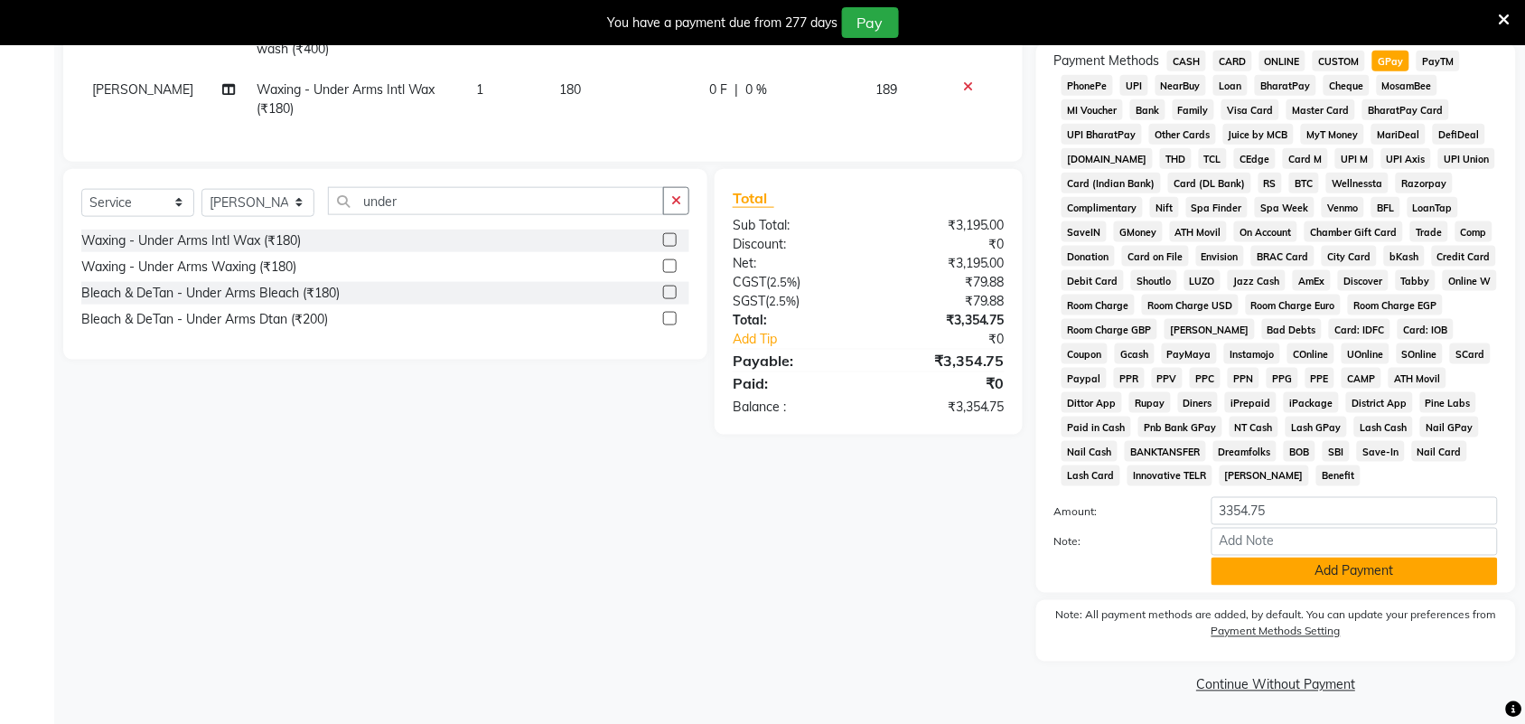
click at [1306, 574] on button "Add Payment" at bounding box center [1354, 571] width 286 height 28
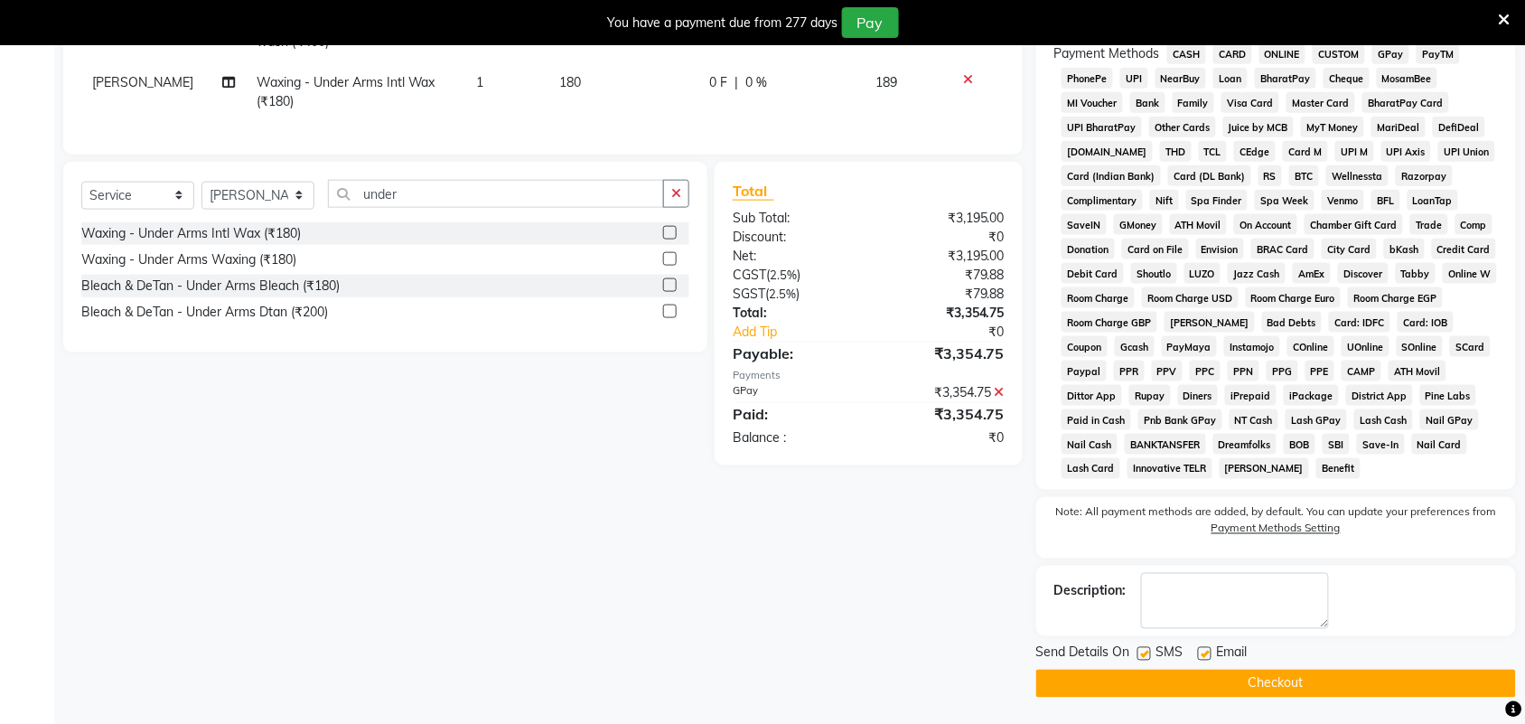
scroll to position [556, 0]
click at [1069, 675] on button "Checkout" at bounding box center [1276, 682] width 480 height 28
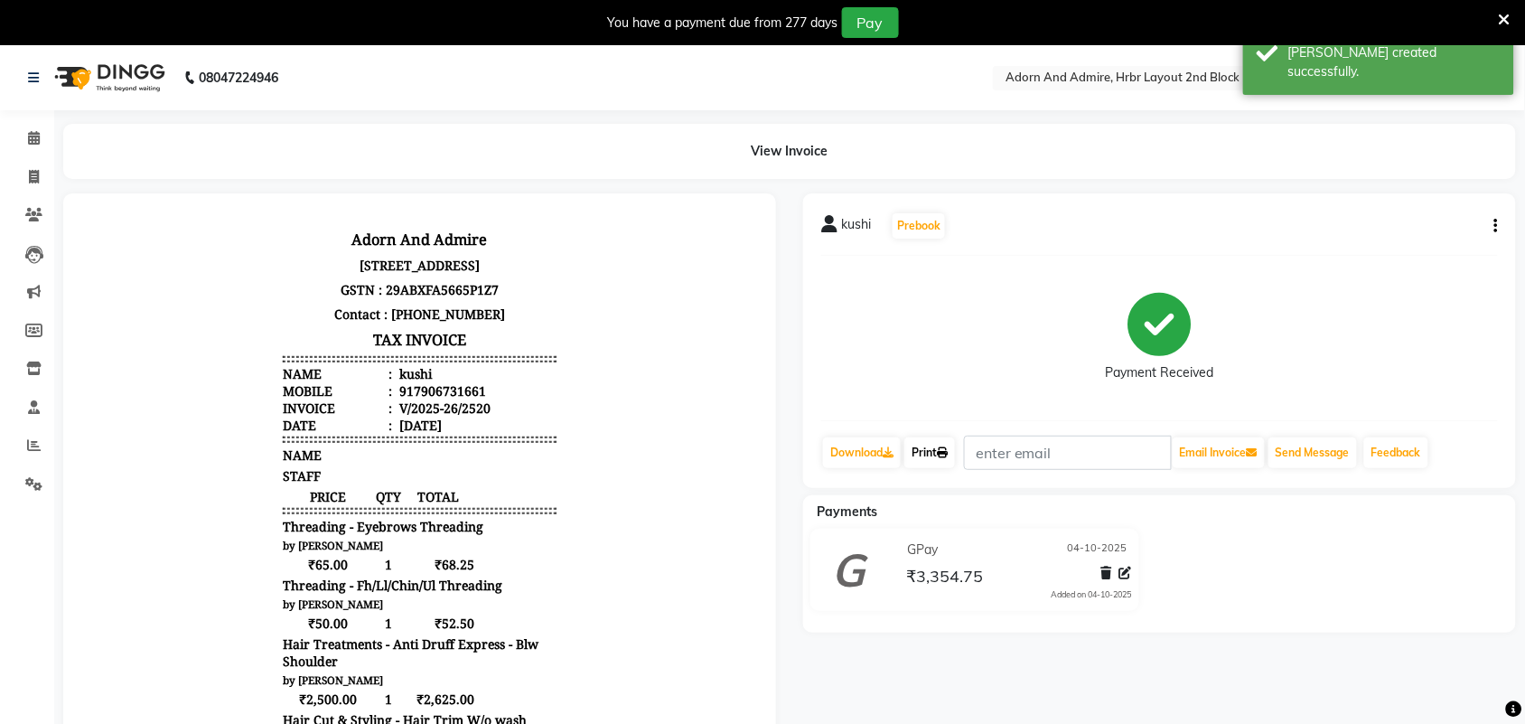
click at [938, 454] on link "Print" at bounding box center [929, 452] width 51 height 31
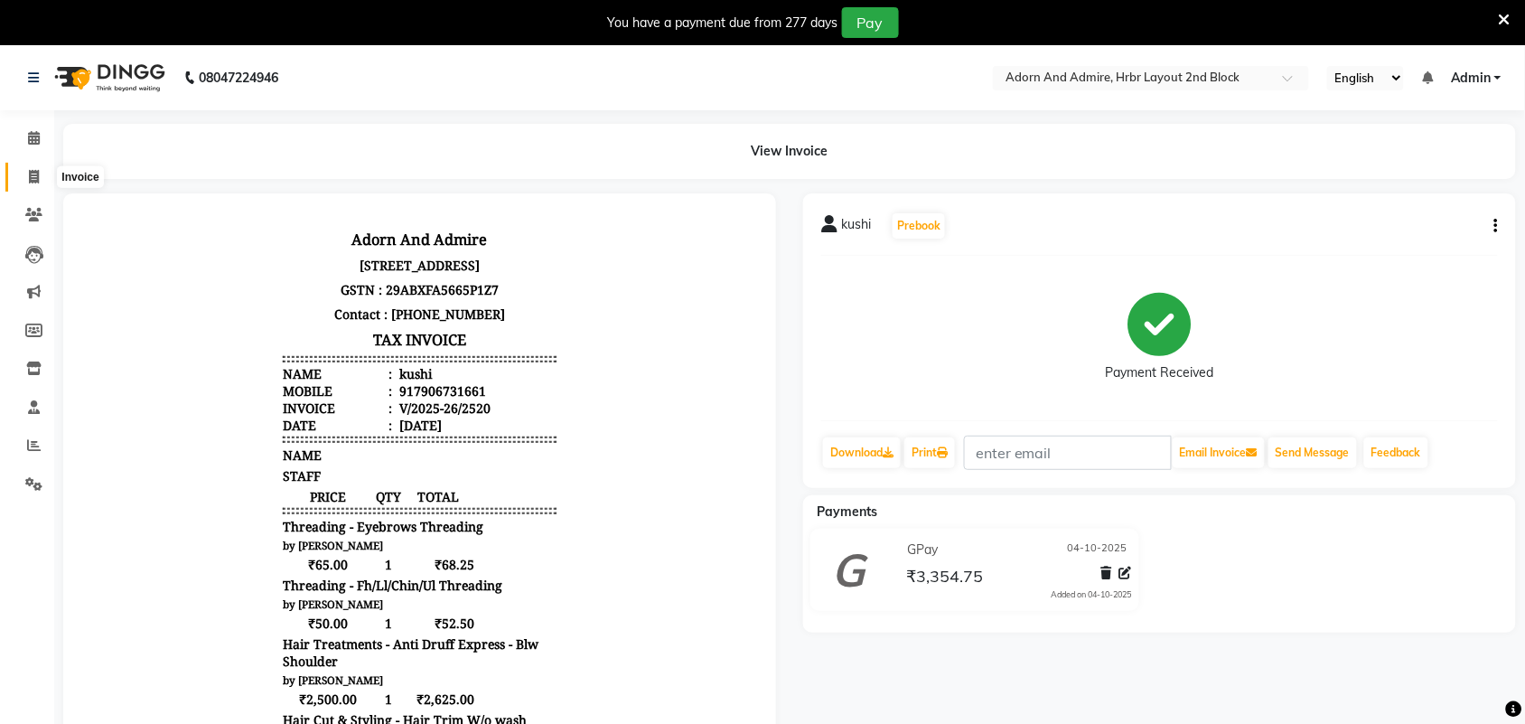
click at [24, 173] on span at bounding box center [34, 177] width 32 height 21
select select "service"
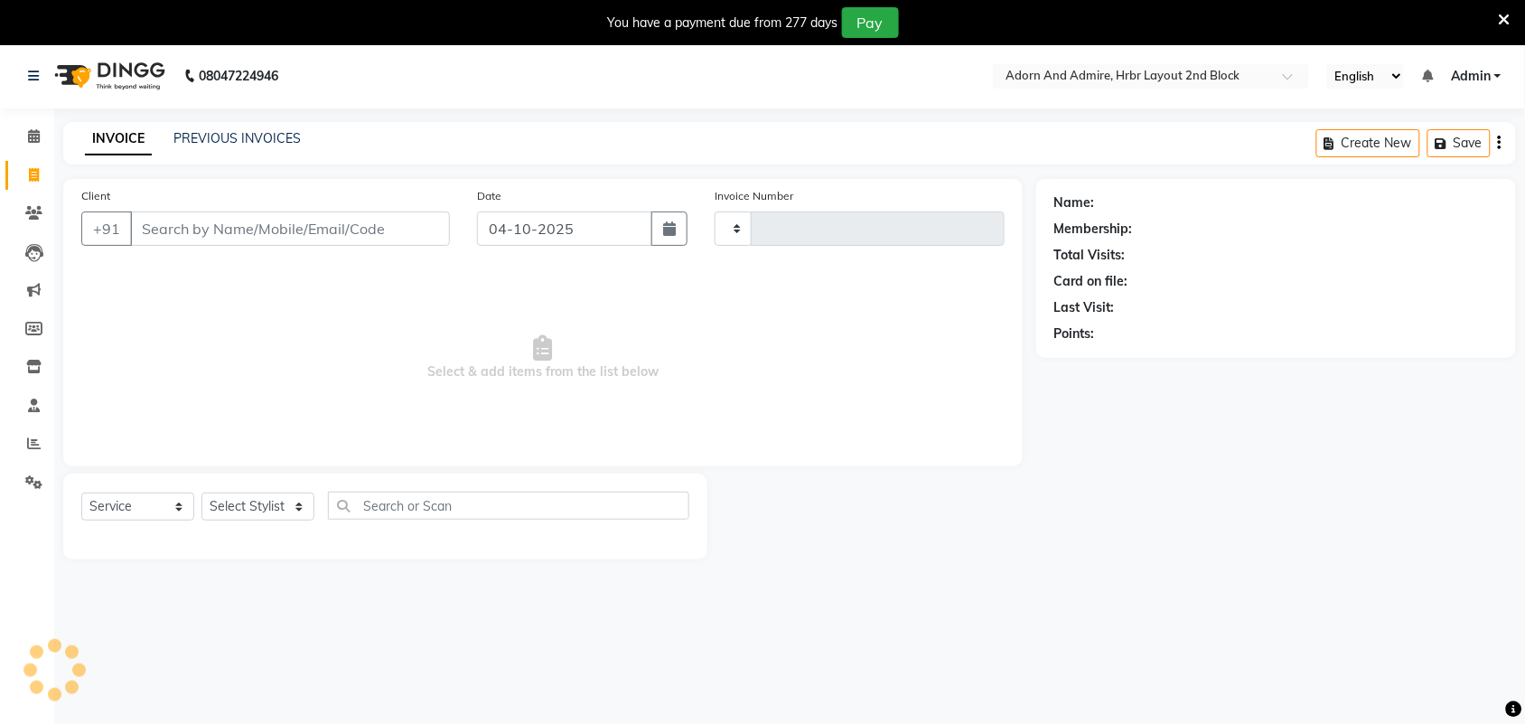
type input "2521"
select select "7203"
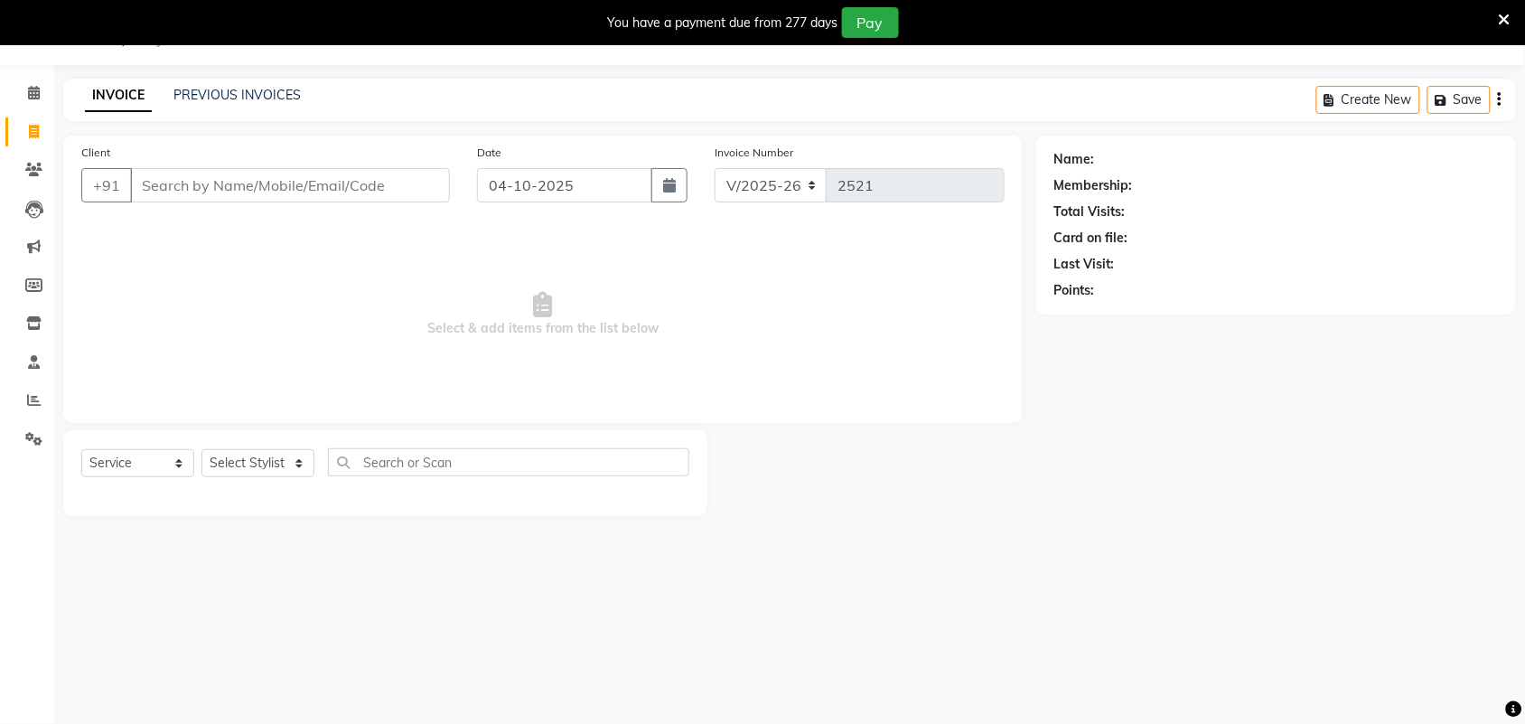
click at [353, 182] on input "Client" at bounding box center [290, 185] width 320 height 34
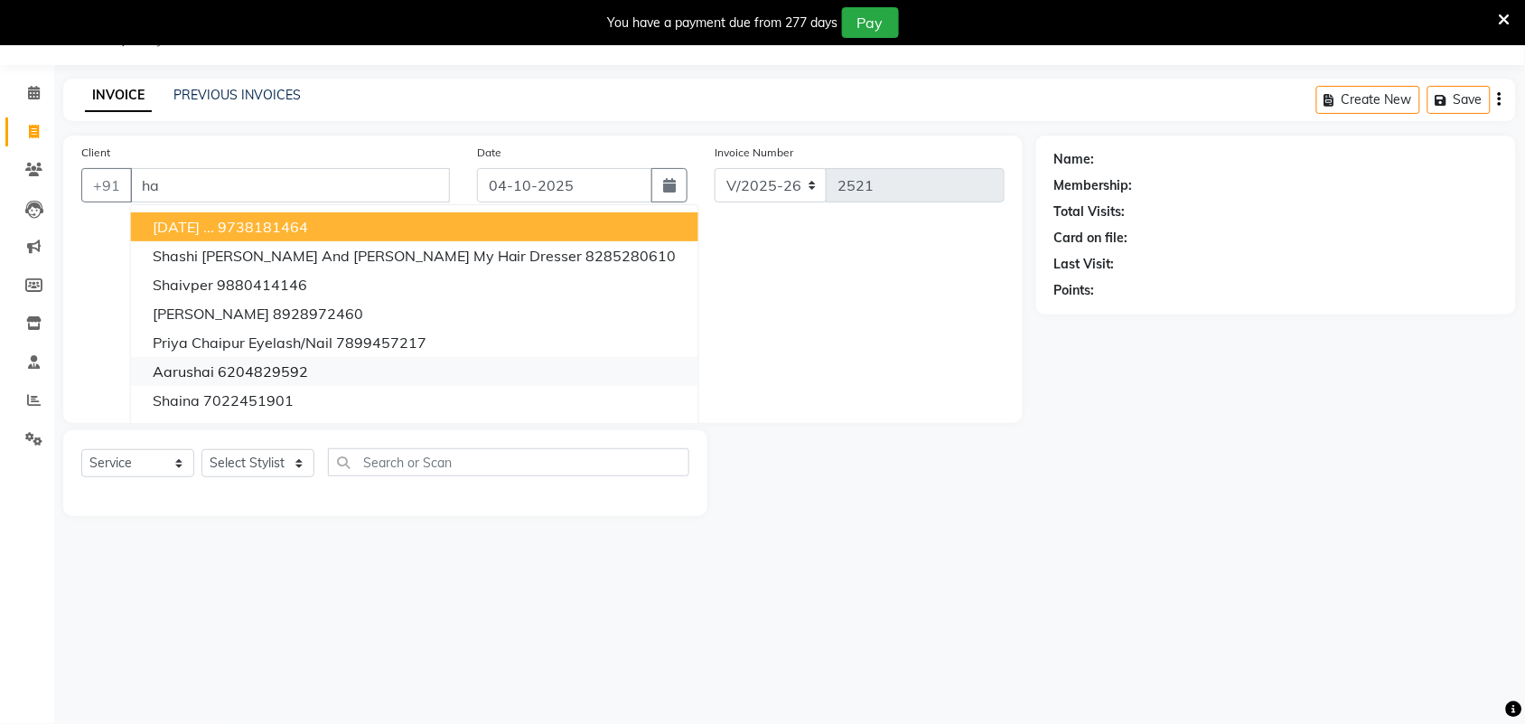
type input "h"
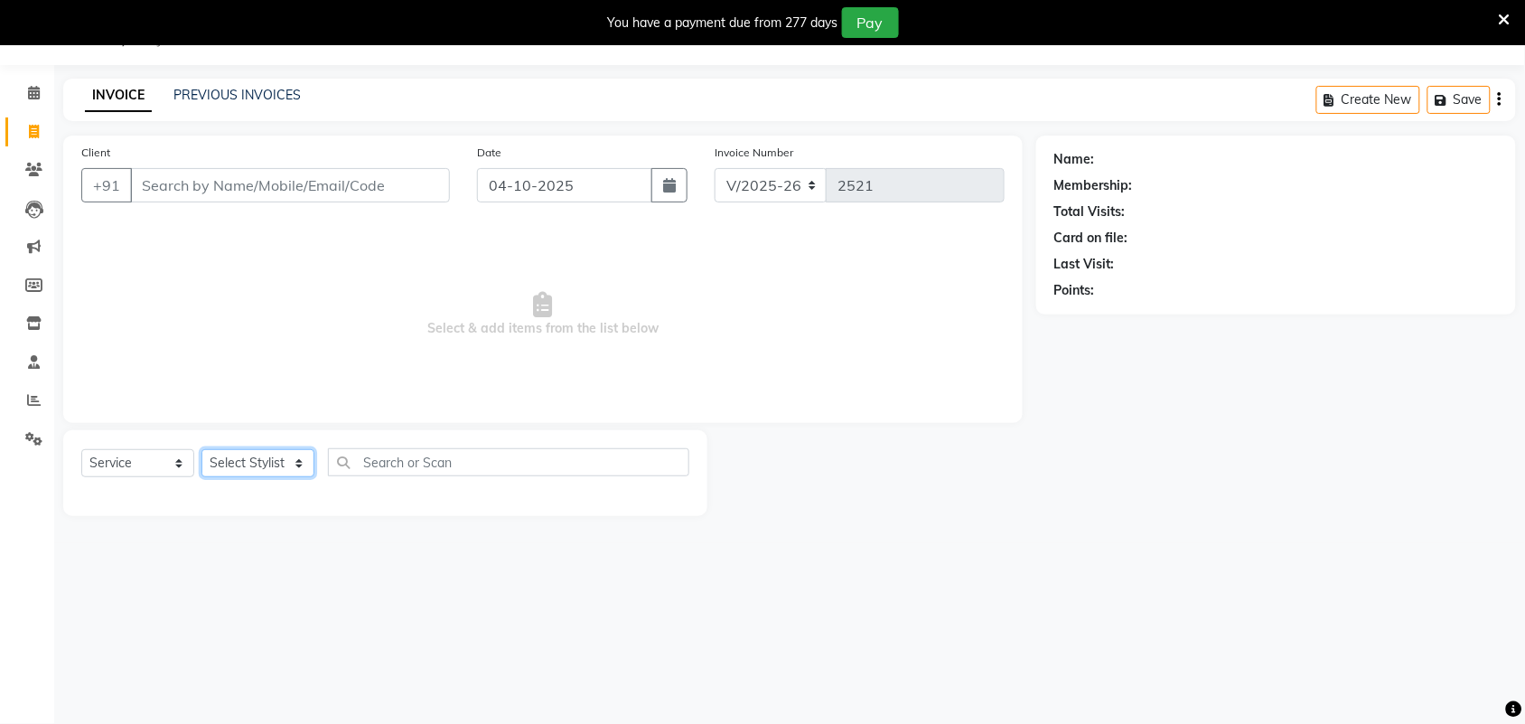
click at [278, 462] on select "Select Stylist Adarsh ajay ALEXX anusiya Jos Lalit lavanya Lucy rita saroj Suni…" at bounding box center [257, 463] width 113 height 28
select select "61720"
click at [201, 449] on select "Select Stylist Adarsh ajay ALEXX anusiya Jos Lalit lavanya Lucy rita saroj Suni…" at bounding box center [257, 463] width 113 height 28
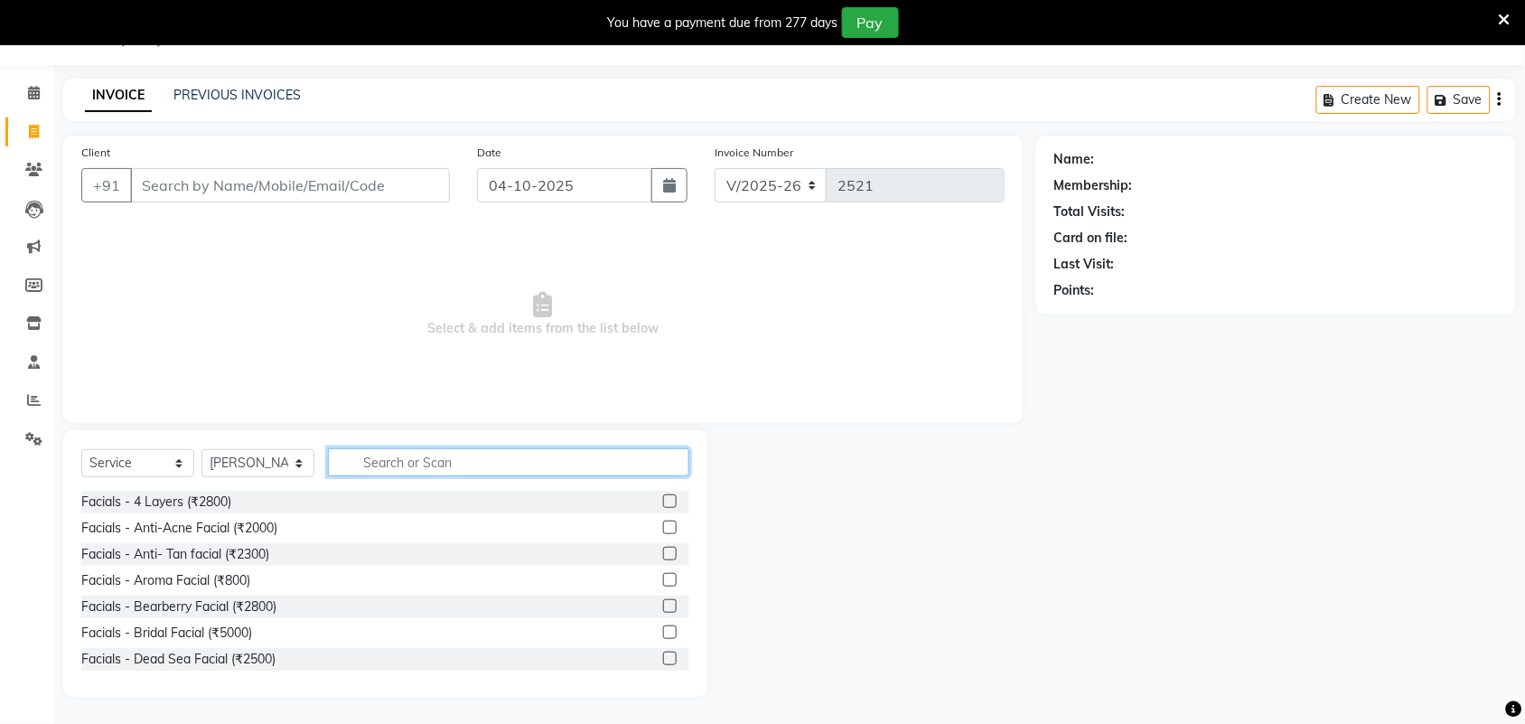
click at [400, 463] on input "text" at bounding box center [508, 462] width 361 height 28
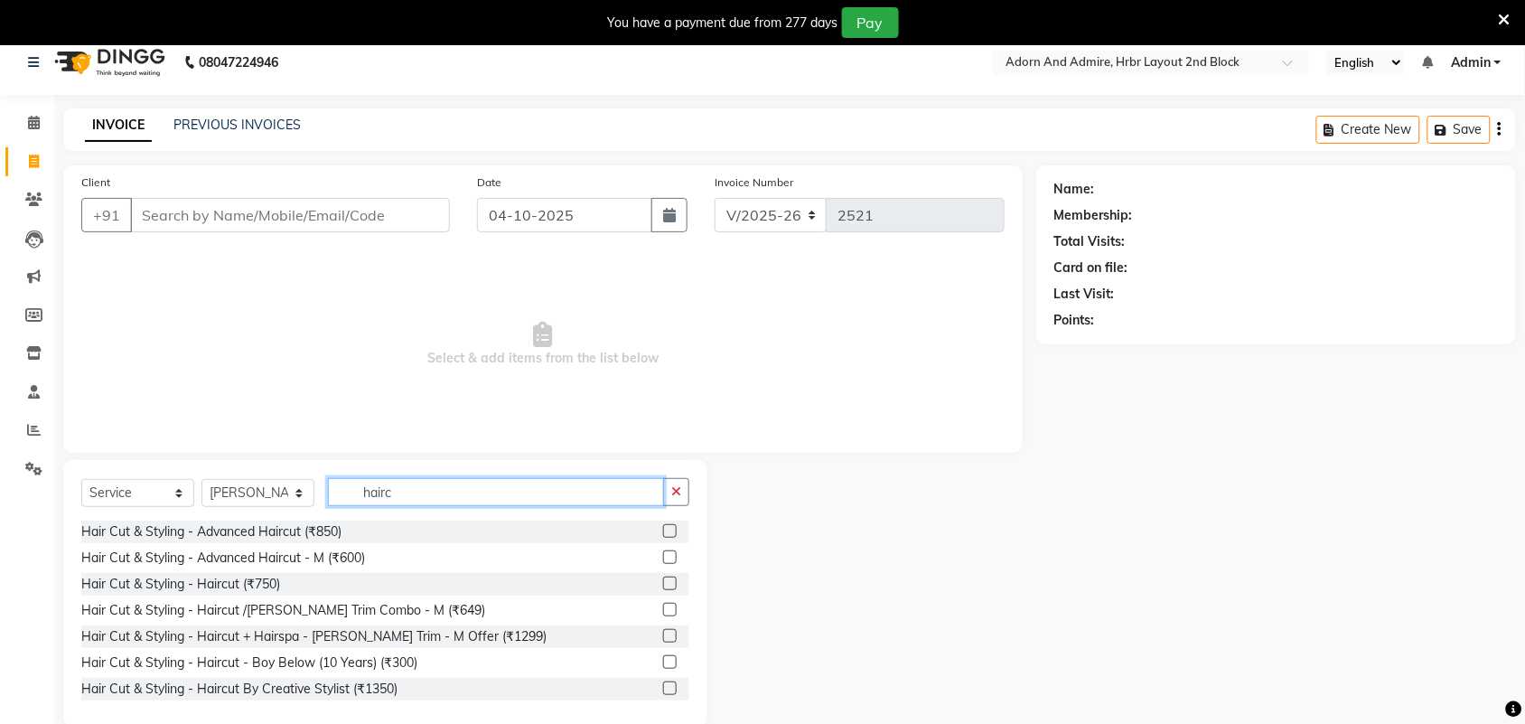
scroll to position [0, 0]
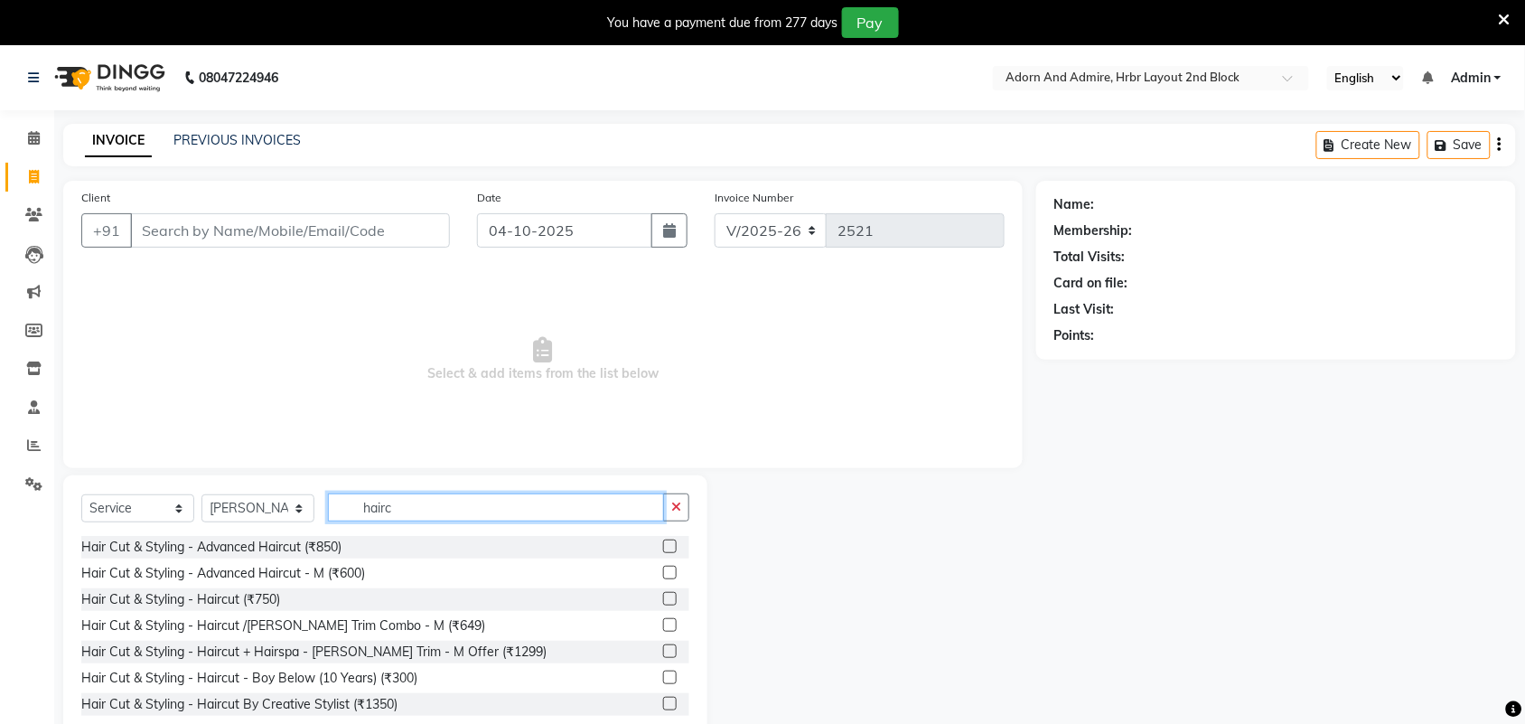
type input "hairc"
click at [663, 548] on label at bounding box center [670, 546] width 14 height 14
click at [663, 548] on input "checkbox" at bounding box center [669, 547] width 12 height 12
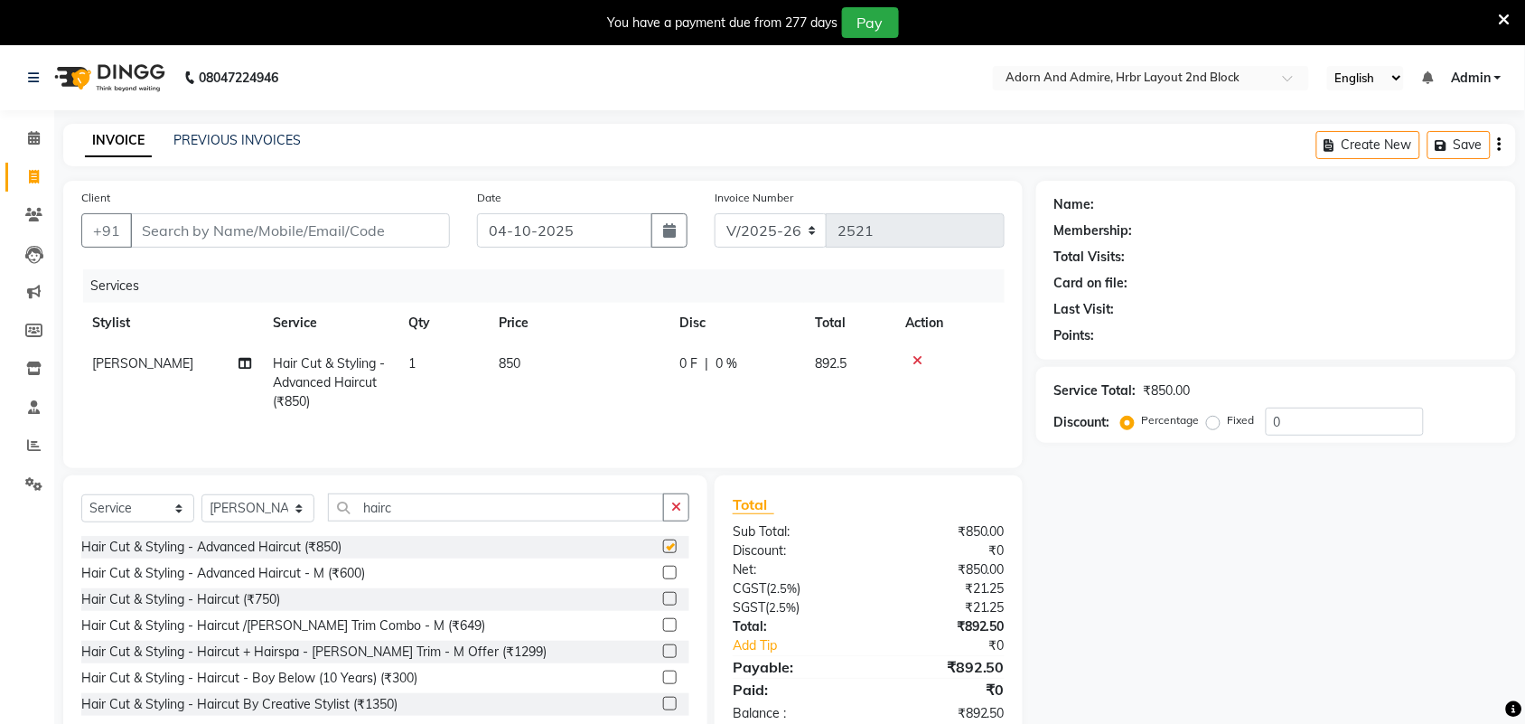
checkbox input "false"
click at [526, 369] on td "850" at bounding box center [578, 382] width 181 height 79
select select "61720"
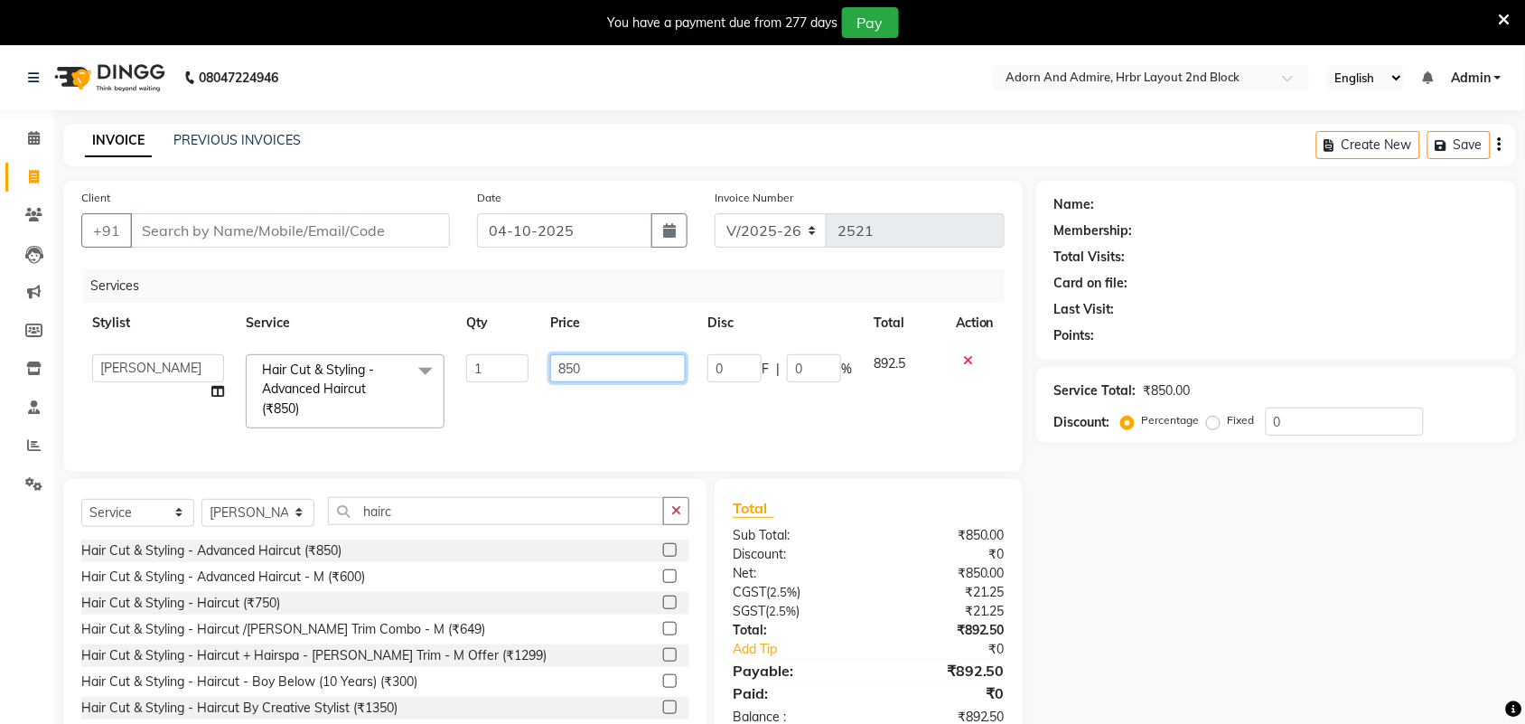
drag, startPoint x: 592, startPoint y: 377, endPoint x: 510, endPoint y: 391, distance: 82.6
click at [510, 391] on tr "Adarsh ajay ALEXX anusiya Jos Lalit lavanya Lucy rita saroj Sunitha Umesh Hair …" at bounding box center [542, 391] width 923 height 96
type input "400"
click at [1269, 565] on div "Name: Membership: Total Visits: Card on file: Last Visit: Points: Service Total…" at bounding box center [1282, 463] width 493 height 565
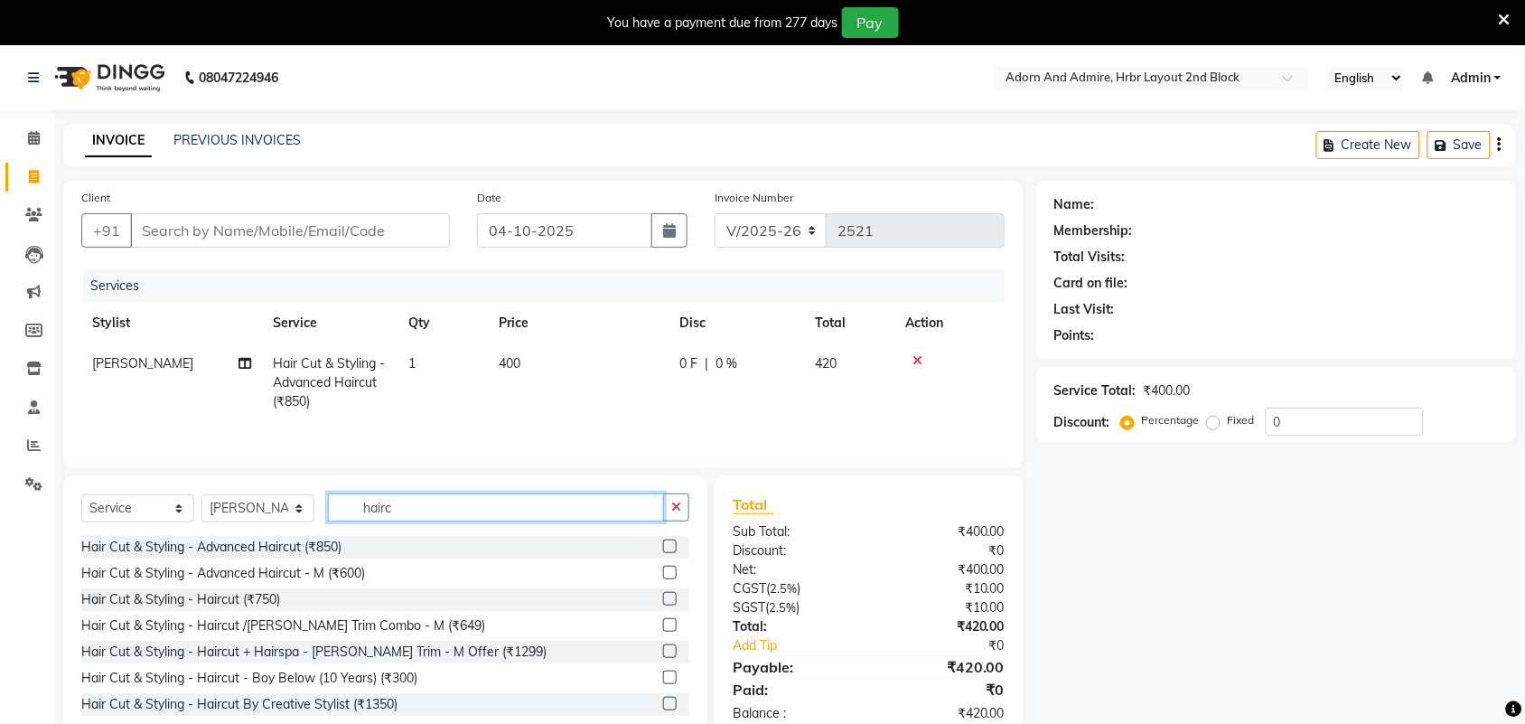
drag, startPoint x: 517, startPoint y: 521, endPoint x: 269, endPoint y: 510, distance: 247.7
click at [269, 510] on div "Select Service Product Membership Package Voucher Prepaid Gift Card Select Styl…" at bounding box center [385, 514] width 608 height 42
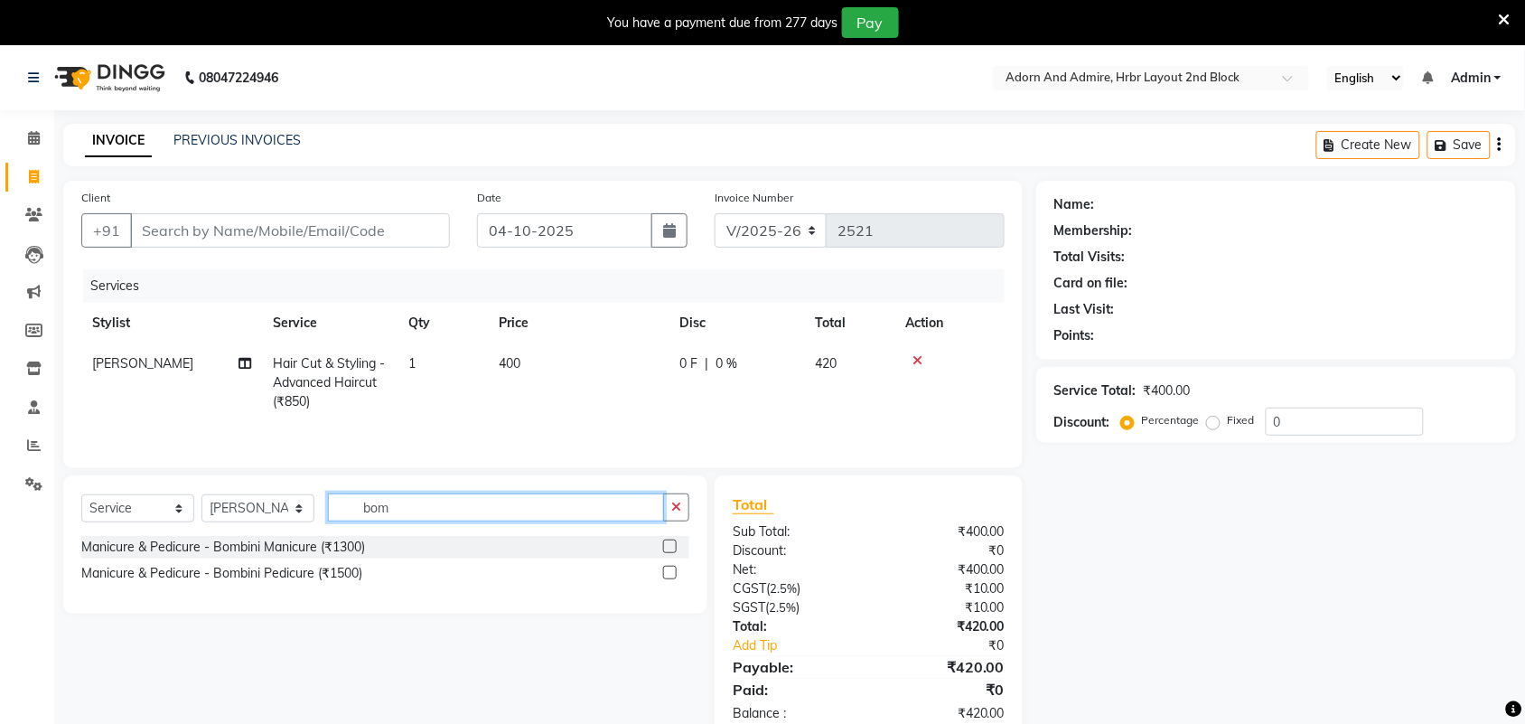
type input "bom"
click at [671, 576] on label at bounding box center [670, 572] width 14 height 14
click at [671, 576] on input "checkbox" at bounding box center [669, 573] width 12 height 12
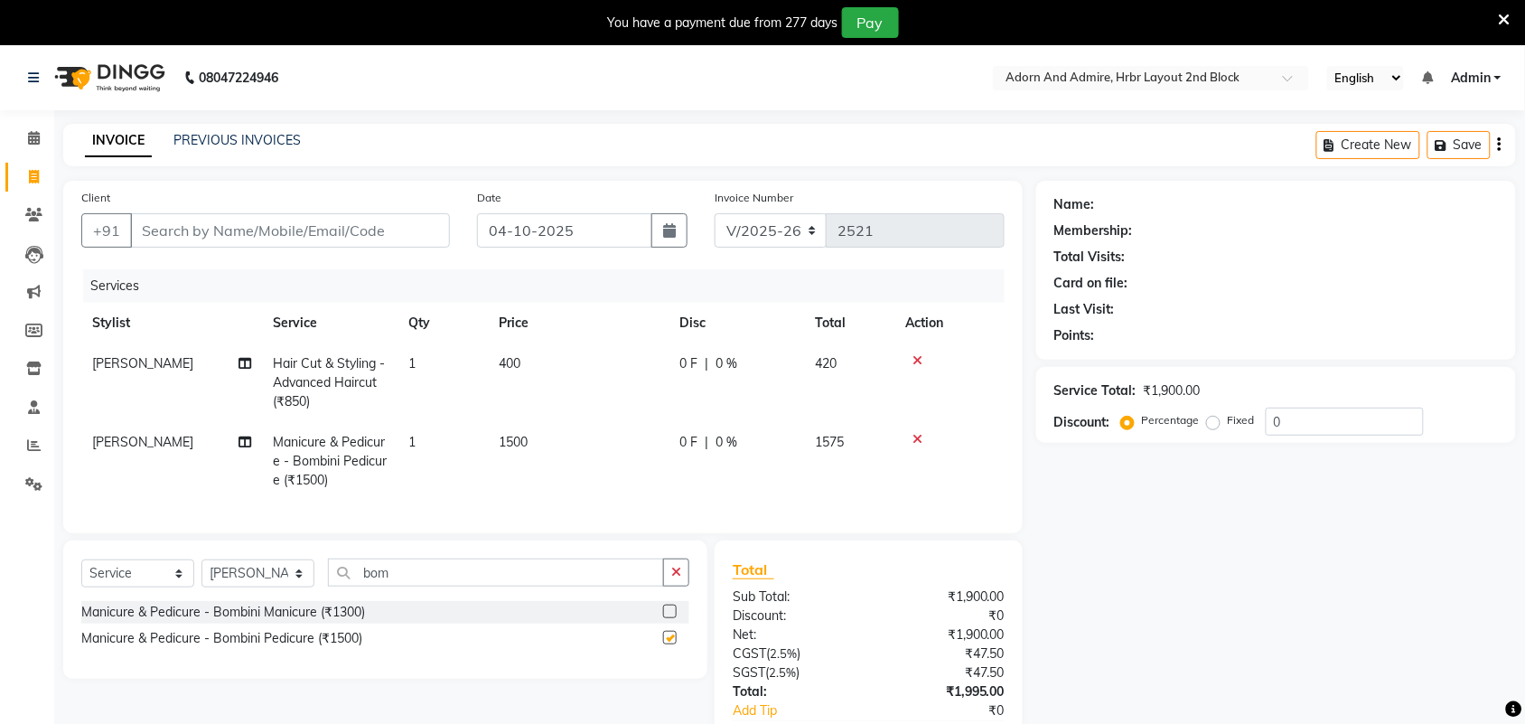
checkbox input "false"
click at [379, 238] on input "Client" at bounding box center [290, 230] width 320 height 34
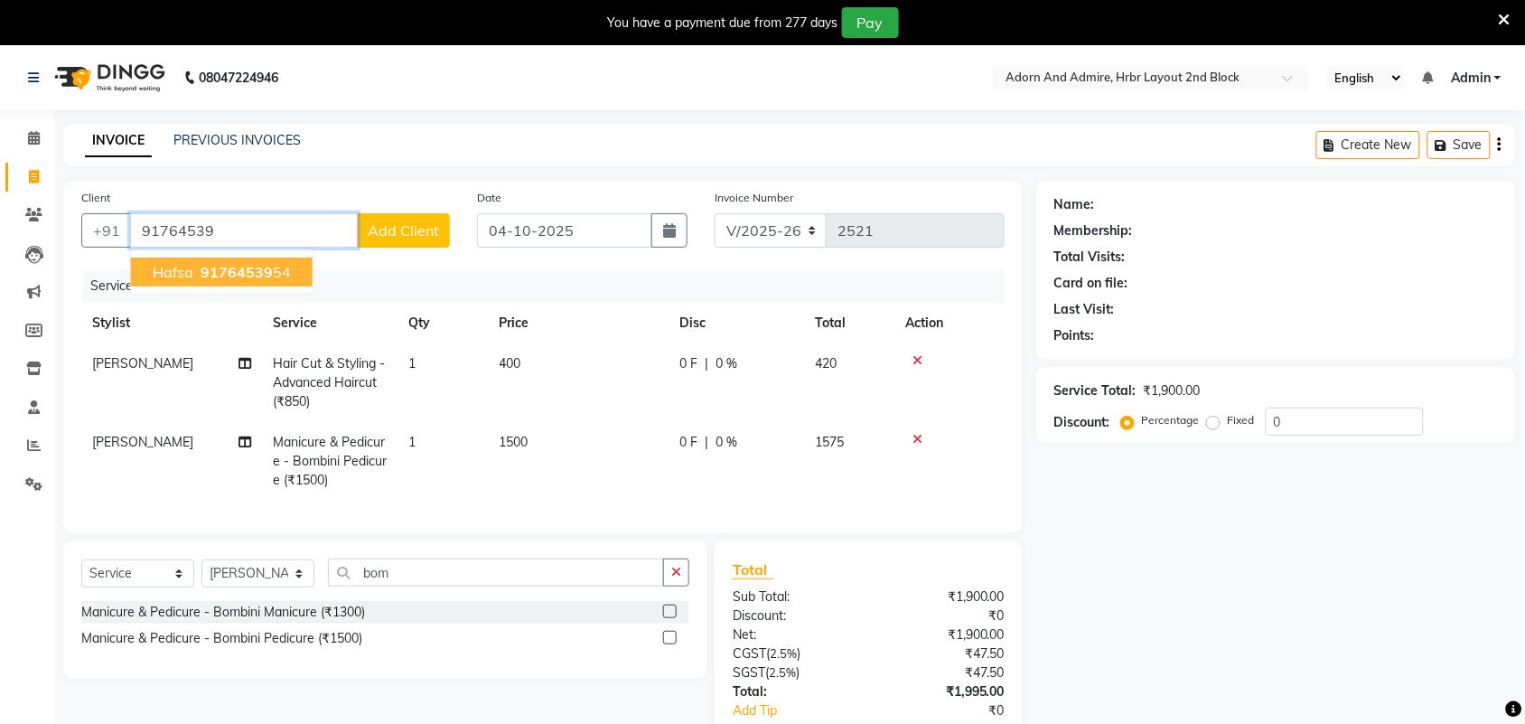
click at [254, 278] on span "91764539" at bounding box center [237, 272] width 72 height 18
type input "9176453954"
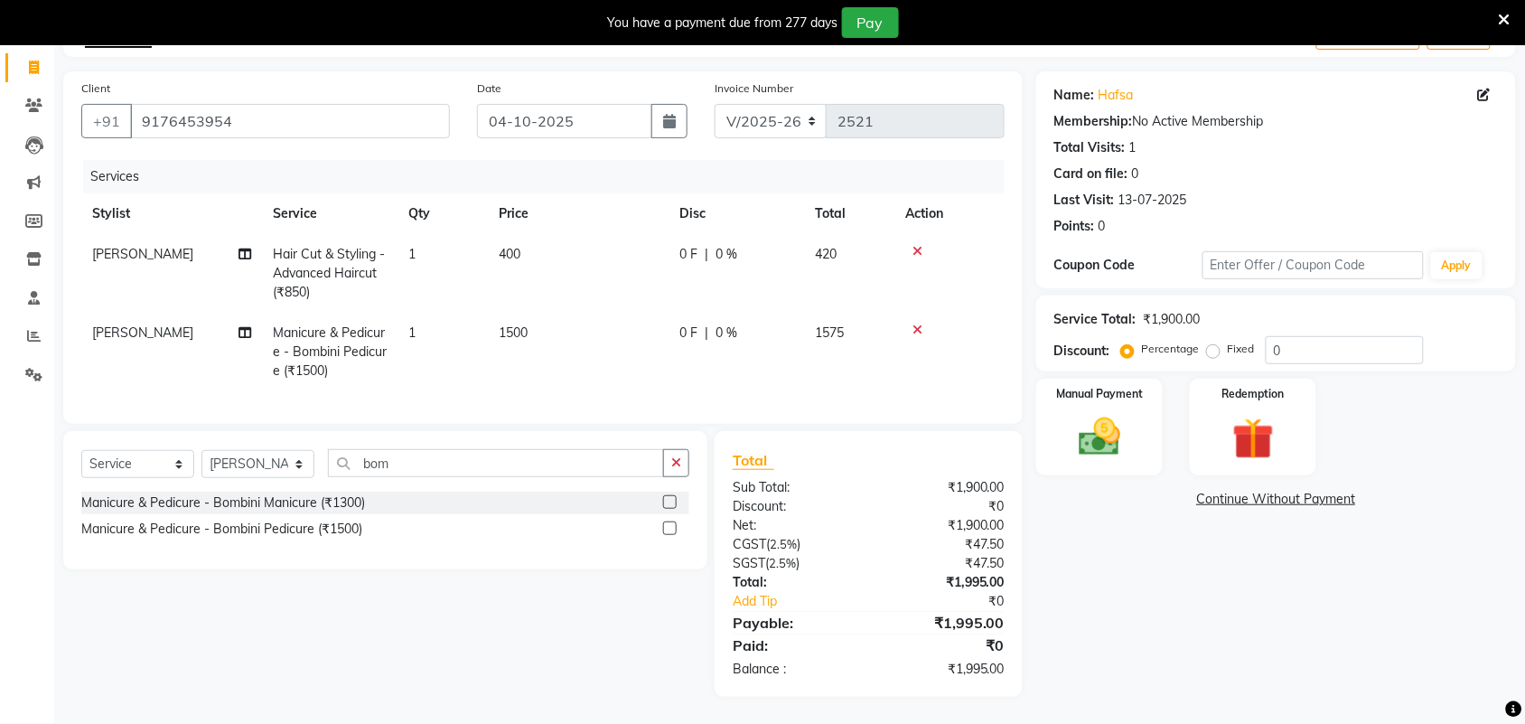
scroll to position [126, 0]
drag, startPoint x: 955, startPoint y: 669, endPoint x: 1018, endPoint y: 669, distance: 63.2
click at [1018, 669] on div "Total Sub Total: ₹1,900.00 Discount: ₹0 Net: ₹1,900.00 CGST ( 2.5% ) ₹47.50 SGS…" at bounding box center [869, 564] width 308 height 266
click at [1126, 444] on img at bounding box center [1099, 437] width 70 height 50
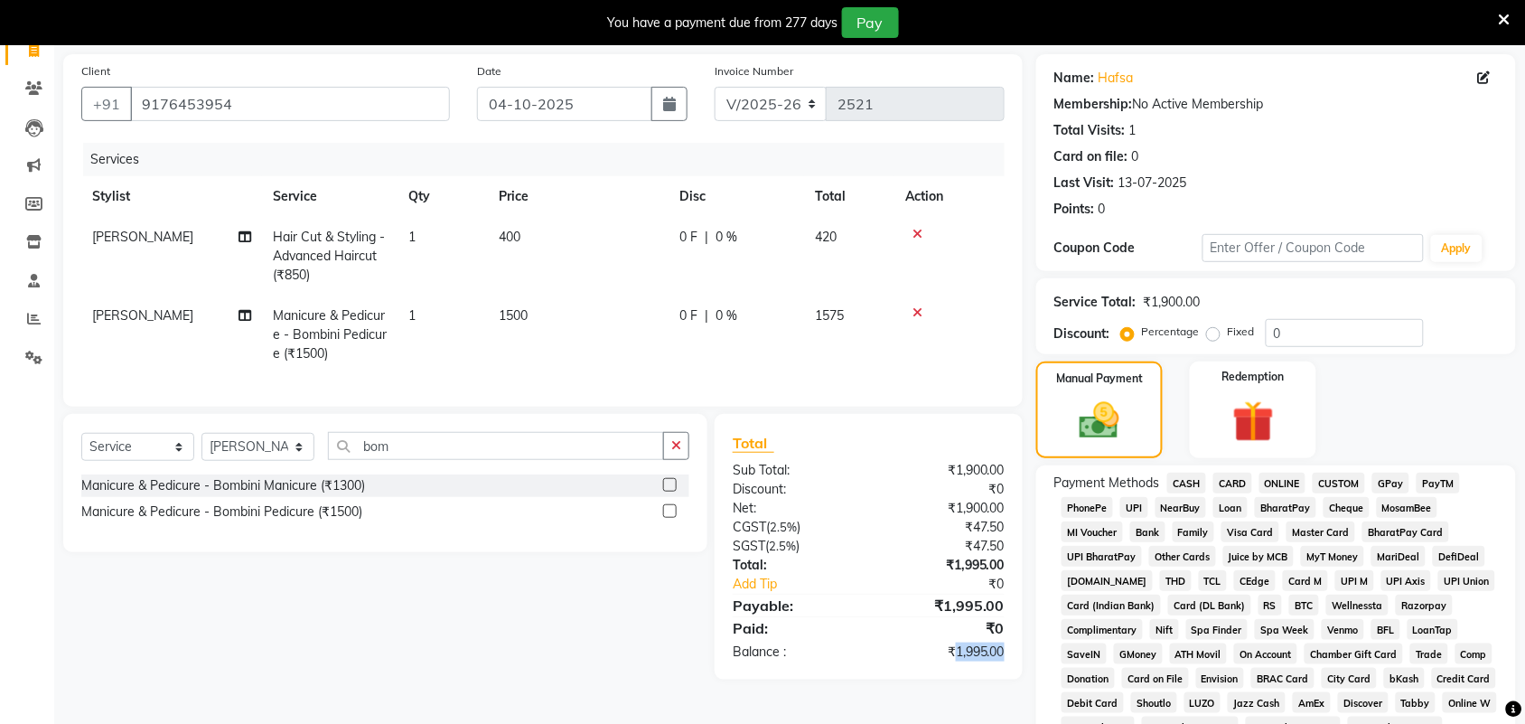
scroll to position [453, 0]
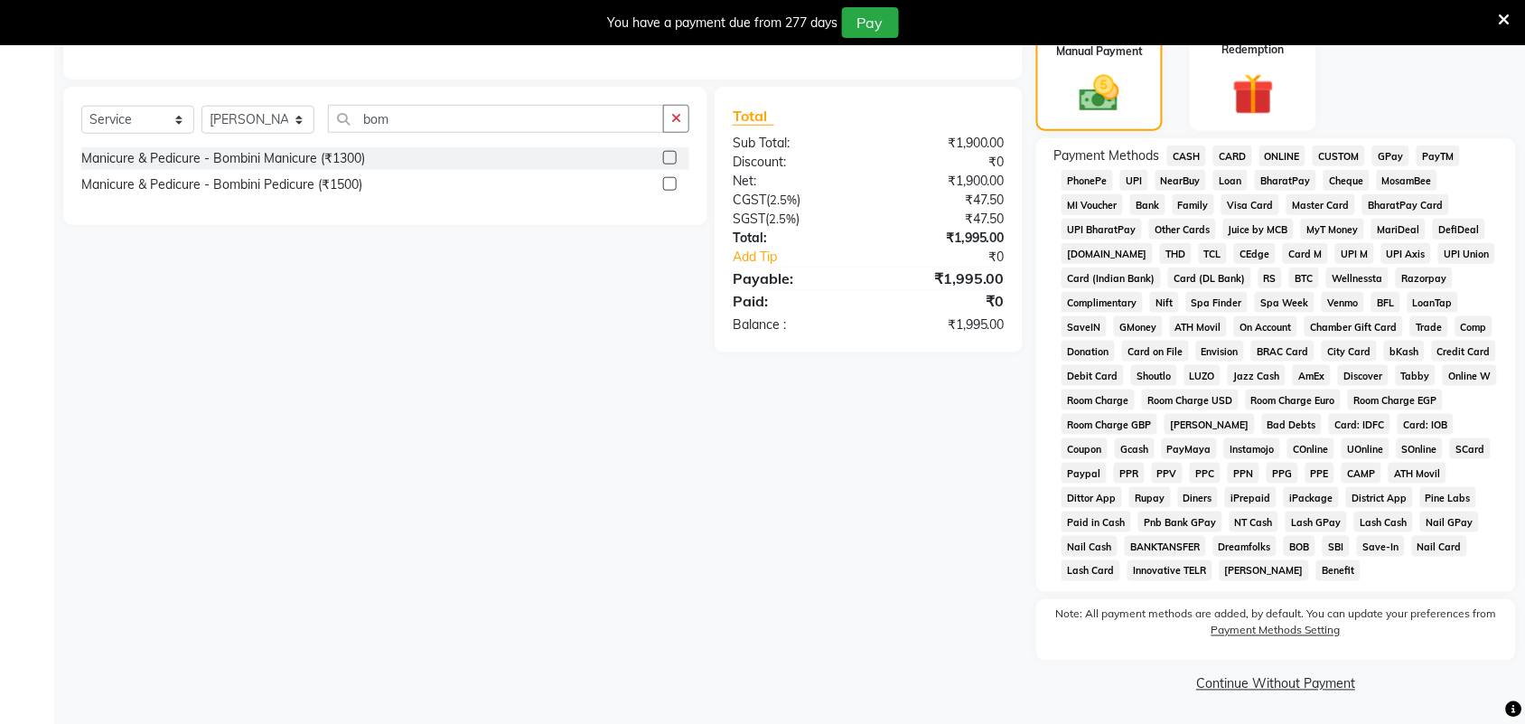
click at [1394, 150] on span "GPay" at bounding box center [1390, 155] width 37 height 21
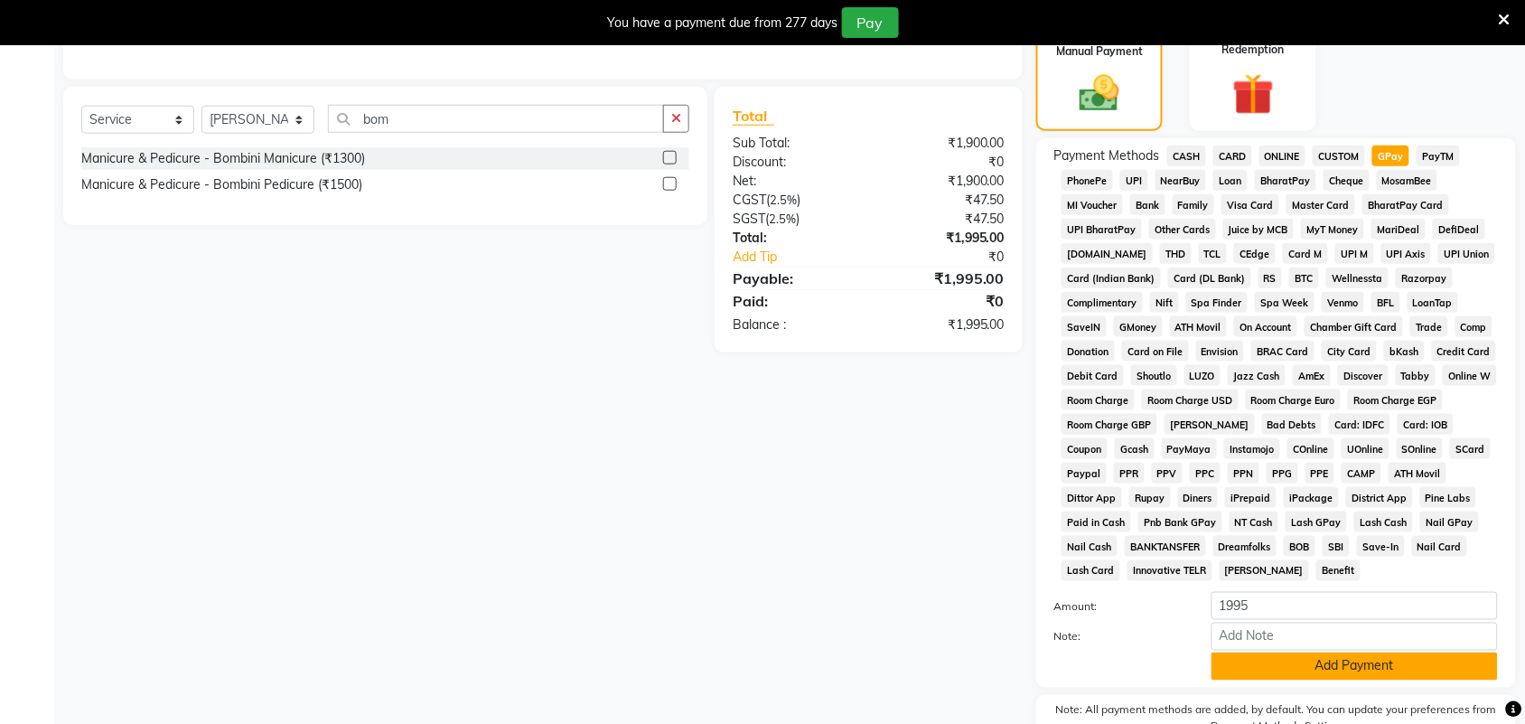
click at [1325, 661] on button "Add Payment" at bounding box center [1354, 666] width 286 height 28
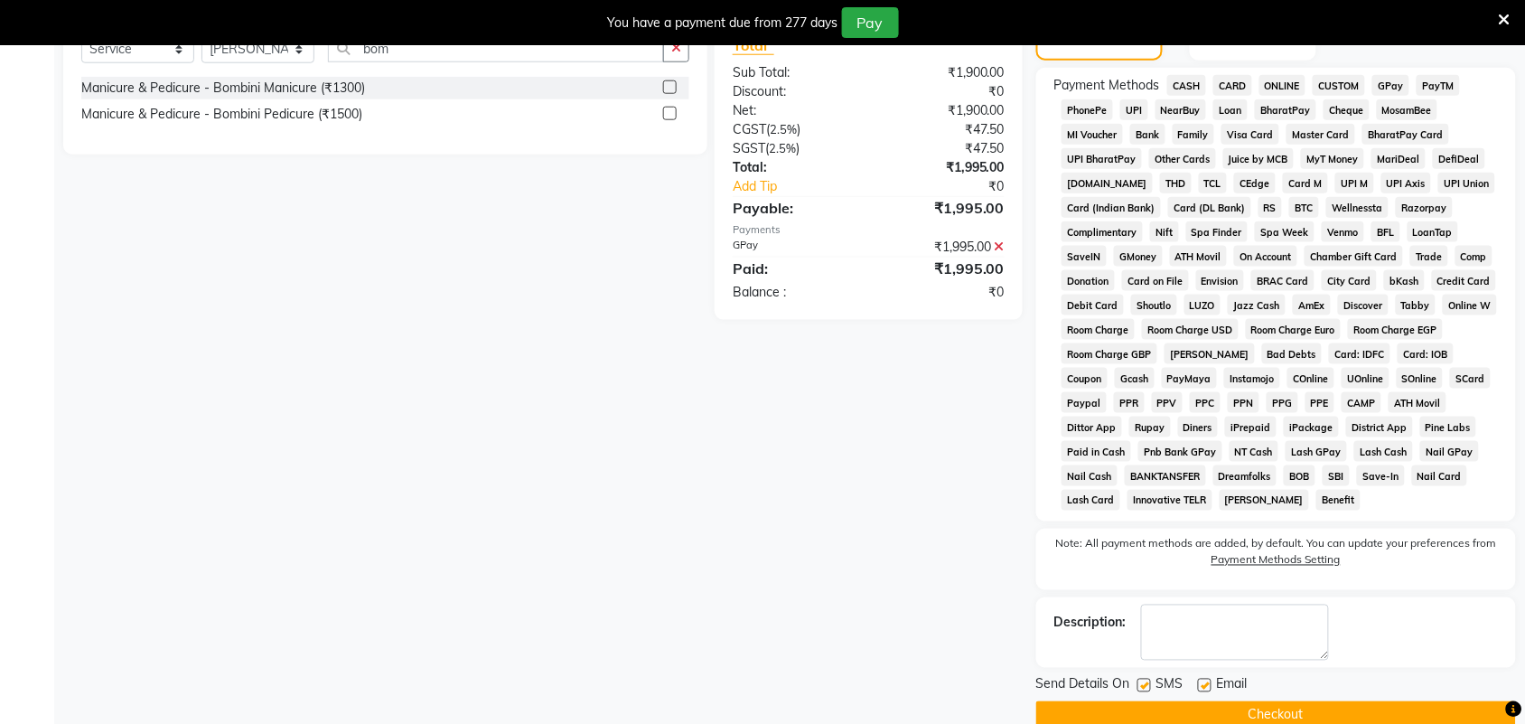
scroll to position [556, 0]
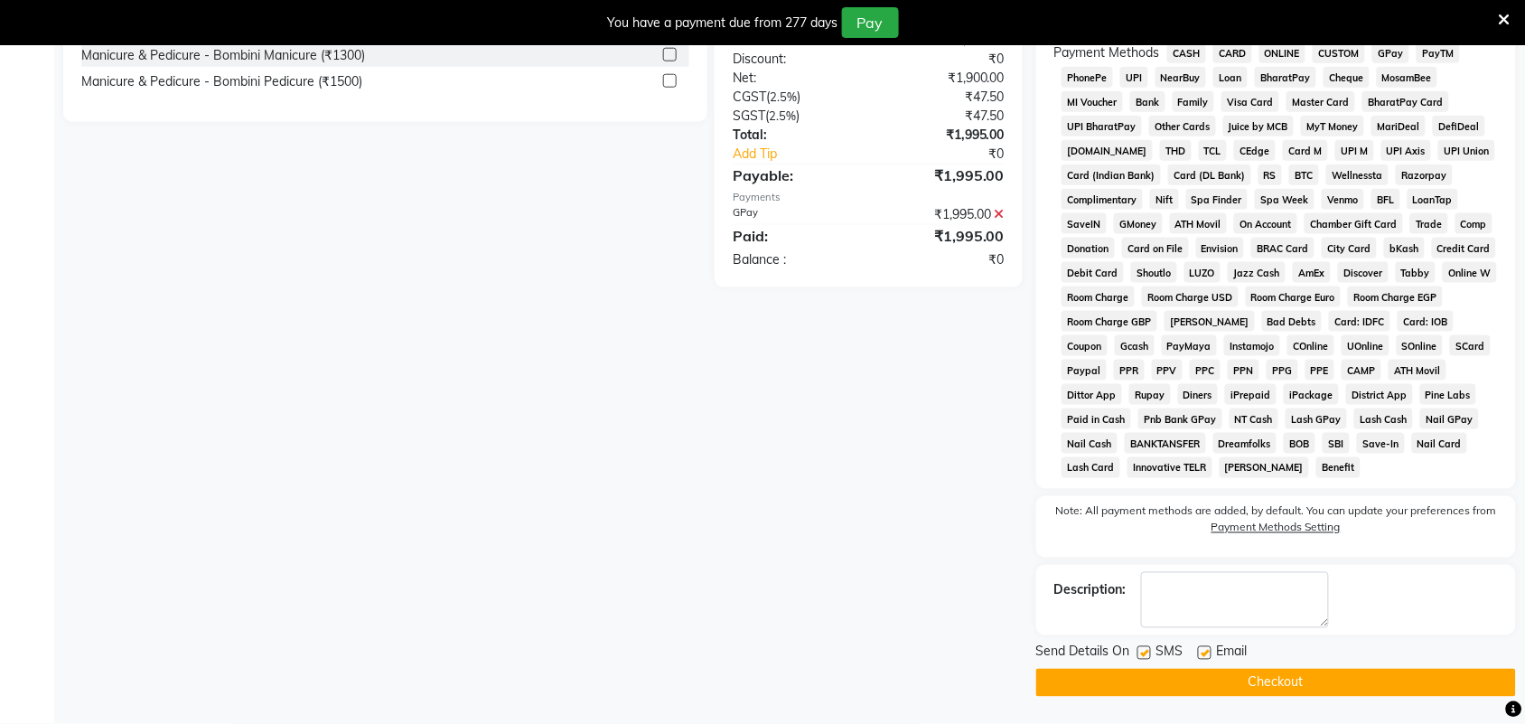
click at [1219, 675] on button "Checkout" at bounding box center [1276, 682] width 480 height 28
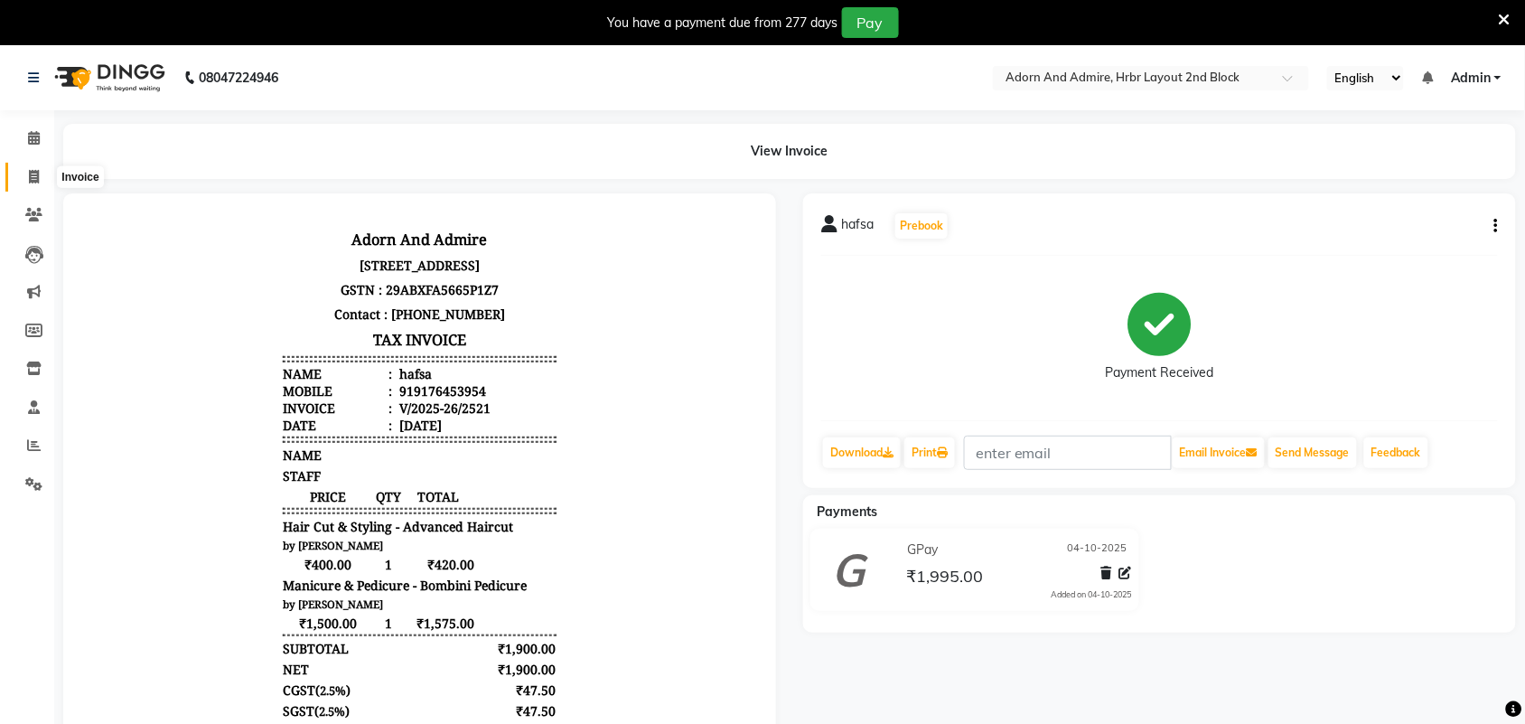
click at [30, 173] on icon at bounding box center [34, 177] width 10 height 14
select select "service"
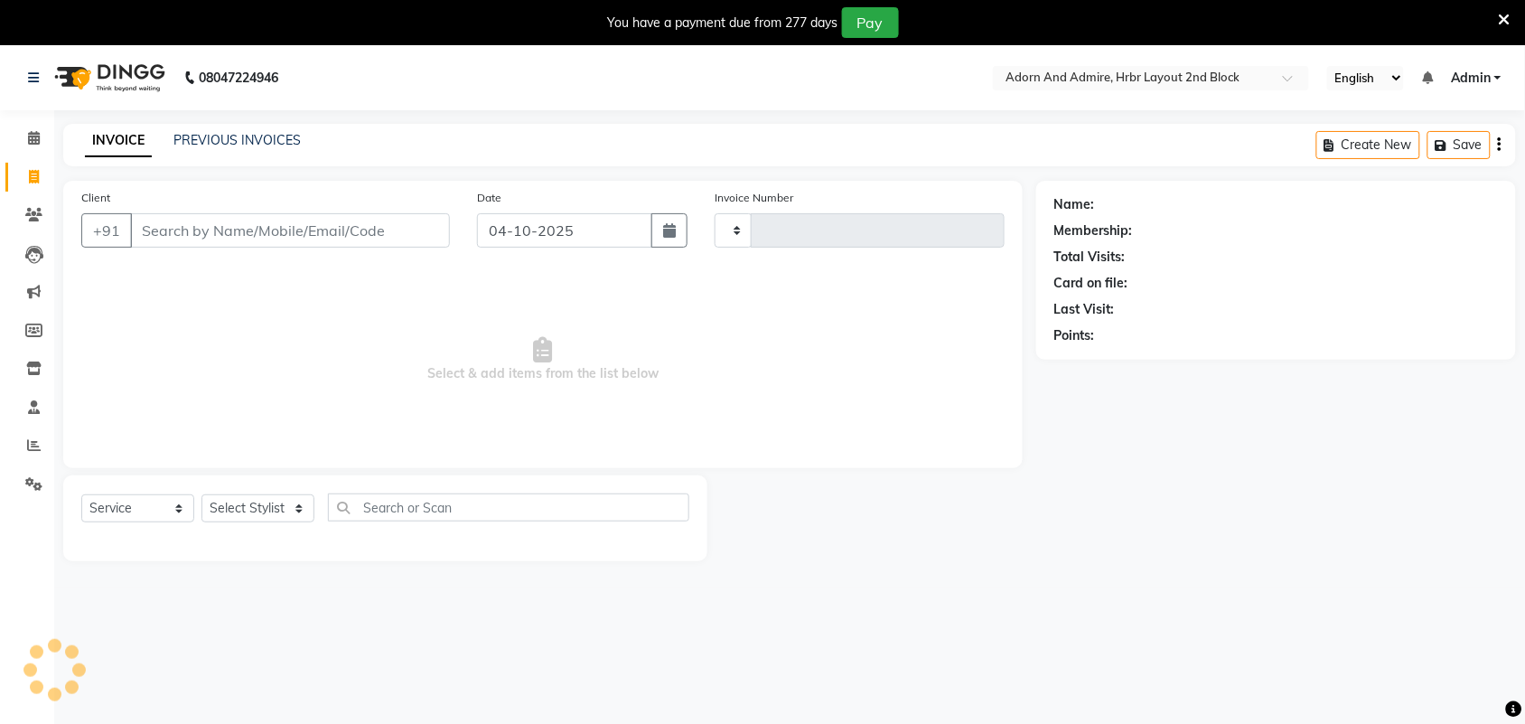
scroll to position [45, 0]
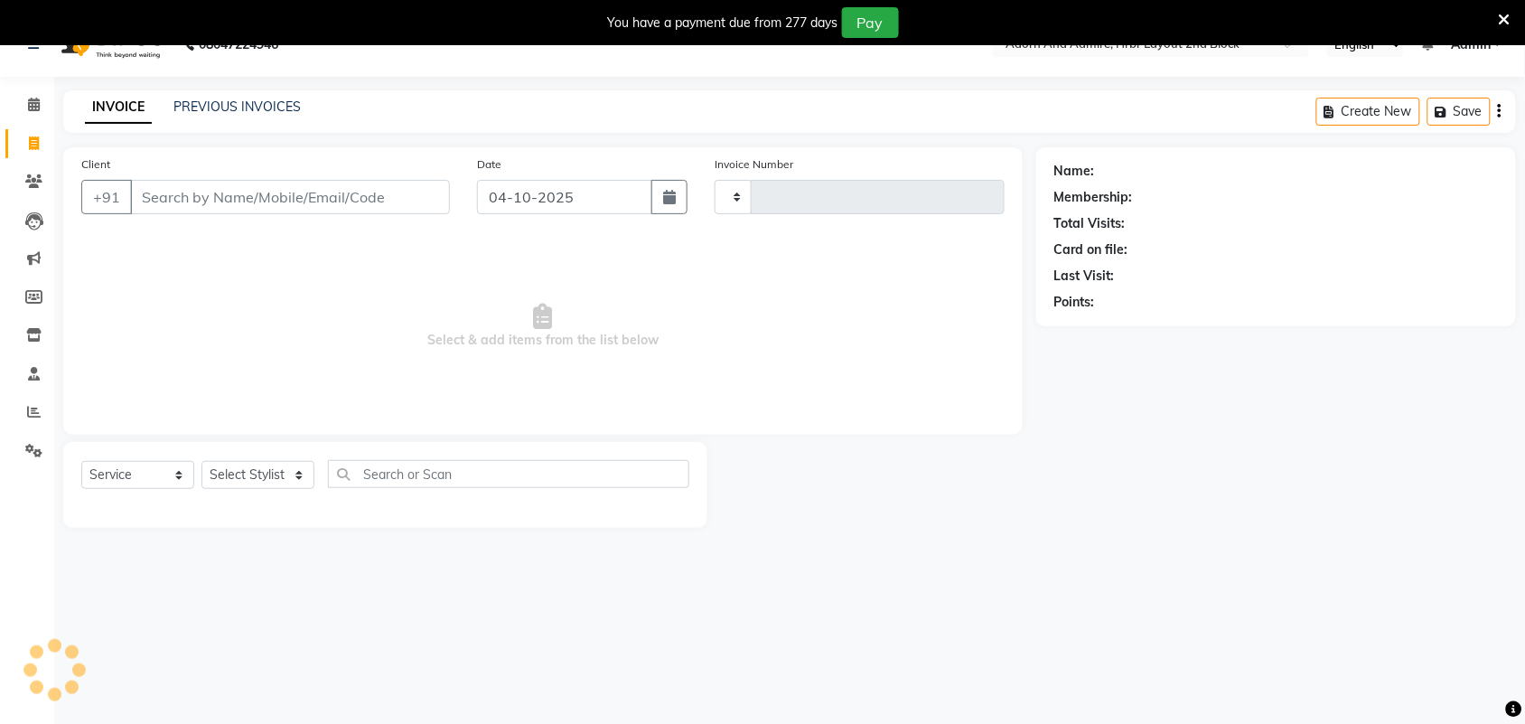
type input "2522"
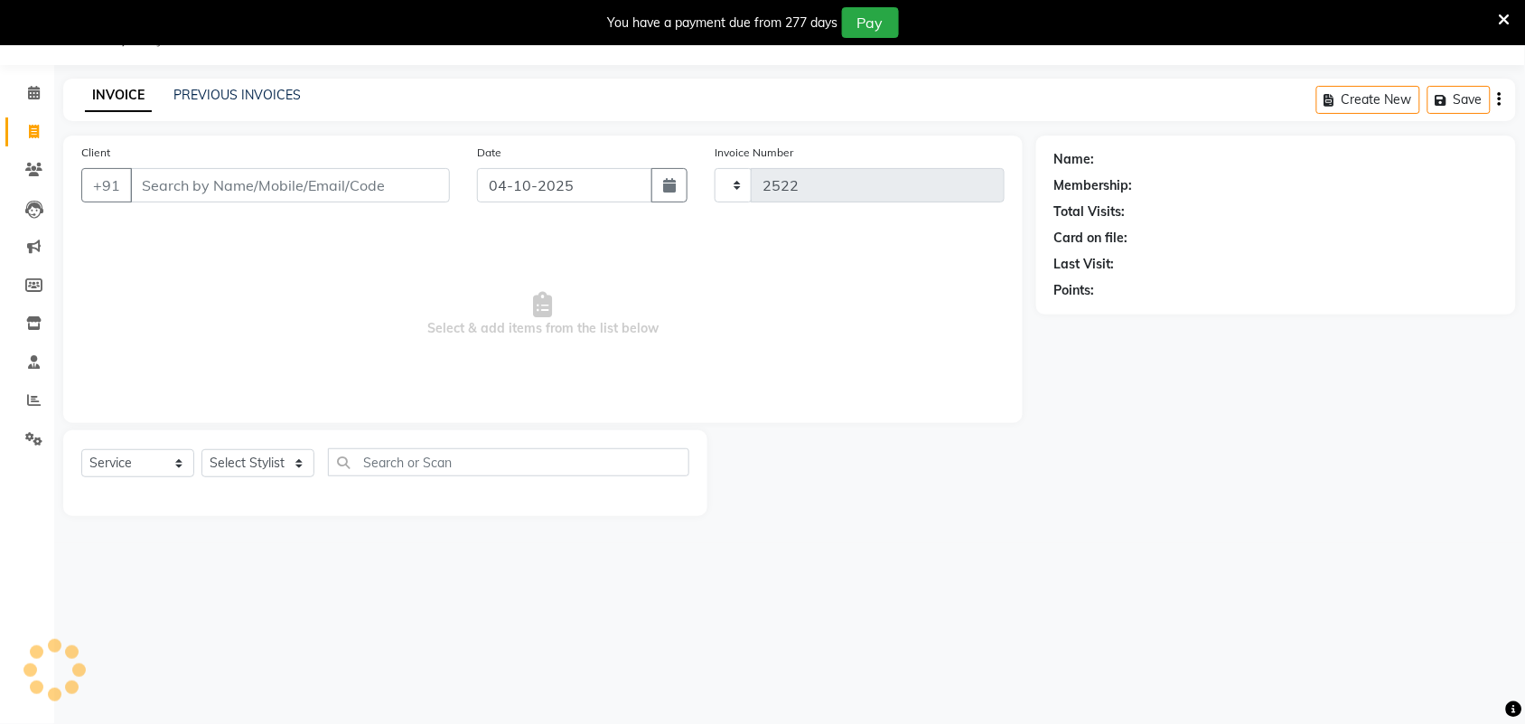
select select "7203"
drag, startPoint x: 301, startPoint y: 461, endPoint x: 299, endPoint y: 452, distance: 9.2
click at [301, 461] on select "Select Stylist Adarsh ajay ALEXX anusiya Jos Lalit lavanya Lucy rita saroj Suni…" at bounding box center [257, 463] width 113 height 28
select select "61718"
click at [201, 449] on select "Select Stylist Adarsh ajay ALEXX anusiya Jos Lalit lavanya Lucy rita saroj Suni…" at bounding box center [257, 463] width 113 height 28
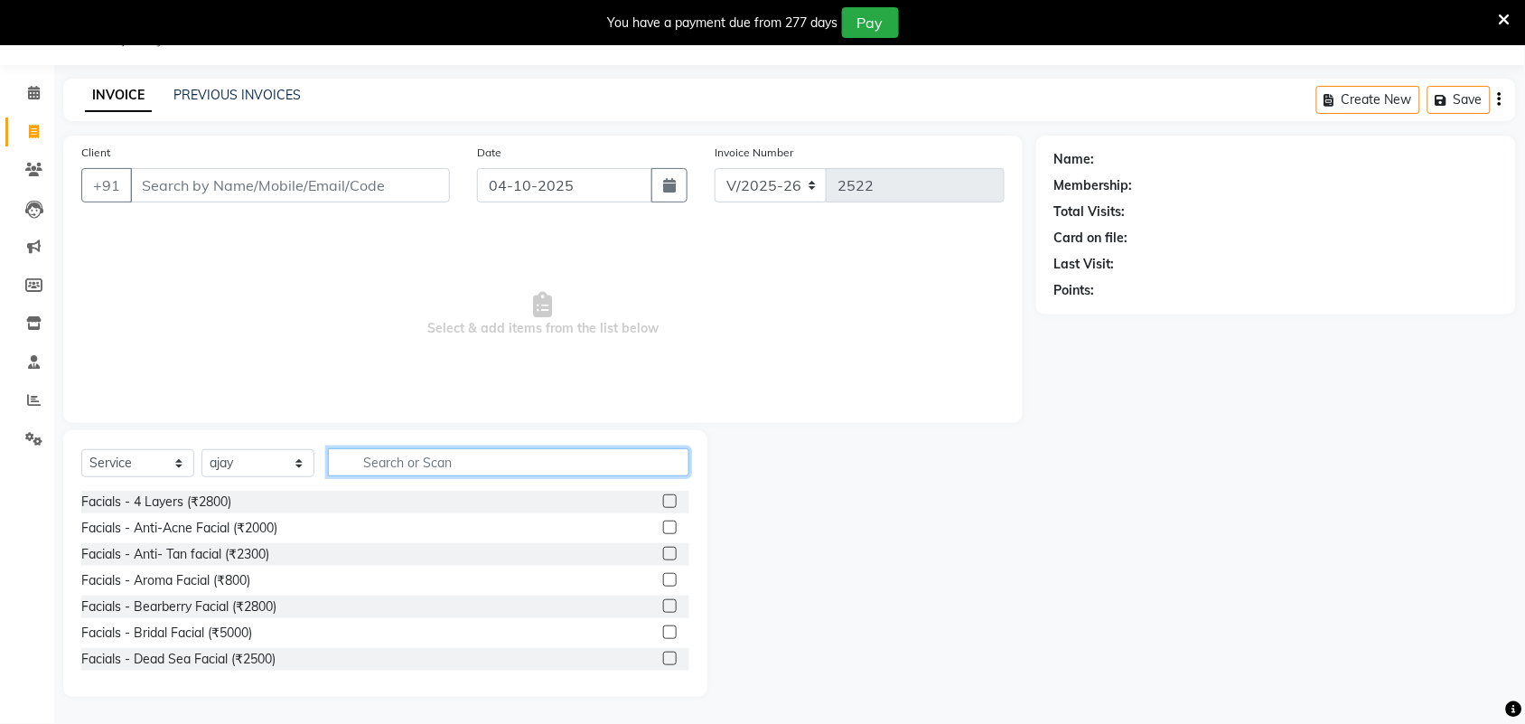
click at [421, 466] on input "text" at bounding box center [508, 462] width 361 height 28
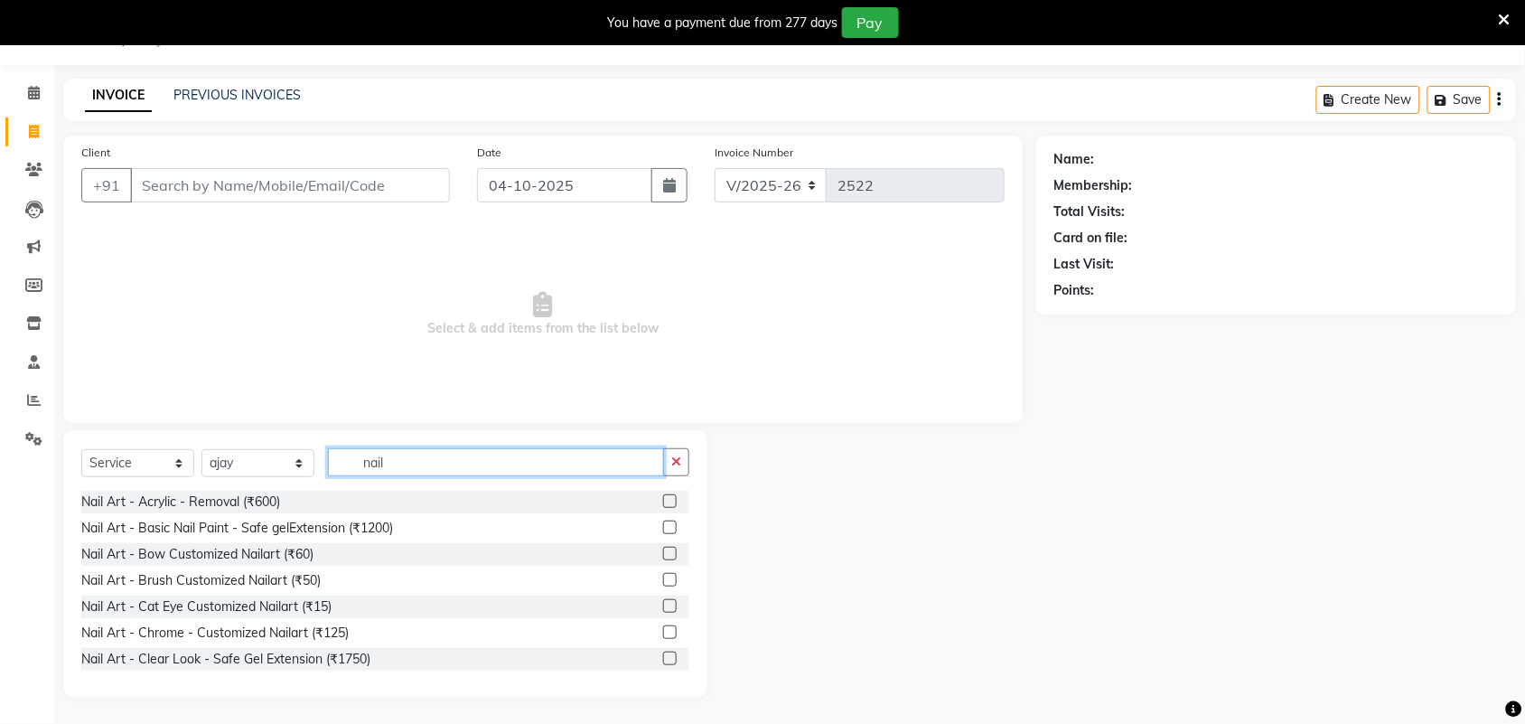
type input "nail"
click at [663, 528] on label at bounding box center [670, 527] width 14 height 14
click at [663, 528] on input "checkbox" at bounding box center [669, 528] width 12 height 12
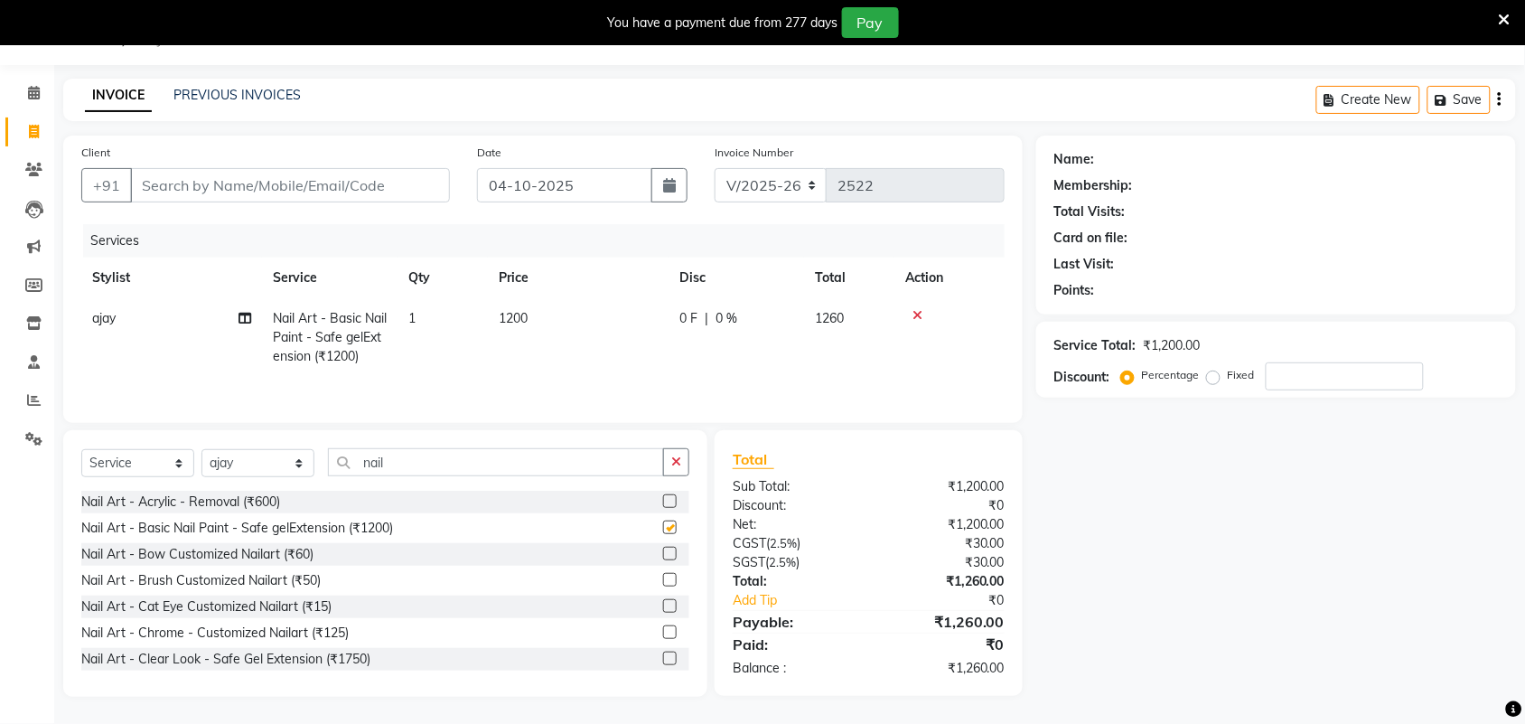
checkbox input "false"
click at [540, 318] on td "1200" at bounding box center [578, 337] width 181 height 79
select select "61718"
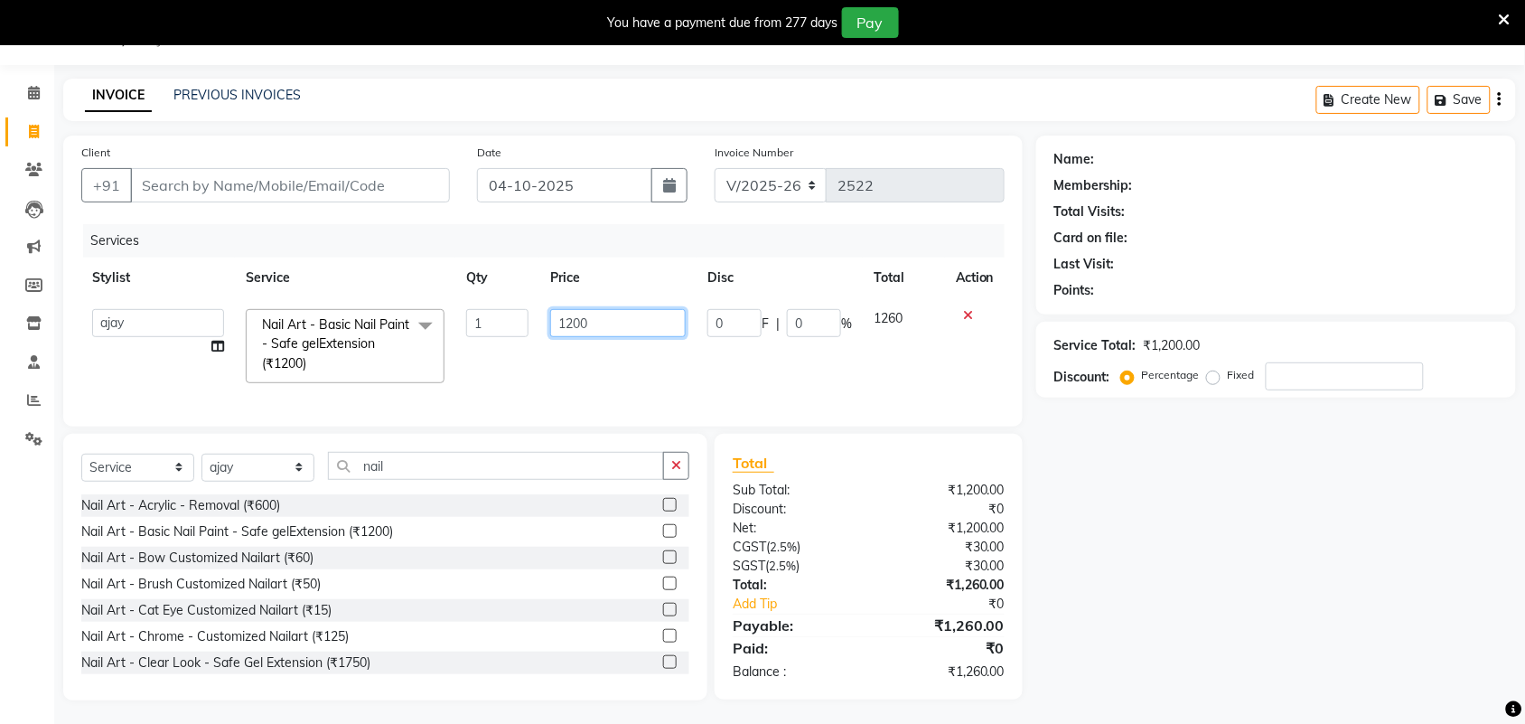
drag, startPoint x: 581, startPoint y: 322, endPoint x: 540, endPoint y: 332, distance: 41.8
click at [539, 325] on td "1200" at bounding box center [617, 346] width 157 height 96
type input "2100"
drag, startPoint x: 1285, startPoint y: 547, endPoint x: 1272, endPoint y: 553, distance: 14.1
click at [1284, 547] on div "Name: Membership: Total Visits: Card on file: Last Visit: Points: Service Total…" at bounding box center [1282, 417] width 493 height 565
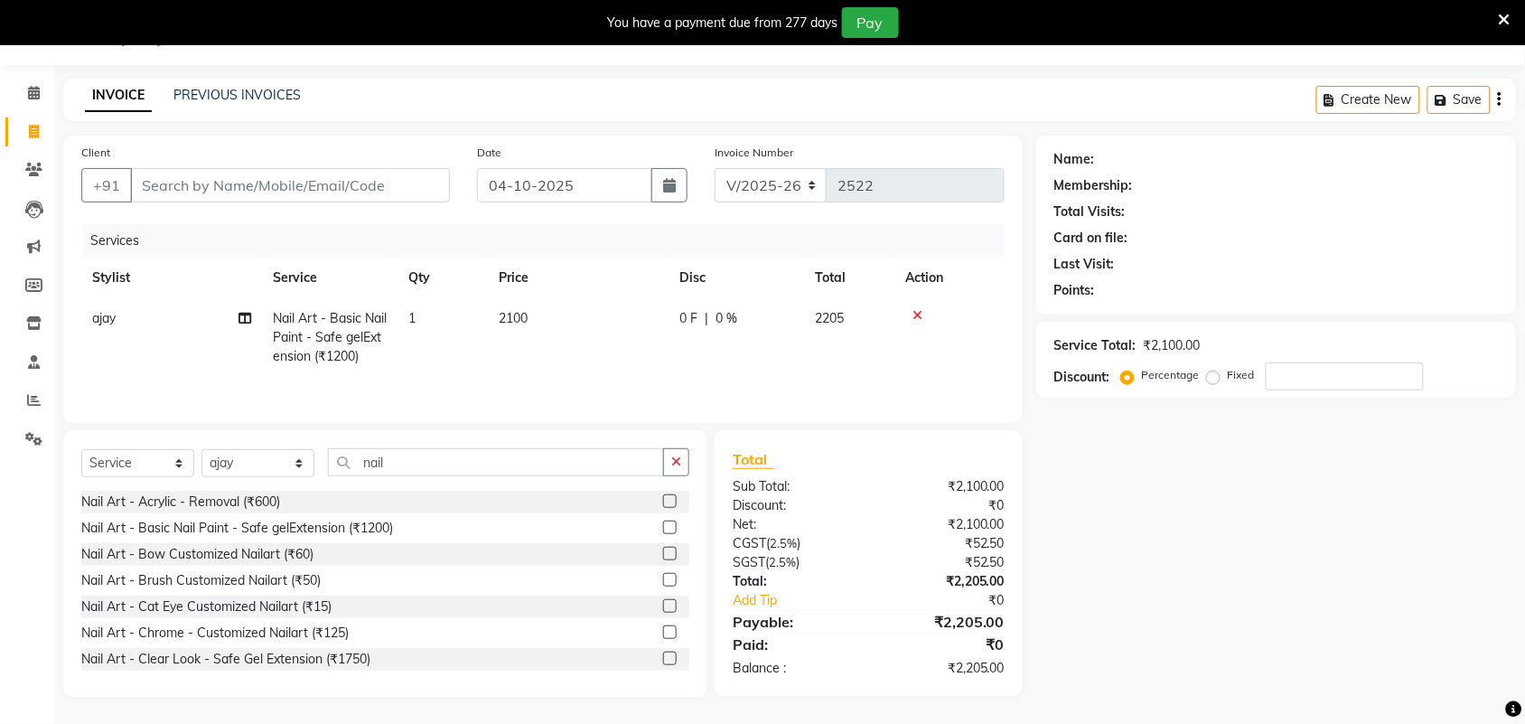
scroll to position [48, 0]
click at [245, 182] on input "Client" at bounding box center [290, 185] width 320 height 34
type input "7"
type input "0"
drag, startPoint x: 240, startPoint y: 188, endPoint x: 129, endPoint y: 206, distance: 112.6
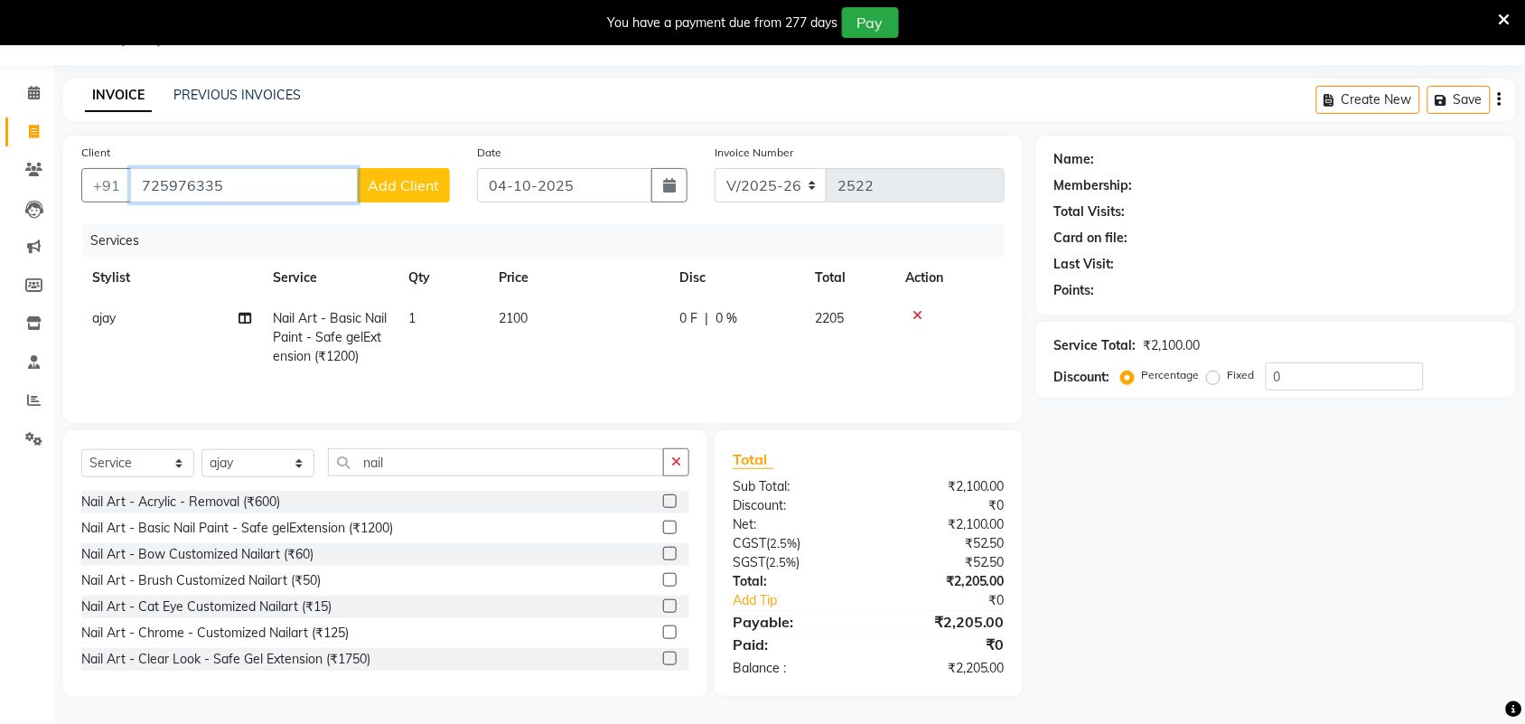
click at [129, 203] on div "Client +91 725976335 Add Client" at bounding box center [266, 180] width 396 height 74
drag, startPoint x: 238, startPoint y: 227, endPoint x: 287, endPoint y: 219, distance: 50.3
click at [238, 226] on span "629694" at bounding box center [219, 227] width 54 height 18
type input "6296941803"
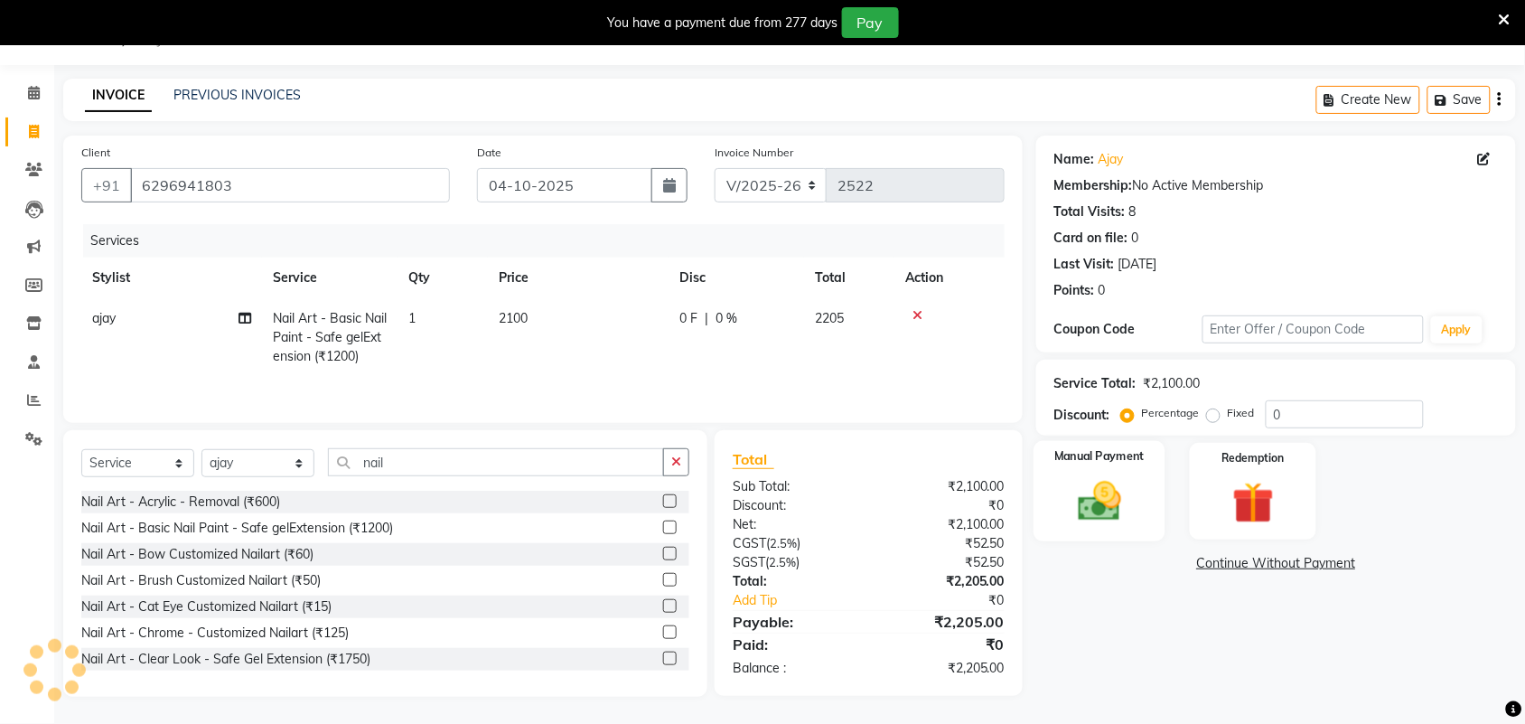
click at [1107, 498] on img at bounding box center [1099, 501] width 70 height 50
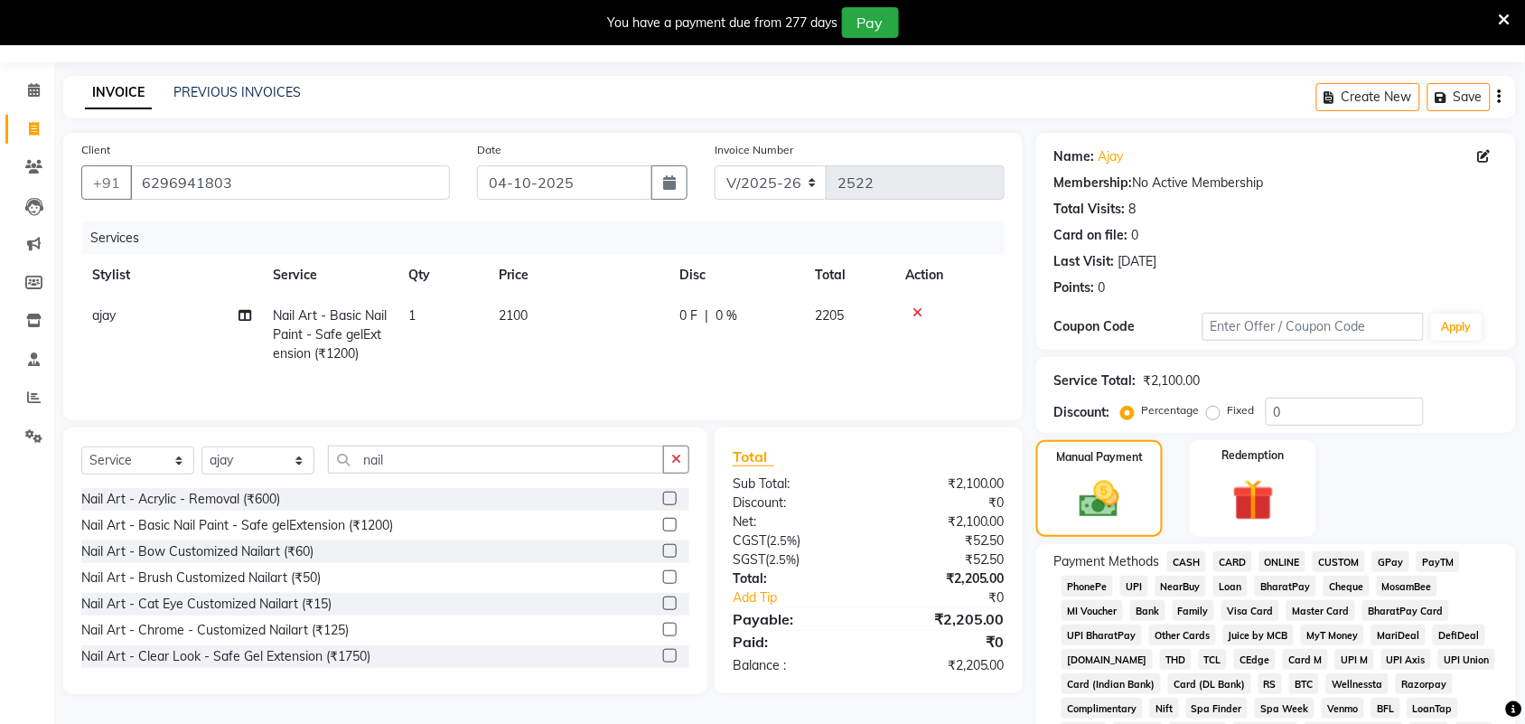
click at [1401, 560] on span "GPay" at bounding box center [1390, 561] width 37 height 21
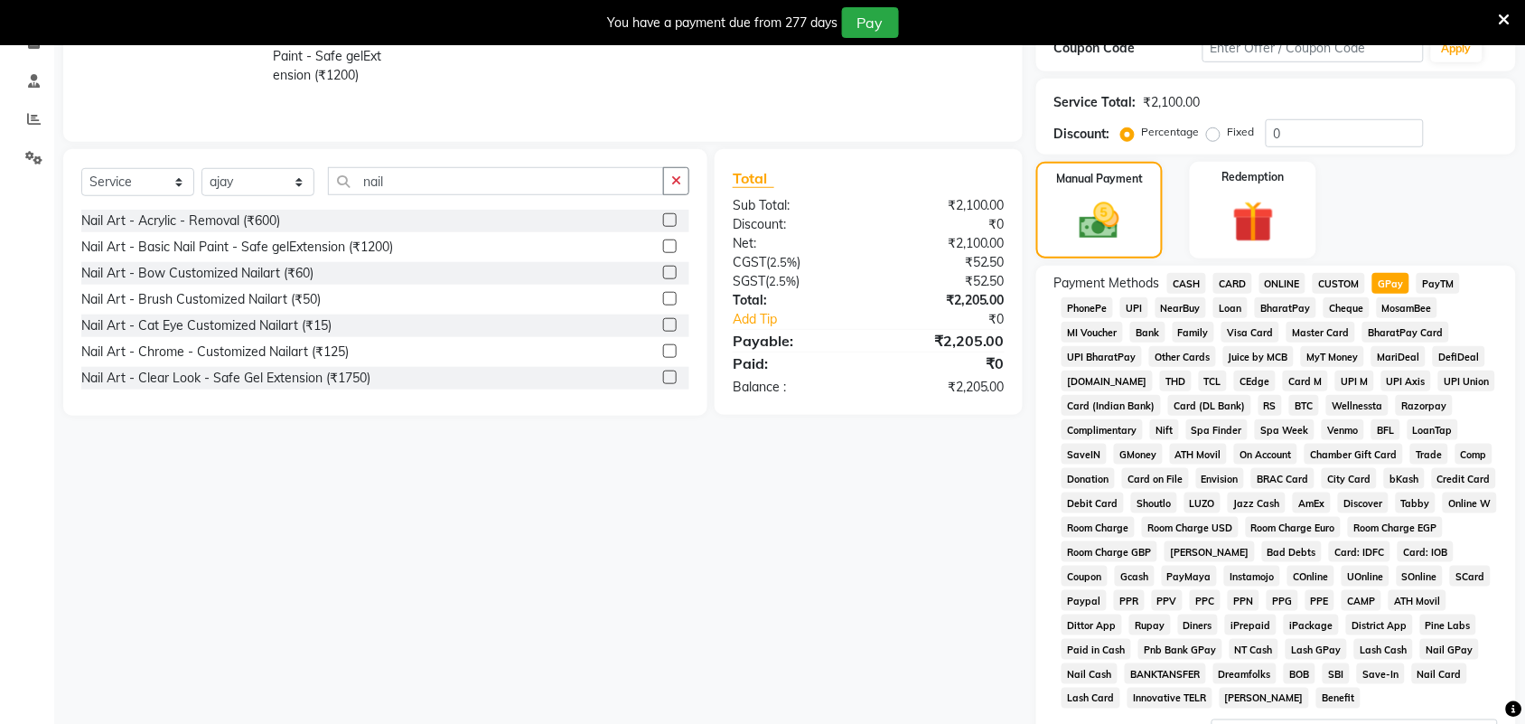
scroll to position [548, 0]
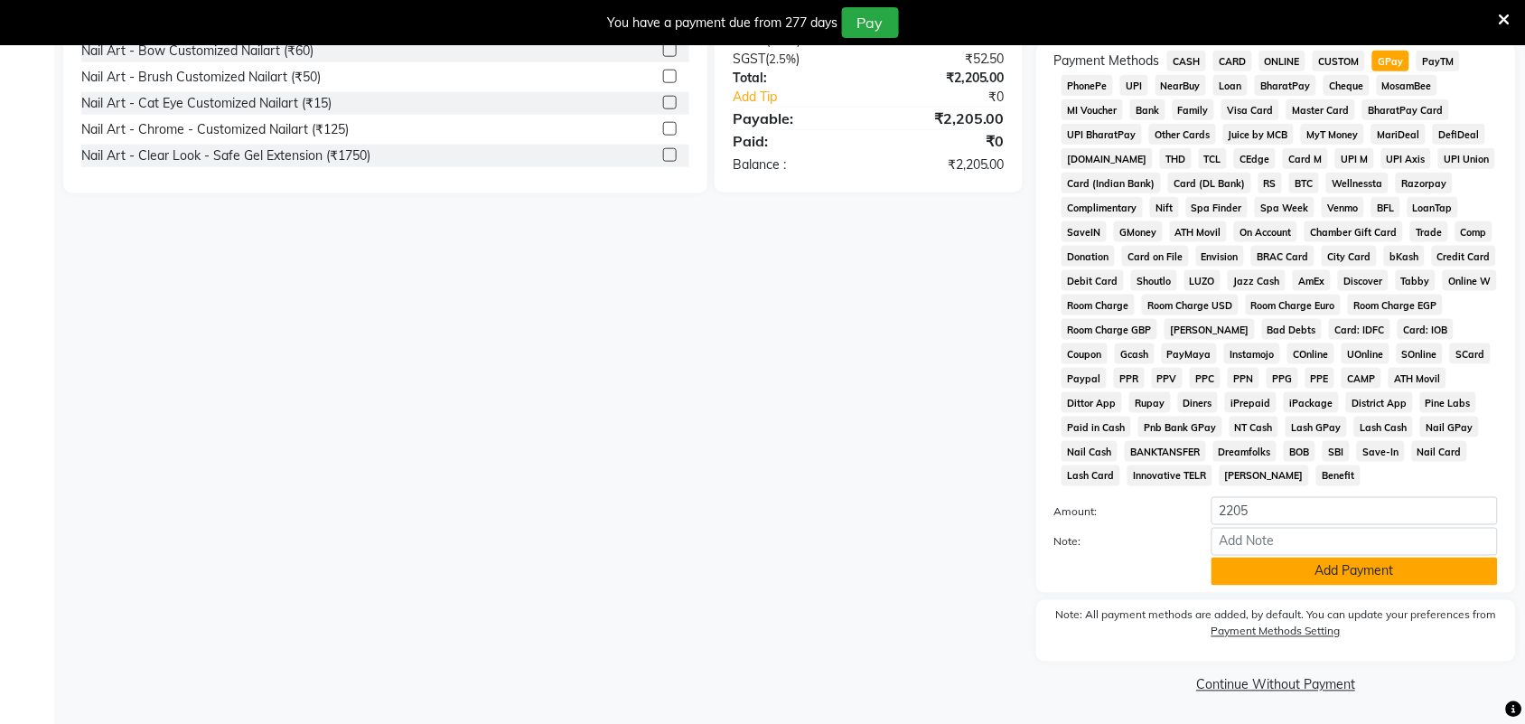
click at [1267, 572] on button "Add Payment" at bounding box center [1354, 571] width 286 height 28
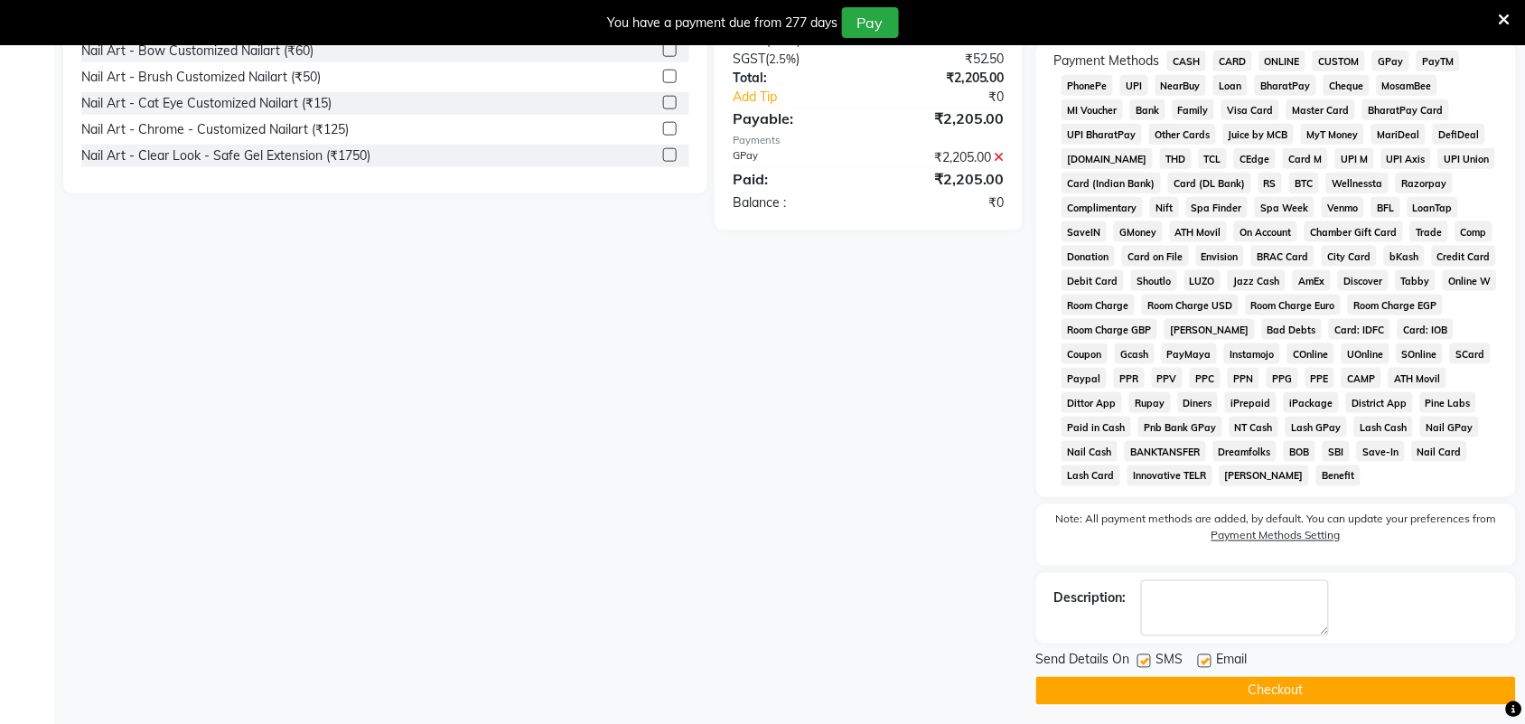
click at [1195, 689] on button "Checkout" at bounding box center [1276, 691] width 480 height 28
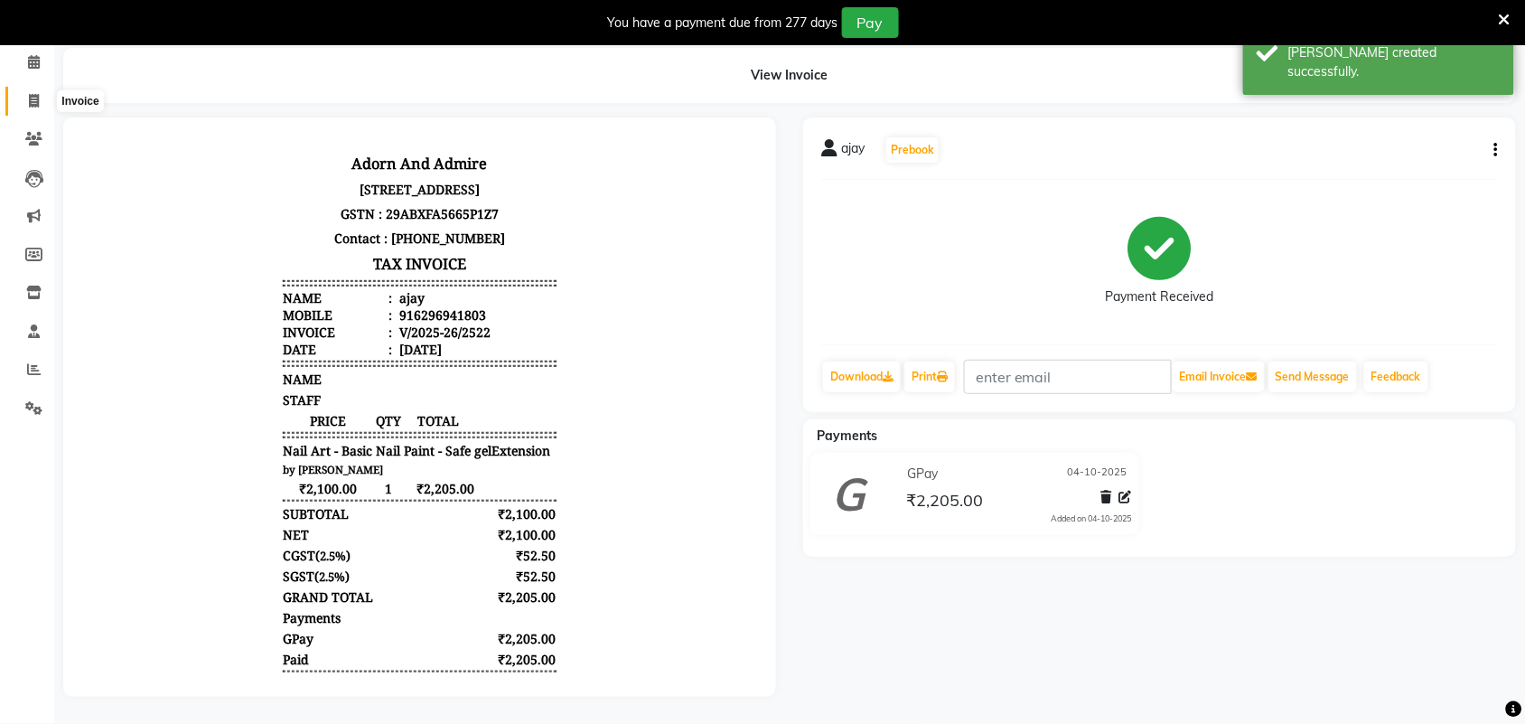
click at [38, 94] on icon at bounding box center [34, 101] width 10 height 14
select select "service"
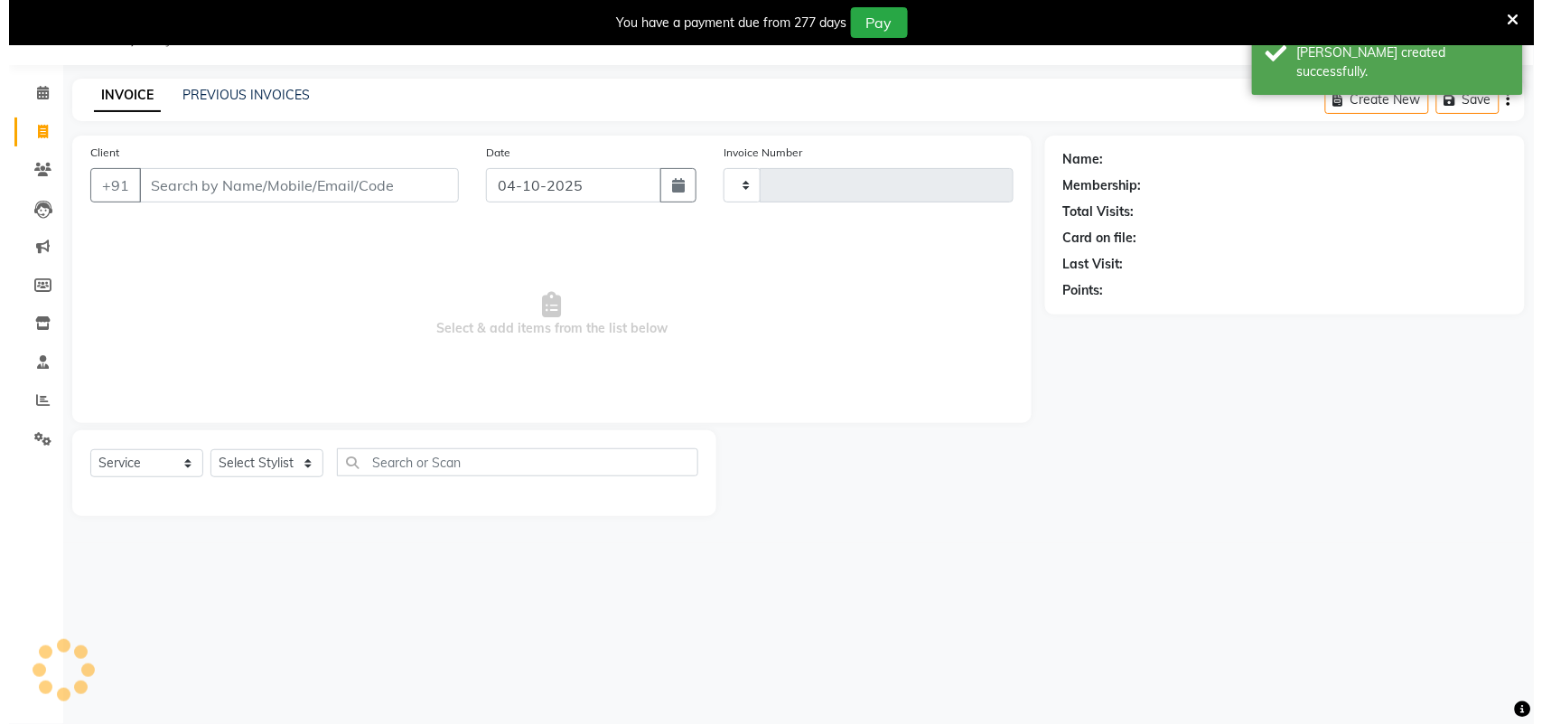
scroll to position [45, 0]
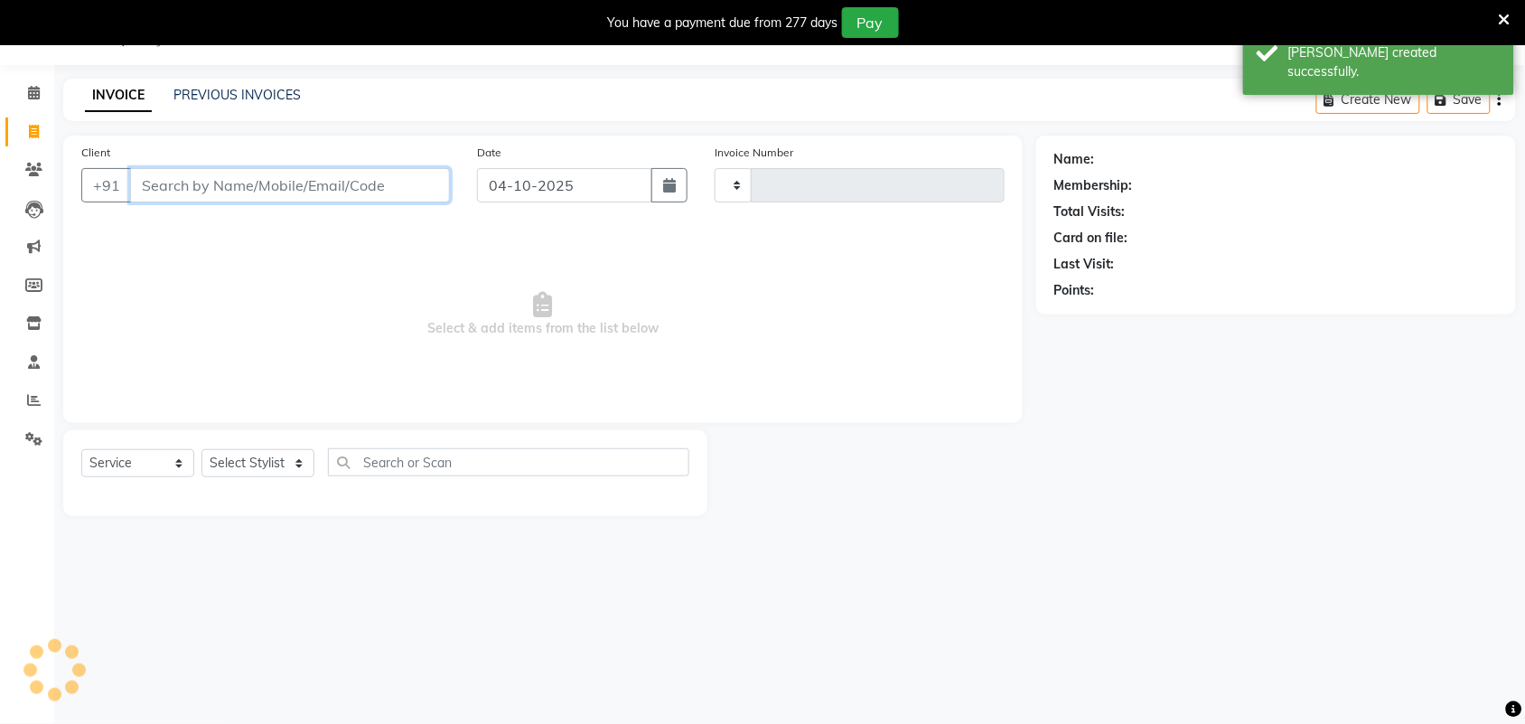
type input "2523"
select select "7203"
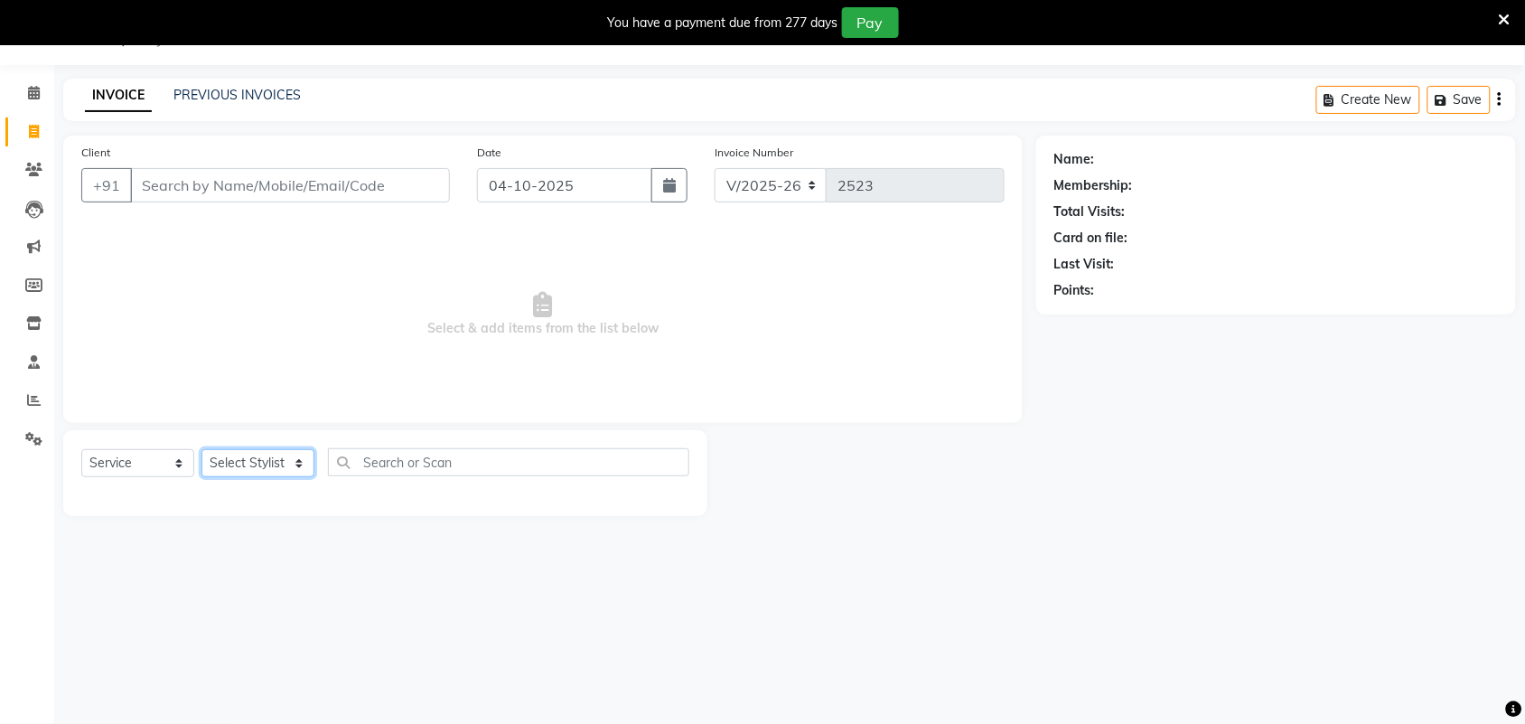
drag, startPoint x: 291, startPoint y: 462, endPoint x: 294, endPoint y: 450, distance: 13.2
click at [291, 462] on select "Select Stylist Adarsh ajay ALEXX anusiya Jos Lalit lavanya Lucy rita saroj Suni…" at bounding box center [257, 463] width 113 height 28
select select "92337"
click at [201, 449] on select "Select Stylist Adarsh ajay ALEXX anusiya Jos Lalit lavanya Lucy rita saroj Suni…" at bounding box center [257, 463] width 113 height 28
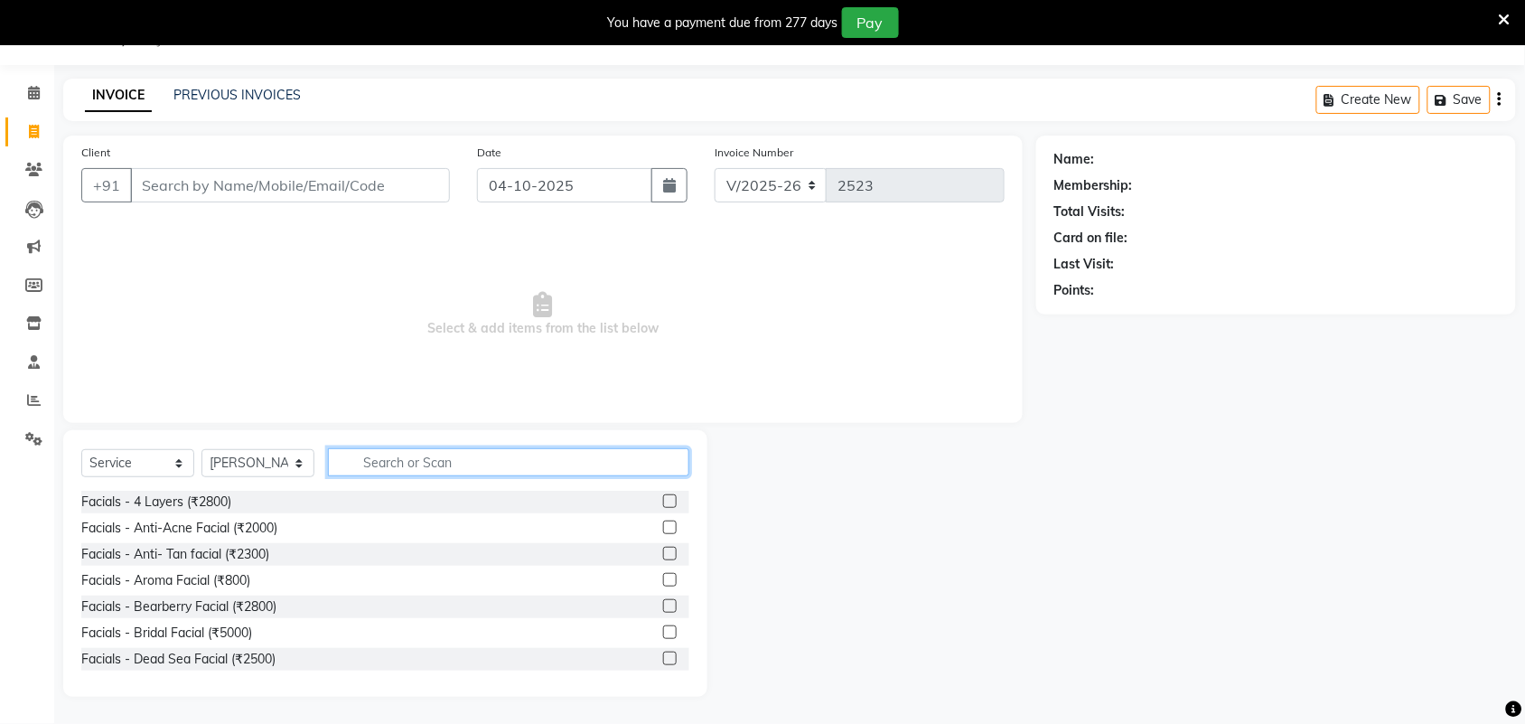
click at [416, 459] on input "text" at bounding box center [508, 462] width 361 height 28
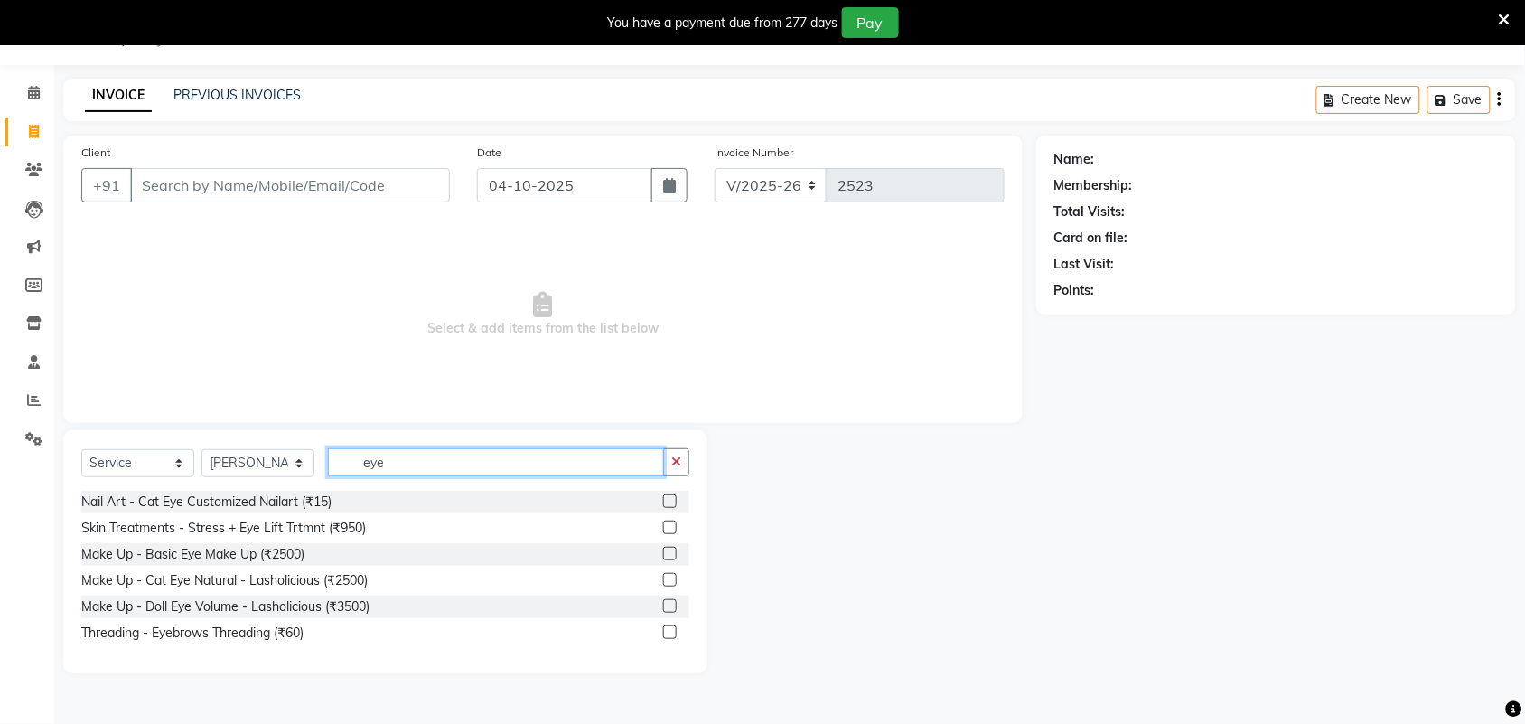
type input "eye"
click at [665, 632] on label at bounding box center [670, 632] width 14 height 14
click at [665, 632] on input "checkbox" at bounding box center [669, 633] width 12 height 12
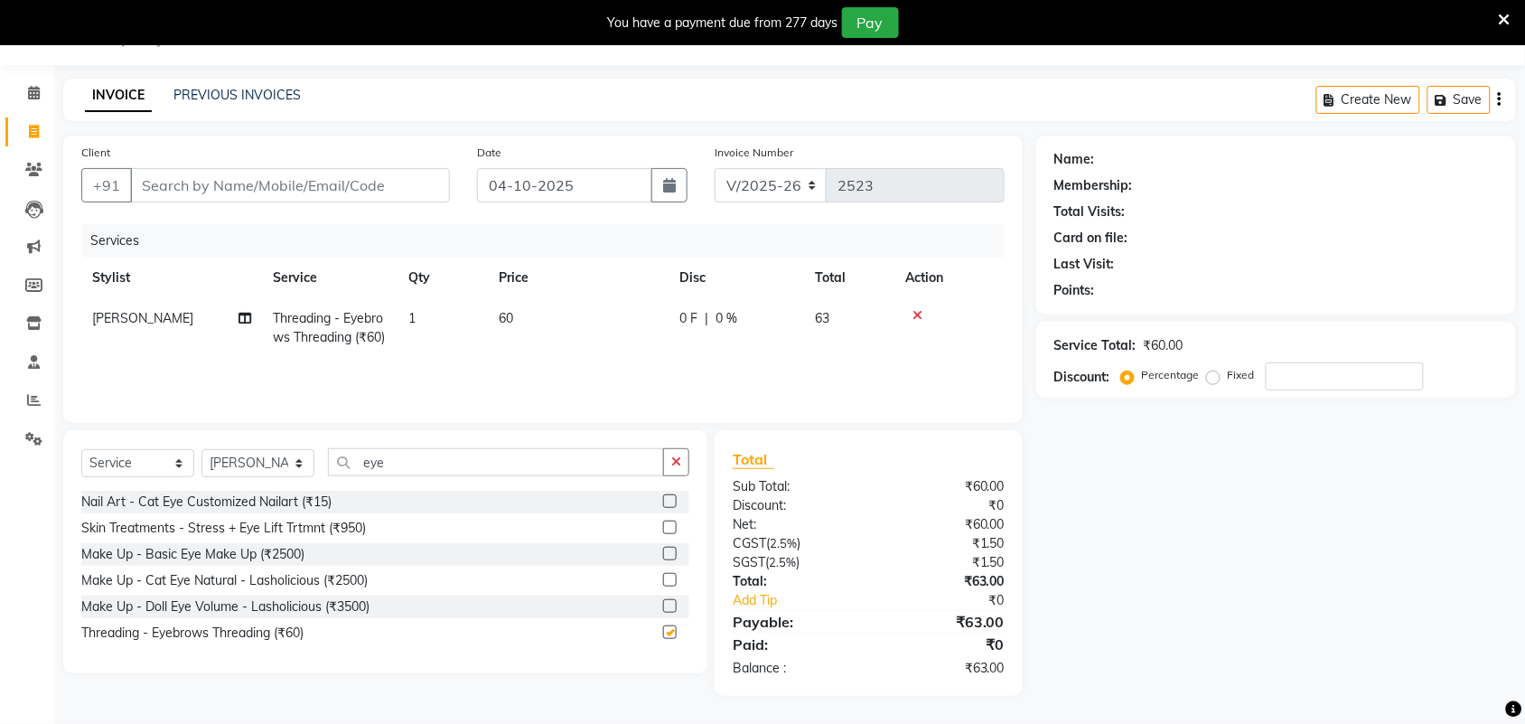
checkbox input "false"
click at [539, 319] on td "60" at bounding box center [578, 328] width 181 height 60
select select "92337"
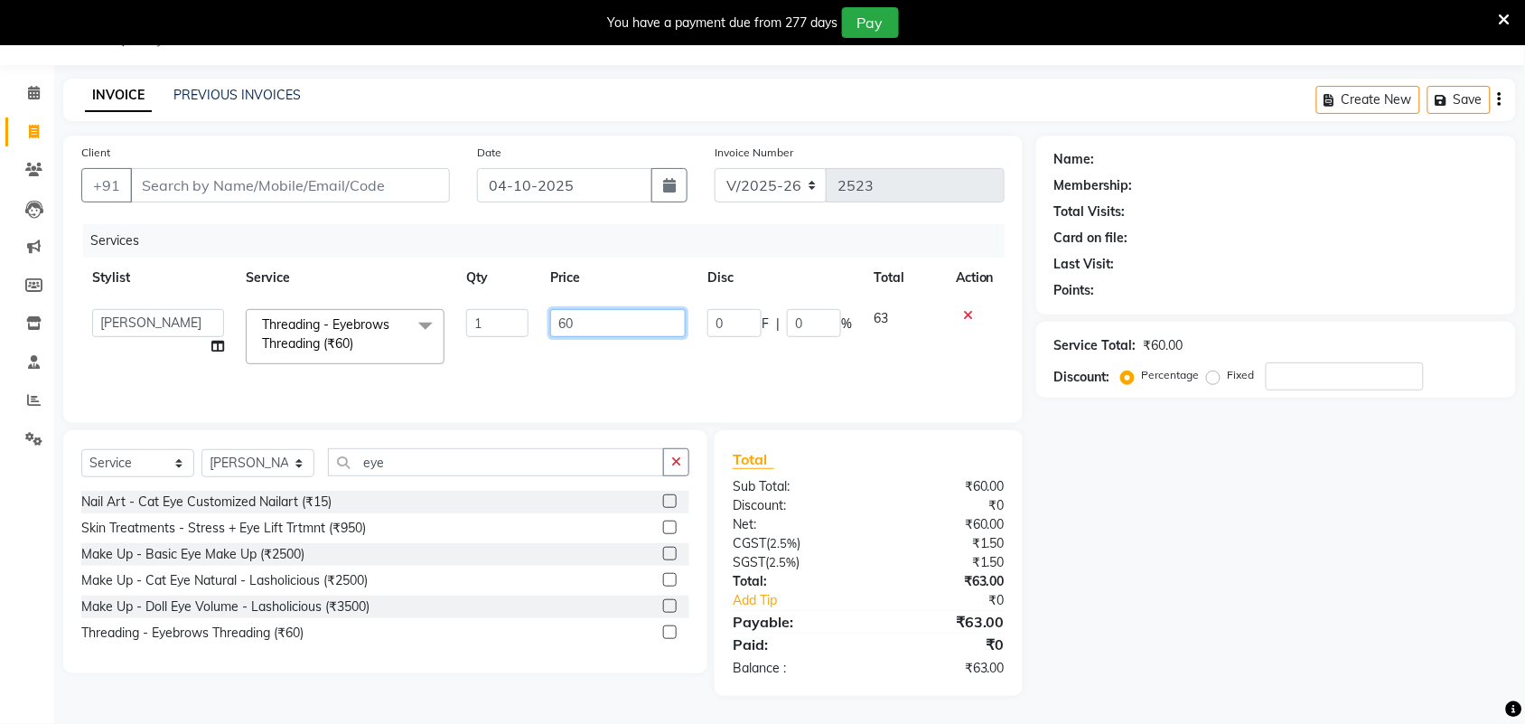
click at [497, 348] on tr "Adarsh ajay ALEXX anusiya Jos Lalit lavanya Lucy rita saroj Sunitha Umesh Threa…" at bounding box center [542, 336] width 923 height 77
type input "65"
click at [1270, 575] on div "Name: Membership: Total Visits: Card on file: Last Visit: Points: Service Total…" at bounding box center [1282, 415] width 493 height 560
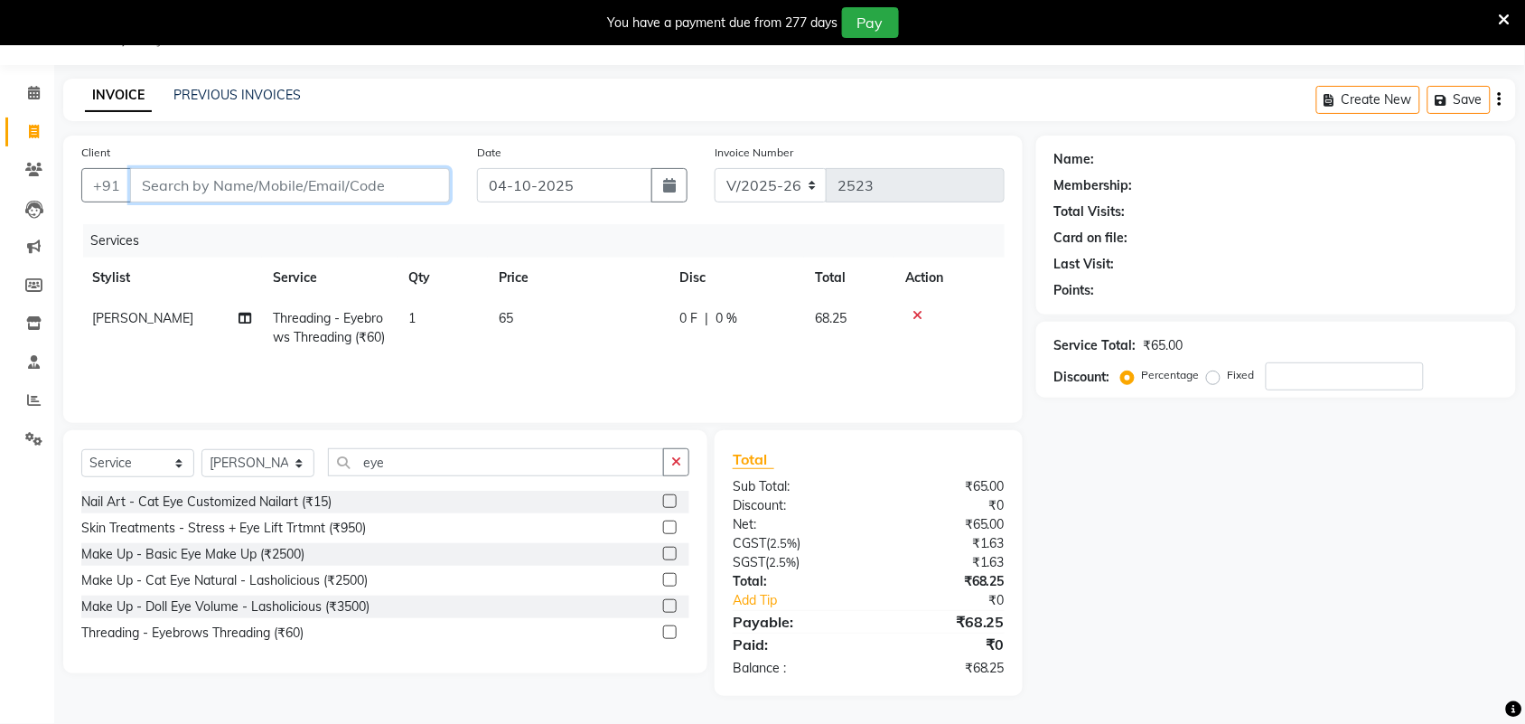
click at [278, 185] on input "Client" at bounding box center [290, 185] width 320 height 34
type input "6"
type input "0"
type input "6380993389"
click at [384, 177] on span "Add Client" at bounding box center [403, 185] width 71 height 18
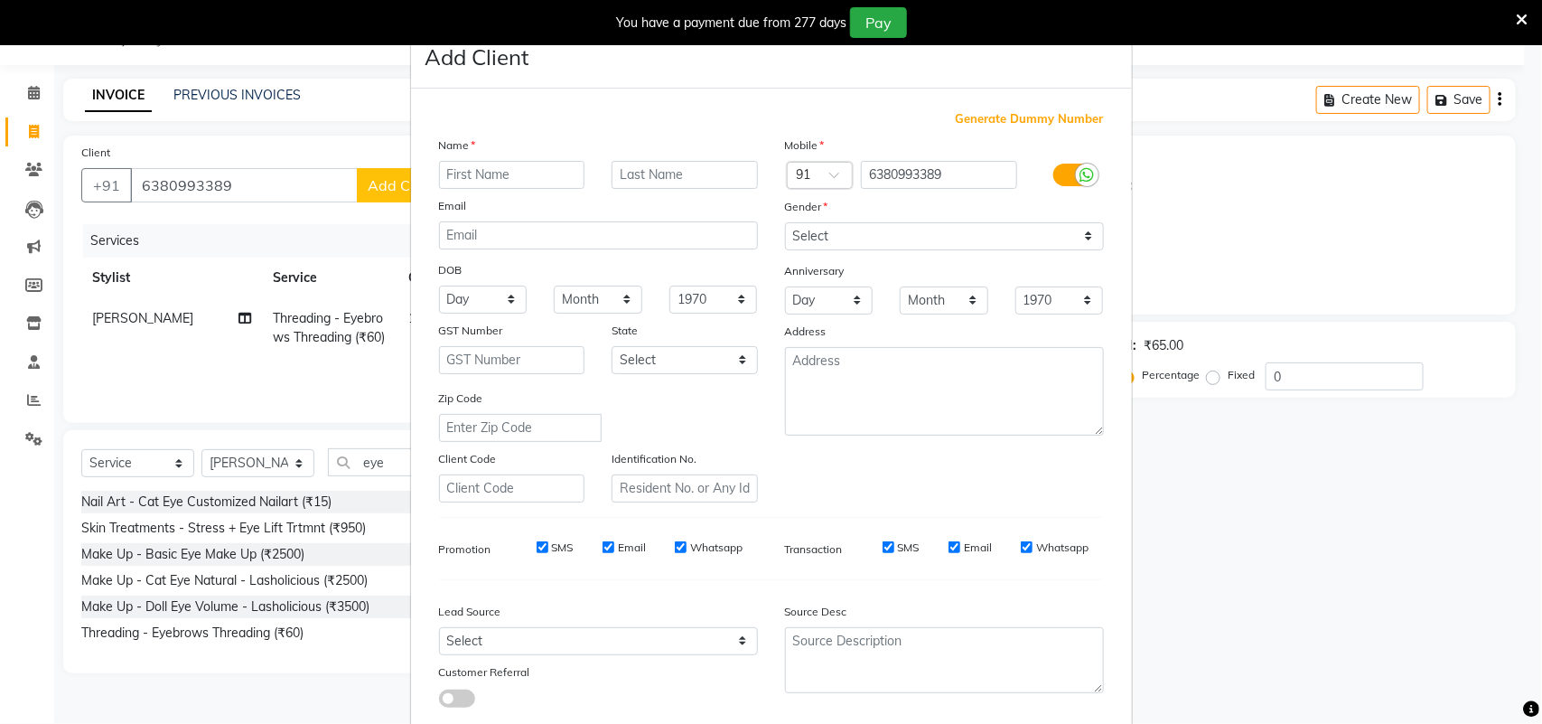
click at [495, 179] on input "text" at bounding box center [512, 175] width 146 height 28
type input "mithra"
click at [1014, 237] on select "Select Male Female Other Prefer Not To Say" at bounding box center [944, 236] width 319 height 28
select select "female"
click at [785, 222] on select "Select Male Female Other Prefer Not To Say" at bounding box center [944, 236] width 319 height 28
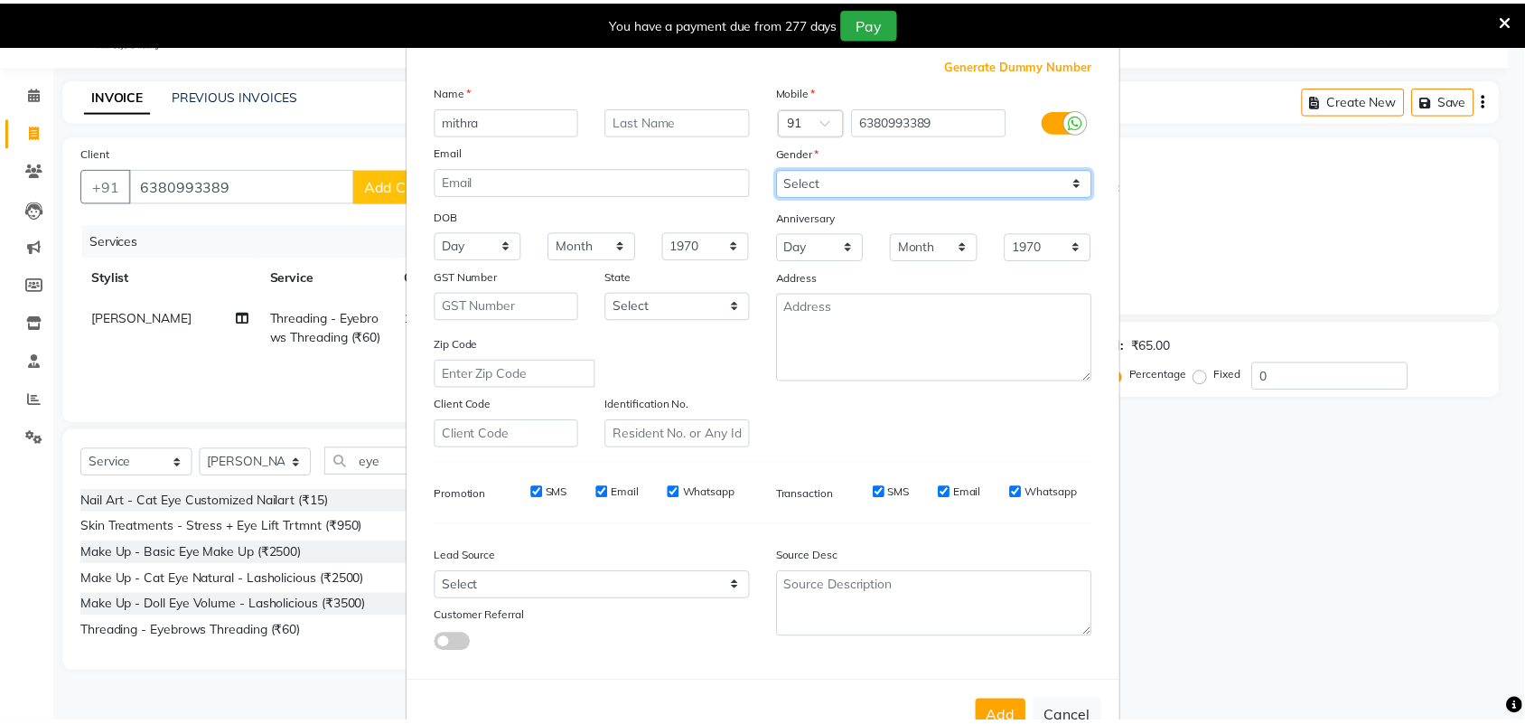
scroll to position [104, 0]
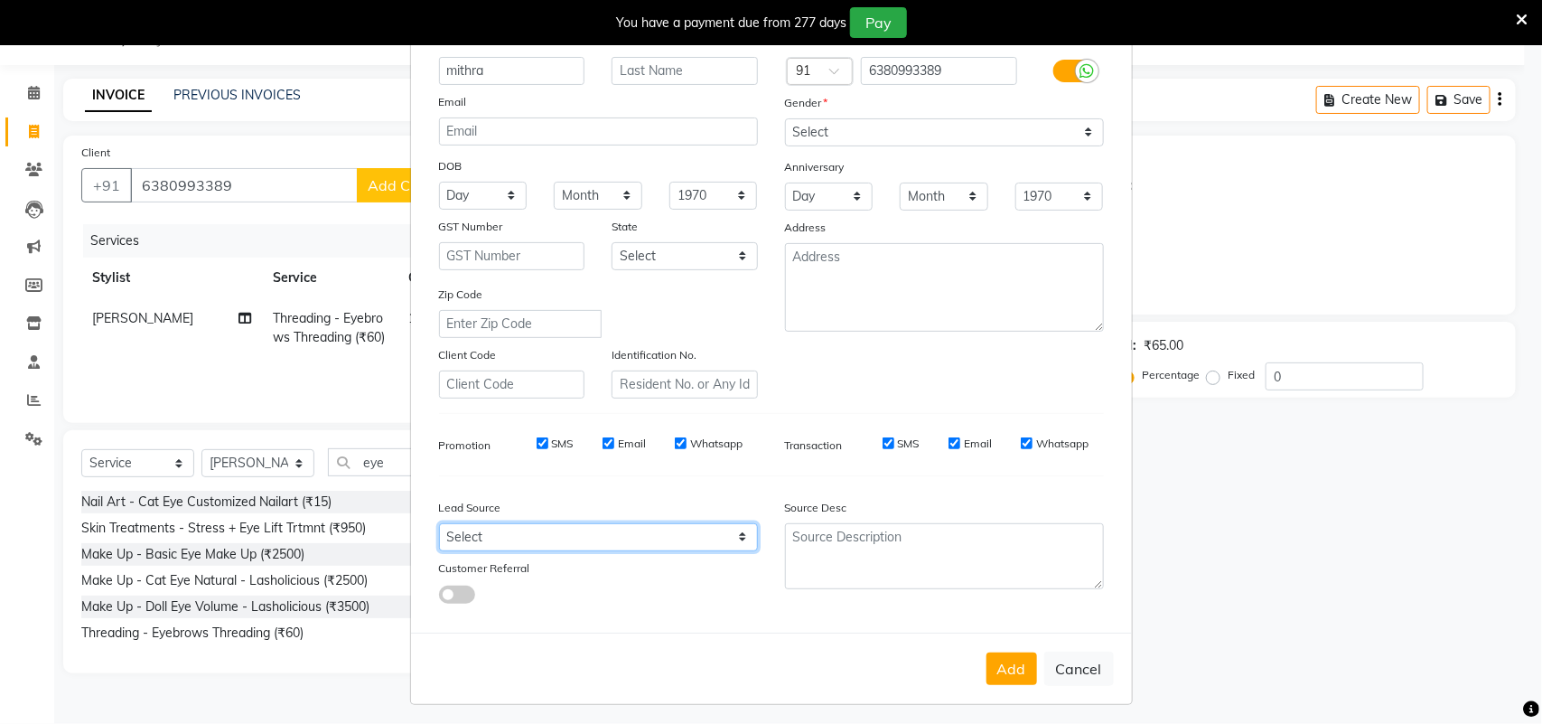
click at [728, 542] on select "Select Walk-in Referral Internet Friend Word of Mouth Advertisement Facebook Ju…" at bounding box center [598, 537] width 319 height 28
select select "49602"
click at [439, 523] on select "Select Walk-in Referral Internet Friend Word of Mouth Advertisement Facebook Ju…" at bounding box center [598, 537] width 319 height 28
click at [990, 662] on button "Add" at bounding box center [1011, 668] width 51 height 33
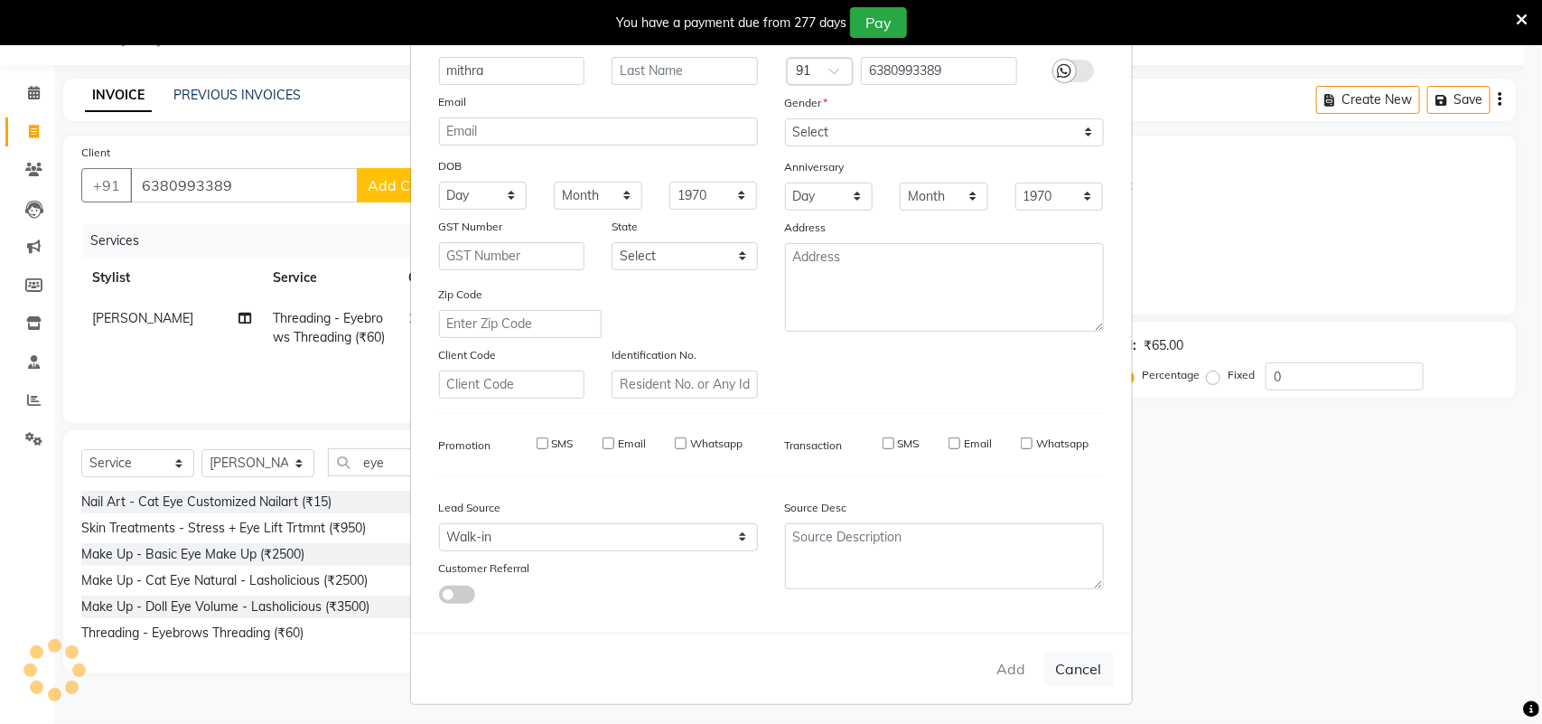
select select
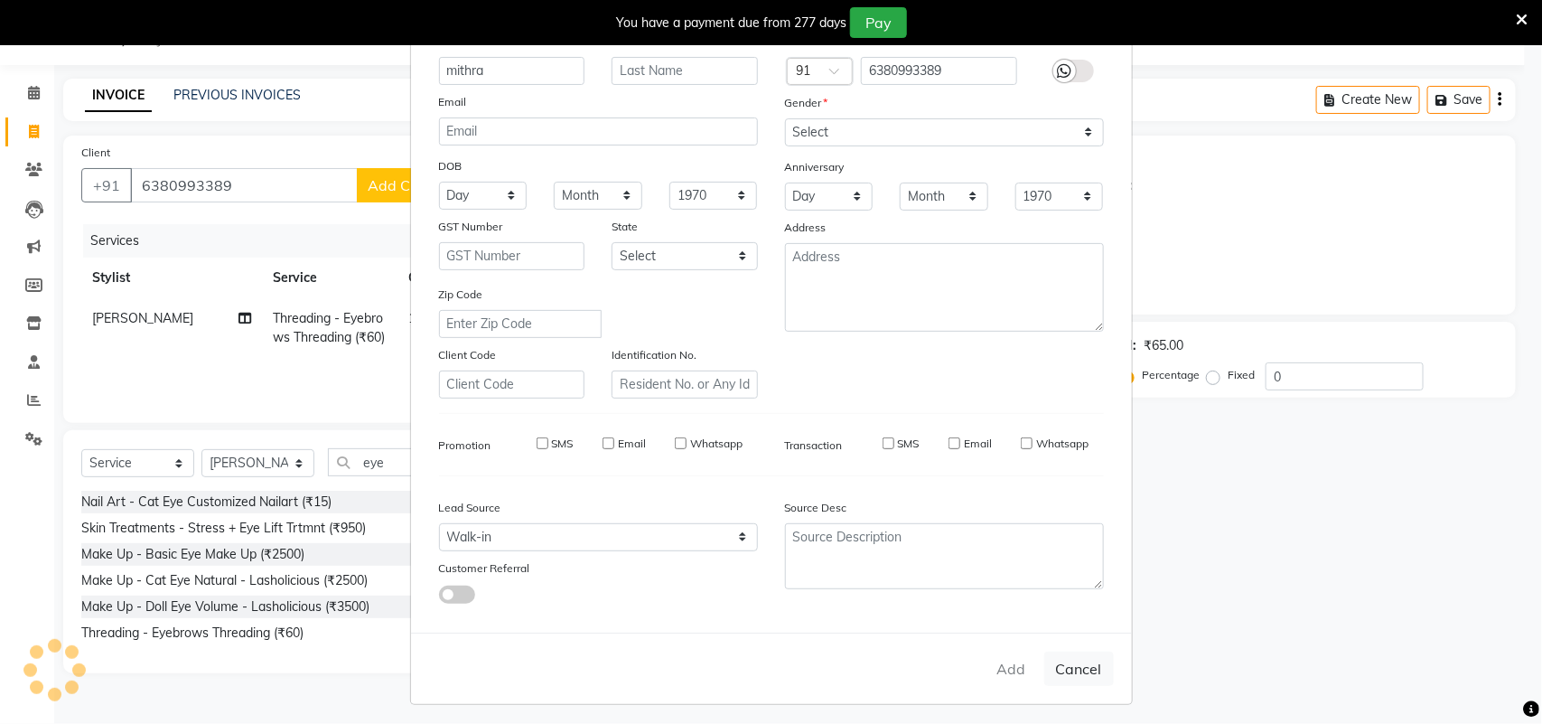
select select
checkbox input "false"
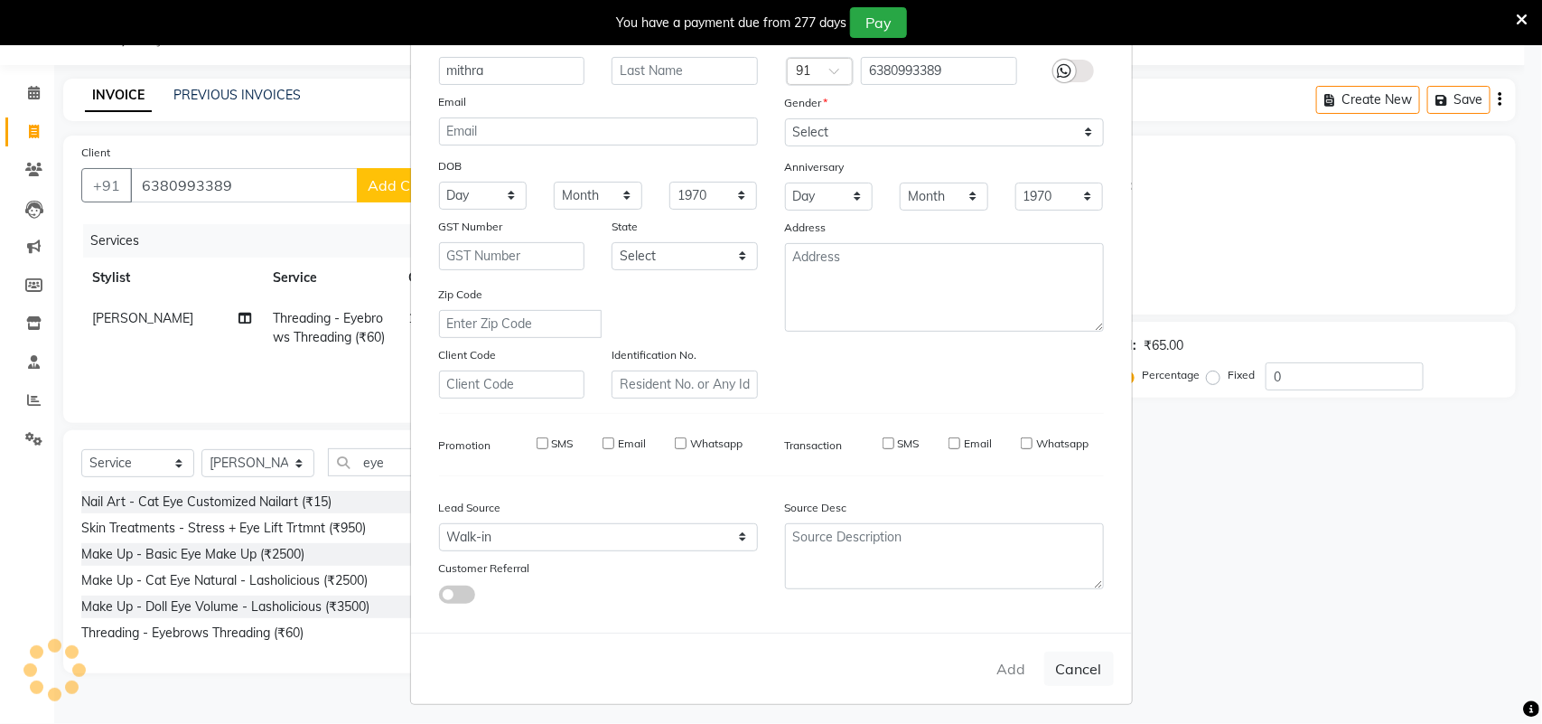
checkbox input "false"
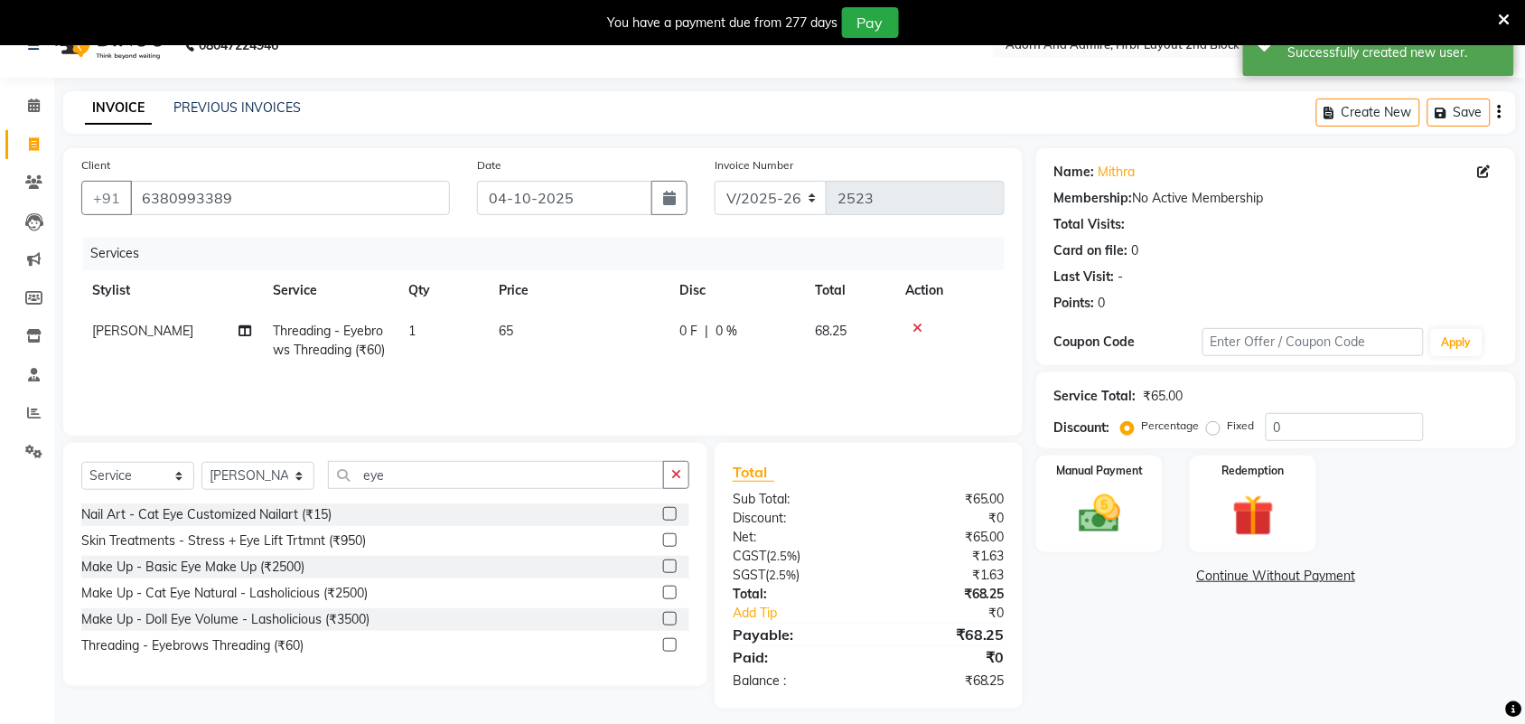
scroll to position [47, 0]
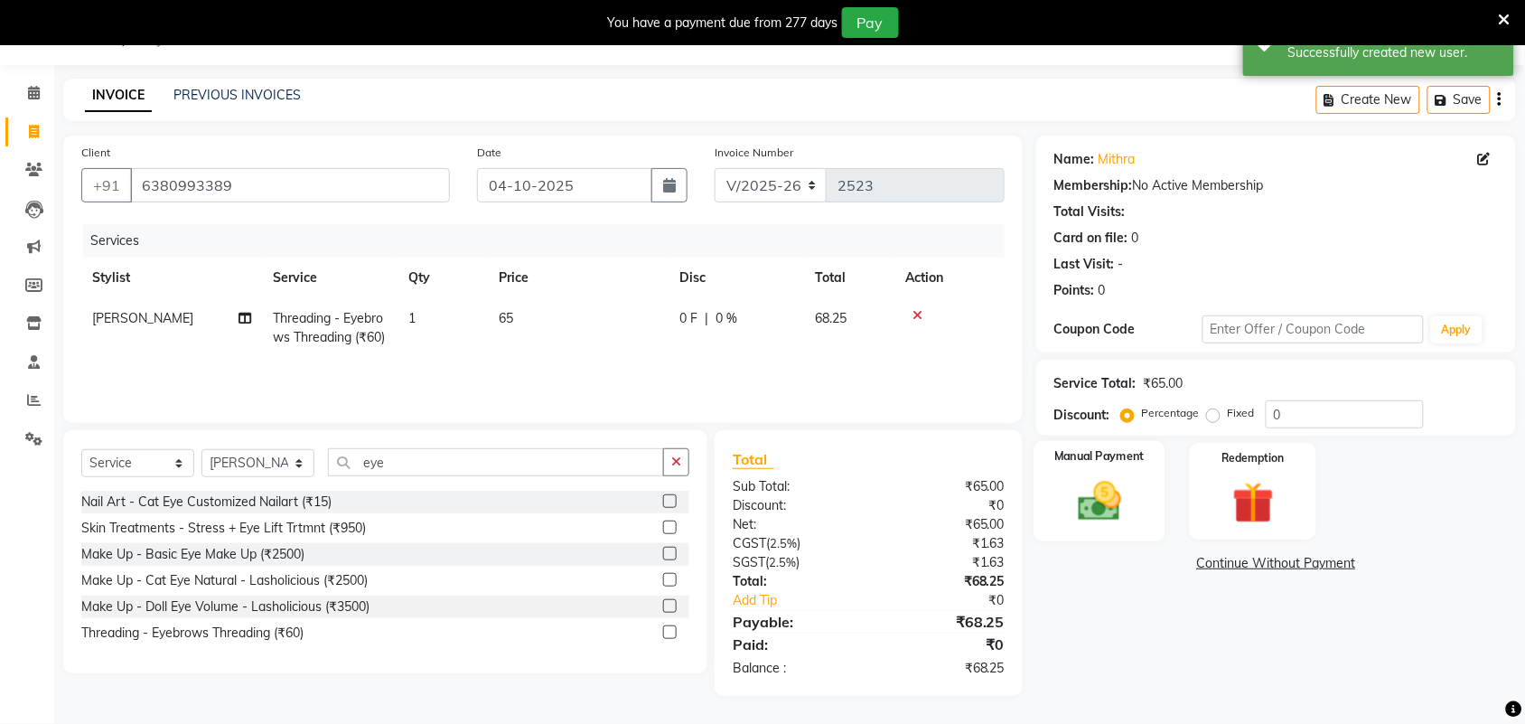
click at [1089, 510] on img at bounding box center [1099, 501] width 70 height 50
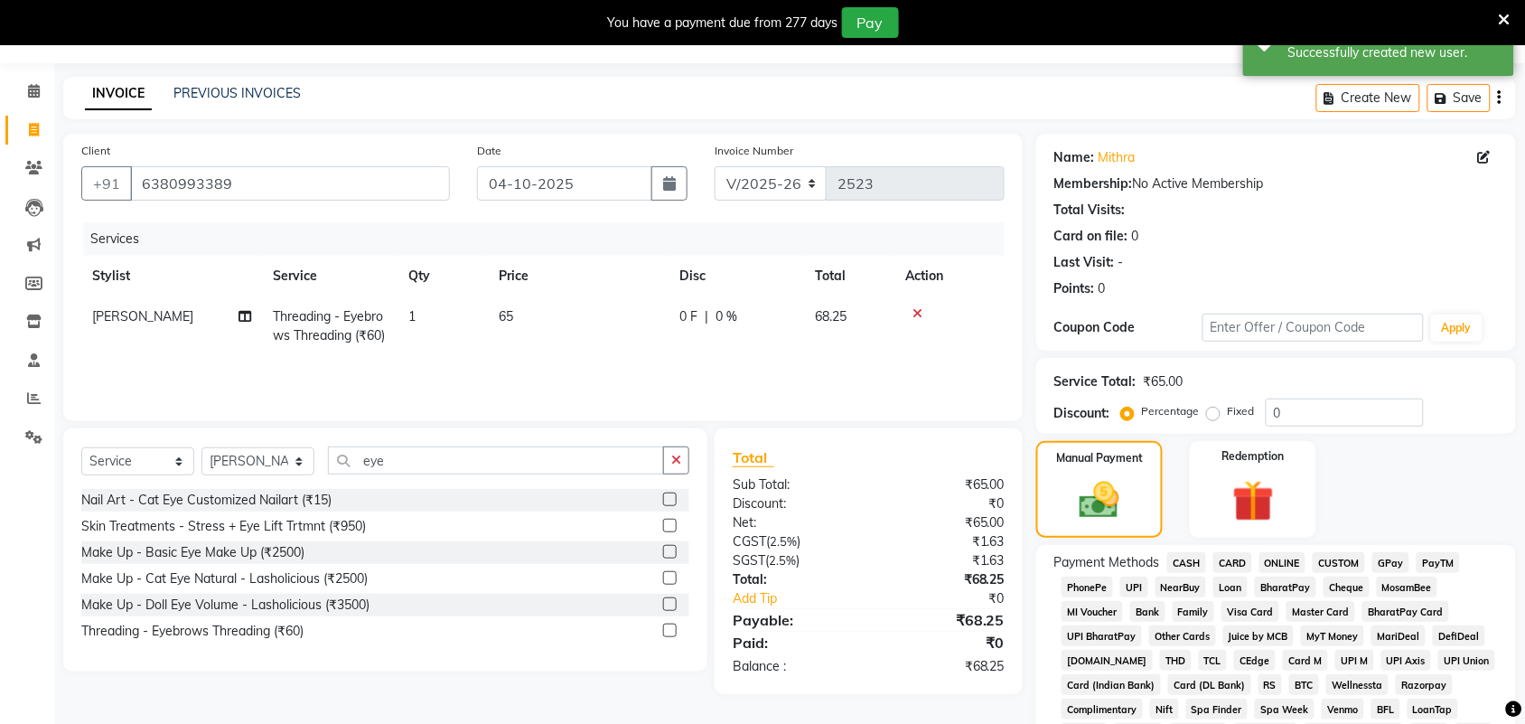
click at [1382, 560] on span "GPay" at bounding box center [1390, 562] width 37 height 21
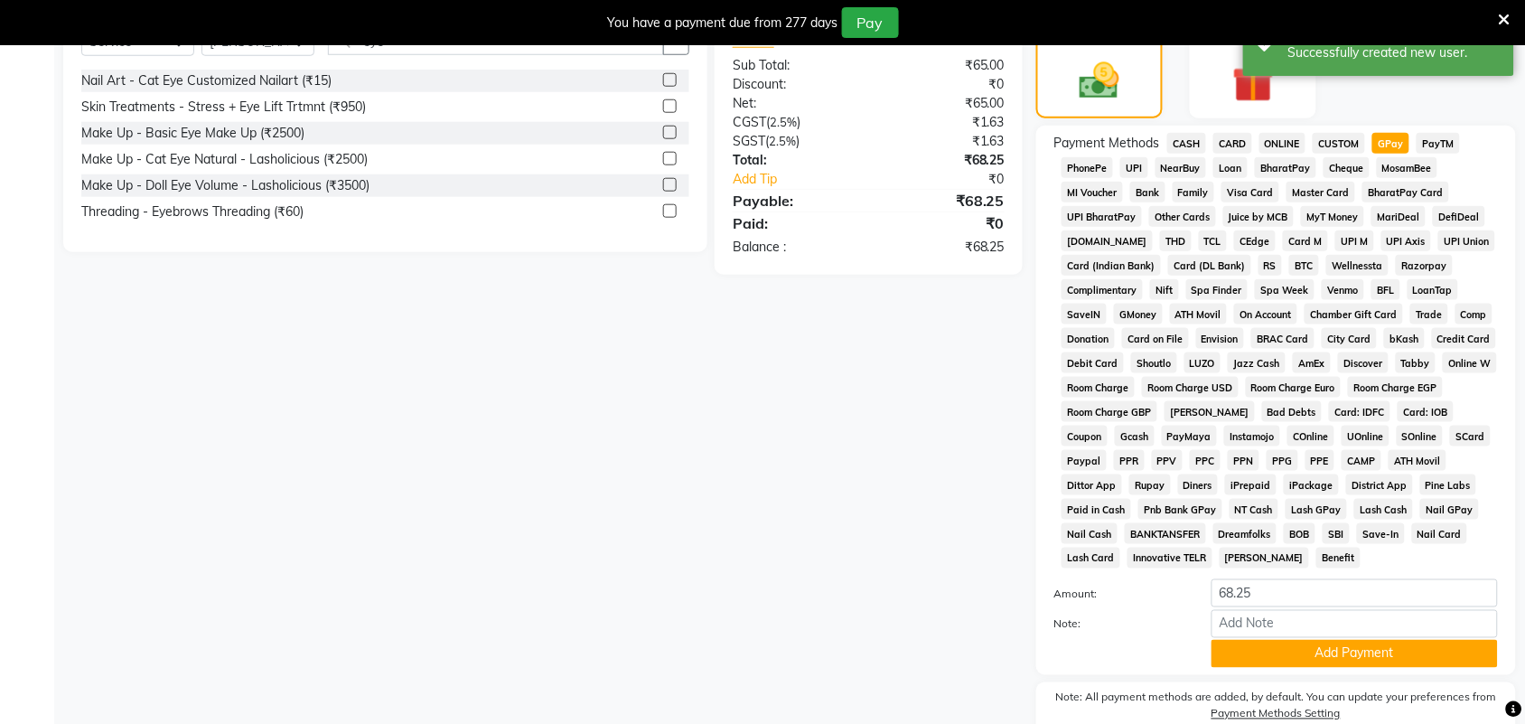
scroll to position [548, 0]
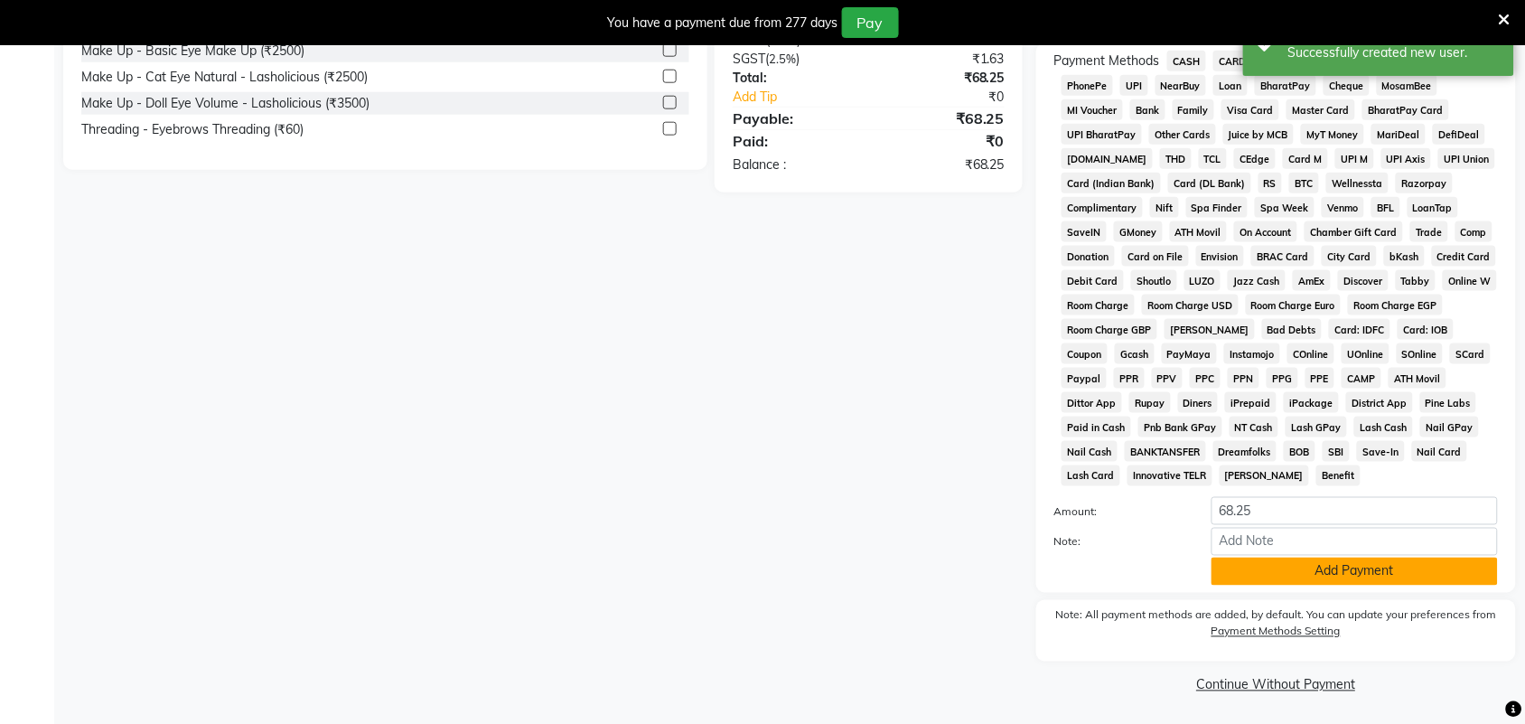
click at [1378, 574] on button "Add Payment" at bounding box center [1354, 571] width 286 height 28
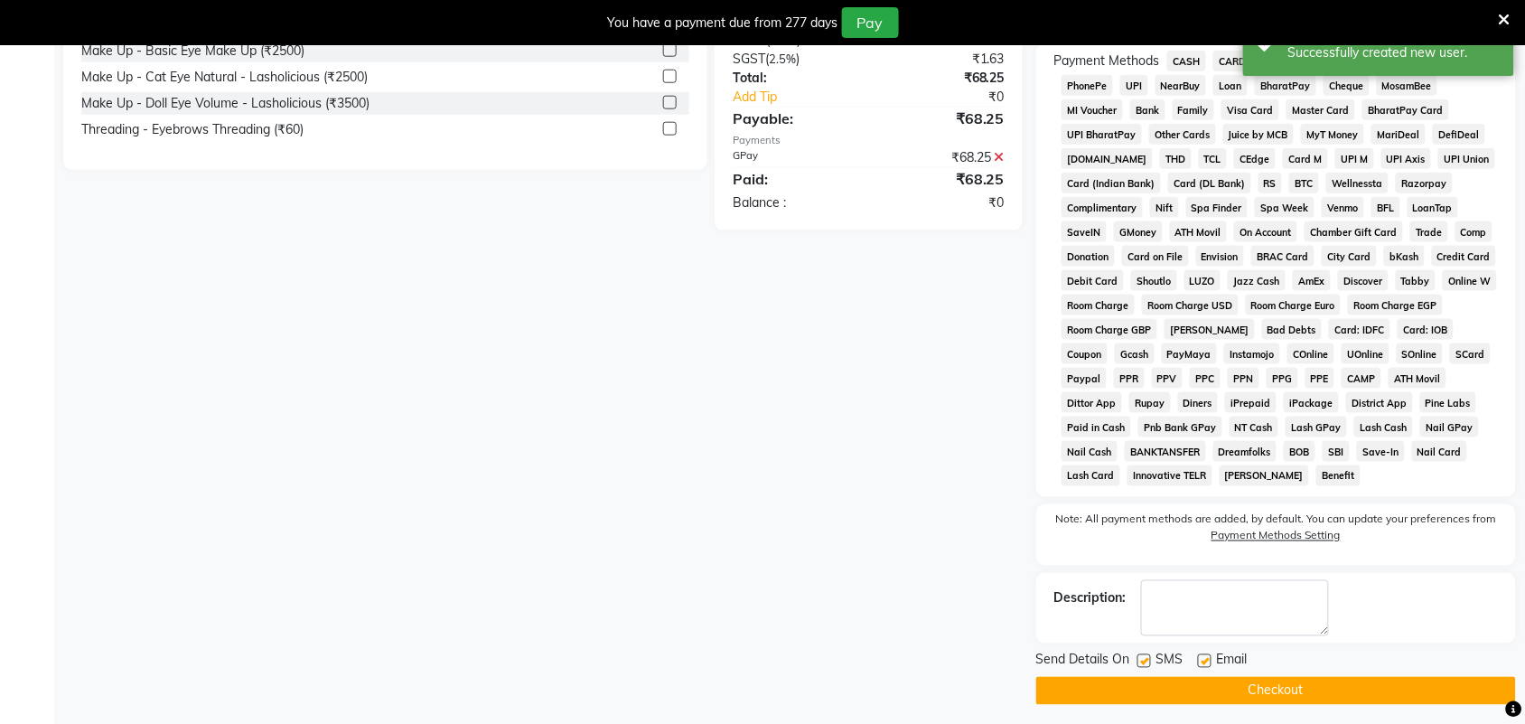
click at [1242, 687] on button "Checkout" at bounding box center [1276, 691] width 480 height 28
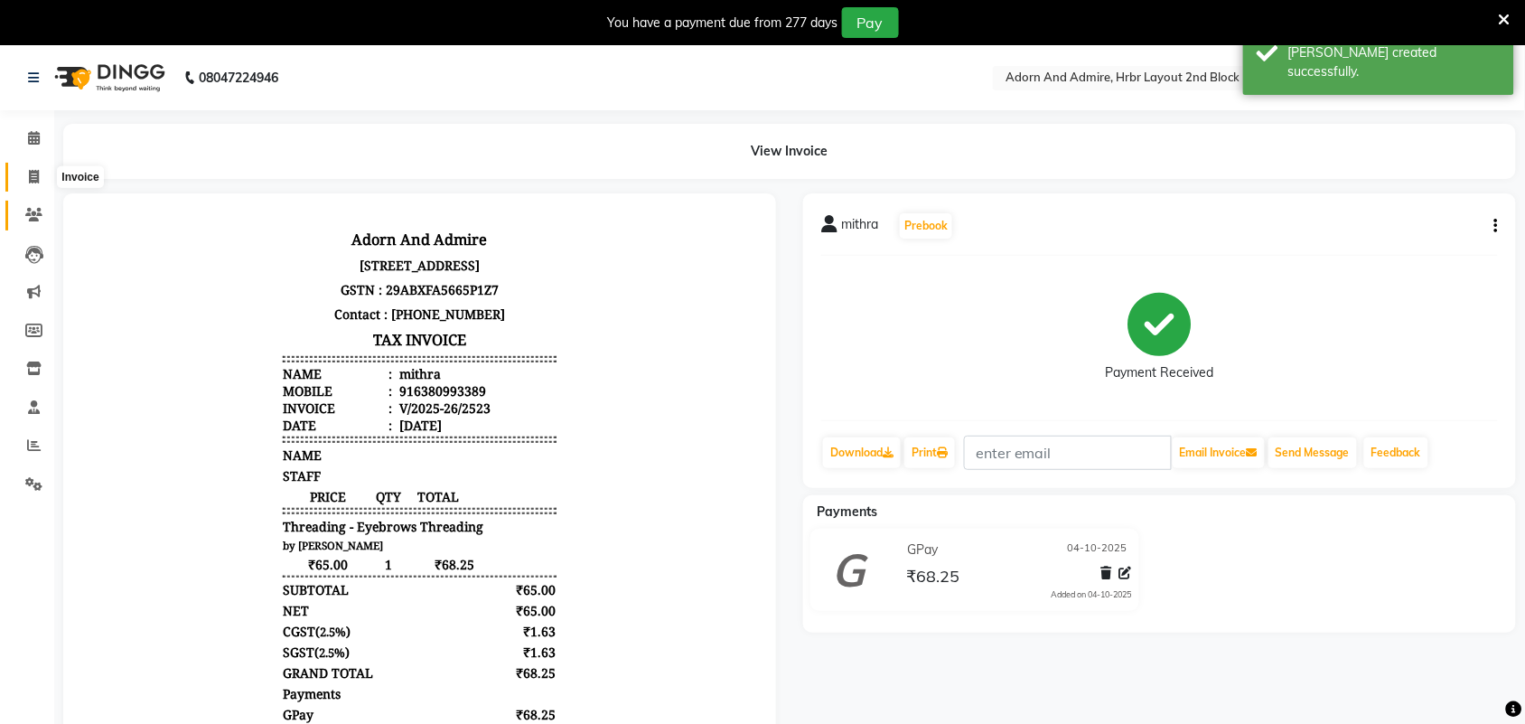
click at [30, 182] on icon at bounding box center [34, 177] width 10 height 14
select select "service"
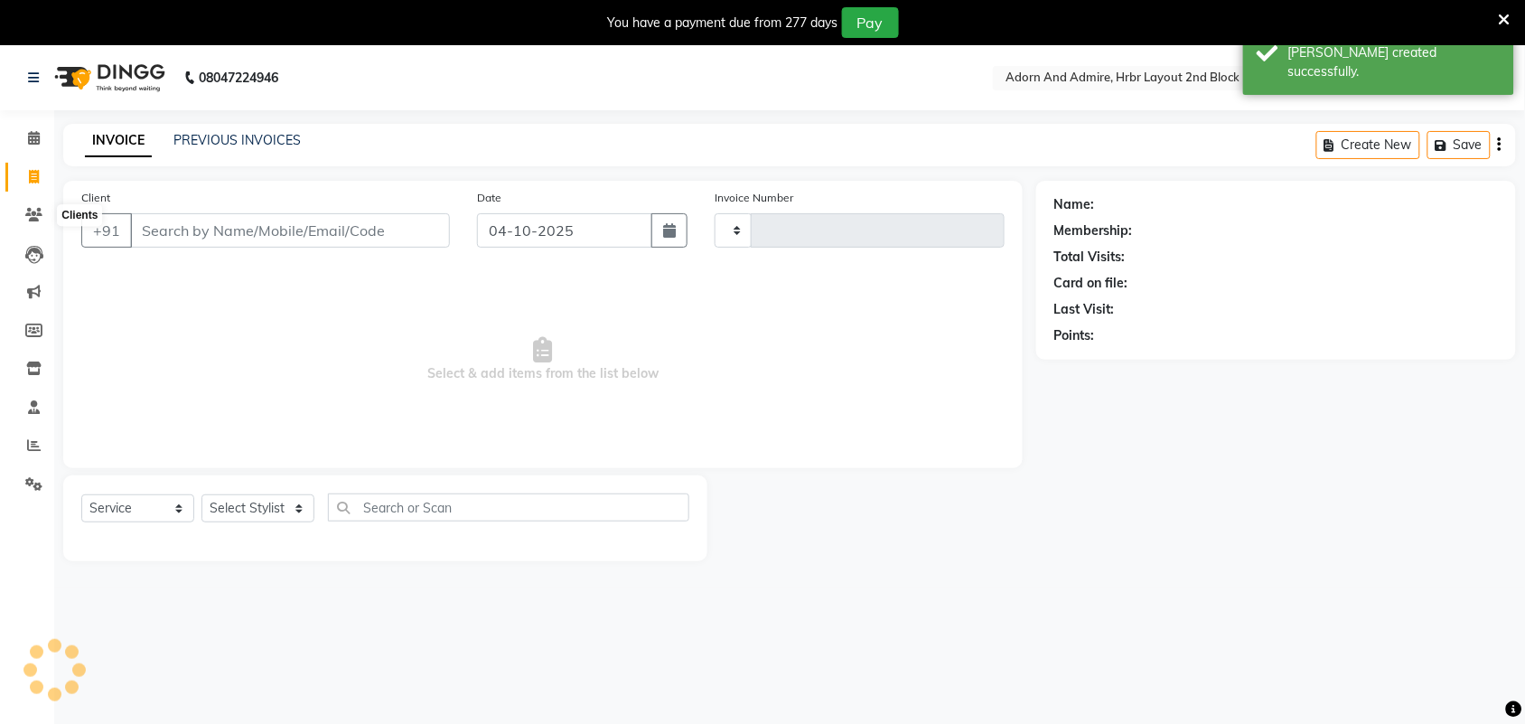
type input "2524"
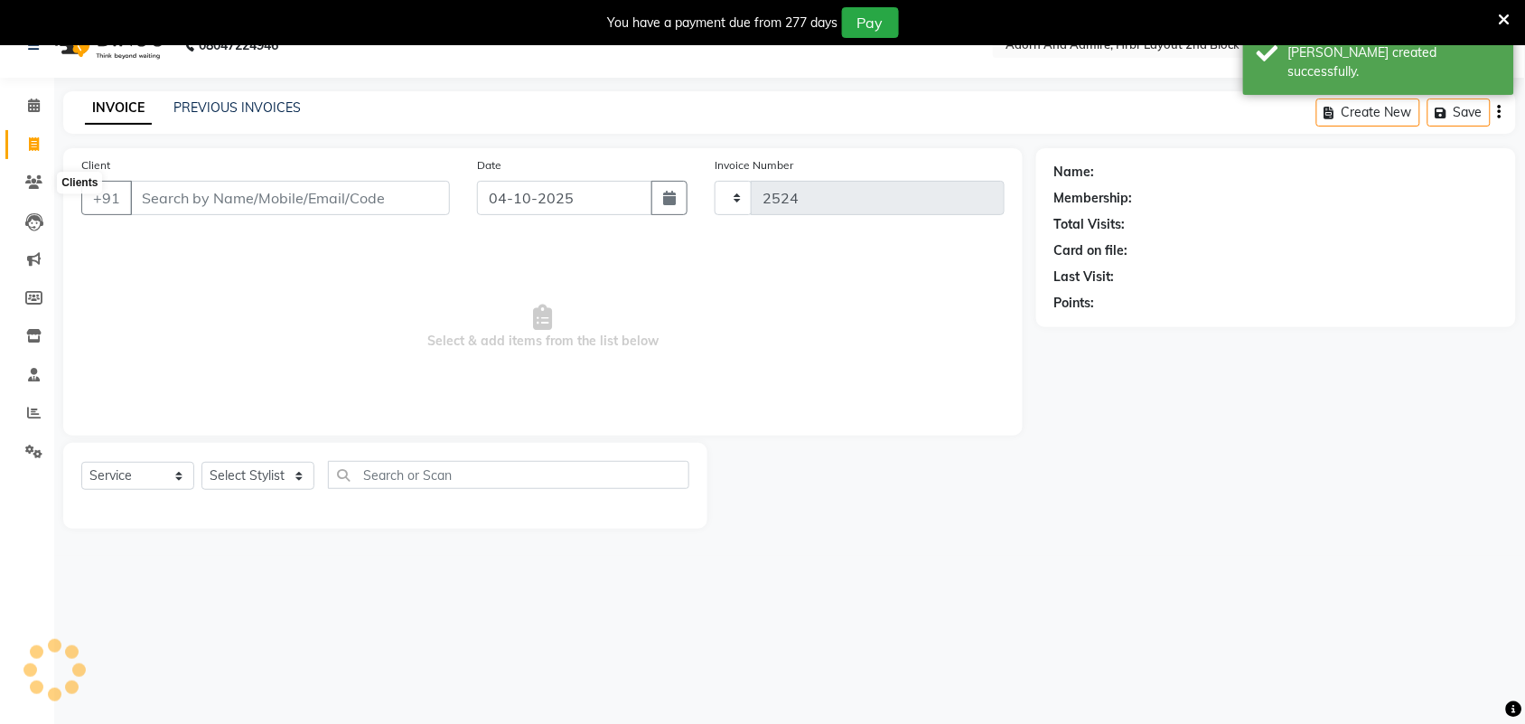
select select "7203"
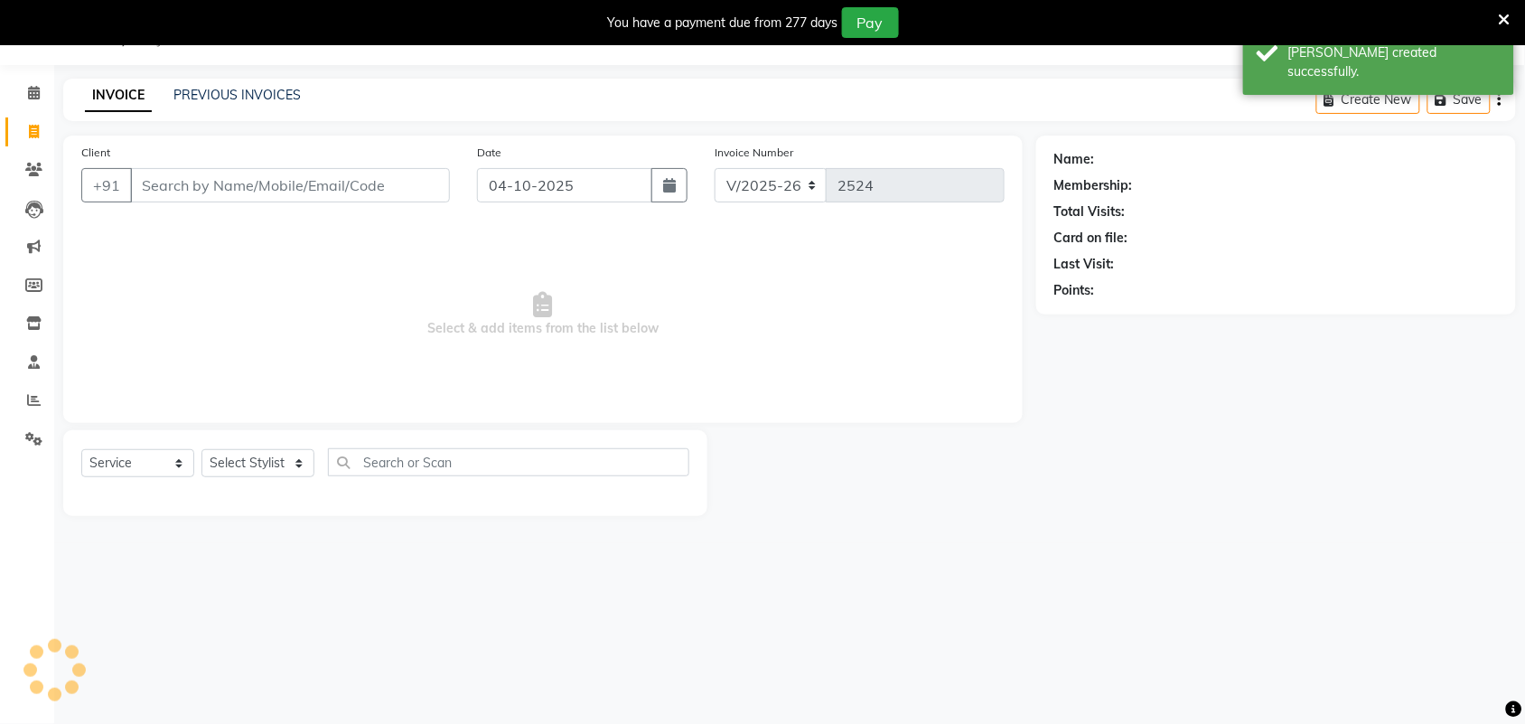
click at [220, 183] on input "Client" at bounding box center [290, 185] width 320 height 34
type input "9"
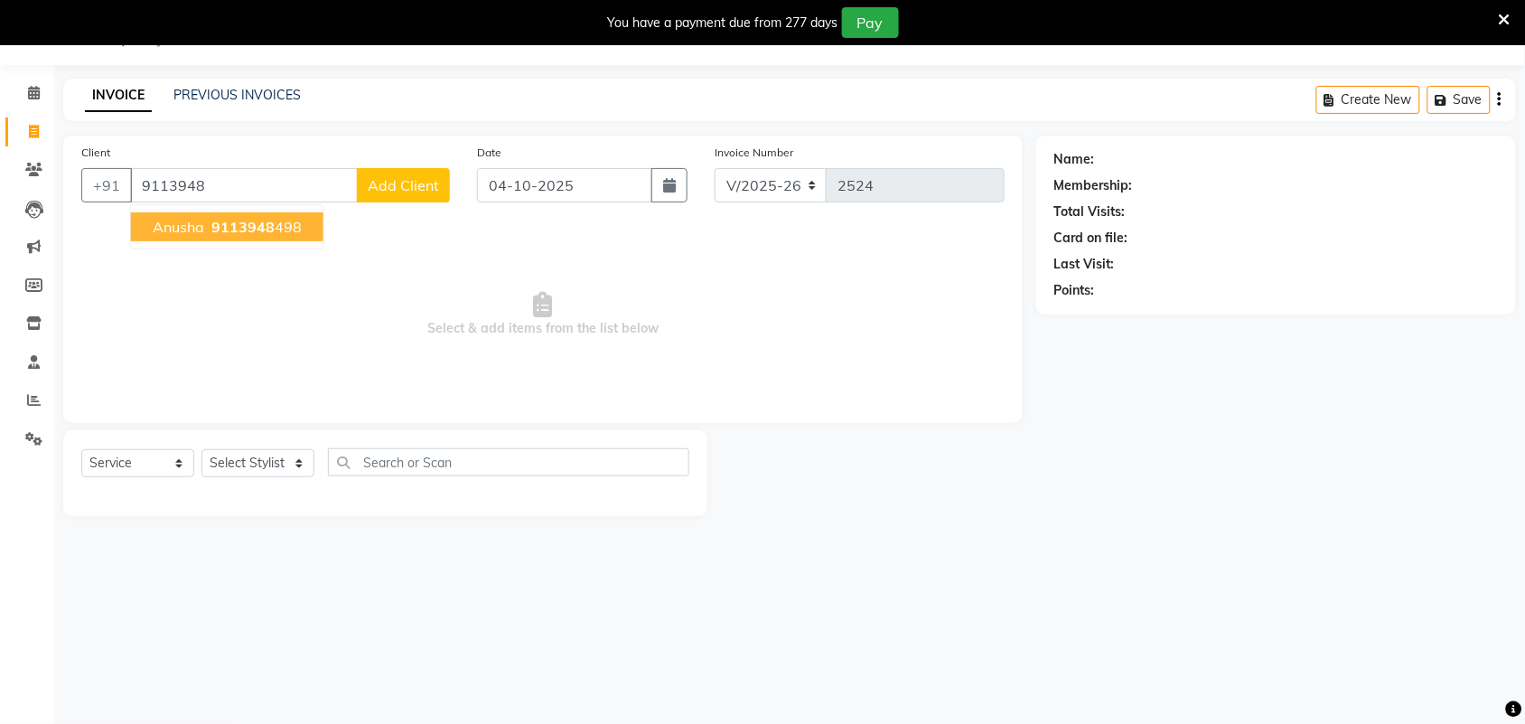
click at [272, 239] on button "anusha 9113948 498" at bounding box center [227, 226] width 192 height 29
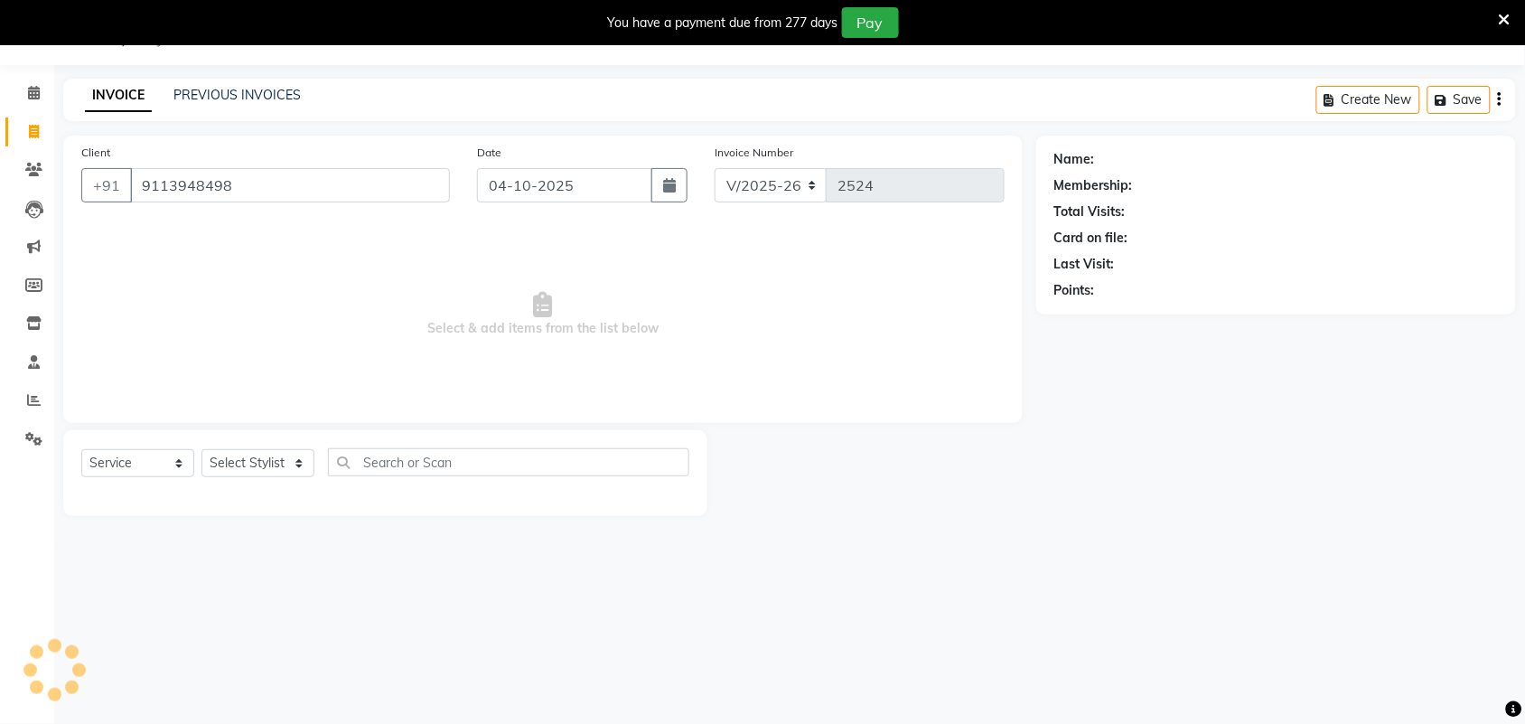
type input "9113948498"
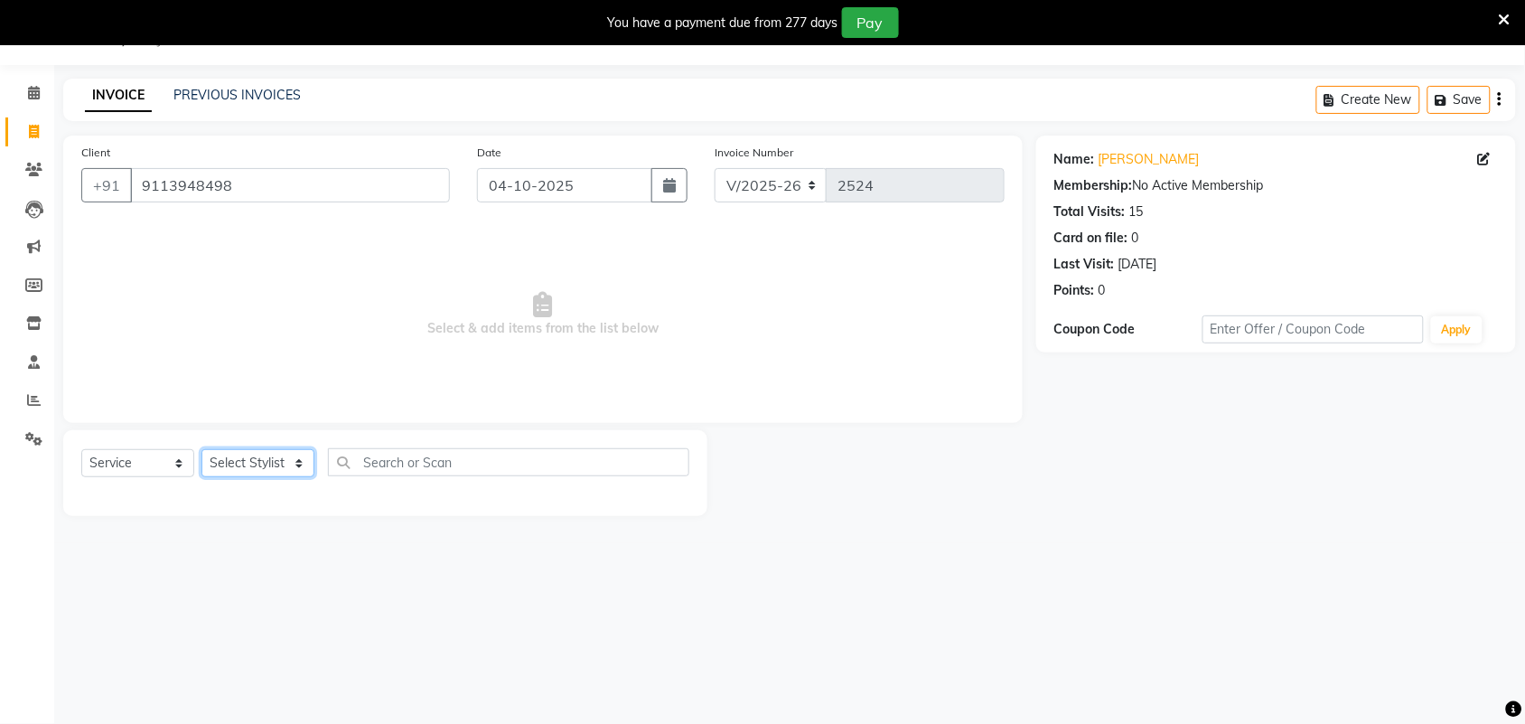
click at [312, 466] on select "Select Stylist Adarsh ajay ALEXX anusiya Jos Lalit lavanya Lucy rita saroj Suni…" at bounding box center [257, 463] width 113 height 28
select select "61721"
click at [201, 449] on select "Select Stylist Adarsh ajay ALEXX anusiya Jos Lalit lavanya Lucy rita saroj Suni…" at bounding box center [257, 463] width 113 height 28
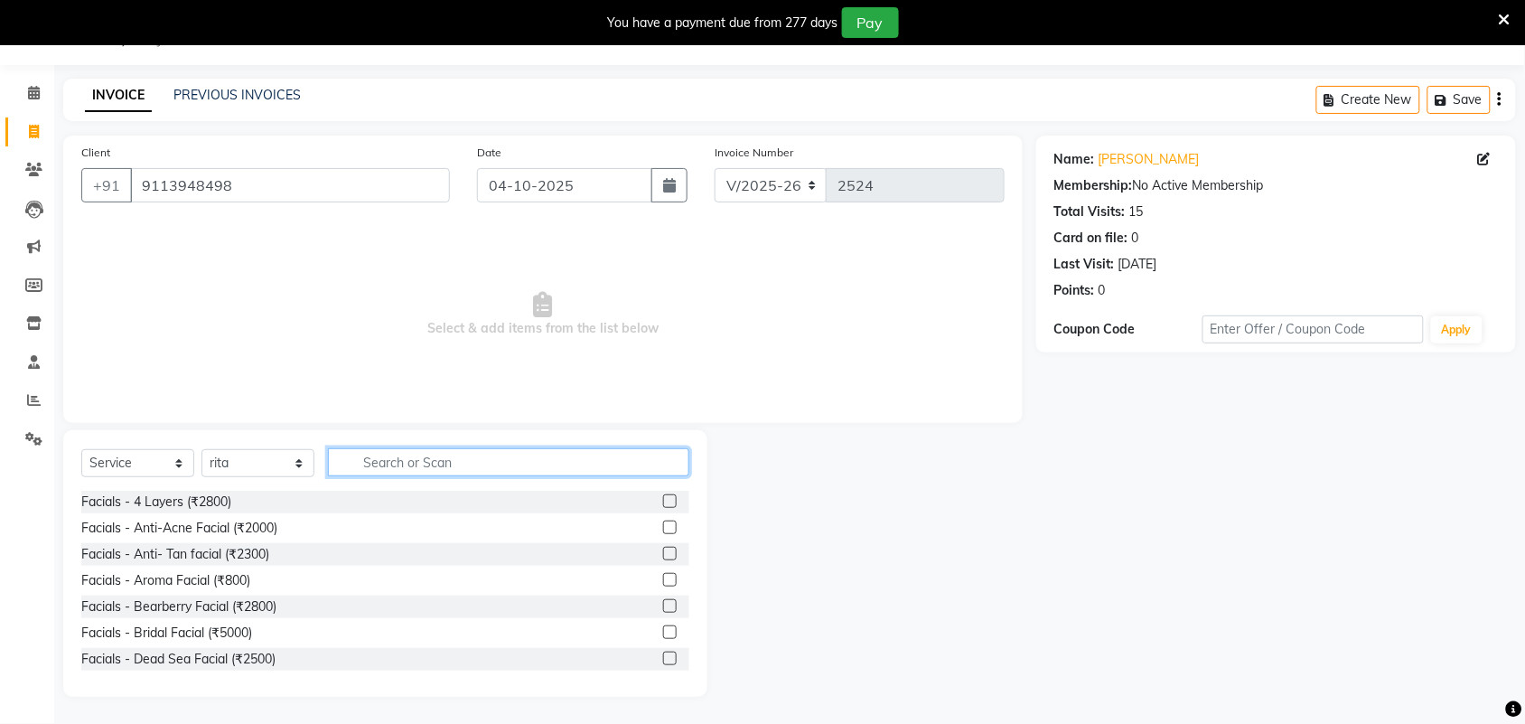
click at [408, 470] on input "text" at bounding box center [508, 462] width 361 height 28
type input "full"
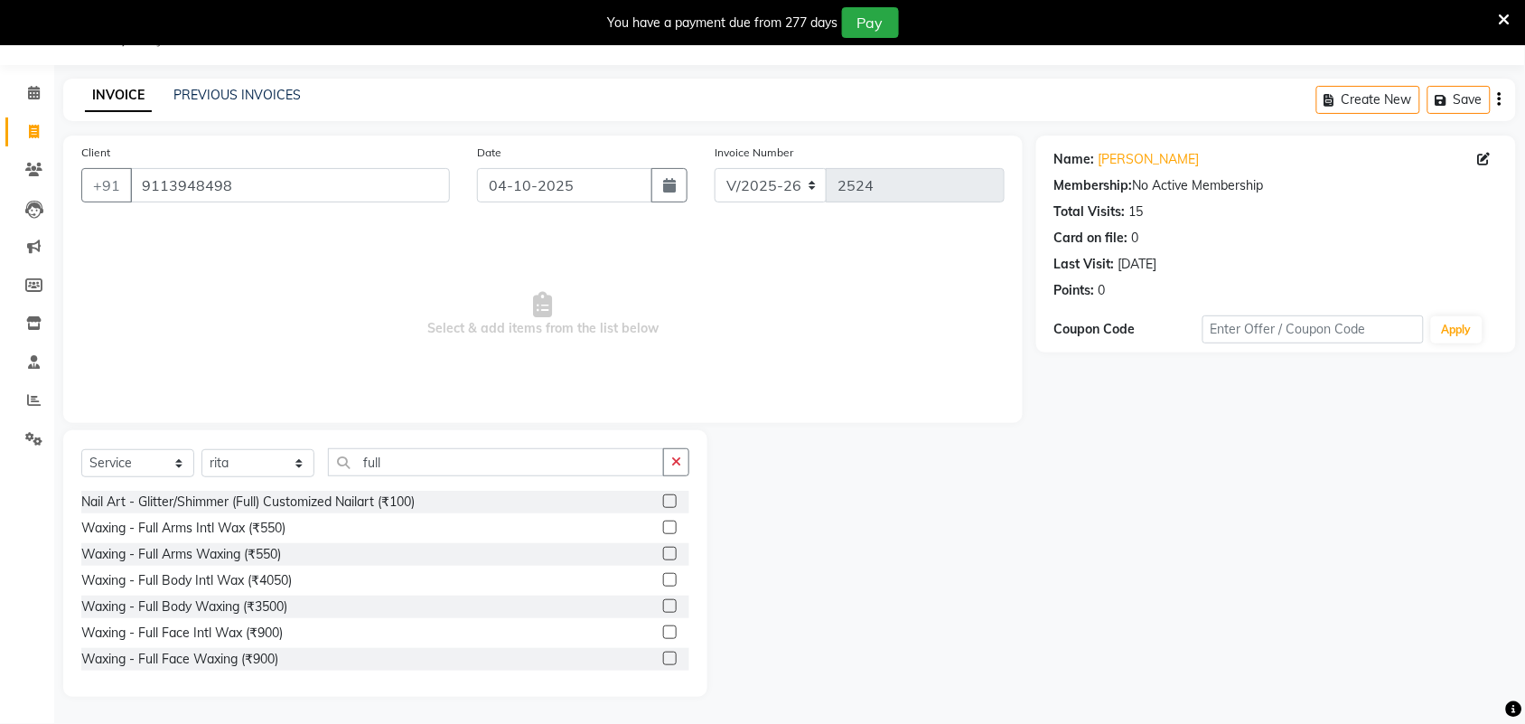
drag, startPoint x: 655, startPoint y: 528, endPoint x: 648, endPoint y: 535, distance: 9.6
click at [663, 528] on label at bounding box center [670, 527] width 14 height 14
click at [663, 528] on input "checkbox" at bounding box center [669, 528] width 12 height 12
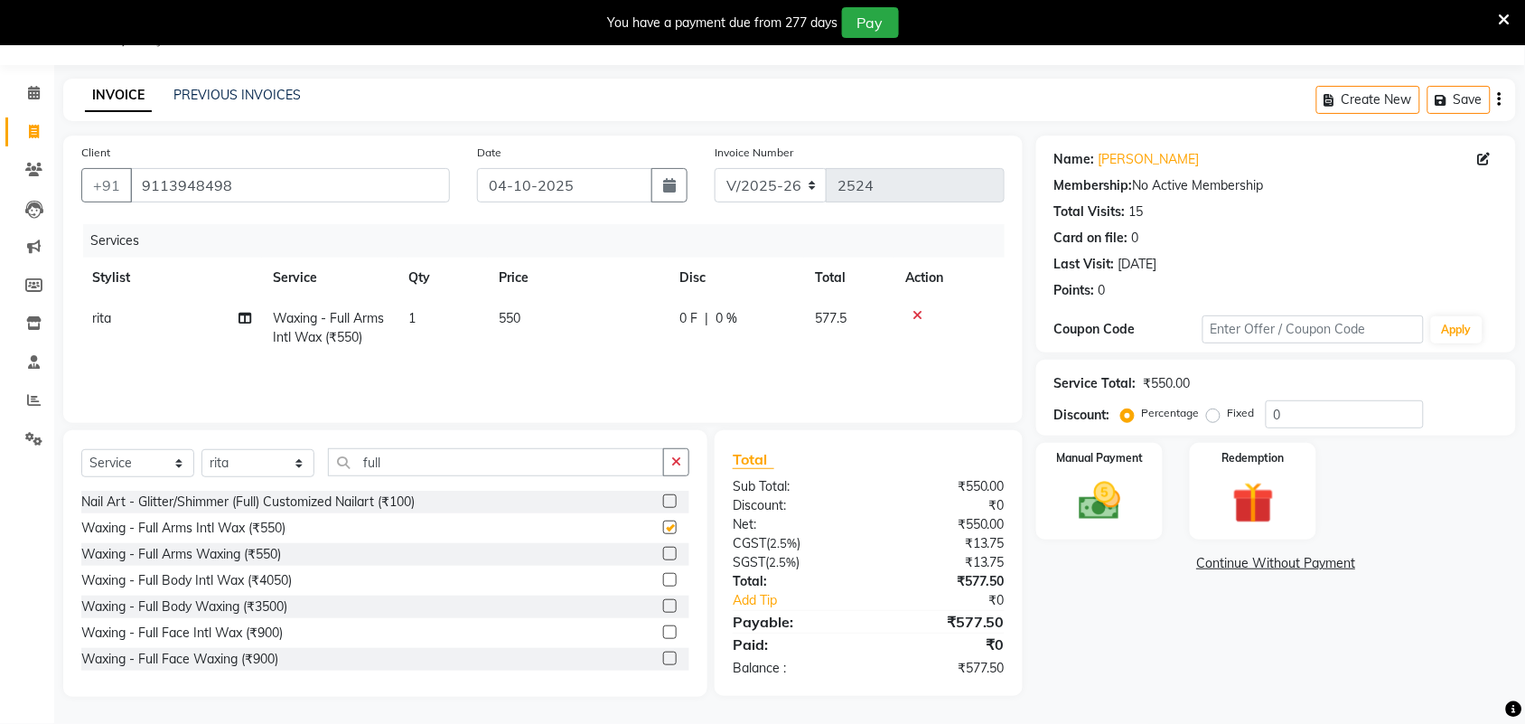
checkbox input "false"
drag, startPoint x: 430, startPoint y: 468, endPoint x: 436, endPoint y: 515, distance: 47.4
click at [323, 488] on div "Select Service Product Membership Package Voucher Prepaid Gift Card Select Styl…" at bounding box center [385, 469] width 608 height 42
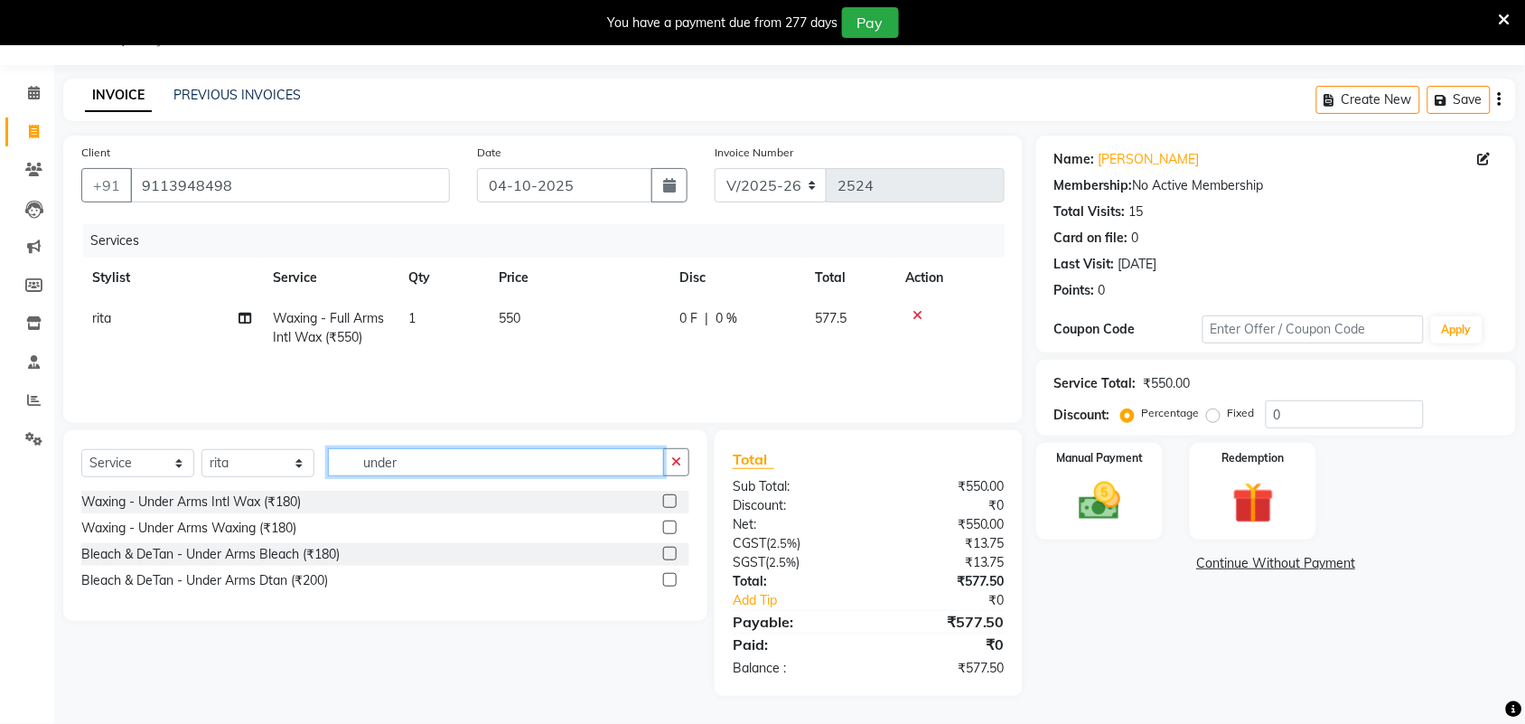
type input "under"
click at [662, 507] on div "Waxing - Under Arms Intl Wax (₹180)" at bounding box center [385, 501] width 608 height 23
click at [669, 507] on label at bounding box center [670, 501] width 14 height 14
click at [669, 507] on input "checkbox" at bounding box center [669, 502] width 12 height 12
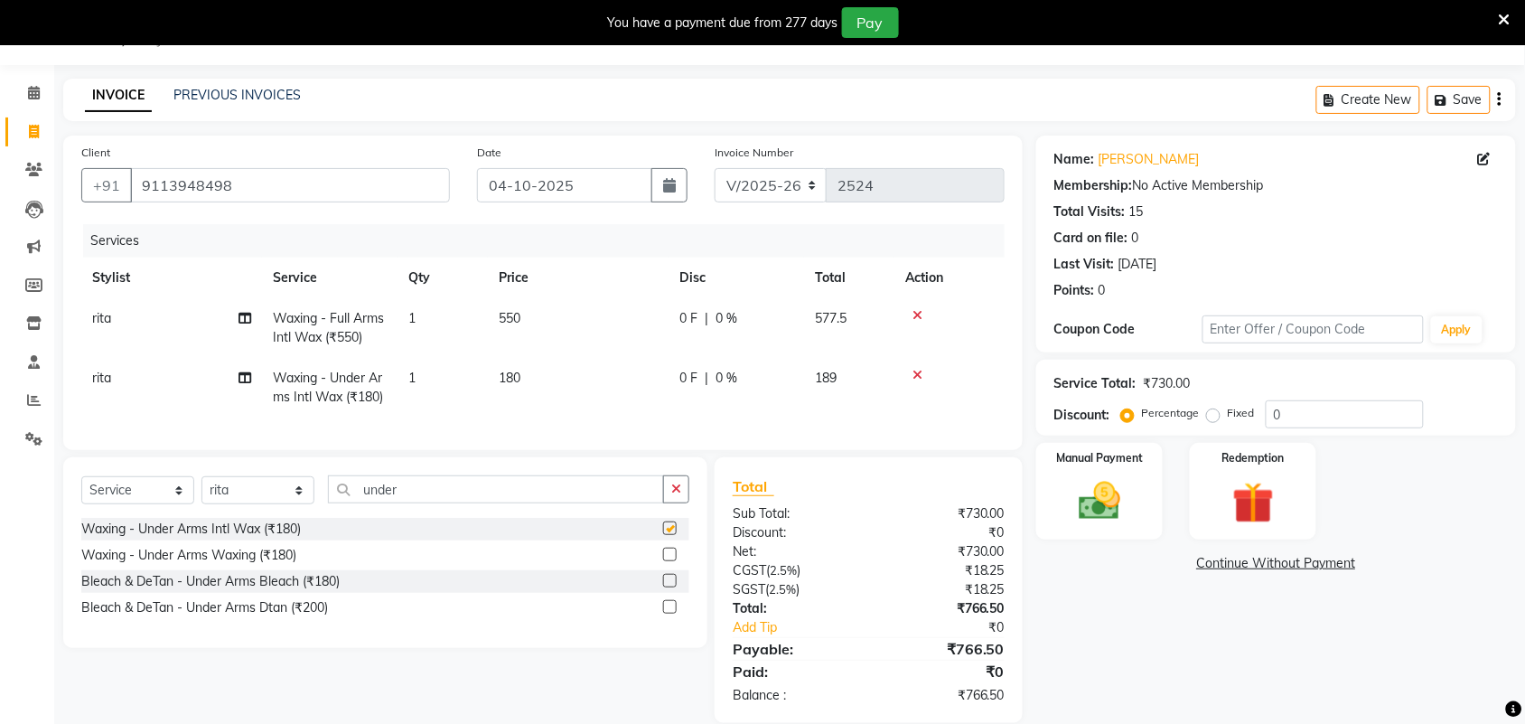
checkbox input "false"
drag, startPoint x: 448, startPoint y: 518, endPoint x: 359, endPoint y: 549, distance: 94.9
click at [269, 543] on div "Select Service Product Membership Package Voucher Prepaid Gift Card Select Styl…" at bounding box center [385, 552] width 644 height 191
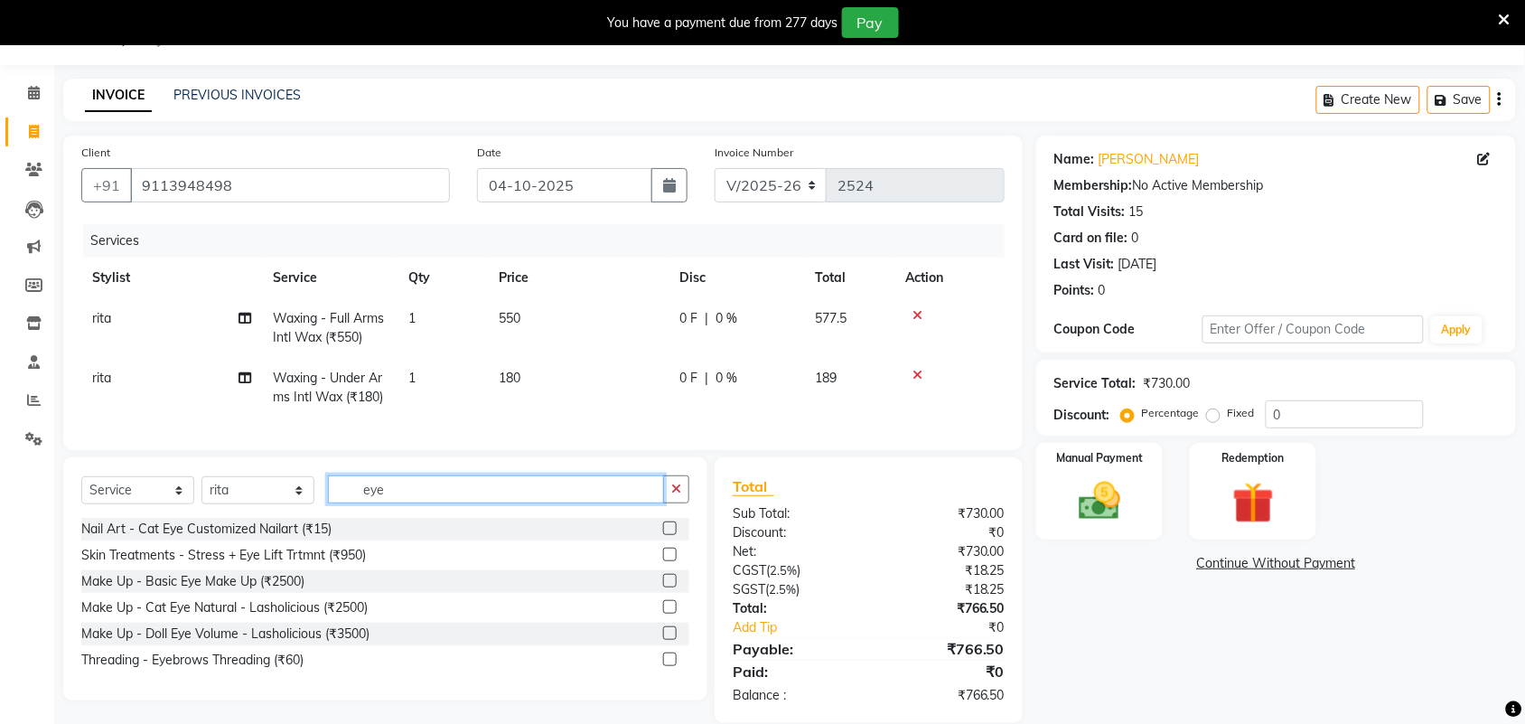
type input "eye"
click at [667, 666] on label at bounding box center [670, 659] width 14 height 14
click at [667, 666] on input "checkbox" at bounding box center [669, 660] width 12 height 12
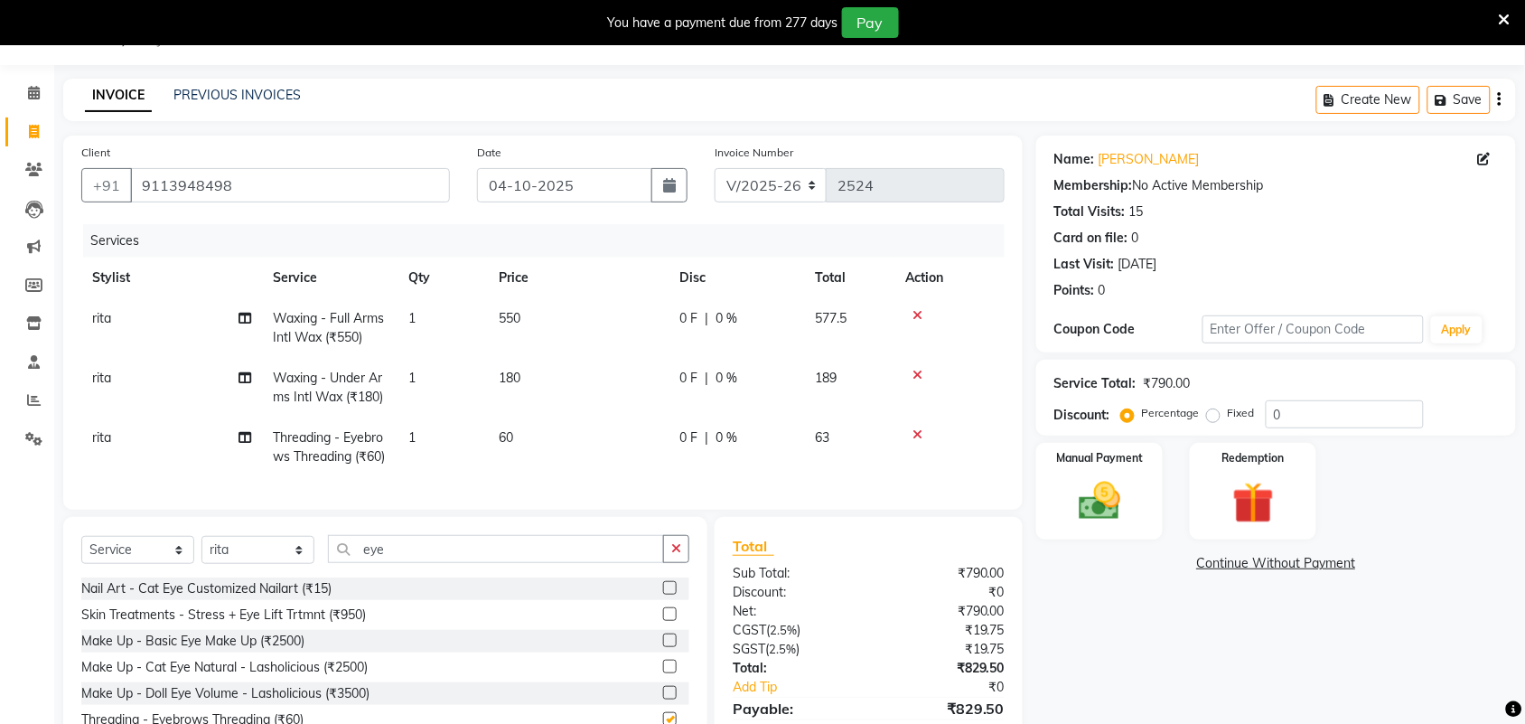
checkbox input "false"
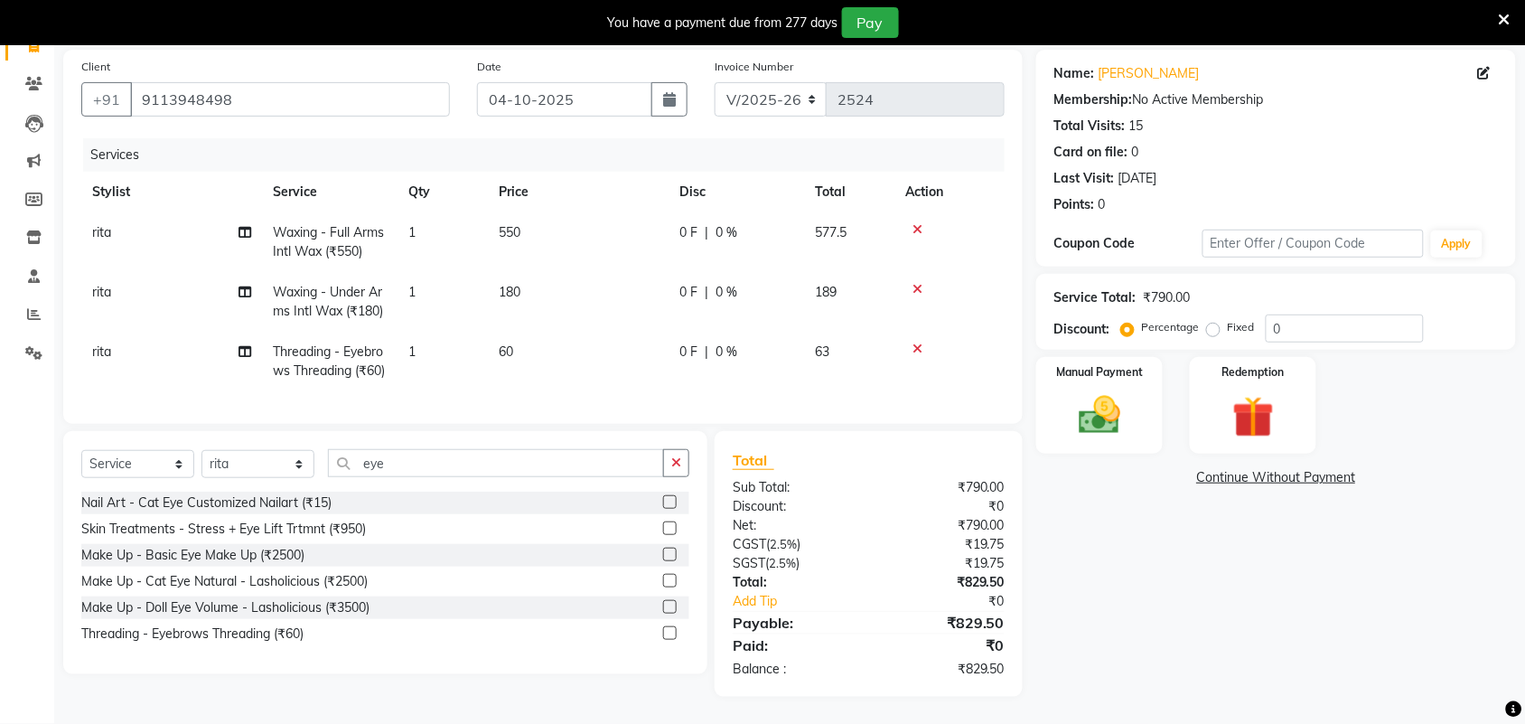
scroll to position [165, 0]
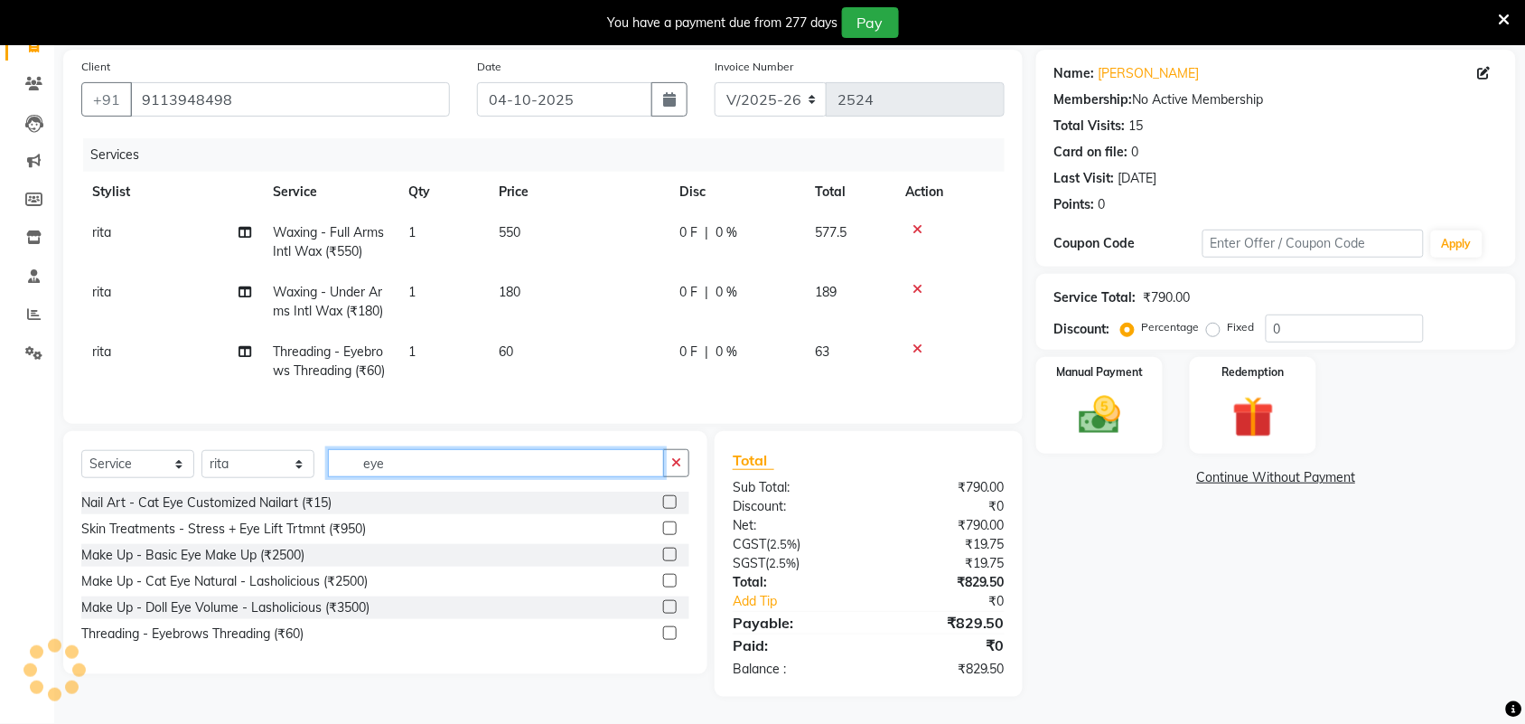
drag, startPoint x: 440, startPoint y: 465, endPoint x: 301, endPoint y: 472, distance: 139.3
click at [301, 472] on div "Select Service Product Membership Package Voucher Prepaid Gift Card Select Styl…" at bounding box center [385, 470] width 608 height 42
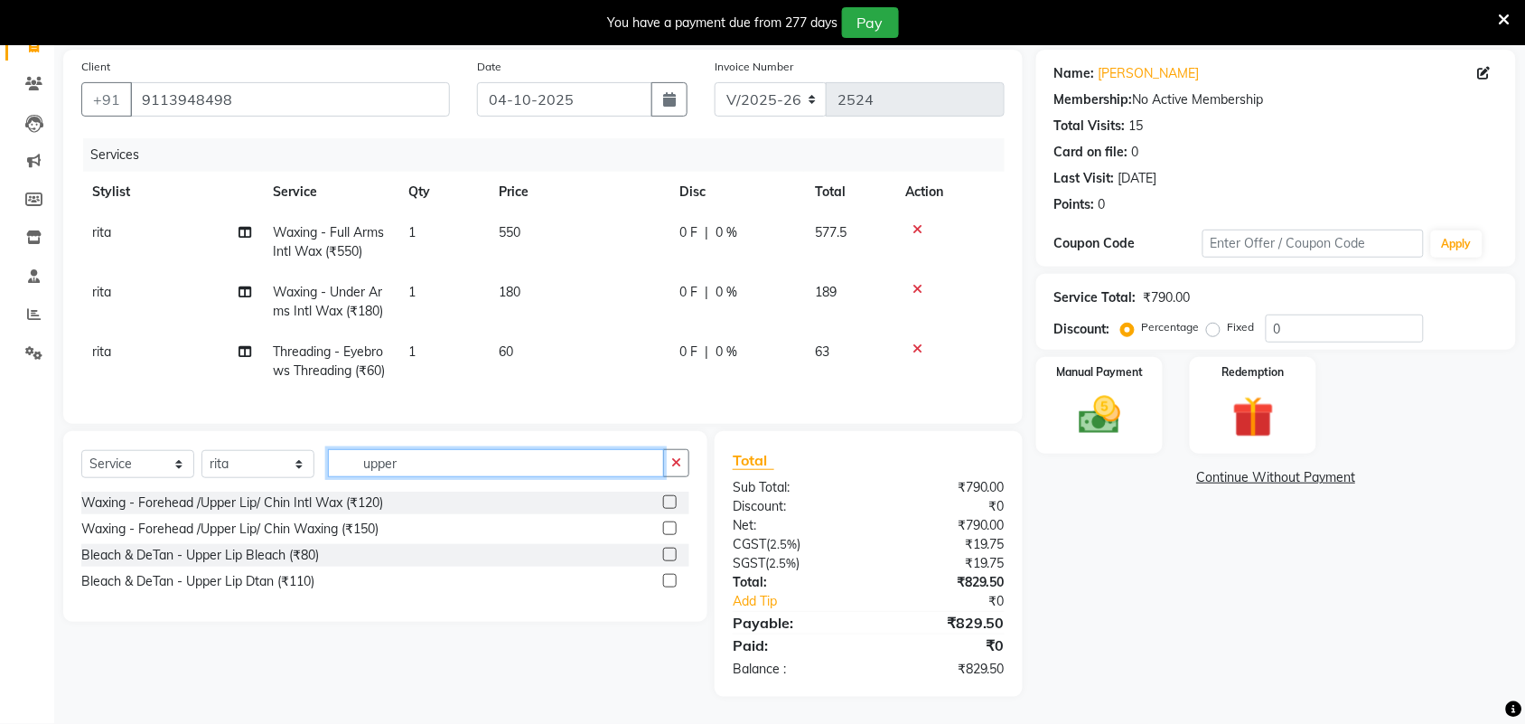
drag, startPoint x: 457, startPoint y: 467, endPoint x: 313, endPoint y: 490, distance: 146.3
click at [298, 488] on div "Select Service Product Membership Package Voucher Prepaid Gift Card Select Styl…" at bounding box center [385, 470] width 608 height 42
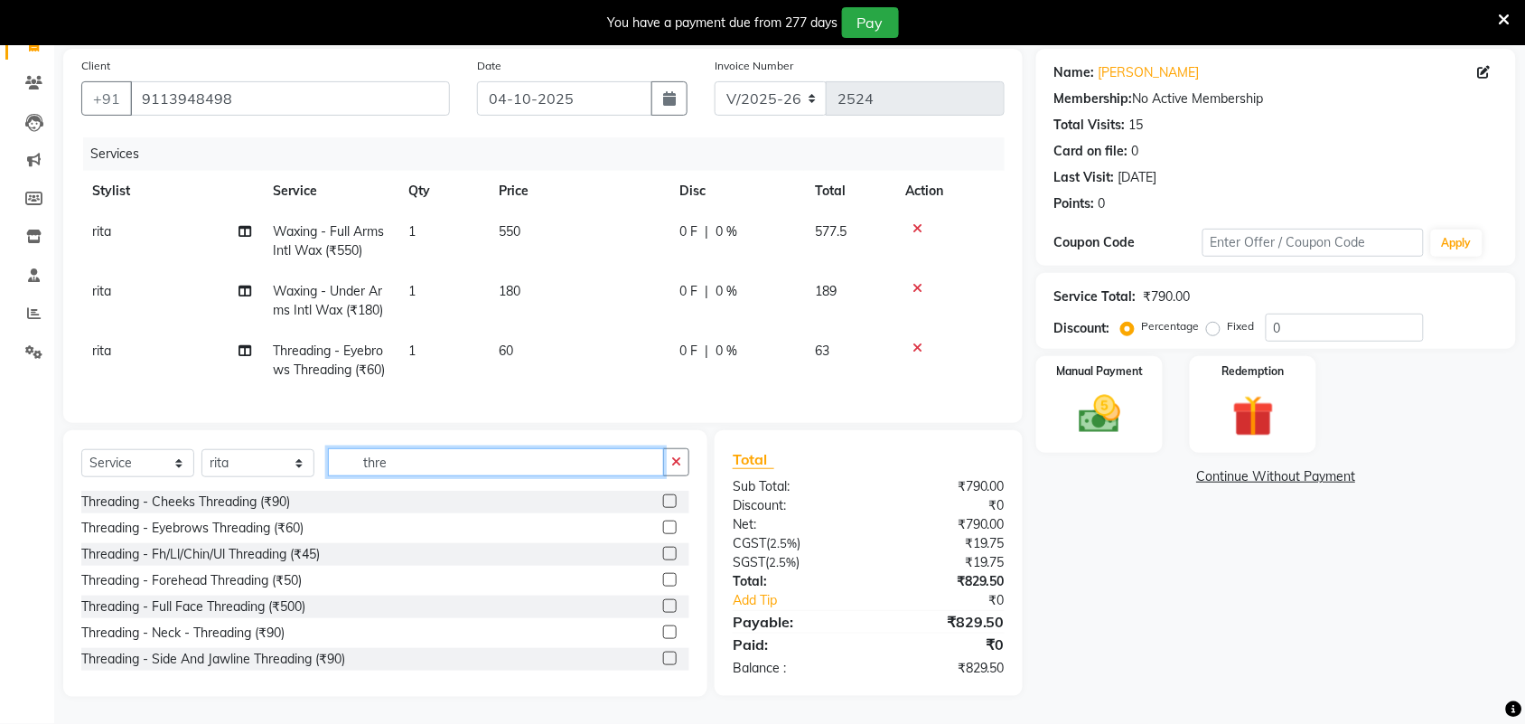
type input "thre"
click at [663, 556] on label at bounding box center [670, 554] width 14 height 14
click at [663, 556] on input "checkbox" at bounding box center [669, 554] width 12 height 12
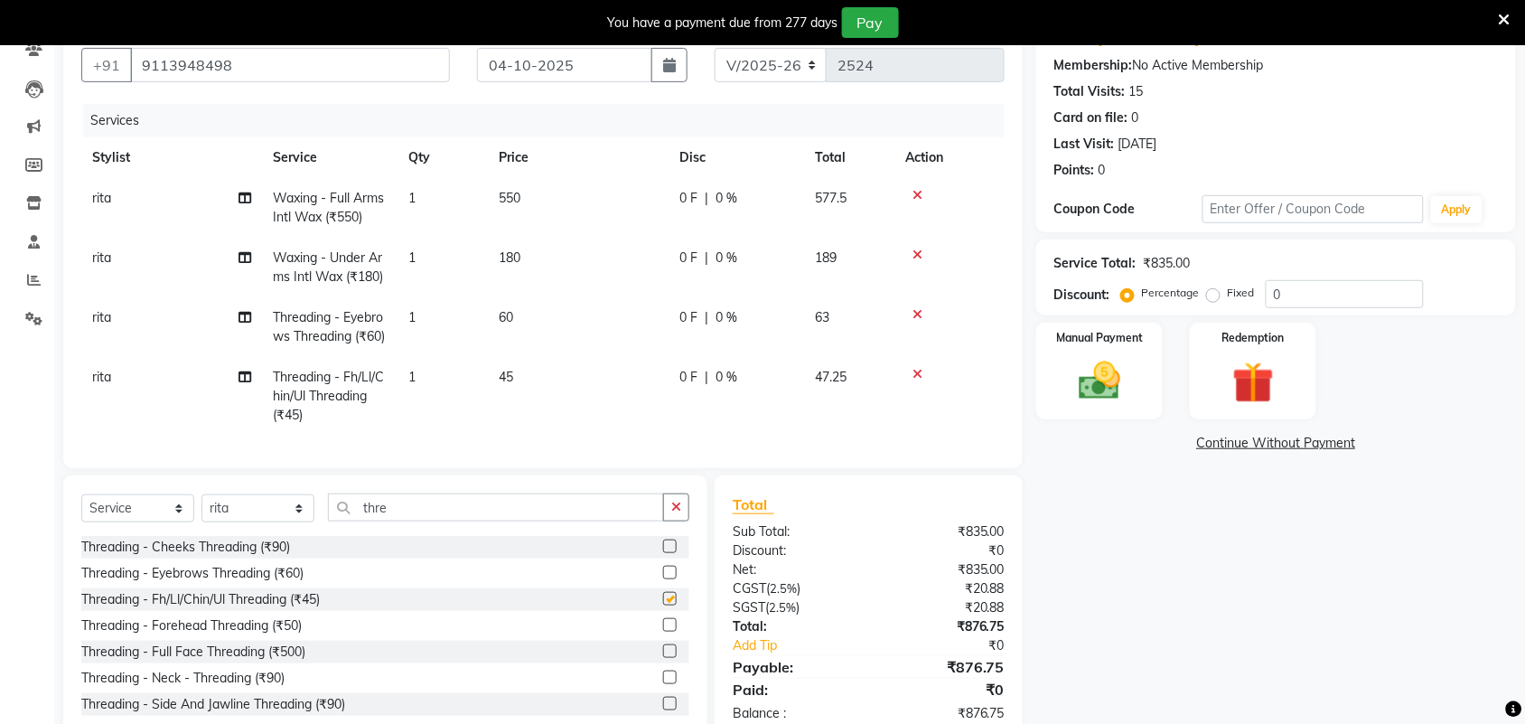
checkbox input "false"
drag, startPoint x: 516, startPoint y: 396, endPoint x: 592, endPoint y: 407, distance: 76.8
click at [518, 398] on td "45" at bounding box center [578, 396] width 181 height 79
select select "61721"
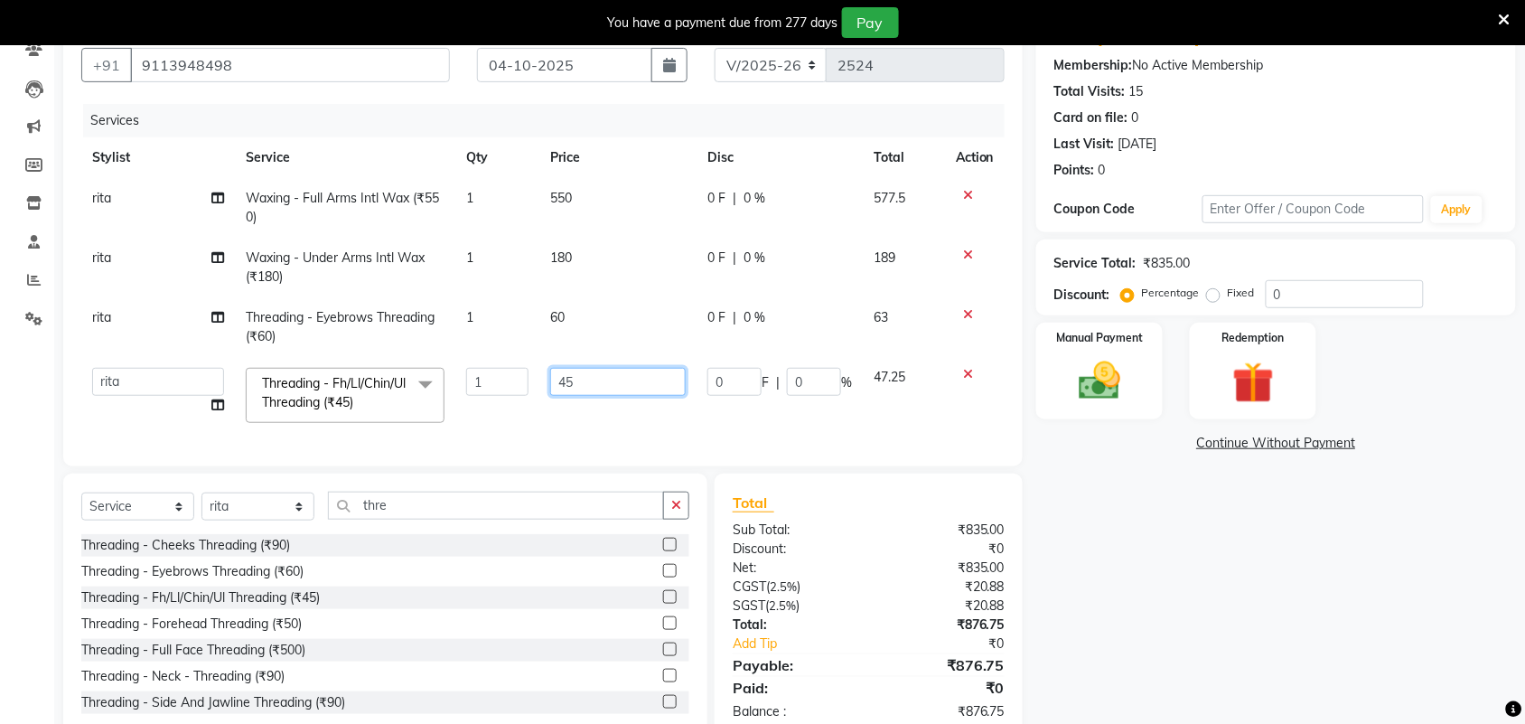
click at [458, 409] on tr "Adarsh ajay ALEXX anusiya Jos Lalit lavanya Lucy rita saroj Sunitha Umesh Threa…" at bounding box center [542, 395] width 923 height 77
type input "50"
click at [571, 318] on td "60" at bounding box center [617, 327] width 157 height 60
select select "61721"
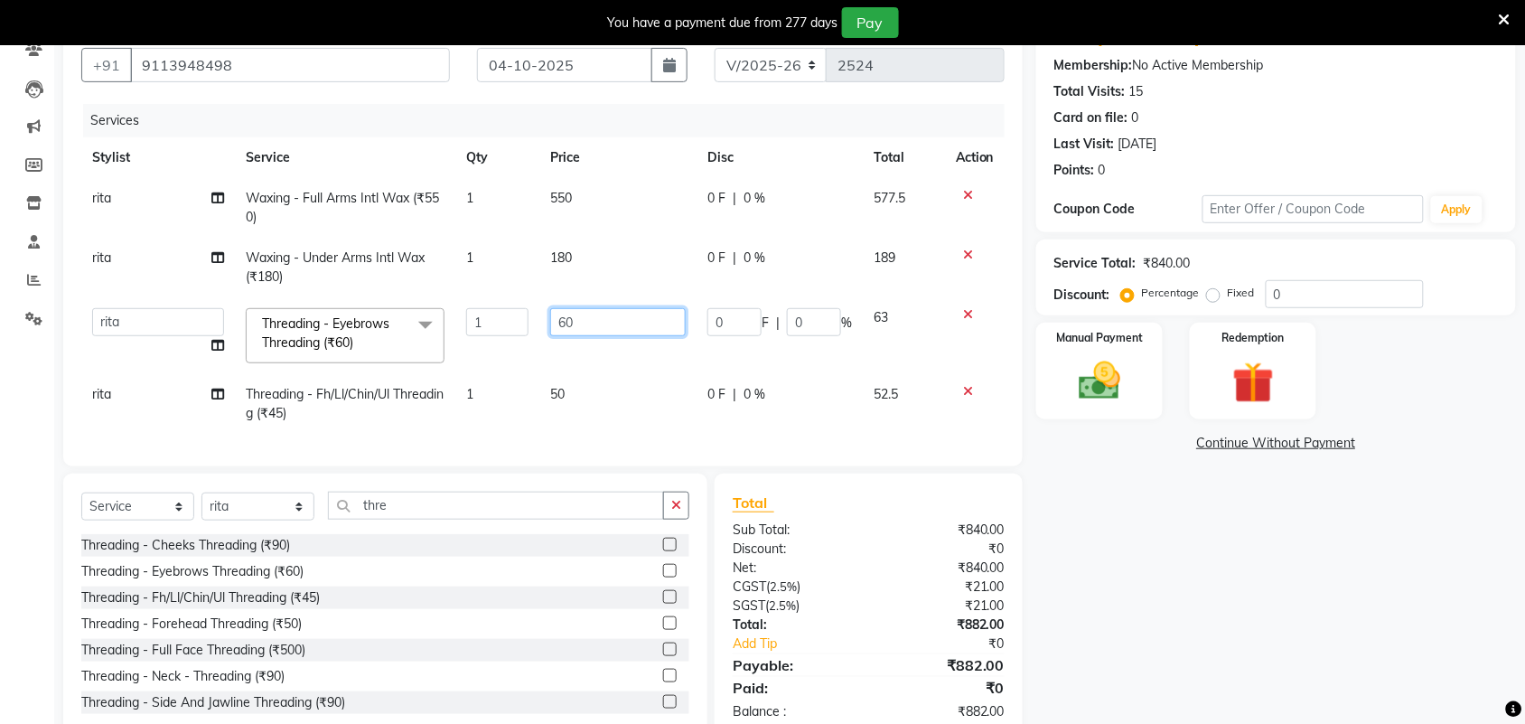
drag, startPoint x: 635, startPoint y: 316, endPoint x: 489, endPoint y: 360, distance: 152.6
click at [510, 350] on tr "Adarsh ajay ALEXX anusiya Jos Lalit lavanya Lucy rita saroj Sunitha Umesh Threa…" at bounding box center [542, 335] width 923 height 77
type input "65"
click at [1135, 563] on div "Name: Anusha Membership: No Active Membership Total Visits: 15 Card on file: 0 …" at bounding box center [1282, 377] width 493 height 724
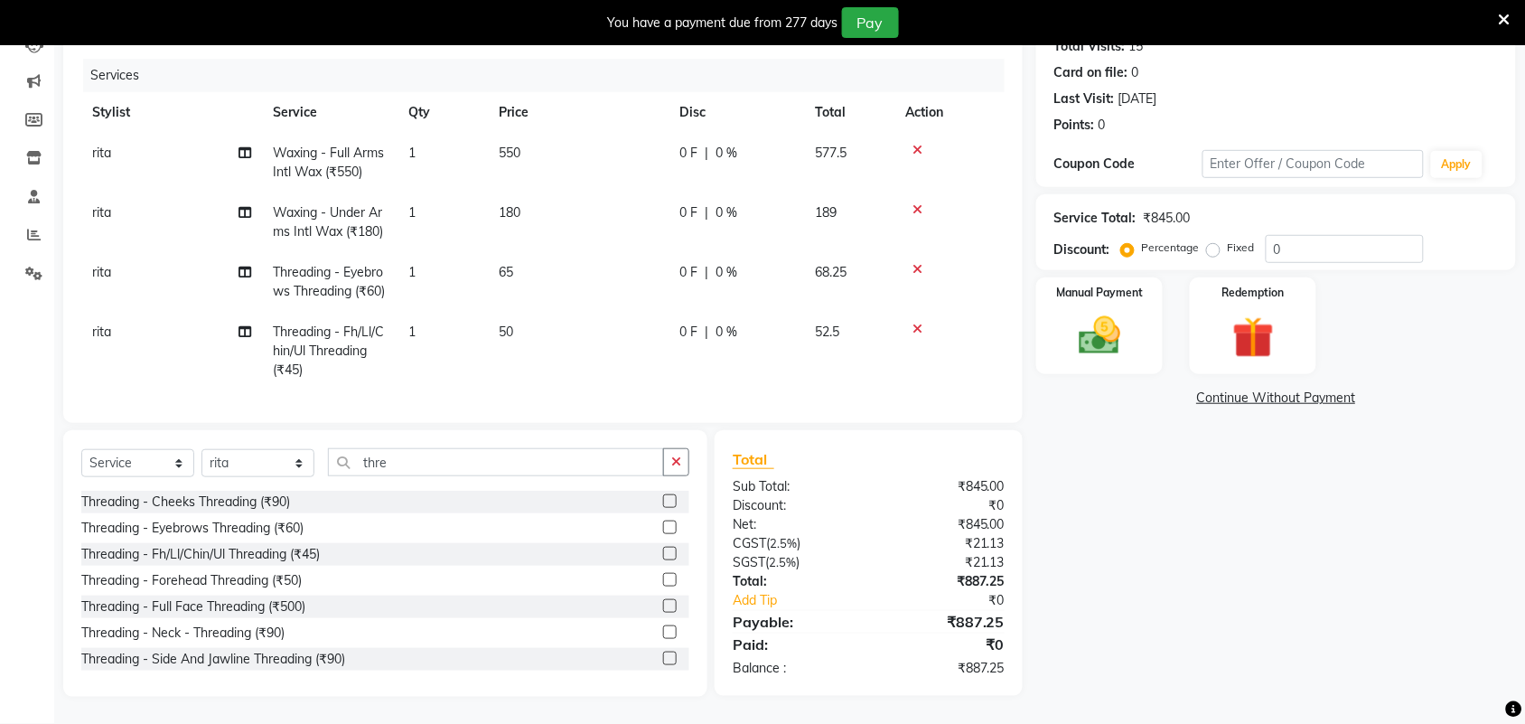
scroll to position [246, 0]
click at [1113, 311] on img at bounding box center [1099, 336] width 70 height 50
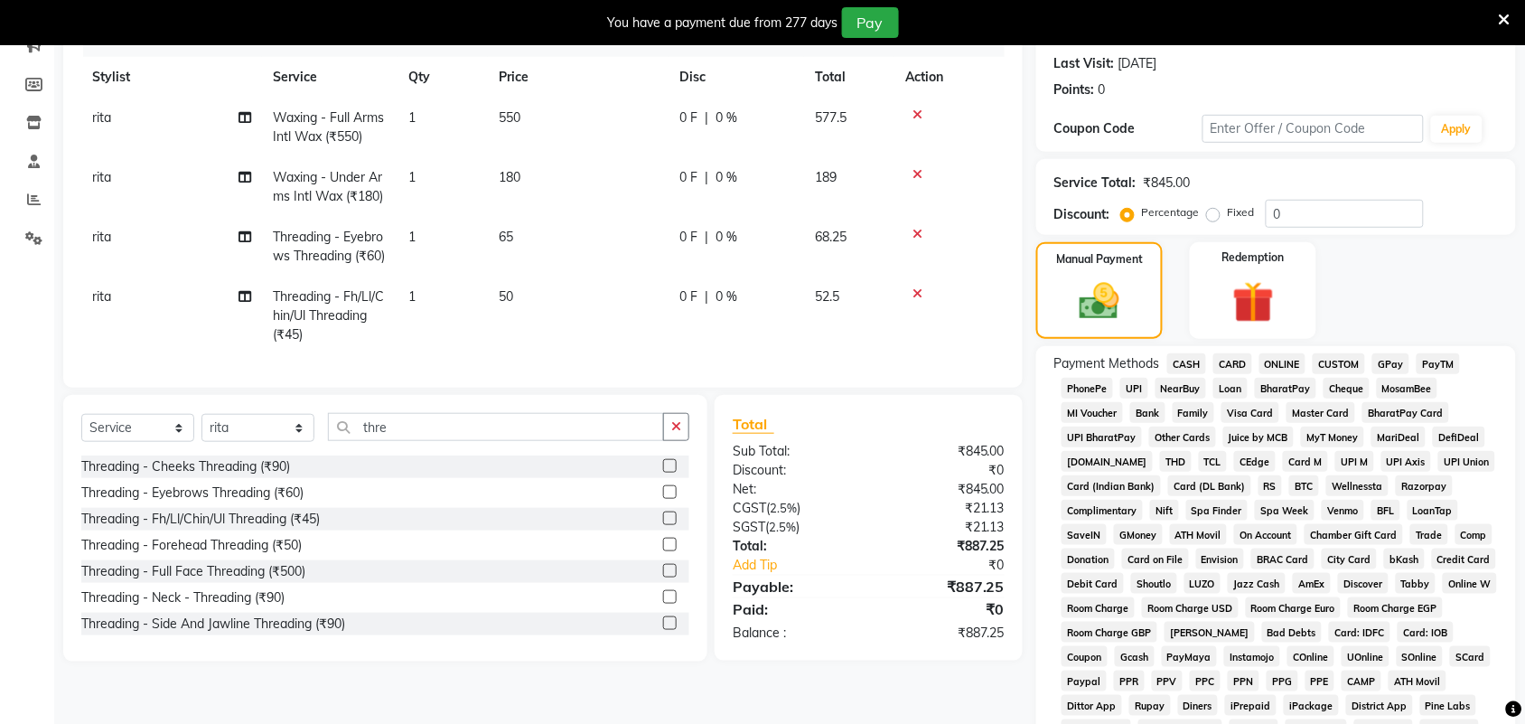
click at [1239, 361] on span "CARD" at bounding box center [1232, 363] width 39 height 21
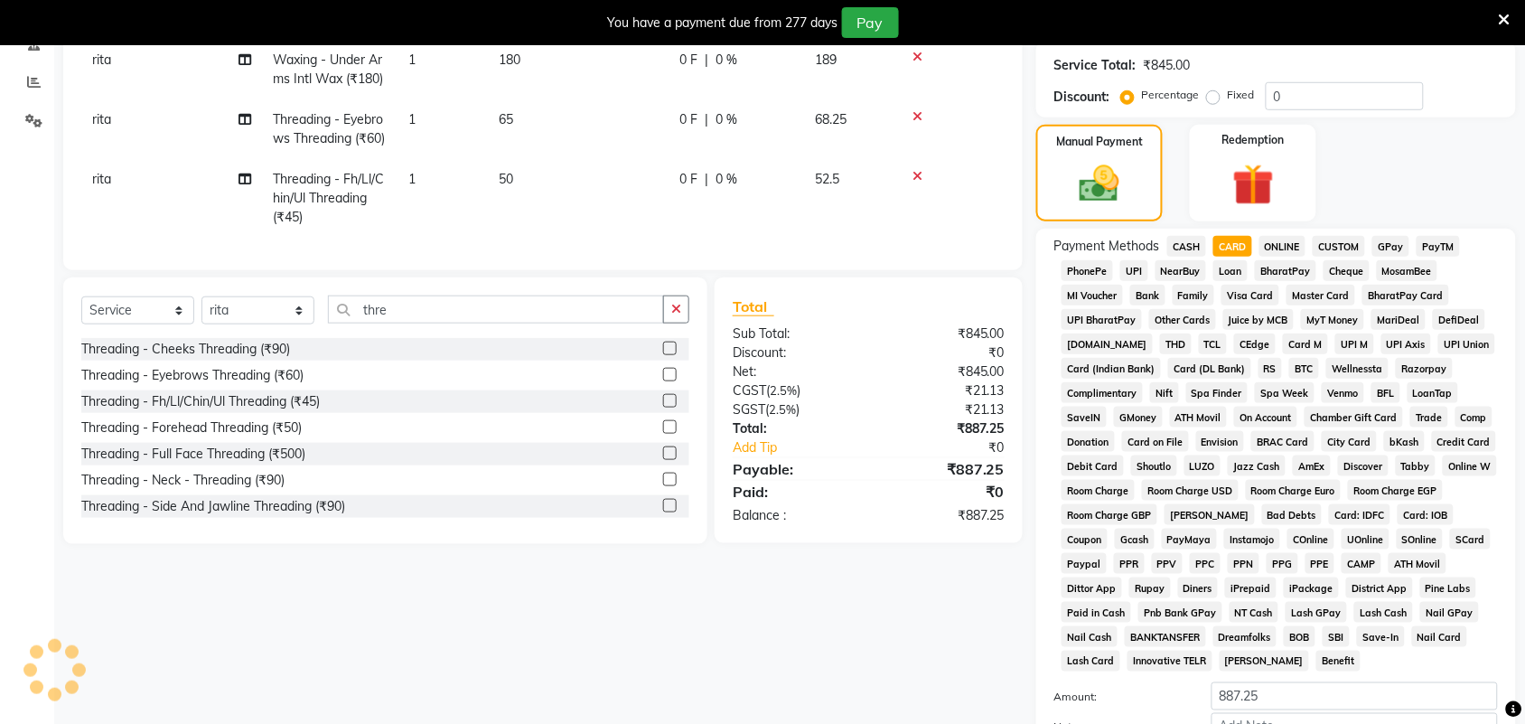
scroll to position [548, 0]
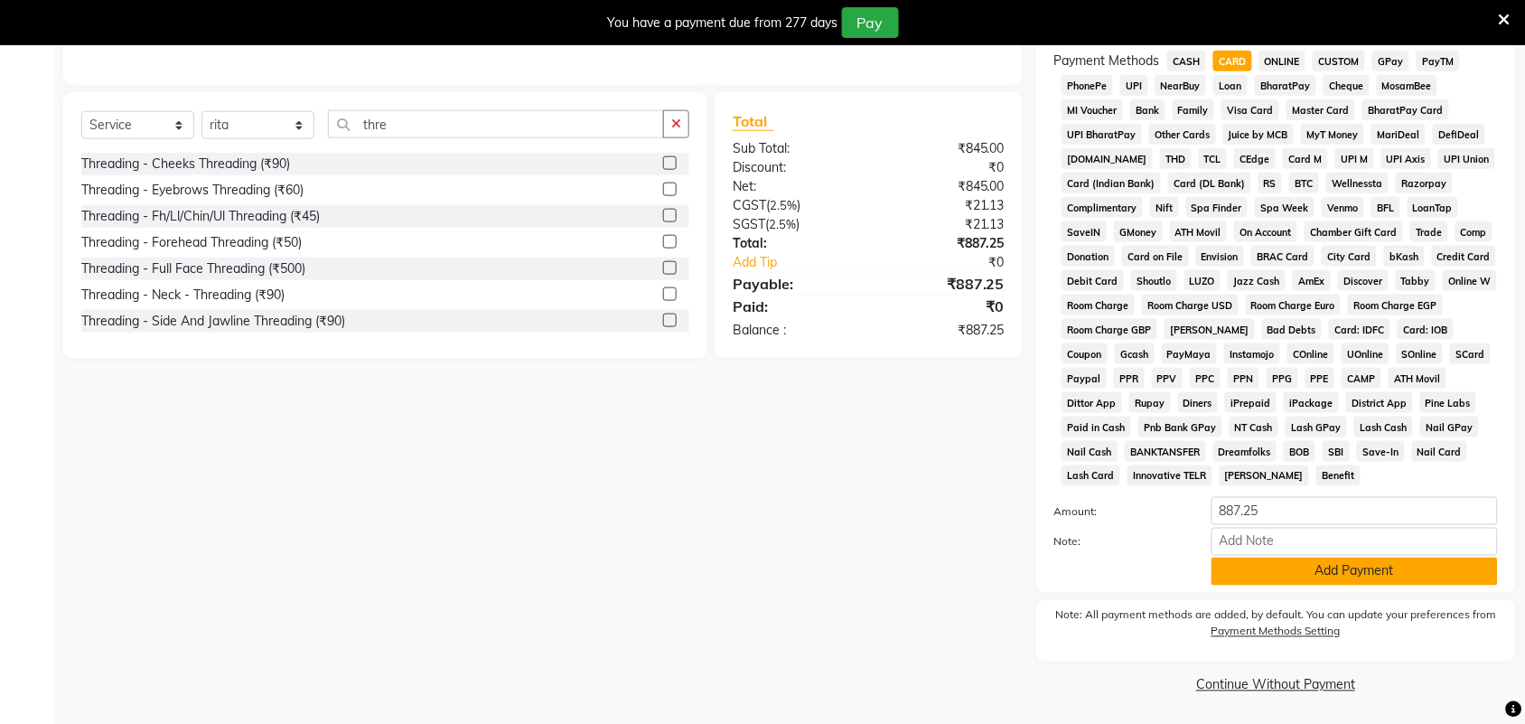
click at [1320, 570] on button "Add Payment" at bounding box center [1354, 571] width 286 height 28
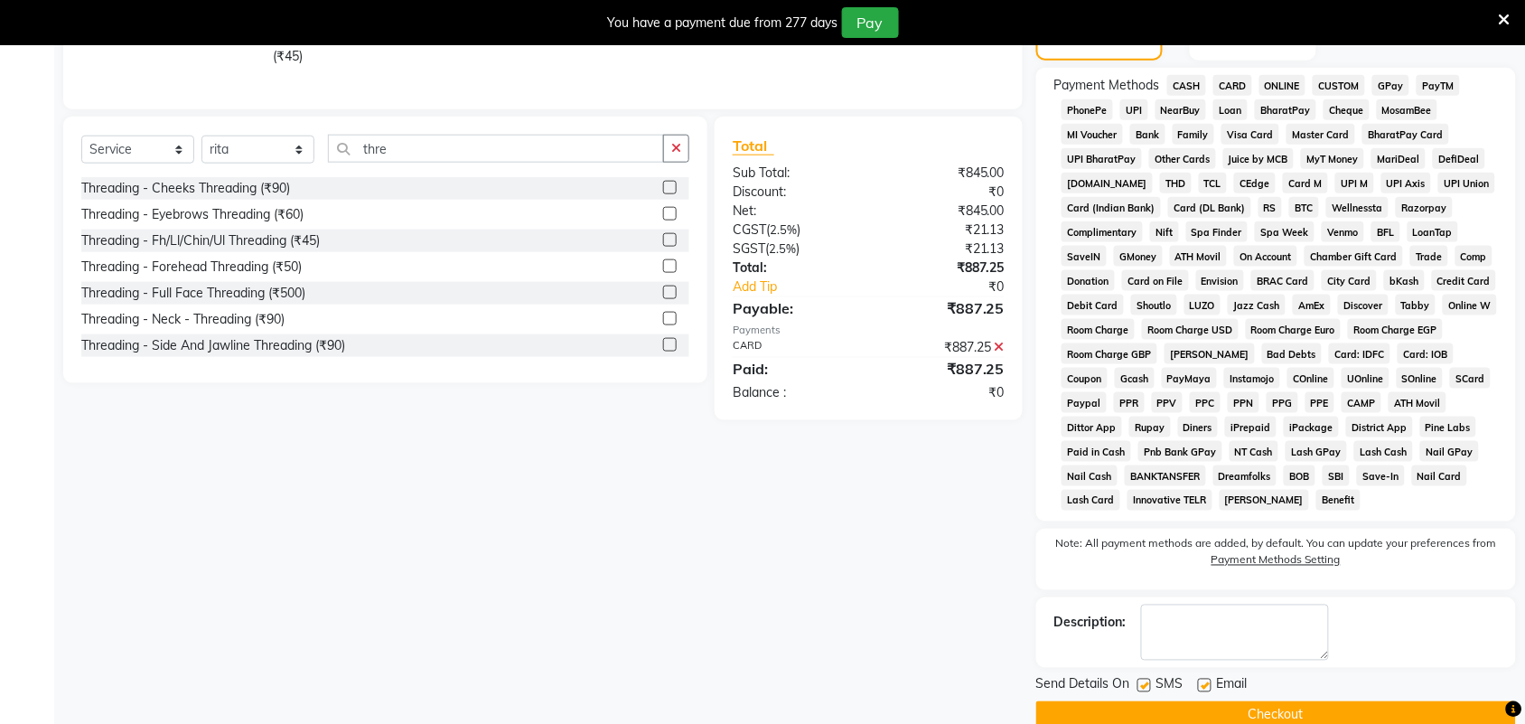
scroll to position [556, 0]
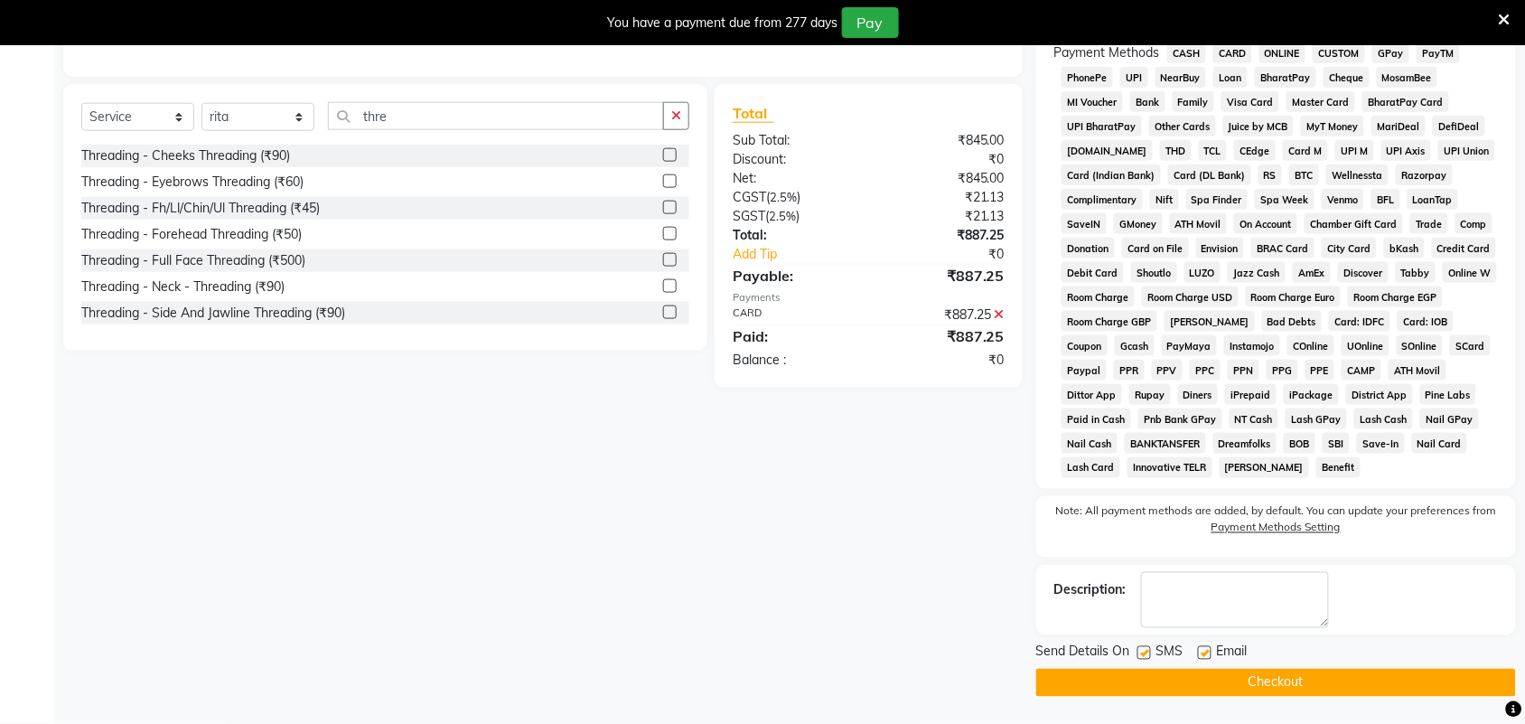
click at [1275, 684] on button "Checkout" at bounding box center [1276, 682] width 480 height 28
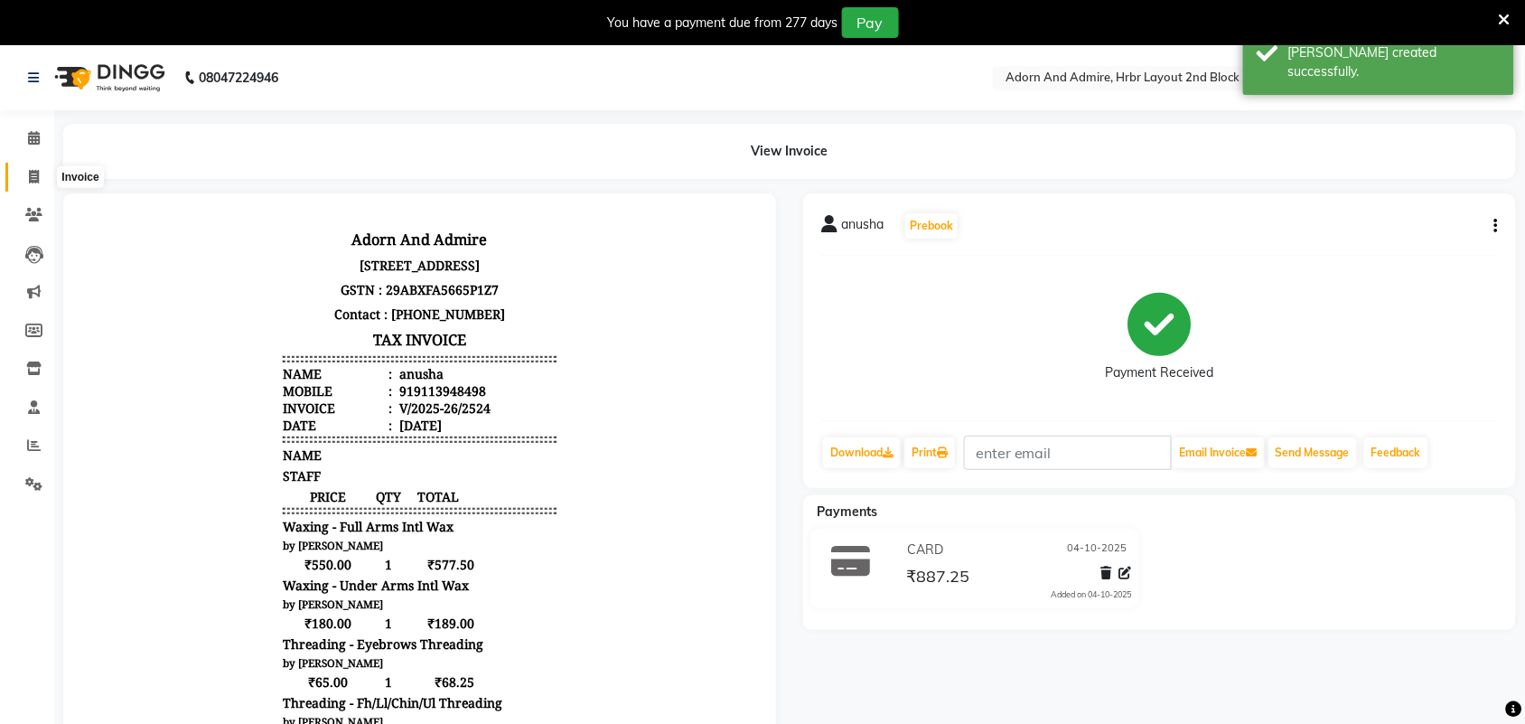
drag, startPoint x: 33, startPoint y: 165, endPoint x: 41, endPoint y: 173, distance: 10.9
click at [33, 167] on span at bounding box center [34, 177] width 32 height 21
select select "service"
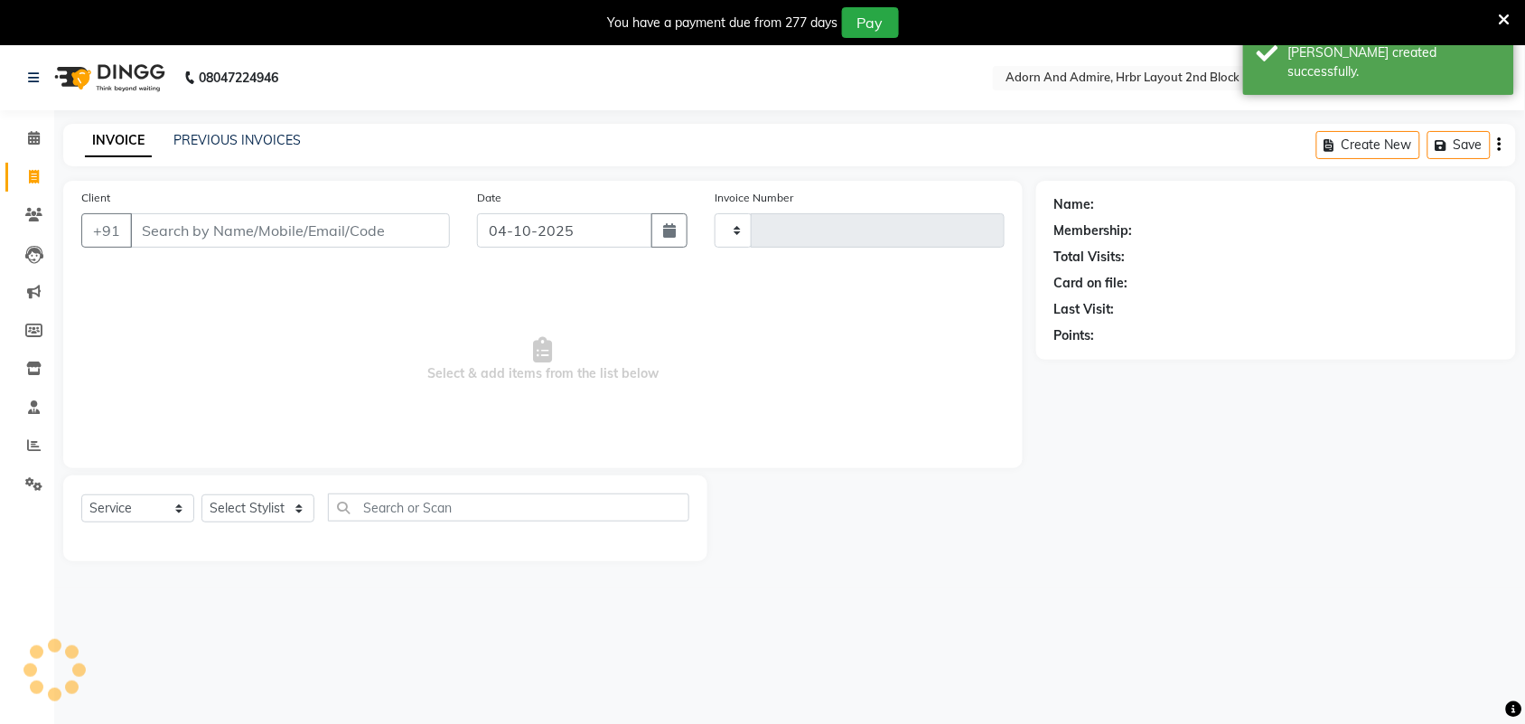
scroll to position [45, 0]
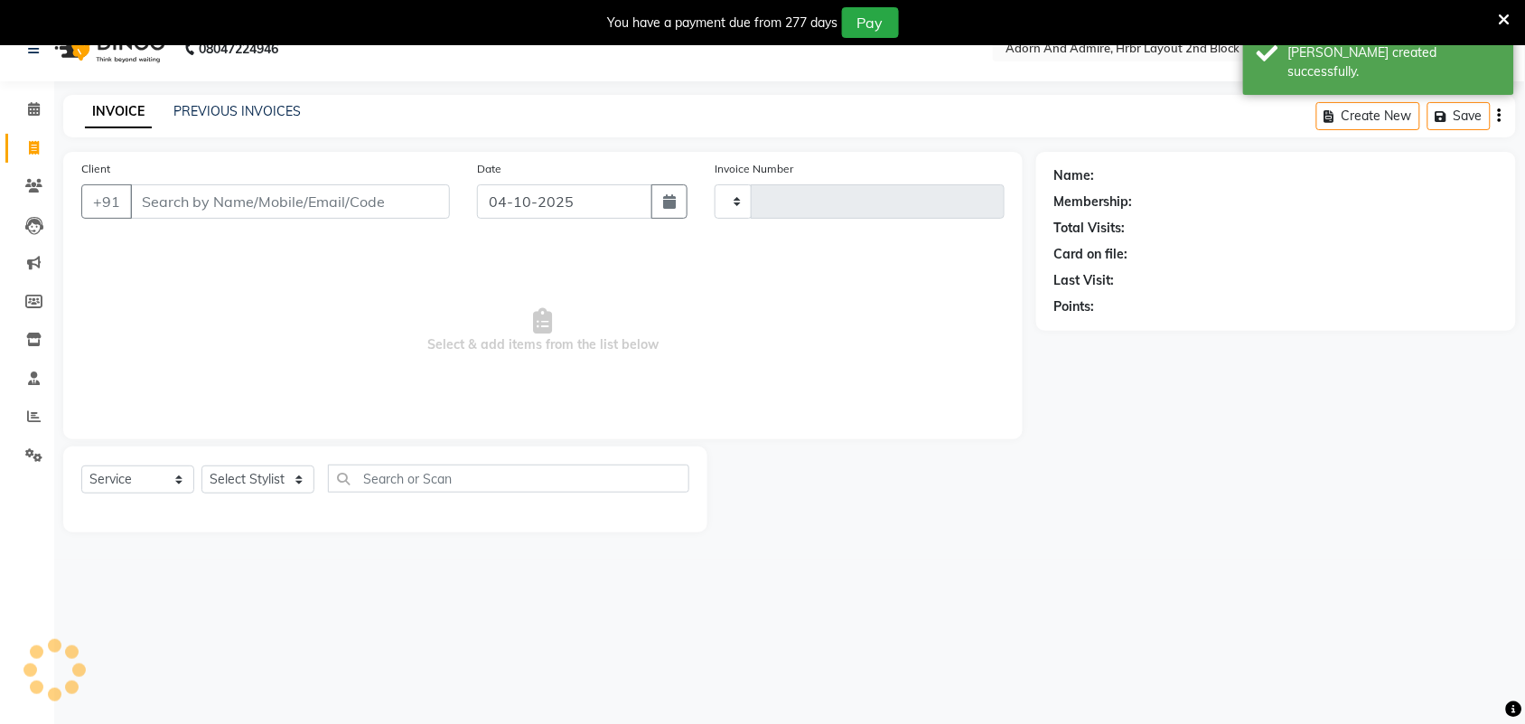
type input "2525"
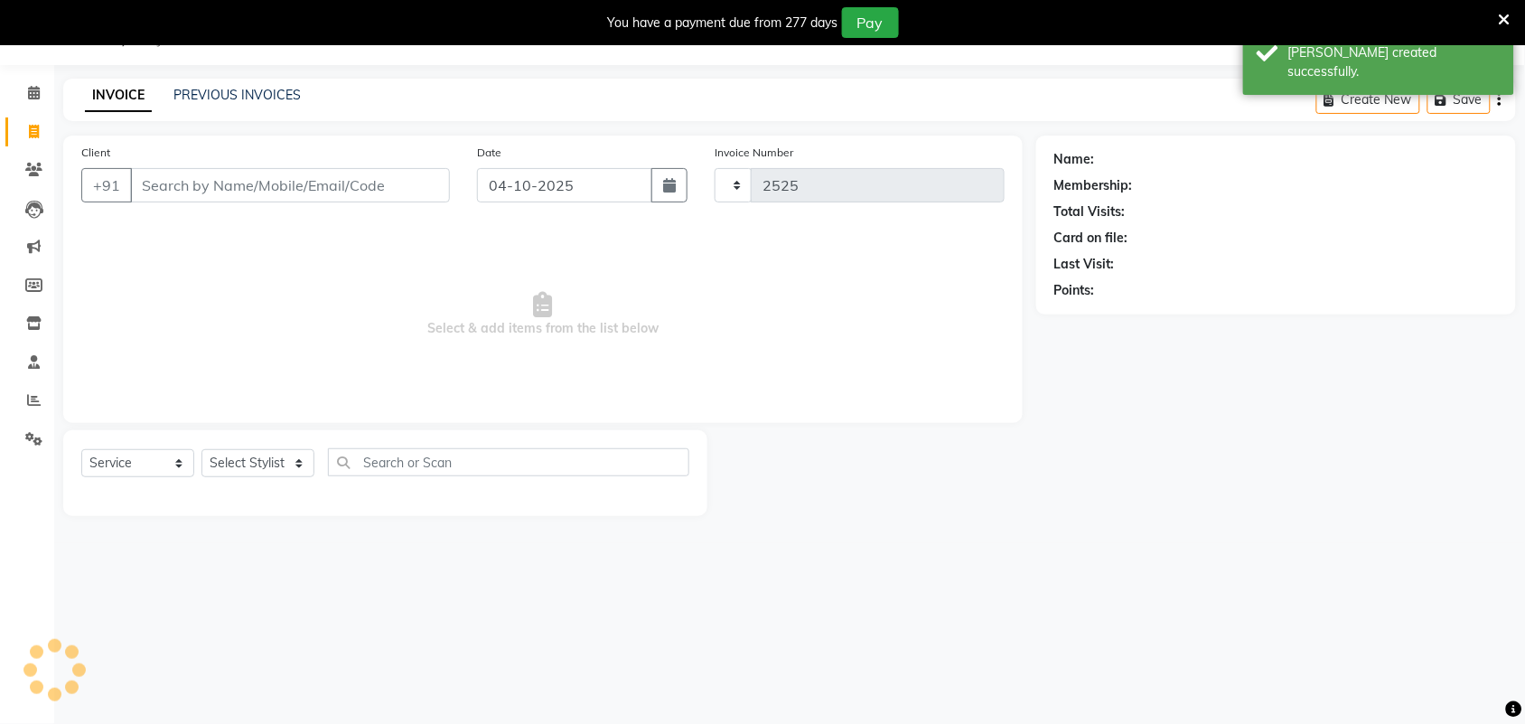
select select "7203"
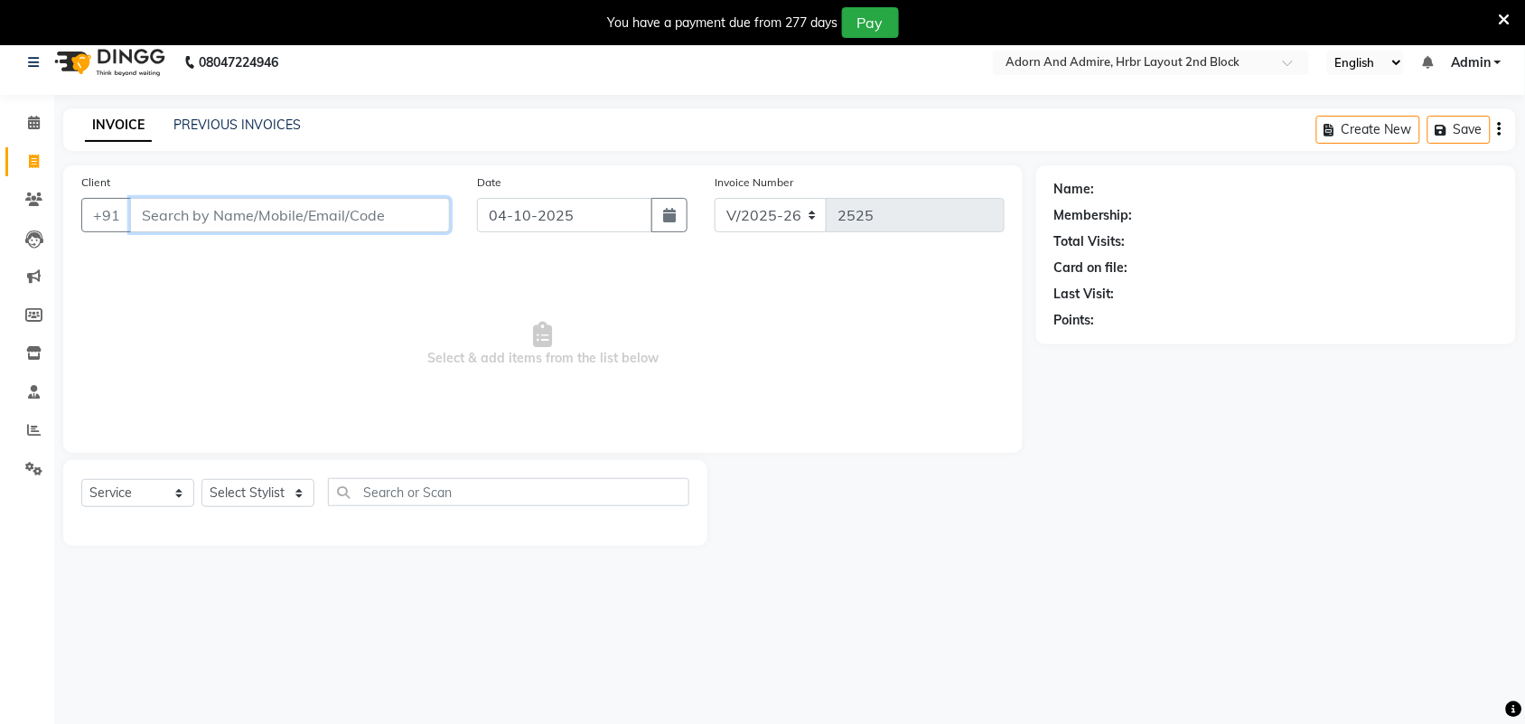
scroll to position [0, 0]
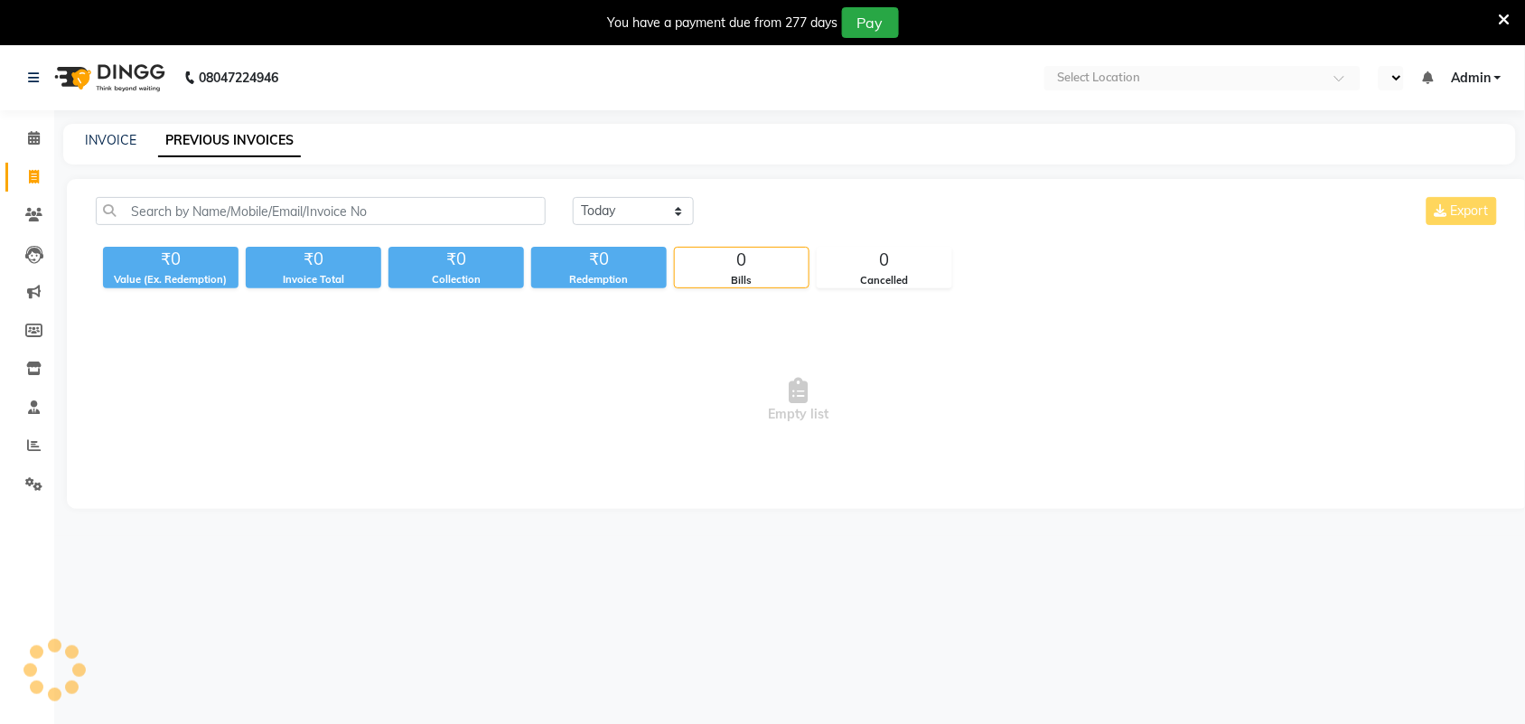
select select "en"
